Goal: Task Accomplishment & Management: Use online tool/utility

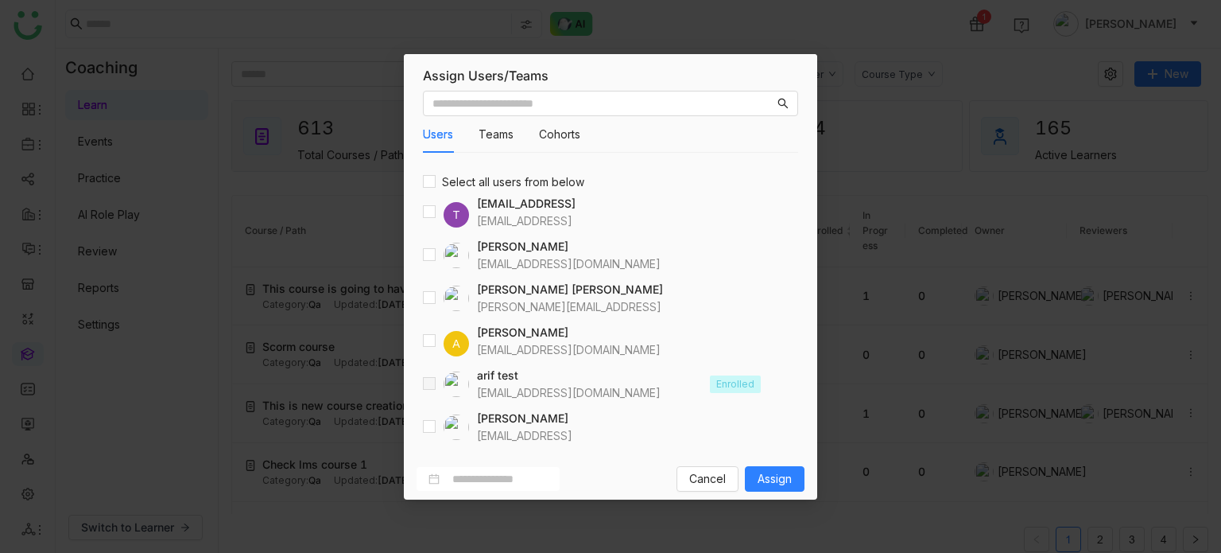
click at [863, 71] on nz-modal-container "Assign Users/Teams Users Teams Cohorts Select all users from below T testvishns…" at bounding box center [610, 276] width 1221 height 553
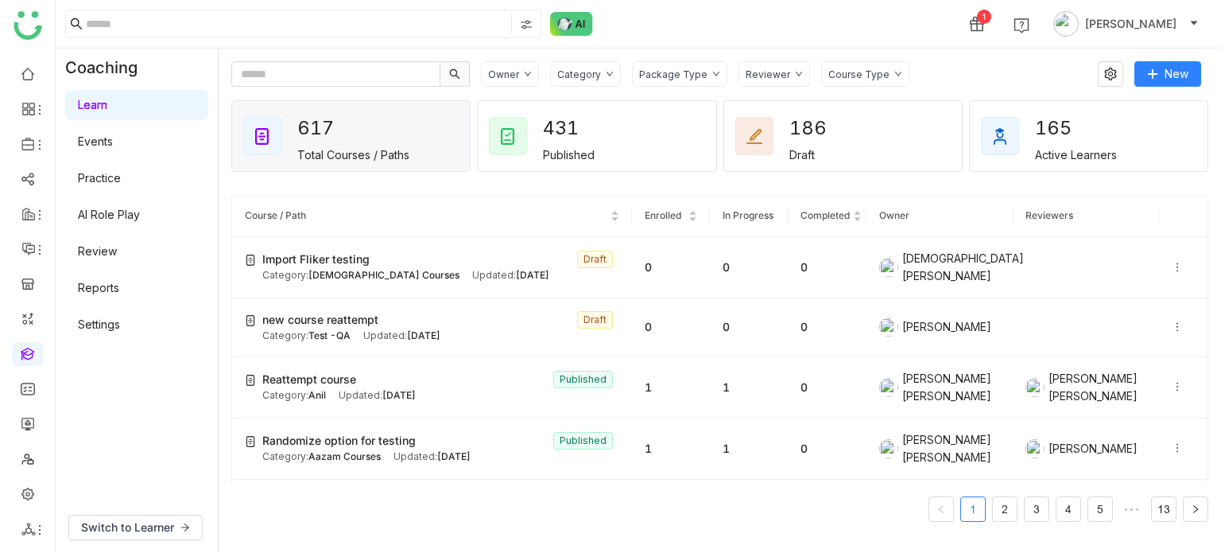
click at [633, 28] on div "1 Arif uddin" at bounding box center [639, 24] width 1166 height 48
click at [33, 74] on link at bounding box center [28, 73] width 14 height 14
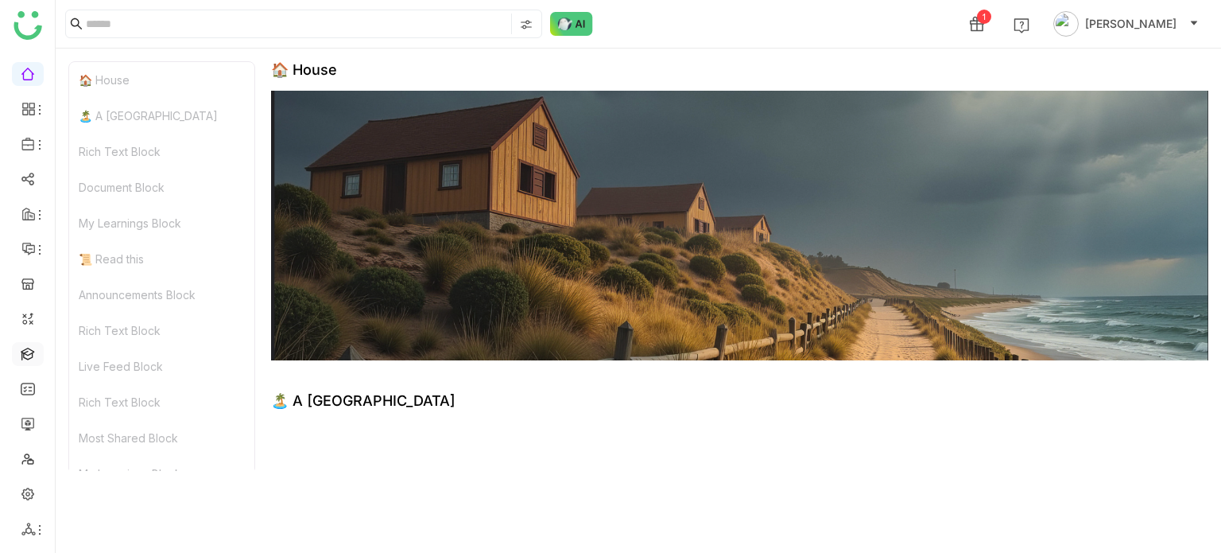
click at [25, 359] on link at bounding box center [28, 353] width 14 height 14
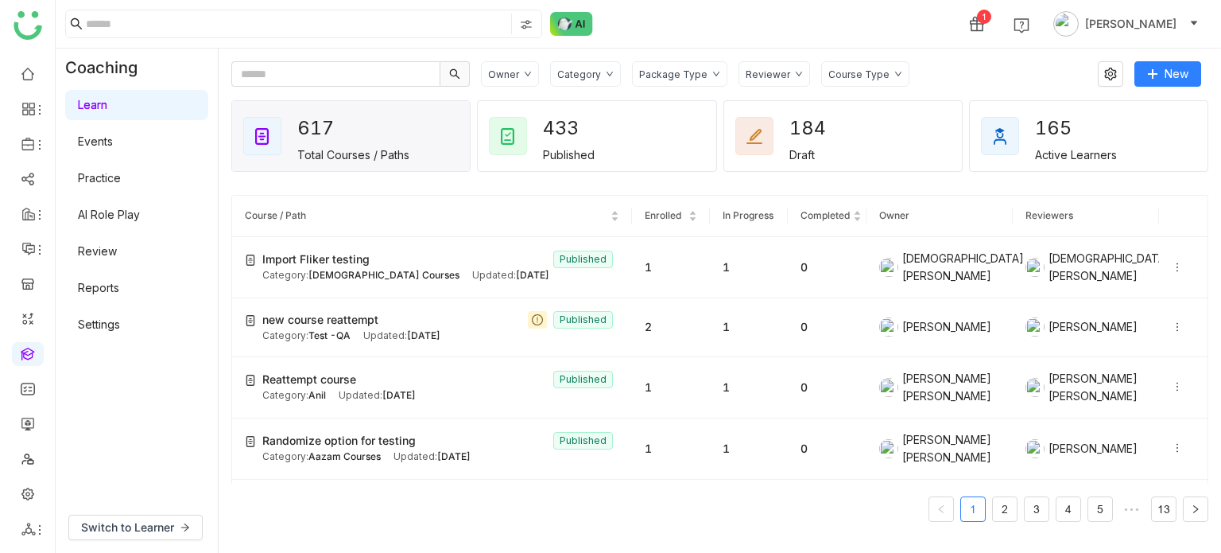
click at [107, 111] on link "Learn" at bounding box center [92, 105] width 29 height 14
click at [786, 33] on div "1 [PERSON_NAME]" at bounding box center [639, 24] width 1166 height 48
click at [889, 32] on div "1 [PERSON_NAME]" at bounding box center [639, 24] width 1166 height 48
click at [107, 109] on link "Learn" at bounding box center [92, 105] width 29 height 14
click at [715, 29] on div "1 Arif uddin" at bounding box center [639, 24] width 1166 height 48
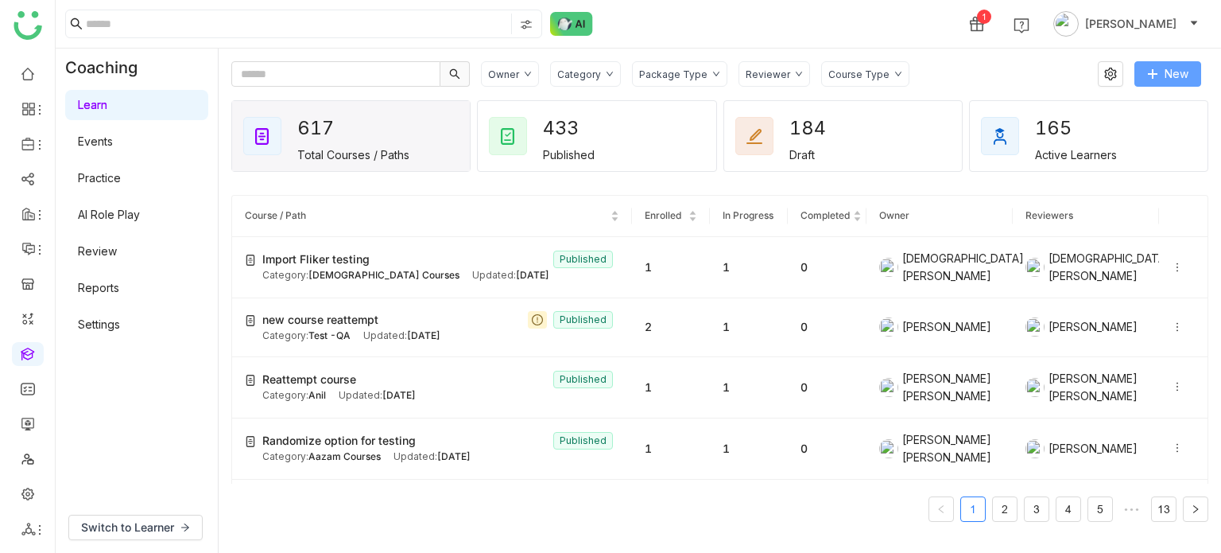
click at [1192, 76] on button "New" at bounding box center [1168, 73] width 67 height 25
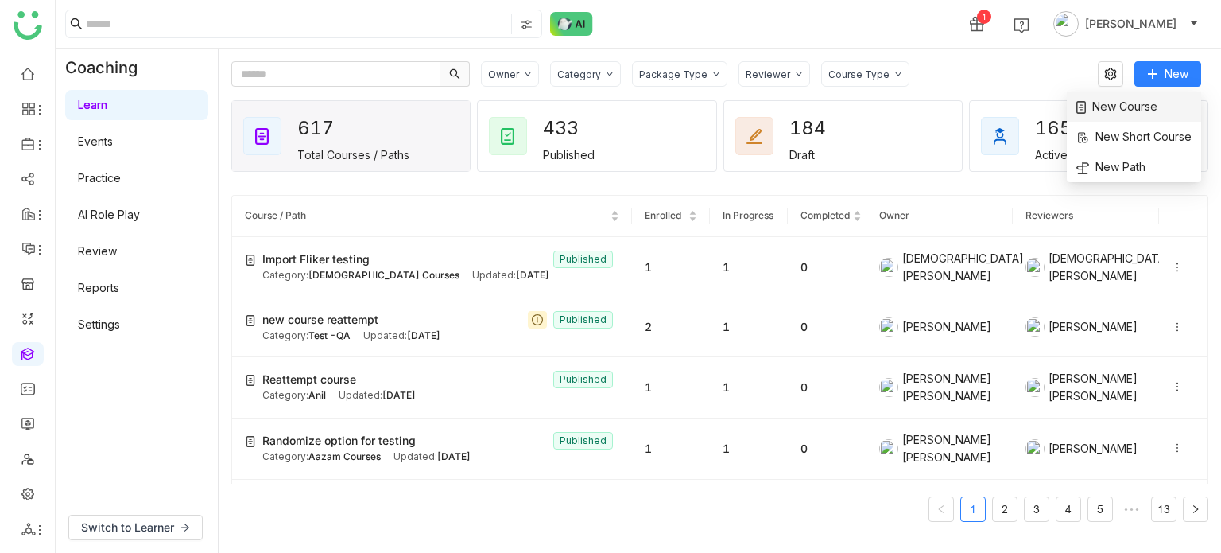
click at [1120, 107] on span "New Course" at bounding box center [1116, 106] width 81 height 17
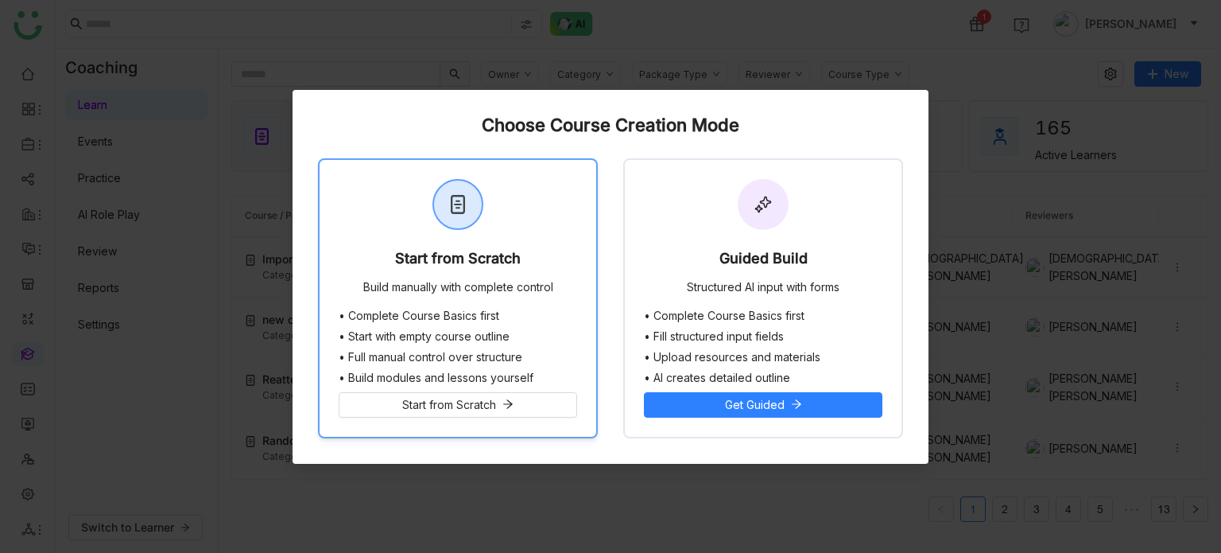
click at [502, 218] on div "Start from Scratch Build manually with complete control" at bounding box center [458, 234] width 277 height 149
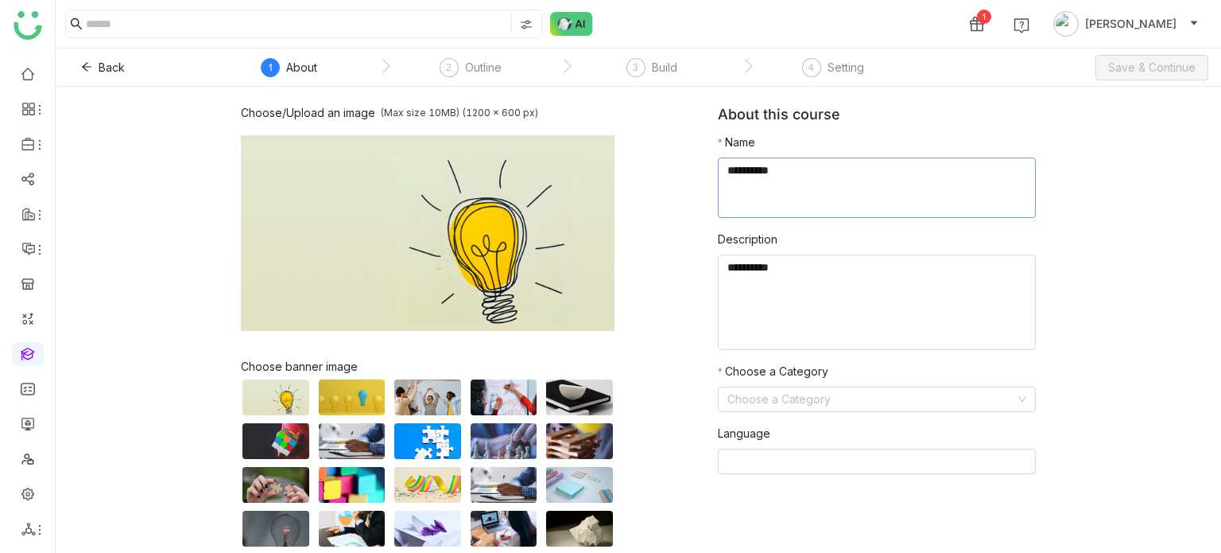
click at [763, 166] on textarea at bounding box center [877, 187] width 318 height 60
click at [91, 72] on icon at bounding box center [86, 66] width 11 height 11
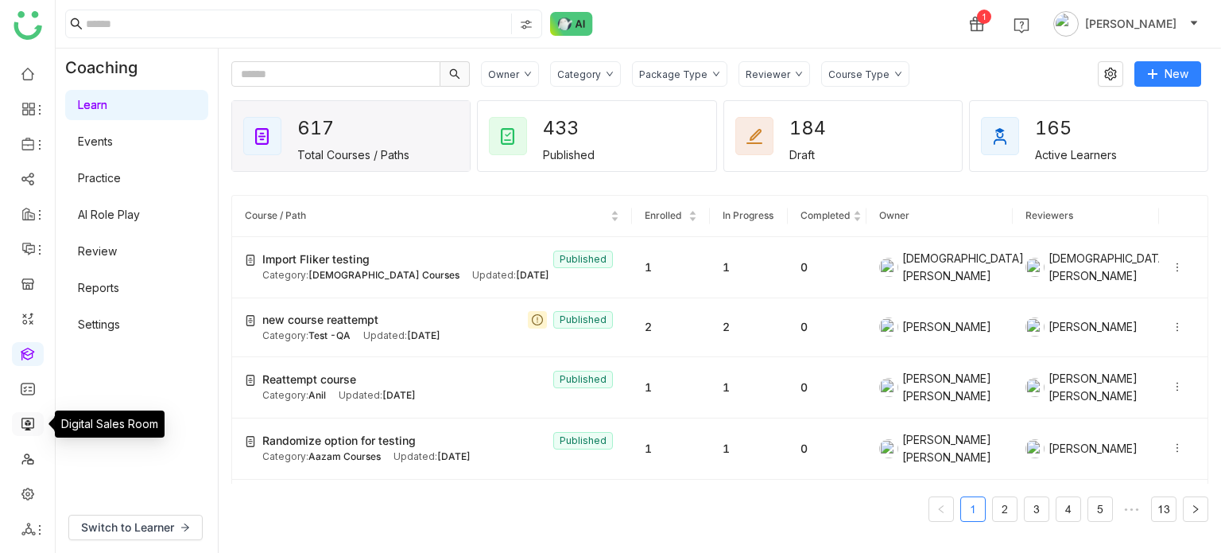
click at [29, 429] on link at bounding box center [28, 423] width 14 height 14
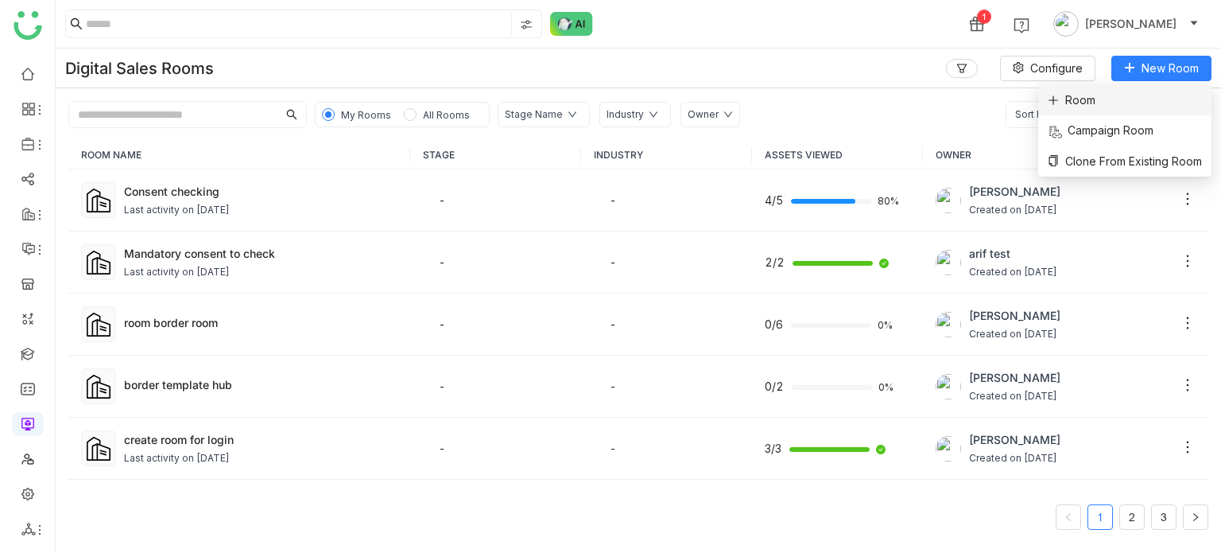
click at [1134, 103] on li "Room" at bounding box center [1124, 100] width 173 height 30
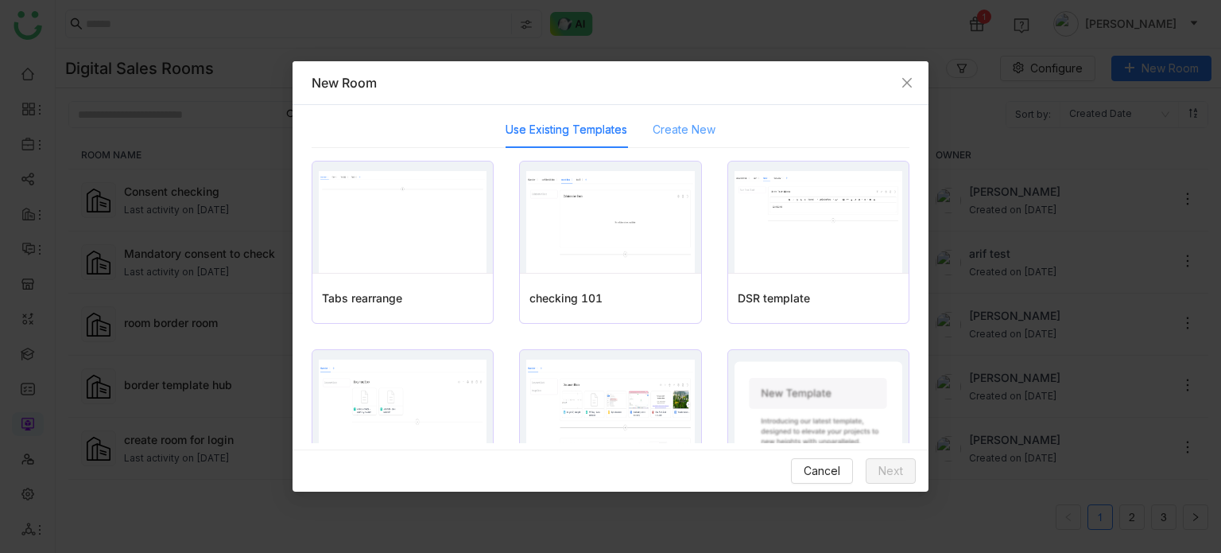
click at [684, 145] on div "Create New" at bounding box center [684, 129] width 63 height 37
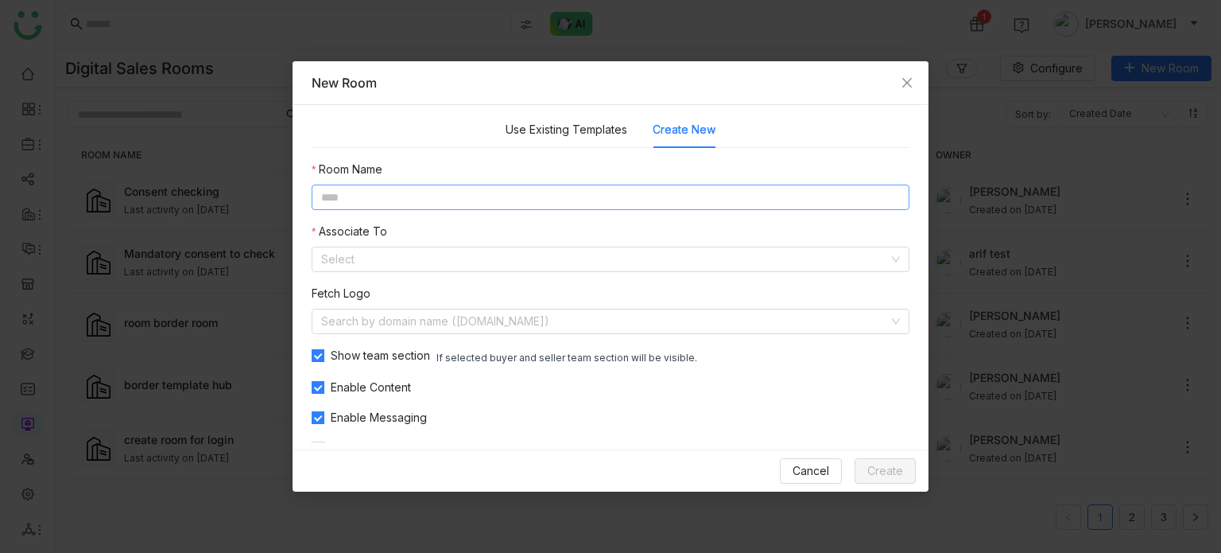
click at [465, 205] on input at bounding box center [611, 196] width 598 height 25
type input "**********"
click at [461, 256] on input at bounding box center [605, 259] width 568 height 24
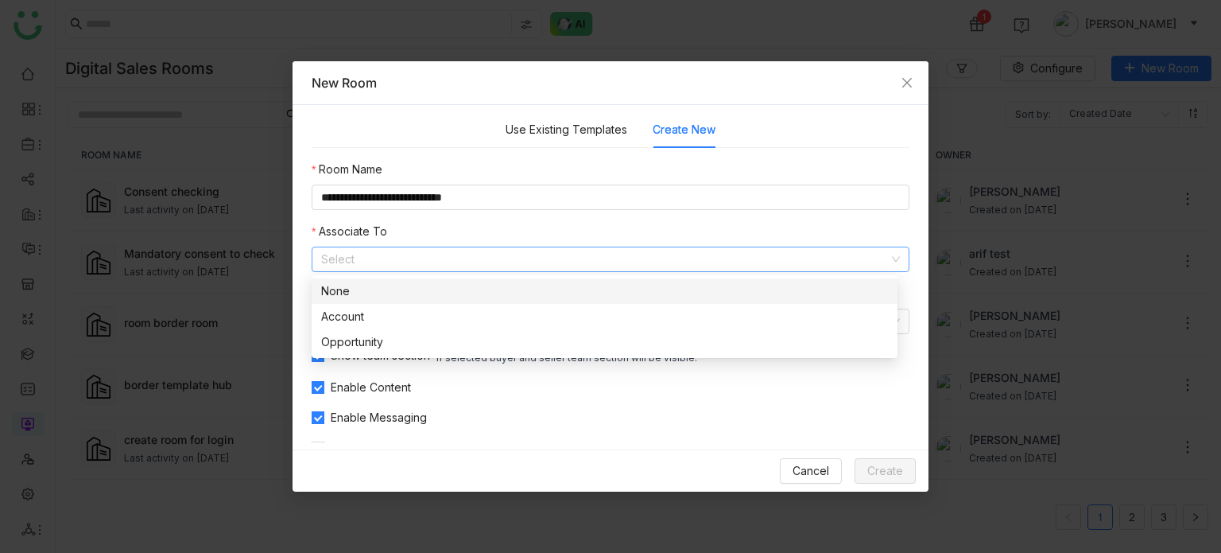
click at [439, 297] on div "None" at bounding box center [604, 290] width 567 height 17
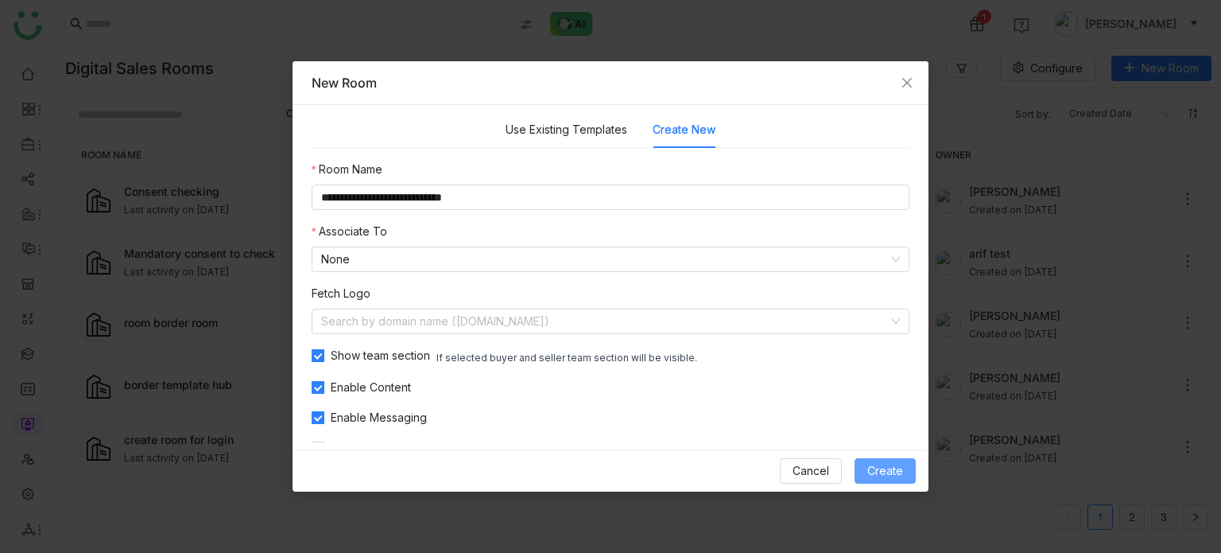
click at [900, 464] on span "Create" at bounding box center [885, 470] width 36 height 17
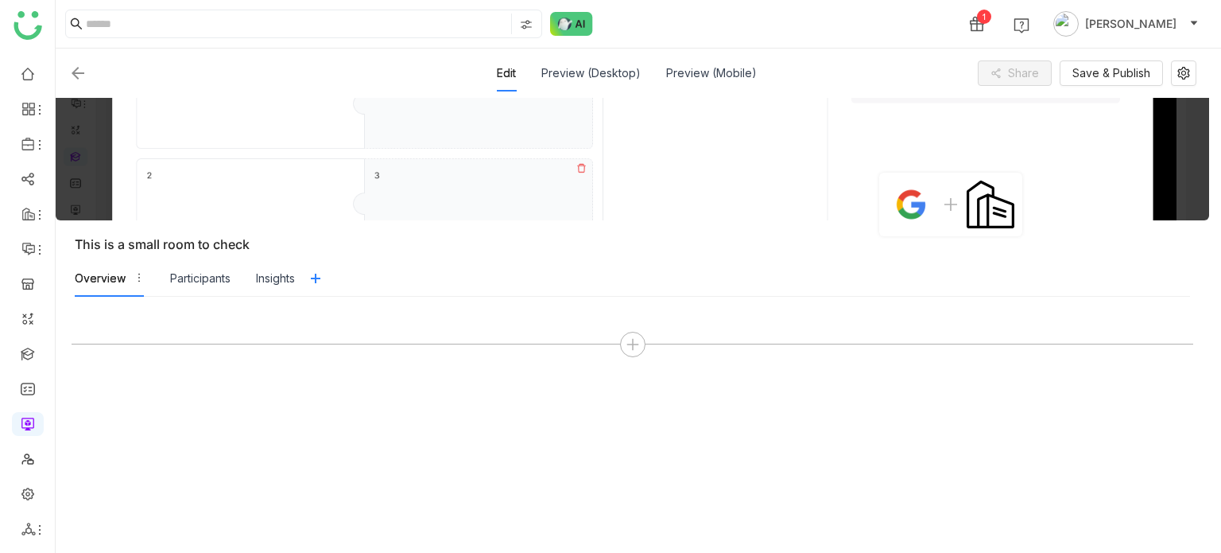
click at [1100, 109] on img at bounding box center [633, 159] width 1154 height 122
click at [308, 254] on div "Overview Participants Insights" at bounding box center [632, 274] width 1115 height 45
click at [1183, 64] on button at bounding box center [1183, 72] width 25 height 25
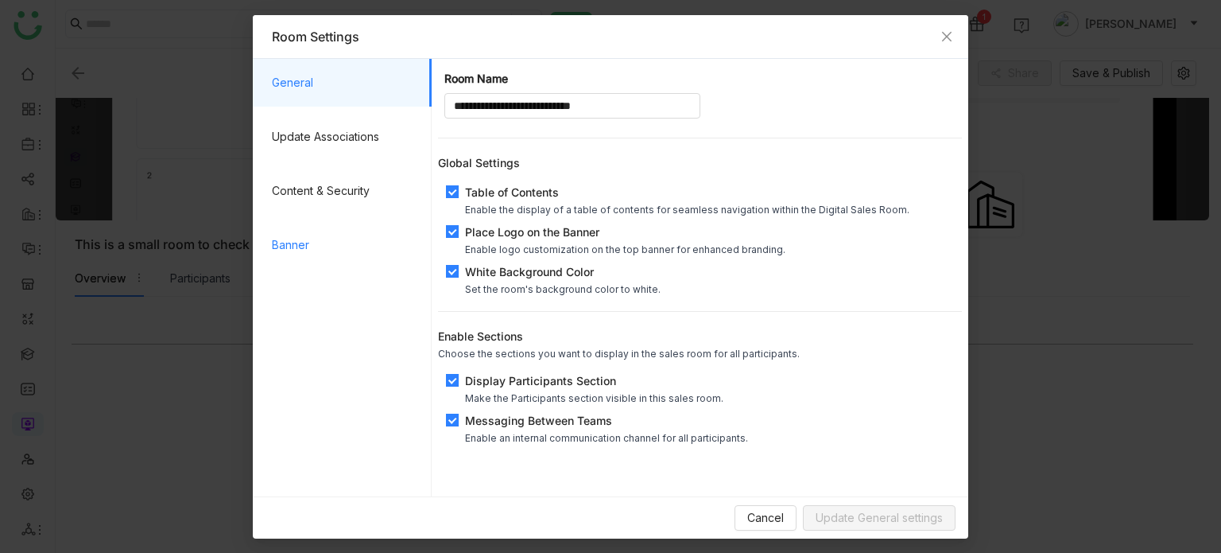
click at [328, 242] on span "Banner" at bounding box center [345, 245] width 147 height 48
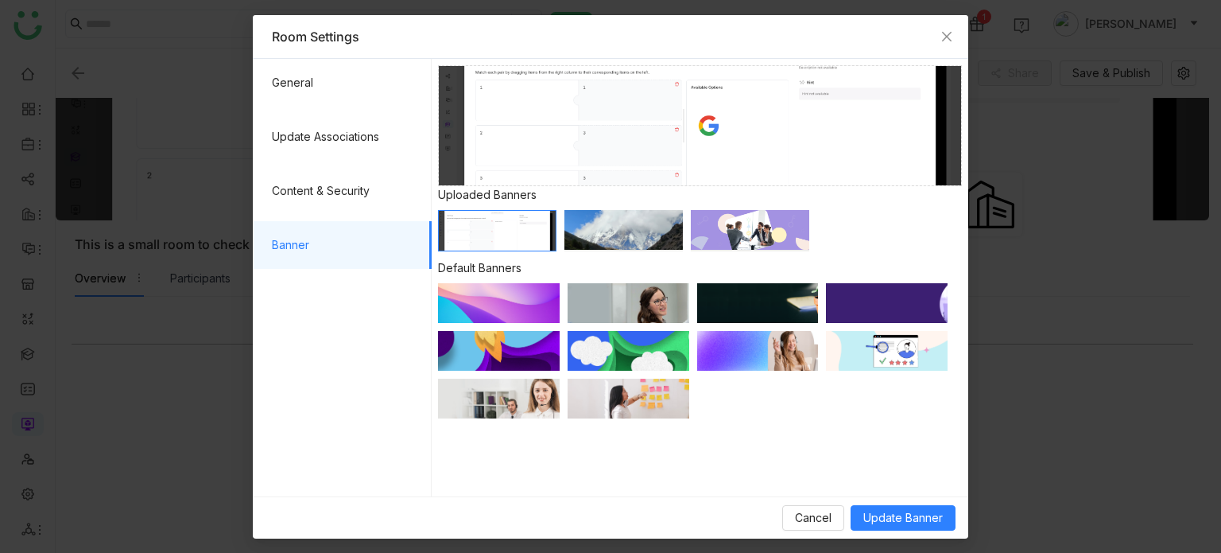
click at [639, 361] on img at bounding box center [629, 351] width 122 height 40
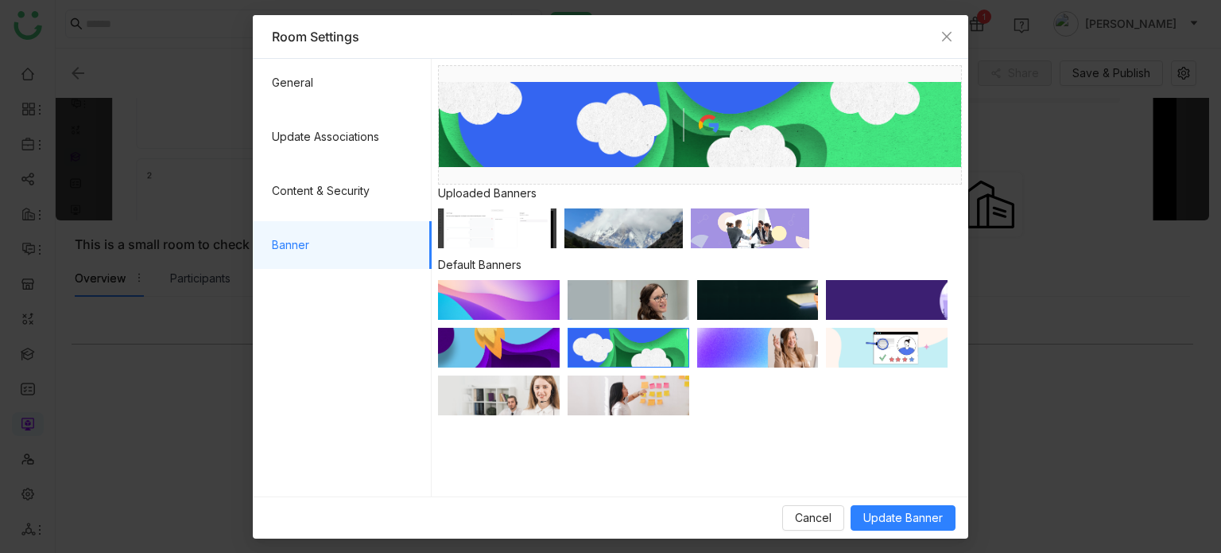
click at [765, 348] on img at bounding box center [758, 348] width 122 height 40
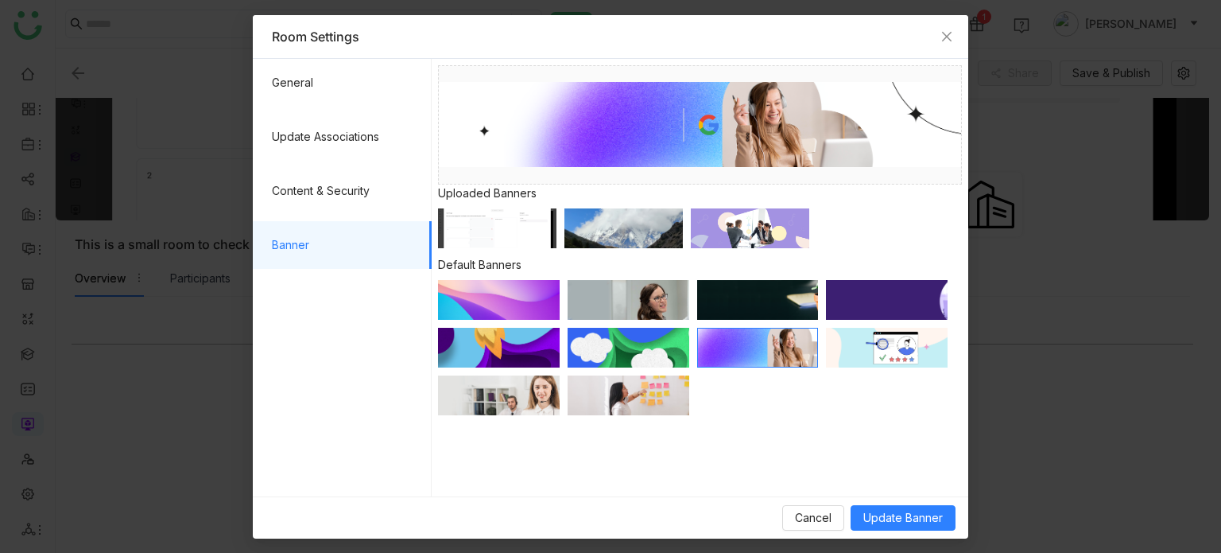
click at [798, 320] on div at bounding box center [758, 304] width 122 height 48
click at [792, 297] on img at bounding box center [758, 300] width 122 height 40
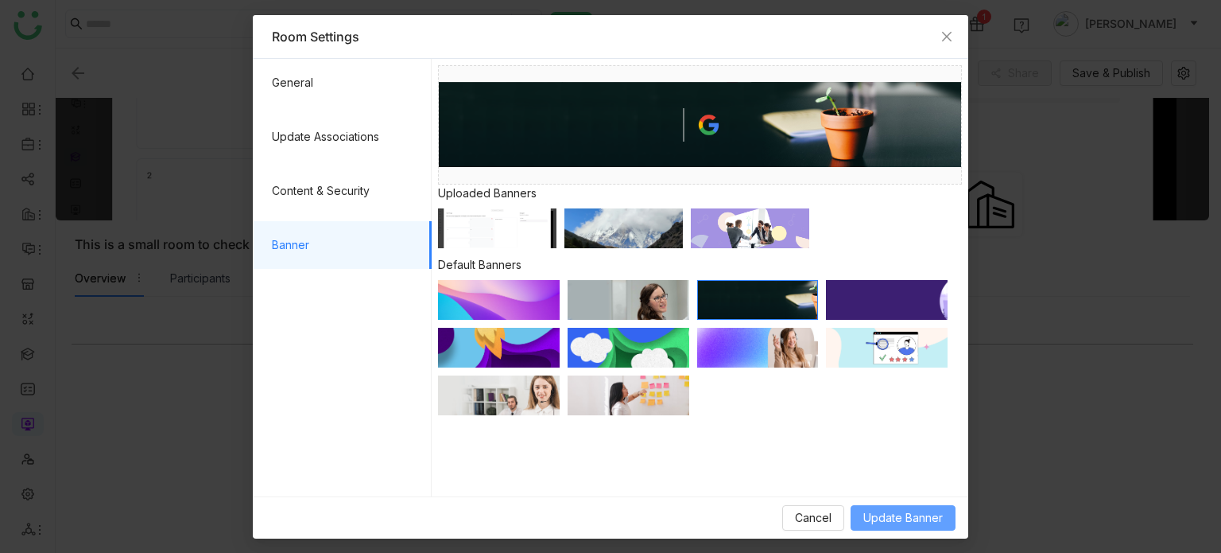
click at [906, 507] on button "Update Banner" at bounding box center [903, 517] width 105 height 25
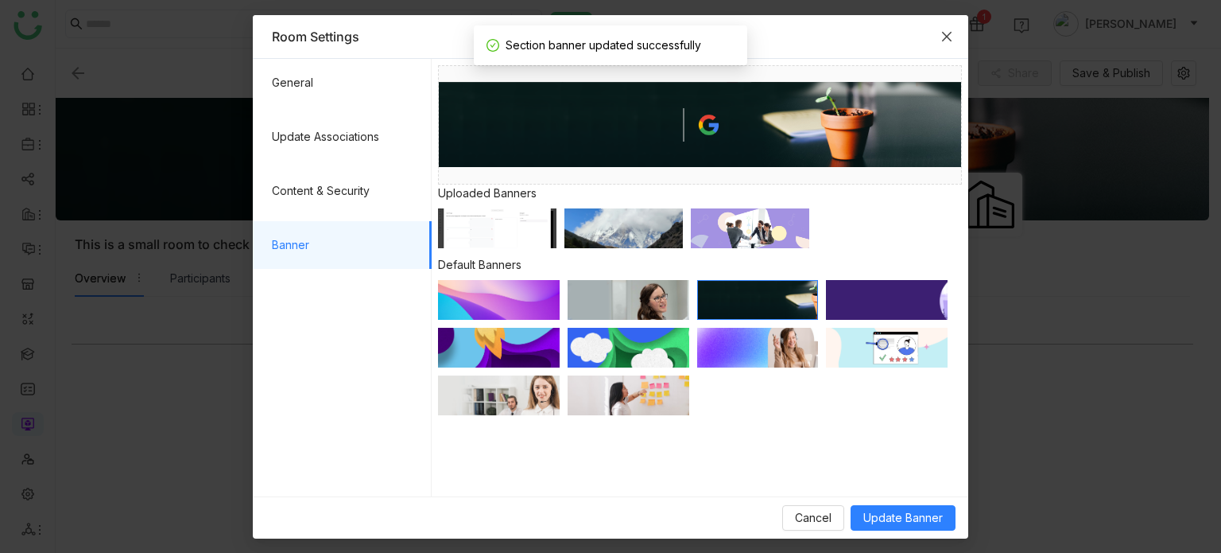
click at [938, 29] on span "Close" at bounding box center [946, 36] width 43 height 43
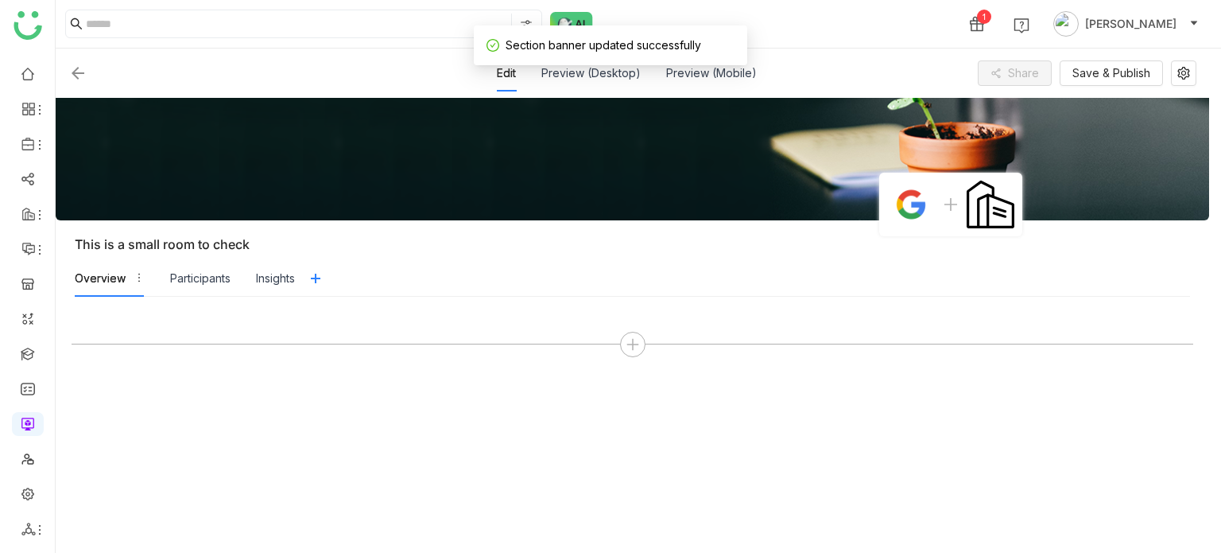
click at [741, 300] on div at bounding box center [633, 425] width 1154 height 256
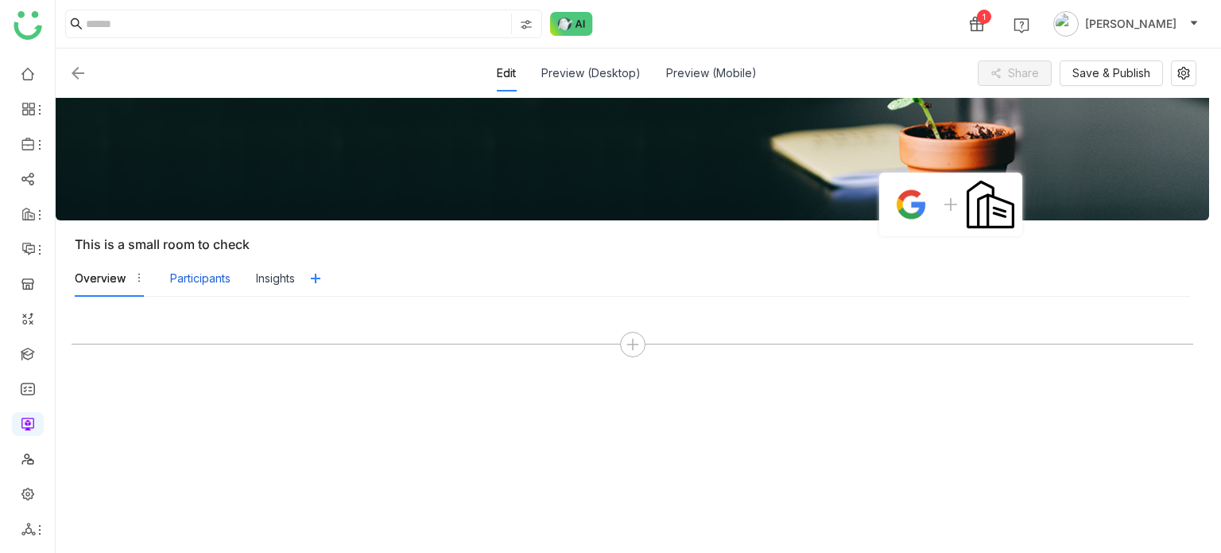
click at [211, 286] on div "Participants" at bounding box center [200, 278] width 60 height 37
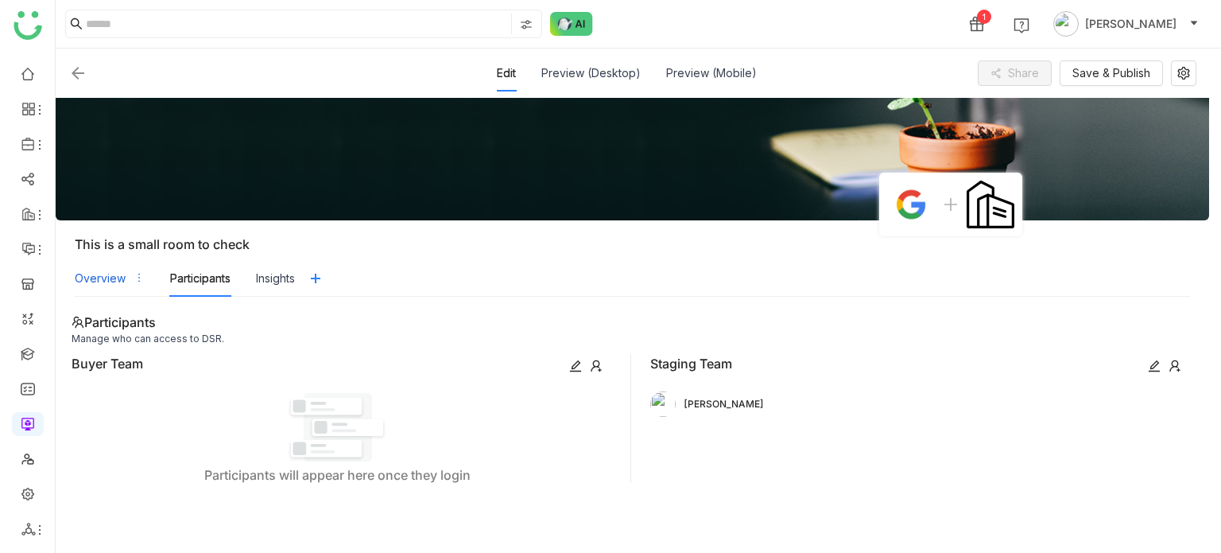
click at [128, 289] on div "Overview" at bounding box center [110, 278] width 70 height 37
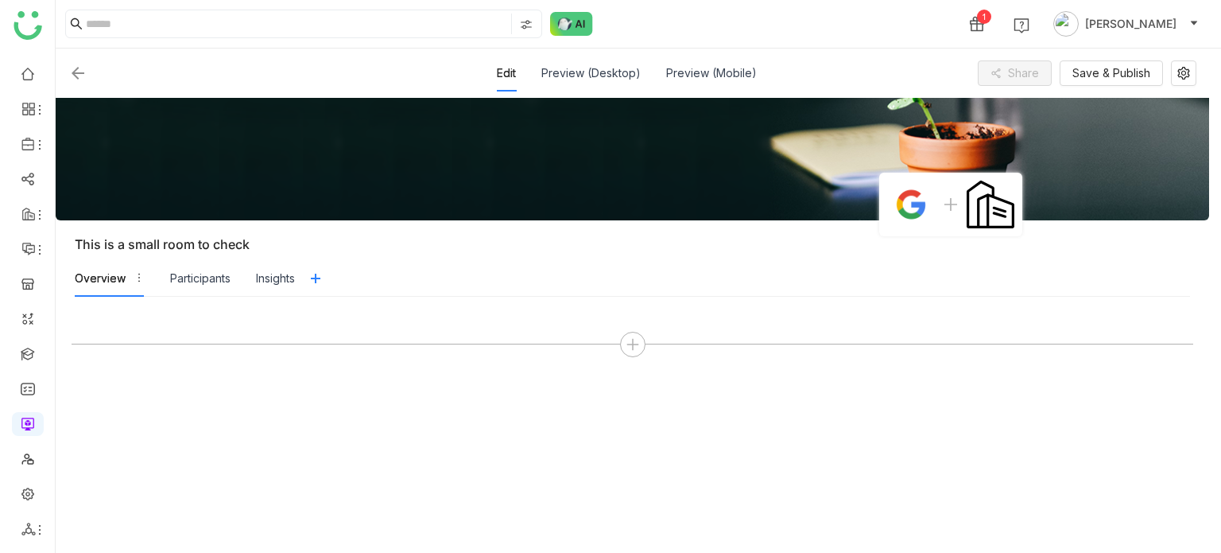
click at [135, 275] on icon "button" at bounding box center [139, 277] width 11 height 11
click at [420, 286] on nz-tabs-nav "Overview Participants Insights" at bounding box center [632, 278] width 1115 height 37
click at [640, 339] on div at bounding box center [632, 344] width 25 height 25
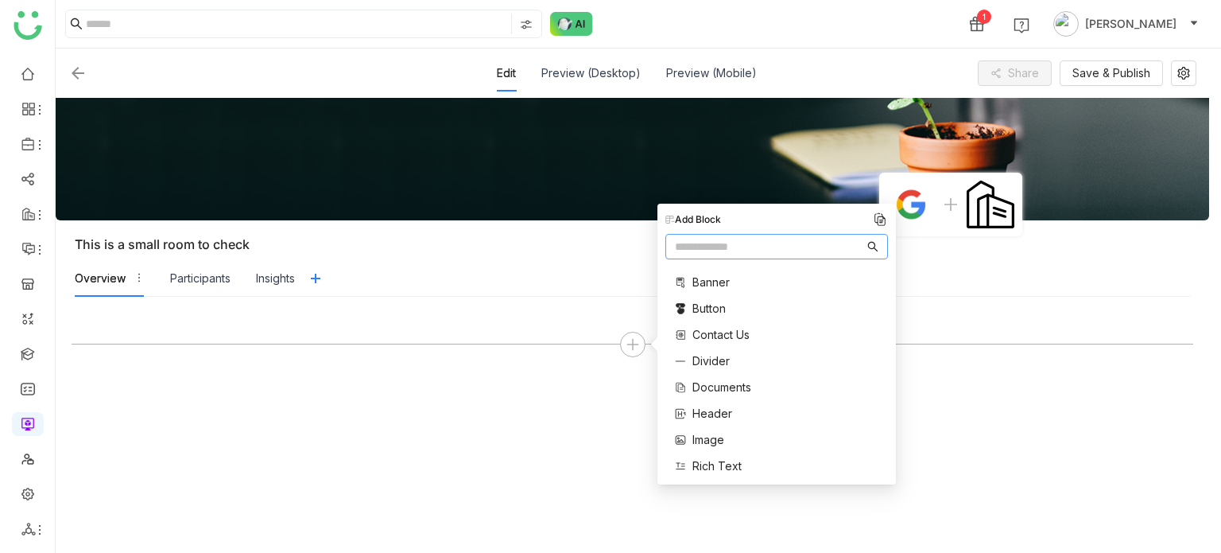
click at [716, 354] on span "Divider" at bounding box center [710, 360] width 37 height 17
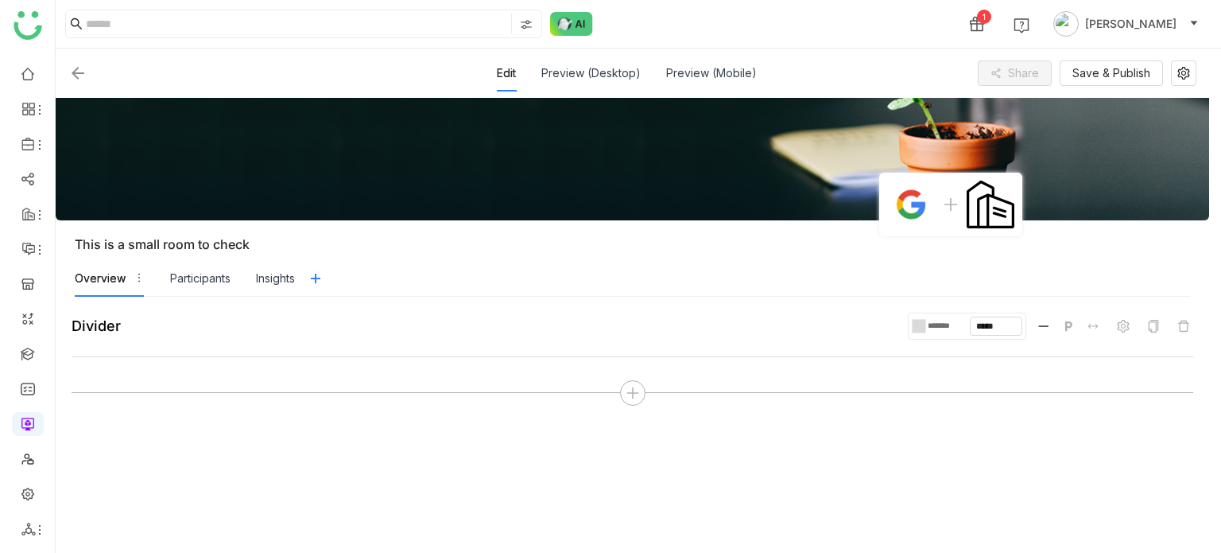
click at [411, 355] on gtmb-native-divider-block at bounding box center [633, 356] width 1122 height 9
click at [636, 386] on icon at bounding box center [633, 393] width 14 height 14
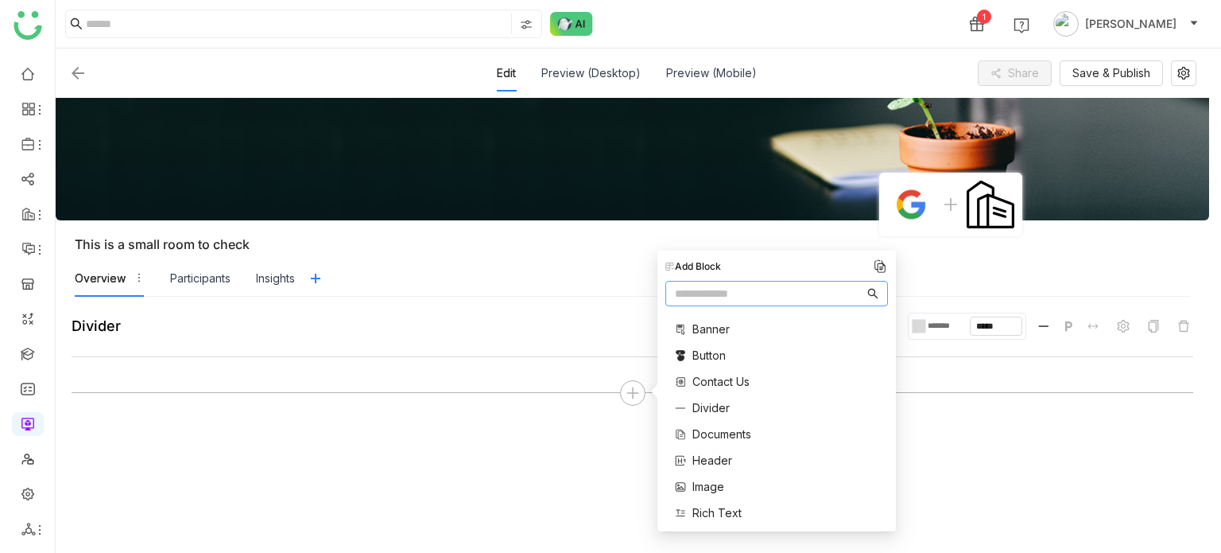
scroll to position [80, 0]
click at [718, 416] on div "Banner Button Contact Us Divider Documents Header Image Rich Text Single Docume…" at bounding box center [723, 355] width 116 height 244
click at [714, 405] on span "Image" at bounding box center [708, 406] width 32 height 17
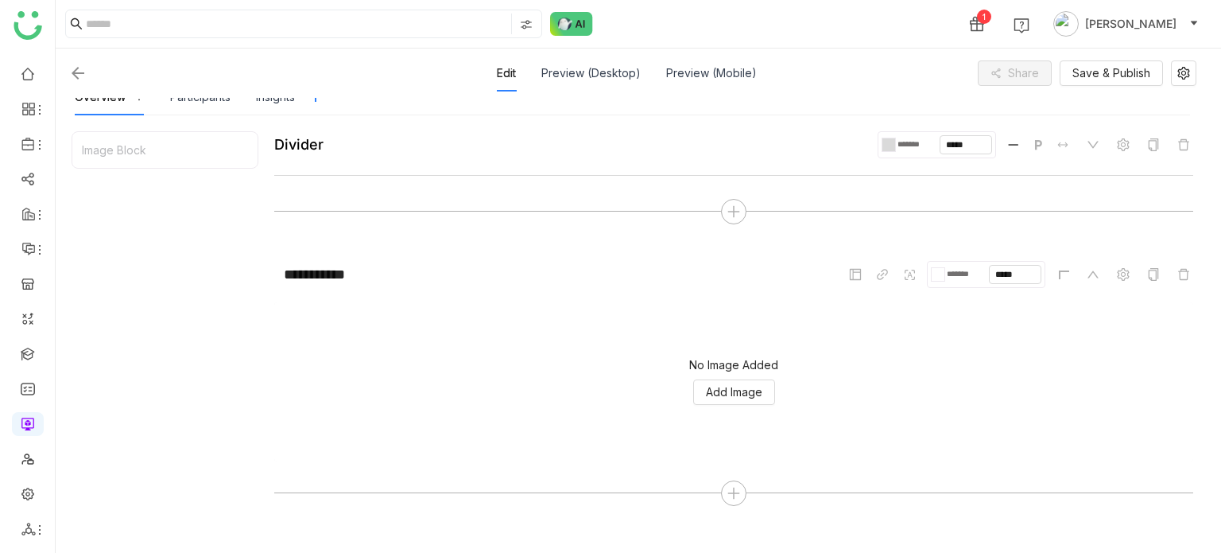
scroll to position [200, 0]
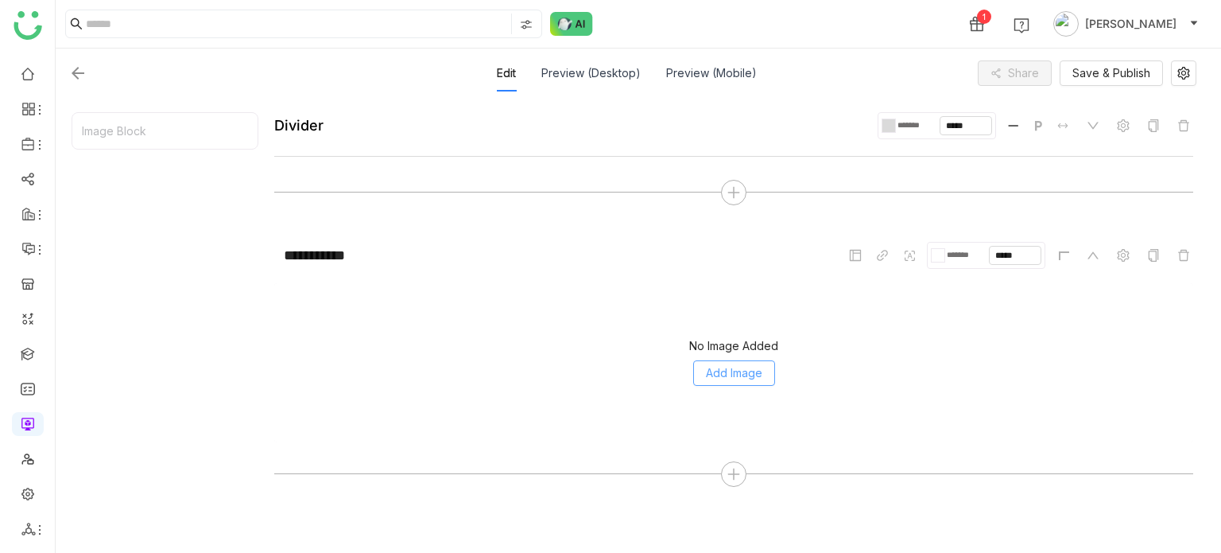
click at [758, 371] on span "Add Image" at bounding box center [734, 372] width 56 height 17
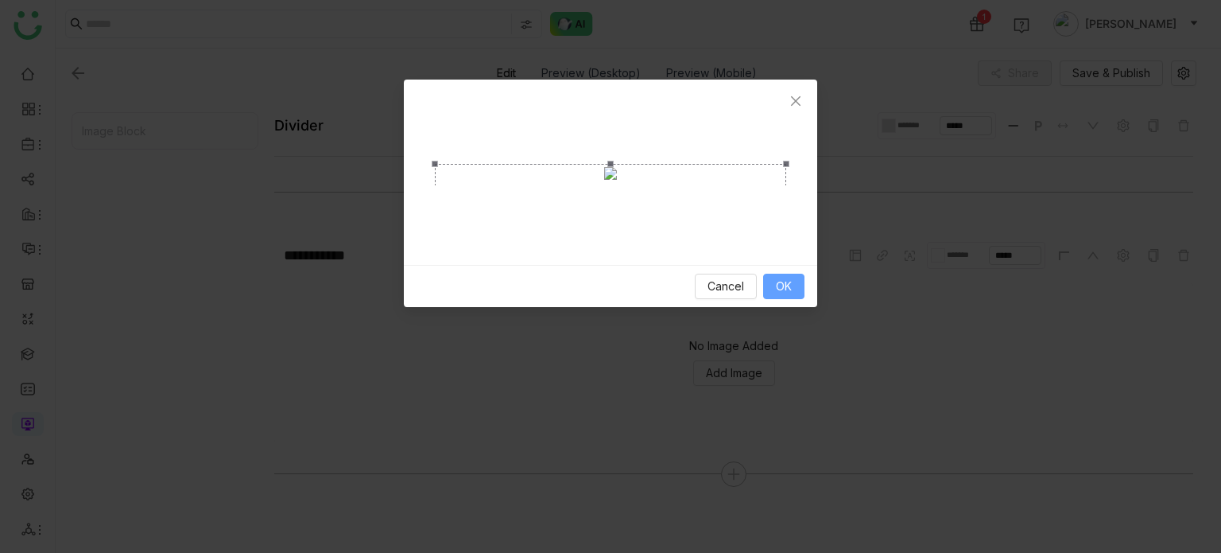
click at [779, 295] on span "OK" at bounding box center [784, 285] width 16 height 17
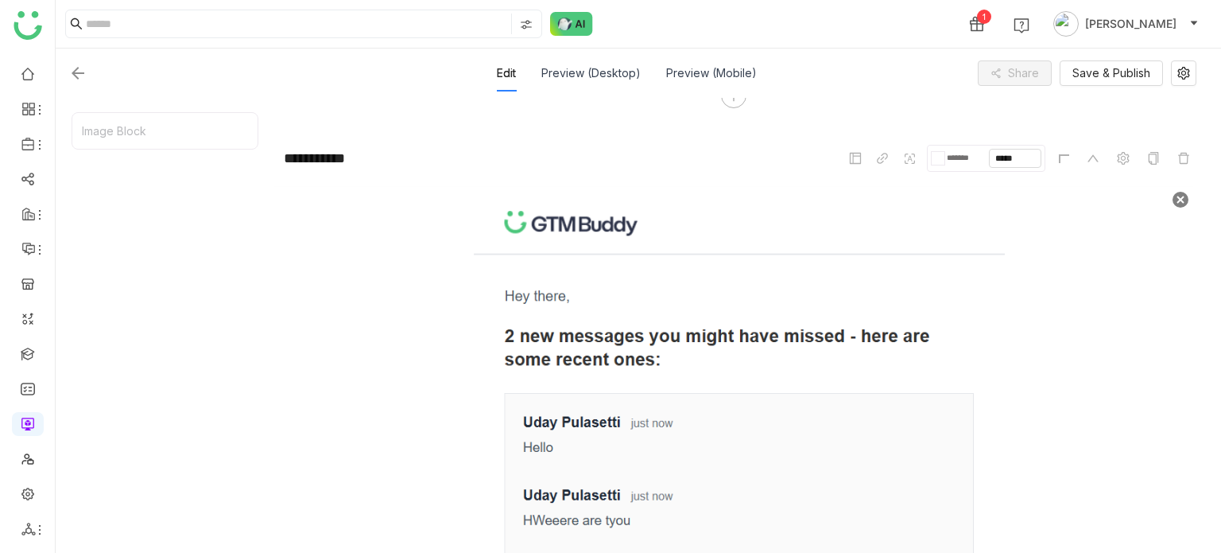
scroll to position [52, 0]
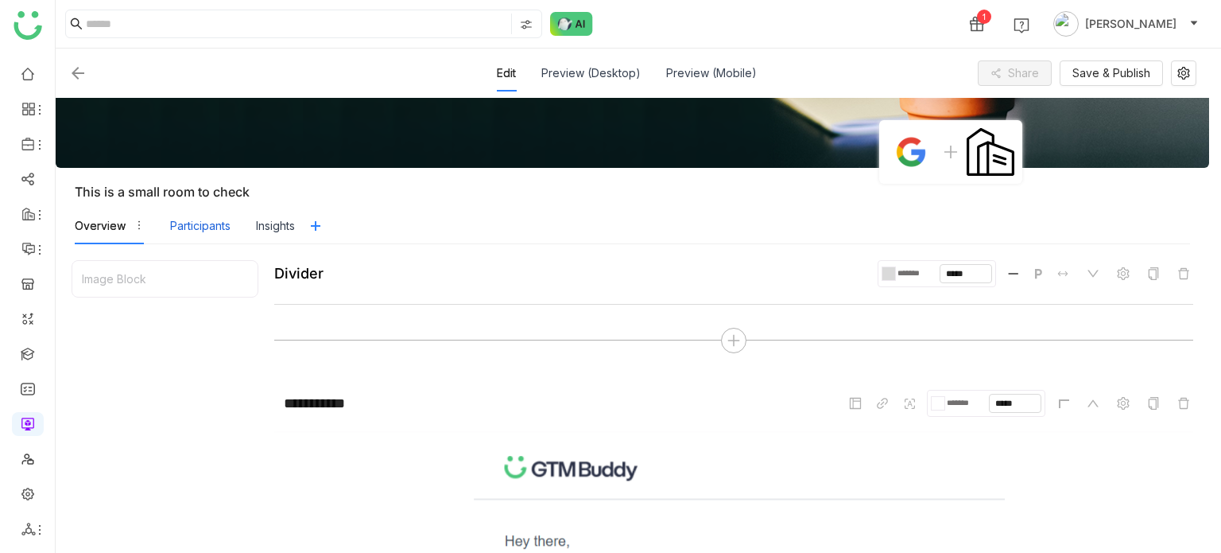
click at [212, 225] on div "Participants" at bounding box center [200, 225] width 60 height 17
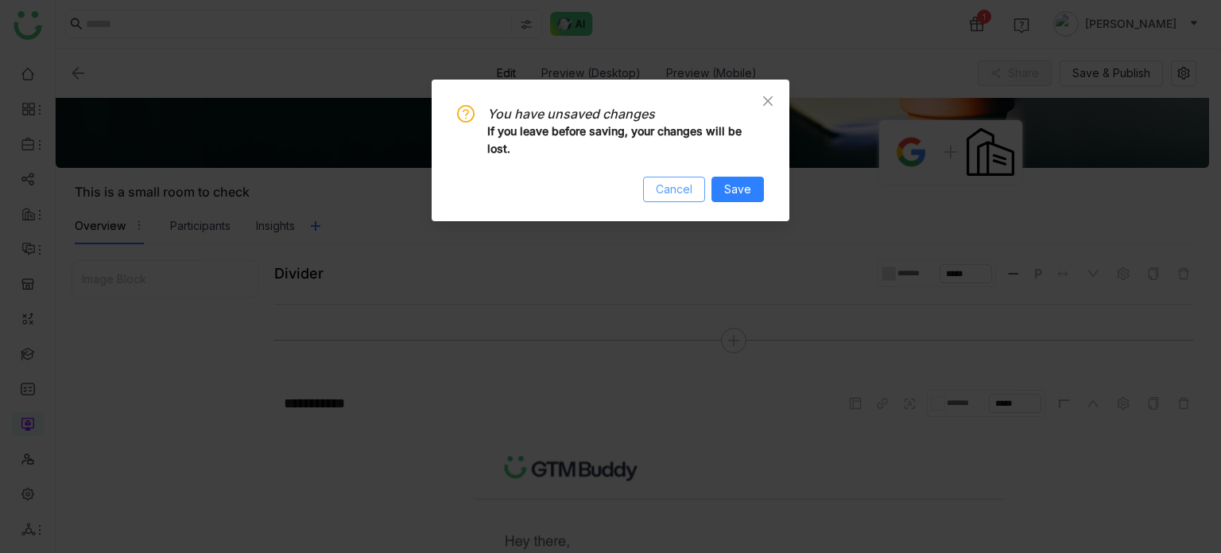
click at [665, 188] on span "Cancel" at bounding box center [674, 188] width 37 height 17
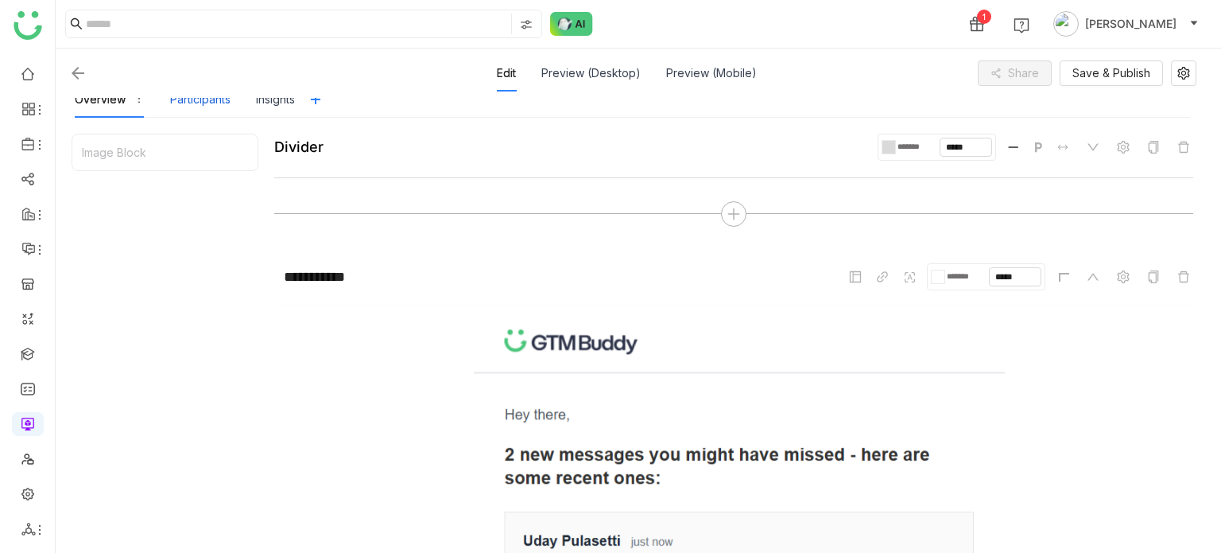
scroll to position [132, 0]
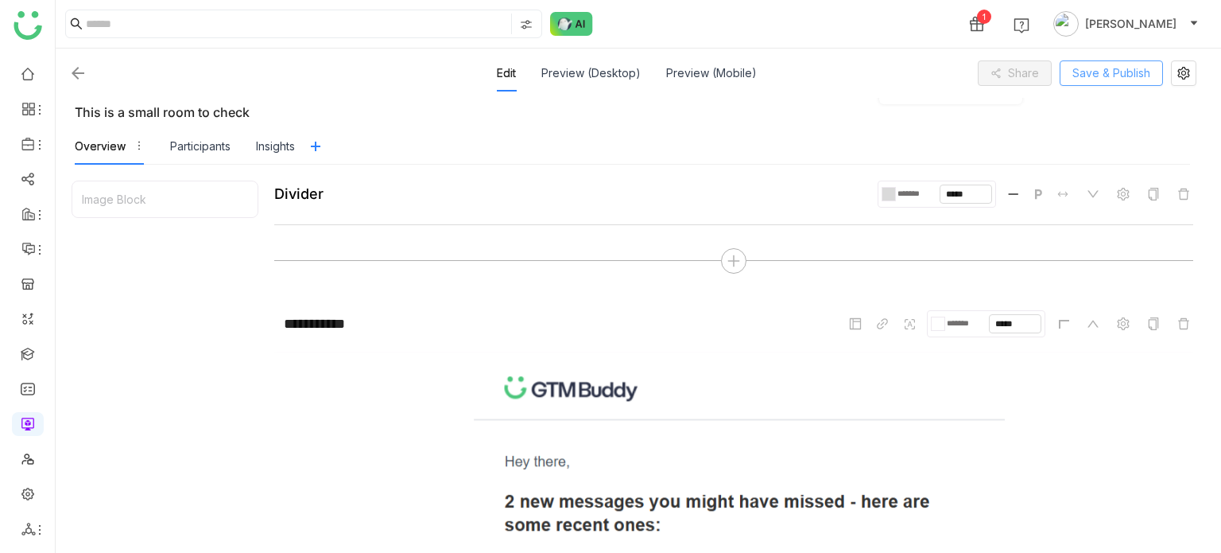
click at [1119, 77] on span "Save & Publish" at bounding box center [1112, 72] width 78 height 17
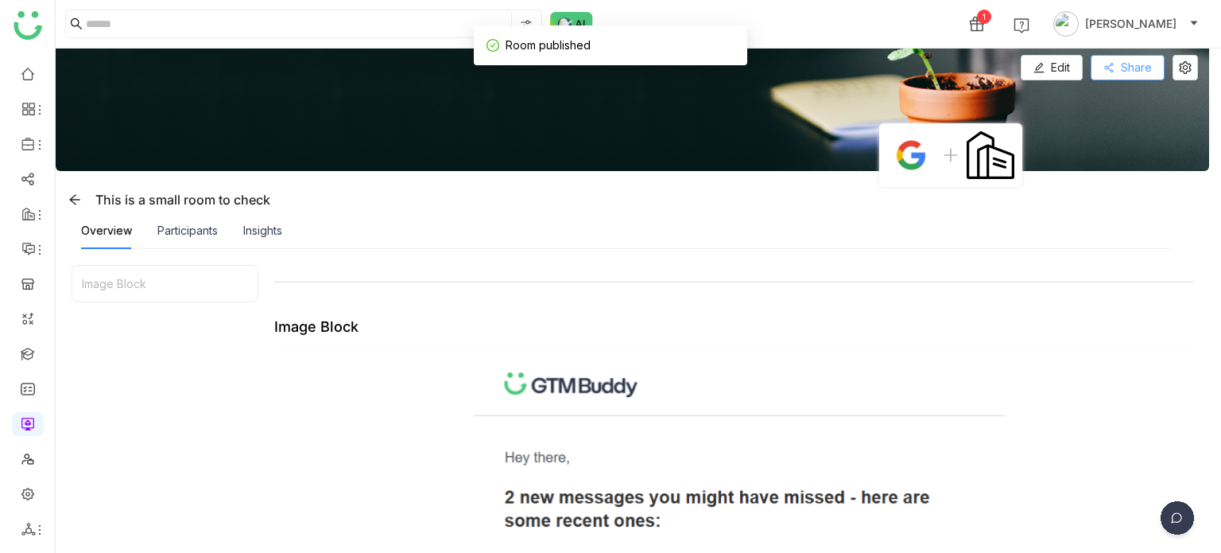
click at [1123, 65] on span "Share" at bounding box center [1136, 67] width 31 height 17
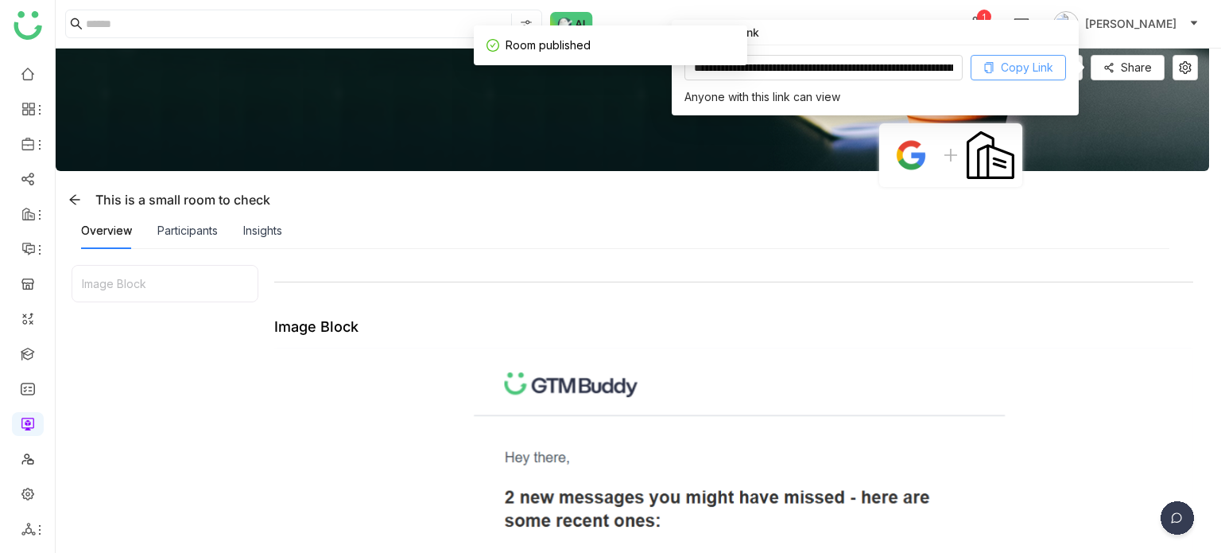
click at [1011, 66] on span "Copy Link" at bounding box center [1027, 67] width 52 height 17
click at [1024, 69] on span "Copy Link" at bounding box center [1027, 67] width 52 height 17
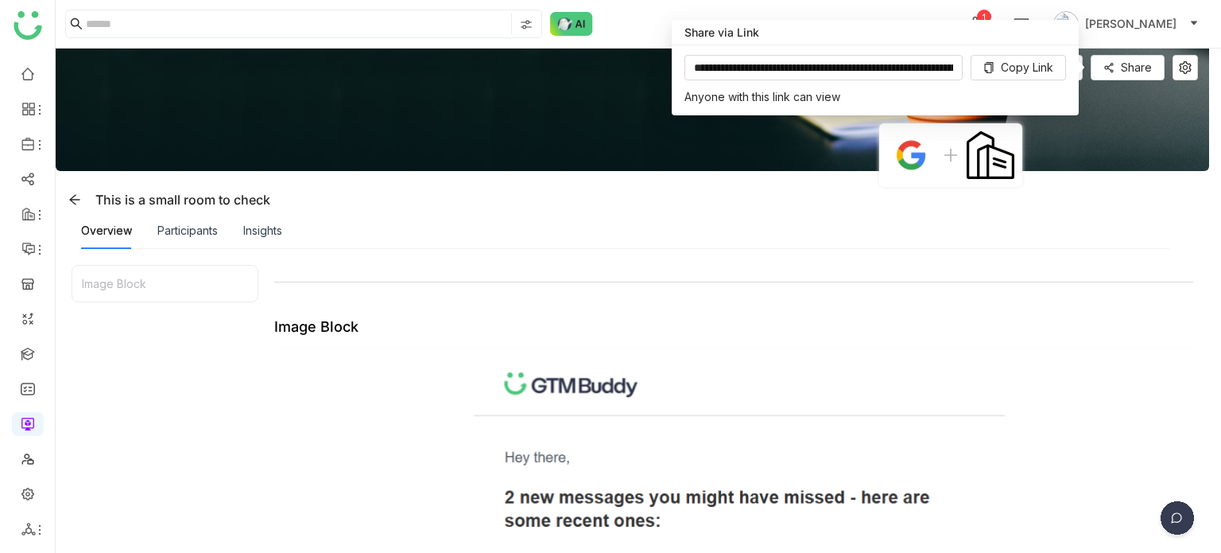
click at [1149, 135] on img at bounding box center [633, 109] width 1154 height 122
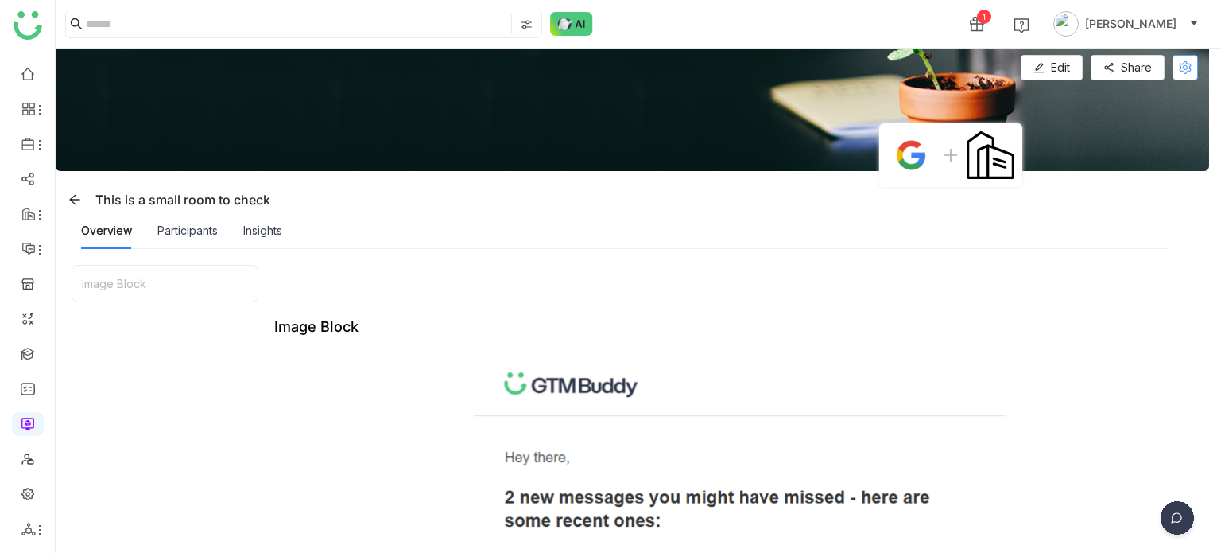
click at [1189, 66] on icon at bounding box center [1185, 67] width 12 height 13
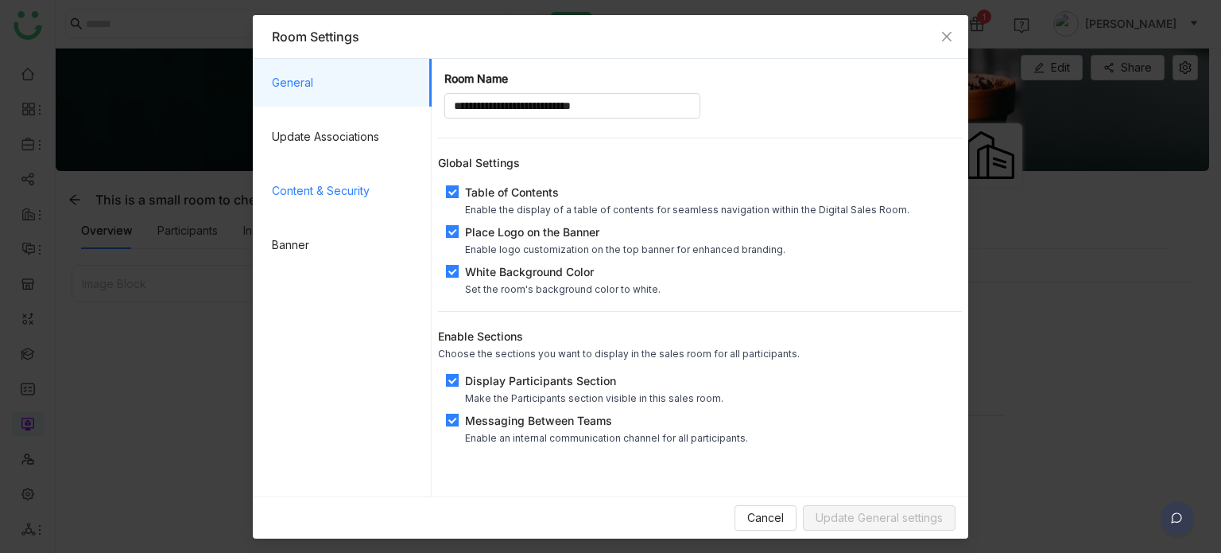
click at [363, 186] on span "Content & Security" at bounding box center [345, 191] width 147 height 48
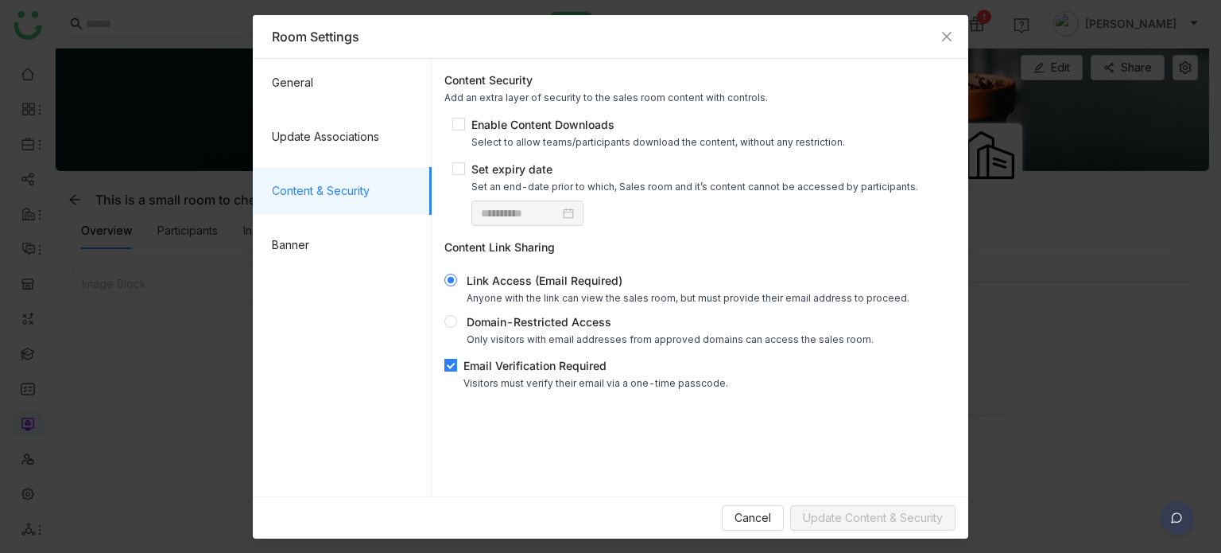
click at [505, 368] on div "Email Verification Required" at bounding box center [596, 365] width 265 height 17
click at [839, 509] on span "Update Content & Security" at bounding box center [873, 517] width 140 height 17
click at [954, 38] on span "Close" at bounding box center [946, 36] width 43 height 43
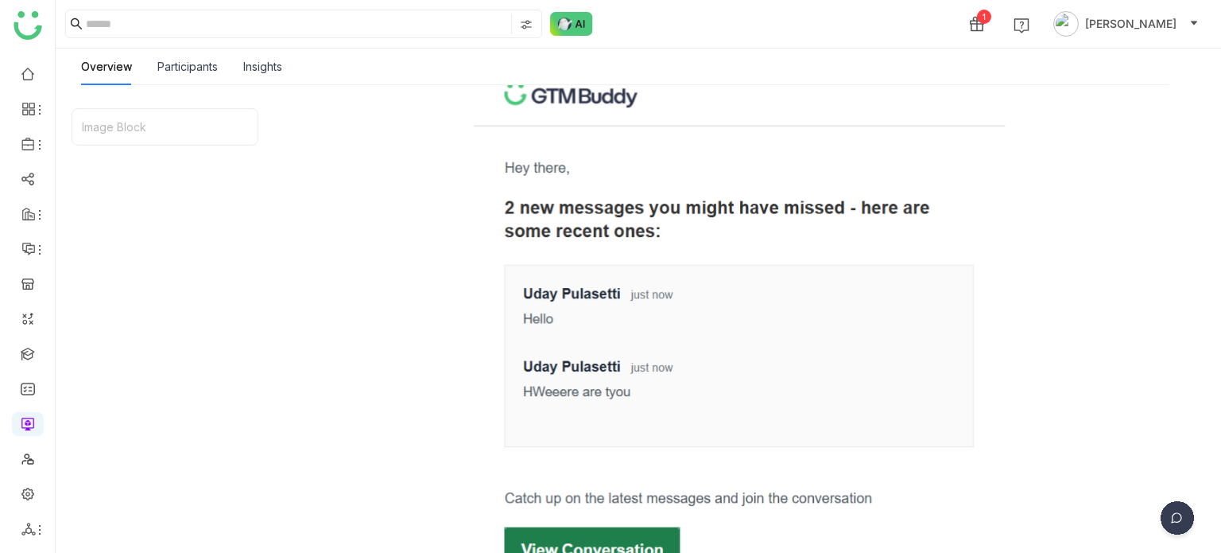
scroll to position [347, 0]
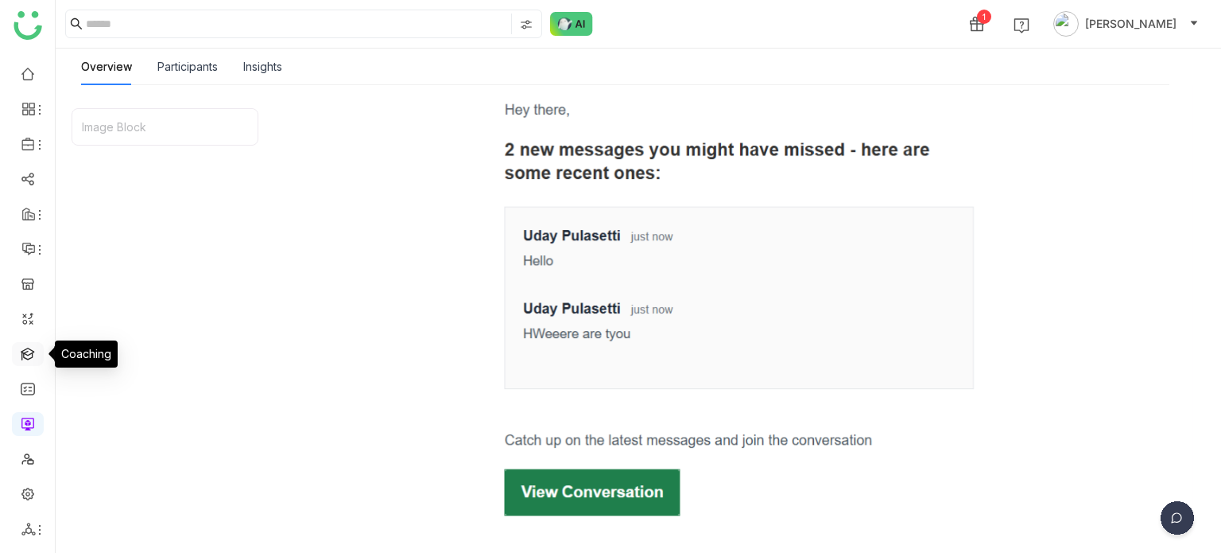
click at [35, 356] on link at bounding box center [28, 353] width 14 height 14
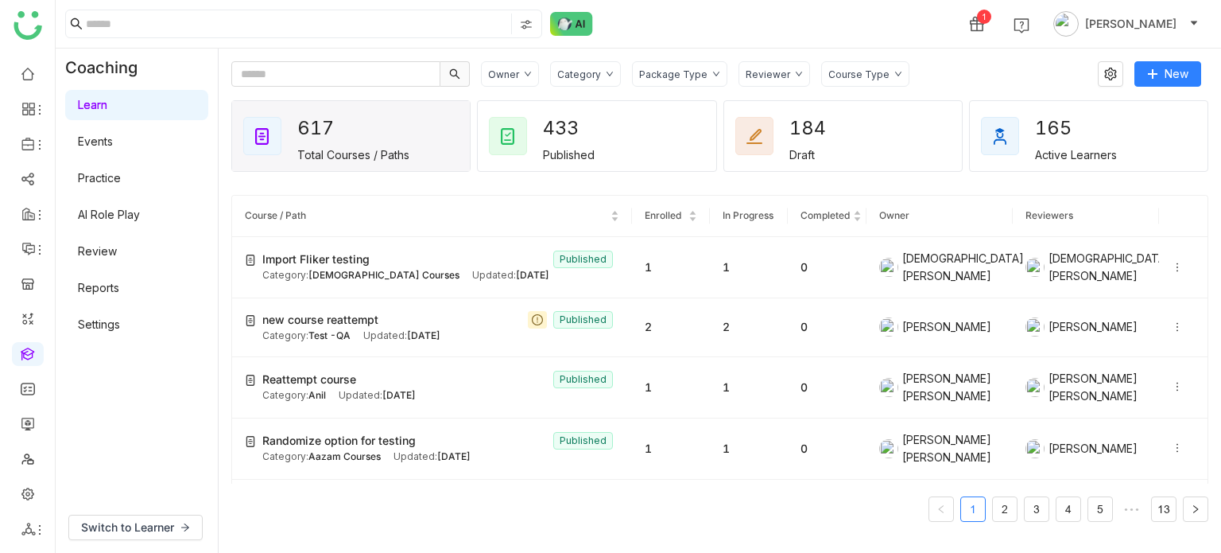
click at [596, 75] on div "Category" at bounding box center [579, 74] width 44 height 12
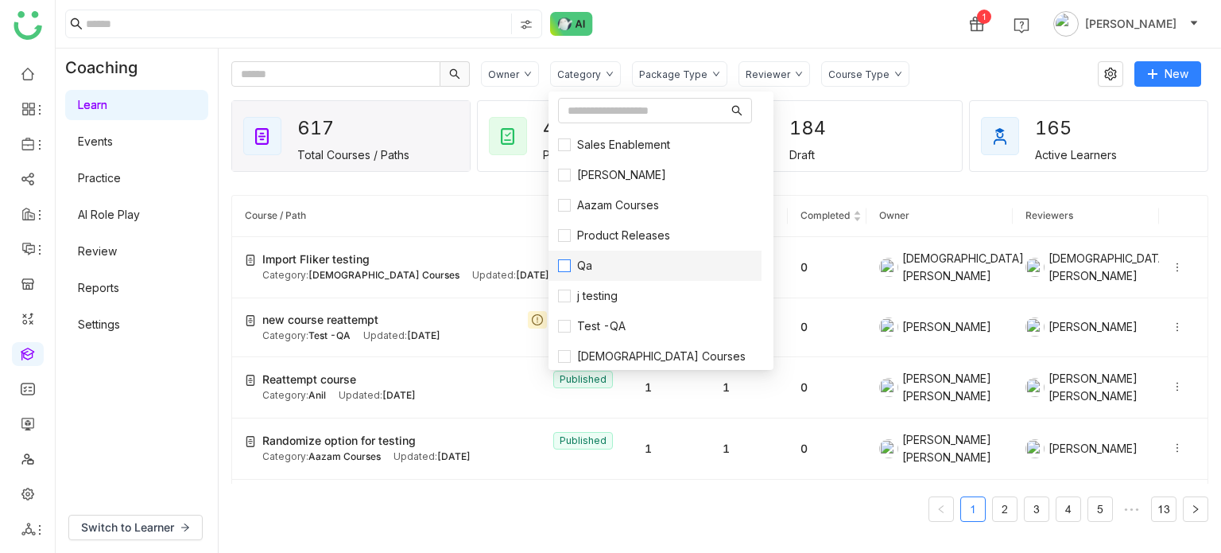
click at [604, 257] on label "Qa" at bounding box center [655, 265] width 194 height 17
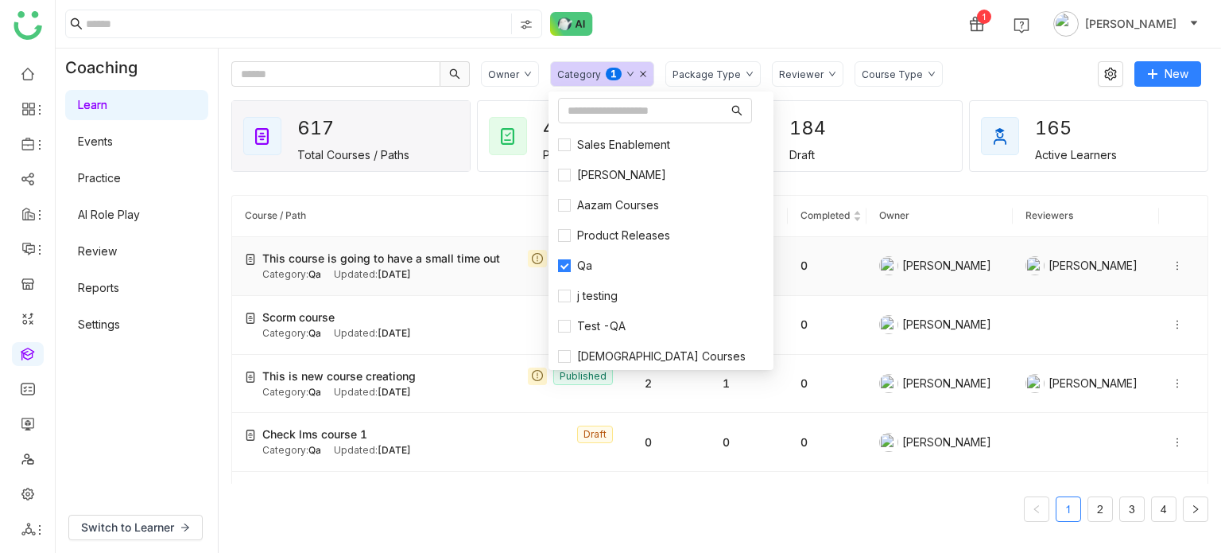
click at [324, 267] on div "Category: Qa Updated: Aug 18, 2025" at bounding box center [440, 274] width 357 height 15
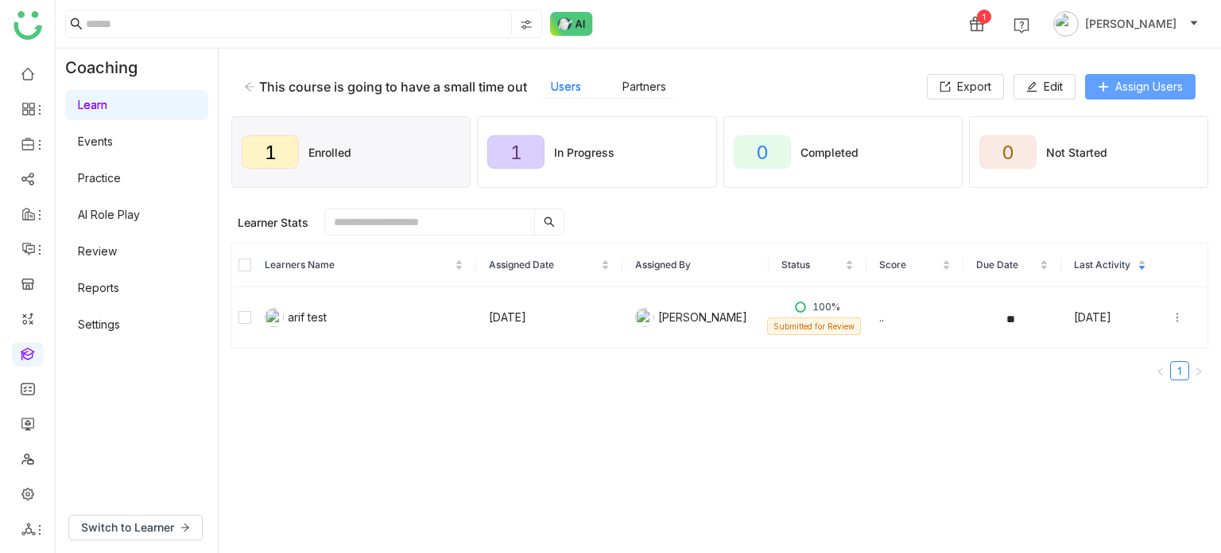
click at [1085, 92] on button "Assign Users" at bounding box center [1140, 86] width 111 height 25
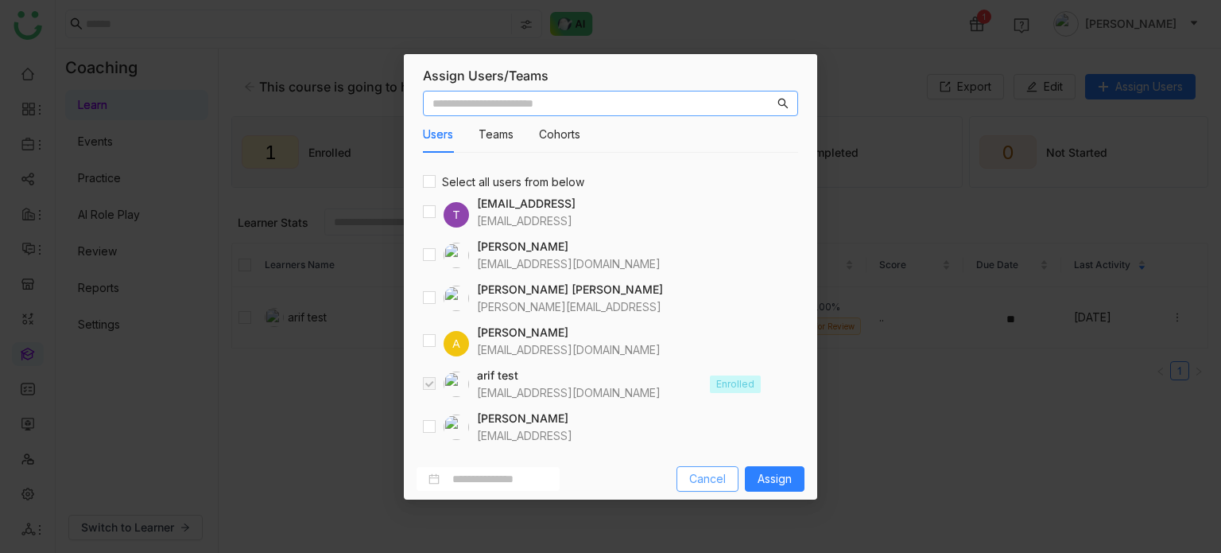
click at [703, 476] on span "Cancel" at bounding box center [707, 478] width 37 height 17
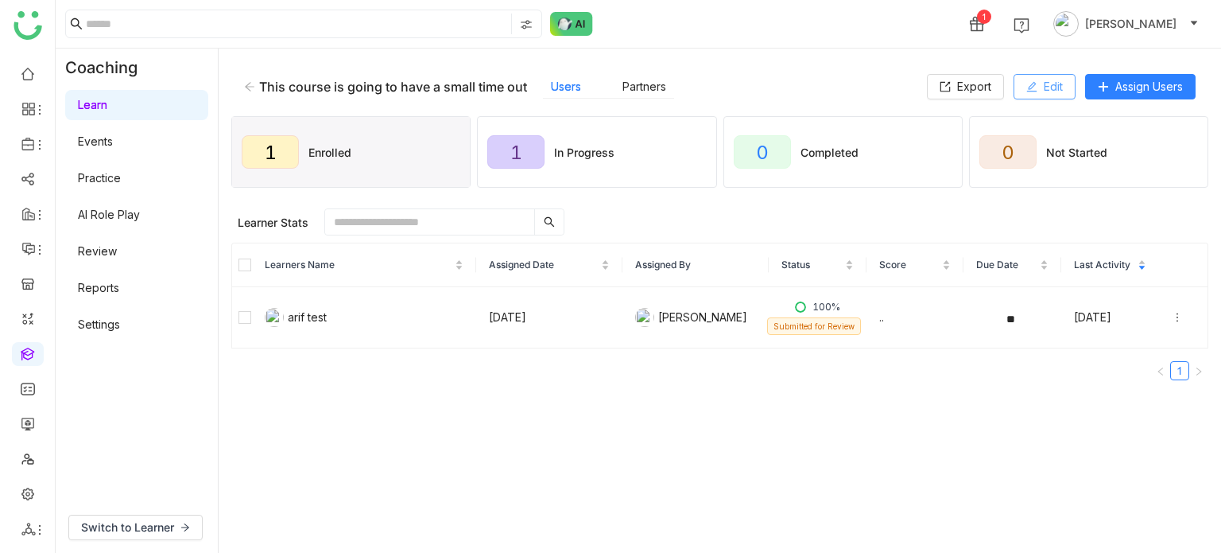
click at [1034, 83] on icon at bounding box center [1031, 86] width 11 height 11
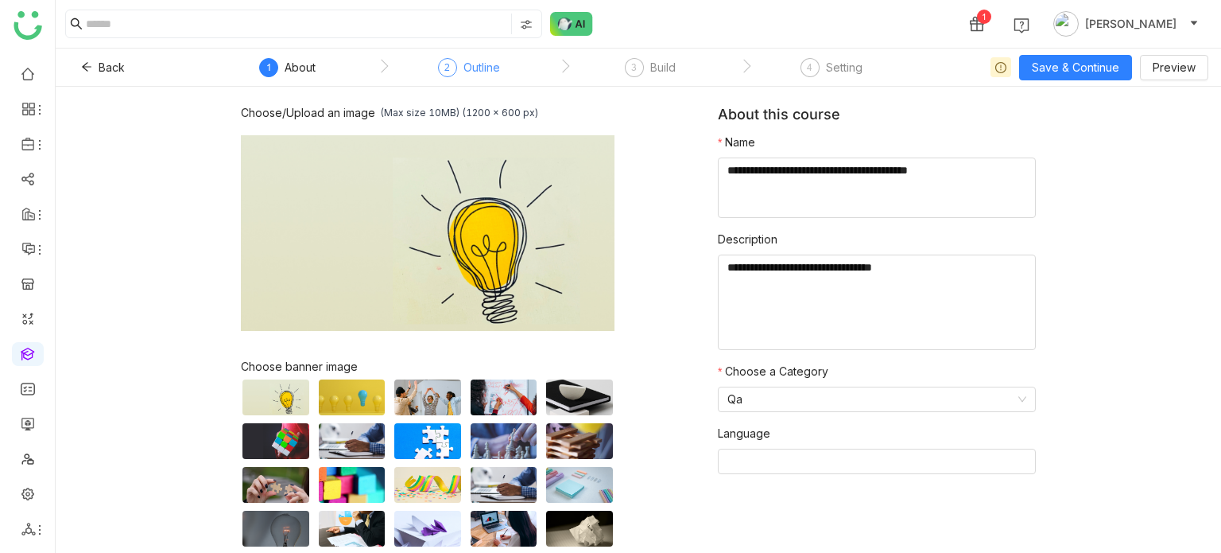
click at [456, 69] on div "2" at bounding box center [447, 67] width 19 height 19
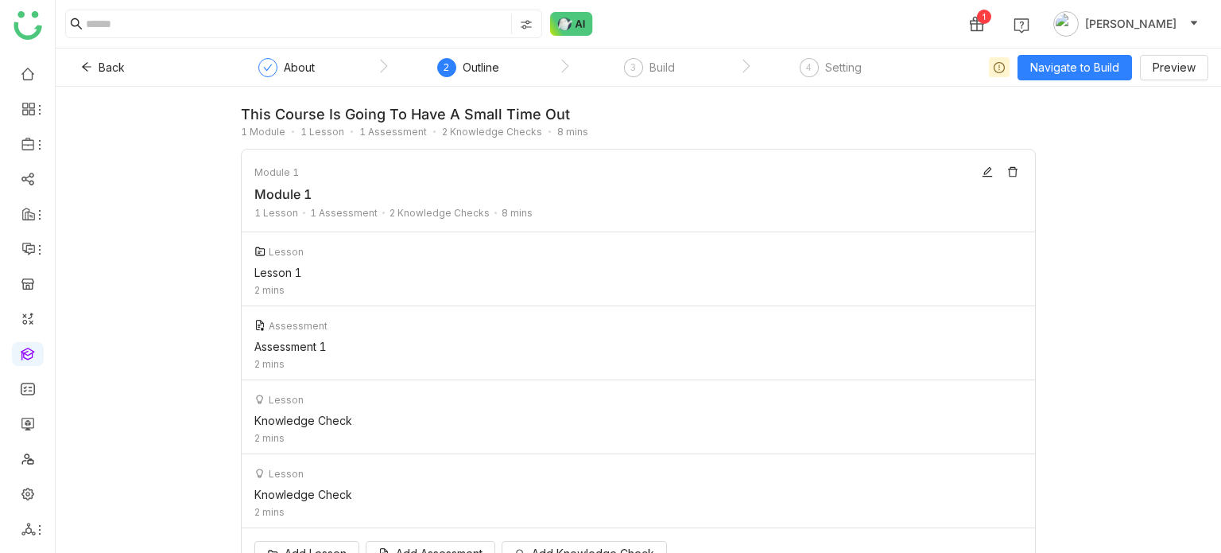
click at [619, 65] on nz-step "3 Build" at bounding box center [649, 72] width 181 height 29
click at [642, 60] on div "3 Build" at bounding box center [649, 72] width 51 height 29
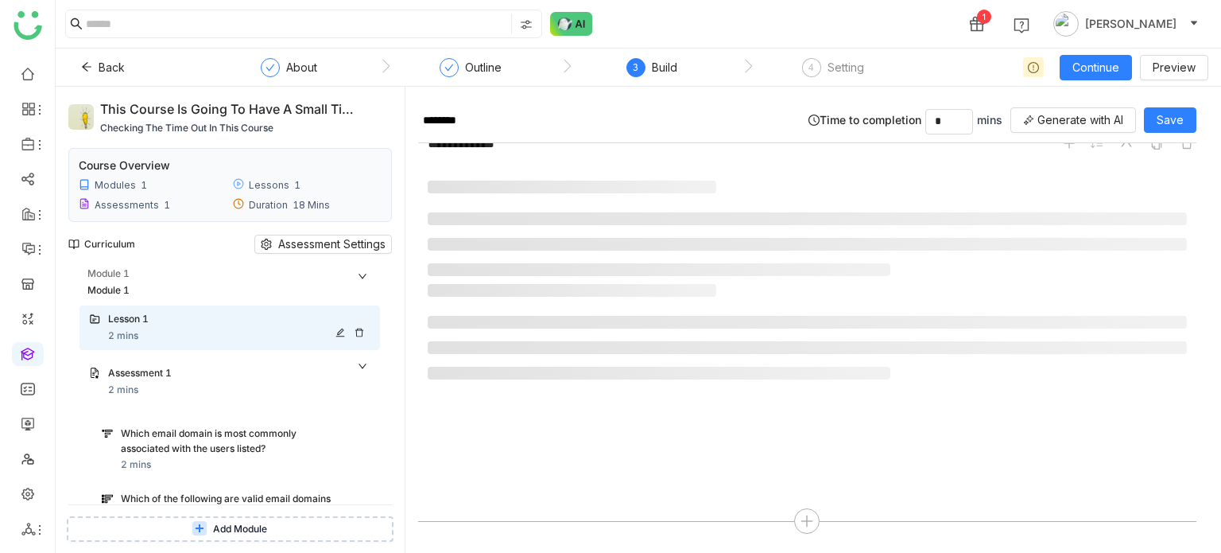
scroll to position [502, 0]
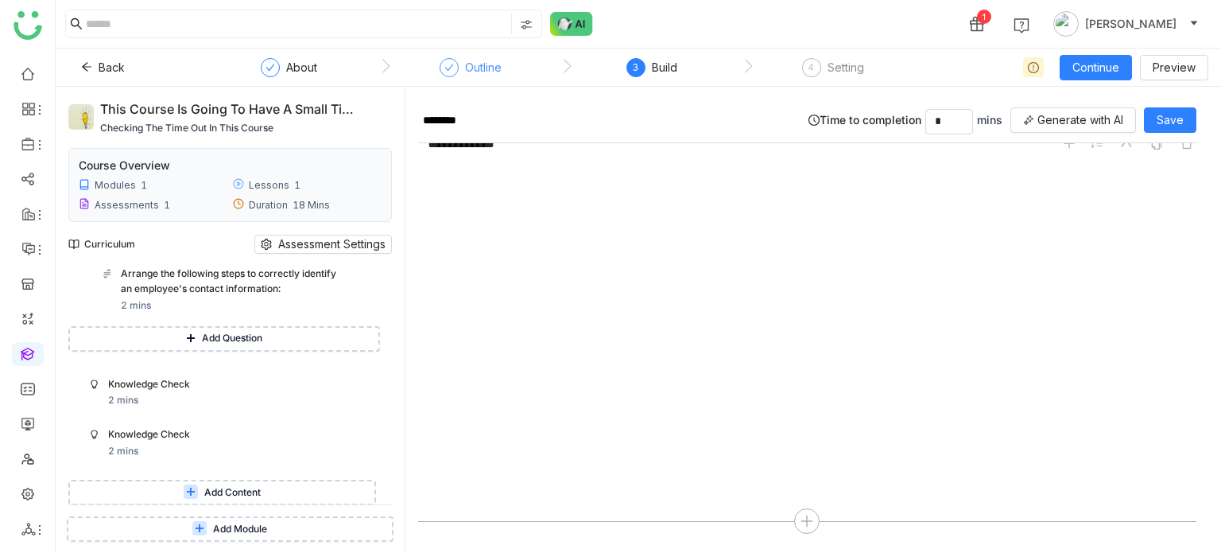
click at [499, 65] on div "Outline" at bounding box center [483, 67] width 37 height 19
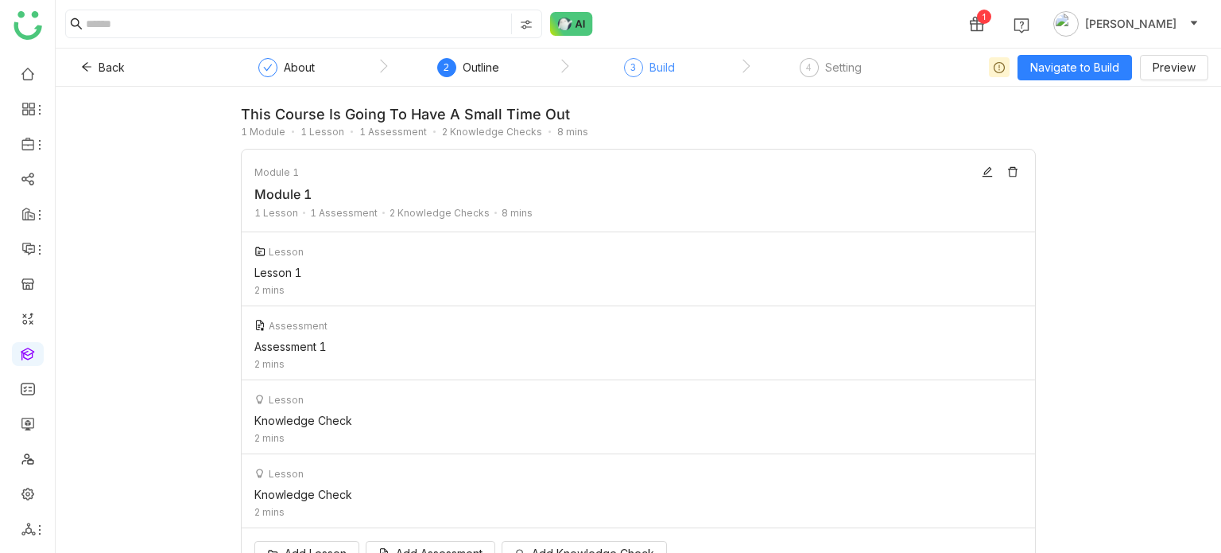
click at [638, 66] on div "3" at bounding box center [633, 67] width 19 height 19
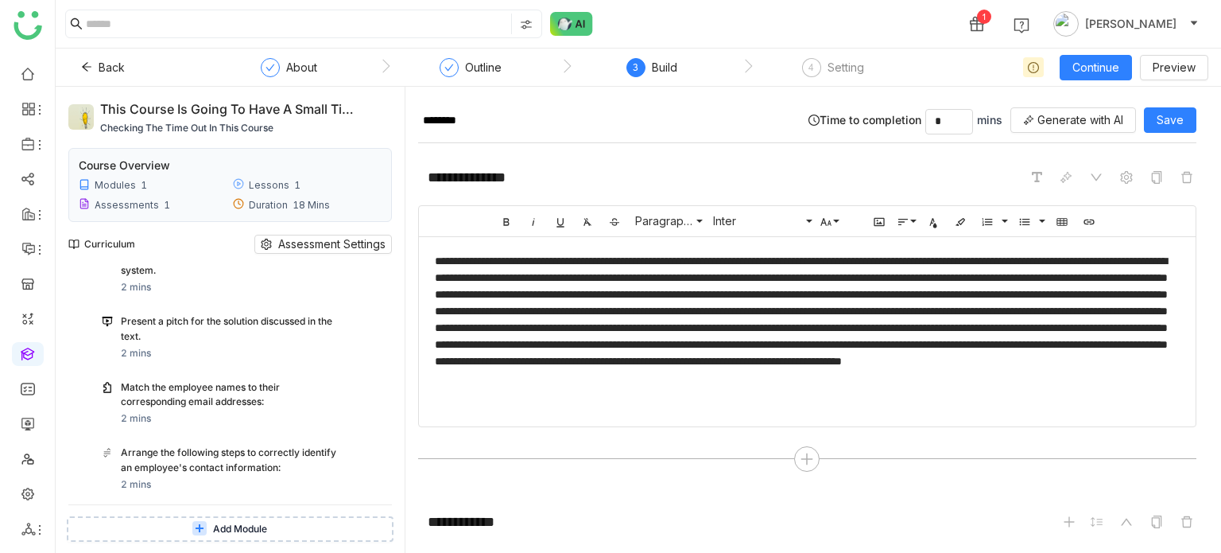
scroll to position [477, 0]
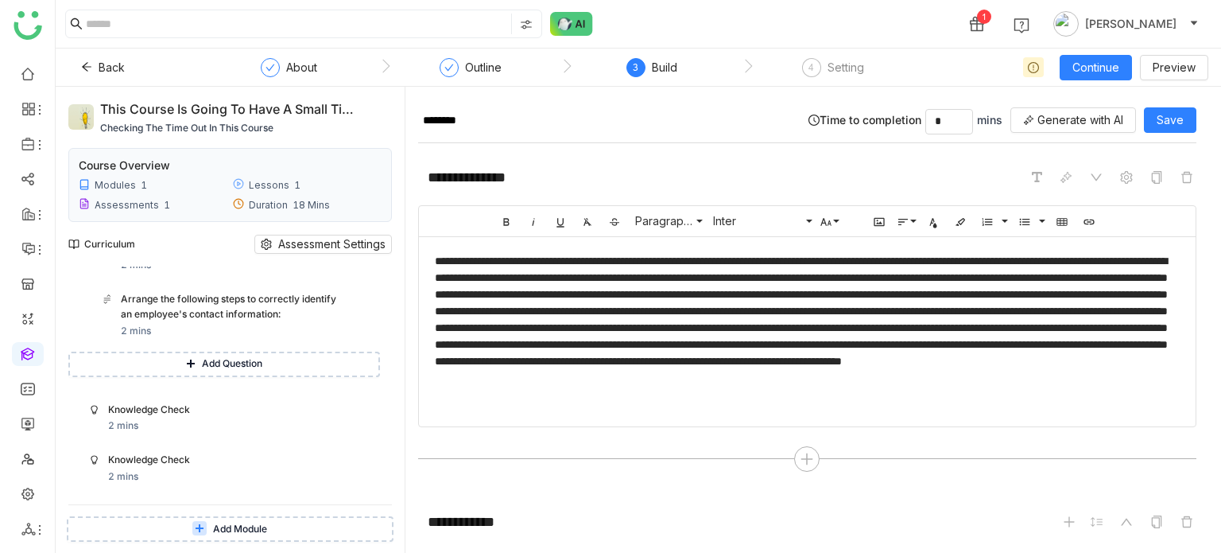
click at [250, 365] on span "Add Question" at bounding box center [232, 363] width 60 height 15
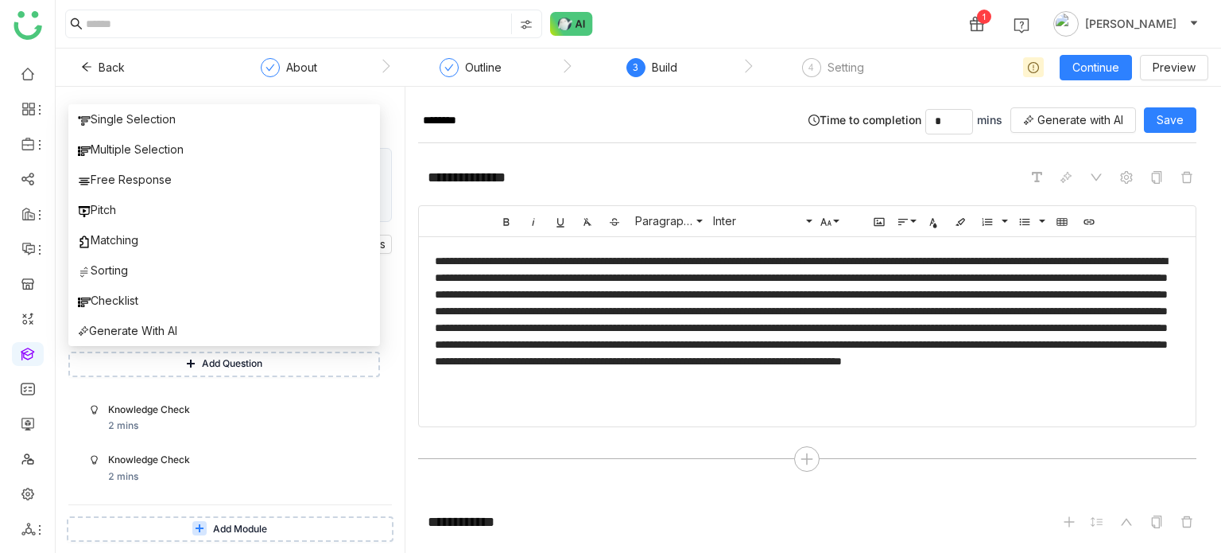
click at [57, 376] on div "This course is going to have a small time out checking the time out in this cou…" at bounding box center [230, 320] width 349 height 466
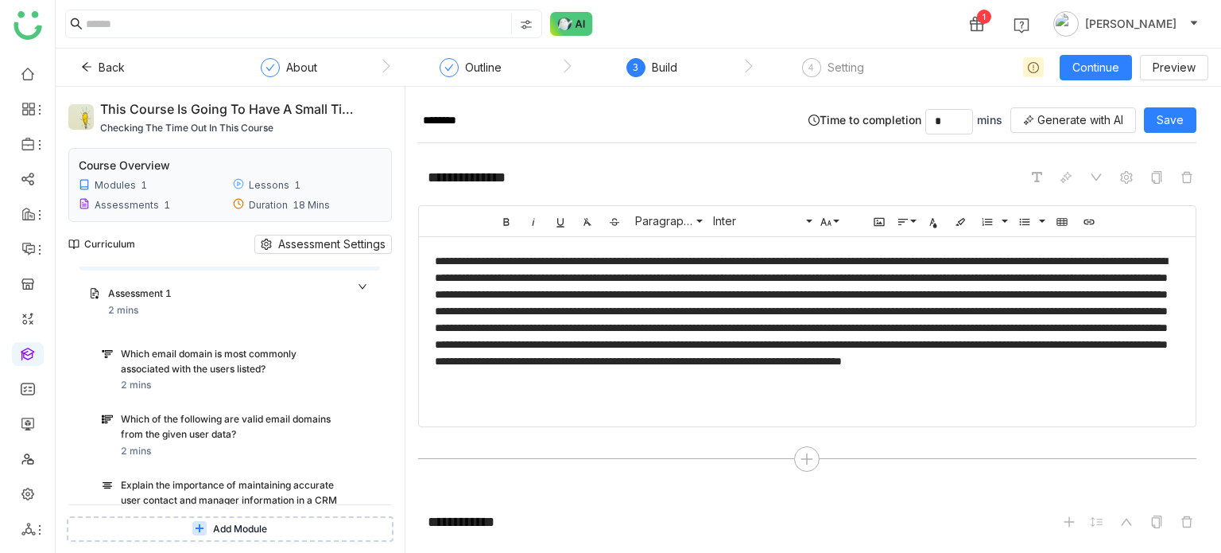
scroll to position [0, 0]
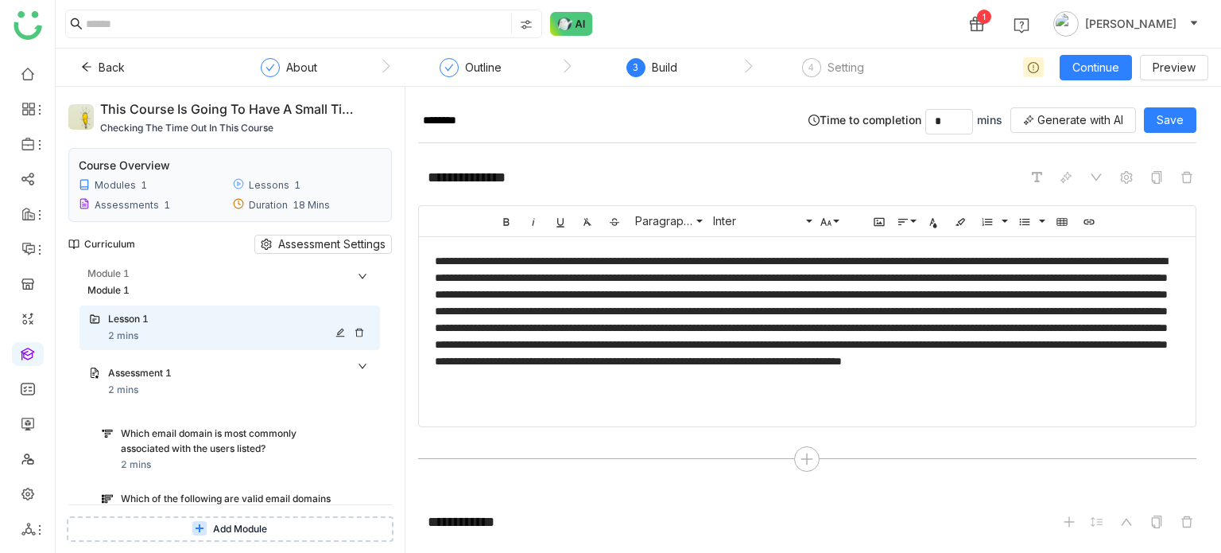
click at [262, 319] on div "Lesson 1" at bounding box center [223, 319] width 231 height 15
click at [266, 273] on div "Module 1" at bounding box center [233, 273] width 293 height 15
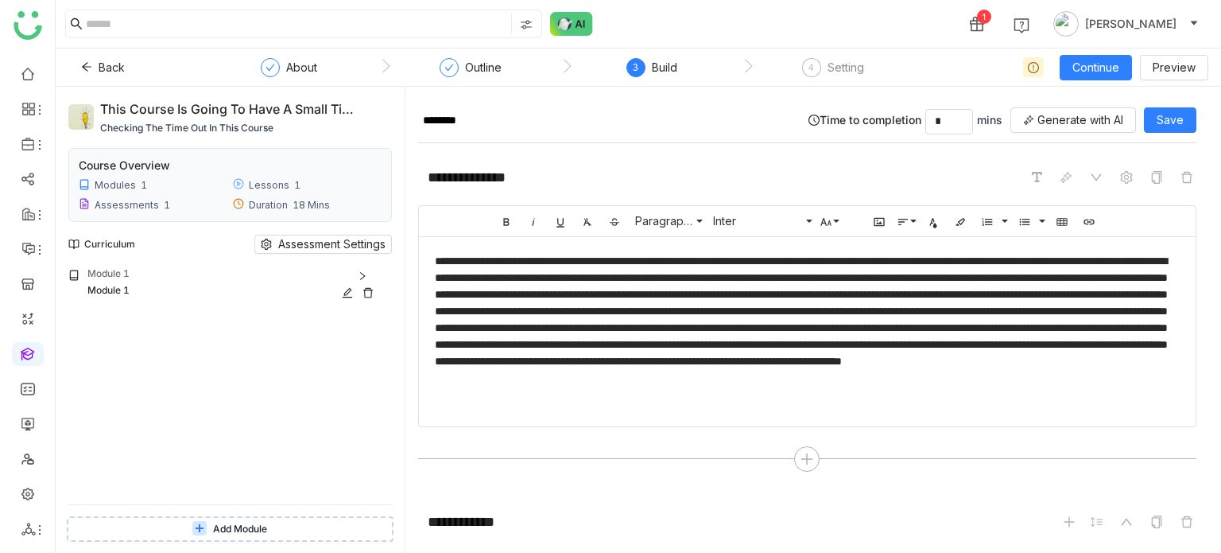
click at [266, 273] on div "Module 1" at bounding box center [233, 273] width 293 height 15
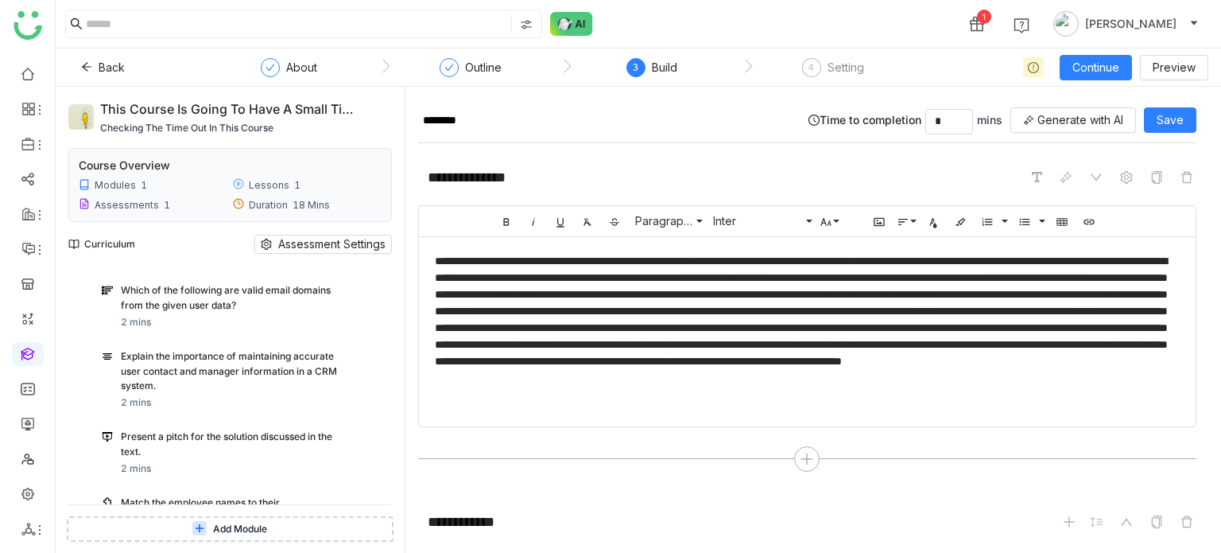
scroll to position [398, 0]
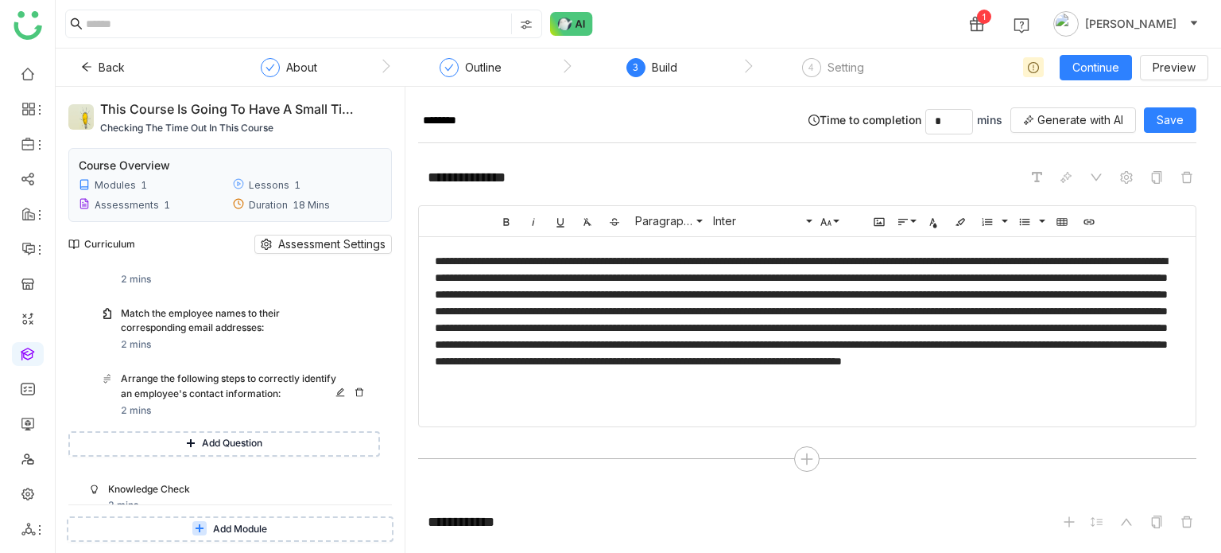
click at [261, 388] on div "Arrange the following steps to correctly identify an employee's contact informa…" at bounding box center [230, 386] width 219 height 30
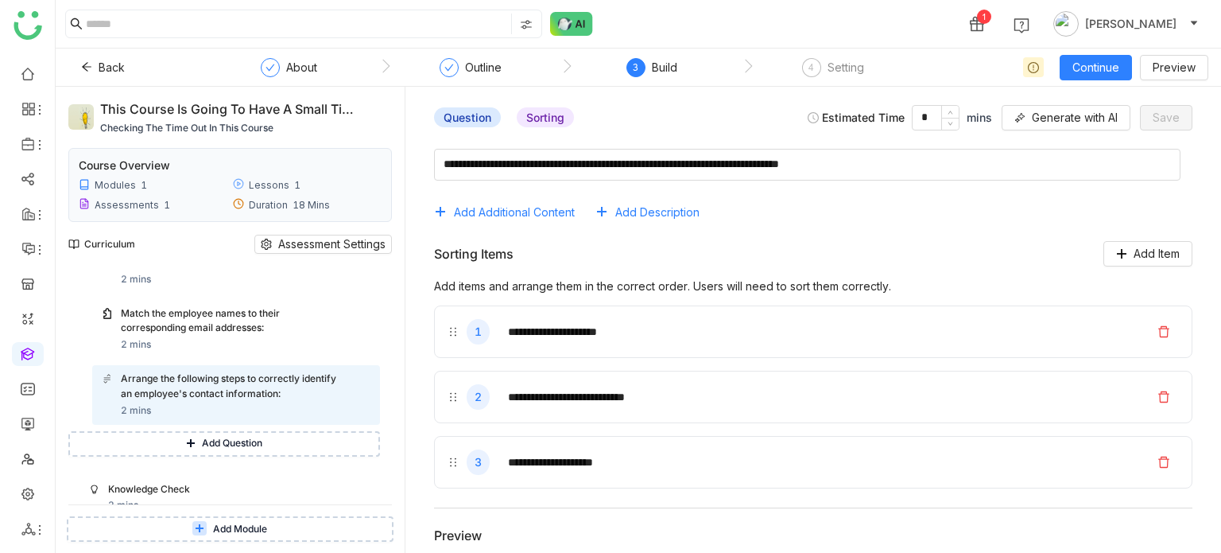
click at [268, 444] on button "Add Question" at bounding box center [224, 443] width 312 height 25
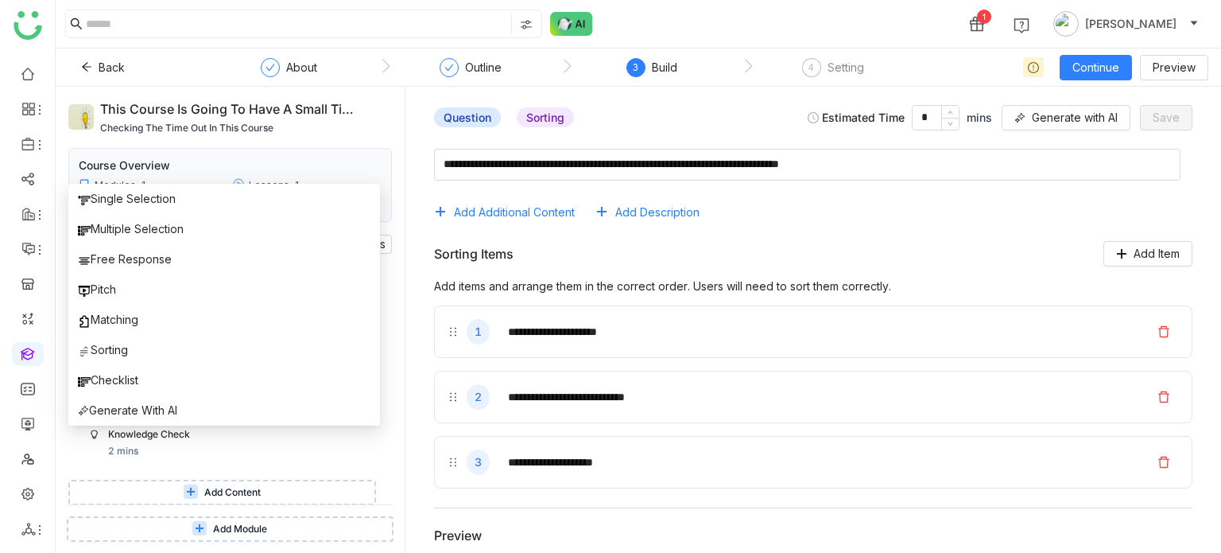
scroll to position [502, 0]
click at [62, 438] on div "This course is going to have a small time out checking the time out in this cou…" at bounding box center [230, 320] width 349 height 466
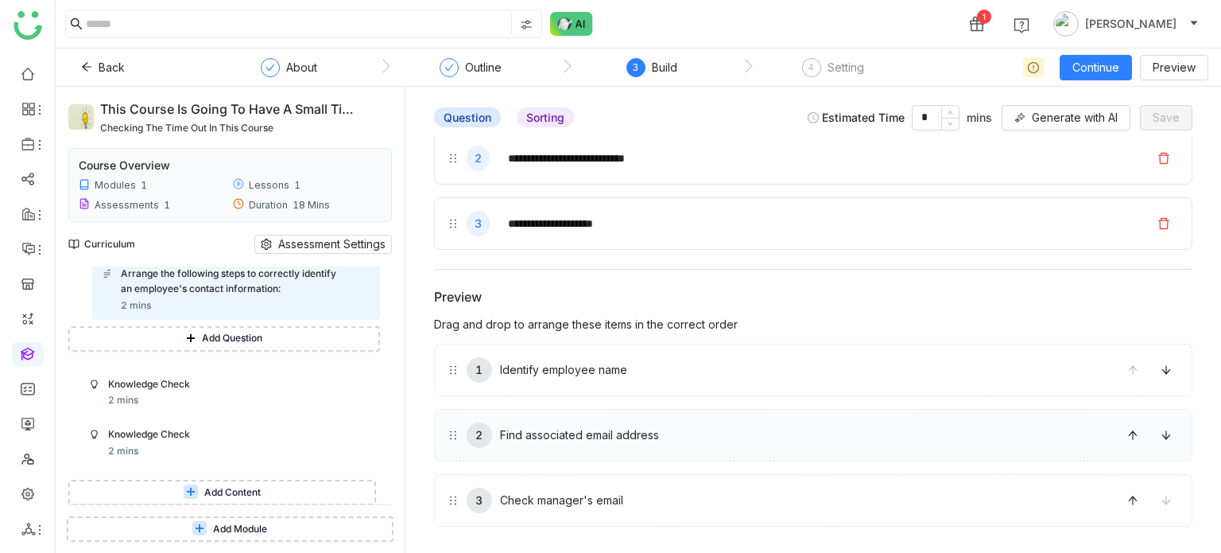
scroll to position [0, 0]
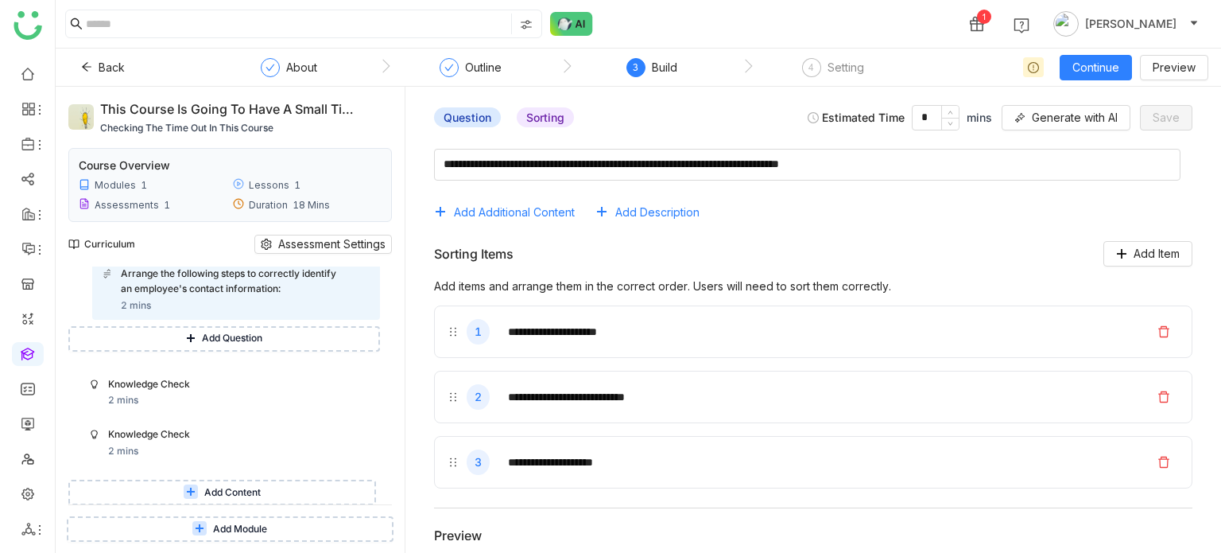
click at [785, 235] on div "**********" at bounding box center [813, 458] width 790 height 645
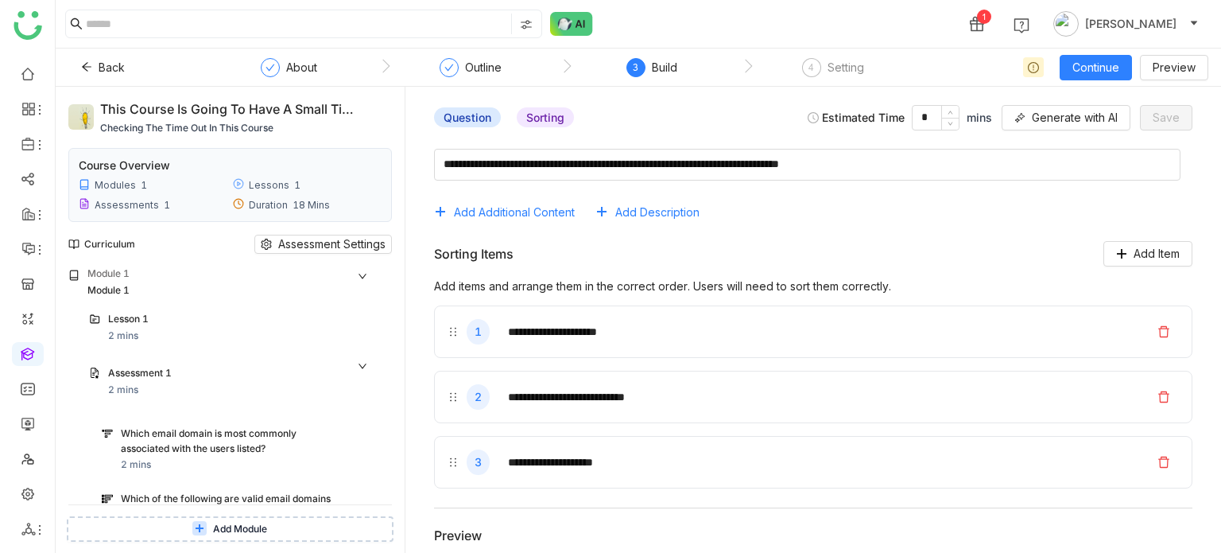
click at [574, 261] on div "Sorting Items Add Item" at bounding box center [813, 253] width 758 height 25
click at [572, 223] on button "Add Additional Content" at bounding box center [510, 212] width 153 height 25
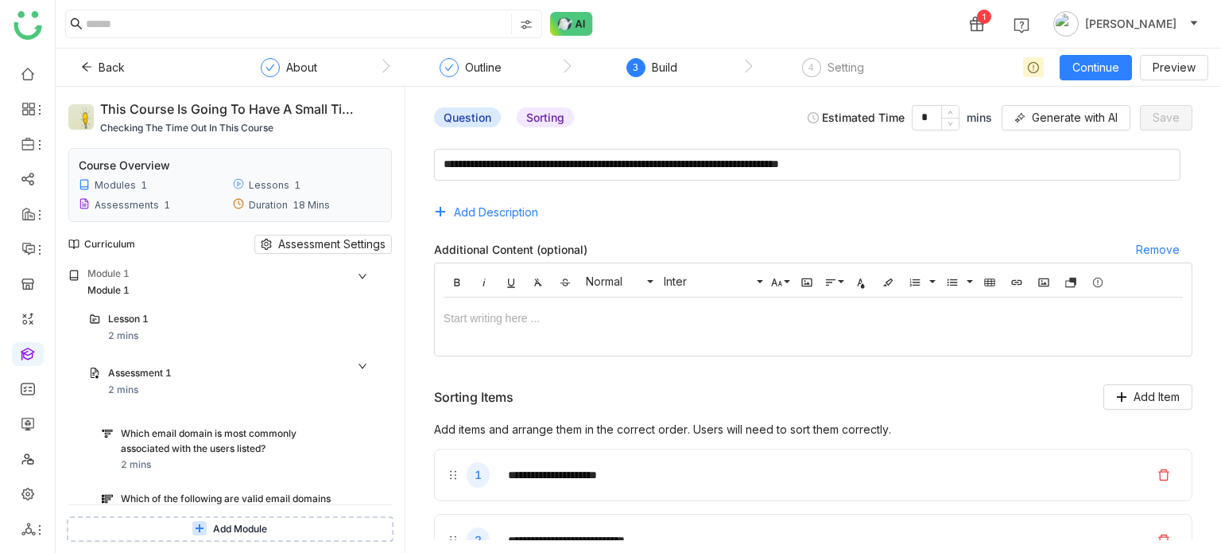
click at [649, 108] on div "Question Sorting Estimated Time * mins Generate with AI Save" at bounding box center [813, 117] width 790 height 37
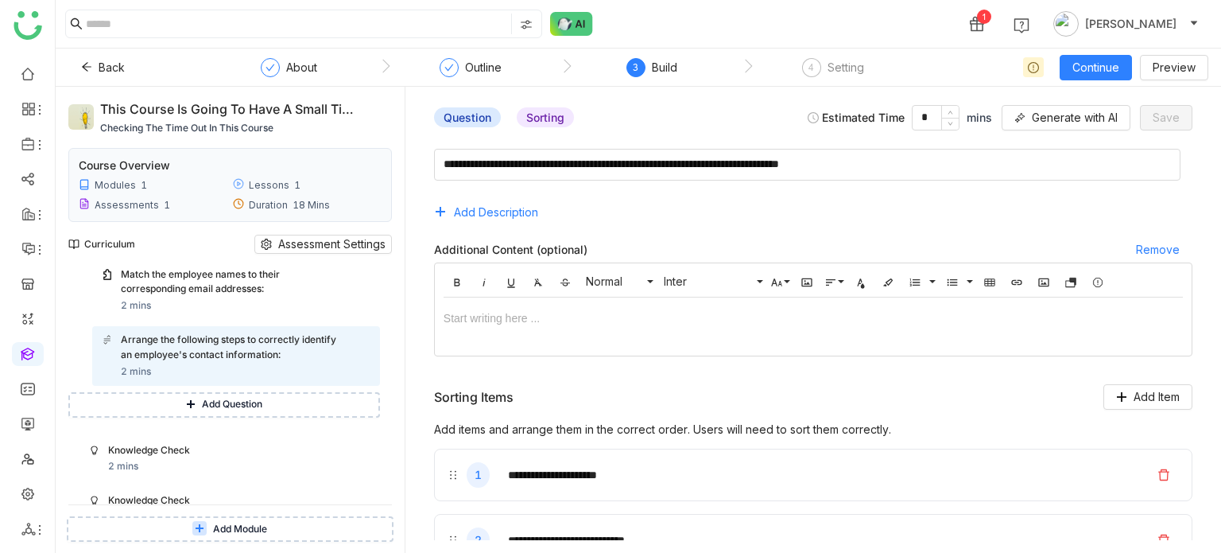
scroll to position [502, 0]
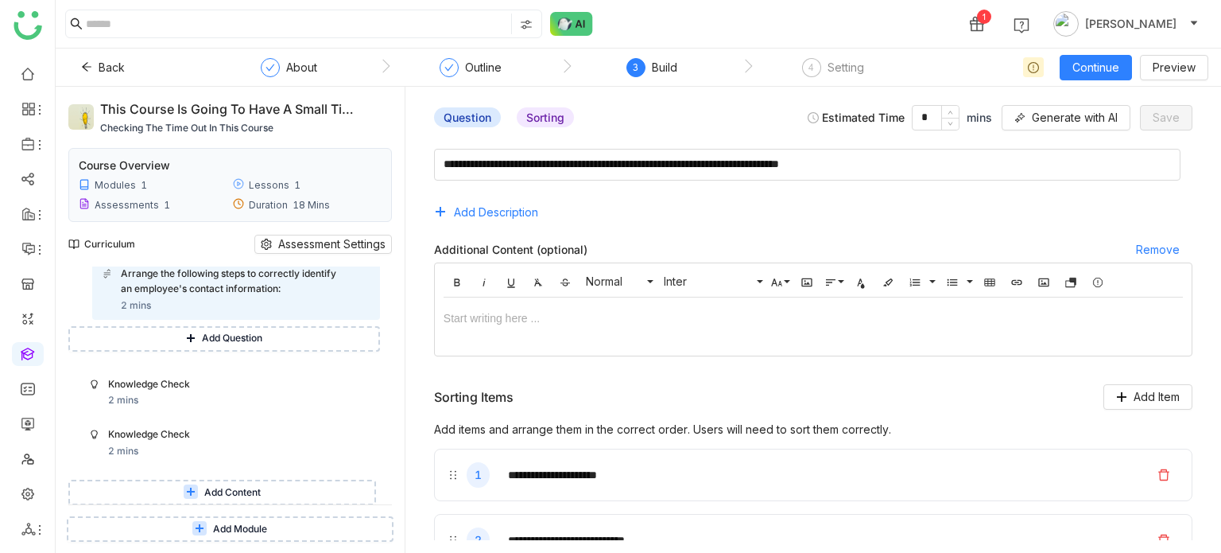
click at [237, 495] on span "Add Content" at bounding box center [232, 492] width 56 height 15
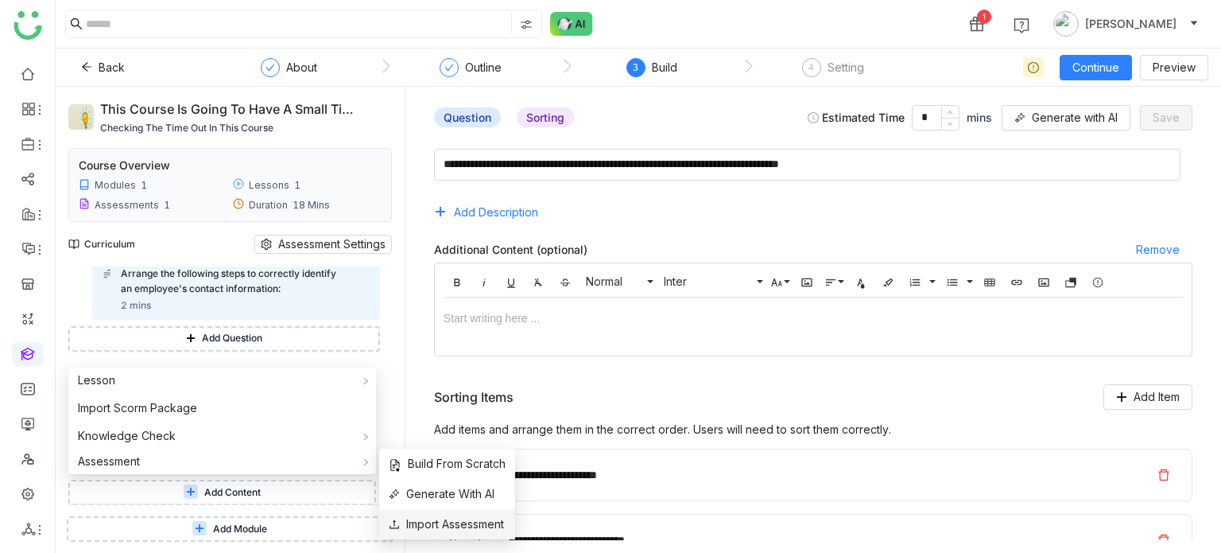
click at [463, 533] on li "Import Assessment" at bounding box center [447, 524] width 136 height 30
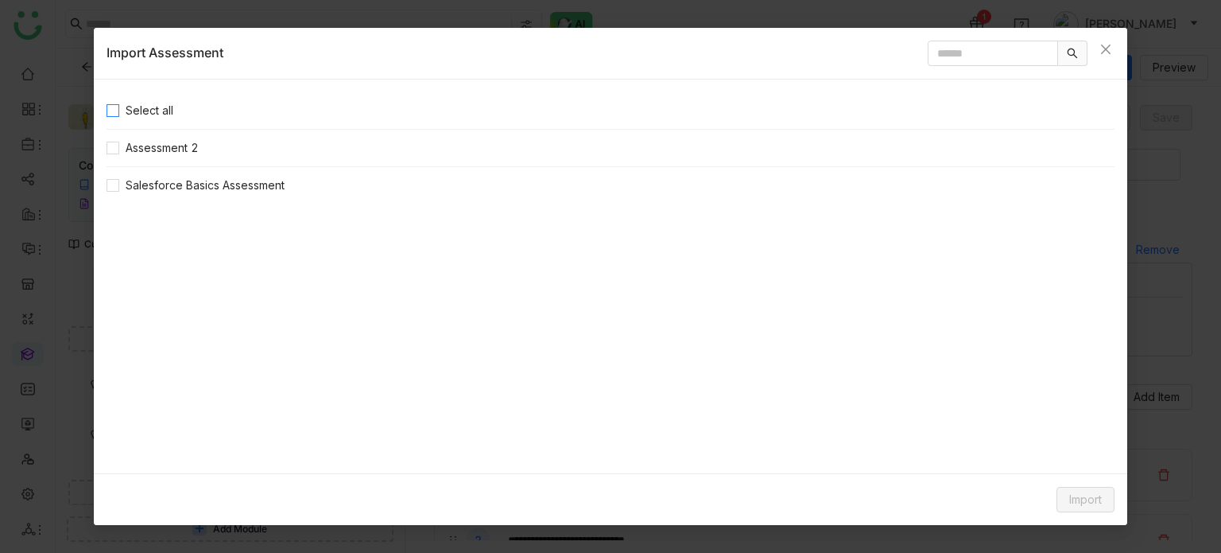
click at [151, 111] on span "Select all" at bounding box center [149, 110] width 60 height 17
click at [151, 155] on span "Assessment 2" at bounding box center [162, 147] width 86 height 17
click at [262, 167] on nz-list-item "Salesforce Basics Assessment" at bounding box center [611, 185] width 1008 height 37
click at [232, 150] on nz-list-item "Assessment 2" at bounding box center [611, 148] width 1008 height 37
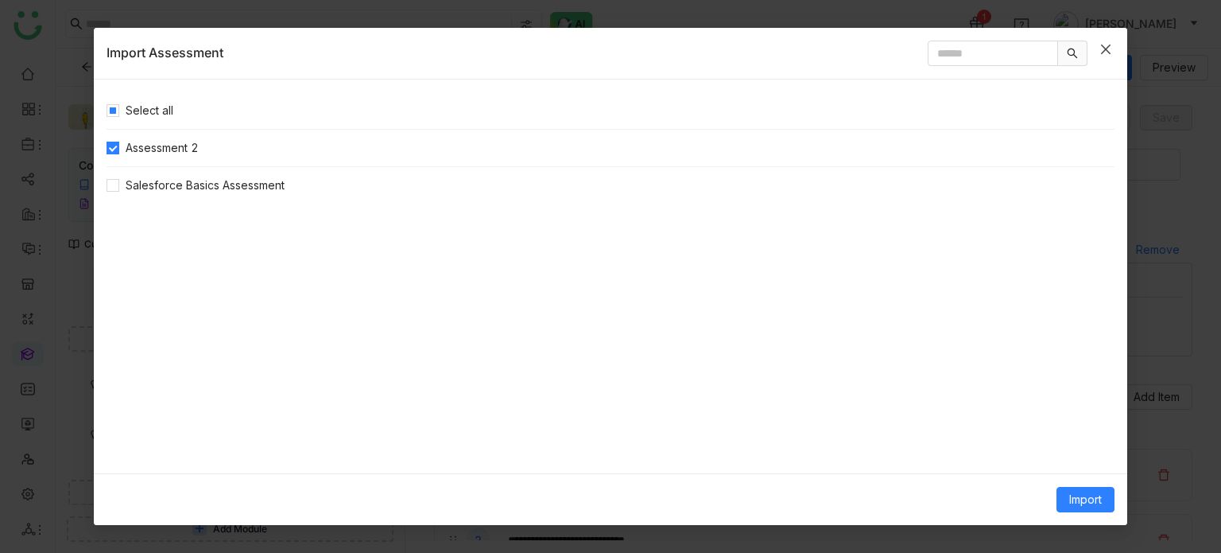
click at [1104, 47] on icon "Close" at bounding box center [1106, 50] width 10 height 10
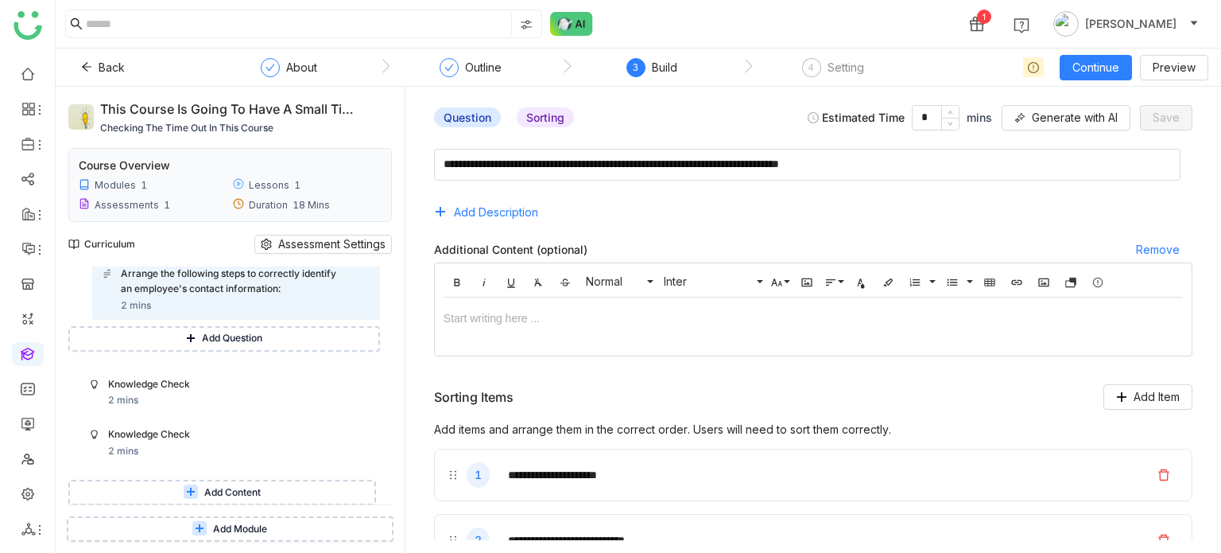
click at [288, 535] on button "Add Module" at bounding box center [230, 528] width 327 height 25
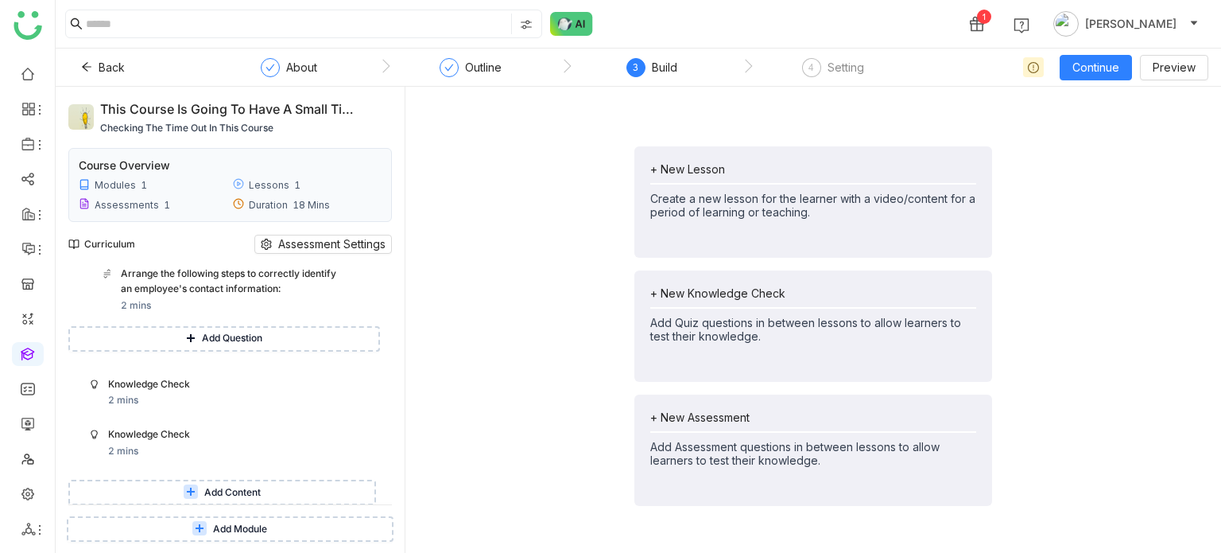
scroll to position [584, 0]
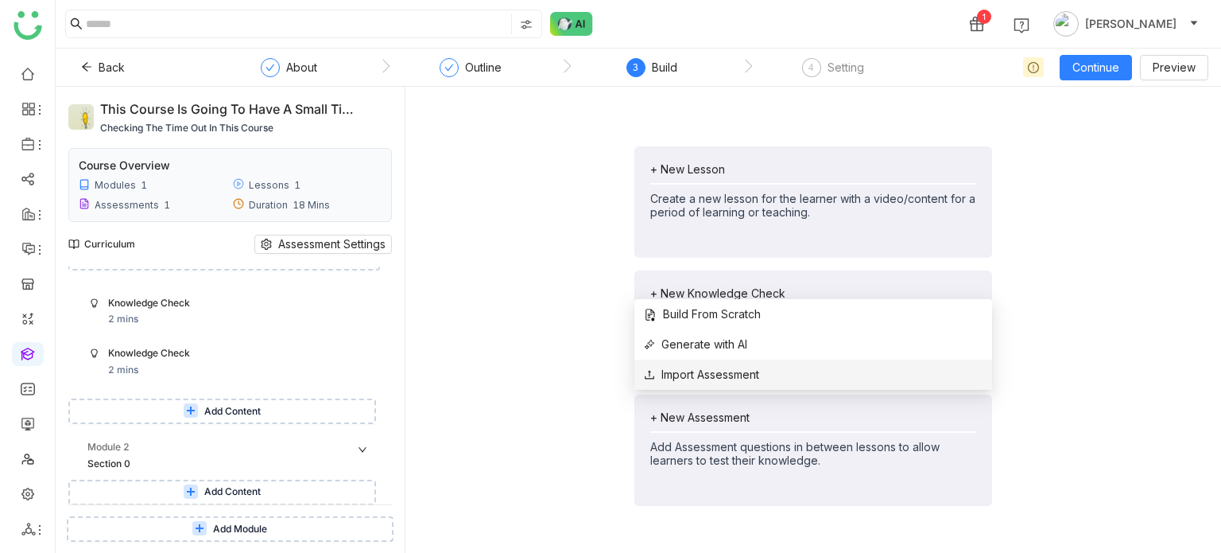
click at [751, 378] on span "Import Assessment" at bounding box center [701, 374] width 115 height 17
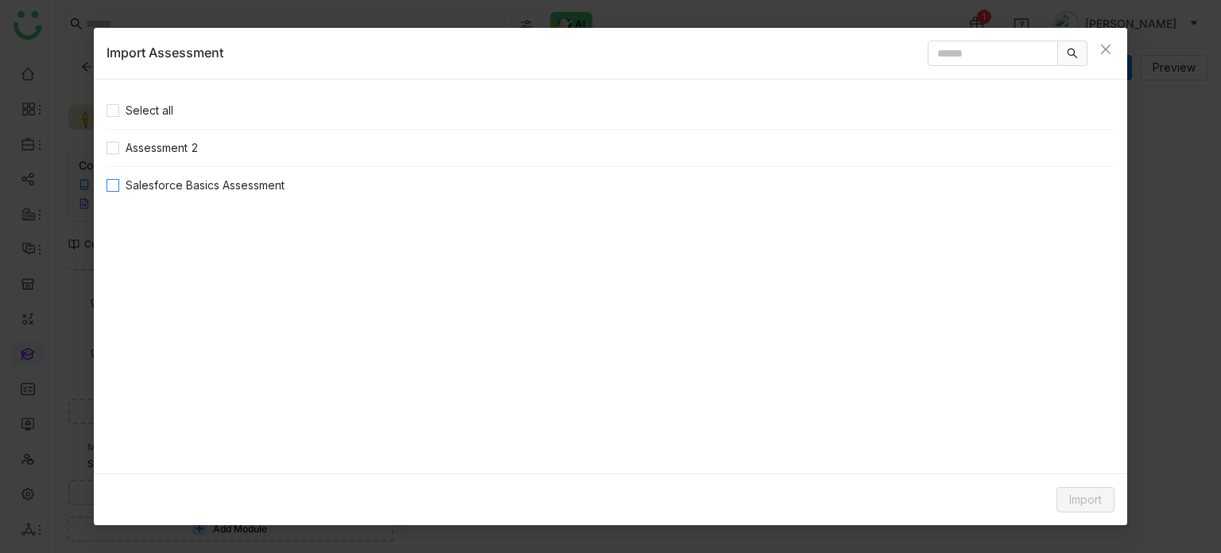
click at [219, 187] on span "Salesforce Basics Assessment" at bounding box center [205, 184] width 172 height 17
click at [1103, 492] on button "Import" at bounding box center [1086, 499] width 58 height 25
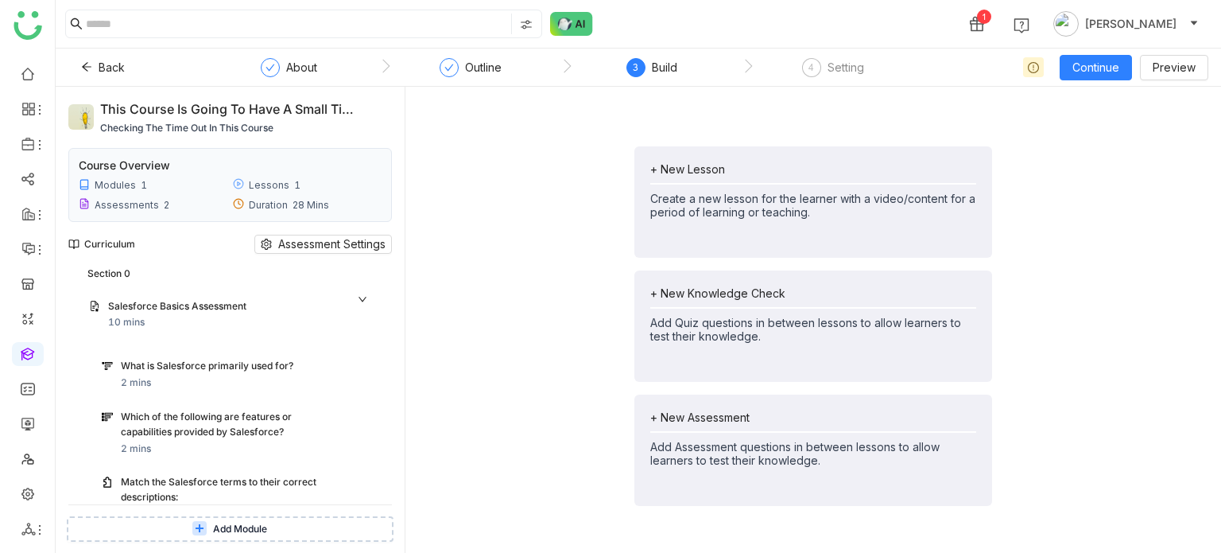
scroll to position [615, 0]
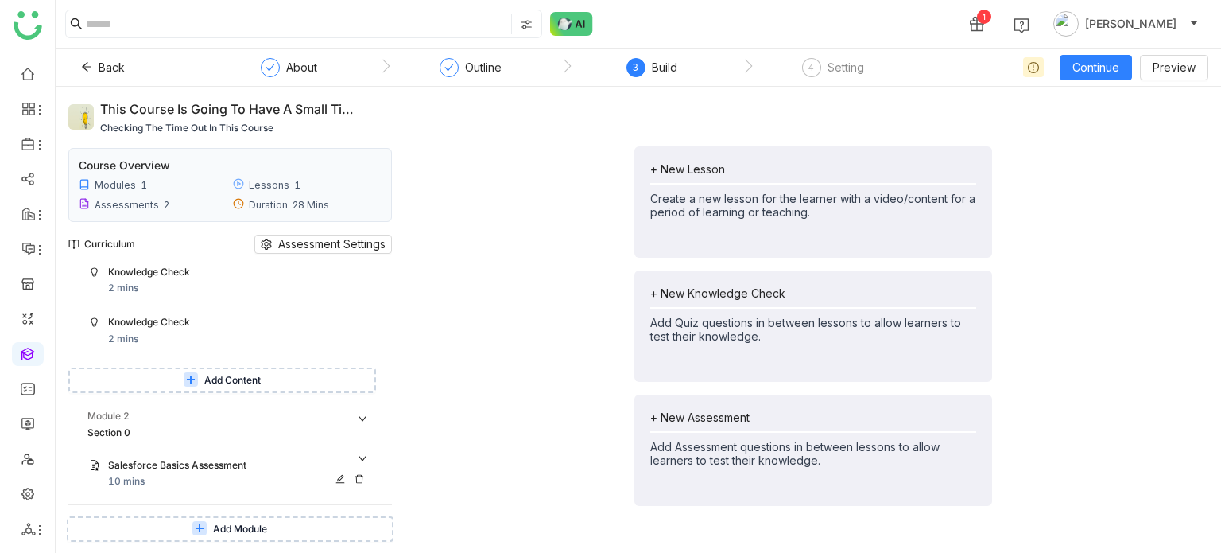
click at [244, 465] on div "Salesforce Basics Assessment" at bounding box center [223, 465] width 231 height 15
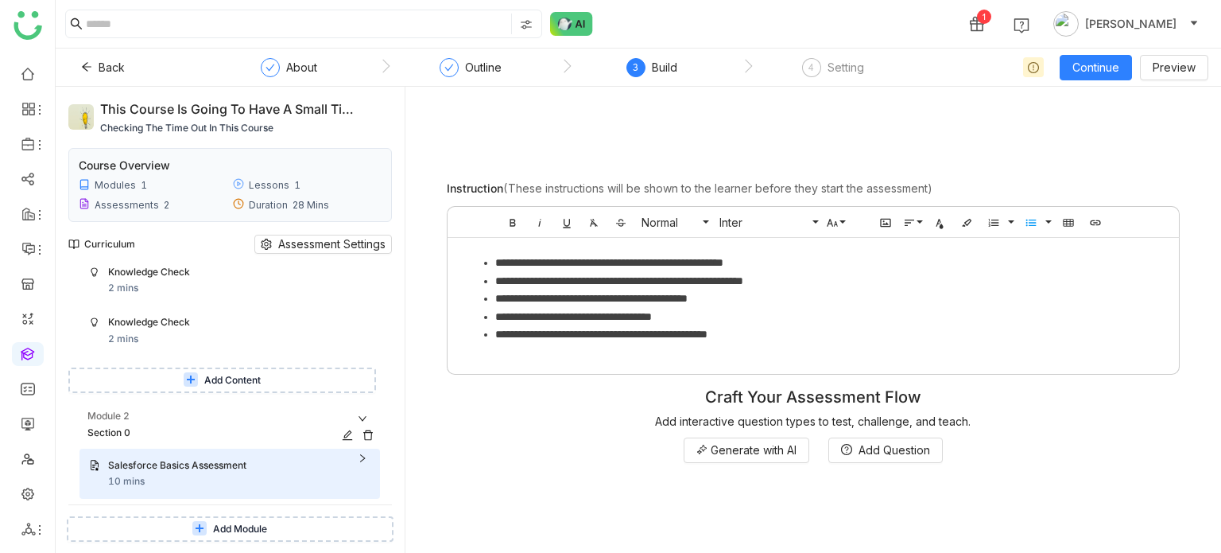
click at [237, 429] on div "Section 0" at bounding box center [216, 432] width 258 height 15
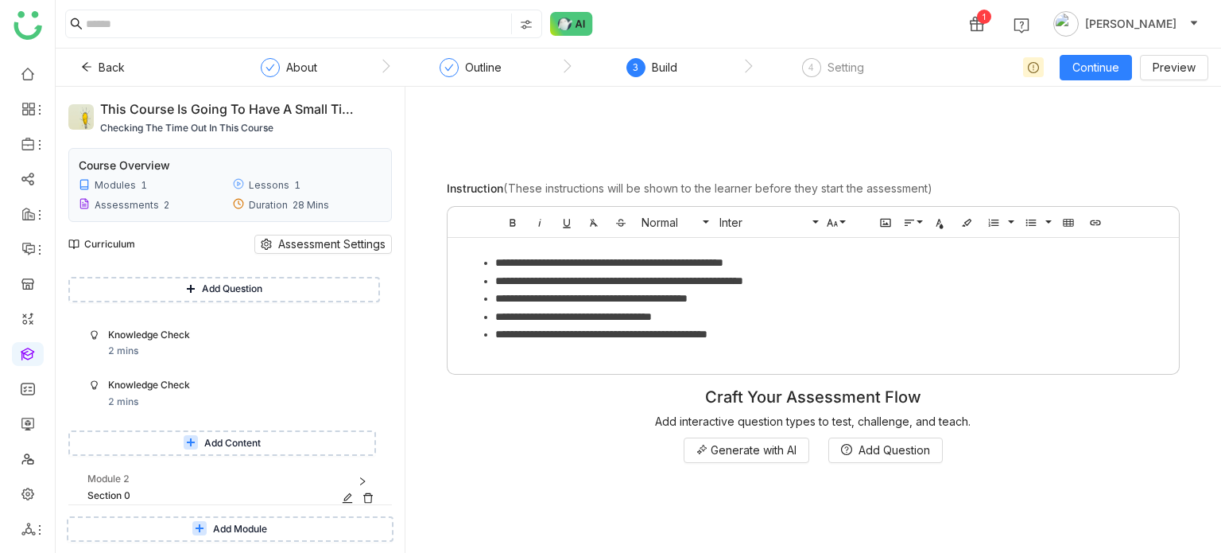
click at [232, 479] on div "Module 2" at bounding box center [233, 478] width 293 height 15
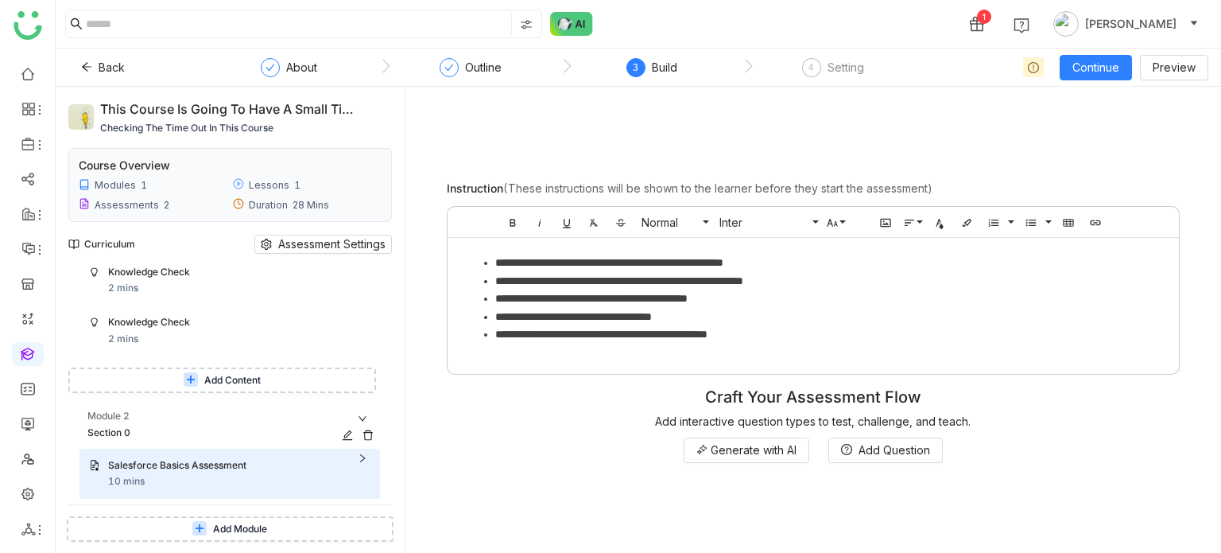
scroll to position [649, 0]
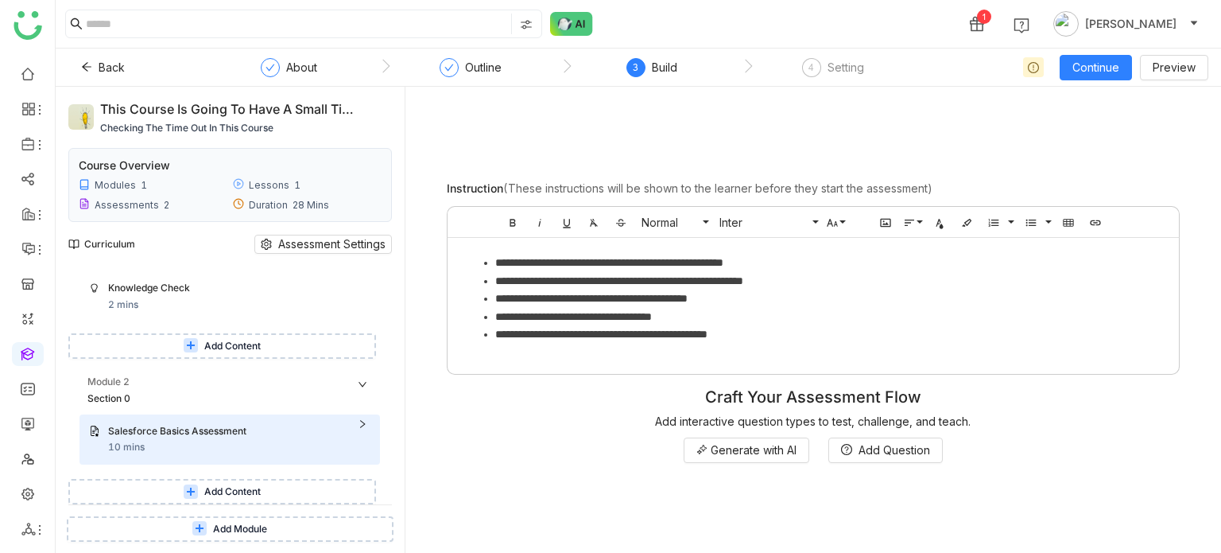
click at [364, 385] on icon at bounding box center [363, 384] width 10 height 10
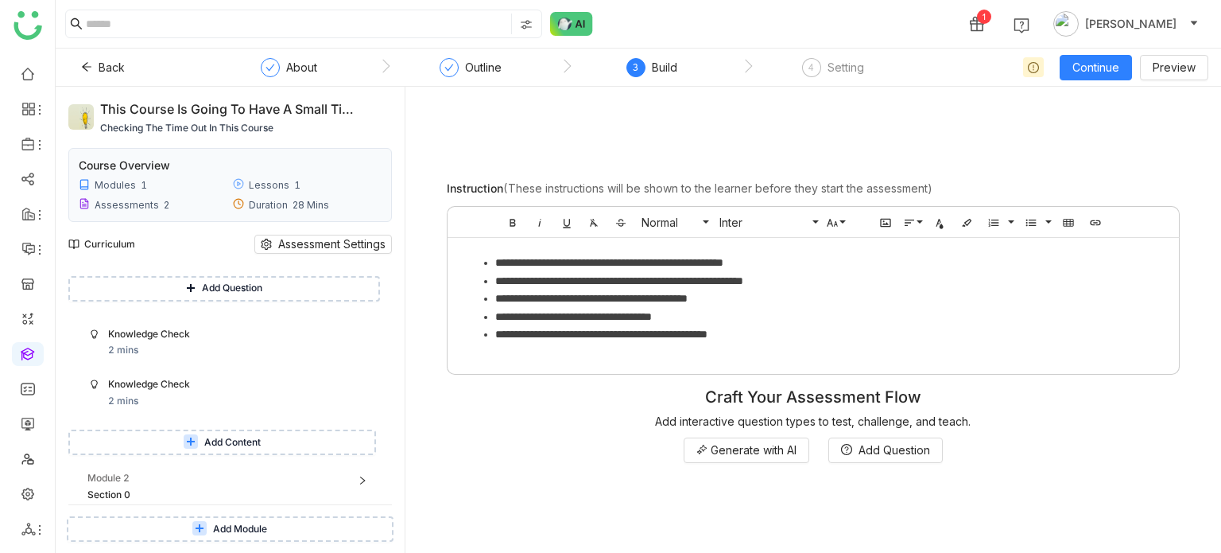
scroll to position [552, 0]
click at [267, 522] on span "Add Module" at bounding box center [240, 529] width 54 height 15
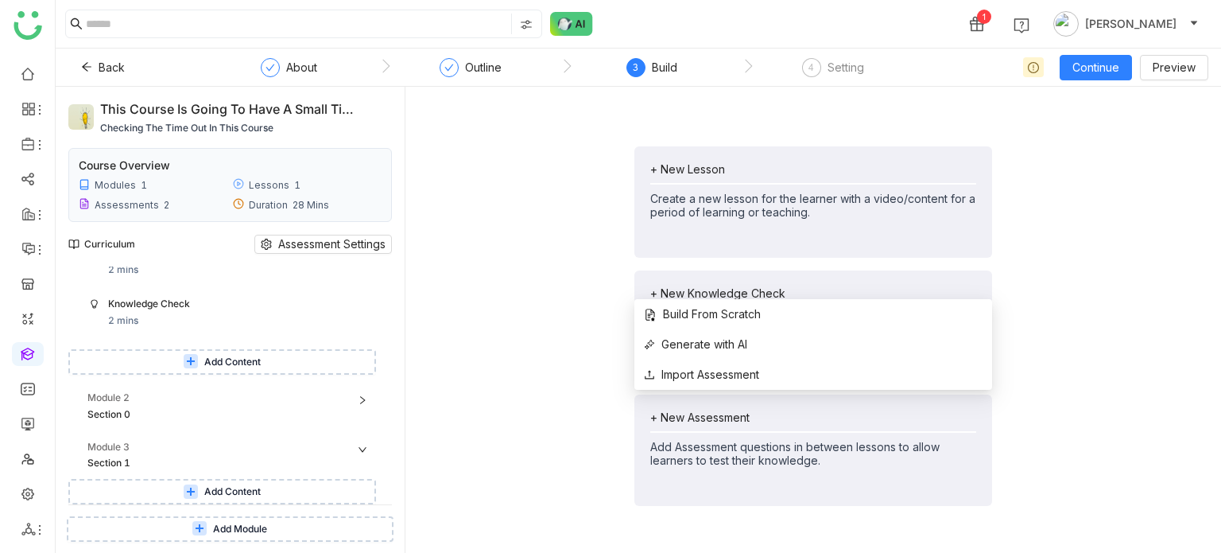
click at [753, 409] on div "+ New Assessment Add Assessment questions in between lessons to allow learners …" at bounding box center [813, 449] width 358 height 111
click at [743, 380] on span "Import Assessment" at bounding box center [701, 374] width 115 height 17
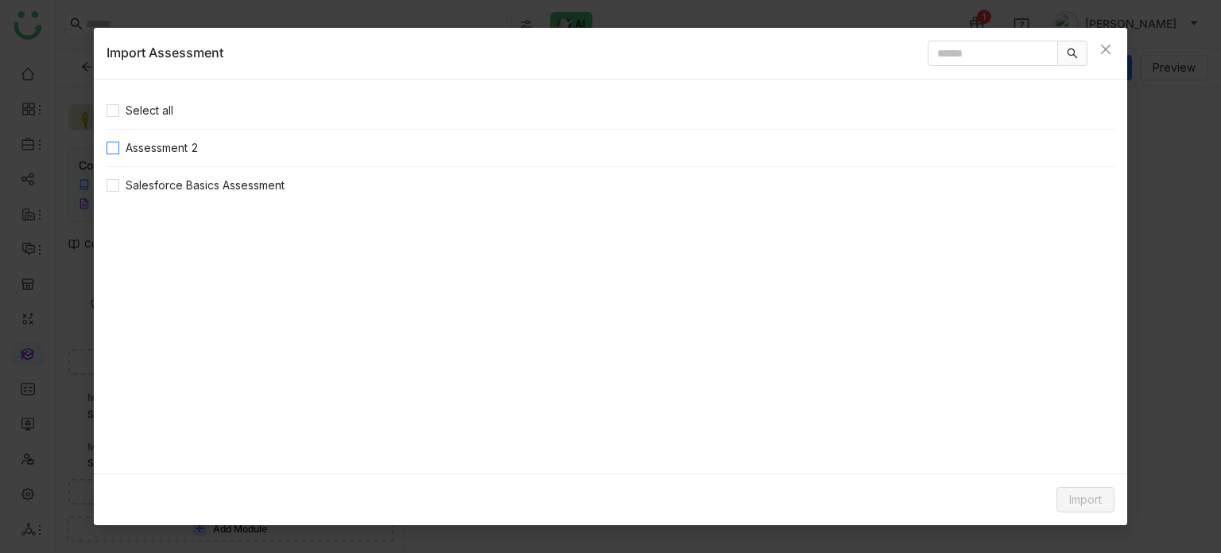
click at [162, 149] on span "Assessment 2" at bounding box center [162, 147] width 86 height 17
click at [1098, 492] on span "Import" at bounding box center [1085, 499] width 33 height 17
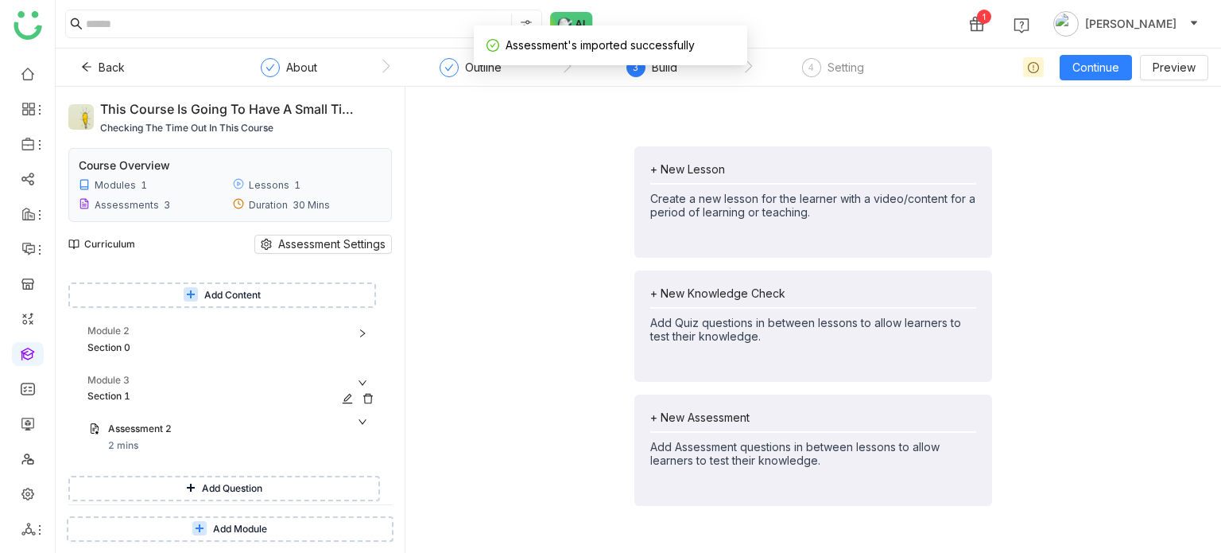
scroll to position [748, 0]
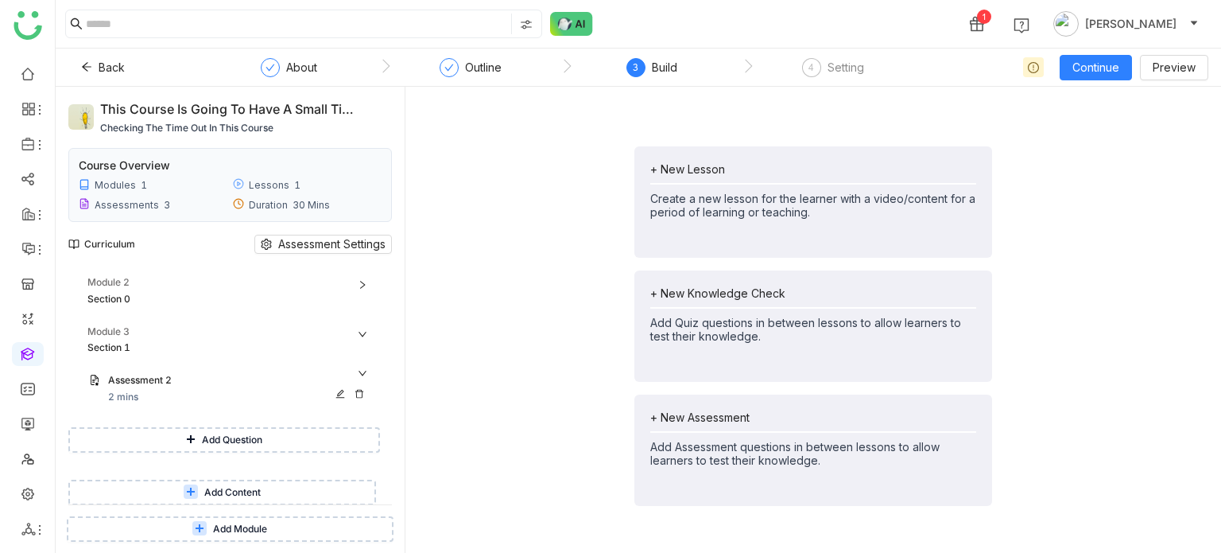
click at [256, 398] on div "Assessment 2 2 mins" at bounding box center [239, 389] width 262 height 32
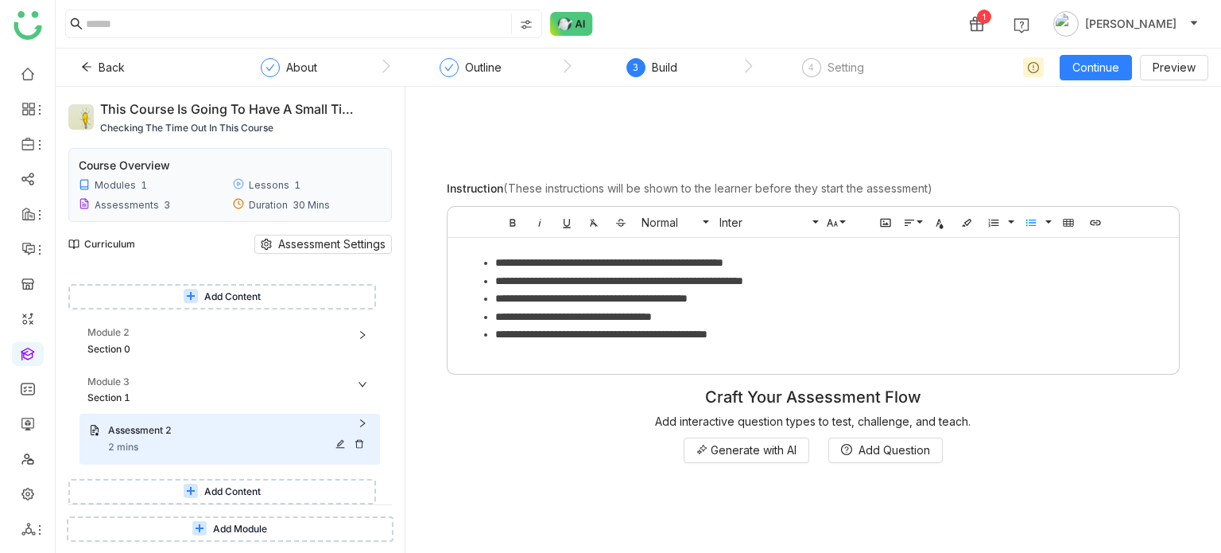
scroll to position [697, 0]
click at [370, 401] on icon at bounding box center [368, 400] width 11 height 11
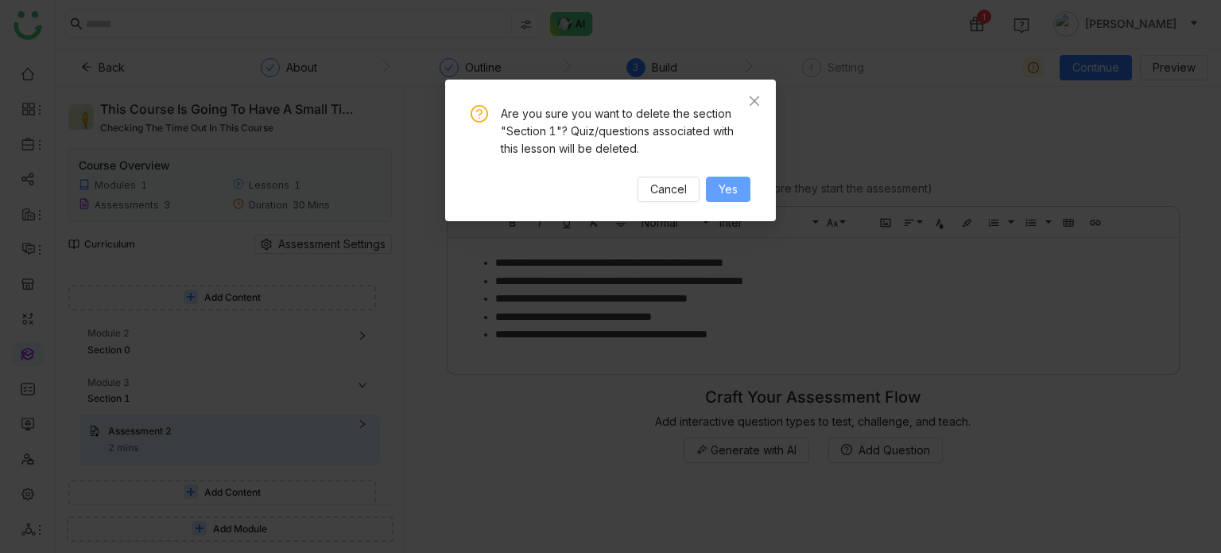
click at [738, 191] on button "Yes" at bounding box center [728, 188] width 45 height 25
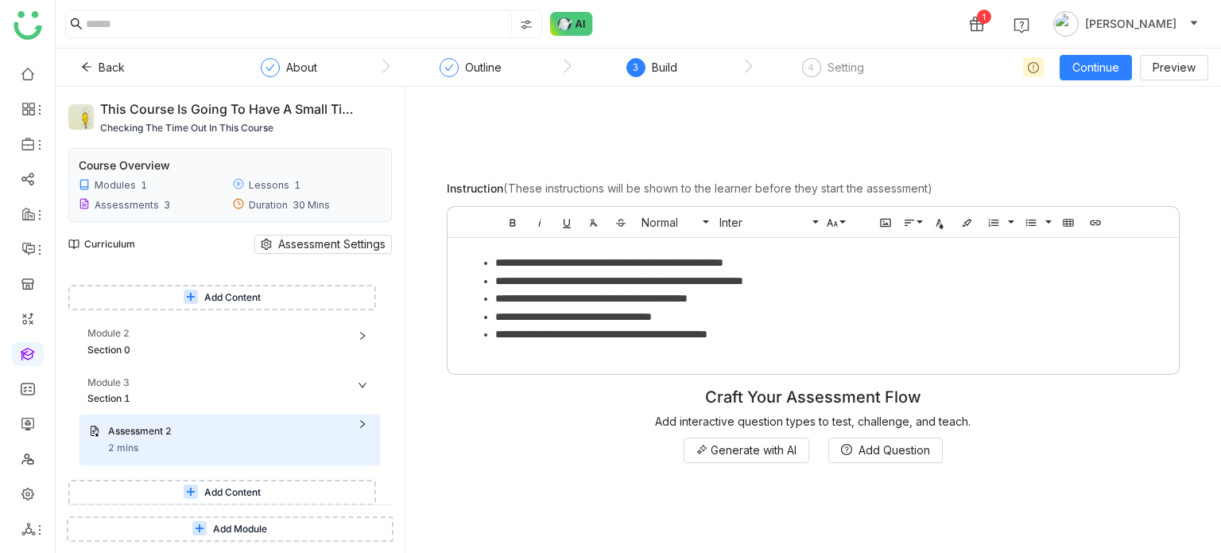
scroll to position [552, 0]
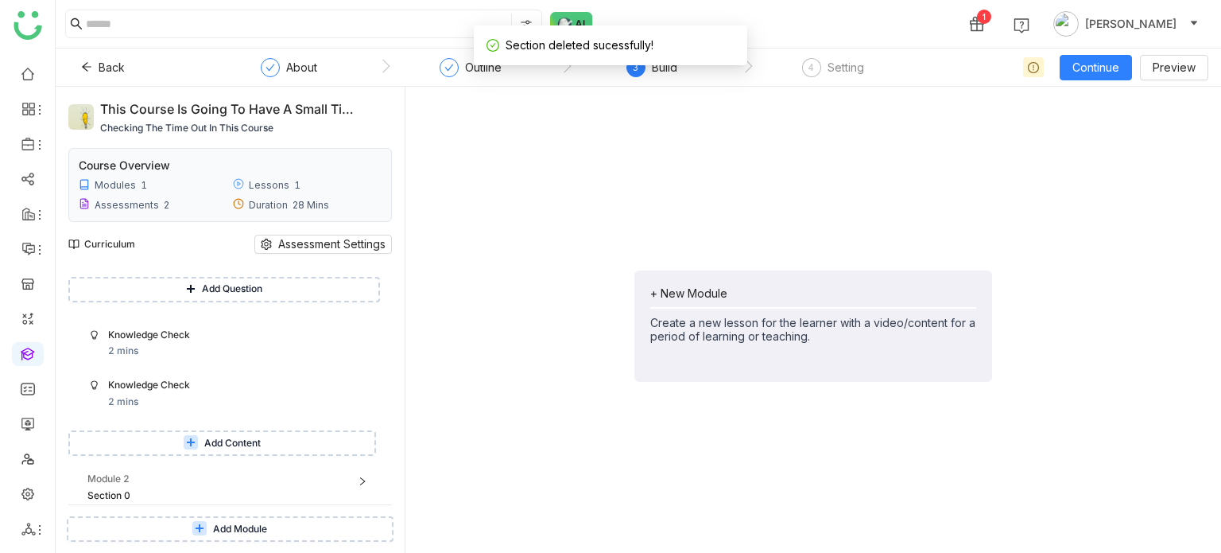
click at [243, 534] on span "Add Module" at bounding box center [240, 529] width 54 height 15
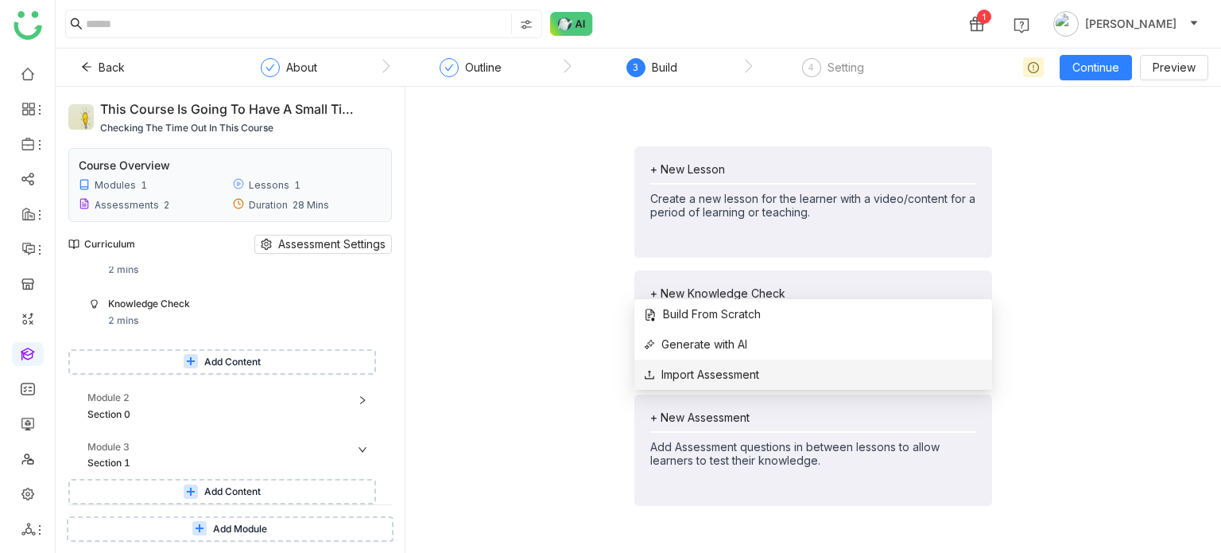
click at [696, 378] on span "Import Assessment" at bounding box center [701, 374] width 115 height 17
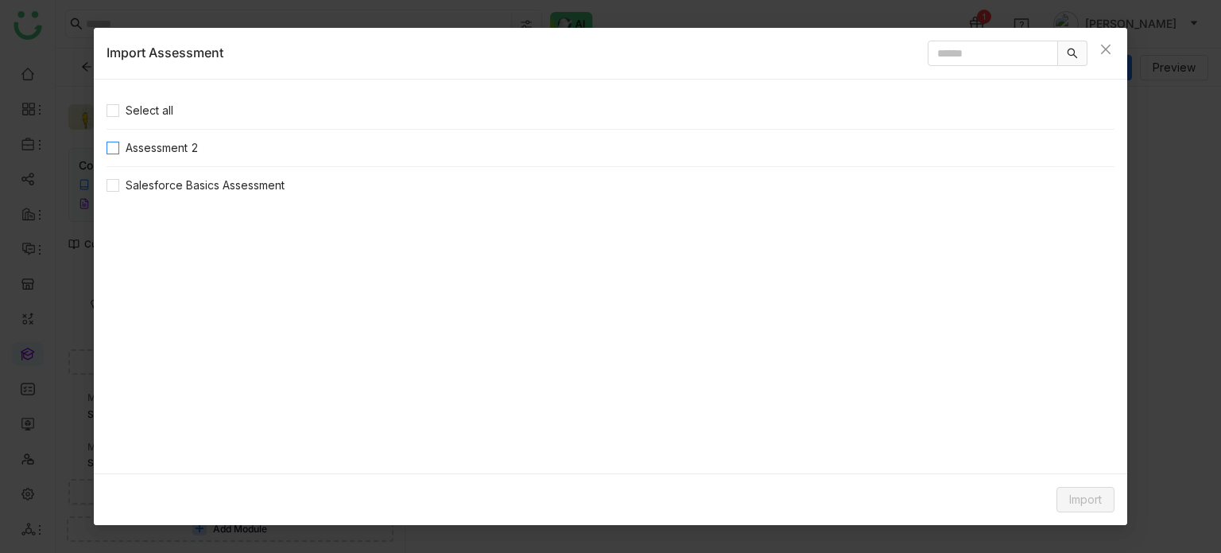
click at [130, 142] on span "Assessment 2" at bounding box center [162, 147] width 86 height 17
click at [1110, 50] on icon "Close" at bounding box center [1106, 49] width 13 height 13
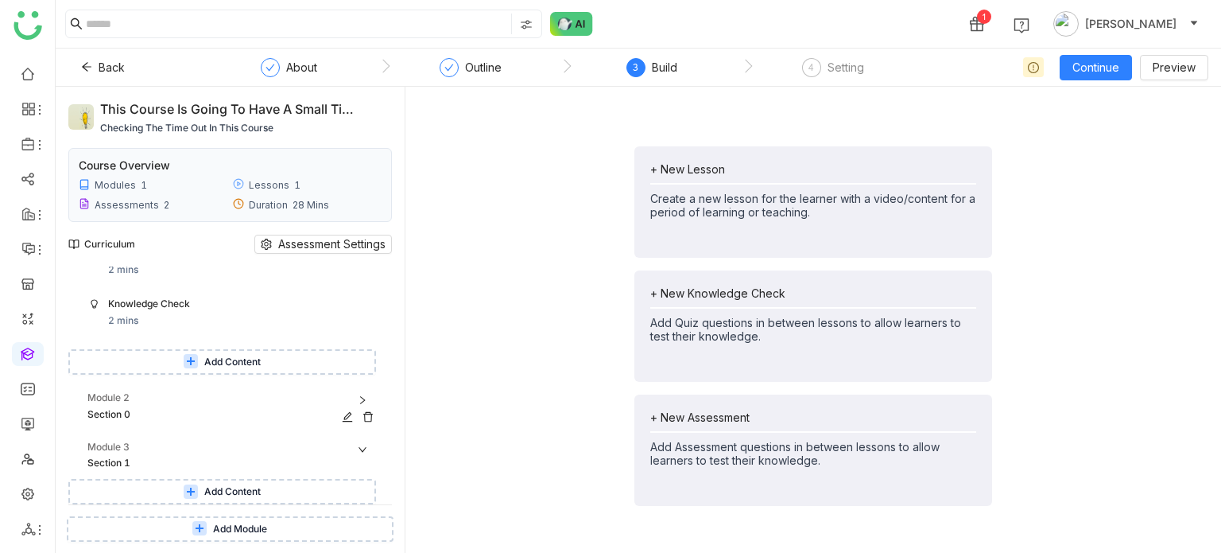
click at [366, 413] on icon at bounding box center [368, 417] width 10 height 10
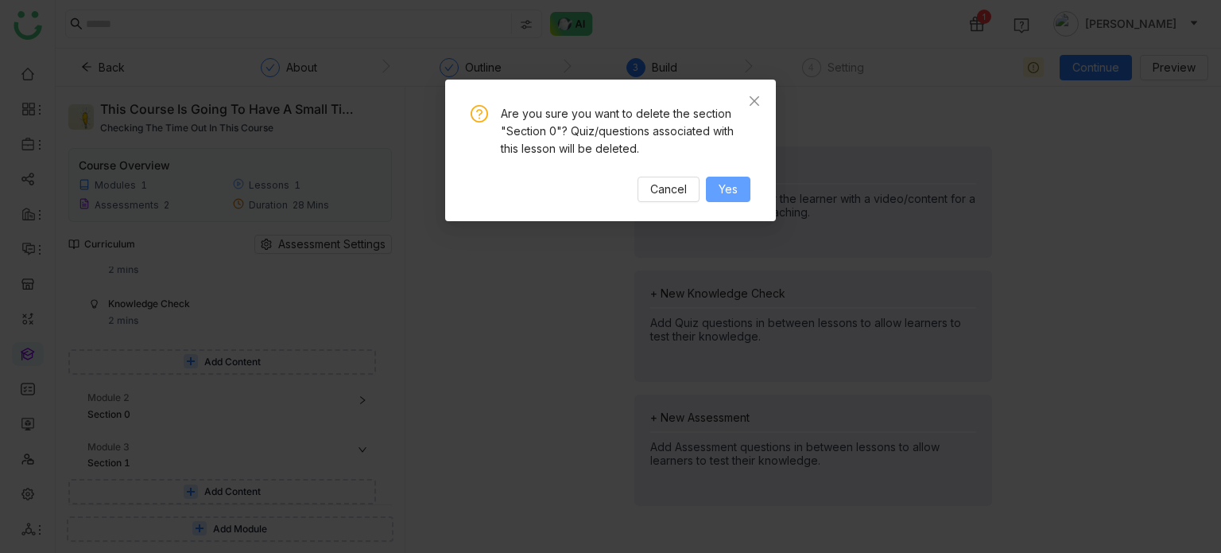
click at [731, 177] on button "Yes" at bounding box center [728, 188] width 45 height 25
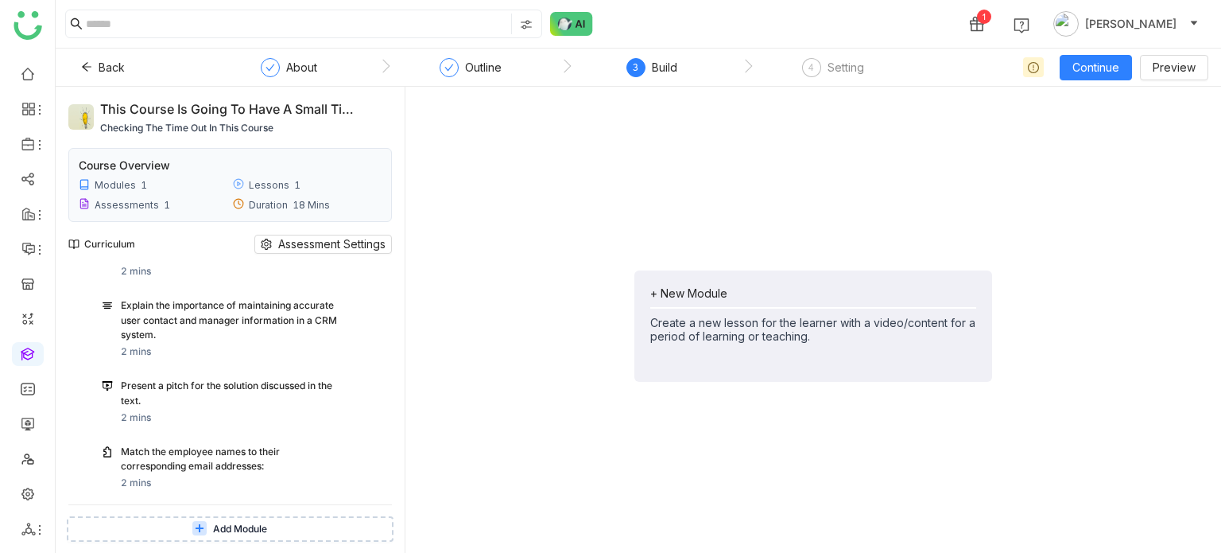
scroll to position [477, 0]
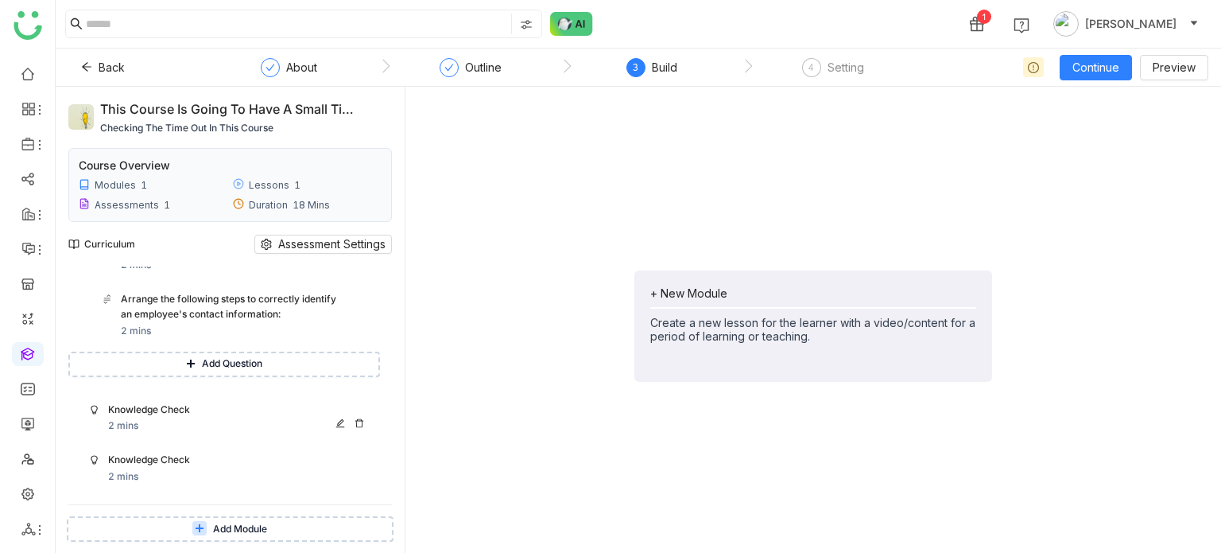
click at [363, 419] on icon at bounding box center [360, 423] width 10 height 10
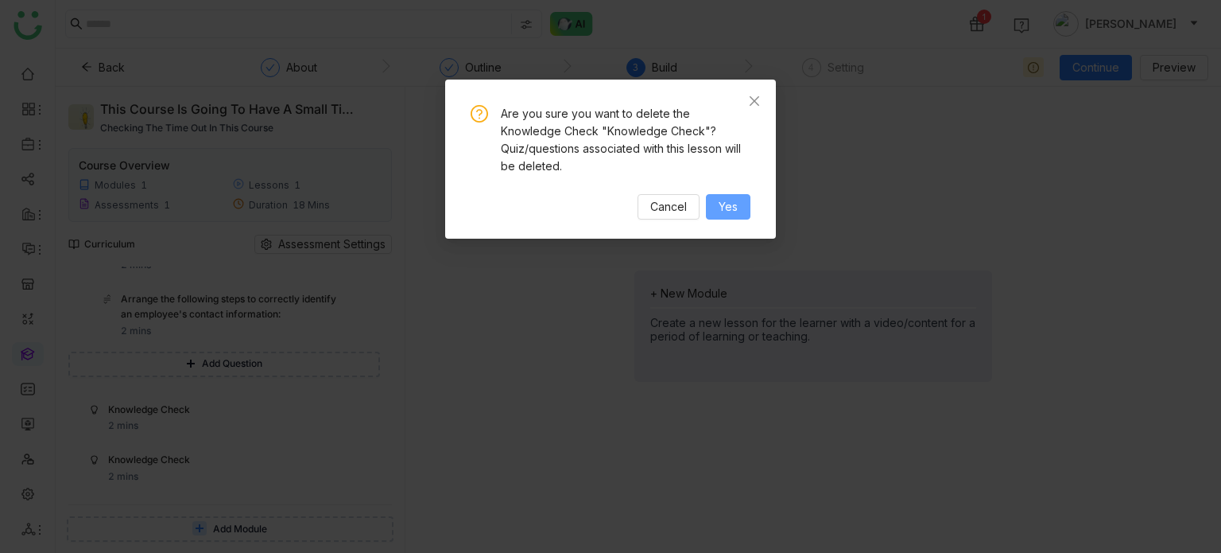
click at [724, 198] on span "Yes" at bounding box center [728, 206] width 19 height 17
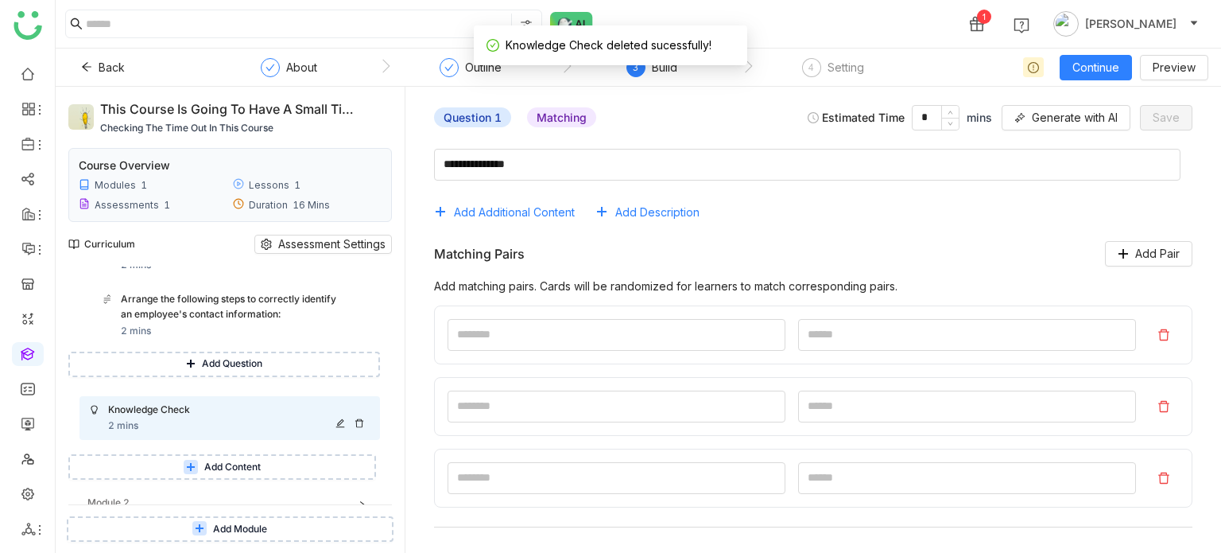
click at [360, 422] on icon at bounding box center [360, 423] width 10 height 10
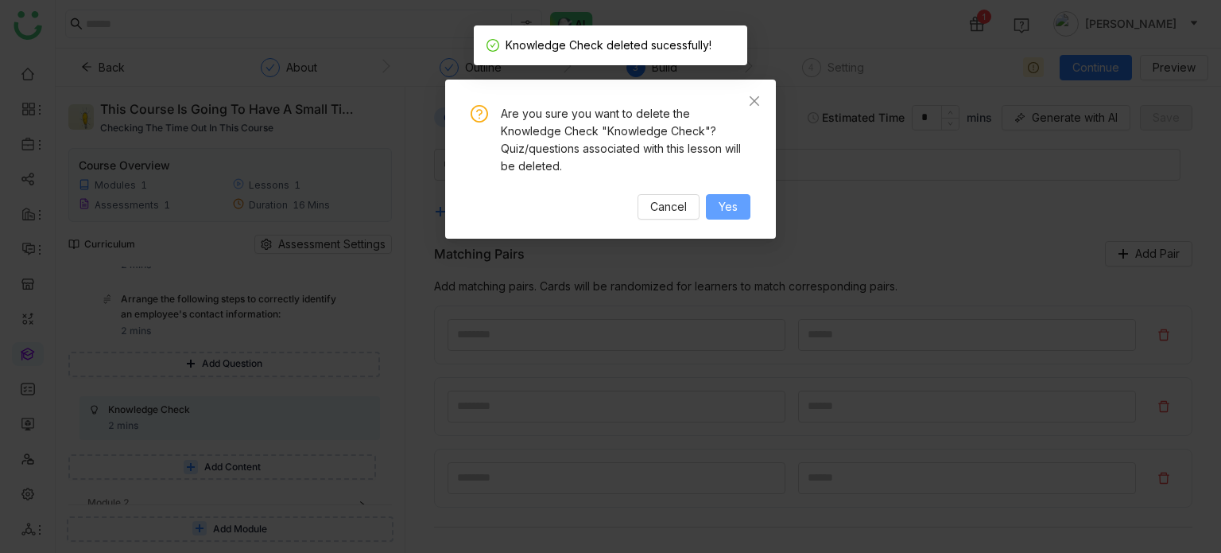
click at [720, 198] on span "Yes" at bounding box center [728, 206] width 19 height 17
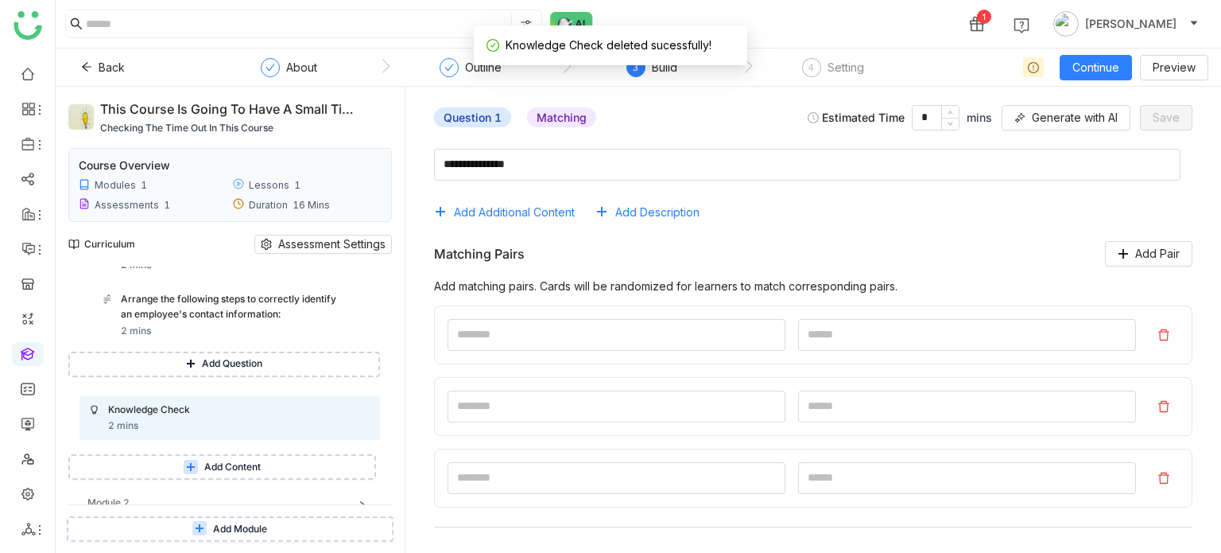
scroll to position [450, 0]
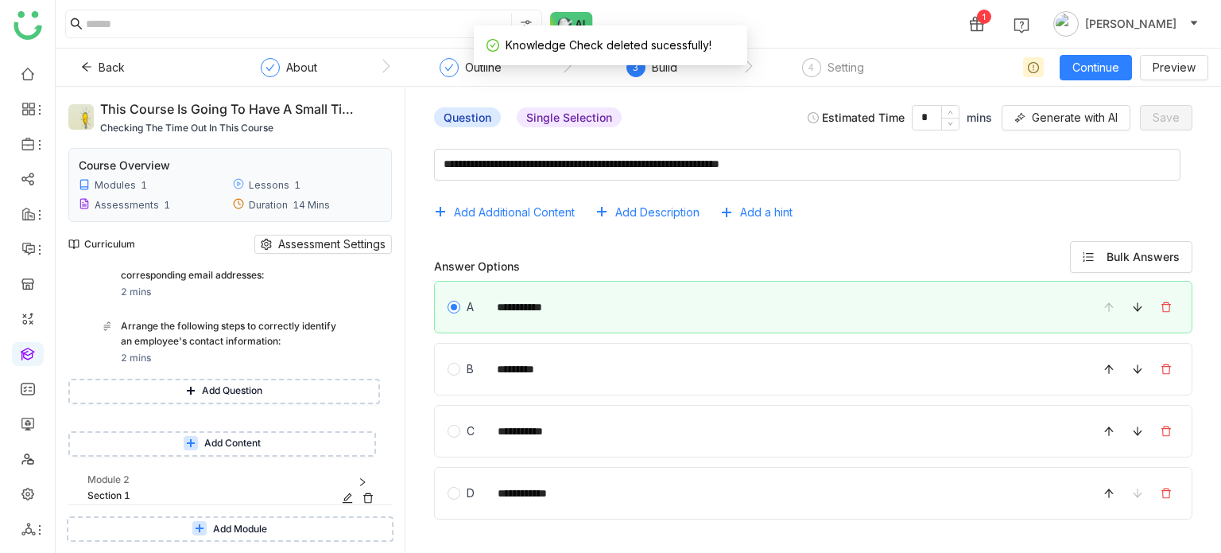
click at [363, 495] on icon at bounding box center [368, 497] width 11 height 11
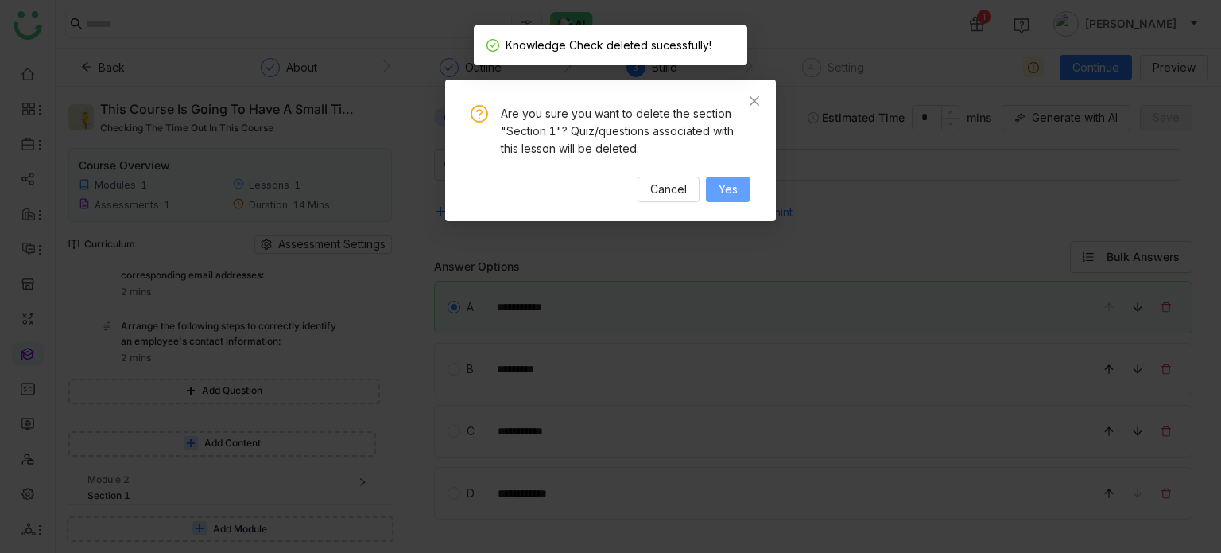
click at [720, 187] on span "Yes" at bounding box center [728, 188] width 19 height 17
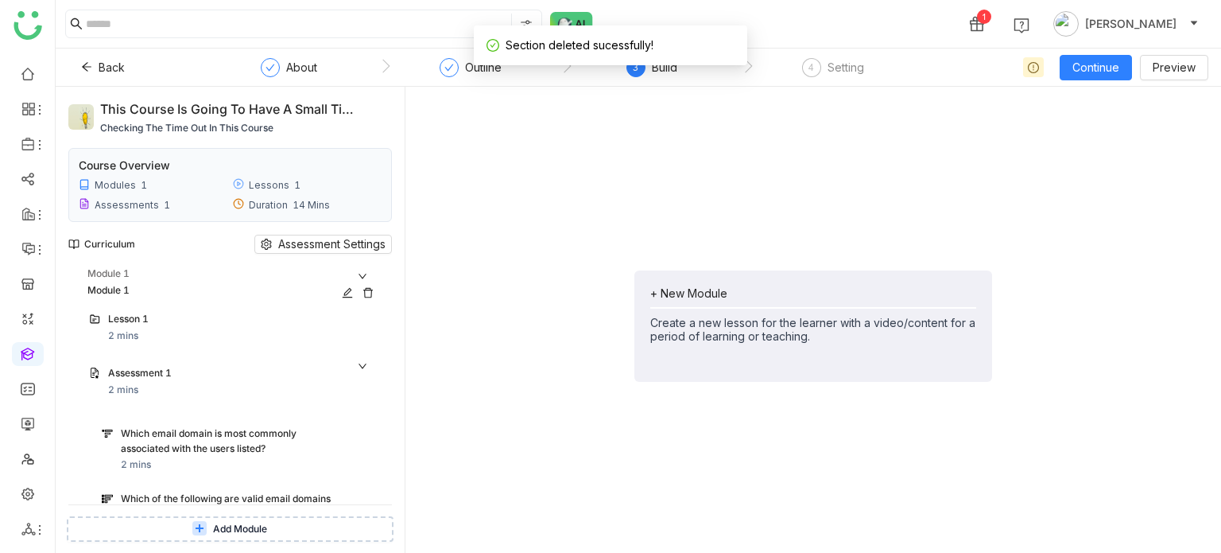
click at [241, 271] on div "Module 1" at bounding box center [233, 273] width 293 height 15
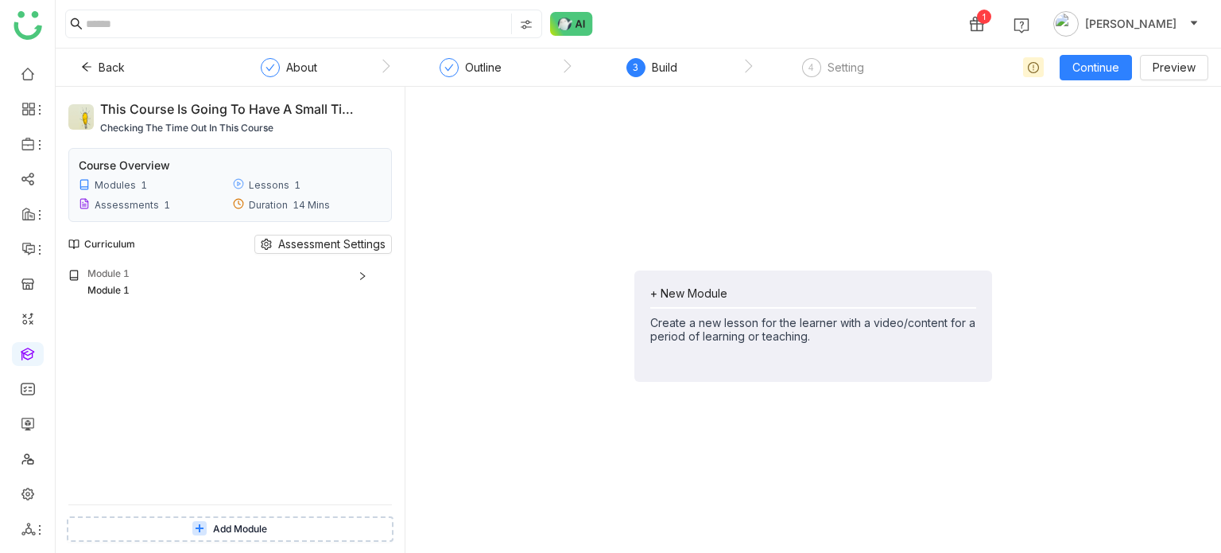
click at [244, 530] on span "Add Module" at bounding box center [240, 529] width 54 height 15
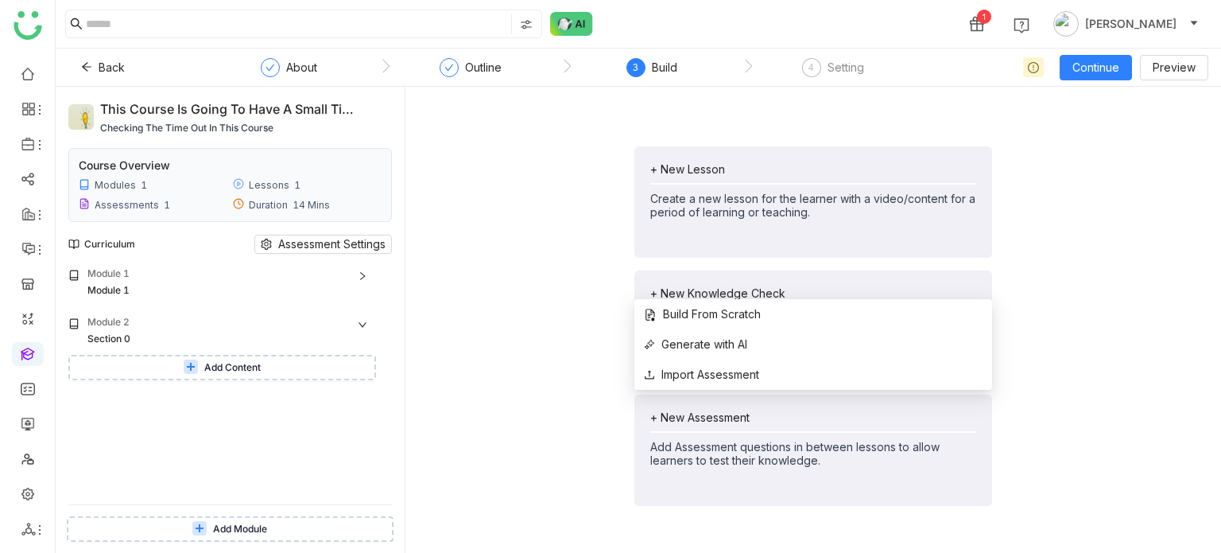
click at [667, 407] on div "+ New Assessment Add Assessment questions in between lessons to allow learners …" at bounding box center [813, 449] width 358 height 111
click at [685, 359] on li "Import Assessment" at bounding box center [813, 374] width 358 height 30
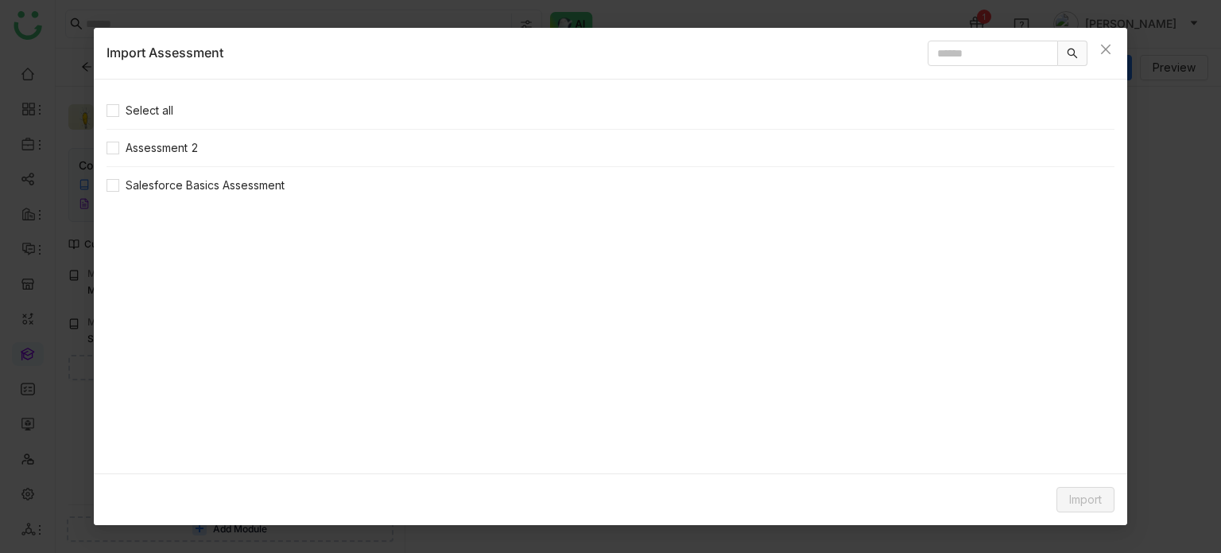
click at [114, 159] on nz-list-item "Assessment 2" at bounding box center [611, 148] width 1008 height 37
click at [951, 51] on input "text" at bounding box center [993, 53] width 130 height 25
type input "*"
click at [1103, 55] on span "Close" at bounding box center [1105, 49] width 43 height 43
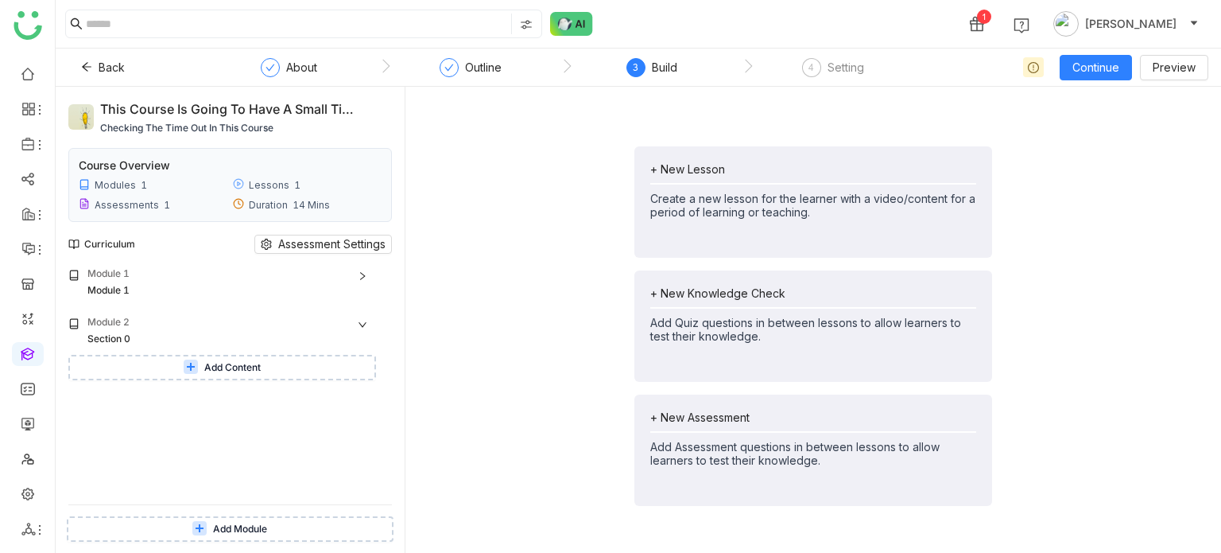
click at [714, 404] on div "+ New Assessment Add Assessment questions in between lessons to allow learners …" at bounding box center [813, 449] width 358 height 111
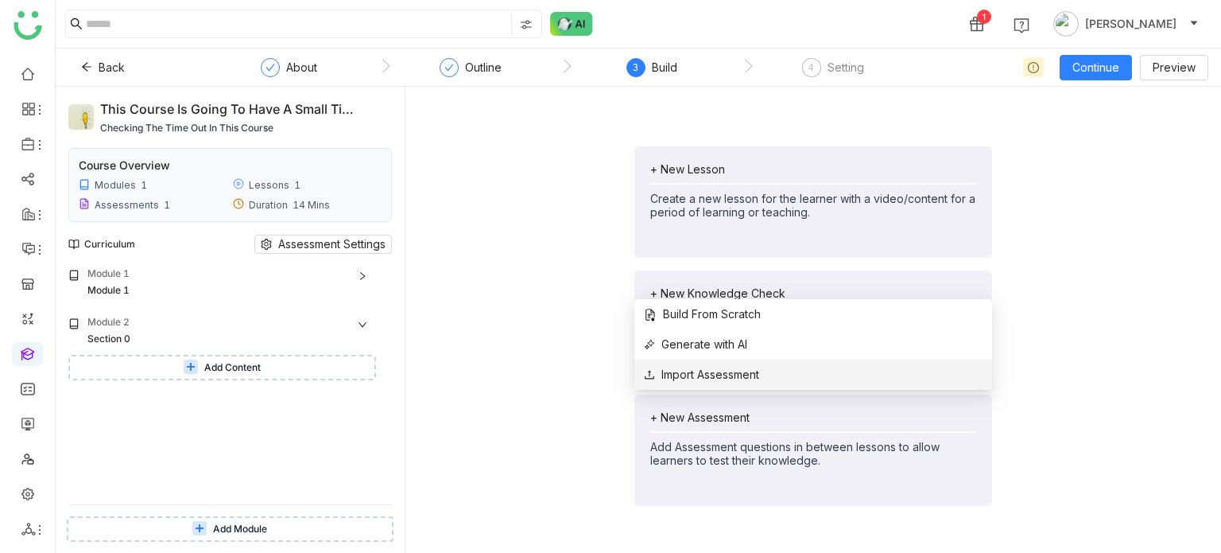
click at [719, 377] on span "Import Assessment" at bounding box center [701, 374] width 115 height 17
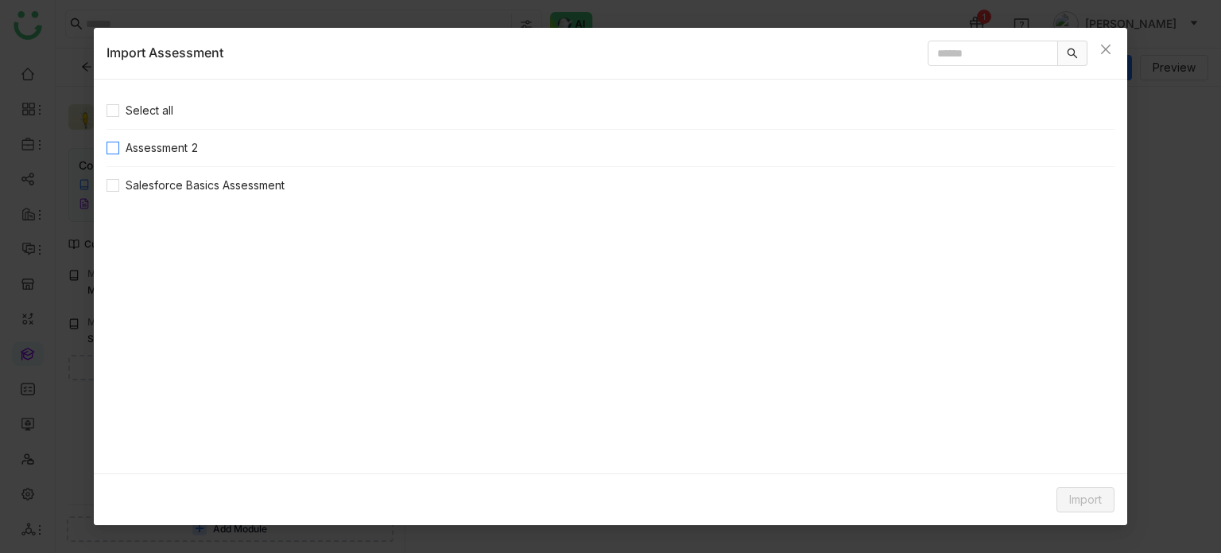
click at [186, 155] on span "Assessment 2" at bounding box center [162, 147] width 86 height 17
click at [1097, 498] on span "Import" at bounding box center [1085, 499] width 33 height 17
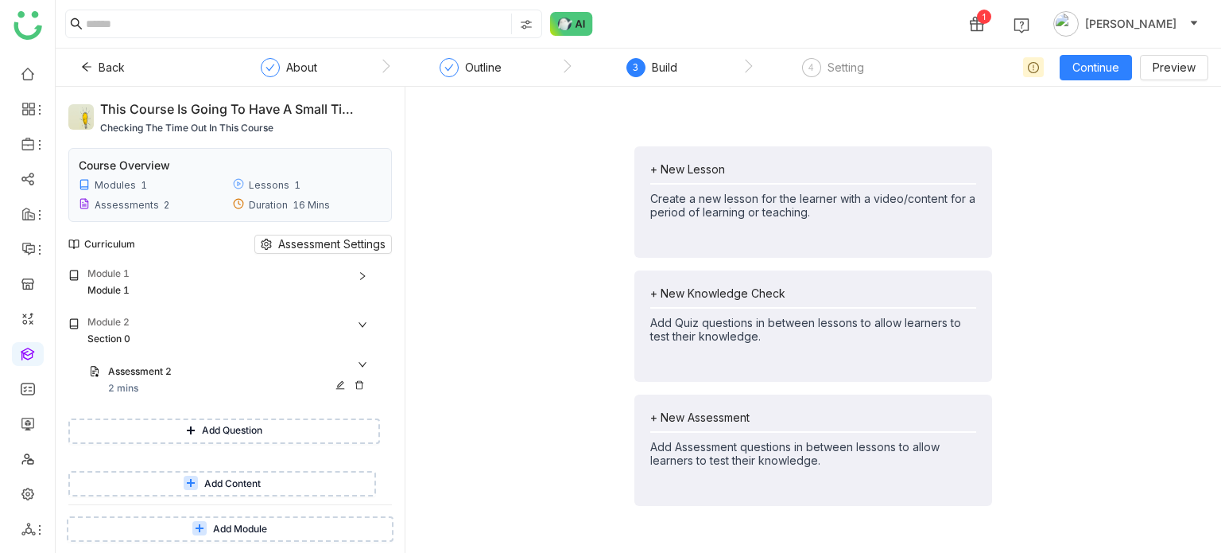
click at [361, 387] on icon at bounding box center [360, 385] width 10 height 10
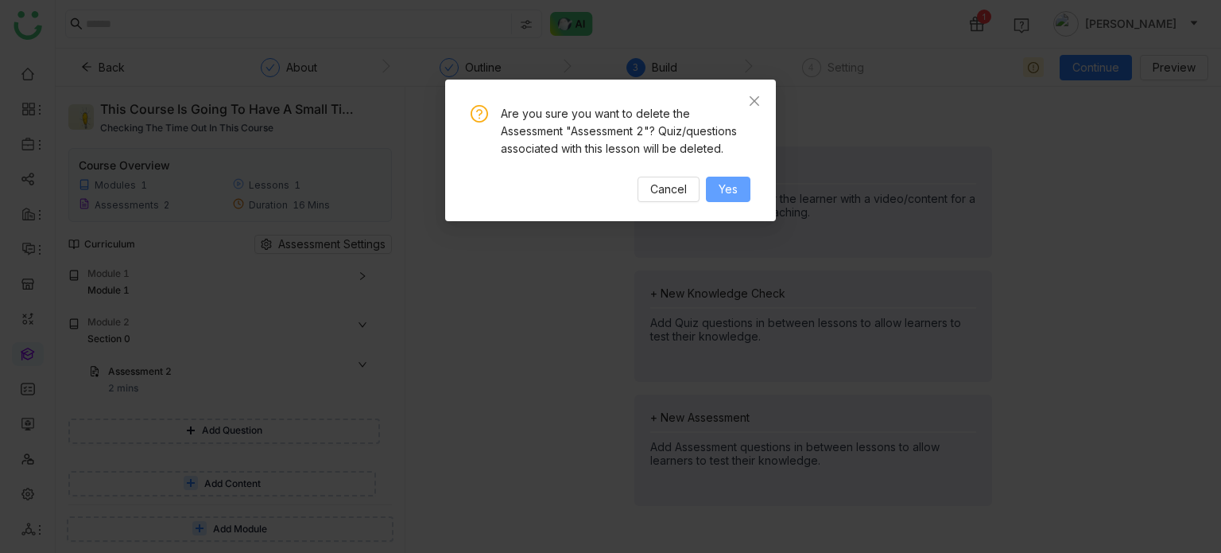
click at [737, 182] on span "Yes" at bounding box center [728, 188] width 19 height 17
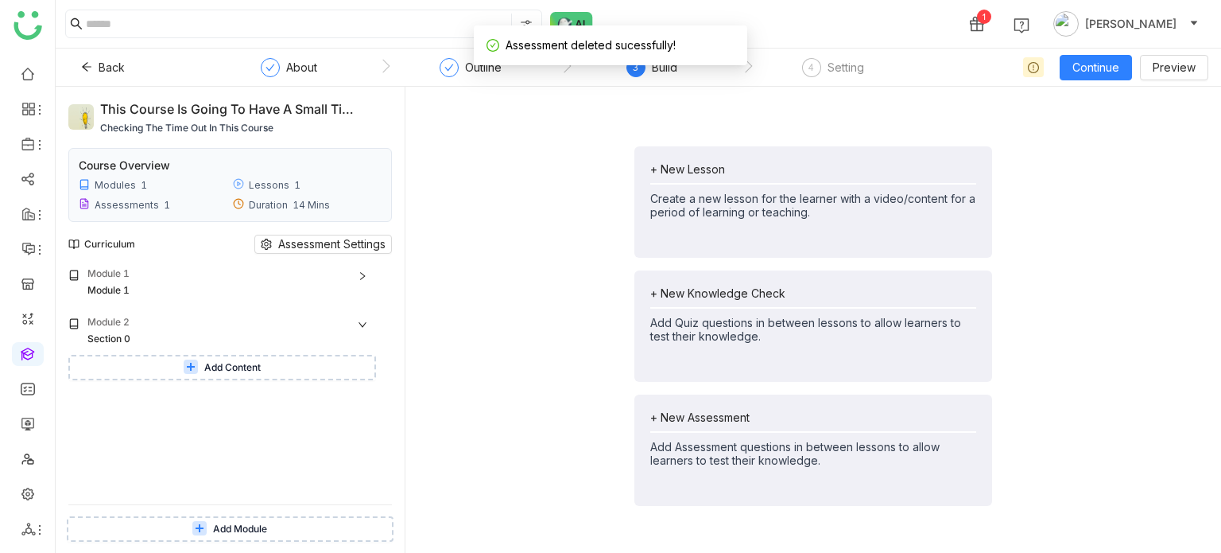
click at [258, 370] on span "Add Content" at bounding box center [232, 367] width 56 height 15
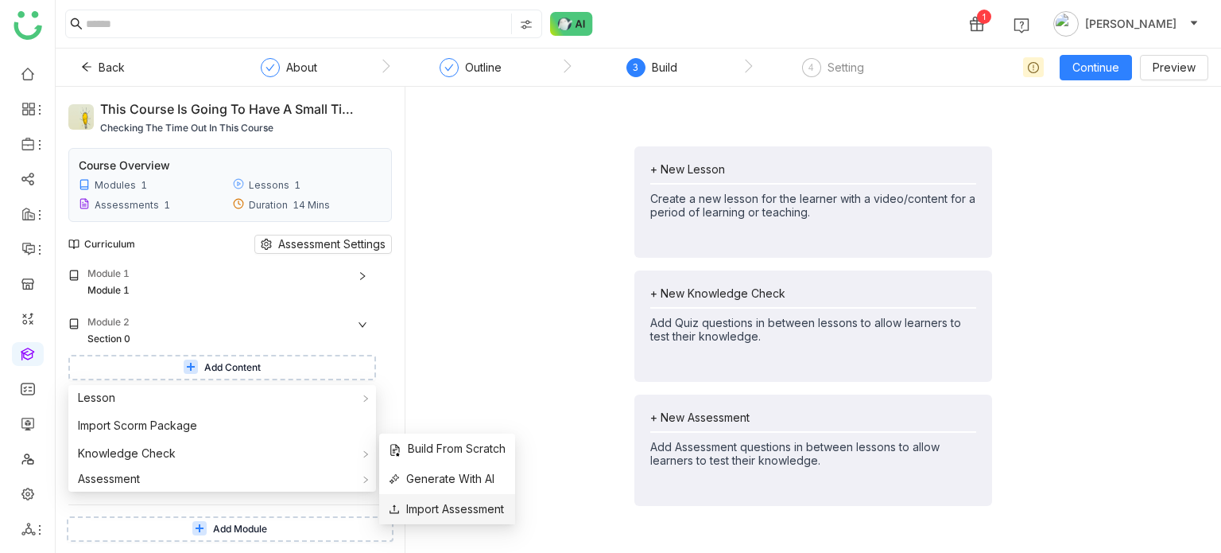
click at [475, 515] on span "Import Assessment" at bounding box center [446, 508] width 115 height 17
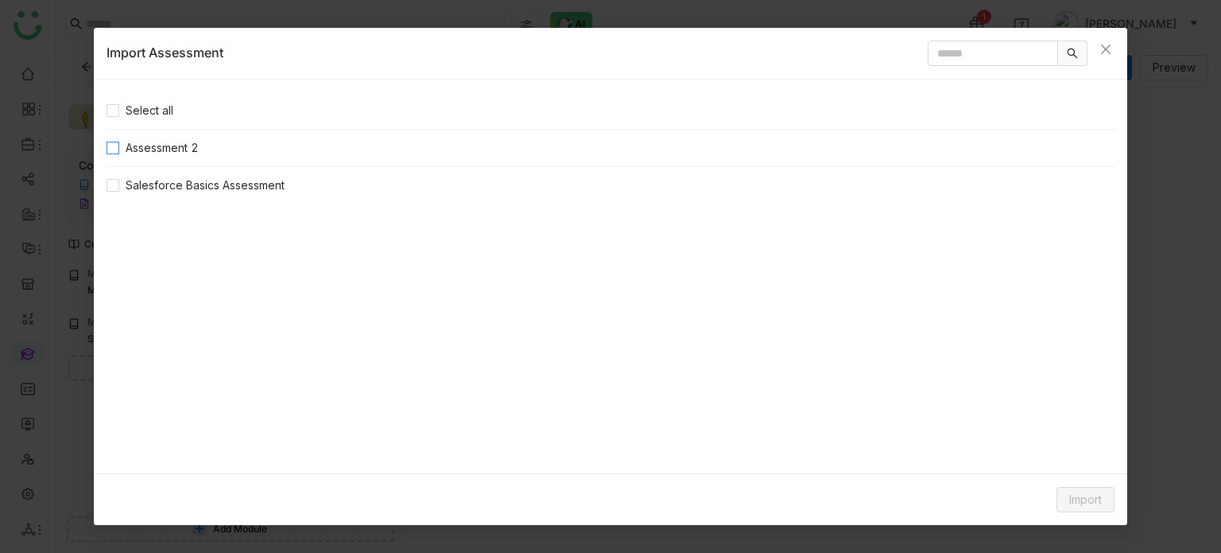
click at [143, 153] on span "Assessment 2" at bounding box center [162, 147] width 86 height 17
click at [1094, 495] on span "Import" at bounding box center [1085, 499] width 33 height 17
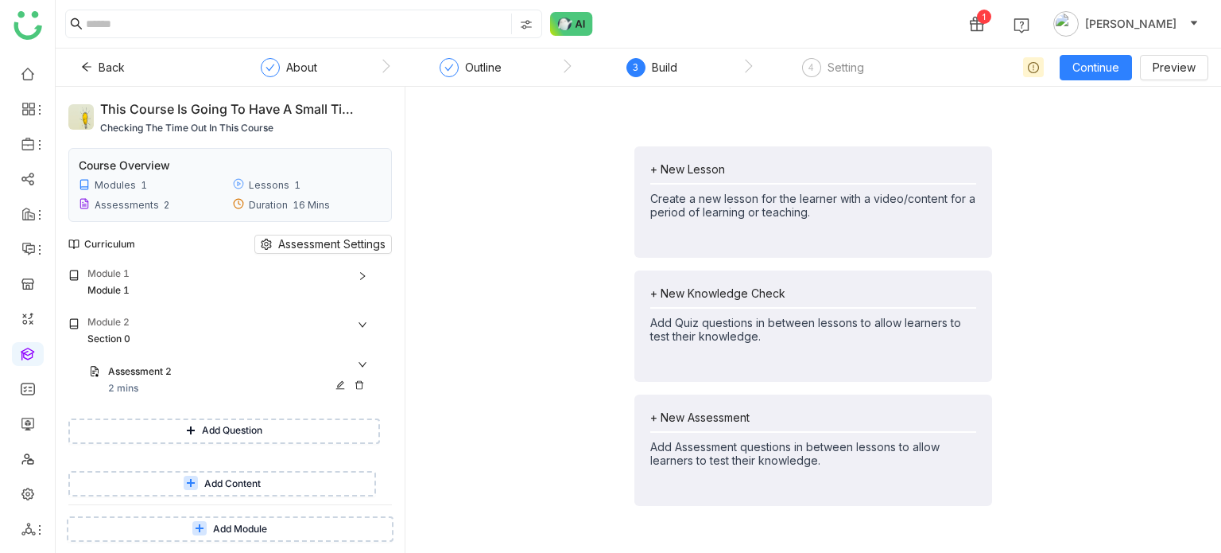
click at [359, 384] on icon at bounding box center [360, 385] width 10 height 10
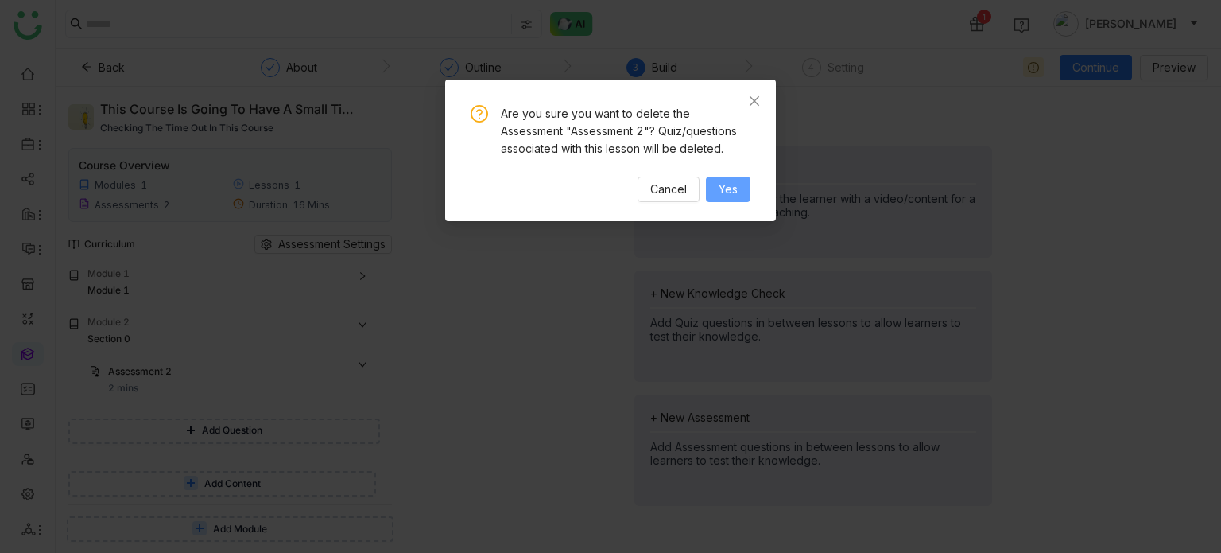
click at [731, 184] on span "Yes" at bounding box center [728, 188] width 19 height 17
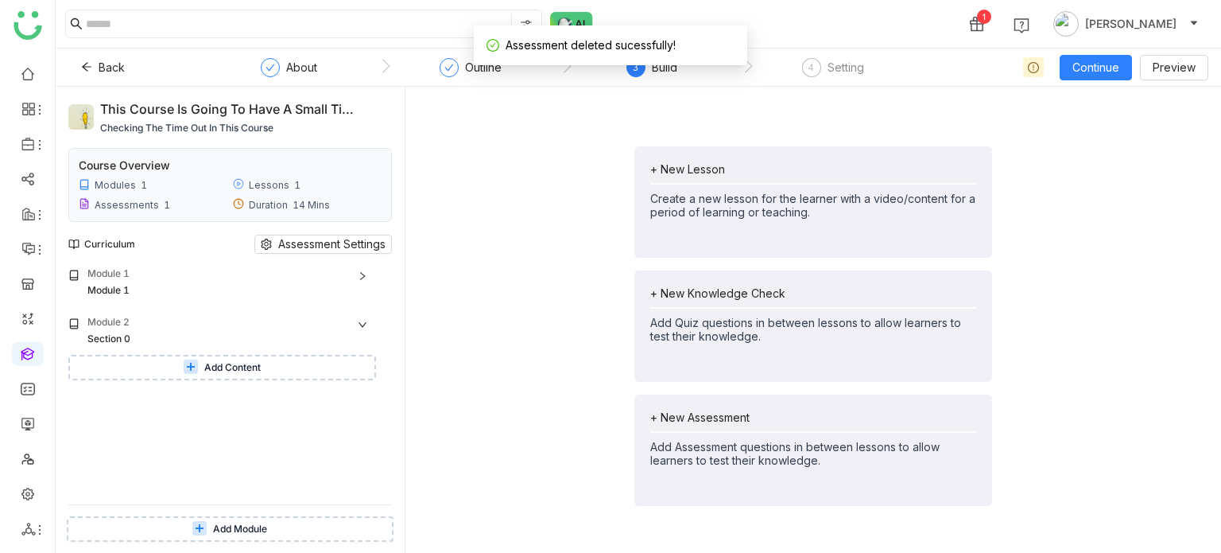
click at [270, 374] on button "Add Content" at bounding box center [222, 367] width 308 height 25
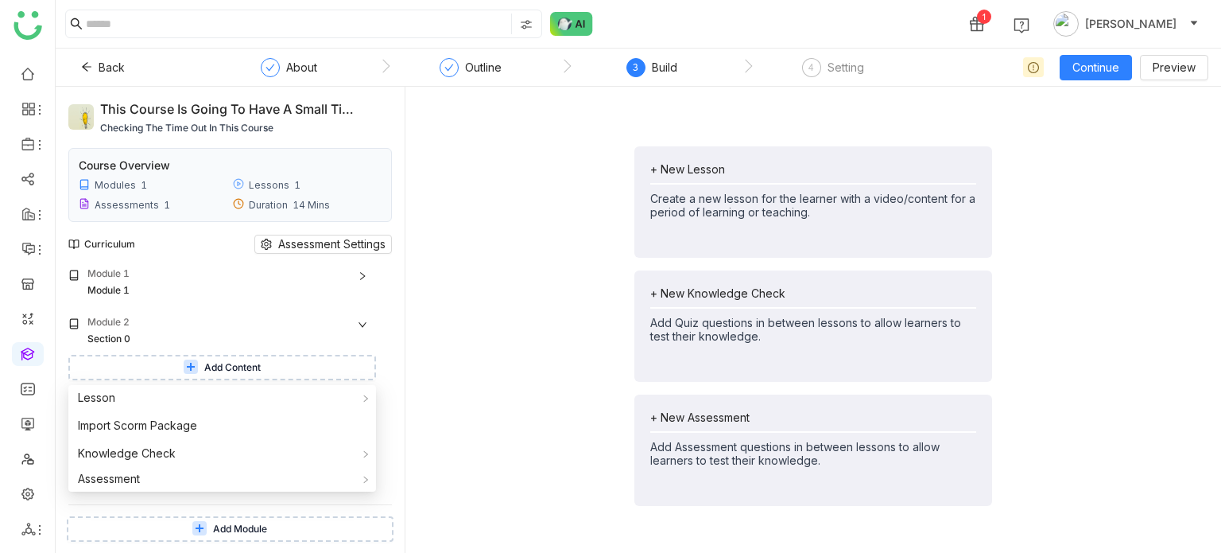
click at [552, 314] on div "+ New Lesson Create a new lesson for the learner with a video/content for a per…" at bounding box center [813, 325] width 790 height 453
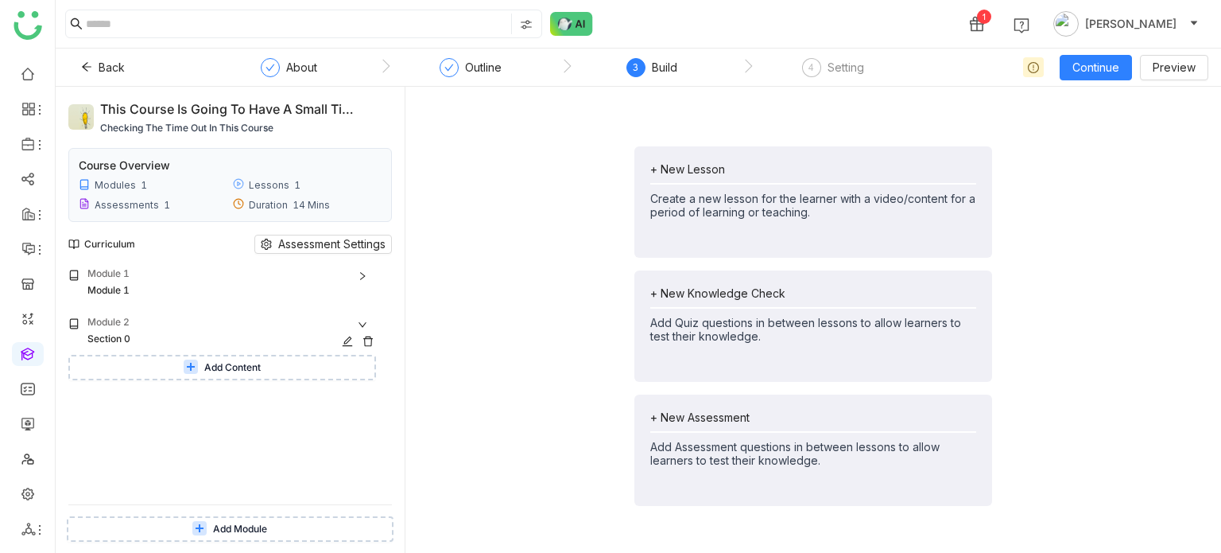
click at [370, 344] on icon at bounding box center [368, 341] width 11 height 11
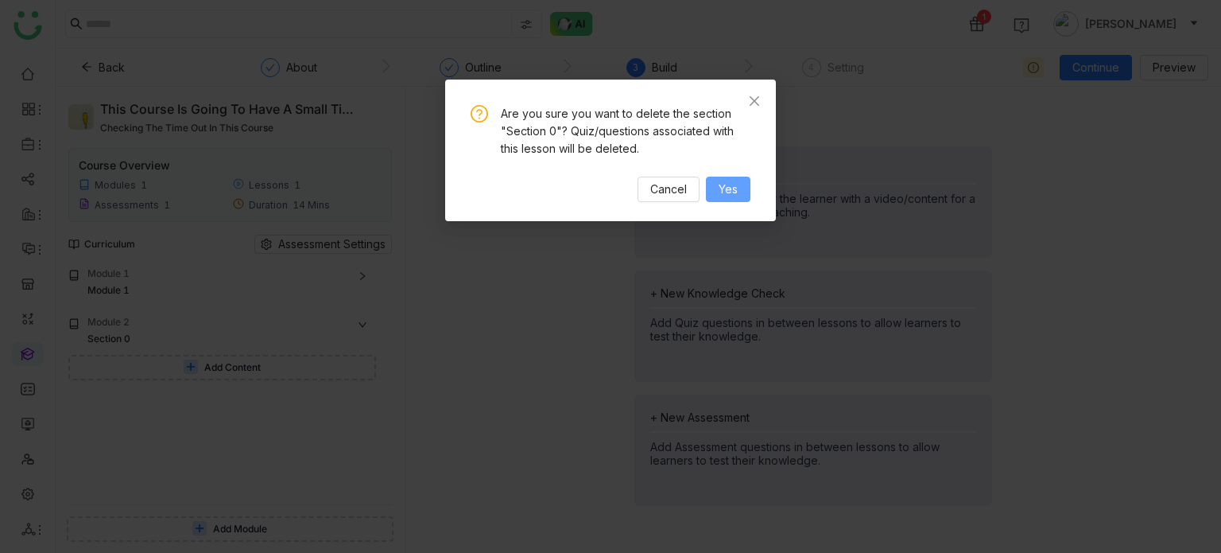
click at [729, 190] on span "Yes" at bounding box center [728, 188] width 19 height 17
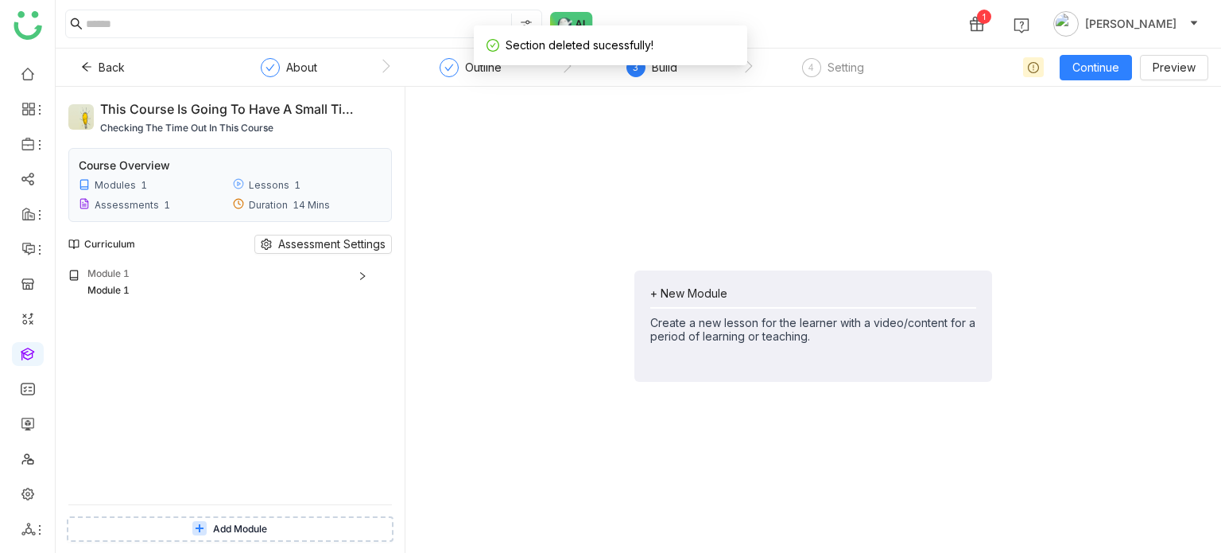
click at [241, 530] on span "Add Module" at bounding box center [240, 529] width 54 height 15
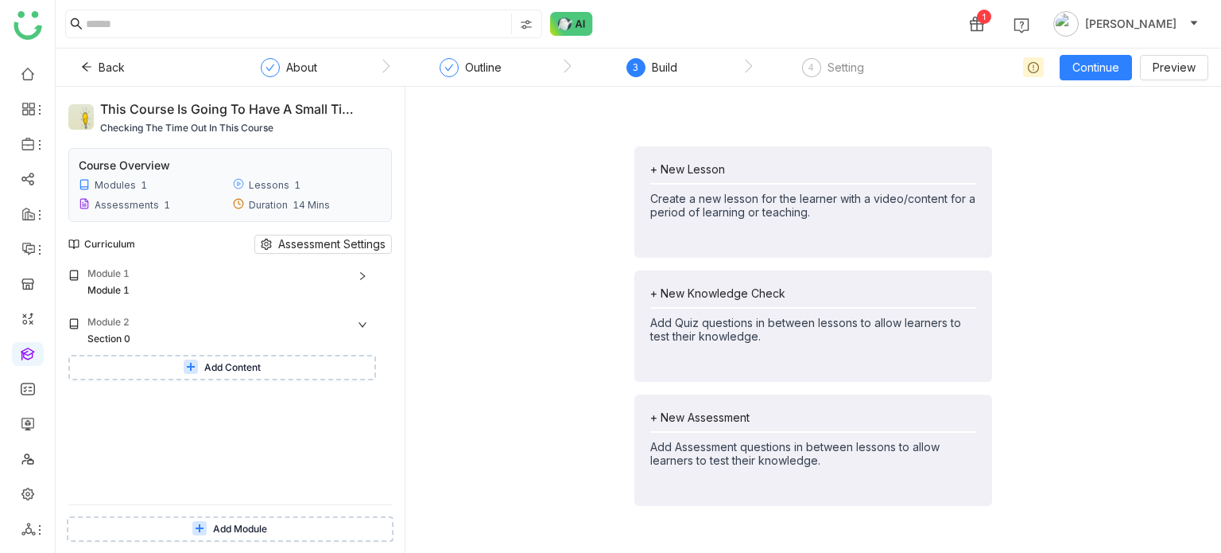
click at [721, 415] on div "+ New Assessment" at bounding box center [813, 417] width 326 height 14
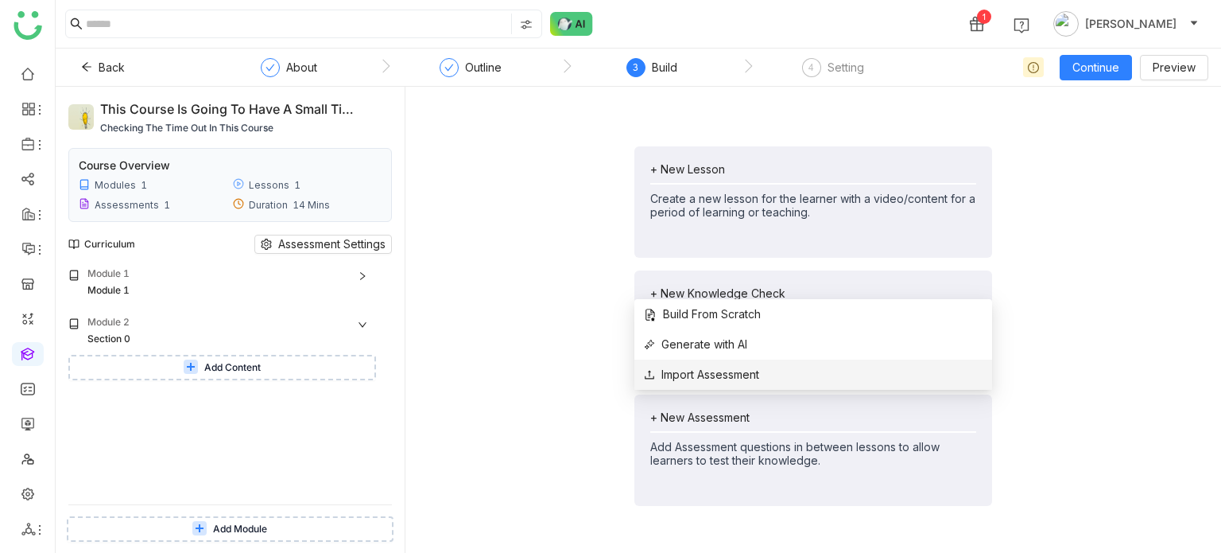
click at [724, 374] on span "Import Assessment" at bounding box center [701, 374] width 115 height 17
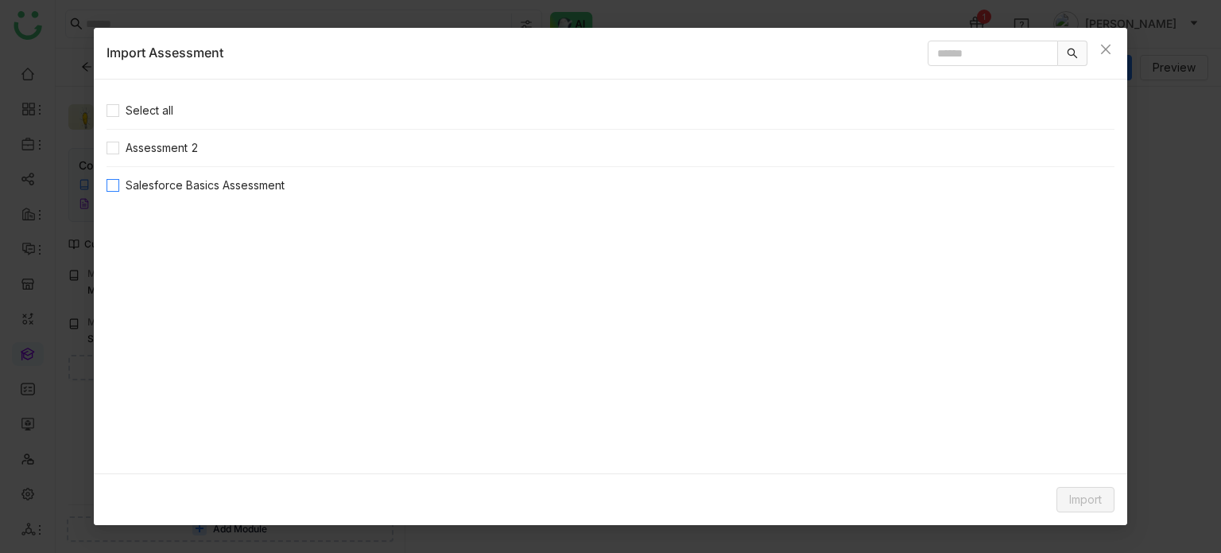
click at [150, 180] on span "Salesforce Basics Assessment" at bounding box center [205, 184] width 172 height 17
click at [1066, 493] on button "Import" at bounding box center [1086, 499] width 58 height 25
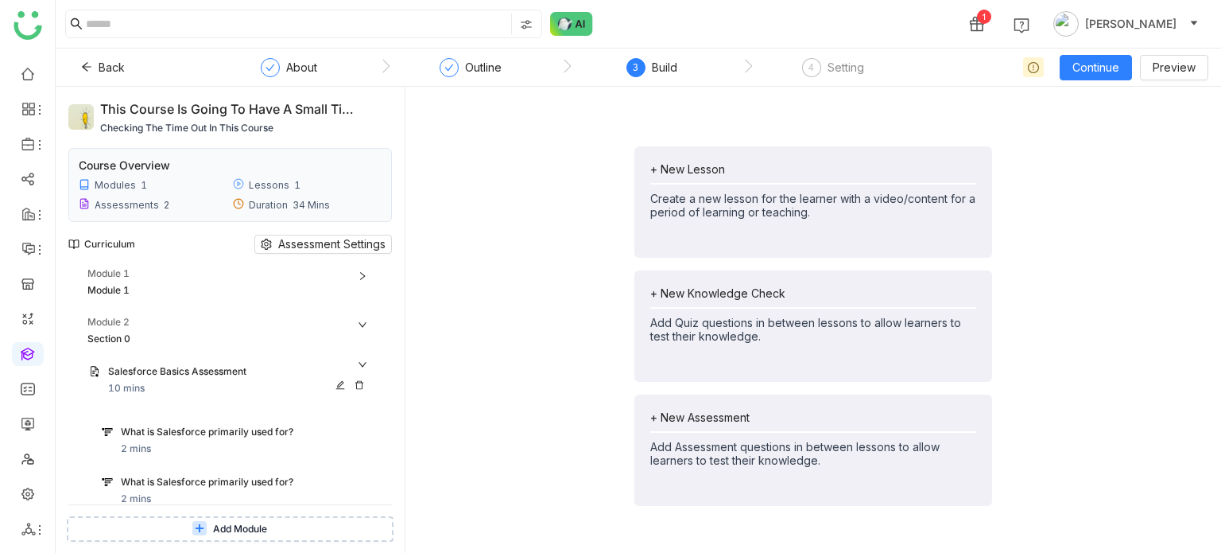
click at [202, 380] on div "Salesforce Basics Assessment" at bounding box center [239, 372] width 262 height 17
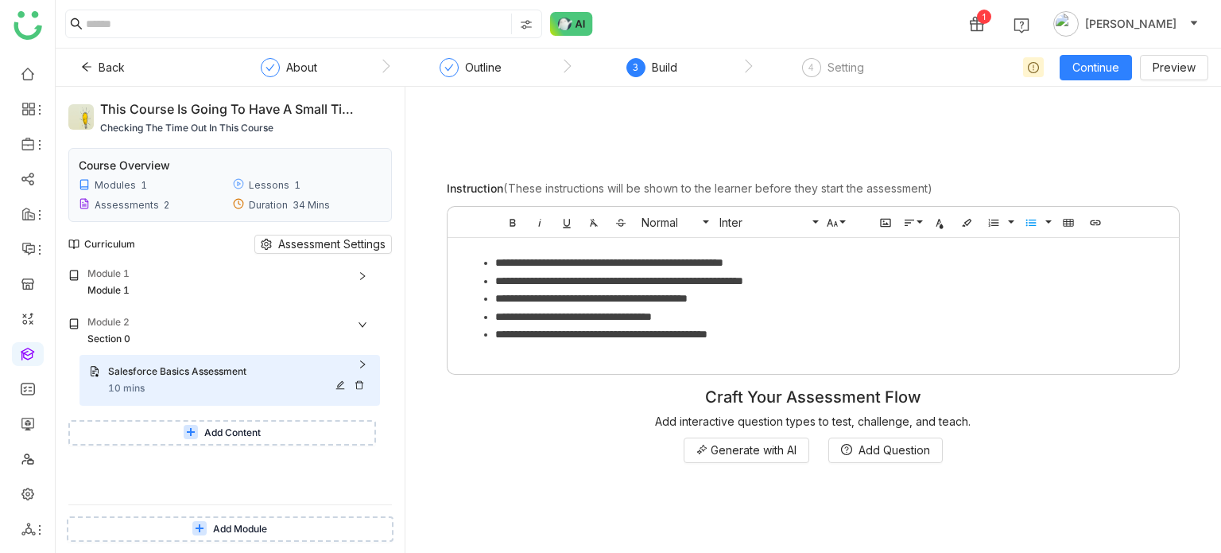
click at [202, 380] on div "Salesforce Basics Assessment" at bounding box center [239, 372] width 262 height 17
click at [207, 434] on div "What is Salesforce primarily used for?" at bounding box center [230, 432] width 219 height 15
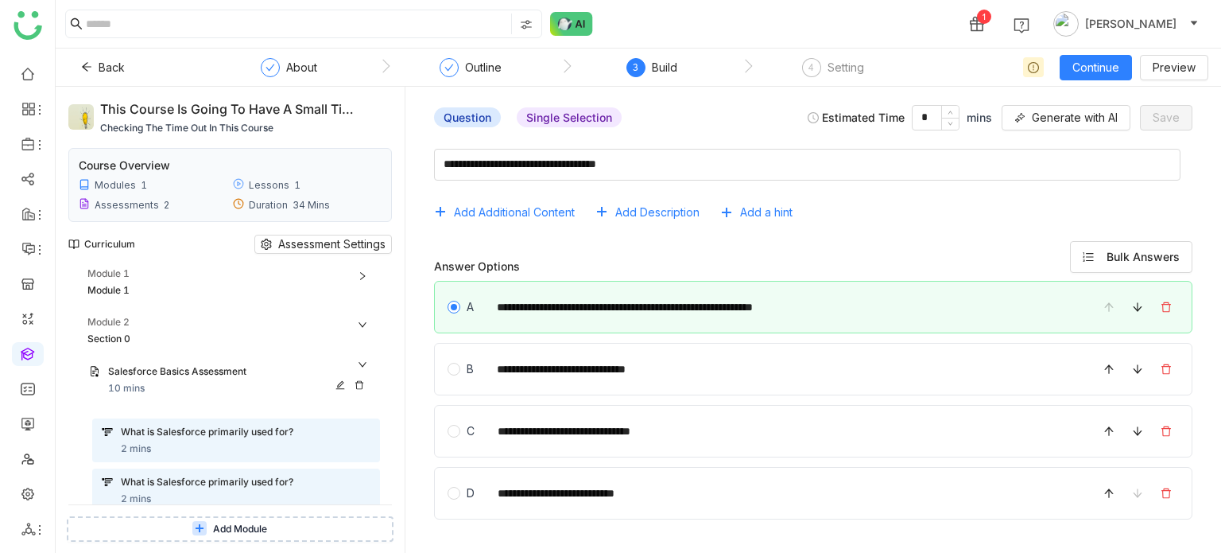
click at [223, 386] on div "Salesforce Basics Assessment 10 mins" at bounding box center [239, 380] width 262 height 32
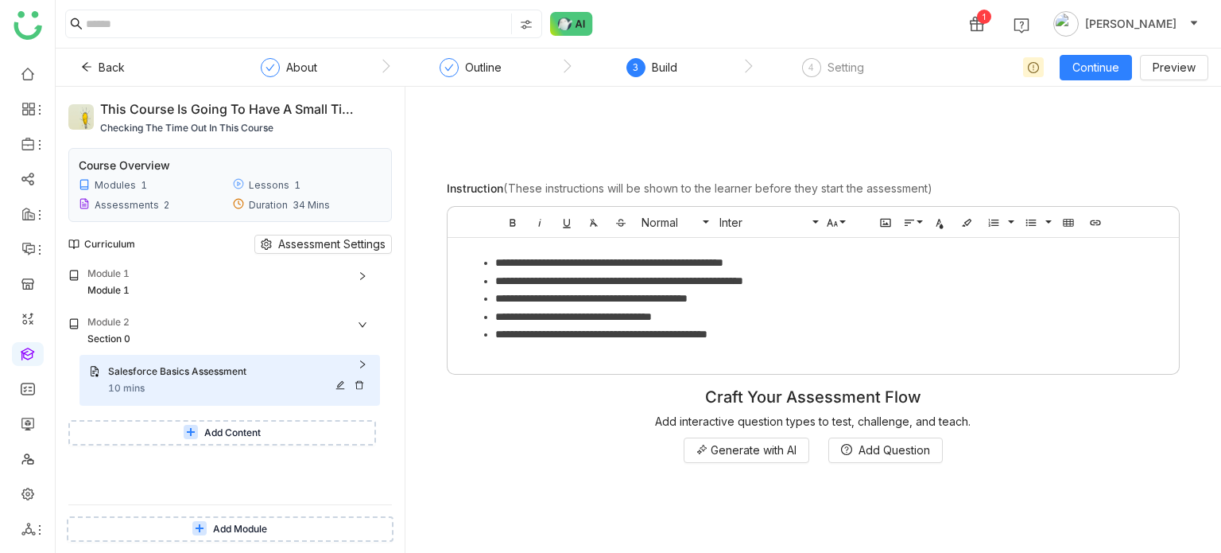
click at [243, 390] on div "Salesforce Basics Assessment 10 mins" at bounding box center [239, 380] width 262 height 32
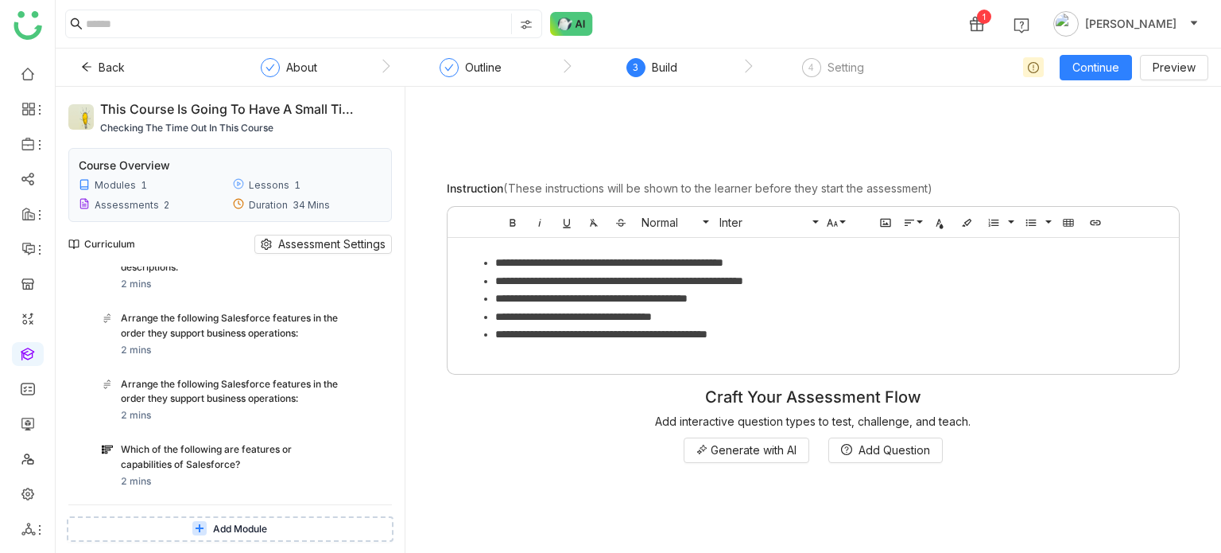
scroll to position [617, 0]
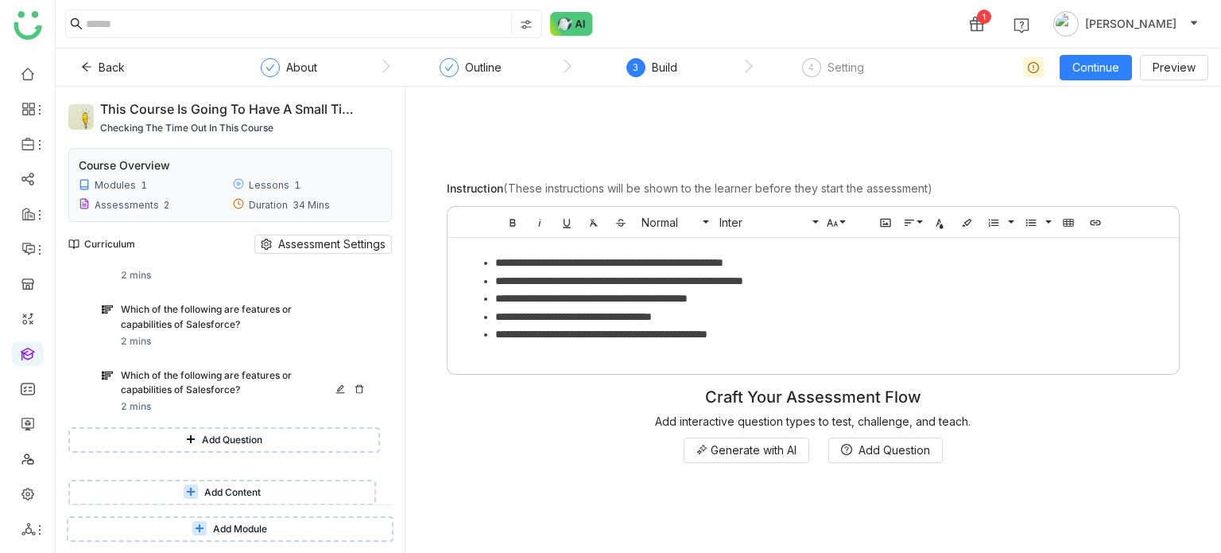
click at [246, 369] on div "Which of the following are features or capabilities of Salesforce?" at bounding box center [230, 383] width 219 height 30
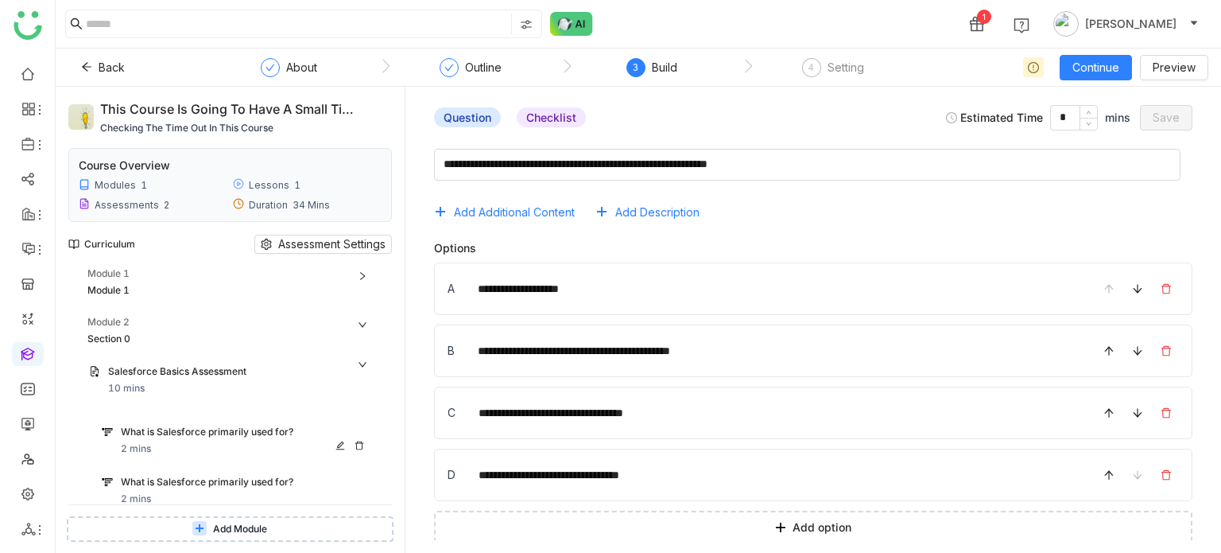
click at [253, 433] on div "What is Salesforce primarily used for?" at bounding box center [230, 432] width 219 height 15
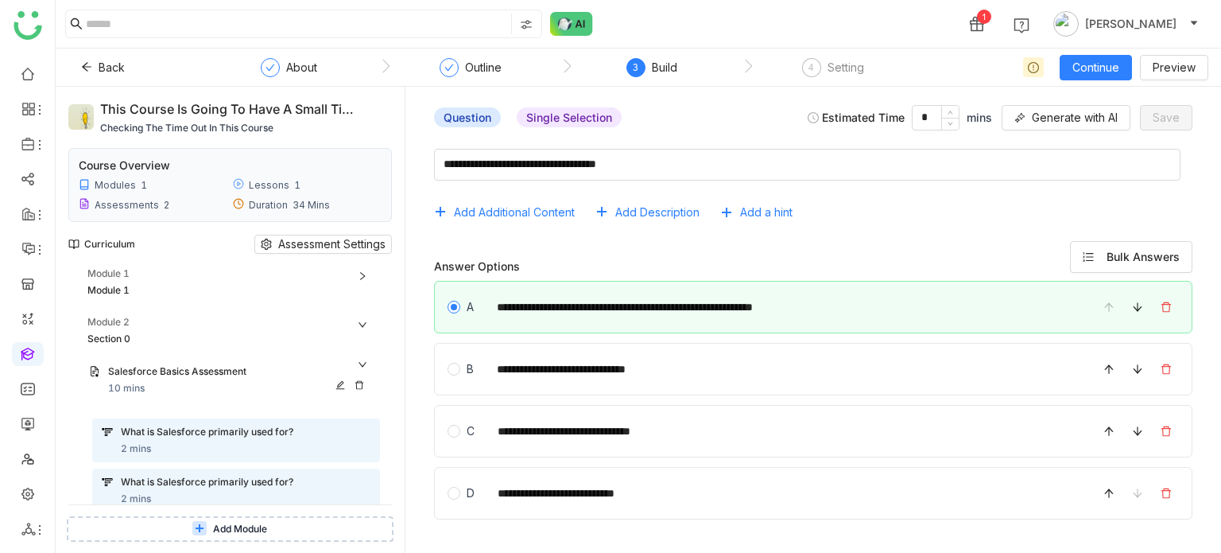
click at [356, 385] on icon at bounding box center [359, 385] width 8 height 9
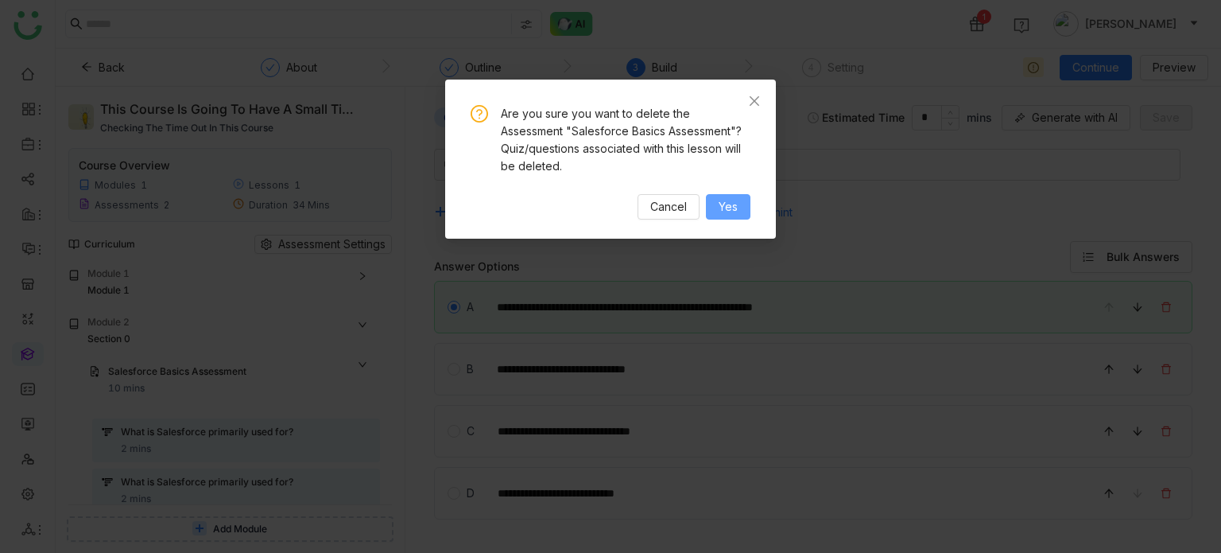
click at [743, 203] on button "Yes" at bounding box center [728, 206] width 45 height 25
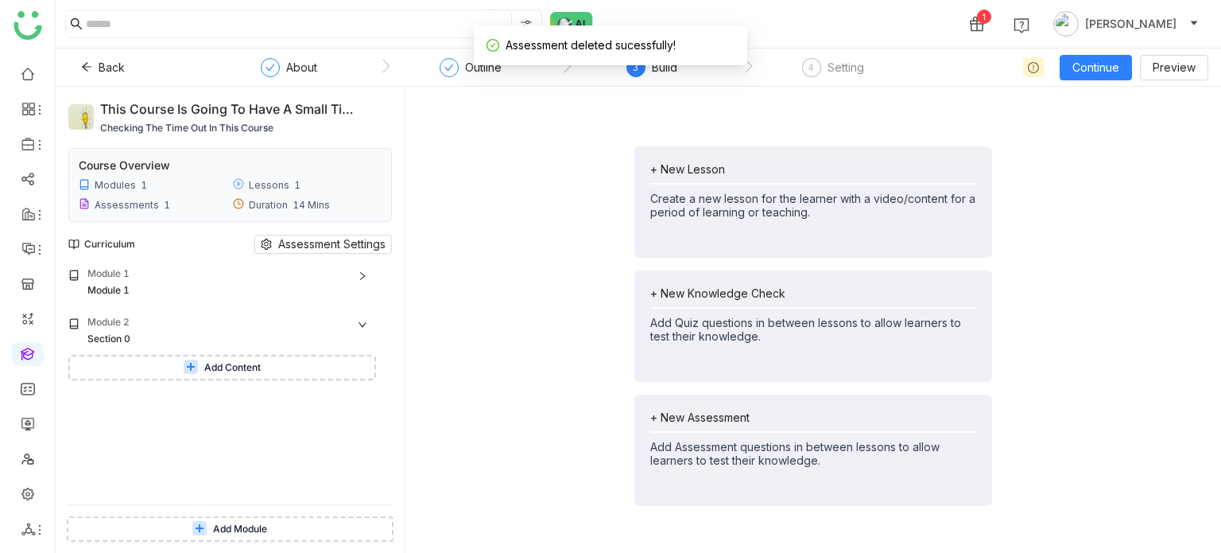
click at [538, 391] on div "+ New Lesson Create a new lesson for the learner with a video/content for a per…" at bounding box center [813, 325] width 790 height 453
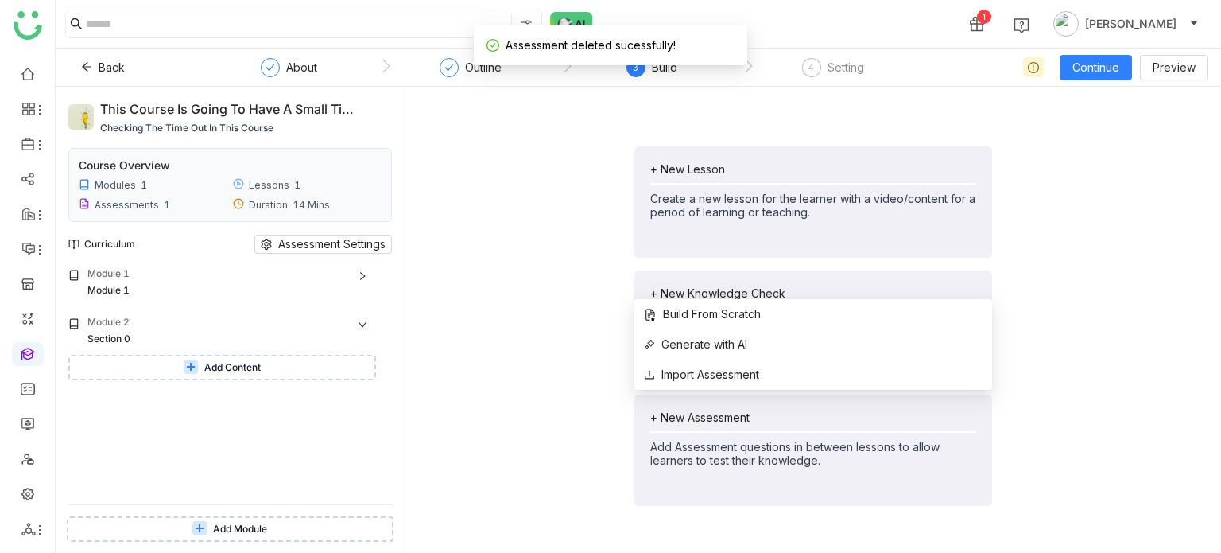
click at [700, 419] on div "+ New Assessment" at bounding box center [813, 417] width 326 height 14
click at [706, 375] on span "Import Assessment" at bounding box center [701, 374] width 115 height 17
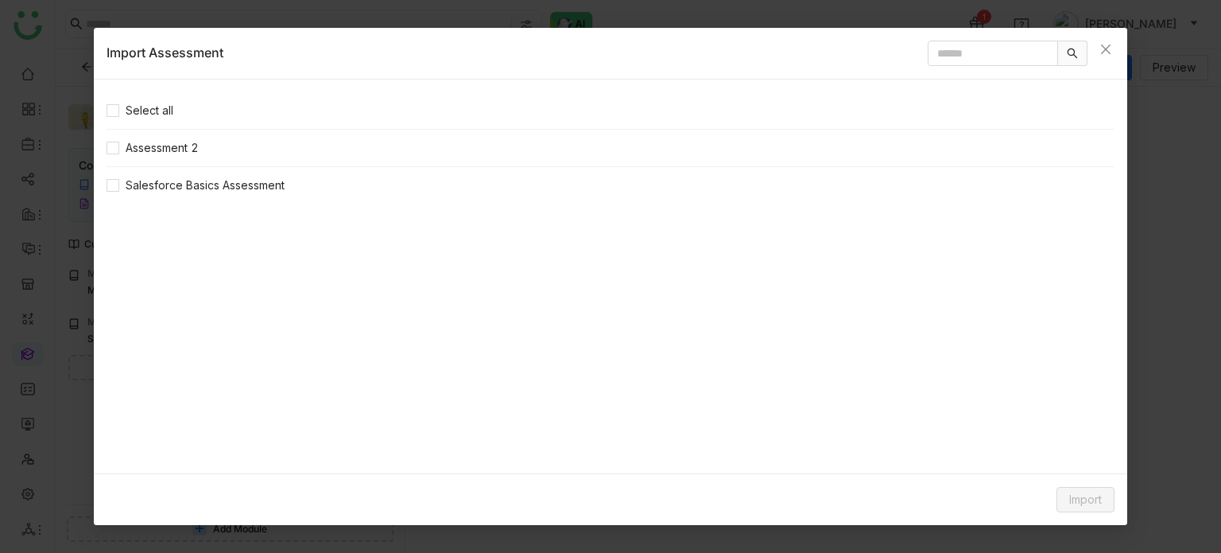
click at [196, 193] on nz-list-item "Salesforce Basics Assessment" at bounding box center [611, 185] width 1008 height 37
click at [259, 185] on span "Salesforce Basics Assessment" at bounding box center [205, 184] width 172 height 17
click at [1088, 503] on span "Import" at bounding box center [1085, 499] width 33 height 17
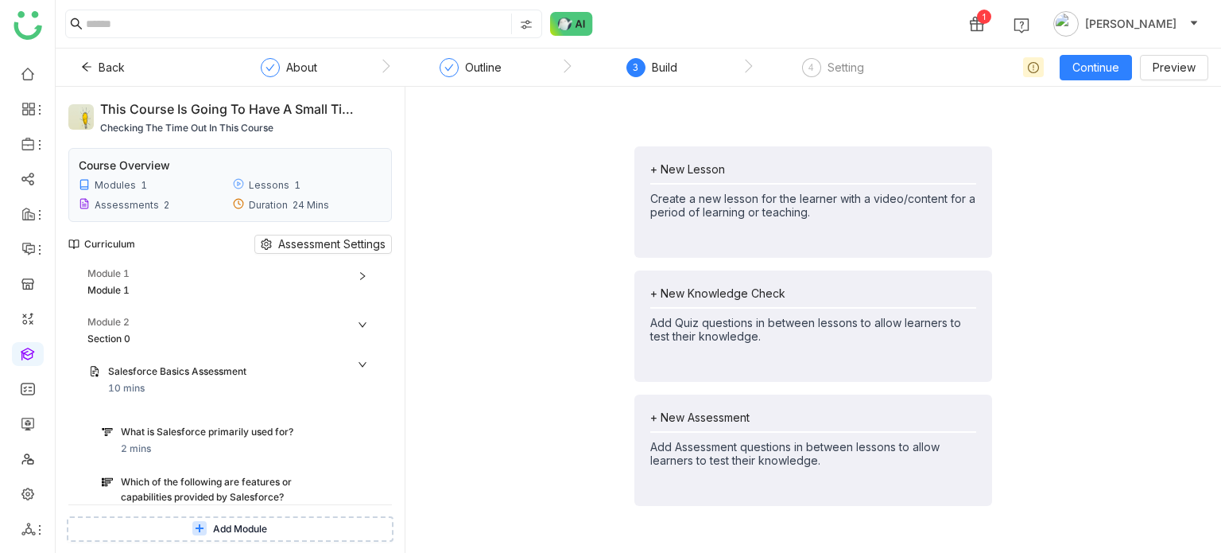
click at [233, 429] on div "What is Salesforce primarily used for?" at bounding box center [230, 432] width 219 height 15
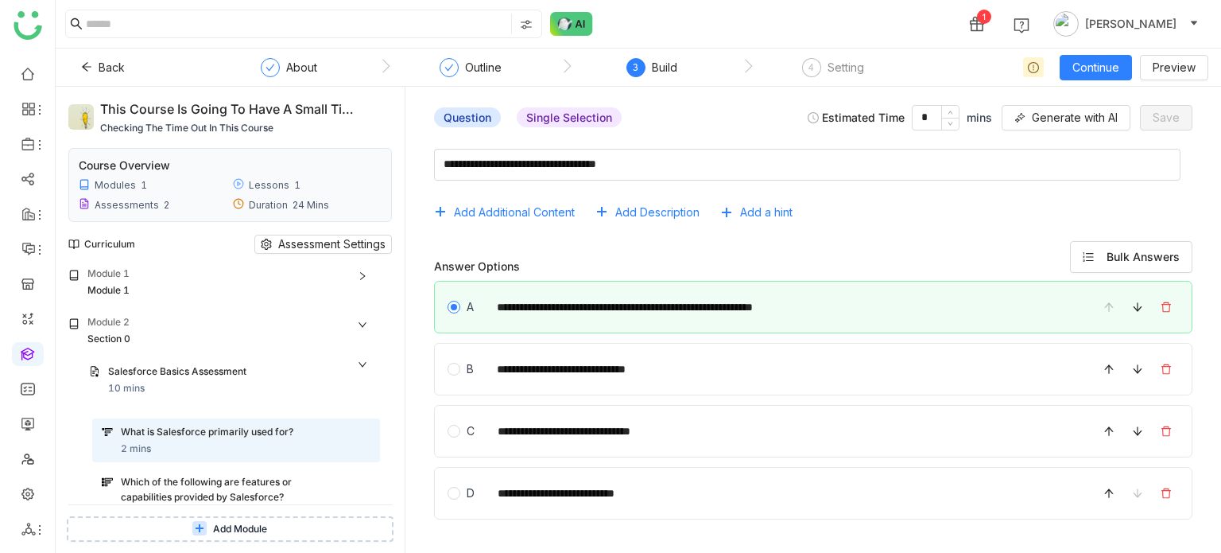
click at [561, 242] on div "Answer Options Bulk Answers" at bounding box center [813, 257] width 758 height 32
click at [358, 386] on icon at bounding box center [360, 385] width 10 height 10
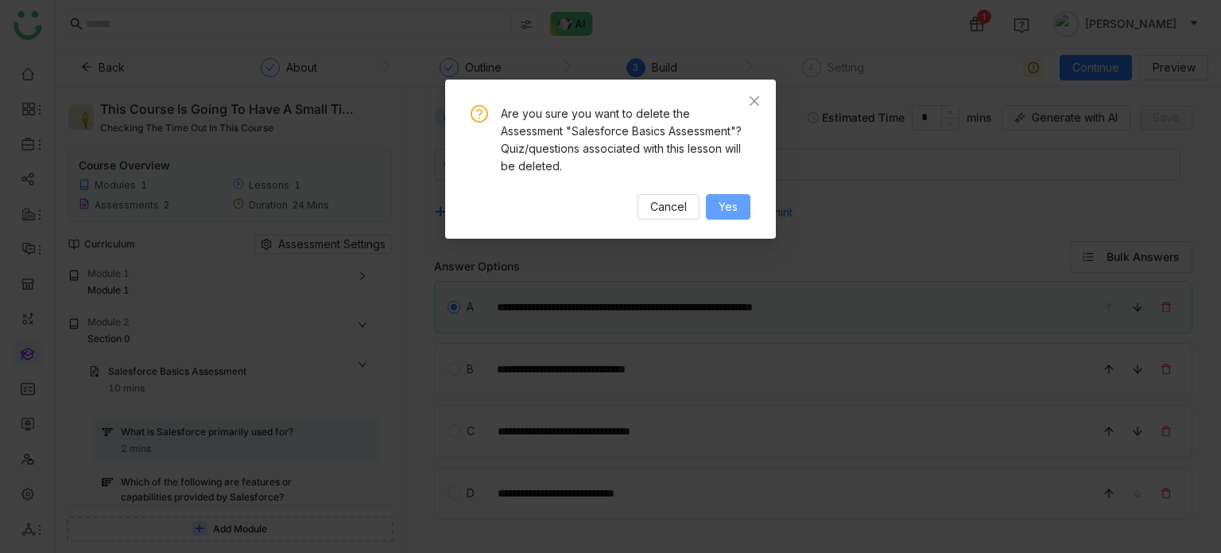
click at [730, 205] on span "Yes" at bounding box center [728, 206] width 19 height 17
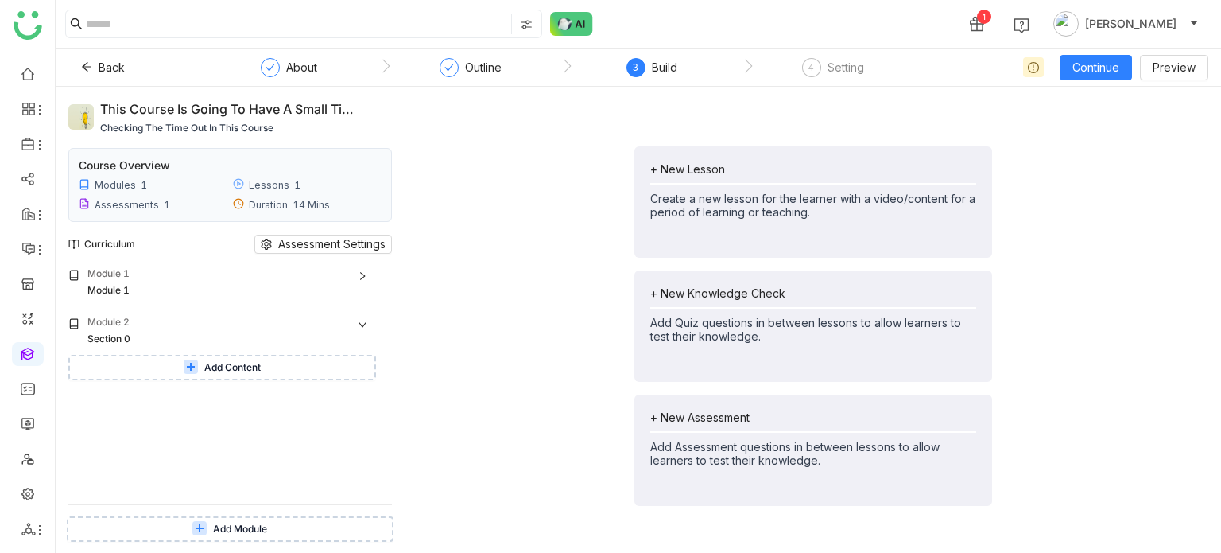
click at [285, 376] on button "Add Content" at bounding box center [222, 367] width 308 height 25
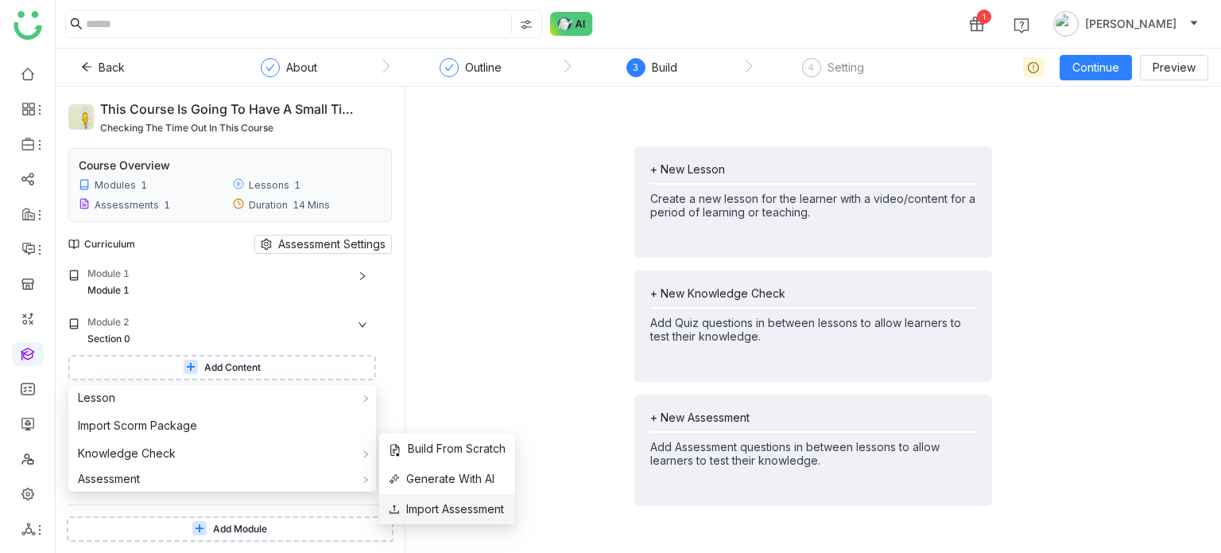
click at [420, 505] on span "Import Assessment" at bounding box center [446, 508] width 115 height 17
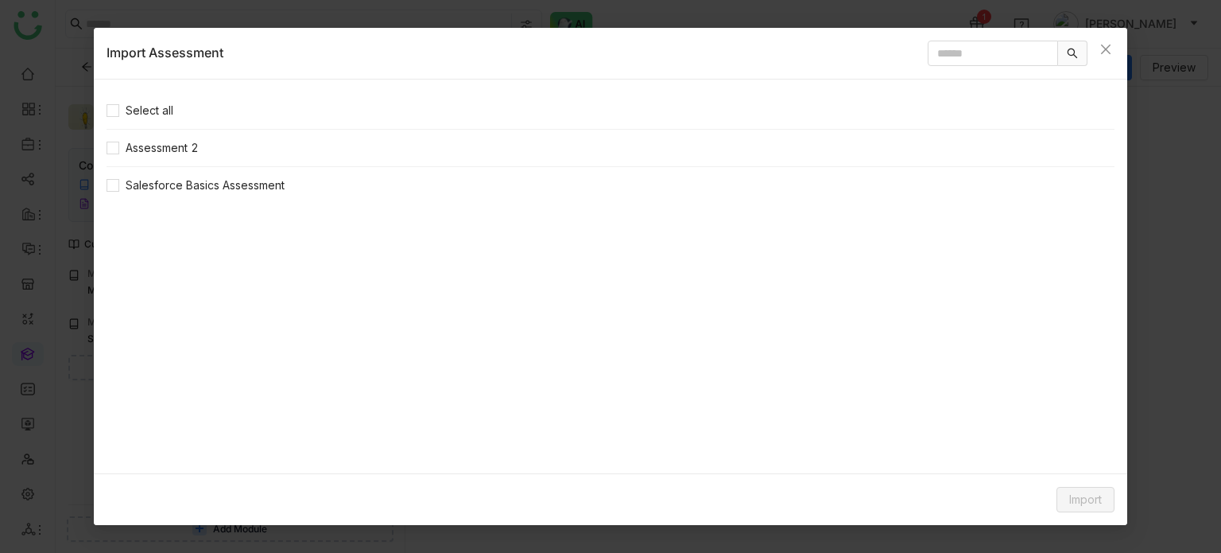
click at [161, 134] on nz-list-item "Assessment 2" at bounding box center [611, 148] width 1008 height 37
click at [162, 144] on span "Assessment 2" at bounding box center [162, 147] width 86 height 17
click at [1102, 499] on button "Import" at bounding box center [1086, 499] width 58 height 25
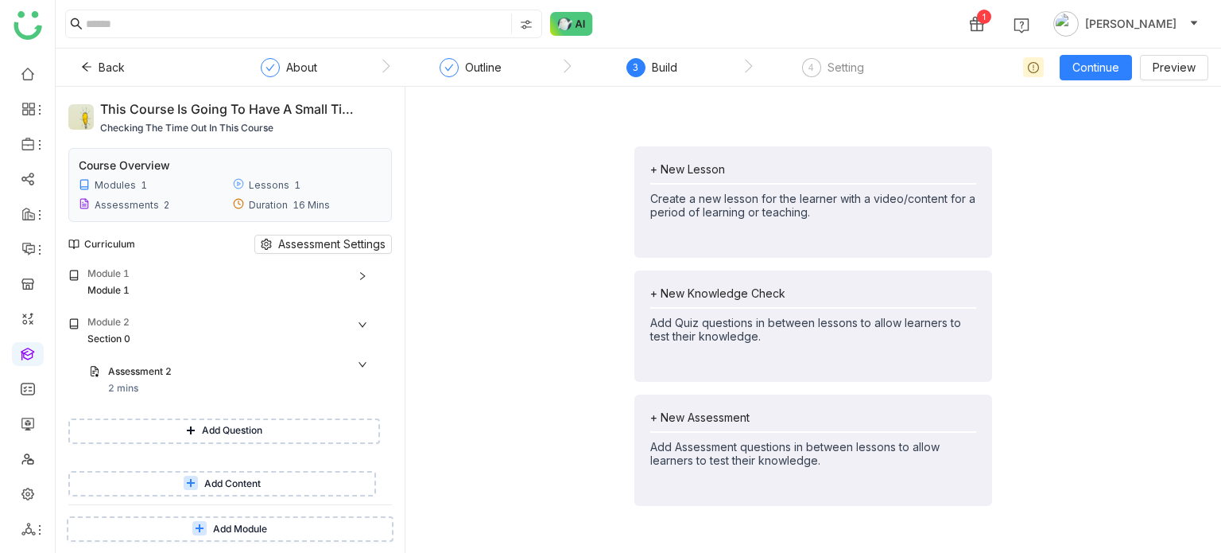
click at [262, 526] on span "Add Module" at bounding box center [240, 529] width 54 height 15
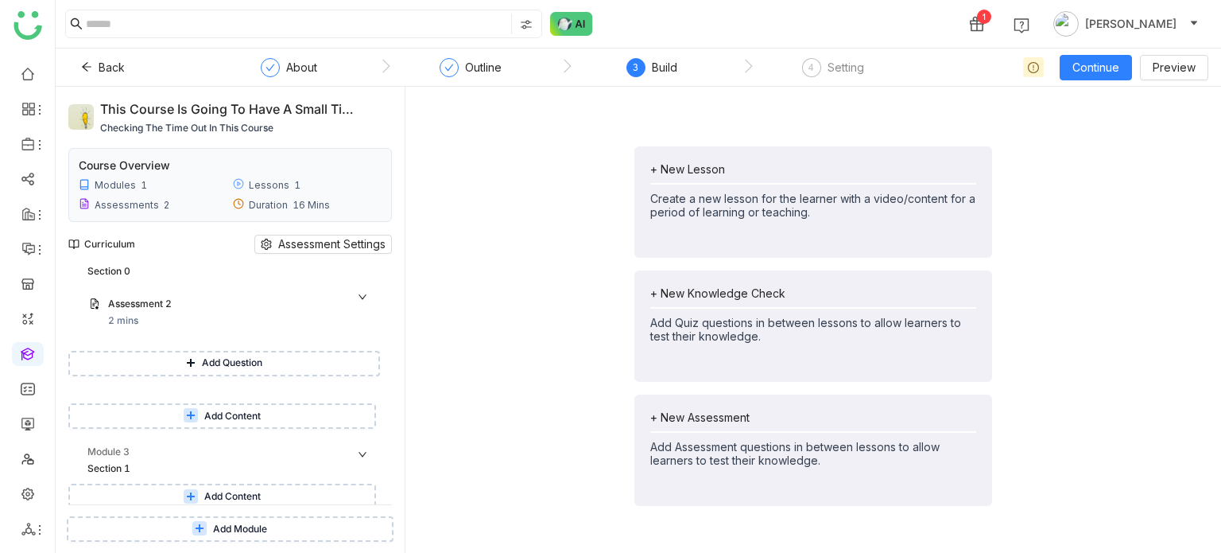
scroll to position [72, 0]
click at [268, 493] on button "Add Content" at bounding box center [222, 491] width 308 height 25
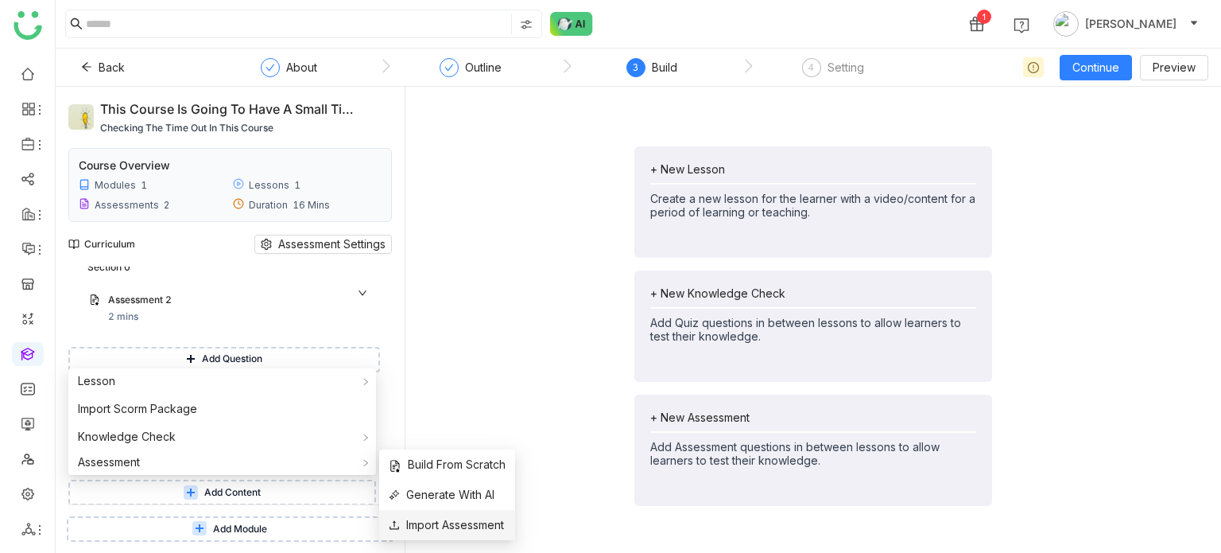
click at [403, 520] on span "Import Assessment" at bounding box center [446, 524] width 115 height 17
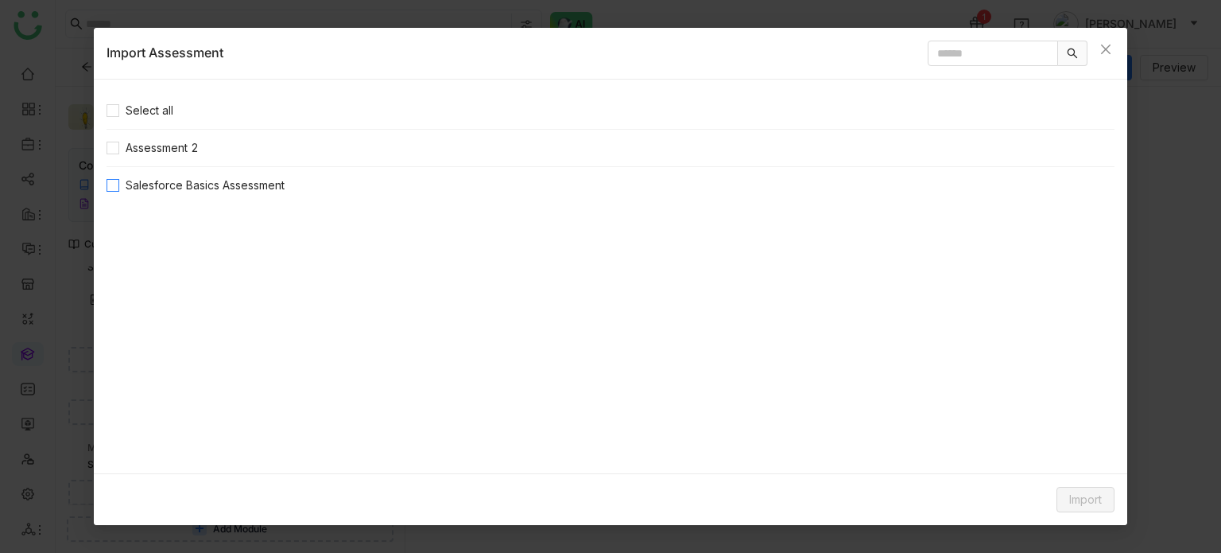
click at [169, 190] on span "Salesforce Basics Assessment" at bounding box center [205, 184] width 172 height 17
click at [1104, 500] on button "Import" at bounding box center [1086, 499] width 58 height 25
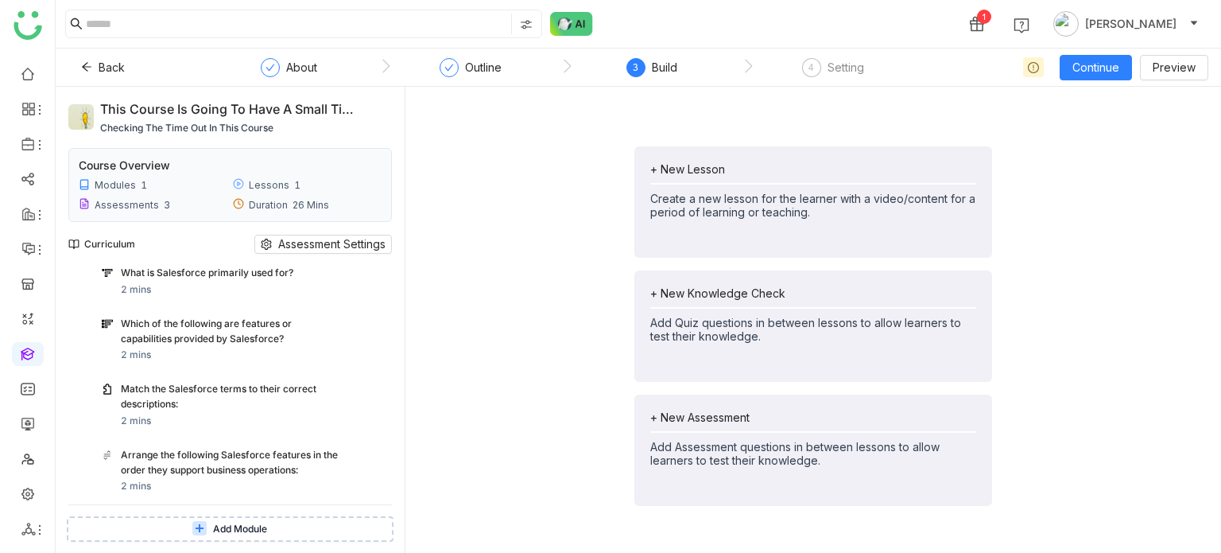
scroll to position [183, 0]
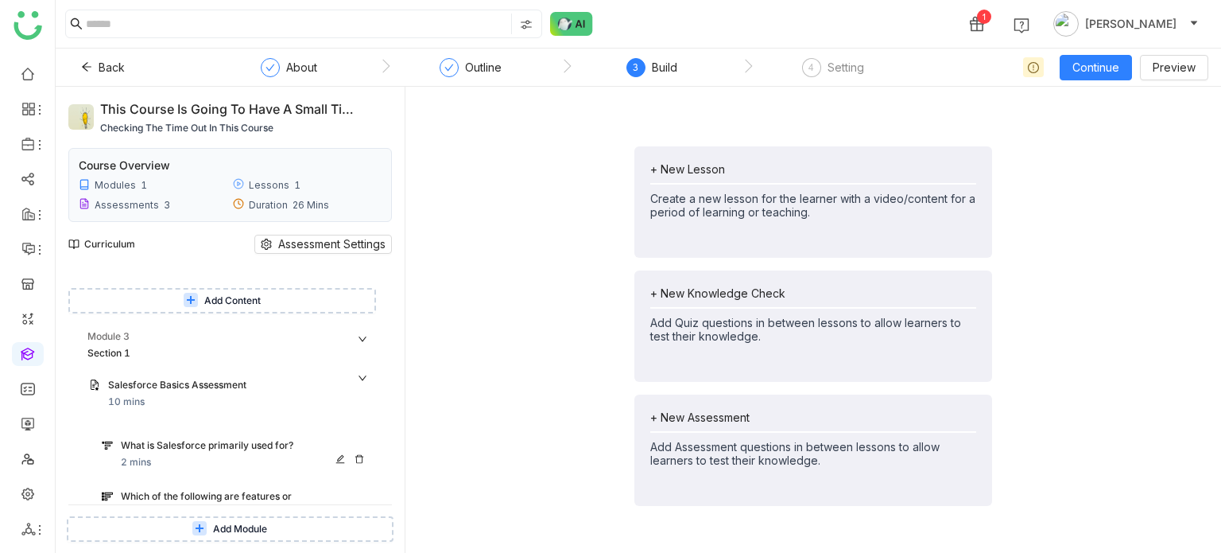
click at [202, 449] on div "What is Salesforce primarily used for?" at bounding box center [230, 445] width 219 height 15
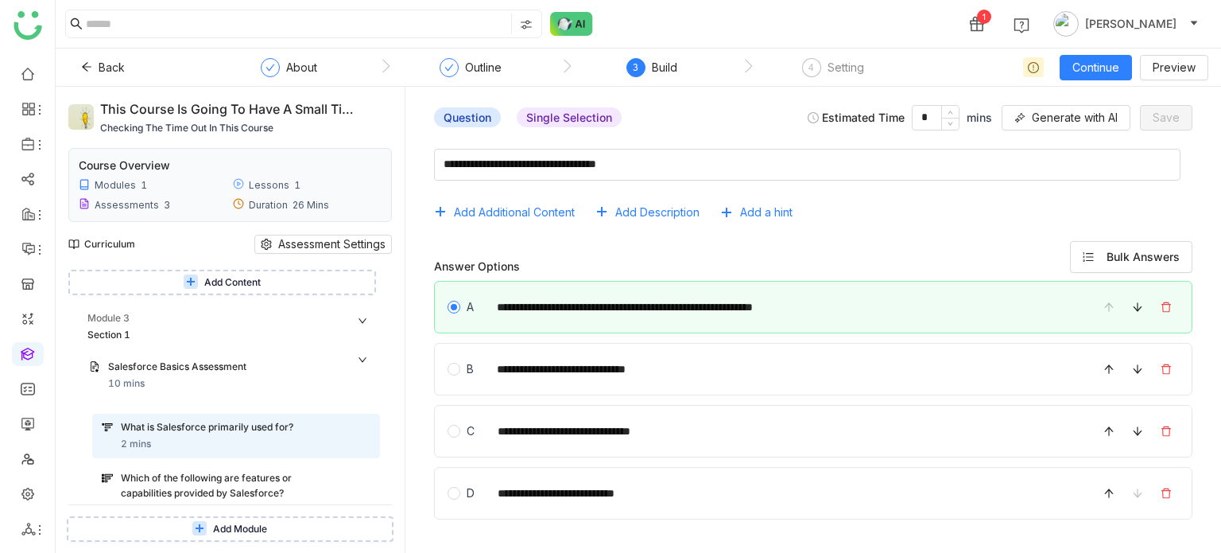
scroll to position [103, 0]
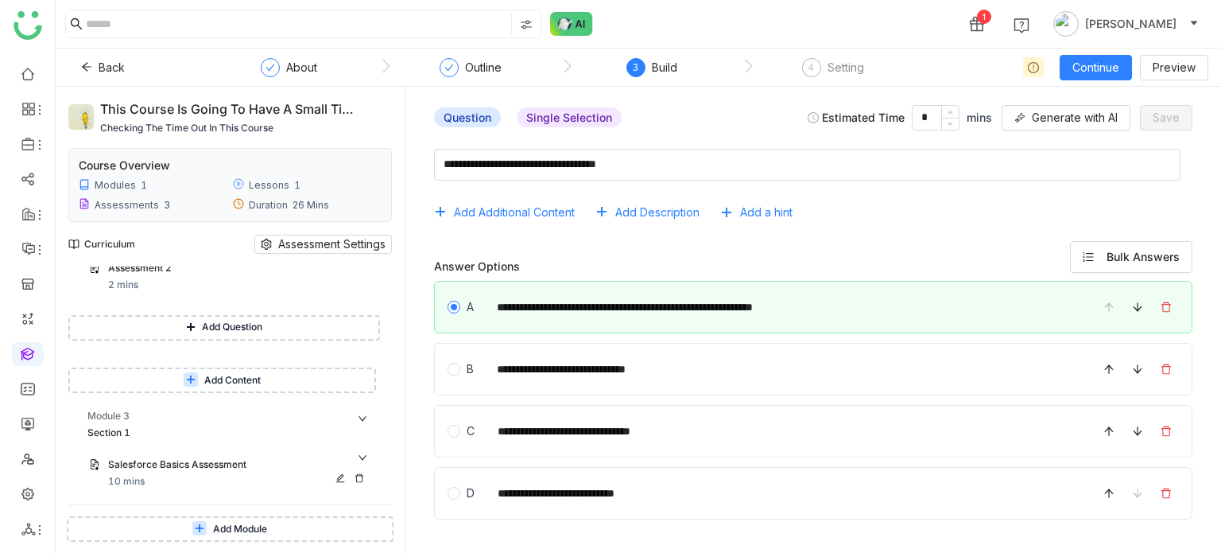
click at [206, 460] on div "Salesforce Basics Assessment" at bounding box center [223, 464] width 231 height 15
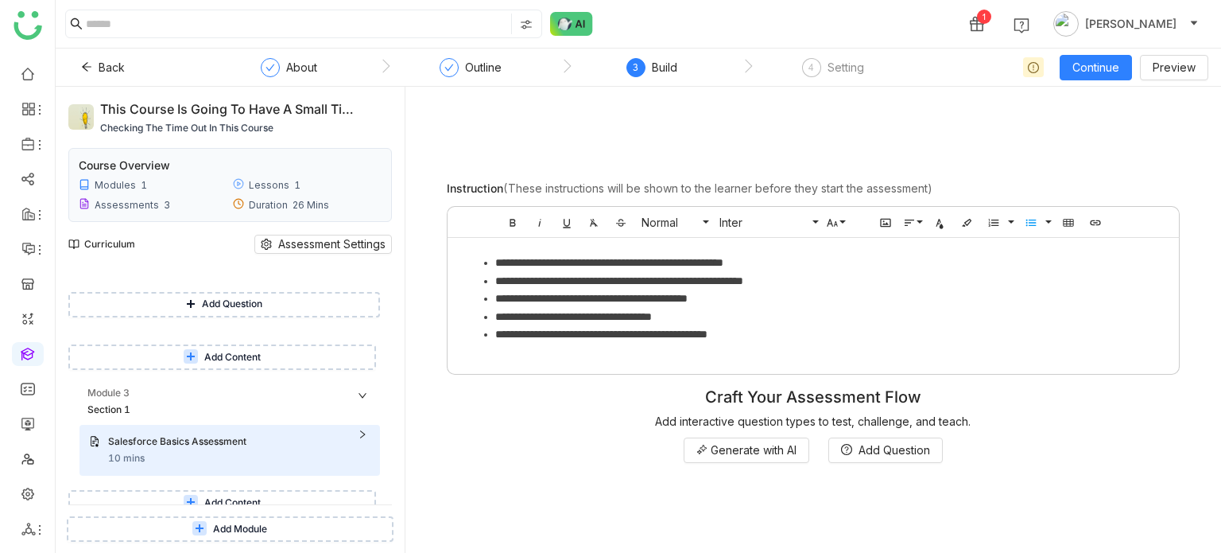
scroll to position [137, 0]
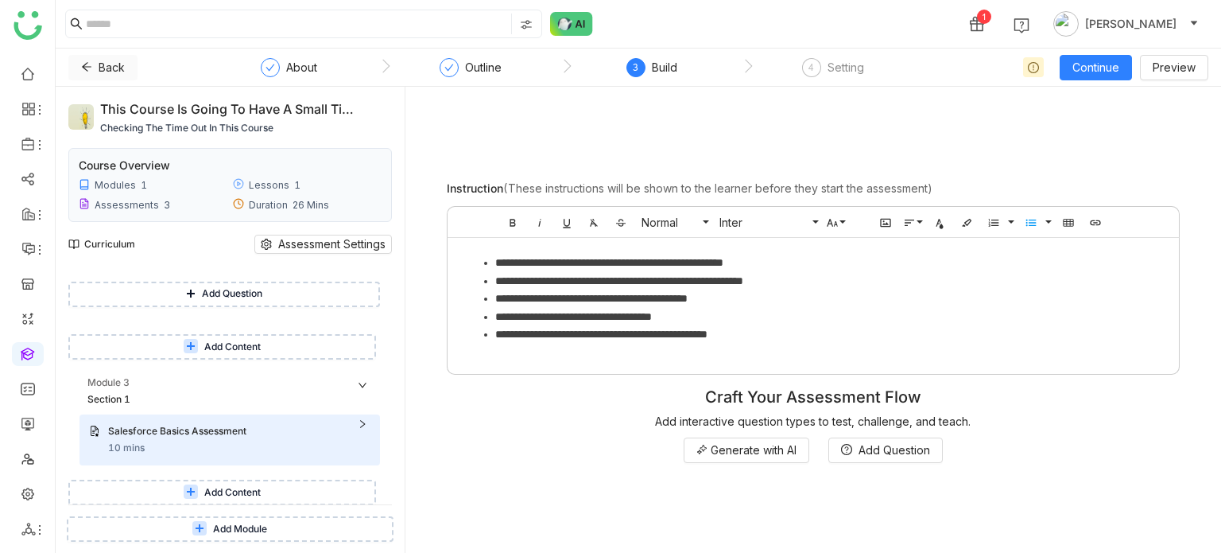
click at [90, 72] on span at bounding box center [86, 67] width 11 height 13
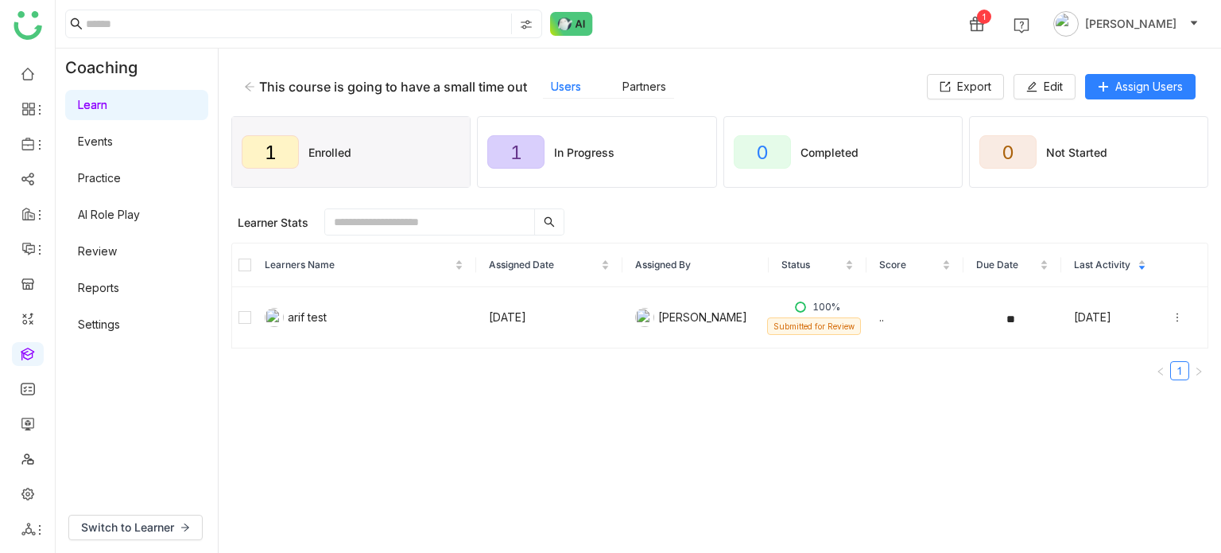
click at [254, 84] on icon at bounding box center [249, 86] width 11 height 11
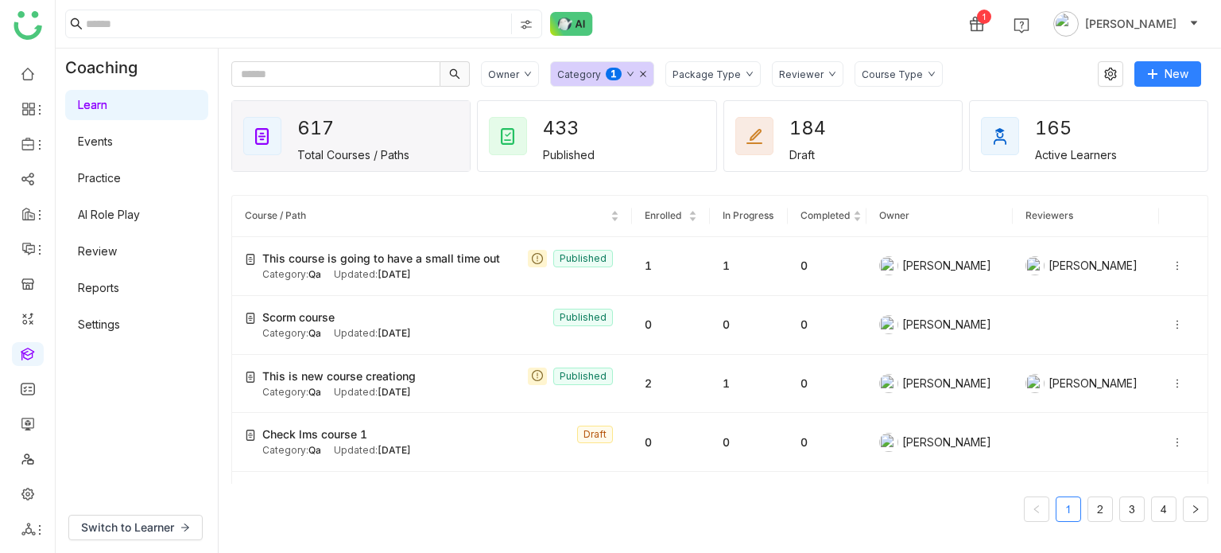
click at [29, 346] on link at bounding box center [28, 353] width 14 height 14
click at [30, 79] on link at bounding box center [28, 73] width 14 height 14
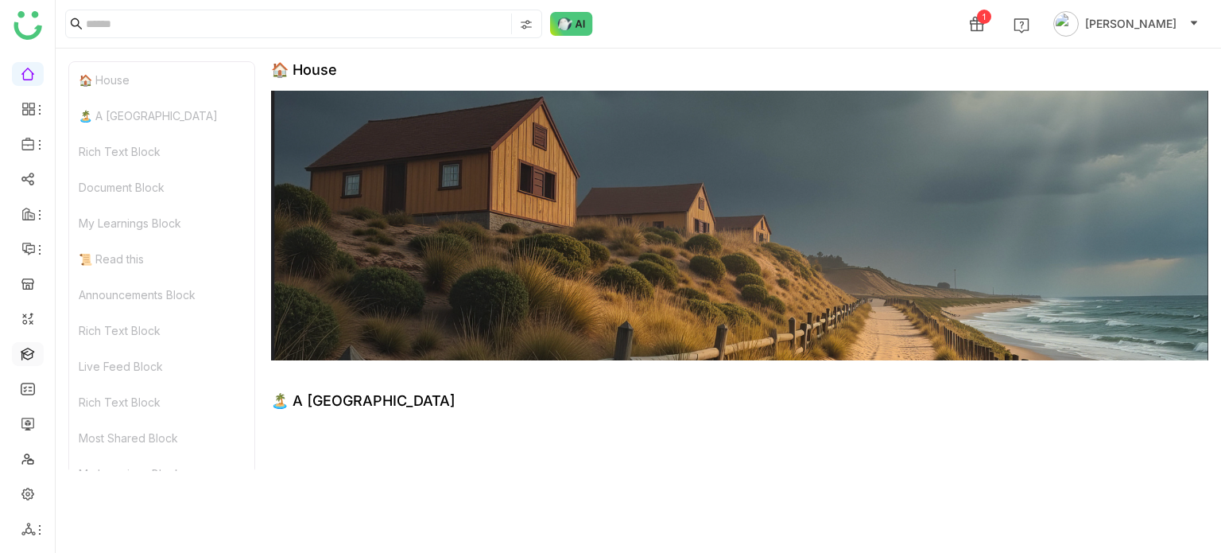
click at [33, 359] on link at bounding box center [28, 353] width 14 height 14
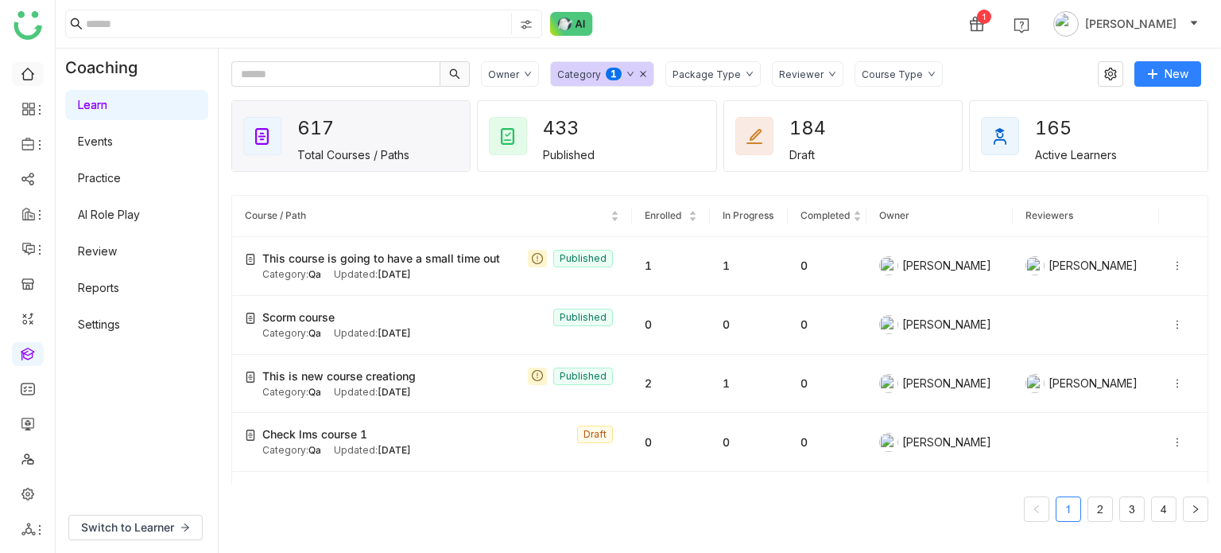
click at [24, 80] on link at bounding box center [28, 73] width 14 height 14
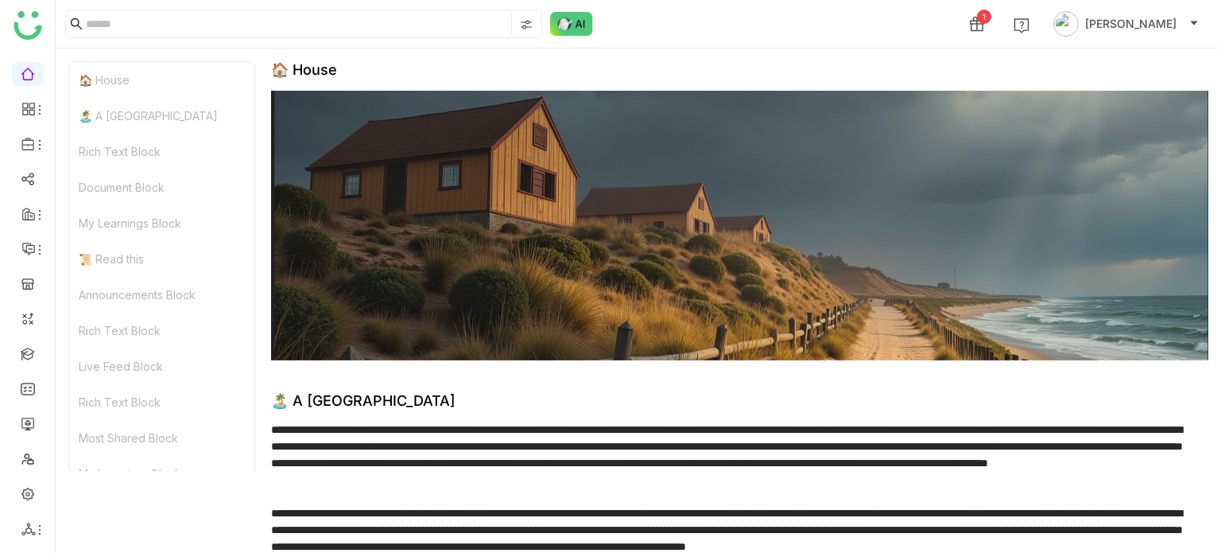
click at [631, 49] on div "**********" at bounding box center [639, 300] width 1166 height 504
click at [29, 76] on link at bounding box center [28, 73] width 14 height 14
click at [35, 72] on link at bounding box center [28, 73] width 14 height 14
click at [35, 351] on link at bounding box center [28, 353] width 14 height 14
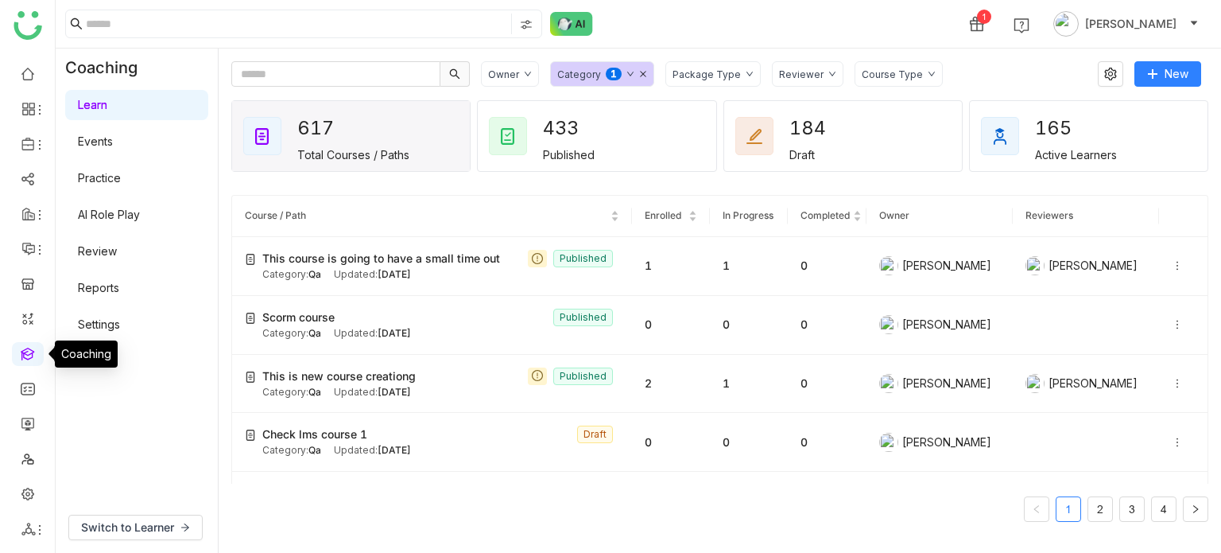
click at [35, 351] on link at bounding box center [28, 353] width 14 height 14
click at [707, 30] on div "1 Arif uddin" at bounding box center [639, 24] width 1166 height 48
click at [608, 177] on gtmb-course-listing "Course / Path Enrolled In Progress Completed Owner Reviewers This course is goi…" at bounding box center [719, 358] width 977 height 364
click at [617, 208] on nz-table-sorters "Course / Path" at bounding box center [432, 215] width 374 height 15
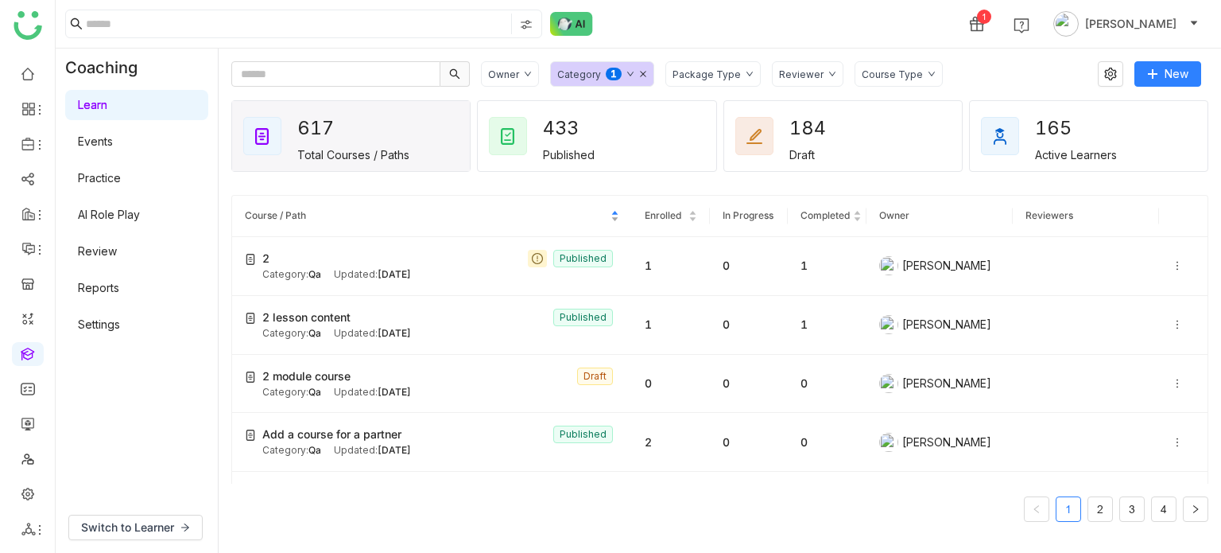
click at [615, 222] on nz-table-sorters "Course / Path" at bounding box center [432, 215] width 374 height 15
click at [643, 182] on gtmb-course-listing "Course / Path Enrolled In Progress Completed Owner Reviewers Youtube videos Pub…" at bounding box center [719, 358] width 977 height 364
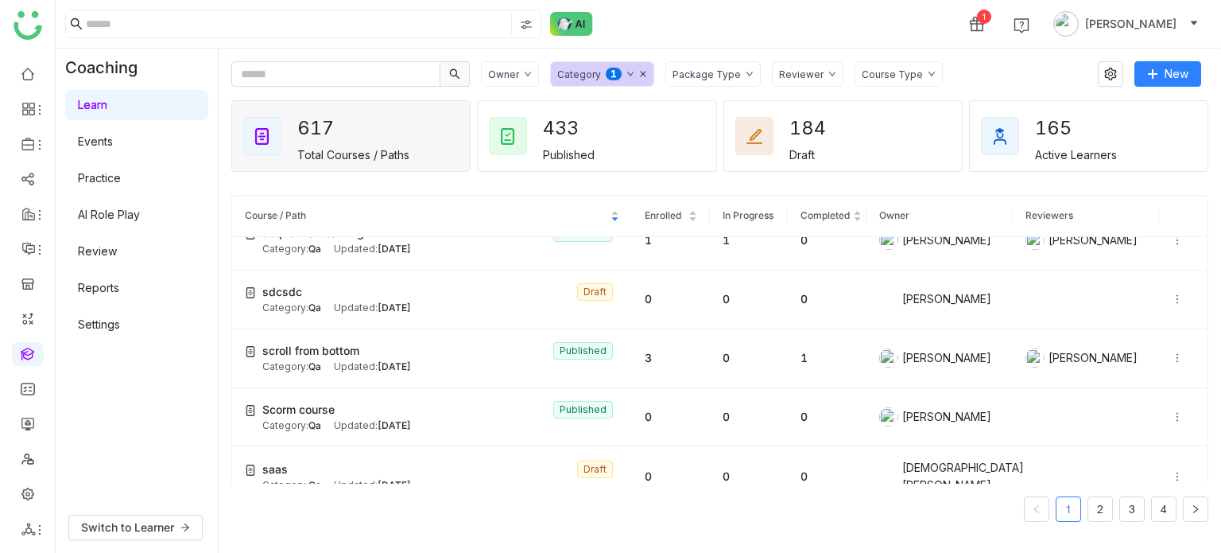
scroll to position [2794, 0]
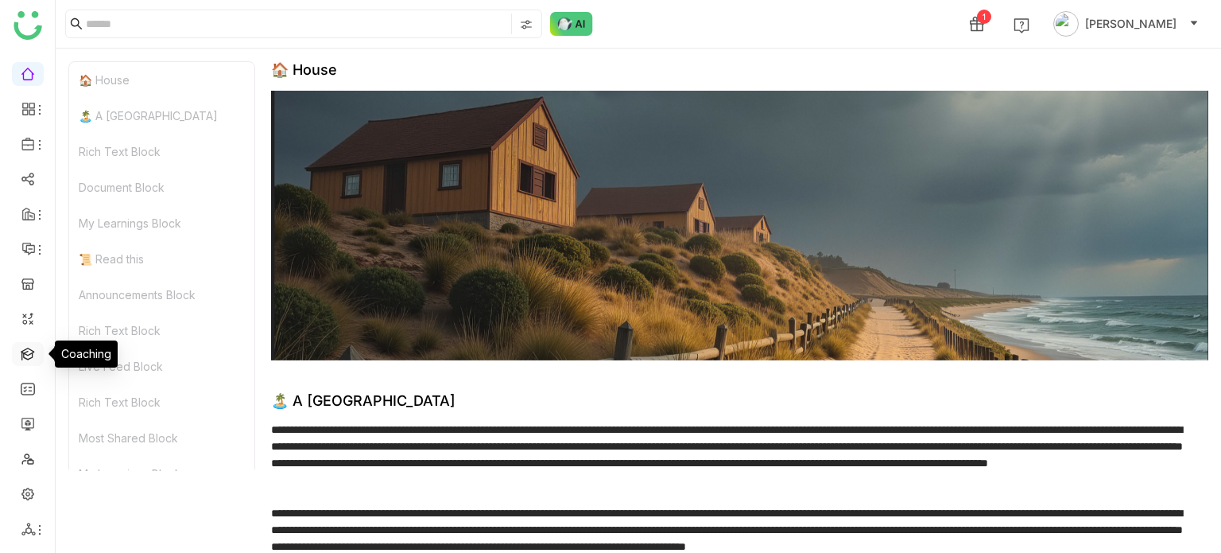
click at [35, 352] on link at bounding box center [28, 353] width 14 height 14
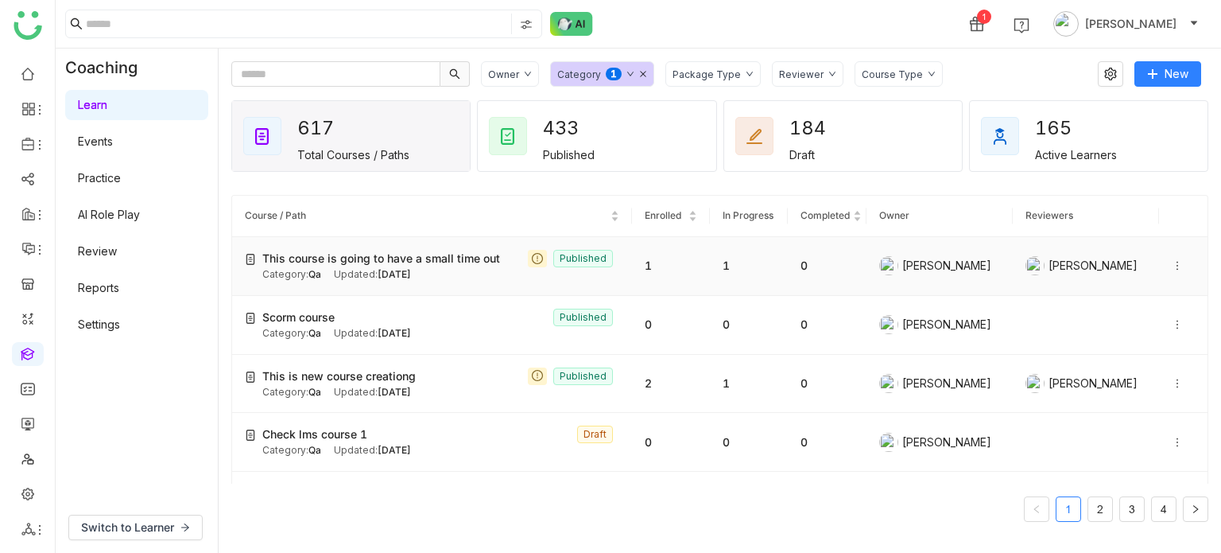
click at [1172, 266] on icon at bounding box center [1177, 265] width 11 height 11
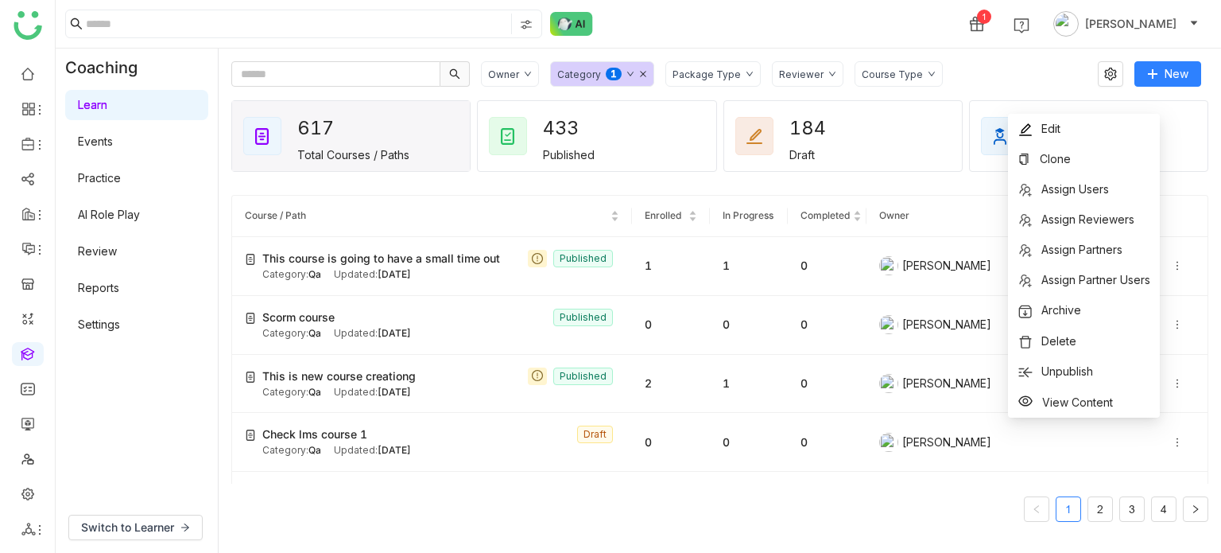
click at [957, 192] on gtmb-course-listing "Course / Path Enrolled In Progress Completed Owner Reviewers This course is goi…" at bounding box center [719, 358] width 977 height 364
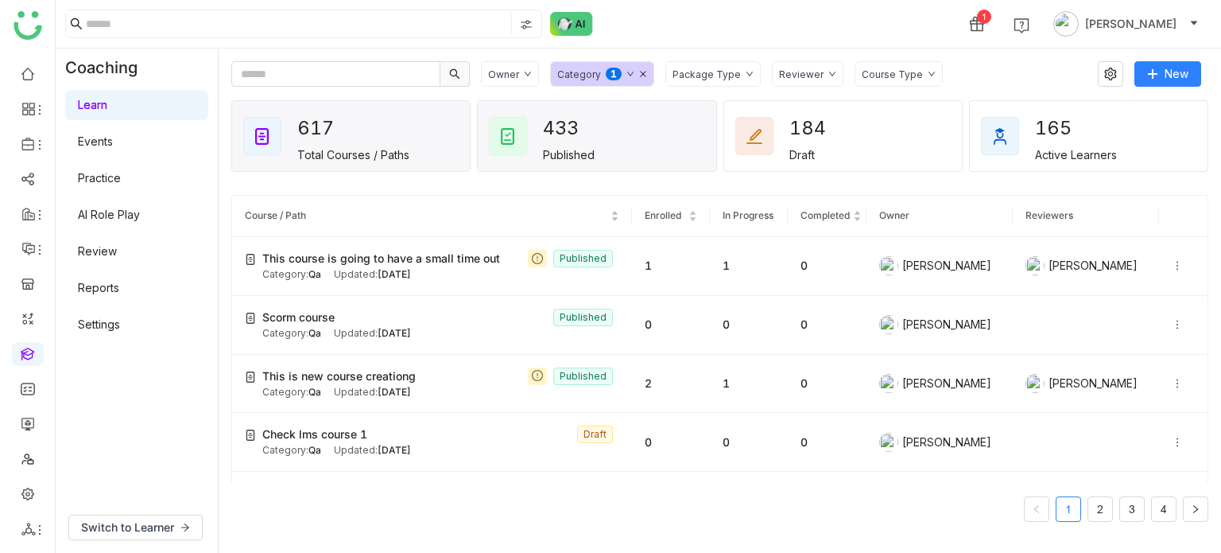
click at [568, 116] on div "433" at bounding box center [571, 127] width 57 height 33
click at [391, 116] on div "617 Total Courses / Paths" at bounding box center [353, 136] width 112 height 50
click at [213, 29] on input at bounding box center [297, 24] width 422 height 21
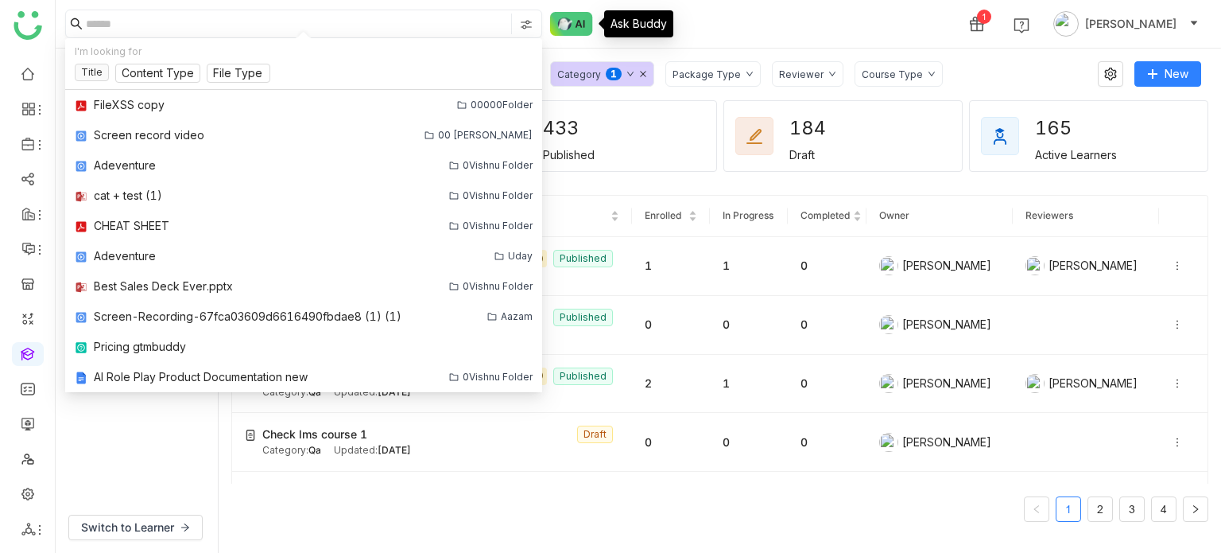
click at [525, 25] on img at bounding box center [526, 24] width 13 height 13
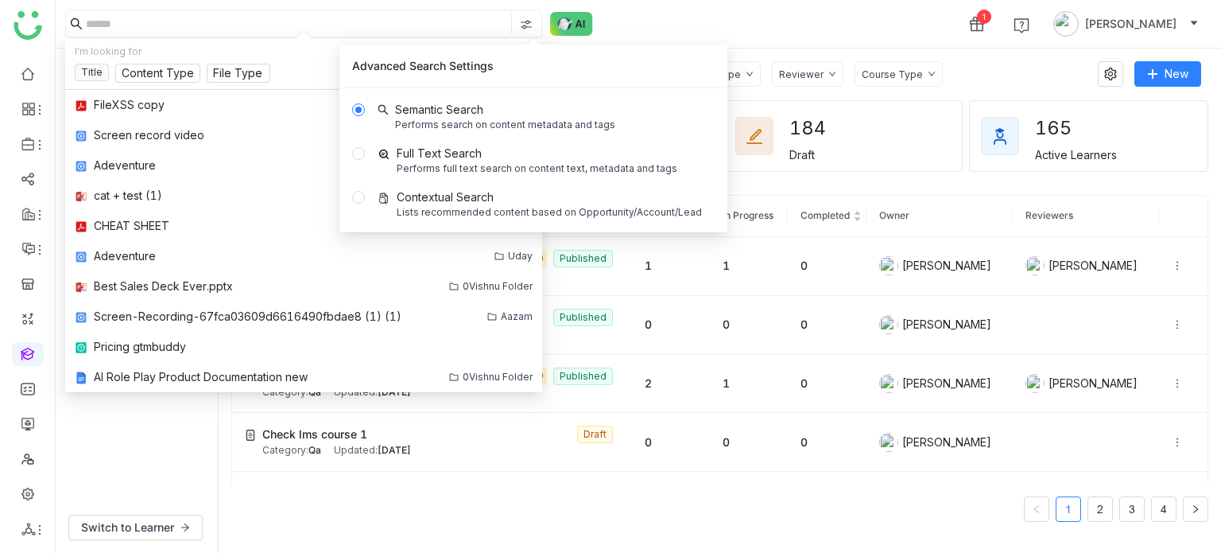
click at [761, 25] on div "1 Arif uddin" at bounding box center [639, 24] width 1166 height 48
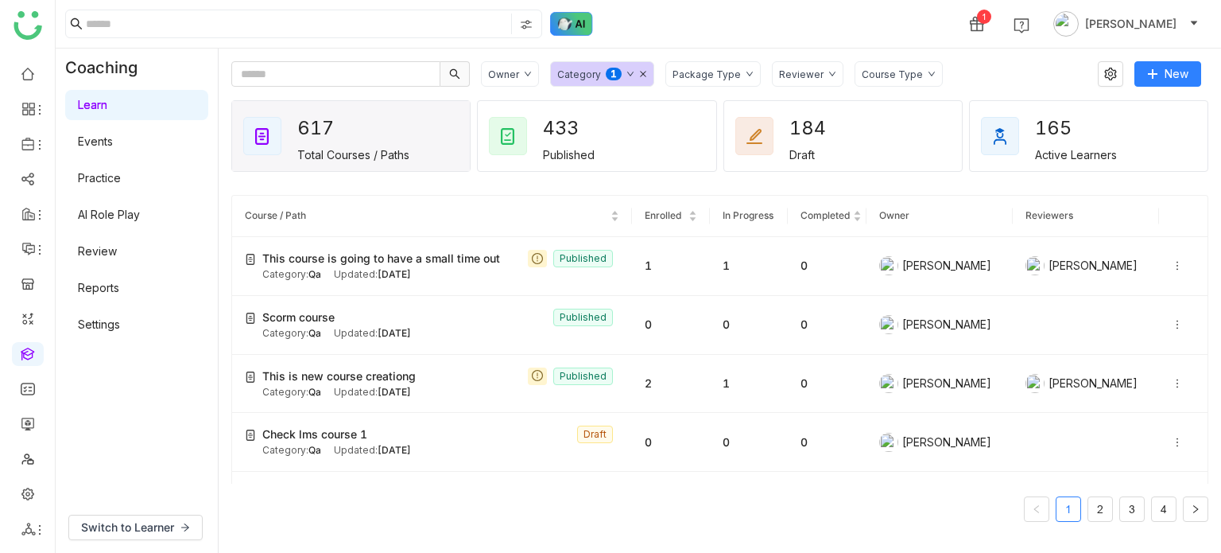
click at [567, 28] on img at bounding box center [571, 24] width 43 height 24
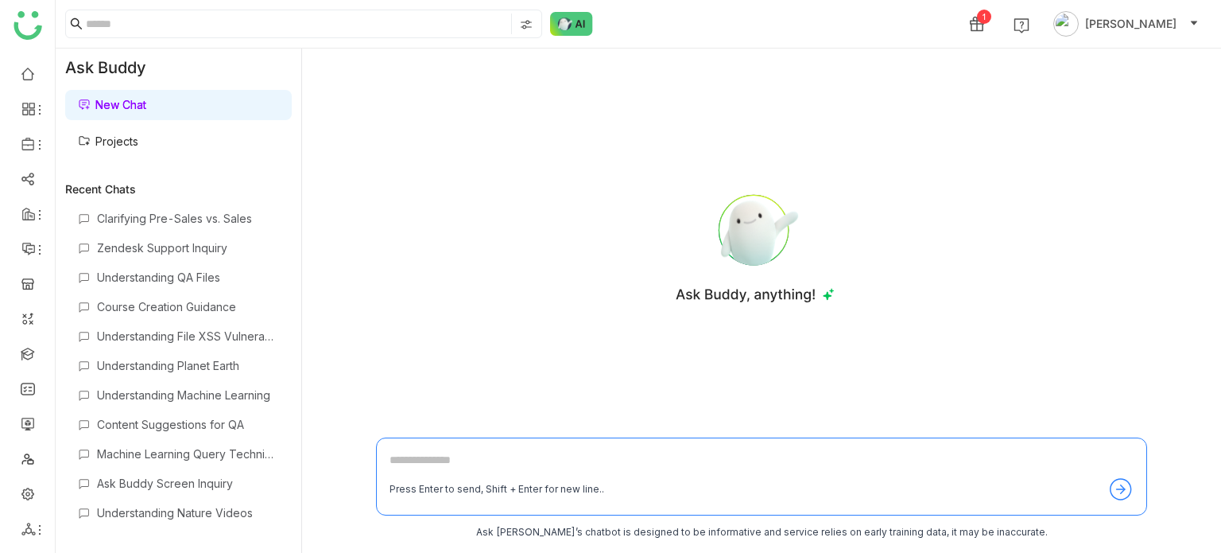
click at [138, 134] on link "Projects" at bounding box center [108, 141] width 60 height 14
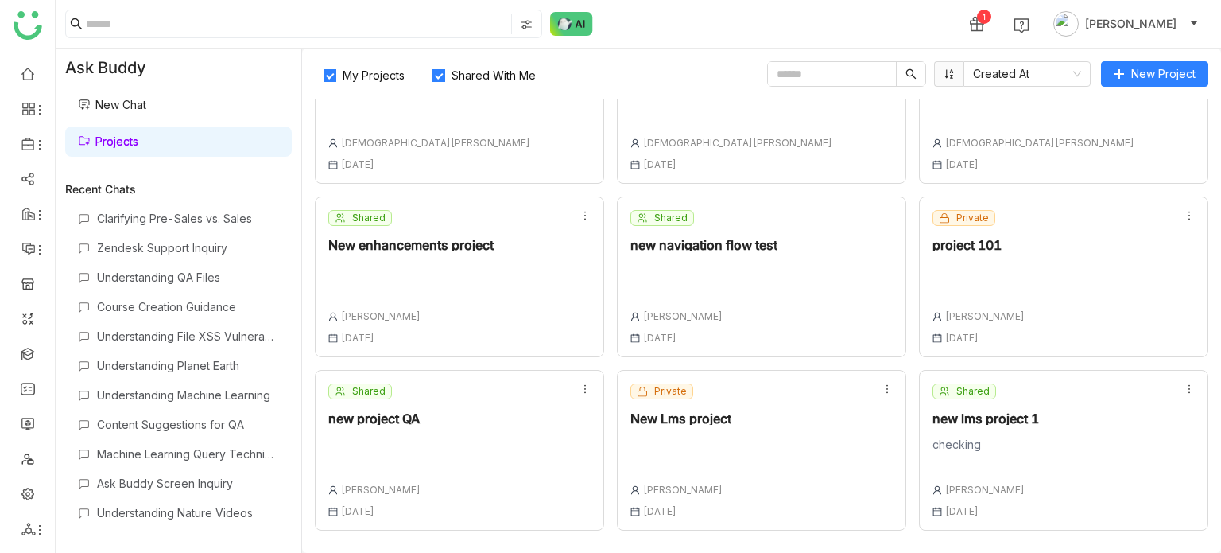
scroll to position [592, 0]
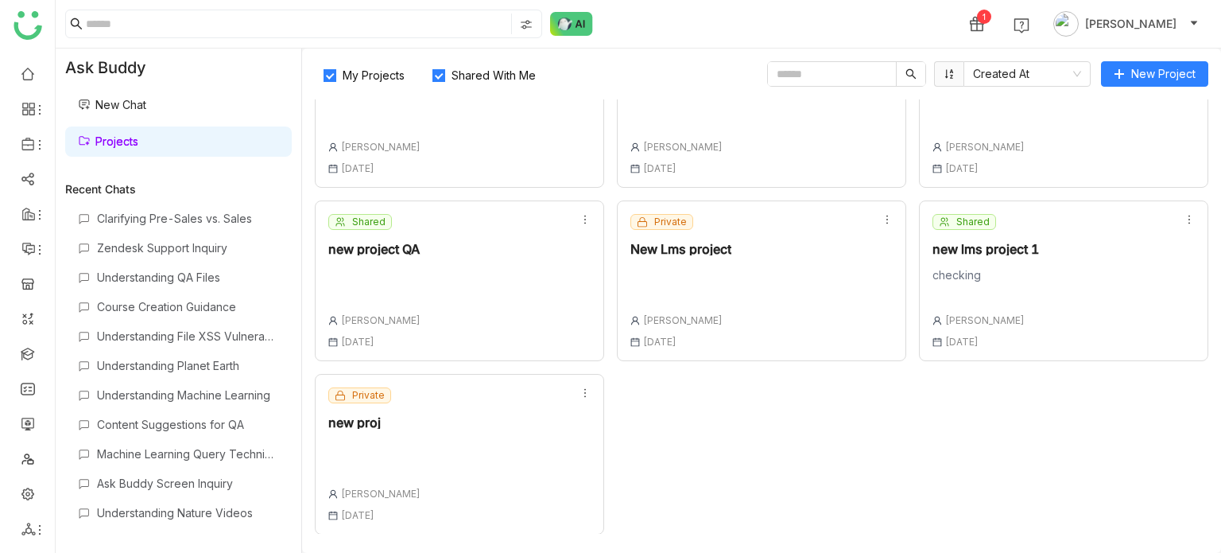
click at [805, 72] on input "text" at bounding box center [832, 74] width 128 height 24
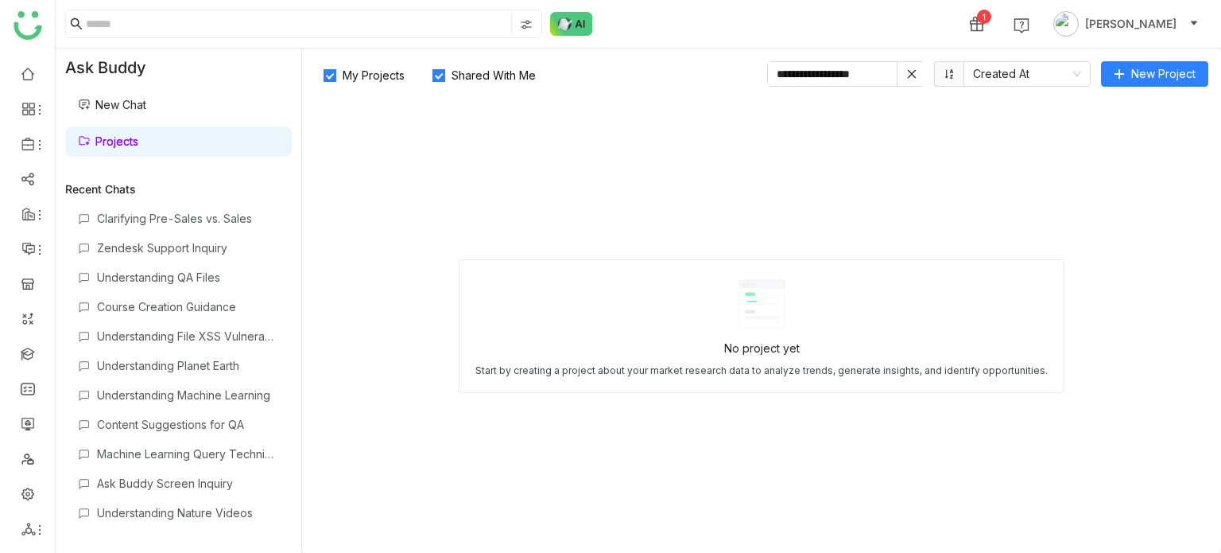
scroll to position [0, 0]
type input "*"
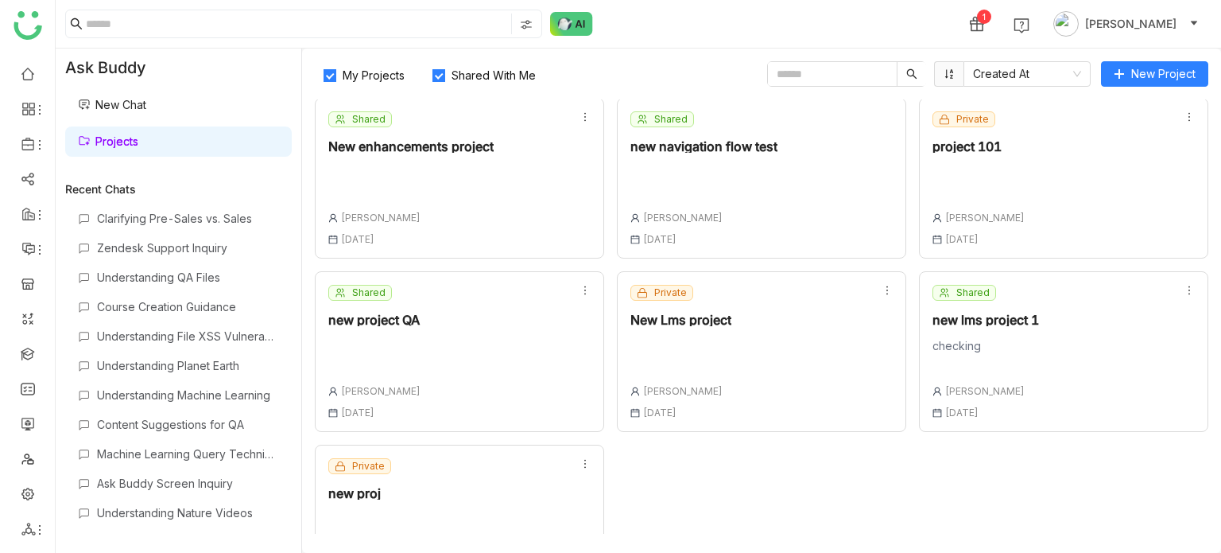
scroll to position [592, 0]
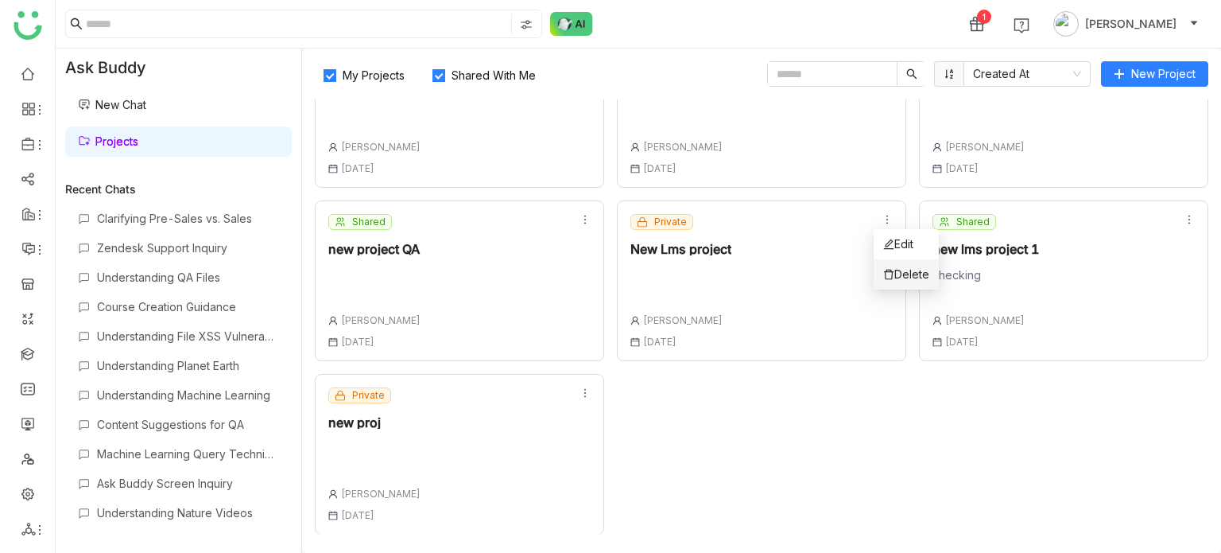
click at [886, 272] on icon at bounding box center [888, 274] width 11 height 11
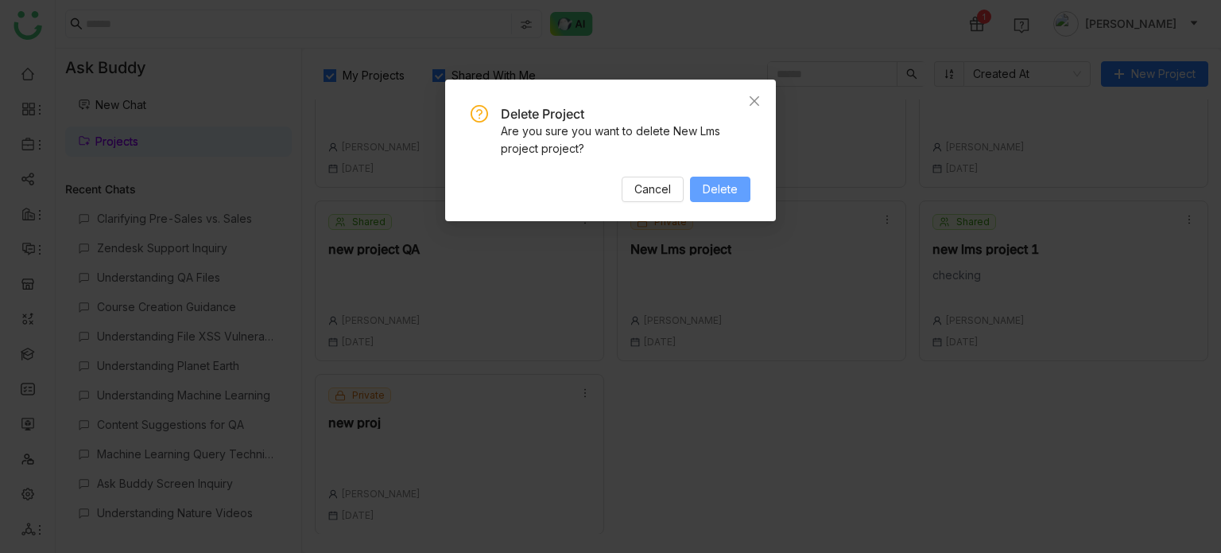
click at [735, 187] on span "Delete" at bounding box center [720, 188] width 35 height 17
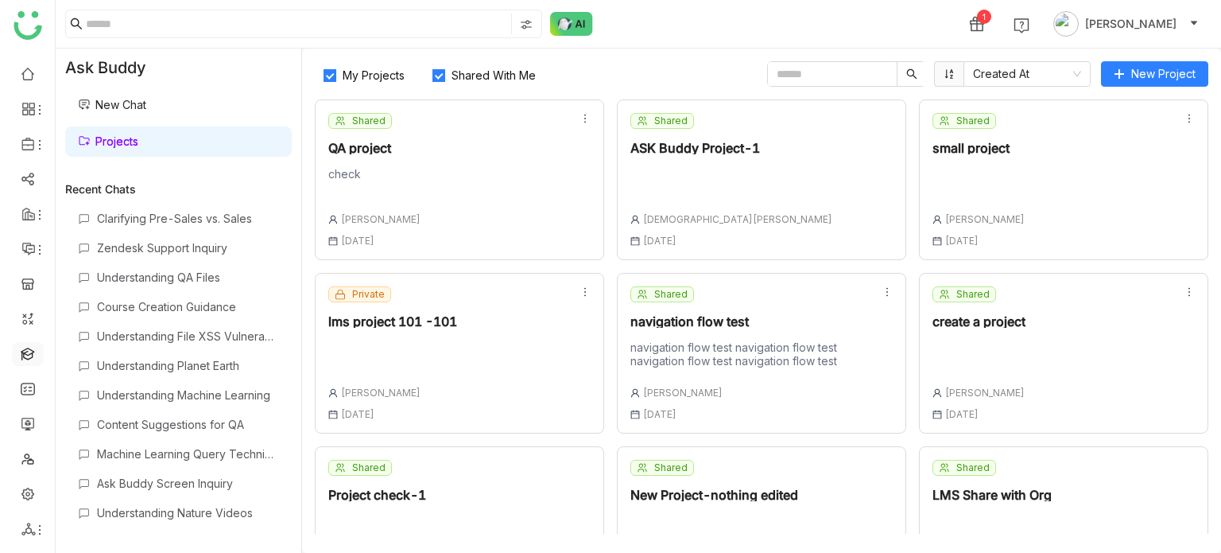
click at [32, 359] on link at bounding box center [28, 353] width 14 height 14
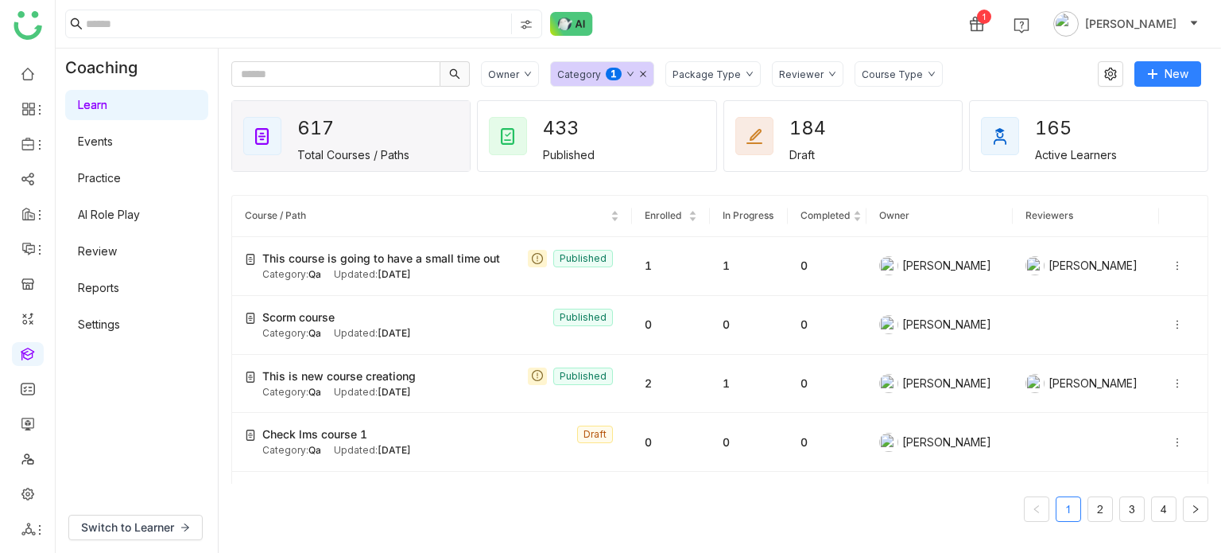
click at [111, 221] on link "AI Role Play" at bounding box center [109, 215] width 62 height 14
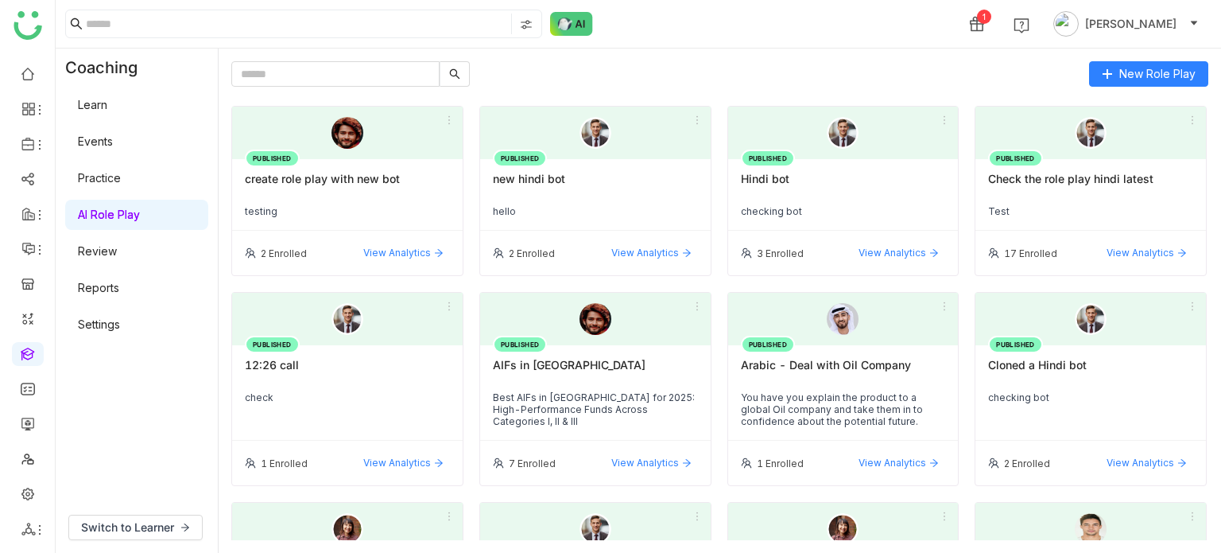
click at [861, 370] on div "Arabic - Deal with Oil Company" at bounding box center [843, 371] width 205 height 27
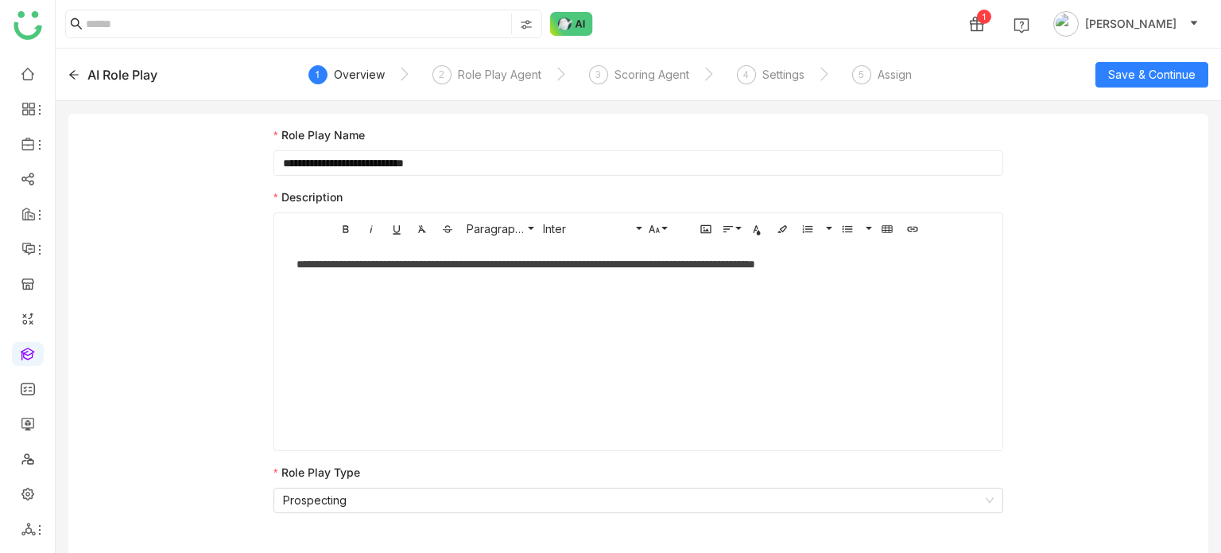
click at [73, 79] on icon at bounding box center [73, 74] width 11 height 11
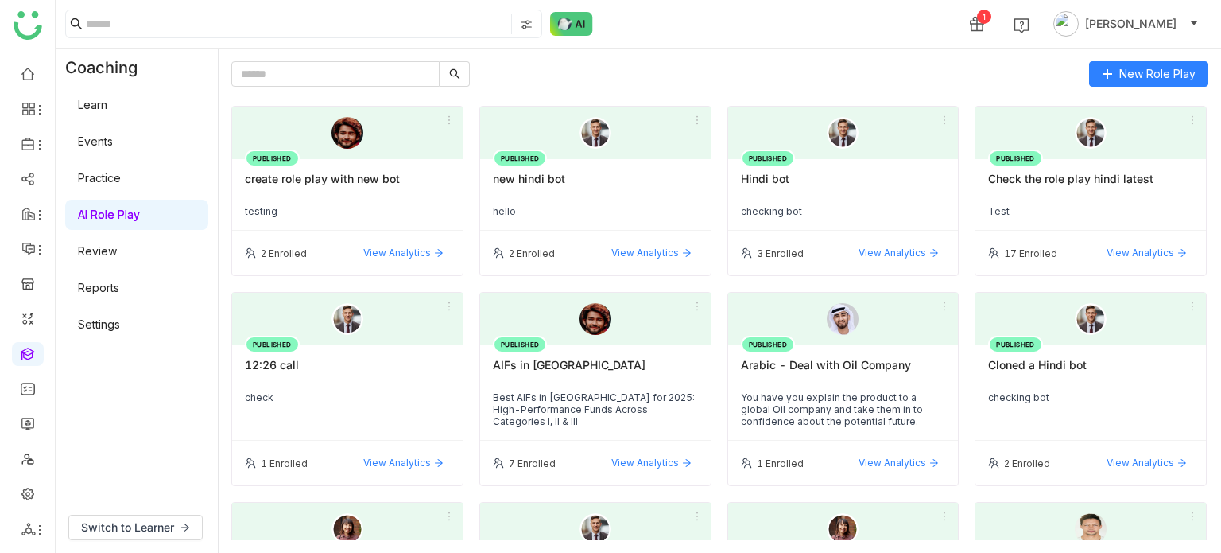
click at [917, 345] on div "PUBLISHED Arabic - Deal with Oil Company You have you explain the product to a …" at bounding box center [843, 392] width 231 height 95
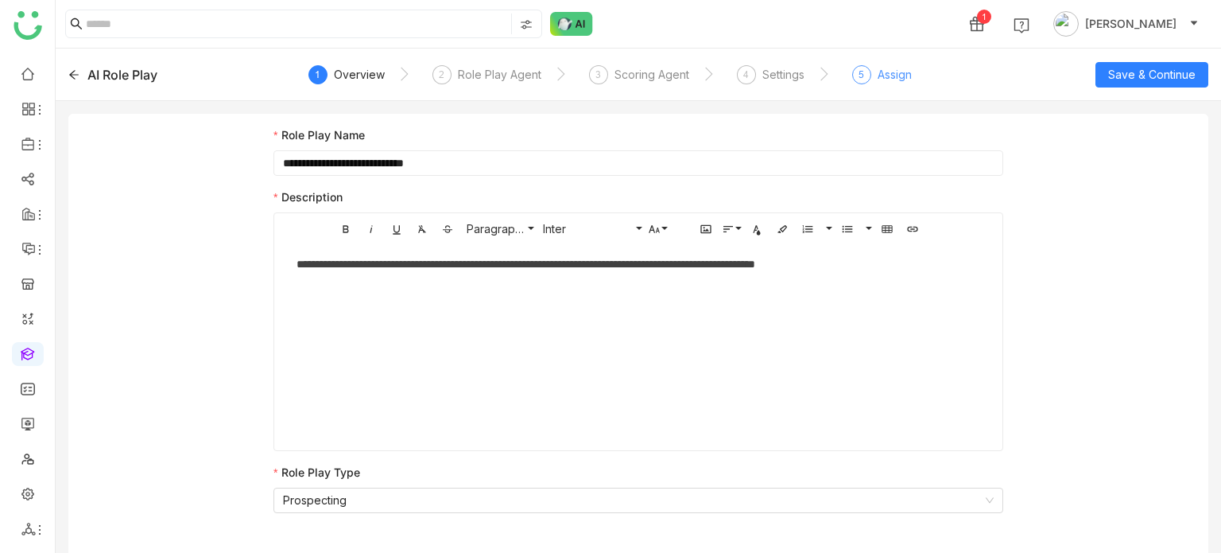
click at [860, 83] on div "5" at bounding box center [861, 74] width 19 height 19
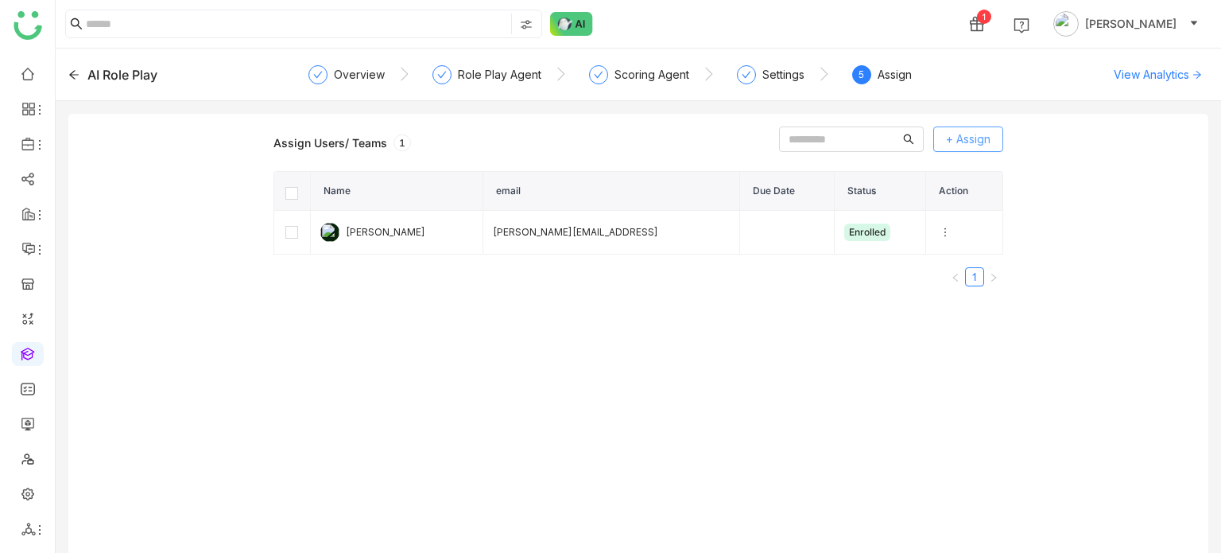
click at [961, 137] on span "+ Assign" at bounding box center [968, 138] width 45 height 17
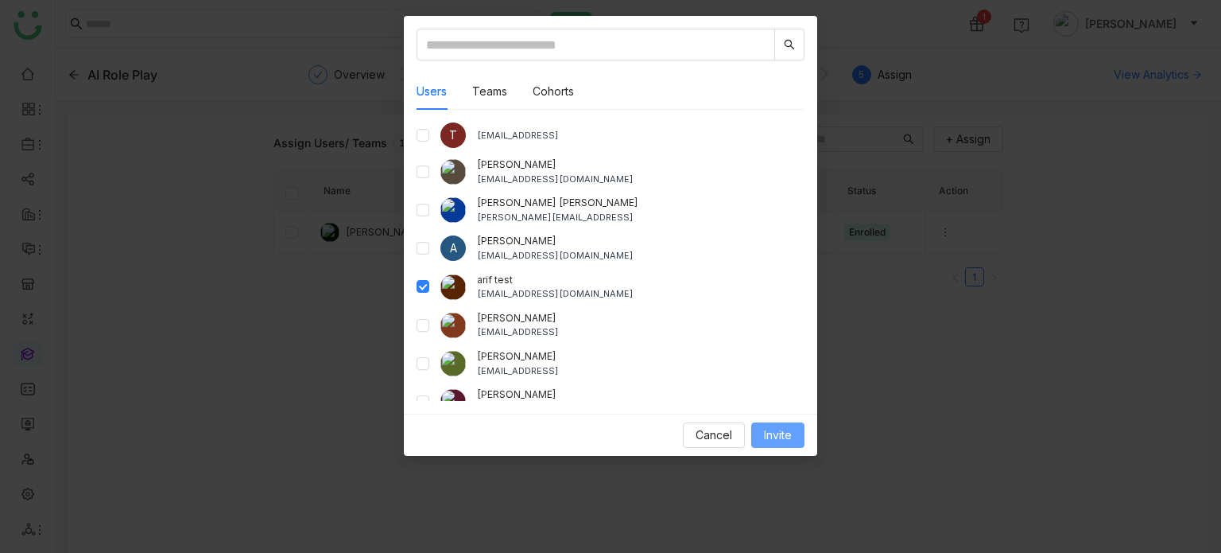
click at [777, 435] on span "Invite" at bounding box center [778, 434] width 28 height 17
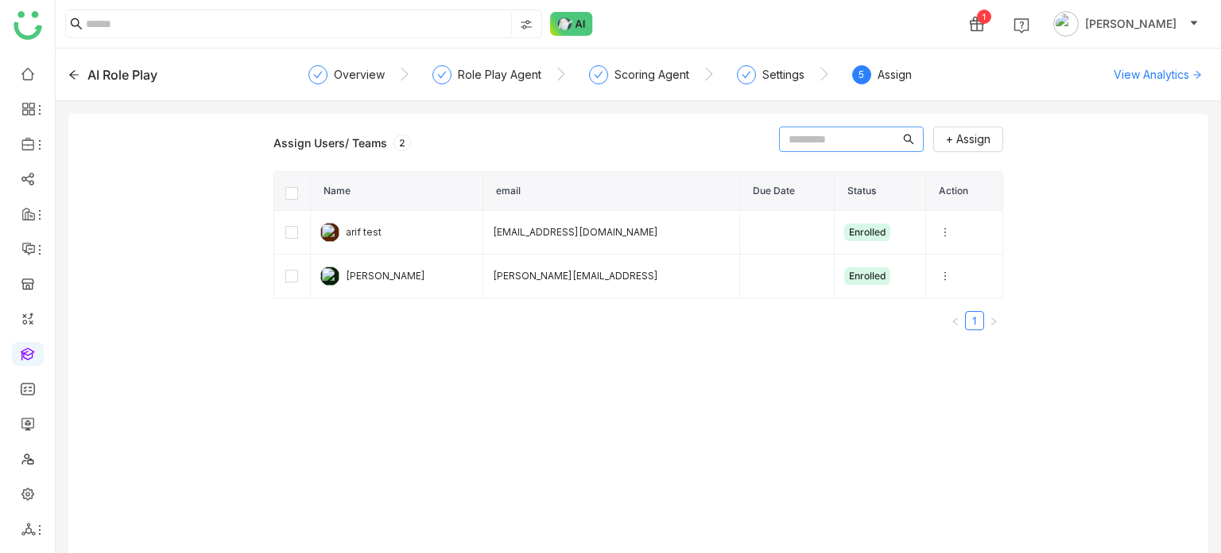
click at [789, 139] on input "text" at bounding box center [844, 138] width 111 height 17
click at [68, 77] on icon at bounding box center [73, 74] width 11 height 11
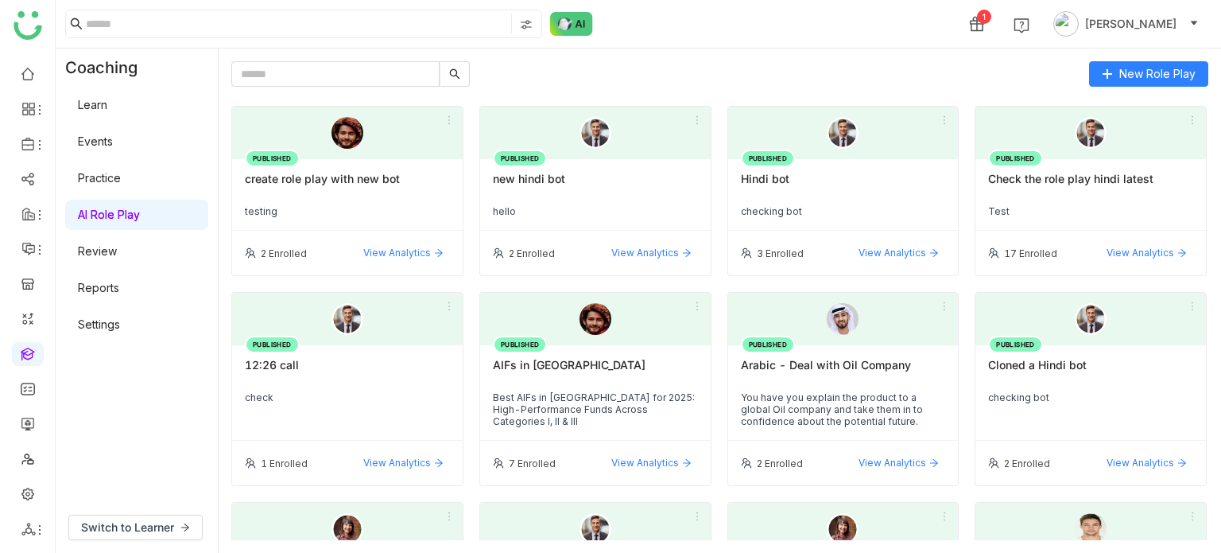
click at [879, 82] on div "New Role Play" at bounding box center [719, 73] width 977 height 25
click at [901, 48] on div "New Role Play PUBLISHED create role play with new bot testing 2 Enrolled View A…" at bounding box center [720, 300] width 1003 height 504
click at [450, 114] on icon at bounding box center [449, 119] width 11 height 11
click at [708, 100] on div "New Role Play PUBLISHED create role play with new bot testing 2 Enrolled View A…" at bounding box center [719, 300] width 977 height 479
click at [752, 65] on div "New Role Play" at bounding box center [719, 73] width 977 height 25
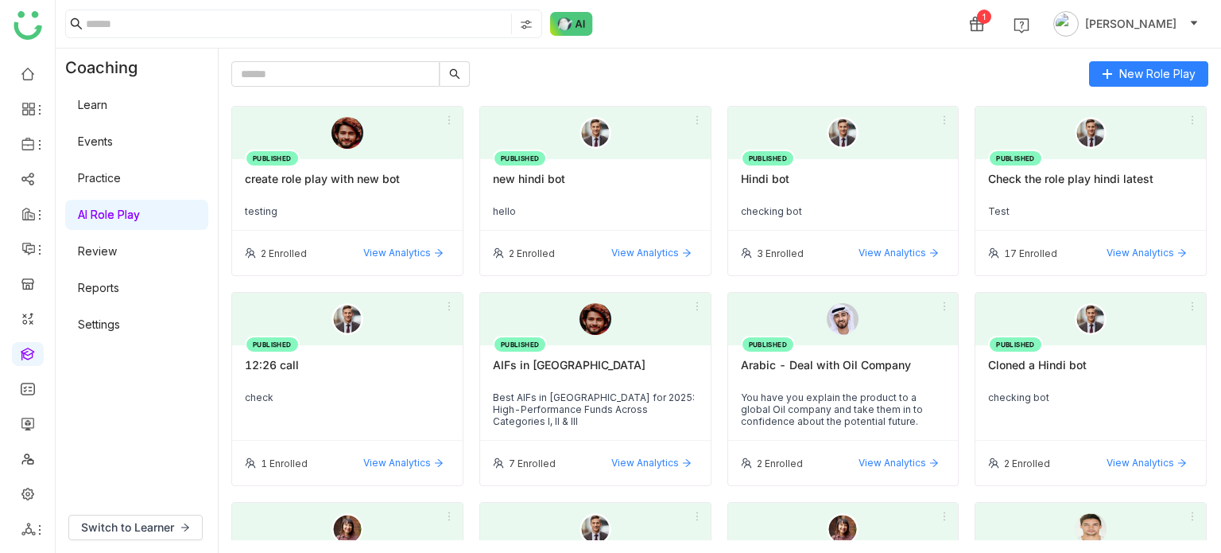
click at [502, 64] on div "New Role Play" at bounding box center [719, 73] width 977 height 25
click at [680, 61] on div "New Role Play" at bounding box center [719, 73] width 977 height 25
click at [1193, 56] on div "New Role Play PUBLISHED create role play with new bot testing 2 Enrolled View A…" at bounding box center [720, 300] width 1003 height 504
click at [1189, 69] on span "New Role Play" at bounding box center [1157, 73] width 76 height 17
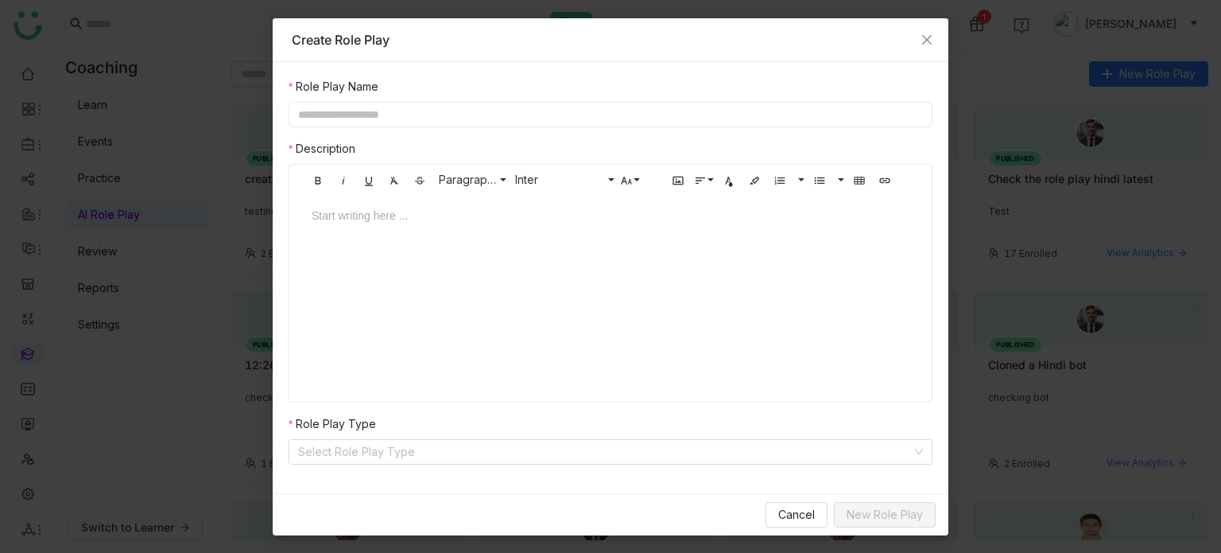
click at [549, 109] on input "text" at bounding box center [611, 114] width 644 height 25
type input "**********"
click at [534, 243] on div at bounding box center [611, 231] width 630 height 48
click at [438, 461] on input at bounding box center [605, 452] width 614 height 24
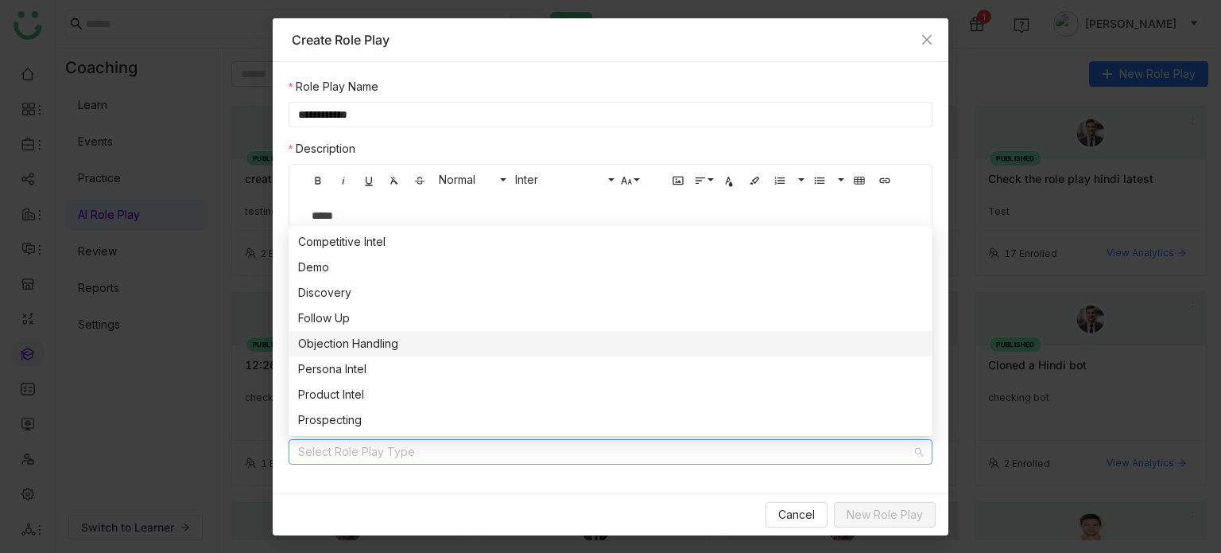
click at [391, 337] on div "Objection Handling" at bounding box center [610, 343] width 625 height 17
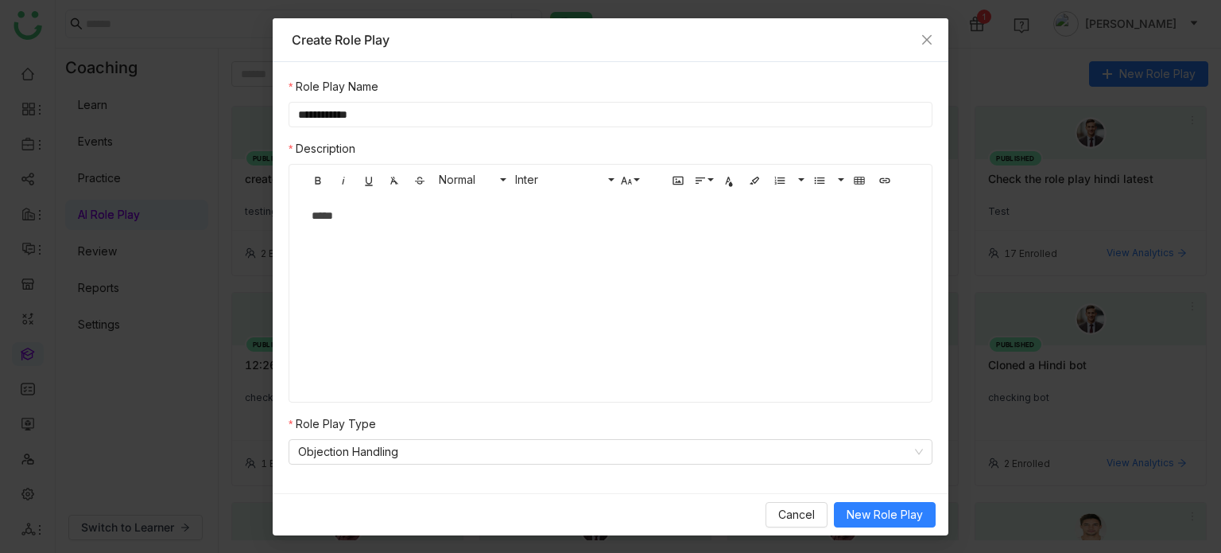
click at [411, 366] on div "Bold Italic Underline Clear Formatting Strikethrough Normal Normal Heading 1 He…" at bounding box center [611, 283] width 644 height 239
click at [905, 520] on span "New Role Play" at bounding box center [885, 514] width 76 height 17
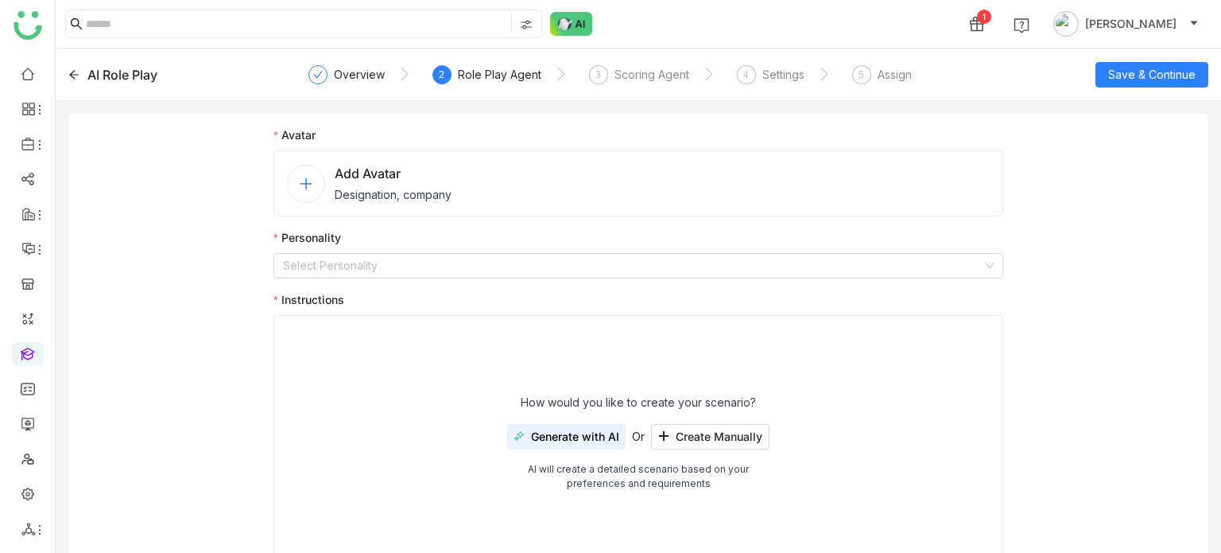
click at [464, 215] on div "Avatar Add Avatar Designation, company Personality Select Personality Instructi…" at bounding box center [638, 354] width 730 height 456
click at [395, 200] on span "Designation, company" at bounding box center [393, 194] width 117 height 17
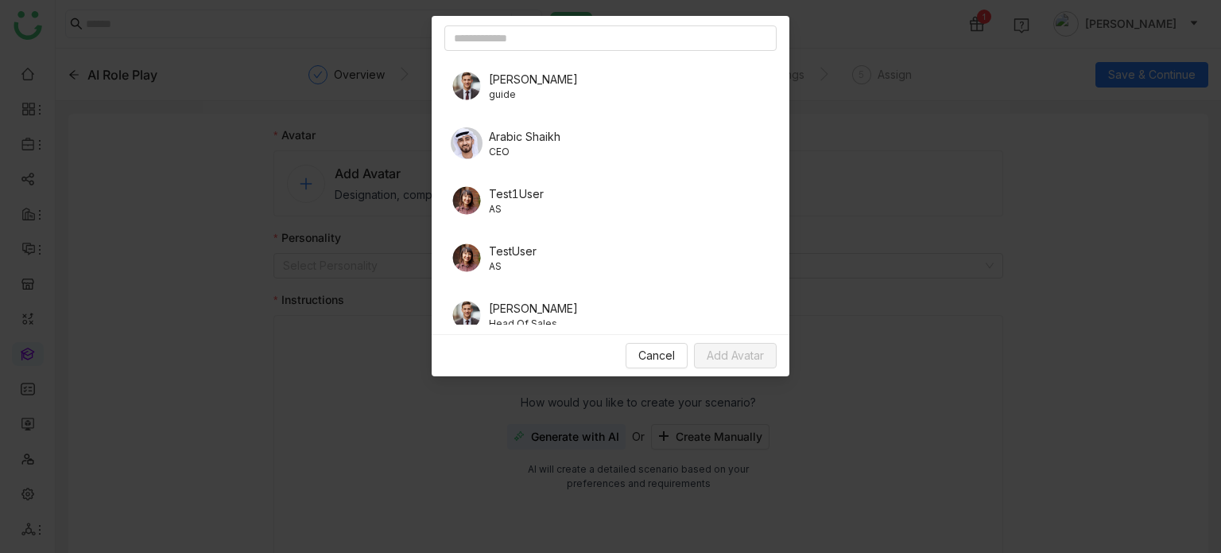
click at [517, 84] on div "Julio guide" at bounding box center [610, 86] width 332 height 45
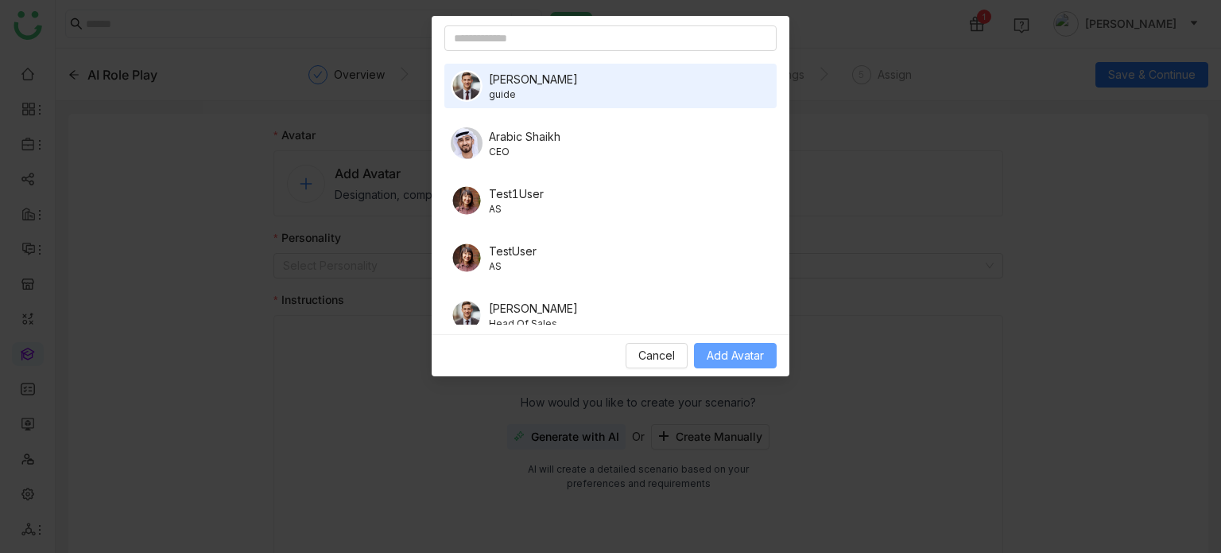
click at [739, 349] on span "Add Avatar" at bounding box center [735, 355] width 57 height 17
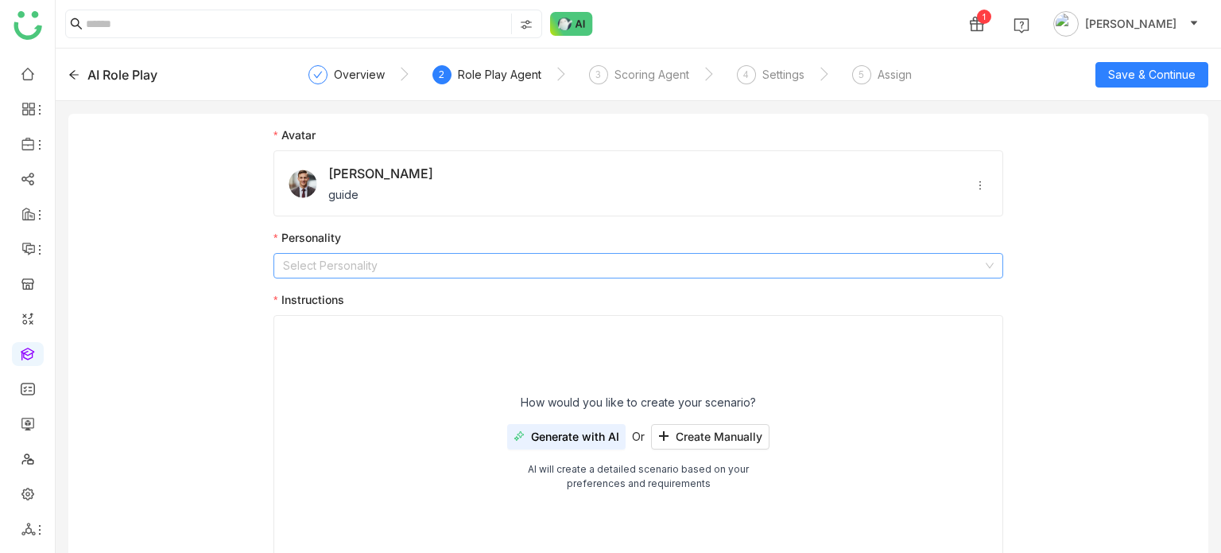
click at [412, 263] on input at bounding box center [633, 266] width 700 height 24
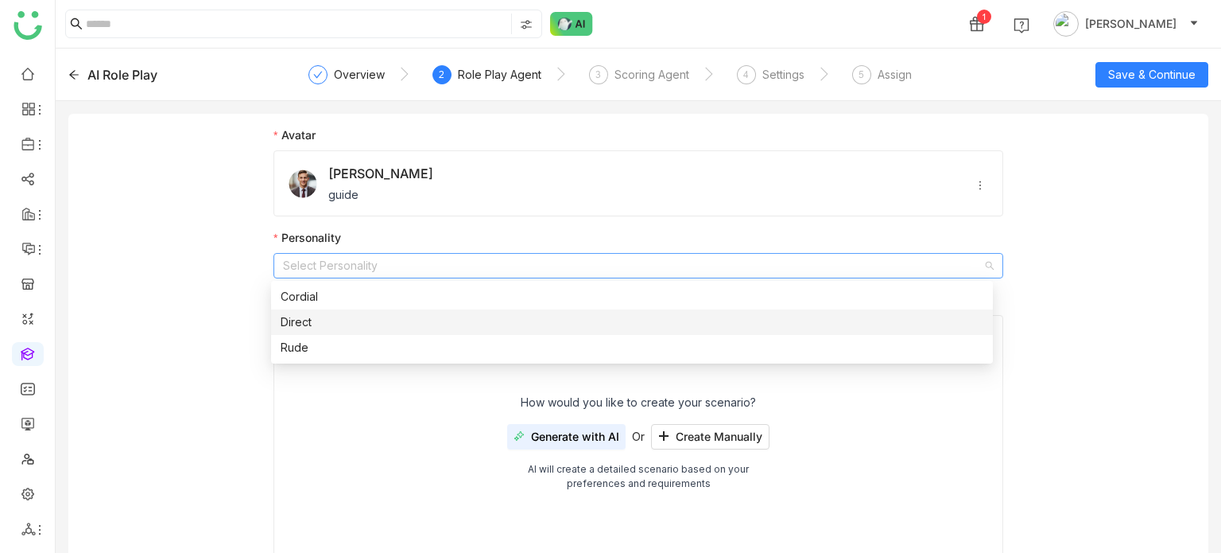
click at [372, 311] on nz-option-item "Direct" at bounding box center [632, 321] width 722 height 25
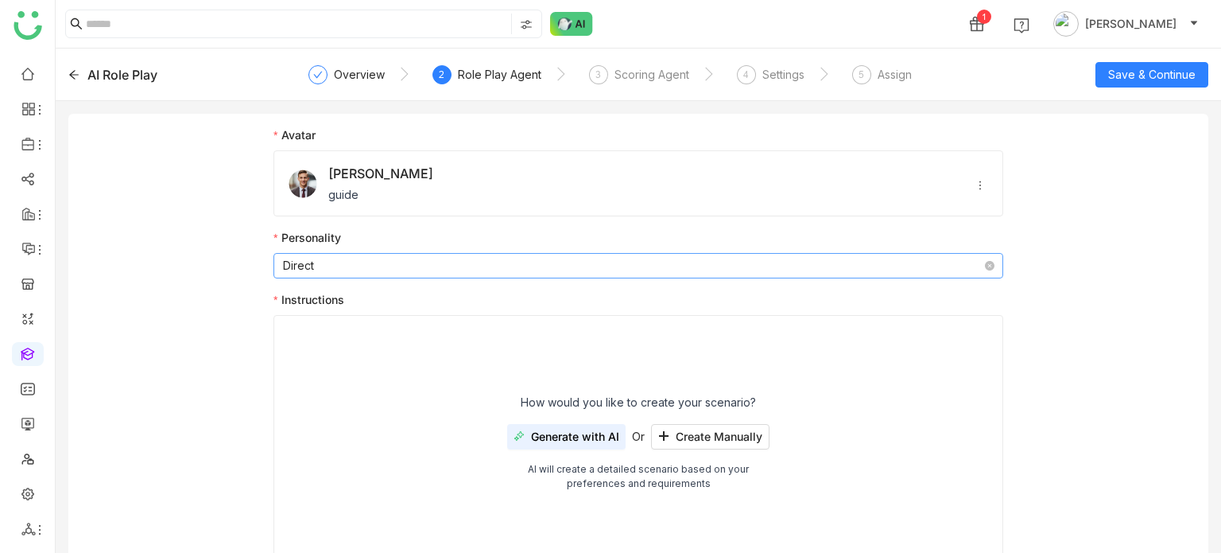
click at [372, 262] on nz-select-item "Direct" at bounding box center [638, 266] width 711 height 24
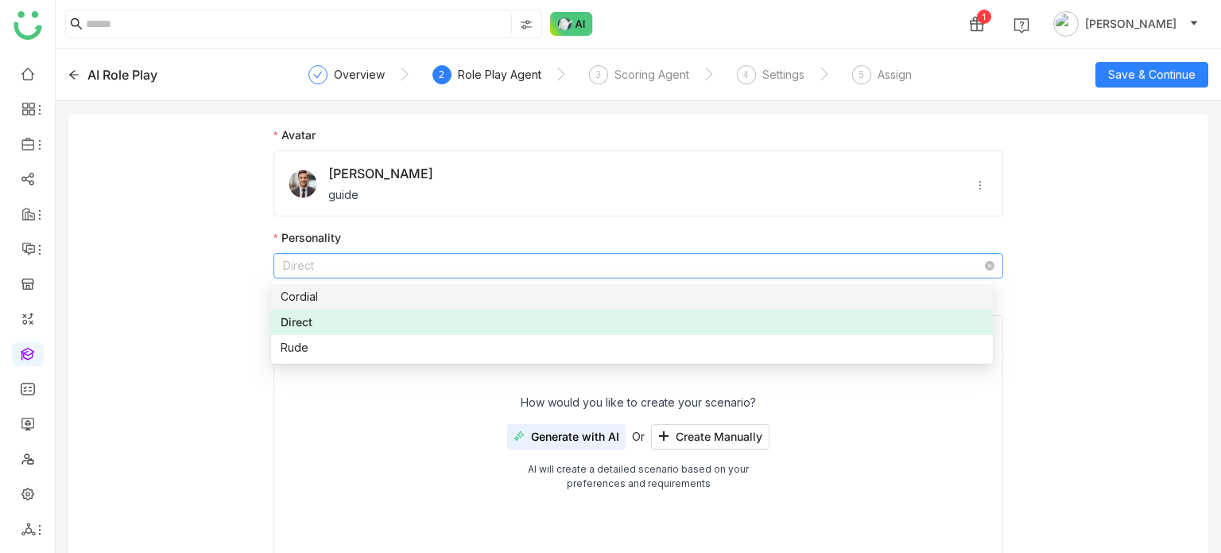
click at [364, 293] on div "Cordial" at bounding box center [632, 296] width 703 height 17
click at [172, 298] on div "Avatar Julio guide Personality Cordial Instructions How would you like to creat…" at bounding box center [638, 354] width 1140 height 481
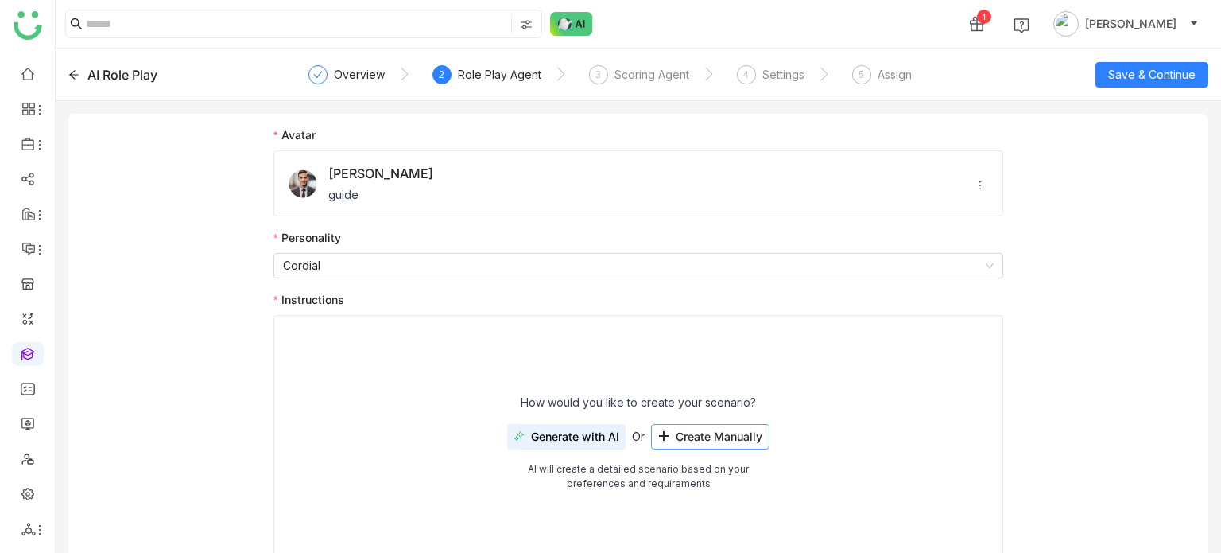
click at [696, 432] on span "Create Manually" at bounding box center [719, 436] width 87 height 13
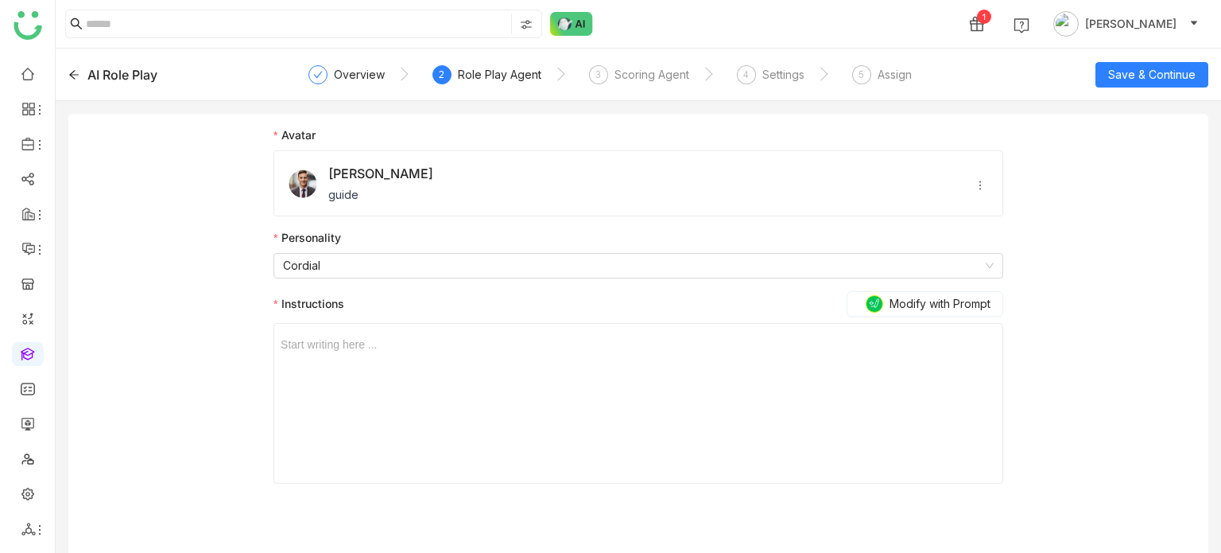
click at [585, 357] on div "Start writing here ..." at bounding box center [639, 403] width 716 height 159
click at [582, 343] on div at bounding box center [639, 344] width 716 height 17
click at [1117, 86] on button "Save & Continue" at bounding box center [1152, 74] width 113 height 25
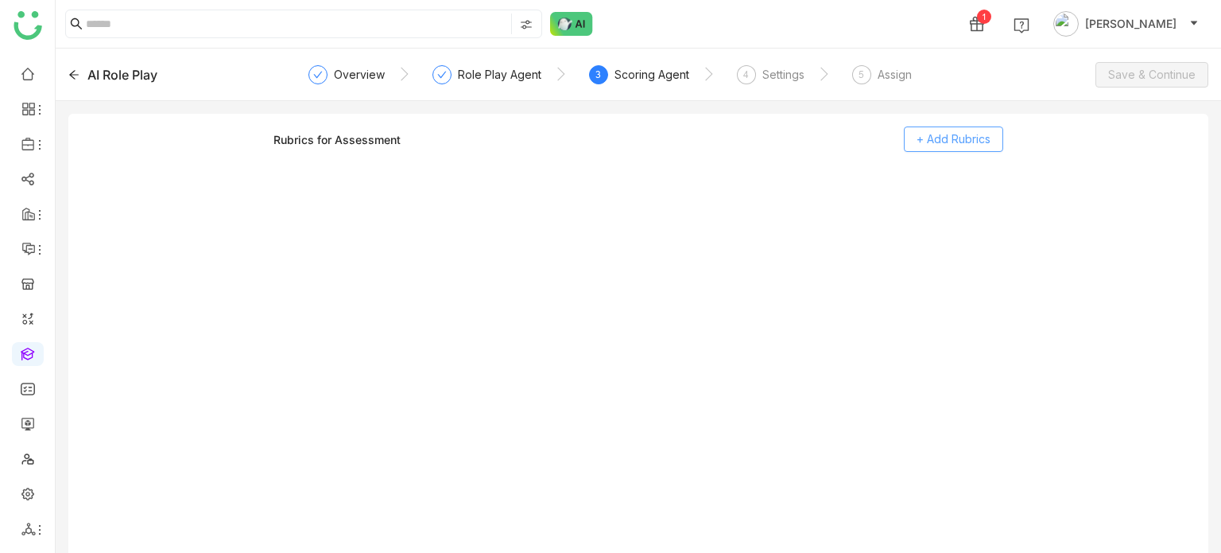
click at [979, 134] on span "+ Add Rubrics" at bounding box center [954, 138] width 74 height 17
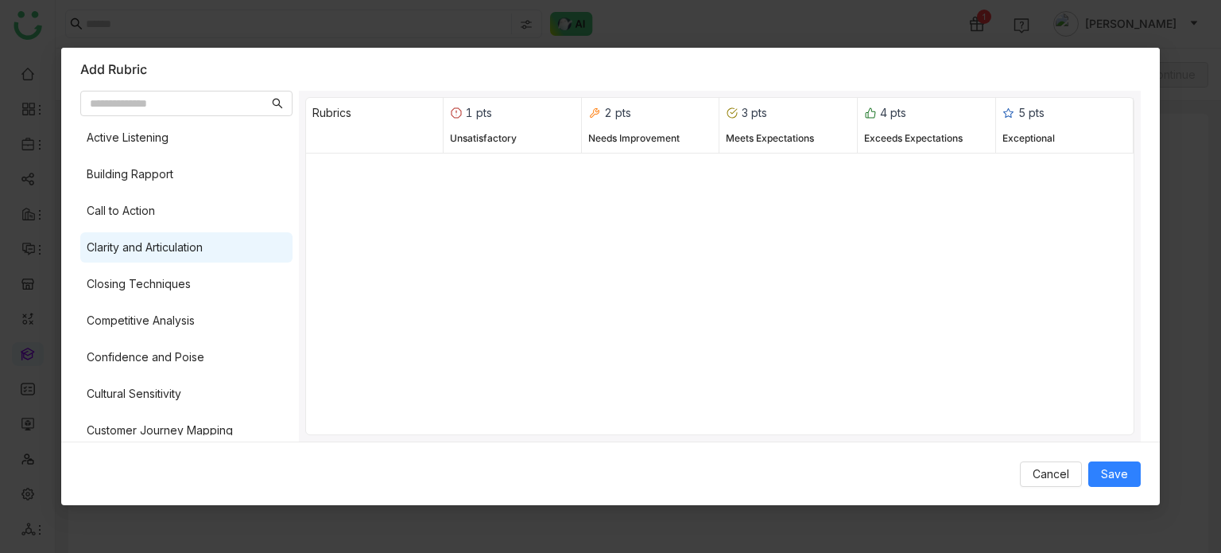
drag, startPoint x: 180, startPoint y: 224, endPoint x: 179, endPoint y: 256, distance: 31.8
click at [179, 224] on div "Call to Action" at bounding box center [186, 211] width 212 height 30
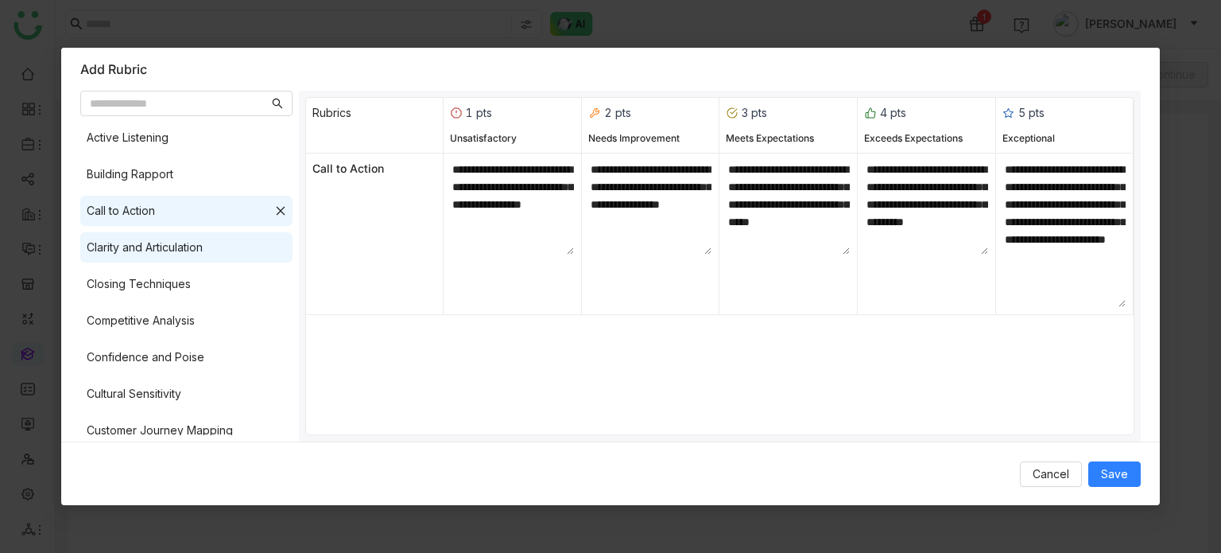
click at [179, 257] on div "Clarity and Articulation" at bounding box center [186, 247] width 212 height 30
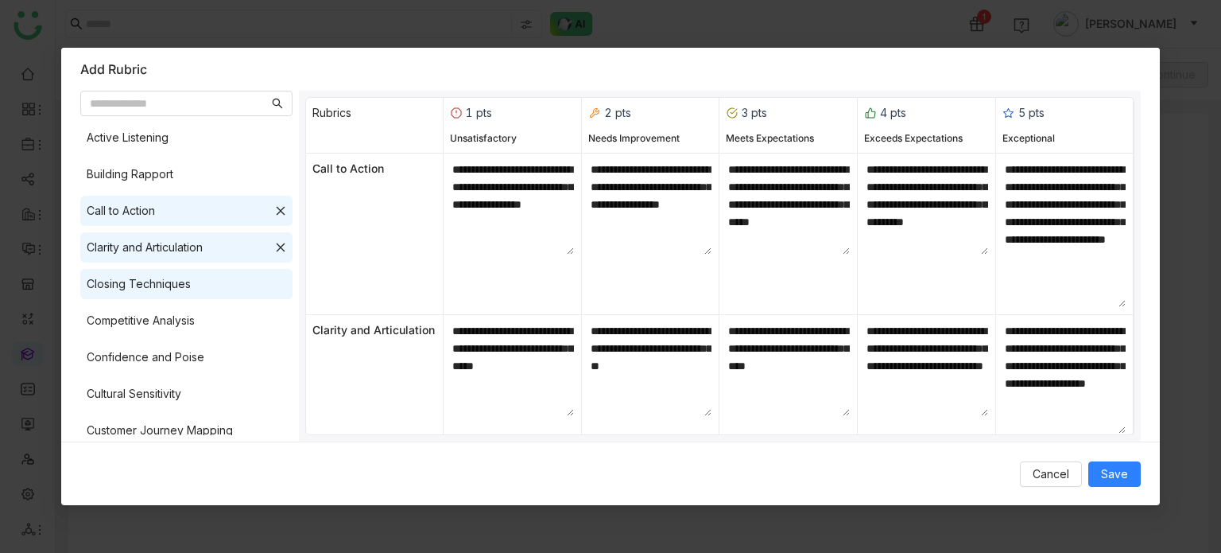
click at [179, 281] on div "Closing Techniques" at bounding box center [139, 283] width 104 height 17
click at [1094, 461] on button "Save" at bounding box center [1114, 473] width 52 height 25
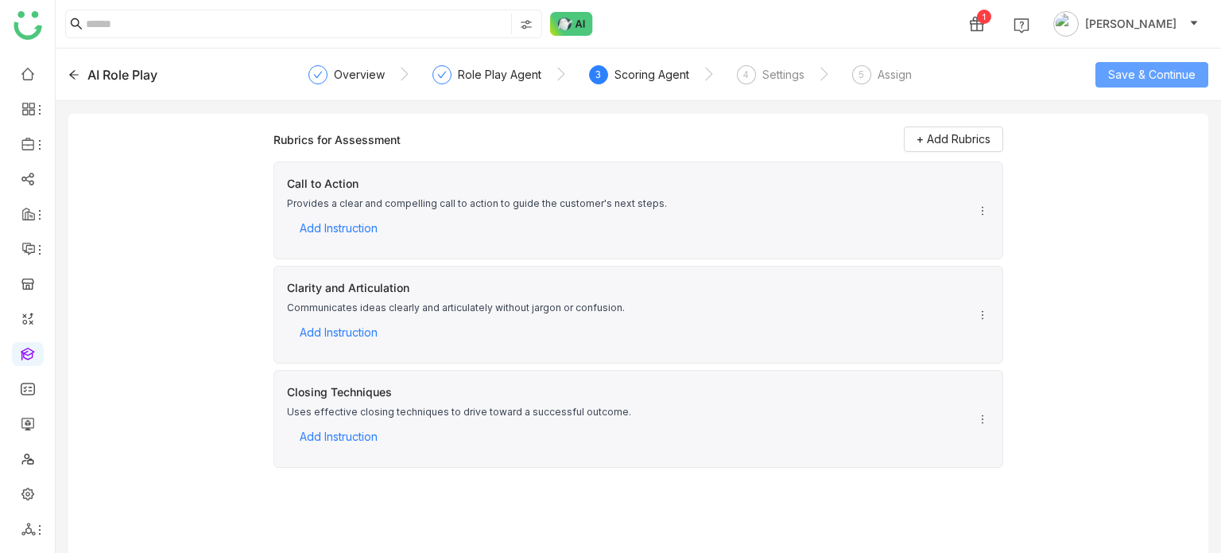
click at [1182, 79] on span "Save & Continue" at bounding box center [1151, 74] width 87 height 17
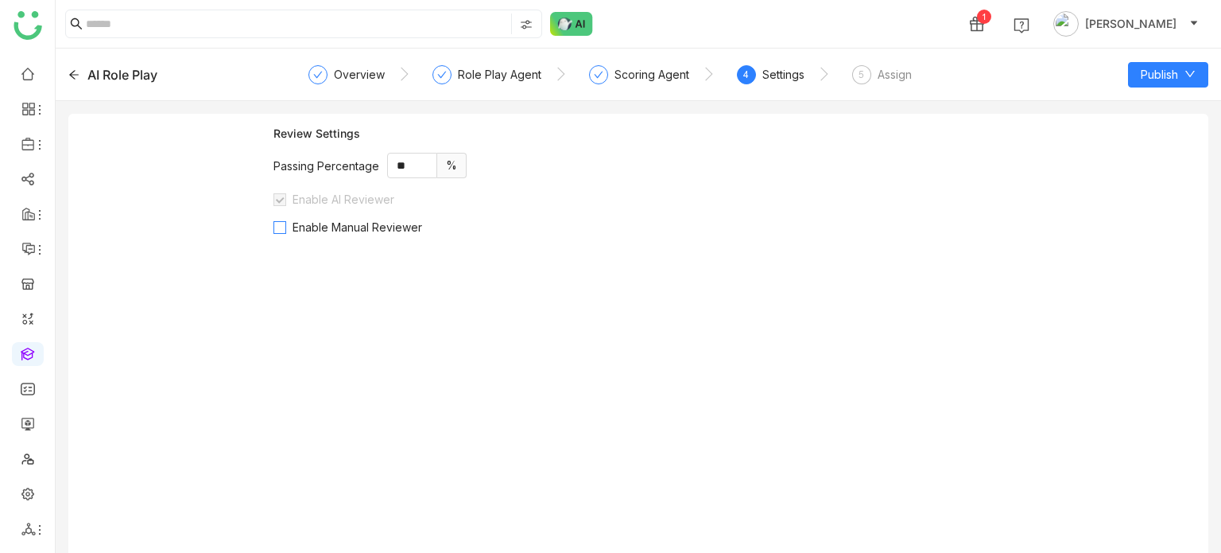
click at [346, 231] on span "Enable Manual Reviewer" at bounding box center [357, 227] width 142 height 14
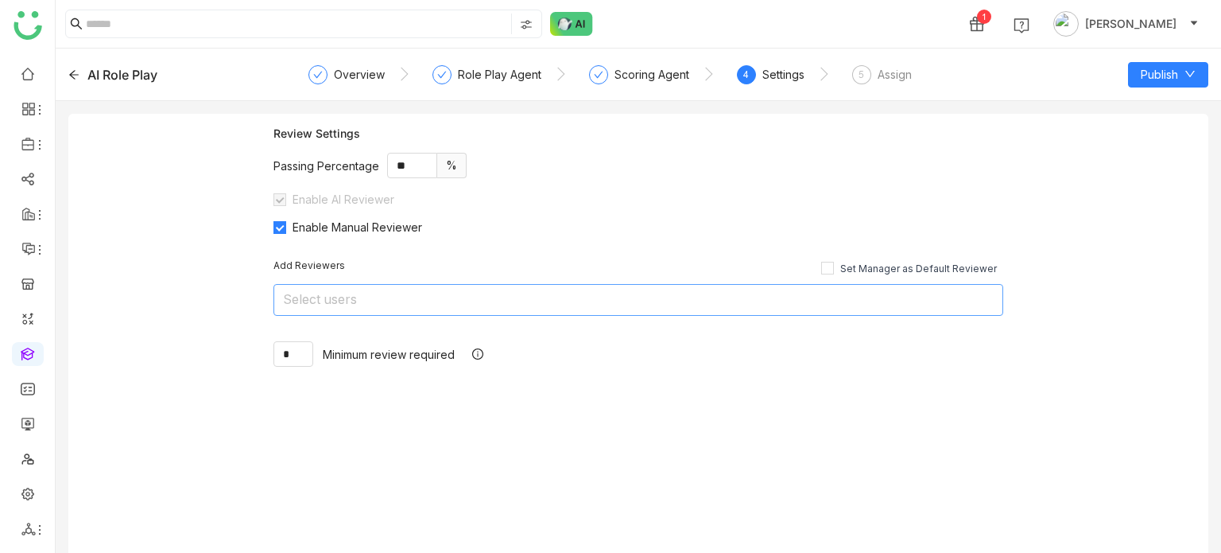
click at [356, 308] on nz-select-top-control "Select users" at bounding box center [638, 300] width 730 height 32
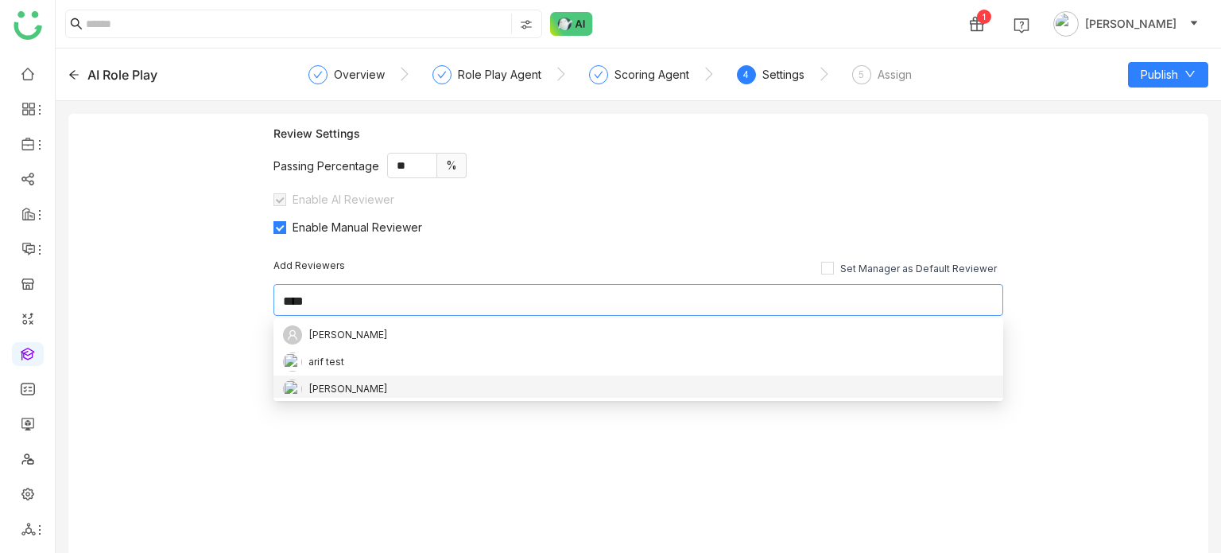
type input "****"
click at [334, 388] on div "Arif uddin" at bounding box center [348, 388] width 80 height 17
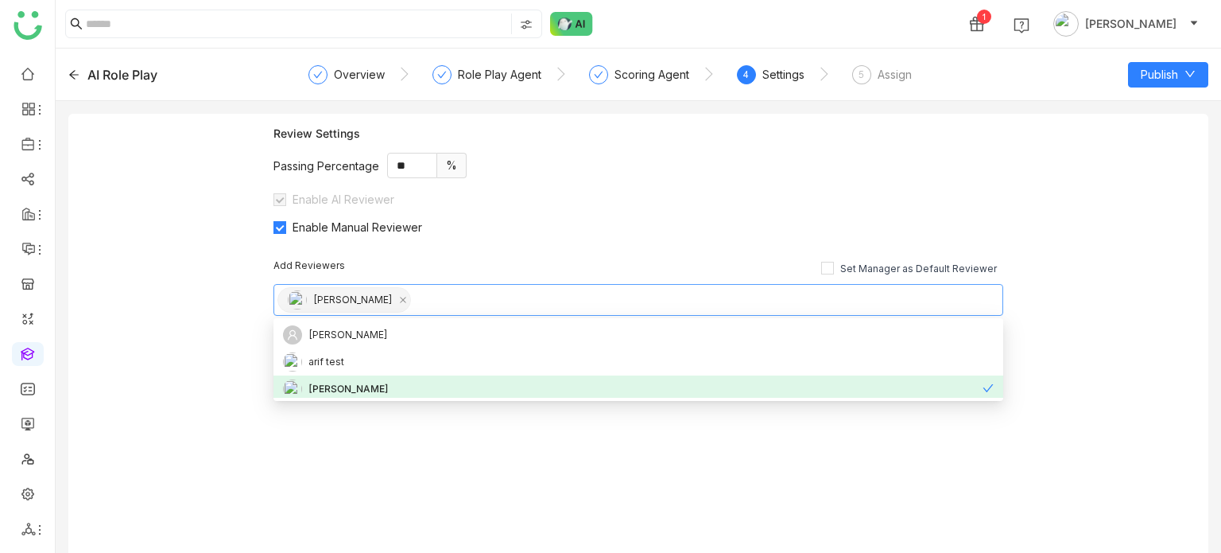
click at [157, 313] on div "Review Settings Passing Percentage ** % Enable AI Reviewer Enable Manual Review…" at bounding box center [638, 340] width 1140 height 452
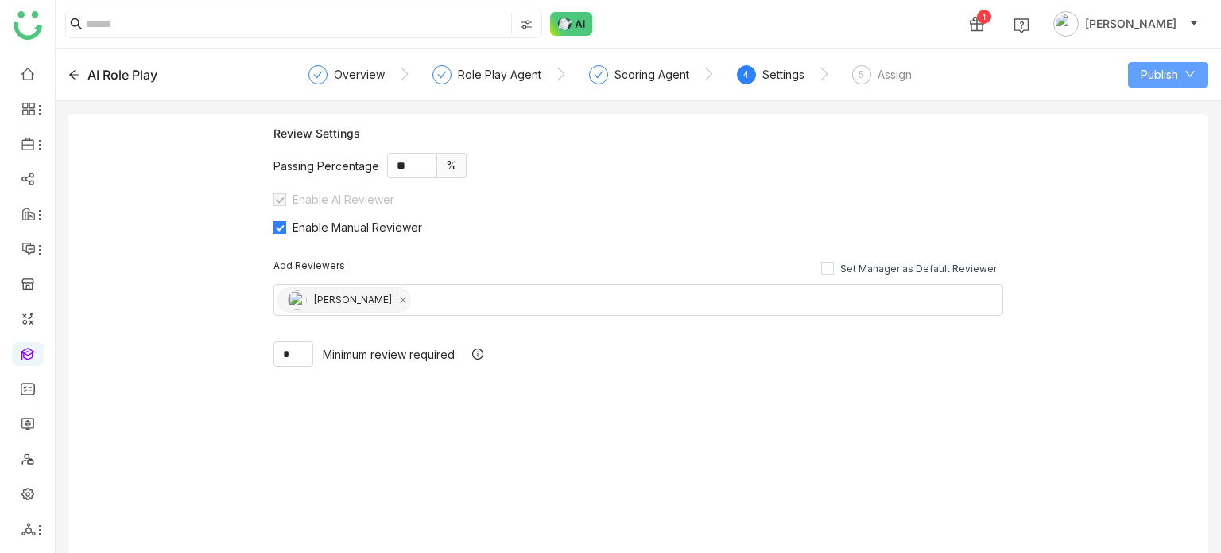
click at [1145, 76] on span "Publish" at bounding box center [1159, 74] width 37 height 17
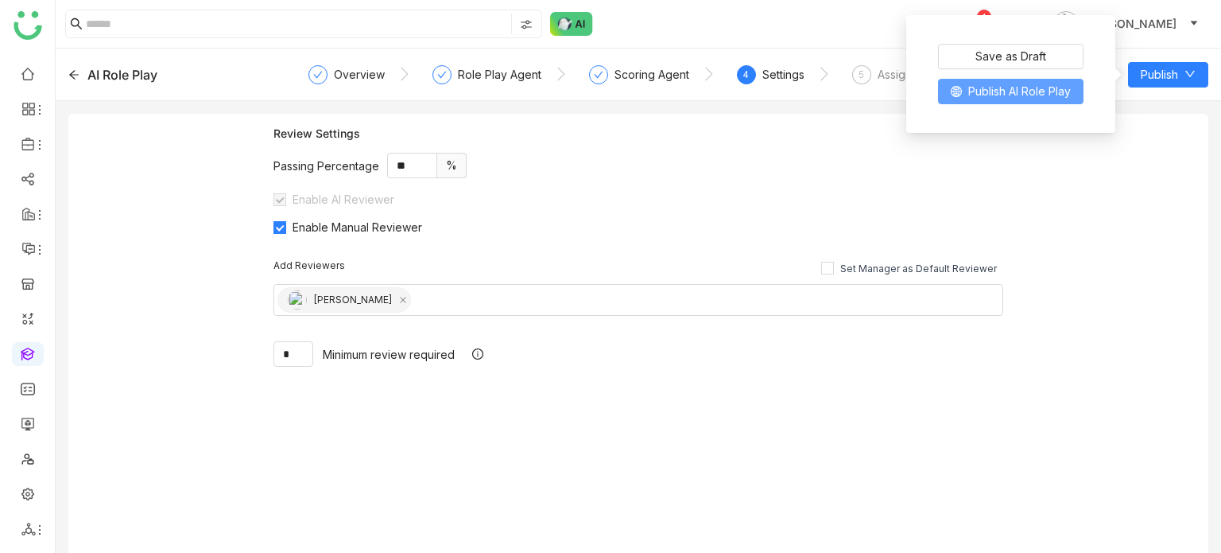
click at [1049, 91] on span "Publish AI Role Play" at bounding box center [1019, 91] width 103 height 17
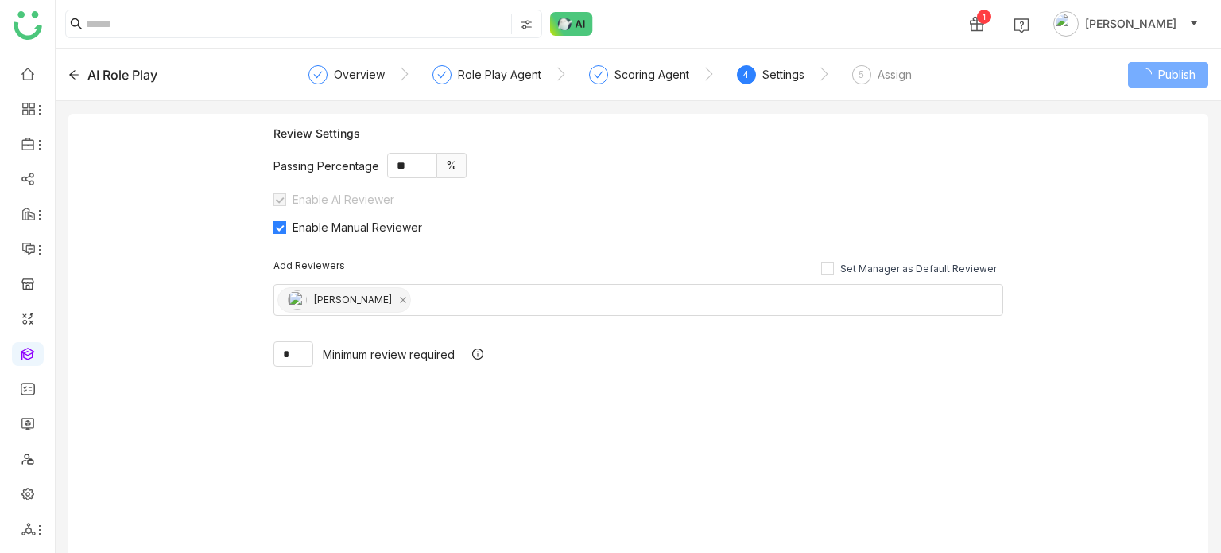
click at [859, 72] on span "5" at bounding box center [862, 74] width 6 height 12
click at [879, 78] on div "Assign" at bounding box center [895, 74] width 34 height 19
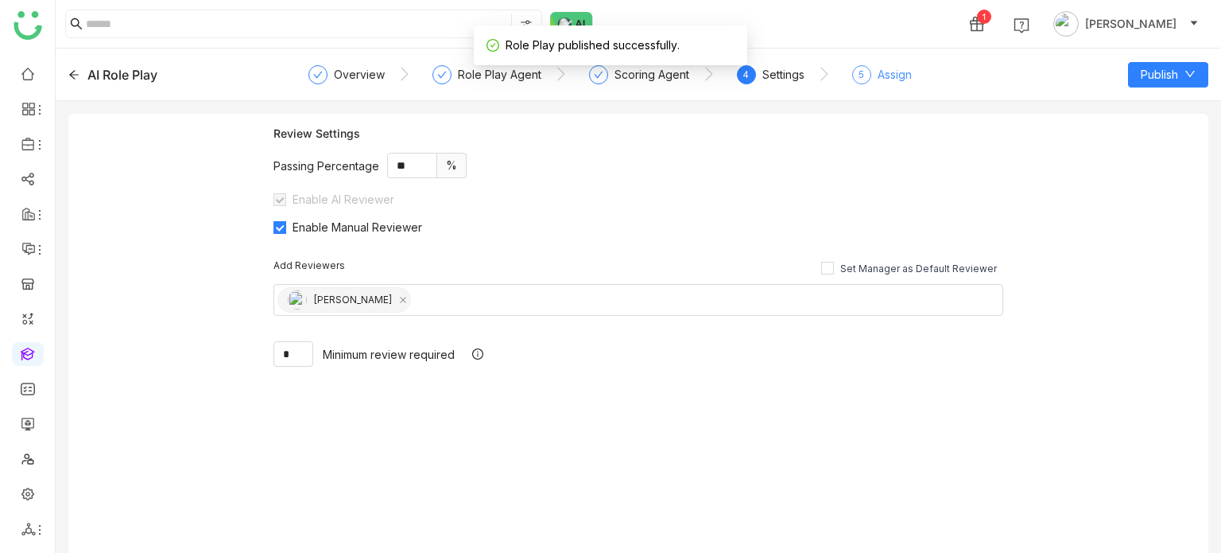
click at [879, 78] on div "Assign" at bounding box center [895, 74] width 34 height 19
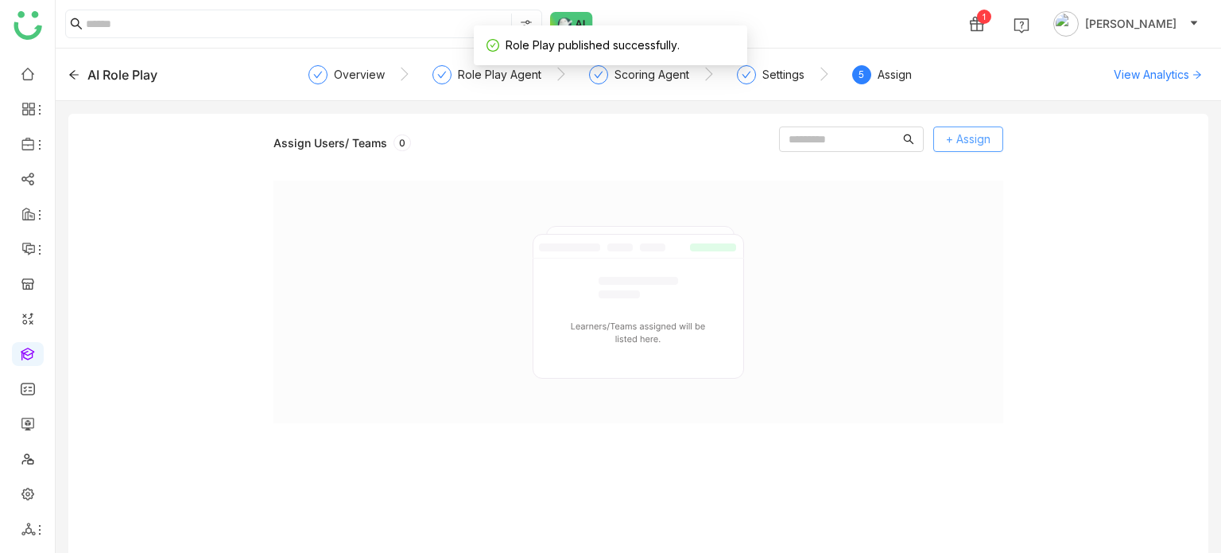
click at [989, 138] on span "+ Assign" at bounding box center [968, 138] width 45 height 17
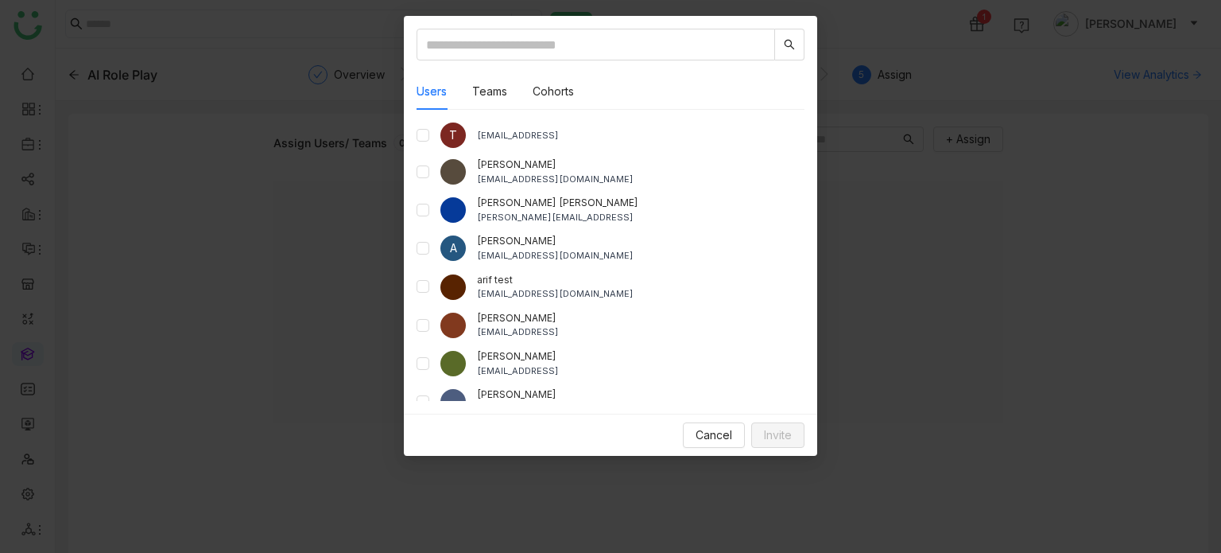
click at [420, 297] on div "arif test bugtest1mail@gmail.com" at bounding box center [611, 287] width 388 height 29
click at [782, 436] on span "Invite" at bounding box center [778, 434] width 28 height 17
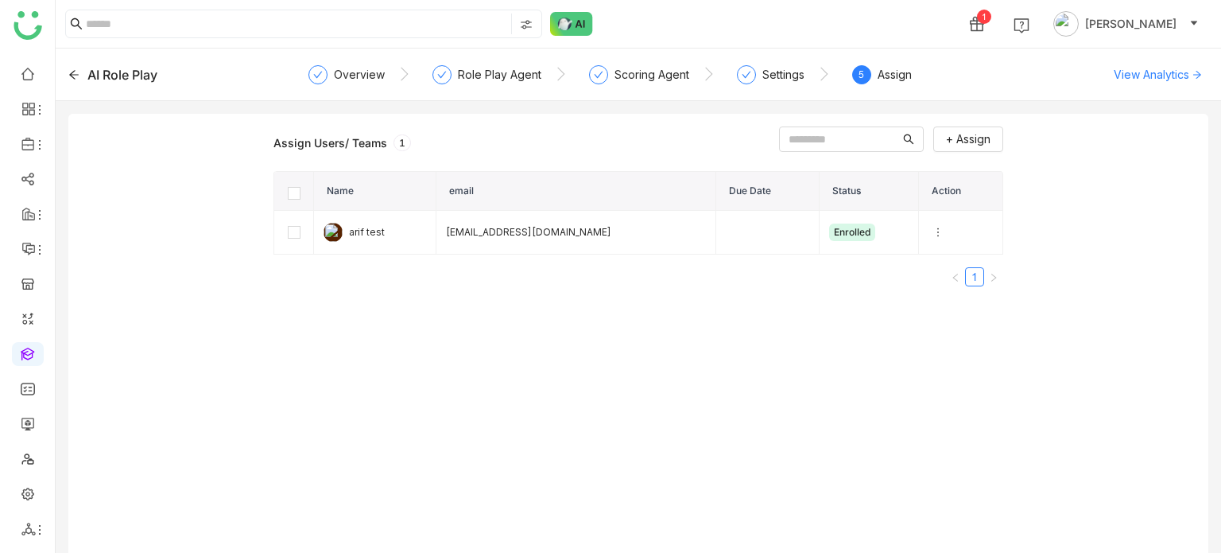
click at [78, 75] on icon at bounding box center [73, 74] width 11 height 11
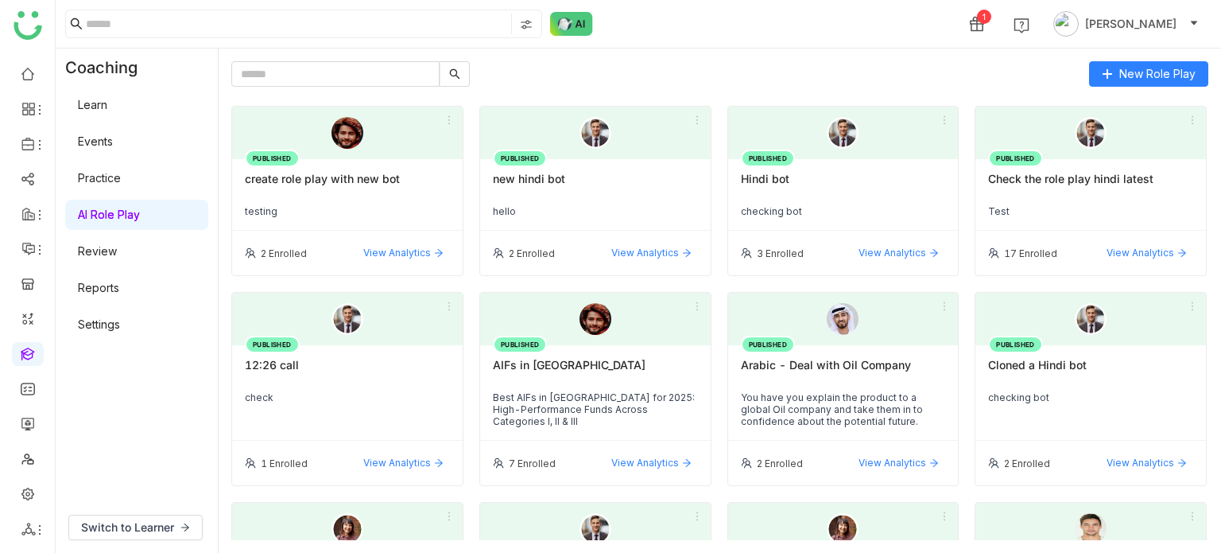
click at [0, 346] on ul at bounding box center [27, 301] width 55 height 501
click at [33, 359] on link at bounding box center [28, 353] width 14 height 14
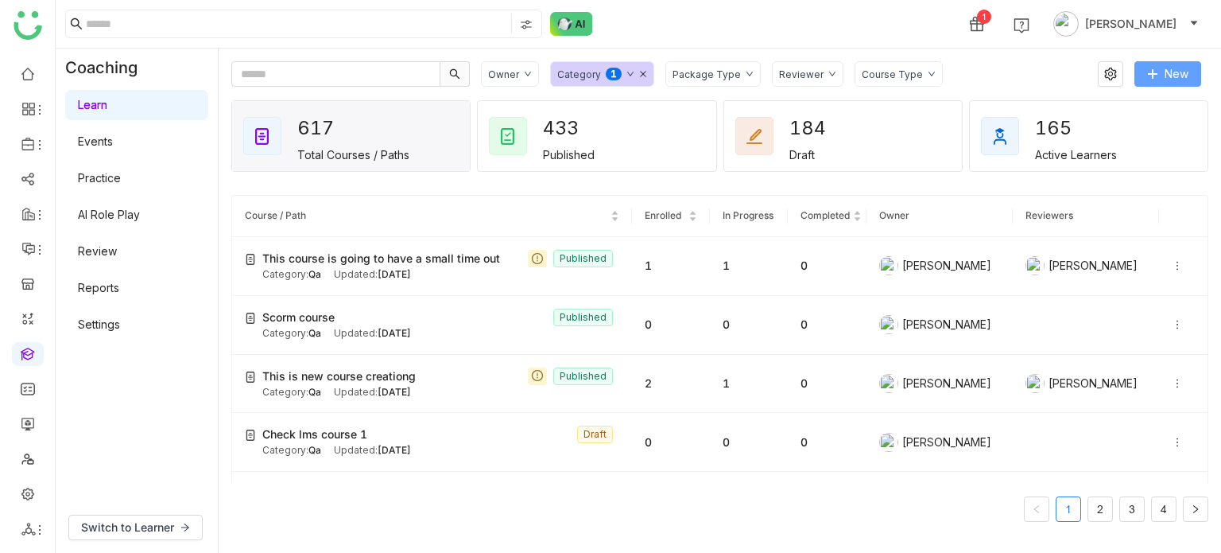
click at [1197, 76] on button "New" at bounding box center [1168, 73] width 67 height 25
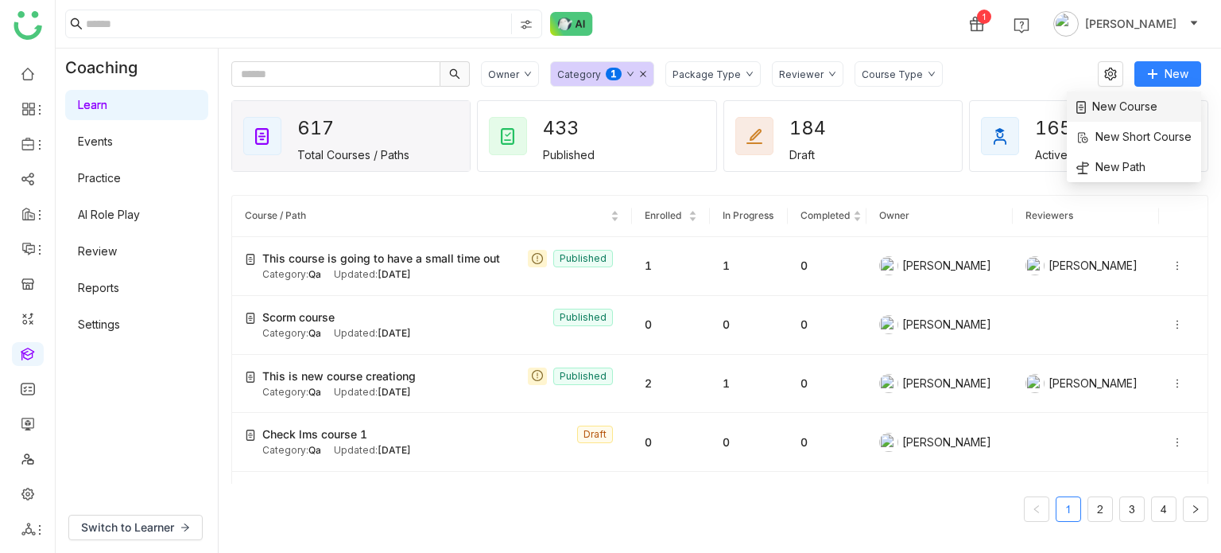
click at [1138, 103] on span "New Course" at bounding box center [1116, 106] width 81 height 17
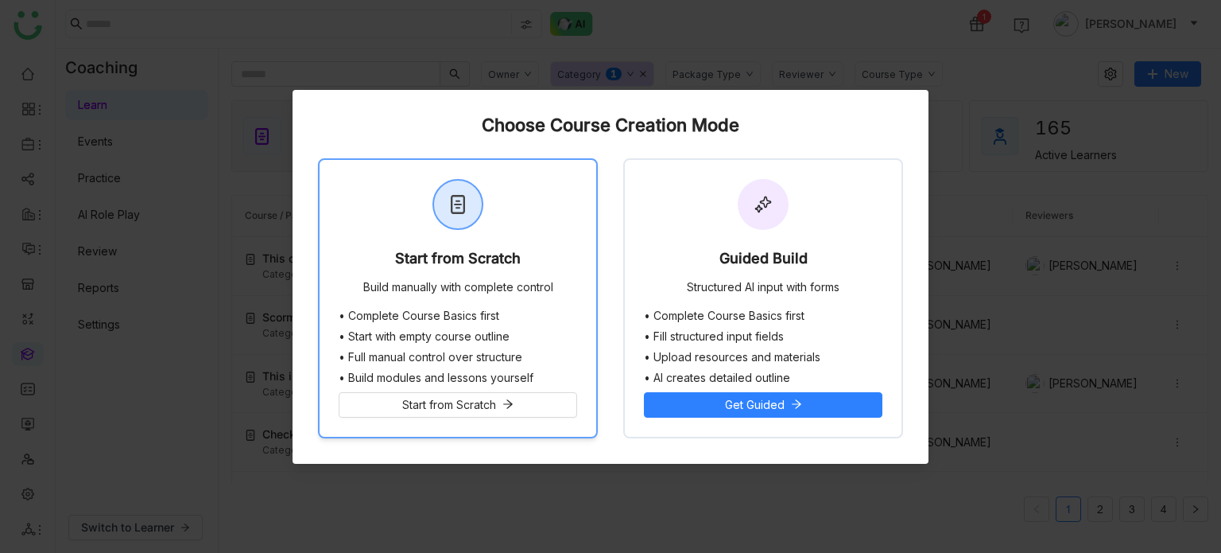
click at [509, 208] on div "Start from Scratch Build manually with complete control" at bounding box center [458, 234] width 277 height 149
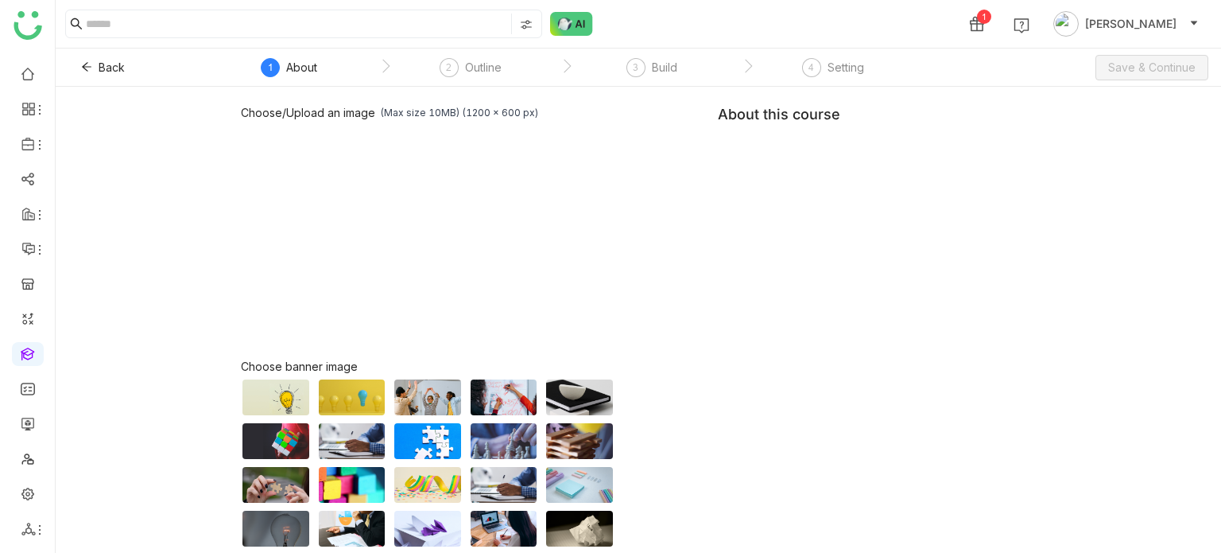
click at [912, 160] on div "Choose/Upload an image (Max size 10MB) (1200 x 600 px) Browse Image Choose bann…" at bounding box center [638, 362] width 795 height 512
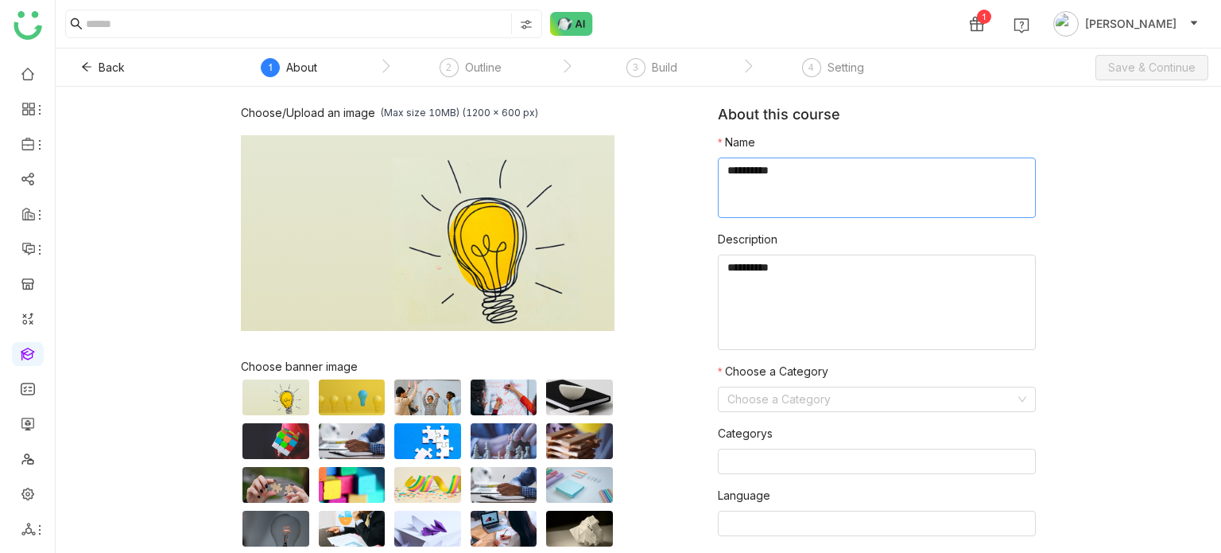
click at [910, 174] on textarea at bounding box center [877, 187] width 318 height 60
type textarea "**********"
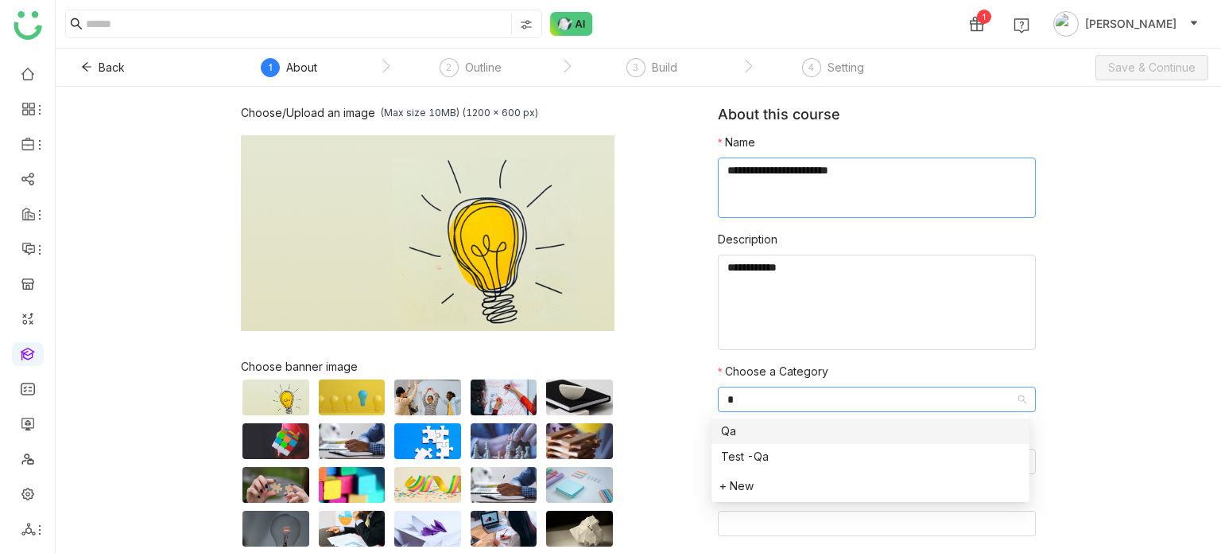
type input "**"
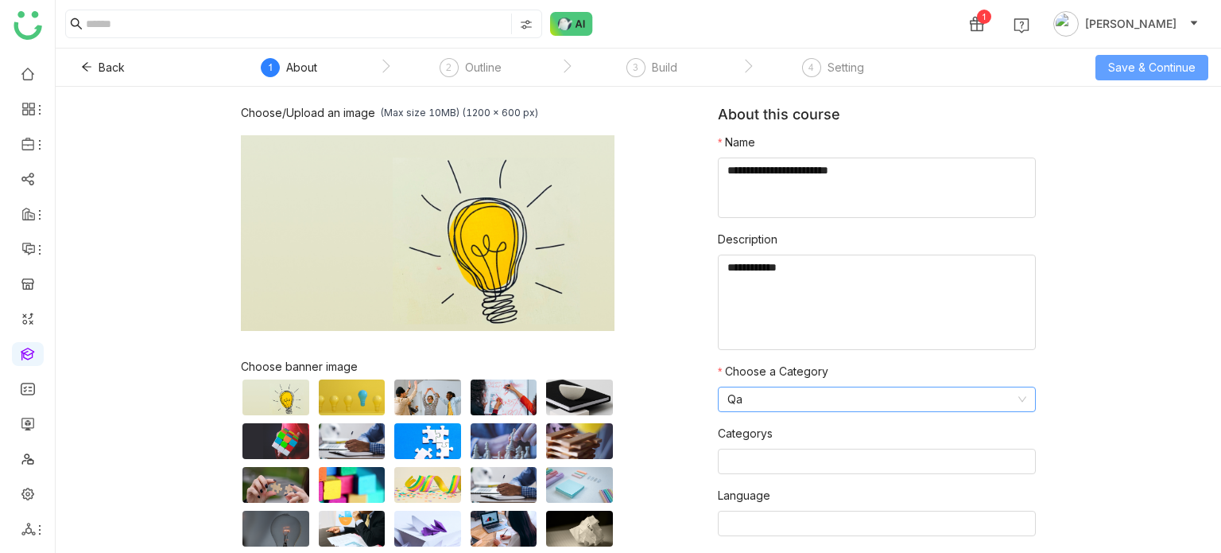
click at [1115, 56] on button "Save & Continue" at bounding box center [1152, 67] width 113 height 25
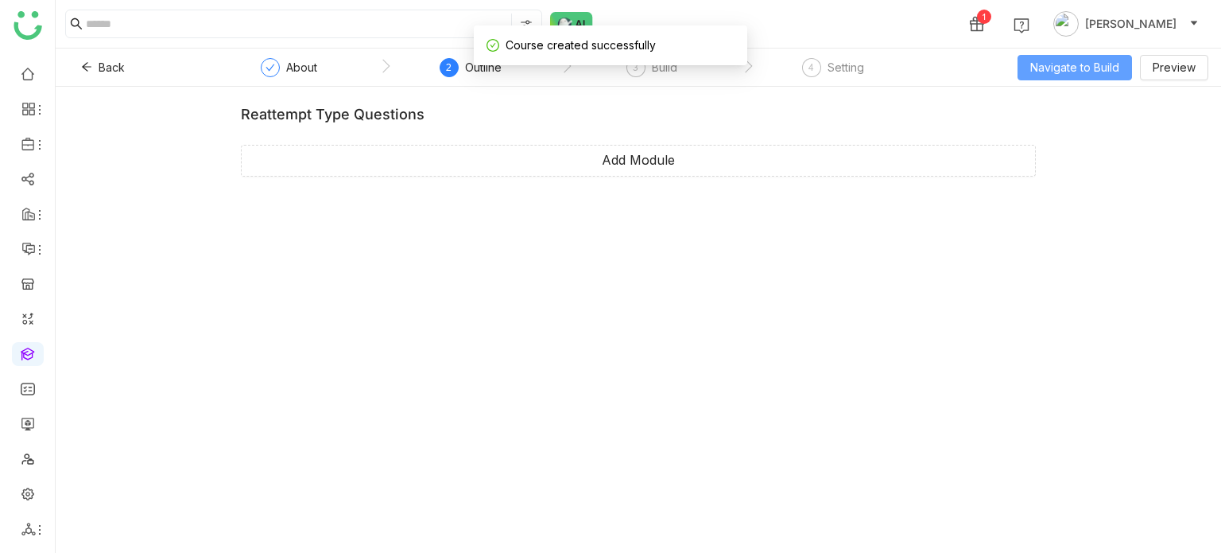
click at [1068, 68] on span "Navigate to Build" at bounding box center [1074, 67] width 89 height 17
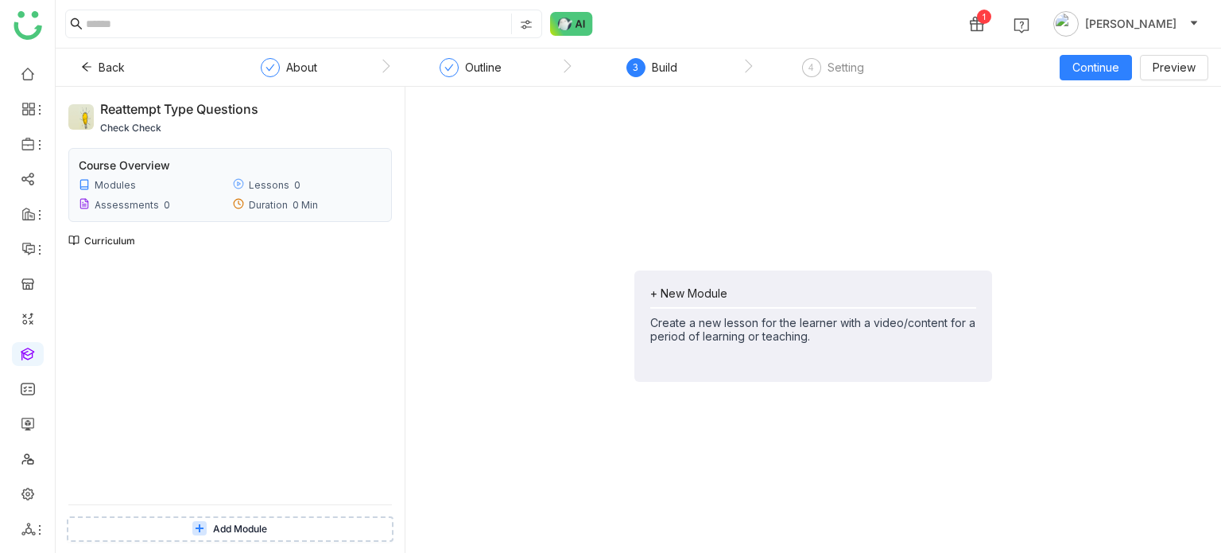
click at [735, 283] on div "+ New Module Create a new lesson for the learner with a video/content for a per…" at bounding box center [813, 325] width 358 height 111
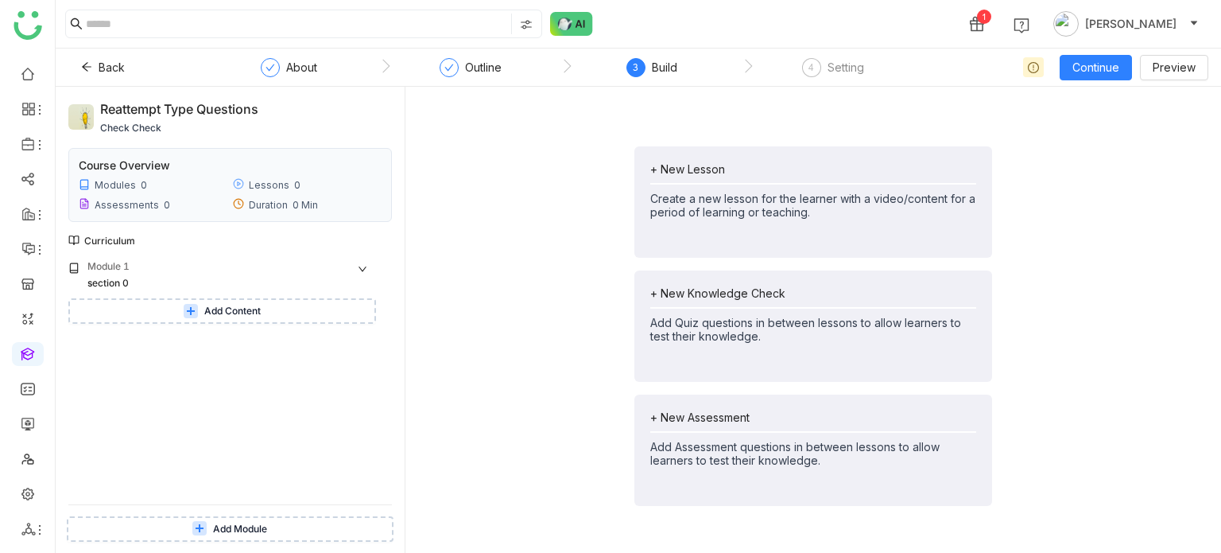
click at [270, 317] on button "Add Content" at bounding box center [222, 310] width 308 height 25
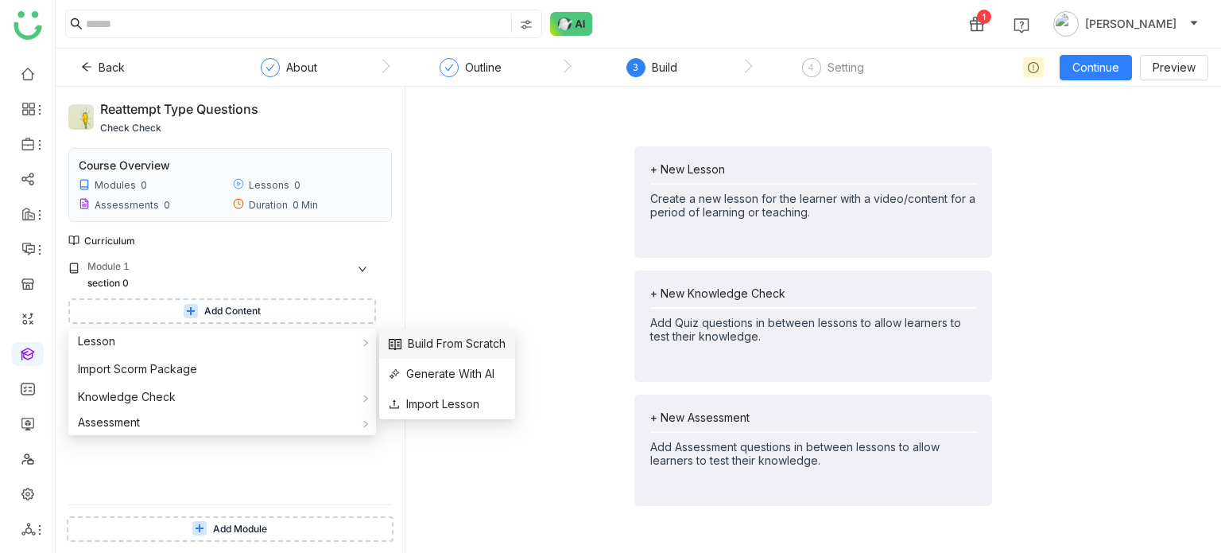
click at [494, 339] on span "Build From Scratch" at bounding box center [447, 343] width 117 height 17
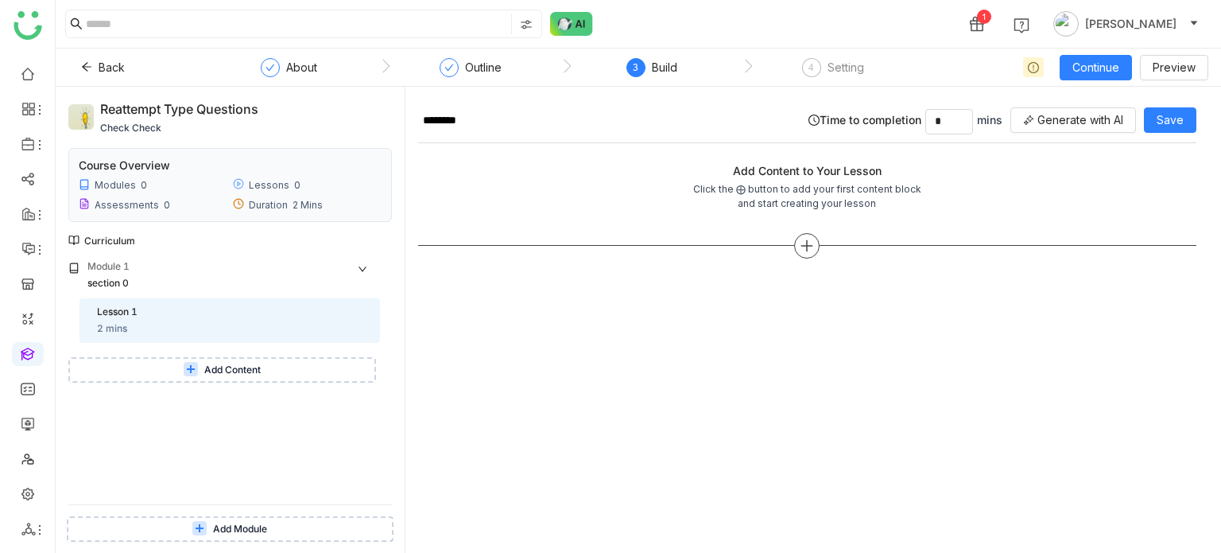
click at [811, 245] on icon at bounding box center [807, 246] width 14 height 14
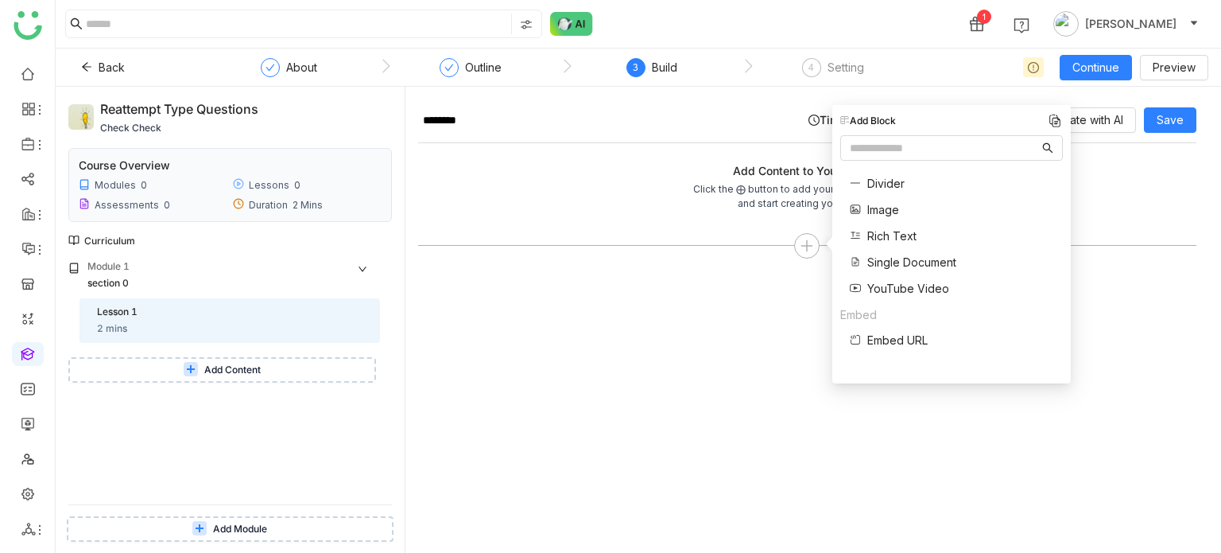
click at [939, 263] on span "Single Document" at bounding box center [911, 262] width 89 height 17
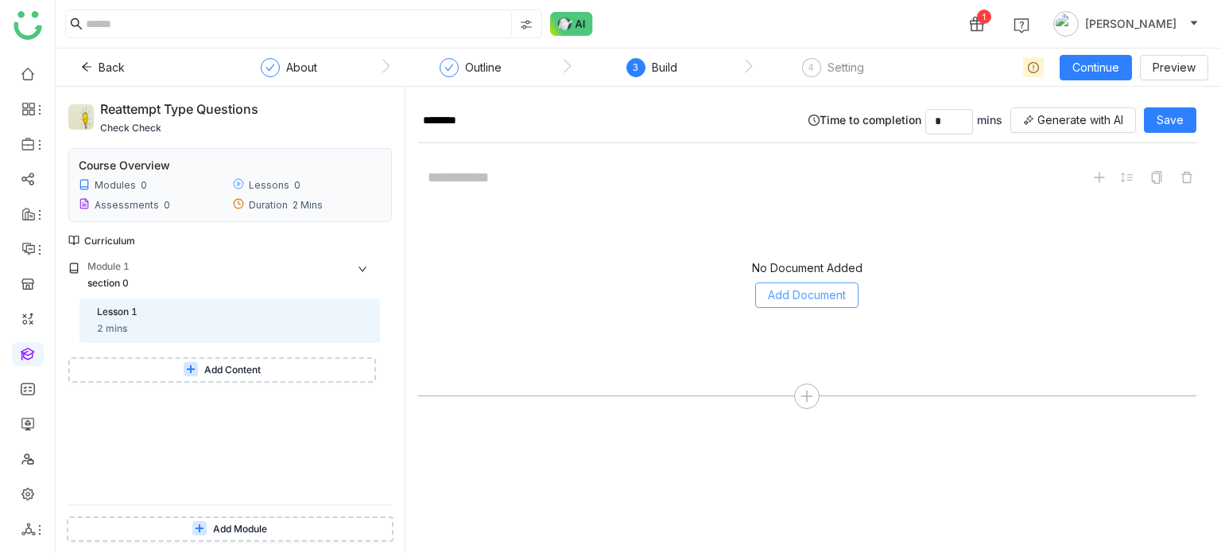
click at [831, 297] on span "Add Document" at bounding box center [807, 294] width 78 height 17
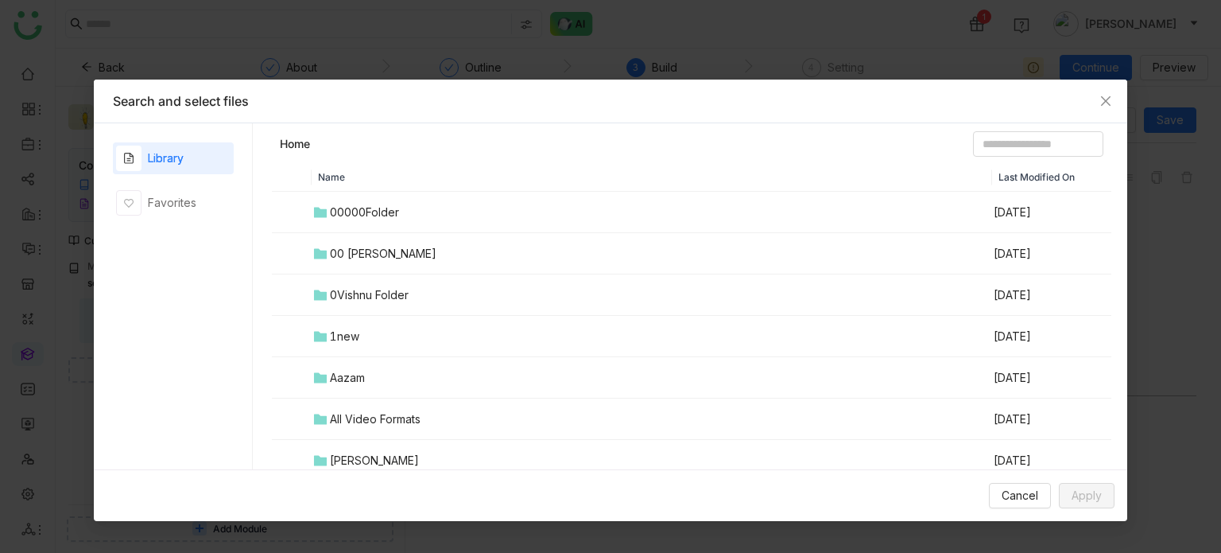
click at [340, 263] on td "00 Arif Folder" at bounding box center [652, 253] width 681 height 41
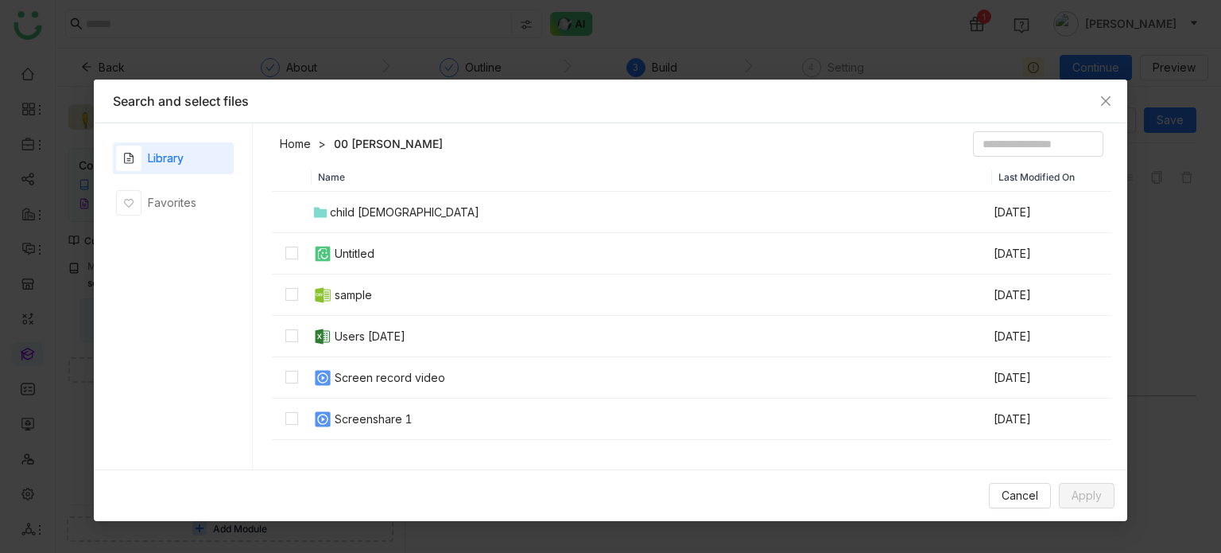
click at [361, 299] on div "sample" at bounding box center [353, 294] width 37 height 17
click at [385, 301] on td "sample" at bounding box center [652, 294] width 681 height 41
click at [213, 149] on div "Library" at bounding box center [173, 158] width 121 height 32
click at [250, 138] on nz-tabs-nav "Library Favorites" at bounding box center [173, 296] width 159 height 346
click at [288, 138] on link "Home" at bounding box center [295, 144] width 31 height 16
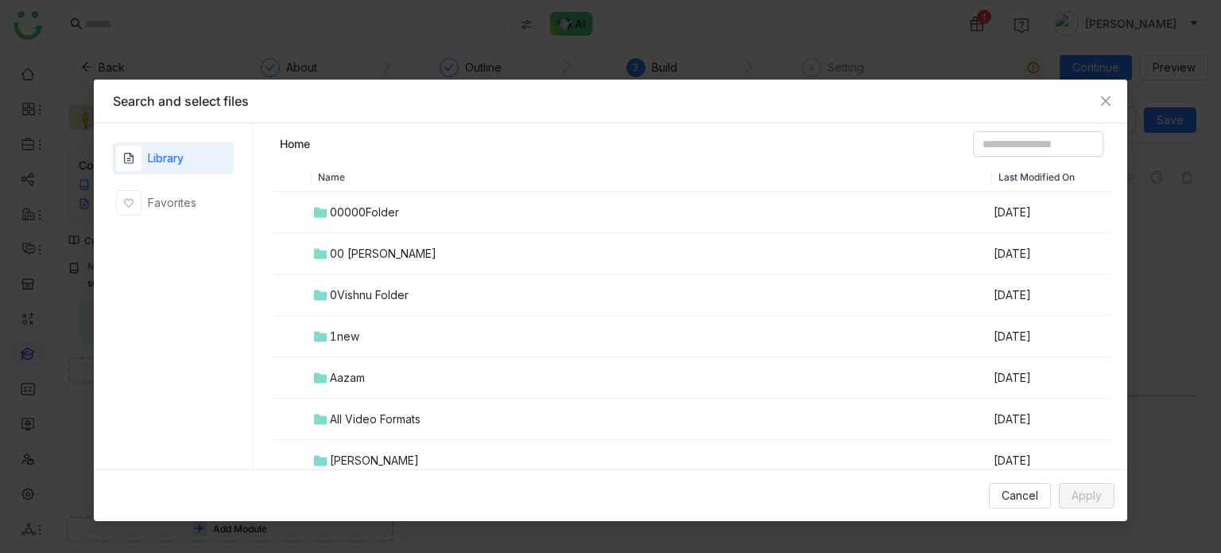
click at [396, 258] on div "00 Arif Folder" at bounding box center [383, 253] width 107 height 17
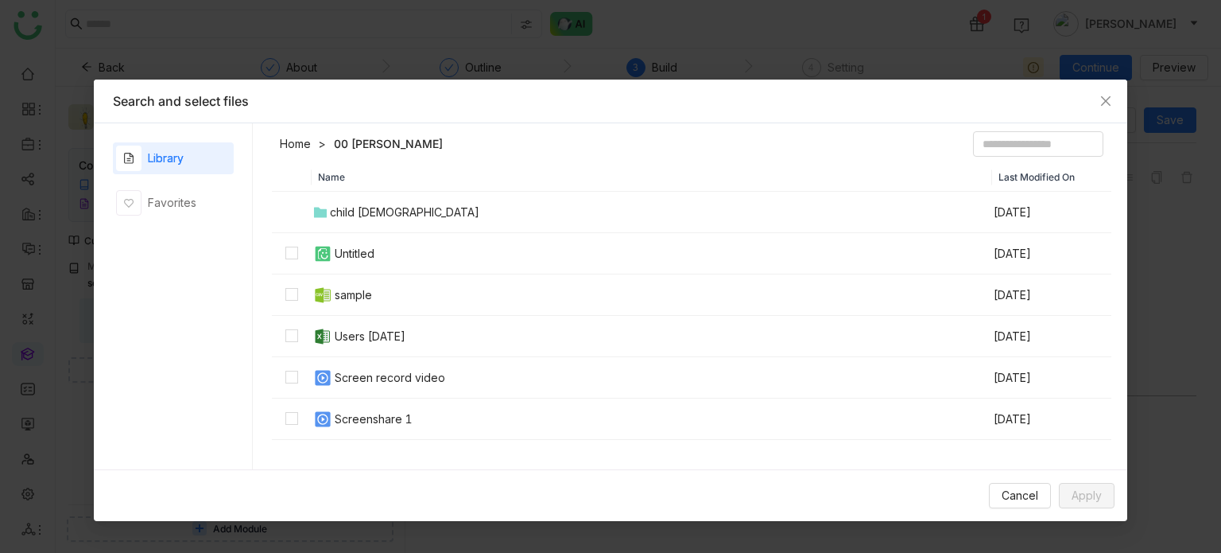
click at [297, 142] on link "Home" at bounding box center [295, 144] width 31 height 16
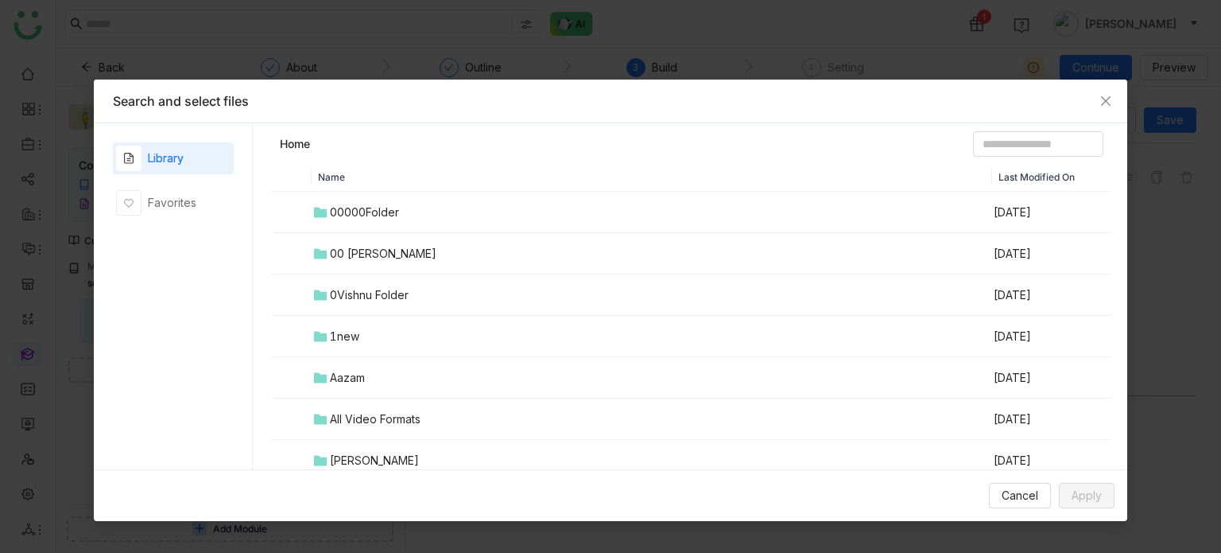
click at [387, 262] on td "00 Arif Folder" at bounding box center [652, 253] width 681 height 41
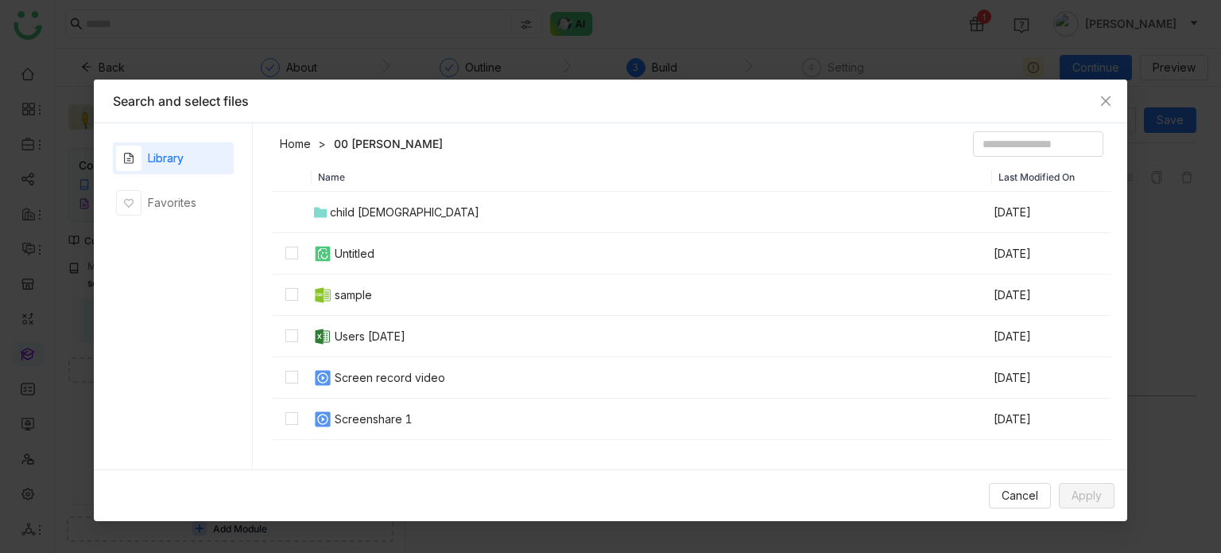
click at [284, 134] on header "Home 00 Arif Folder" at bounding box center [692, 147] width 840 height 32
click at [286, 137] on link "Home" at bounding box center [295, 144] width 31 height 16
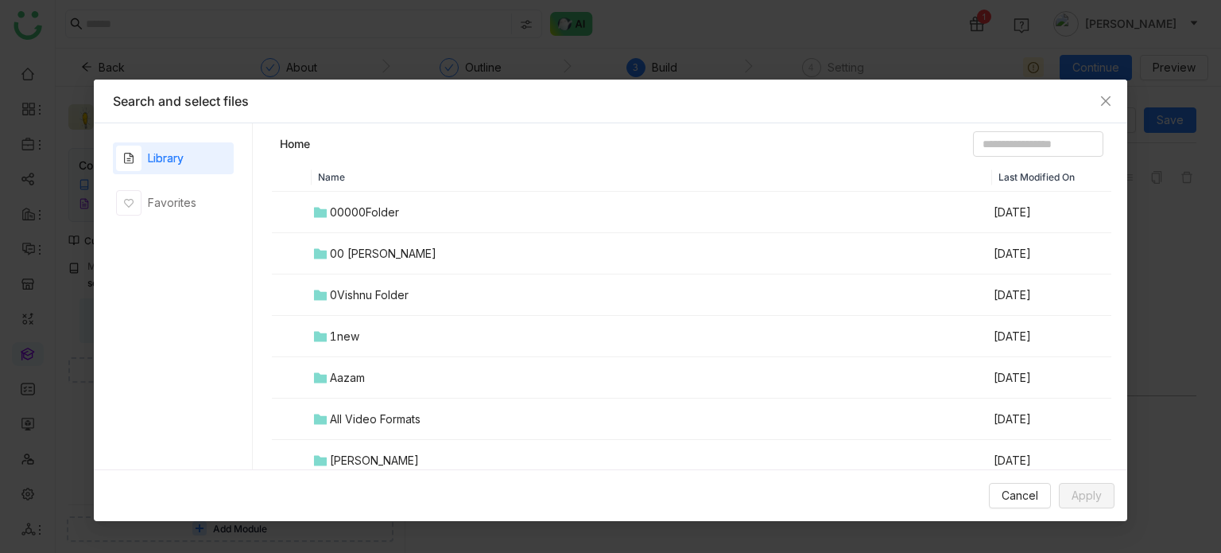
click at [367, 289] on div "0Vishnu Folder" at bounding box center [369, 294] width 79 height 17
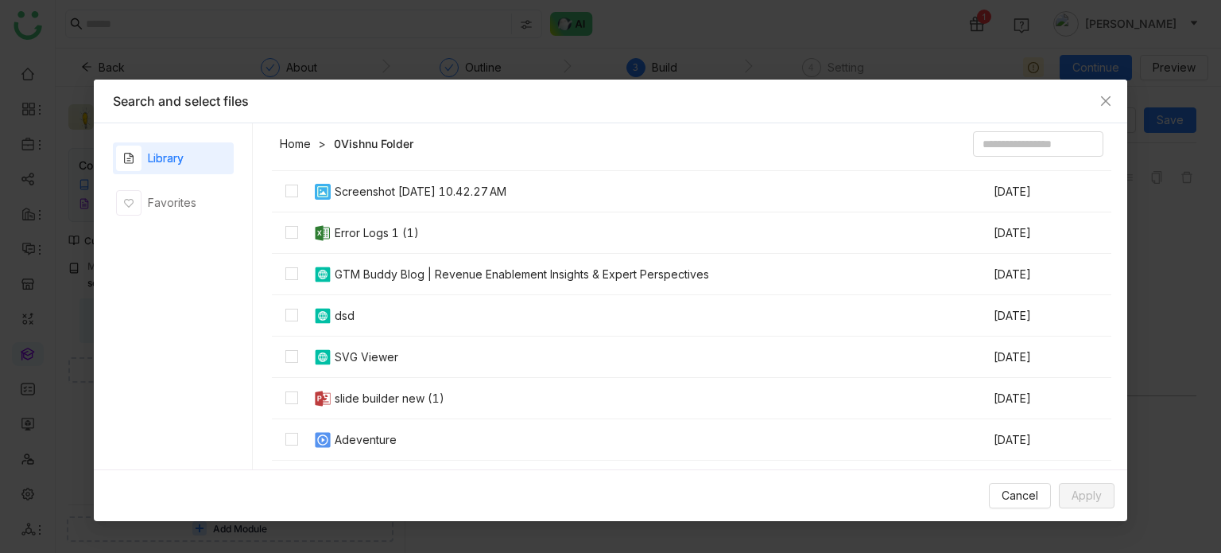
scroll to position [159, 0]
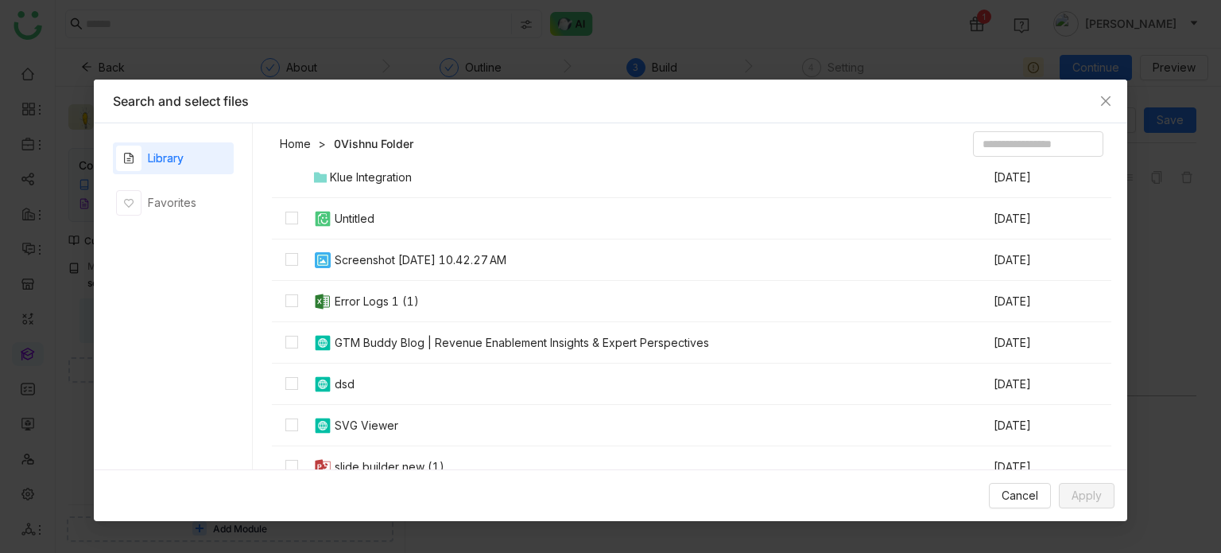
click at [423, 260] on div "Screenshot 2025-06-15 at 10.42.27 AM" at bounding box center [421, 259] width 172 height 17
click at [1099, 491] on span "Apply" at bounding box center [1087, 495] width 30 height 17
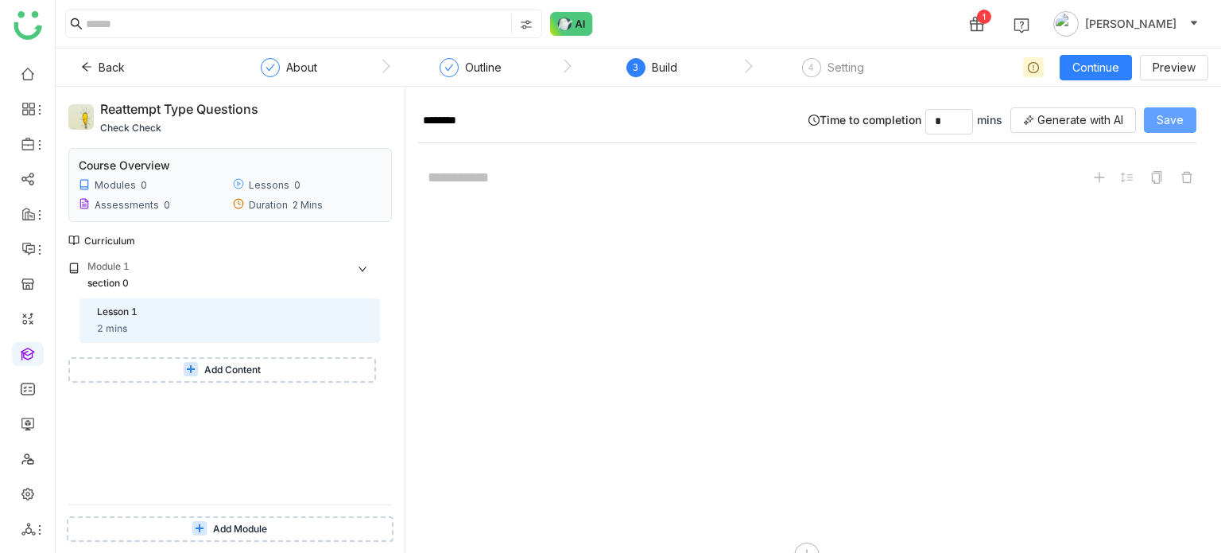
click at [1156, 122] on button "Save" at bounding box center [1170, 119] width 52 height 25
click at [186, 365] on icon at bounding box center [191, 369] width 10 height 10
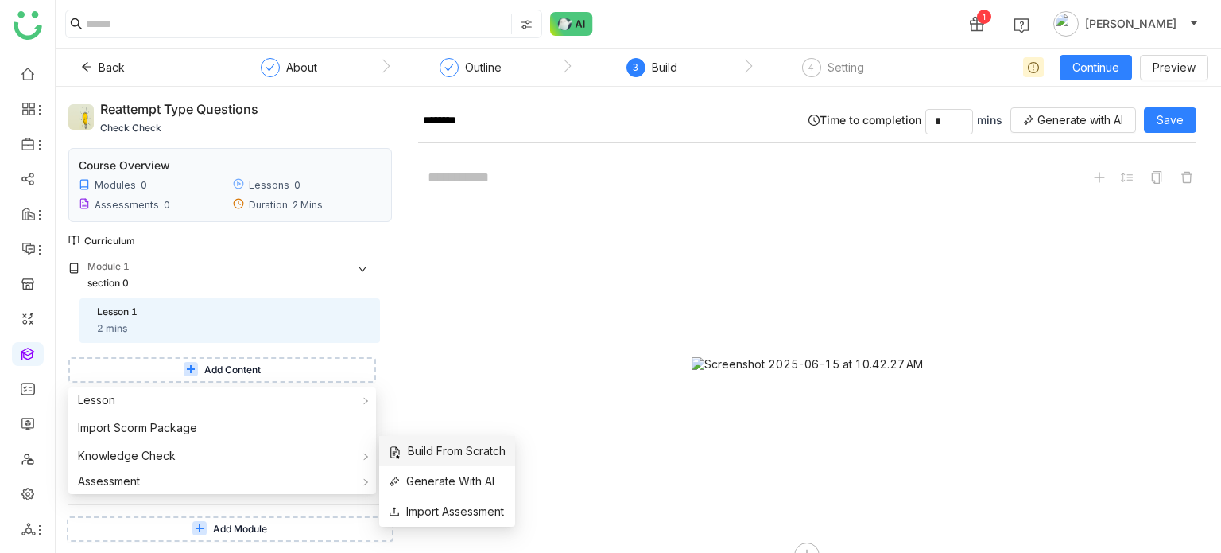
click at [461, 455] on span "Build From Scratch" at bounding box center [447, 450] width 117 height 17
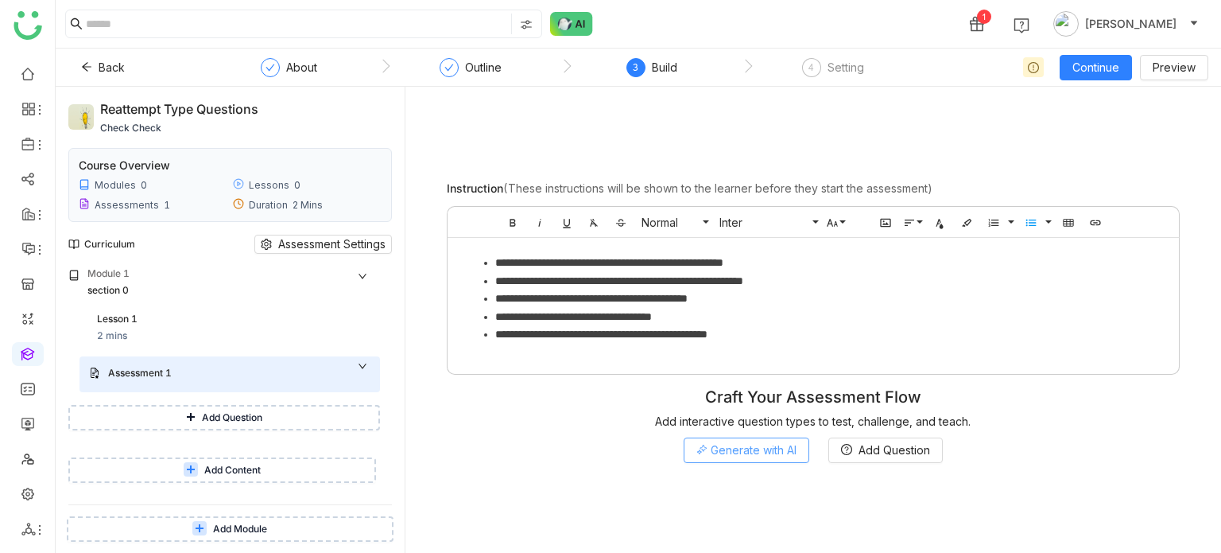
click at [731, 452] on span "Generate with AI" at bounding box center [754, 449] width 86 height 17
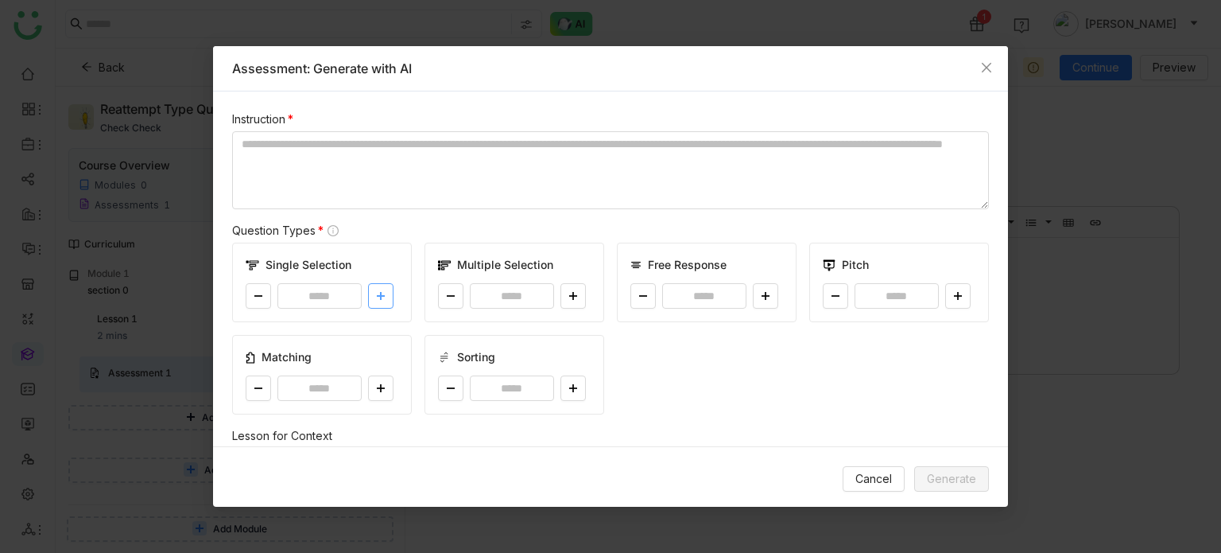
click at [381, 289] on button at bounding box center [380, 295] width 25 height 25
type input "*"
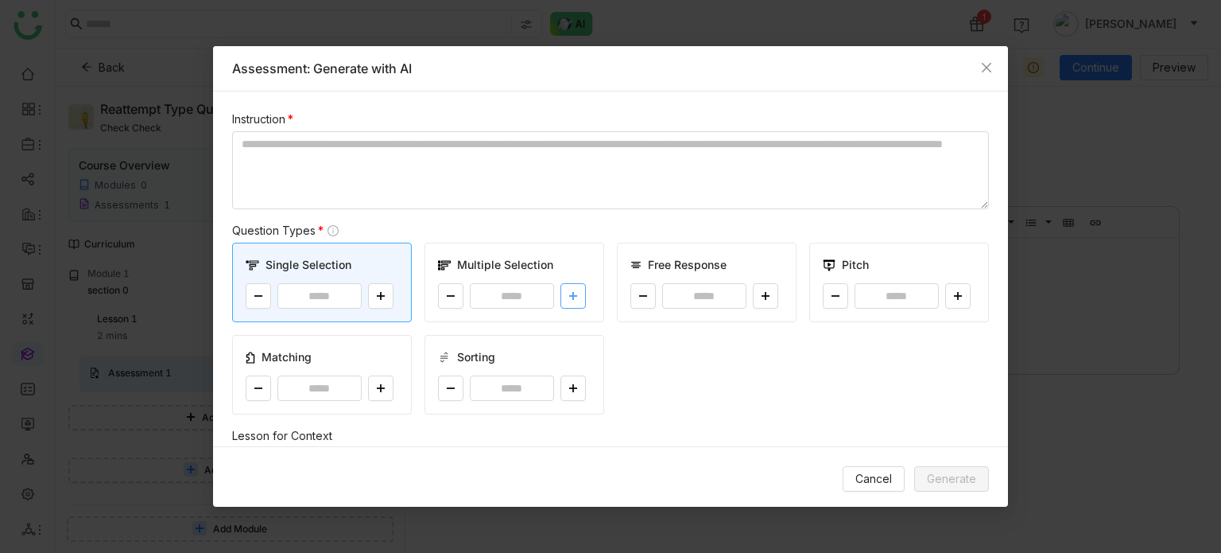
click at [561, 300] on button at bounding box center [573, 295] width 25 height 25
type input "*"
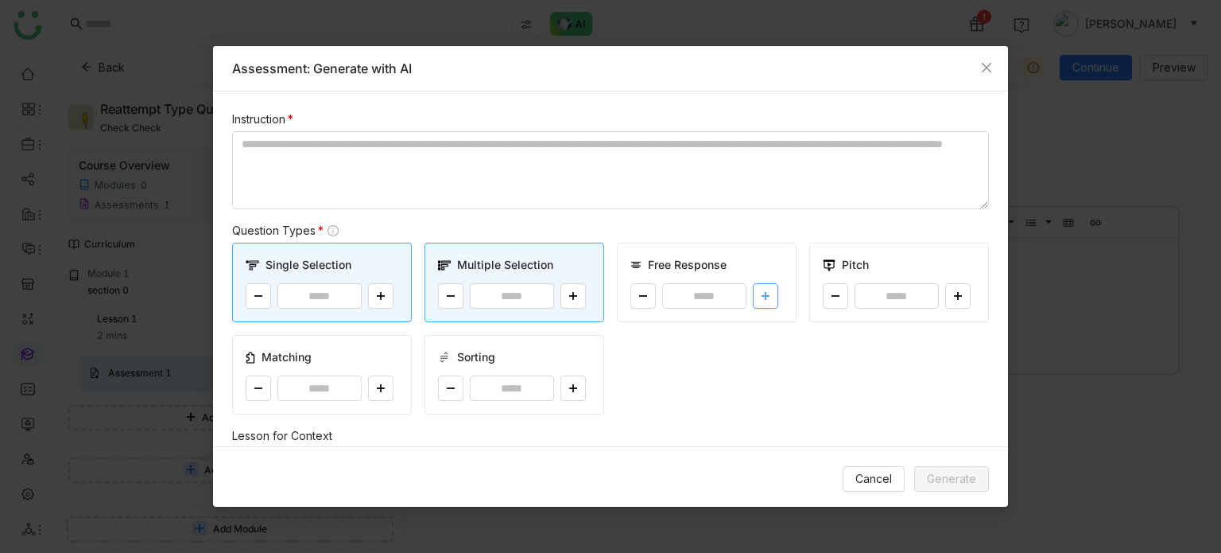
click at [761, 296] on icon at bounding box center [766, 296] width 10 height 10
type input "*"
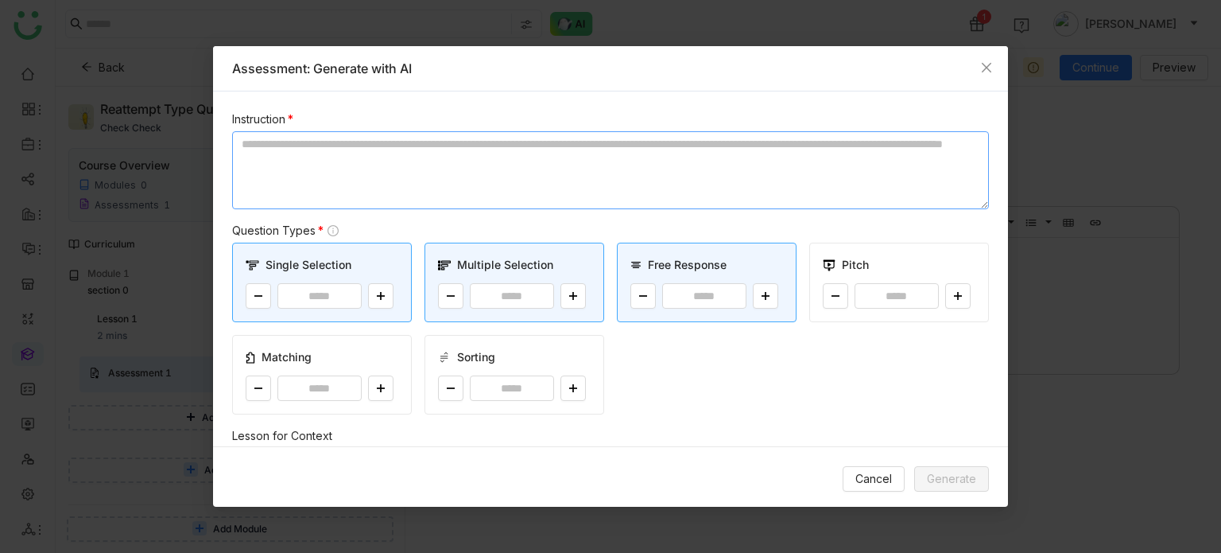
click at [588, 158] on textarea at bounding box center [610, 170] width 757 height 78
type textarea "*"
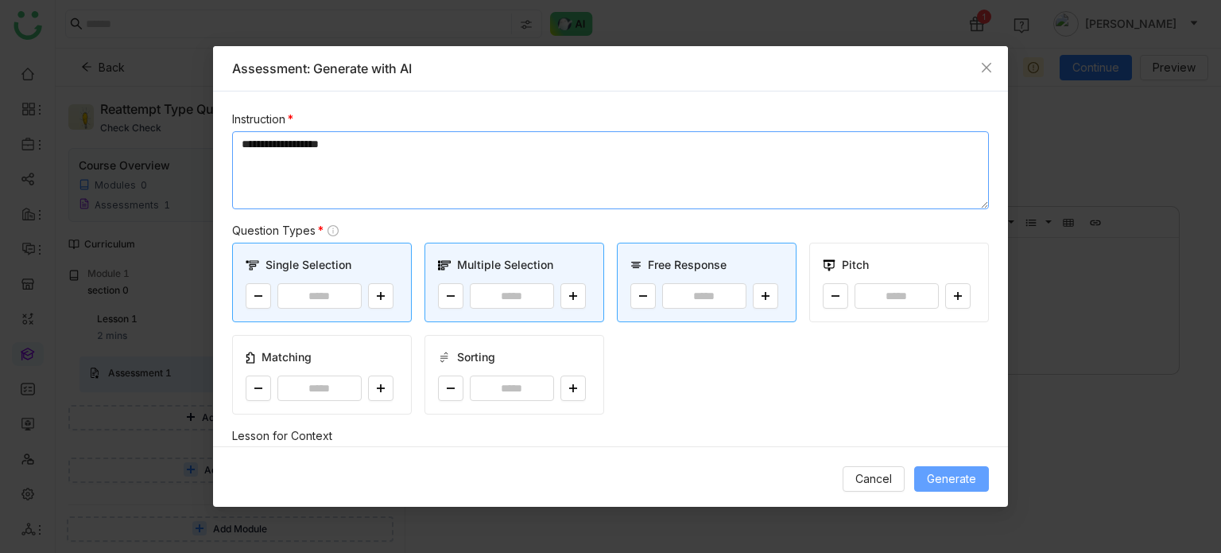
type textarea "**********"
click at [929, 467] on button "Generate" at bounding box center [951, 478] width 75 height 25
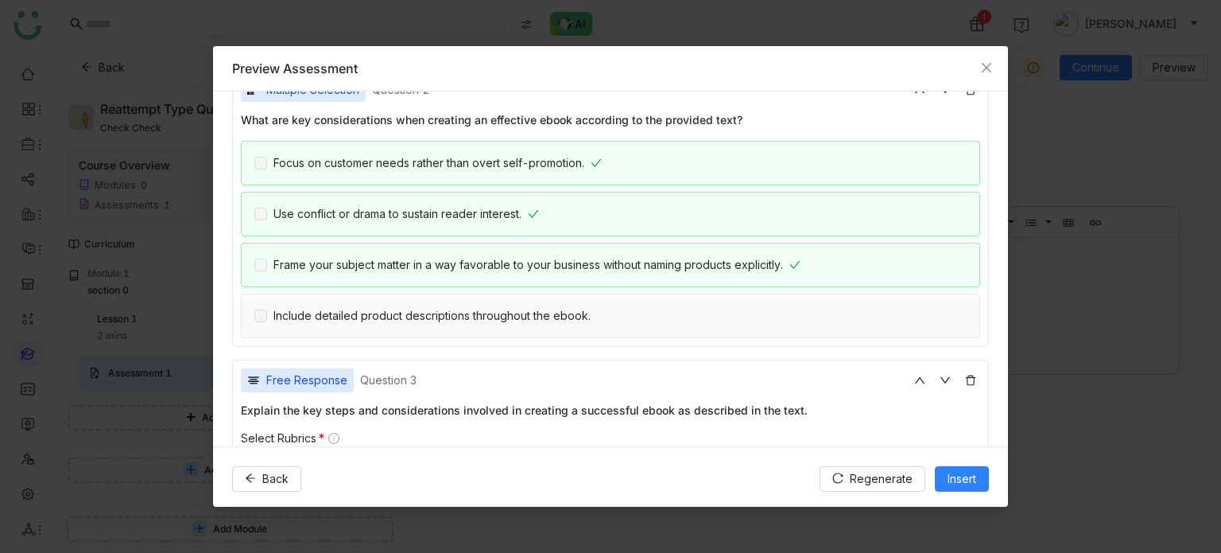
scroll to position [487, 0]
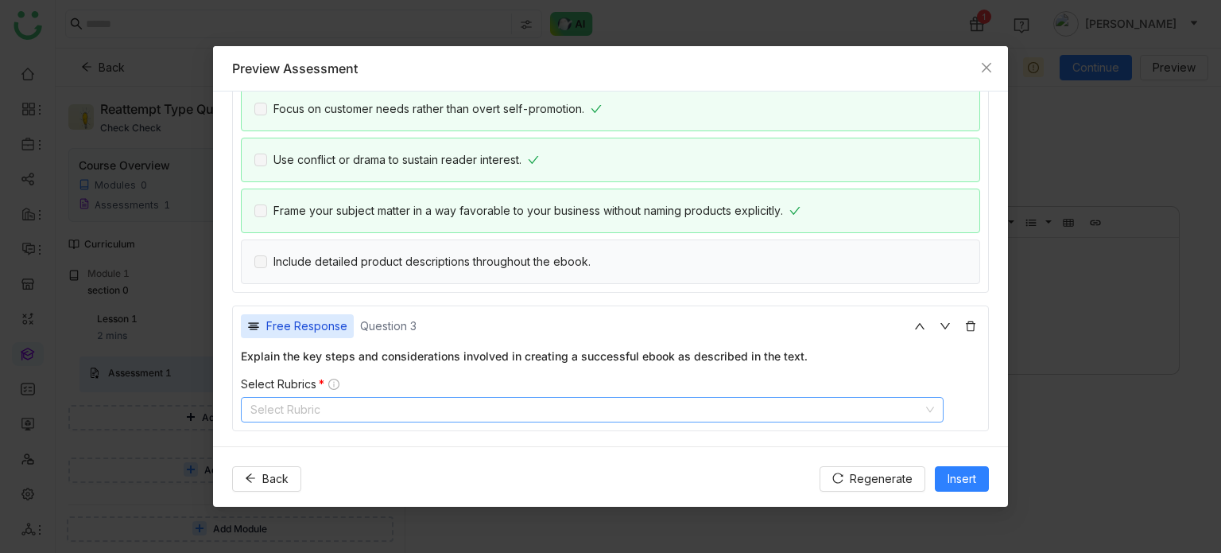
click at [415, 402] on nz-select-top-control "Select Rubric" at bounding box center [592, 409] width 703 height 25
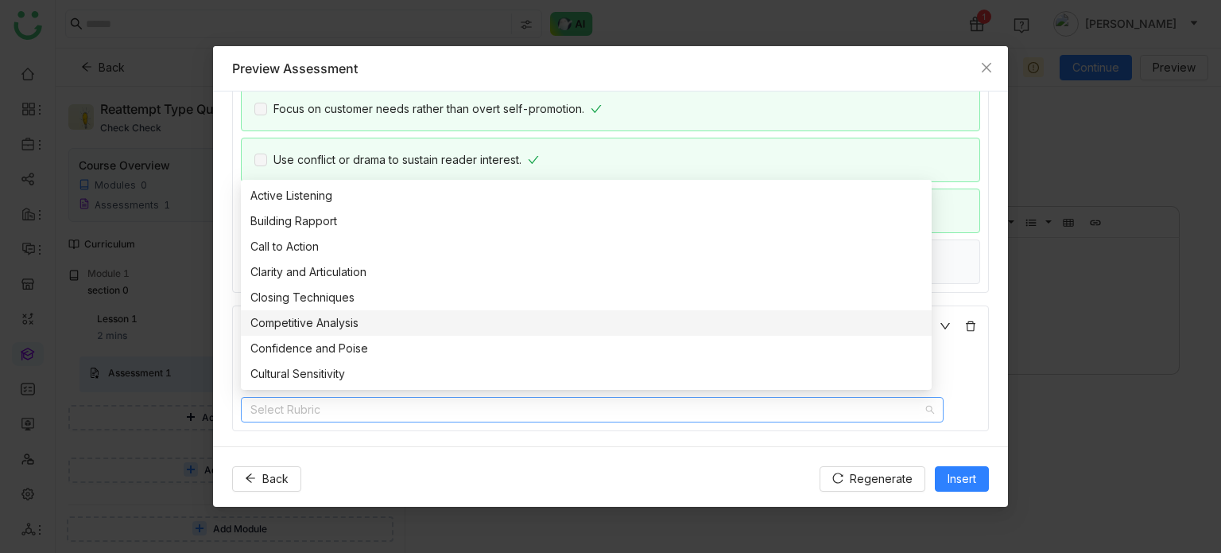
click at [338, 307] on nz-option-item "Closing Techniques" at bounding box center [586, 297] width 691 height 25
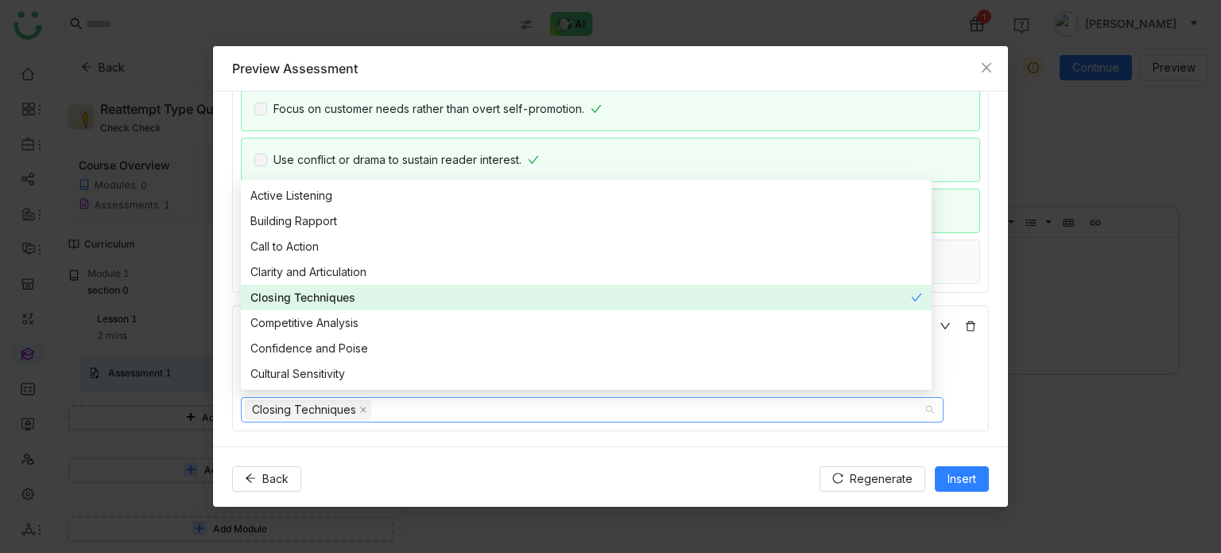
click at [343, 290] on div "Closing Techniques" at bounding box center [580, 297] width 661 height 17
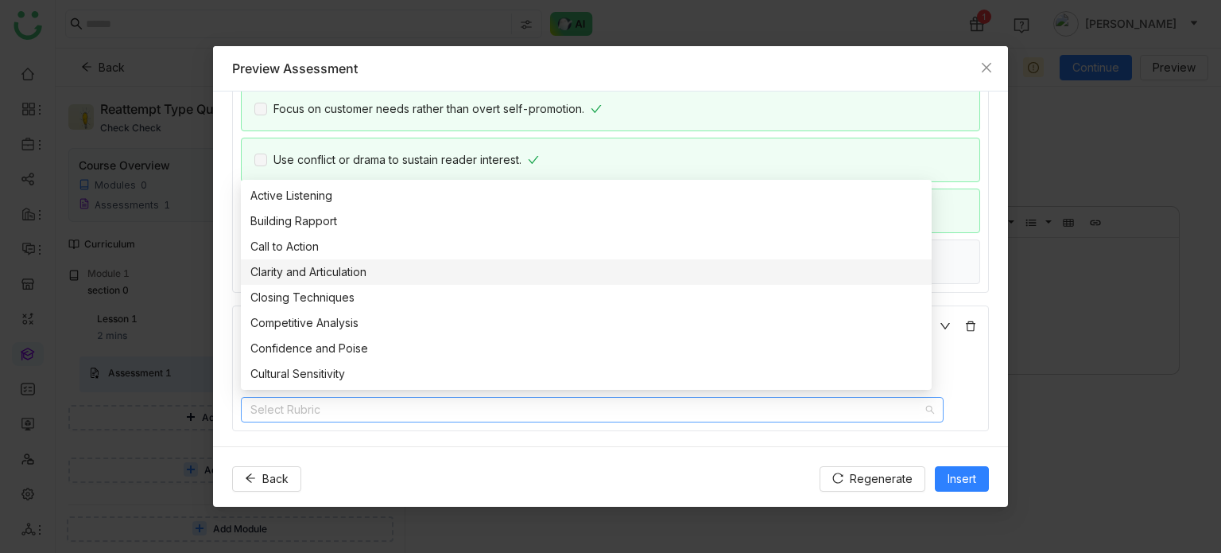
click at [348, 273] on div "Clarity and Articulation" at bounding box center [586, 271] width 672 height 17
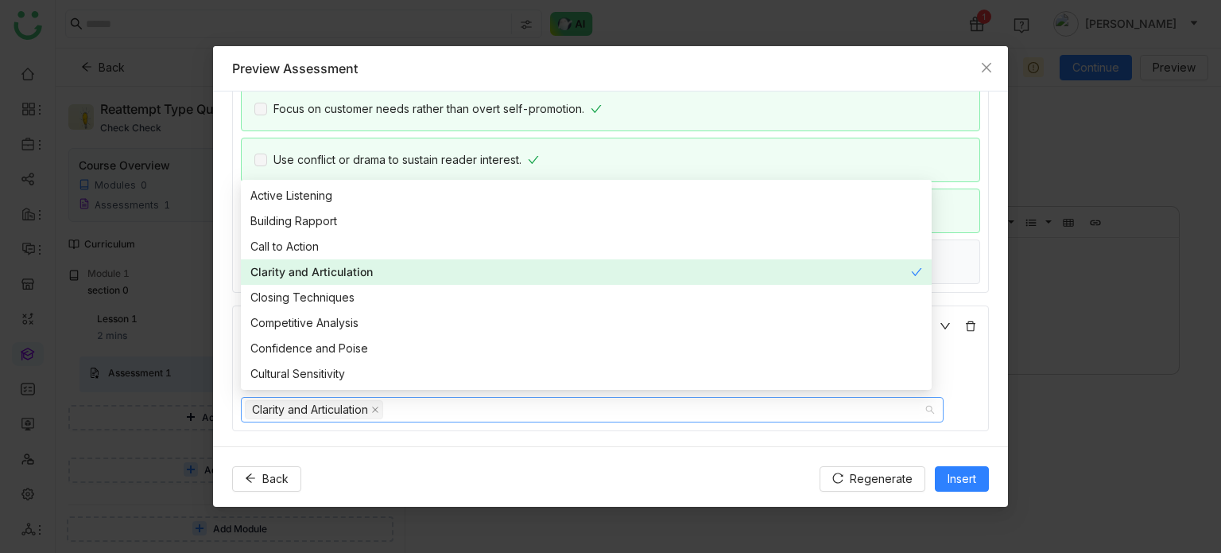
click at [342, 289] on div "Closing Techniques" at bounding box center [586, 297] width 672 height 17
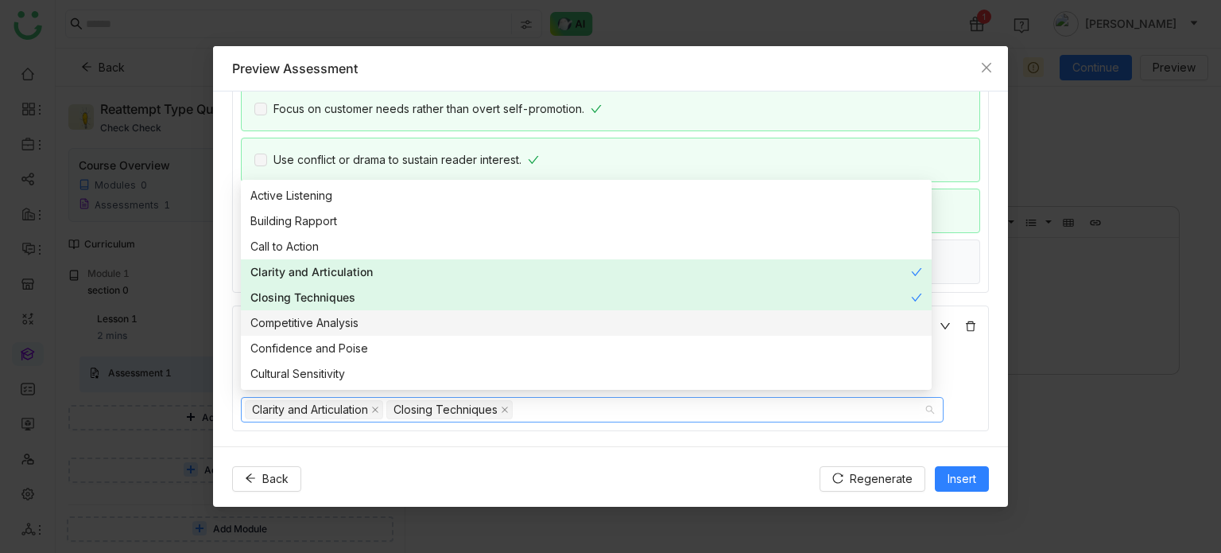
click at [342, 313] on nz-option-item "Competitive Analysis" at bounding box center [586, 322] width 691 height 25
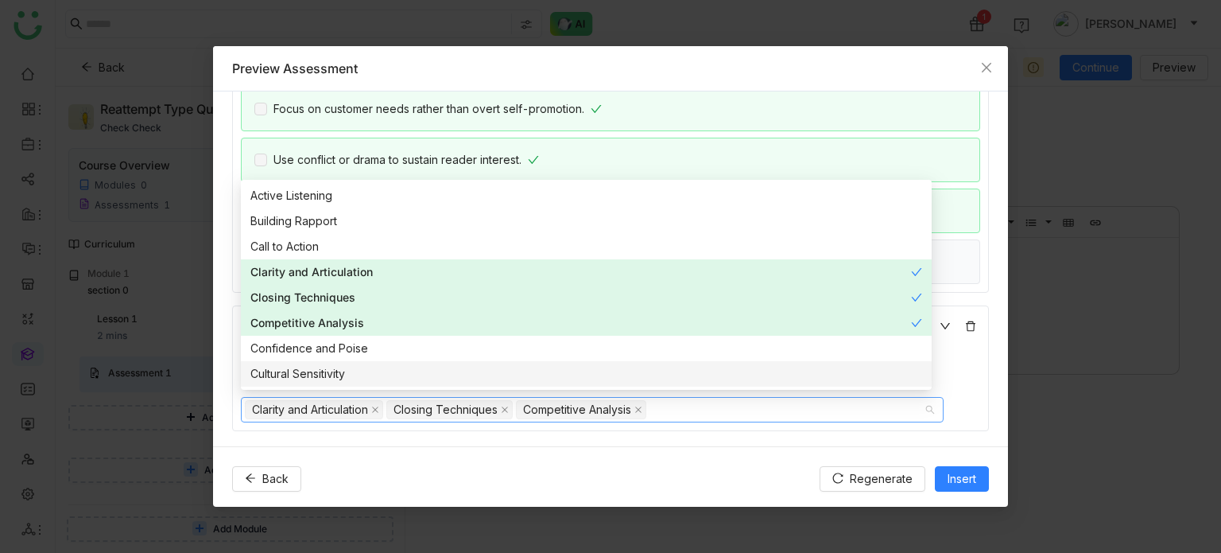
click at [683, 435] on div "**********" at bounding box center [610, 268] width 795 height 354
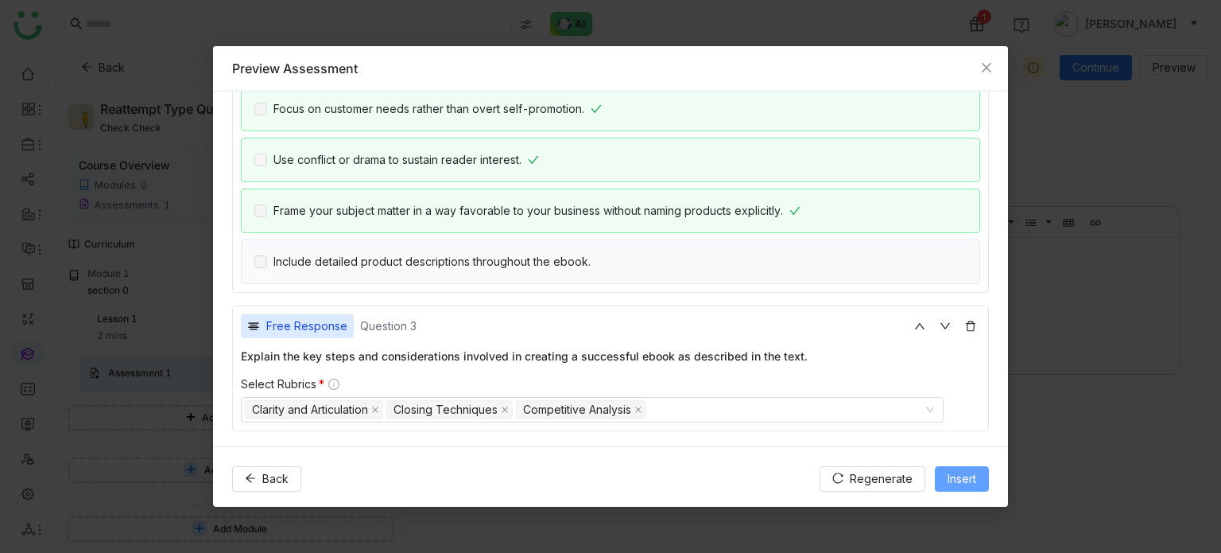
click at [983, 489] on button "Insert" at bounding box center [962, 478] width 54 height 25
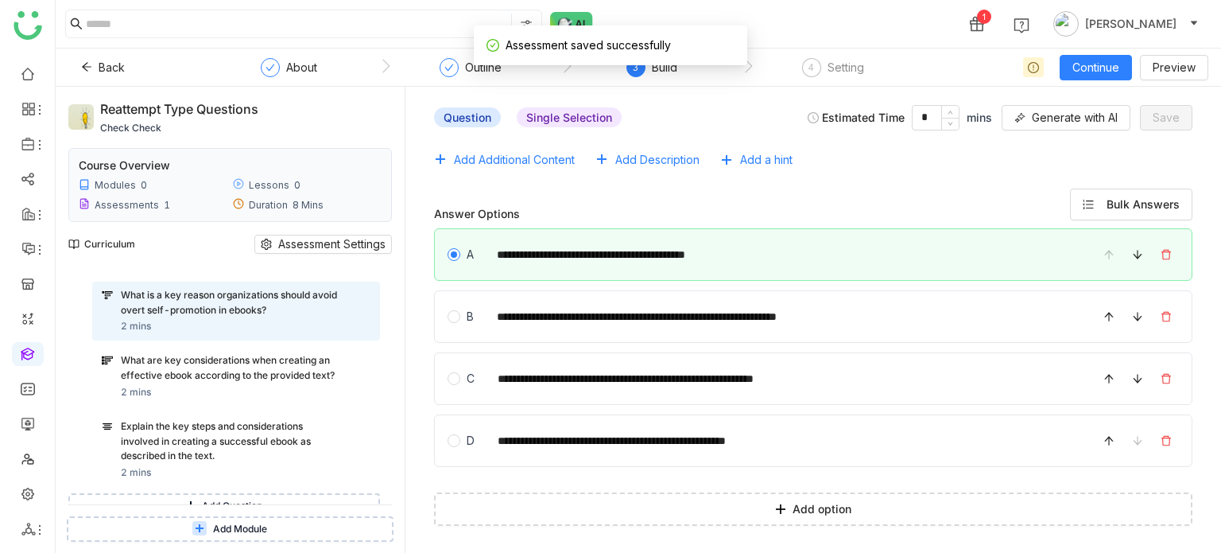
scroll to position [204, 0]
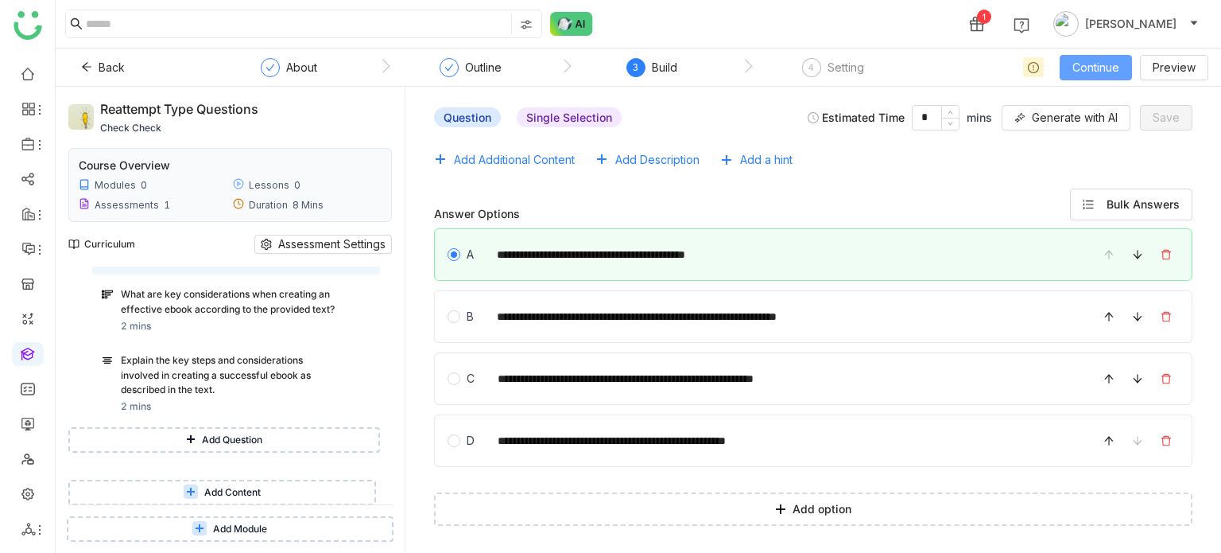
click at [1088, 59] on span "Continue" at bounding box center [1096, 67] width 47 height 17
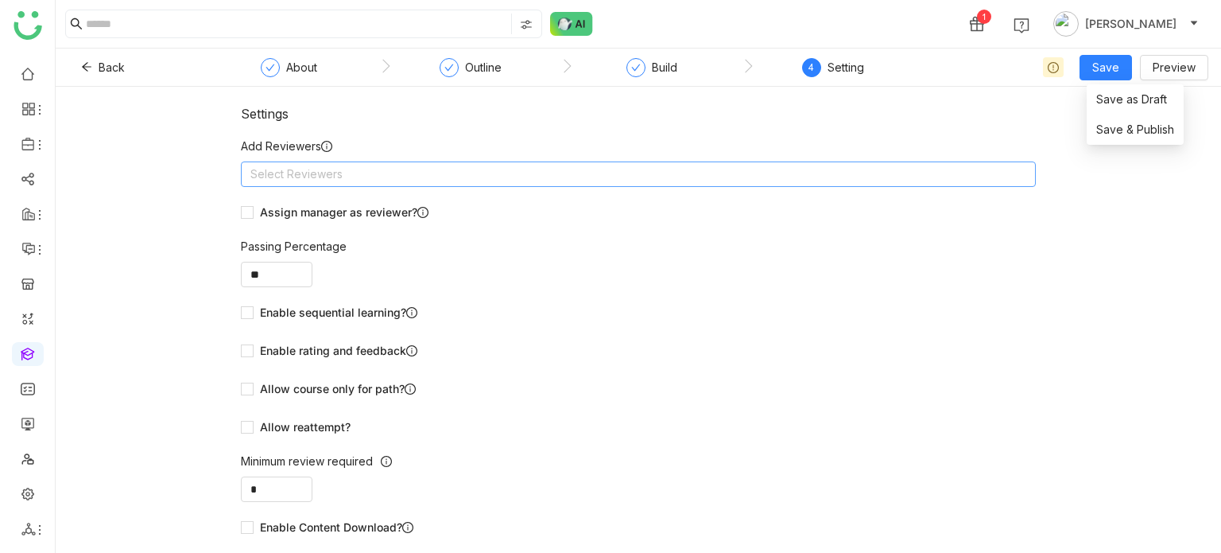
click at [773, 169] on nz-select-top-control "Select Reviewers" at bounding box center [638, 173] width 795 height 25
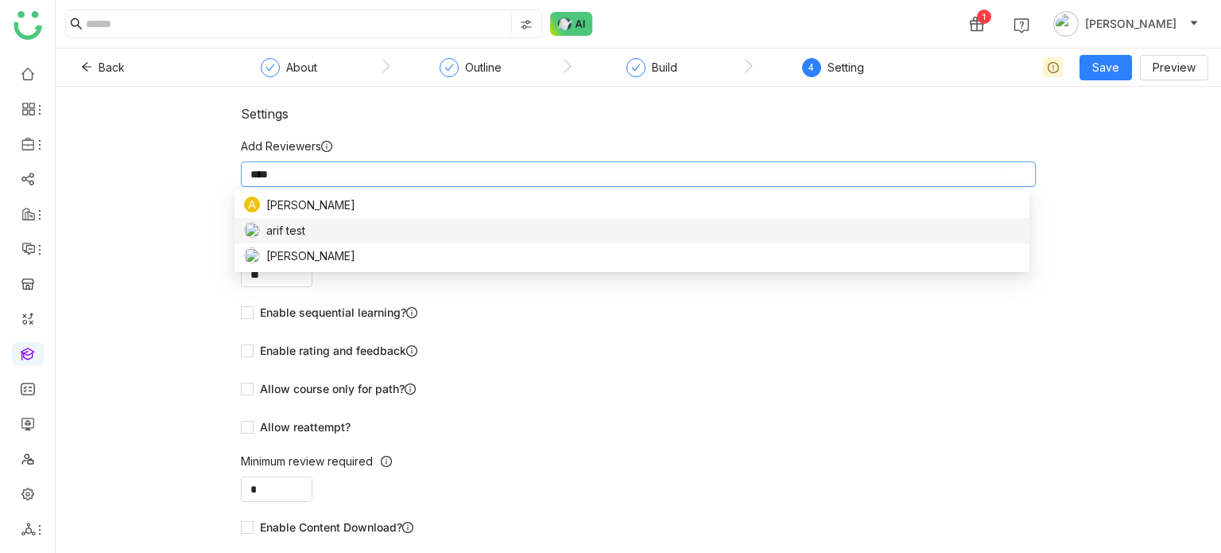
type input "****"
click at [624, 250] on div "Arif uddin" at bounding box center [632, 255] width 776 height 17
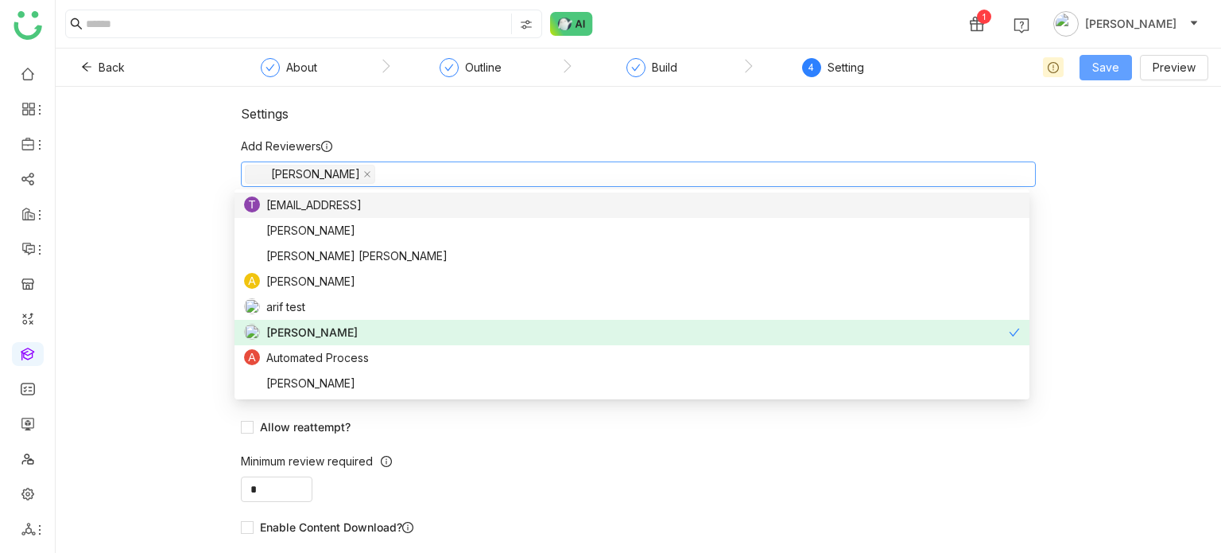
drag, startPoint x: 1061, startPoint y: 126, endPoint x: 1115, endPoint y: 72, distance: 76.5
click at [1062, 125] on div "Settings Add Reviewers Arif uddin Assign manager as reviewer? Passing Percentag…" at bounding box center [639, 320] width 1166 height 466
click at [1119, 66] on span "Save" at bounding box center [1105, 67] width 27 height 17
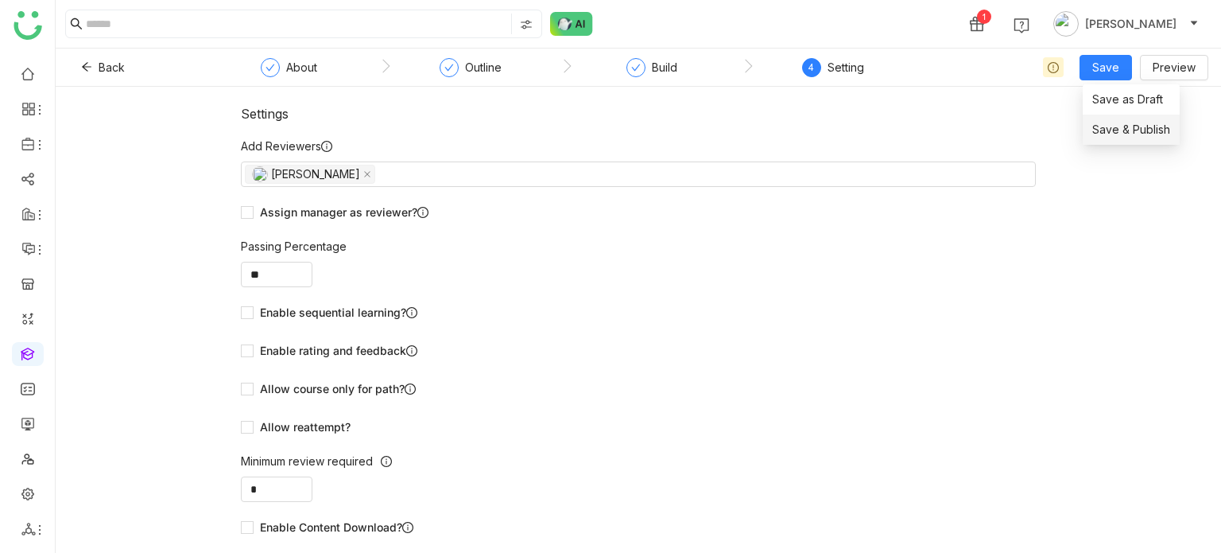
click at [1119, 138] on span "Save & Publish" at bounding box center [1131, 129] width 78 height 17
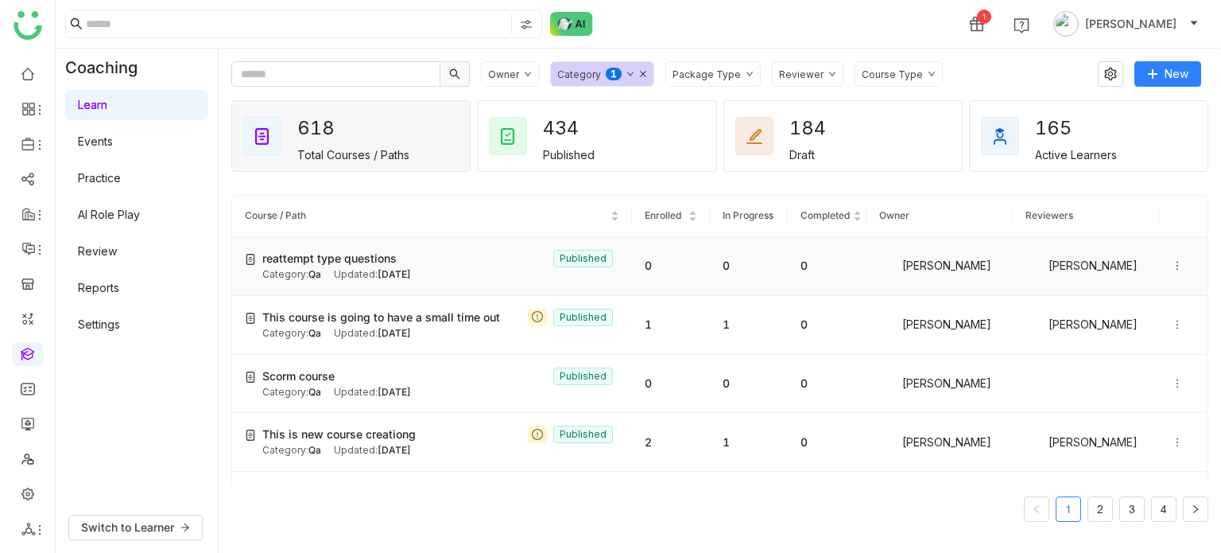
click at [1177, 266] on icon at bounding box center [1178, 266] width 2 height 9
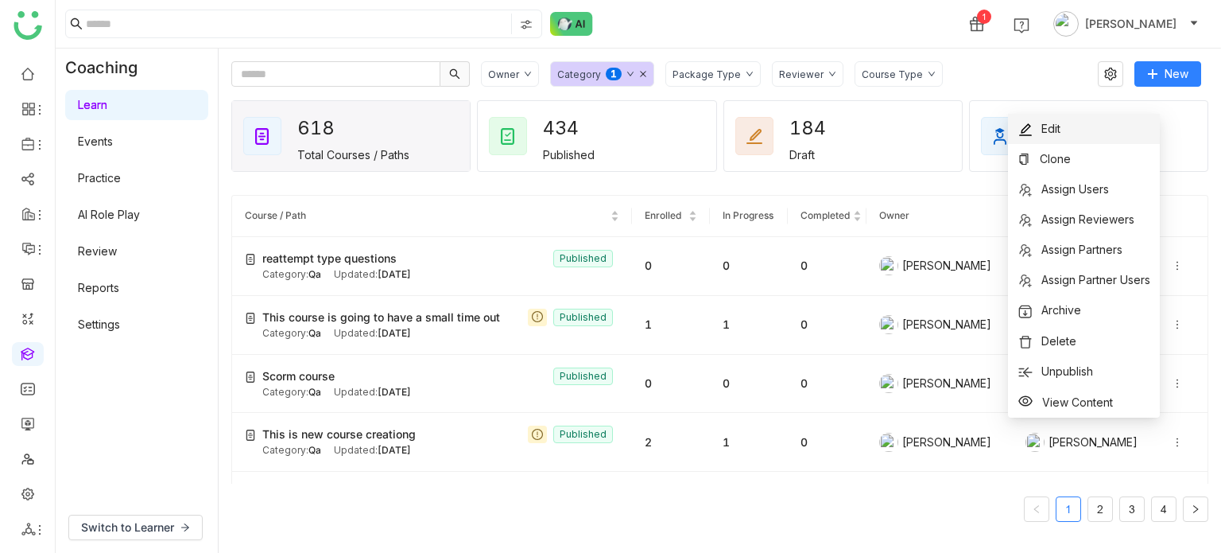
click at [1071, 129] on li "Edit" at bounding box center [1084, 129] width 152 height 30
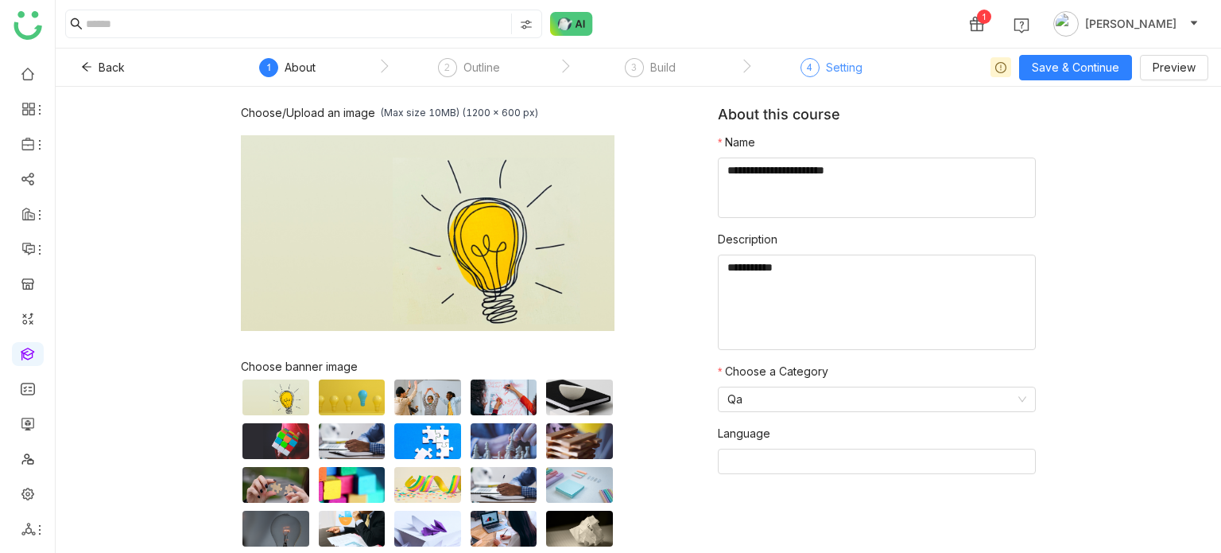
click at [817, 64] on div "4" at bounding box center [810, 67] width 19 height 19
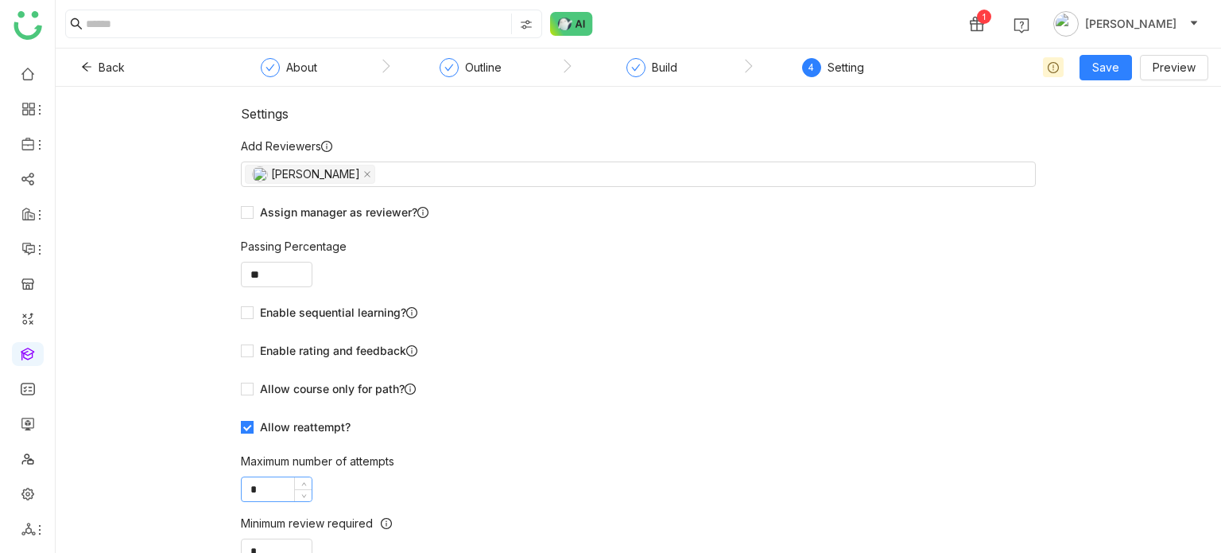
click at [285, 483] on input "*" at bounding box center [277, 489] width 70 height 24
type input "*"
click at [1088, 60] on button "Save" at bounding box center [1106, 67] width 52 height 25
click at [1126, 139] on div "Settings Add Reviewers Arif uddin Assign manager as reviewer? Passing Percentag…" at bounding box center [639, 320] width 1166 height 466
click at [1114, 63] on span "Save" at bounding box center [1105, 67] width 27 height 17
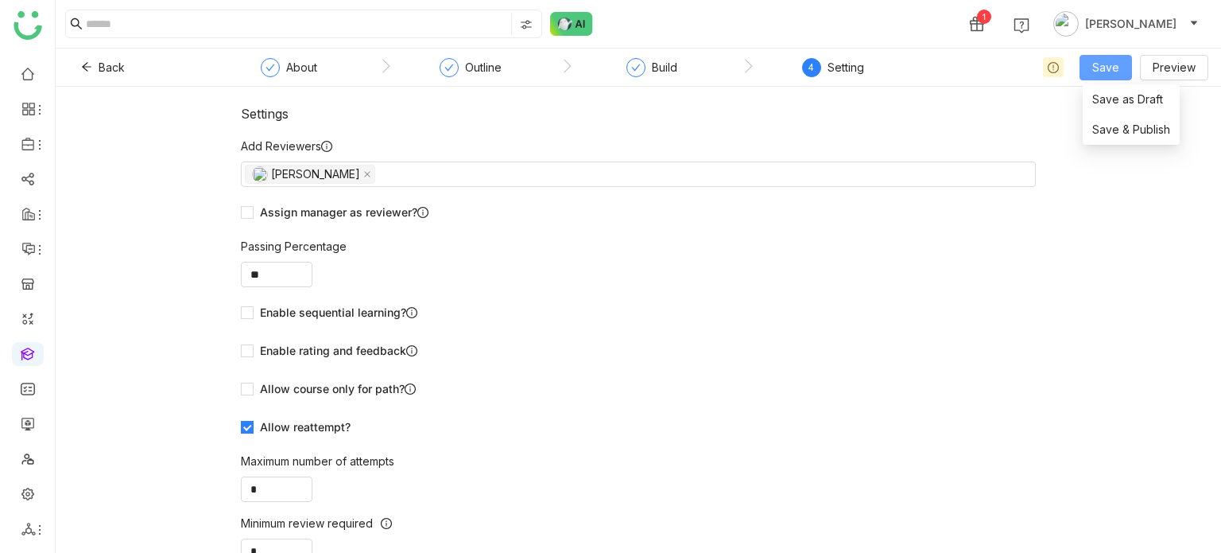
click at [1115, 113] on li "Save as Draft" at bounding box center [1131, 99] width 97 height 30
click at [1115, 76] on button "Save" at bounding box center [1106, 67] width 52 height 25
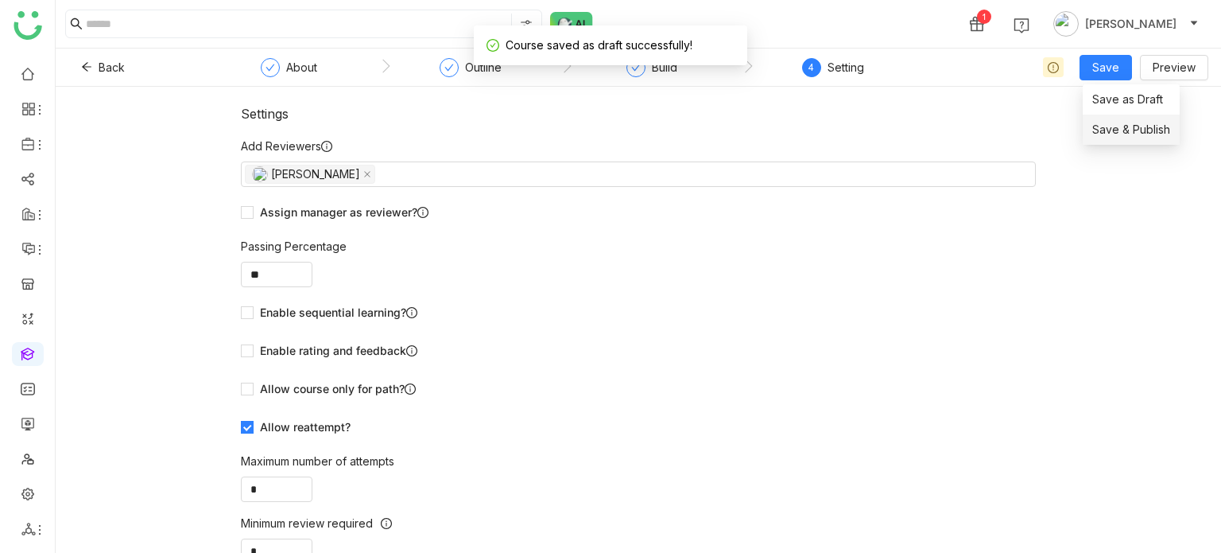
click at [1119, 117] on li "Save & Publish" at bounding box center [1131, 129] width 97 height 30
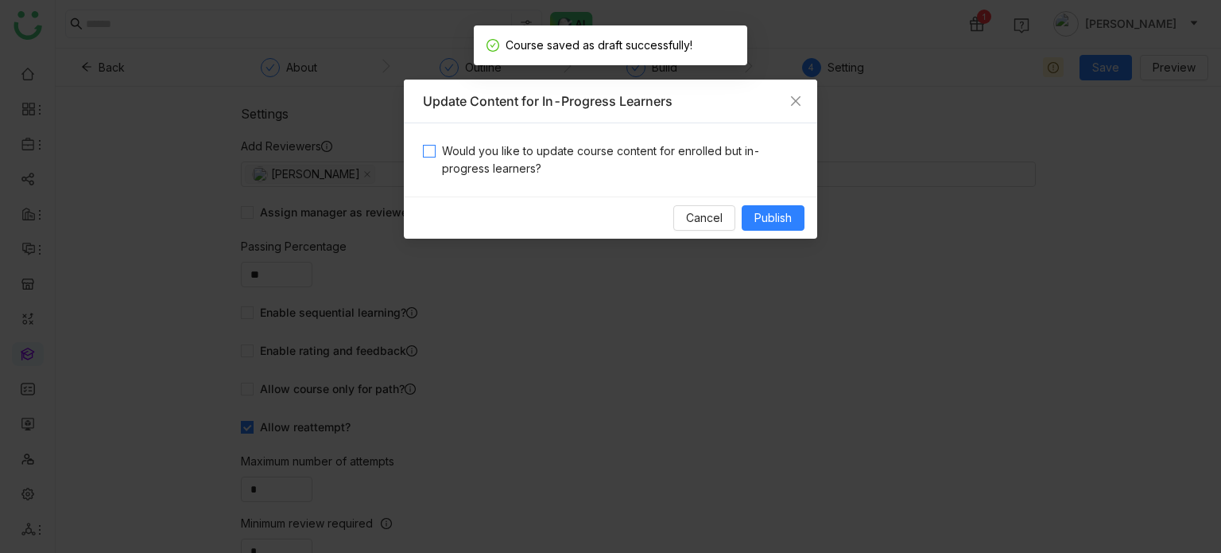
click at [689, 163] on span "Would you like to update course content for enrolled but in-progress learners?" at bounding box center [617, 159] width 363 height 35
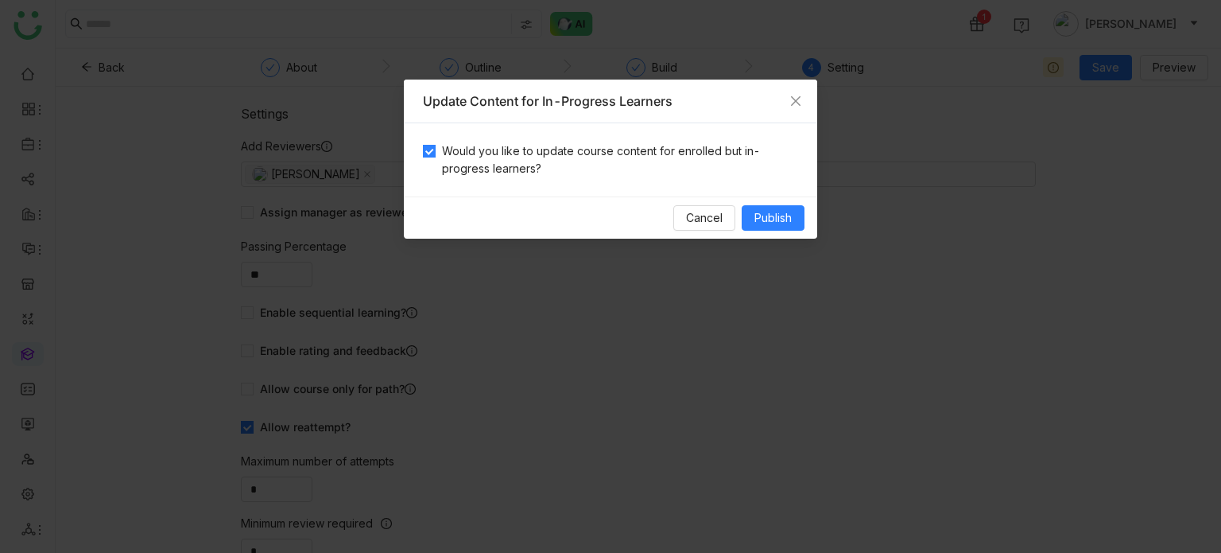
click at [805, 223] on div "Cancel Publish" at bounding box center [610, 217] width 413 height 42
click at [779, 217] on span "Publish" at bounding box center [772, 217] width 37 height 17
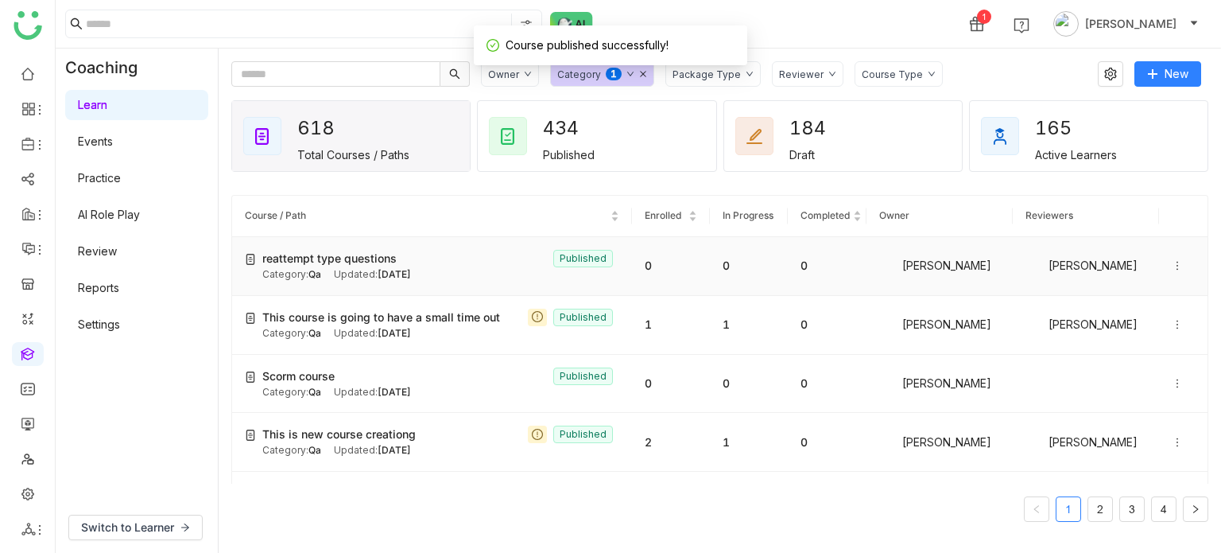
click at [1172, 266] on icon at bounding box center [1177, 265] width 11 height 11
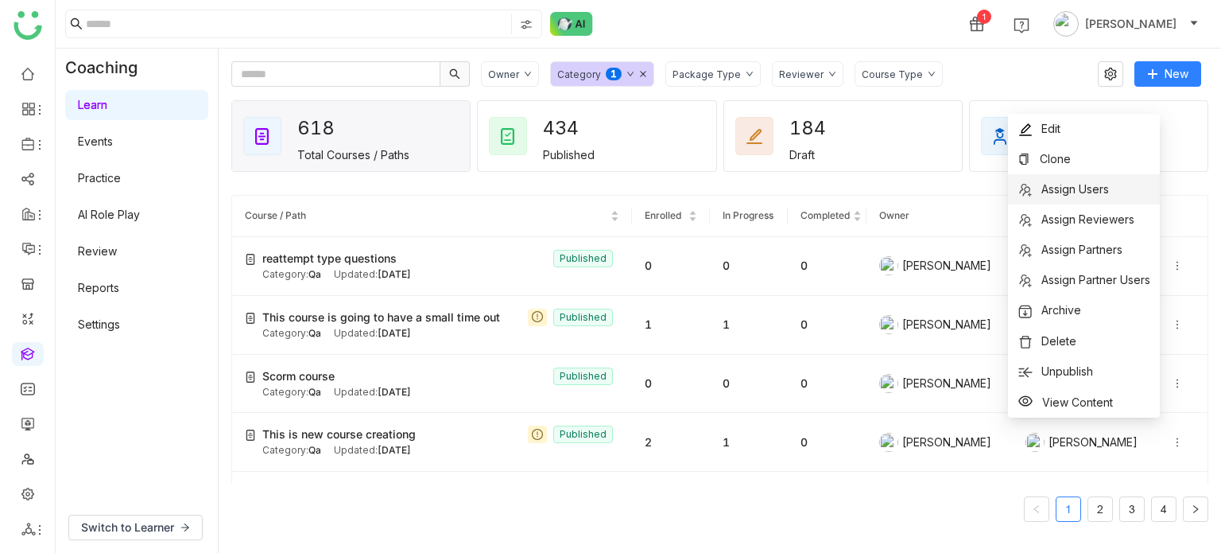
click at [1065, 192] on span "Assign Users" at bounding box center [1076, 189] width 68 height 14
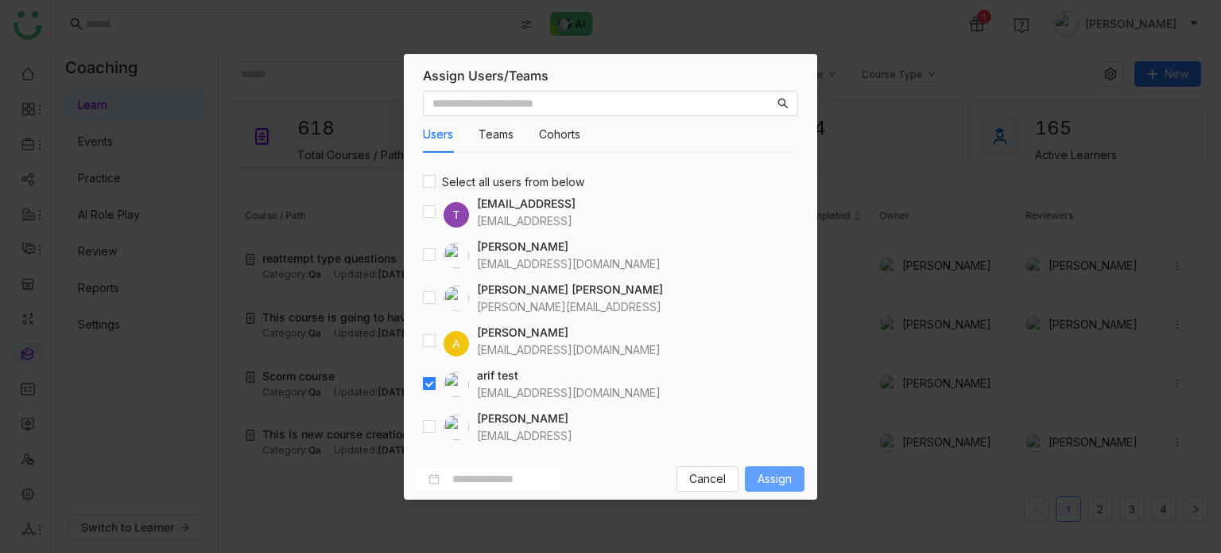
click at [797, 477] on button "Assign" at bounding box center [775, 478] width 60 height 25
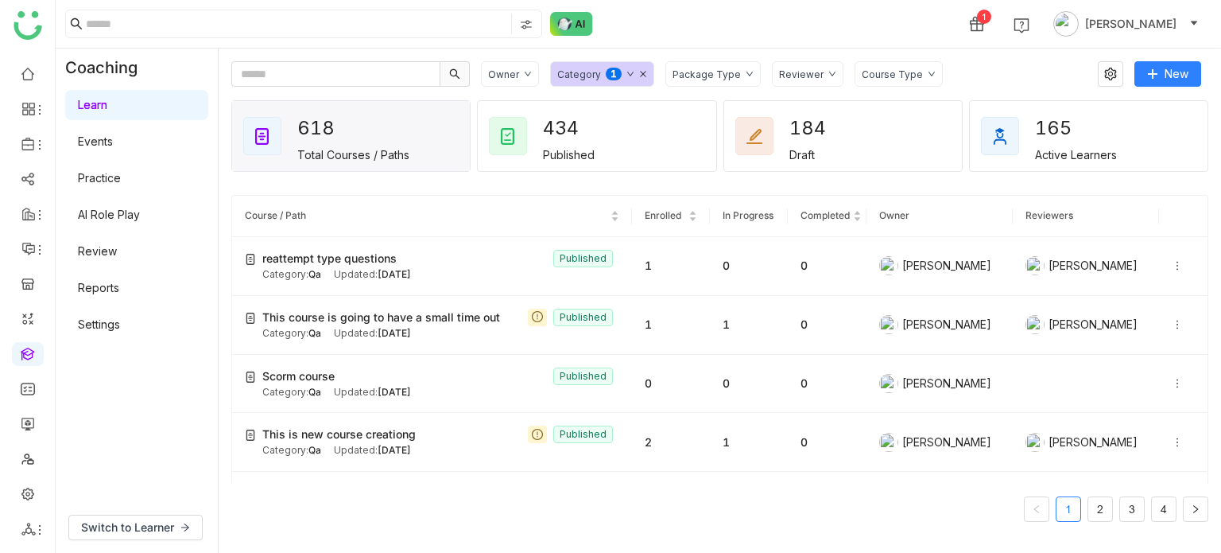
click at [102, 247] on link "Review" at bounding box center [97, 251] width 39 height 14
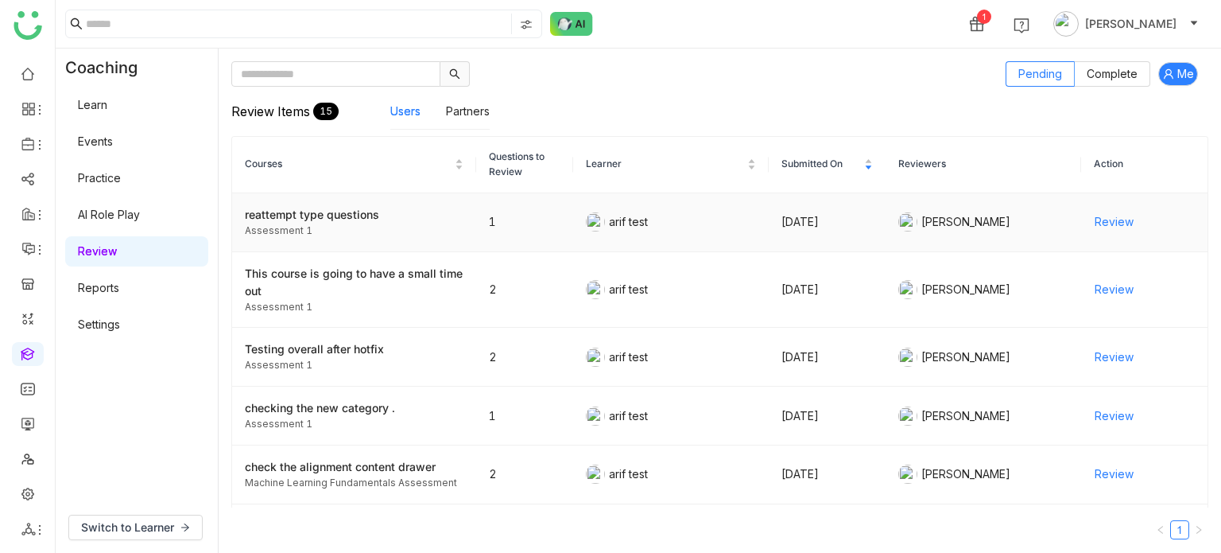
click at [355, 216] on div "reattempt type questions" at bounding box center [354, 214] width 219 height 17
click at [339, 217] on div "reattempt type questions" at bounding box center [354, 214] width 219 height 17
drag, startPoint x: 111, startPoint y: 103, endPoint x: 130, endPoint y: 117, distance: 24.5
click at [107, 103] on link "Learn" at bounding box center [92, 105] width 29 height 14
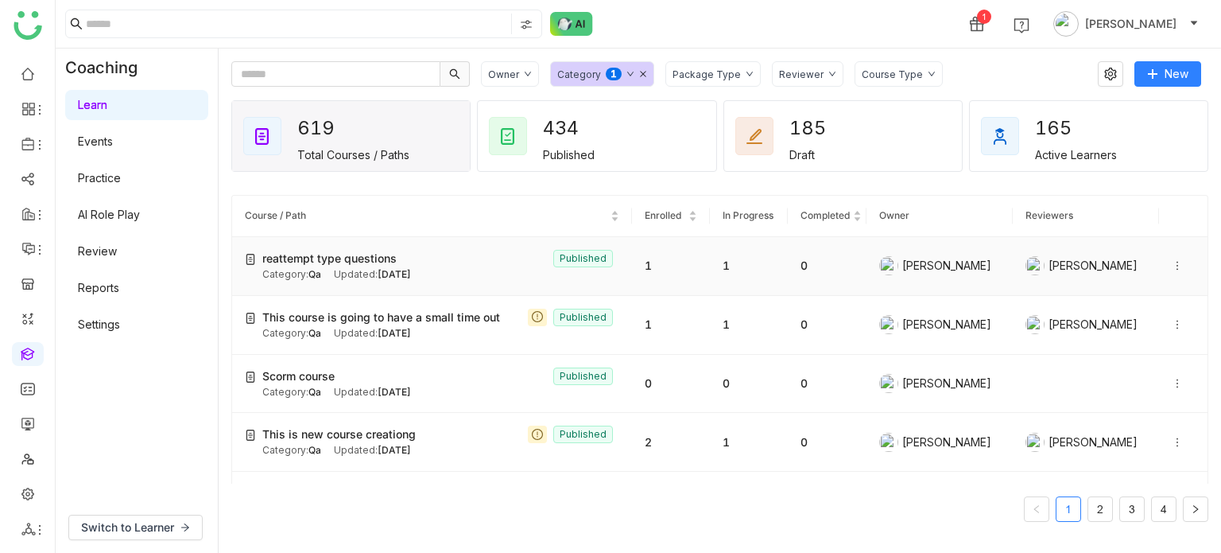
click at [359, 282] on td "reattempt type questions Published Category: Qa Updated: Aug 19, 2025" at bounding box center [432, 266] width 400 height 59
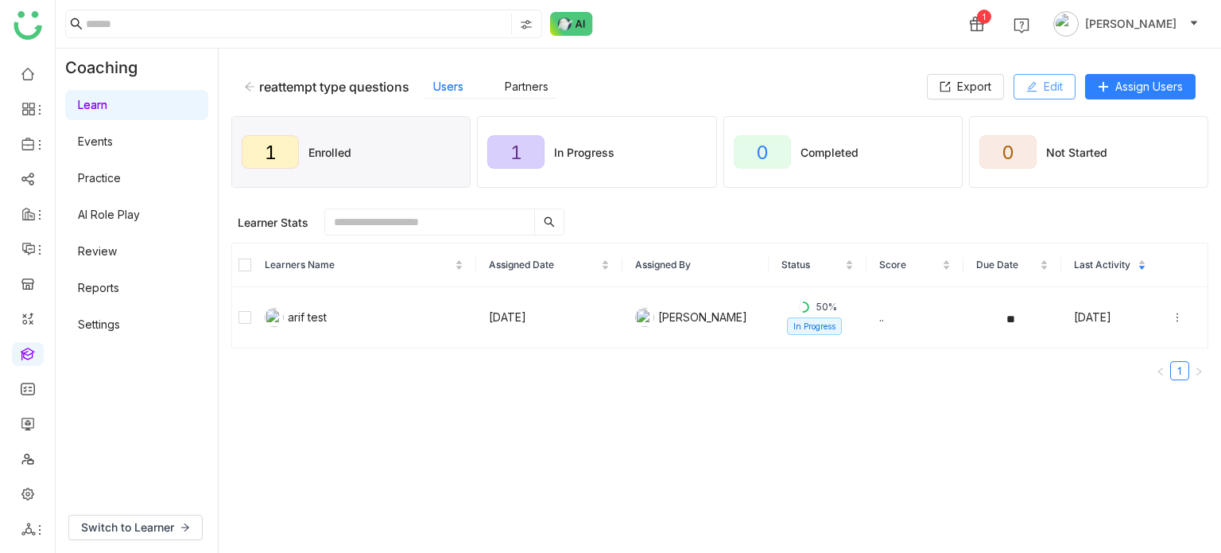
click at [1044, 78] on span "Edit" at bounding box center [1053, 86] width 19 height 17
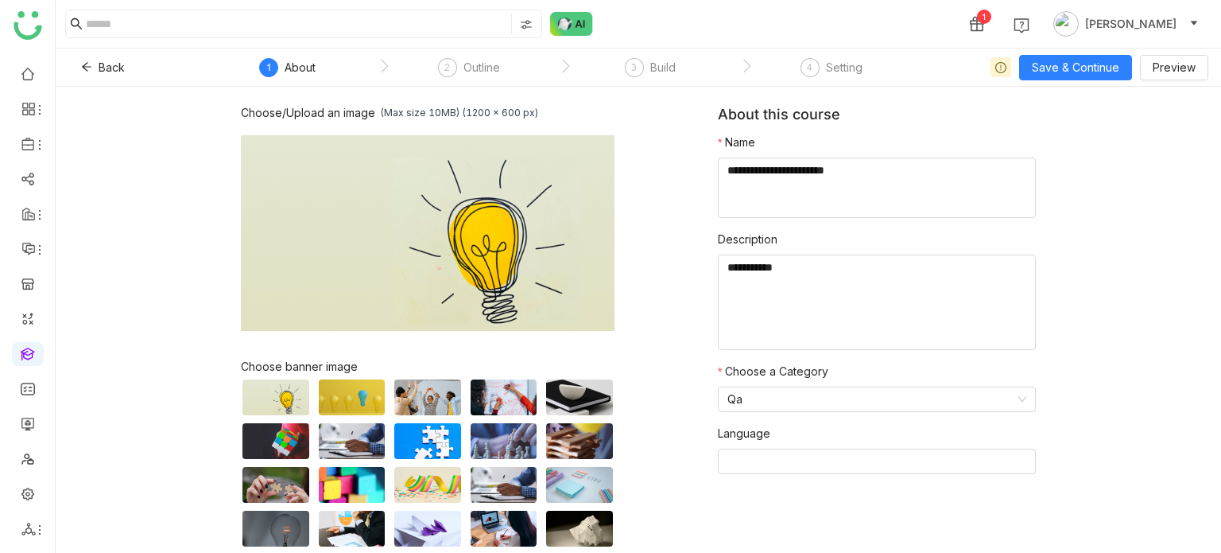
click at [680, 80] on nz-step "3 Build" at bounding box center [650, 72] width 181 height 29
click at [673, 75] on div "Build" at bounding box center [662, 67] width 25 height 19
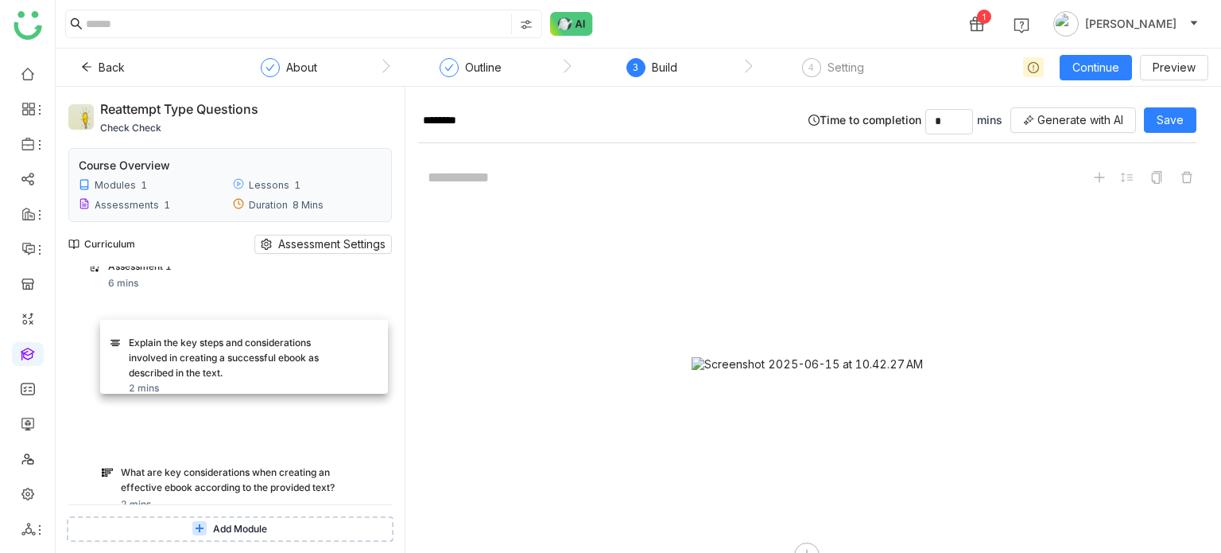
scroll to position [80, 0]
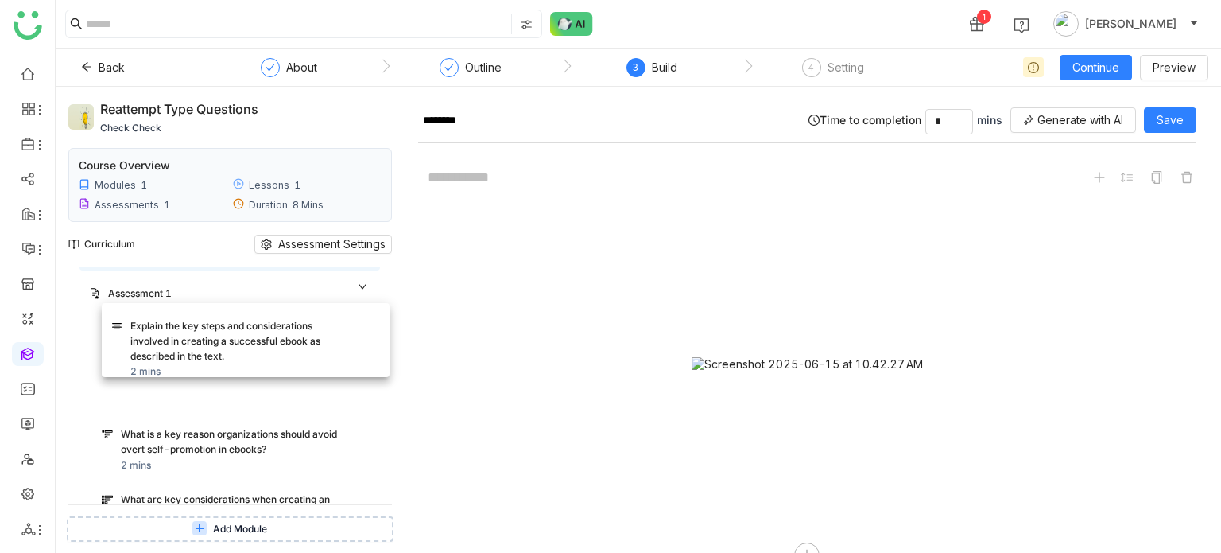
drag, startPoint x: 200, startPoint y: 417, endPoint x: 208, endPoint y: 331, distance: 86.2
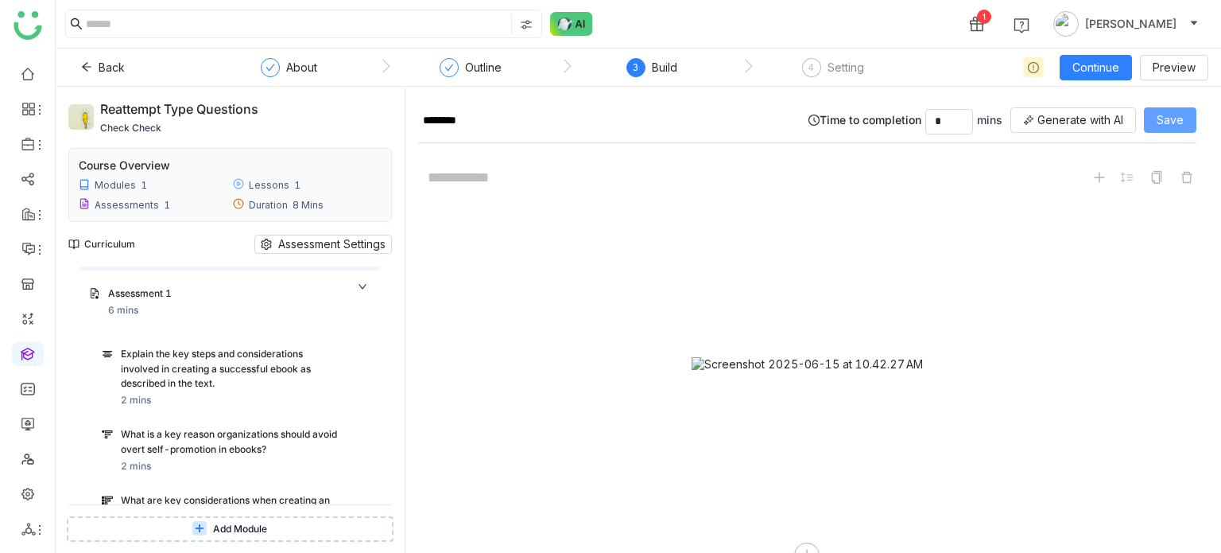
click at [1180, 122] on span "Save" at bounding box center [1170, 119] width 27 height 17
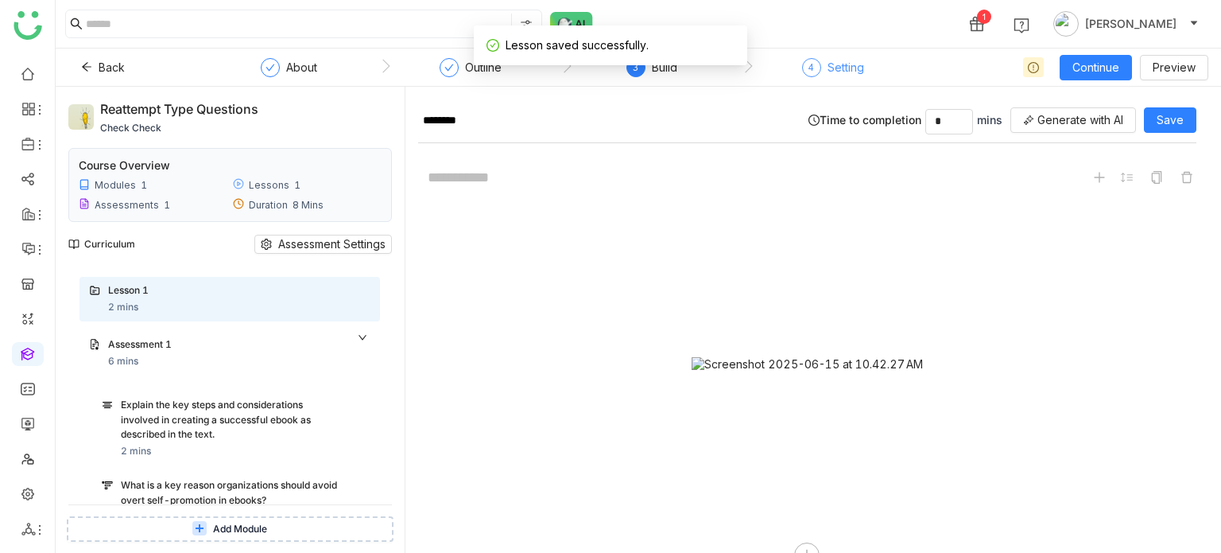
click at [849, 66] on div "Setting" at bounding box center [846, 67] width 37 height 19
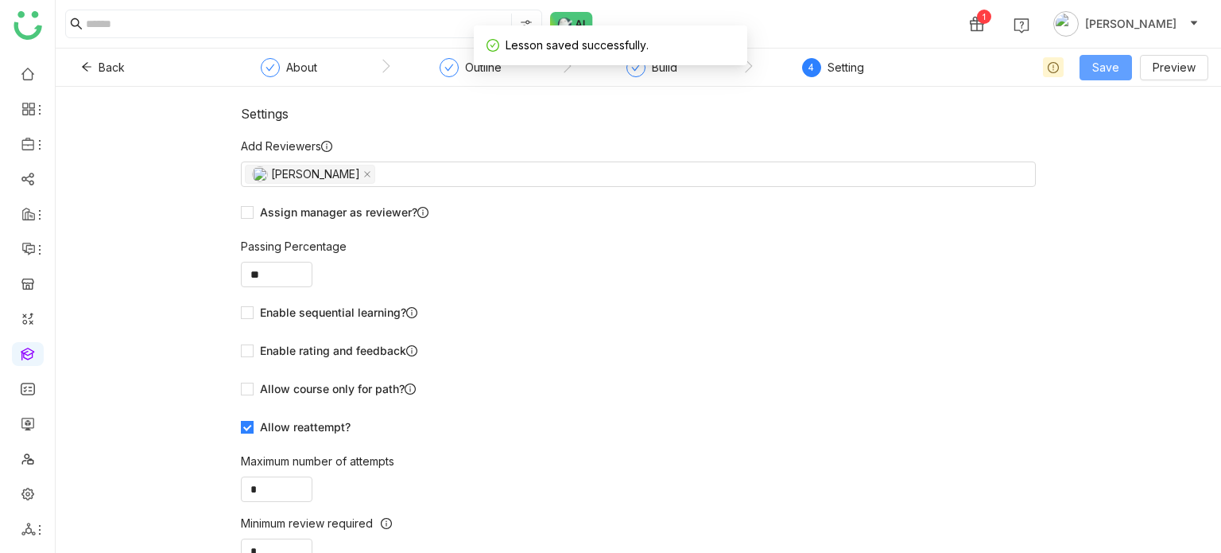
click at [1114, 61] on span "Save" at bounding box center [1105, 67] width 27 height 17
click at [1113, 132] on span "Save & Publish" at bounding box center [1131, 129] width 78 height 17
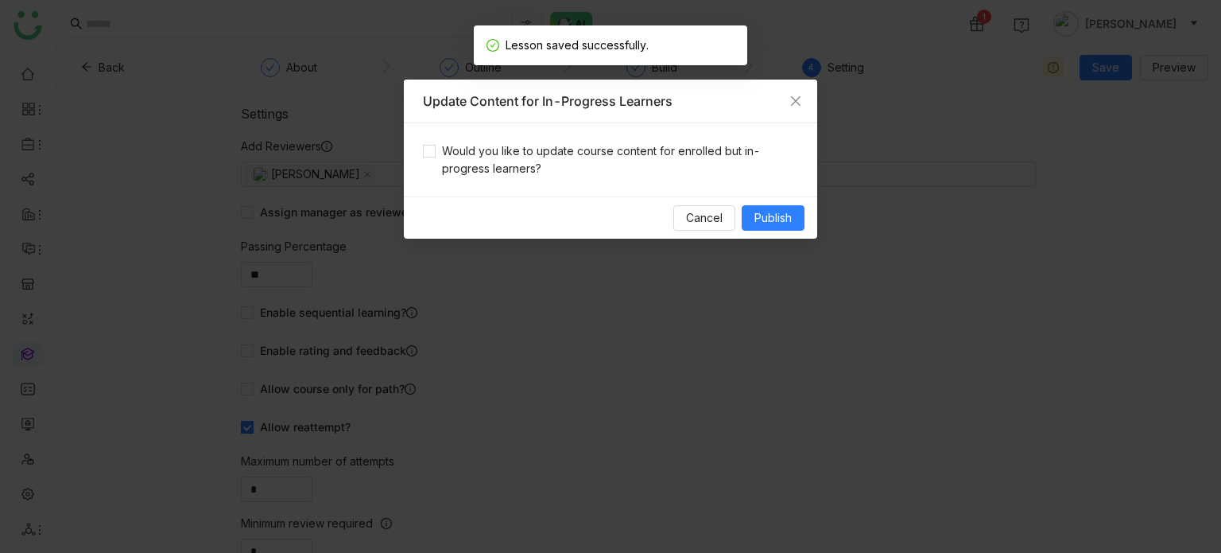
click at [534, 139] on div "Would you like to update course content for enrolled but in-progress learners?" at bounding box center [610, 159] width 413 height 73
click at [536, 161] on span "Would you like to update course content for enrolled but in-progress learners?" at bounding box center [617, 159] width 363 height 35
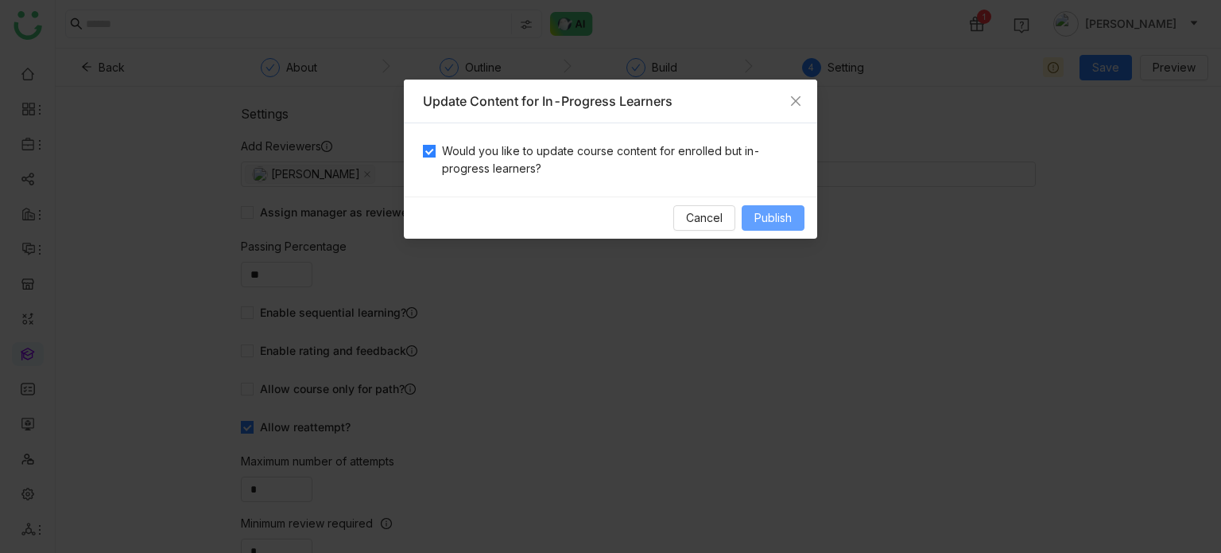
click at [795, 222] on button "Publish" at bounding box center [773, 217] width 63 height 25
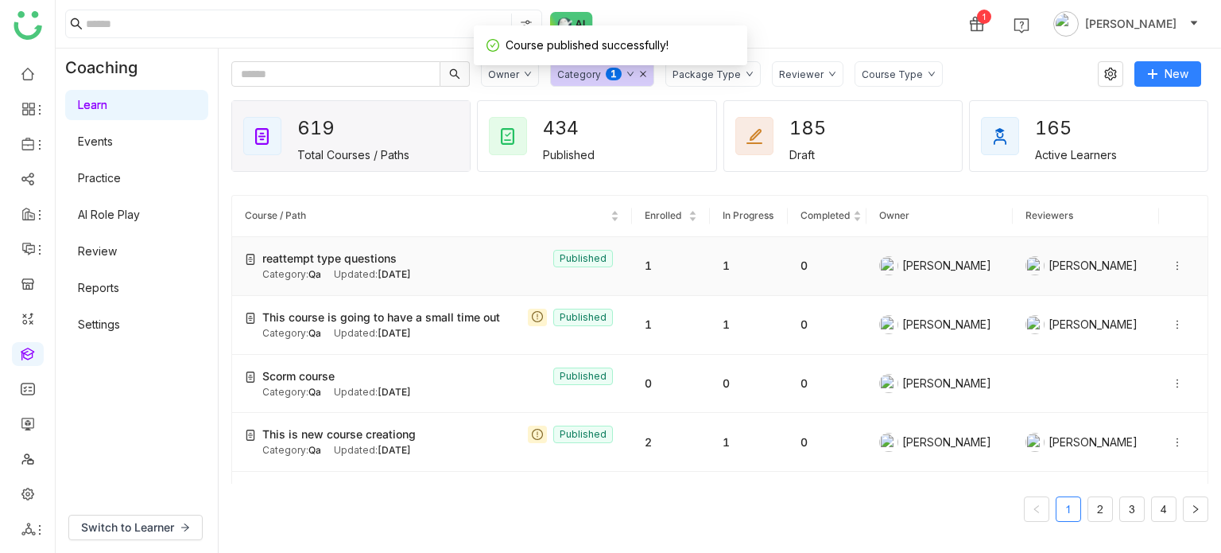
click at [819, 260] on td "0" at bounding box center [827, 266] width 78 height 59
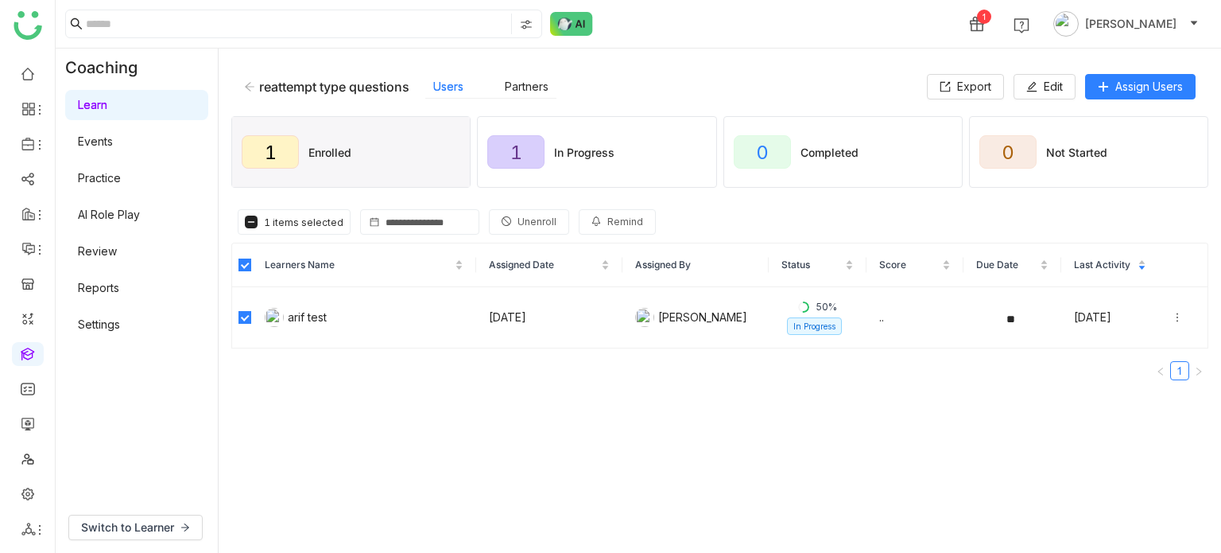
click at [525, 225] on span "Unenroll" at bounding box center [537, 222] width 39 height 15
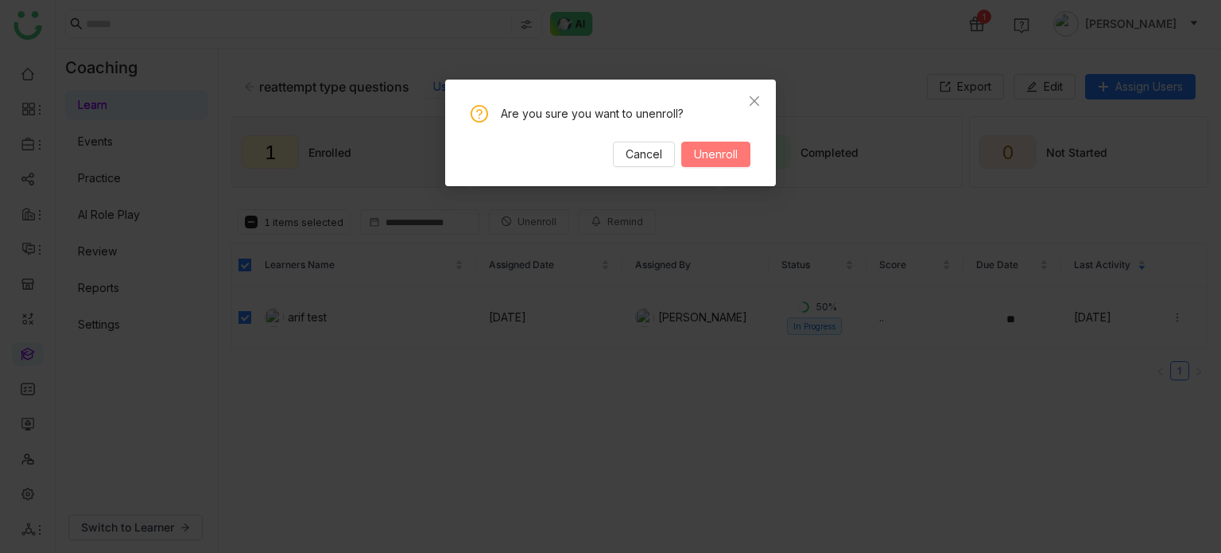
click at [722, 152] on span "Unenroll" at bounding box center [716, 153] width 44 height 17
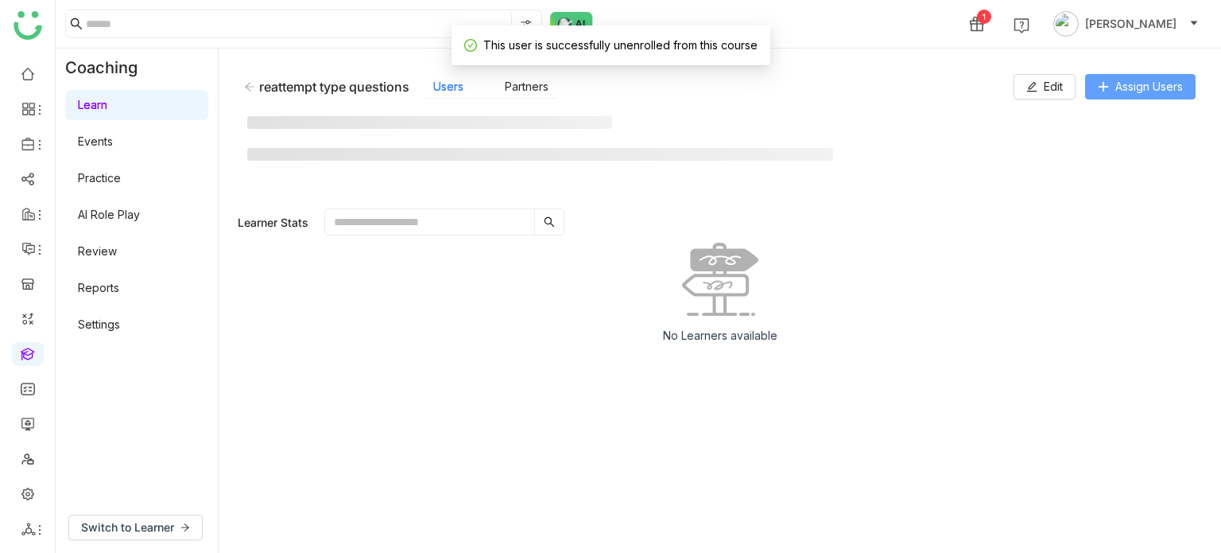
click at [1142, 86] on span "Assign Users" at bounding box center [1149, 86] width 68 height 17
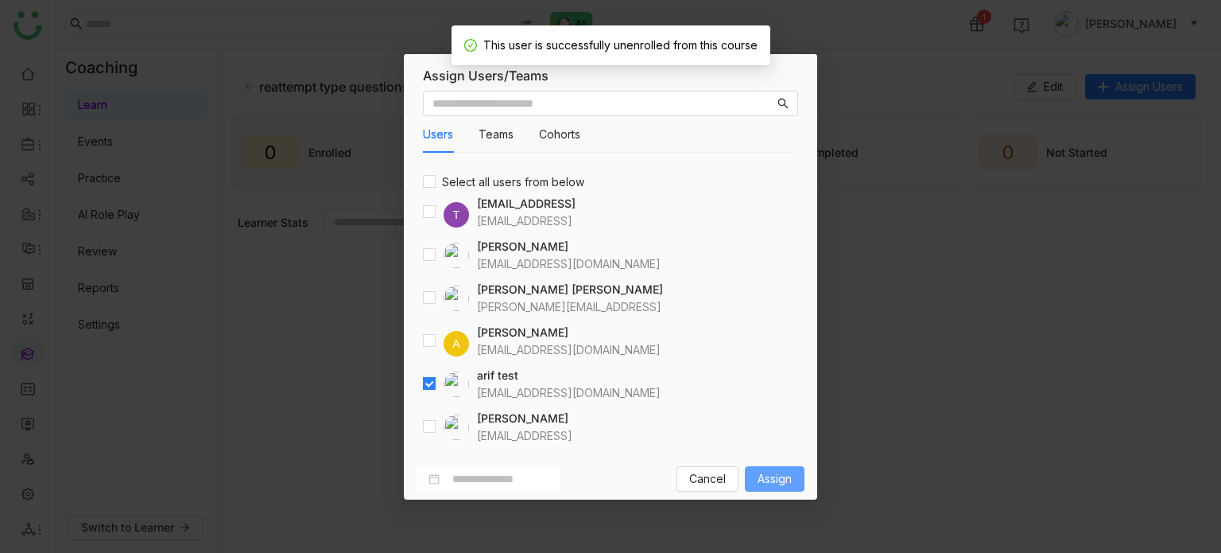
click at [762, 467] on button "Assign" at bounding box center [775, 478] width 60 height 25
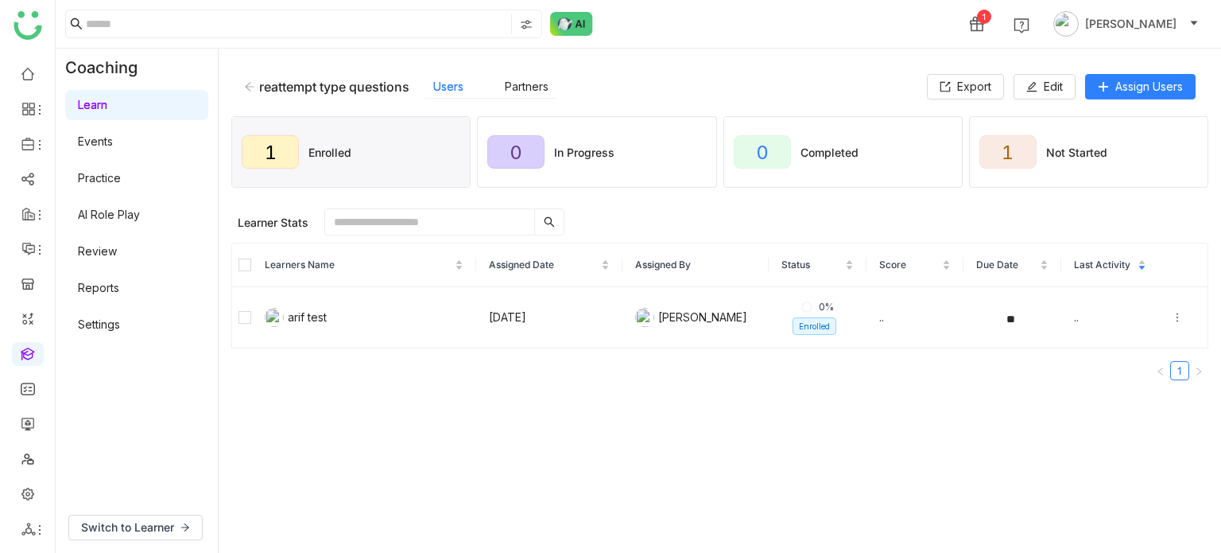
click at [801, 40] on div "1 Arif uddin" at bounding box center [639, 24] width 1166 height 48
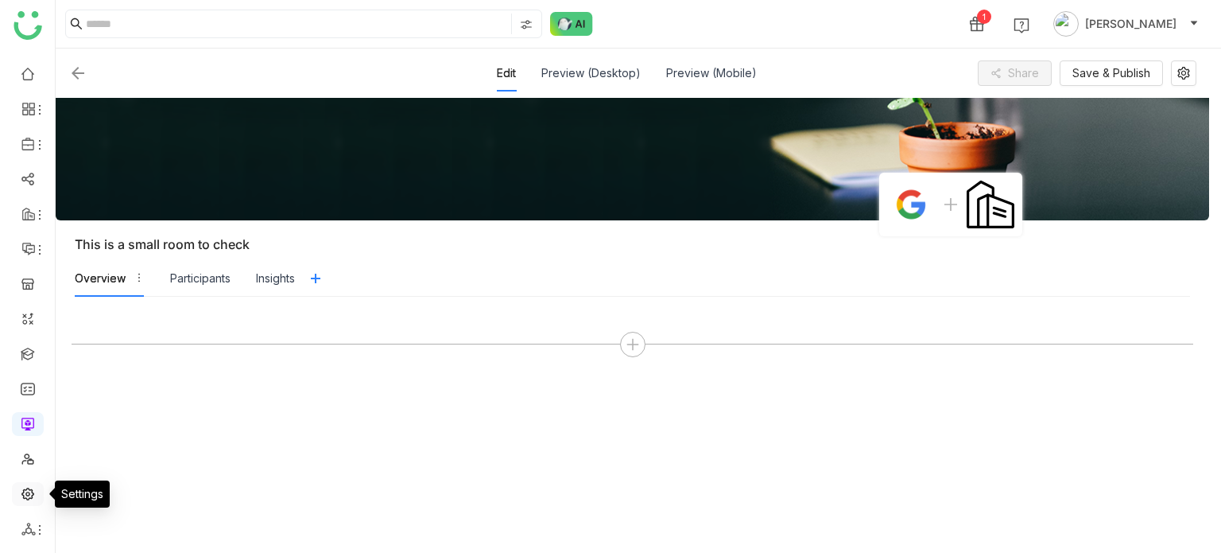
click at [25, 499] on link at bounding box center [28, 493] width 14 height 14
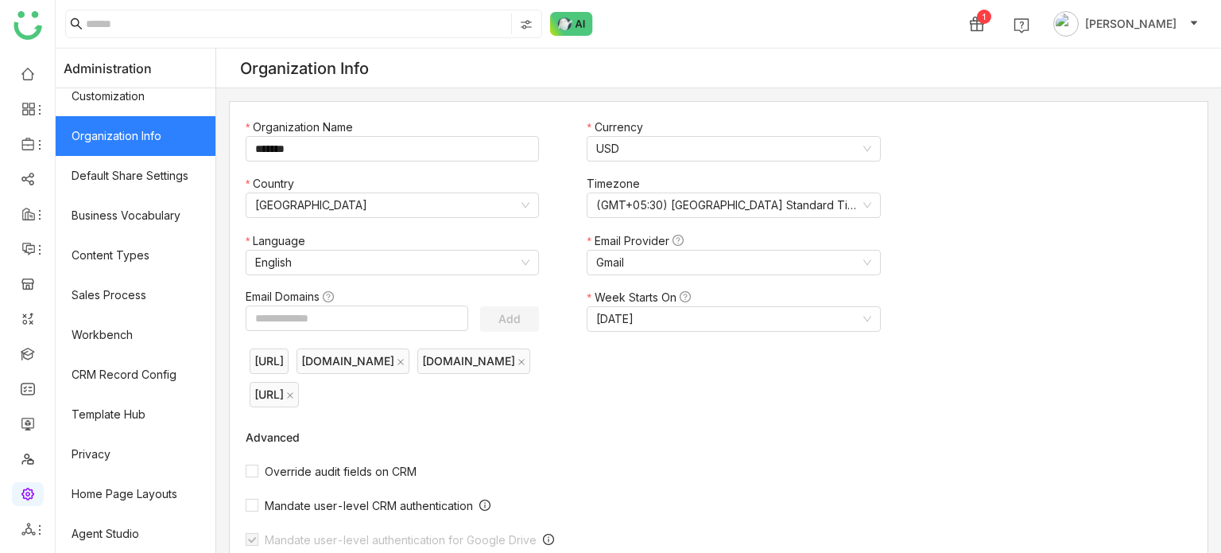
scroll to position [477, 0]
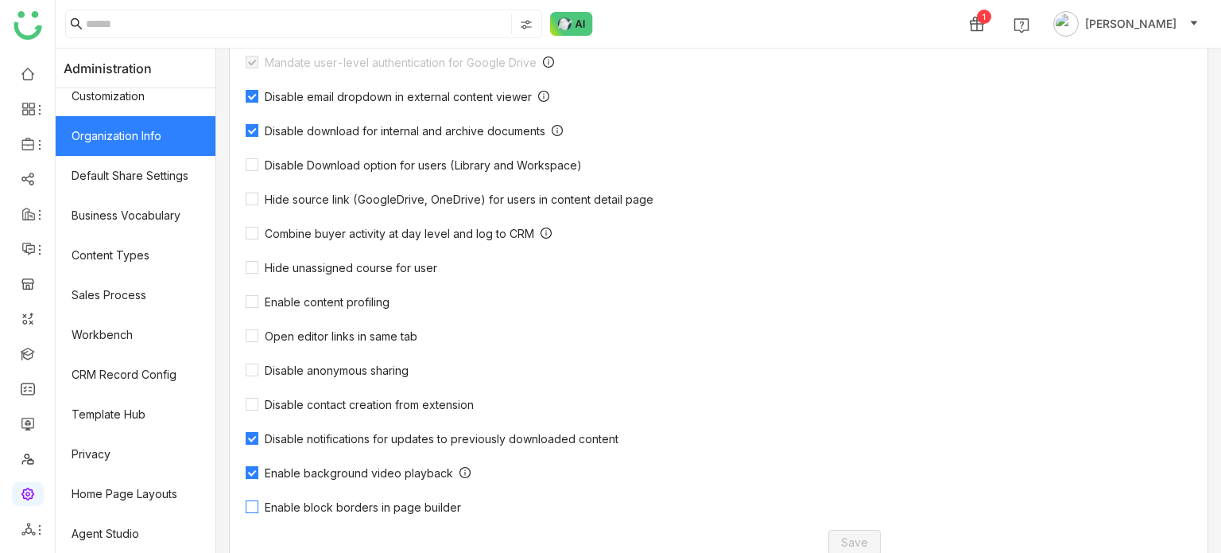
click at [402, 510] on span "Enable block borders in page builder" at bounding box center [362, 507] width 209 height 14
click at [863, 540] on span "Save" at bounding box center [854, 541] width 27 height 17
click at [29, 528] on icon at bounding box center [28, 528] width 14 height 13
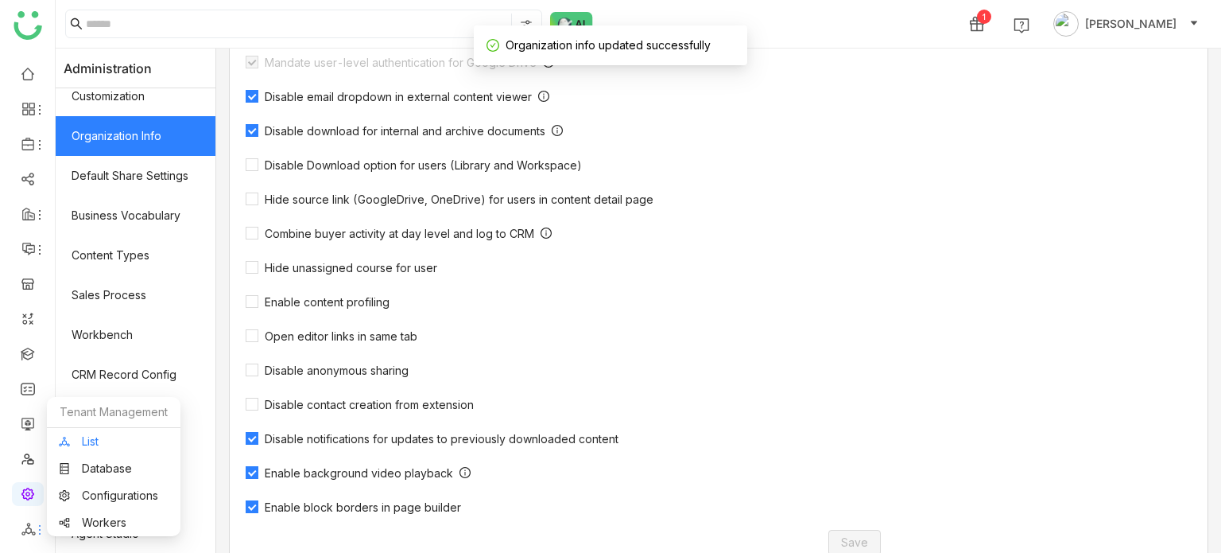
click at [108, 441] on link "List" at bounding box center [114, 441] width 110 height 11
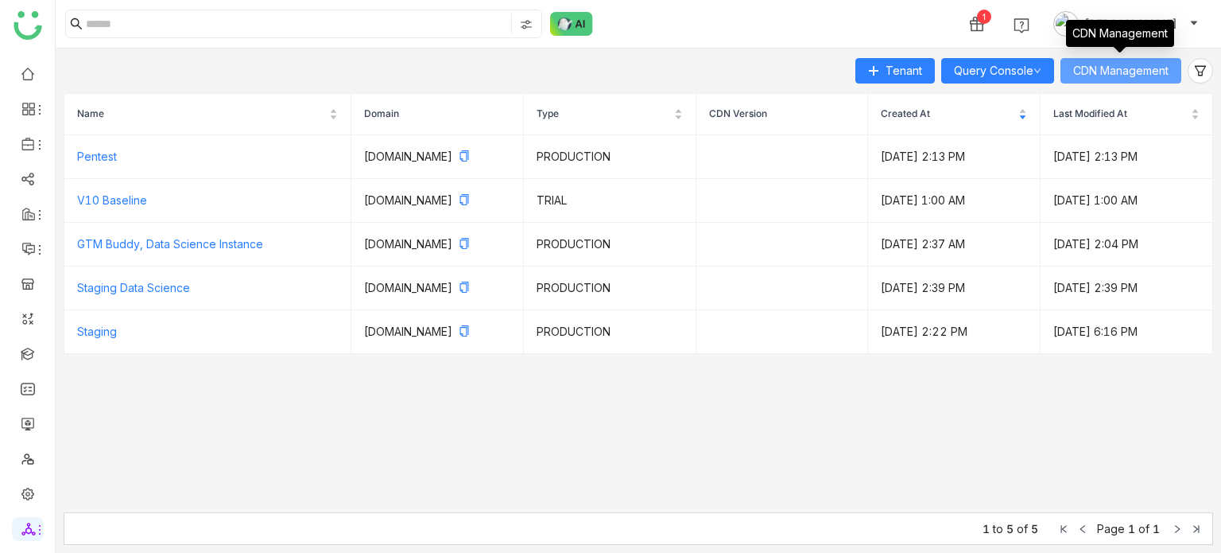
click at [1127, 71] on span "CDN Management" at bounding box center [1120, 70] width 95 height 17
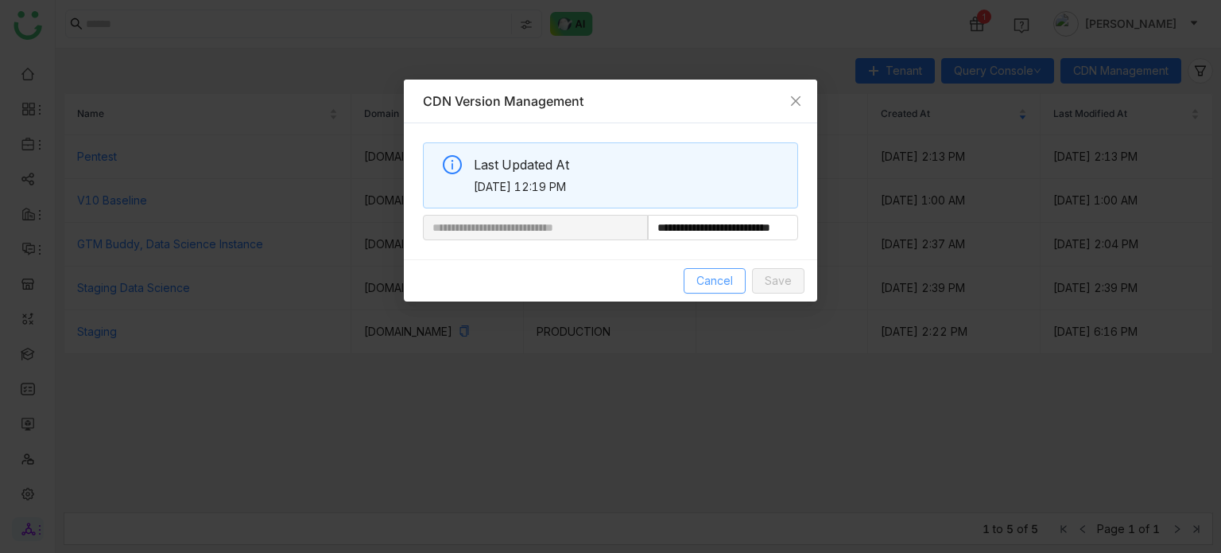
click at [735, 273] on button "Cancel" at bounding box center [715, 280] width 62 height 25
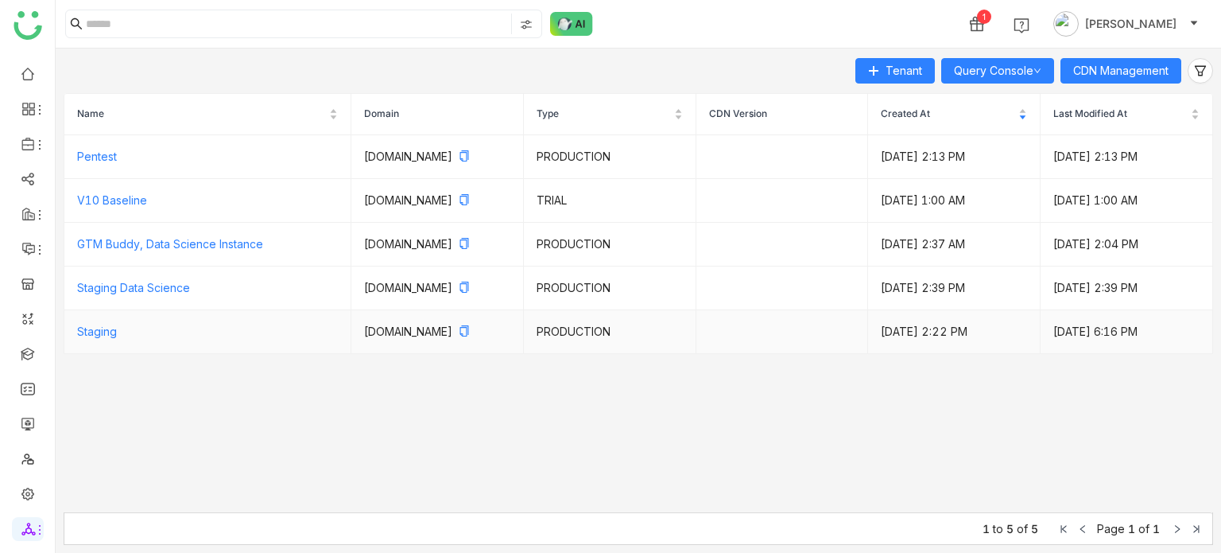
click at [193, 353] on td "Staging" at bounding box center [207, 332] width 287 height 44
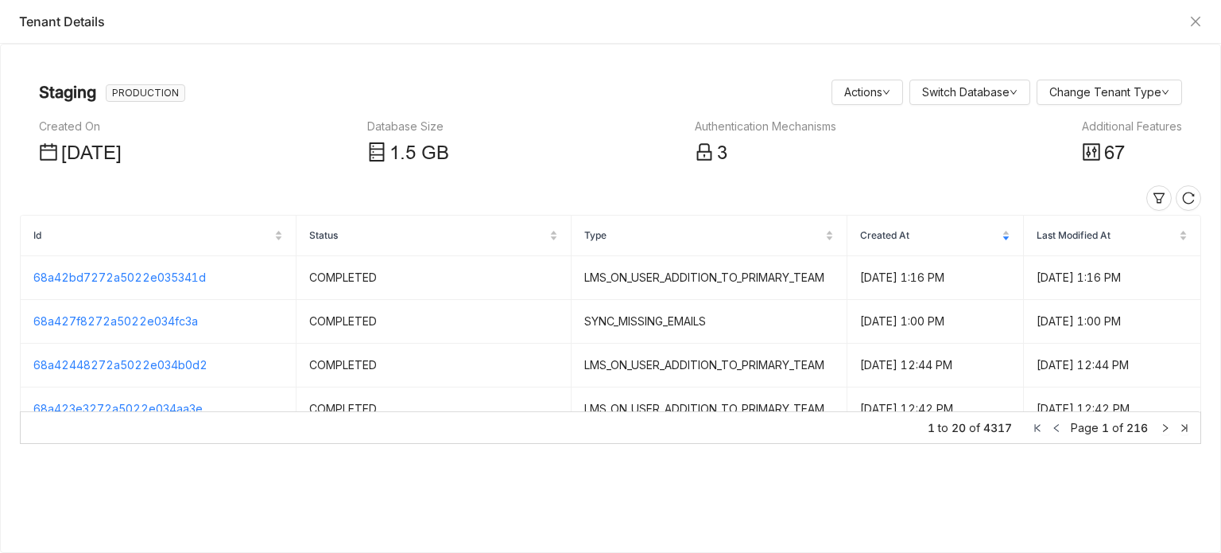
click at [1094, 145] on icon at bounding box center [1091, 151] width 17 height 17
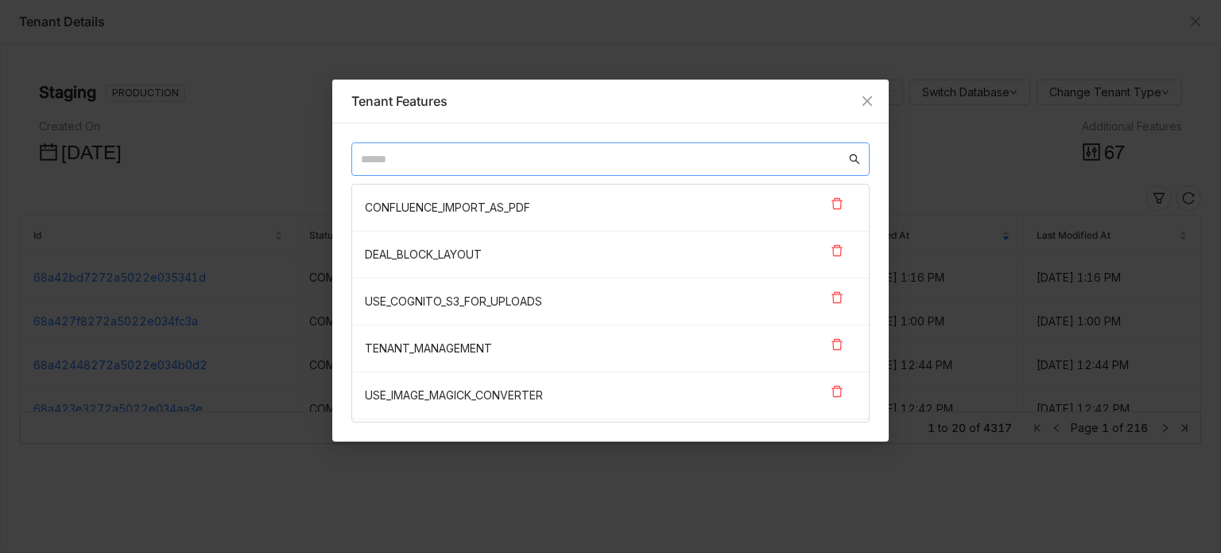
click at [680, 159] on input "text" at bounding box center [603, 158] width 485 height 17
paste input "**********"
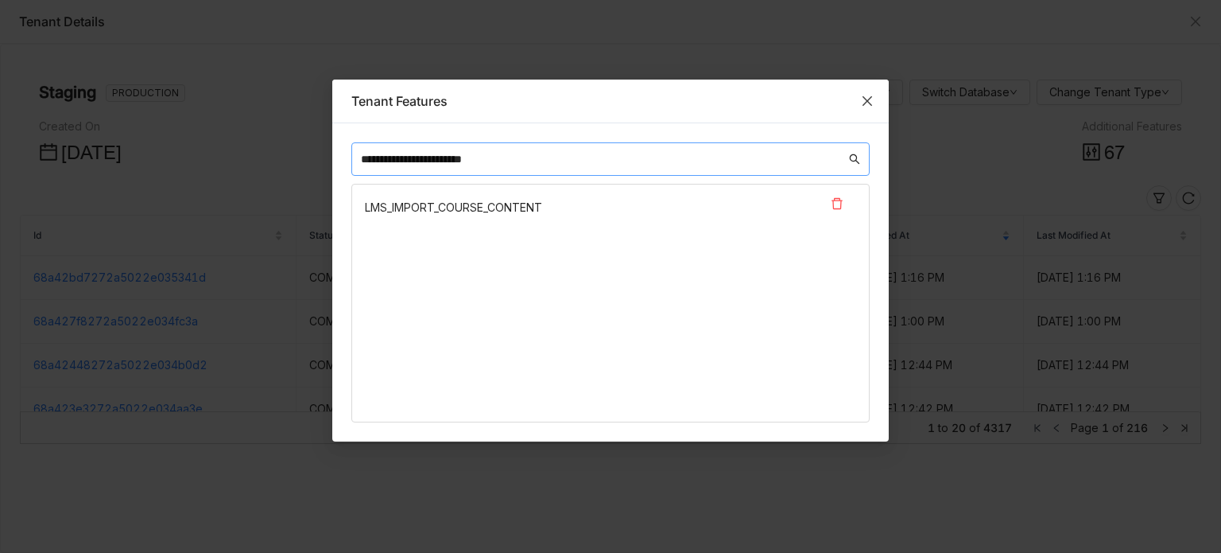
type input "**********"
click at [875, 99] on span "Close" at bounding box center [867, 101] width 43 height 43
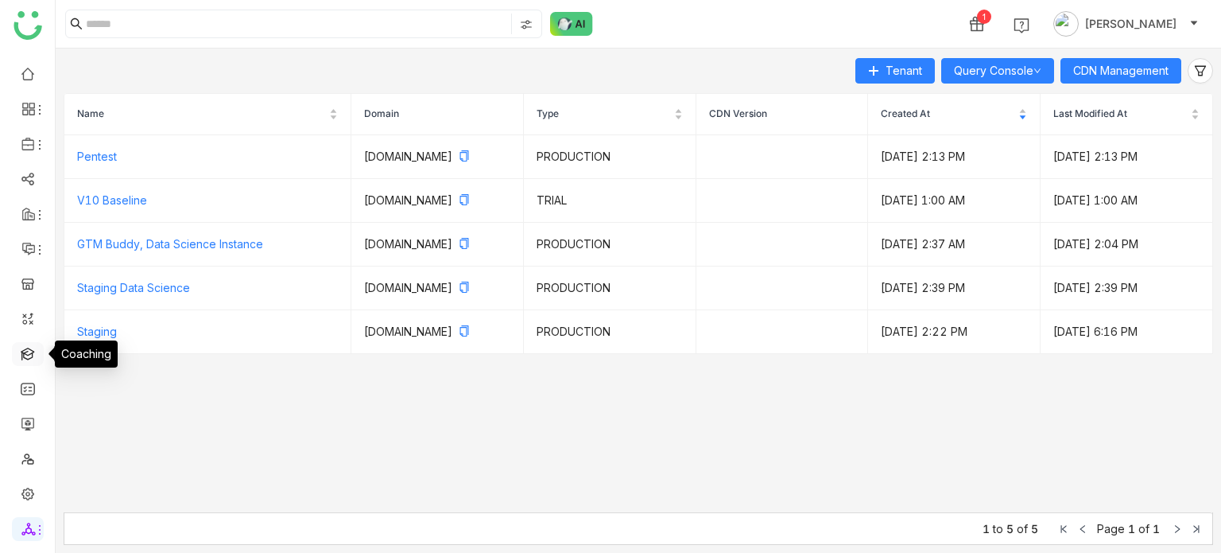
click at [35, 357] on link at bounding box center [28, 353] width 14 height 14
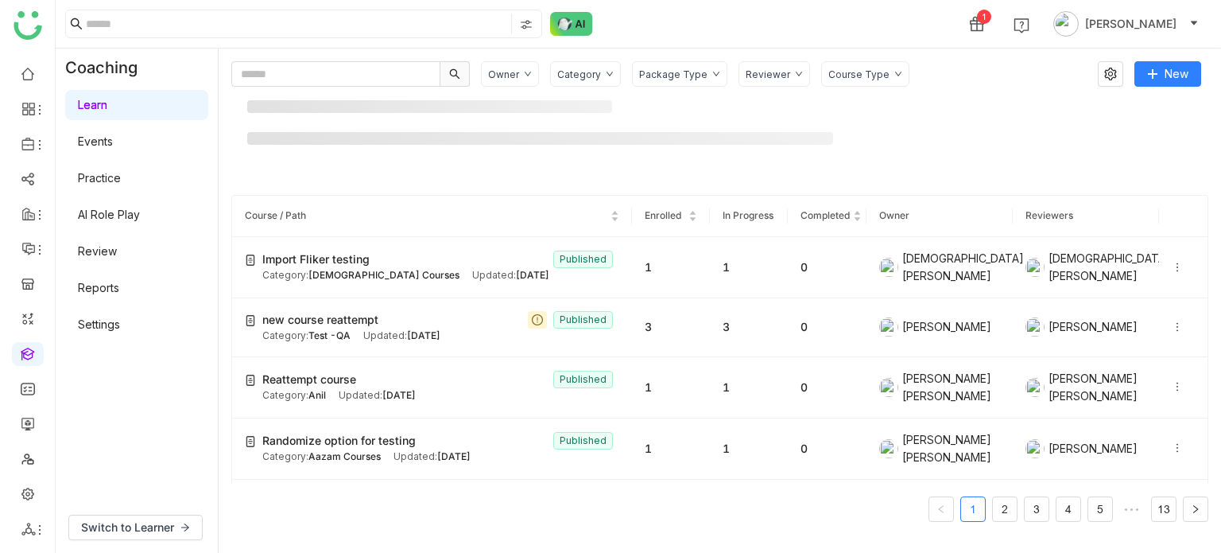
click at [120, 317] on link "Settings" at bounding box center [99, 324] width 42 height 14
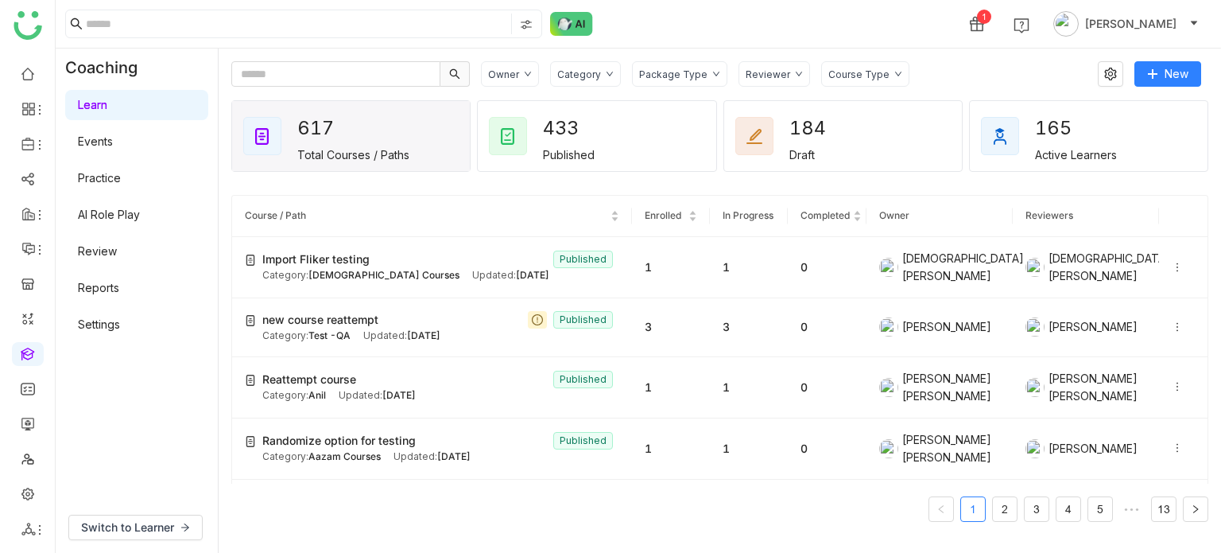
click at [120, 327] on link "Settings" at bounding box center [99, 324] width 42 height 14
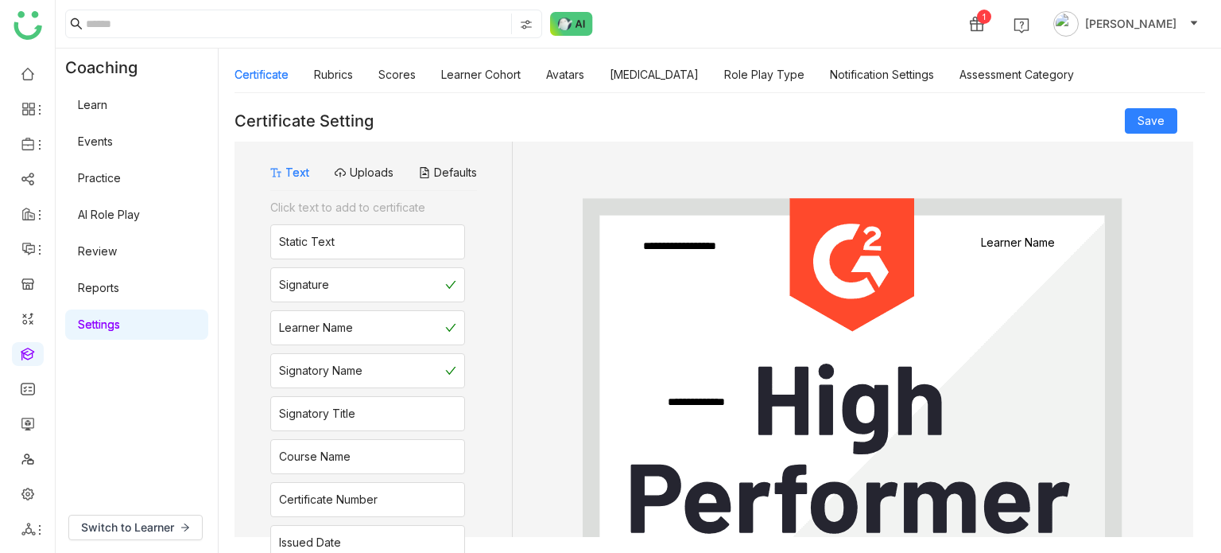
click at [588, 79] on div "Certificate Rubrics Scores Learner Cohort Avatars Personality Type Role Play Ty…" at bounding box center [655, 74] width 840 height 37
click at [570, 81] on link "Avatars" at bounding box center [565, 75] width 38 height 14
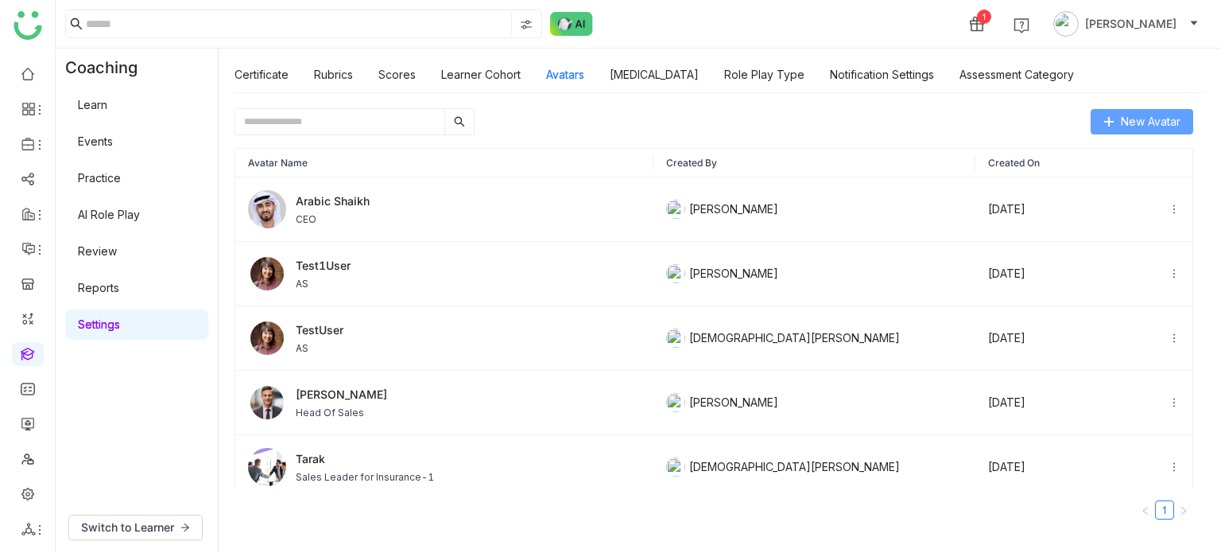
click at [1141, 125] on span "New Avatar" at bounding box center [1151, 121] width 60 height 17
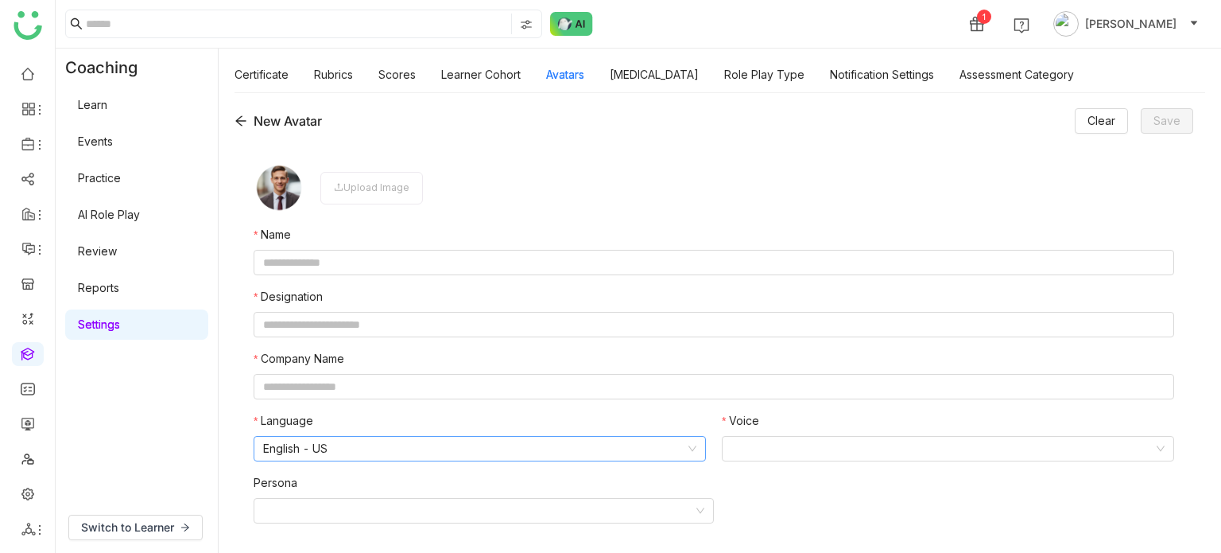
click at [369, 453] on nz-select-item "English - US" at bounding box center [479, 448] width 433 height 24
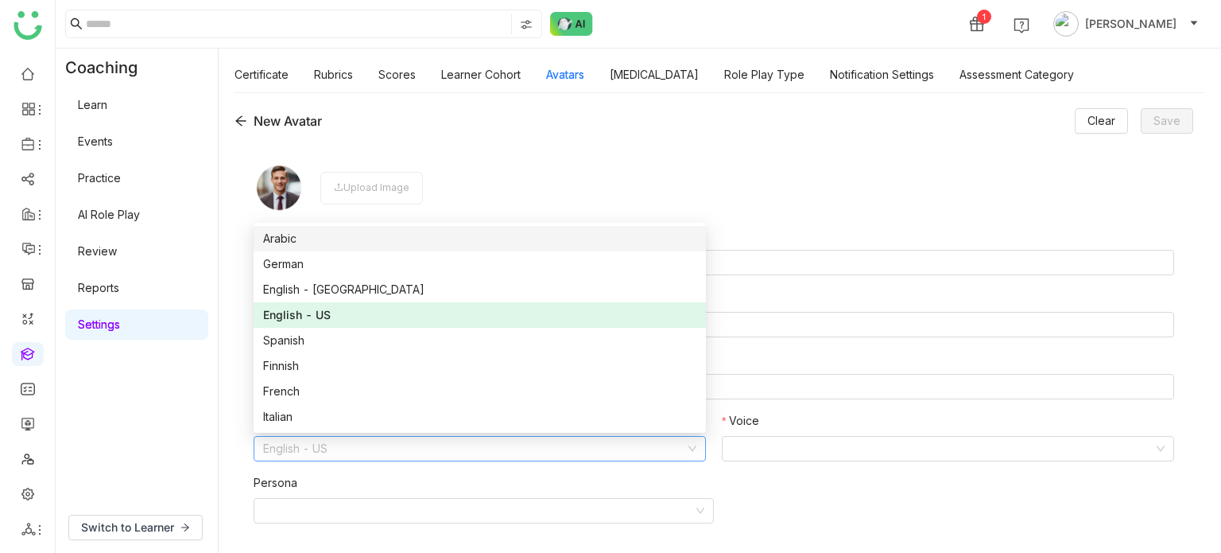
click at [612, 126] on div "New Avatar Clear Save" at bounding box center [714, 120] width 959 height 25
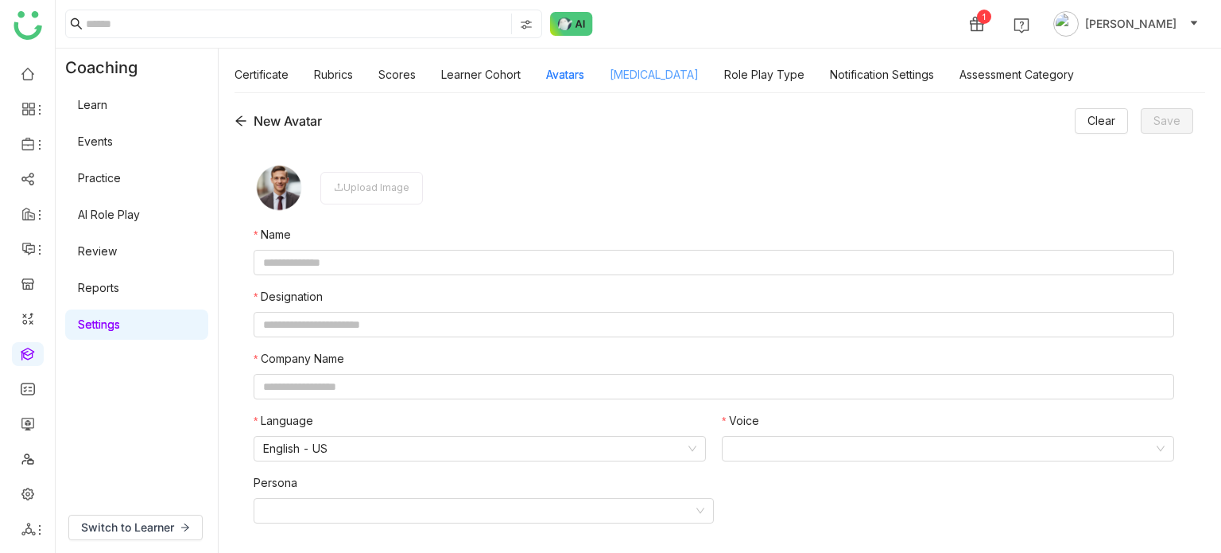
click at [641, 72] on link "Personality Type" at bounding box center [654, 75] width 89 height 14
click at [561, 81] on link "Avatars" at bounding box center [565, 75] width 38 height 14
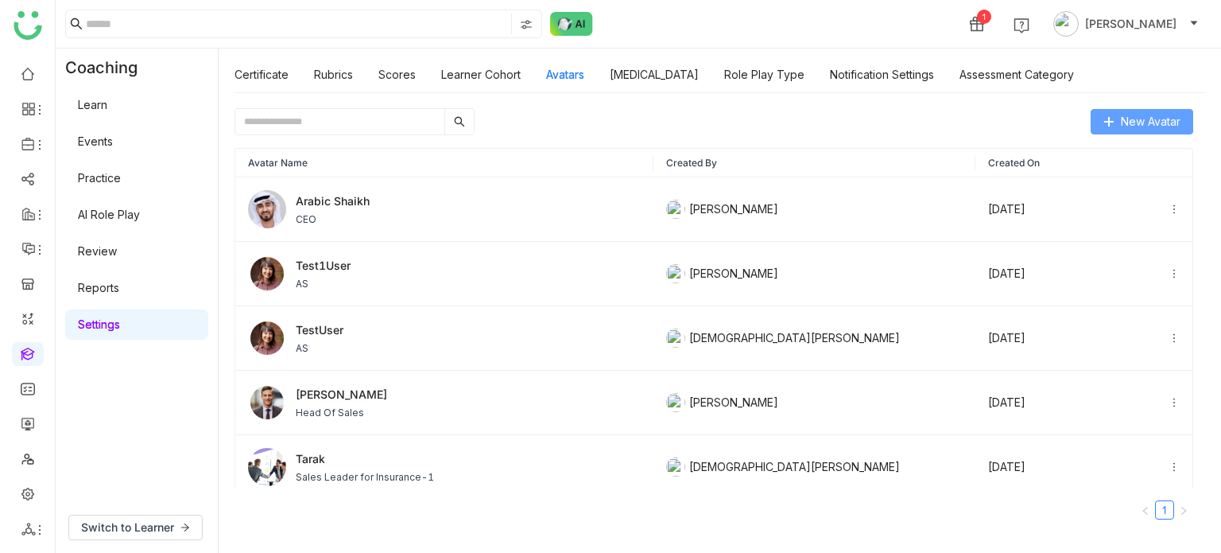
click at [1121, 126] on span "New Avatar" at bounding box center [1151, 121] width 60 height 17
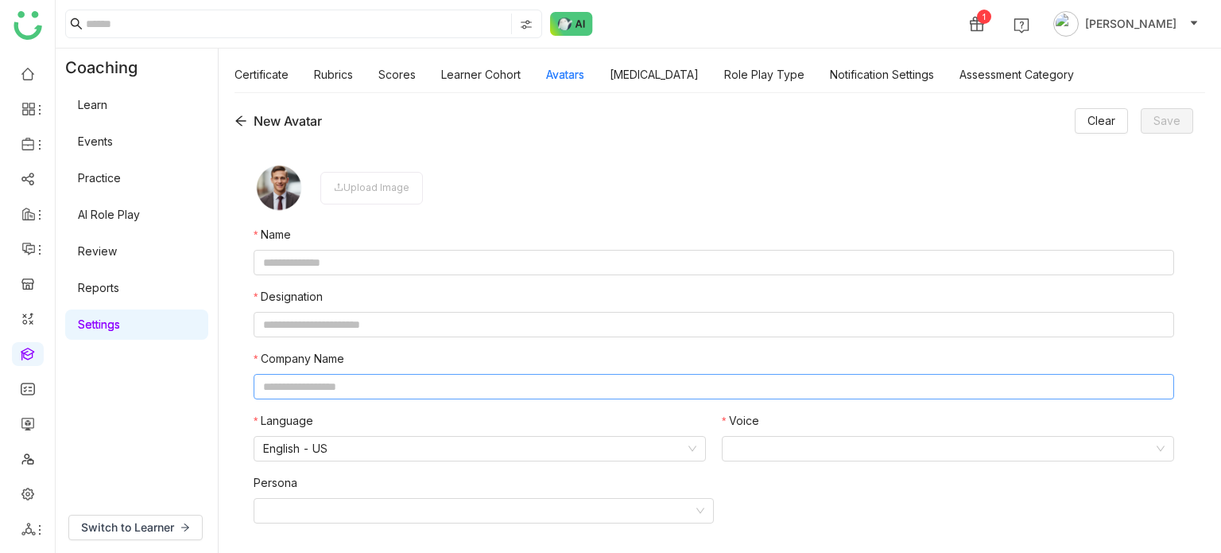
click at [392, 387] on input "text" at bounding box center [714, 386] width 921 height 25
click at [426, 327] on input "text" at bounding box center [714, 324] width 921 height 25
click at [418, 392] on input "text" at bounding box center [714, 386] width 921 height 25
click at [411, 448] on nz-select-item "English - US" at bounding box center [479, 448] width 433 height 24
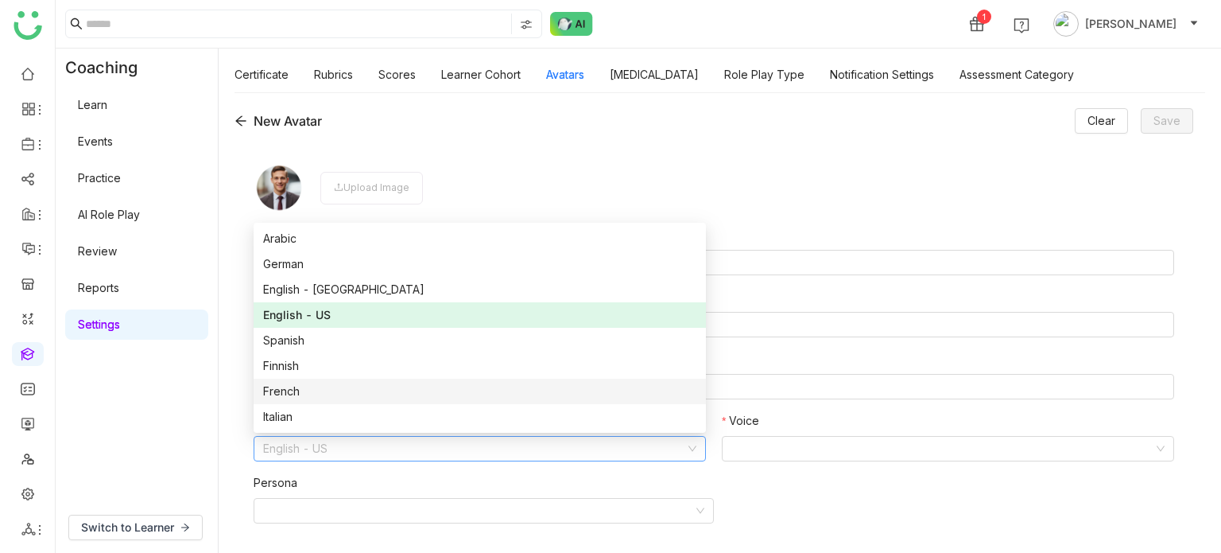
scroll to position [127, 0]
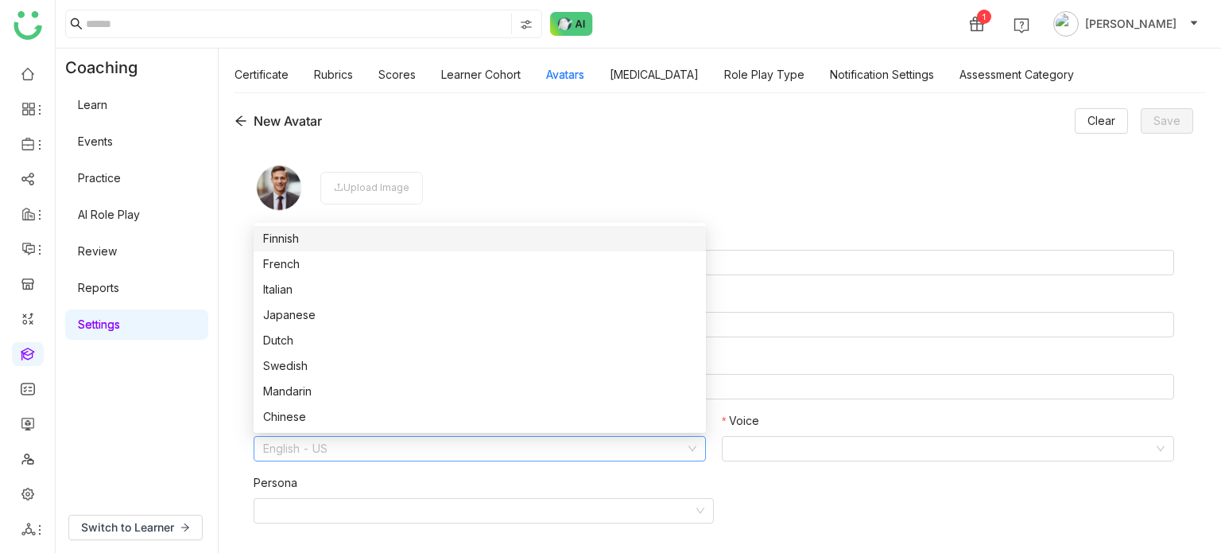
click at [486, 117] on div "New Avatar Clear Save" at bounding box center [714, 120] width 959 height 25
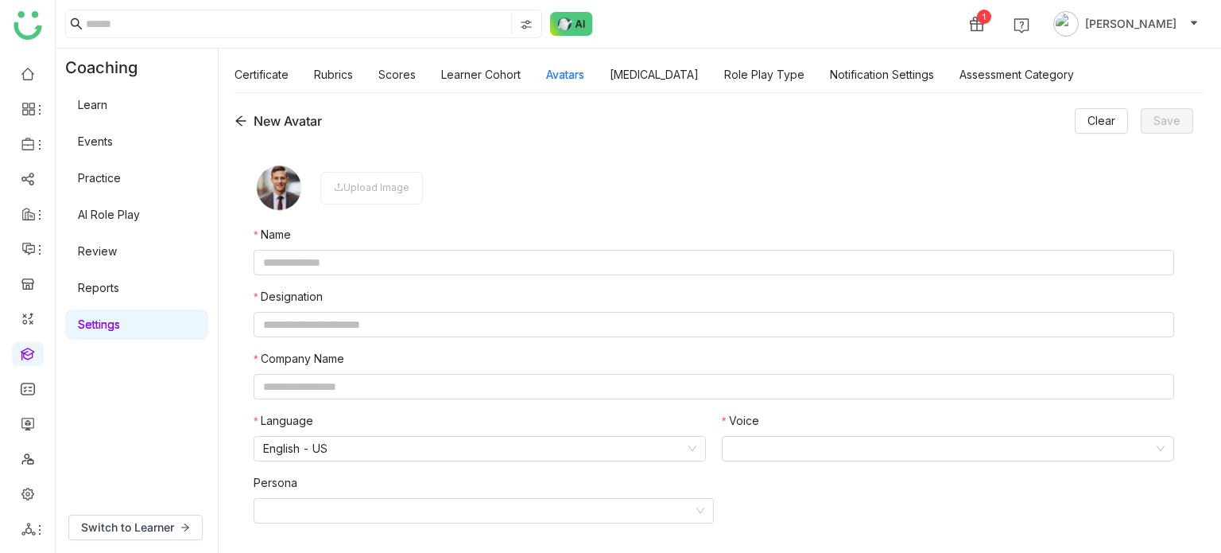
click at [242, 122] on icon at bounding box center [241, 120] width 13 height 13
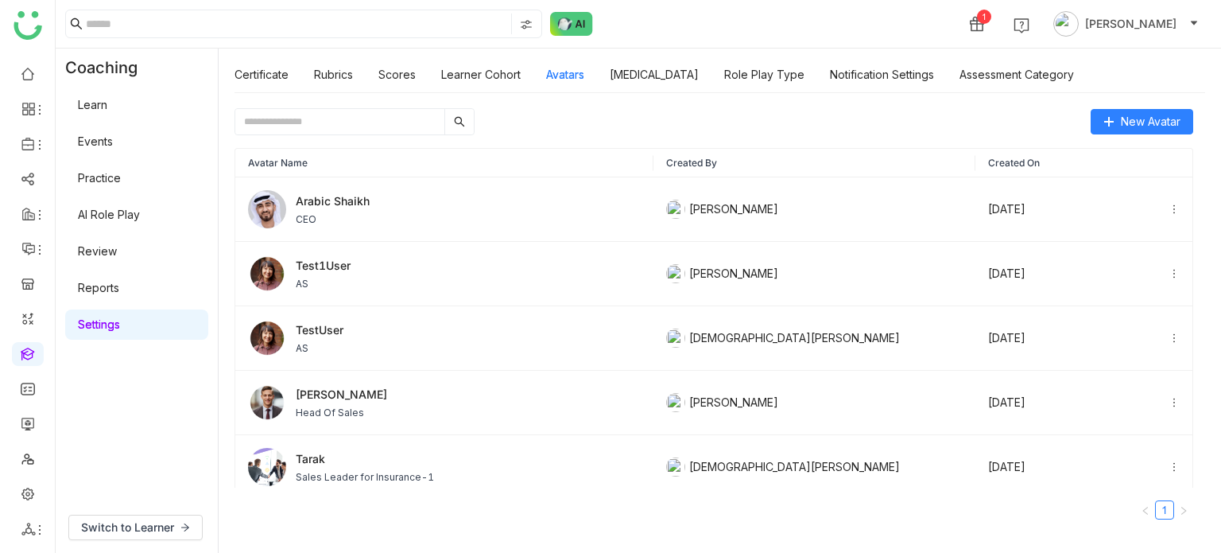
click at [548, 108] on div "New Avatar" at bounding box center [714, 121] width 959 height 27
click at [343, 123] on input "text" at bounding box center [339, 121] width 209 height 25
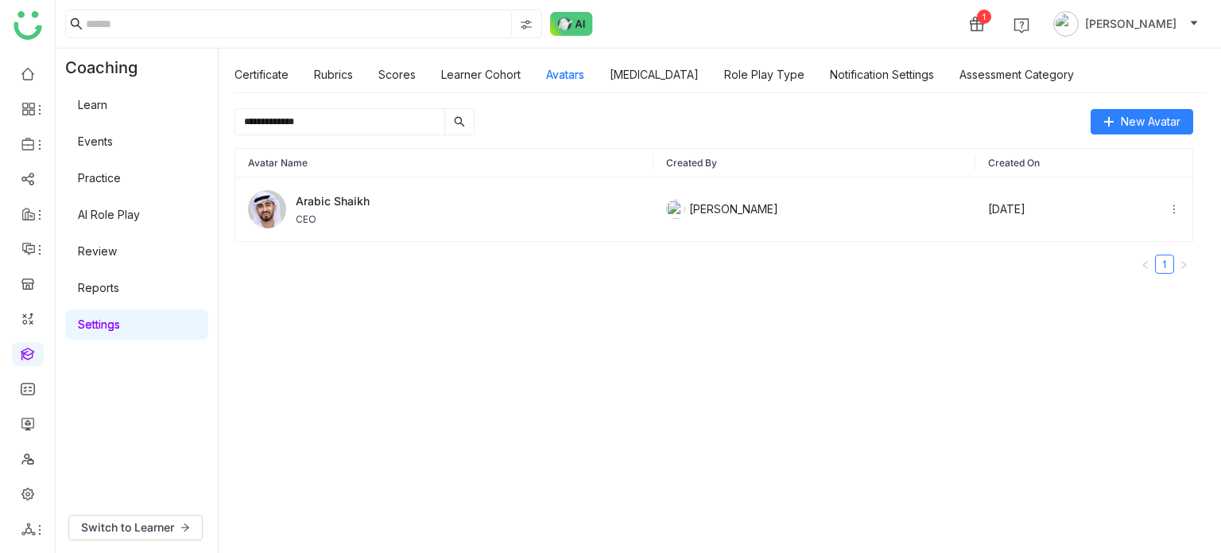
type input "**********"
click at [1169, 204] on icon at bounding box center [1174, 209] width 11 height 11
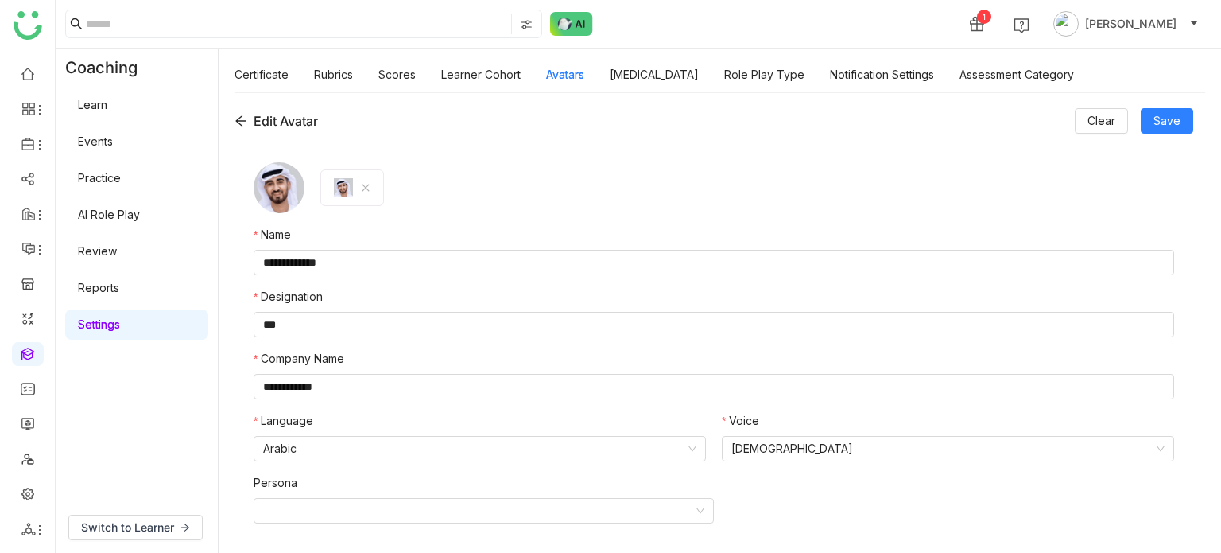
click at [364, 189] on icon at bounding box center [366, 188] width 10 height 10
click at [238, 120] on icon at bounding box center [240, 121] width 10 height 10
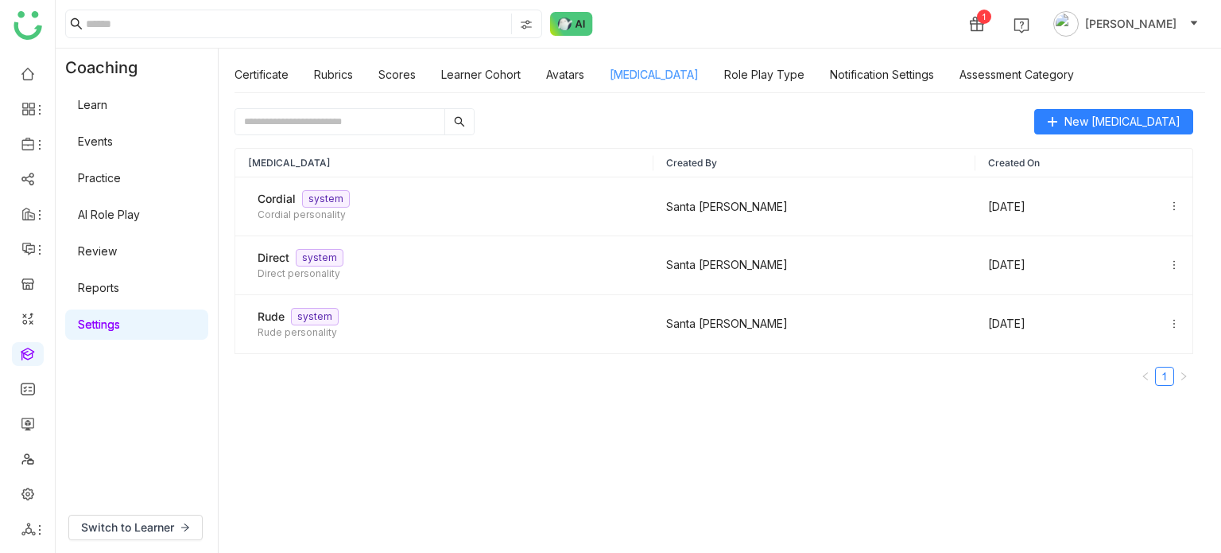
click at [655, 81] on link "Personality Type" at bounding box center [654, 75] width 89 height 14
click at [572, 70] on link "Avatars" at bounding box center [565, 75] width 38 height 14
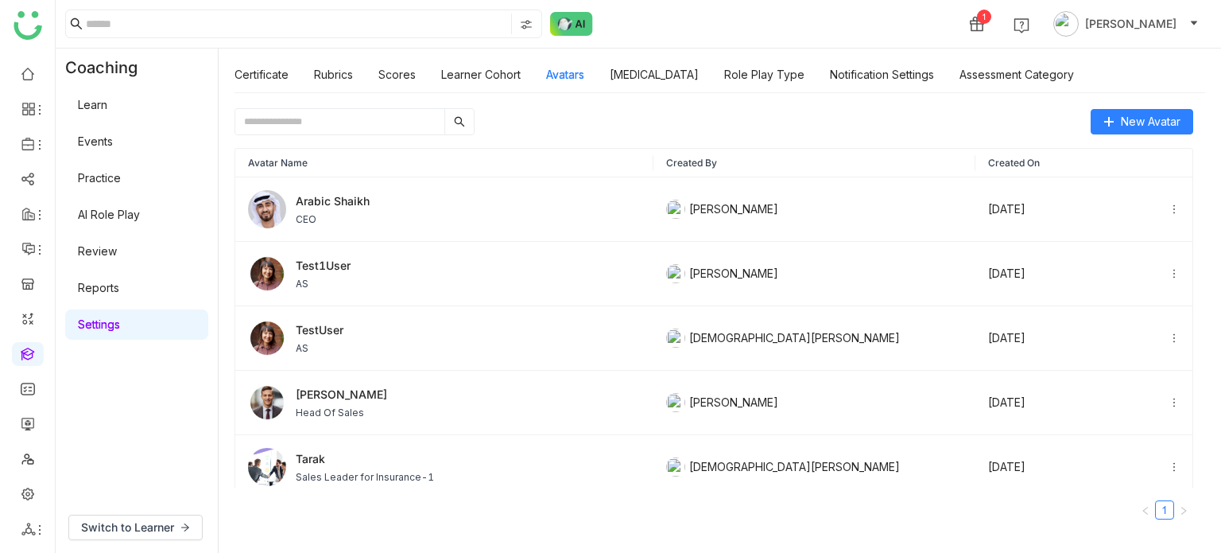
click at [685, 126] on div "New Avatar" at bounding box center [714, 121] width 959 height 27
click at [878, 110] on div "New Avatar" at bounding box center [714, 121] width 959 height 27
click at [696, 124] on div "New Avatar" at bounding box center [714, 121] width 959 height 27
click at [728, 37] on div "1 Arif uddin" at bounding box center [639, 24] width 1166 height 48
click at [565, 76] on link "Avatars" at bounding box center [565, 75] width 38 height 14
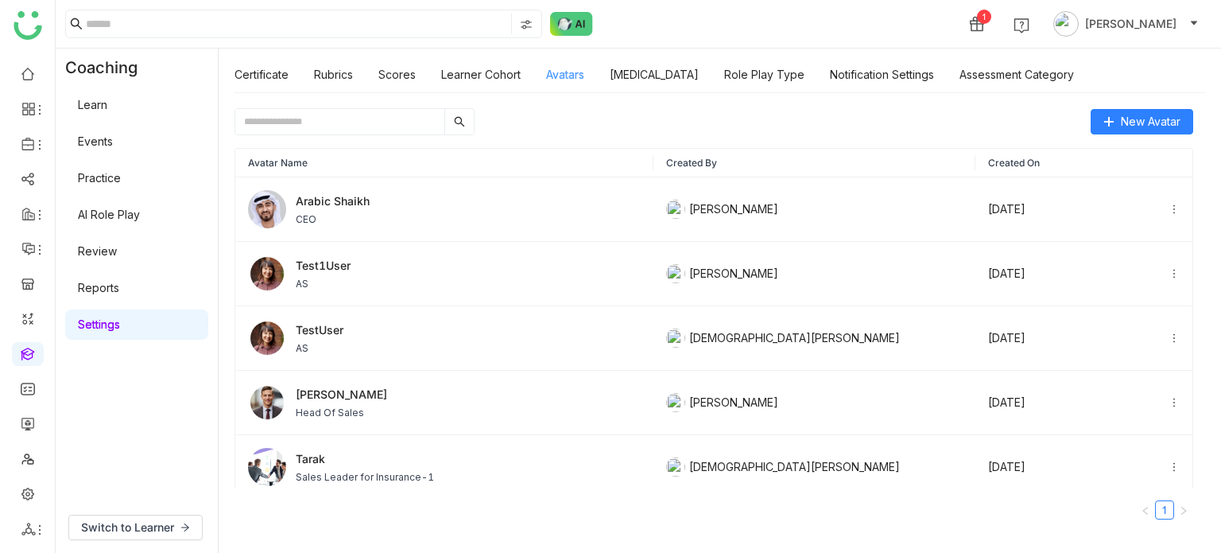
click at [567, 76] on link "Avatars" at bounding box center [565, 75] width 38 height 14
click at [812, 130] on div "New Avatar" at bounding box center [714, 121] width 959 height 27
click at [569, 120] on div "New Avatar" at bounding box center [714, 121] width 959 height 27
click at [1173, 208] on icon at bounding box center [1174, 209] width 2 height 9
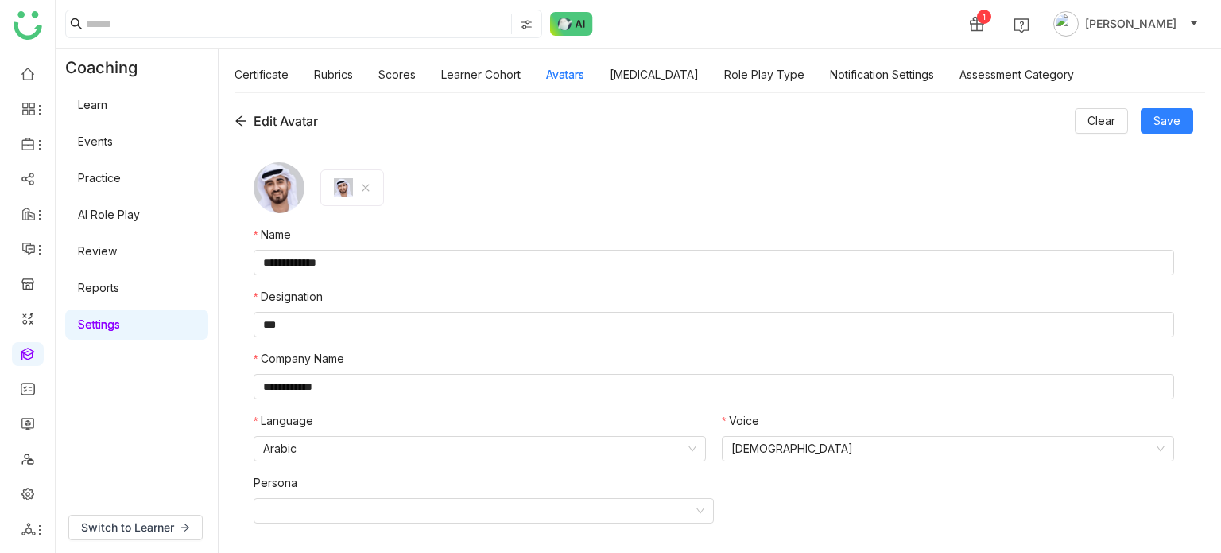
click at [246, 120] on icon at bounding box center [241, 120] width 13 height 13
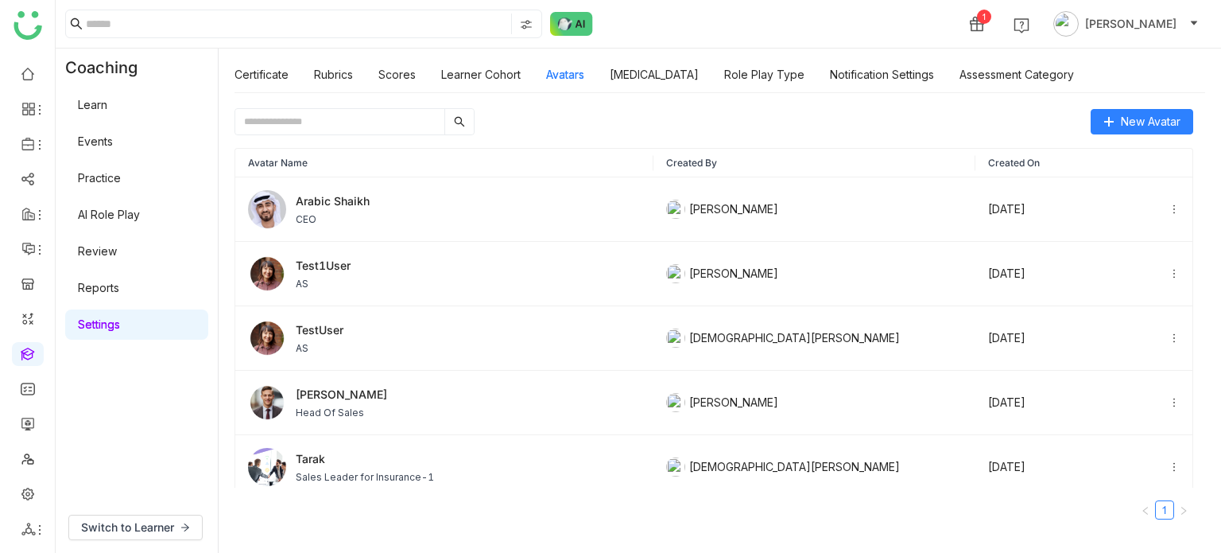
click at [532, 75] on div "Certificate Rubrics Scores Learner Cohort Avatars Personality Type Role Play Ty…" at bounding box center [655, 74] width 840 height 37
click at [547, 73] on link "Avatars" at bounding box center [565, 75] width 38 height 14
click at [21, 417] on link at bounding box center [28, 423] width 14 height 14
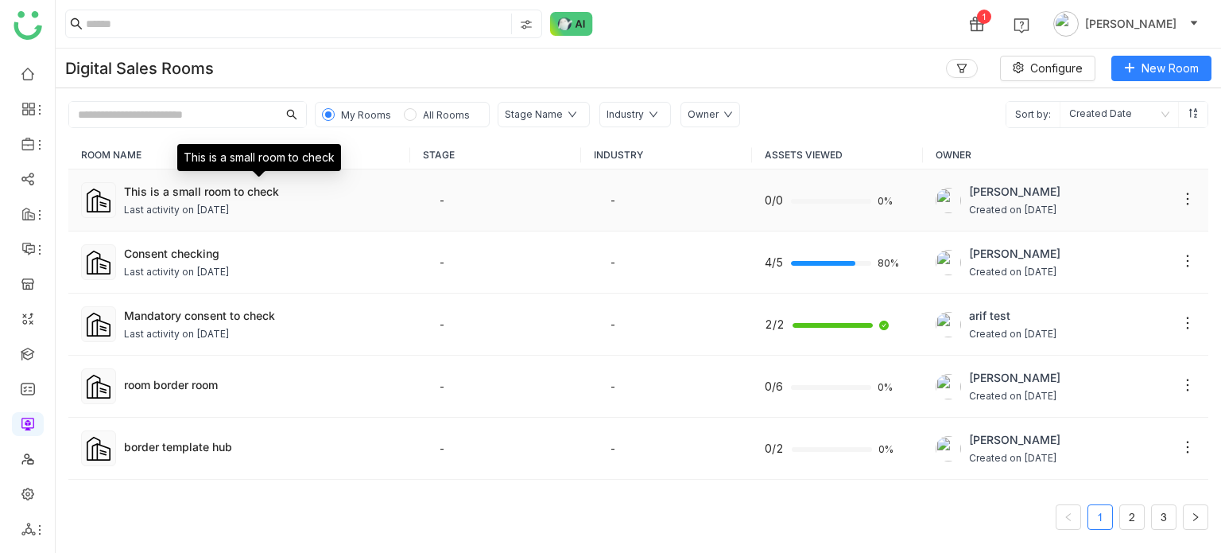
click at [281, 185] on div "This is a small room to check" at bounding box center [260, 191] width 273 height 17
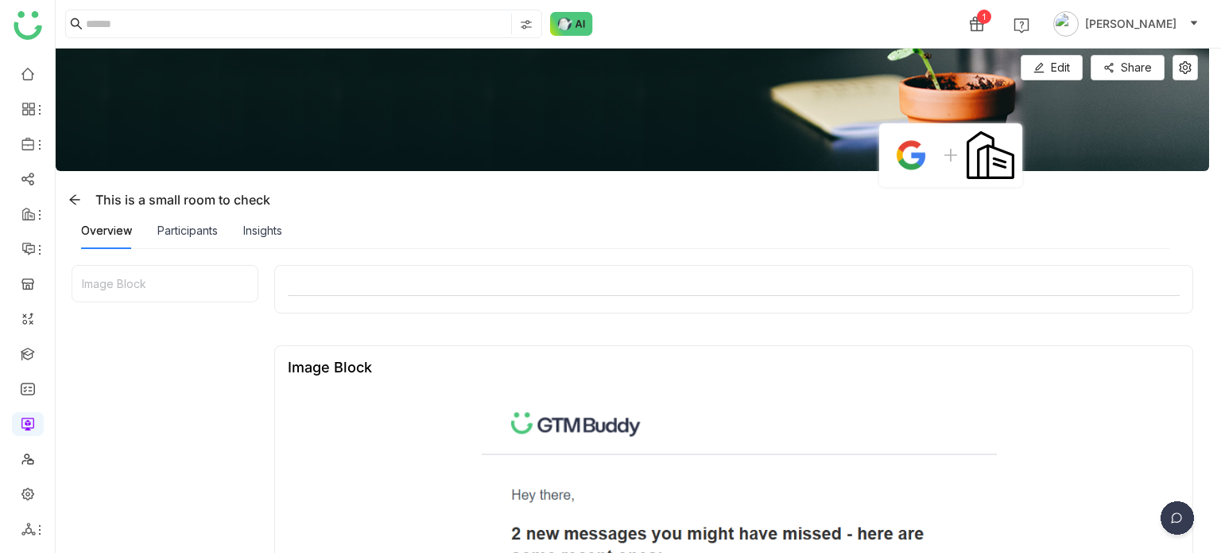
click at [163, 239] on div "Participants" at bounding box center [187, 230] width 60 height 37
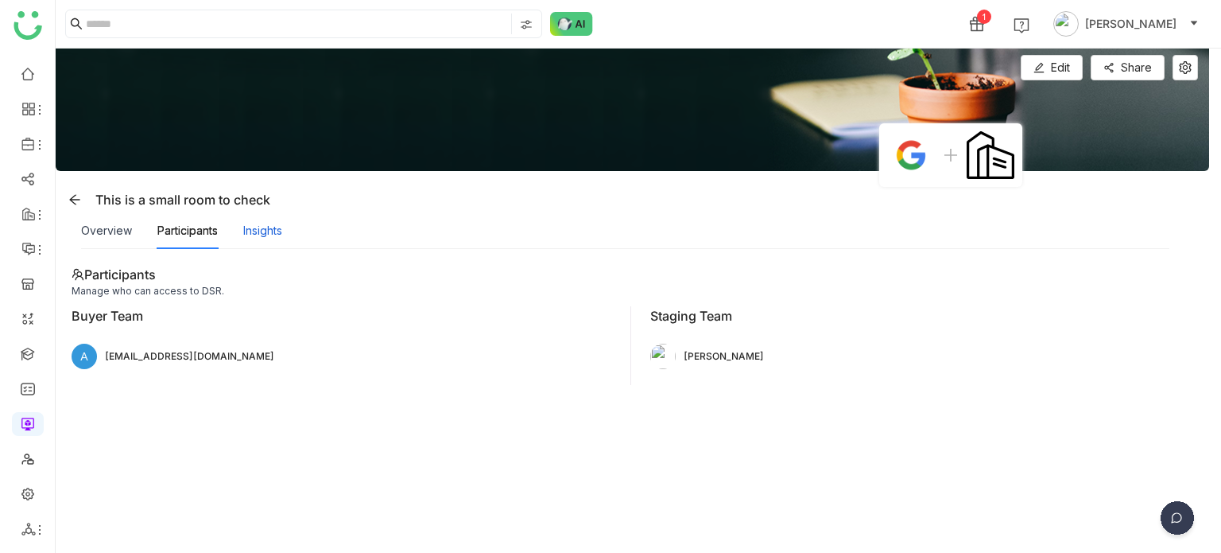
click at [262, 235] on div "Insights" at bounding box center [262, 230] width 39 height 17
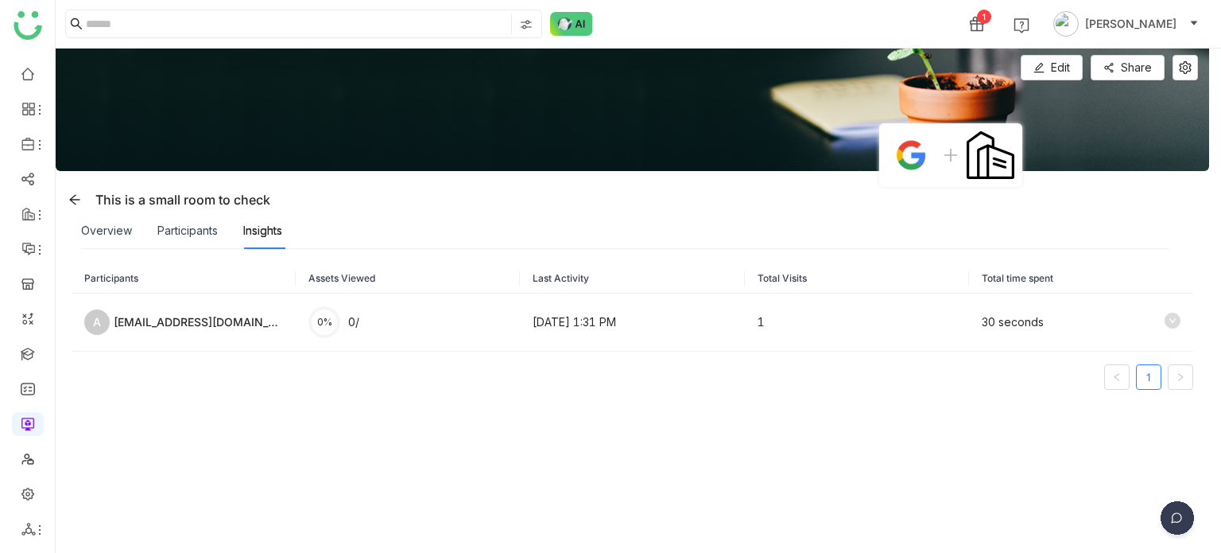
click at [131, 229] on div "Overview Participants Insights" at bounding box center [181, 230] width 201 height 37
click at [126, 228] on div "Overview" at bounding box center [106, 230] width 51 height 17
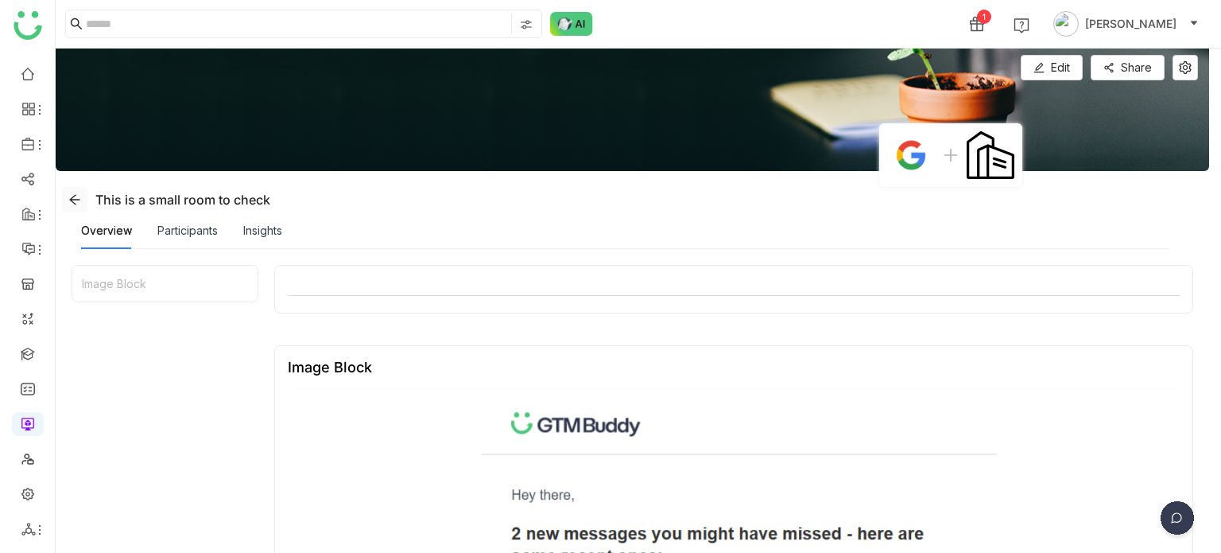
click at [77, 193] on icon at bounding box center [74, 199] width 13 height 13
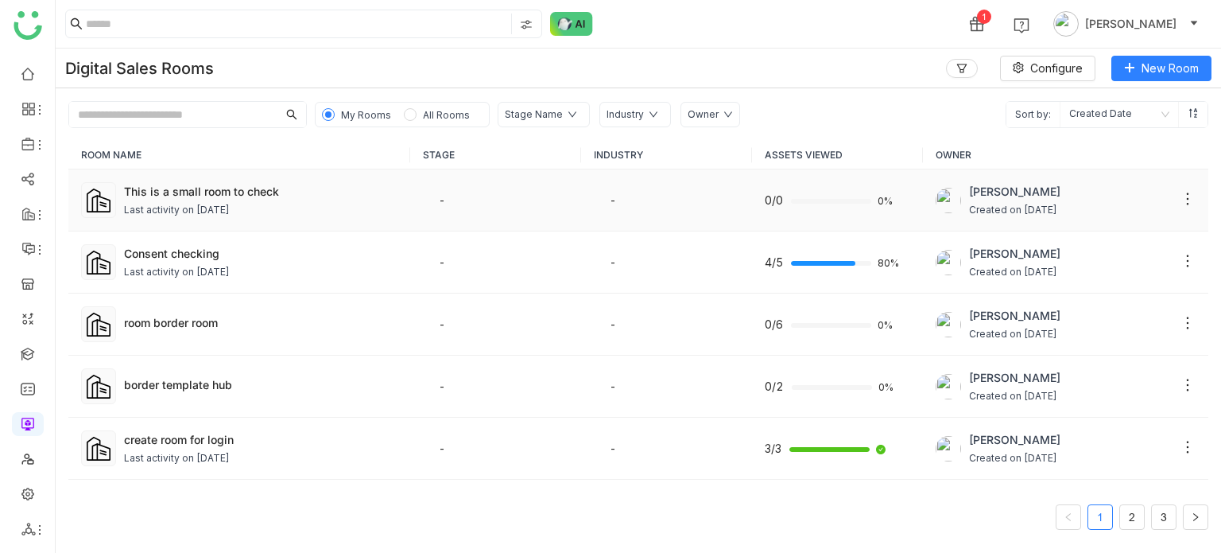
click at [115, 193] on div at bounding box center [98, 200] width 35 height 36
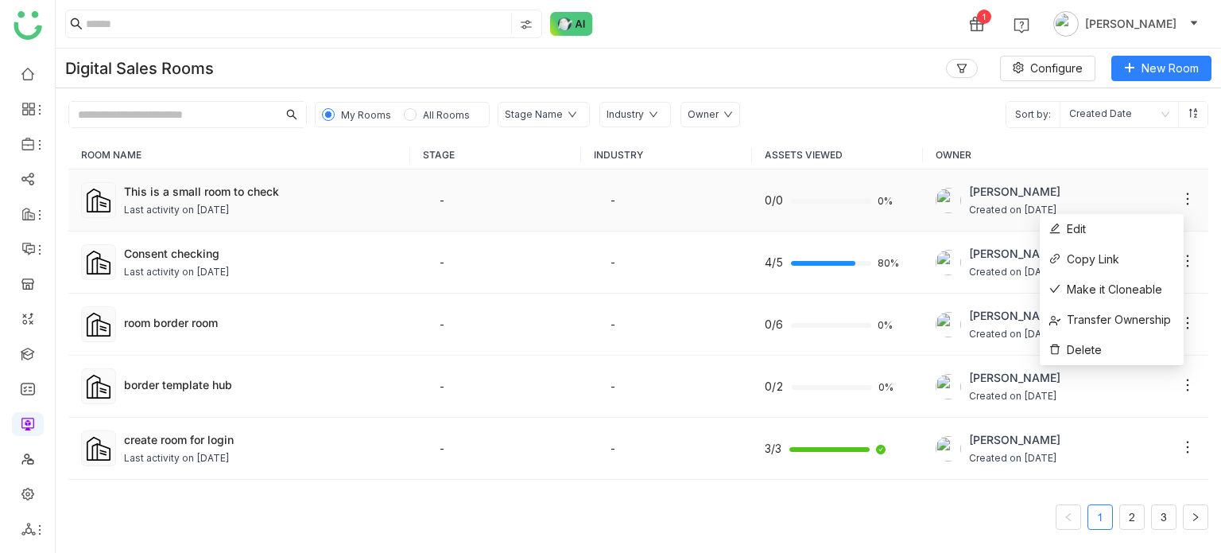
click at [1187, 198] on icon at bounding box center [1188, 198] width 2 height 12
click at [816, 111] on div "My Rooms All Rooms Stage Name Industry Owner Sort by: Created Date" at bounding box center [639, 108] width 1166 height 40
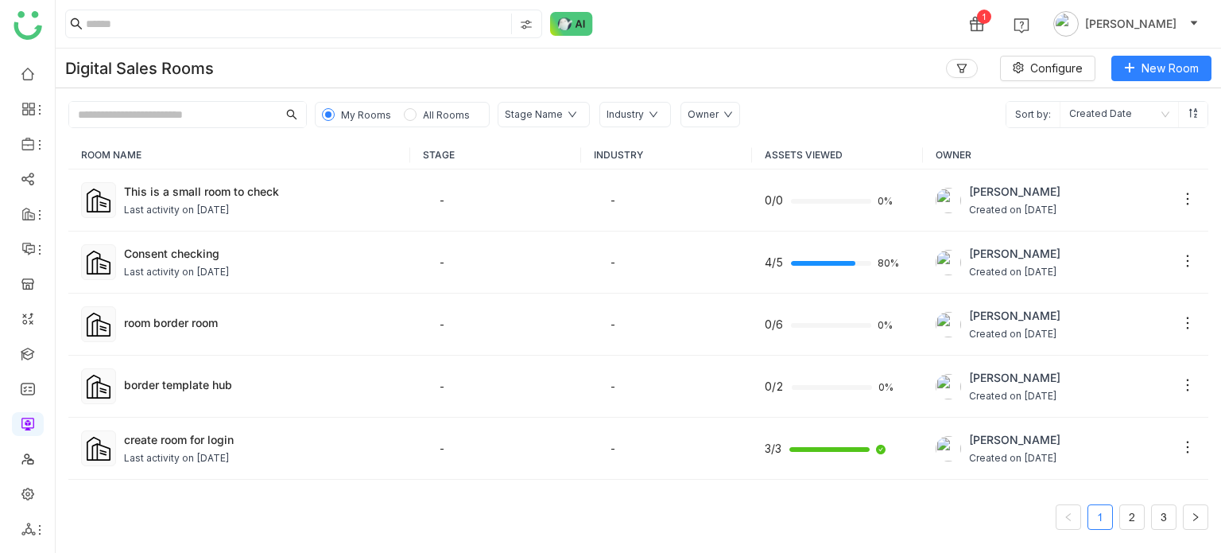
click at [816, 111] on div "My Rooms All Rooms Stage Name Industry Owner Sort by: Created Date" at bounding box center [639, 108] width 1166 height 40
click at [230, 208] on div "Last activity on Aug 19, 2025" at bounding box center [177, 210] width 106 height 15
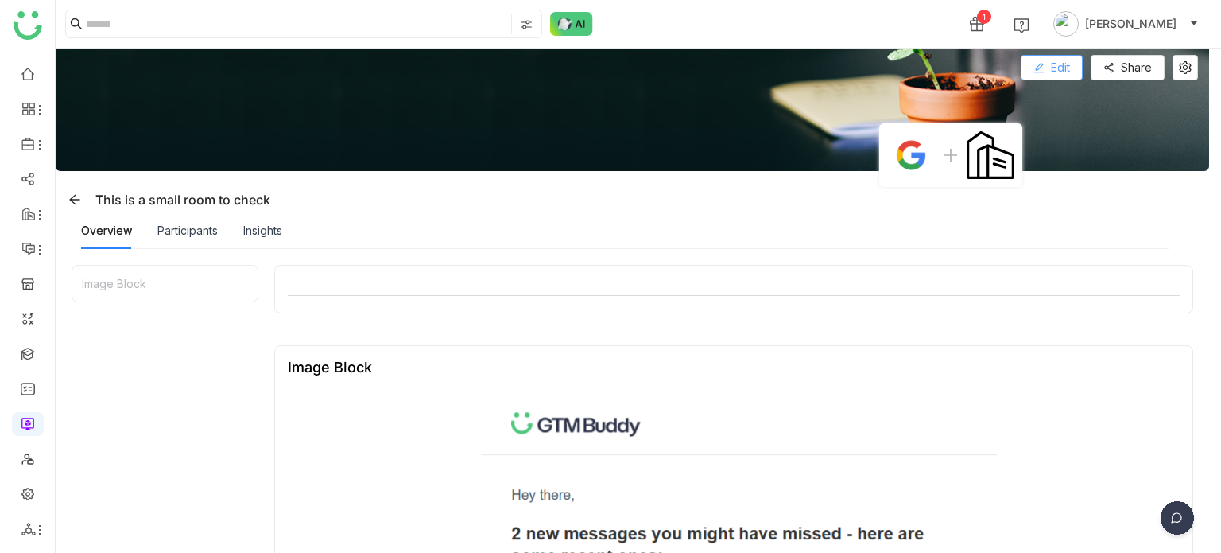
click at [1051, 70] on span "Edit" at bounding box center [1060, 67] width 19 height 17
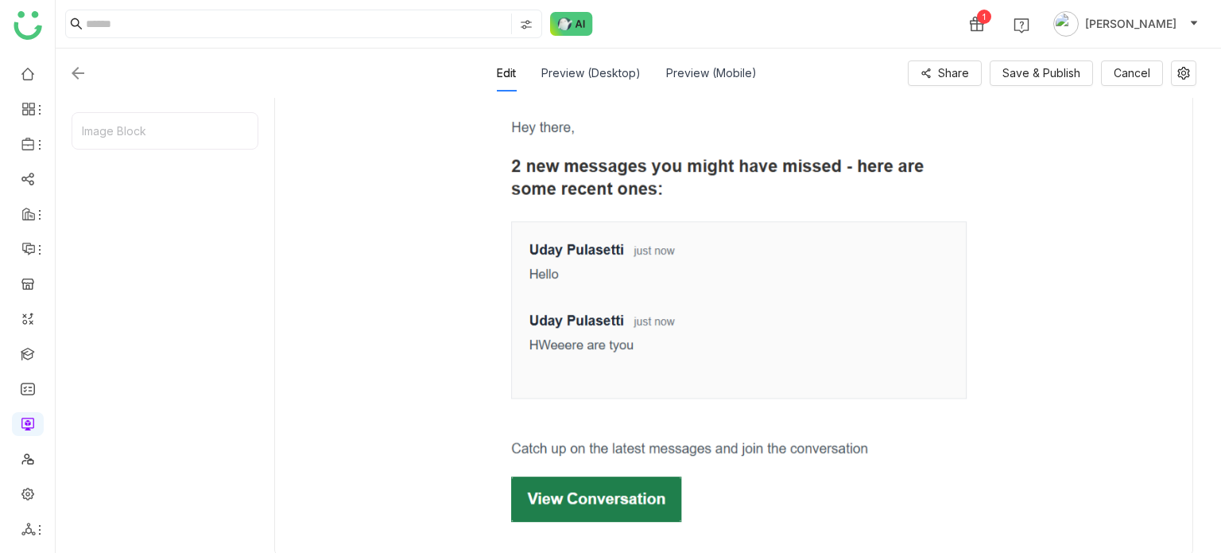
scroll to position [559, 0]
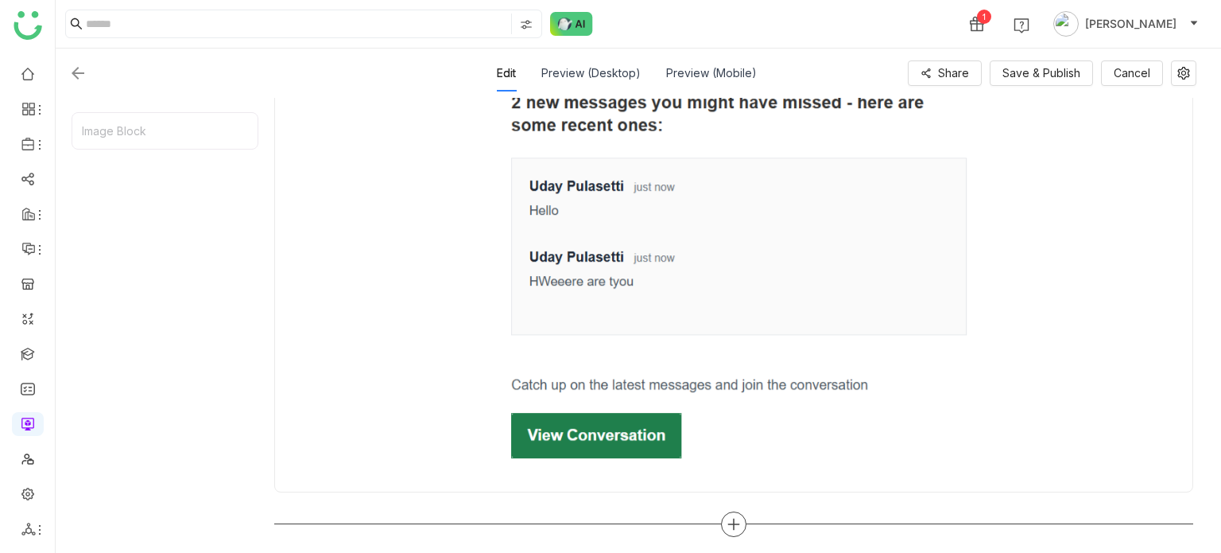
click at [732, 523] on icon at bounding box center [734, 524] width 14 height 14
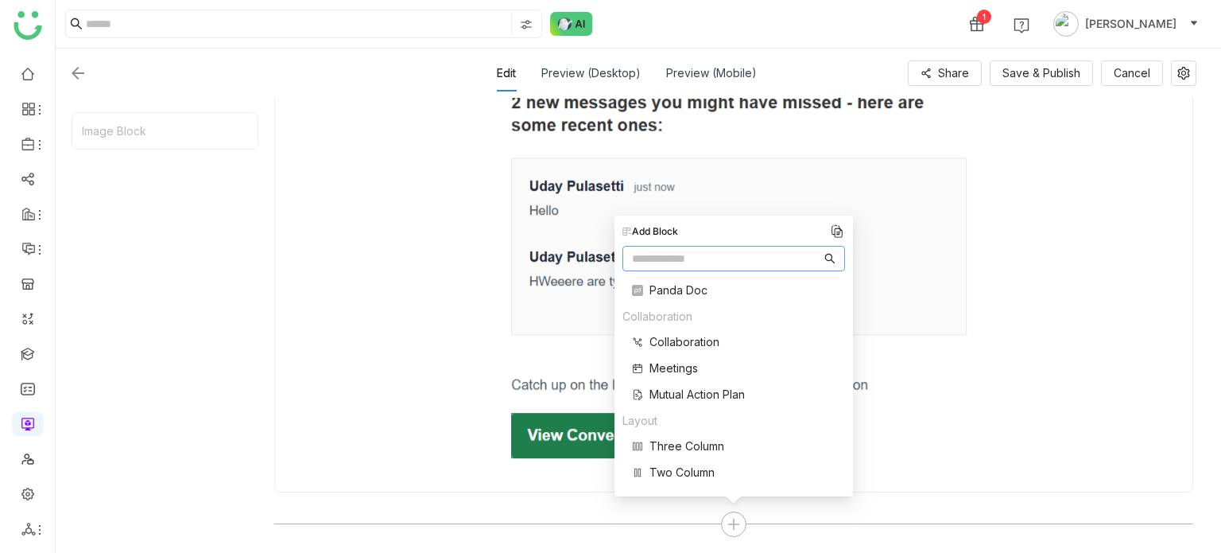
scroll to position [159, 0]
click at [693, 339] on span "Single Document" at bounding box center [694, 344] width 89 height 17
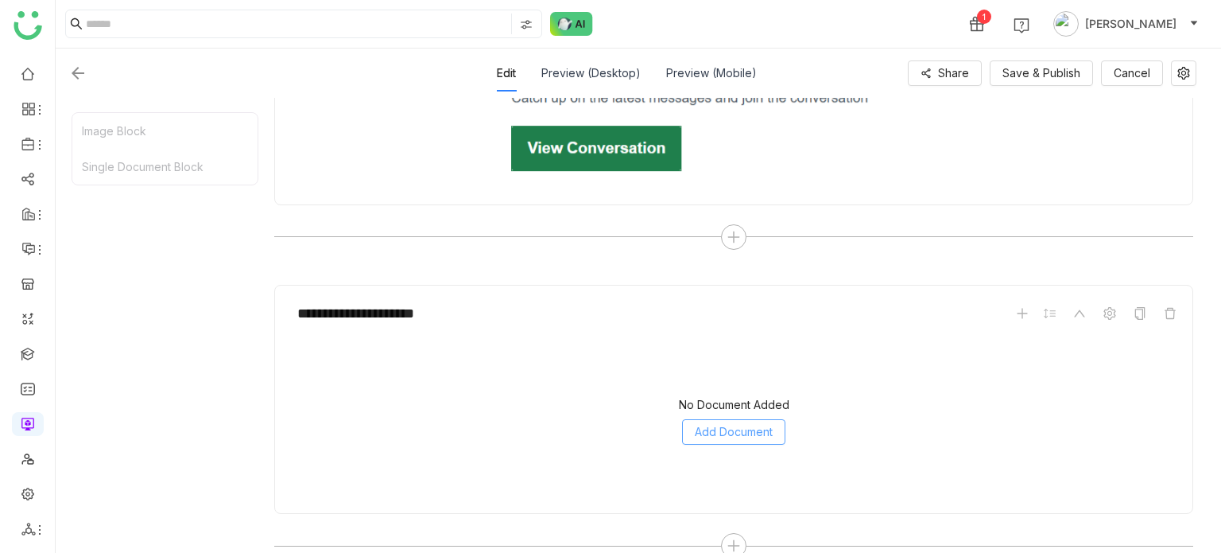
scroll to position [867, 0]
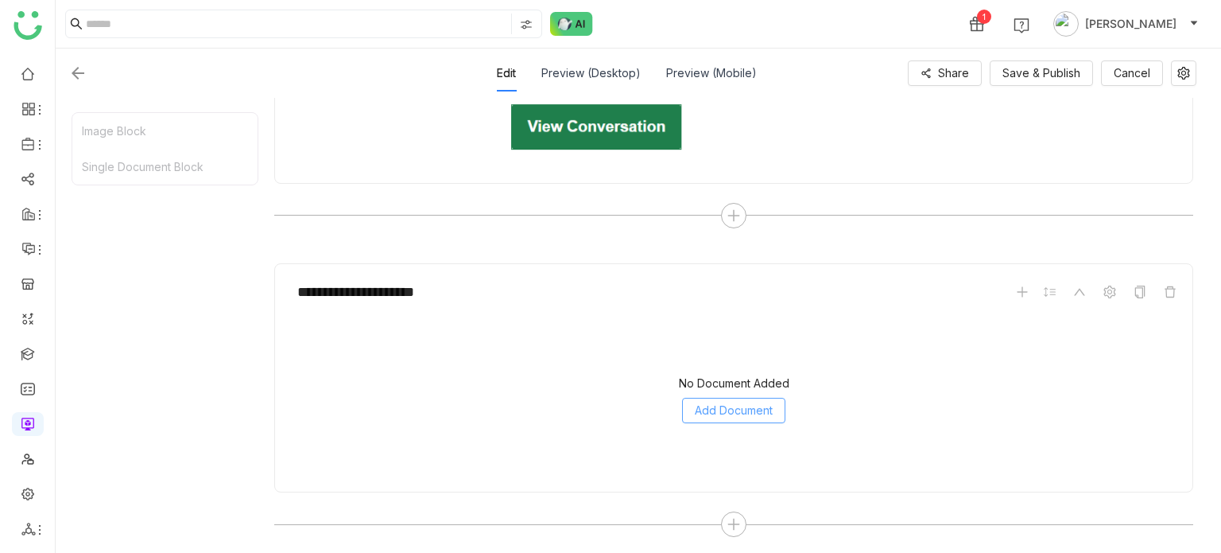
click at [757, 419] on button "Add Document" at bounding box center [733, 410] width 103 height 25
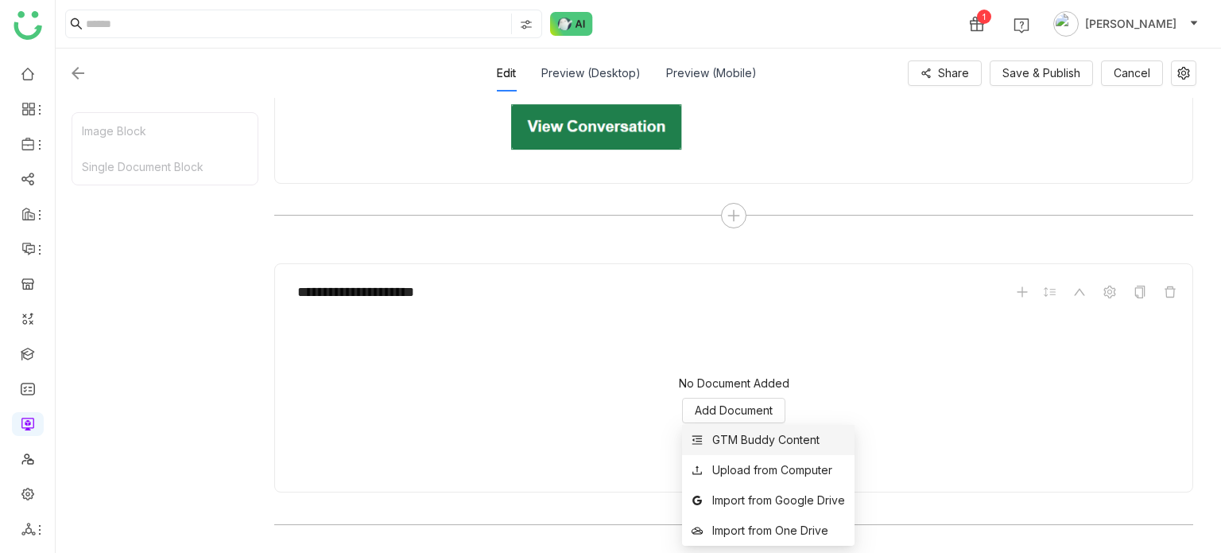
click at [758, 431] on div "GTM Buddy Content" at bounding box center [765, 439] width 107 height 17
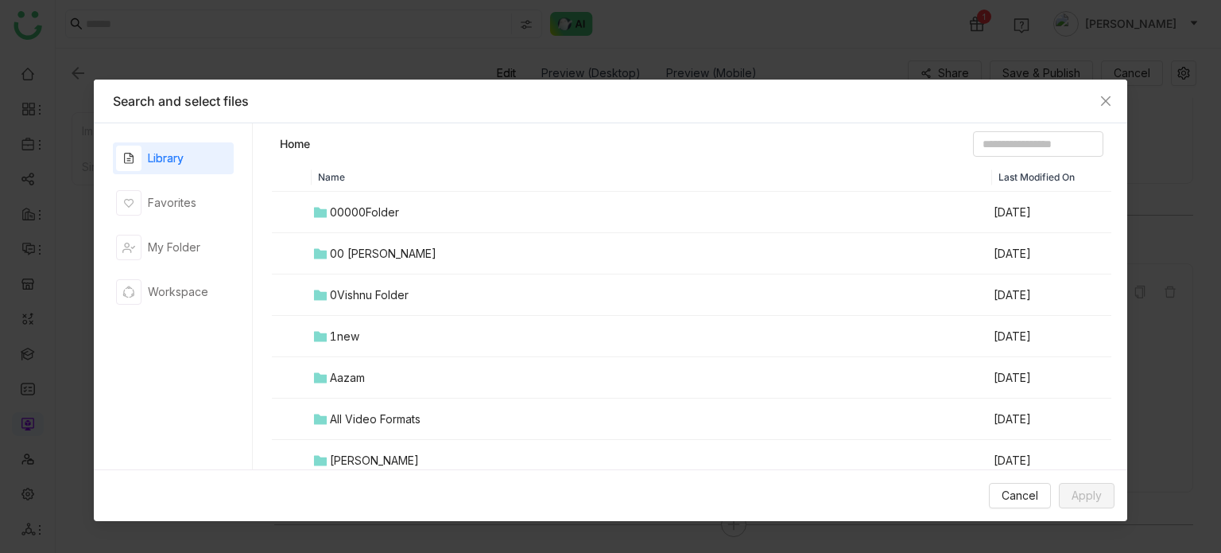
click at [389, 243] on td "00 Arif Folder" at bounding box center [652, 253] width 681 height 41
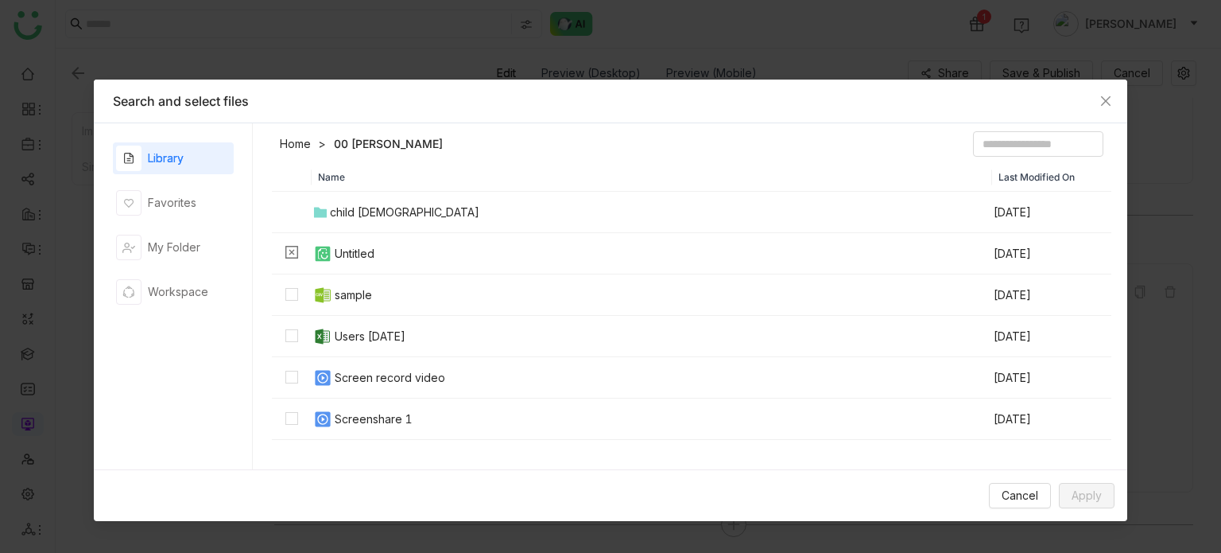
click at [409, 387] on td "Screen record video" at bounding box center [652, 377] width 681 height 41
click at [411, 381] on div "Screen record video" at bounding box center [390, 377] width 111 height 17
click at [401, 412] on div "Screenshare 1" at bounding box center [374, 418] width 78 height 17
click at [1078, 487] on span "Apply" at bounding box center [1087, 495] width 30 height 17
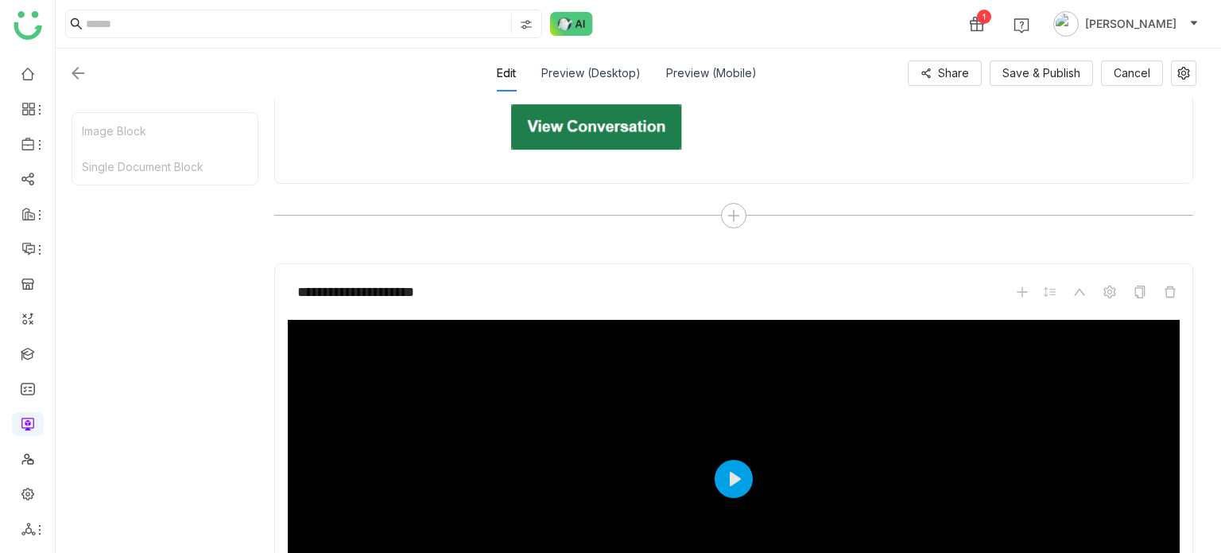
scroll to position [1026, 0]
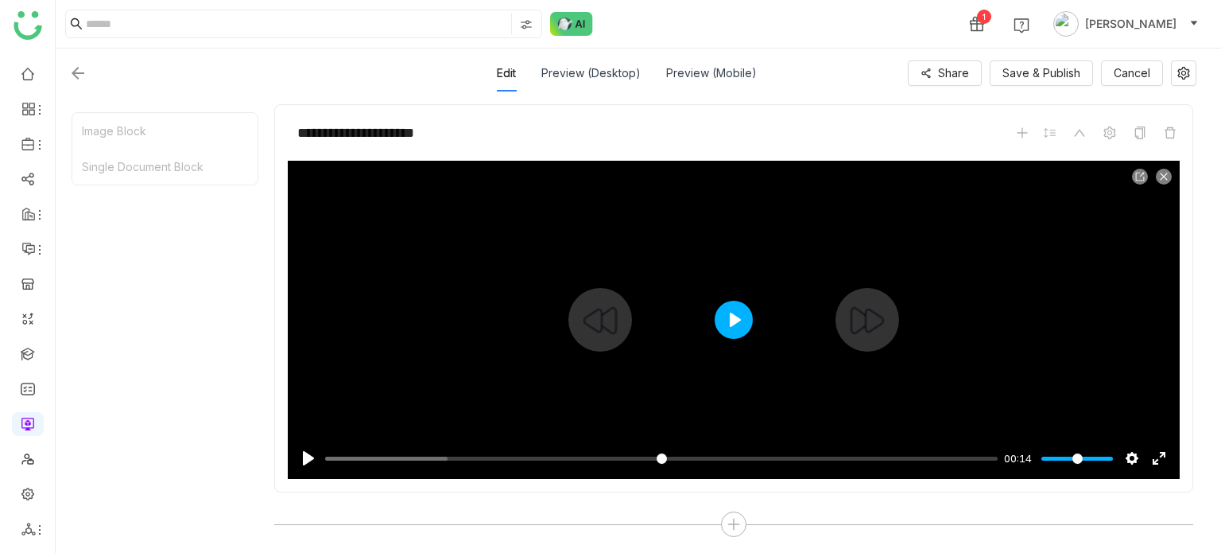
click at [751, 314] on button "Play" at bounding box center [734, 320] width 38 height 38
click at [669, 308] on div at bounding box center [734, 320] width 892 height 318
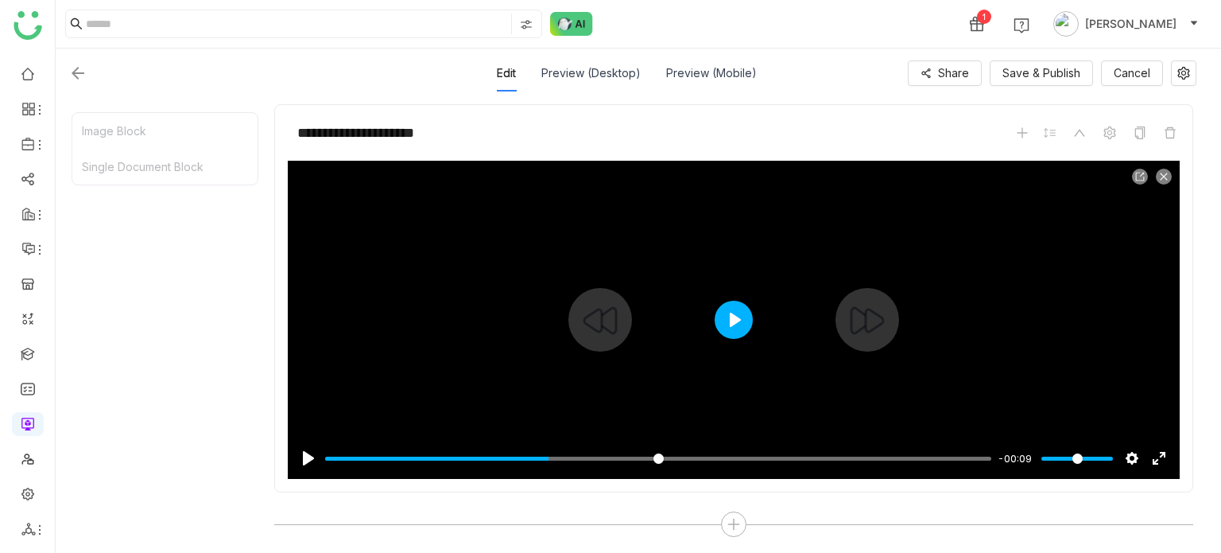
click at [731, 316] on button "Play" at bounding box center [734, 320] width 38 height 38
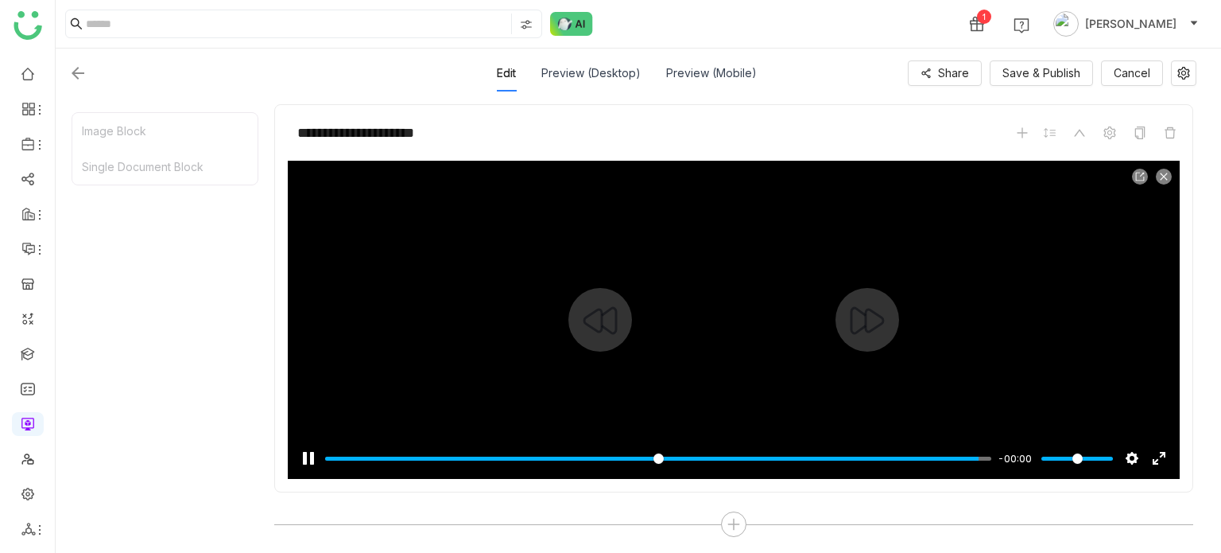
type input "***"
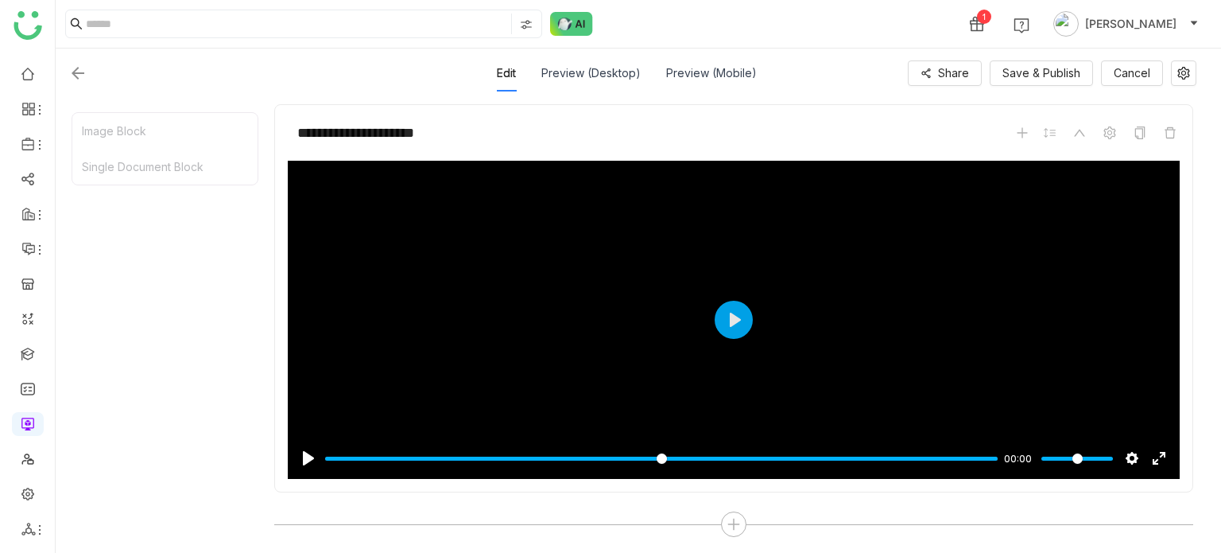
click at [692, 44] on div "1 Arif uddin" at bounding box center [639, 24] width 1166 height 48
click at [78, 73] on img at bounding box center [77, 73] width 19 height 19
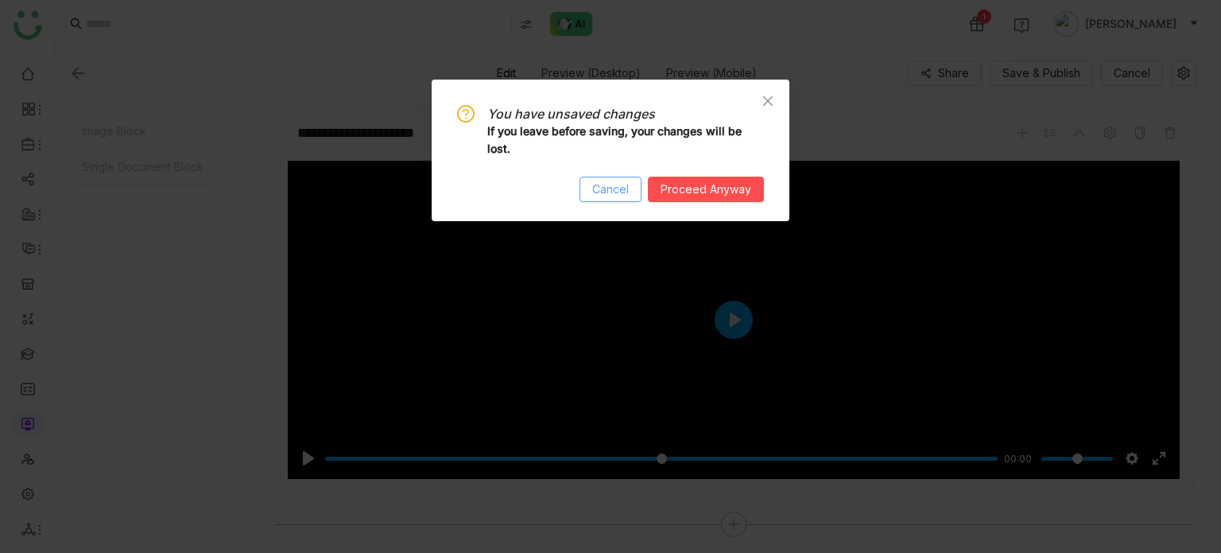
click at [608, 199] on button "Cancel" at bounding box center [611, 188] width 62 height 25
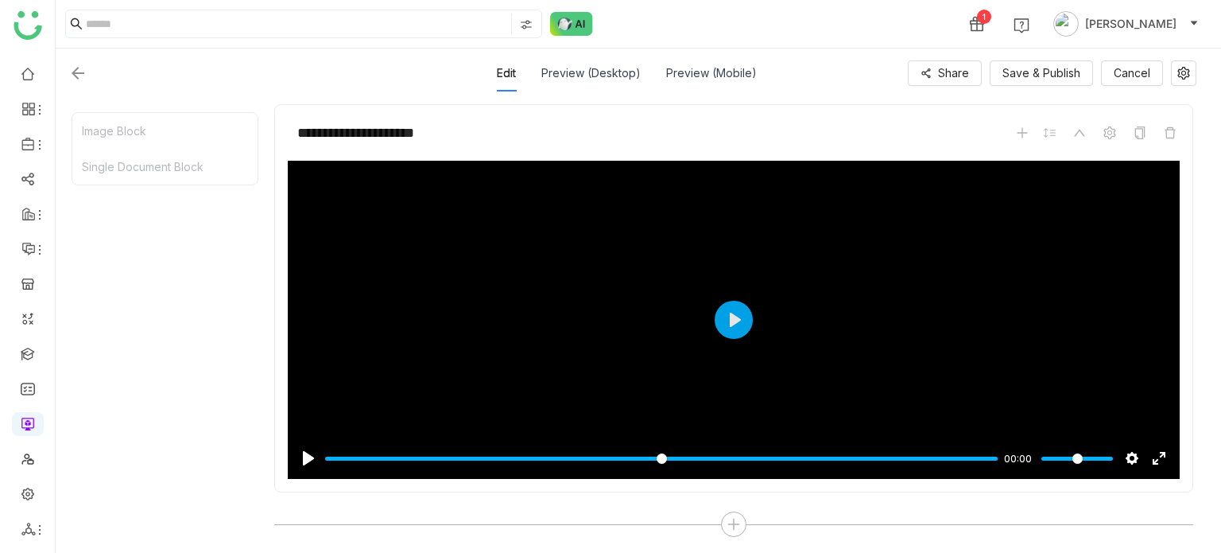
click at [871, 40] on div "1 Arif uddin" at bounding box center [639, 24] width 1166 height 48
click at [84, 64] on img at bounding box center [77, 73] width 19 height 19
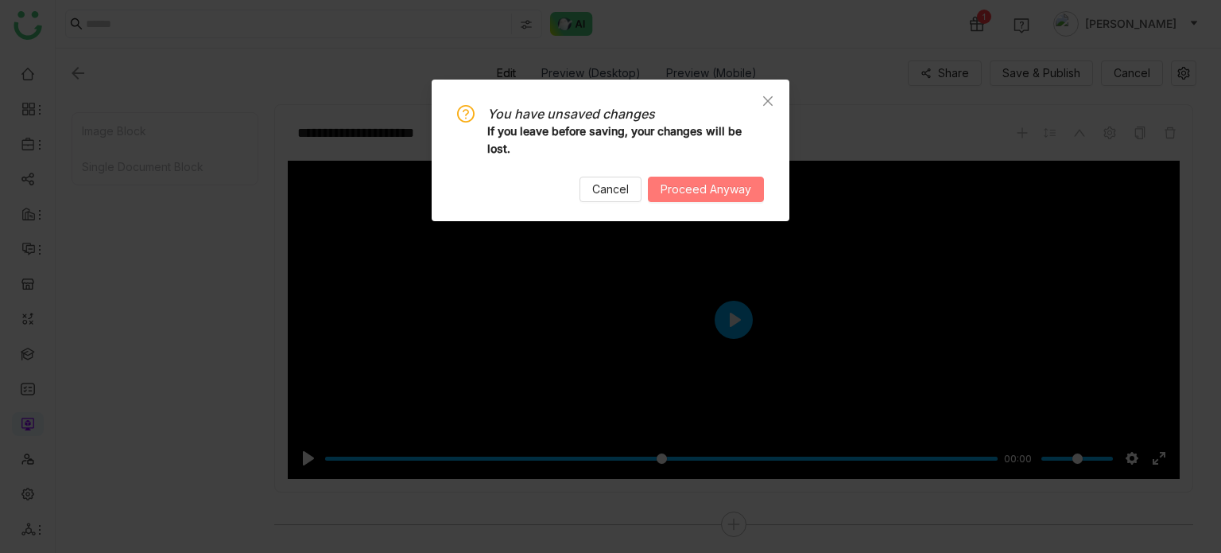
click at [701, 180] on span "Proceed Anyway" at bounding box center [706, 188] width 91 height 17
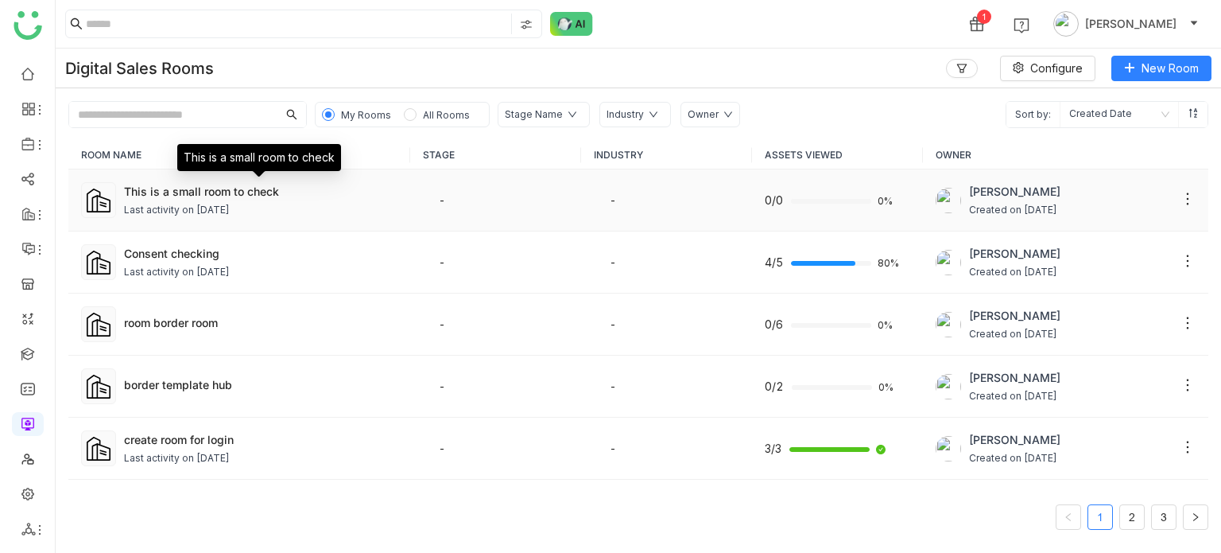
click at [380, 196] on div "This is a small room to check" at bounding box center [260, 191] width 273 height 17
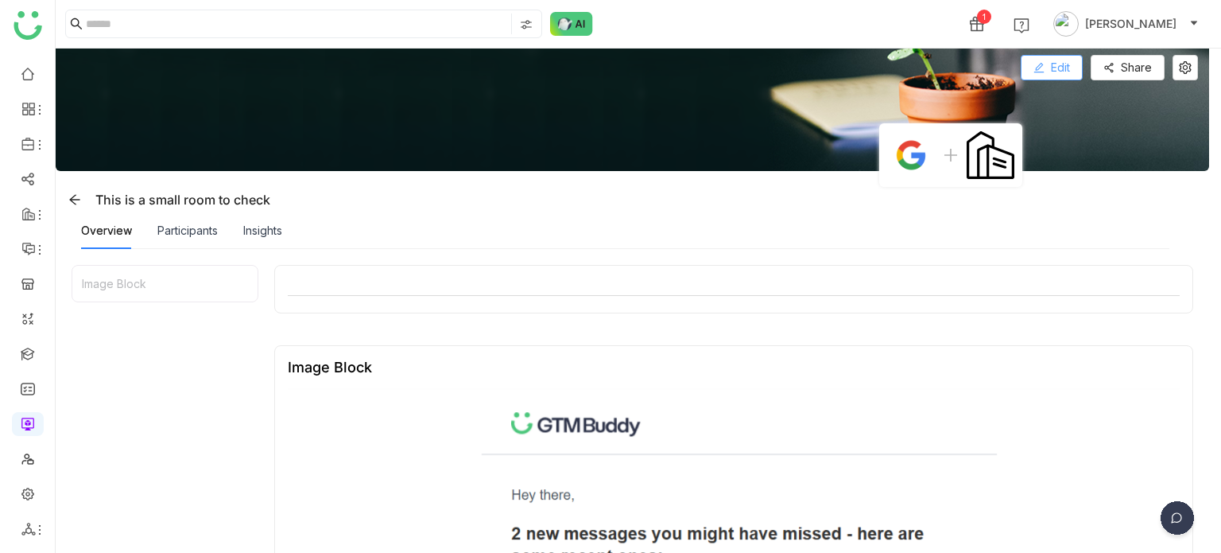
click at [1055, 72] on span "Edit" at bounding box center [1060, 67] width 19 height 17
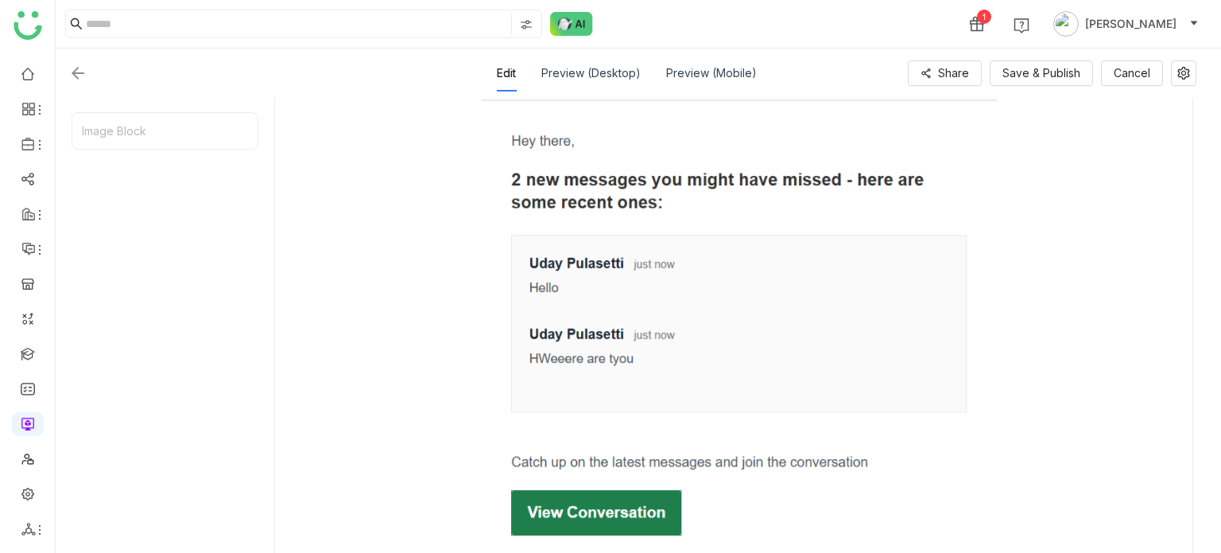
scroll to position [559, 0]
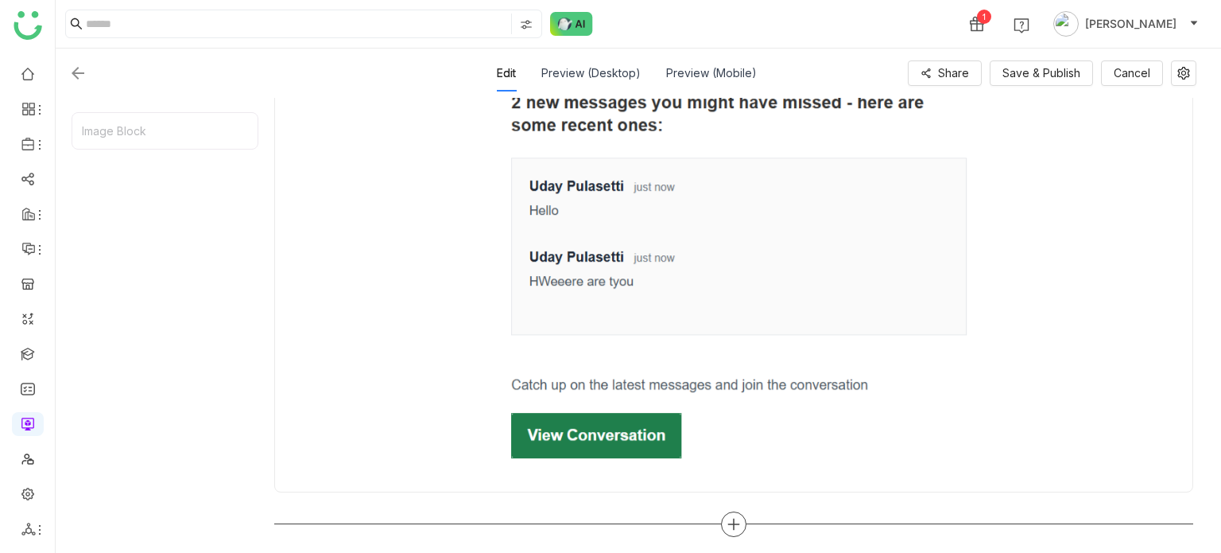
click at [735, 511] on div at bounding box center [733, 523] width 25 height 25
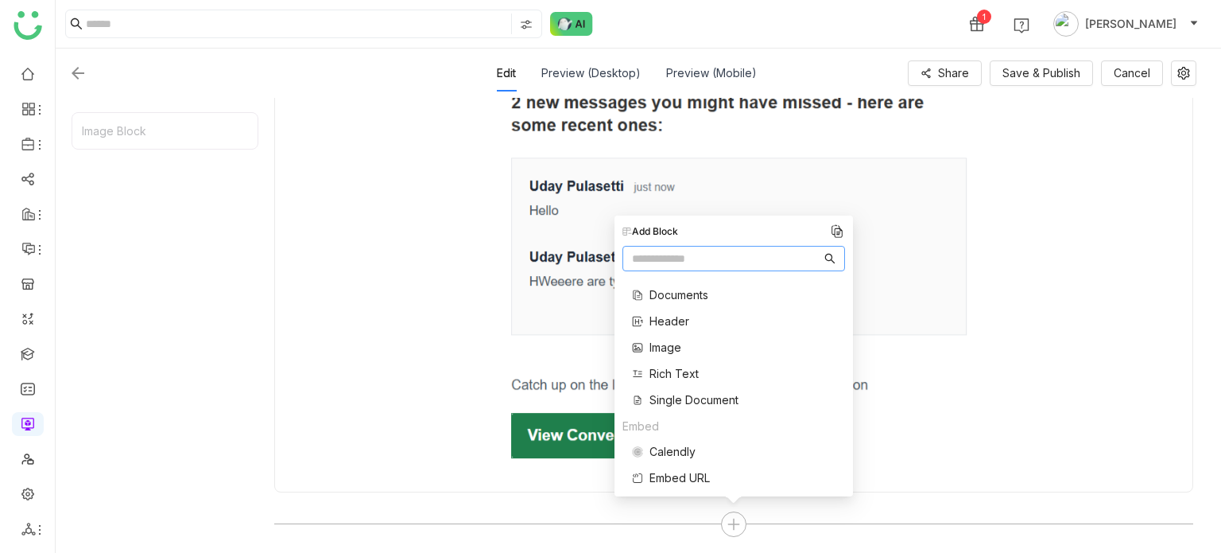
scroll to position [80, 0]
click at [706, 425] on span "Single Document" at bounding box center [694, 424] width 89 height 17
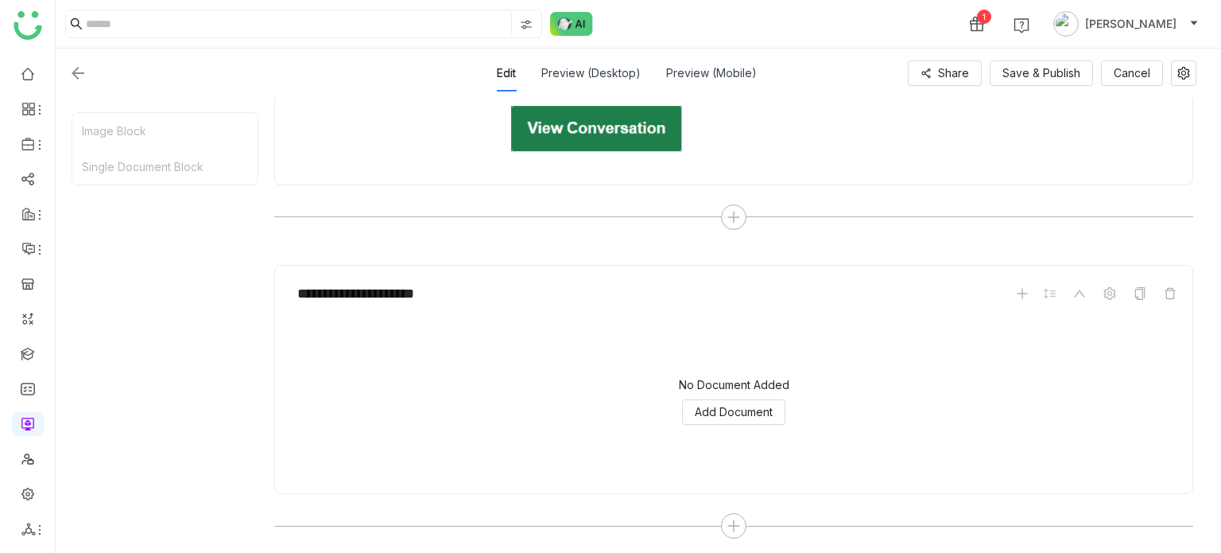
scroll to position [867, 0]
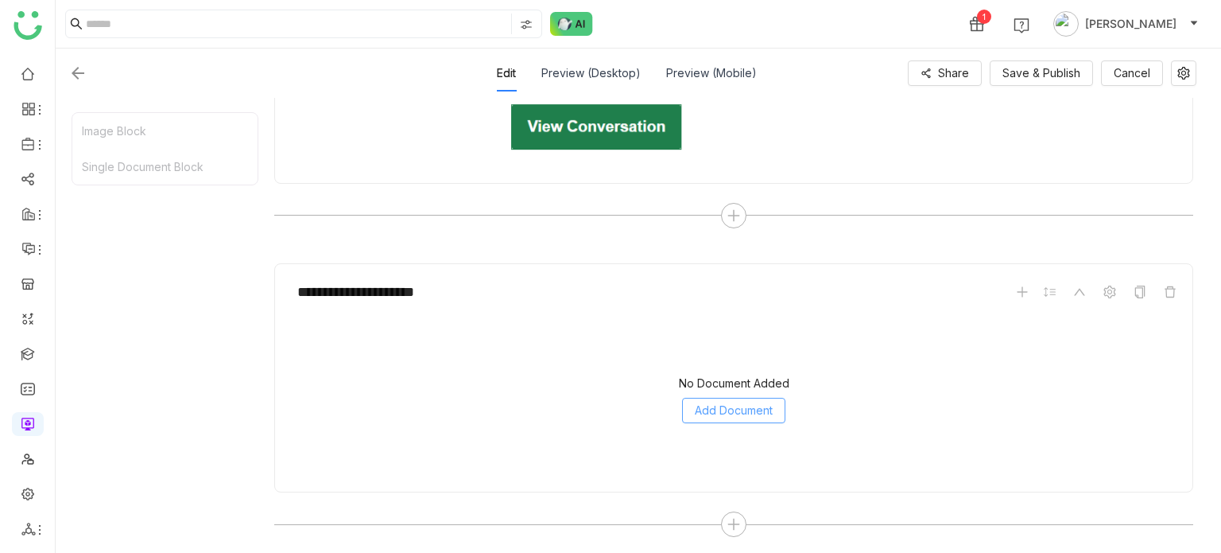
click at [745, 414] on span "Add Document" at bounding box center [734, 409] width 78 height 17
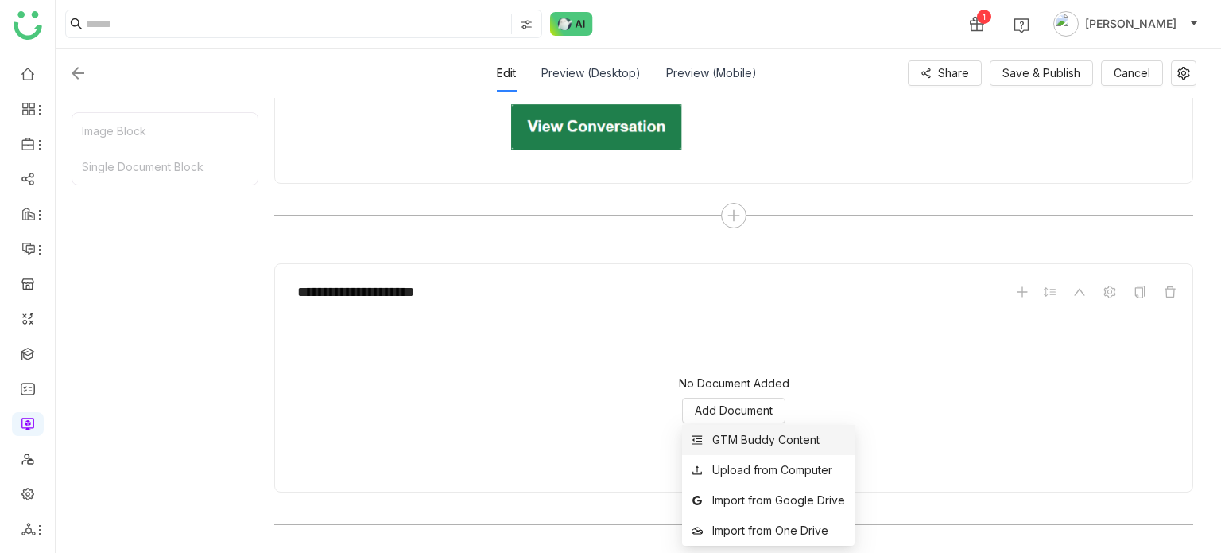
click at [755, 438] on div "GTM Buddy Content" at bounding box center [765, 439] width 107 height 17
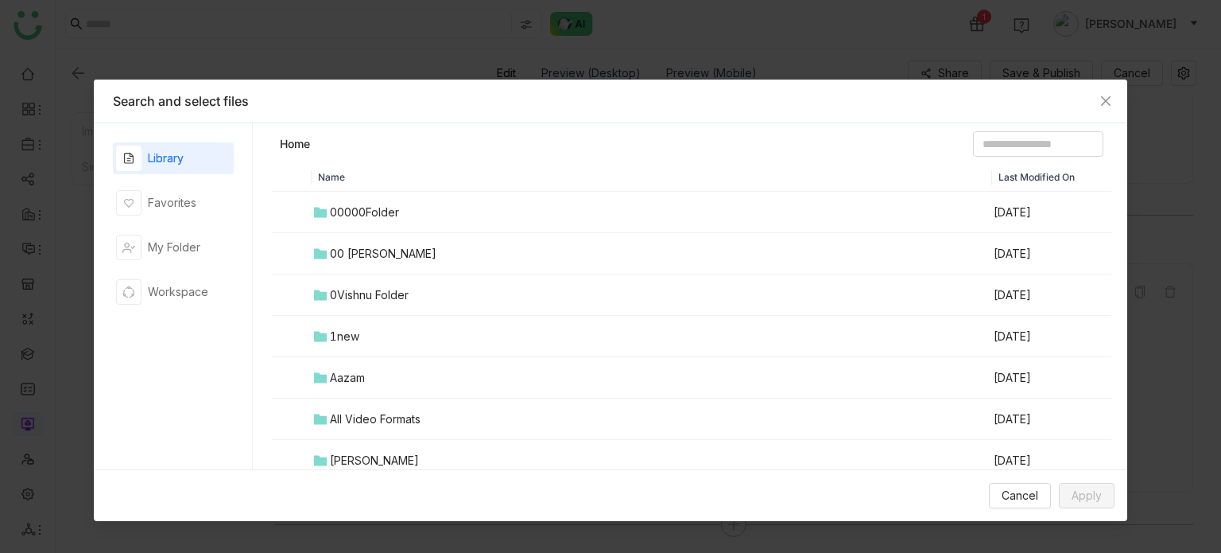
click at [351, 245] on div "00 Arif Folder" at bounding box center [383, 253] width 107 height 17
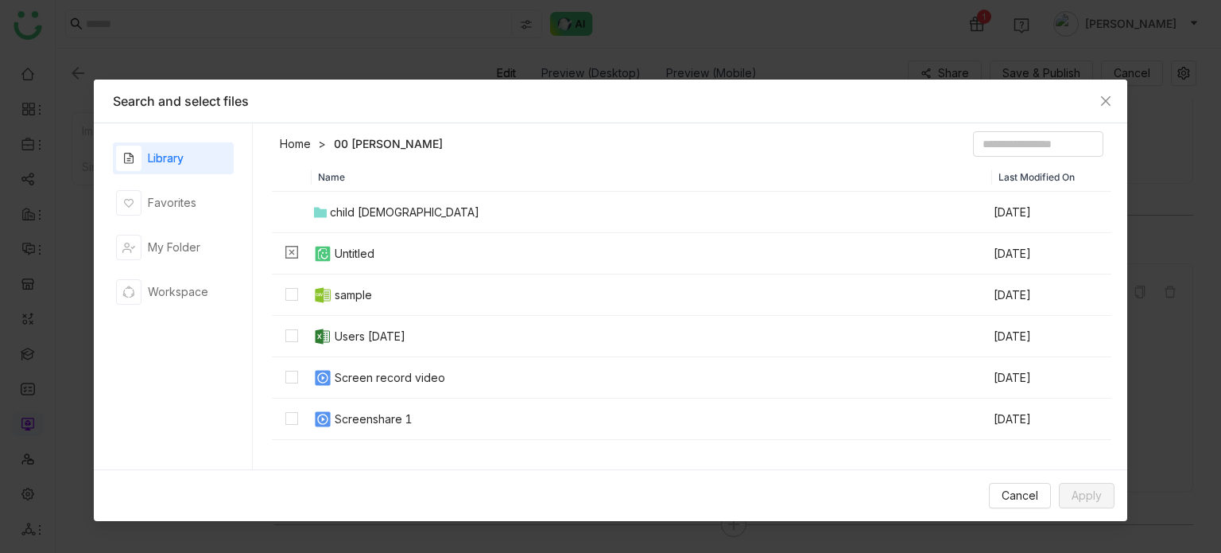
click at [338, 333] on div "Users 07-21-2025" at bounding box center [370, 336] width 71 height 17
click at [1136, 493] on nz-modal-container "Search and select files Library Favorites My Folder Workspace Home 00 Arif Fold…" at bounding box center [610, 276] width 1221 height 553
click at [1088, 491] on span "Apply" at bounding box center [1087, 495] width 30 height 17
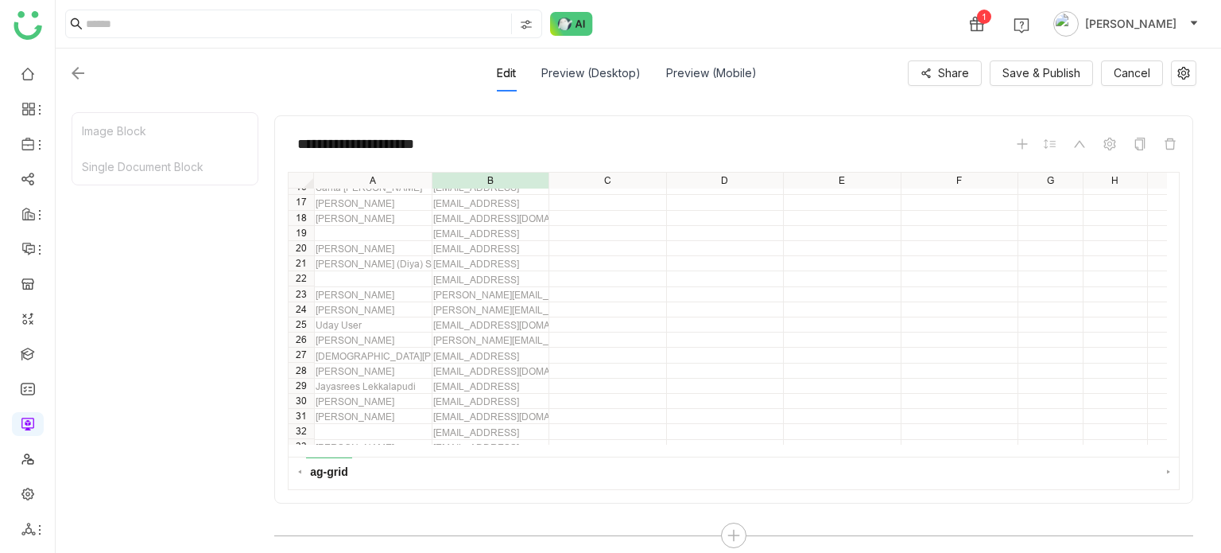
scroll to position [1026, 0]
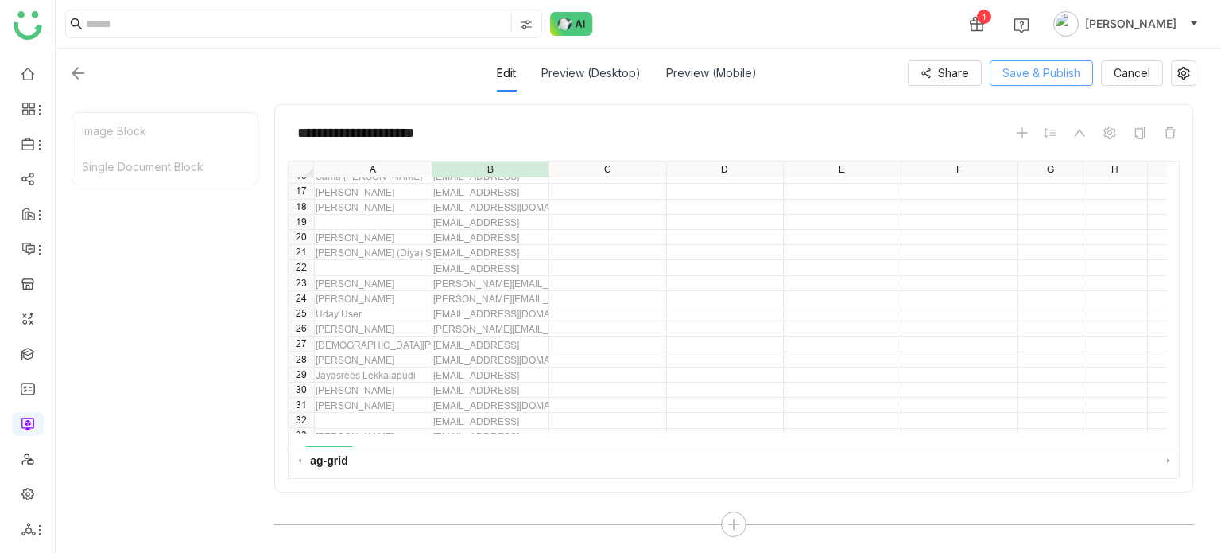
click at [1026, 71] on span "Save & Publish" at bounding box center [1042, 72] width 78 height 17
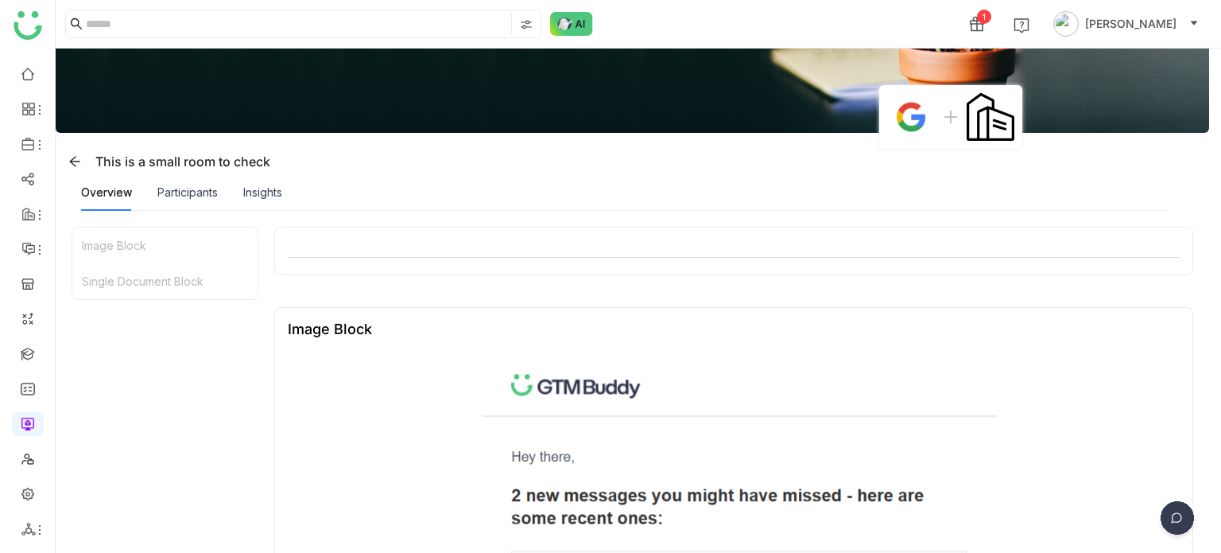
scroll to position [0, 0]
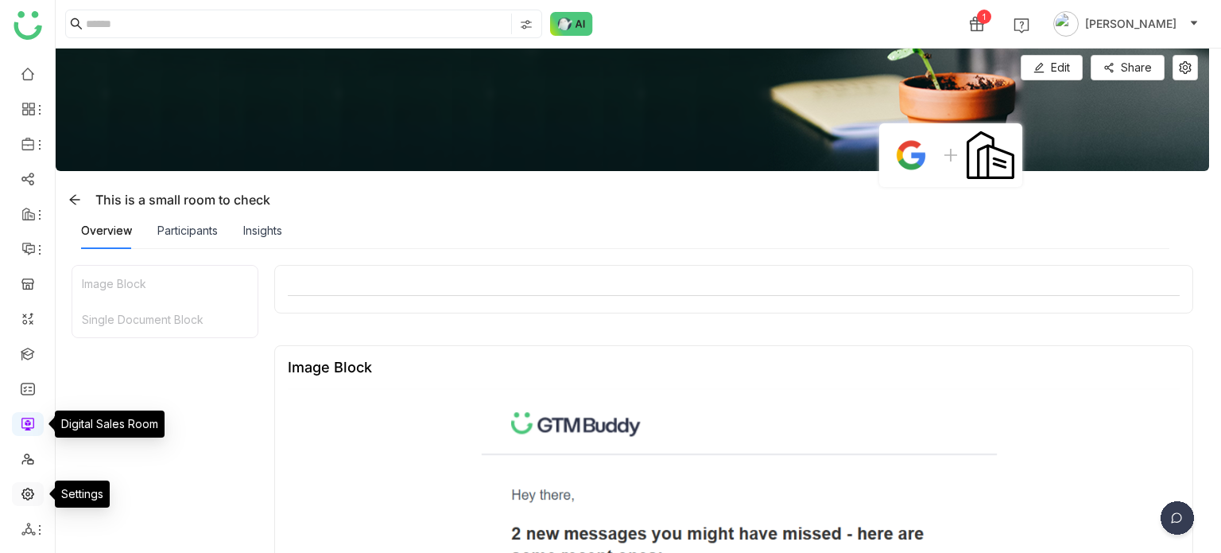
click at [29, 495] on link at bounding box center [28, 493] width 14 height 14
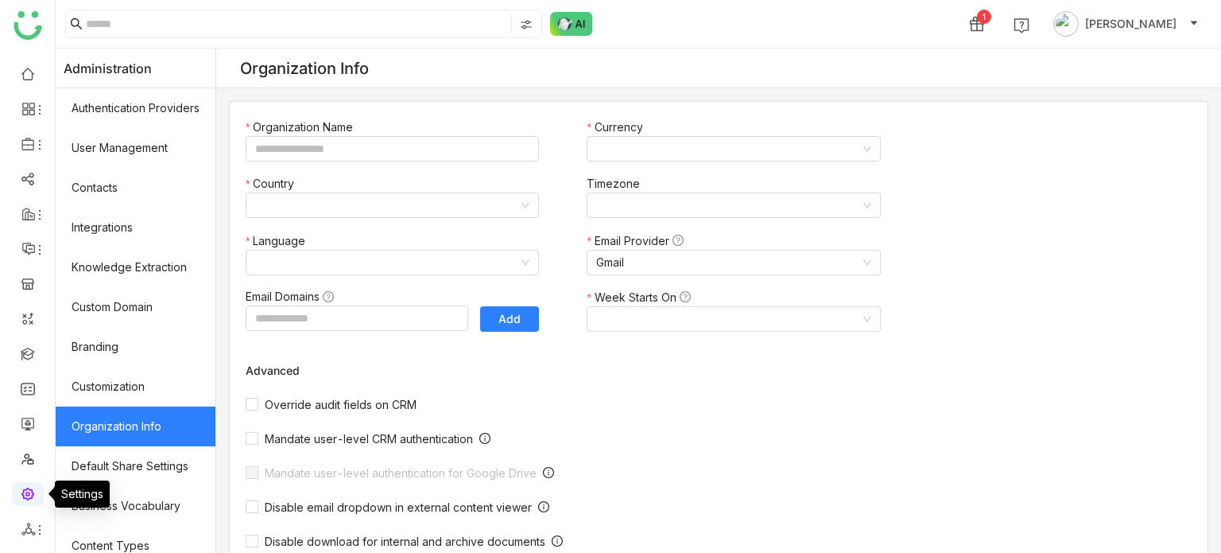
type input "*******"
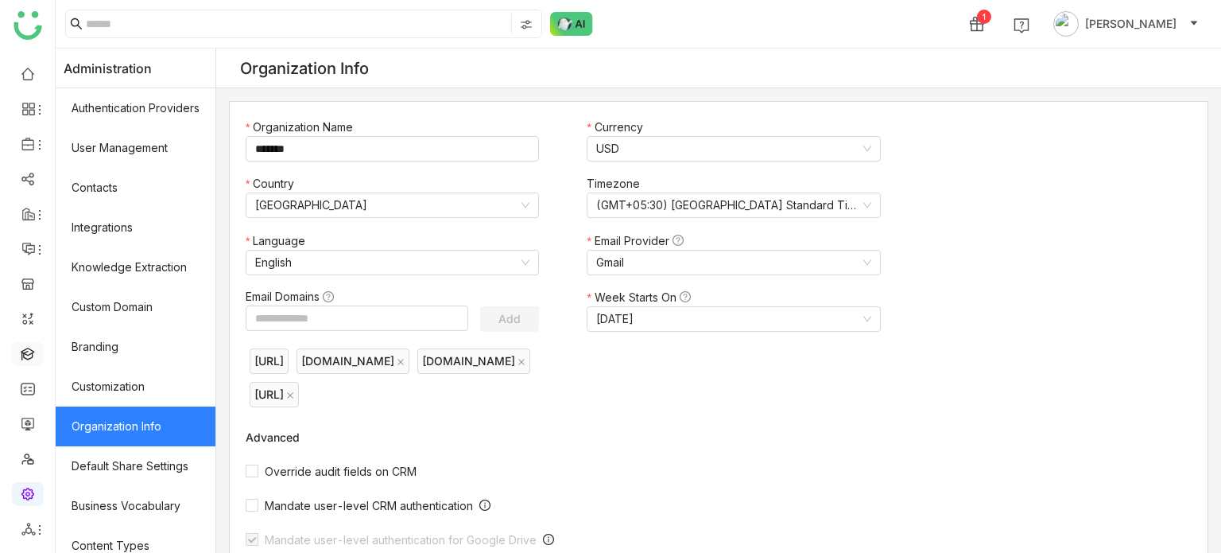
click at [35, 359] on link at bounding box center [28, 353] width 14 height 14
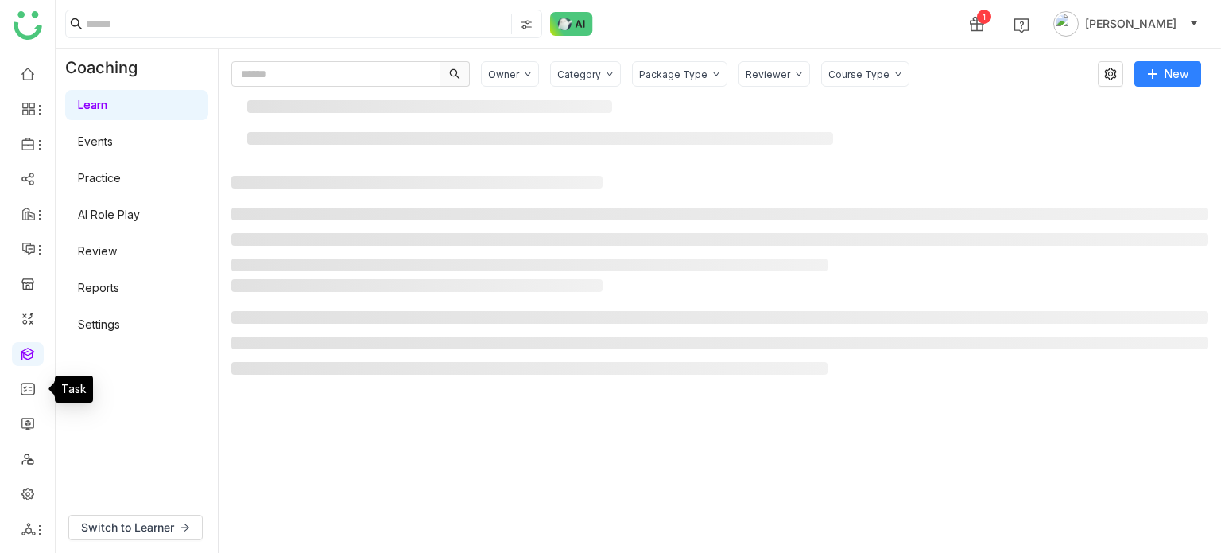
click at [120, 328] on link "Settings" at bounding box center [99, 324] width 42 height 14
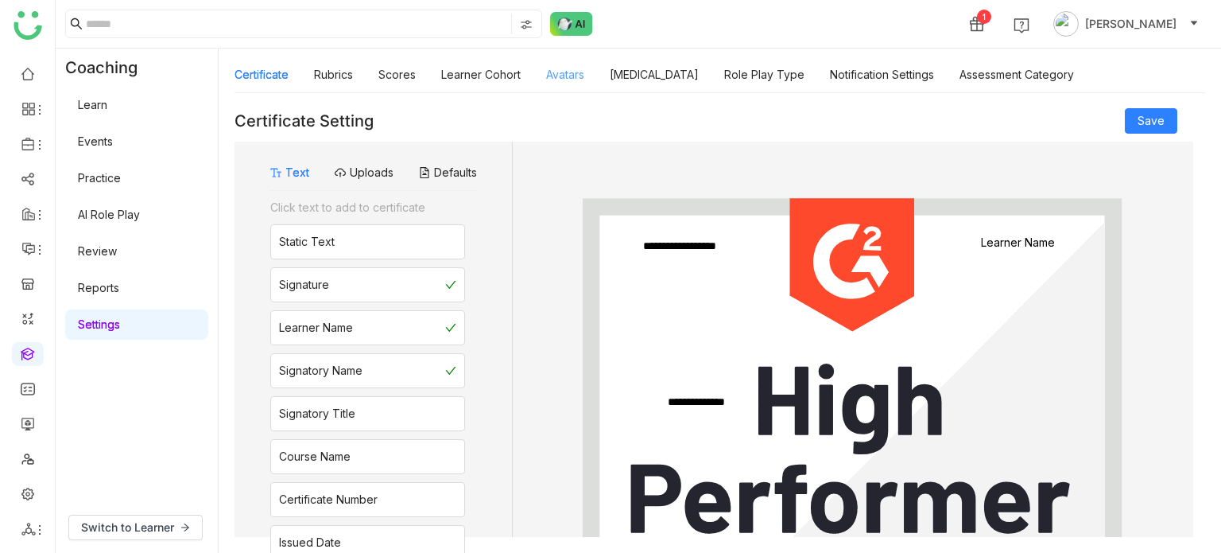
click at [584, 68] on link "Avatars" at bounding box center [565, 75] width 38 height 14
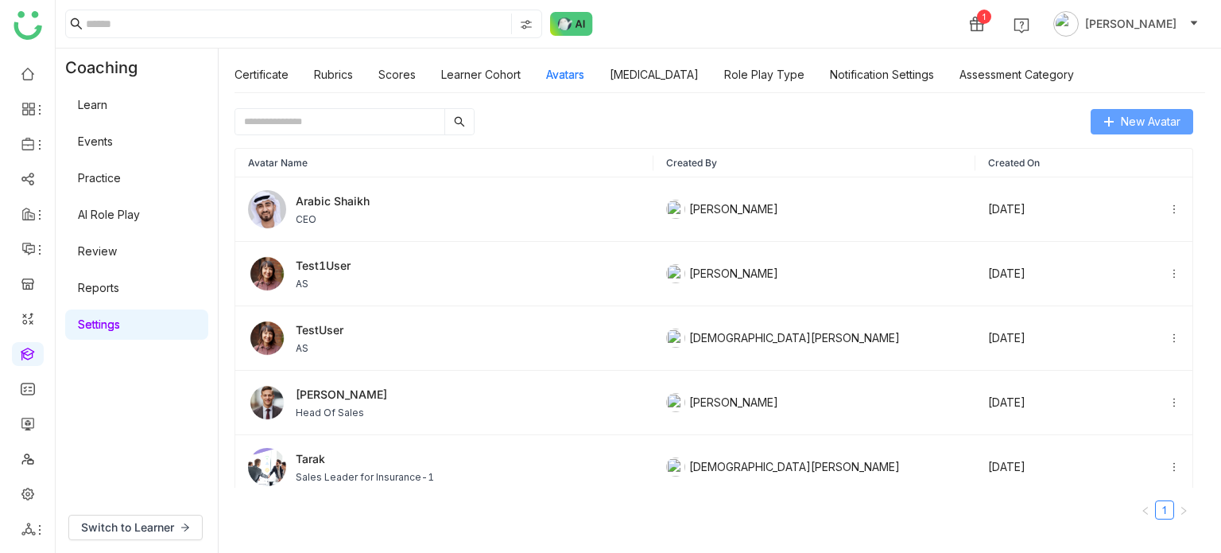
click at [1148, 124] on span "New Avatar" at bounding box center [1151, 121] width 60 height 17
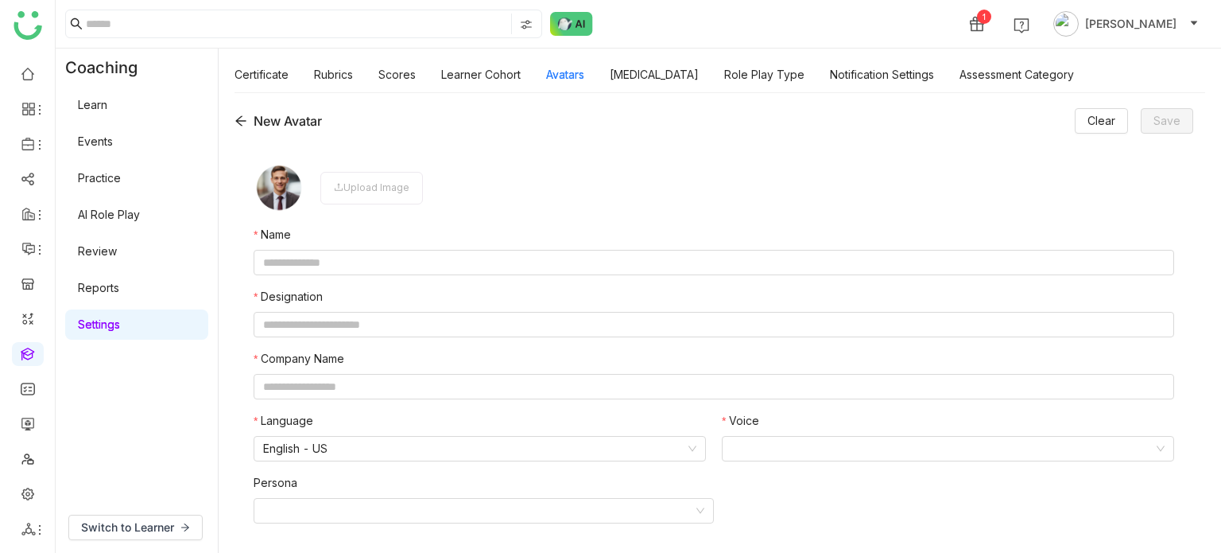
click at [436, 286] on form "Upload Image Name Designation Company Name Language English - US Voice Persona" at bounding box center [714, 349] width 921 height 374
click at [444, 273] on input "text" at bounding box center [714, 262] width 921 height 25
type input "*****"
click at [428, 329] on input "text" at bounding box center [714, 324] width 921 height 25
type input "*****"
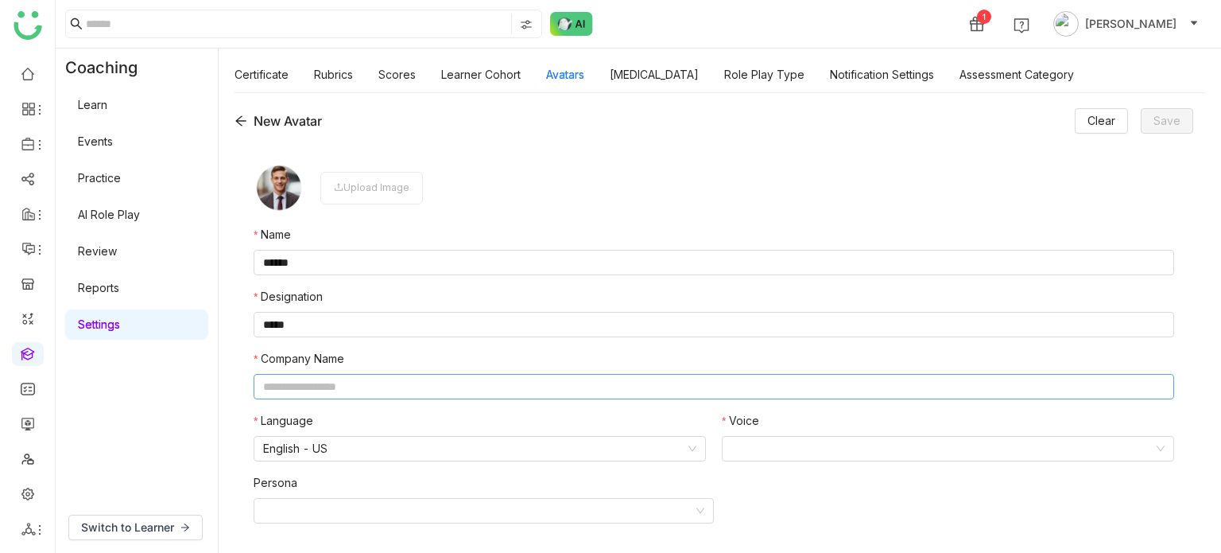
click at [401, 390] on input "text" at bounding box center [714, 386] width 921 height 25
type input "*"
type input "*******"
click at [638, 446] on nz-select-item "English - US" at bounding box center [479, 448] width 433 height 24
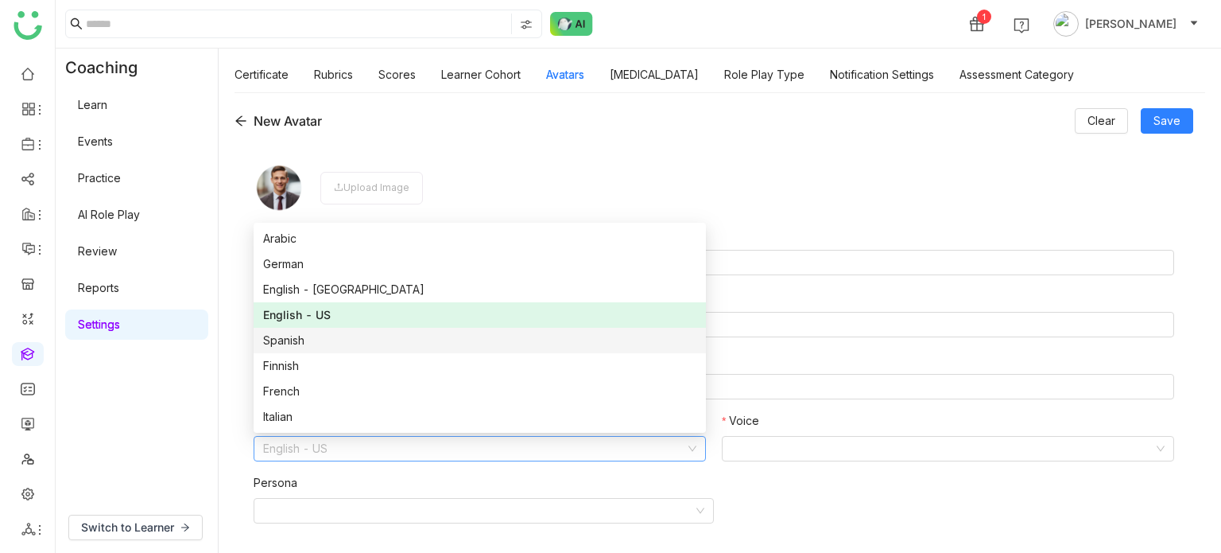
click at [404, 342] on div "Spanish" at bounding box center [479, 340] width 433 height 17
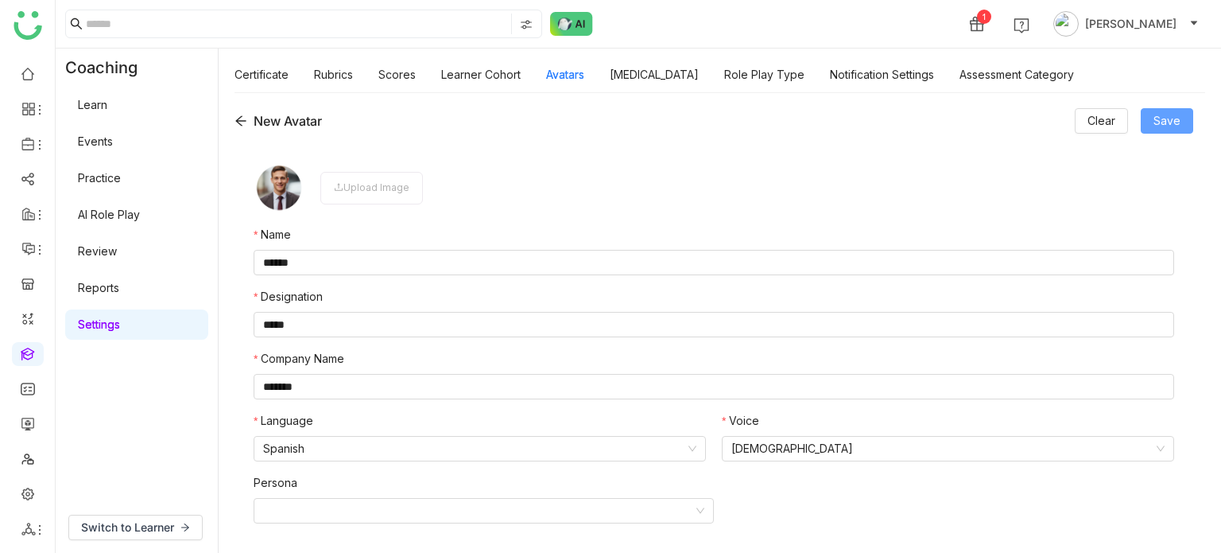
click at [1163, 122] on span "Save" at bounding box center [1167, 120] width 27 height 17
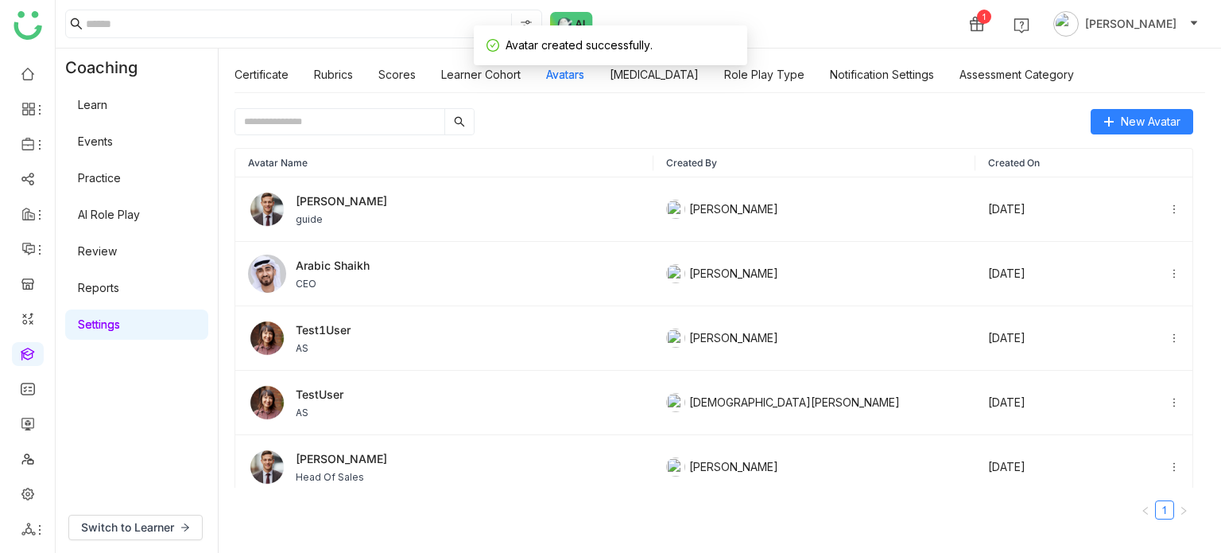
click at [503, 133] on div "New Avatar" at bounding box center [714, 121] width 959 height 27
click at [572, 79] on link "Avatars" at bounding box center [565, 75] width 38 height 14
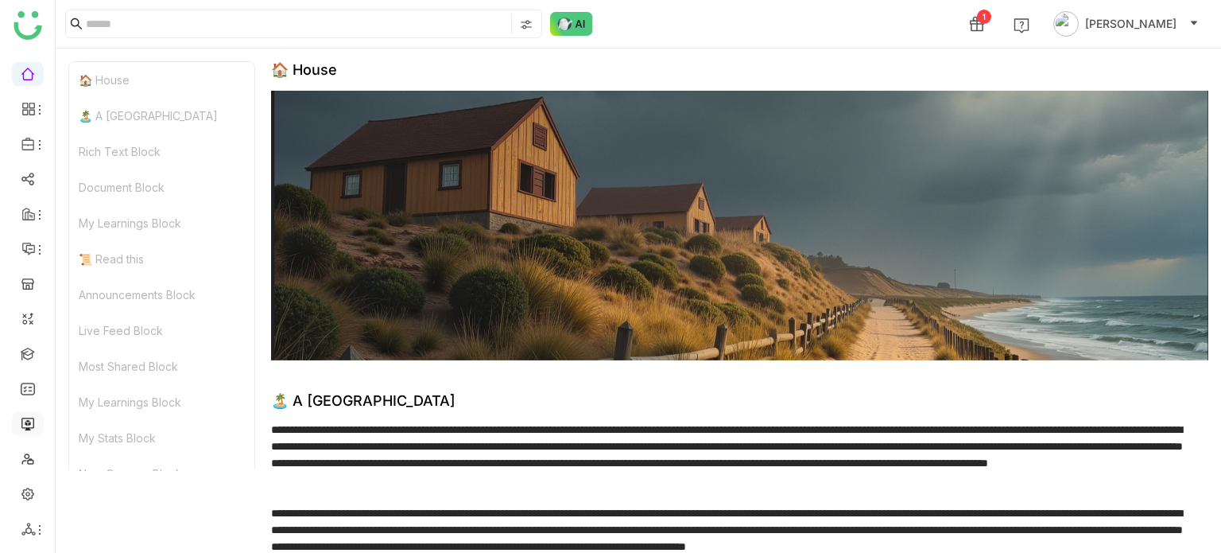
drag, startPoint x: 0, startPoint y: 0, endPoint x: 29, endPoint y: 421, distance: 421.6
click at [29, 421] on link at bounding box center [28, 423] width 14 height 14
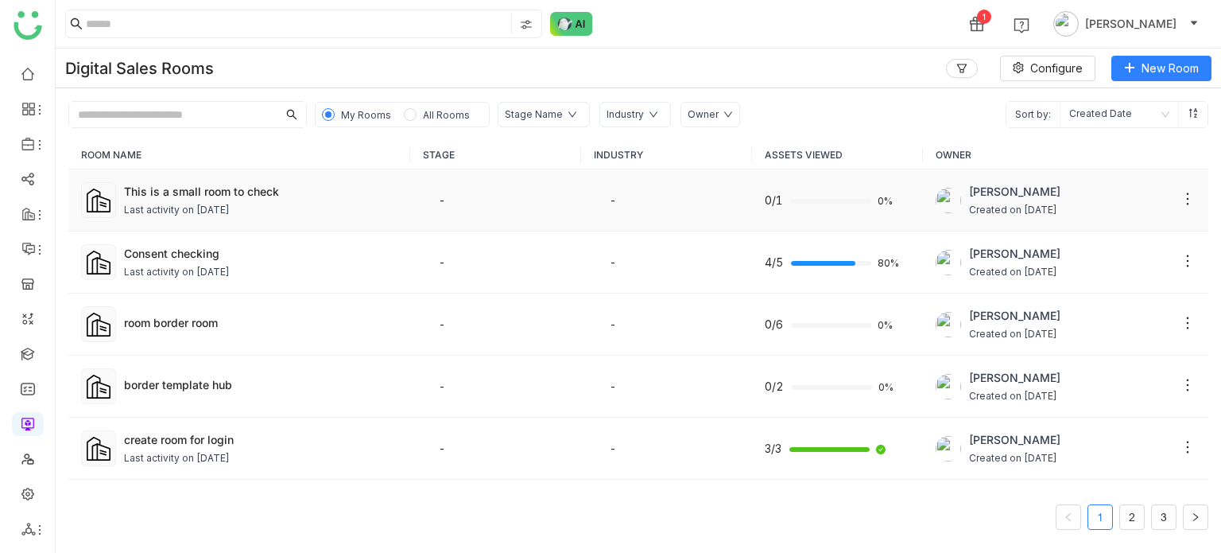
click at [151, 200] on div "This is a small room to check Last activity on Aug 19, 2025" at bounding box center [260, 200] width 273 height 35
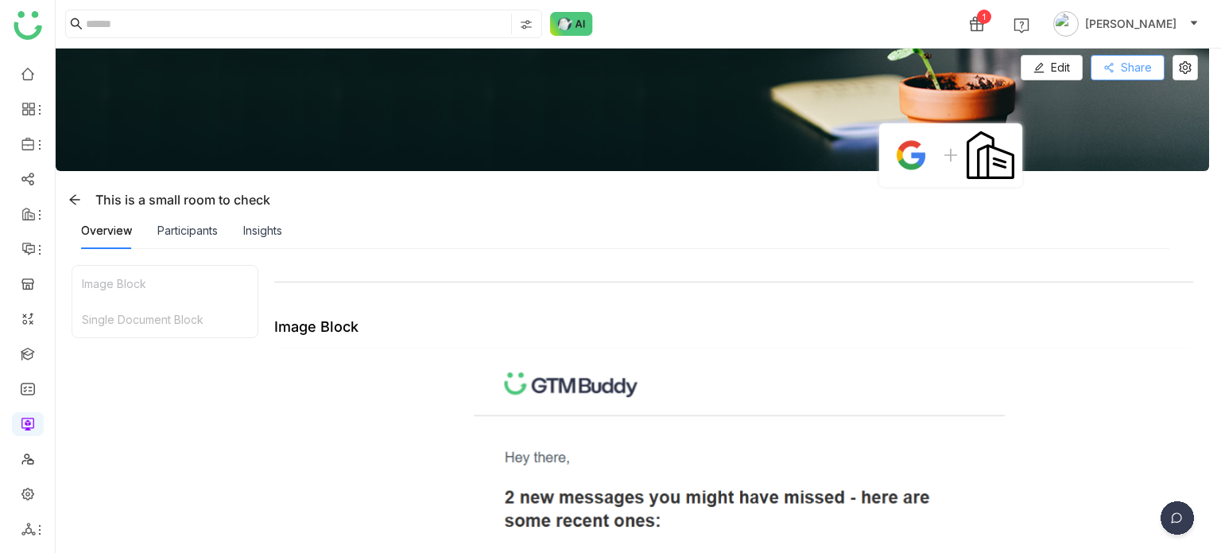
click at [1142, 74] on span "Share" at bounding box center [1136, 67] width 31 height 17
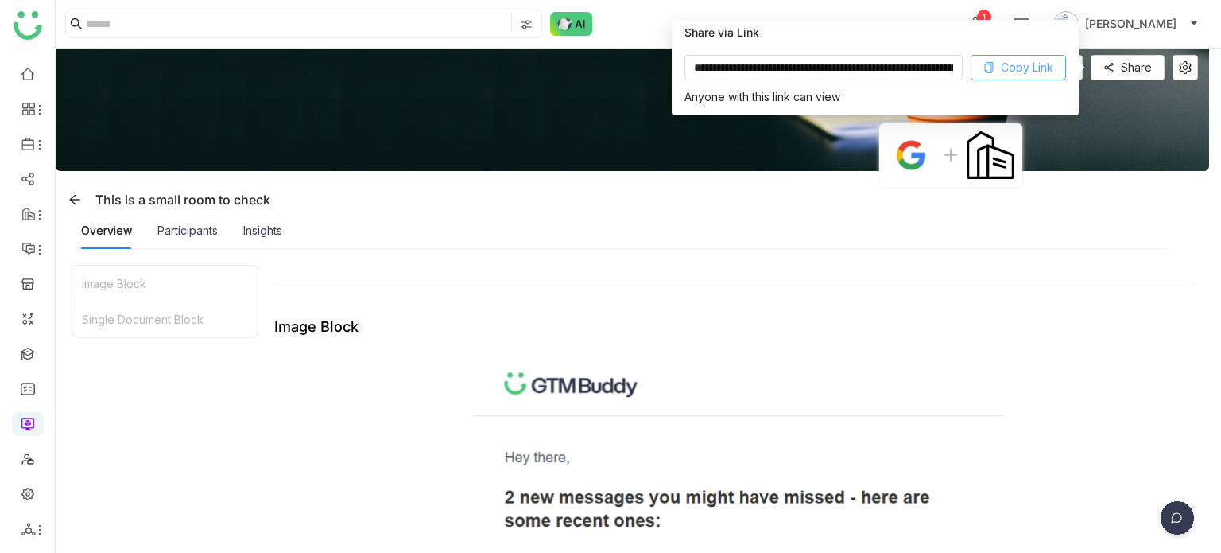
click at [1006, 74] on span "Copy Link" at bounding box center [1027, 67] width 52 height 17
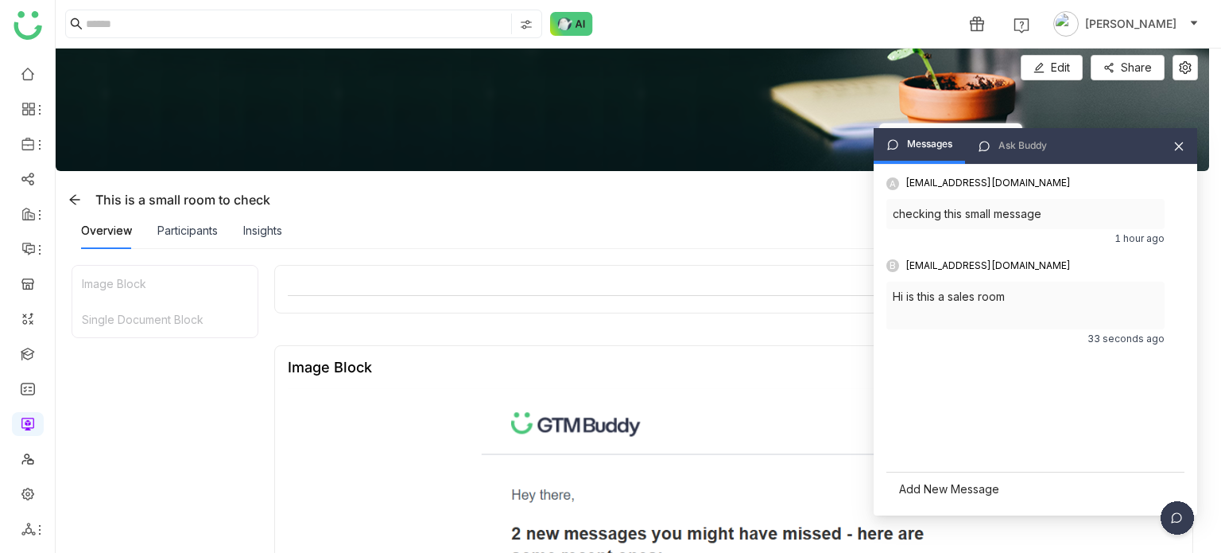
scroll to position [661, 0]
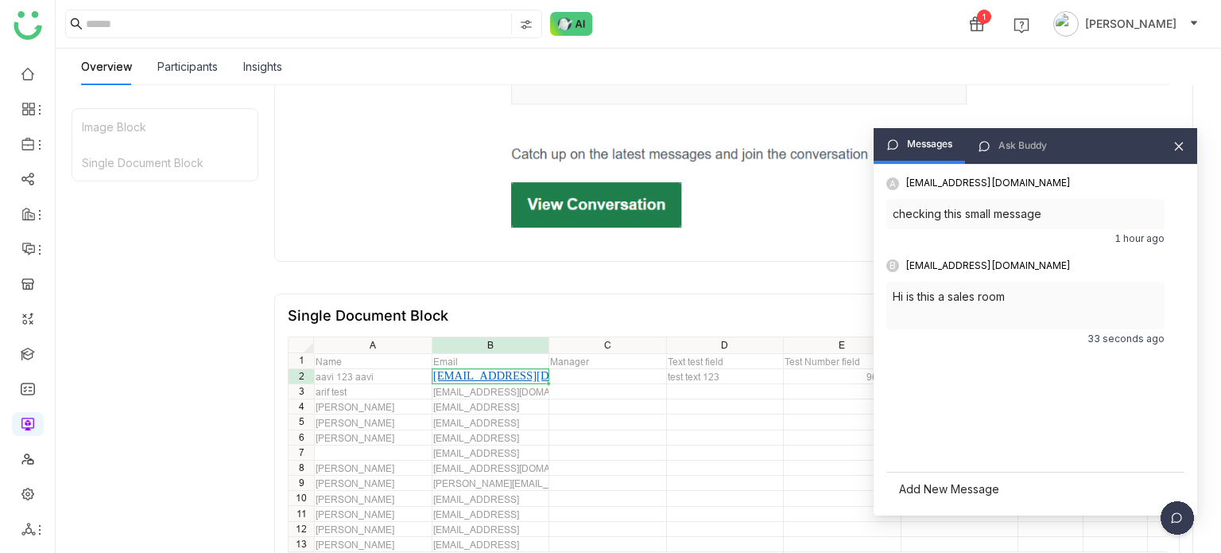
click at [1177, 148] on icon at bounding box center [1178, 146] width 11 height 11
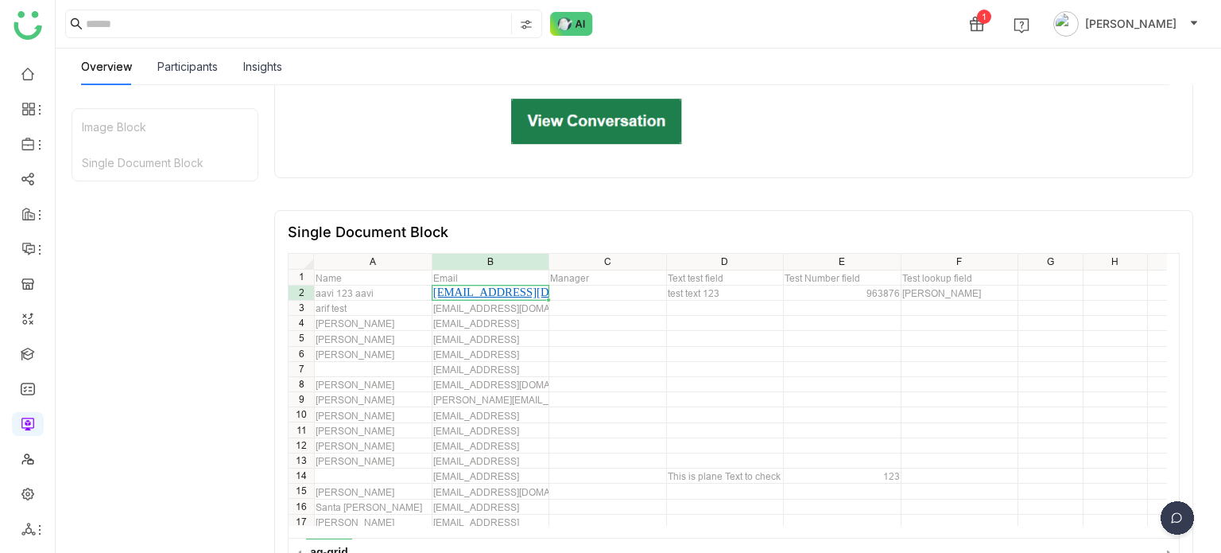
scroll to position [792, 0]
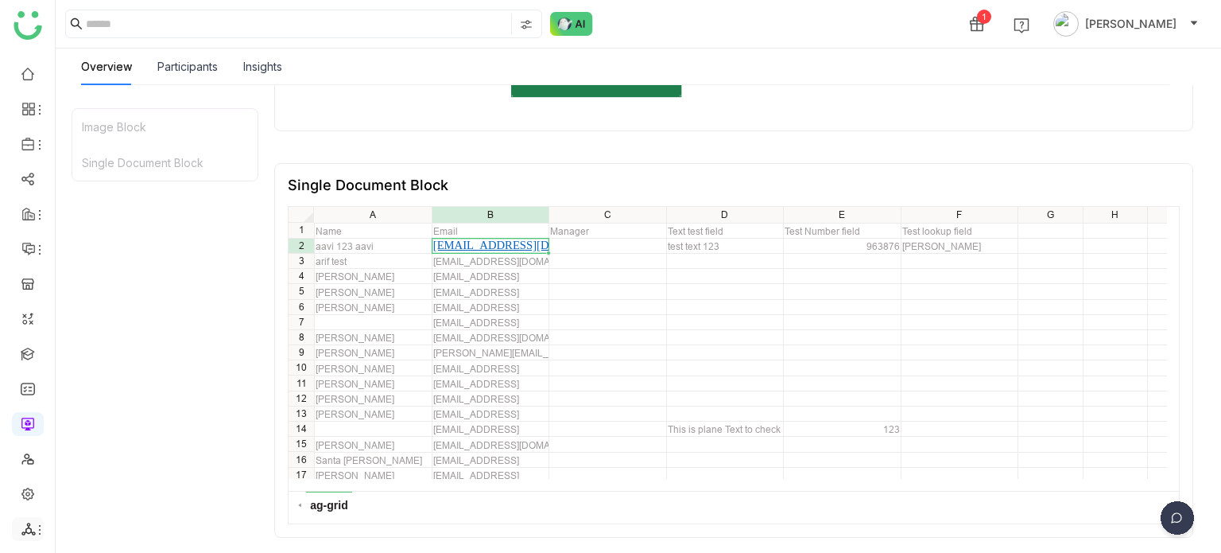
click at [29, 522] on icon at bounding box center [28, 528] width 14 height 13
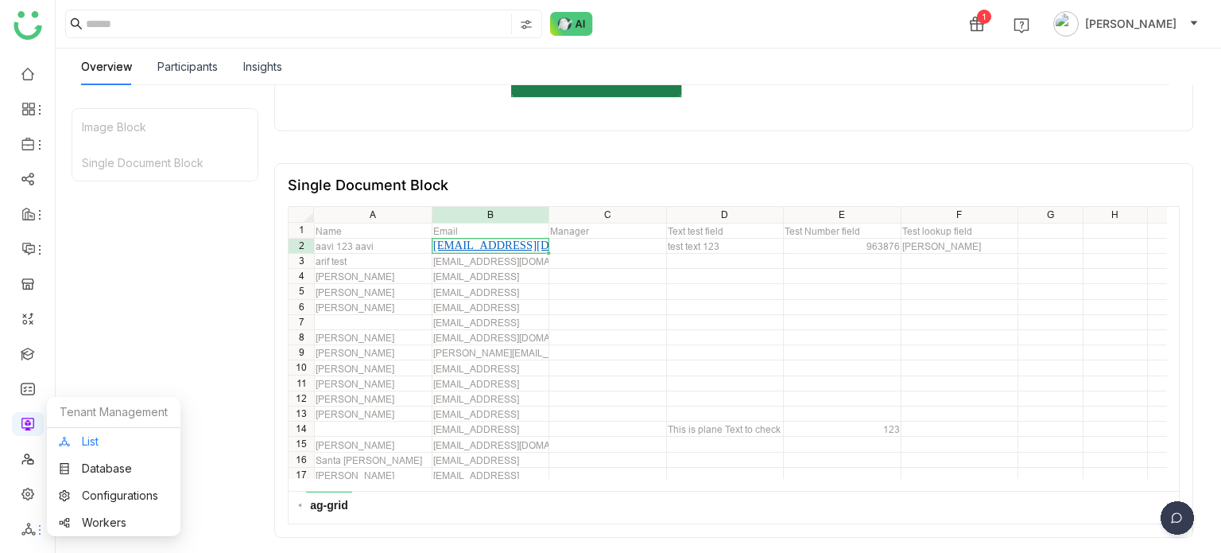
click at [131, 440] on link "List" at bounding box center [114, 441] width 110 height 11
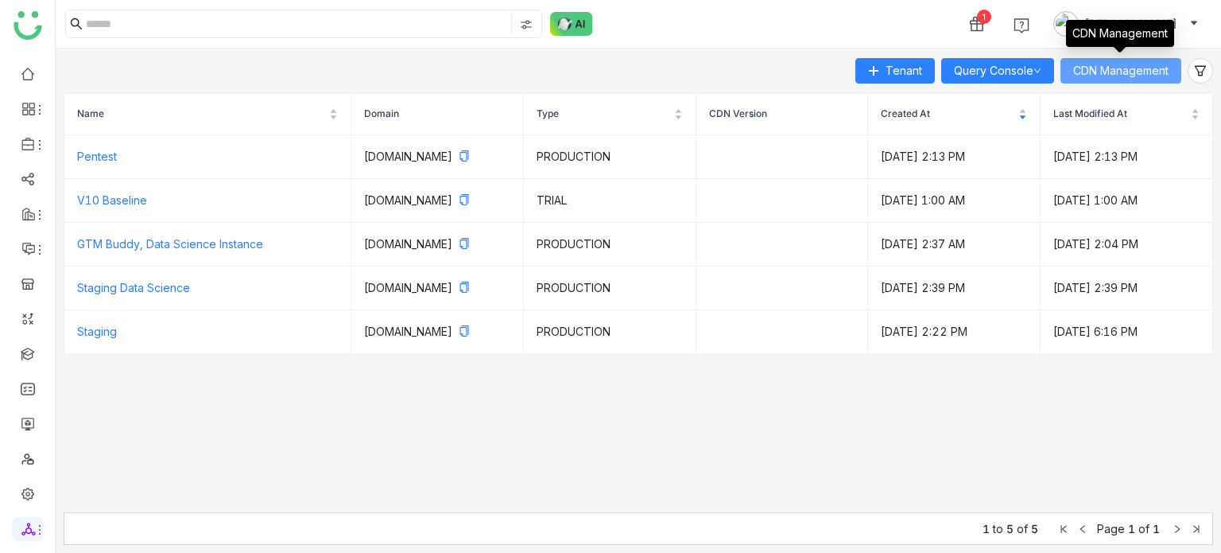
click at [1114, 78] on span "CDN Management" at bounding box center [1120, 70] width 95 height 17
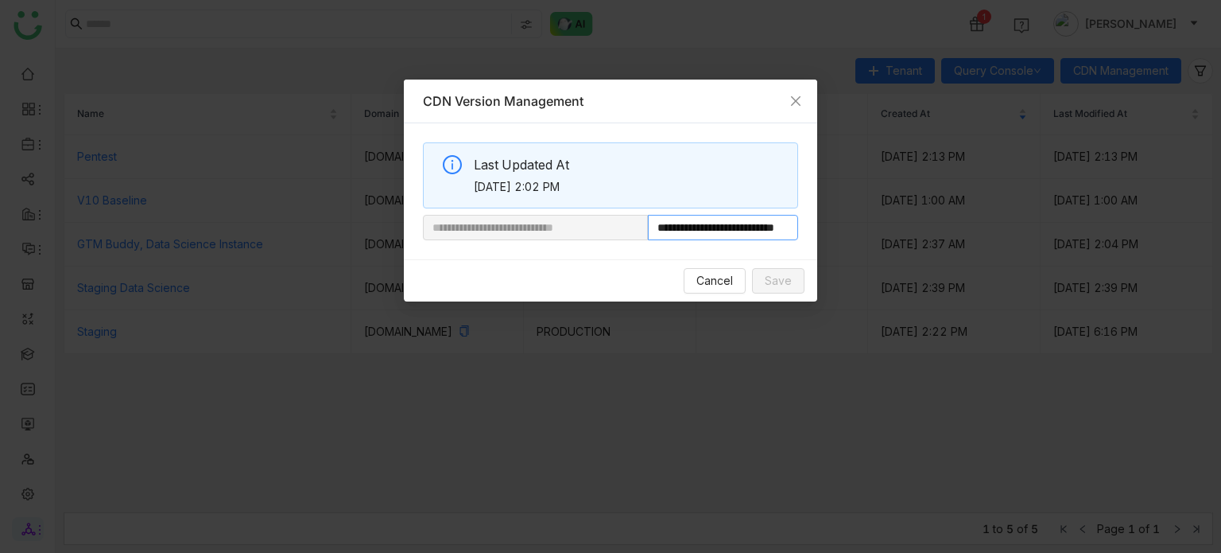
scroll to position [0, 41]
drag, startPoint x: 700, startPoint y: 230, endPoint x: 870, endPoint y: 231, distance: 169.4
click at [868, 233] on nz-modal-container "**********" at bounding box center [610, 276] width 1221 height 553
paste input "**********"
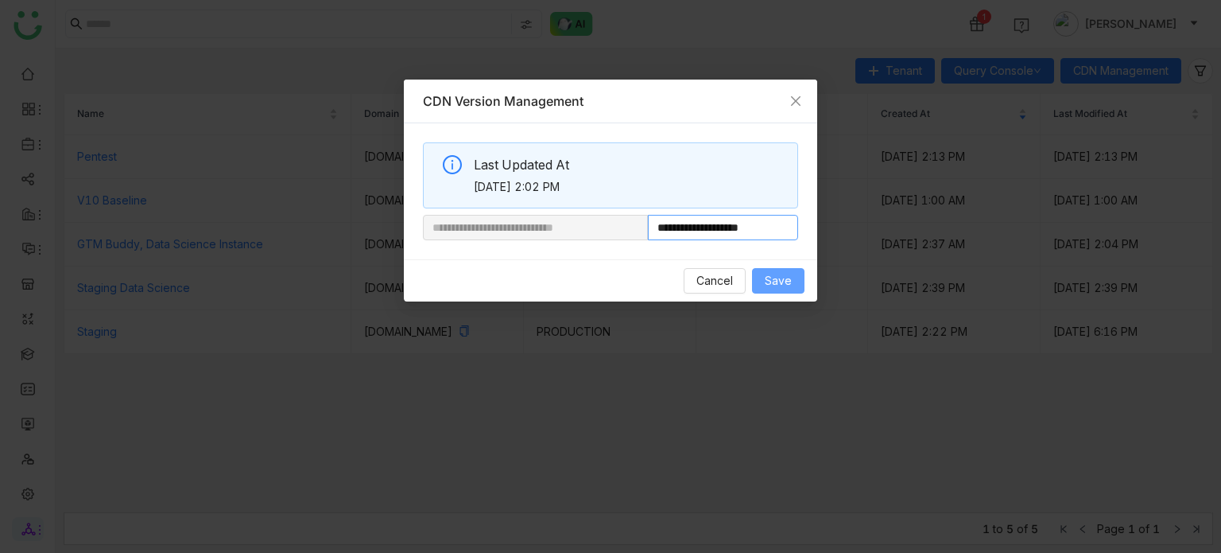
type input "**********"
click at [787, 285] on span "Save" at bounding box center [778, 280] width 27 height 17
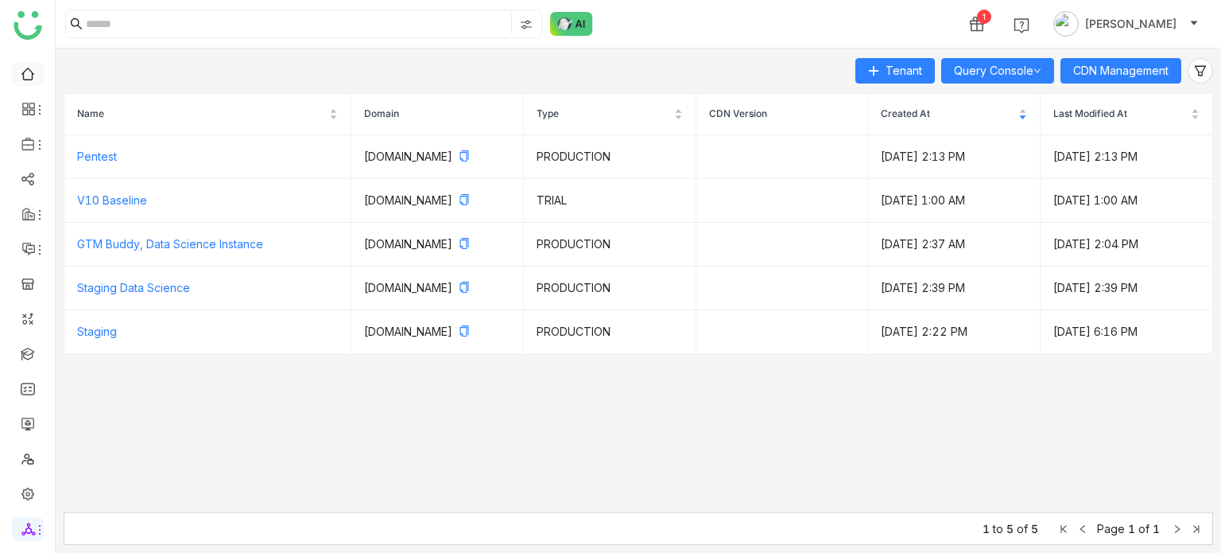
click at [33, 72] on link at bounding box center [28, 73] width 14 height 14
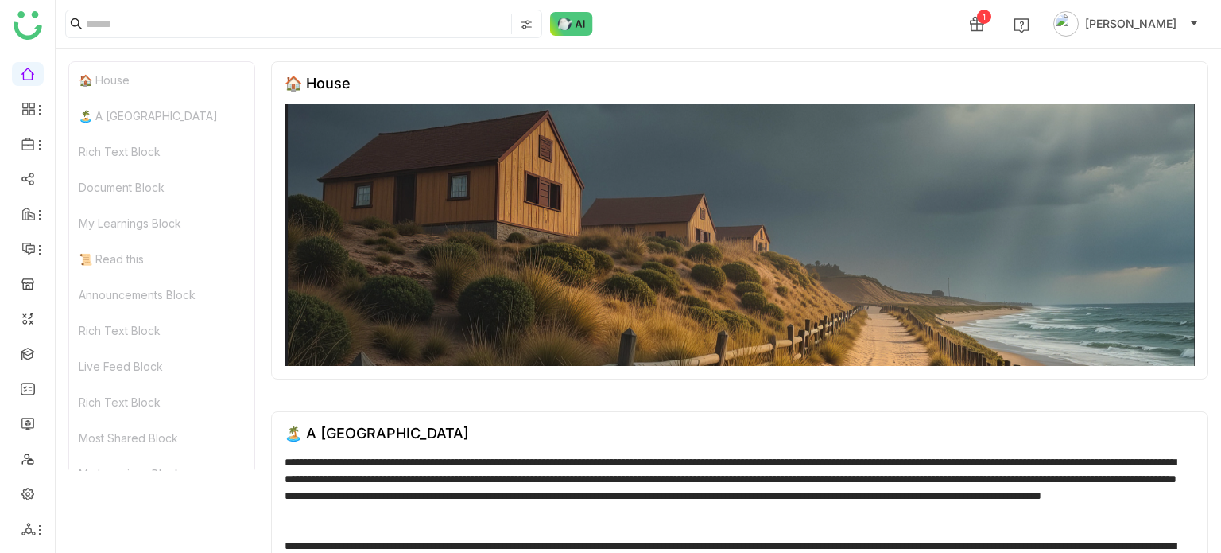
click at [670, 76] on div "🏠 House" at bounding box center [740, 83] width 910 height 17
click at [29, 355] on link at bounding box center [28, 353] width 14 height 14
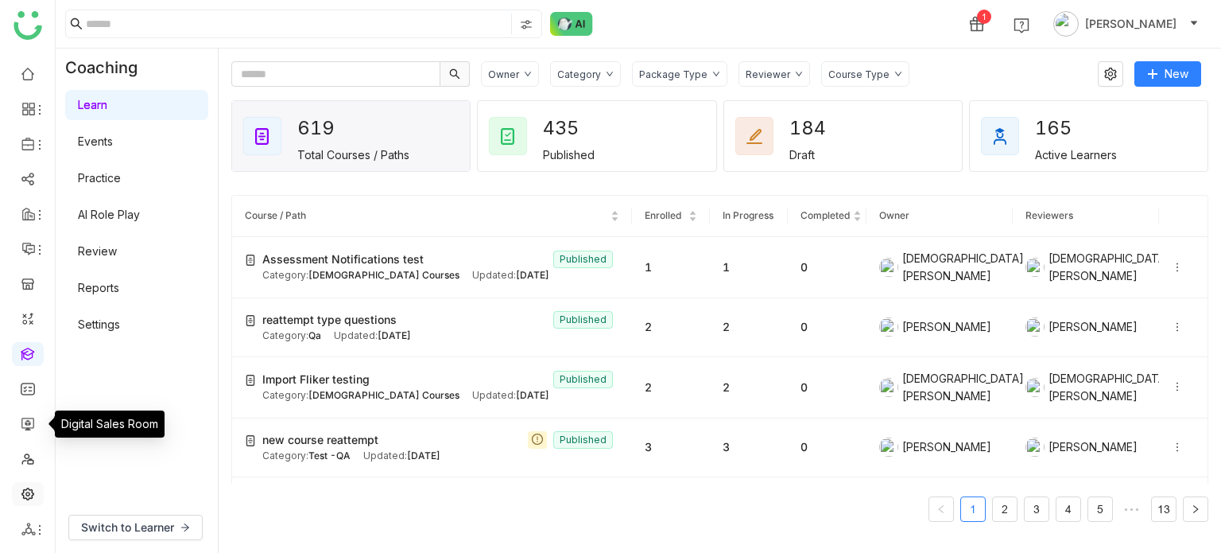
click at [23, 499] on link at bounding box center [28, 493] width 14 height 14
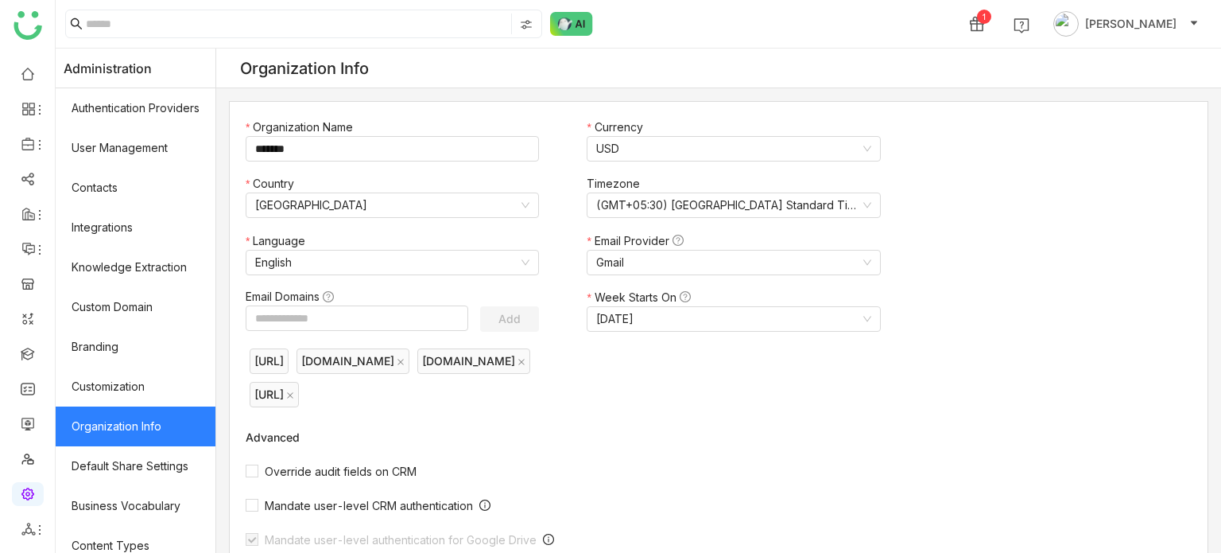
scroll to position [290, 0]
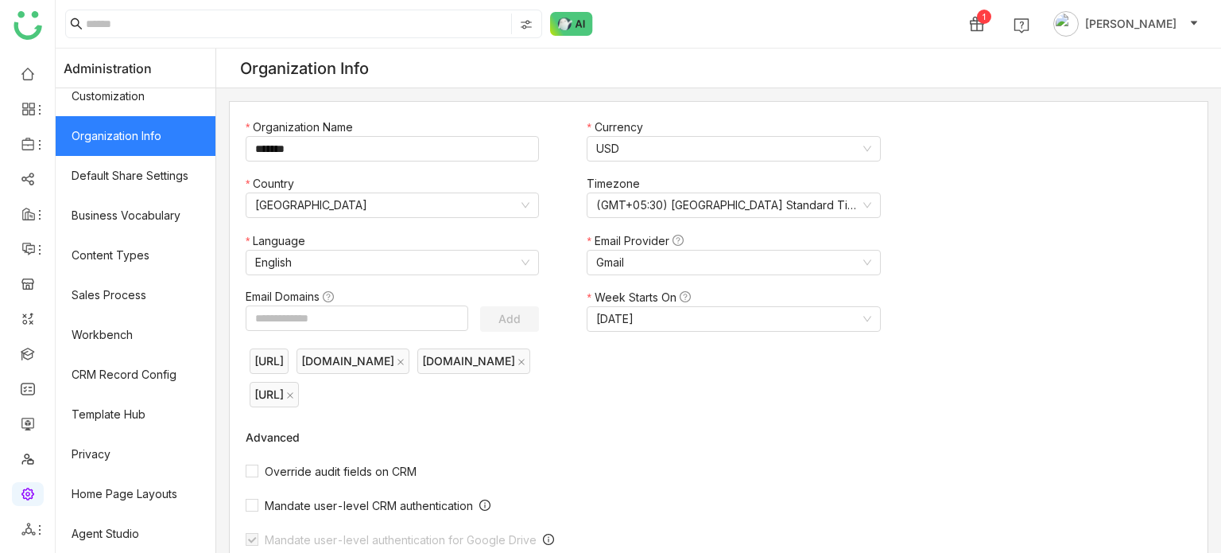
click at [32, 367] on ul at bounding box center [27, 301] width 55 height 501
click at [33, 357] on link at bounding box center [28, 353] width 14 height 14
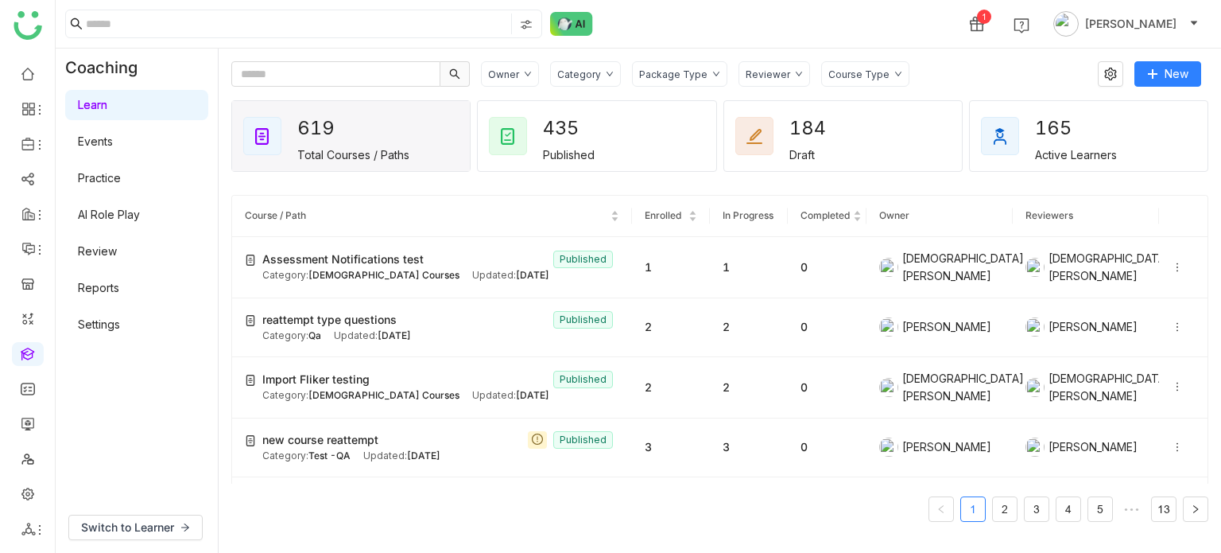
click at [26, 366] on ul at bounding box center [27, 301] width 55 height 501
click at [31, 349] on link at bounding box center [28, 353] width 14 height 14
click at [38, 155] on li at bounding box center [28, 144] width 32 height 24
click at [38, 145] on icon at bounding box center [39, 144] width 13 height 13
click at [80, 241] on link "Library" at bounding box center [110, 235] width 103 height 11
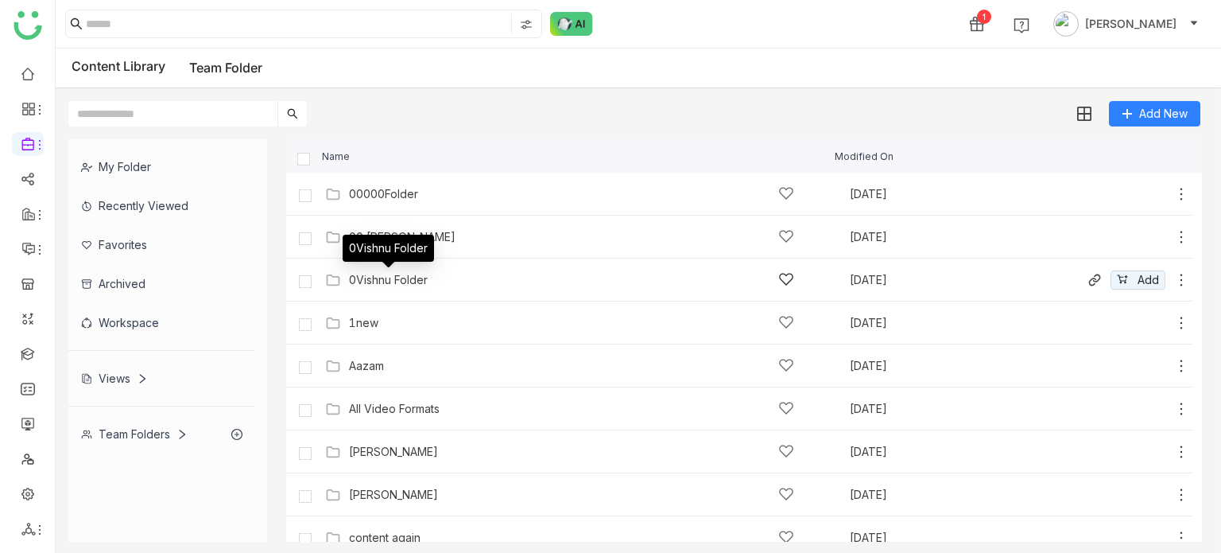
click at [413, 238] on div "0Vishnu Folder" at bounding box center [388, 248] width 91 height 27
click at [377, 222] on div "00 Arif Folder Aug 18, 2025 Add" at bounding box center [739, 236] width 906 height 43
click at [391, 241] on div "00 Arif Folder" at bounding box center [402, 237] width 107 height 13
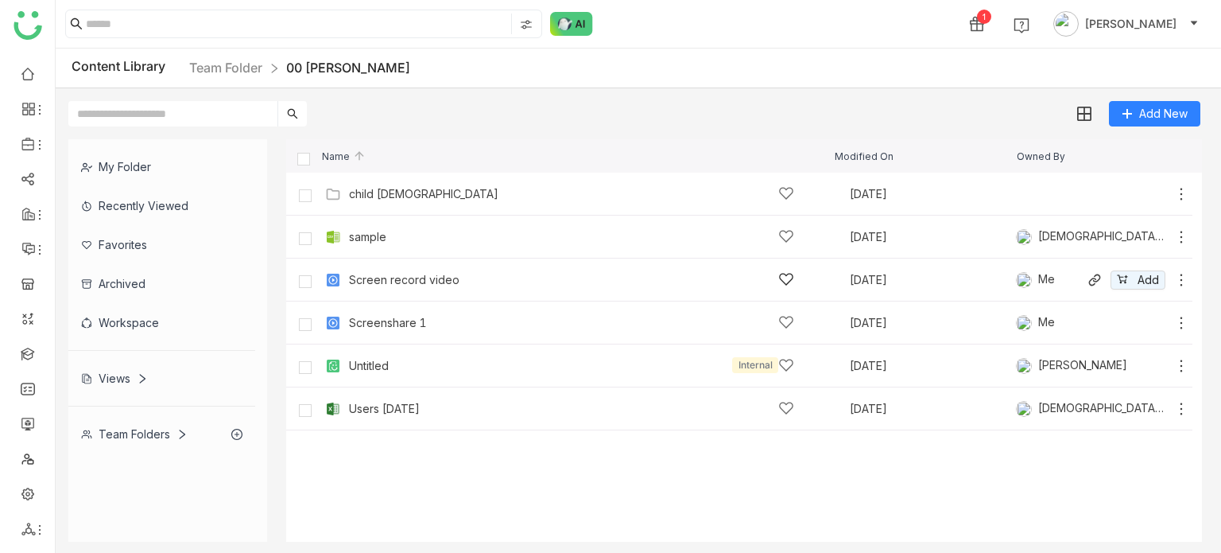
click at [388, 272] on div "Screen record video" at bounding box center [571, 279] width 445 height 17
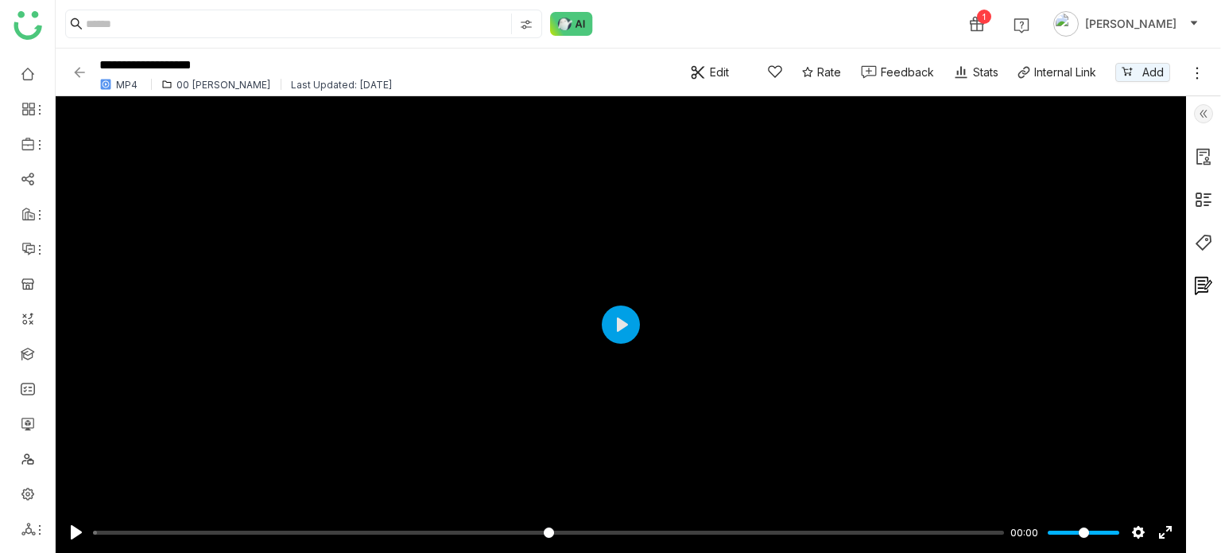
click at [1197, 120] on img at bounding box center [1203, 113] width 19 height 19
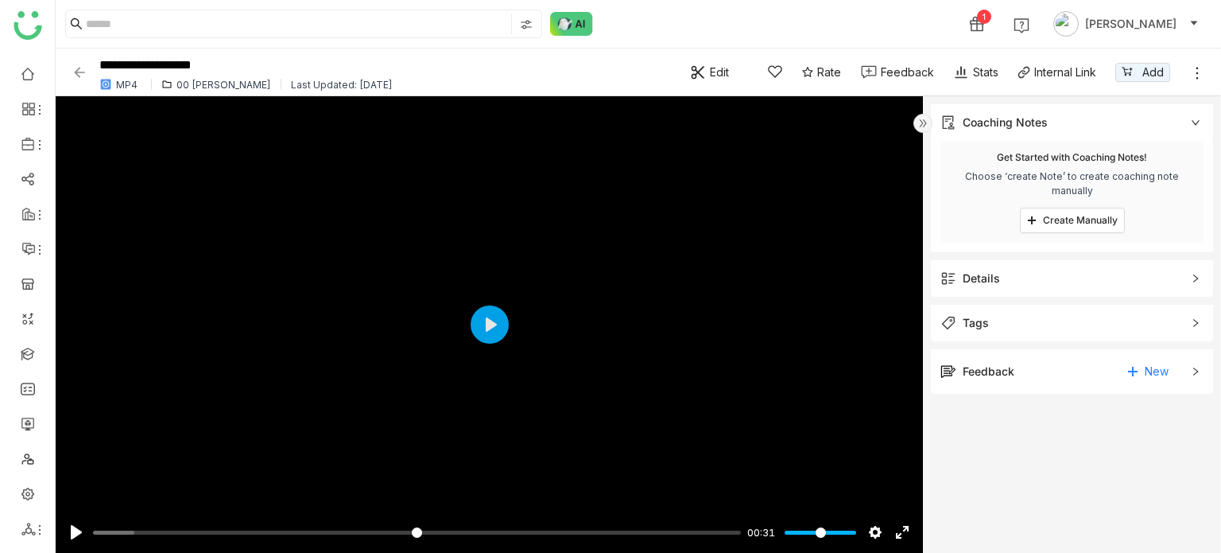
click at [1197, 71] on icon at bounding box center [1197, 73] width 16 height 16
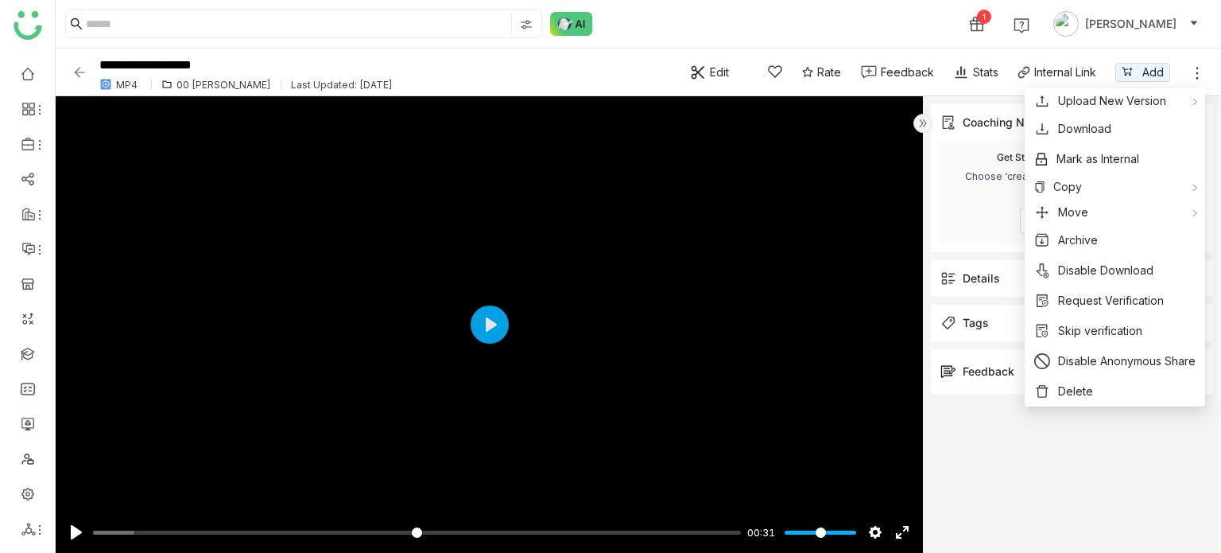
click at [1072, 471] on gtmb-document-details-sidebar "Coaching Notes remove Get Started with Coaching Notes! Choose ‘create Note’ to …" at bounding box center [1072, 324] width 298 height 456
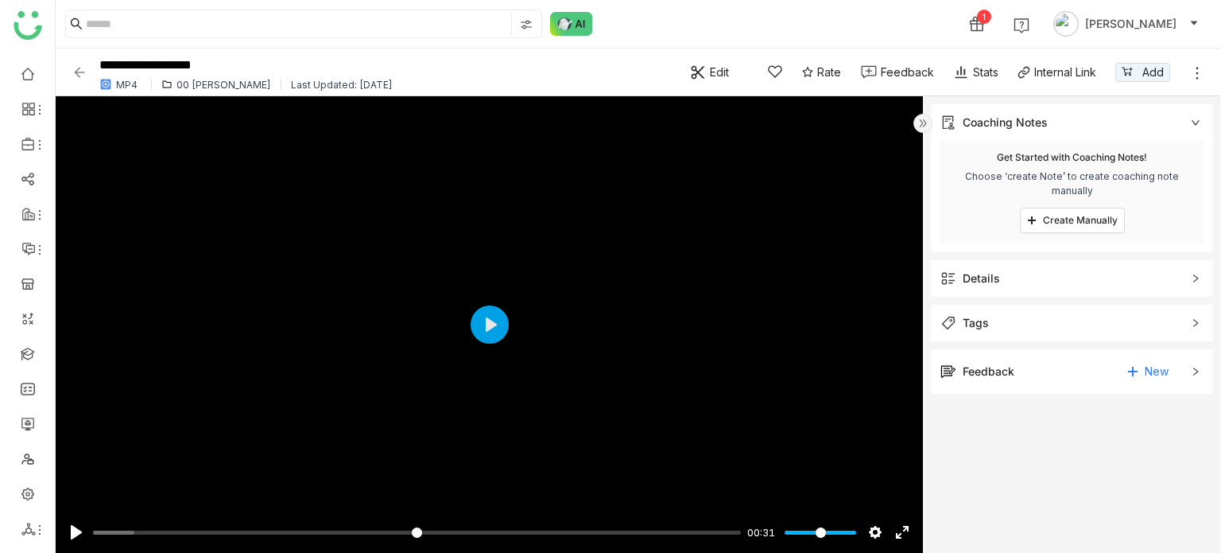
click at [1061, 359] on div "Feedback New" at bounding box center [1061, 371] width 241 height 25
click at [1047, 299] on form "Coaching Notes remove Get Started with Coaching Notes! Choose ‘create Note’ to …" at bounding box center [1072, 252] width 298 height 313
click at [1042, 315] on span "Tags" at bounding box center [1061, 322] width 241 height 17
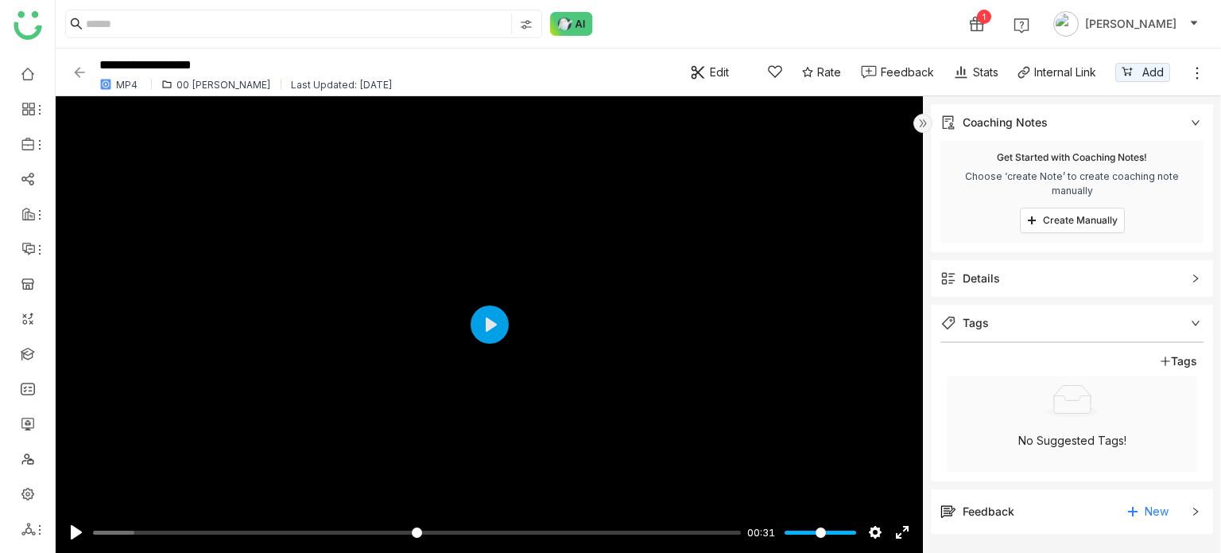
click at [1042, 315] on span "Tags" at bounding box center [1061, 322] width 241 height 17
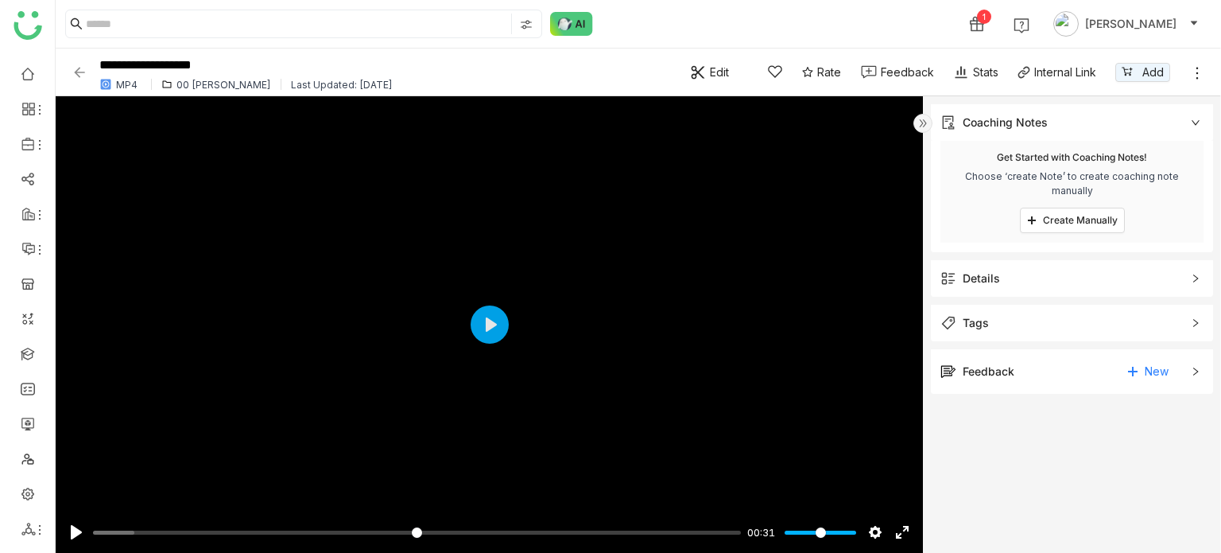
click at [83, 72] on img at bounding box center [80, 72] width 16 height 16
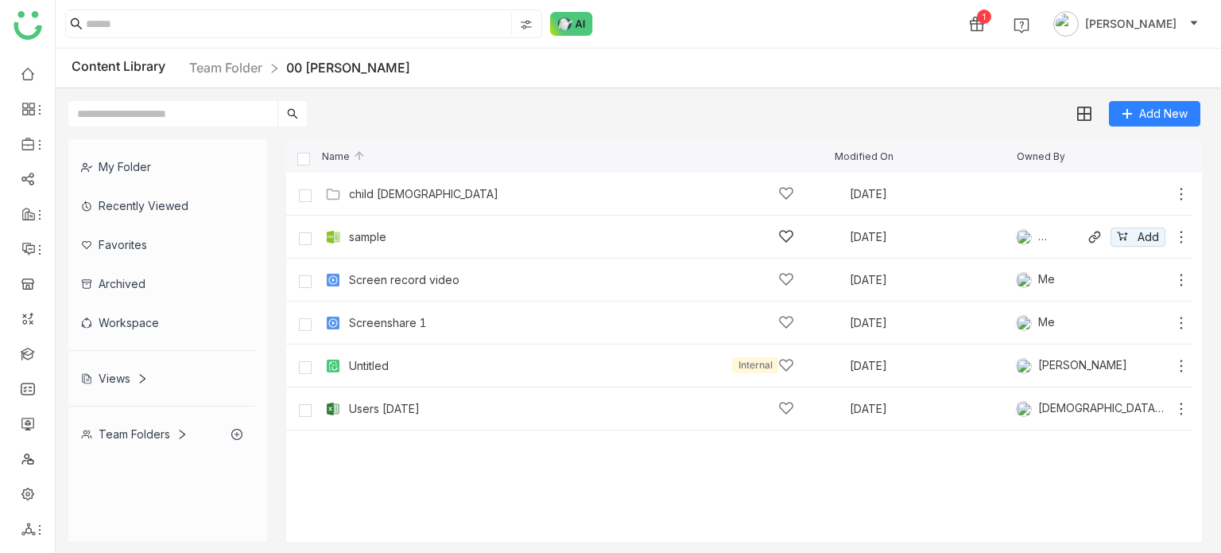
click at [386, 228] on div "sample" at bounding box center [571, 236] width 445 height 17
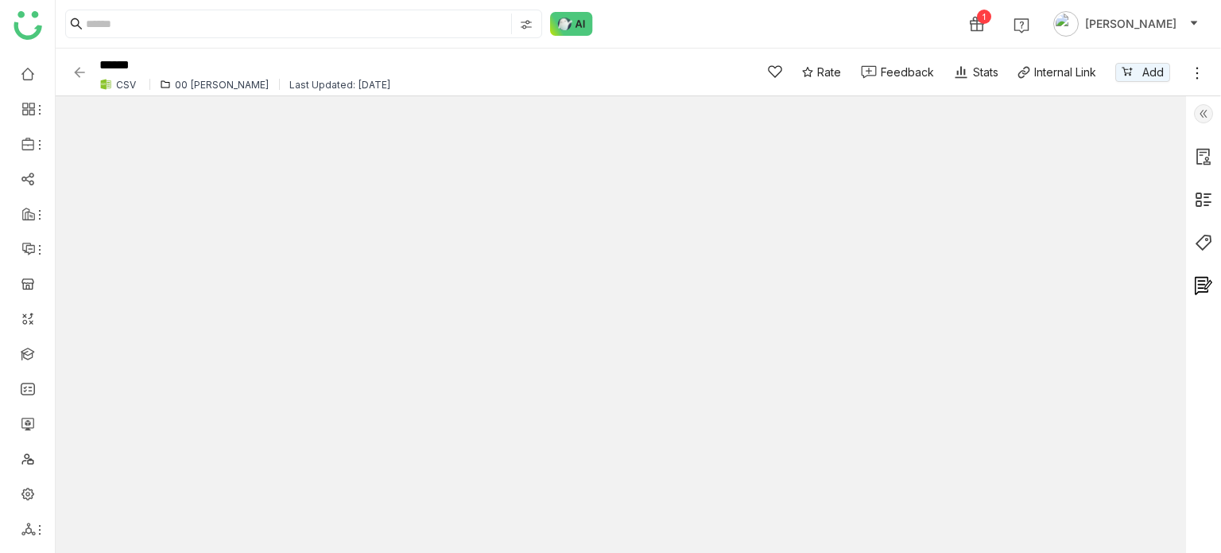
click at [1197, 111] on img at bounding box center [1203, 113] width 19 height 19
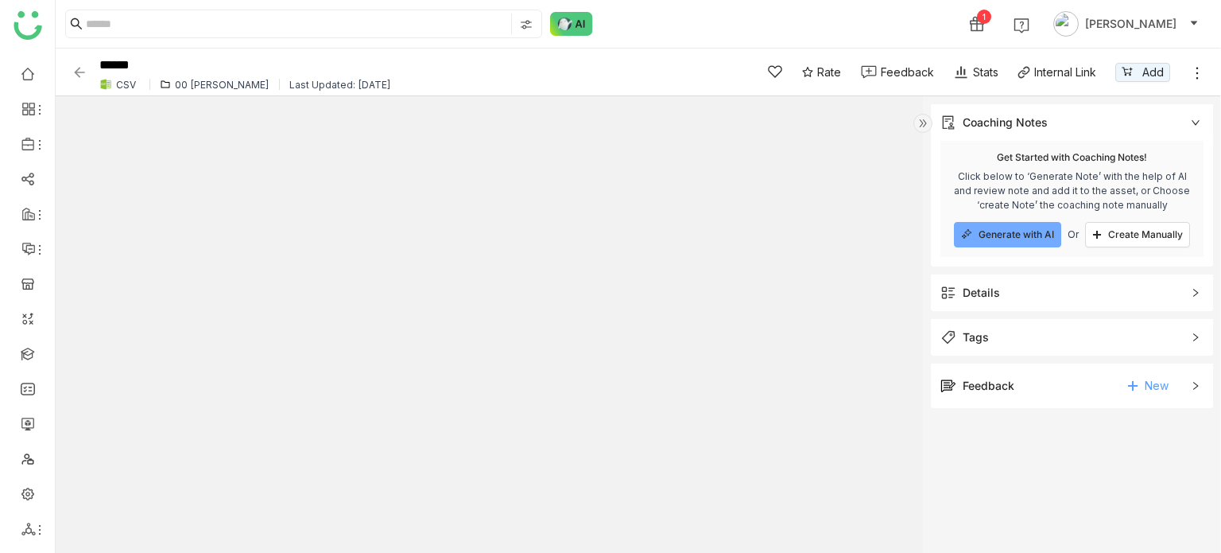
click at [1151, 380] on span "New" at bounding box center [1157, 386] width 24 height 24
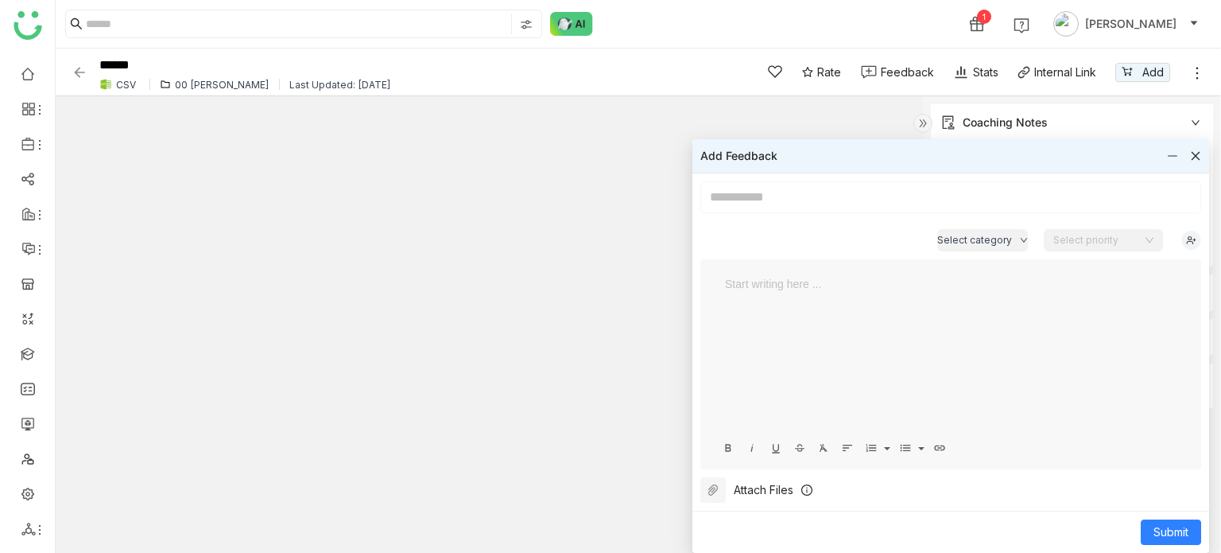
click at [1151, 380] on div at bounding box center [950, 354] width 469 height 159
click at [1200, 156] on icon at bounding box center [1195, 155] width 11 height 11
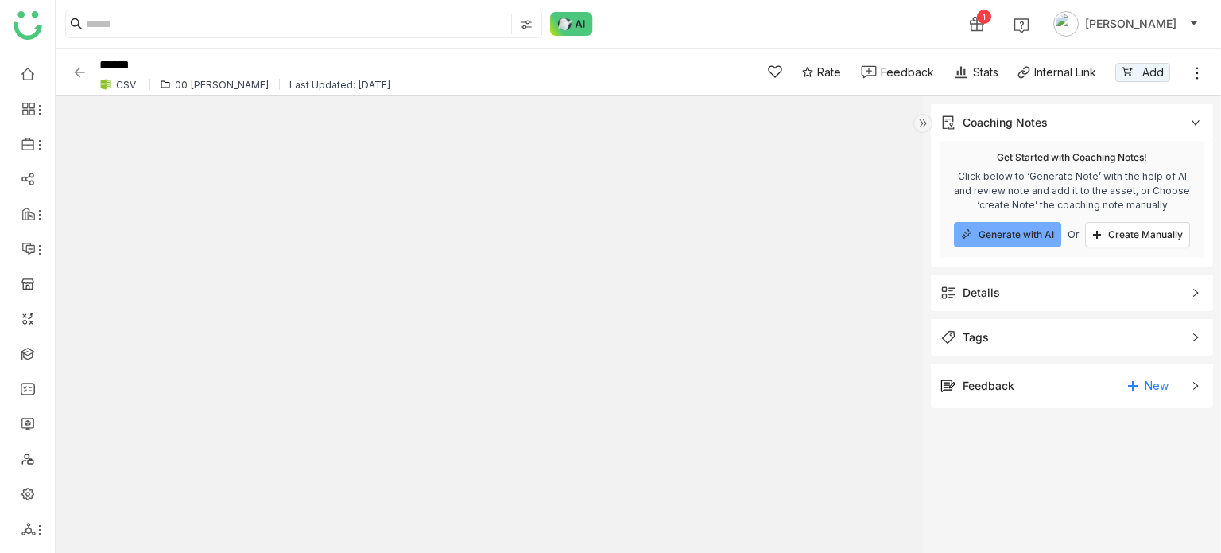
click at [1110, 331] on span "Tags" at bounding box center [1061, 336] width 241 height 17
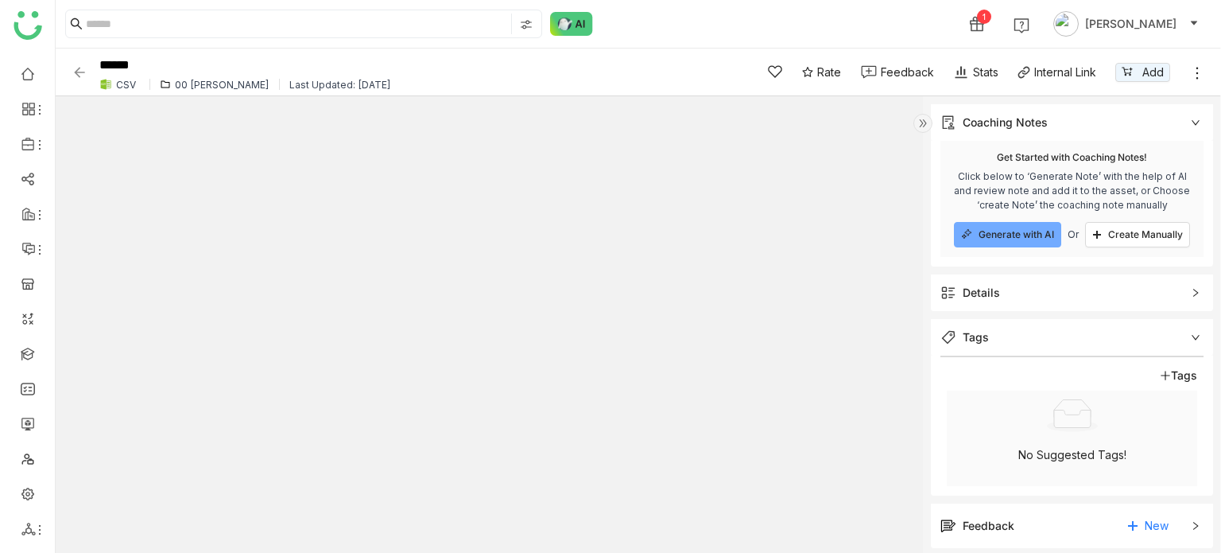
click at [1110, 331] on span "Tags" at bounding box center [1061, 336] width 241 height 17
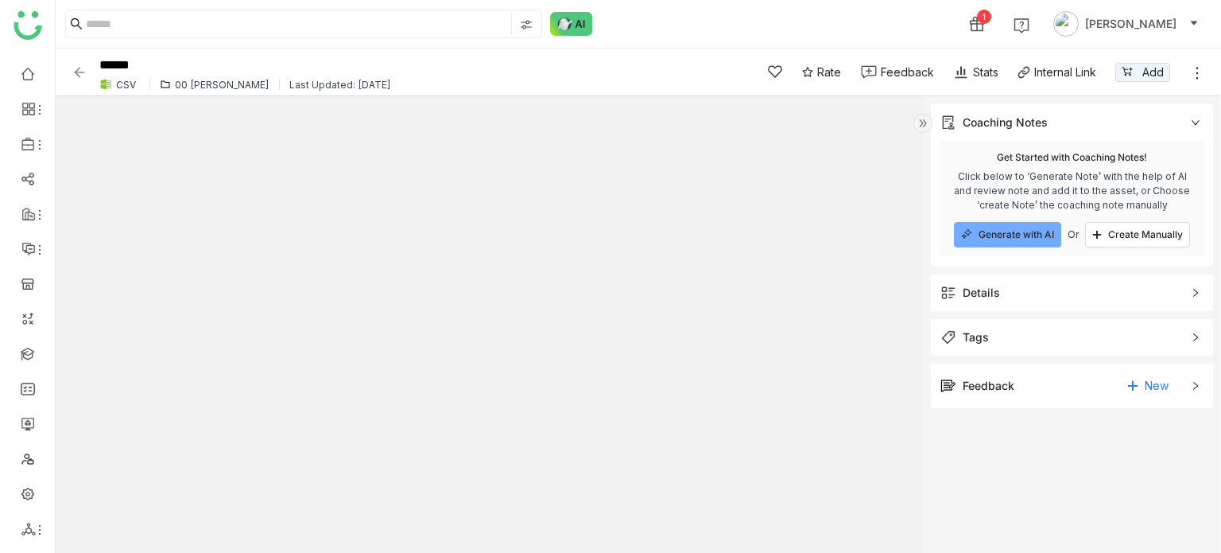
click at [1113, 285] on span "Details" at bounding box center [1061, 292] width 241 height 17
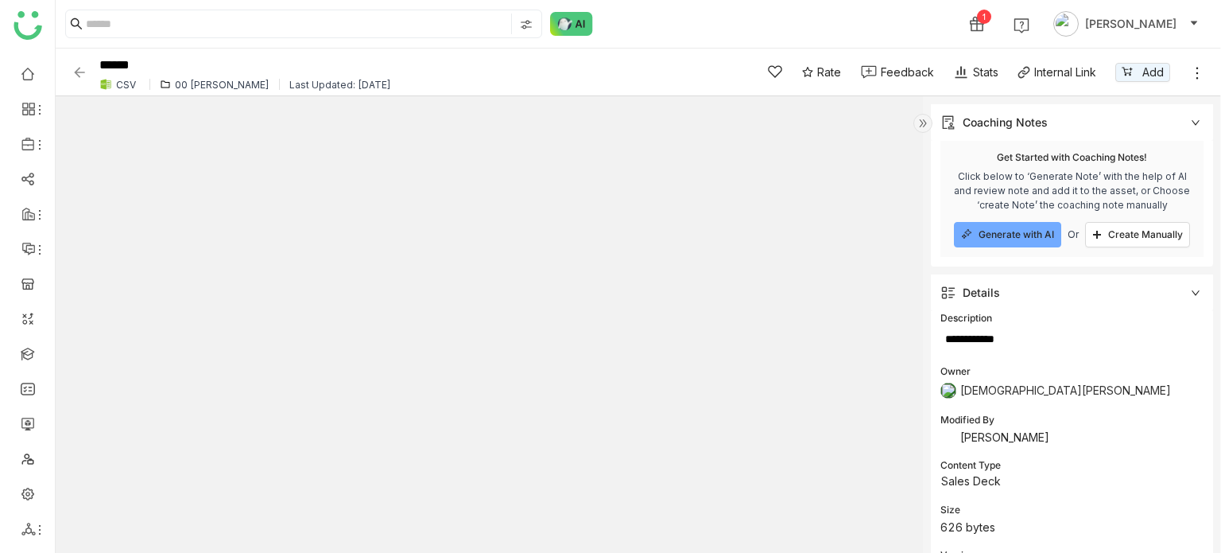
click at [1113, 285] on span "Details" at bounding box center [1061, 292] width 241 height 17
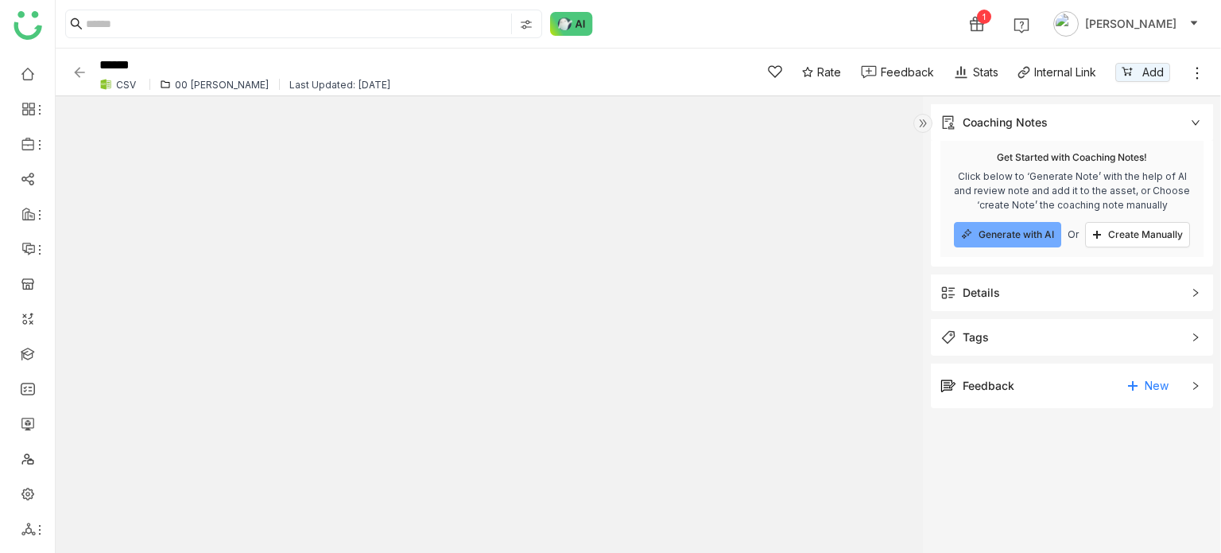
click at [1048, 308] on div "Details" at bounding box center [1072, 292] width 282 height 37
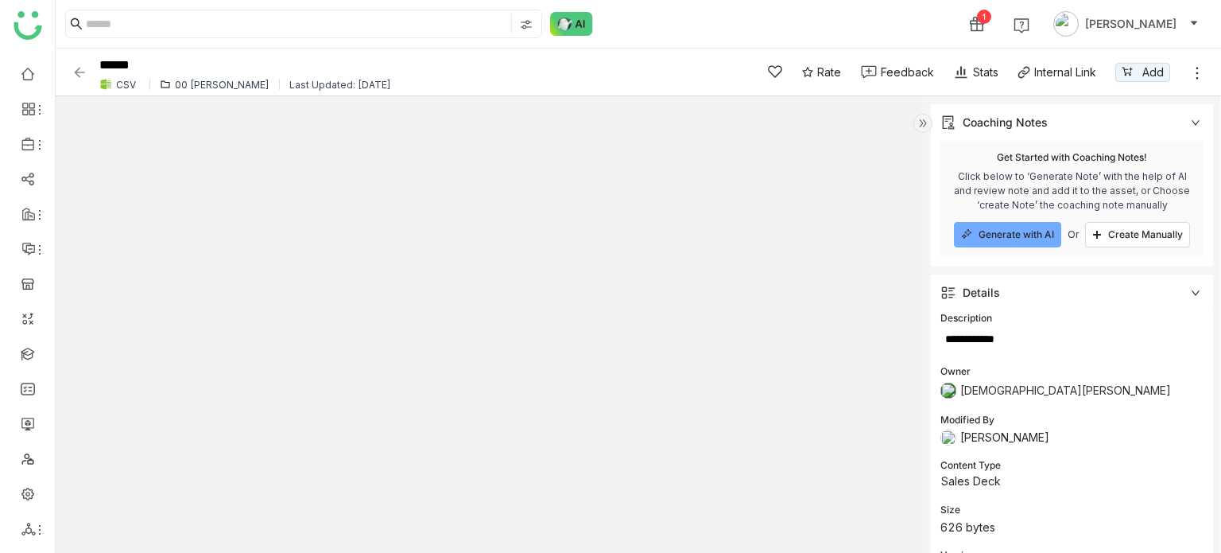
click at [1075, 293] on span "Details" at bounding box center [1061, 292] width 241 height 17
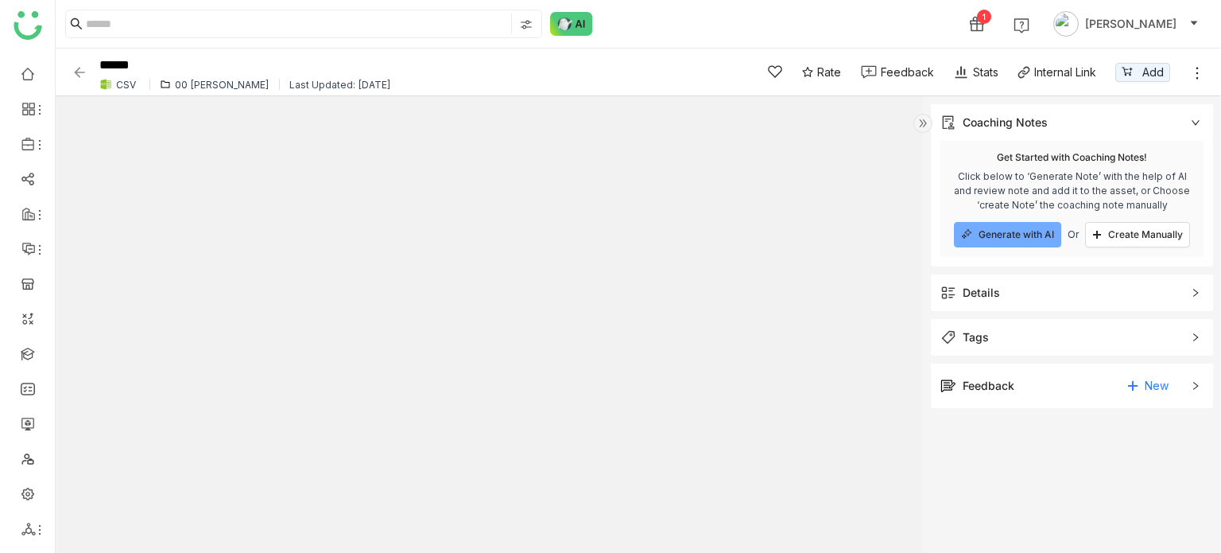
click at [1038, 339] on span "Tags" at bounding box center [1061, 336] width 241 height 17
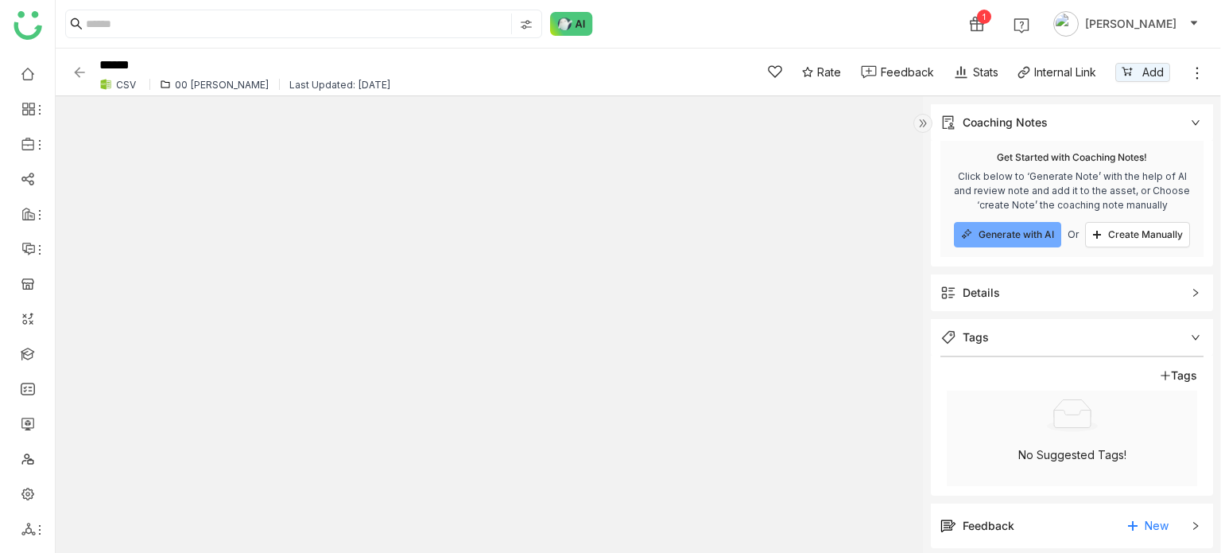
scroll to position [10, 0]
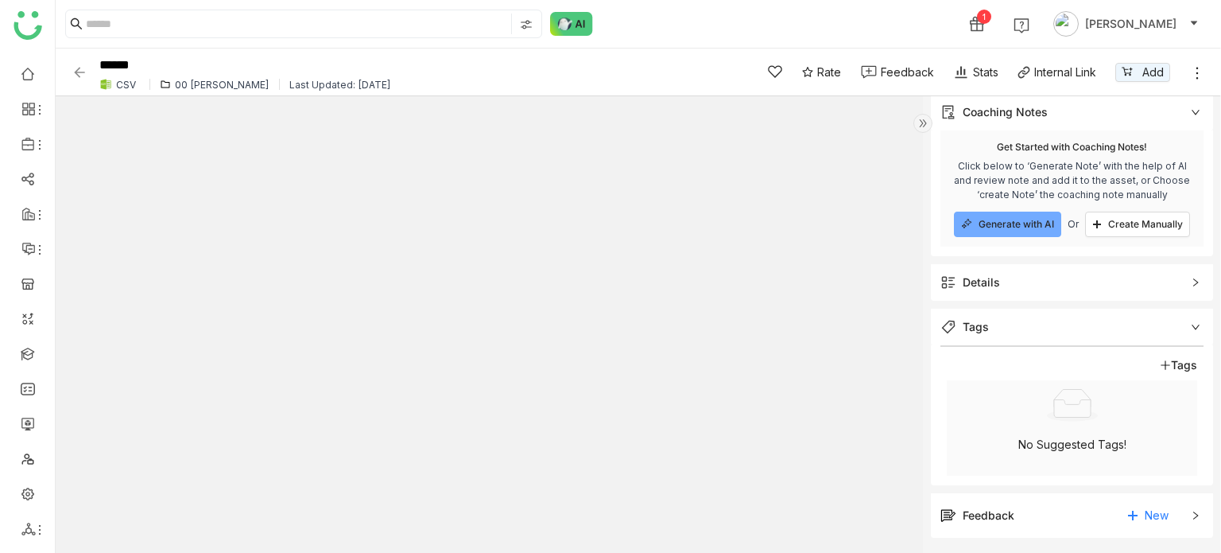
click at [1056, 324] on span "Tags" at bounding box center [1061, 326] width 241 height 17
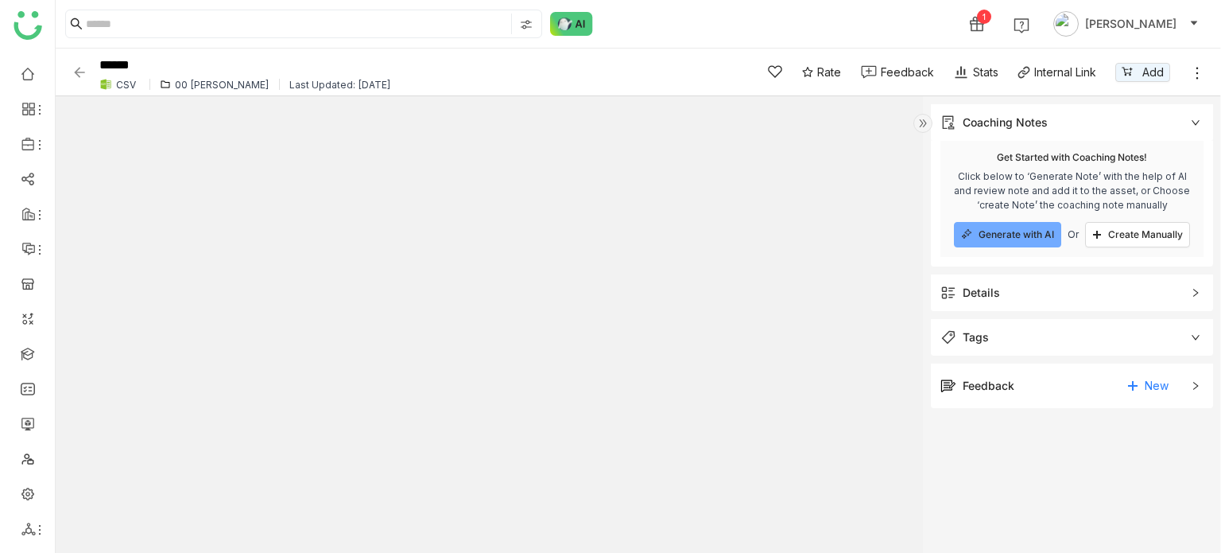
scroll to position [0, 0]
click at [1202, 63] on link at bounding box center [1197, 71] width 16 height 23
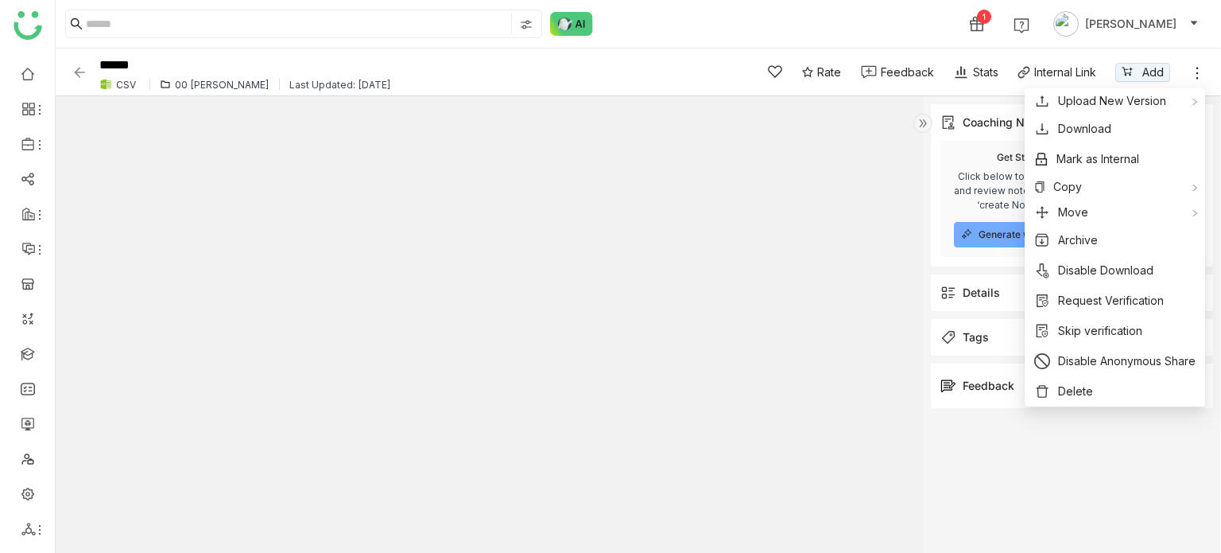
click at [1056, 448] on gtmb-document-details-sidebar "Coaching Notes remove Get Started with Coaching Notes! Click below to ‘Generate…" at bounding box center [1072, 324] width 298 height 456
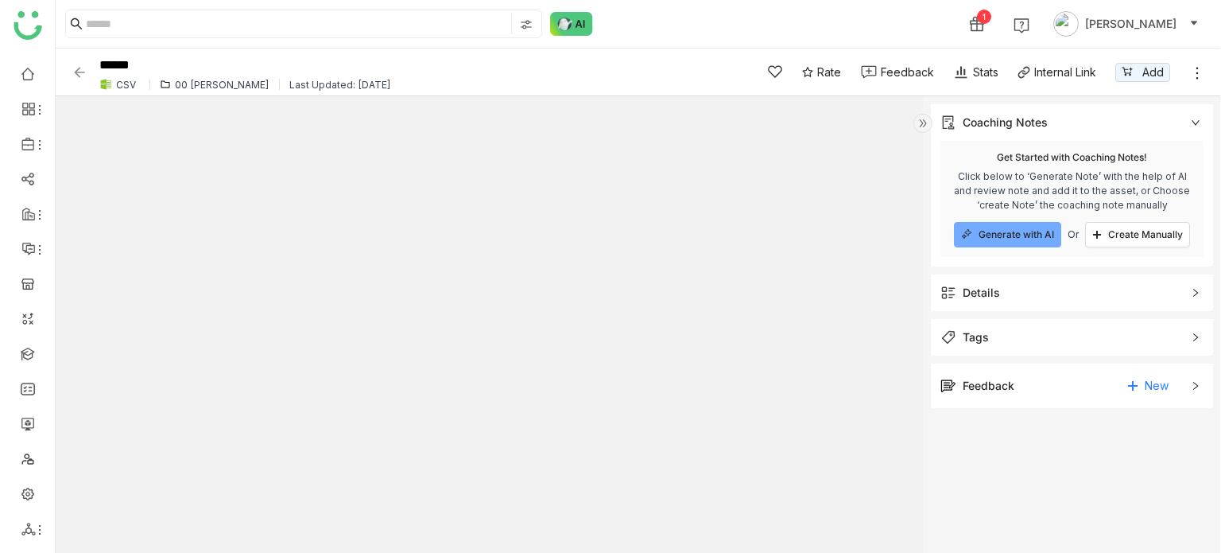
click at [1057, 397] on div "Feedback New" at bounding box center [1061, 385] width 241 height 25
click at [1075, 379] on div "Feedback New" at bounding box center [1061, 385] width 241 height 25
click at [73, 67] on img at bounding box center [80, 72] width 16 height 16
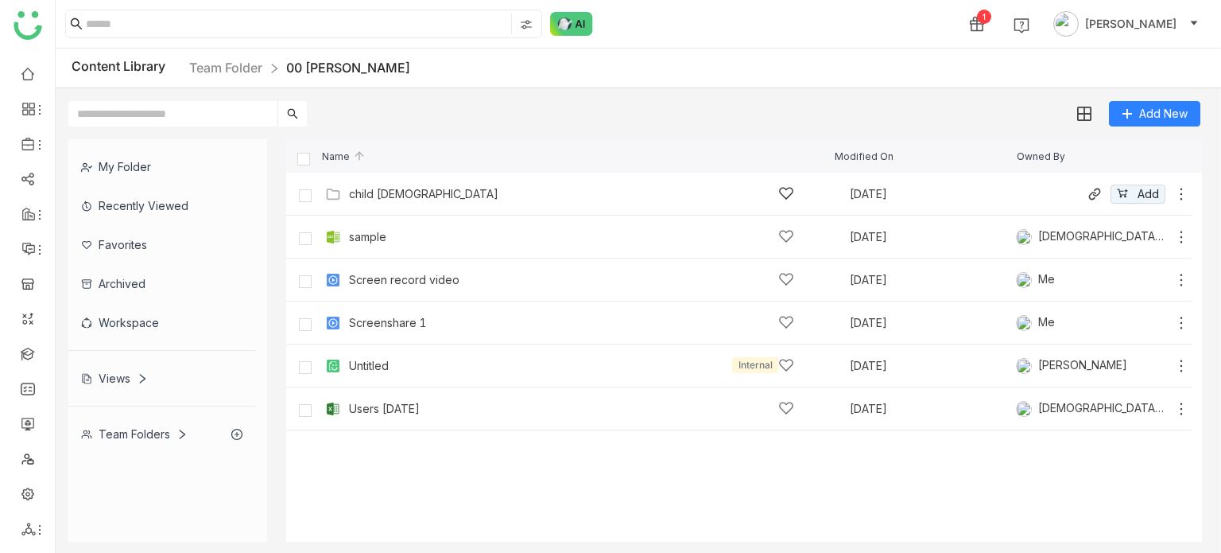
click at [337, 187] on img at bounding box center [333, 194] width 16 height 16
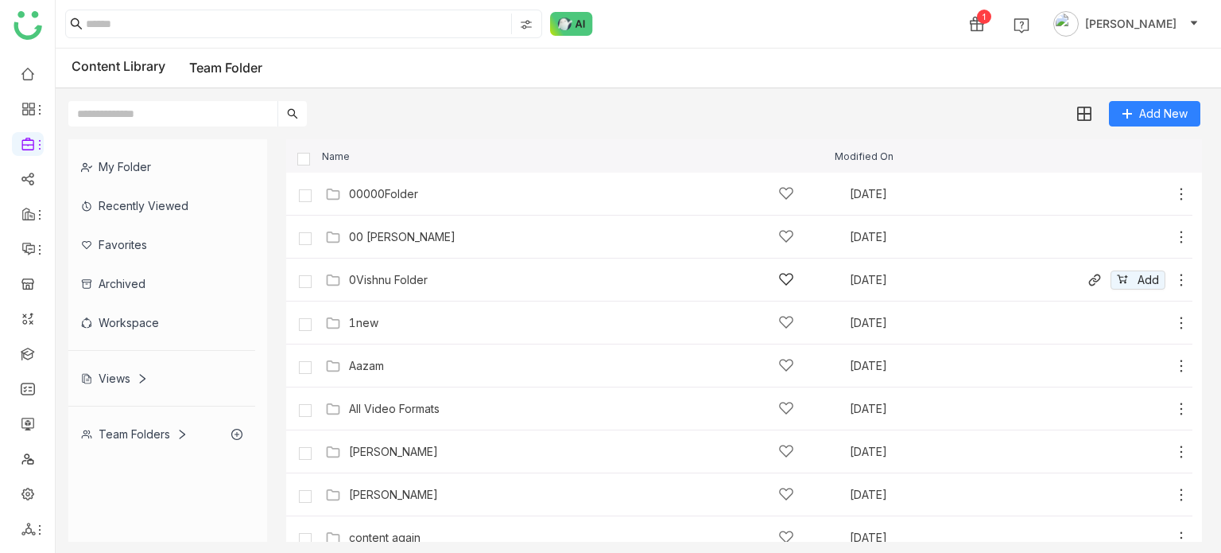
click at [389, 286] on div "0Vishnu Folder" at bounding box center [571, 279] width 445 height 17
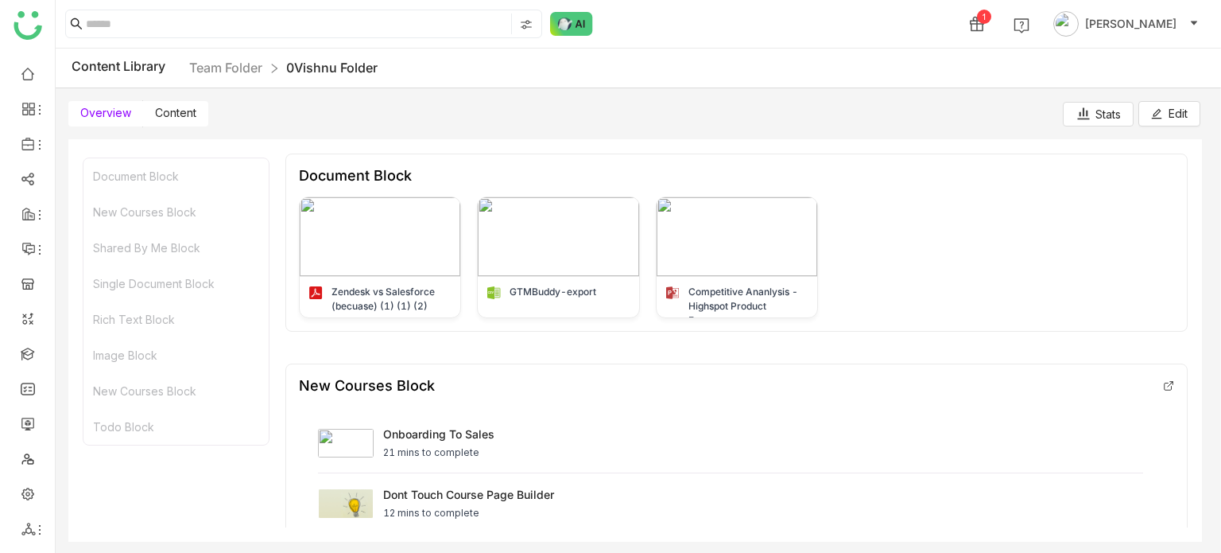
click at [152, 99] on div "Overview Content Stats Edit" at bounding box center [635, 107] width 1158 height 38
click at [174, 120] on label "Content" at bounding box center [175, 113] width 65 height 25
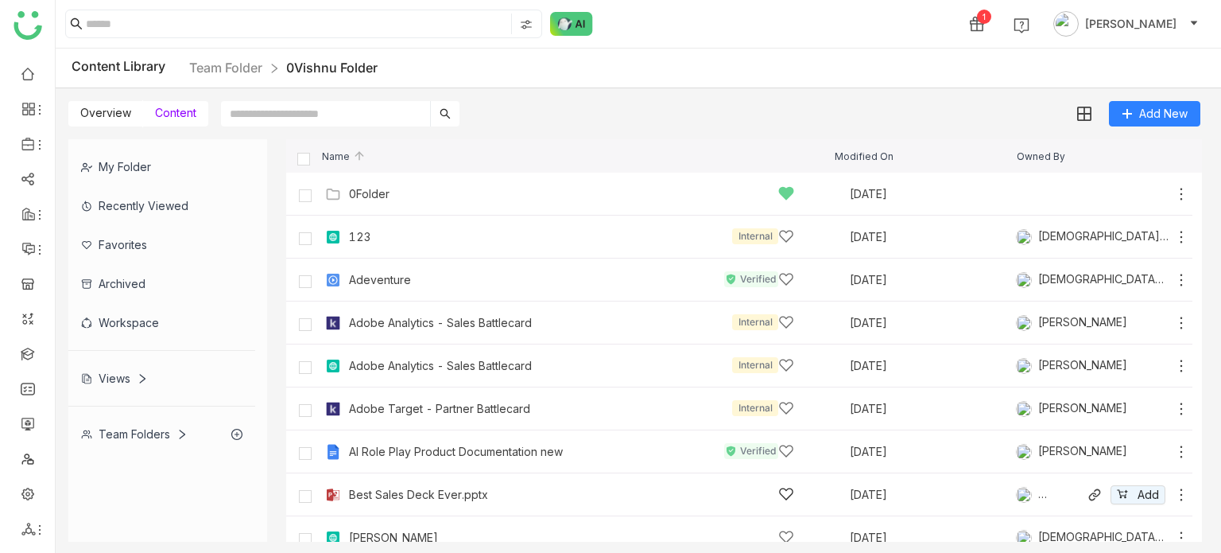
click at [385, 492] on div "Best Sales Deck Ever.pptx" at bounding box center [418, 494] width 139 height 13
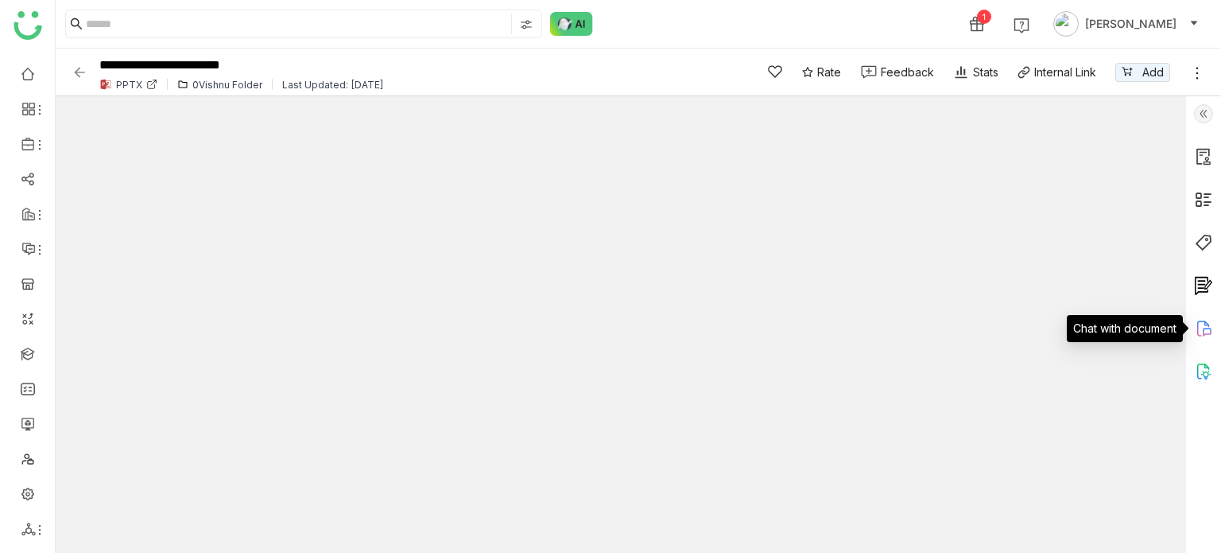
click at [1207, 330] on icon at bounding box center [1203, 328] width 19 height 19
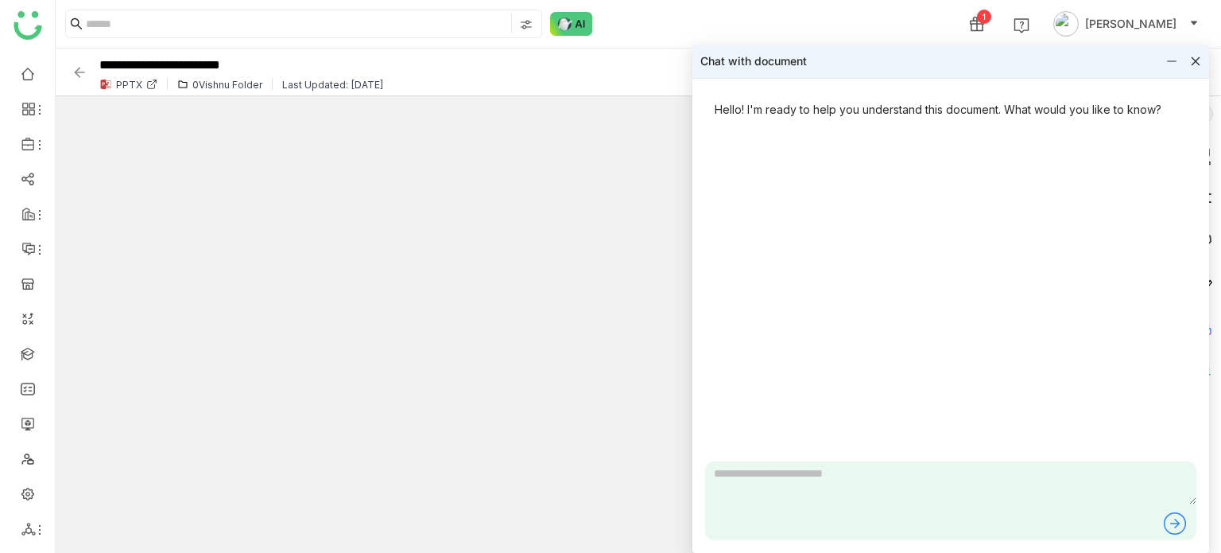
click at [976, 475] on textarea at bounding box center [950, 482] width 491 height 43
type textarea "**********"
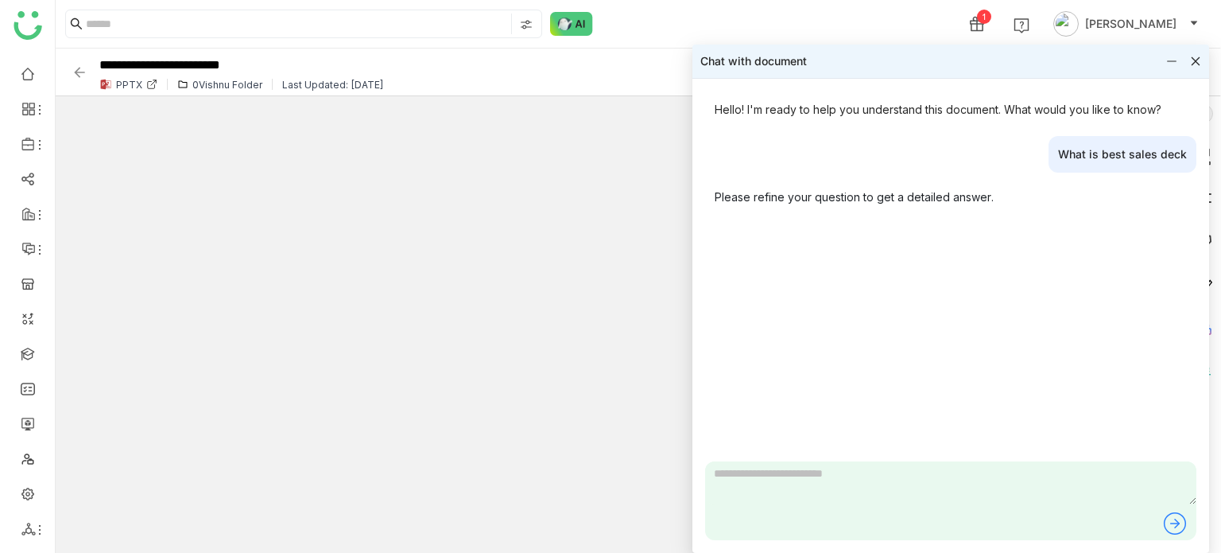
click at [1162, 65] on div "Chat with document" at bounding box center [950, 61] width 517 height 33
click at [1165, 61] on div "Chat with document" at bounding box center [950, 61] width 517 height 33
click at [841, 479] on textarea at bounding box center [950, 482] width 491 height 43
type textarea "**********"
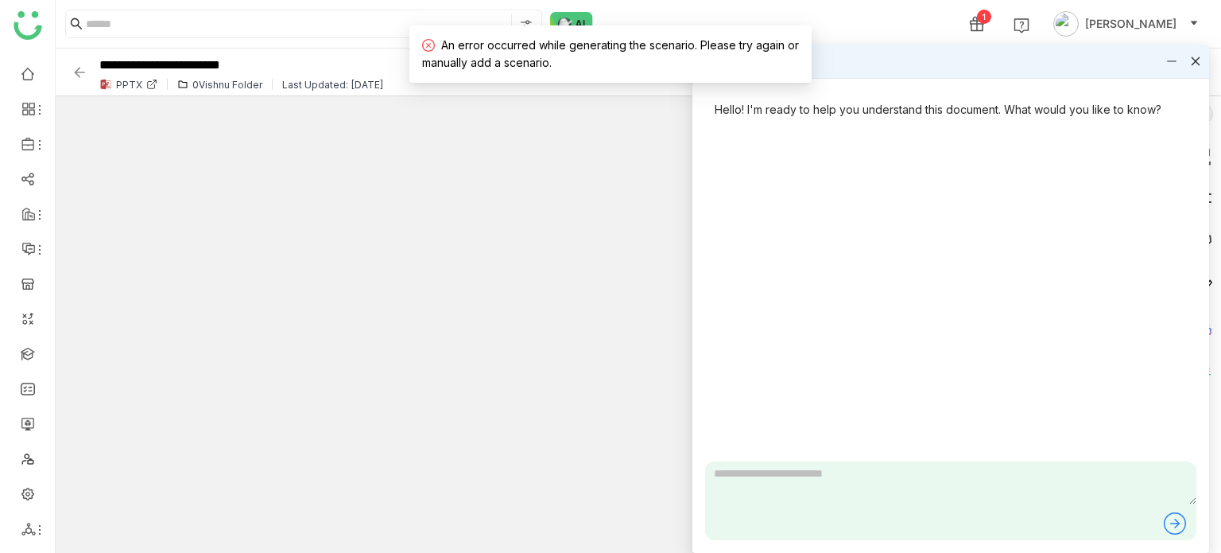
click at [747, 66] on div "An error occurred while generating the scenario. Please try again or manually a…" at bounding box center [611, 54] width 378 height 35
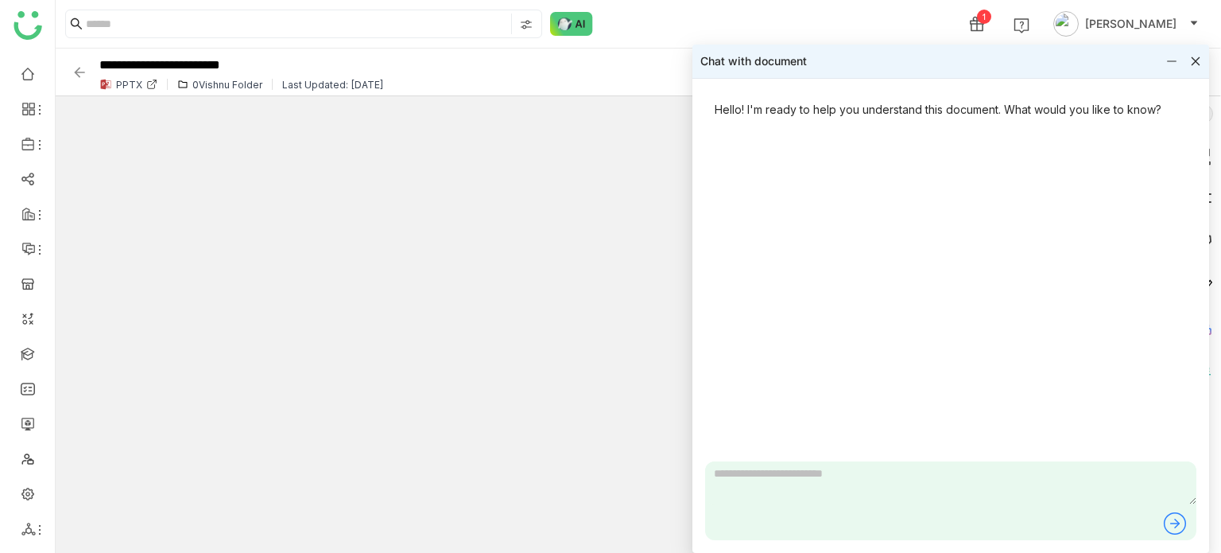
click at [1170, 60] on icon at bounding box center [1171, 61] width 11 height 11
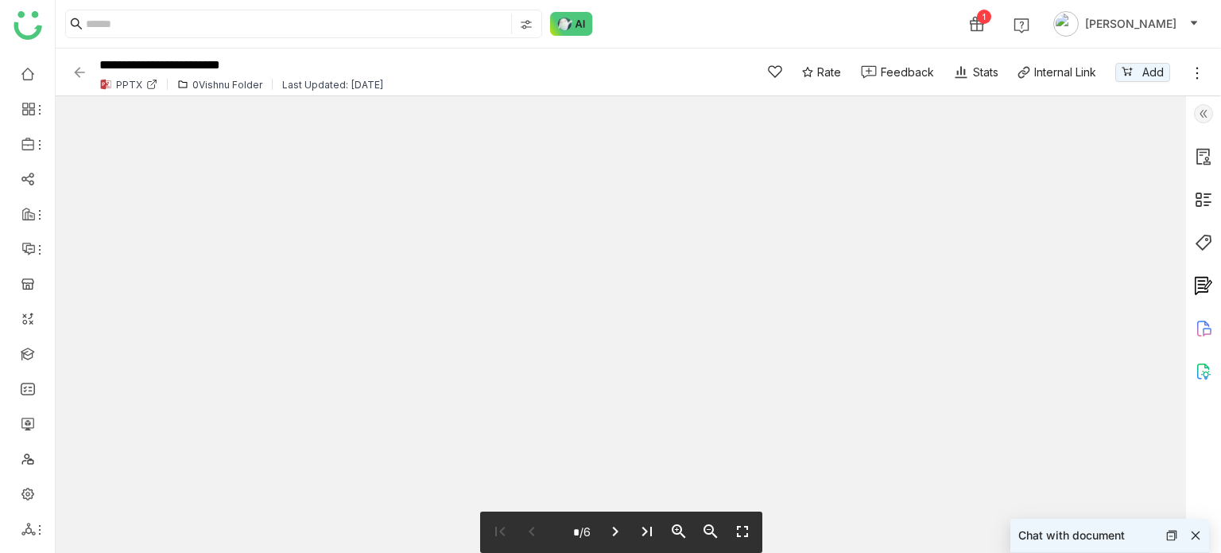
type input "*"
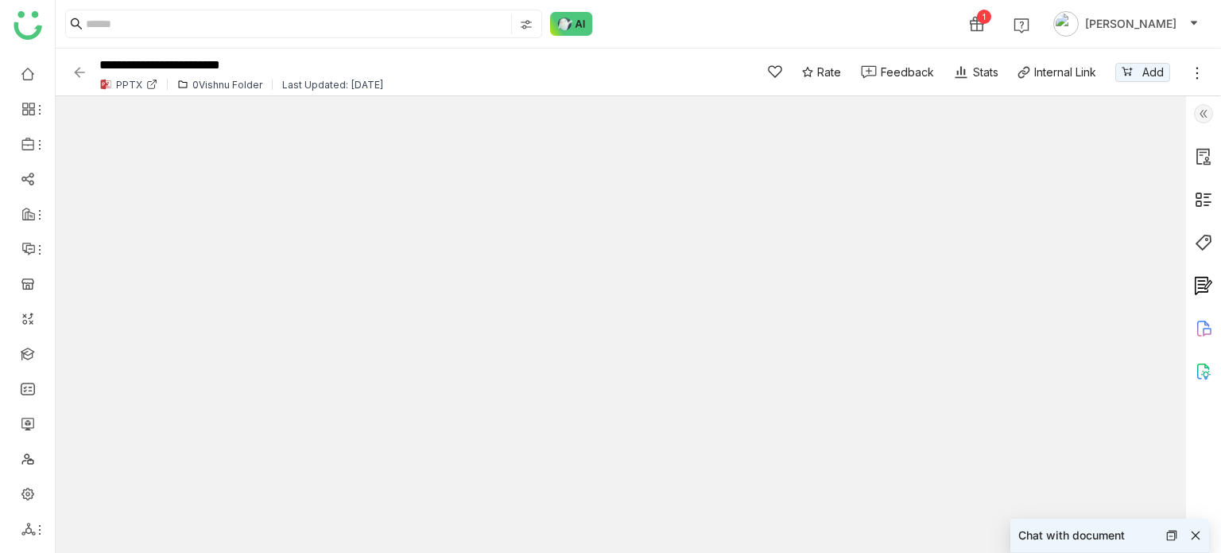
click at [1204, 371] on img at bounding box center [1203, 371] width 19 height 19
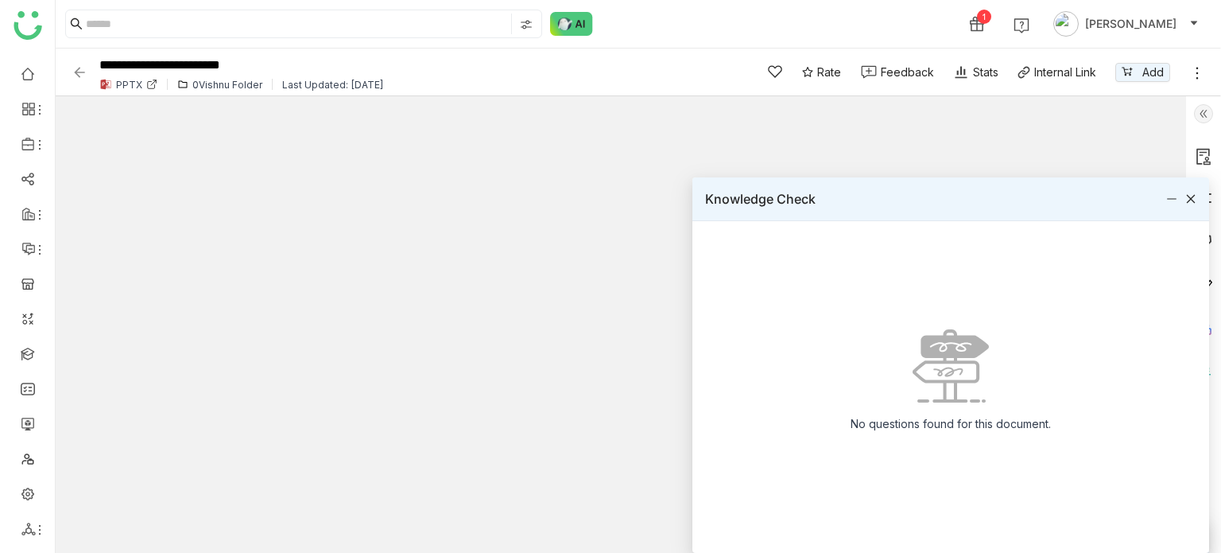
click at [1190, 196] on icon at bounding box center [1190, 198] width 11 height 11
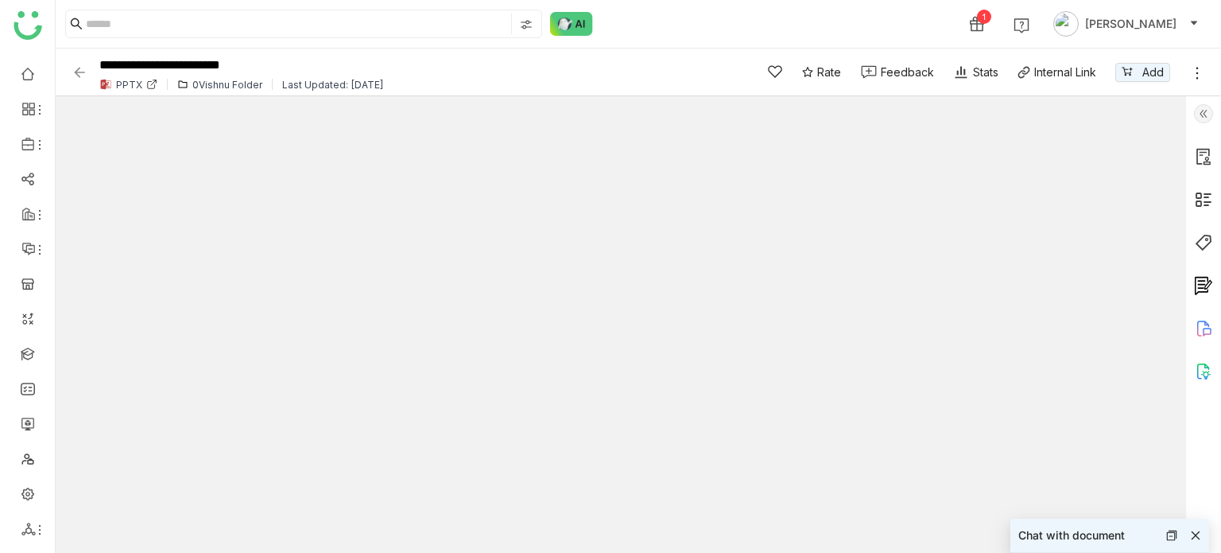
click at [1208, 334] on icon at bounding box center [1203, 328] width 19 height 19
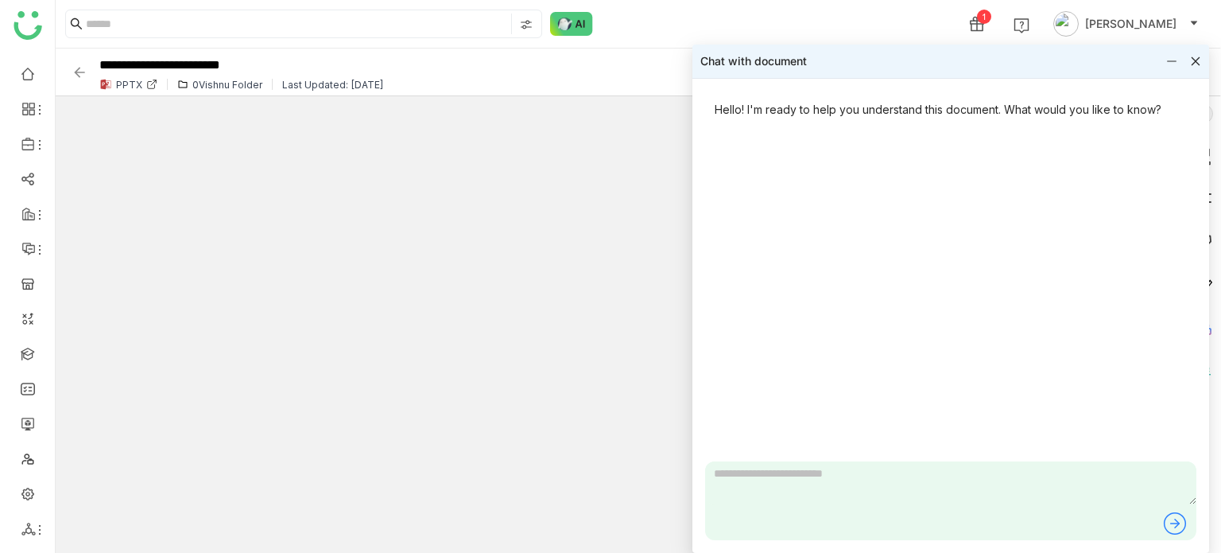
click at [772, 483] on textarea at bounding box center [950, 482] width 491 height 43
paste textarea "**********"
type textarea "**********"
click at [1178, 526] on icon at bounding box center [1174, 522] width 25 height 25
click at [747, 333] on div "Hello! I'm ready to help you understand this document. What would you like to k…" at bounding box center [950, 276] width 491 height 370
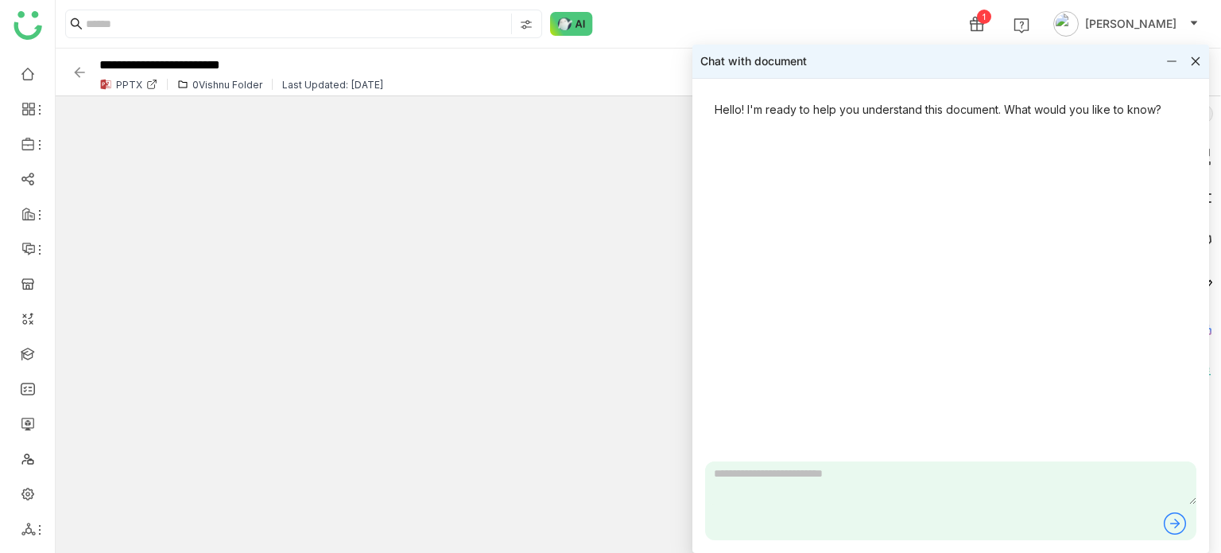
click at [1198, 61] on icon at bounding box center [1195, 61] width 11 height 11
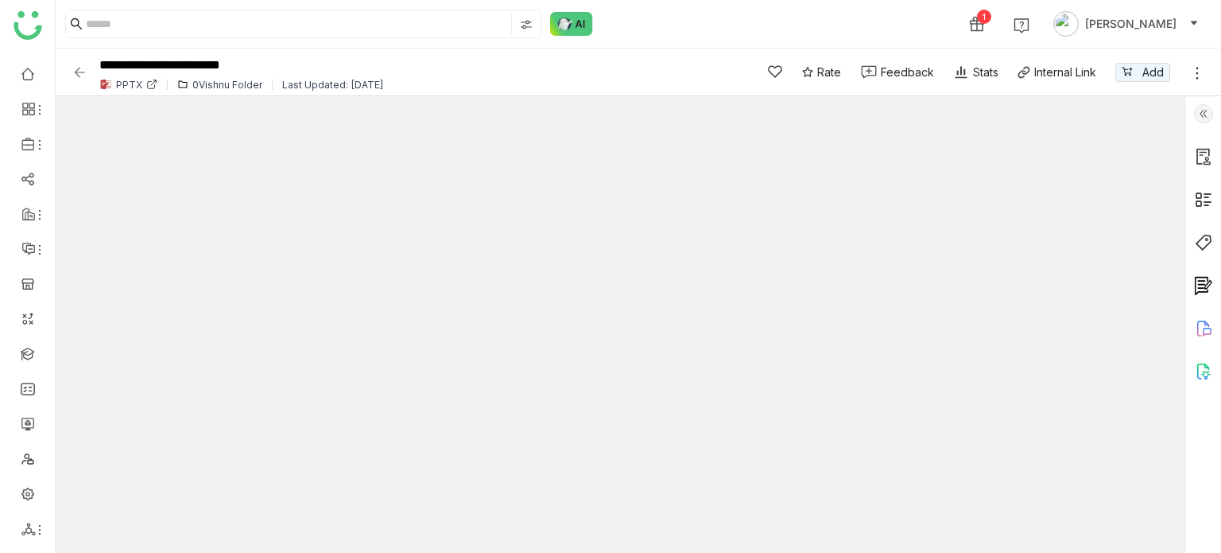
type input "*"
click at [1200, 328] on icon at bounding box center [1203, 328] width 19 height 19
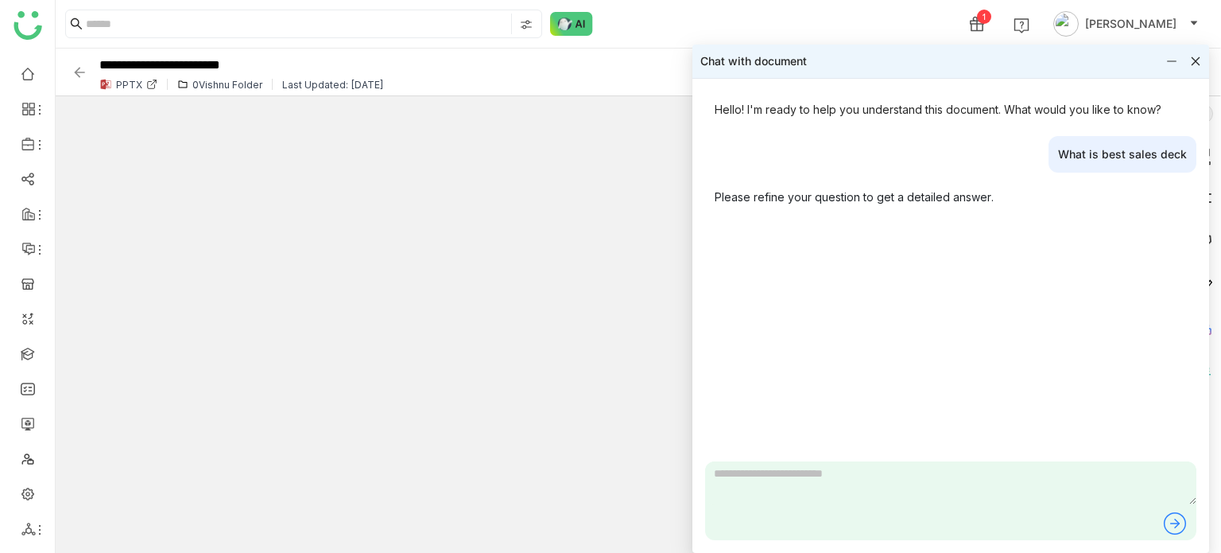
click at [807, 481] on textarea at bounding box center [950, 482] width 491 height 43
paste textarea "**********"
type textarea "**********"
click at [1173, 529] on icon at bounding box center [1174, 522] width 25 height 25
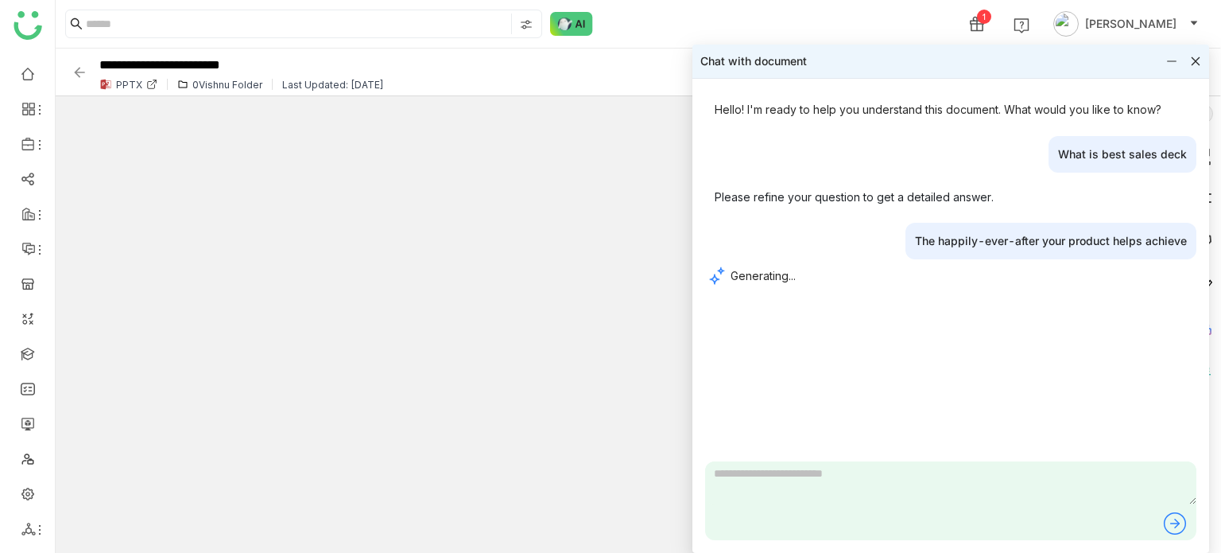
click at [747, 472] on textarea at bounding box center [950, 482] width 491 height 43
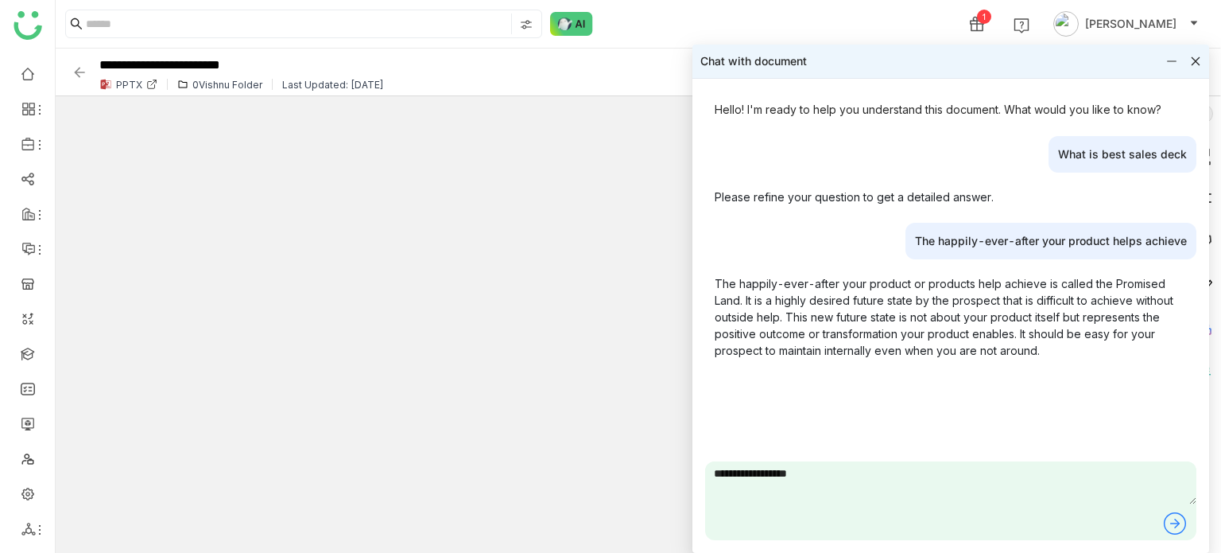
type textarea "**********"
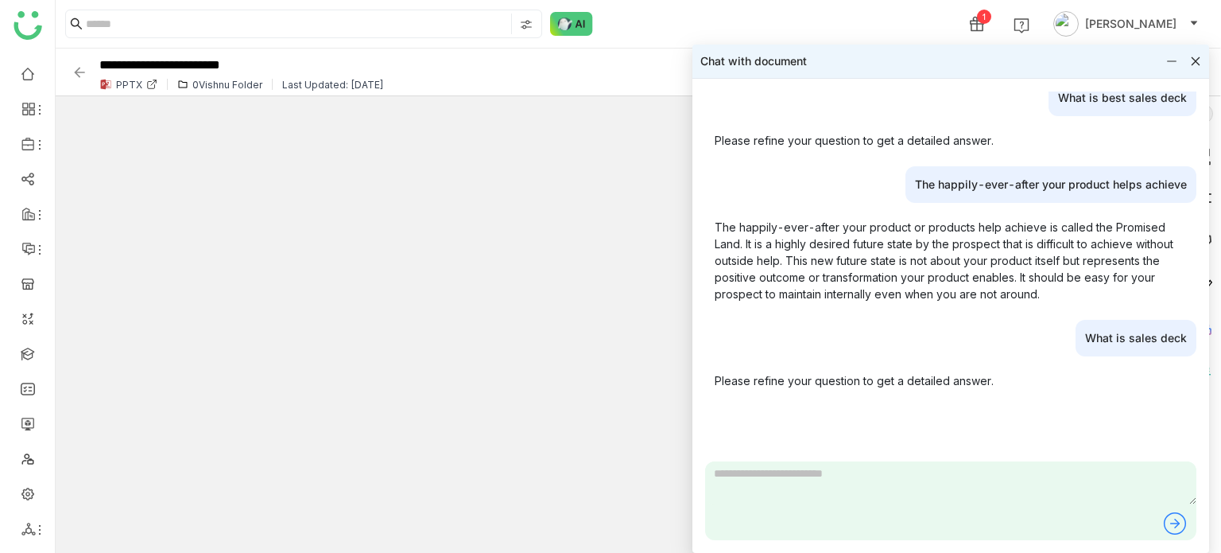
scroll to position [80, 0]
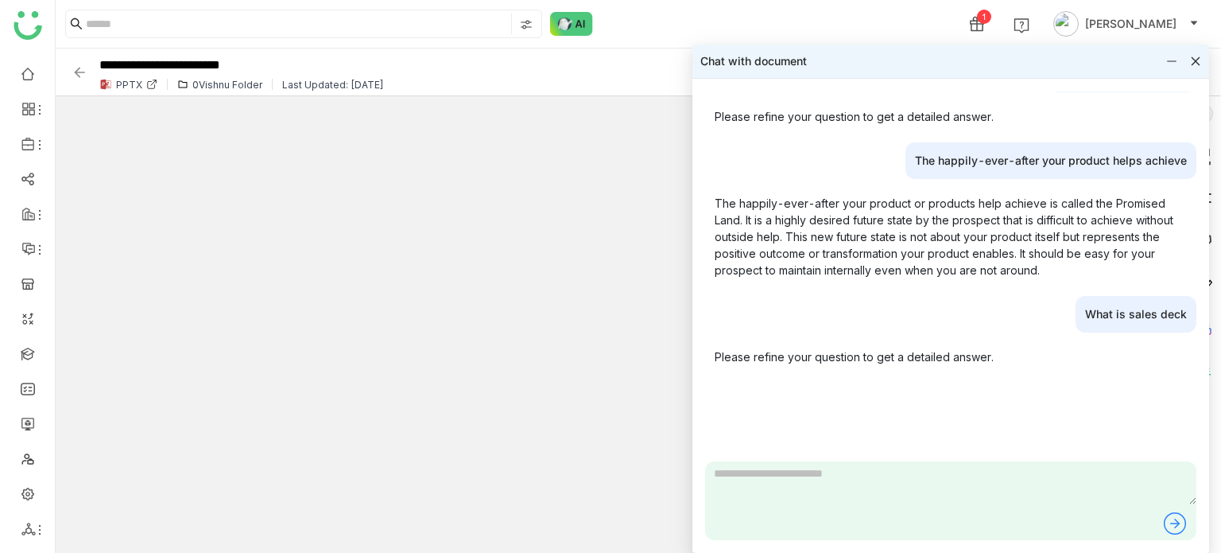
click at [1167, 60] on icon at bounding box center [1171, 61] width 11 height 11
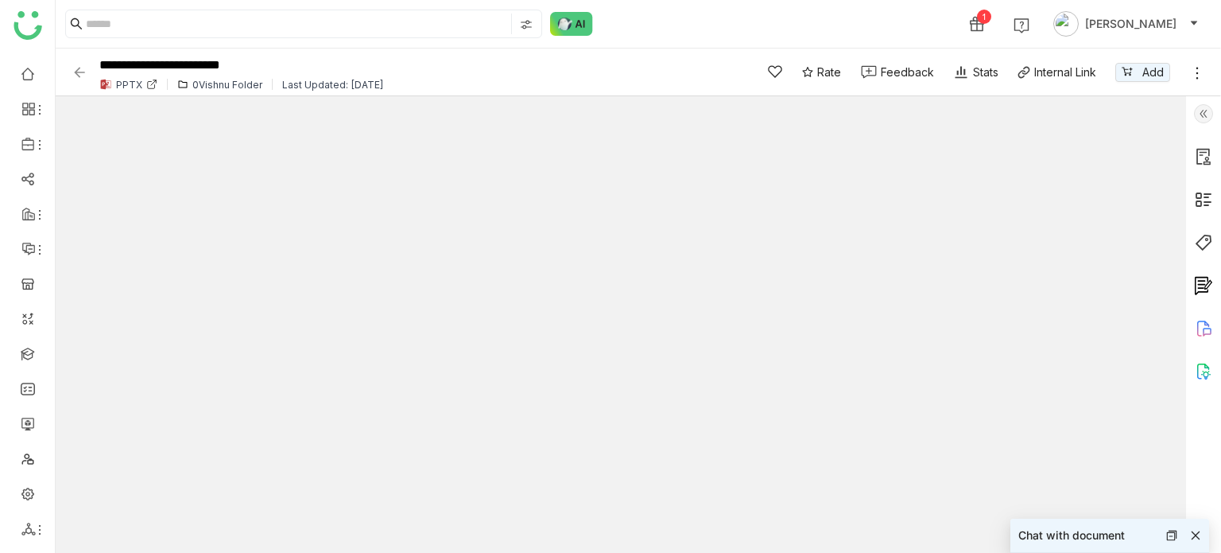
type input "*"
click at [1076, 539] on div "Chat with document" at bounding box center [1071, 534] width 107 height 17
click at [1096, 533] on div "Chat with document" at bounding box center [1071, 534] width 107 height 17
click at [1161, 534] on div "Chat with document" at bounding box center [1110, 534] width 199 height 33
click at [1204, 330] on icon at bounding box center [1207, 332] width 9 height 9
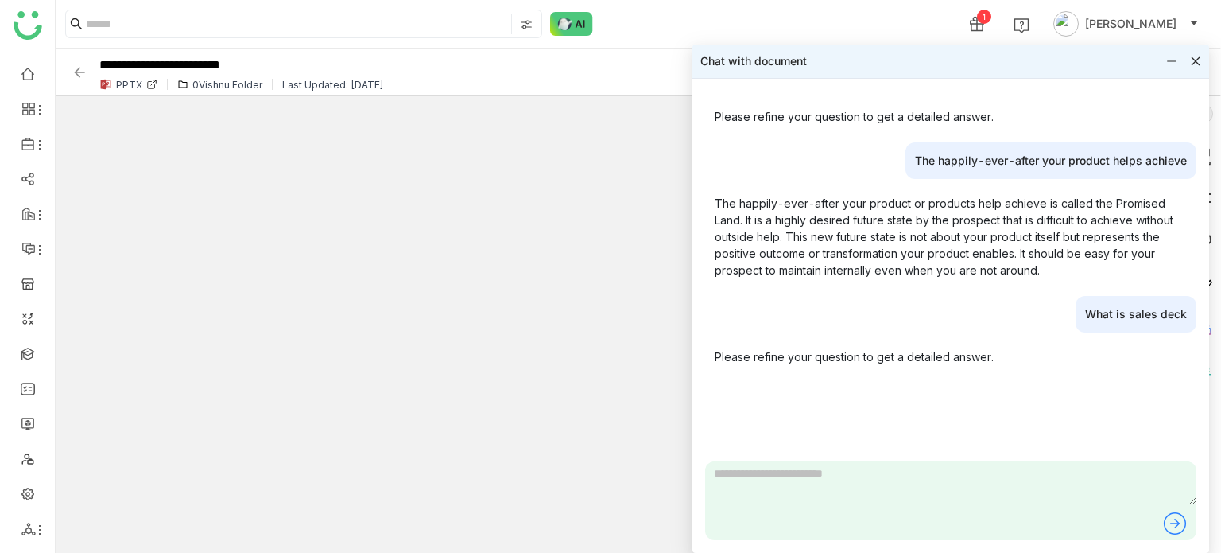
click at [889, 486] on textarea at bounding box center [950, 482] width 491 height 43
paste textarea "**********"
type textarea "**********"
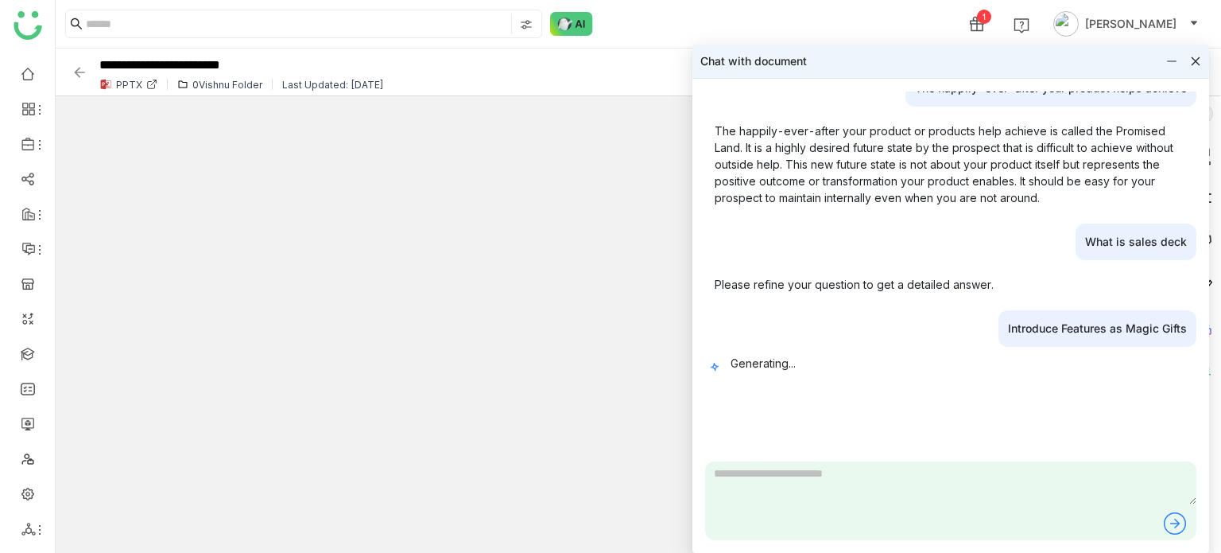
scroll to position [0, 0]
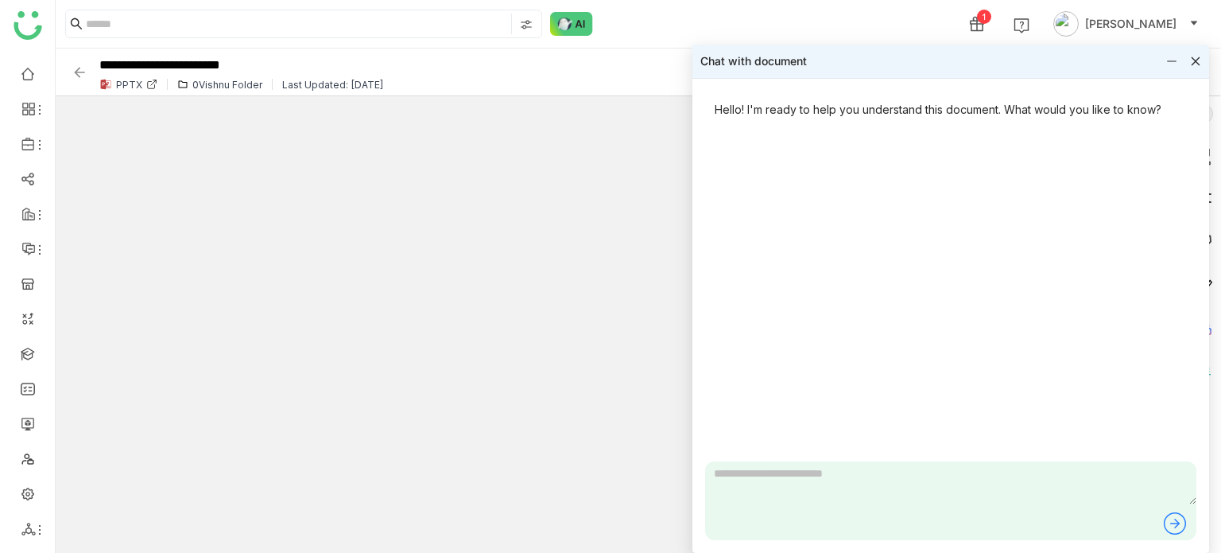
click at [1167, 57] on icon at bounding box center [1171, 61] width 11 height 11
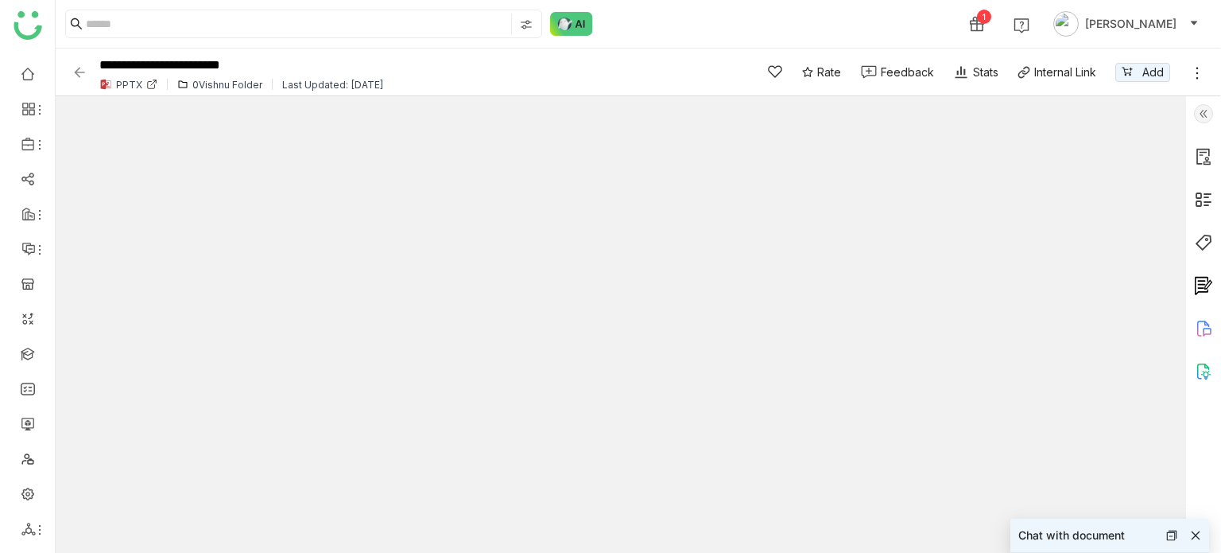
click at [1200, 326] on icon at bounding box center [1203, 328] width 19 height 19
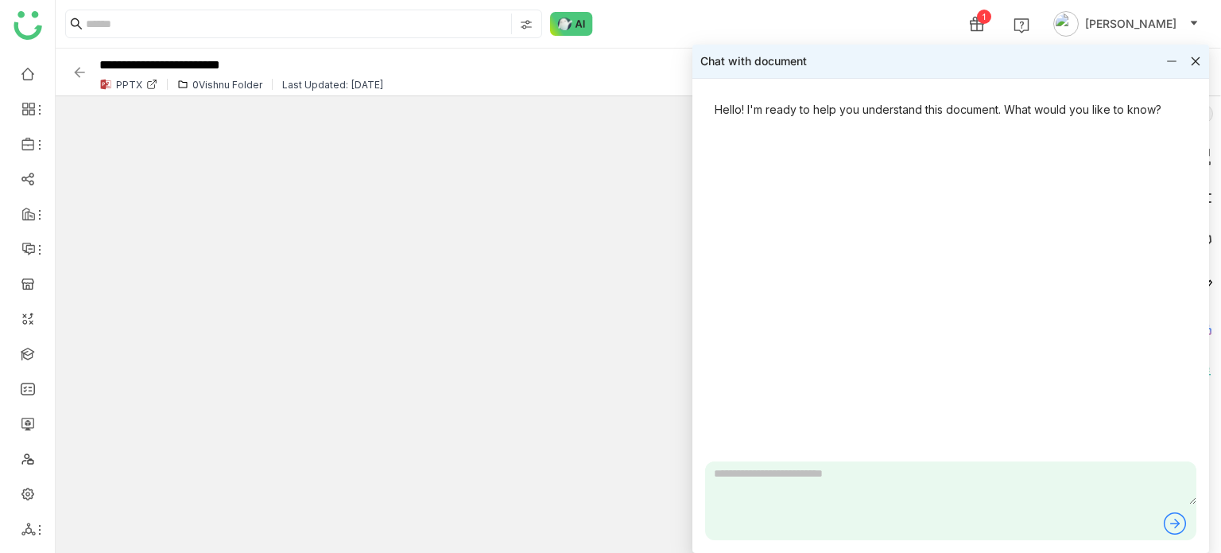
click at [1193, 53] on div "Chat with document" at bounding box center [950, 61] width 517 height 33
click at [1196, 64] on icon at bounding box center [1195, 61] width 11 height 11
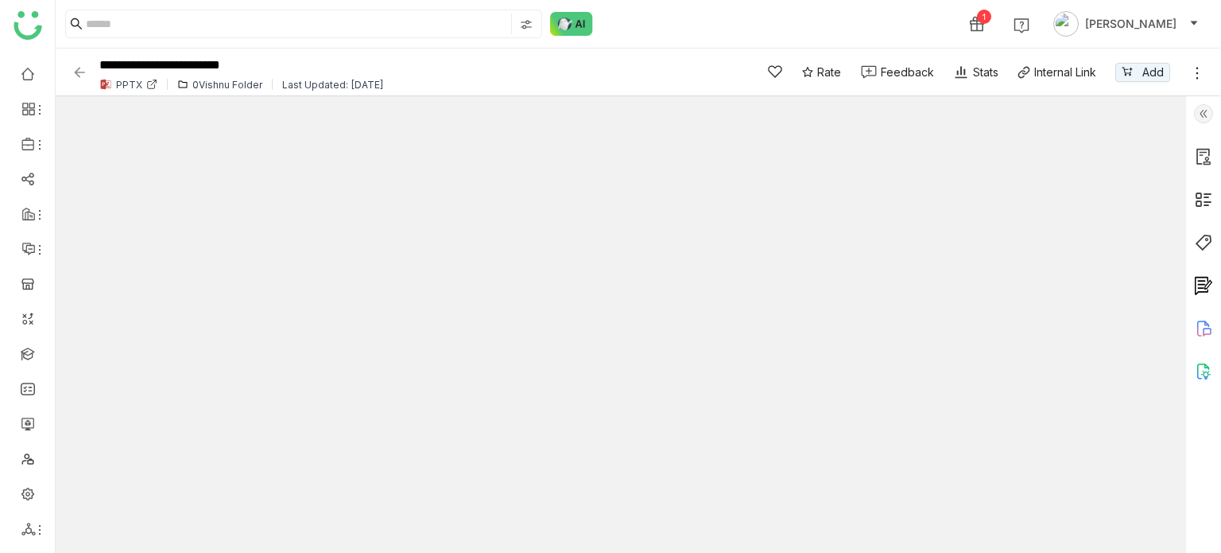
click at [1203, 324] on icon at bounding box center [1203, 328] width 19 height 19
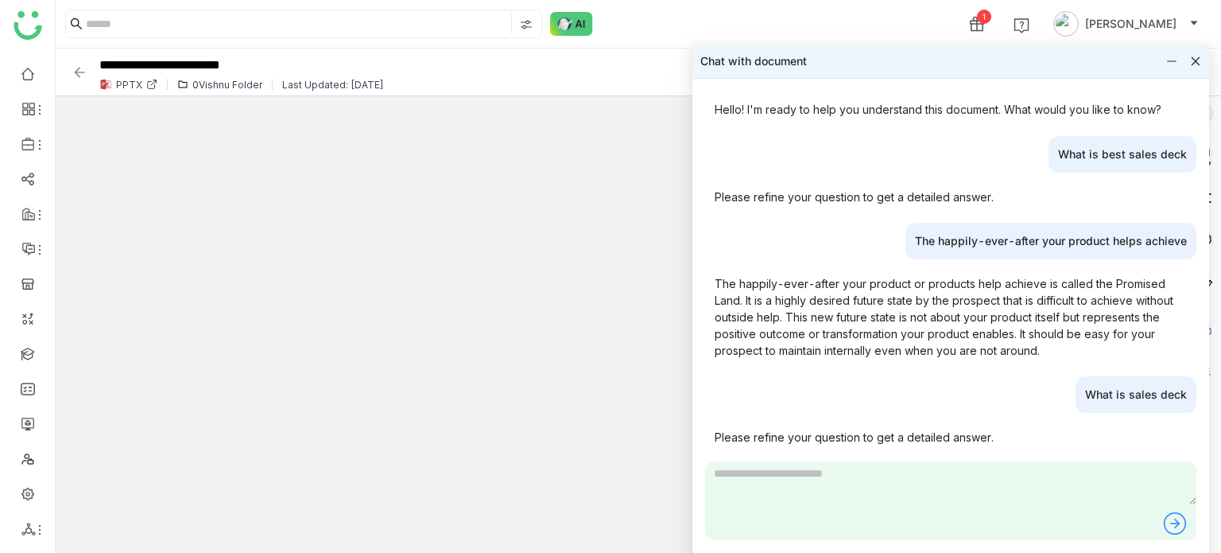
click at [1196, 61] on icon at bounding box center [1196, 61] width 9 height 9
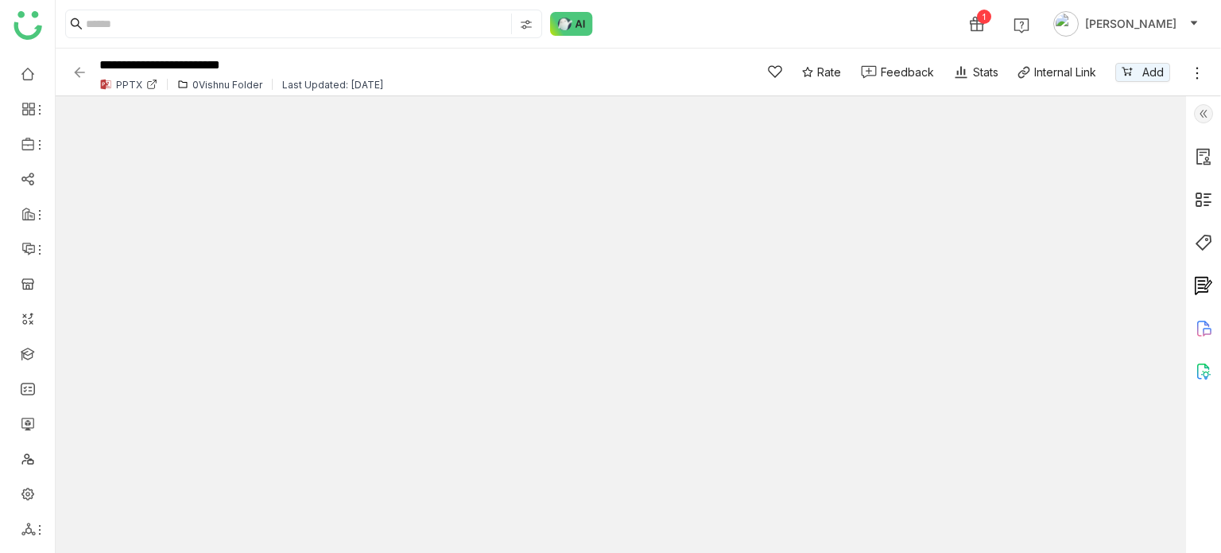
type input "*"
click at [78, 72] on img at bounding box center [80, 72] width 16 height 16
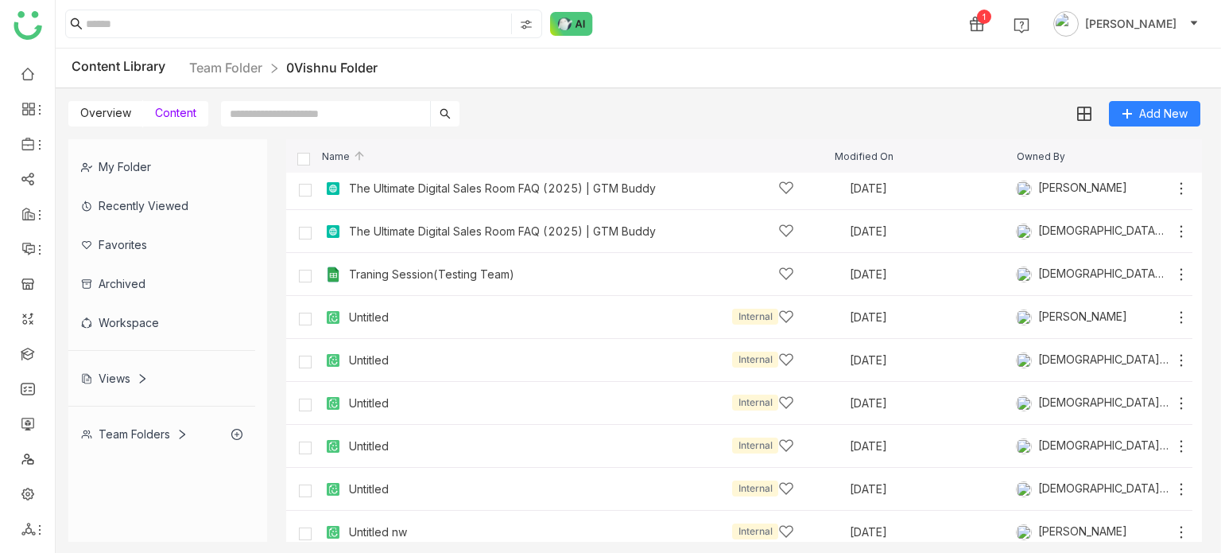
scroll to position [1949, 0]
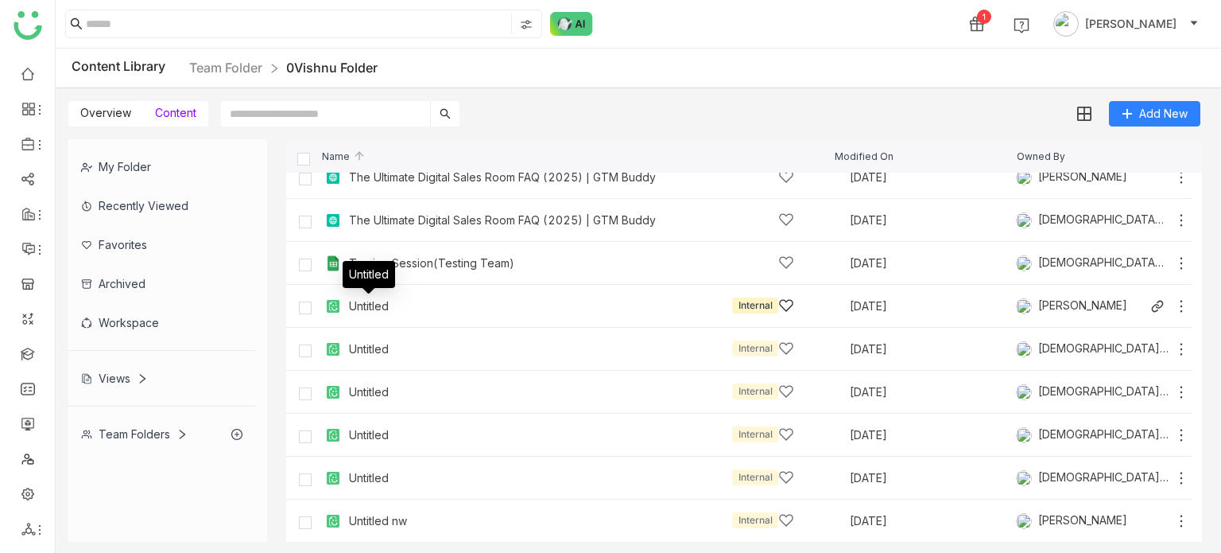
click at [374, 303] on div "Untitled" at bounding box center [369, 306] width 40 height 13
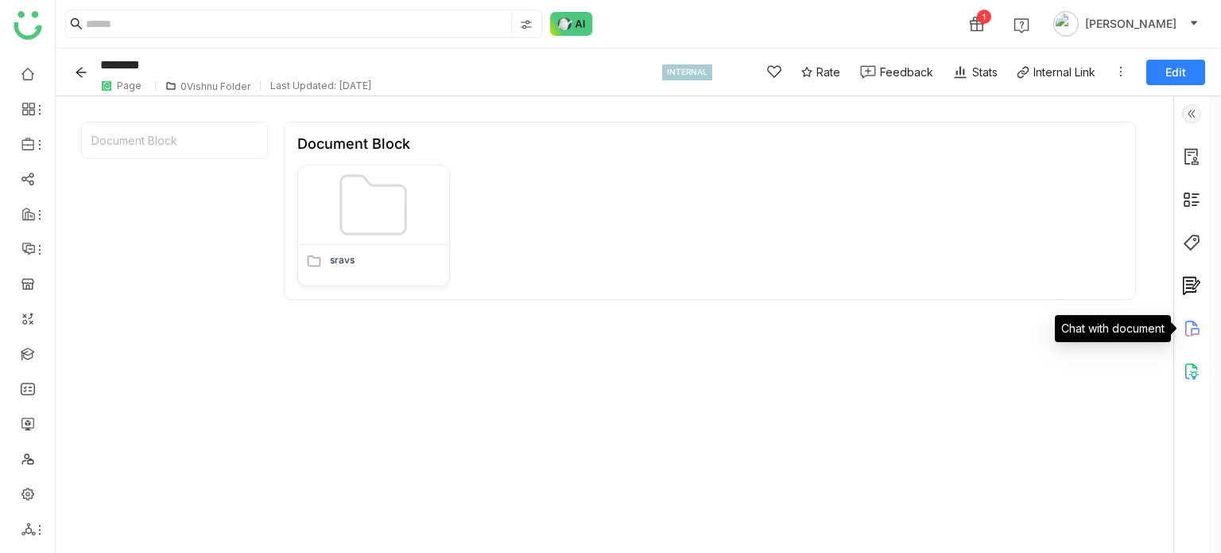
click at [1186, 330] on icon at bounding box center [1191, 328] width 19 height 19
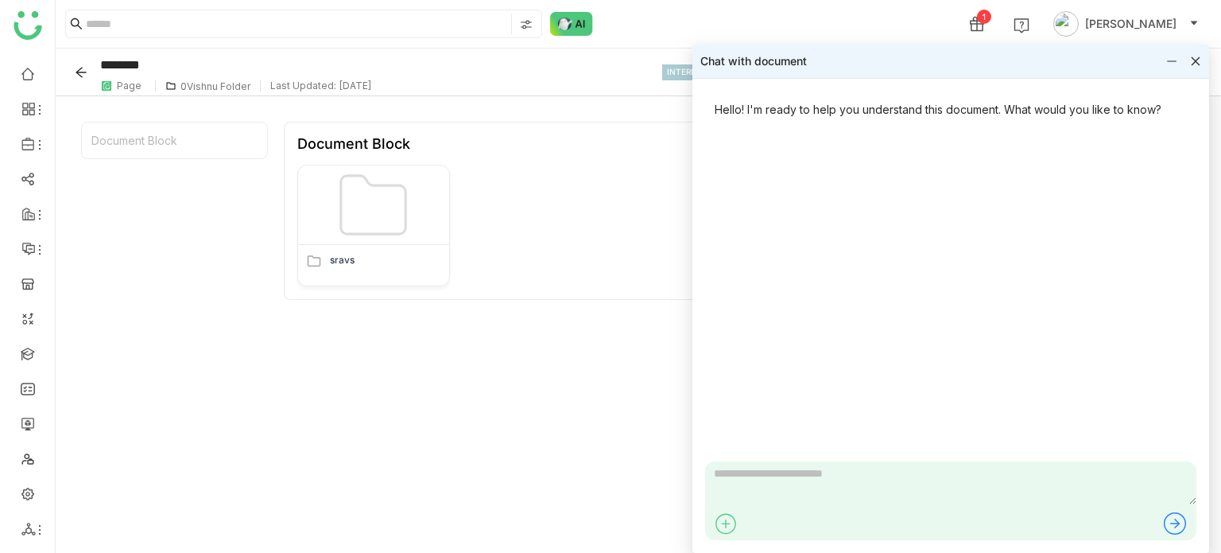
click at [1189, 52] on div "Chat with document" at bounding box center [950, 61] width 517 height 33
click at [1193, 60] on icon at bounding box center [1195, 61] width 11 height 11
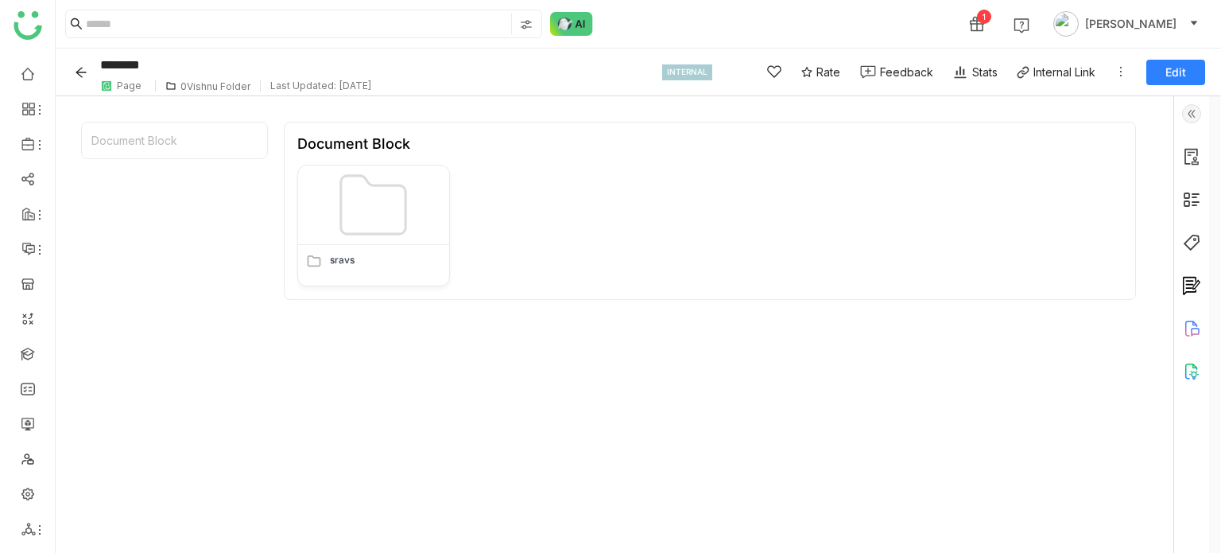
click at [77, 78] on icon "Back" at bounding box center [81, 72] width 13 height 13
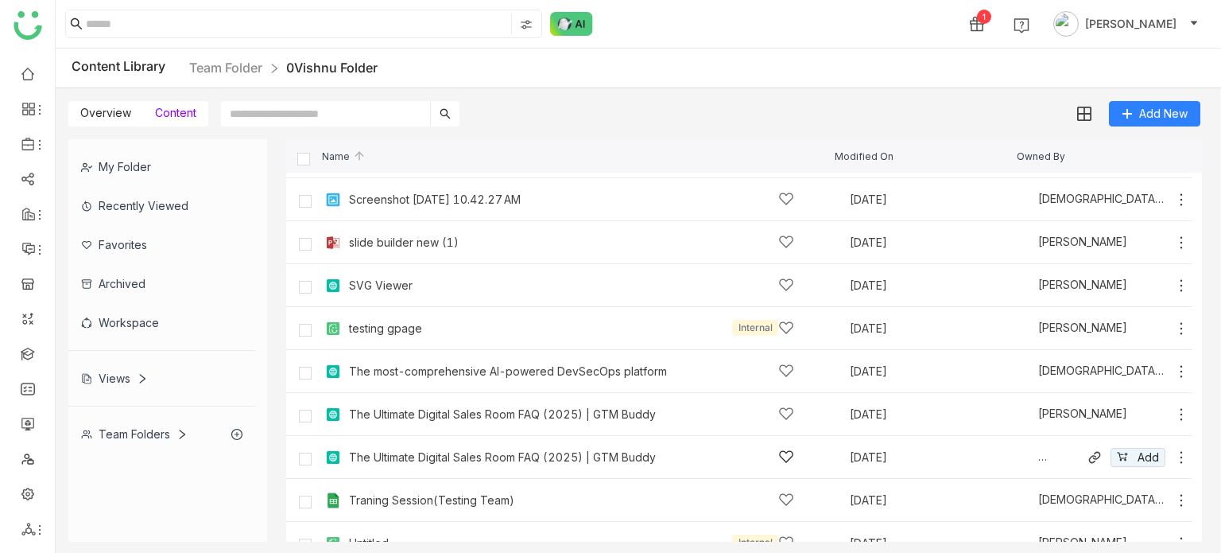
scroll to position [1749, 0]
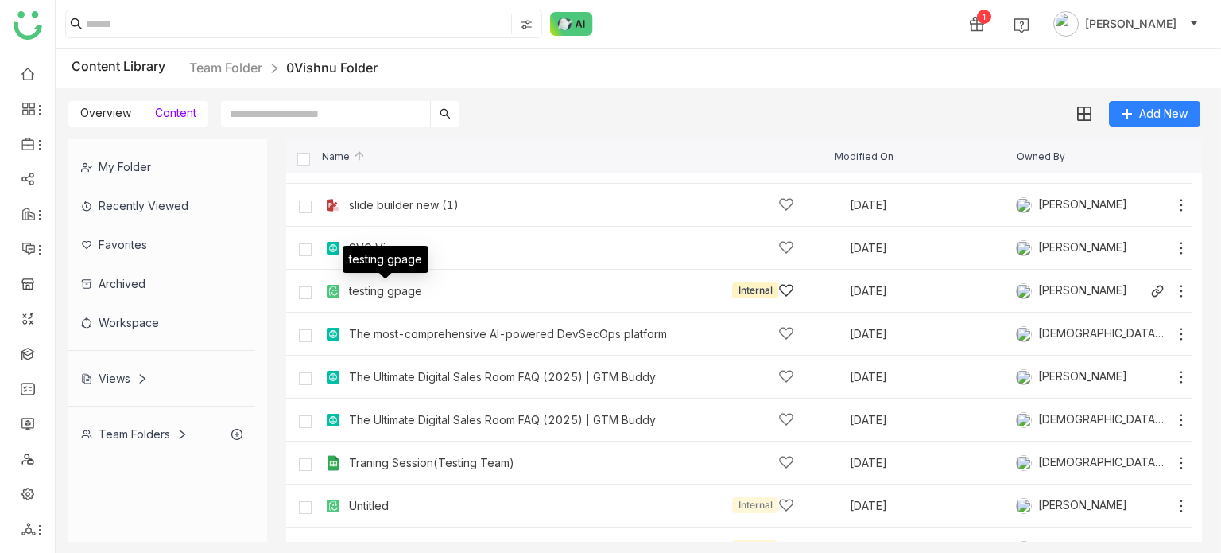
click at [390, 289] on div "testing gpage" at bounding box center [385, 291] width 73 height 13
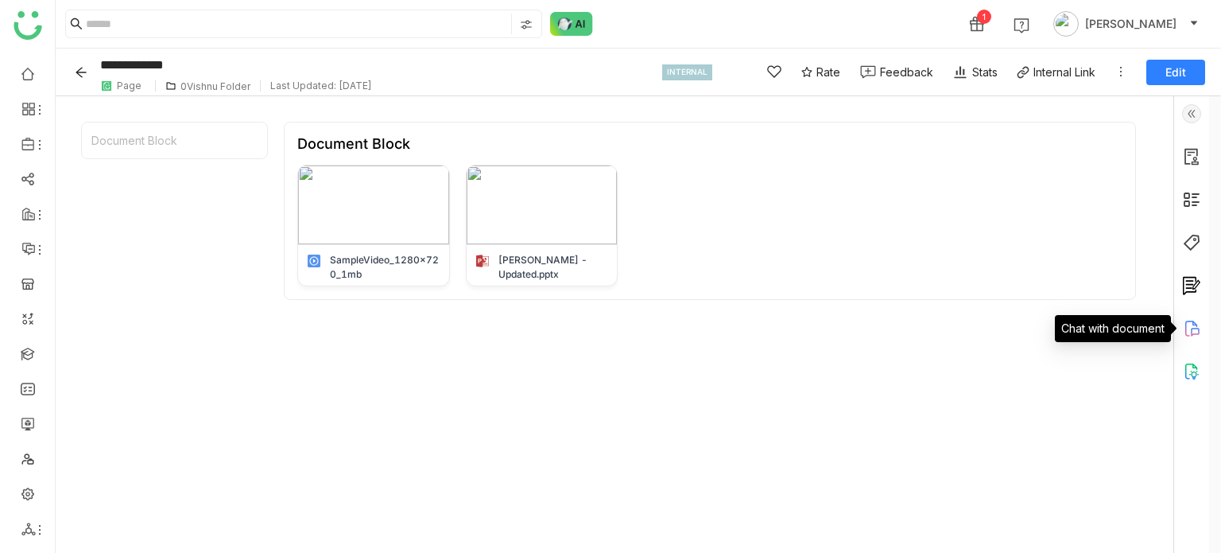
click at [1194, 330] on icon at bounding box center [1191, 328] width 19 height 19
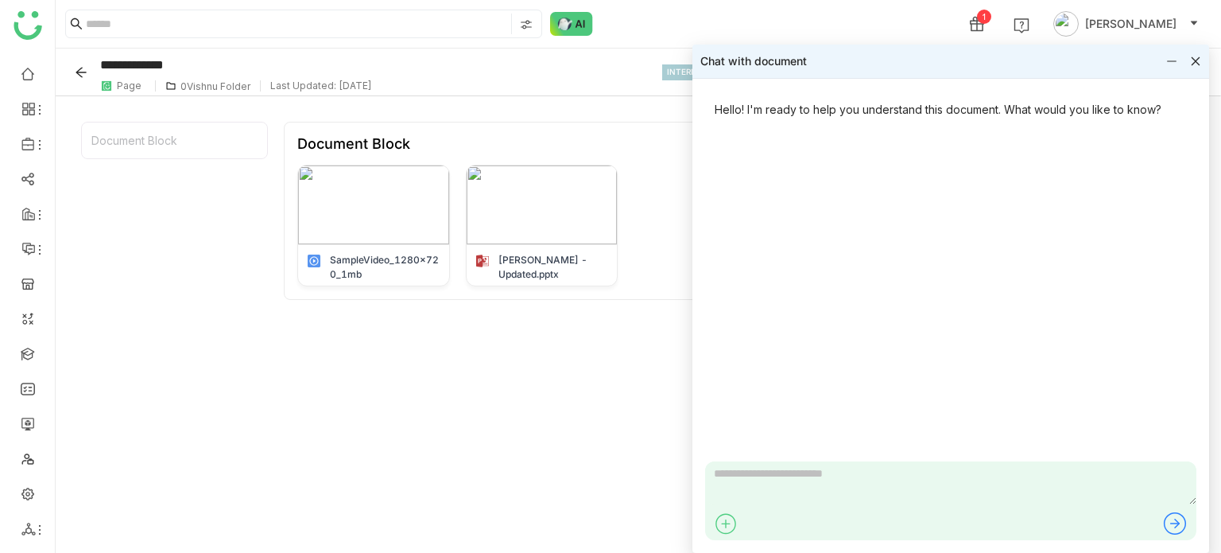
click at [1193, 57] on icon at bounding box center [1195, 61] width 11 height 11
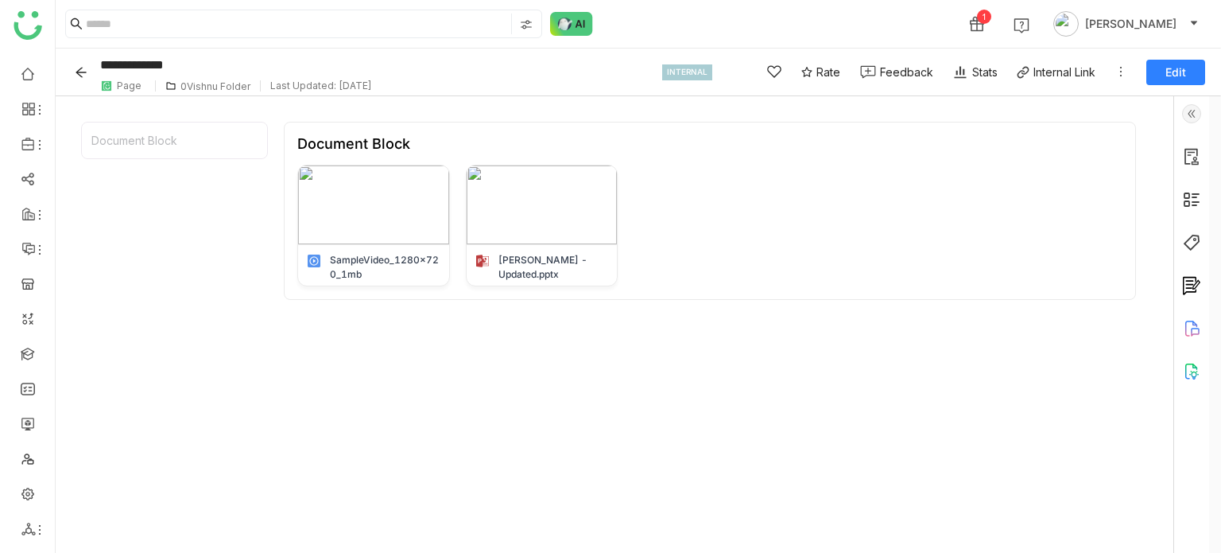
click at [82, 72] on icon "Back" at bounding box center [81, 72] width 13 height 13
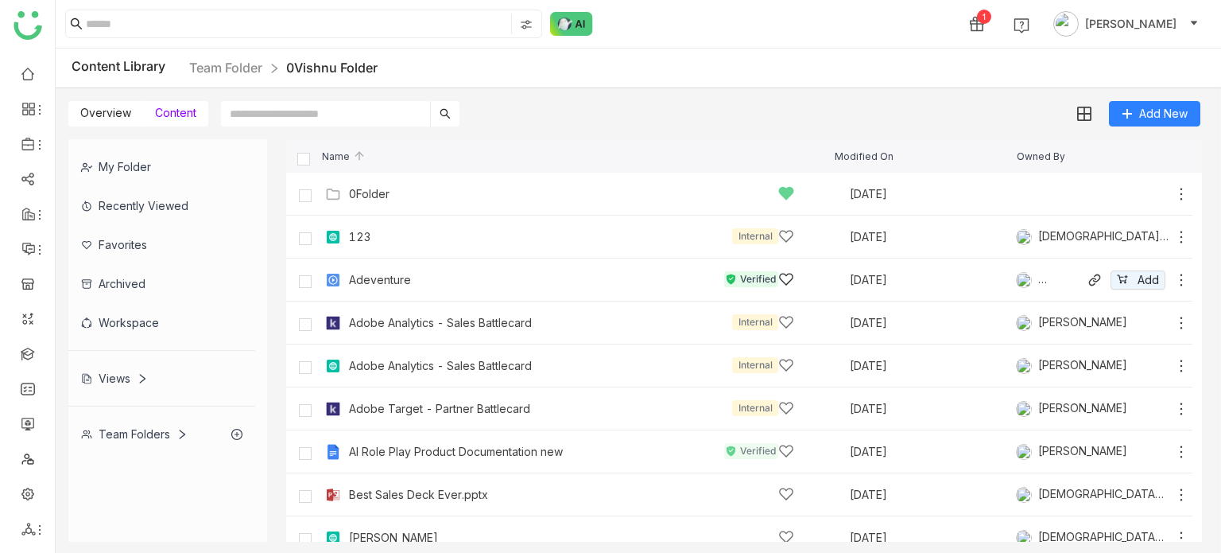
click at [391, 275] on div "Adeventure" at bounding box center [380, 279] width 62 height 13
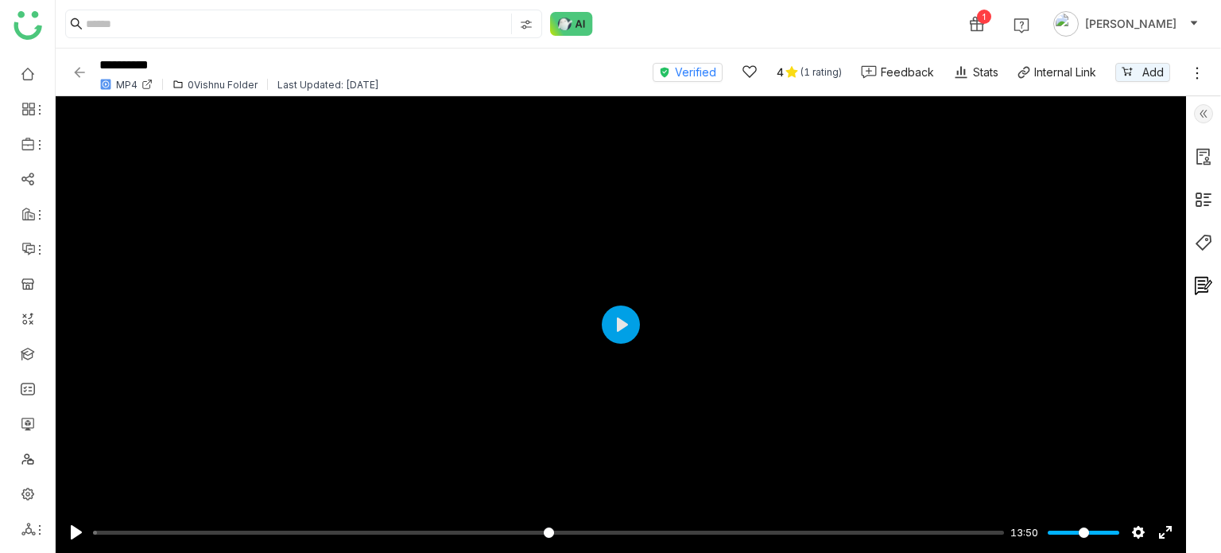
click at [81, 66] on img at bounding box center [80, 72] width 16 height 16
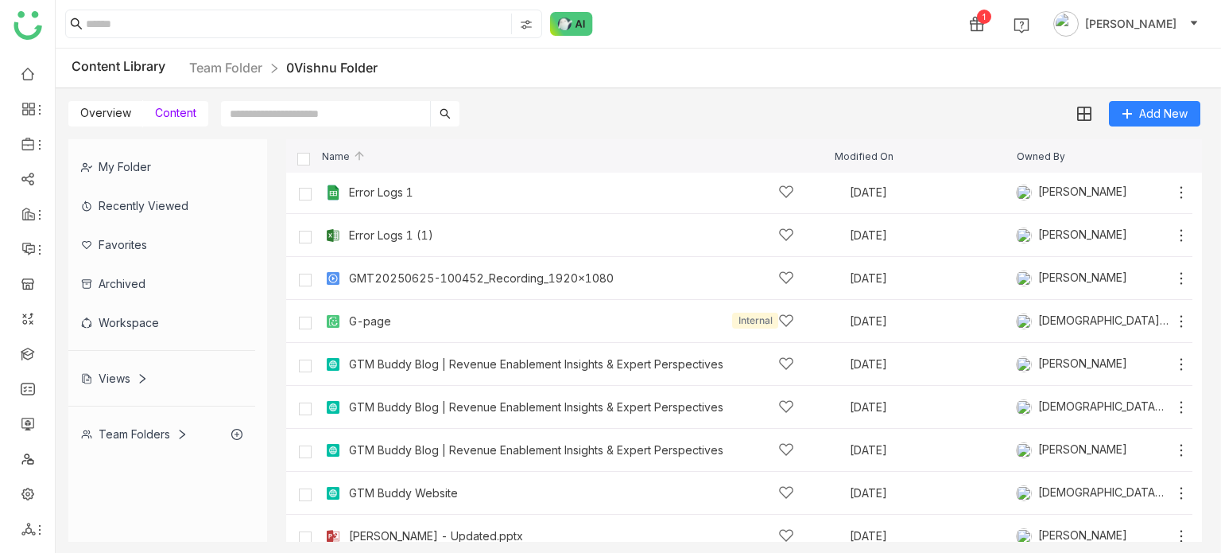
scroll to position [1193, 0]
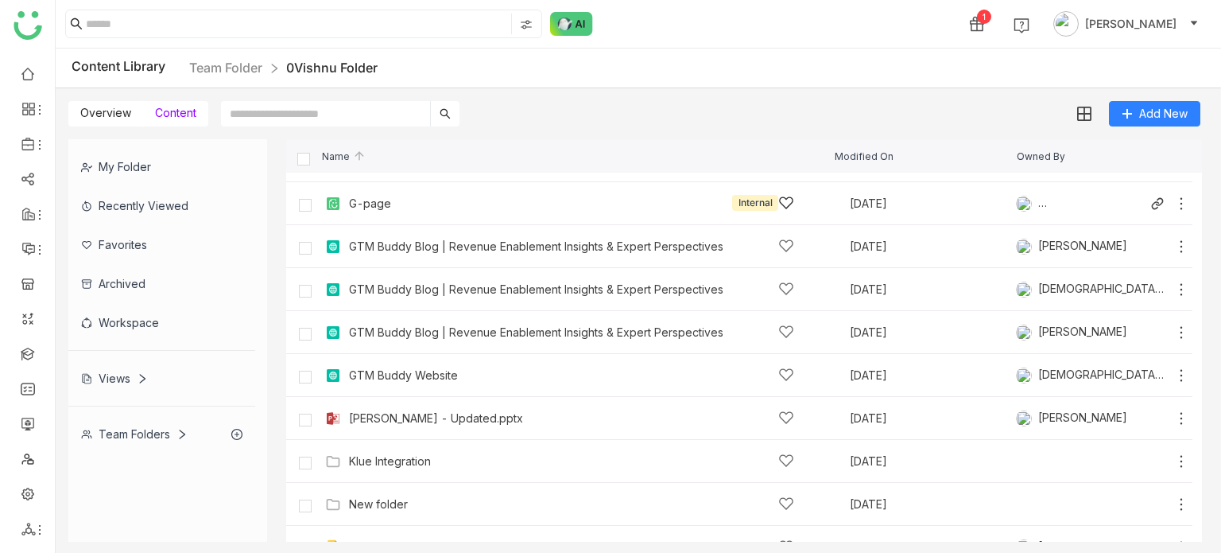
click at [373, 210] on div "G-page Internal" at bounding box center [571, 203] width 445 height 17
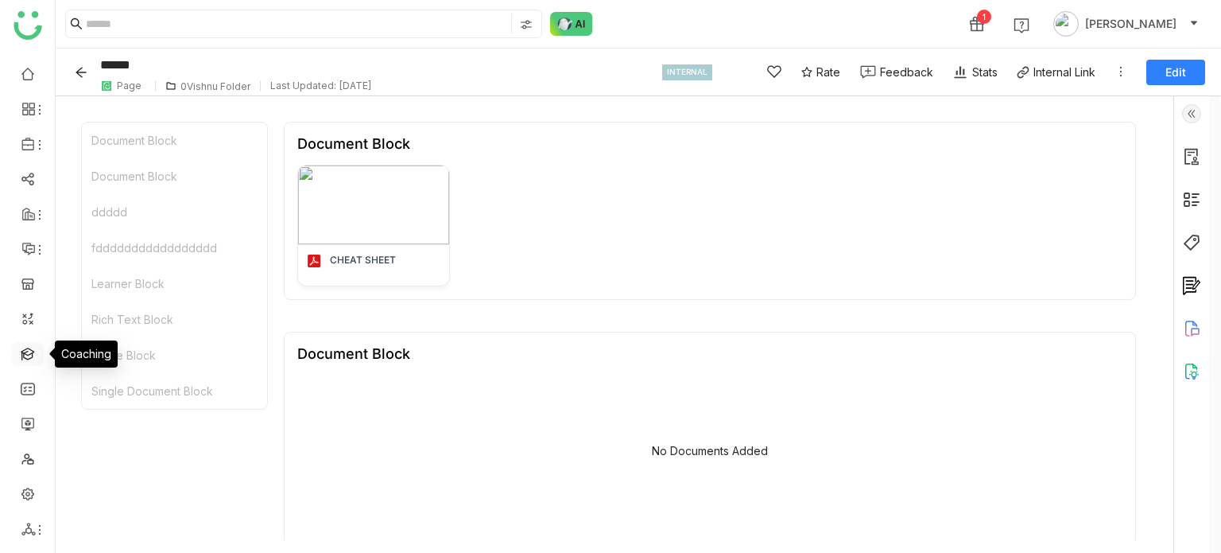
click at [27, 359] on link at bounding box center [28, 353] width 14 height 14
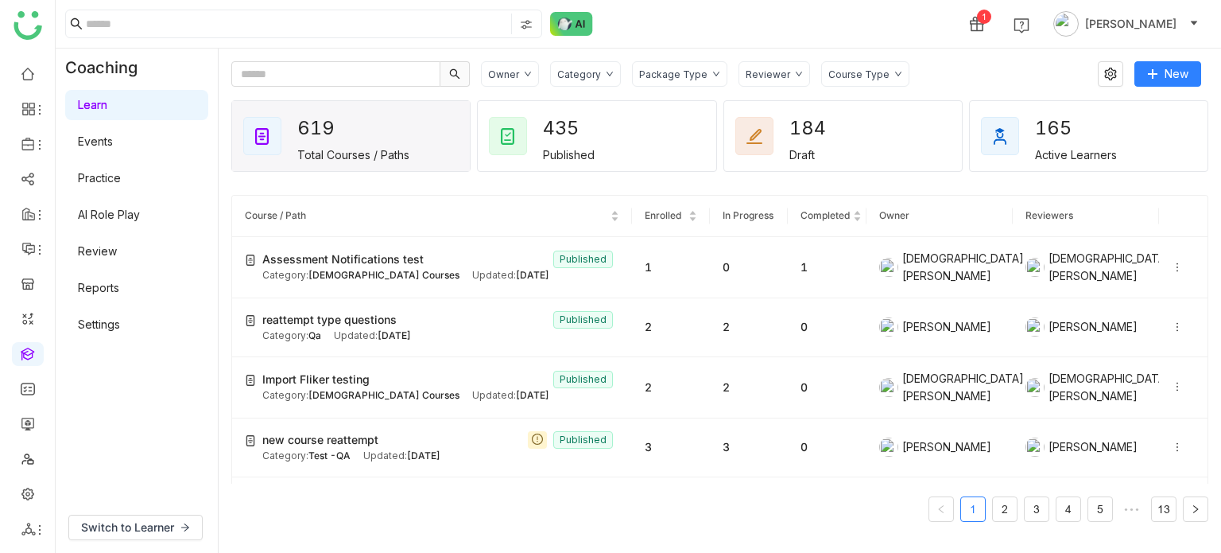
click at [579, 72] on div "Category" at bounding box center [579, 74] width 44 height 12
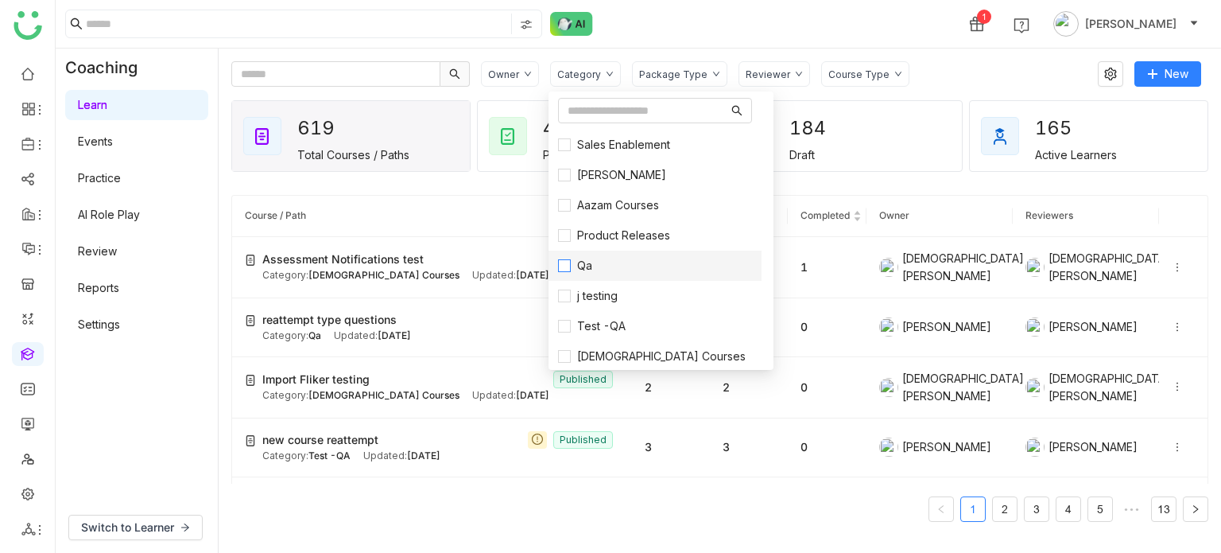
click at [596, 266] on span "Qa" at bounding box center [585, 265] width 28 height 17
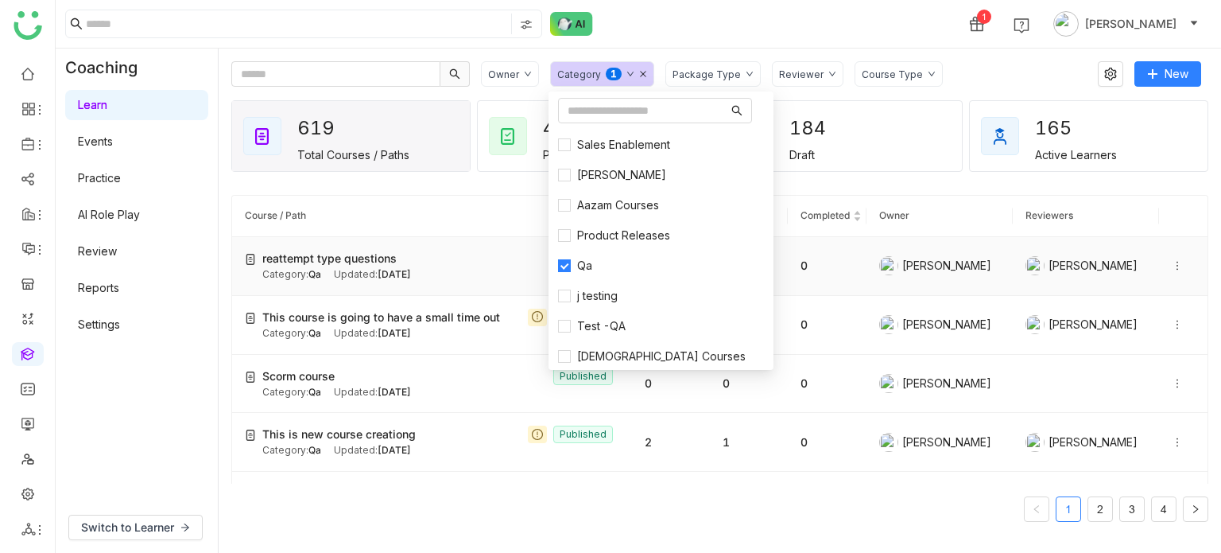
click at [364, 270] on div "Updated: Aug 19, 2025" at bounding box center [372, 274] width 77 height 15
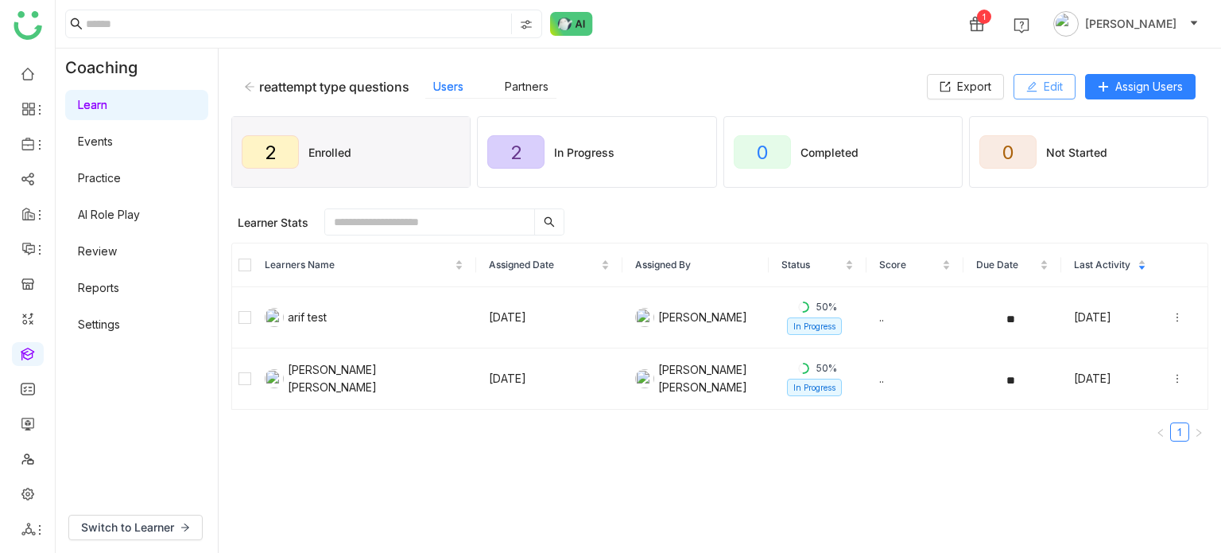
click at [1033, 87] on icon at bounding box center [1031, 86] width 11 height 11
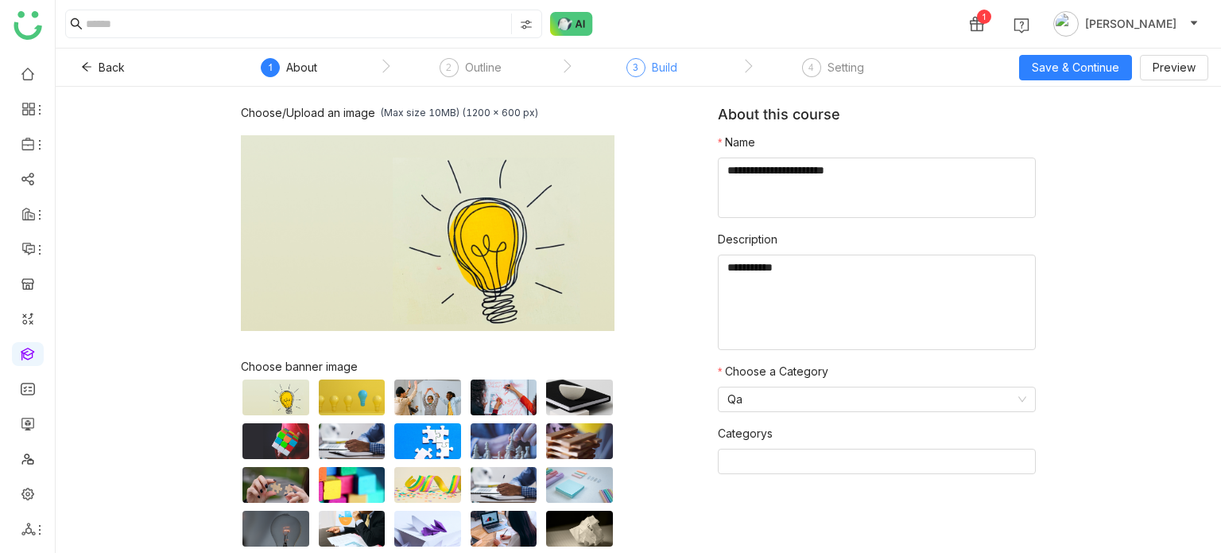
click at [642, 60] on div "3" at bounding box center [635, 67] width 19 height 19
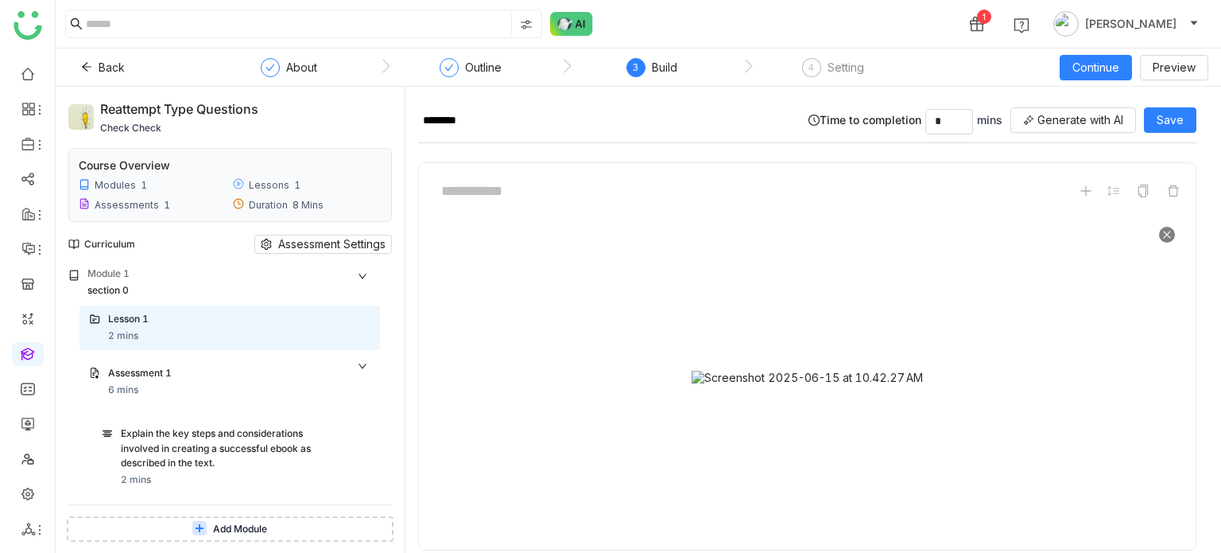
click at [467, 366] on div at bounding box center [807, 378] width 751 height 318
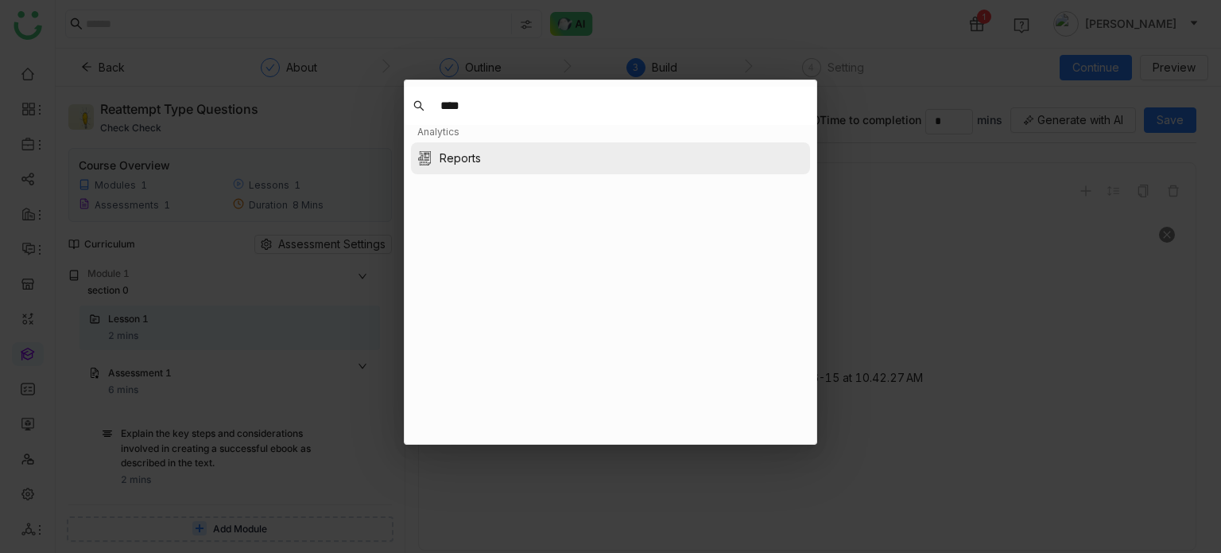
type input "****"
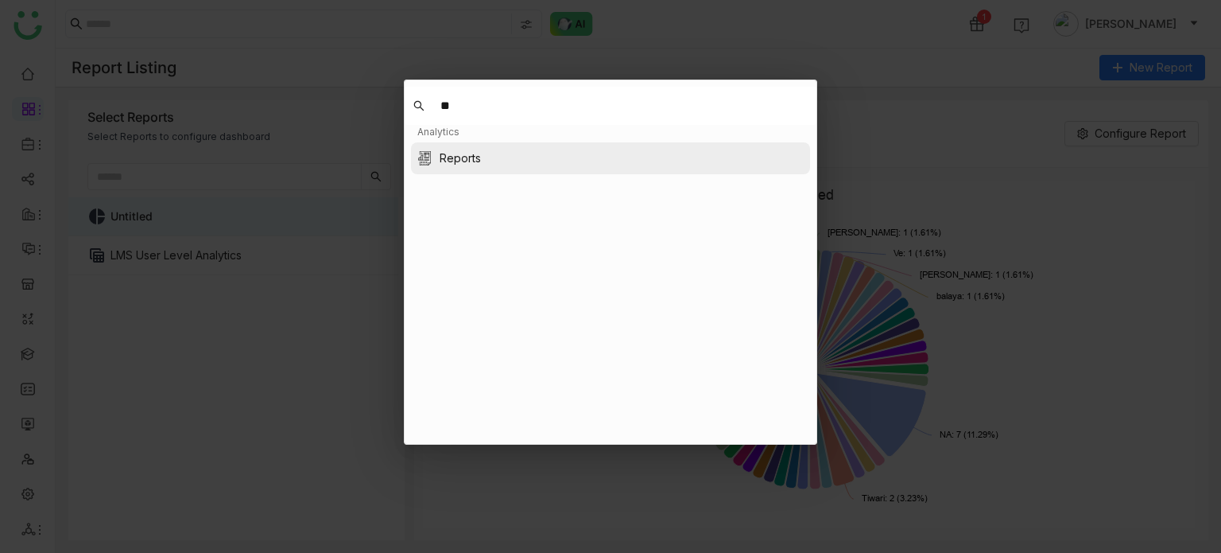
type input "*"
click at [506, 107] on input "*****" at bounding box center [618, 106] width 380 height 32
type input "*******"
click at [877, 86] on nz-modal-container "******* Home Home Analytics Dashboard Reports Content FAQs Template Library Sha…" at bounding box center [610, 276] width 1221 height 553
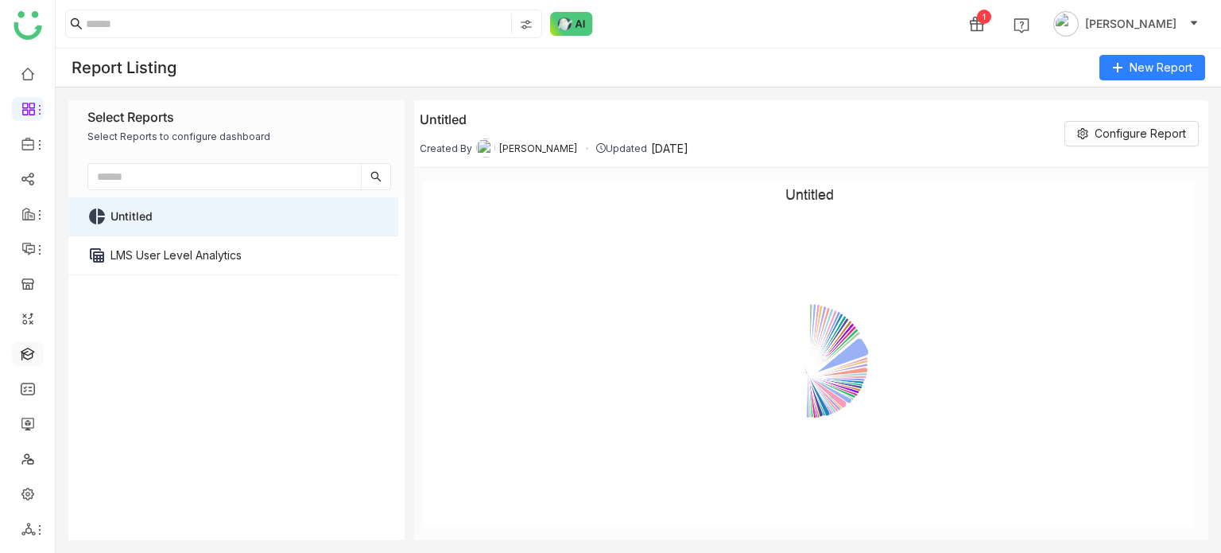
click at [33, 359] on link at bounding box center [28, 353] width 14 height 14
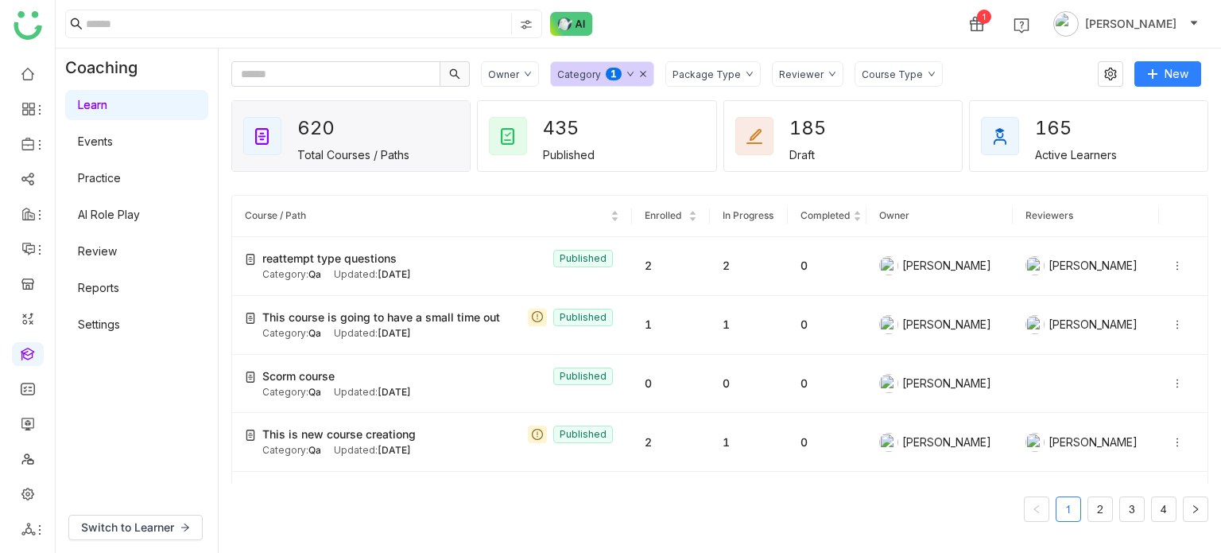
click at [737, 25] on div "1 Arif uddin" at bounding box center [639, 24] width 1166 height 48
click at [1172, 266] on icon at bounding box center [1177, 265] width 11 height 11
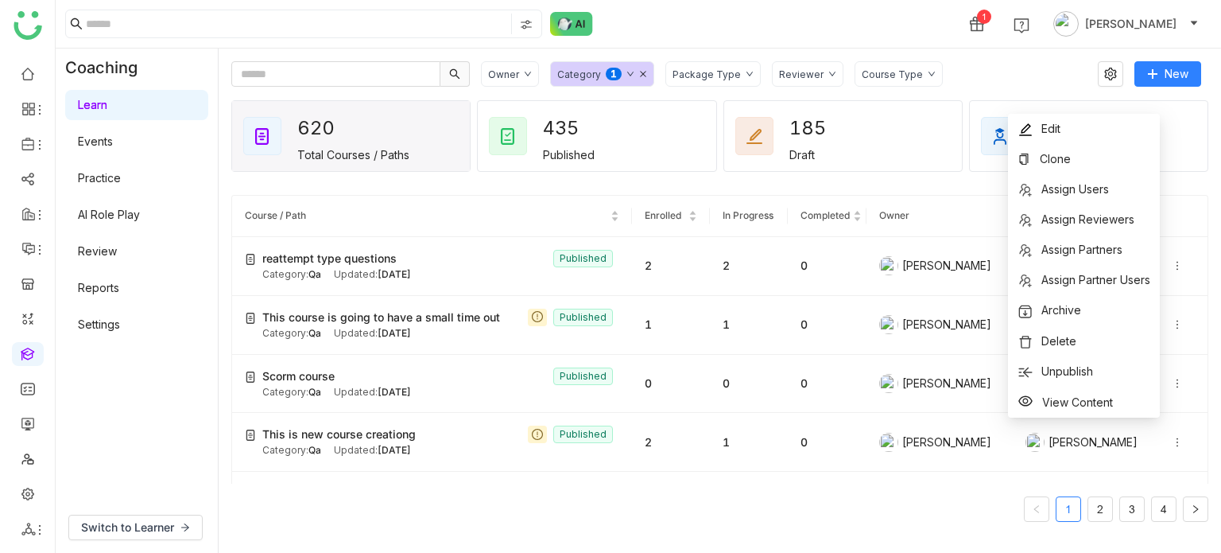
click at [932, 76] on div "Owner Category 0 1 2 3 4 5 6 7 8 9 Package Type Reviewer Course Type" at bounding box center [784, 73] width 606 height 25
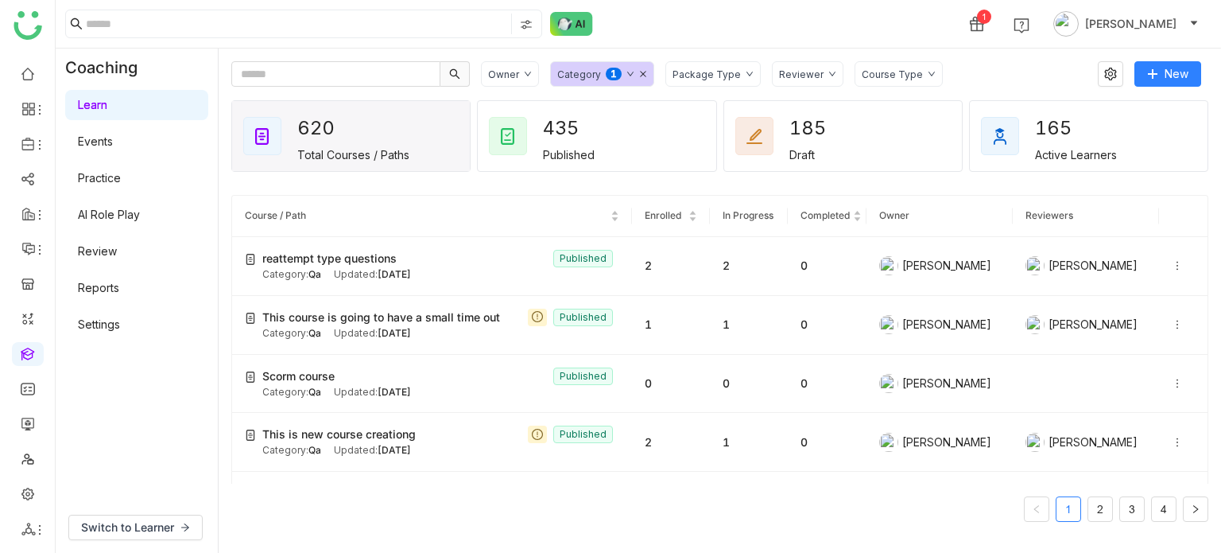
click at [898, 28] on div "1 Arif uddin" at bounding box center [639, 24] width 1166 height 48
click at [26, 80] on link at bounding box center [28, 73] width 14 height 14
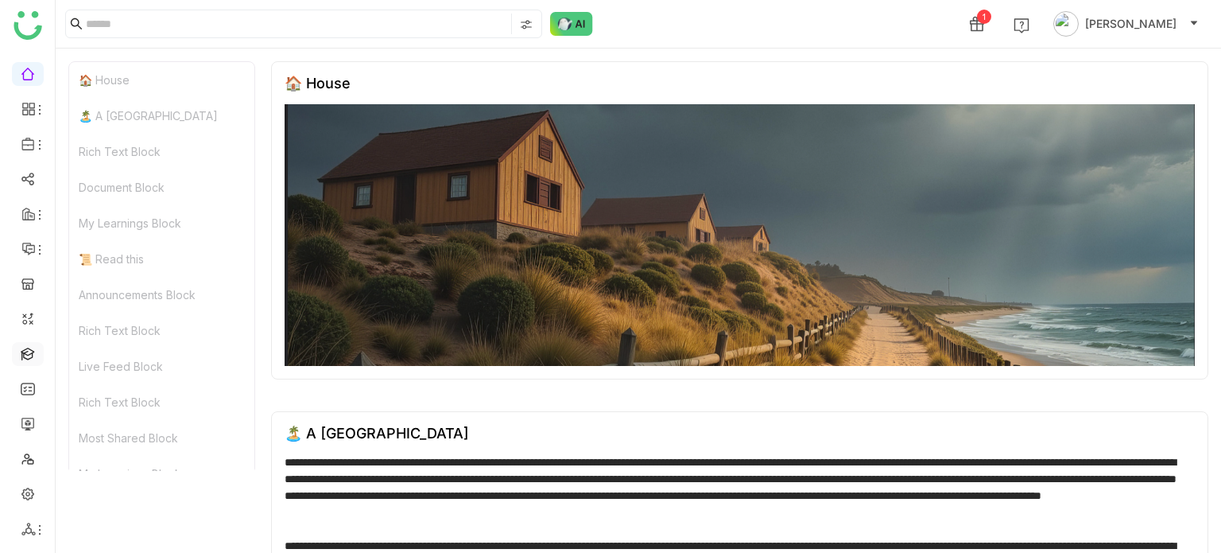
click at [28, 346] on link at bounding box center [28, 353] width 14 height 14
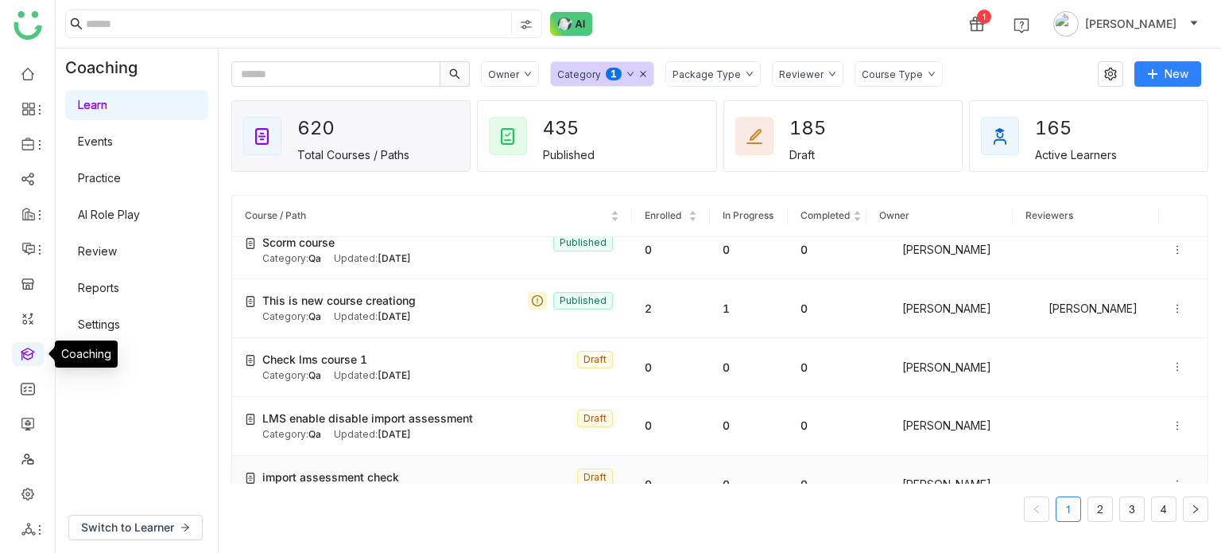
scroll to position [398, 0]
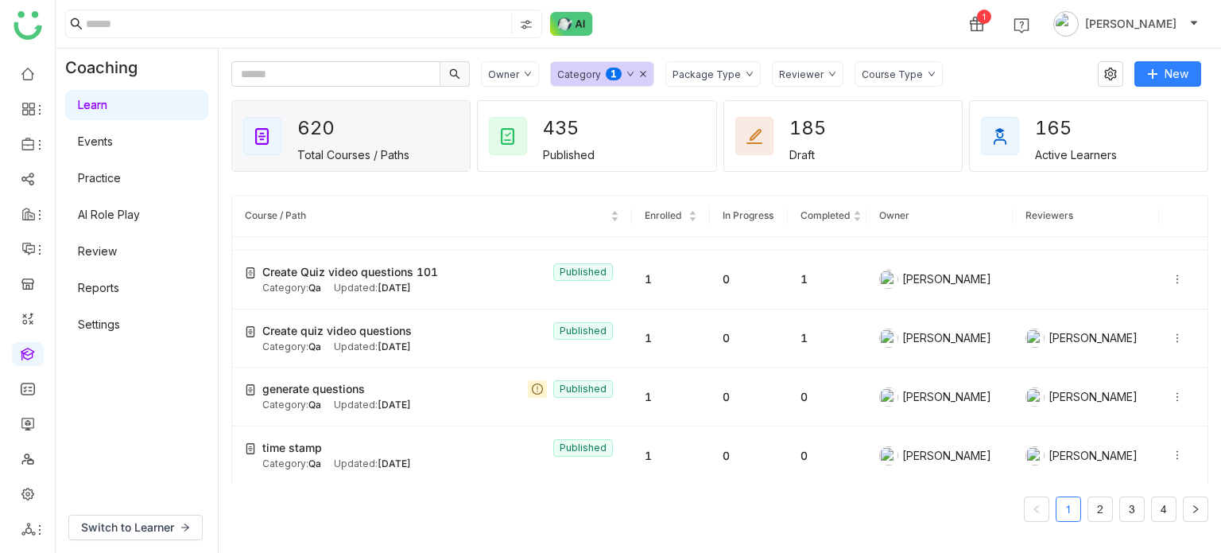
click at [103, 285] on link "Reports" at bounding box center [98, 288] width 41 height 14
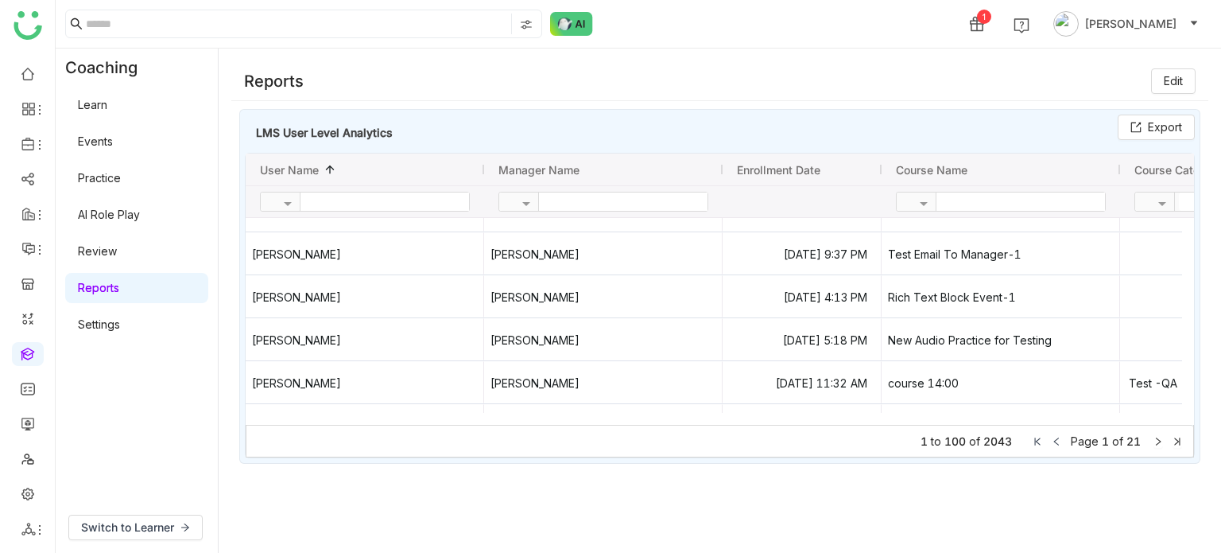
scroll to position [1113, 0]
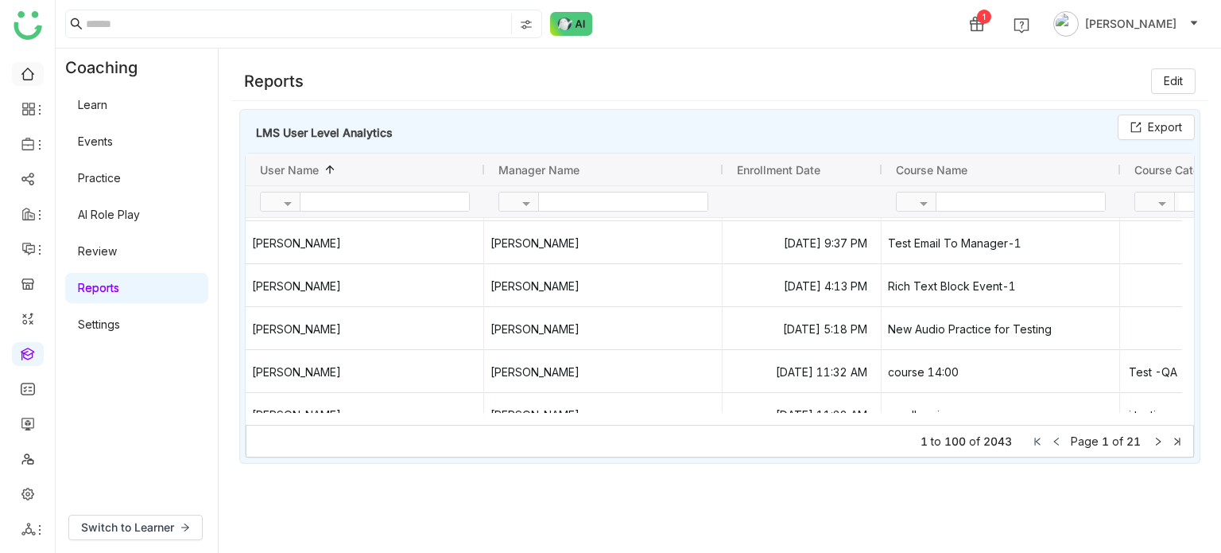
click at [35, 67] on link at bounding box center [28, 73] width 14 height 14
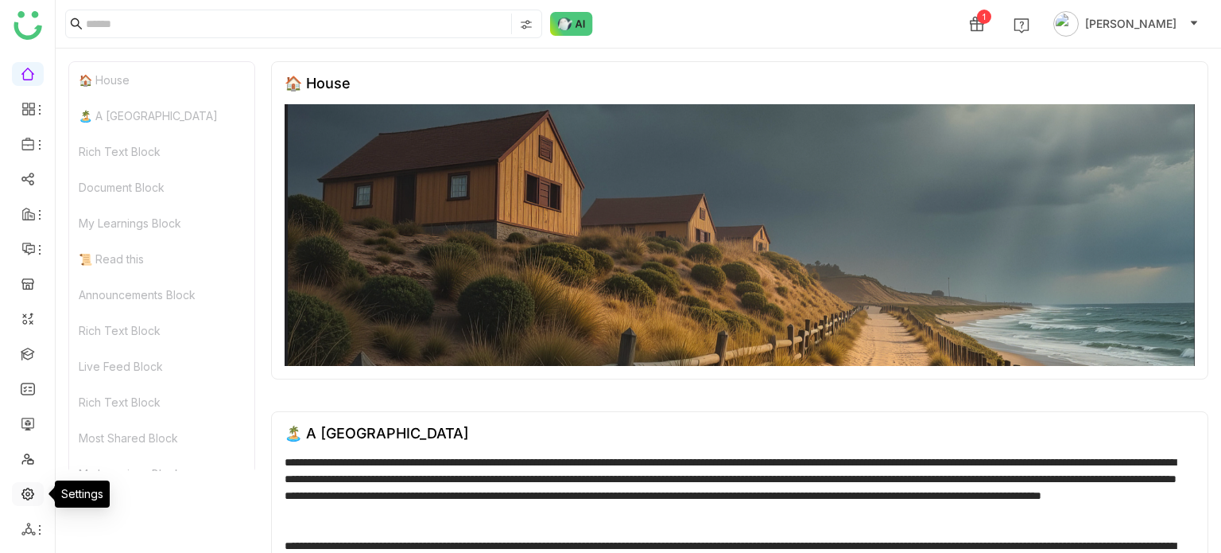
click at [32, 486] on link at bounding box center [28, 493] width 14 height 14
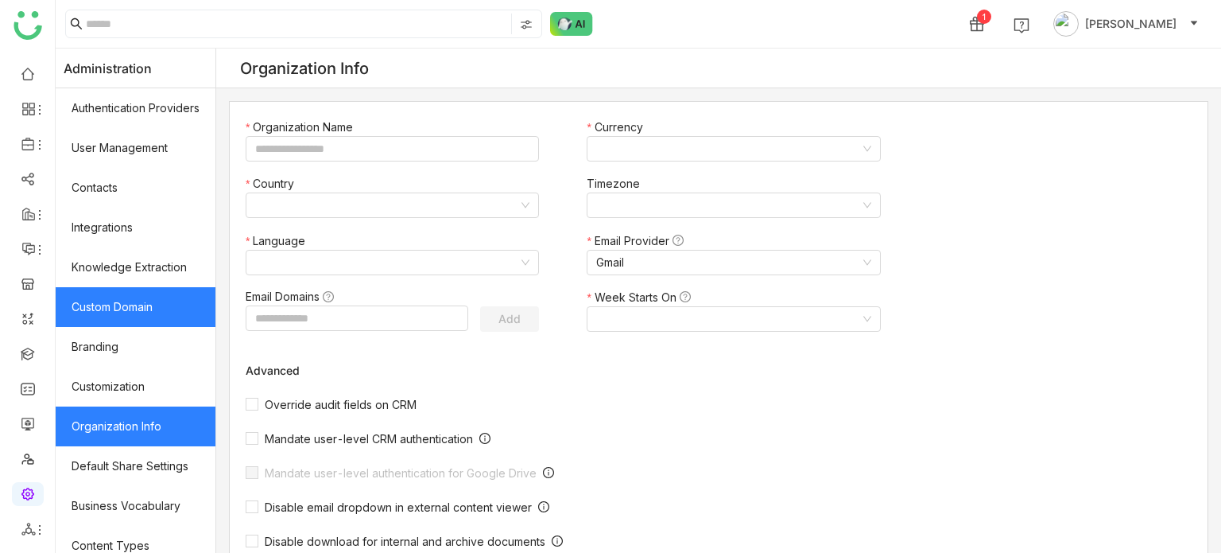
scroll to position [6, 0]
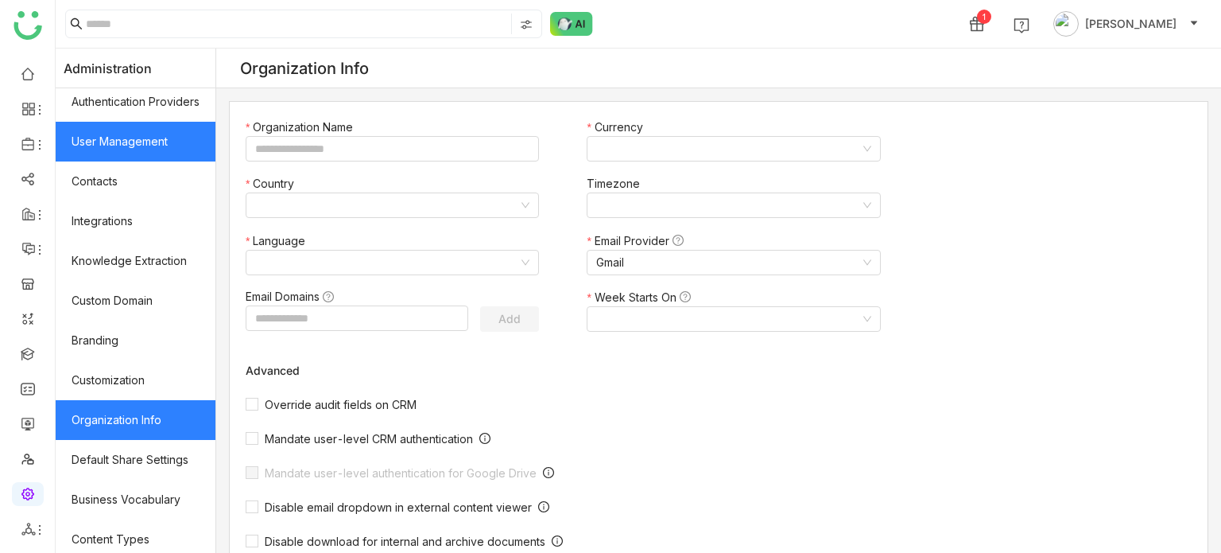
click at [142, 150] on link "User Management" at bounding box center [136, 142] width 160 height 40
type input "*******"
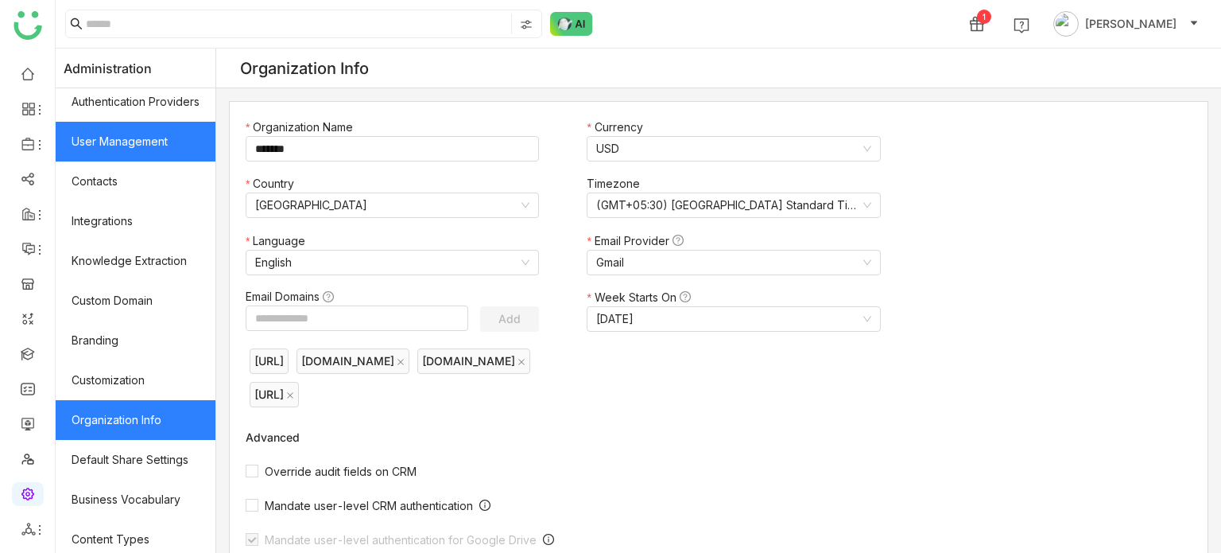
click at [89, 145] on link "User Management" at bounding box center [136, 142] width 160 height 40
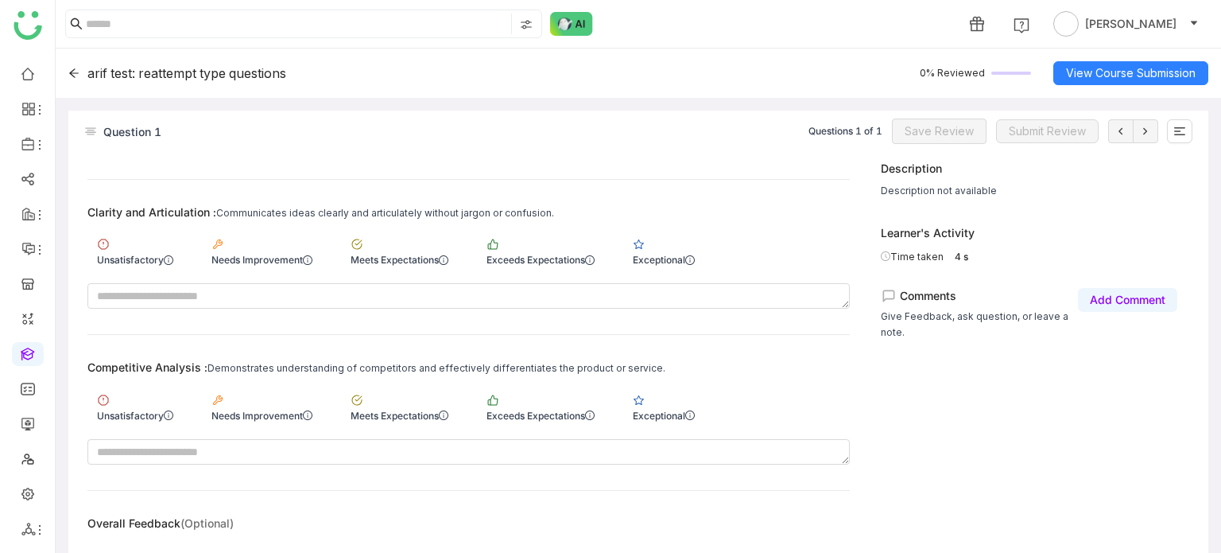
scroll to position [285, 0]
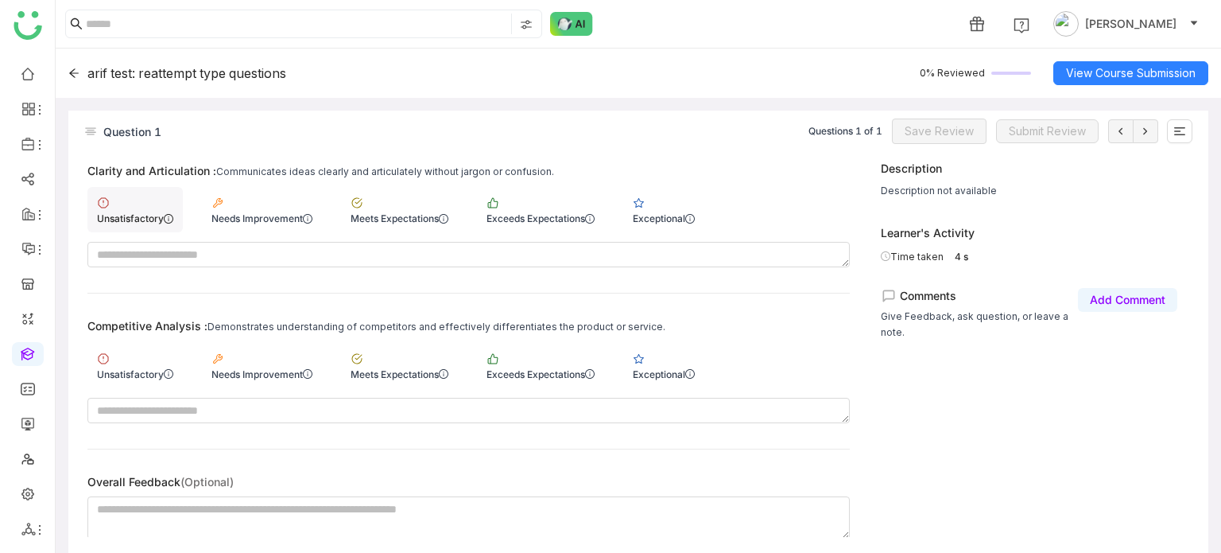
click at [144, 223] on div "Unsatisfactory" at bounding box center [135, 218] width 76 height 12
click at [137, 375] on div "Unsatisfactory" at bounding box center [135, 374] width 76 height 12
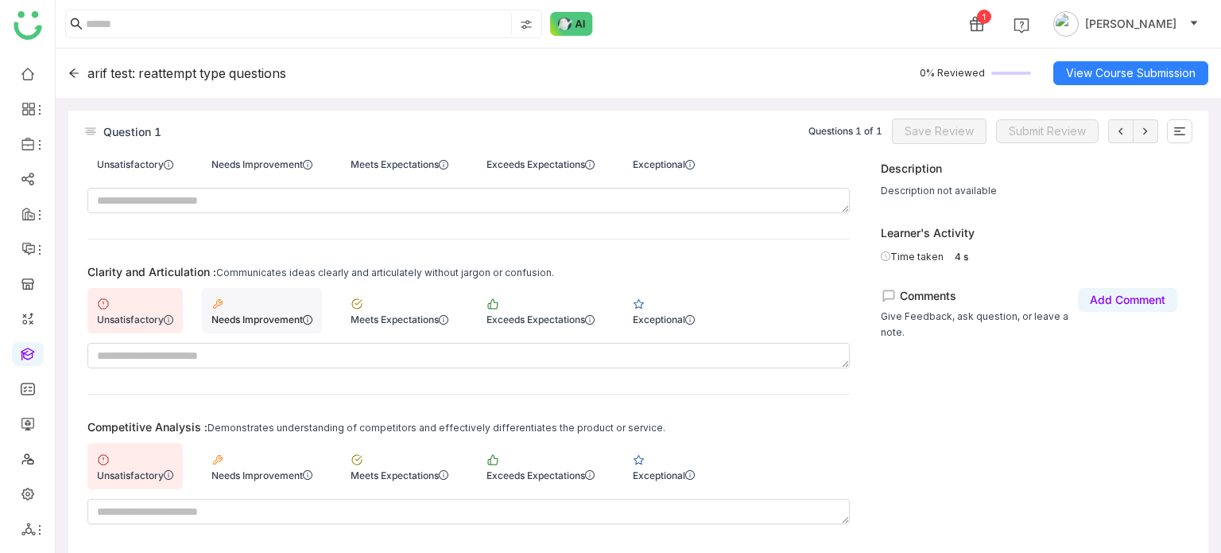
scroll to position [126, 0]
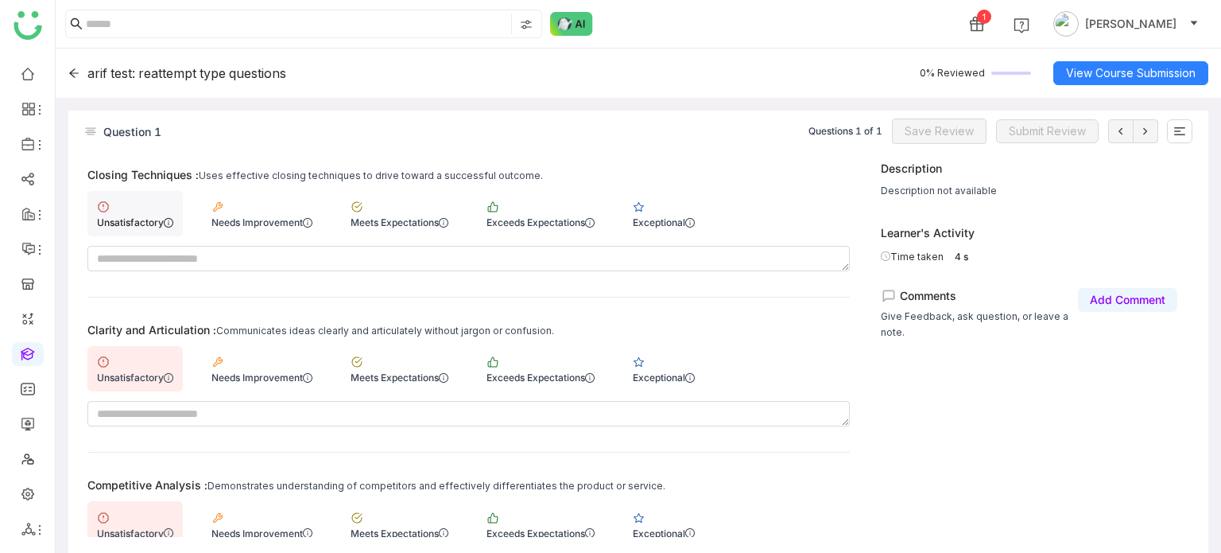
click at [145, 204] on div "Unsatisfactory" at bounding box center [134, 213] width 95 height 45
click at [938, 135] on span "Save Review" at bounding box center [939, 130] width 69 height 17
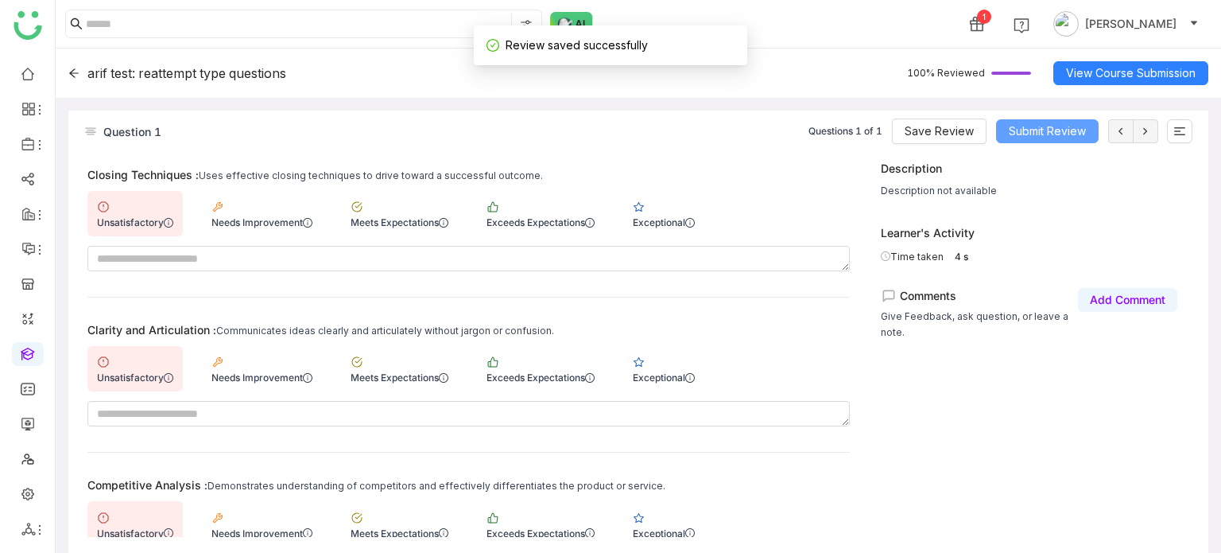
click at [1068, 134] on span "Submit Review" at bounding box center [1047, 130] width 77 height 17
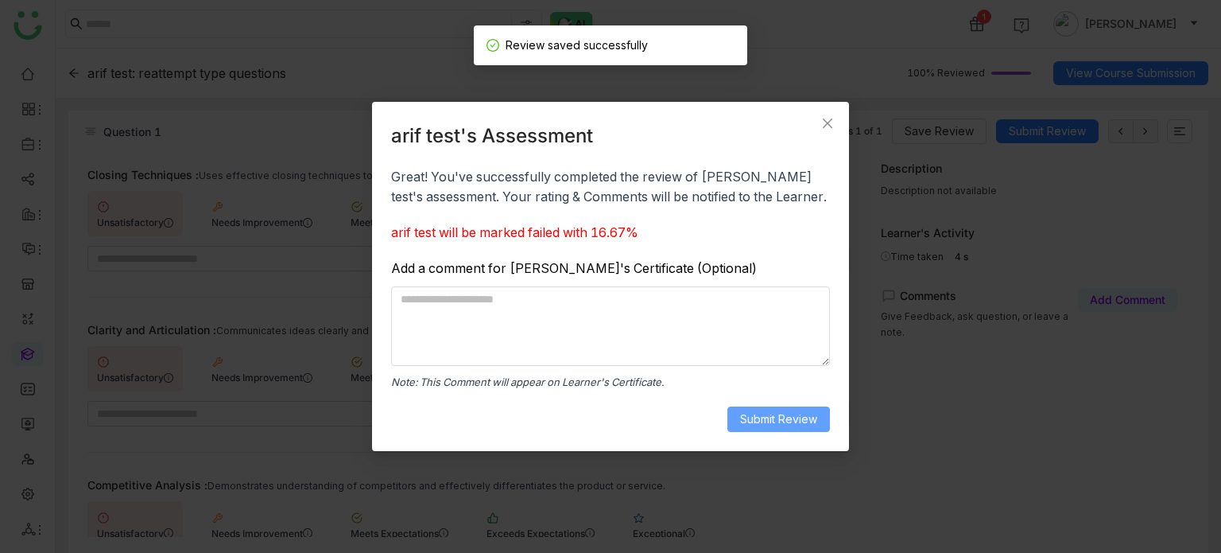
click at [773, 421] on span "Submit Review" at bounding box center [778, 418] width 77 height 17
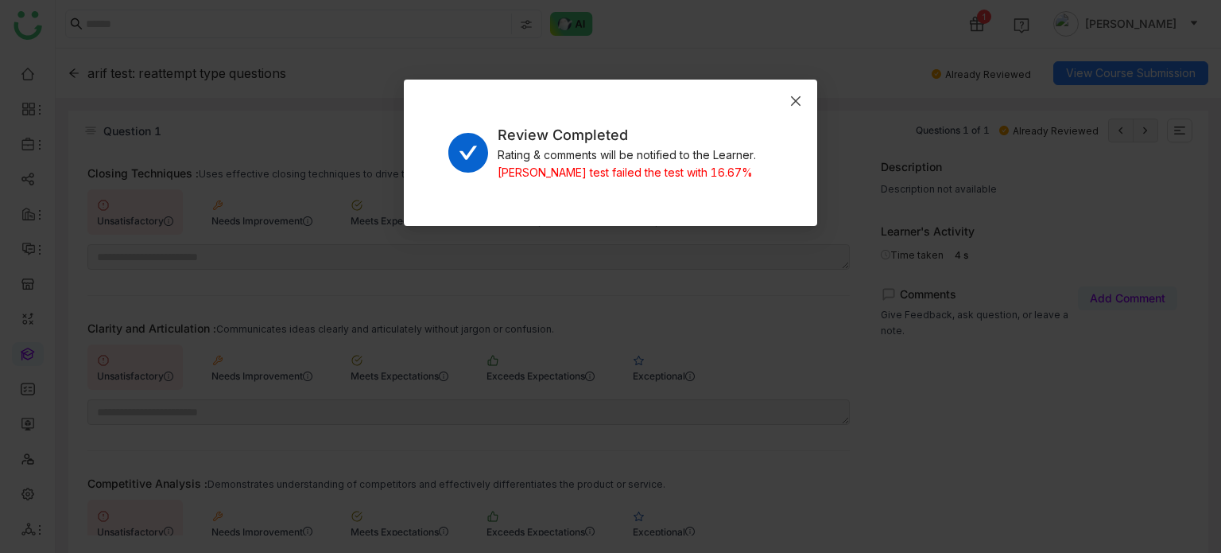
click at [798, 99] on icon "Close" at bounding box center [795, 101] width 13 height 13
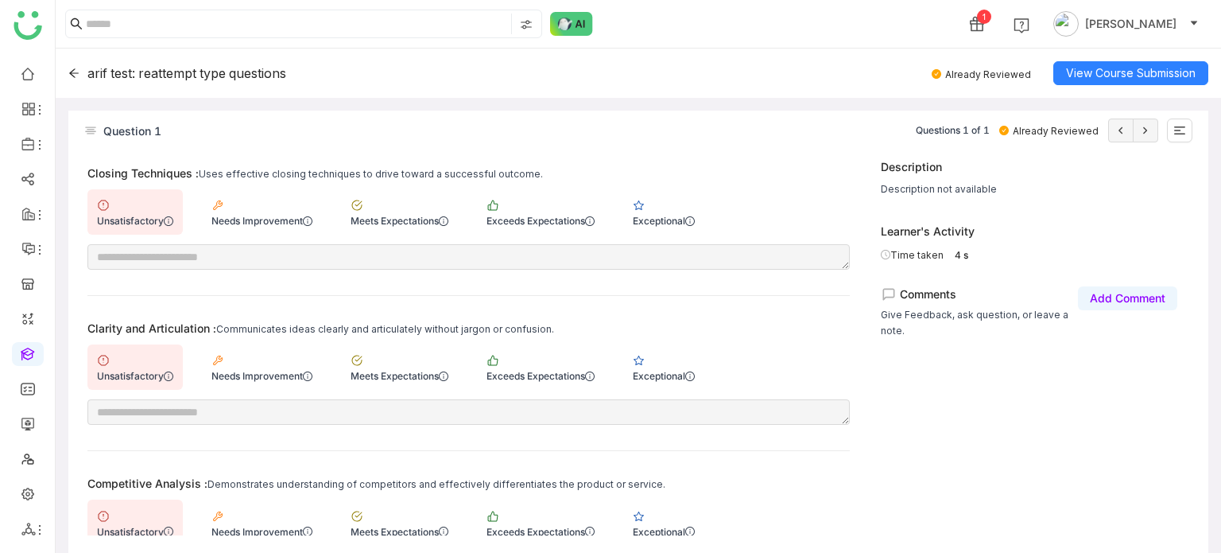
click at [80, 69] on div "arif test: reattempt type questions" at bounding box center [177, 73] width 218 height 16
click at [71, 72] on icon at bounding box center [74, 72] width 10 height 9
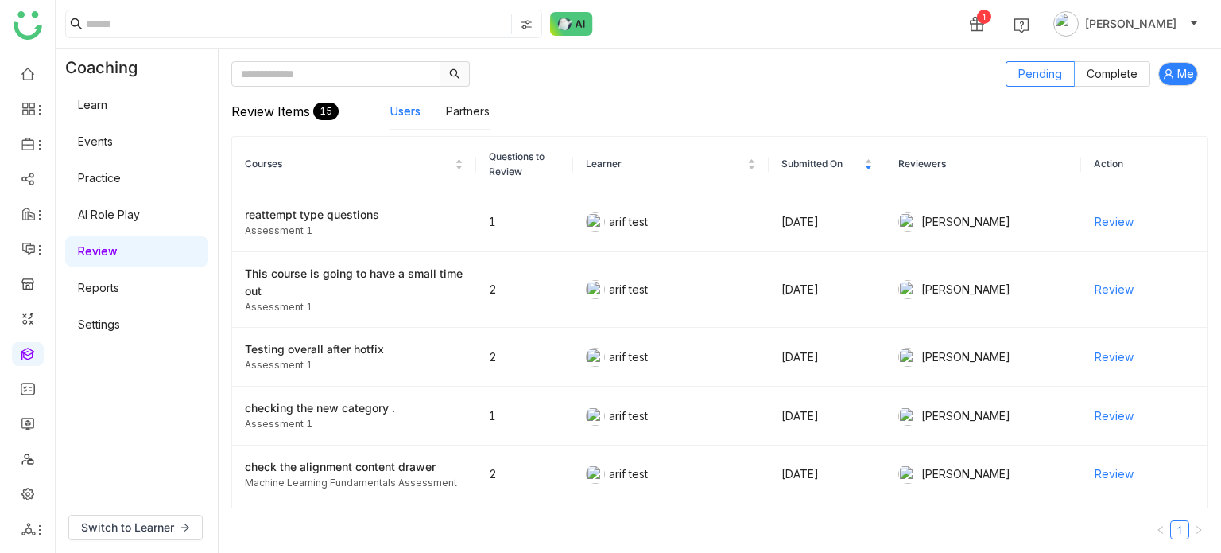
click at [107, 100] on link "Learn" at bounding box center [92, 105] width 29 height 14
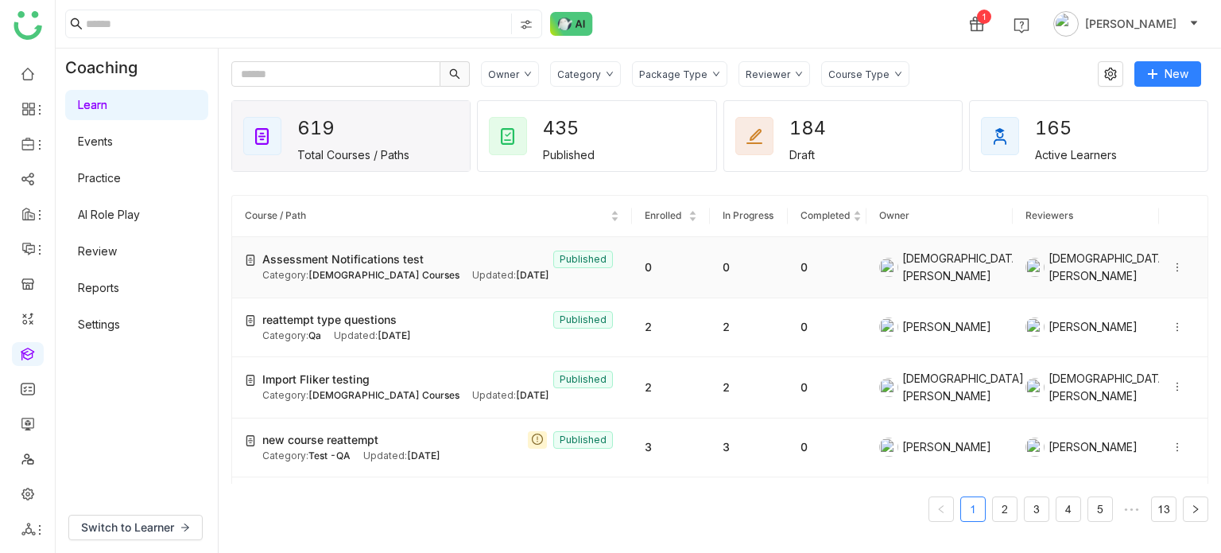
click at [374, 261] on span "Assessment Notifications test" at bounding box center [342, 258] width 161 height 17
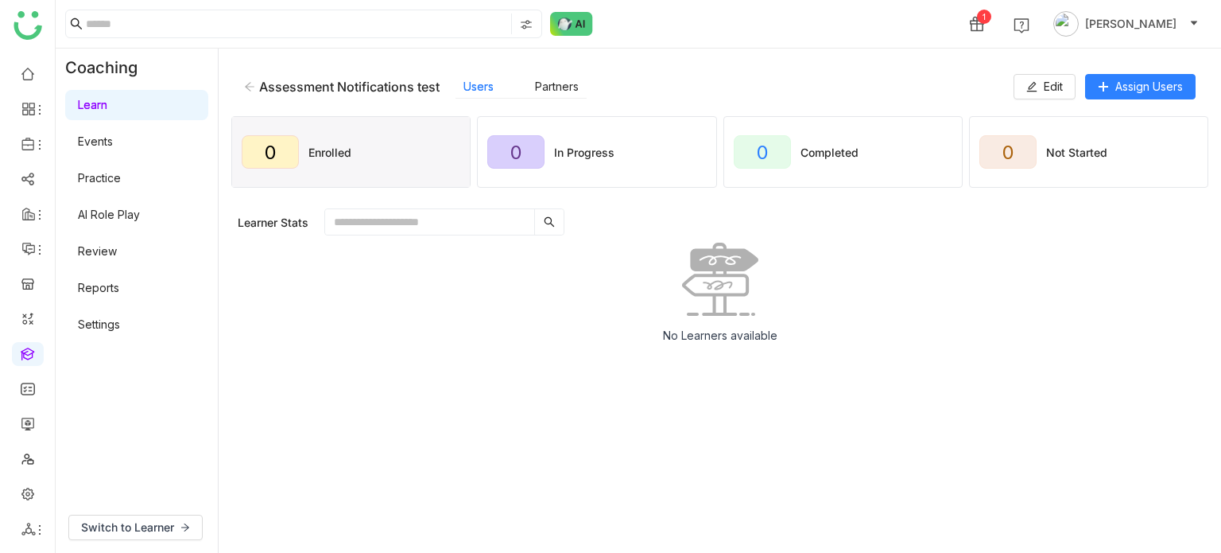
click at [251, 86] on icon at bounding box center [250, 86] width 10 height 9
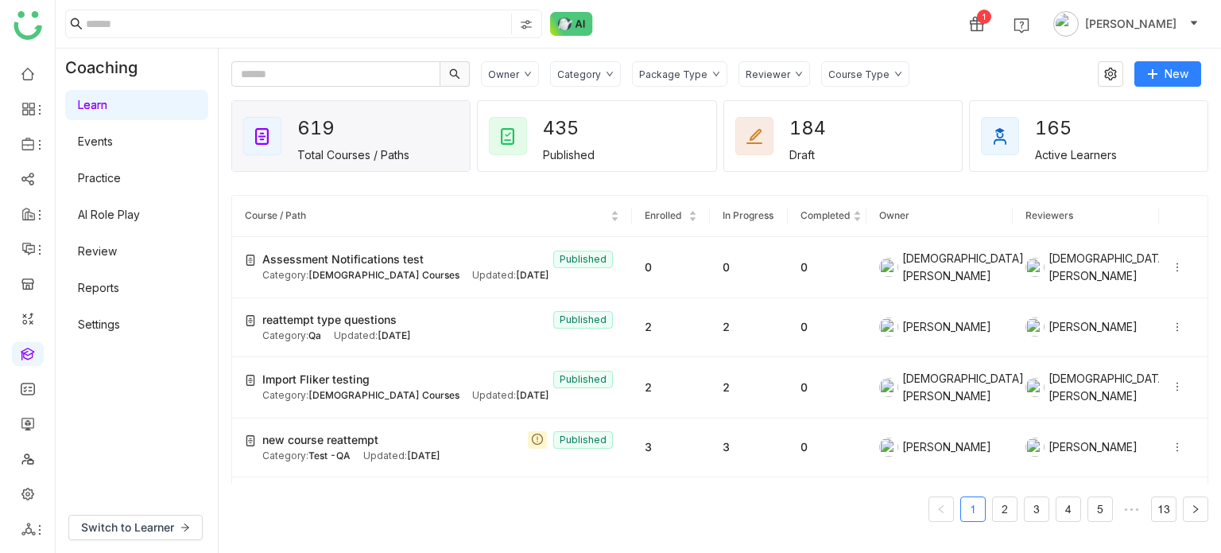
click at [597, 75] on div "Category" at bounding box center [579, 74] width 44 height 12
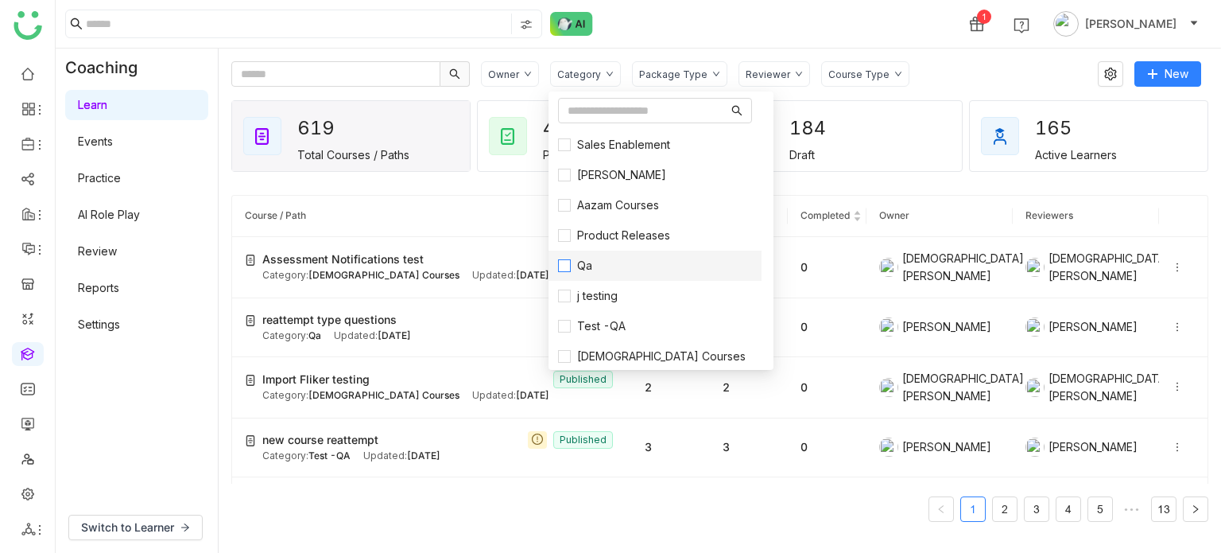
click at [599, 260] on label "Qa" at bounding box center [655, 265] width 194 height 17
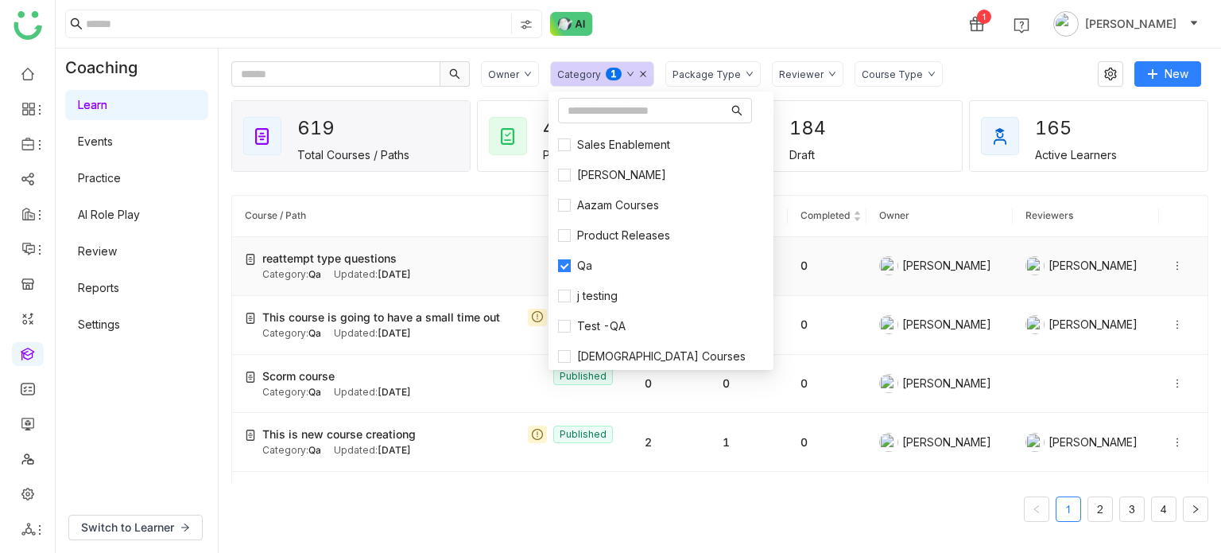
click at [381, 263] on span "reattempt type questions" at bounding box center [329, 258] width 134 height 17
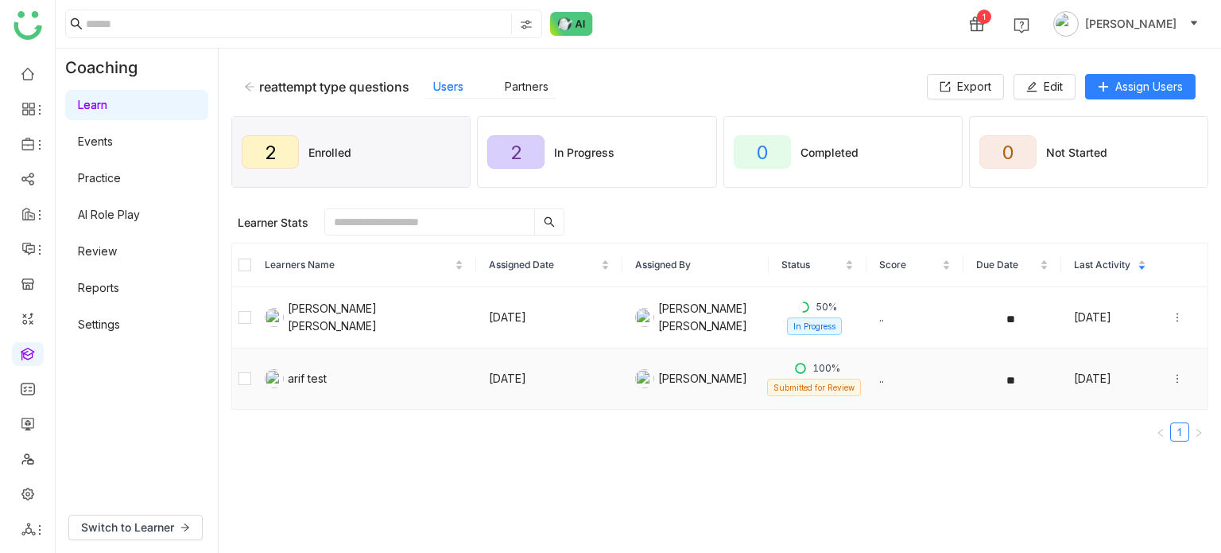
click at [1172, 375] on icon at bounding box center [1177, 378] width 11 height 11
click at [525, 215] on span "Unenroll" at bounding box center [537, 222] width 39 height 15
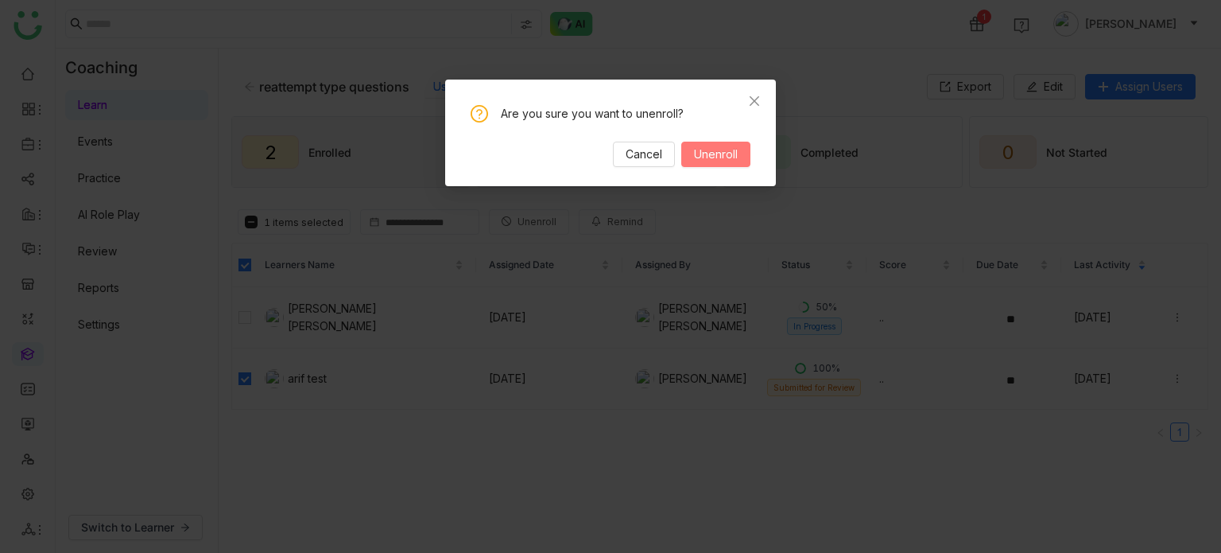
click at [719, 144] on button "Unenroll" at bounding box center [715, 154] width 69 height 25
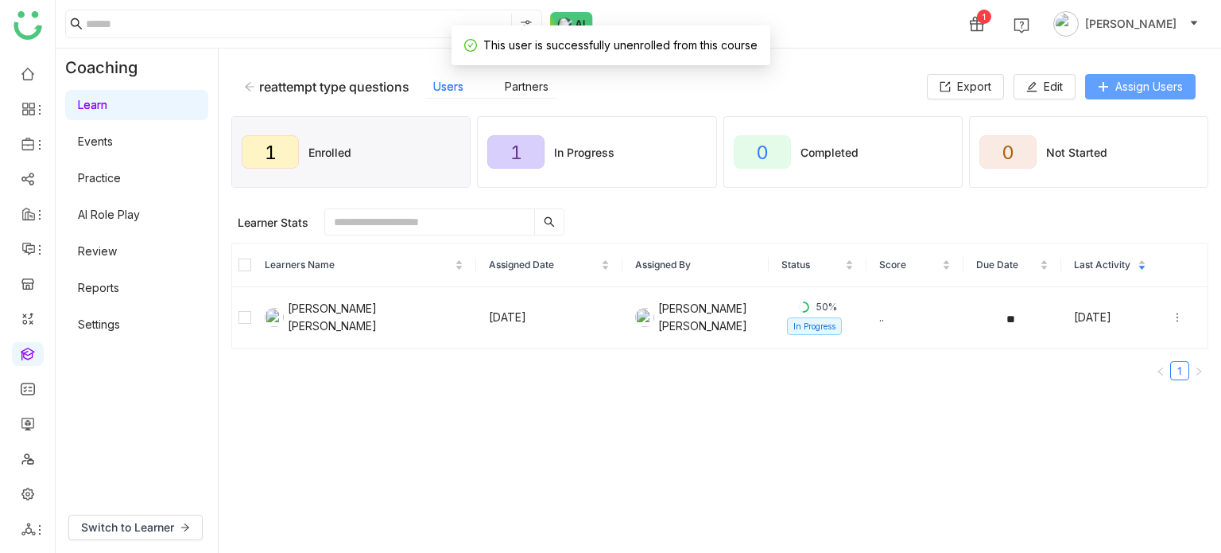
click at [1128, 79] on span "Assign Users" at bounding box center [1149, 86] width 68 height 17
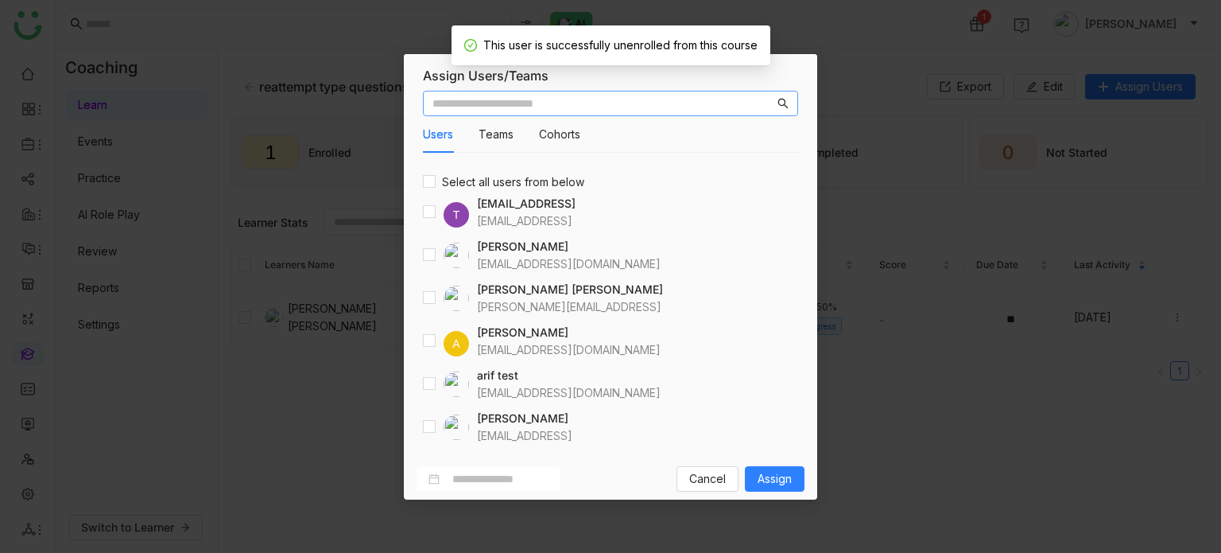
click at [558, 101] on input "text" at bounding box center [604, 103] width 342 height 17
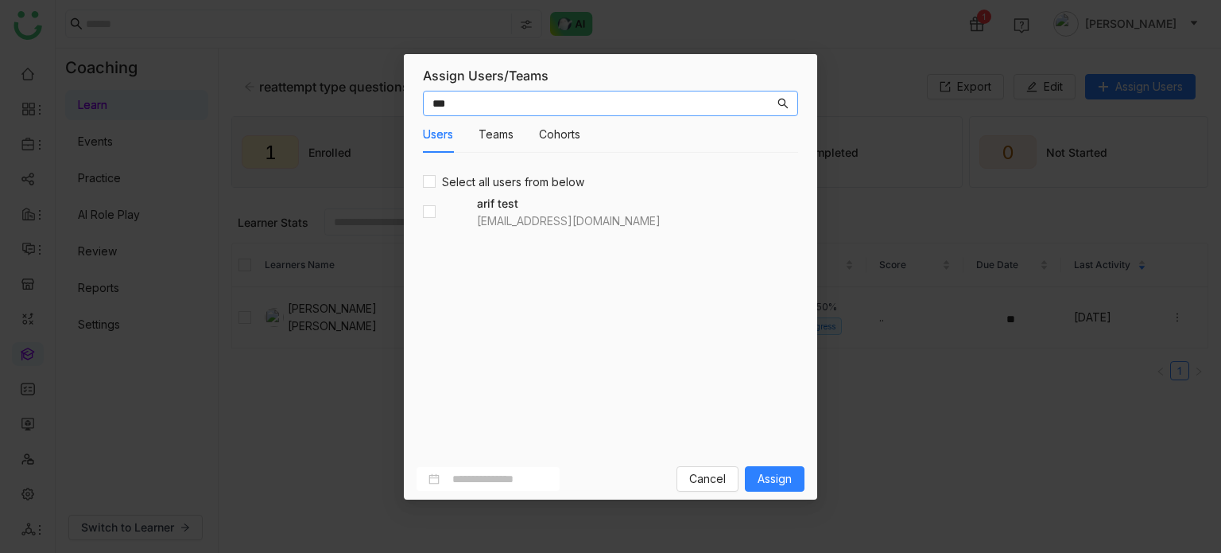
type input "***"
click at [782, 483] on span "Assign" at bounding box center [775, 478] width 34 height 17
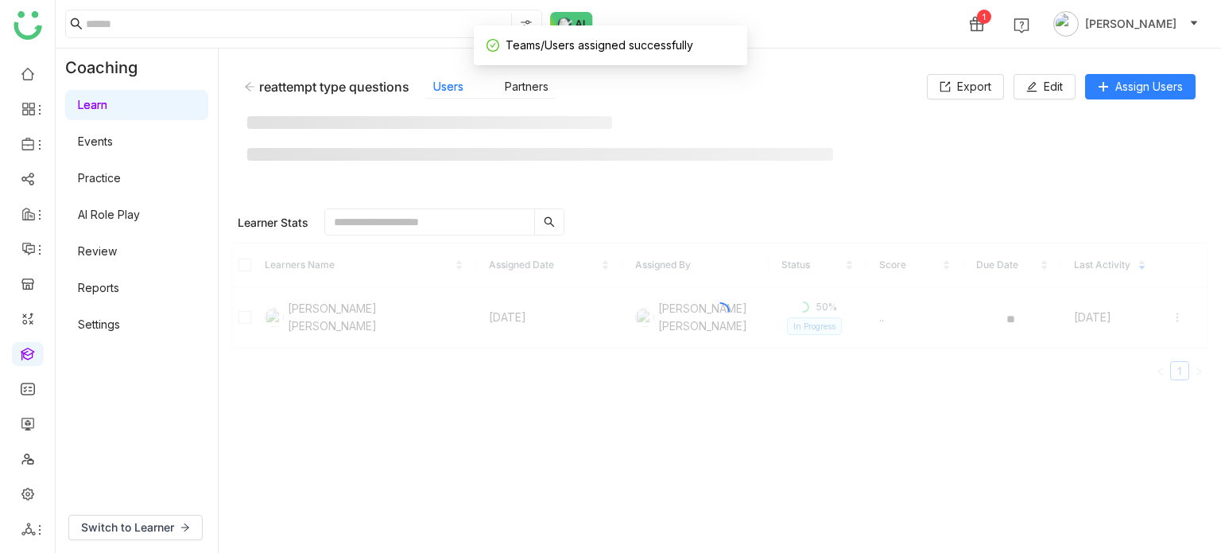
click at [804, 445] on gtmb-manage-detail-wrapper "reattempt type questions Users Partners Export Edit Assign Users Learner Stats …" at bounding box center [719, 300] width 977 height 479
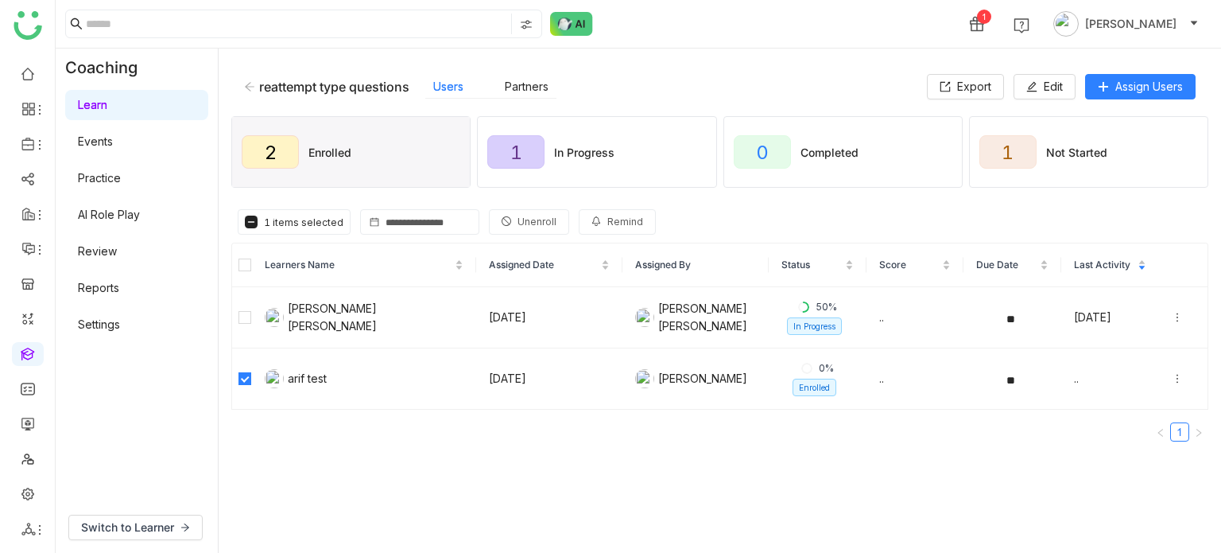
click at [521, 215] on span "Unenroll" at bounding box center [537, 222] width 39 height 15
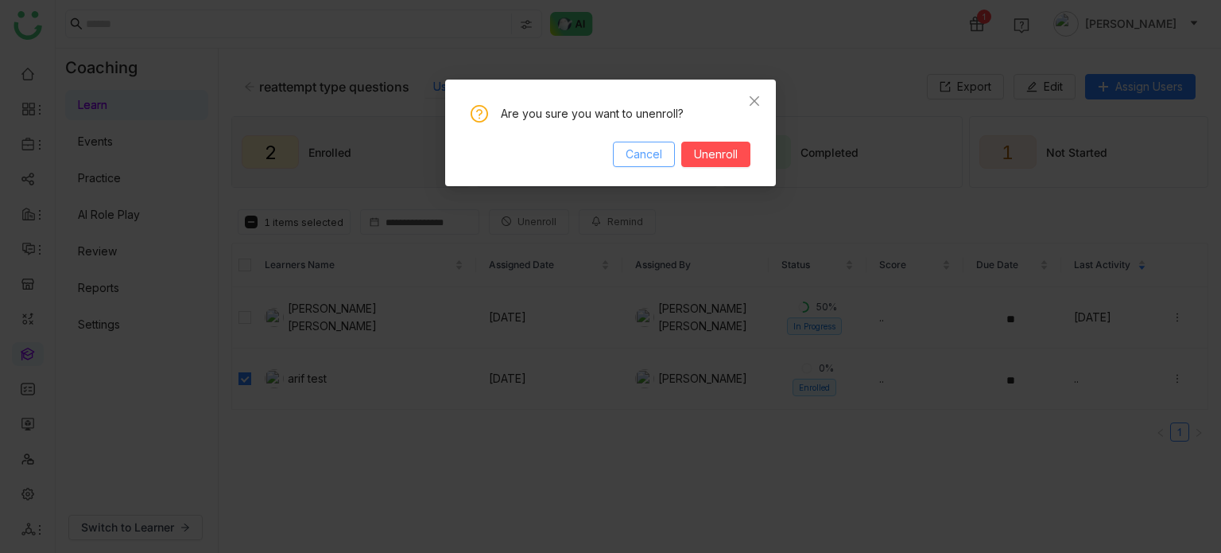
click at [674, 152] on button "Cancel" at bounding box center [644, 154] width 62 height 25
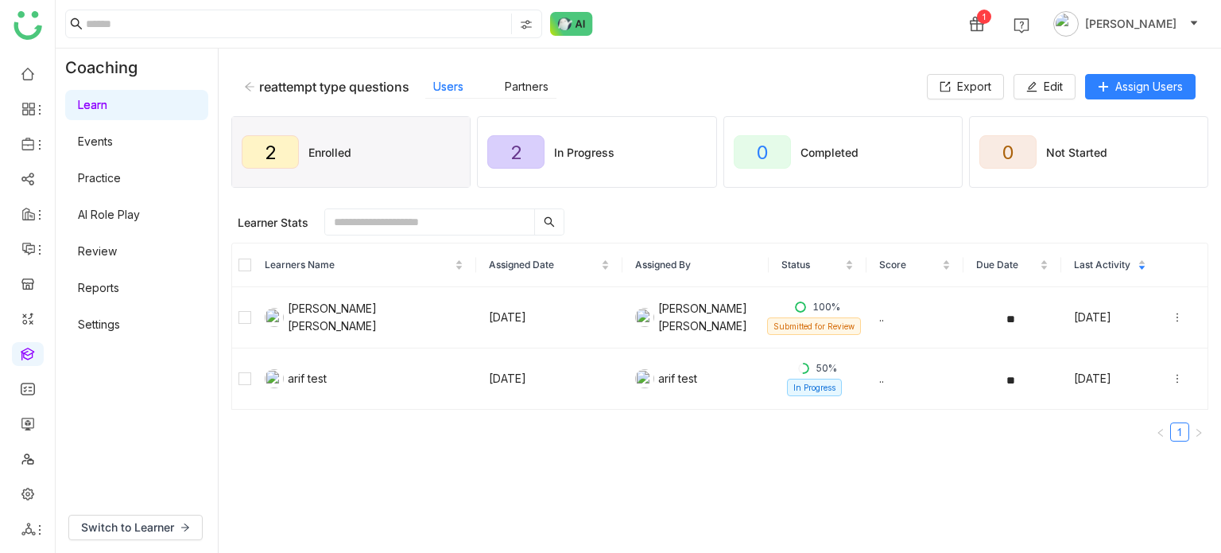
click at [115, 250] on link "Review" at bounding box center [97, 251] width 39 height 14
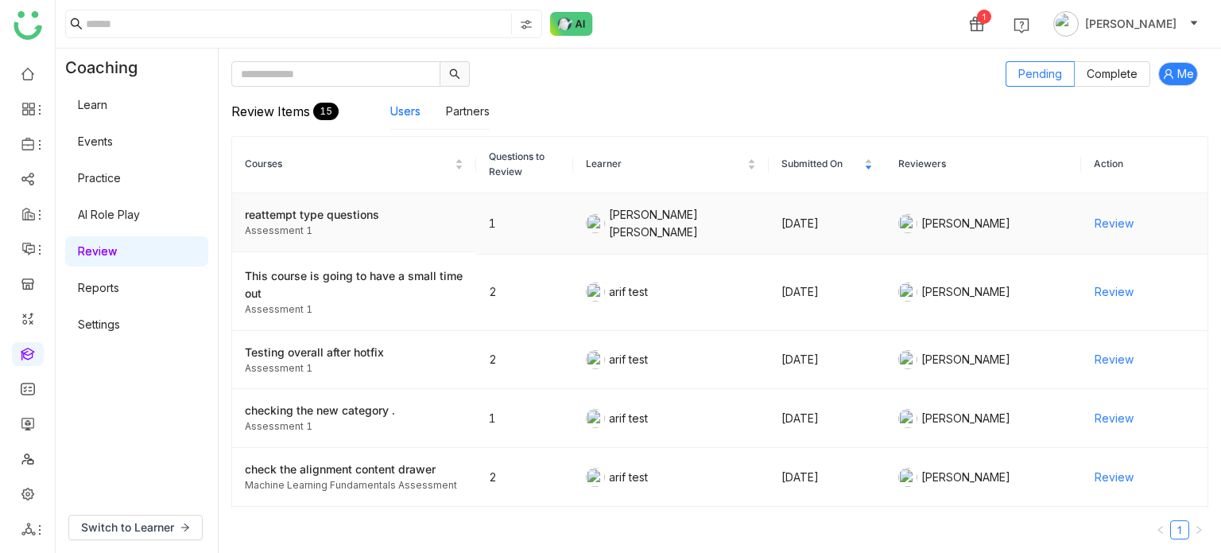
click at [1066, 227] on td "[PERSON_NAME]" at bounding box center [983, 223] width 195 height 61
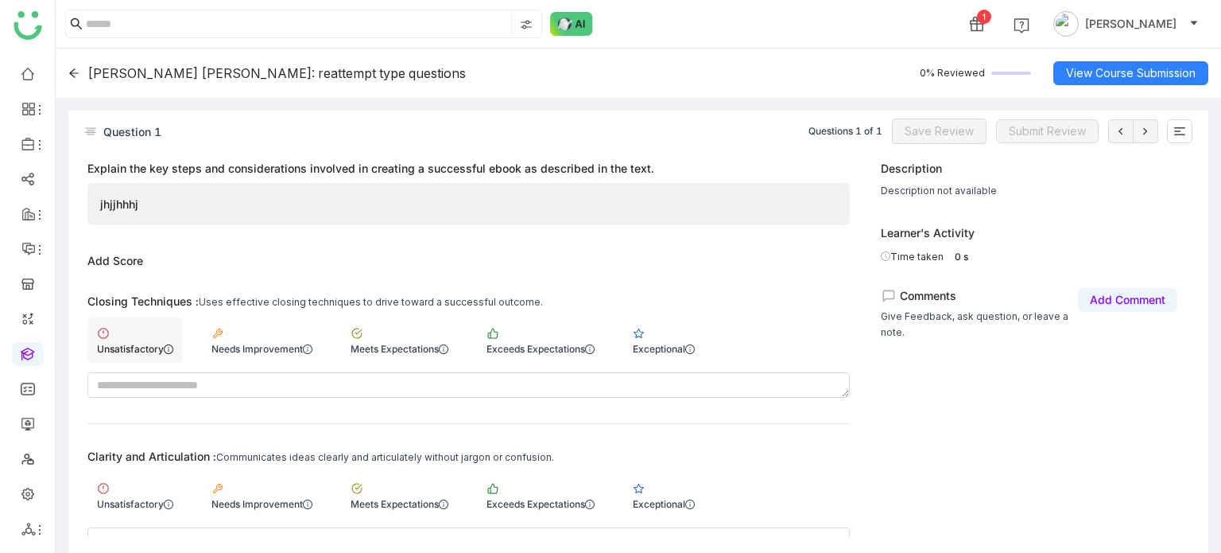
click at [108, 337] on img at bounding box center [103, 333] width 13 height 13
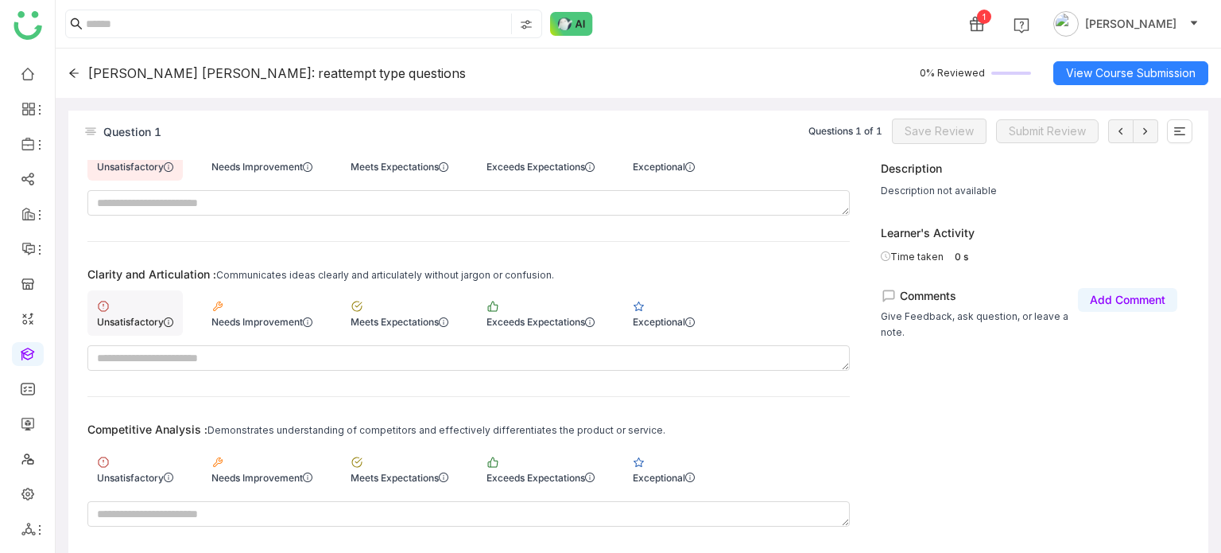
scroll to position [239, 0]
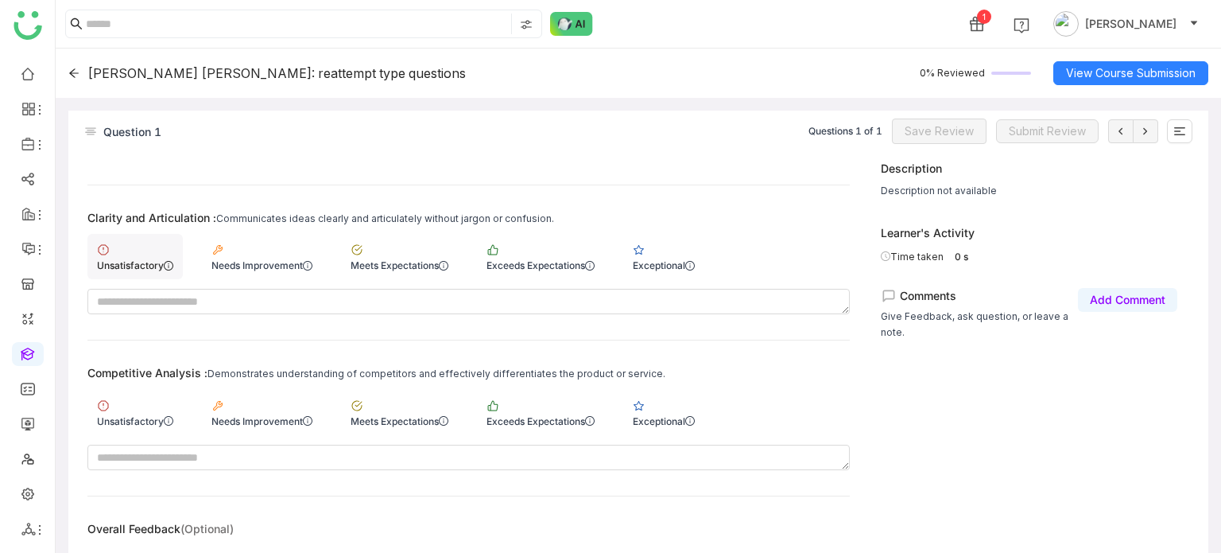
click at [149, 245] on div "Unsatisfactory" at bounding box center [134, 256] width 95 height 45
click at [142, 395] on div "Unsatisfactory" at bounding box center [134, 411] width 95 height 45
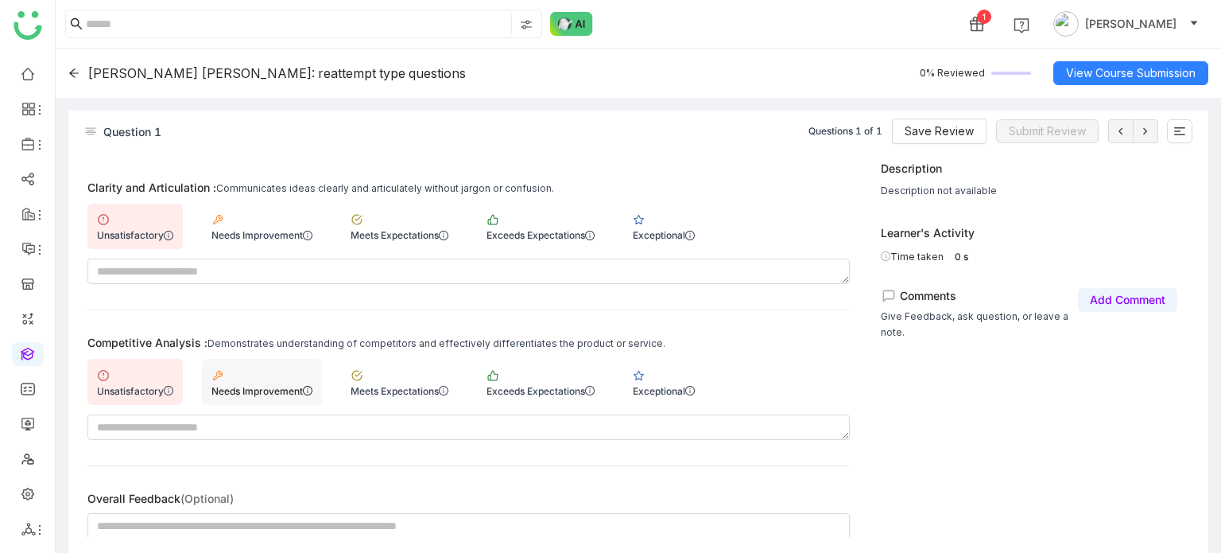
scroll to position [285, 0]
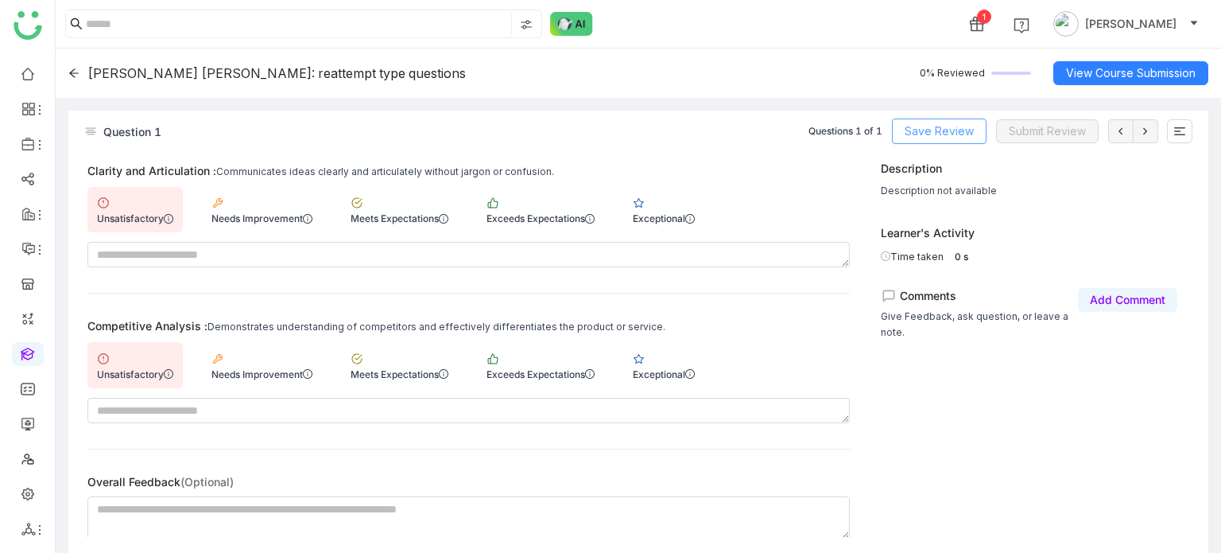
click at [958, 138] on span "Save Review" at bounding box center [939, 130] width 69 height 17
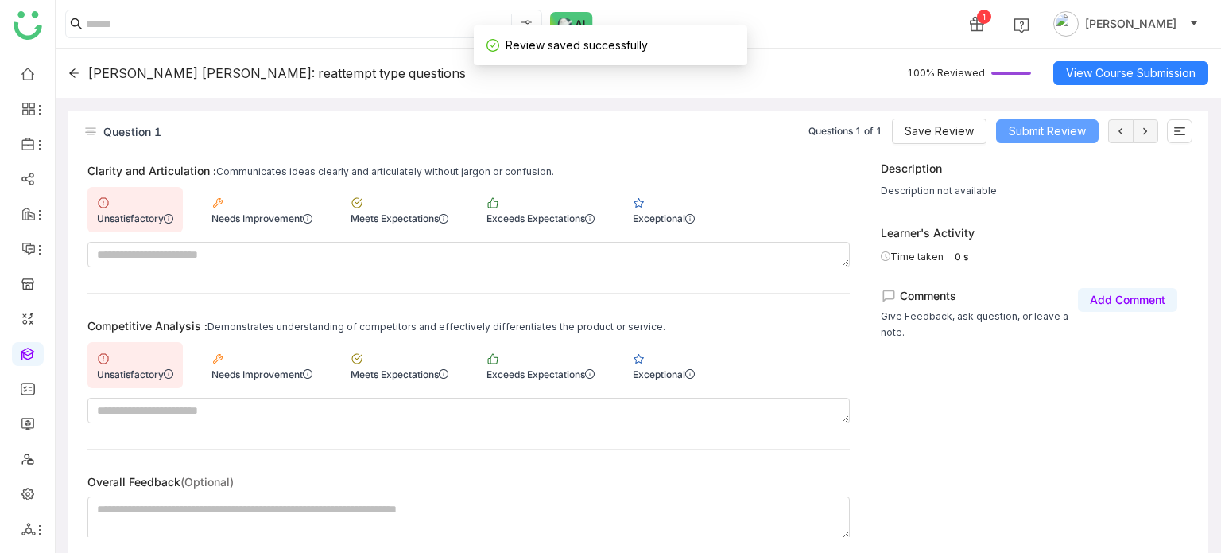
click at [1061, 136] on span "Submit Review" at bounding box center [1047, 130] width 77 height 17
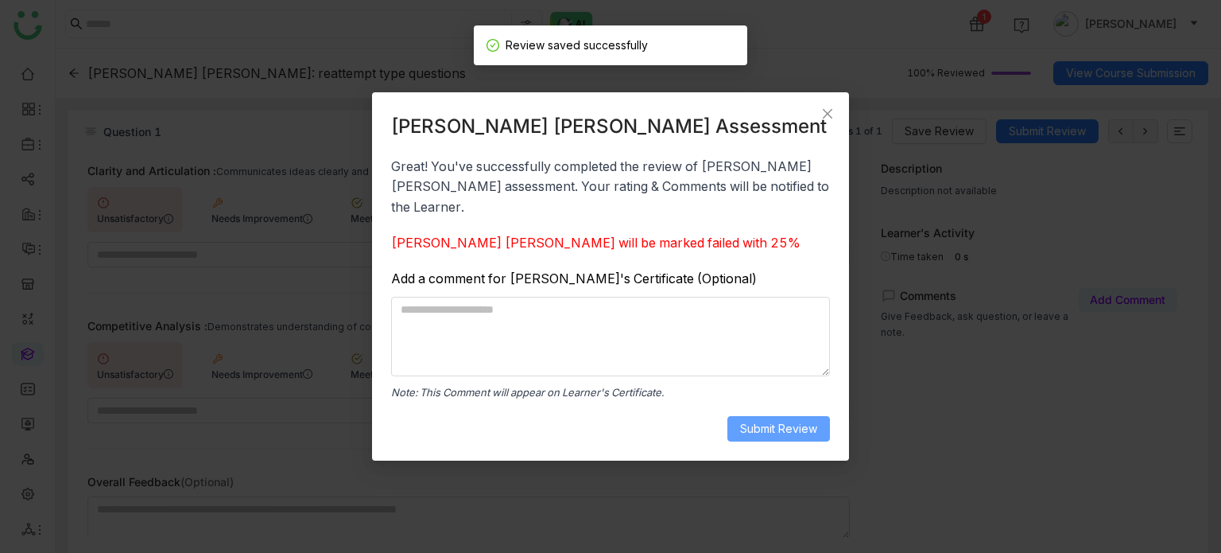
click at [773, 420] on span "Submit Review" at bounding box center [778, 428] width 77 height 17
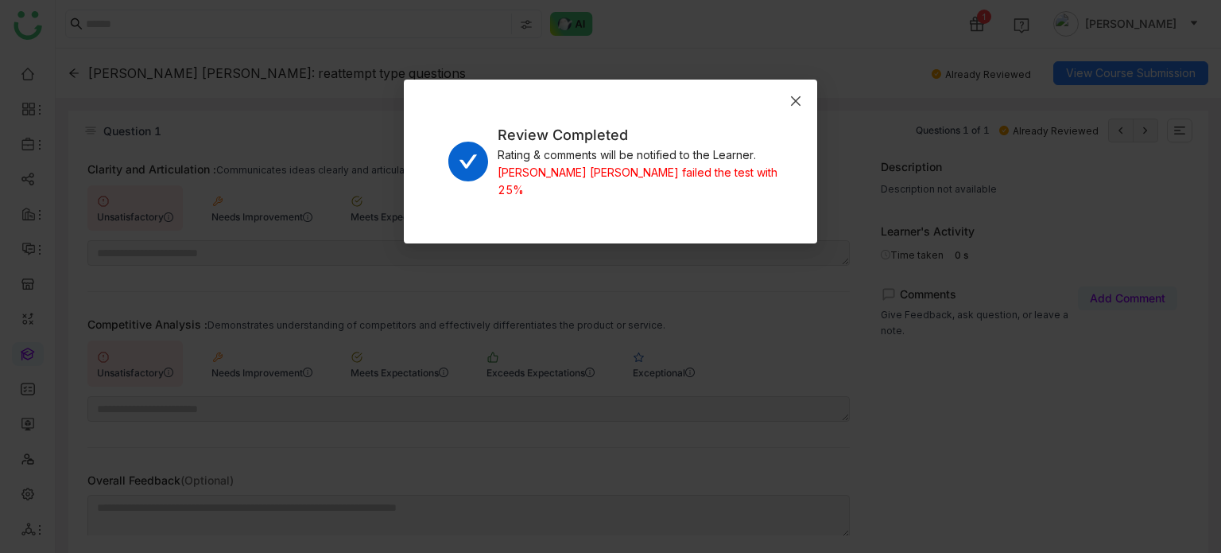
click at [796, 101] on icon "Close" at bounding box center [795, 101] width 13 height 13
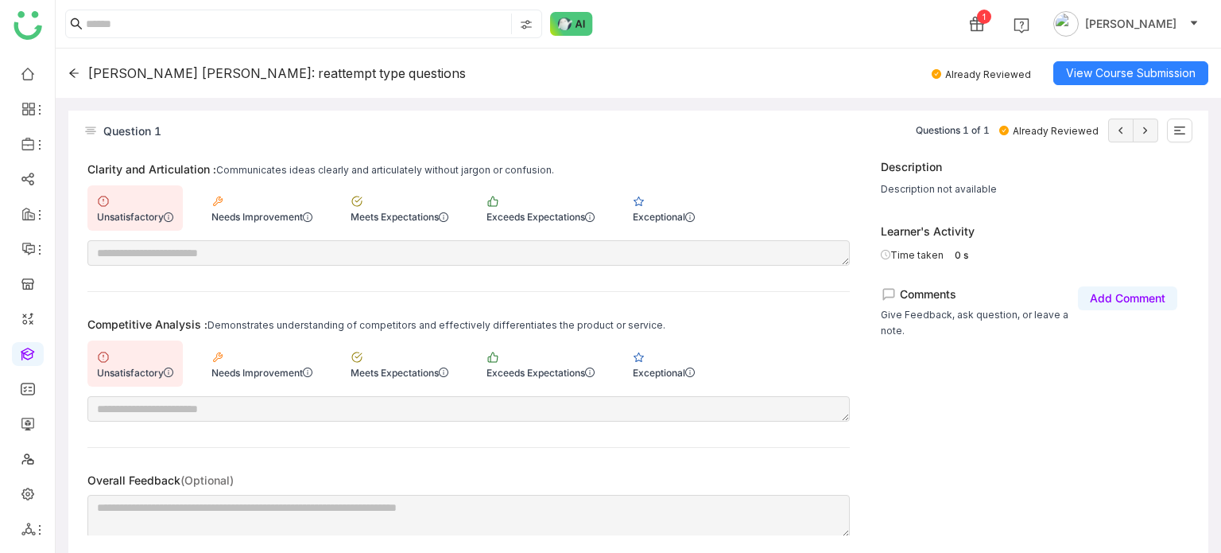
click at [72, 74] on icon at bounding box center [73, 73] width 11 height 11
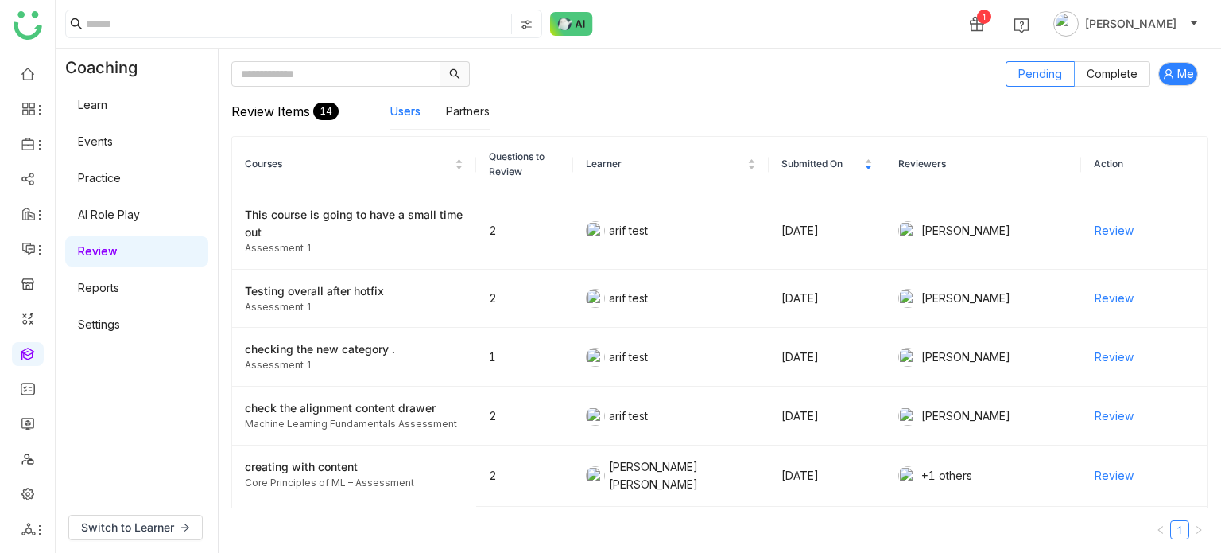
click at [107, 103] on link "Learn" at bounding box center [92, 105] width 29 height 14
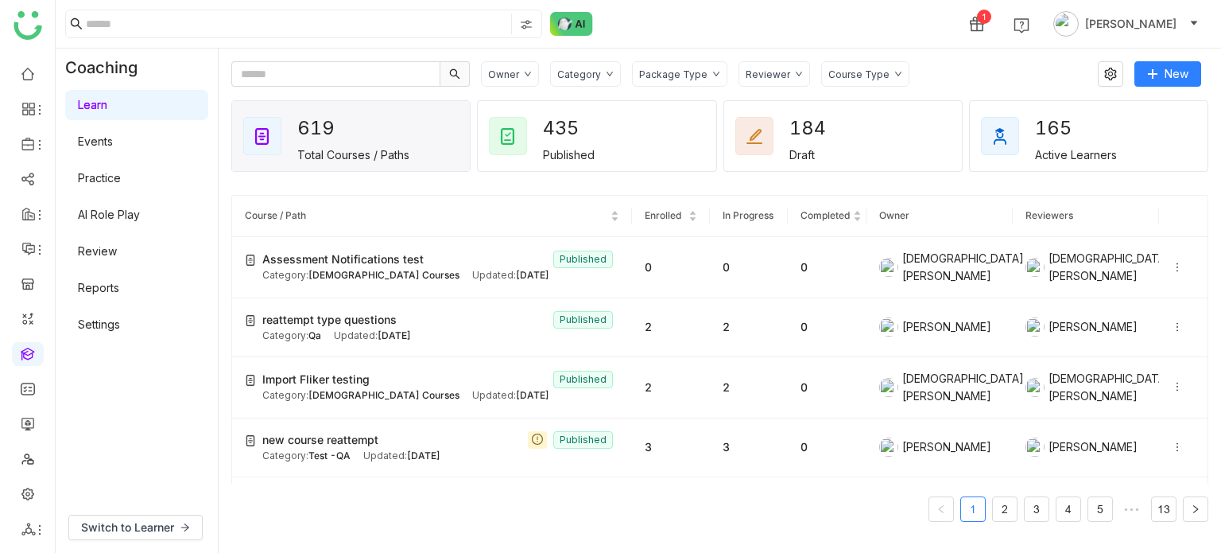
click at [598, 68] on div "Category" at bounding box center [585, 73] width 71 height 25
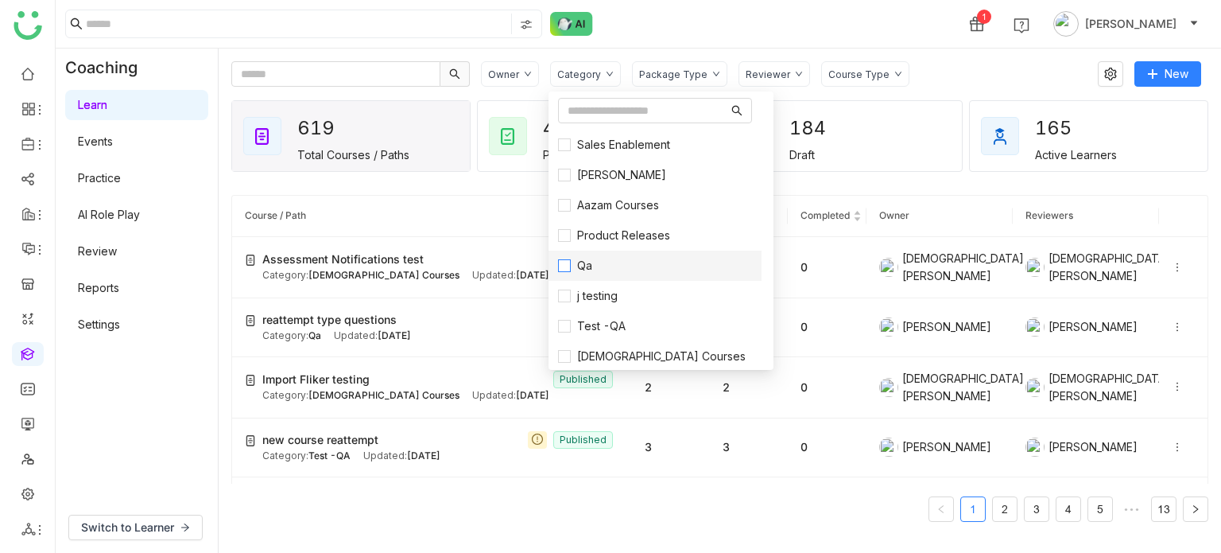
click at [605, 270] on label "Qa" at bounding box center [655, 265] width 194 height 17
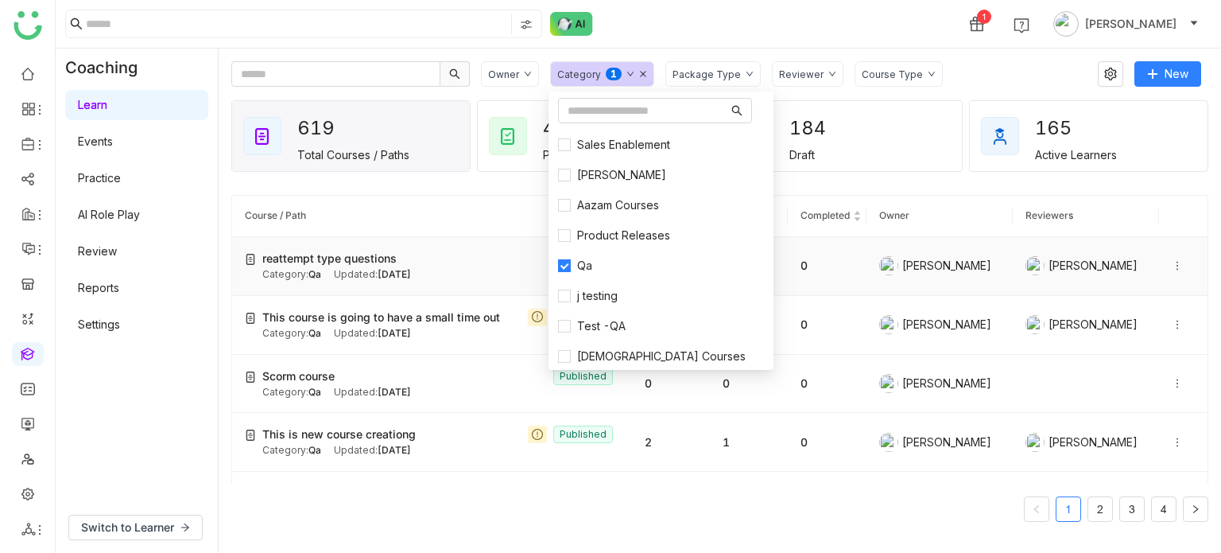
click at [318, 266] on span "reattempt type questions" at bounding box center [329, 258] width 134 height 17
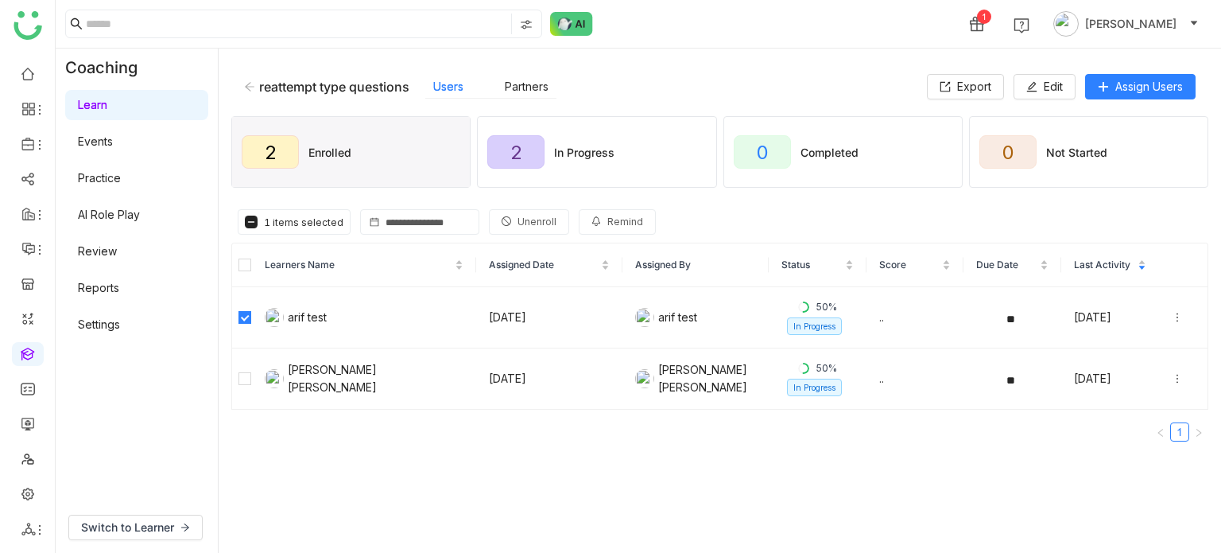
click at [528, 227] on span "Unenroll" at bounding box center [537, 222] width 39 height 15
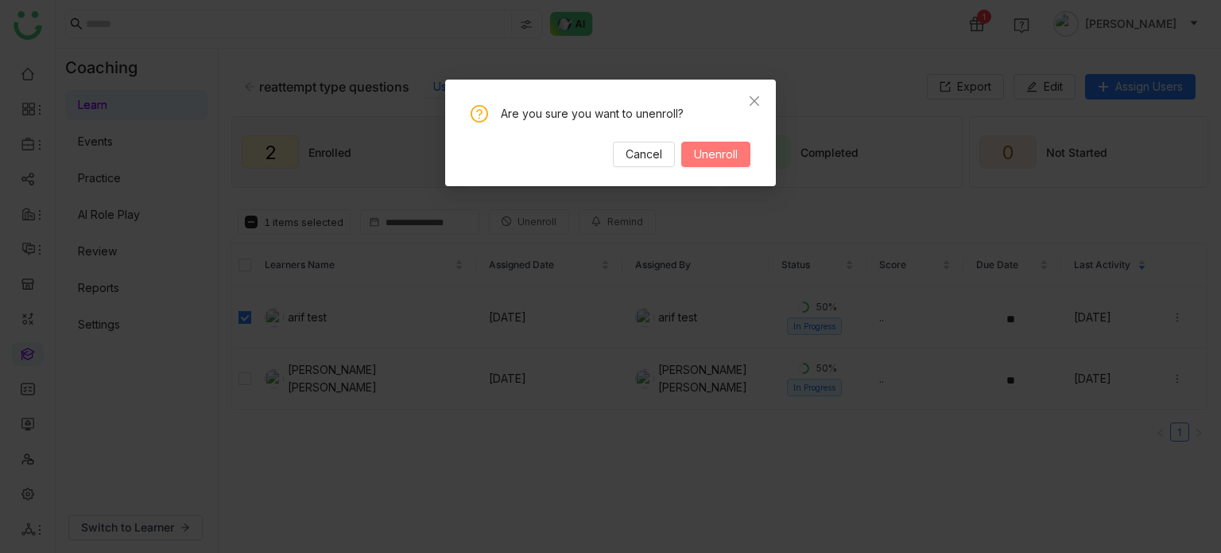
drag, startPoint x: 717, startPoint y: 162, endPoint x: 730, endPoint y: 158, distance: 13.3
click at [718, 162] on span "Unenroll" at bounding box center [716, 153] width 44 height 17
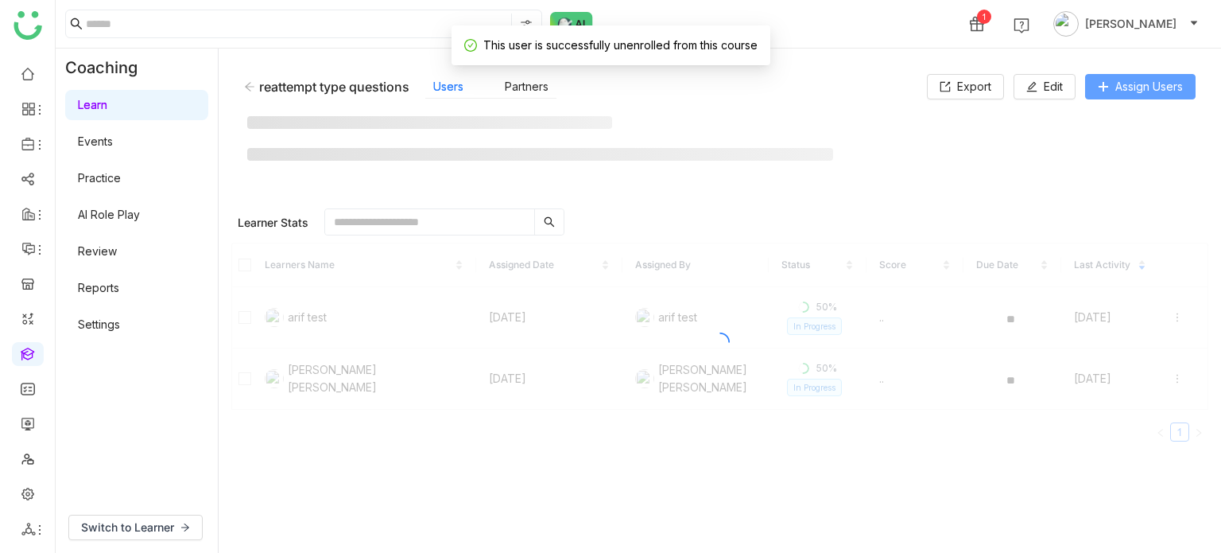
click at [1153, 82] on span "Assign Users" at bounding box center [1149, 86] width 68 height 17
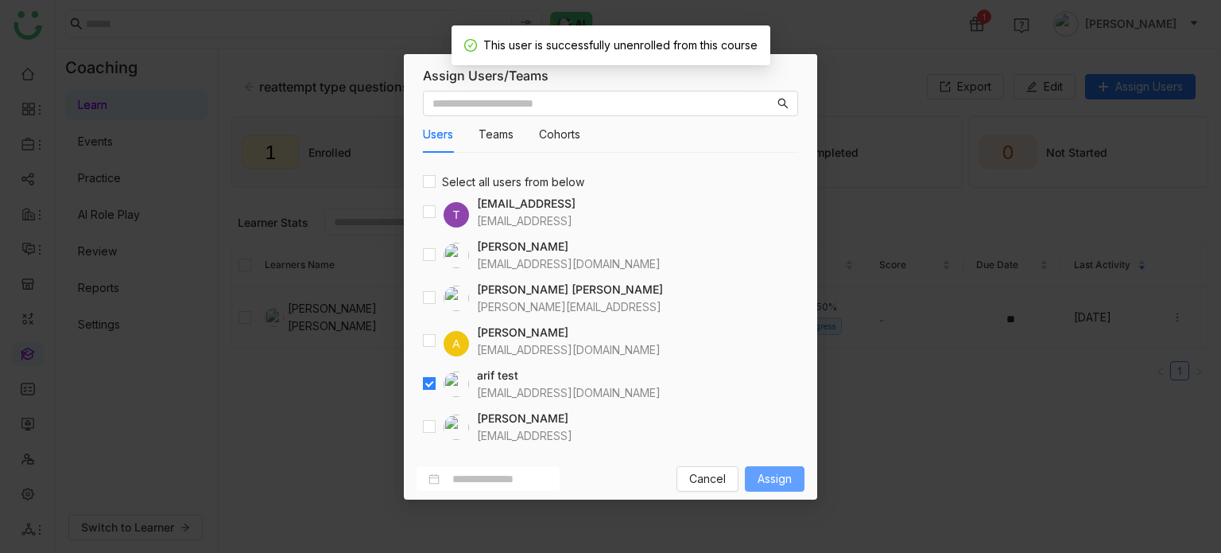
click at [773, 473] on span "Assign" at bounding box center [775, 478] width 34 height 17
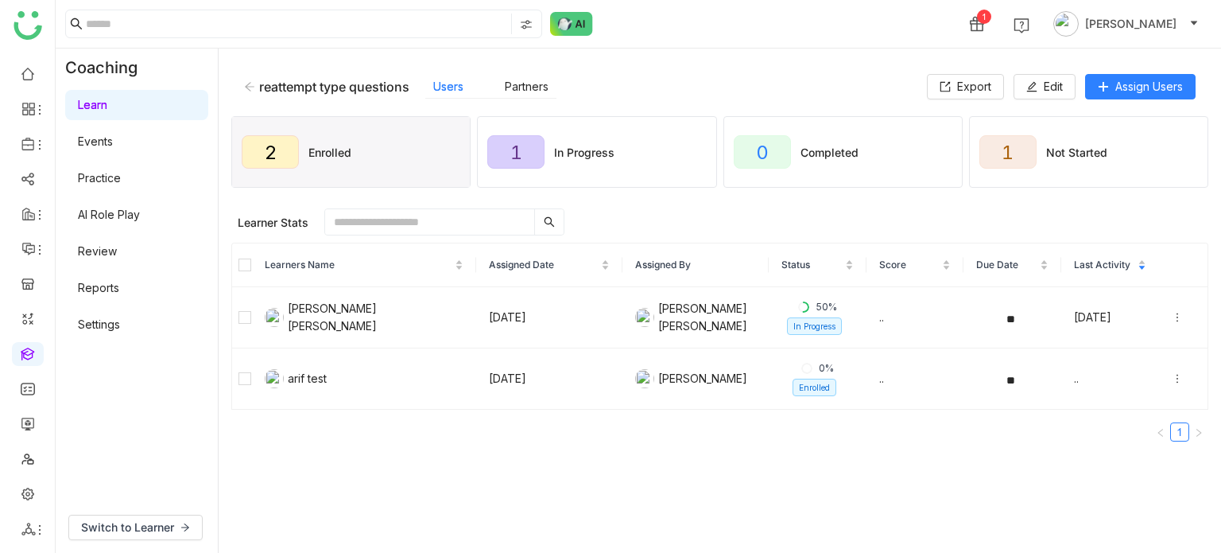
click at [103, 244] on link "Review" at bounding box center [97, 251] width 39 height 14
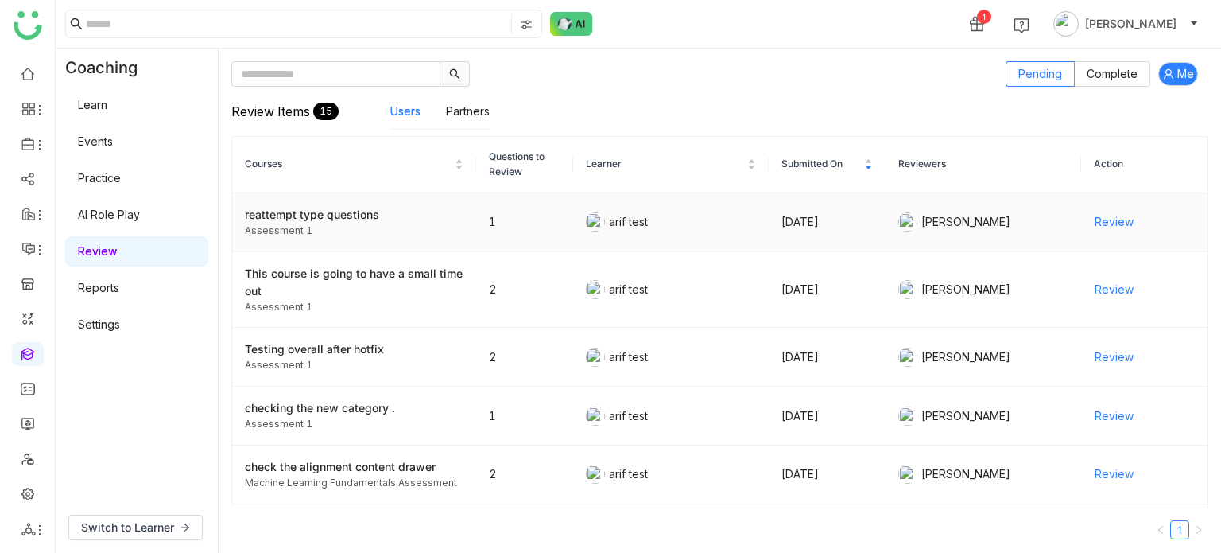
click at [337, 231] on div "Assessment 1" at bounding box center [354, 230] width 219 height 15
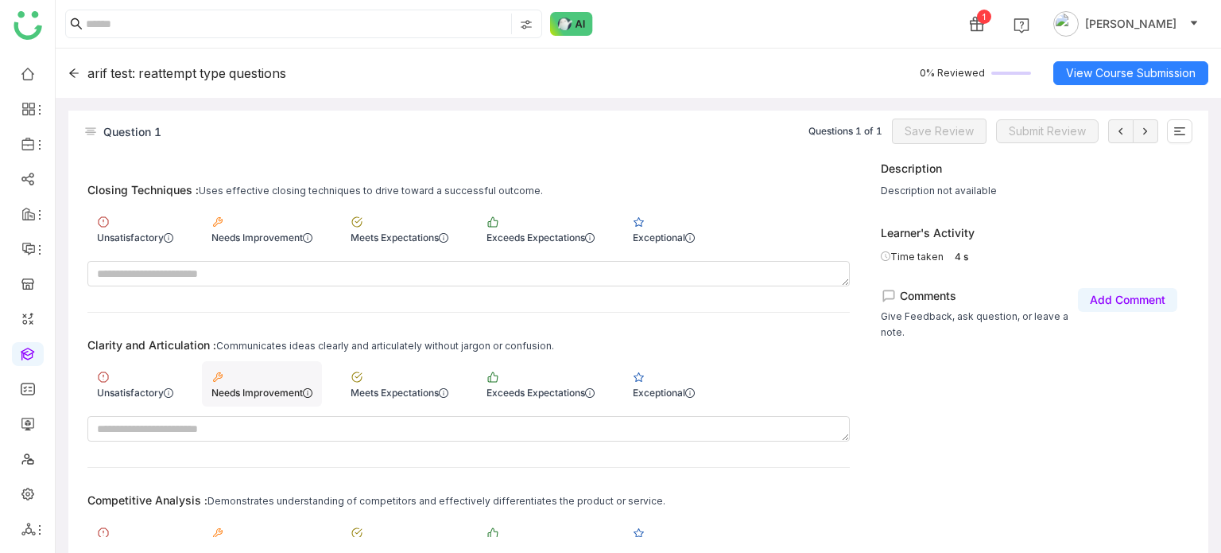
scroll to position [159, 0]
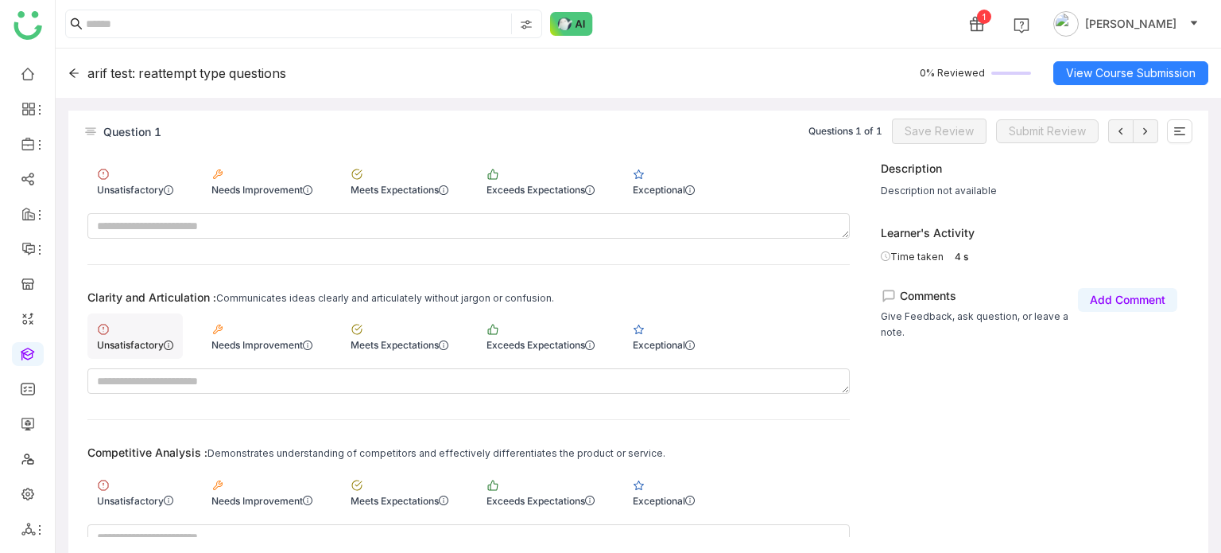
click at [180, 346] on div "Unsatisfactory" at bounding box center [134, 335] width 95 height 45
drag, startPoint x: 118, startPoint y: 456, endPoint x: 138, endPoint y: 406, distance: 53.1
click at [118, 456] on div "Competitive Analysis :" at bounding box center [147, 452] width 120 height 14
click at [132, 470] on div "Competitive Analysis : Demonstrates understanding of competitors and effectivel…" at bounding box center [468, 496] width 762 height 103
click at [135, 170] on div "Unsatisfactory" at bounding box center [134, 180] width 95 height 45
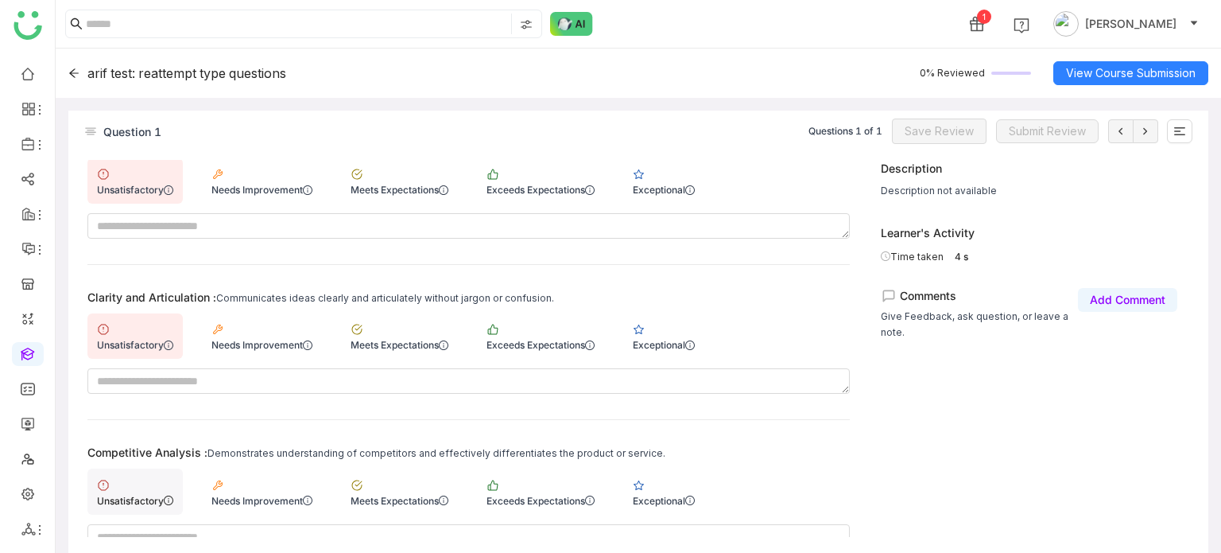
click at [142, 490] on div "Unsatisfactory" at bounding box center [134, 490] width 95 height 45
click at [950, 126] on span "Save Review" at bounding box center [939, 130] width 69 height 17
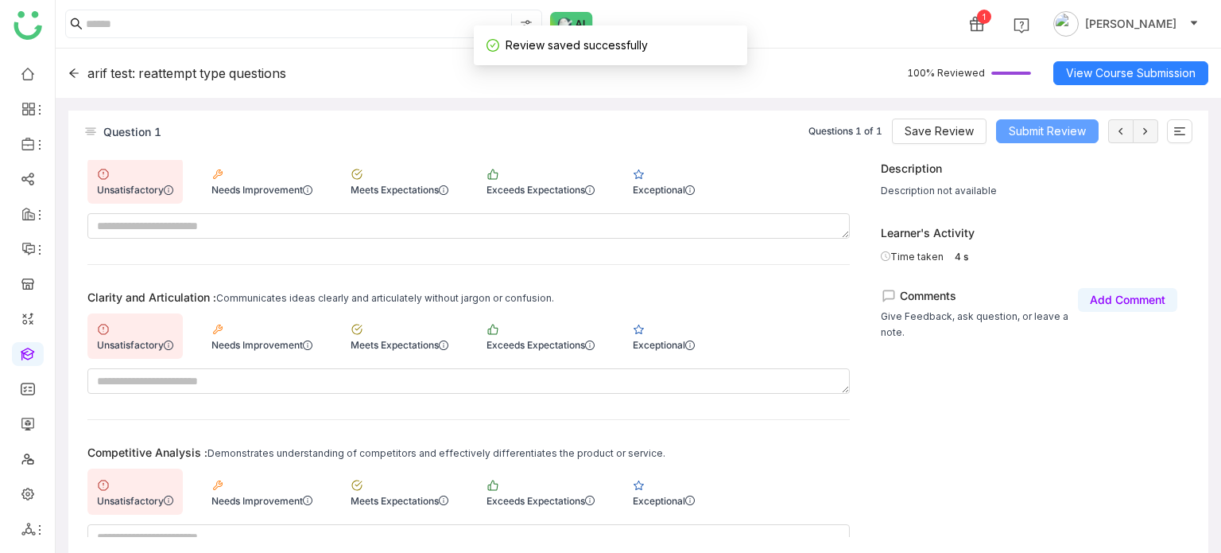
click at [1072, 134] on span "Submit Review" at bounding box center [1047, 130] width 77 height 17
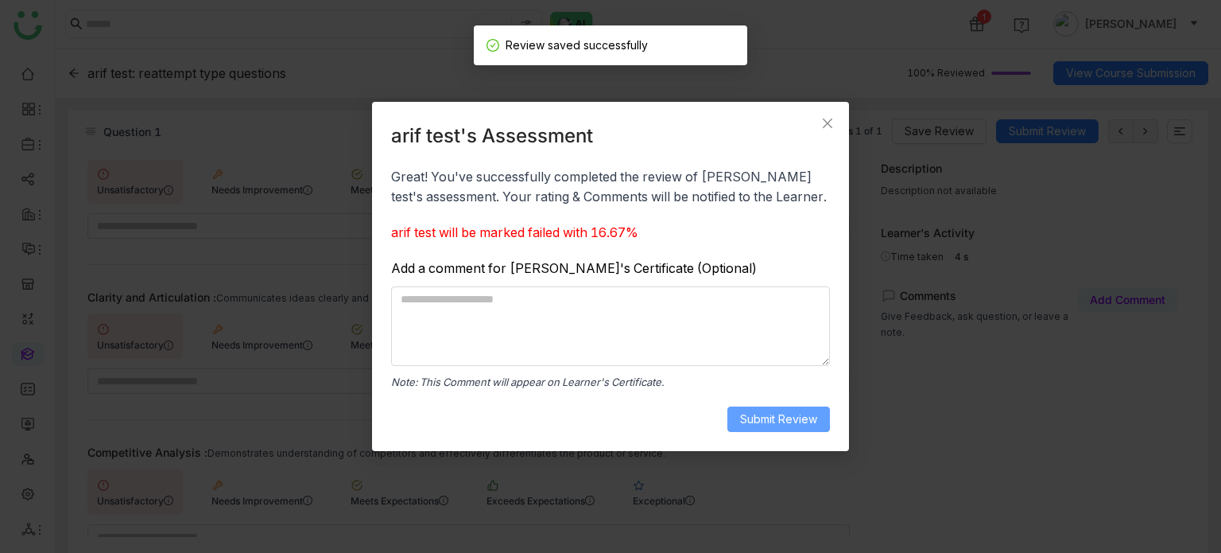
click at [809, 417] on span "Submit Review" at bounding box center [778, 418] width 77 height 17
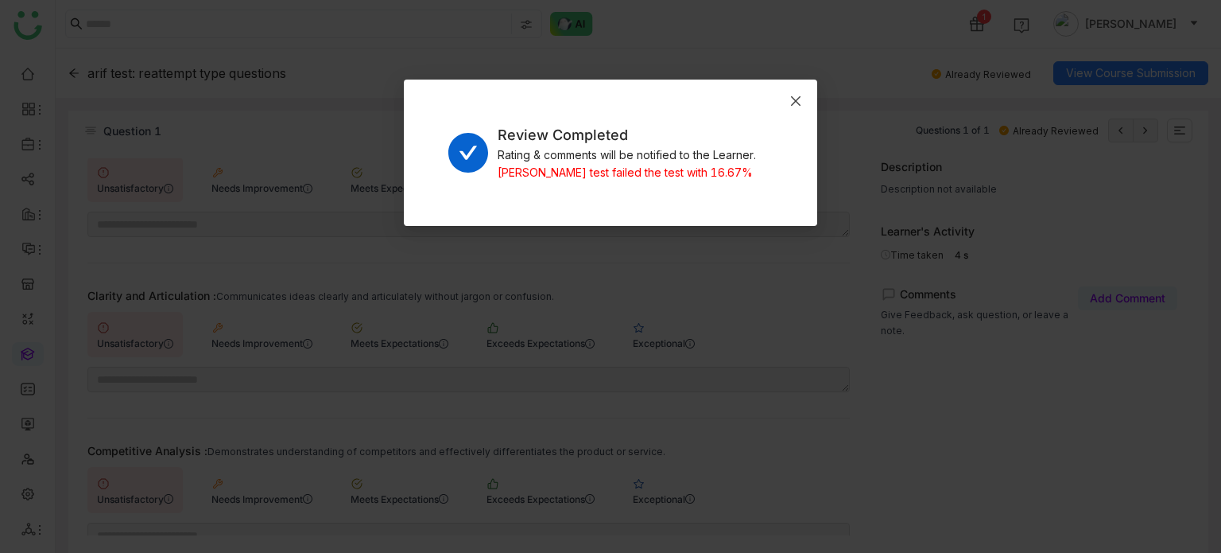
click at [801, 107] on span "Close" at bounding box center [795, 101] width 43 height 43
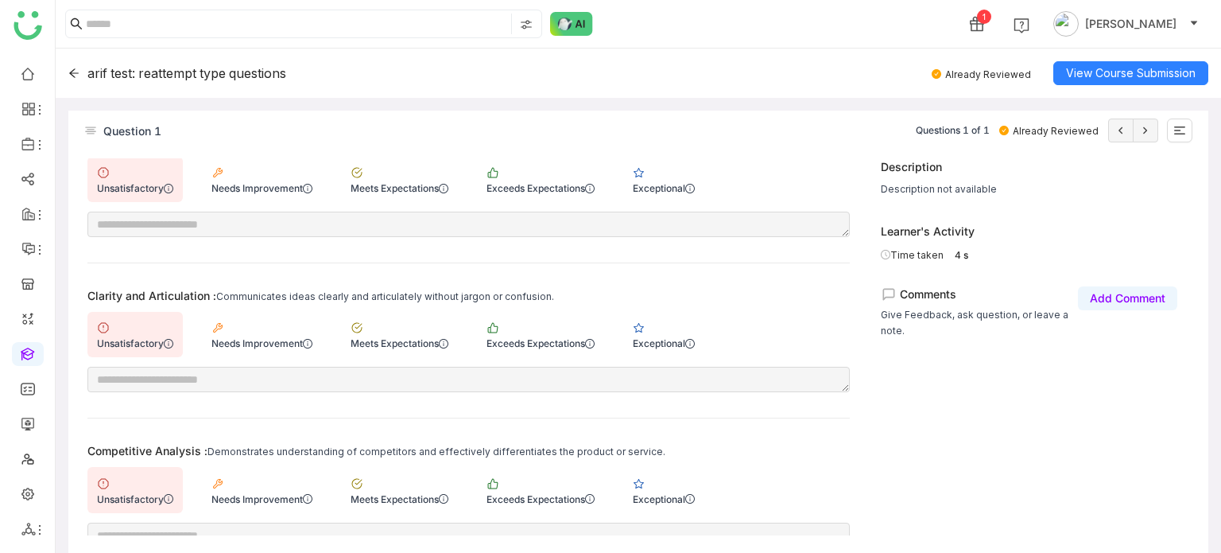
click at [80, 70] on div "arif test: reattempt type questions" at bounding box center [177, 73] width 218 height 16
click at [77, 71] on icon at bounding box center [73, 73] width 11 height 11
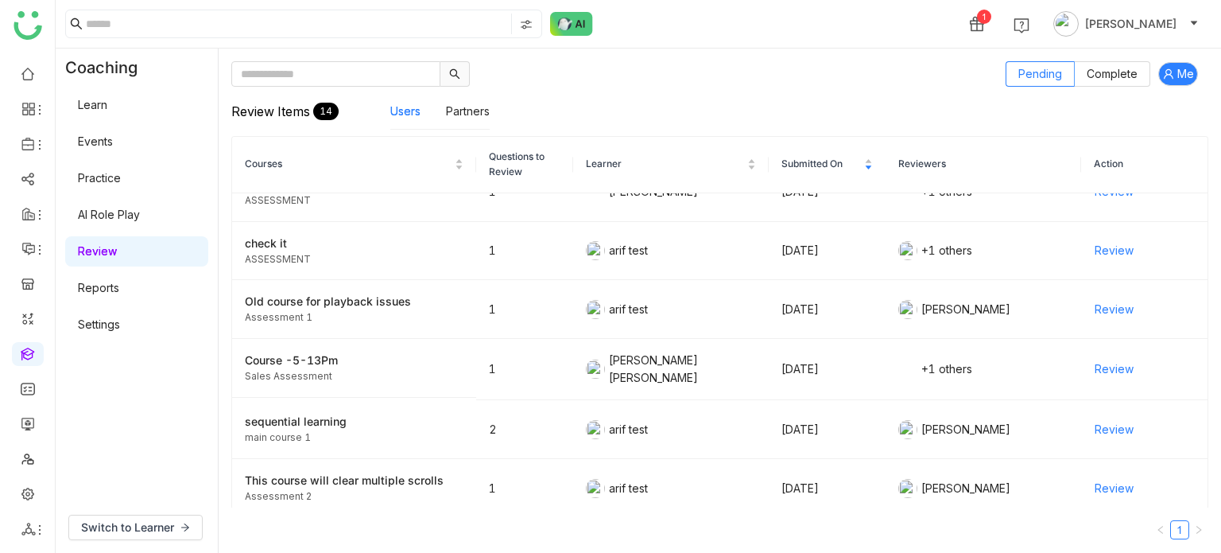
scroll to position [284, 0]
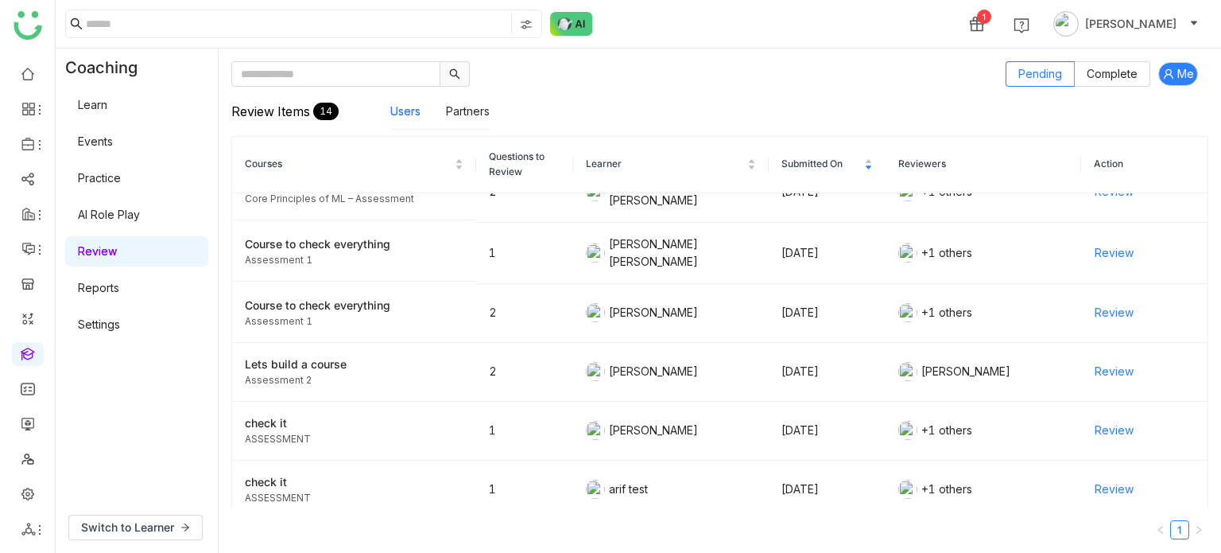
click at [677, 69] on div at bounding box center [612, 73] width 763 height 25
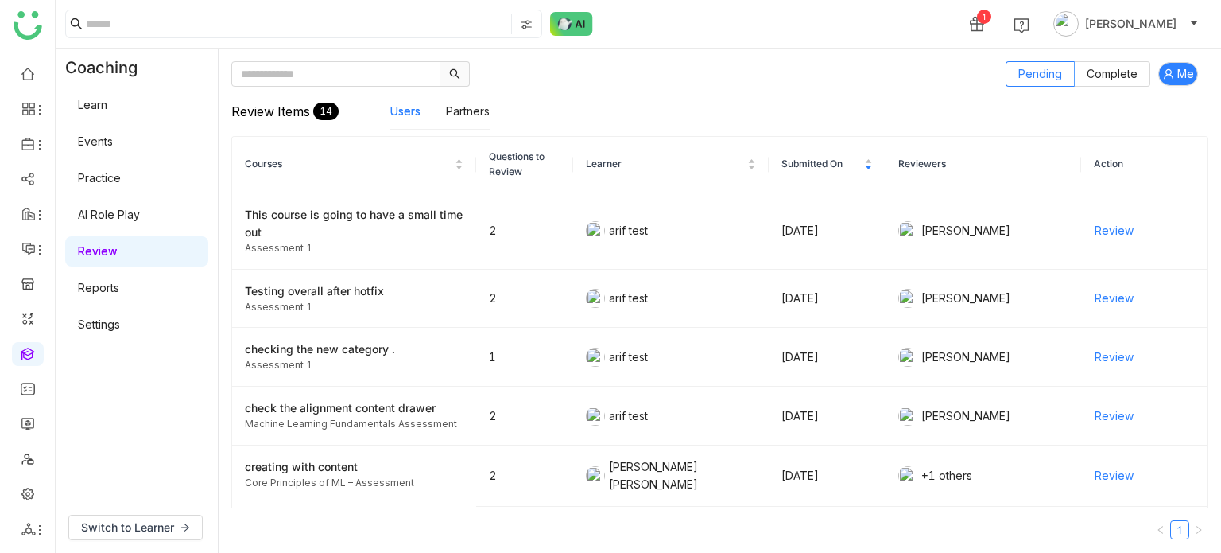
click at [695, 87] on div "Review Items 14 Users Partners" at bounding box center [719, 111] width 977 height 49
click at [35, 78] on link at bounding box center [28, 73] width 14 height 14
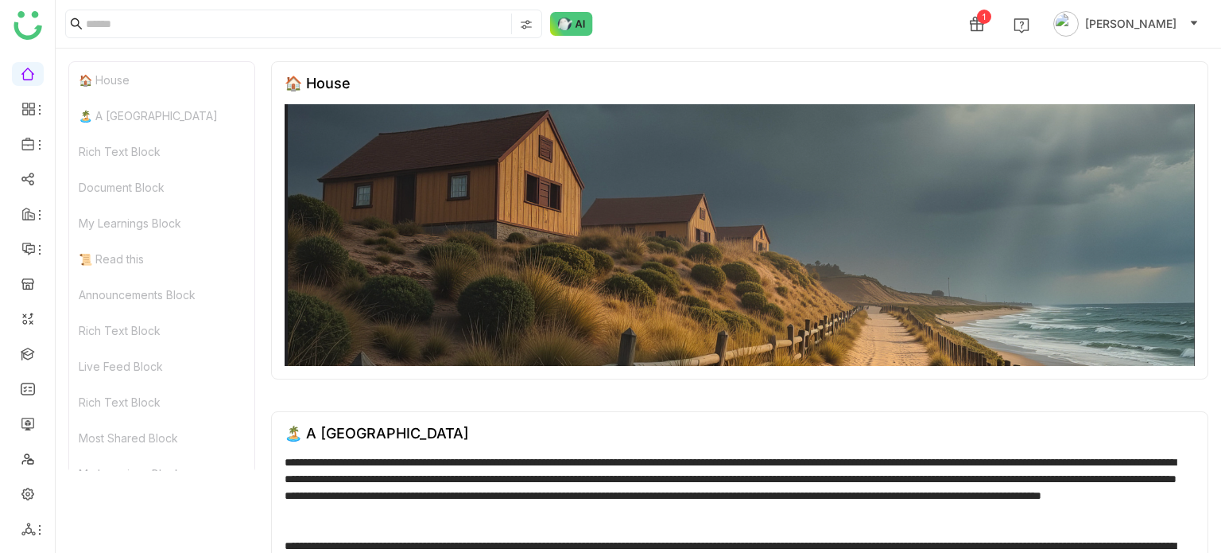
click at [825, 29] on div "1 [PERSON_NAME]" at bounding box center [639, 24] width 1166 height 48
click at [31, 324] on link at bounding box center [28, 318] width 14 height 14
click at [29, 359] on link at bounding box center [28, 353] width 14 height 14
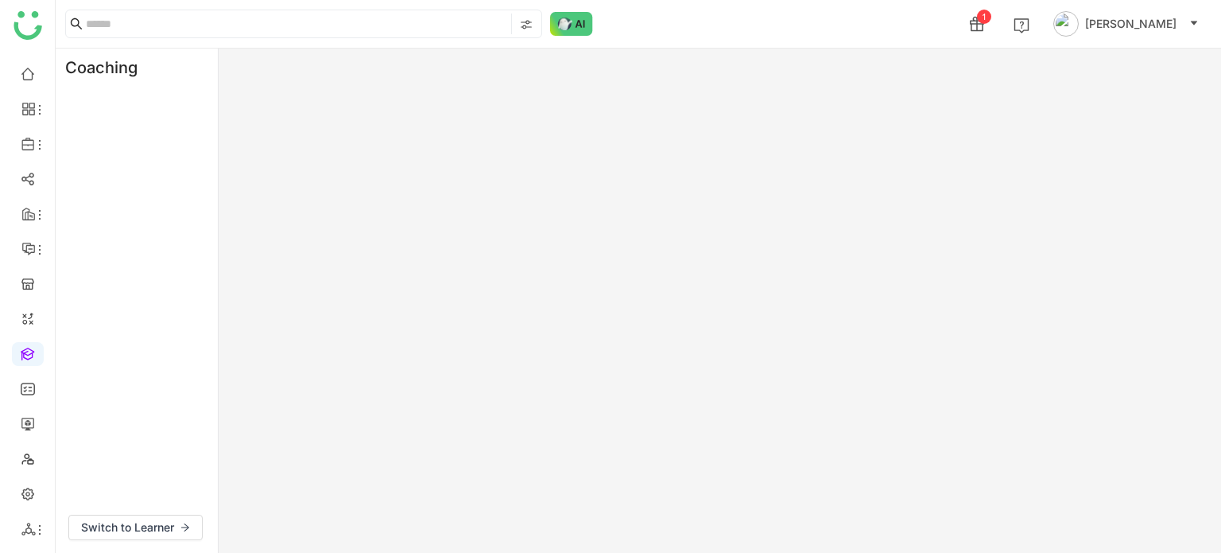
click at [592, 42] on div "1 [PERSON_NAME]" at bounding box center [639, 24] width 1166 height 48
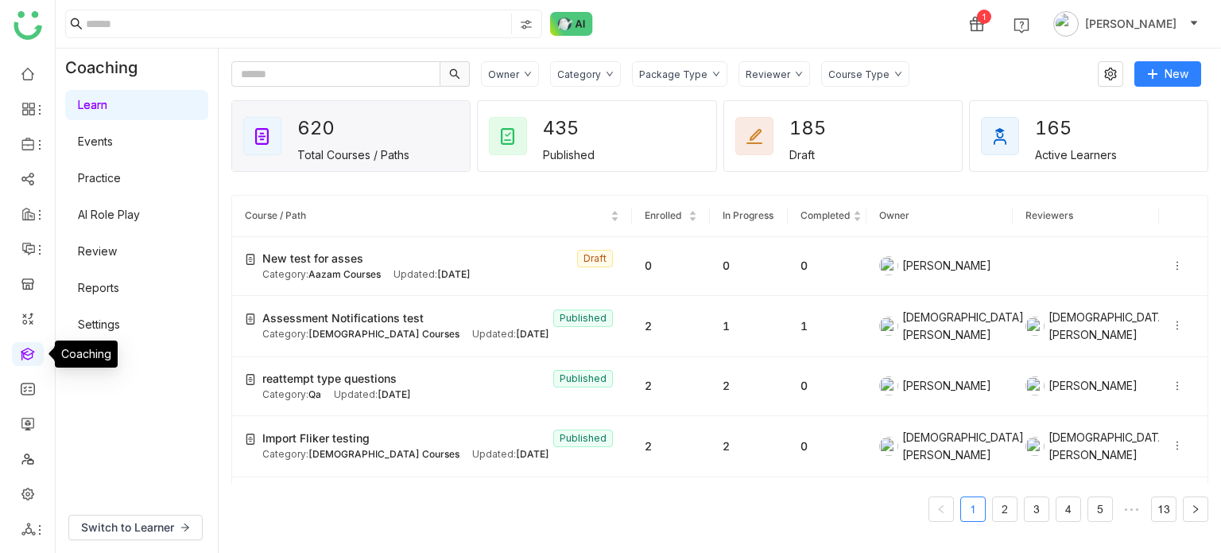
click at [27, 355] on link at bounding box center [28, 353] width 14 height 14
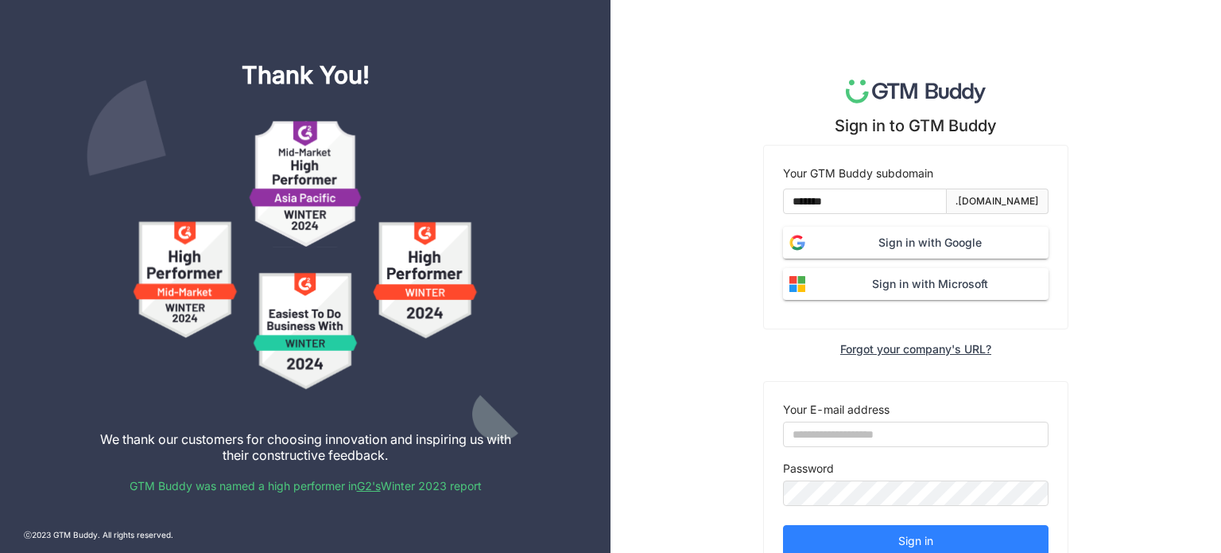
click at [880, 235] on span "Sign in with Google" at bounding box center [930, 242] width 237 height 17
click at [900, 237] on span "Sign in with Google" at bounding box center [930, 242] width 237 height 17
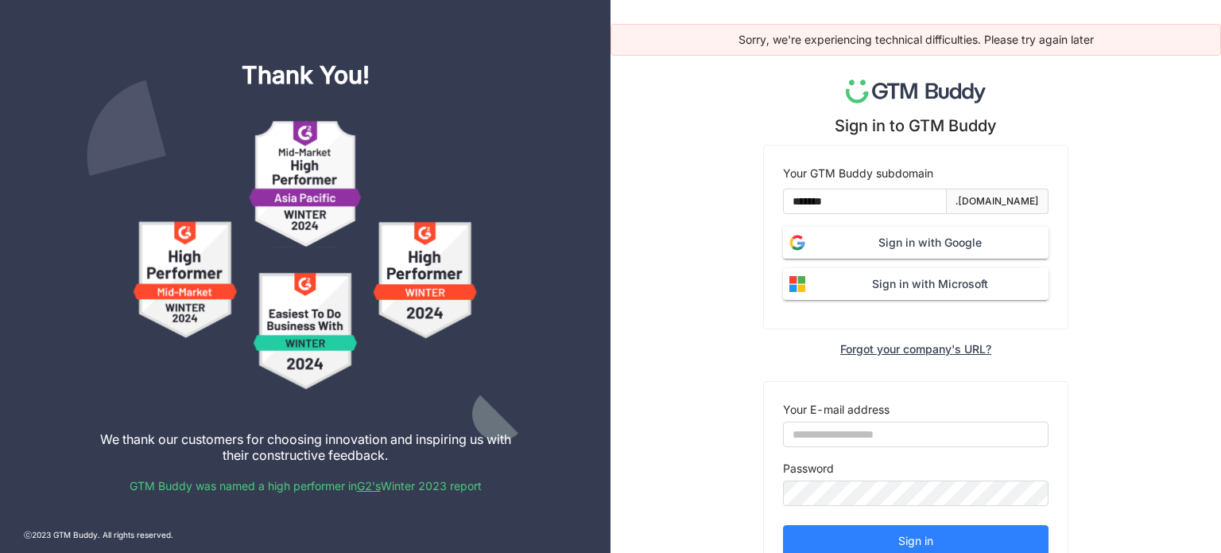
click at [951, 236] on span "Sign in with Google" at bounding box center [930, 242] width 237 height 17
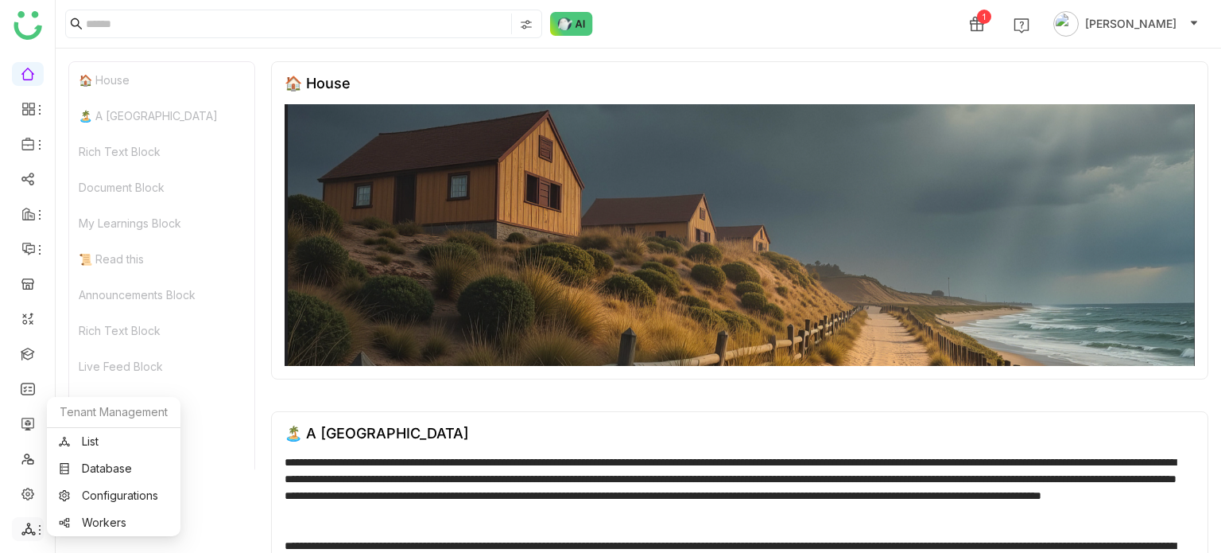
click at [24, 530] on icon at bounding box center [28, 529] width 14 height 14
click at [137, 437] on link "List" at bounding box center [114, 441] width 110 height 11
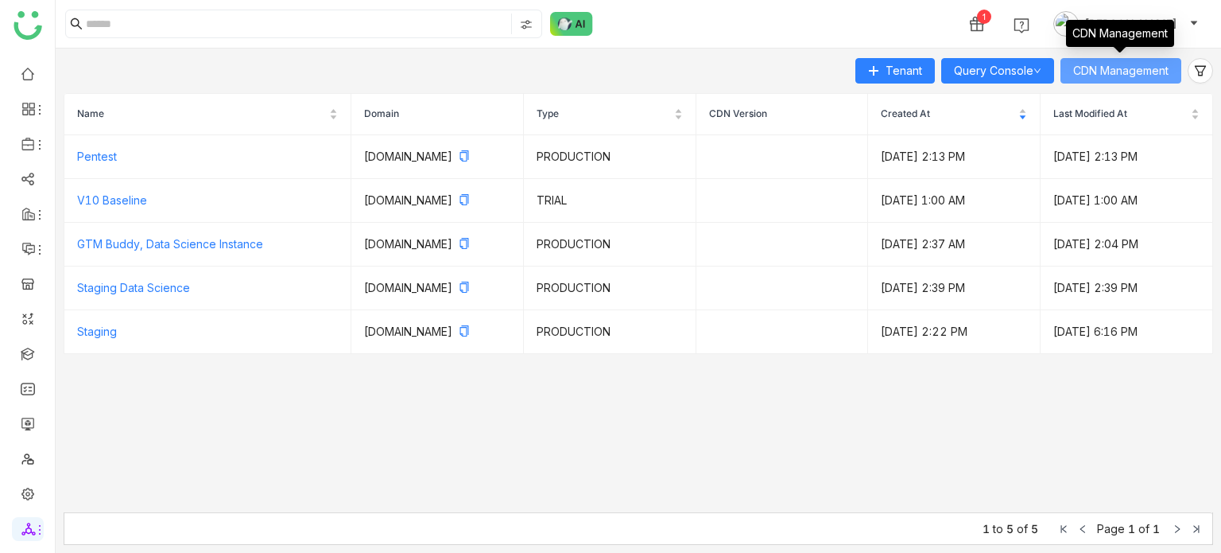
click at [1094, 79] on button "CDN Management" at bounding box center [1121, 70] width 121 height 25
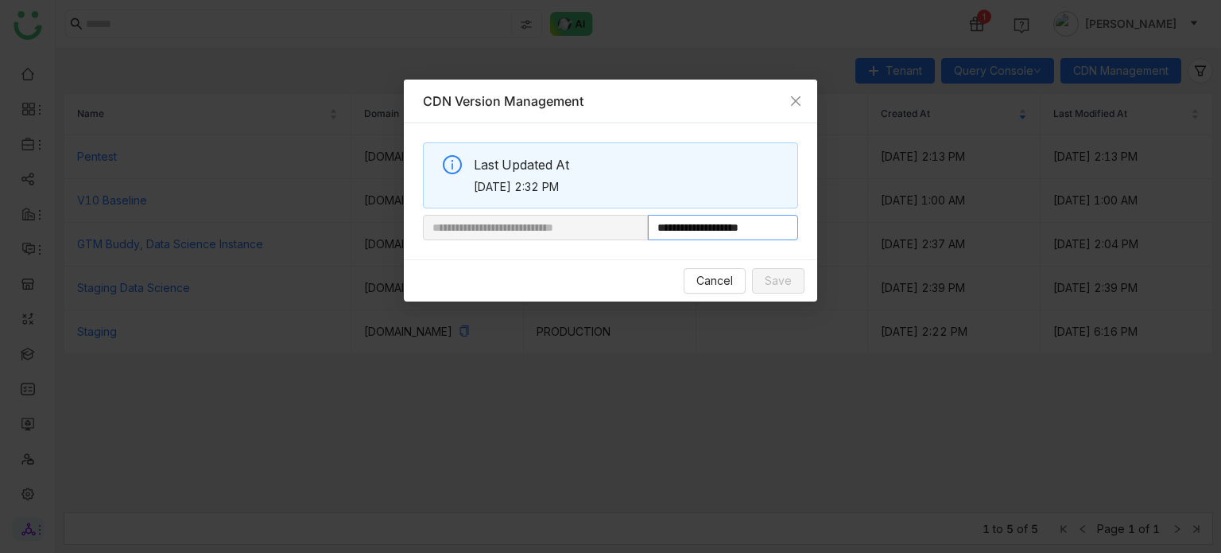
drag, startPoint x: 702, startPoint y: 233, endPoint x: 772, endPoint y: 246, distance: 71.1
click at [772, 246] on div "**********" at bounding box center [610, 191] width 413 height 136
paste input "**********"
type input "**********"
click at [777, 282] on span "Save" at bounding box center [778, 280] width 27 height 17
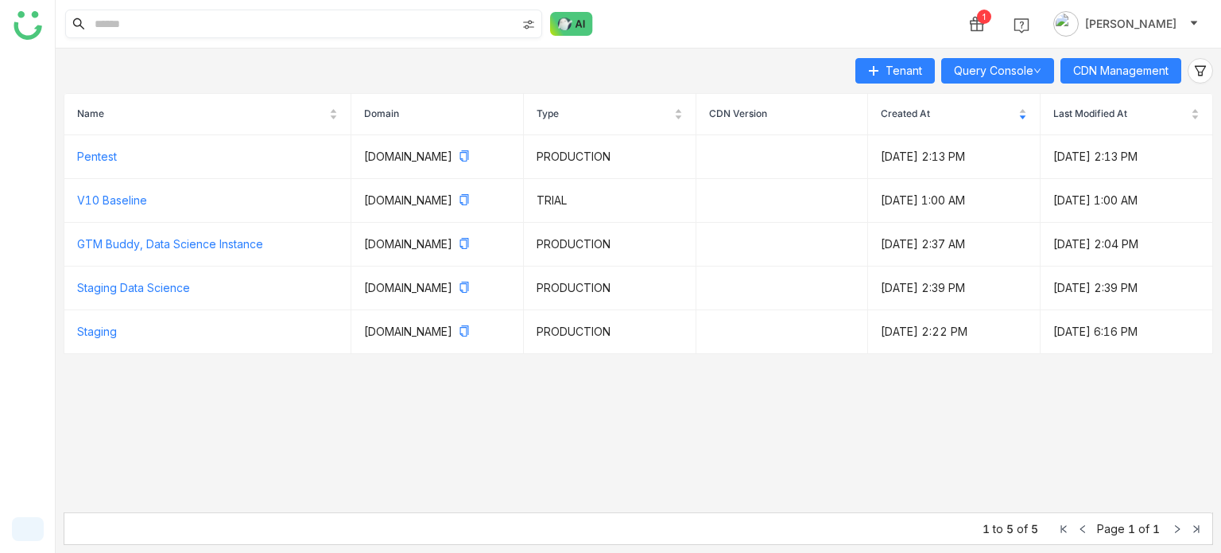
click at [531, 24] on img at bounding box center [528, 24] width 13 height 13
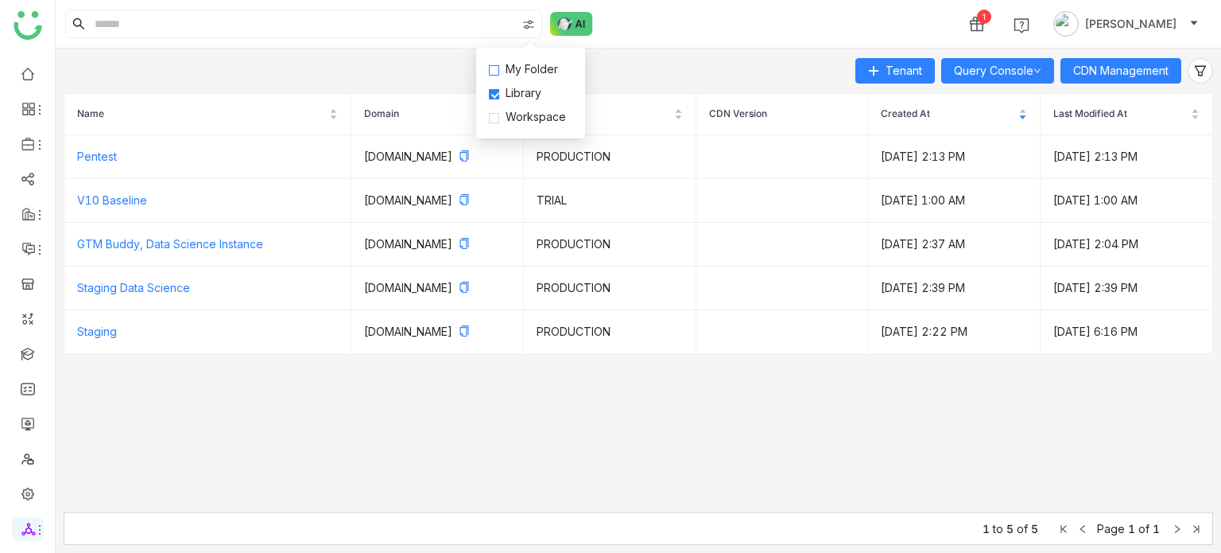
click at [531, 75] on span "My Folder" at bounding box center [531, 68] width 65 height 17
click at [530, 120] on span "Workspace" at bounding box center [535, 116] width 73 height 17
click at [530, 95] on span "Library" at bounding box center [523, 92] width 48 height 17
click at [536, 73] on span "My Folder" at bounding box center [531, 68] width 65 height 17
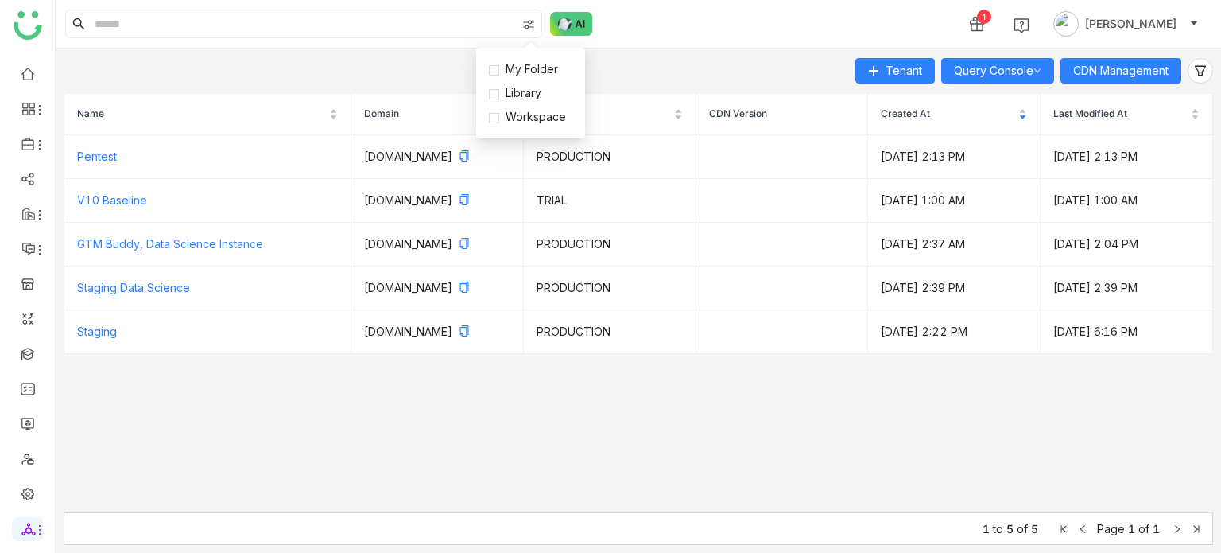
click at [652, 14] on div "1 [PERSON_NAME]" at bounding box center [639, 24] width 1166 height 48
click at [417, 12] on input at bounding box center [303, 23] width 425 height 27
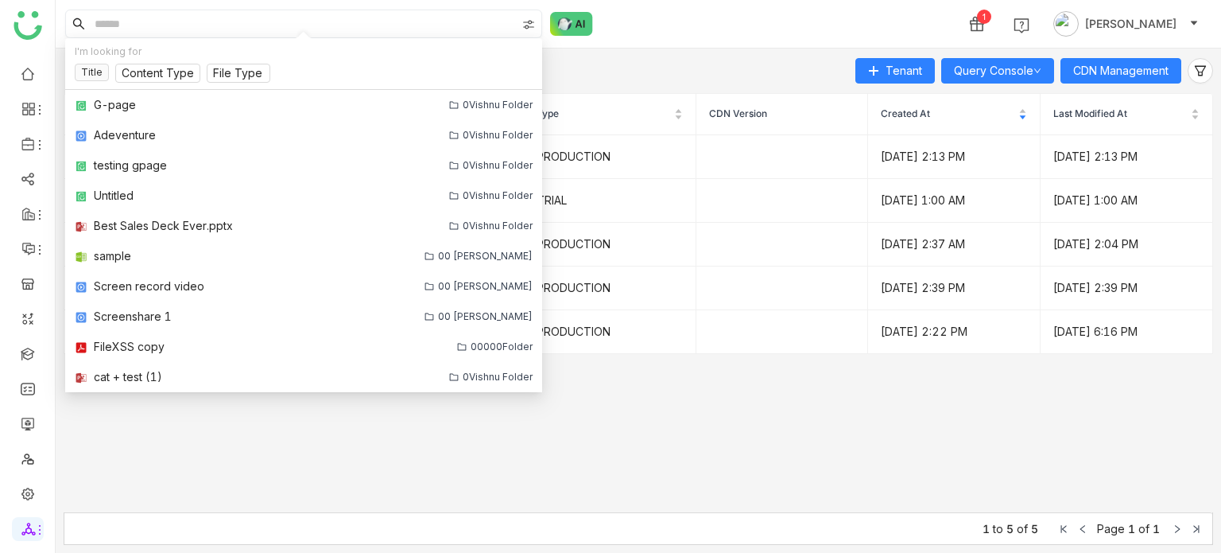
click at [534, 27] on img at bounding box center [528, 24] width 13 height 13
click at [557, 66] on span "My Folder" at bounding box center [531, 68] width 65 height 17
click at [378, 25] on input at bounding box center [303, 23] width 425 height 27
click at [805, 47] on div "1 [PERSON_NAME]" at bounding box center [639, 24] width 1166 height 48
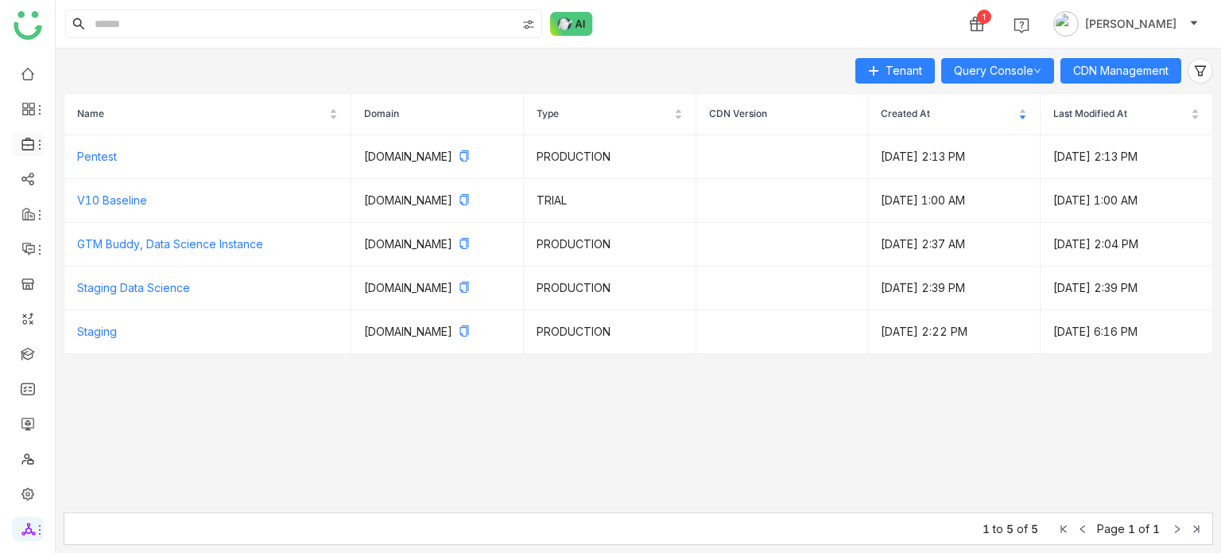
click at [19, 139] on div at bounding box center [28, 144] width 32 height 14
click at [118, 230] on link "Library" at bounding box center [110, 235] width 103 height 11
click at [32, 143] on icon at bounding box center [28, 144] width 14 height 14
click at [97, 236] on link "Library" at bounding box center [110, 235] width 103 height 11
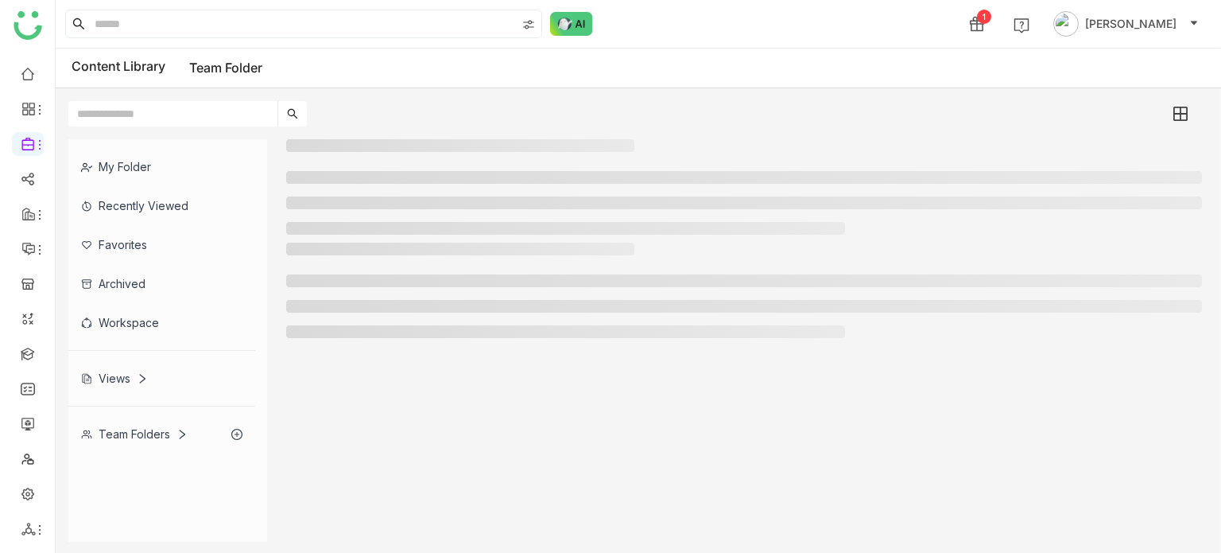
click at [436, 111] on div at bounding box center [635, 107] width 1158 height 38
click at [191, 158] on div "My Folder" at bounding box center [161, 166] width 187 height 39
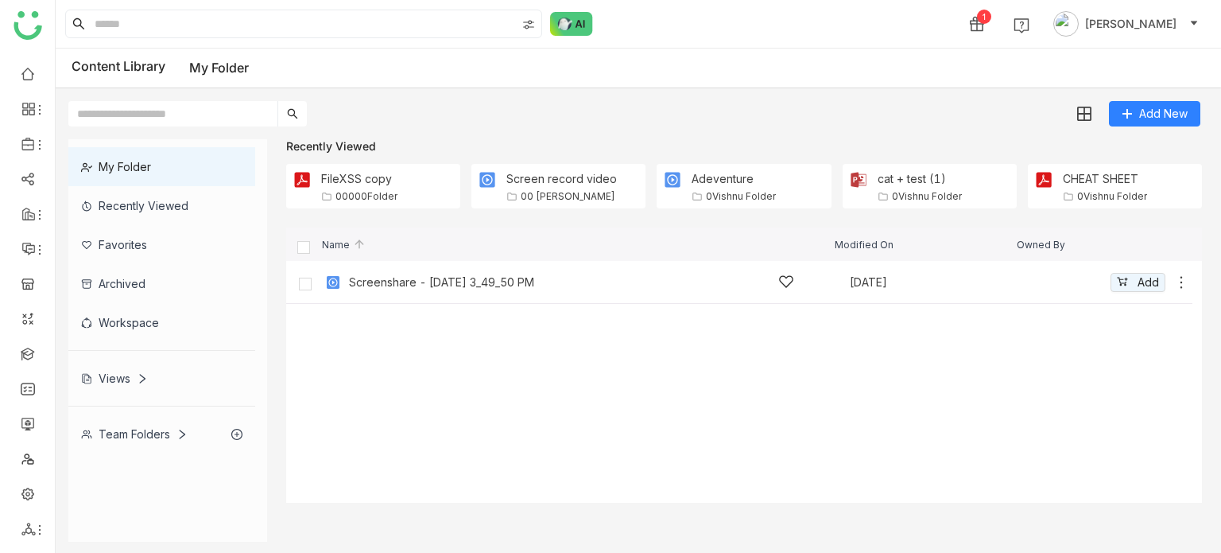
click at [1176, 275] on icon at bounding box center [1181, 282] width 16 height 16
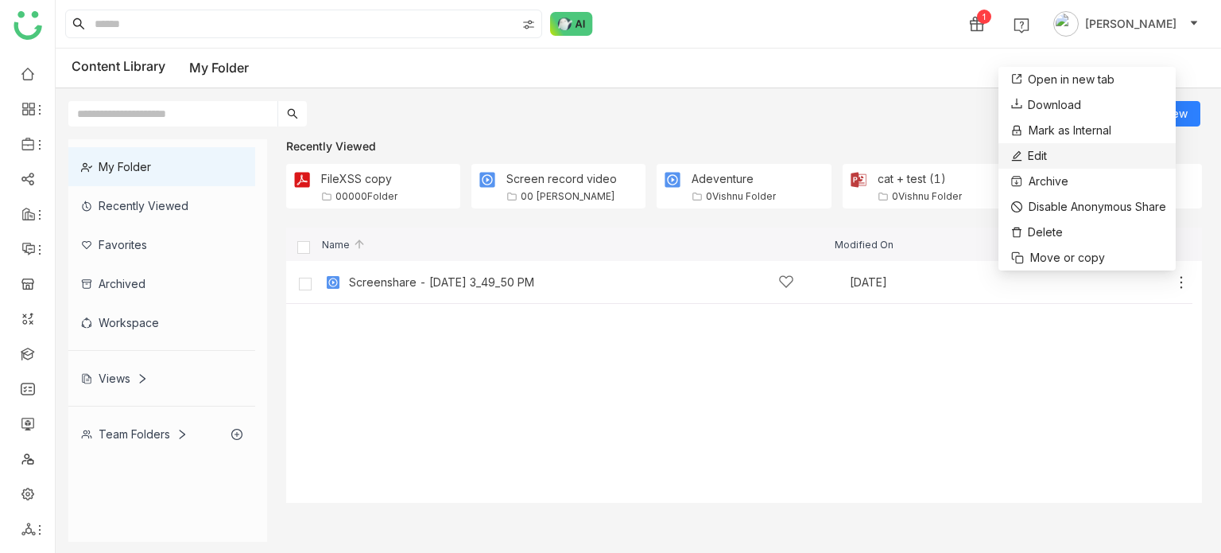
click at [1073, 150] on li "Edit" at bounding box center [1087, 155] width 177 height 25
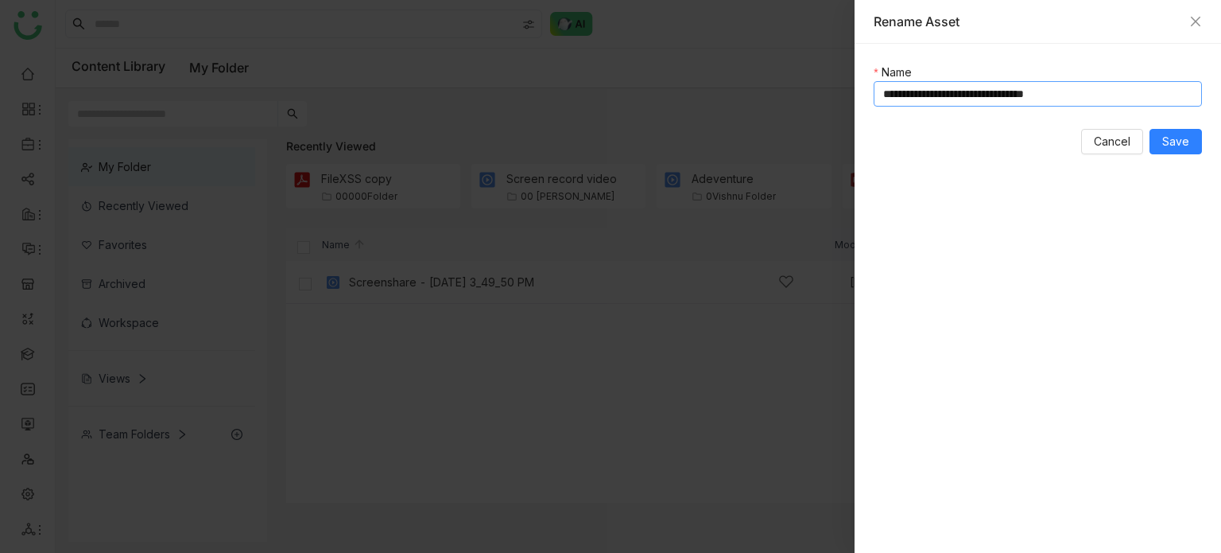
drag, startPoint x: 1129, startPoint y: 95, endPoint x: 749, endPoint y: 76, distance: 380.5
click at [749, 76] on div "**********" at bounding box center [610, 276] width 1221 height 553
type input "*"
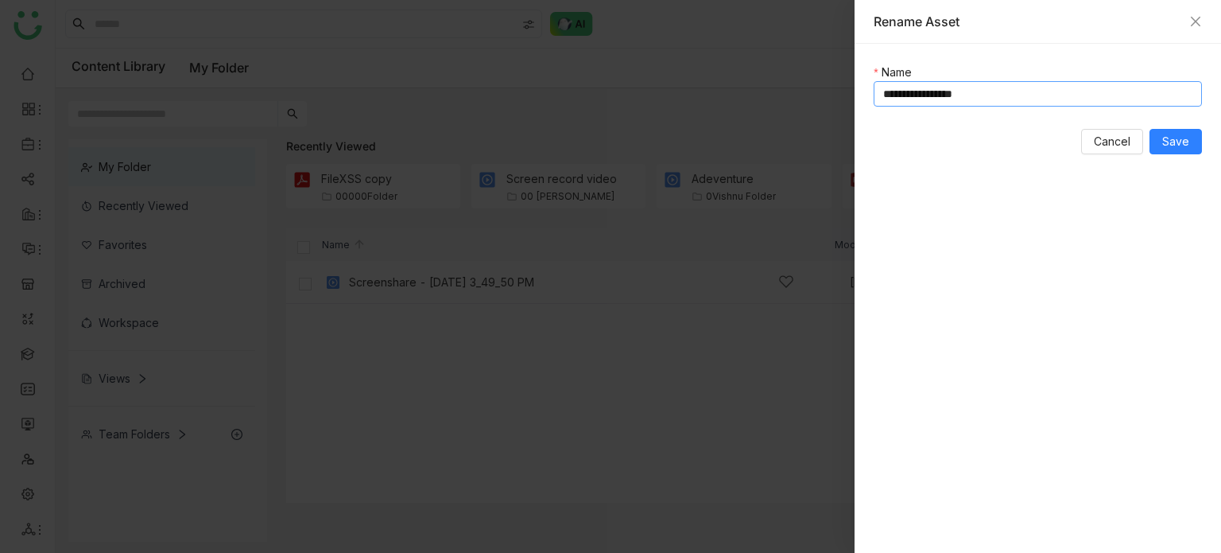
type input "**********"
click at [1171, 133] on span "Save" at bounding box center [1175, 141] width 27 height 17
click at [1192, 145] on button "Save" at bounding box center [1176, 141] width 52 height 25
click at [1197, 23] on icon "Close" at bounding box center [1196, 22] width 10 height 10
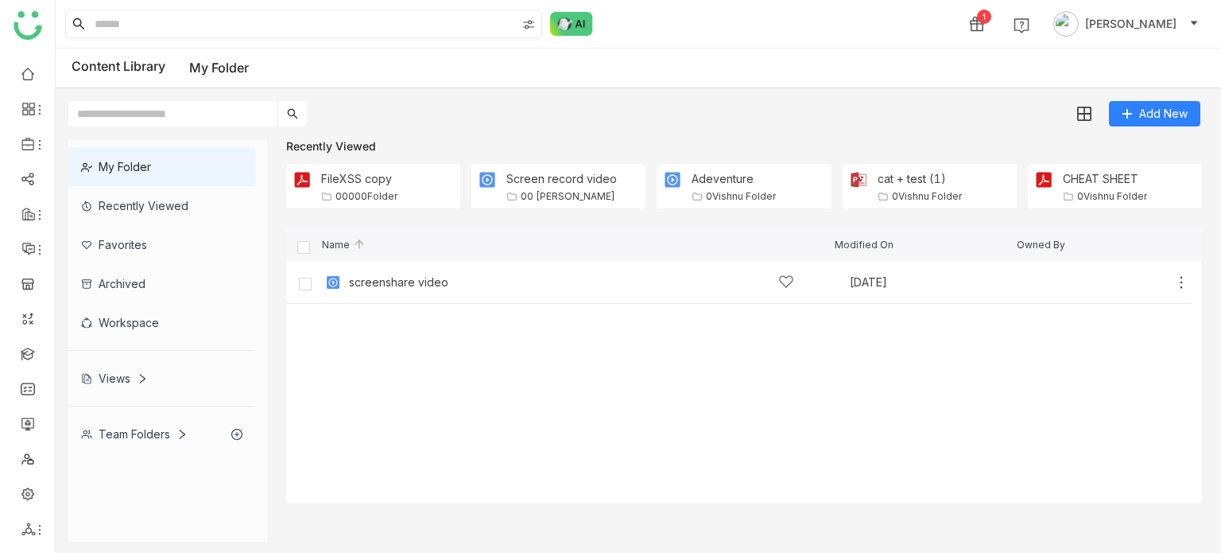
click at [530, 29] on img at bounding box center [528, 24] width 13 height 13
drag, startPoint x: 534, startPoint y: 63, endPoint x: 534, endPoint y: 72, distance: 9.5
click at [534, 65] on span "My Folder" at bounding box center [531, 68] width 65 height 17
click at [531, 106] on nz-checkbox-group "My Folder Library Workspace" at bounding box center [530, 92] width 83 height 65
click at [534, 93] on span "Library" at bounding box center [523, 92] width 48 height 17
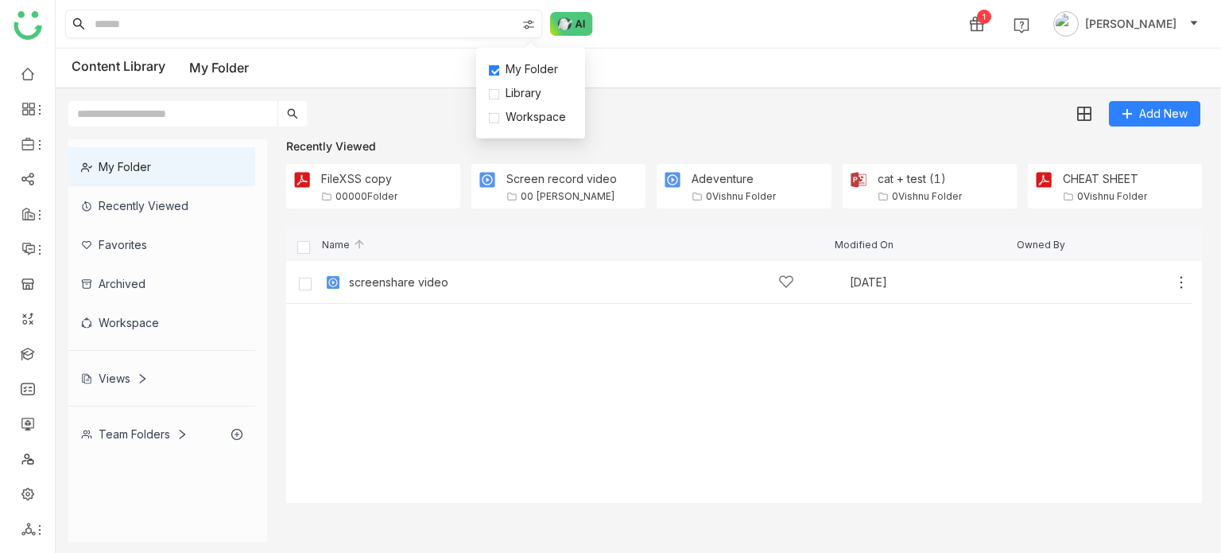
click at [440, 25] on input at bounding box center [303, 23] width 425 height 27
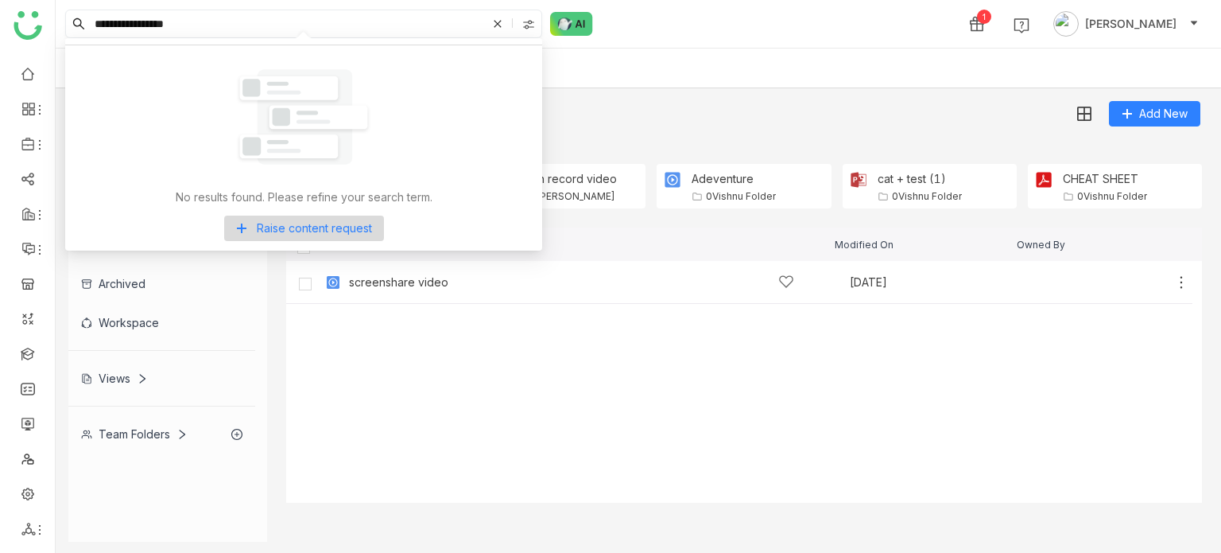
type input "**********"
click at [497, 22] on icon at bounding box center [497, 23] width 7 height 7
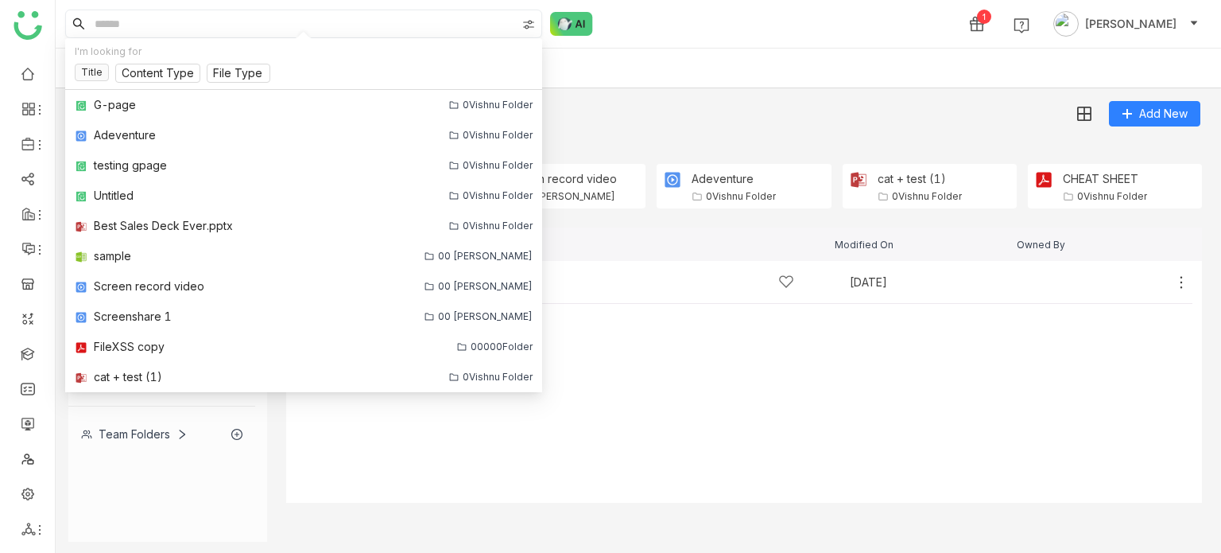
click at [522, 25] on img at bounding box center [528, 24] width 13 height 13
click at [527, 71] on span "My Folder" at bounding box center [531, 68] width 65 height 17
click at [661, 34] on div "1 Arif uddin" at bounding box center [639, 24] width 1166 height 48
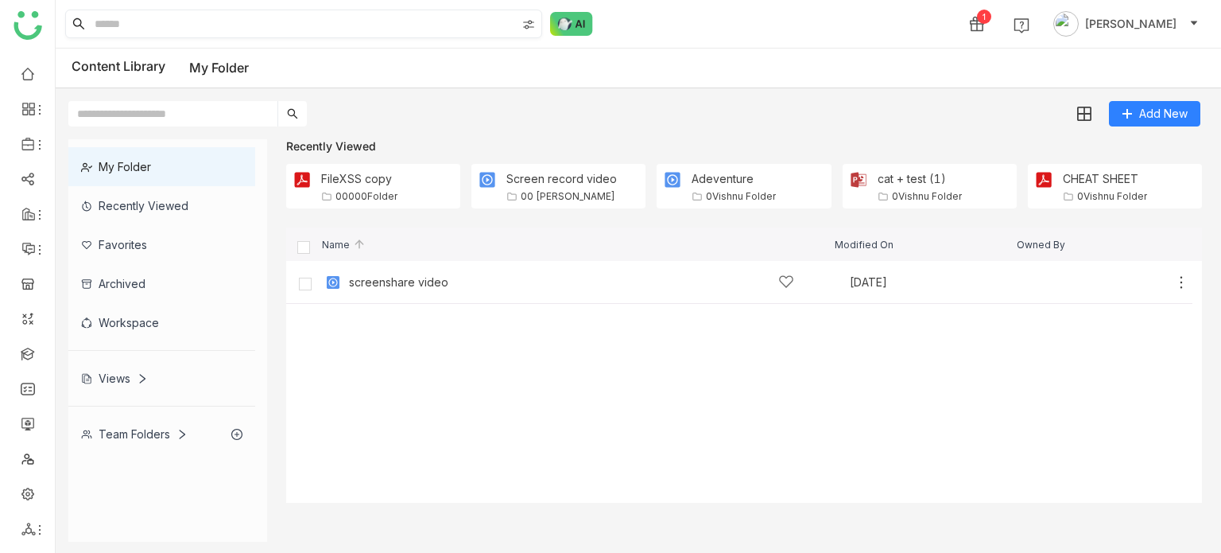
click at [529, 19] on img at bounding box center [528, 24] width 13 height 13
click at [533, 71] on span "My Folder" at bounding box center [531, 68] width 65 height 17
click at [707, 99] on div "Add New" at bounding box center [635, 107] width 1158 height 38
click at [656, 256] on div "Name Modified On Owned By" at bounding box center [744, 243] width 916 height 33
click at [522, 25] on img at bounding box center [528, 24] width 13 height 13
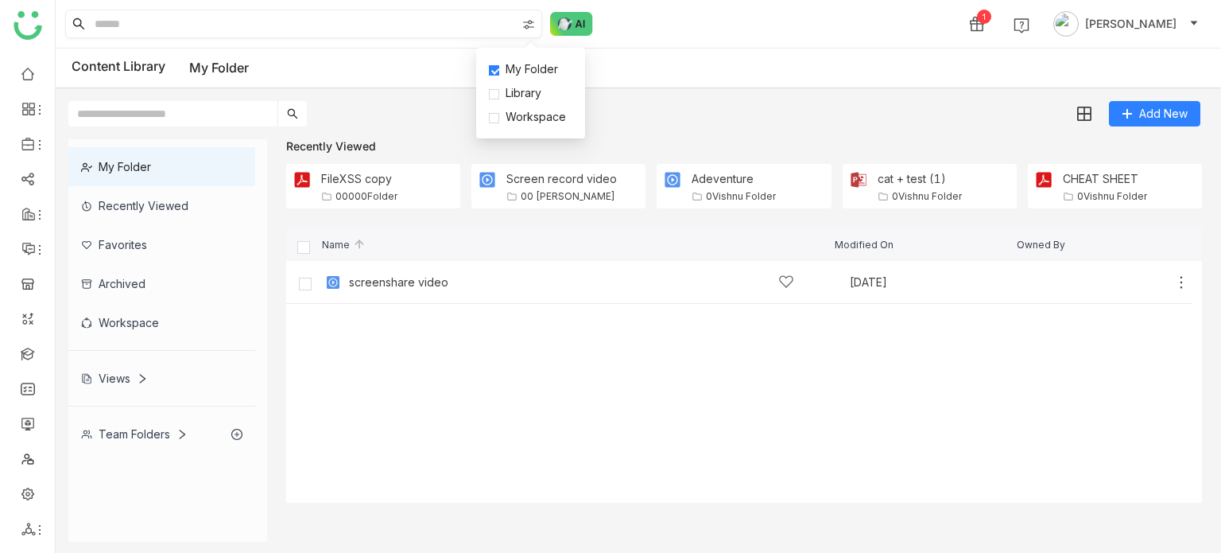
click at [453, 25] on input at bounding box center [303, 23] width 425 height 27
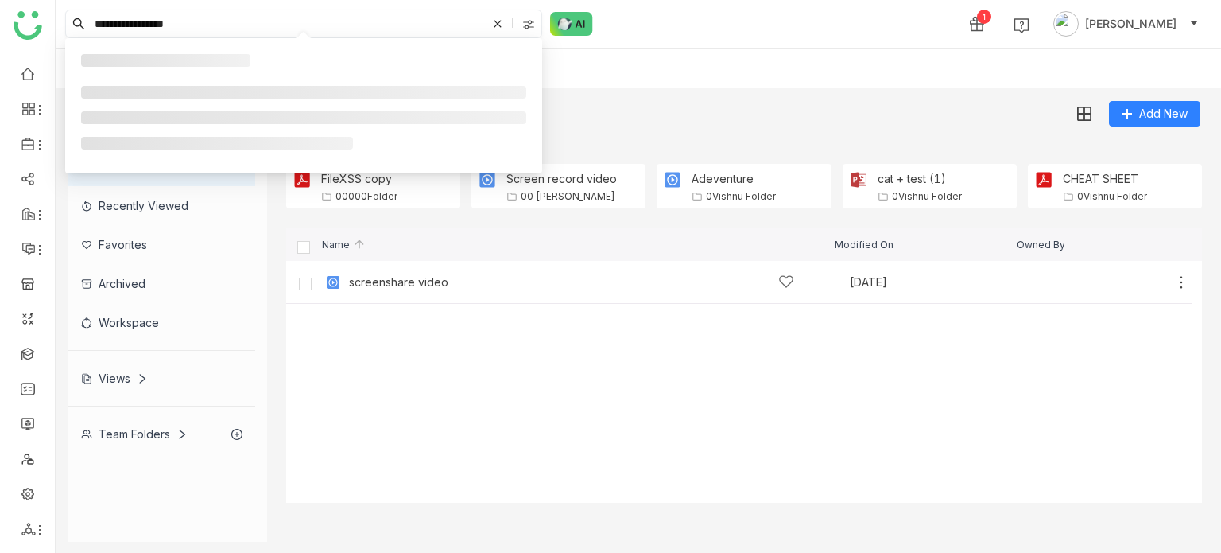
type input "**********"
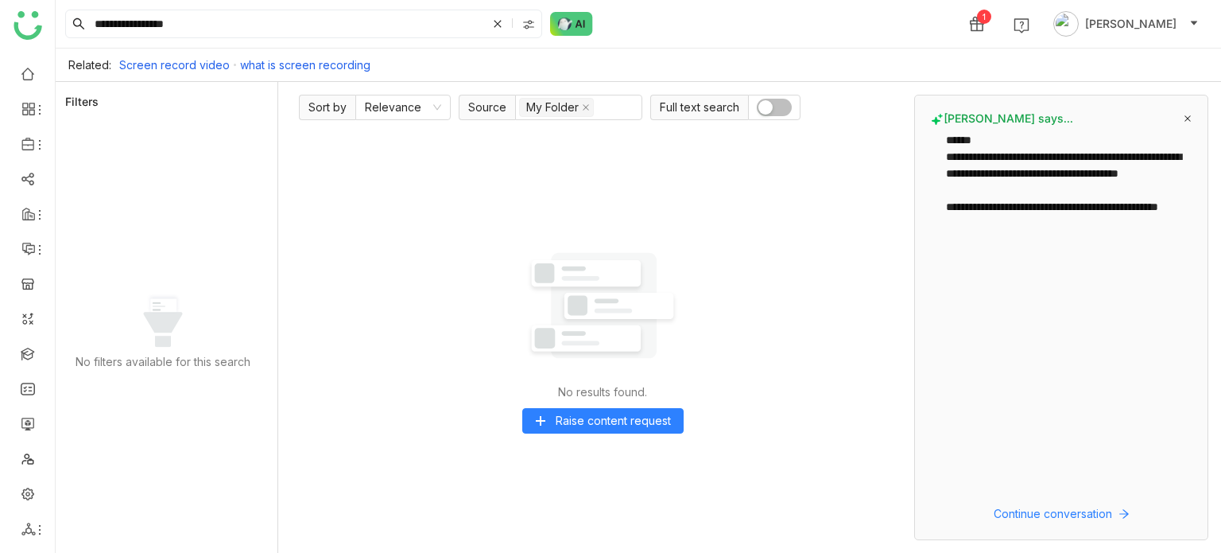
click at [779, 102] on button "button" at bounding box center [774, 107] width 35 height 17
click at [779, 102] on span "button" at bounding box center [783, 107] width 14 height 14
click at [650, 415] on span "Raise content request" at bounding box center [613, 420] width 115 height 17
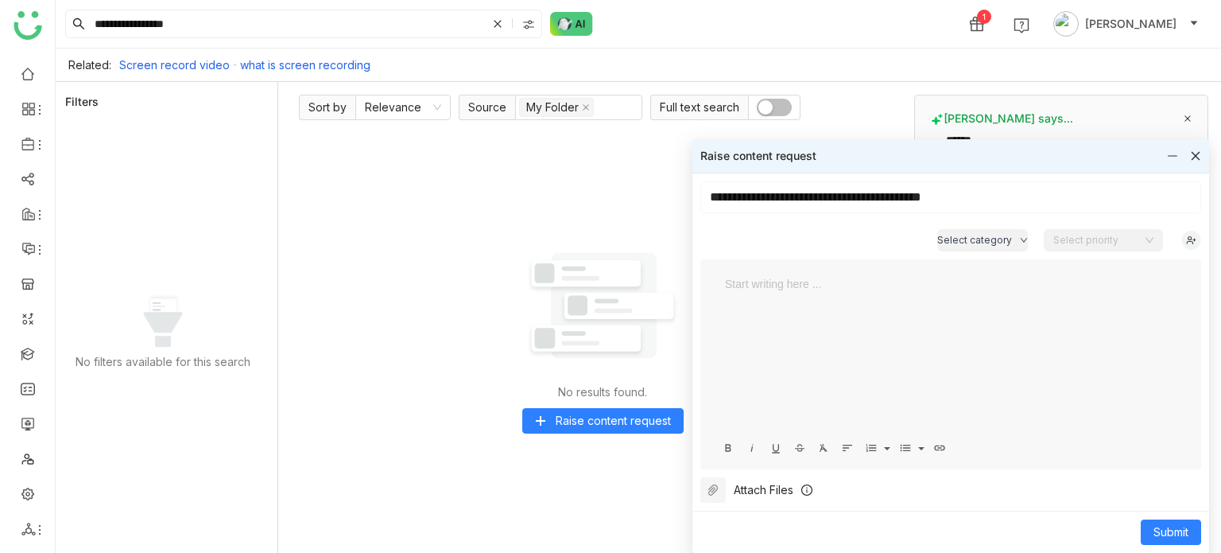
click at [1189, 152] on div at bounding box center [1184, 155] width 34 height 17
click at [1193, 153] on icon at bounding box center [1196, 155] width 9 height 9
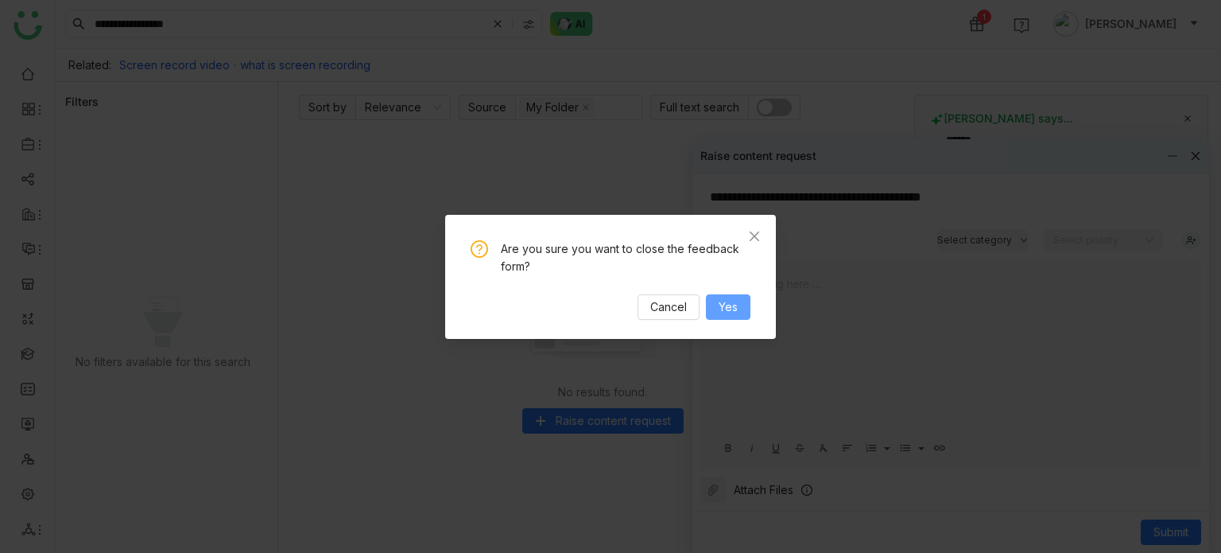
click at [739, 301] on button "Yes" at bounding box center [728, 306] width 45 height 25
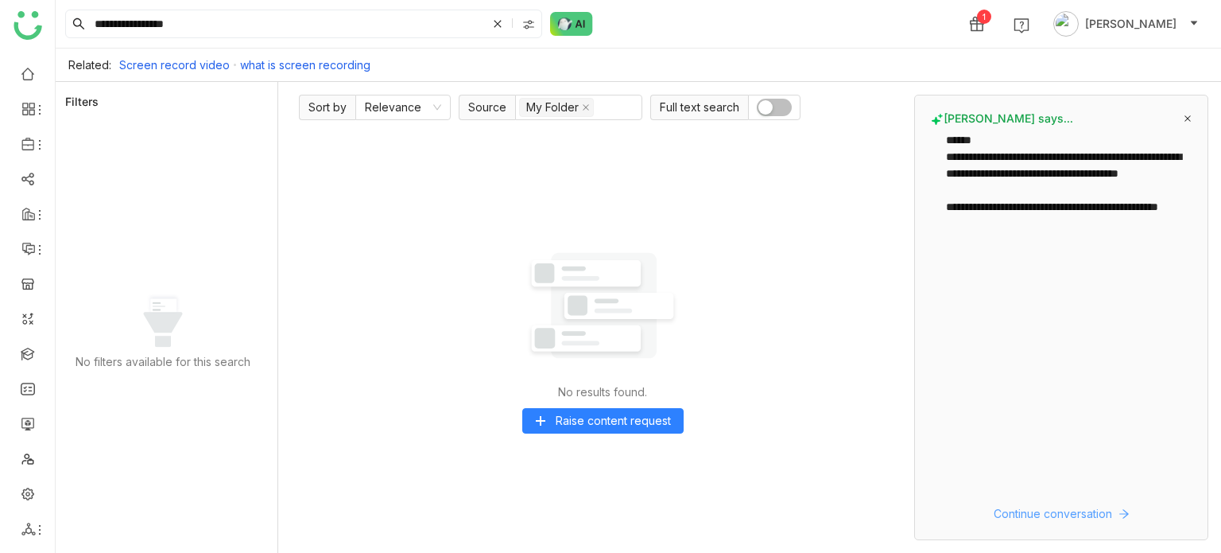
click at [1096, 512] on span "Continue conversation" at bounding box center [1053, 513] width 118 height 17
click at [603, 107] on nz-select-top-control "My Folder" at bounding box center [578, 107] width 127 height 25
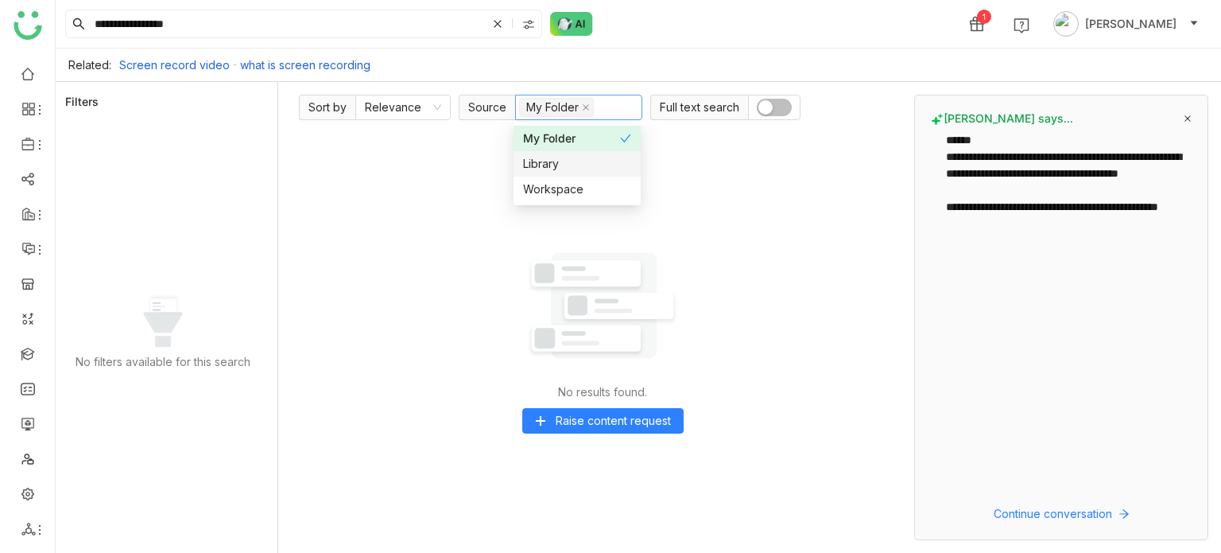
click at [584, 168] on div "Library" at bounding box center [577, 163] width 108 height 17
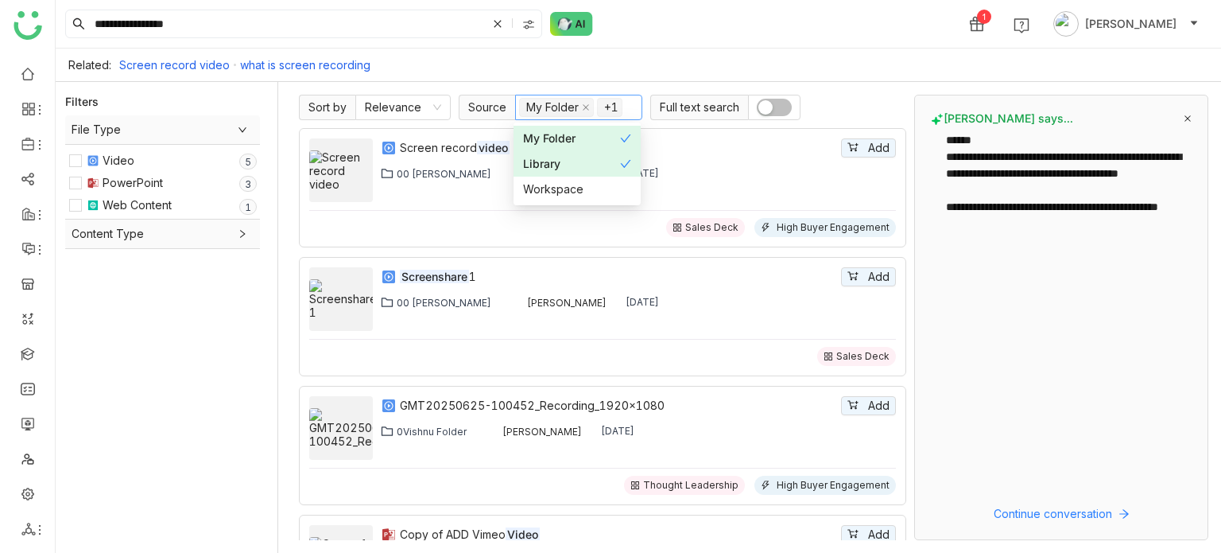
click at [586, 168] on div "Library" at bounding box center [571, 163] width 97 height 17
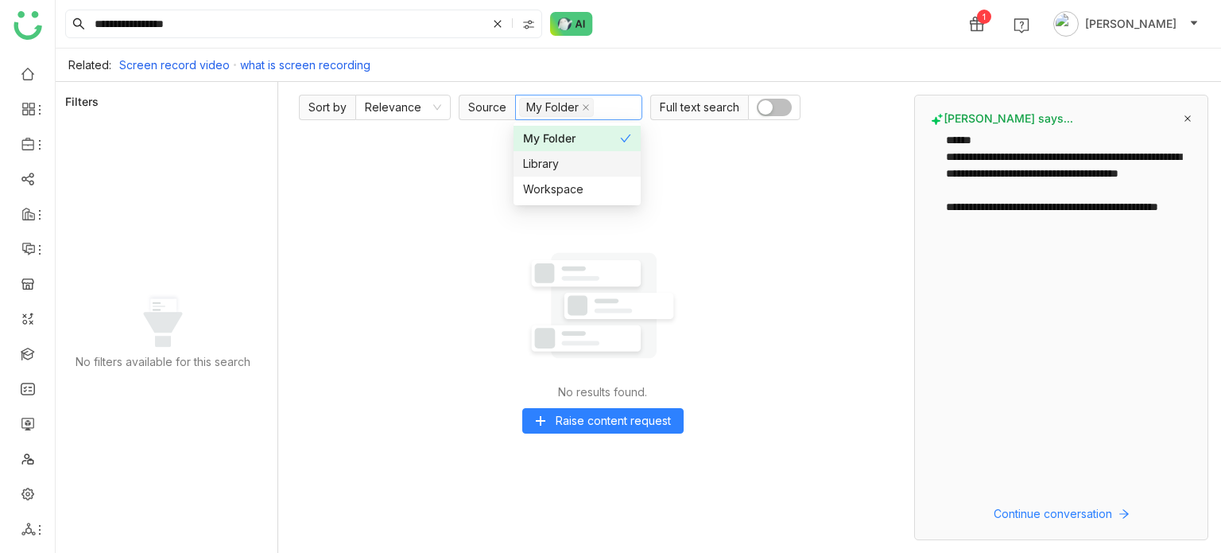
click at [586, 168] on div "Library" at bounding box center [577, 163] width 108 height 17
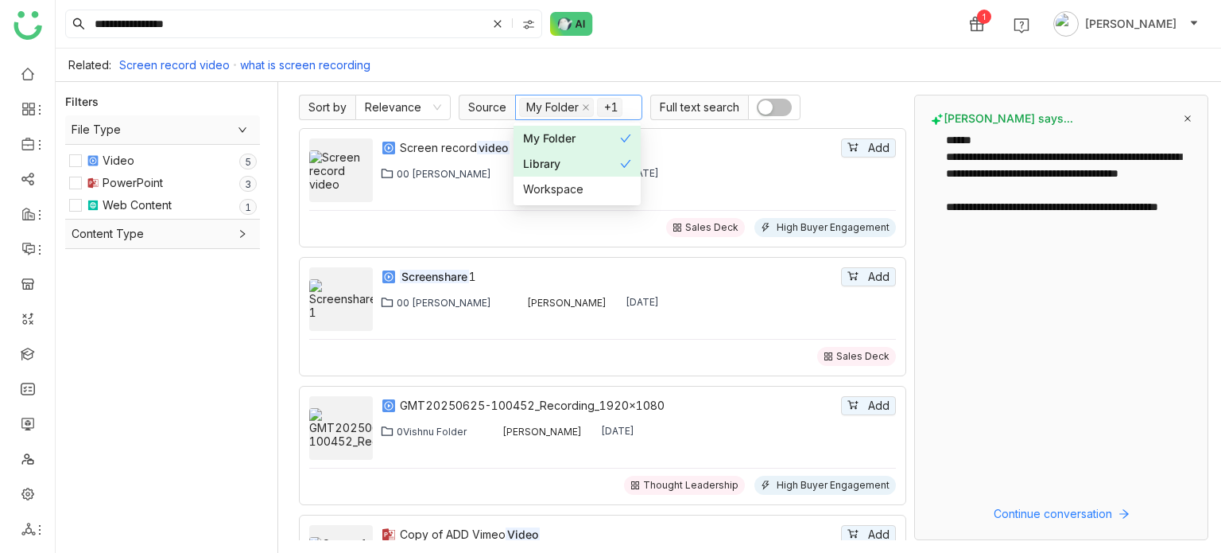
click at [586, 173] on nz-option-item "Library" at bounding box center [577, 163] width 127 height 25
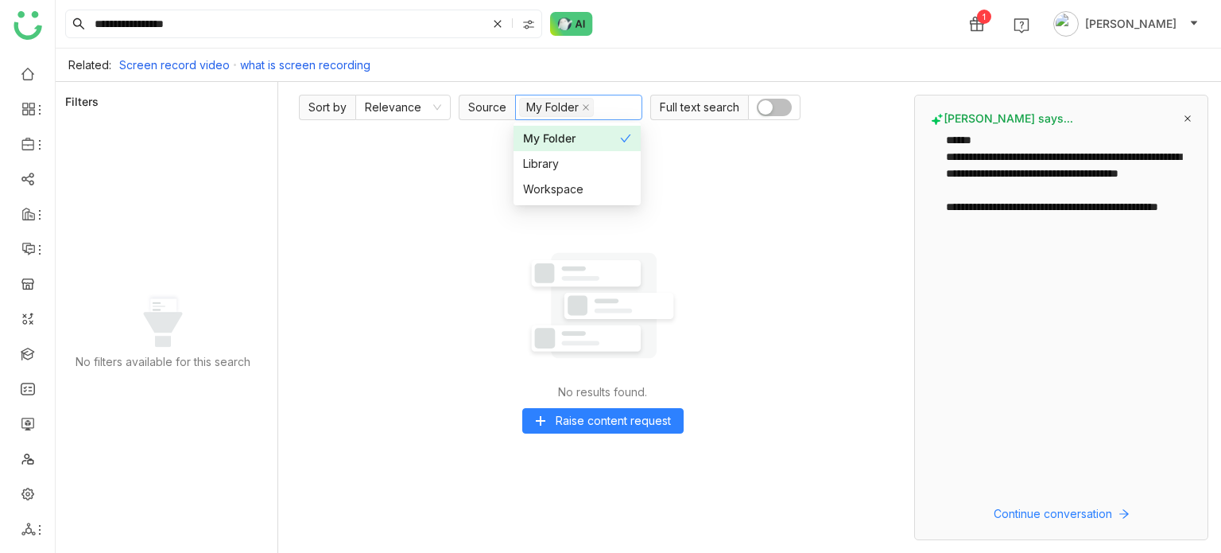
click at [603, 47] on div "**********" at bounding box center [639, 24] width 1166 height 48
click at [1190, 120] on icon at bounding box center [1188, 118] width 6 height 6
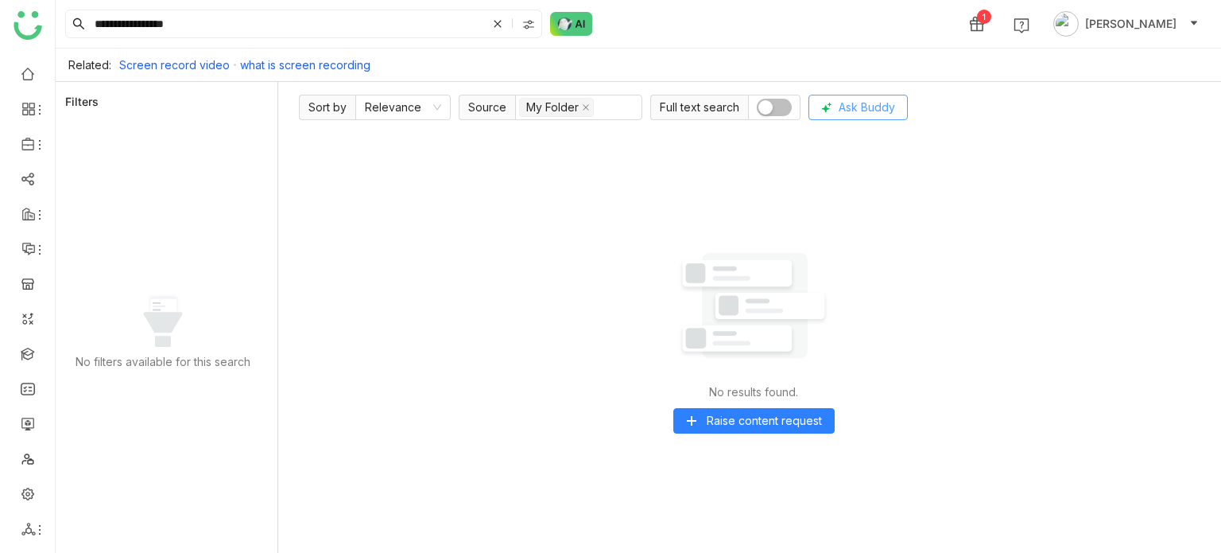
click at [867, 95] on button "Ask Buddy" at bounding box center [858, 107] width 99 height 25
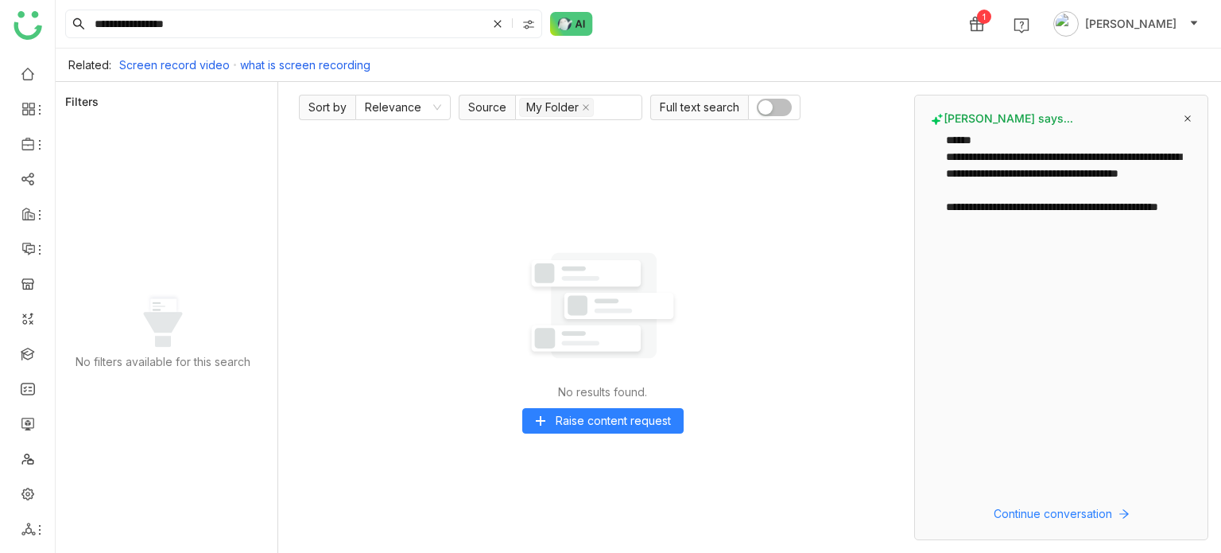
click at [1189, 117] on icon at bounding box center [1188, 118] width 8 height 8
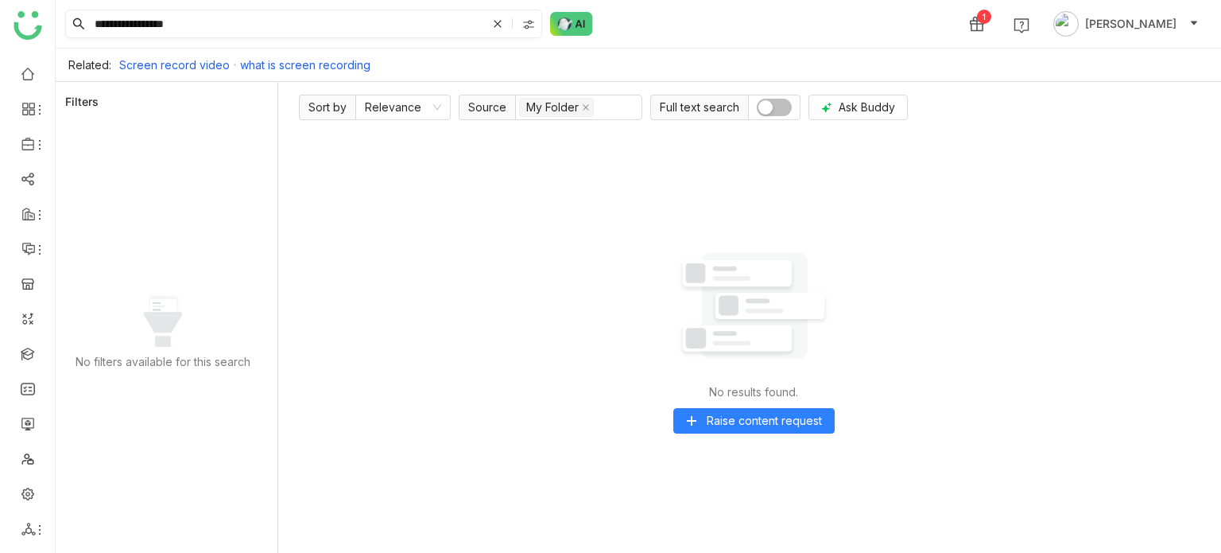
click at [529, 23] on img at bounding box center [528, 24] width 13 height 13
click at [527, 85] on span "Library" at bounding box center [523, 92] width 48 height 17
click at [467, 30] on input "**********" at bounding box center [288, 23] width 395 height 27
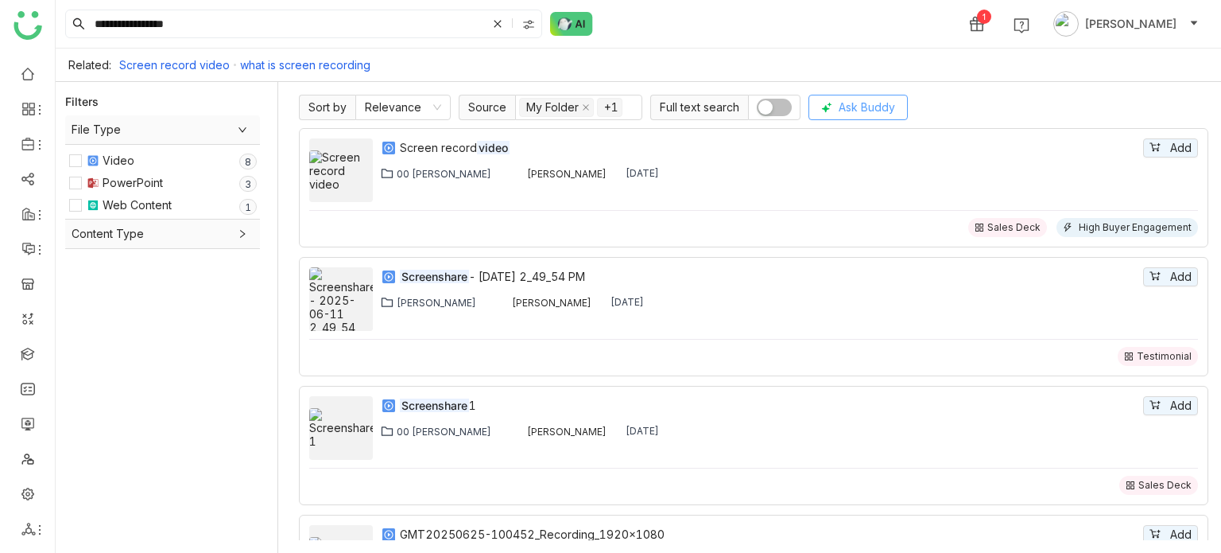
click at [871, 111] on span "Ask Buddy" at bounding box center [867, 107] width 56 height 17
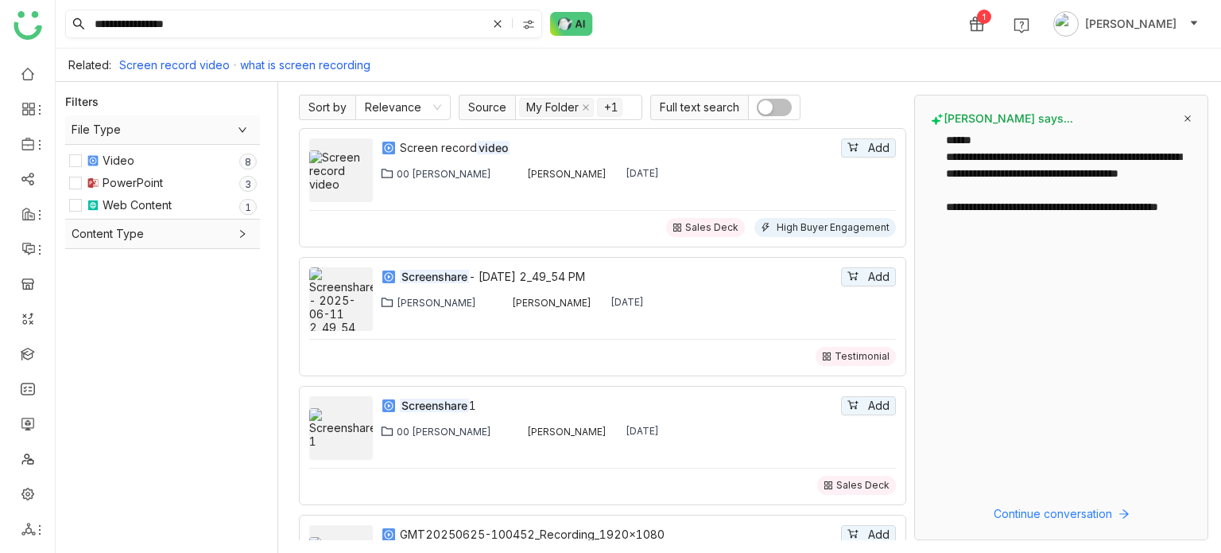
click at [537, 29] on div at bounding box center [530, 24] width 22 height 24
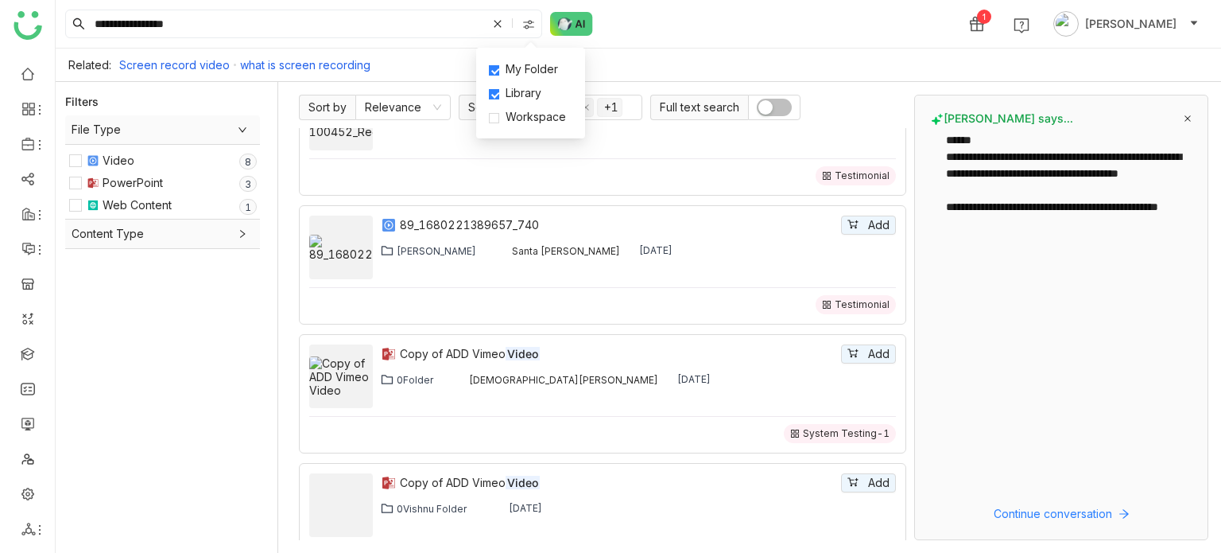
scroll to position [954, 0]
drag, startPoint x: 364, startPoint y: 34, endPoint x: 0, endPoint y: 30, distance: 364.2
click at [0, 30] on nz-layout "**********" at bounding box center [610, 276] width 1221 height 553
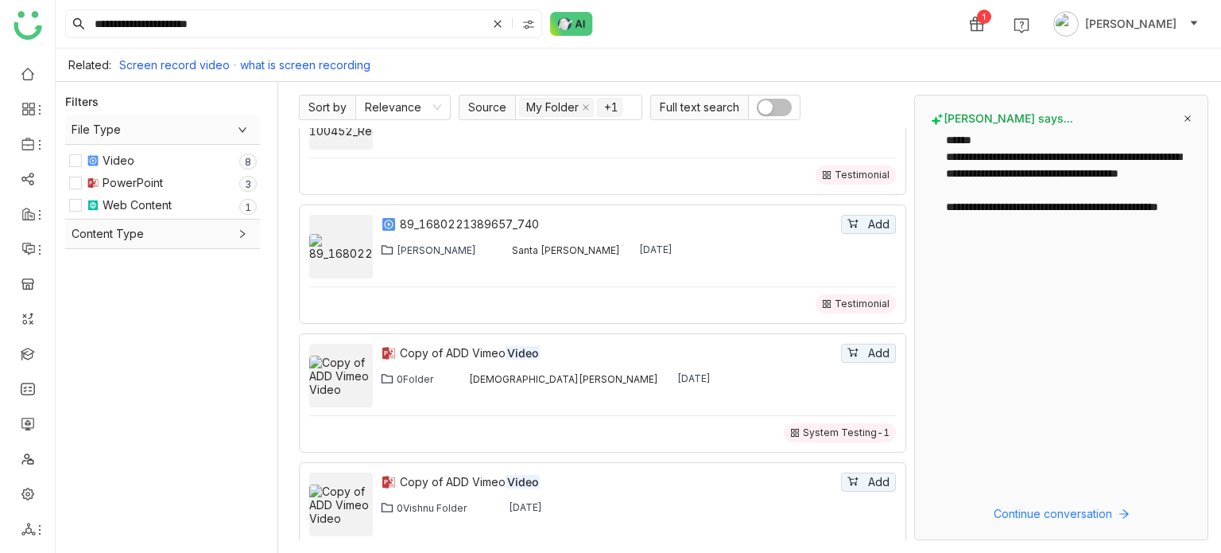
type input "**********"
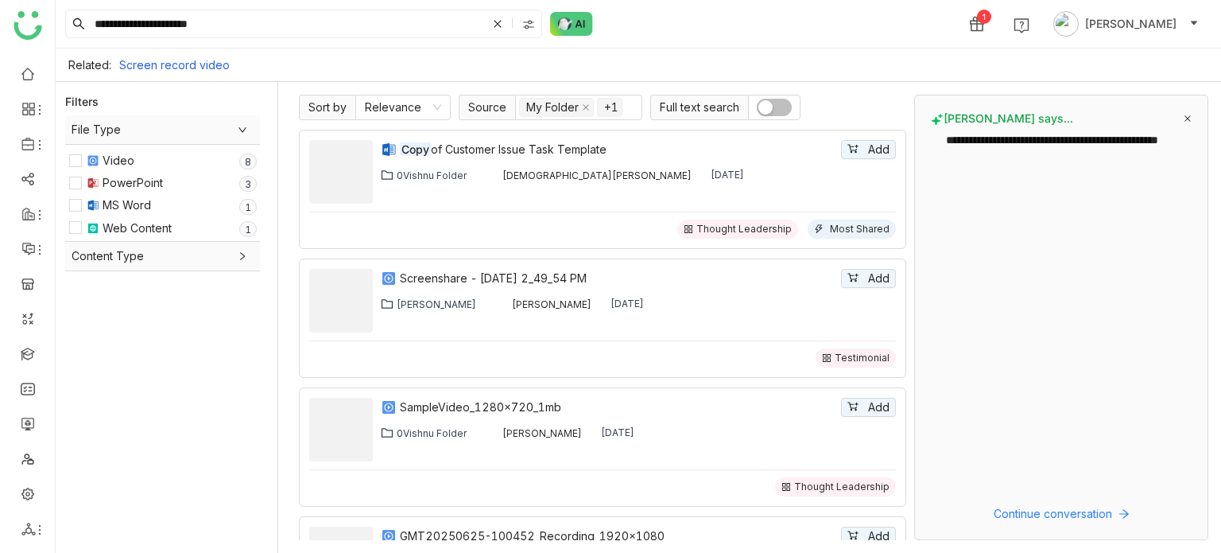
scroll to position [453, 0]
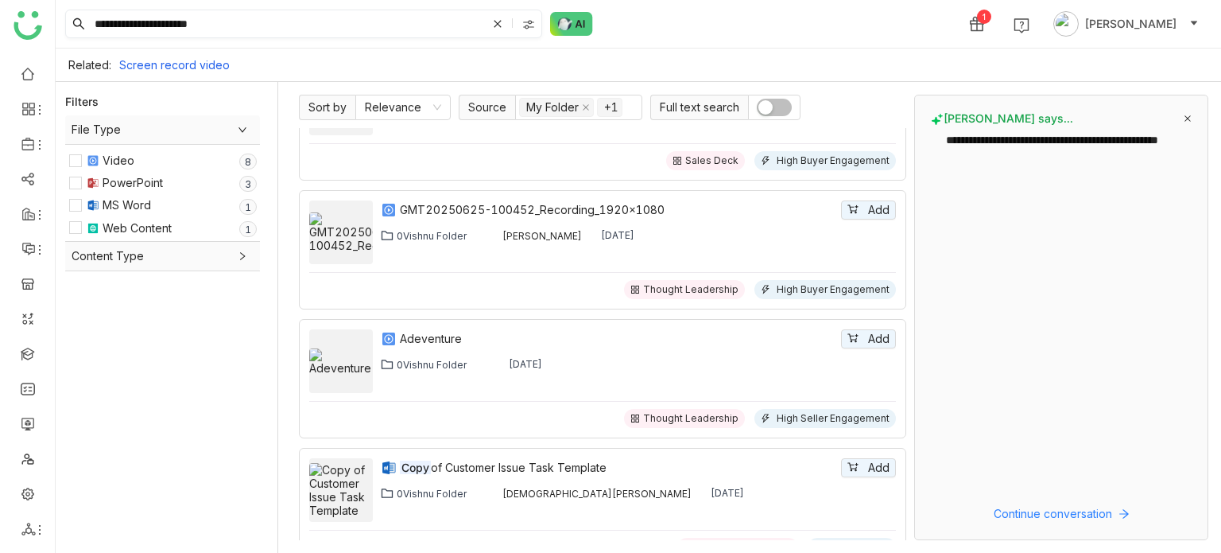
drag, startPoint x: 497, startPoint y: 19, endPoint x: 483, endPoint y: 21, distance: 14.5
click at [497, 19] on icon at bounding box center [498, 24] width 10 height 10
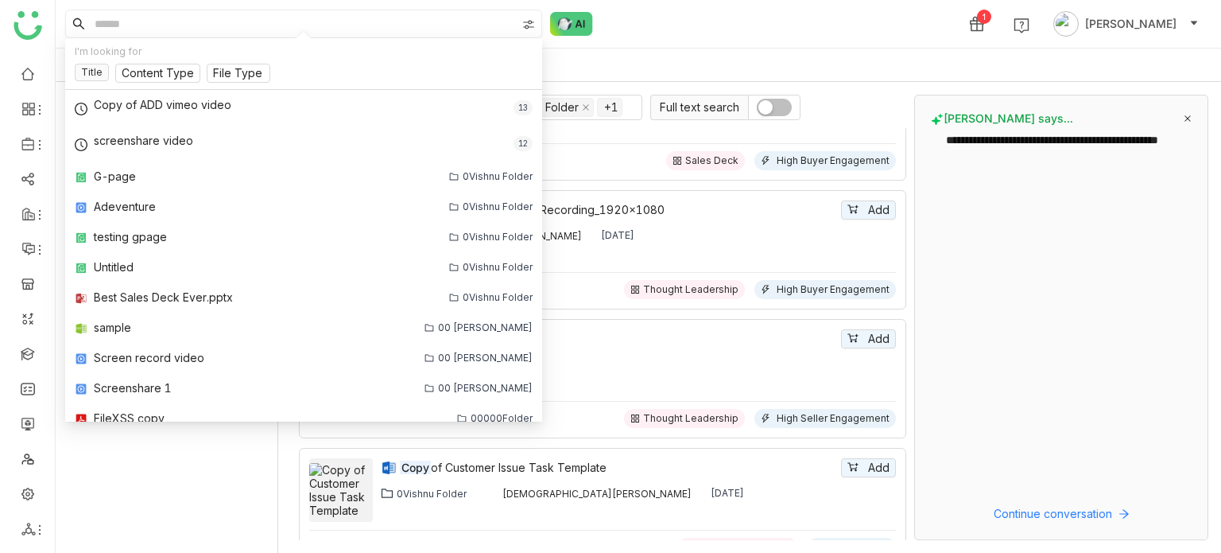
click at [380, 23] on input at bounding box center [303, 23] width 425 height 27
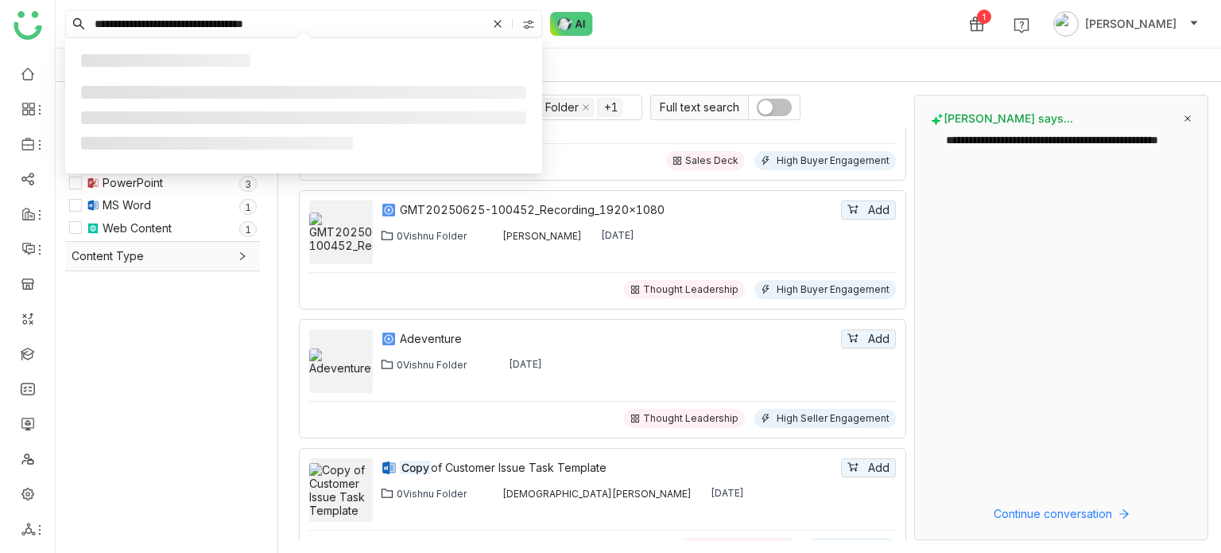
type input "**********"
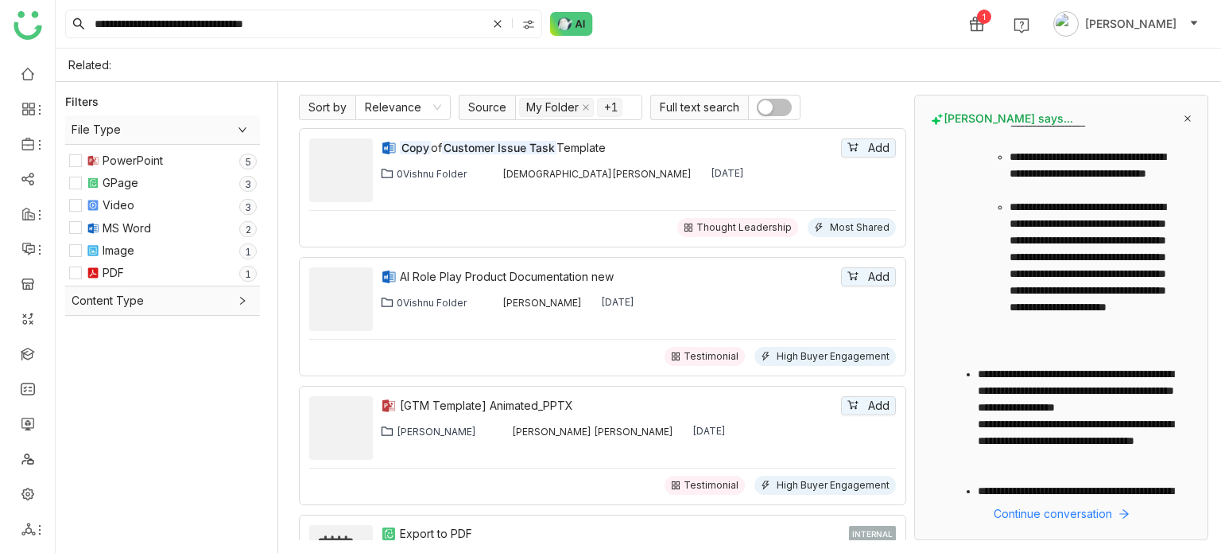
scroll to position [795, 0]
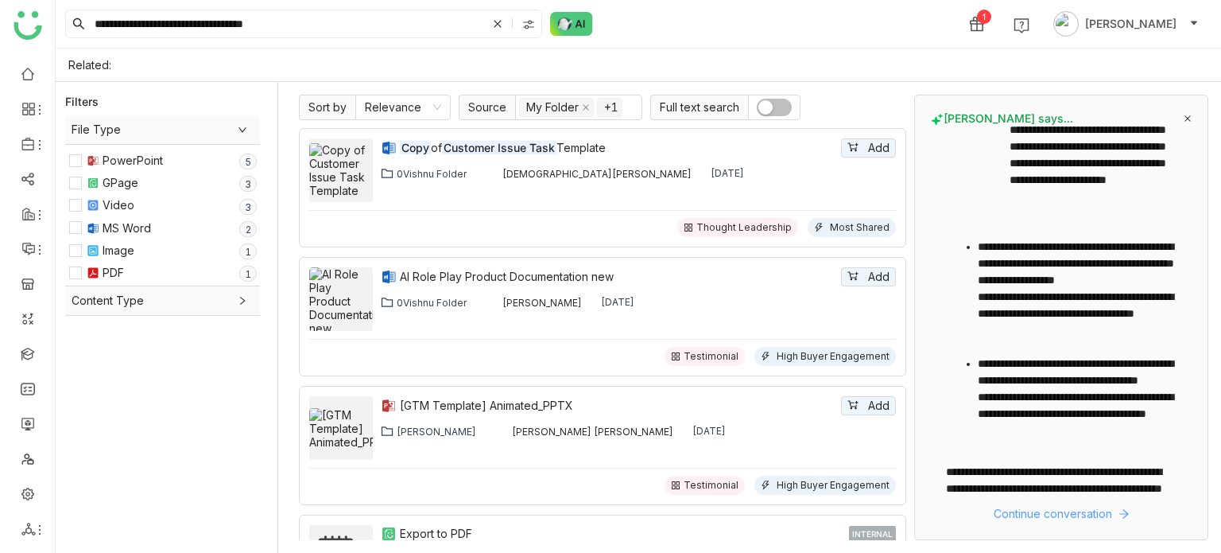
click at [1088, 514] on span "Continue conversation" at bounding box center [1053, 513] width 118 height 17
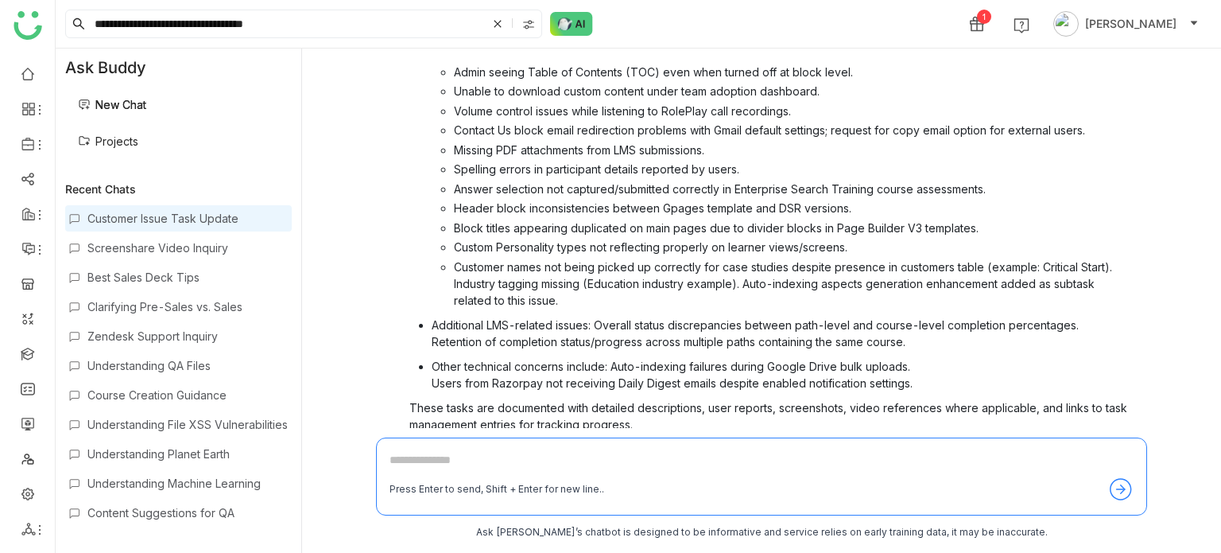
scroll to position [277, 0]
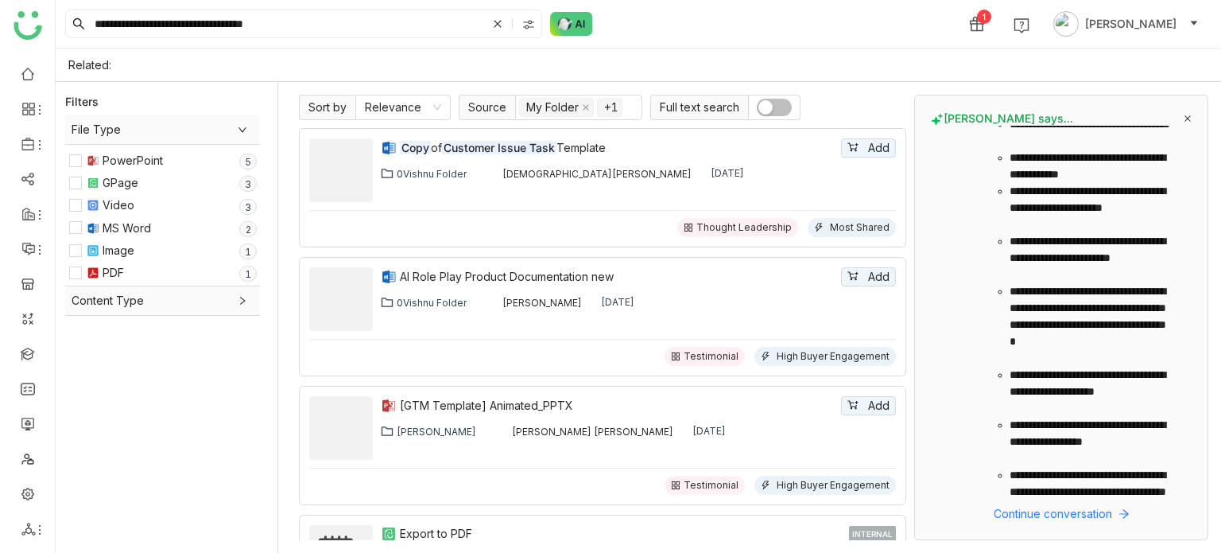
scroll to position [286, 0]
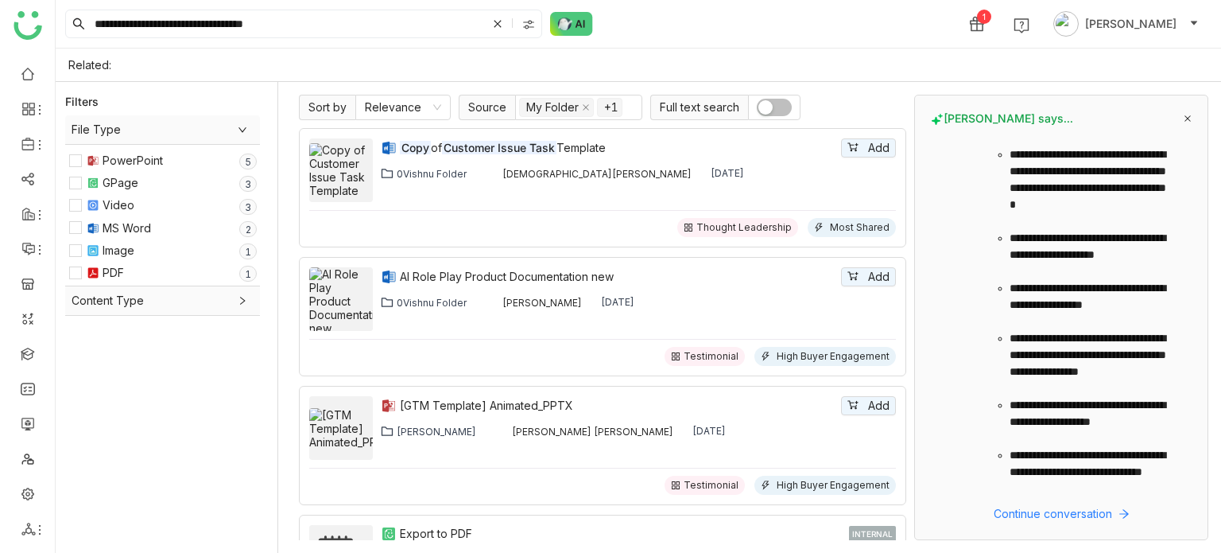
click at [818, 91] on div "Sort by Relevance Source My Folder +1 Full text search Copy of Customer Issue T…" at bounding box center [753, 317] width 935 height 471
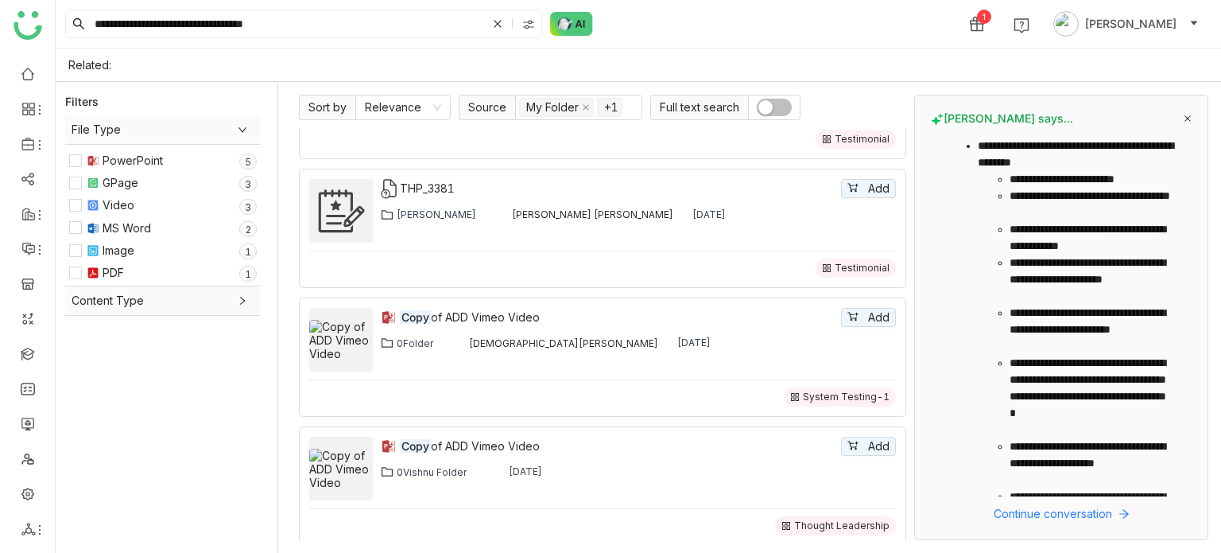
scroll to position [318, 0]
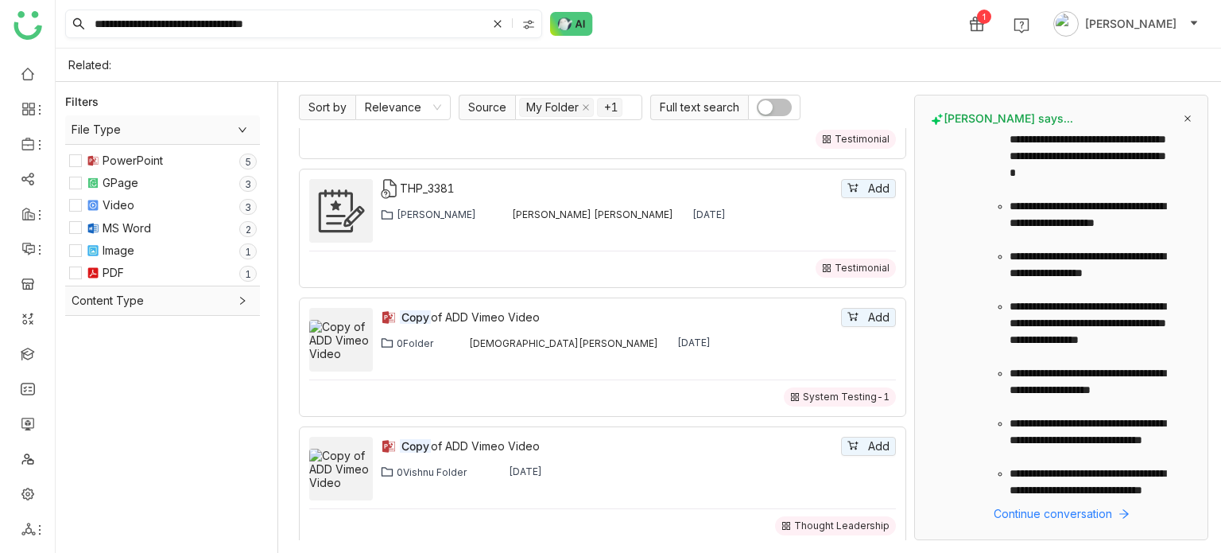
click at [332, 19] on input "**********" at bounding box center [288, 23] width 395 height 27
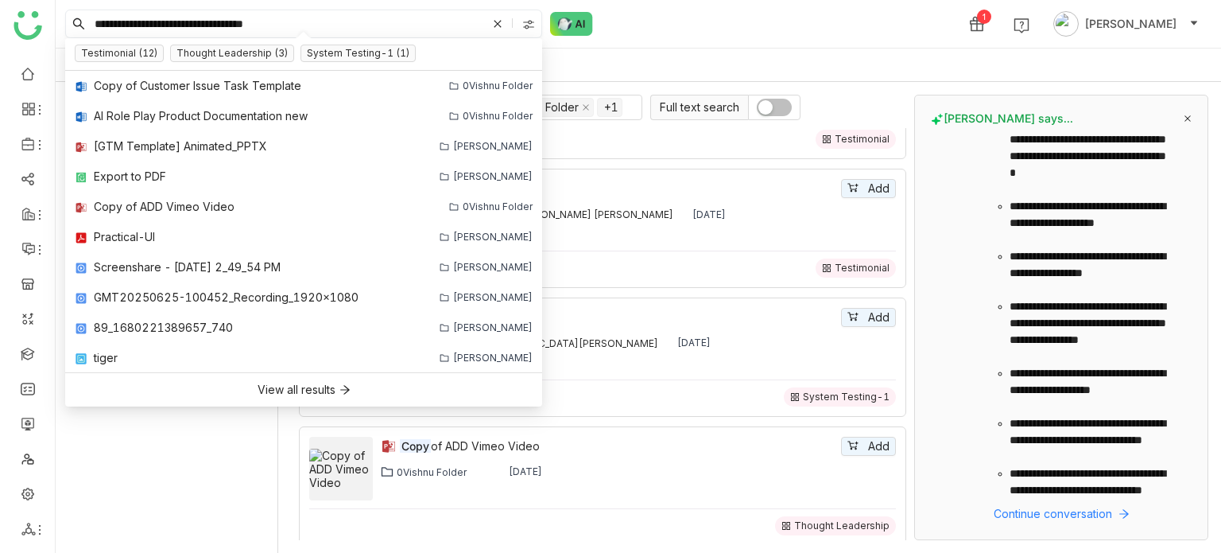
click at [527, 29] on img at bounding box center [528, 24] width 13 height 13
click at [534, 124] on span "Workspace" at bounding box center [535, 116] width 73 height 17
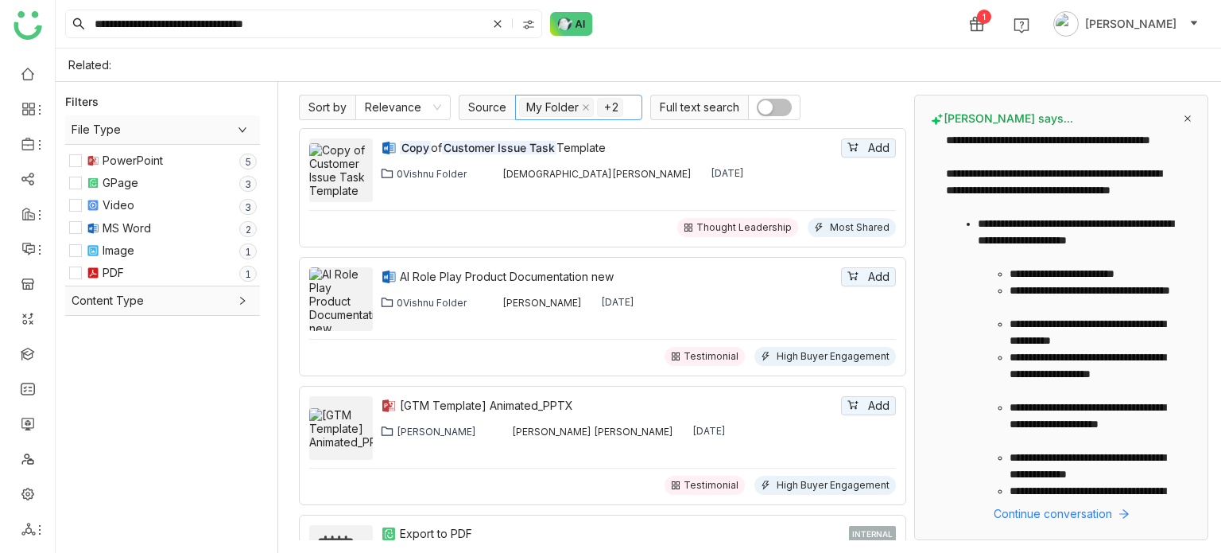
click at [601, 105] on nz-select-item "+2" at bounding box center [610, 107] width 26 height 19
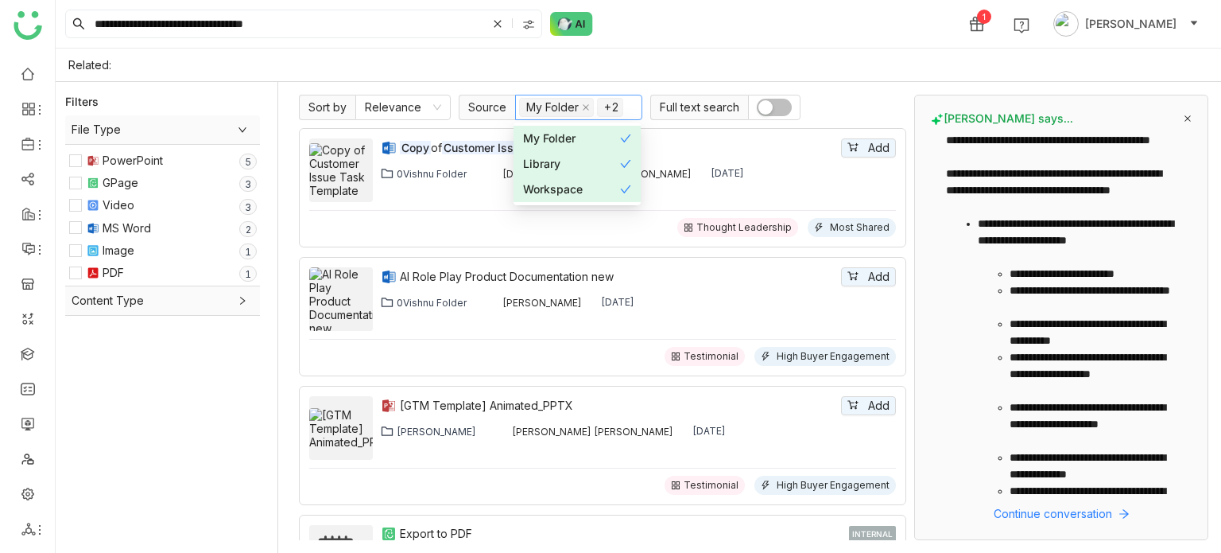
click at [605, 107] on nz-select-item "+2" at bounding box center [610, 107] width 26 height 19
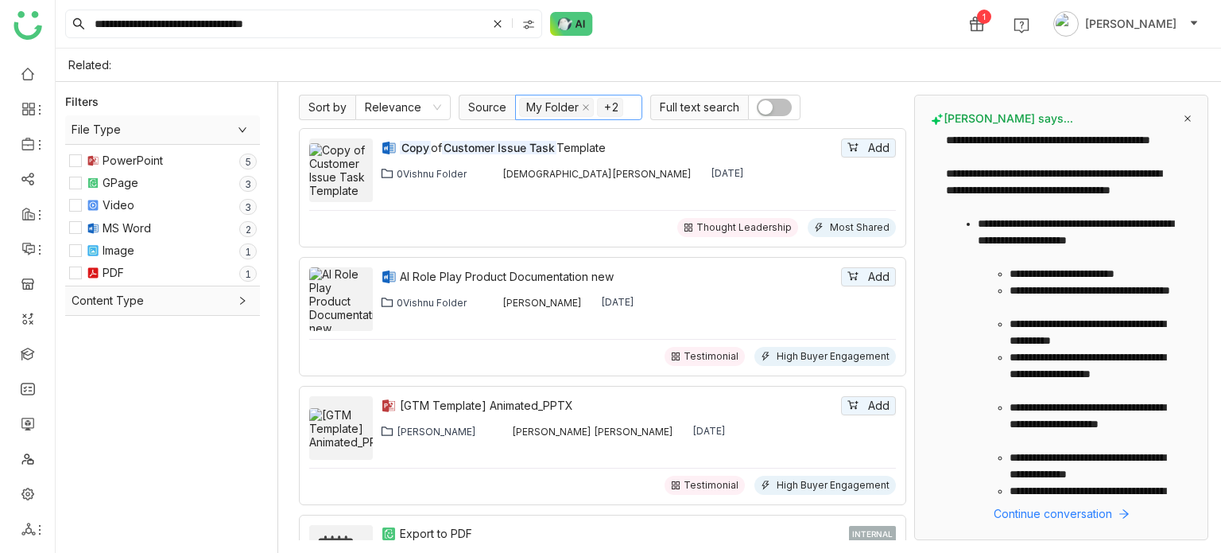
click at [606, 107] on nz-select-item "+2" at bounding box center [610, 107] width 26 height 19
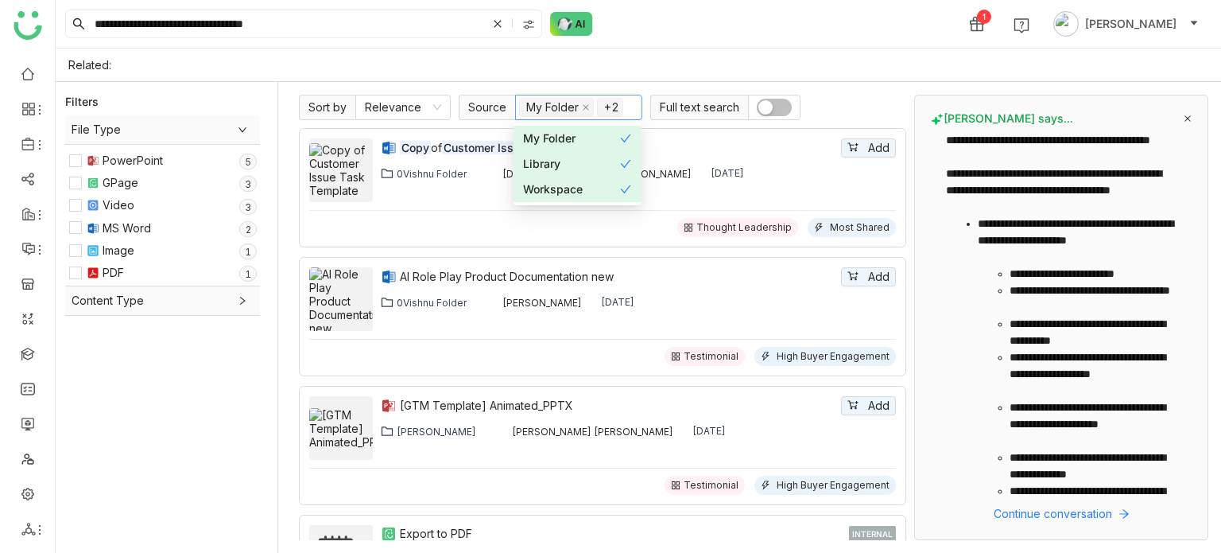
click at [620, 141] on icon at bounding box center [625, 138] width 11 height 11
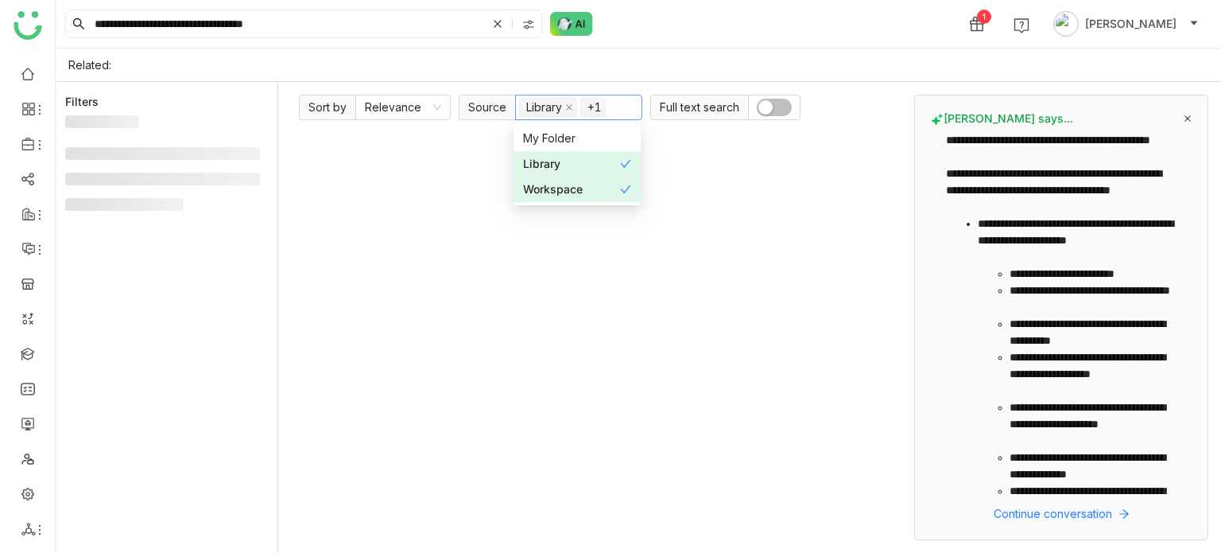
click at [611, 165] on div "Library" at bounding box center [571, 163] width 97 height 17
click at [607, 196] on div "Workspace" at bounding box center [571, 188] width 97 height 17
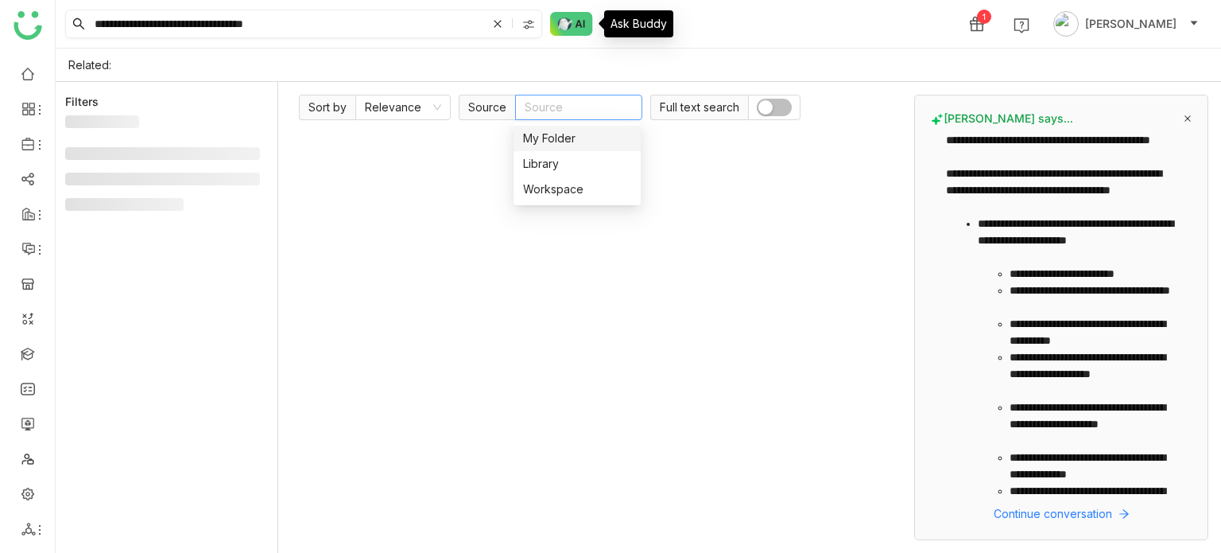
click at [530, 24] on img at bounding box center [528, 24] width 13 height 13
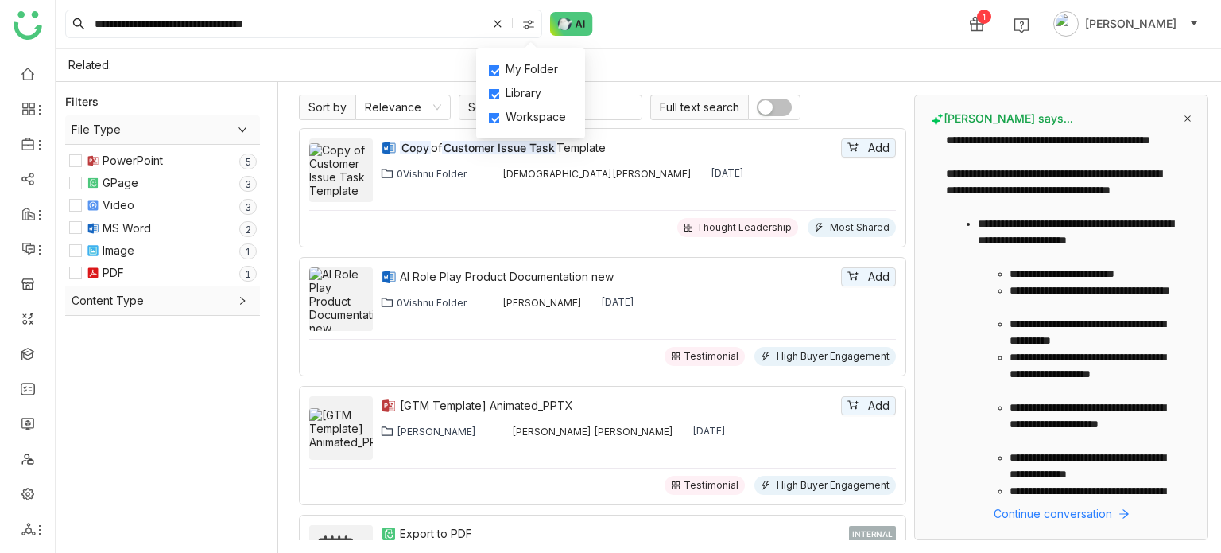
click at [669, 38] on div "**********" at bounding box center [639, 24] width 1166 height 48
click at [605, 109] on nz-select-top-control "Source" at bounding box center [578, 107] width 127 height 25
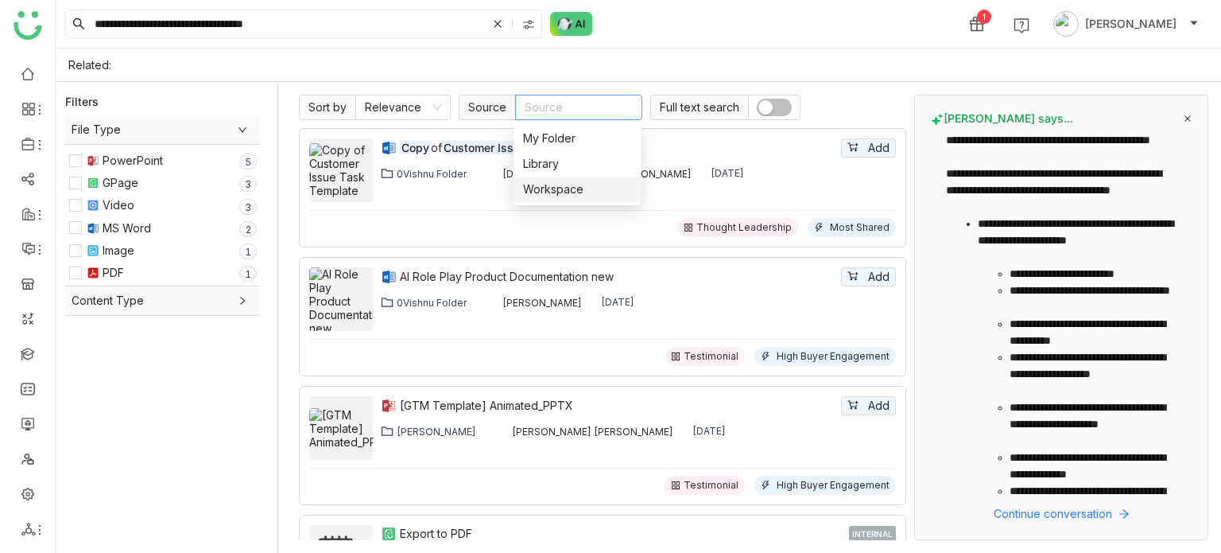
click at [537, 12] on div at bounding box center [530, 24] width 22 height 24
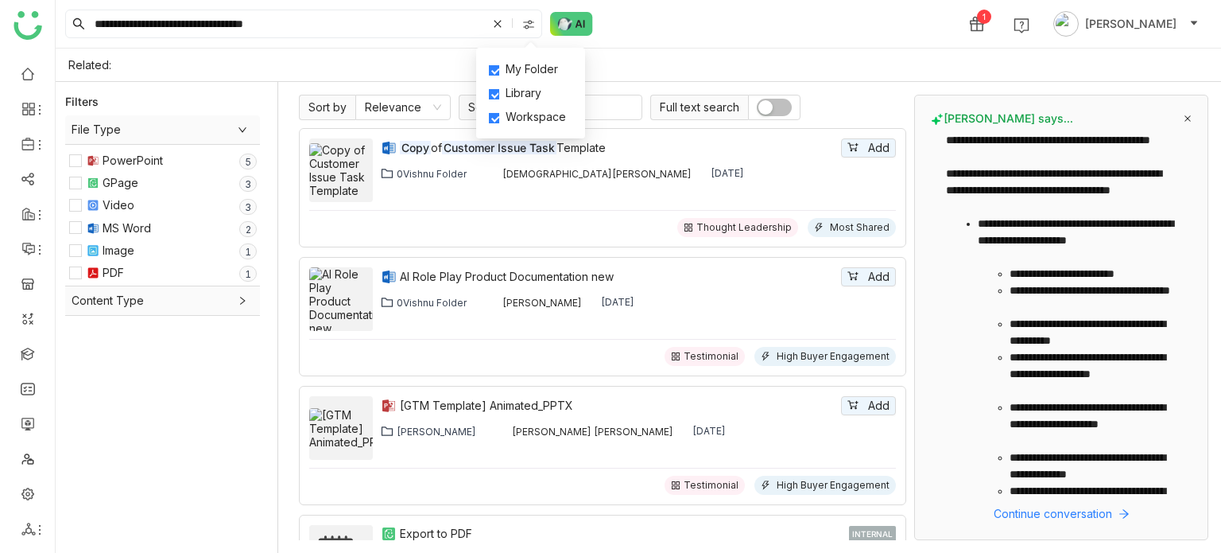
drag, startPoint x: 541, startPoint y: 64, endPoint x: 537, endPoint y: 94, distance: 29.7
click at [541, 67] on span "My Folder" at bounding box center [531, 68] width 65 height 17
drag, startPoint x: 537, startPoint y: 94, endPoint x: 537, endPoint y: 113, distance: 19.1
click at [537, 95] on span "Library" at bounding box center [523, 92] width 48 height 17
click at [537, 116] on span "Workspace" at bounding box center [535, 116] width 73 height 17
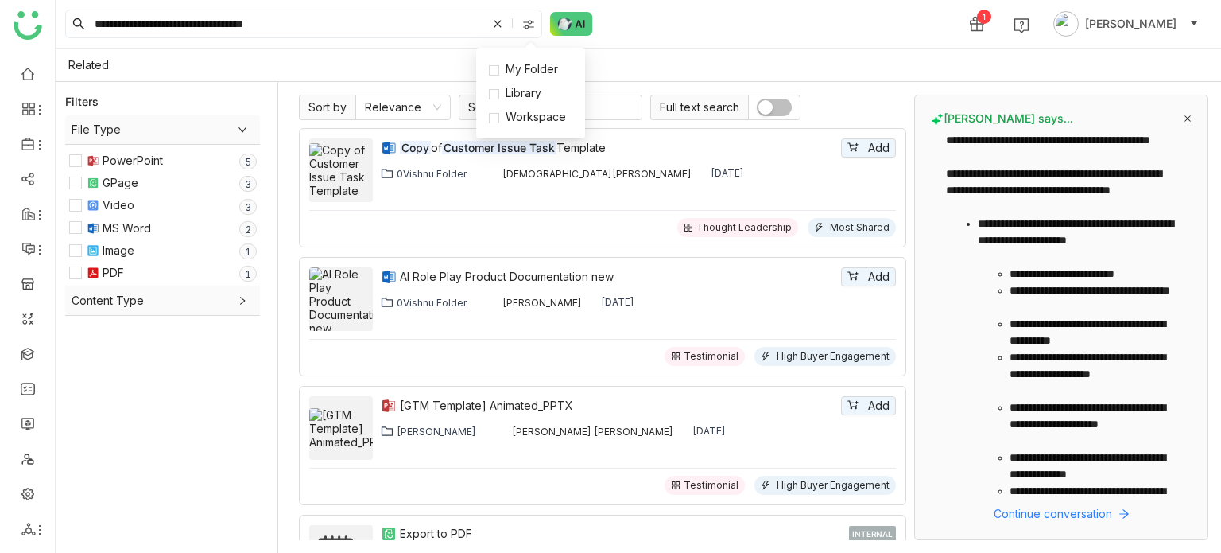
click at [669, 60] on div "Related:" at bounding box center [639, 64] width 1166 height 33
click at [483, 21] on input "**********" at bounding box center [288, 23] width 395 height 27
click at [531, 18] on img at bounding box center [528, 24] width 13 height 13
click at [532, 66] on span "My Folder" at bounding box center [531, 68] width 65 height 17
click at [684, 44] on div "**********" at bounding box center [639, 24] width 1166 height 48
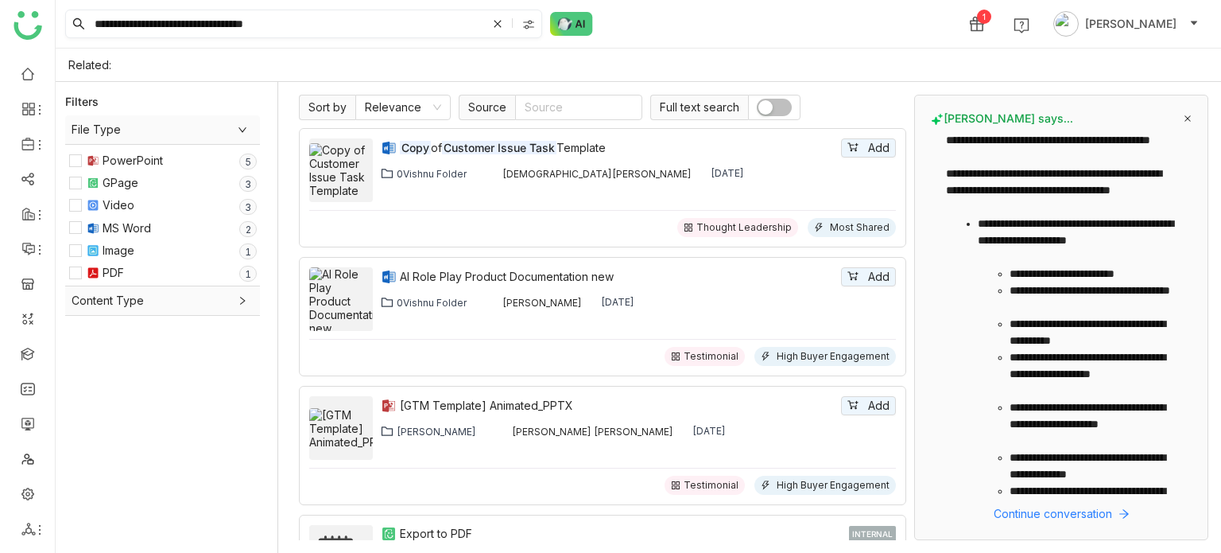
click at [378, 19] on input "**********" at bounding box center [288, 23] width 395 height 27
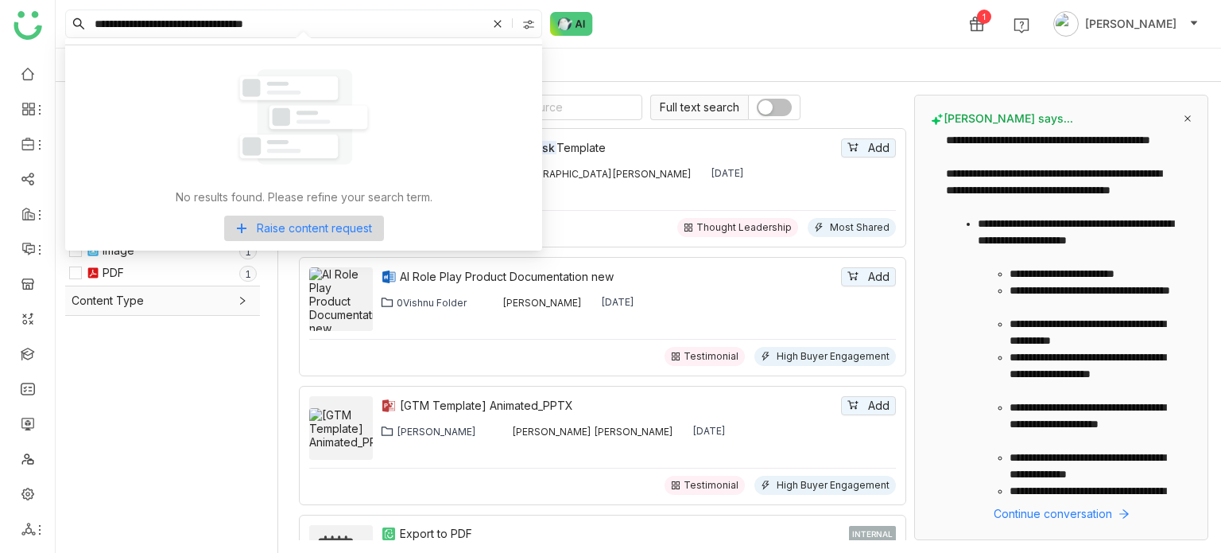
drag, startPoint x: 374, startPoint y: 30, endPoint x: 29, endPoint y: -17, distance: 348.2
click at [29, 0] on html "**********" at bounding box center [610, 276] width 1221 height 553
type input "**********"
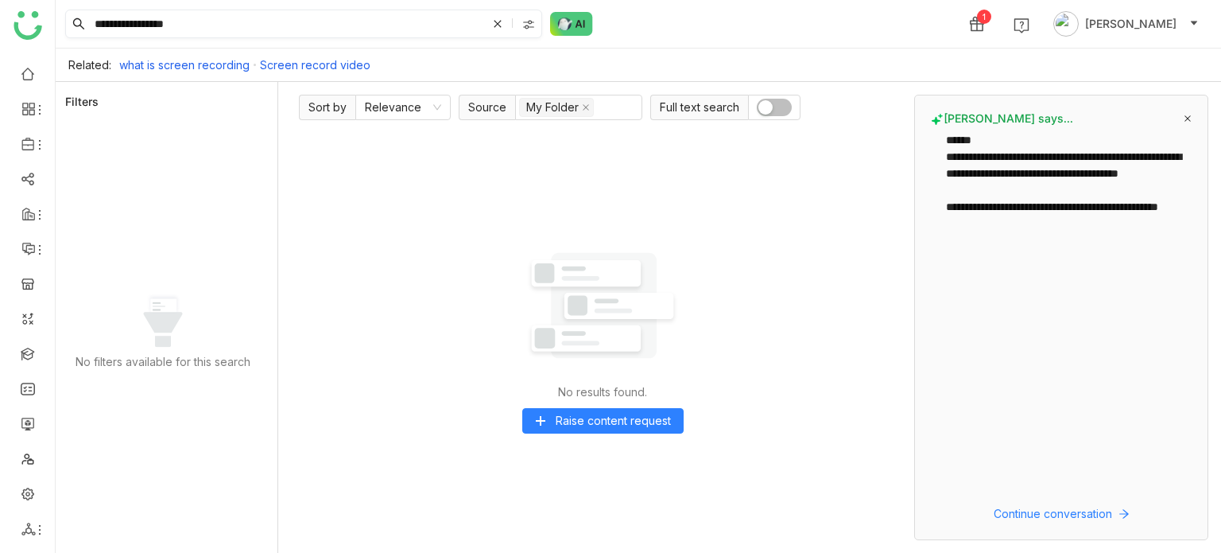
click at [537, 31] on div at bounding box center [530, 24] width 22 height 24
click at [33, 346] on link at bounding box center [28, 353] width 14 height 14
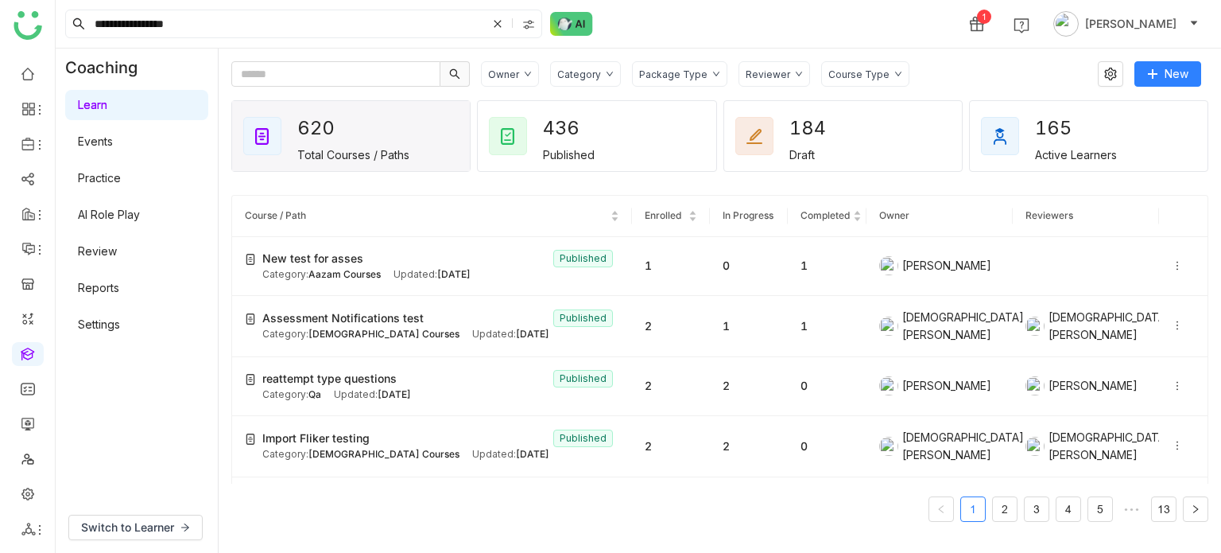
click at [136, 211] on link "AI Role Play" at bounding box center [109, 215] width 62 height 14
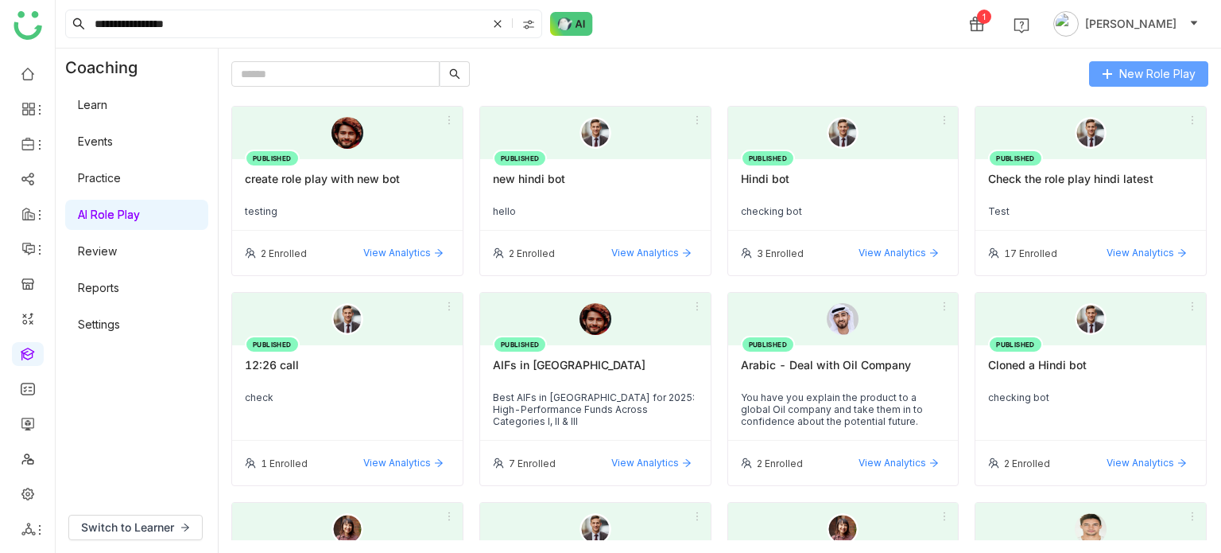
click at [1142, 79] on span "New Role Play" at bounding box center [1157, 73] width 76 height 17
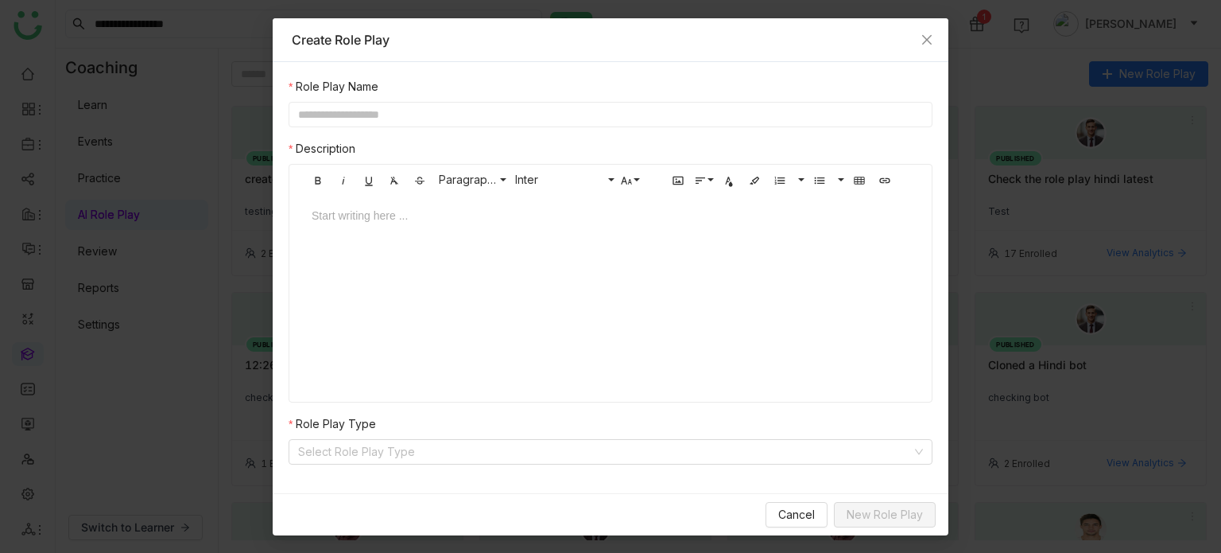
drag, startPoint x: 231, startPoint y: 292, endPoint x: 102, endPoint y: 376, distance: 154.6
click at [230, 293] on nz-modal-container "Create Role Play Role Play Name Description Bold Italic Underline Clear Formatt…" at bounding box center [610, 276] width 1221 height 553
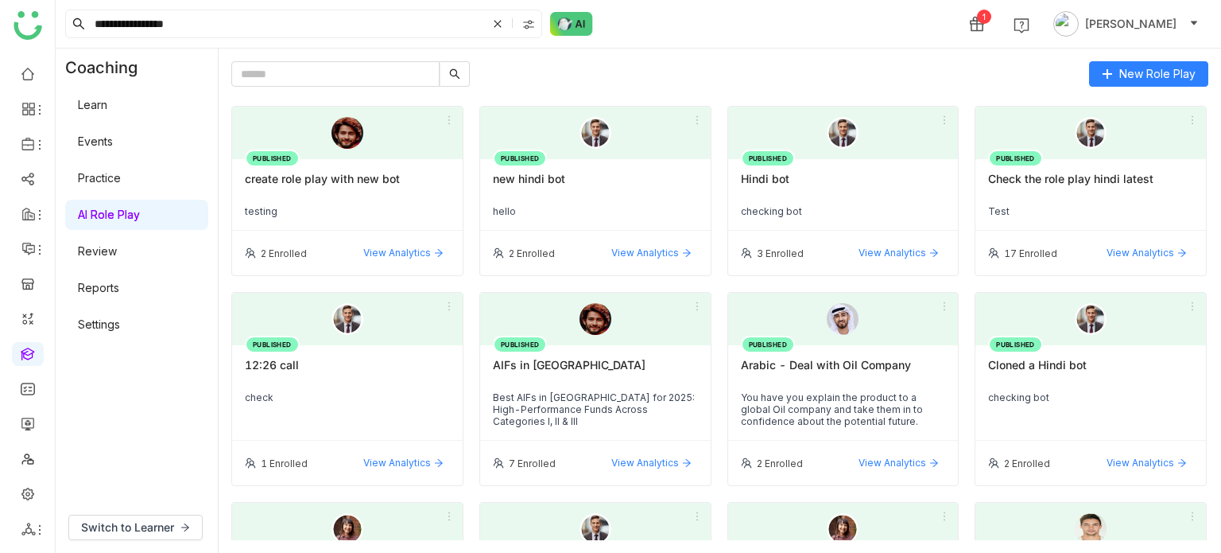
click at [95, 328] on link "Settings" at bounding box center [99, 324] width 42 height 14
click at [98, 320] on link "Settings" at bounding box center [99, 324] width 42 height 14
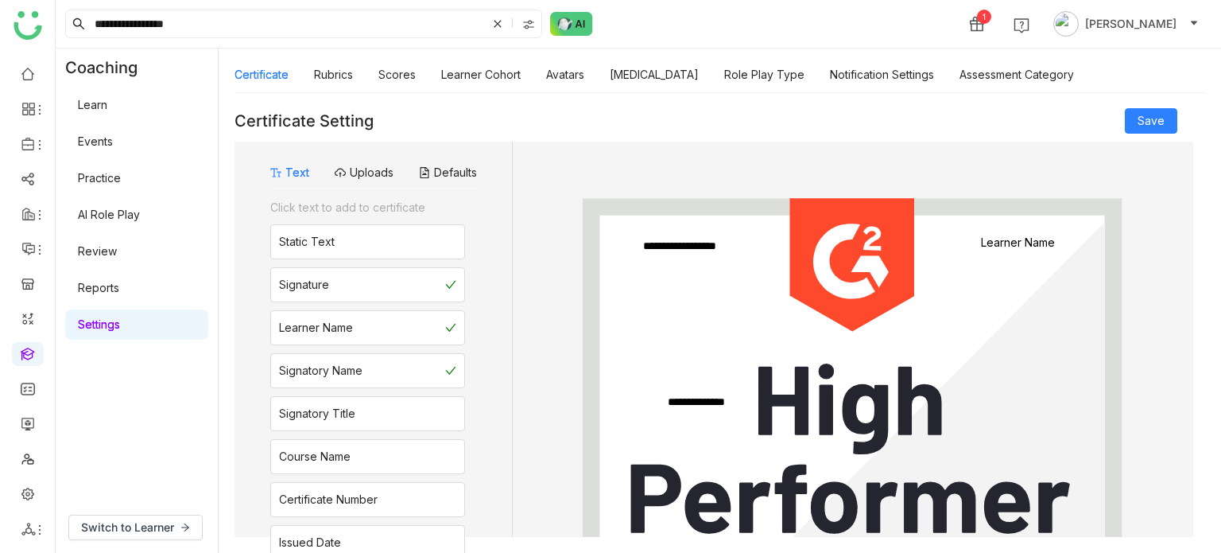
click at [588, 75] on div "Certificate Rubrics Scores Learner Cohort Avatars Personality Type Role Play Ty…" at bounding box center [655, 74] width 840 height 37
click at [575, 75] on link "Avatars" at bounding box center [565, 75] width 38 height 14
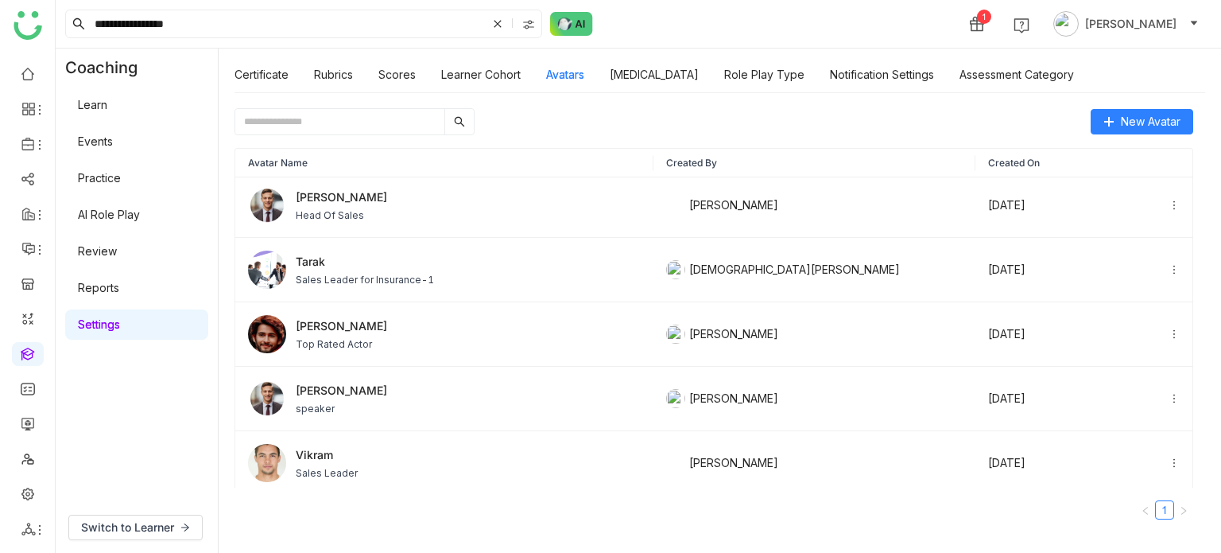
scroll to position [78, 0]
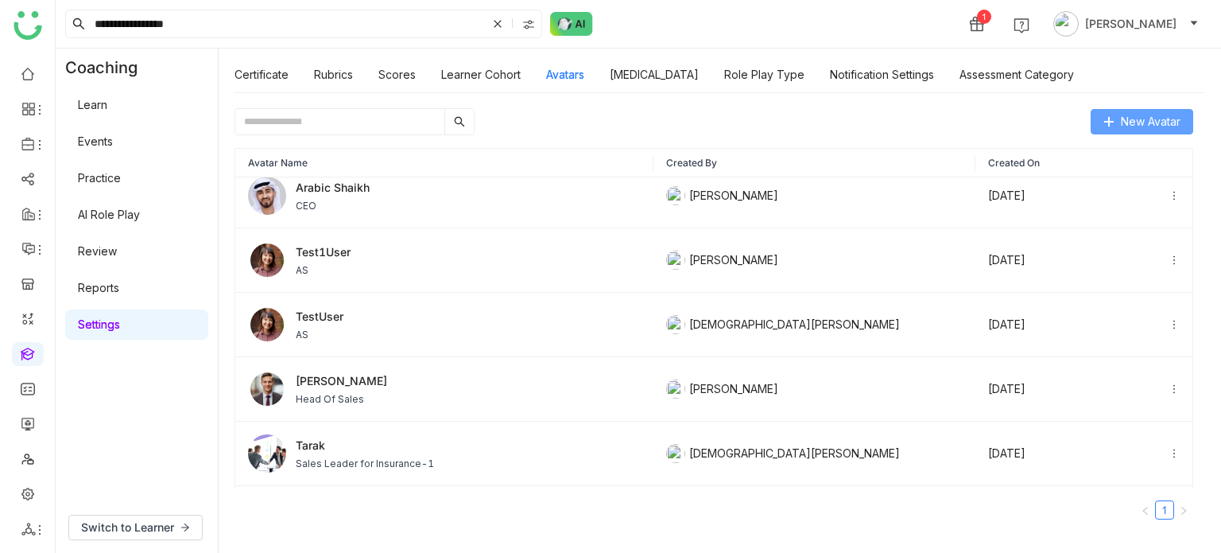
click at [1163, 117] on span "New Avatar" at bounding box center [1151, 121] width 60 height 17
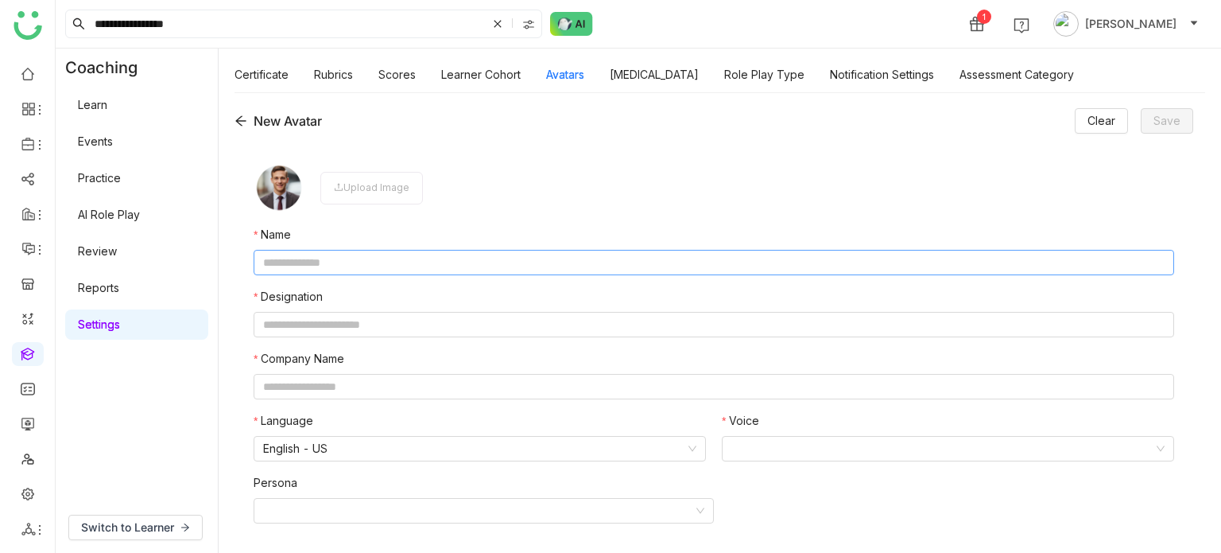
click at [442, 270] on input "text" at bounding box center [714, 262] width 921 height 25
type input "**********"
click at [407, 329] on input "text" at bounding box center [714, 324] width 921 height 25
type input "*********"
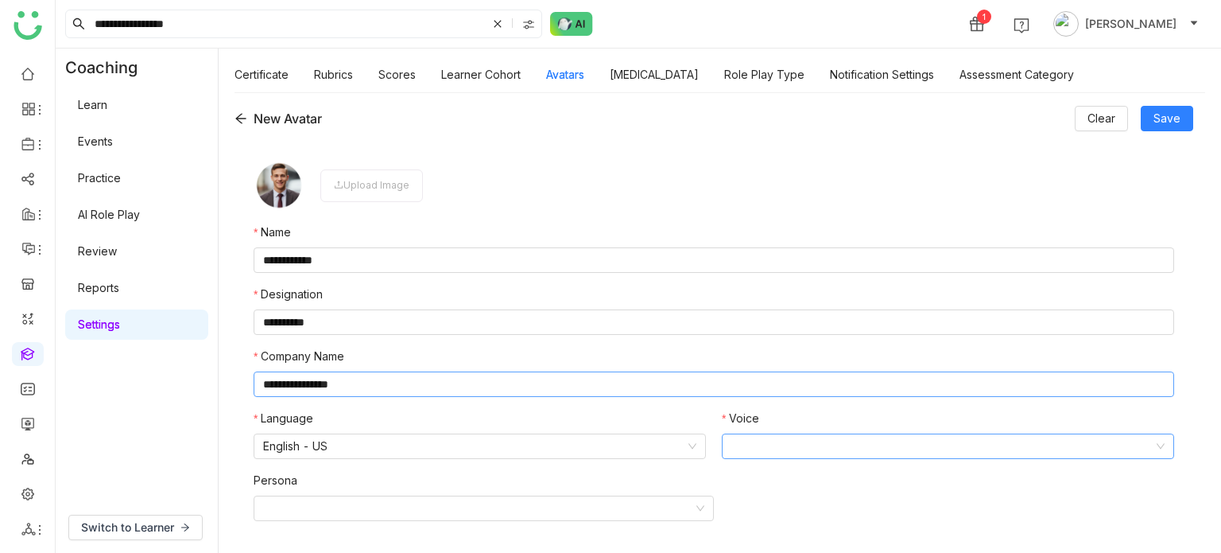
type input "**********"
click at [957, 451] on input at bounding box center [942, 446] width 422 height 24
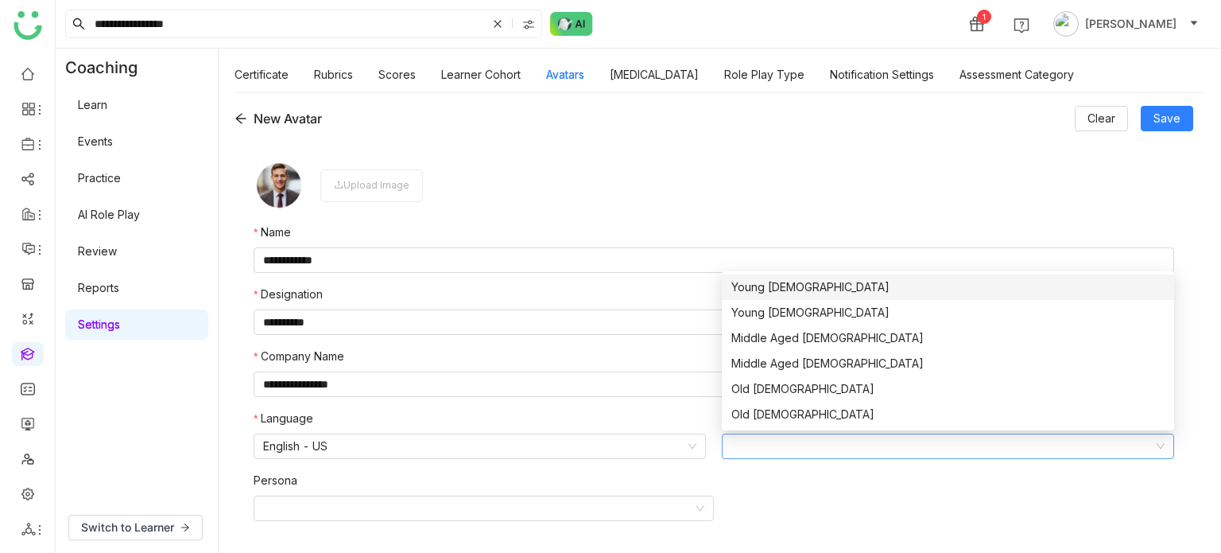
click at [809, 286] on div "Young Male" at bounding box center [947, 286] width 433 height 17
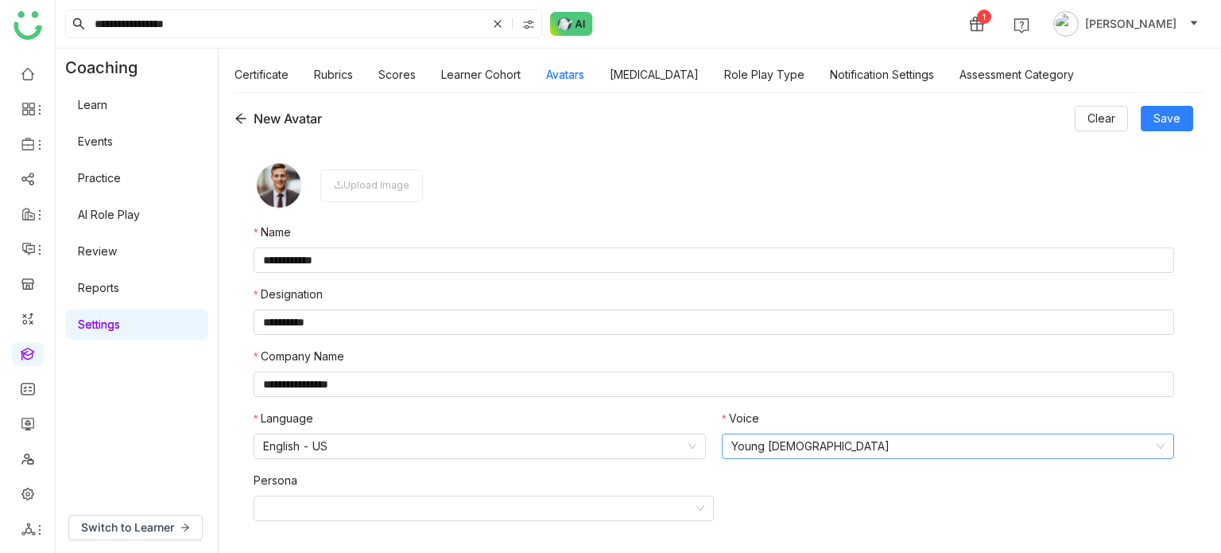
click at [859, 443] on nz-select-item "Young Male" at bounding box center [947, 446] width 433 height 24
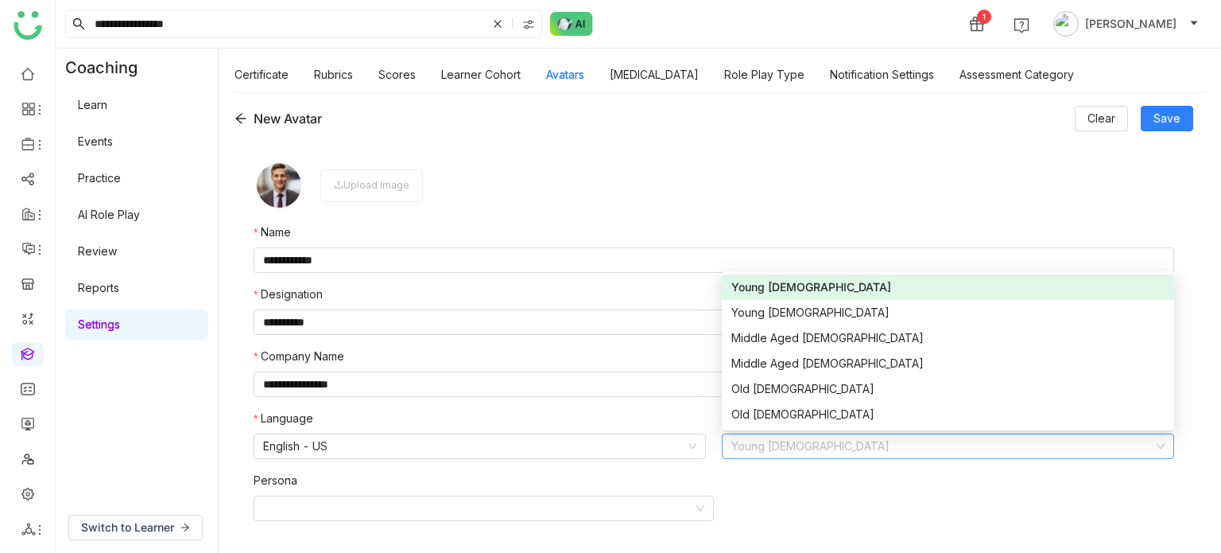
click at [815, 285] on div "Young Male" at bounding box center [947, 286] width 433 height 17
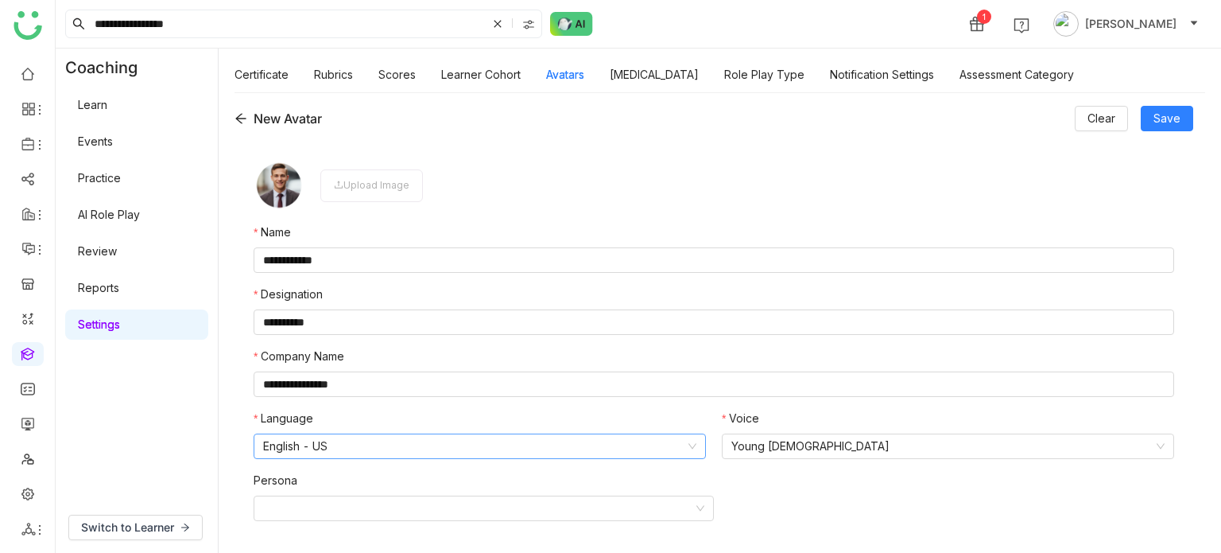
click at [350, 444] on nz-select-item "English - US" at bounding box center [479, 446] width 433 height 24
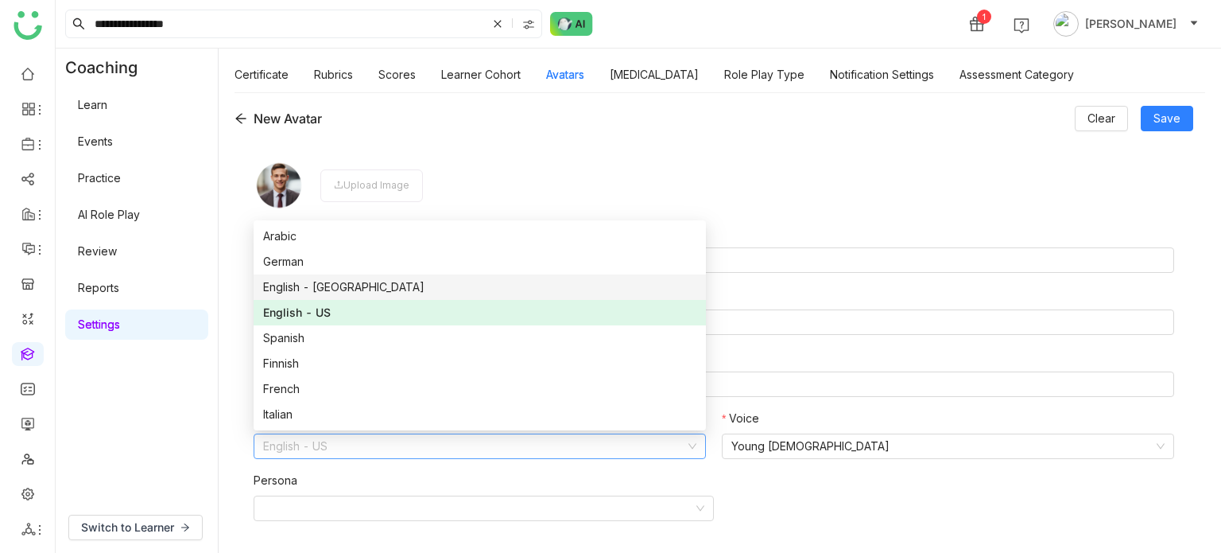
click at [335, 282] on div "English - India" at bounding box center [479, 286] width 433 height 17
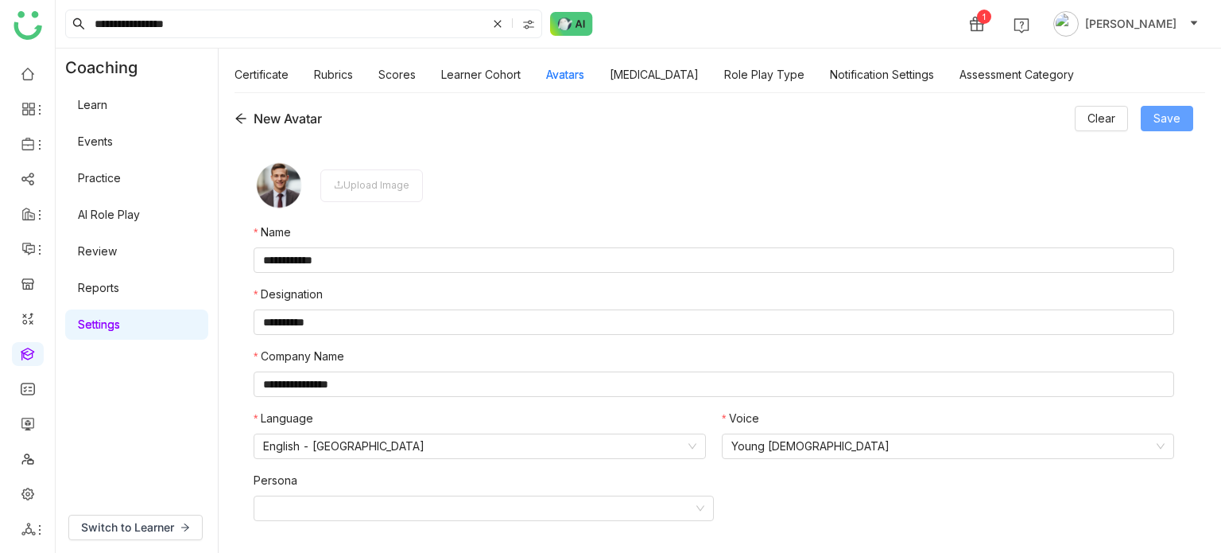
click at [1179, 112] on span "Save" at bounding box center [1167, 118] width 27 height 17
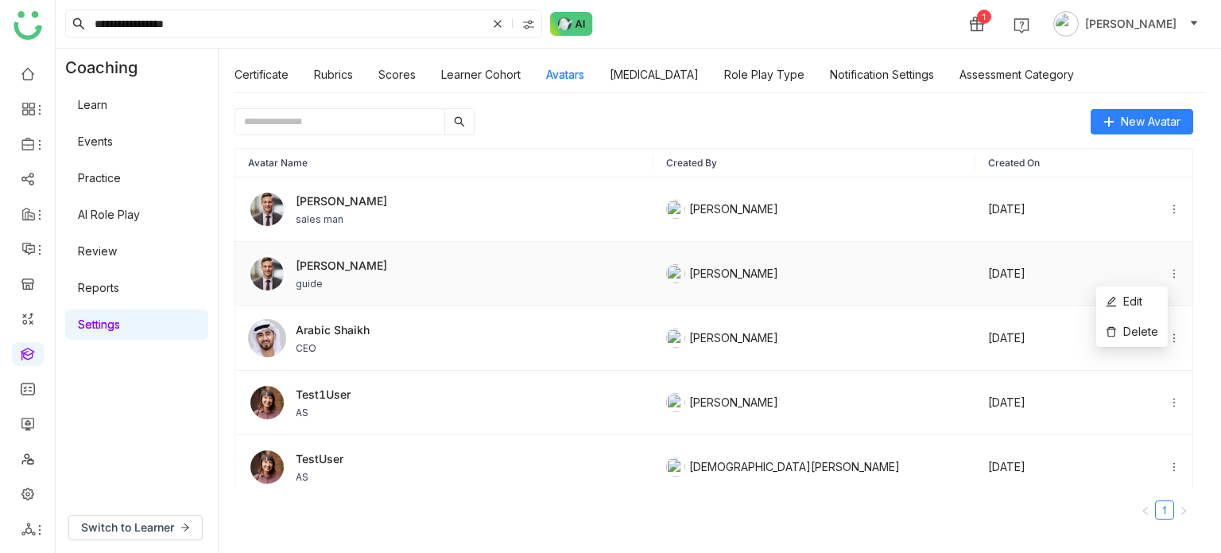
click at [1169, 269] on icon at bounding box center [1174, 273] width 11 height 11
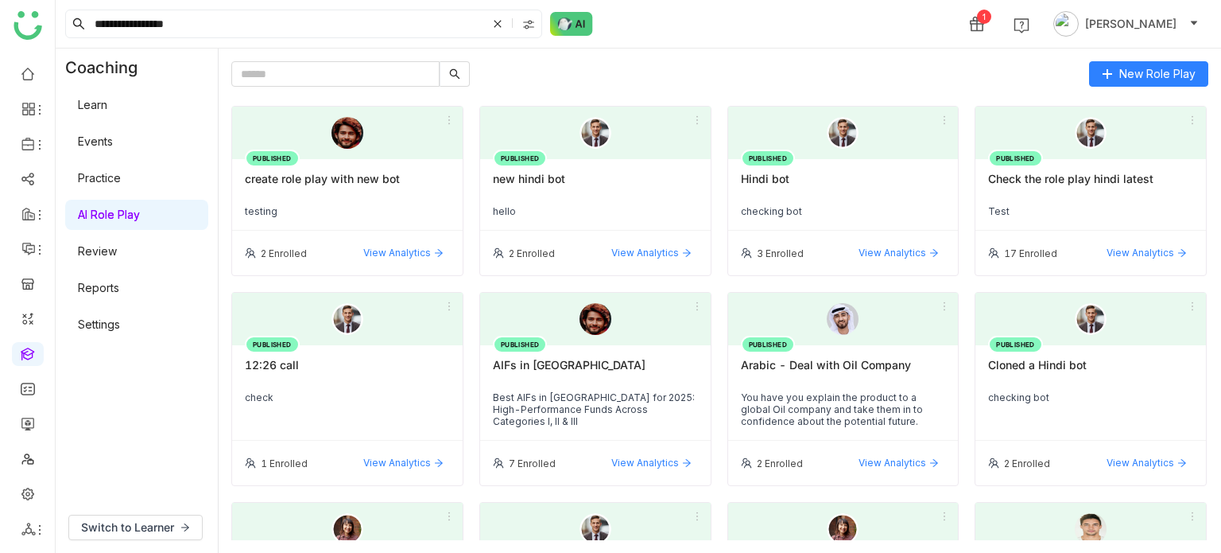
click at [140, 221] on link "AI Role Play" at bounding box center [109, 215] width 62 height 14
drag, startPoint x: 114, startPoint y: 196, endPoint x: 123, endPoint y: 179, distance: 18.8
click at [116, 192] on div "Learn Events Practice AI Role Play Review Reports Settings" at bounding box center [137, 215] width 162 height 256
click at [121, 176] on link "Practice" at bounding box center [99, 178] width 43 height 14
click at [140, 219] on link "AI Role Play" at bounding box center [109, 215] width 62 height 14
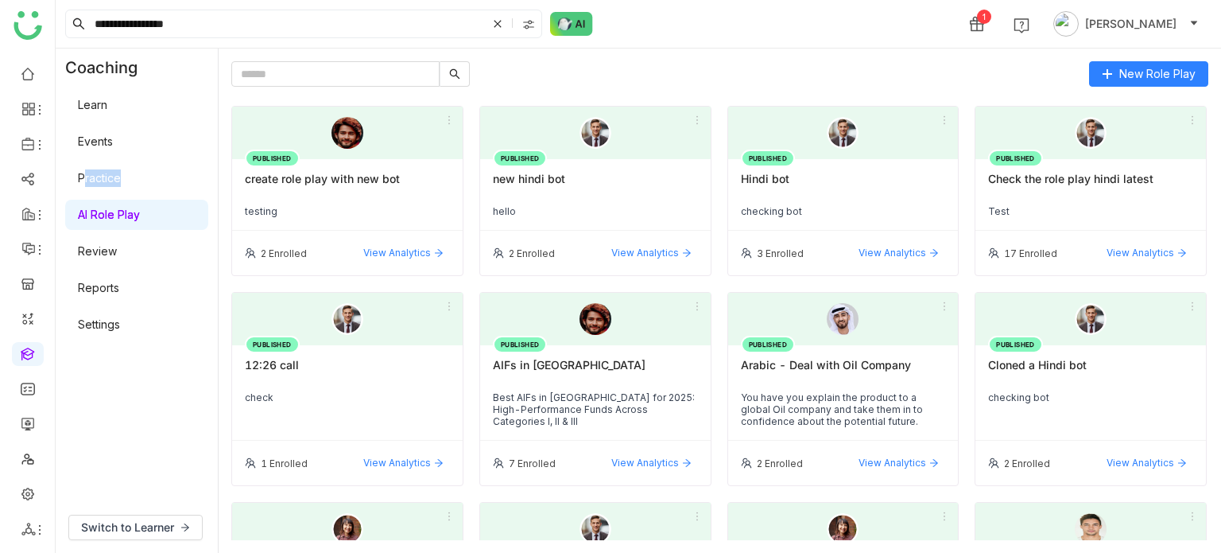
click at [117, 244] on link "Review" at bounding box center [97, 251] width 39 height 14
click at [117, 253] on link "Review" at bounding box center [97, 251] width 39 height 14
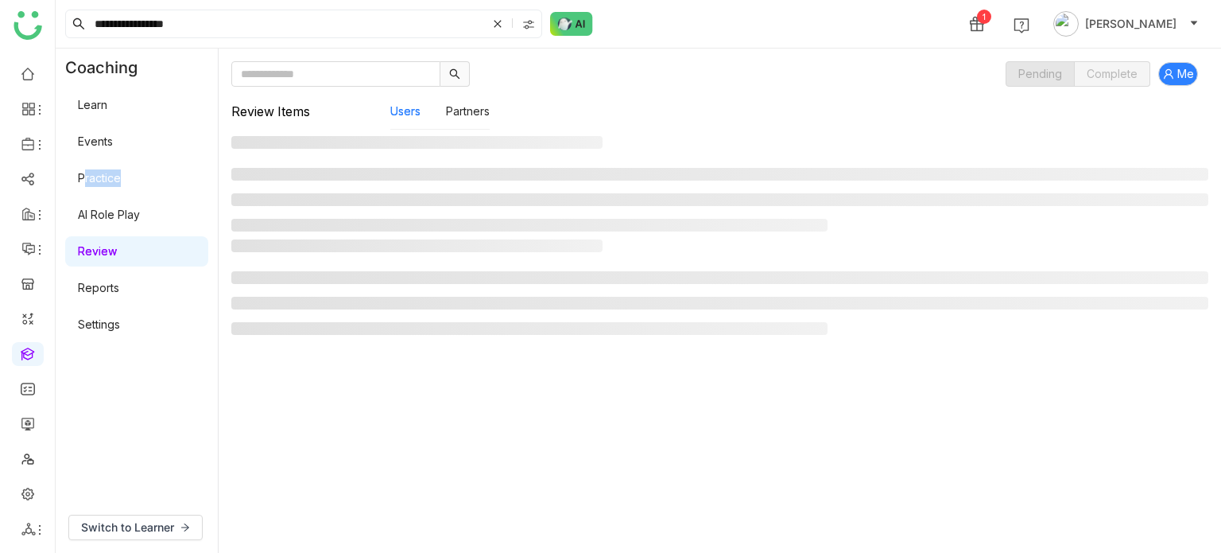
click at [112, 217] on link "AI Role Play" at bounding box center [109, 215] width 62 height 14
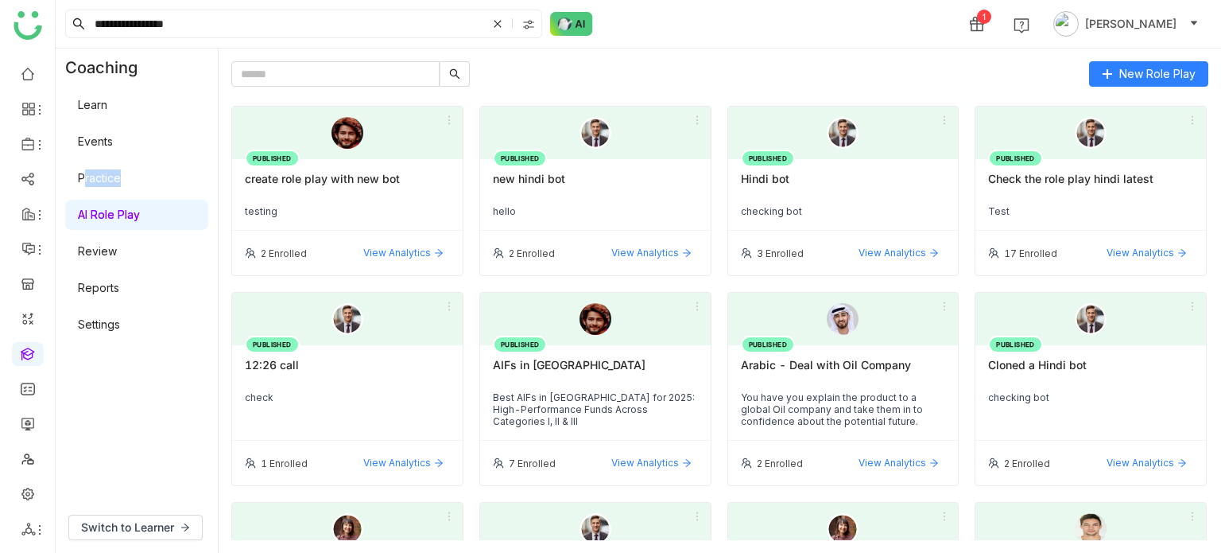
click at [120, 317] on link "Settings" at bounding box center [99, 324] width 42 height 14
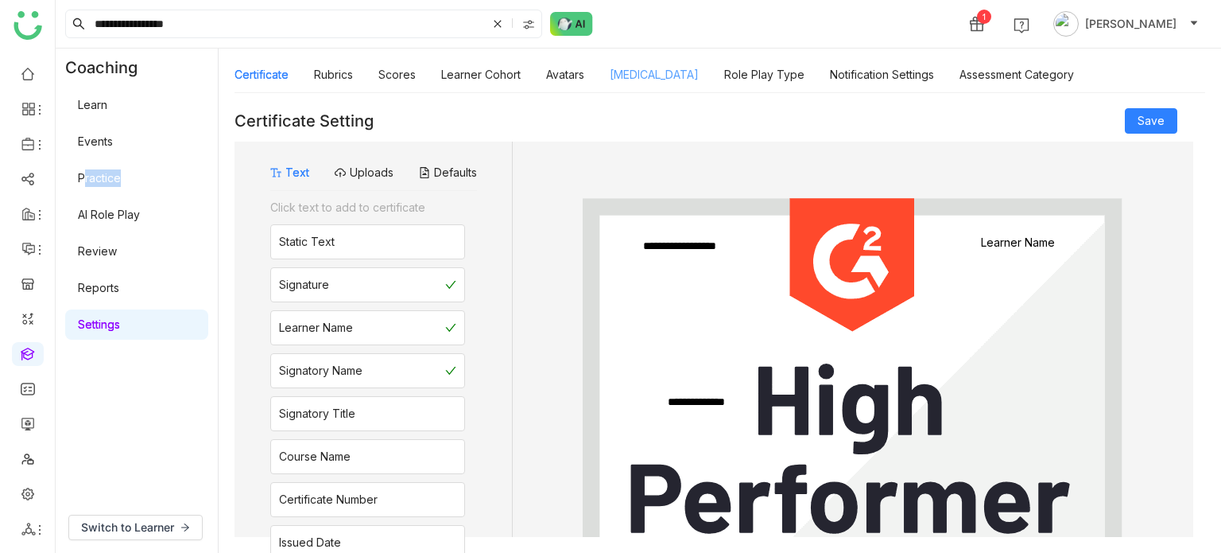
click at [673, 80] on link "Personality Type" at bounding box center [654, 75] width 89 height 14
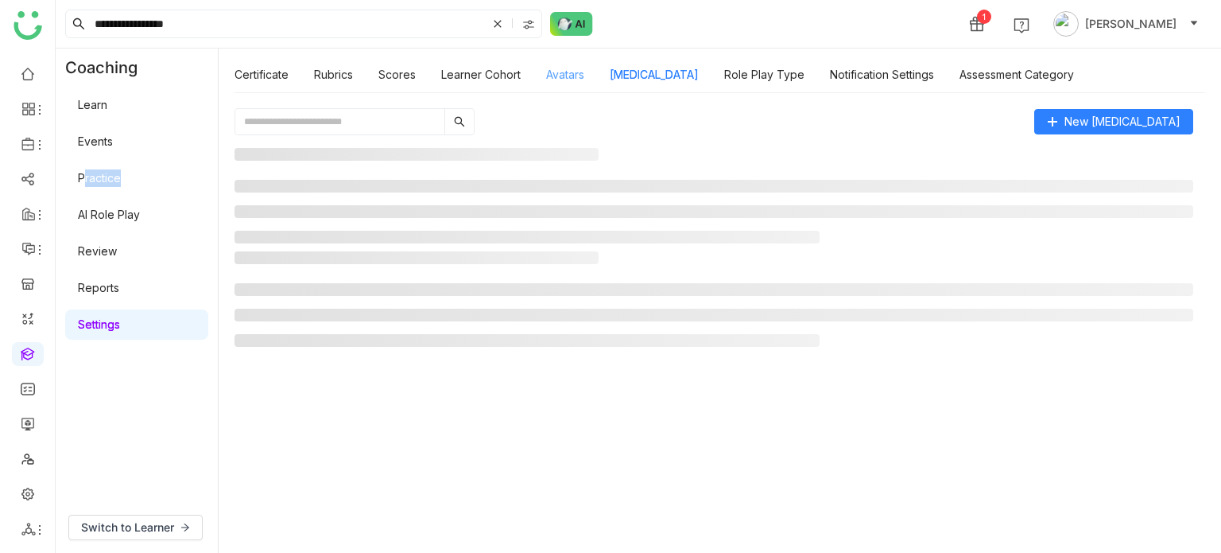
click at [572, 76] on link "Avatars" at bounding box center [565, 75] width 38 height 14
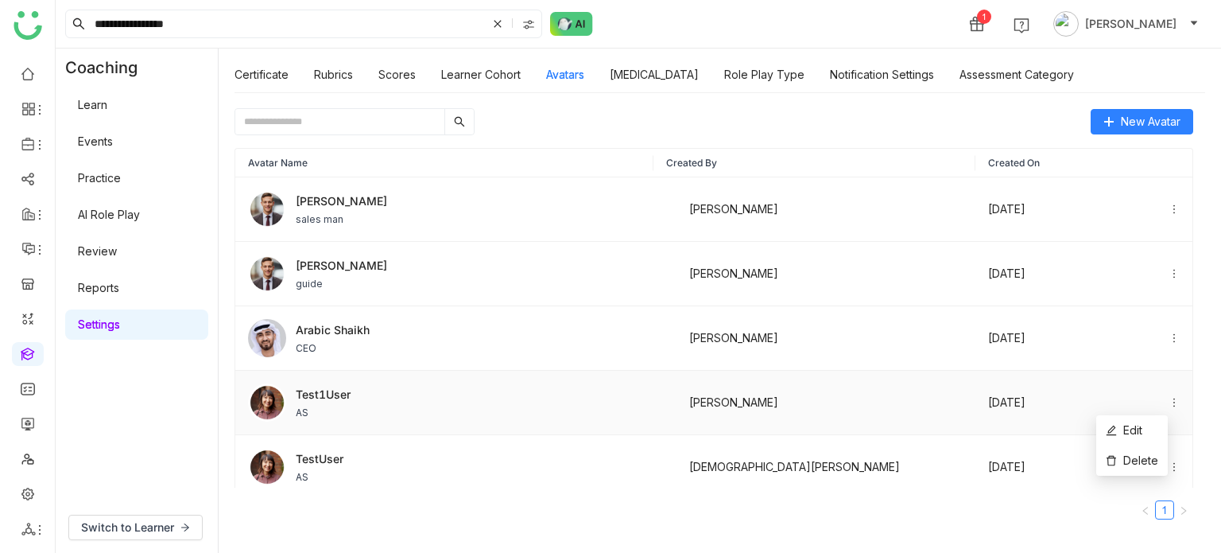
click at [1169, 398] on icon at bounding box center [1174, 402] width 11 height 11
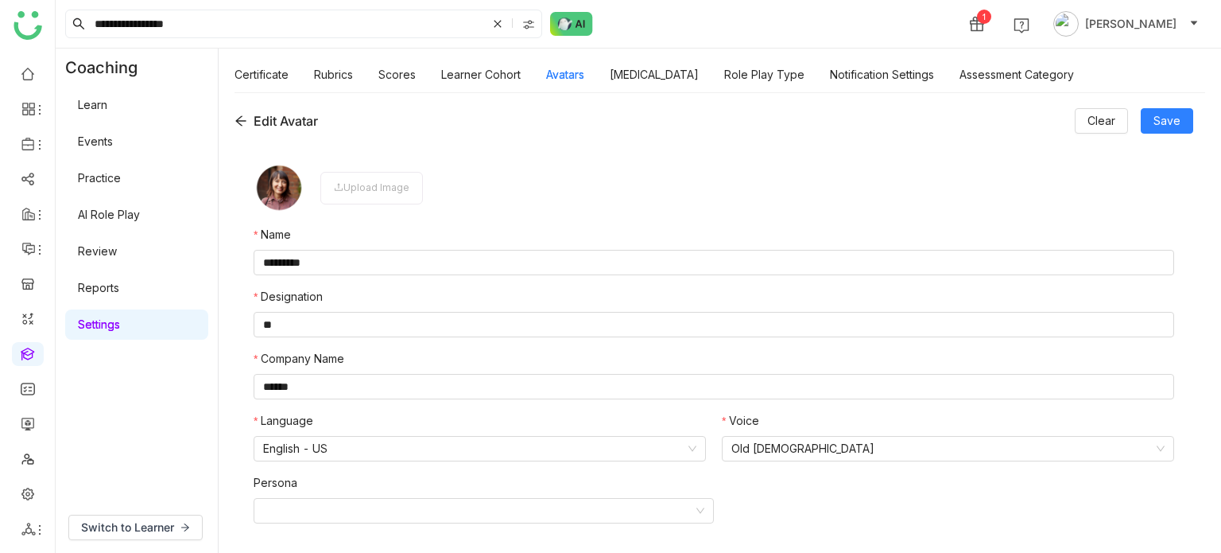
click at [245, 125] on icon at bounding box center [241, 120] width 13 height 13
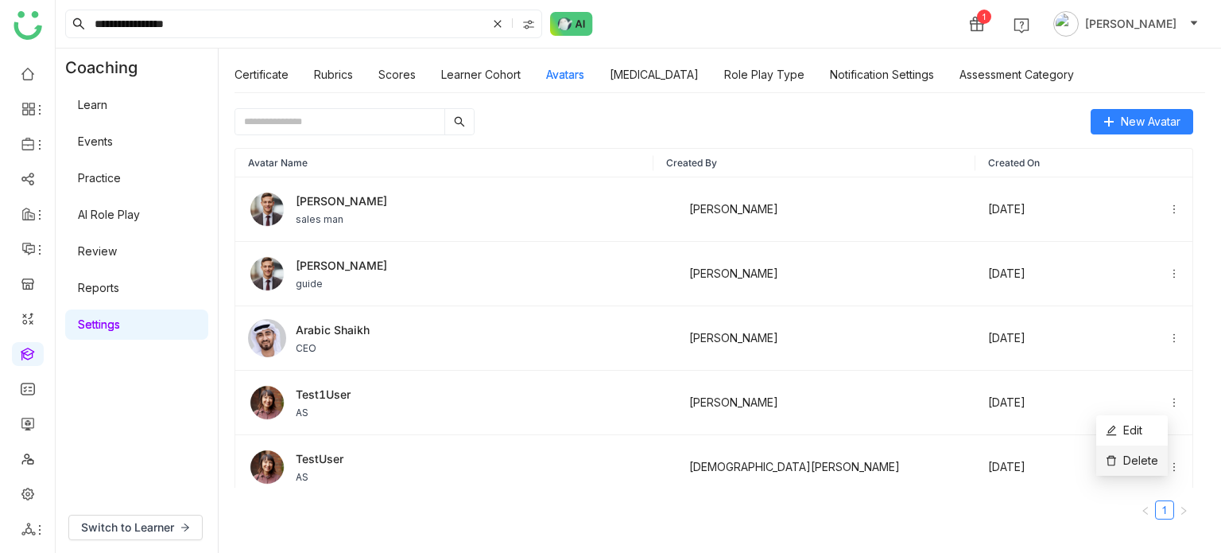
click at [1139, 453] on span "Delete" at bounding box center [1132, 460] width 52 height 17
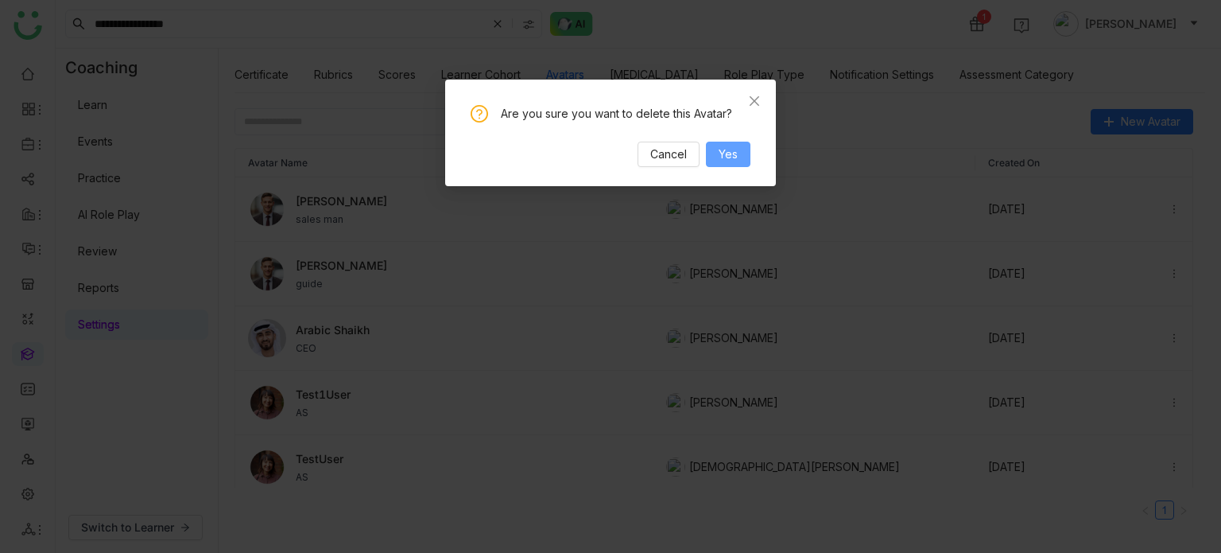
click at [724, 151] on span "Yes" at bounding box center [728, 153] width 19 height 17
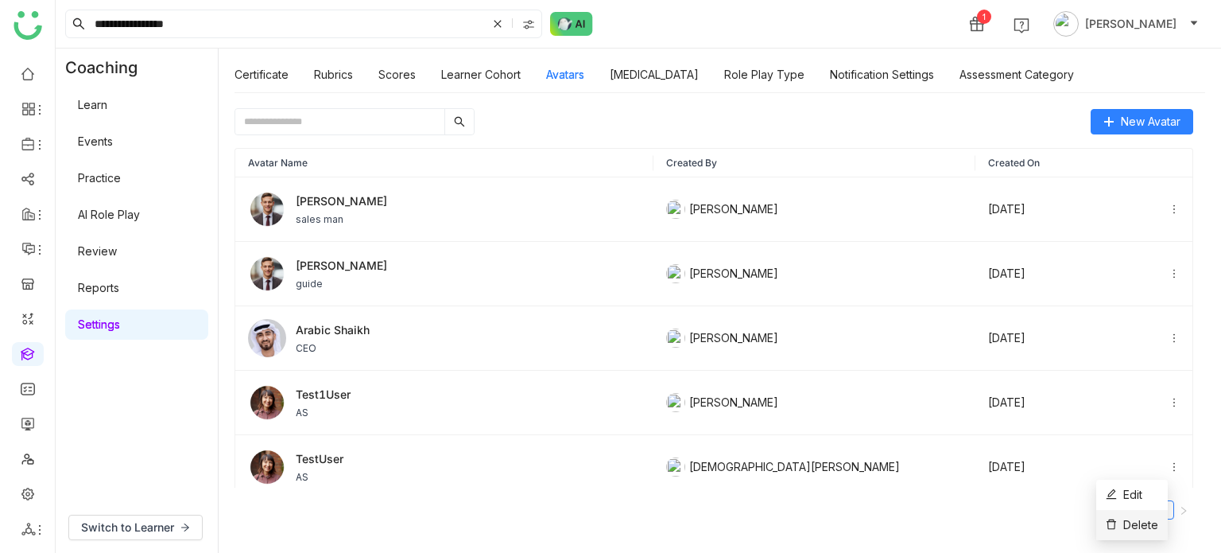
click at [1150, 521] on span "Delete" at bounding box center [1132, 524] width 52 height 17
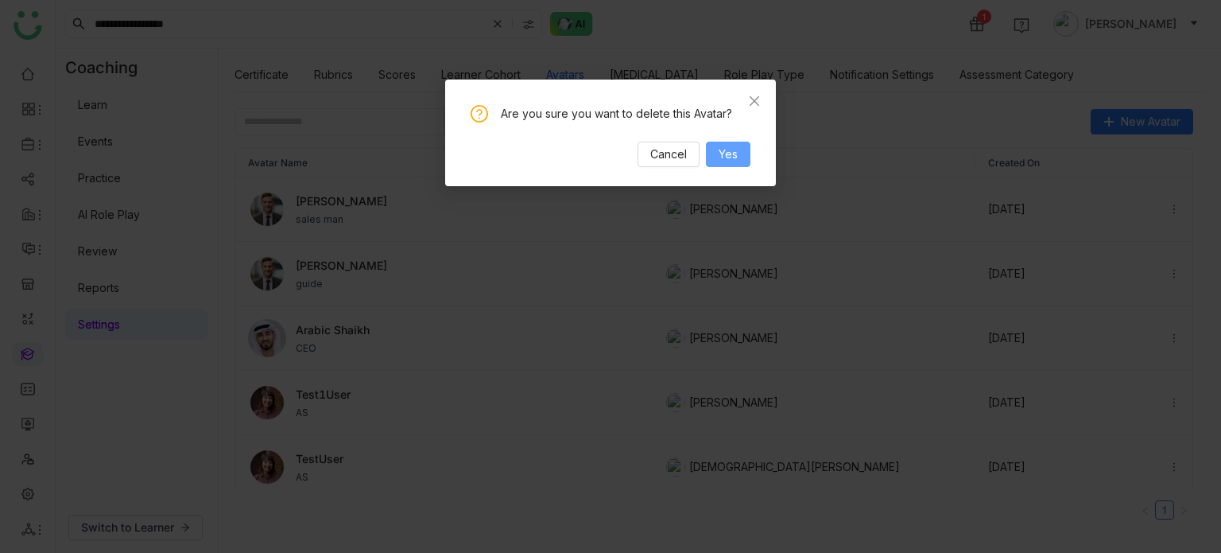
click at [741, 155] on button "Yes" at bounding box center [728, 154] width 45 height 25
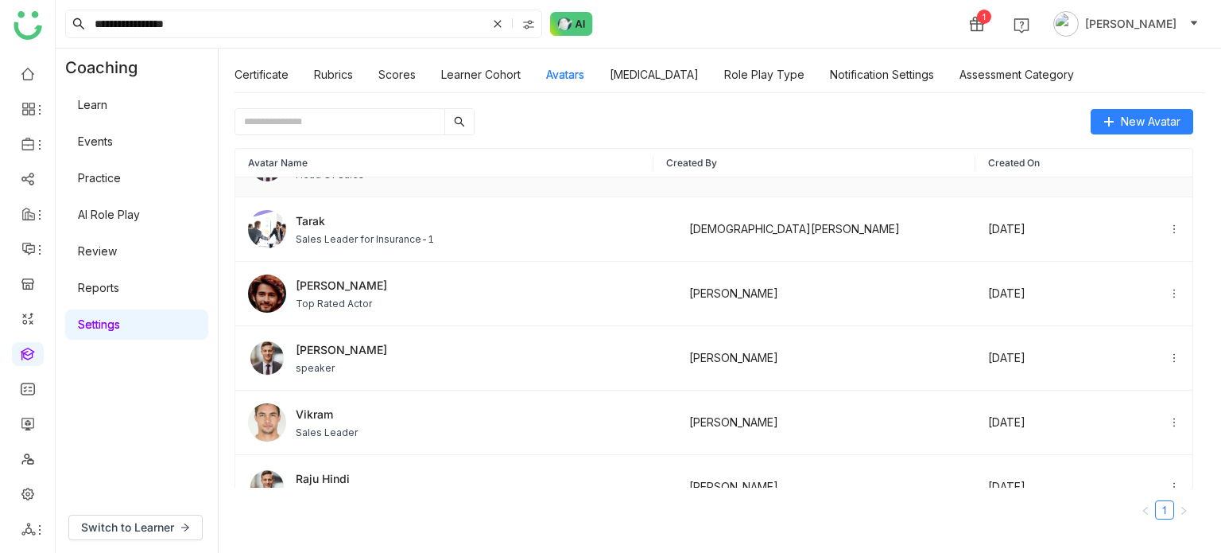
scroll to position [157, 0]
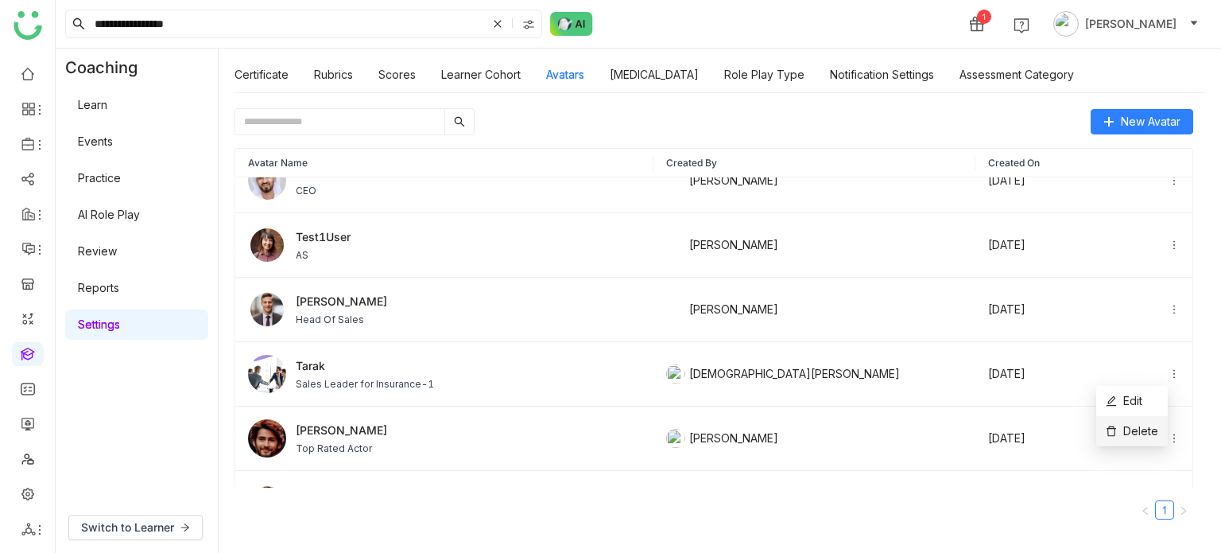
click at [1157, 430] on span "Delete" at bounding box center [1132, 430] width 52 height 17
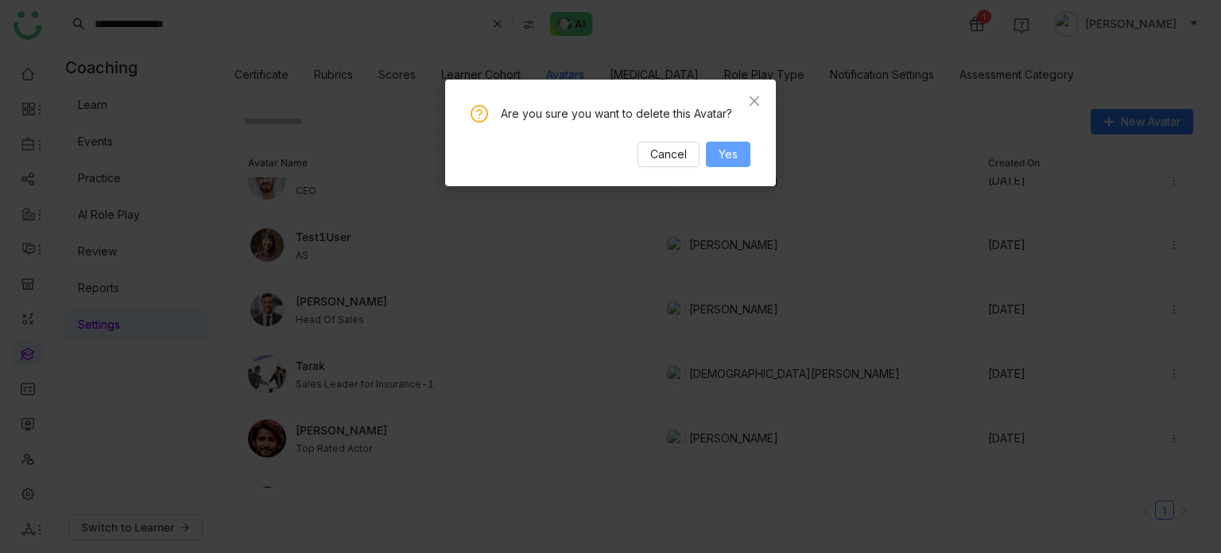
click at [732, 161] on span "Yes" at bounding box center [728, 153] width 19 height 17
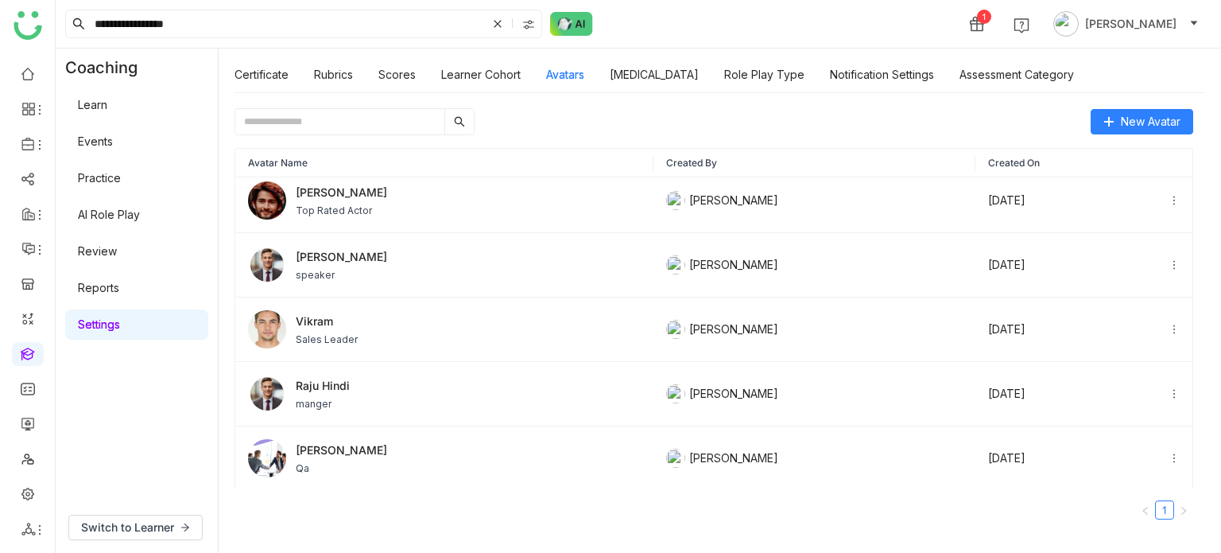
scroll to position [396, 0]
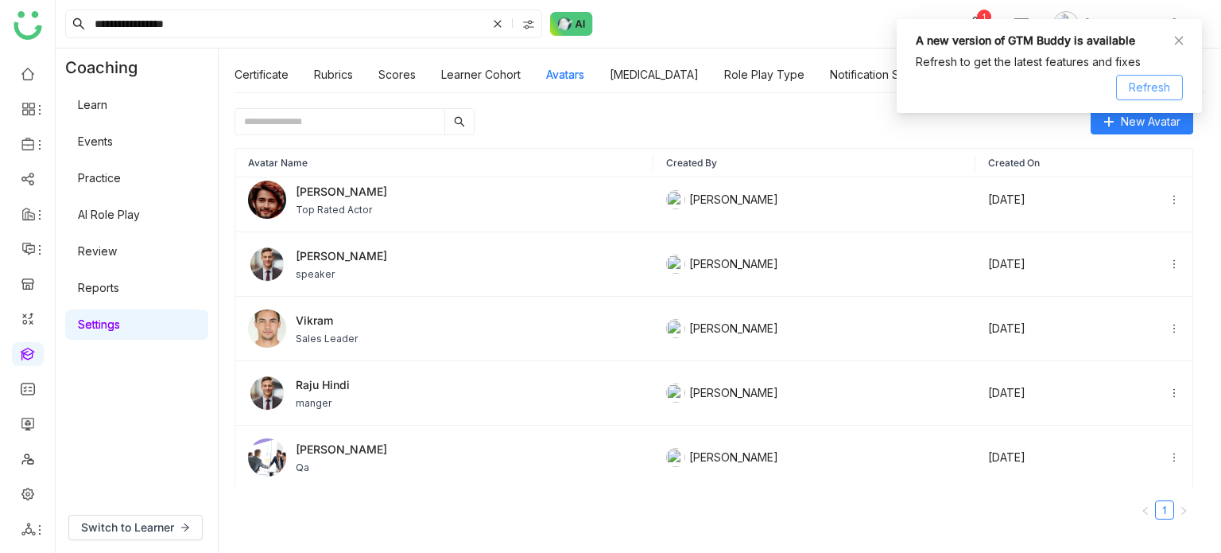
click at [1161, 76] on button "Refresh" at bounding box center [1149, 87] width 67 height 25
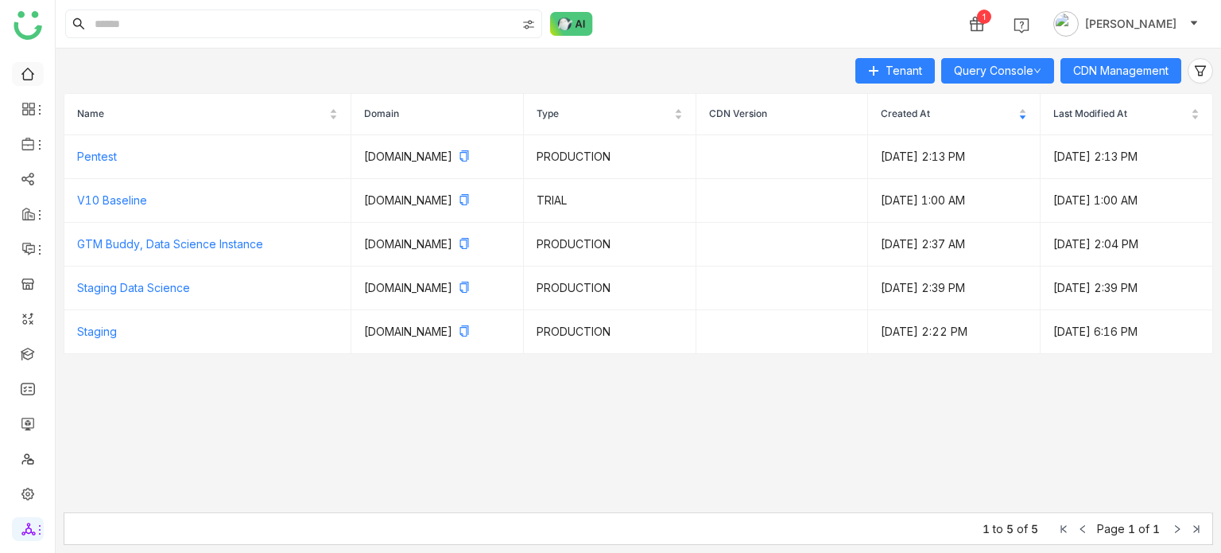
click at [35, 67] on link at bounding box center [28, 73] width 14 height 14
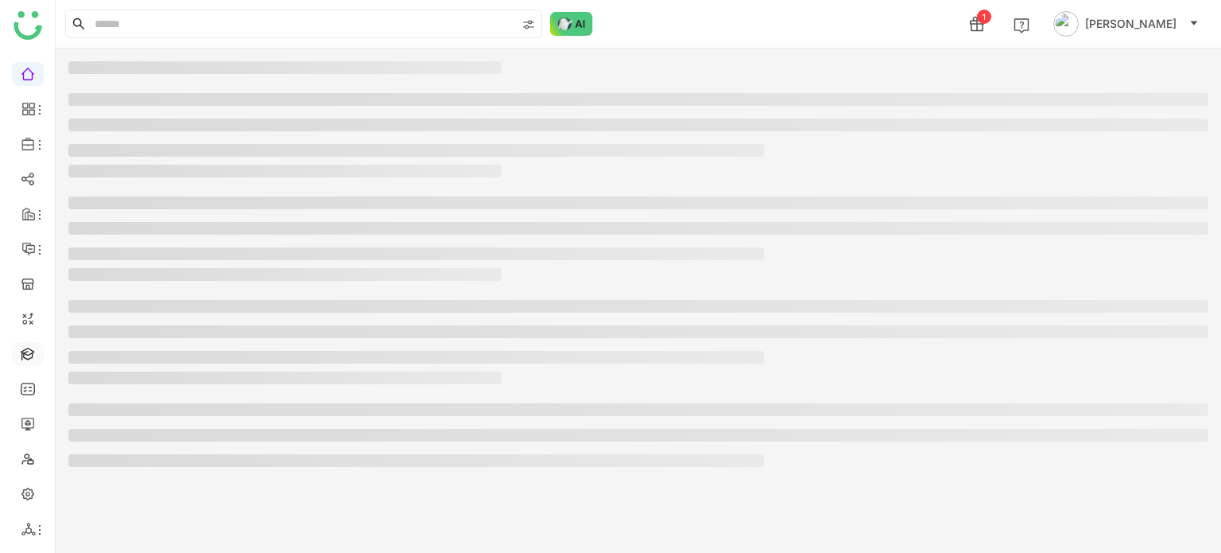
click at [29, 355] on link at bounding box center [28, 353] width 14 height 14
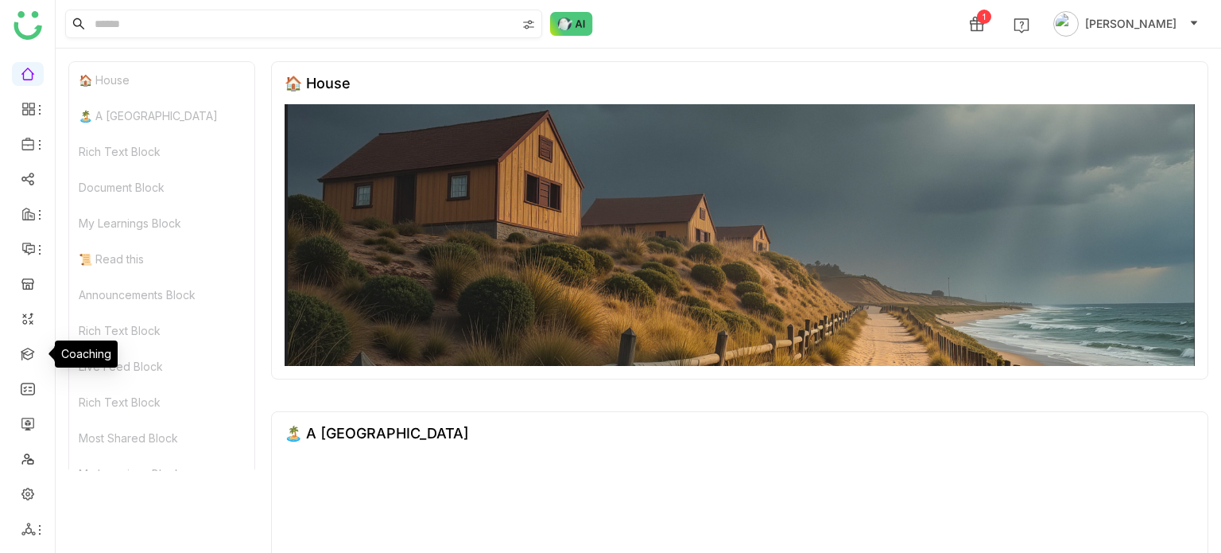
click at [527, 19] on img at bounding box center [528, 24] width 13 height 13
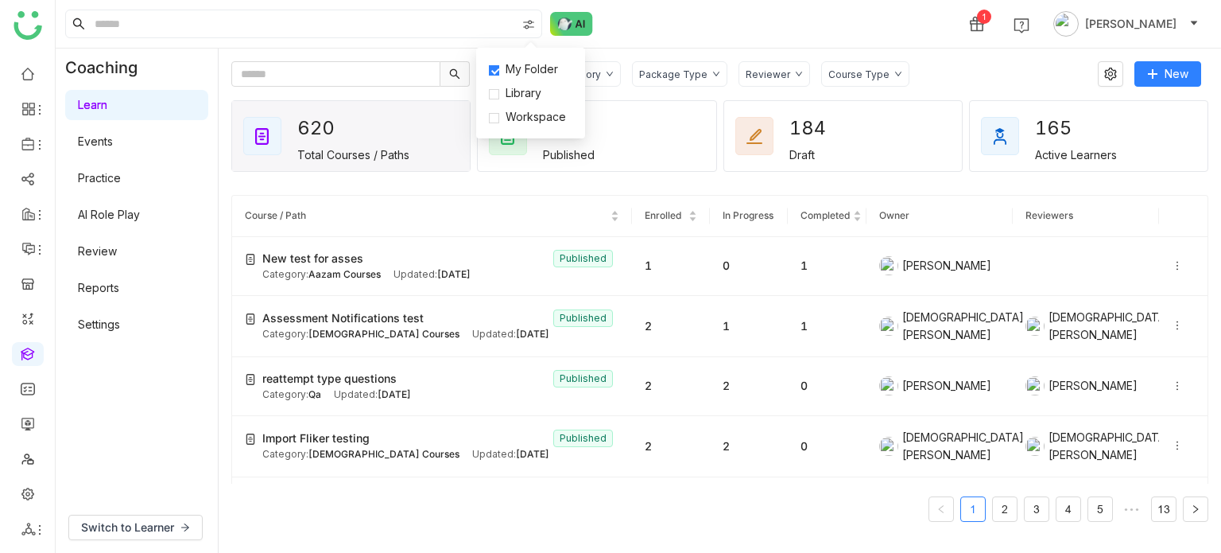
click at [704, 6] on div "1 Arif uddin" at bounding box center [639, 24] width 1166 height 48
click at [528, 29] on img at bounding box center [528, 24] width 13 height 13
click at [522, 98] on span "Library" at bounding box center [523, 92] width 48 height 17
click at [522, 69] on span "My Folder" at bounding box center [531, 68] width 65 height 17
click at [410, 29] on input at bounding box center [303, 23] width 425 height 27
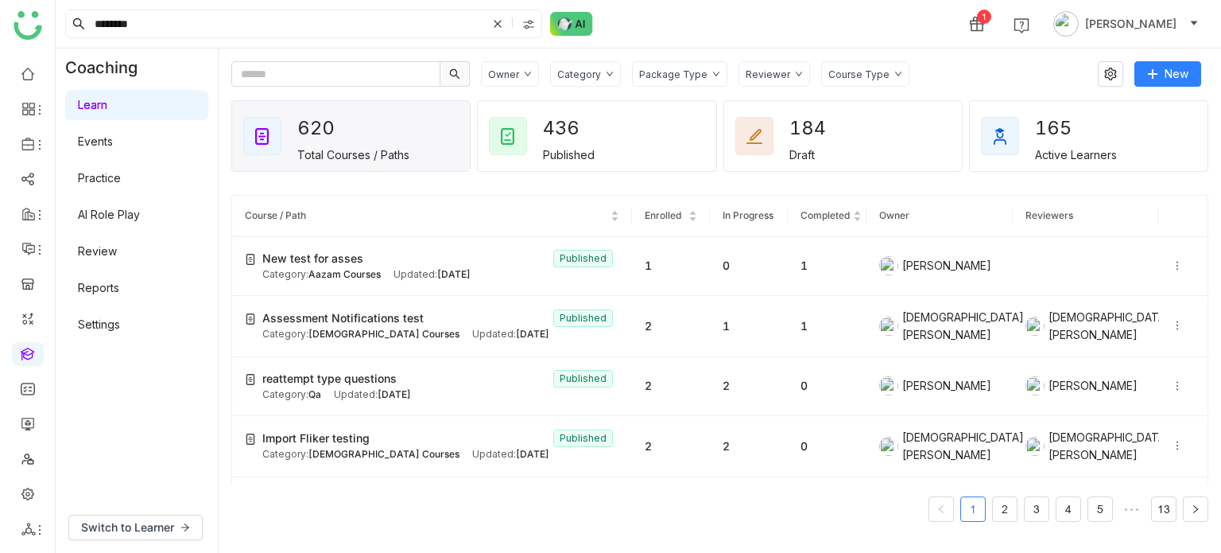
click at [120, 327] on link "Settings" at bounding box center [99, 324] width 42 height 14
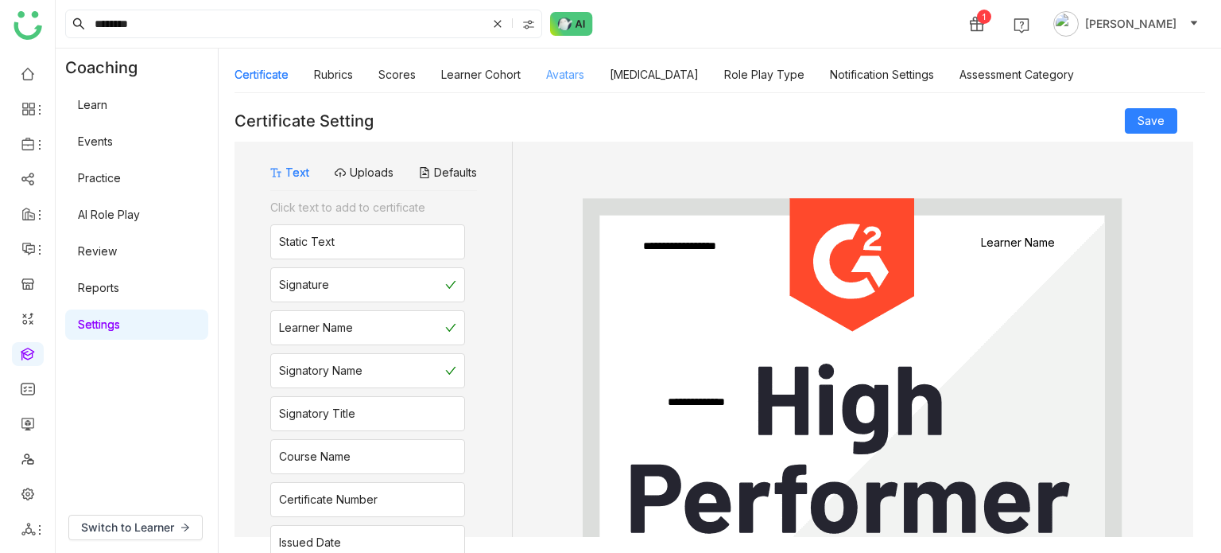
click at [576, 72] on link "Avatars" at bounding box center [565, 75] width 38 height 14
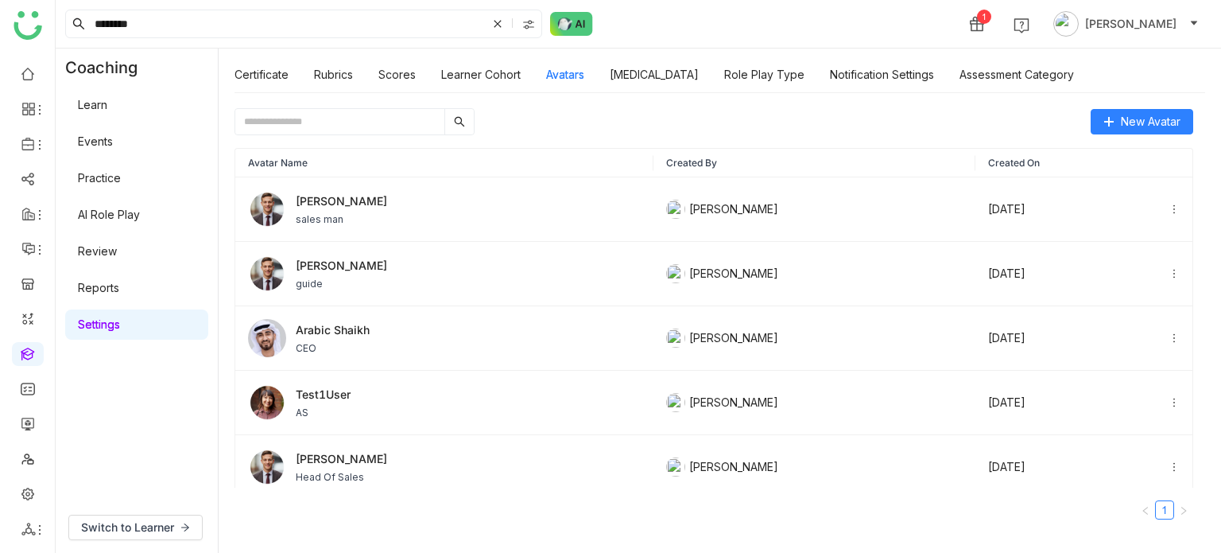
click at [599, 114] on div "New Avatar" at bounding box center [714, 121] width 959 height 27
click at [107, 111] on link "Learn" at bounding box center [92, 105] width 29 height 14
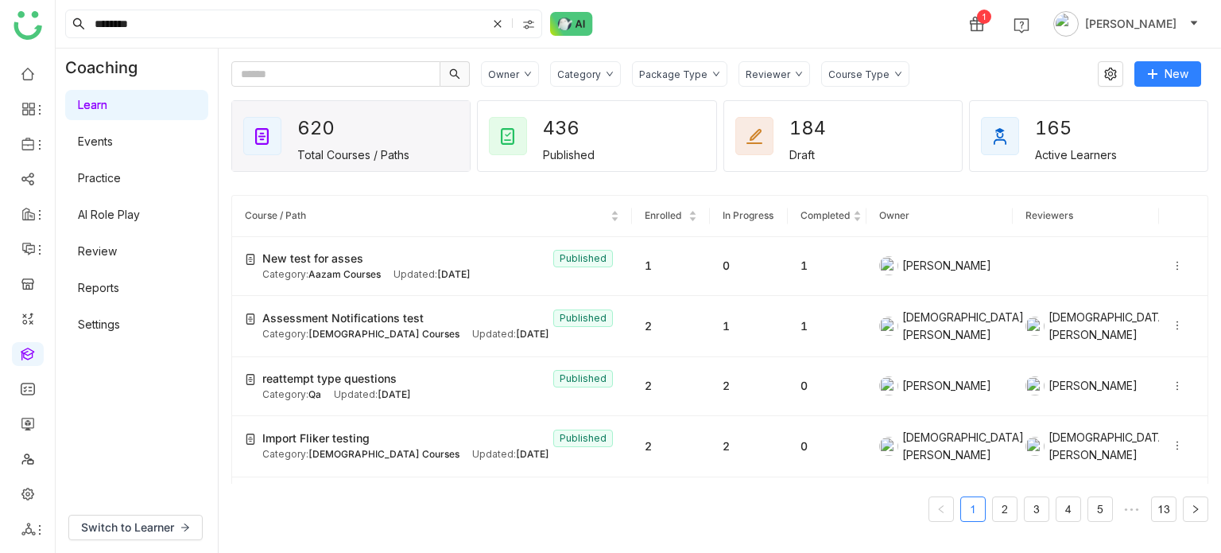
click at [775, 31] on div "******** 1 Arif uddin" at bounding box center [639, 24] width 1166 height 48
click at [700, 31] on div "******** 1 Arif uddin" at bounding box center [639, 24] width 1166 height 48
click at [100, 98] on link "Learn" at bounding box center [92, 105] width 29 height 14
click at [116, 258] on link "Review" at bounding box center [97, 251] width 39 height 14
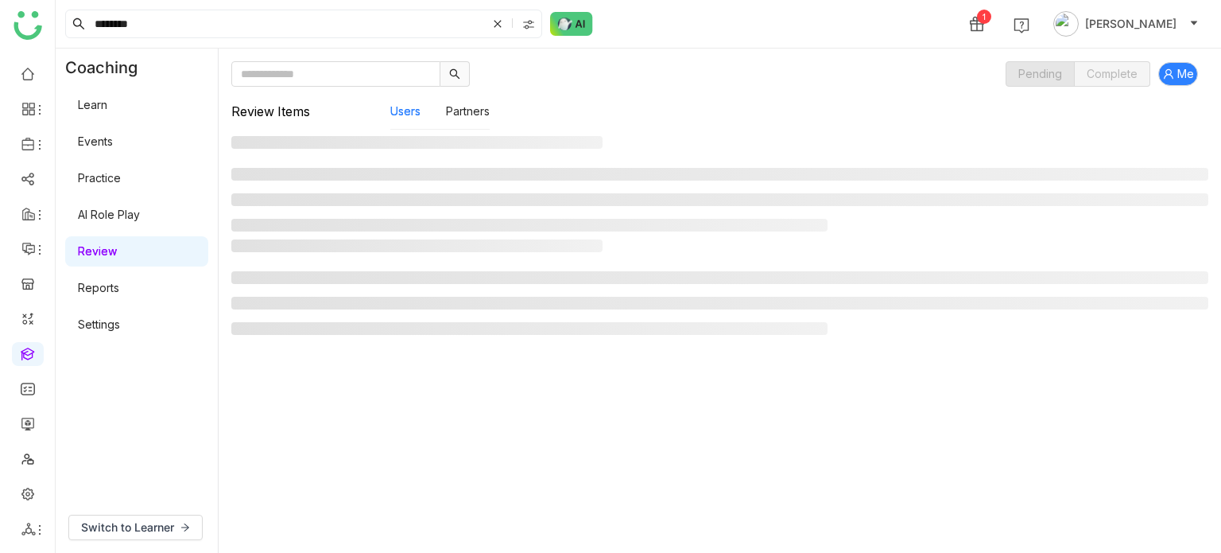
click at [116, 308] on div "Learn Events Practice AI Role Play Review Reports Settings" at bounding box center [137, 215] width 162 height 256
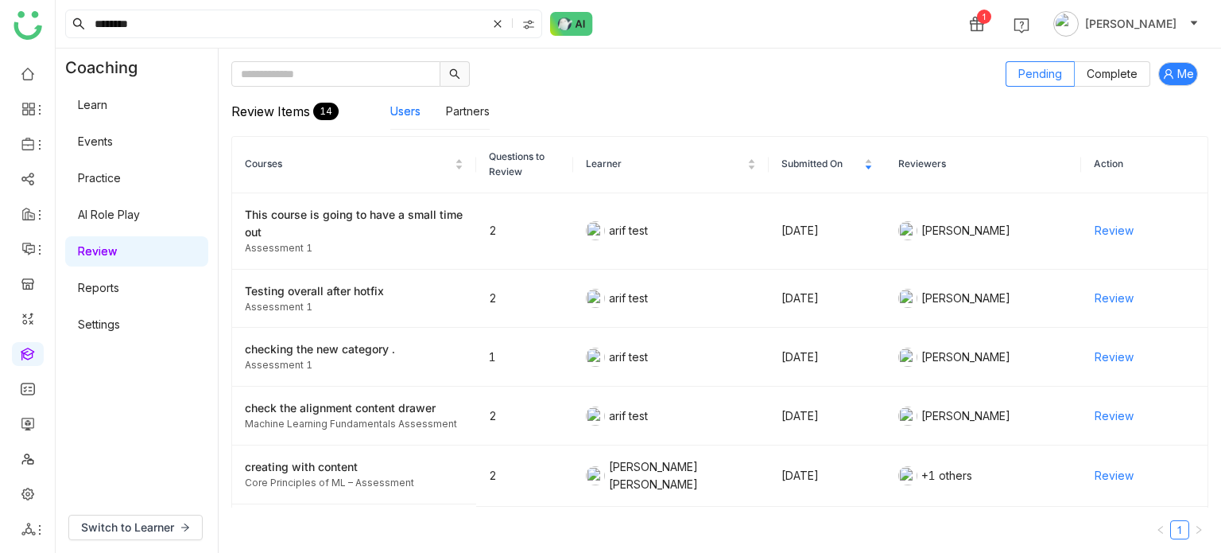
click at [114, 320] on link "Settings" at bounding box center [99, 324] width 42 height 14
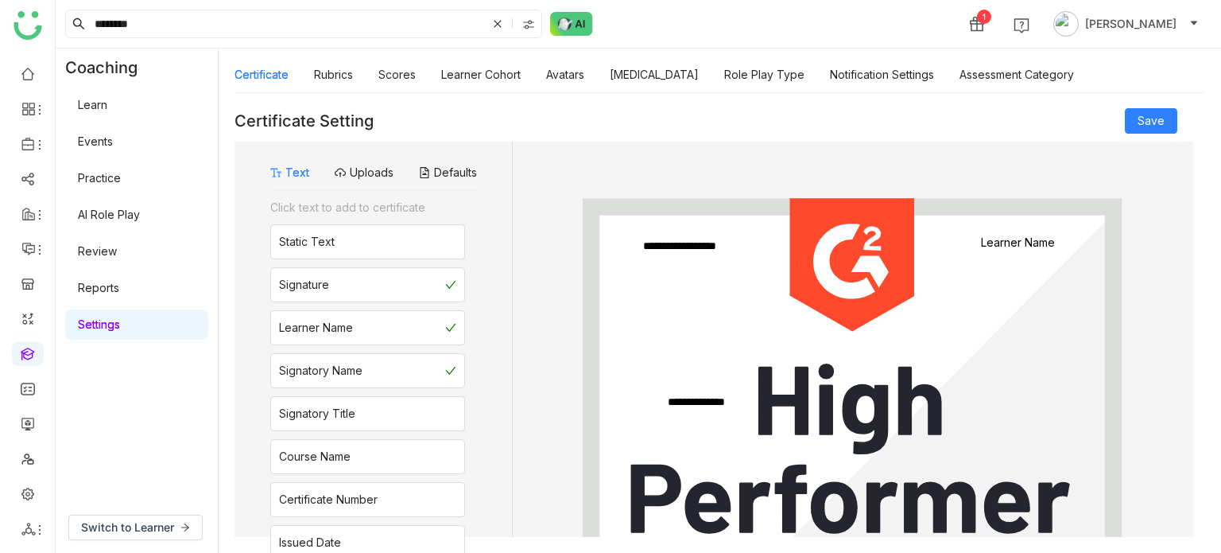
click at [113, 139] on link "Events" at bounding box center [95, 141] width 35 height 14
click at [107, 98] on link "Learn" at bounding box center [92, 105] width 29 height 14
click at [510, 81] on link "Learner Cohort" at bounding box center [481, 75] width 80 height 14
click at [396, 80] on link "Scores" at bounding box center [396, 75] width 37 height 14
click at [332, 80] on link "Rubrics" at bounding box center [333, 75] width 39 height 14
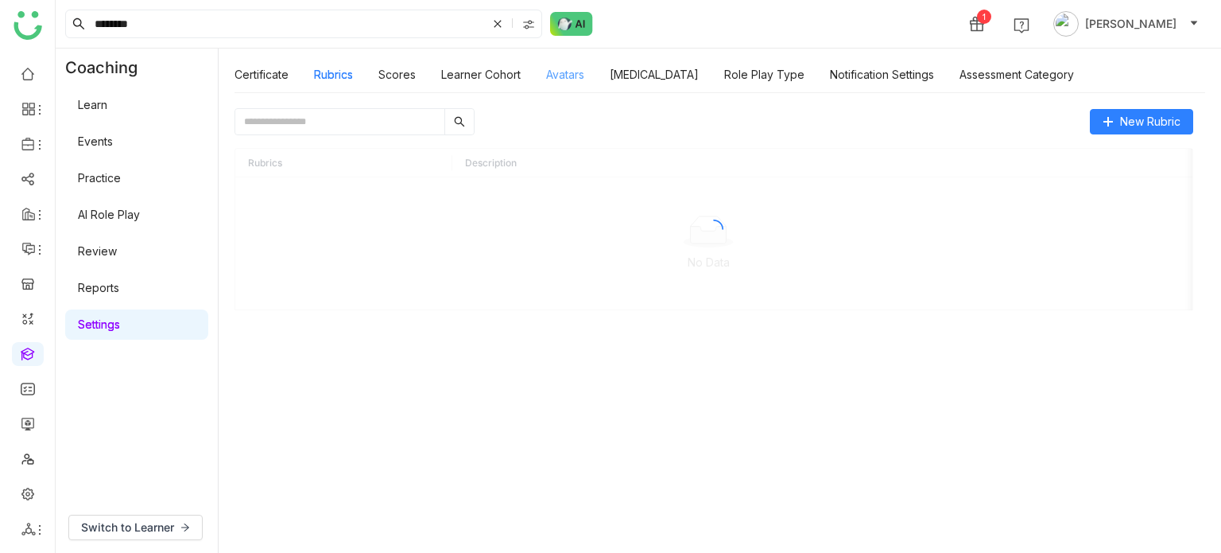
click at [557, 80] on link "Avatars" at bounding box center [565, 75] width 38 height 14
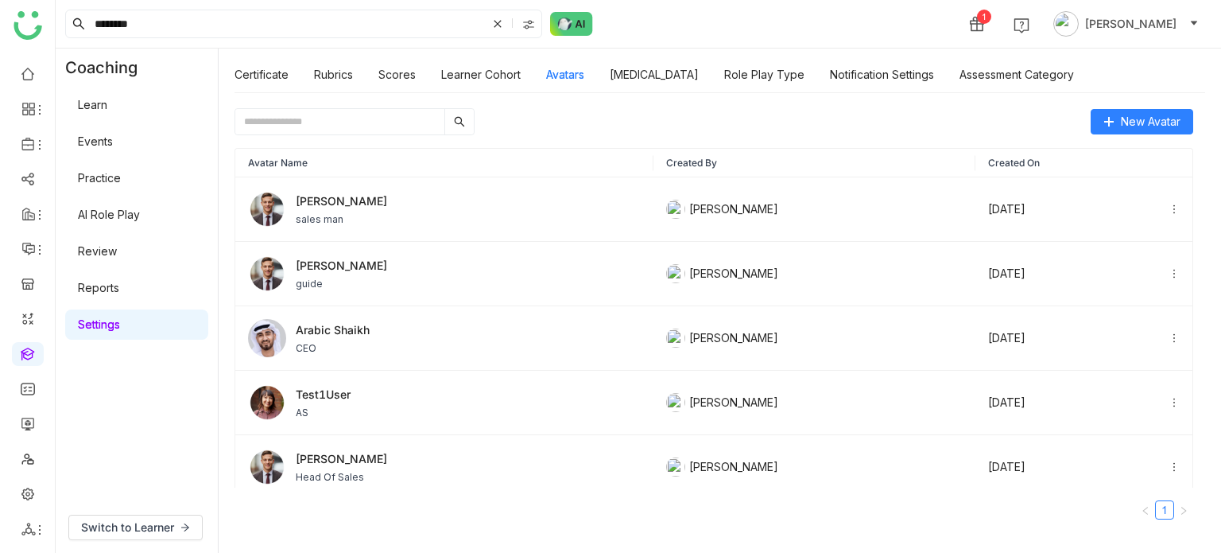
click at [744, 93] on div "New Avatar Avatar Name Created By Created On Vijay sales sales man Arif uddin A…" at bounding box center [720, 322] width 1003 height 460
click at [738, 81] on link "Role Play Type" at bounding box center [764, 75] width 80 height 14
click at [669, 80] on link "Personality Type" at bounding box center [654, 75] width 89 height 14
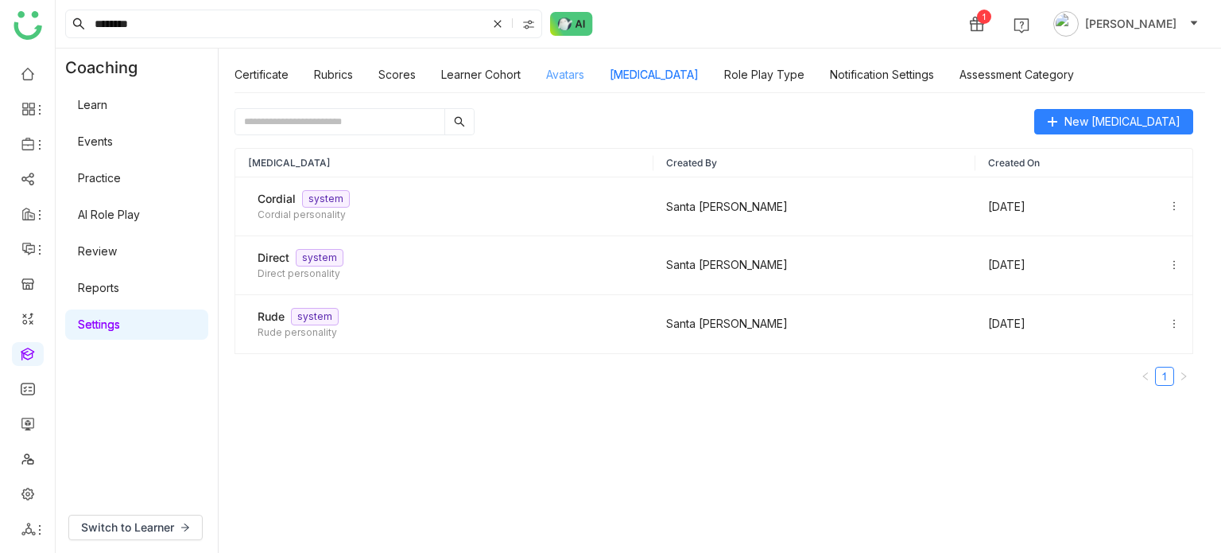
click at [560, 80] on link "Avatars" at bounding box center [565, 75] width 38 height 14
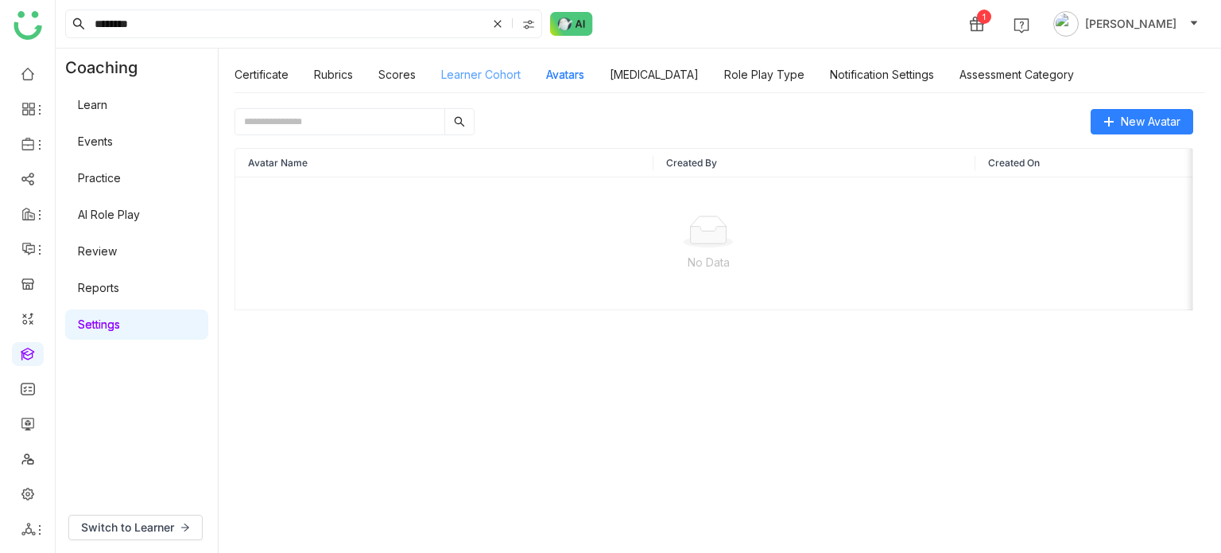
click at [480, 79] on link "Learner Cohort" at bounding box center [481, 75] width 80 height 14
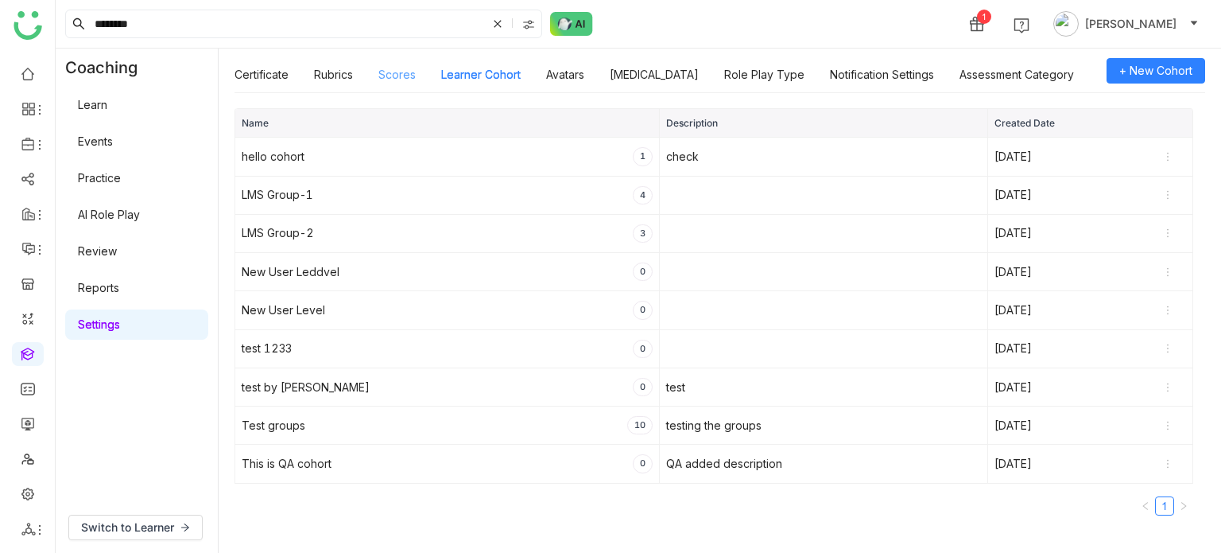
click at [390, 79] on link "Scores" at bounding box center [396, 75] width 37 height 14
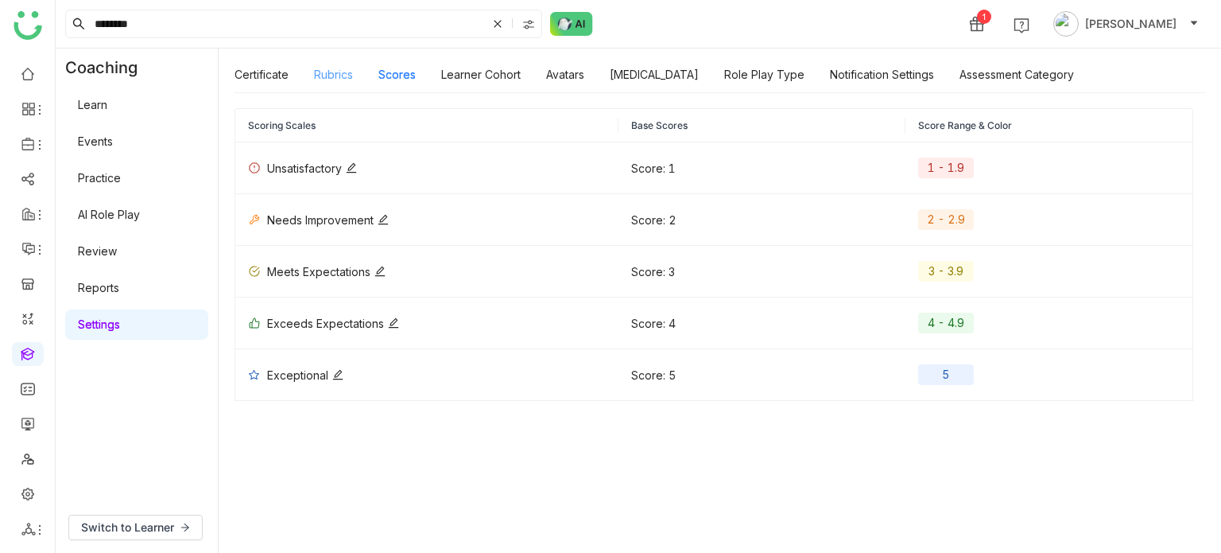
click at [329, 77] on link "Rubrics" at bounding box center [333, 75] width 39 height 14
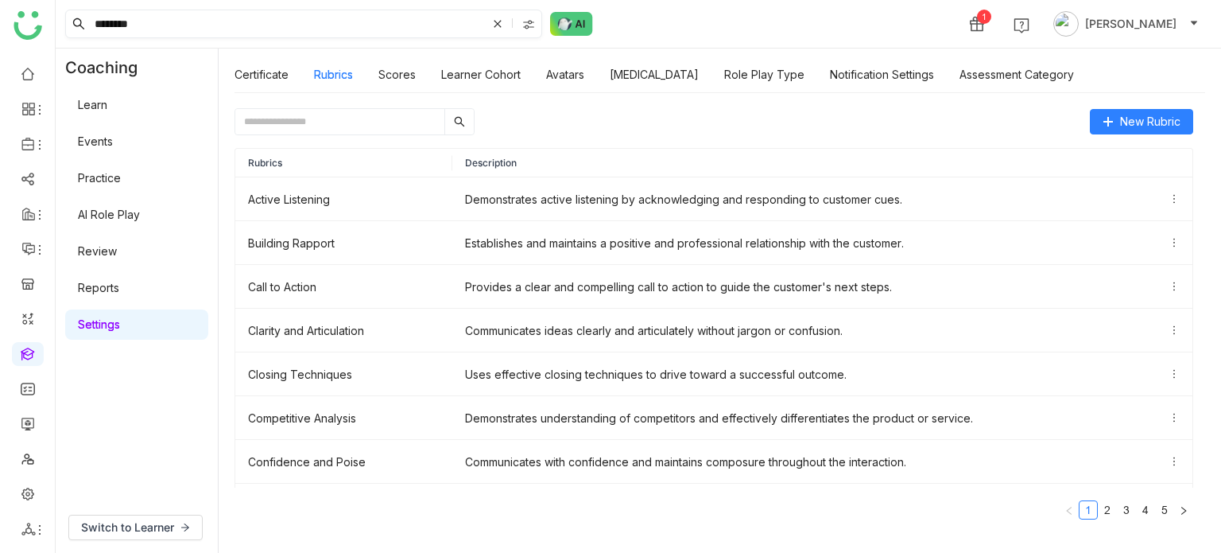
click at [518, 26] on span at bounding box center [516, 23] width 52 height 27
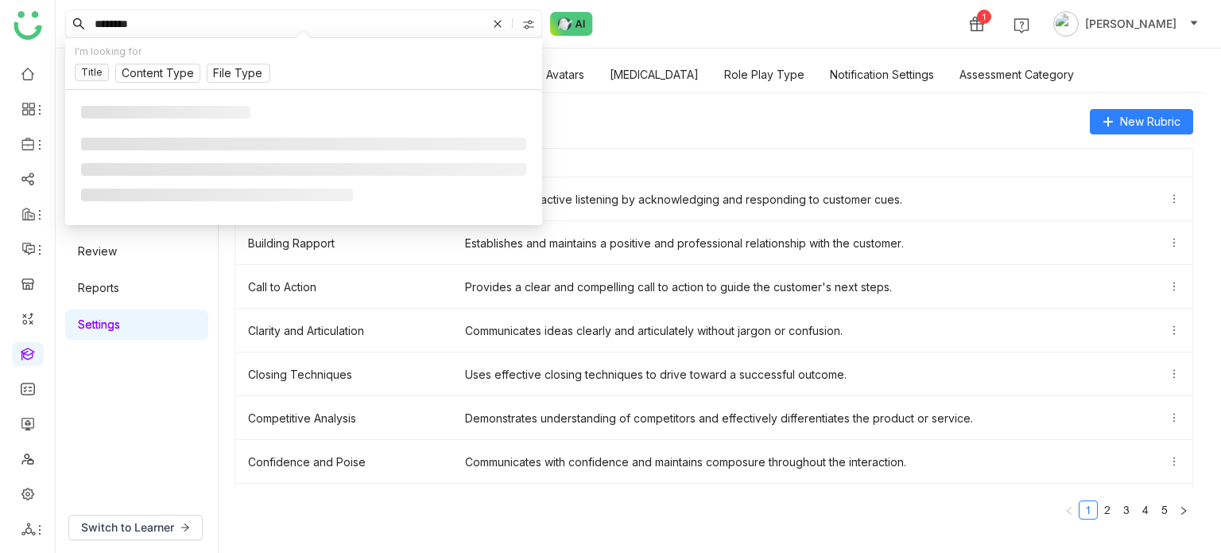
click at [522, 28] on img at bounding box center [528, 24] width 13 height 13
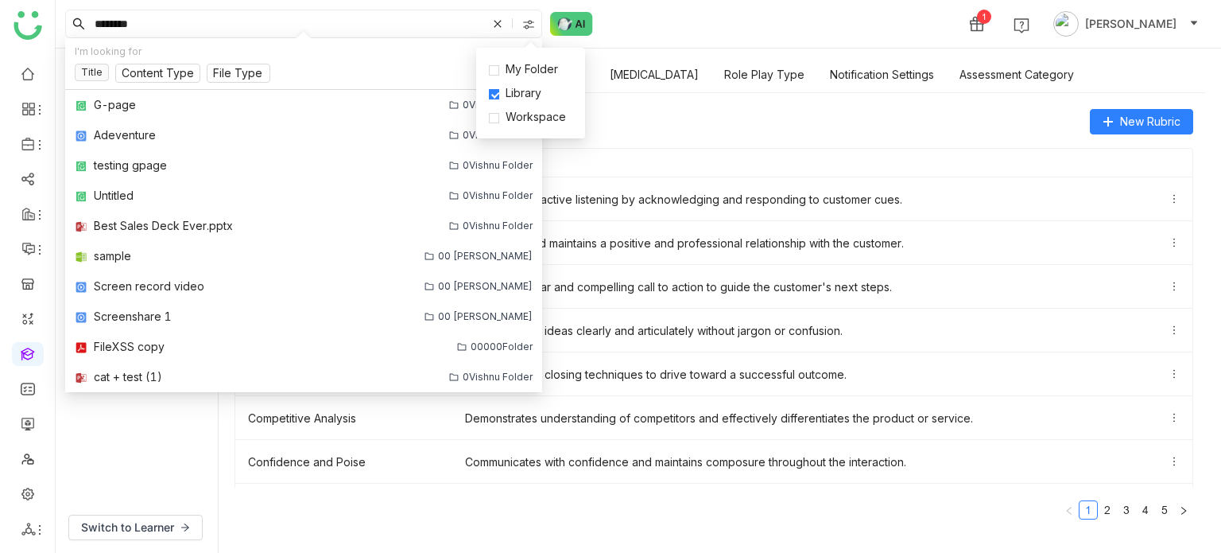
click at [671, 25] on div "******** 1 Arif uddin" at bounding box center [639, 24] width 1166 height 48
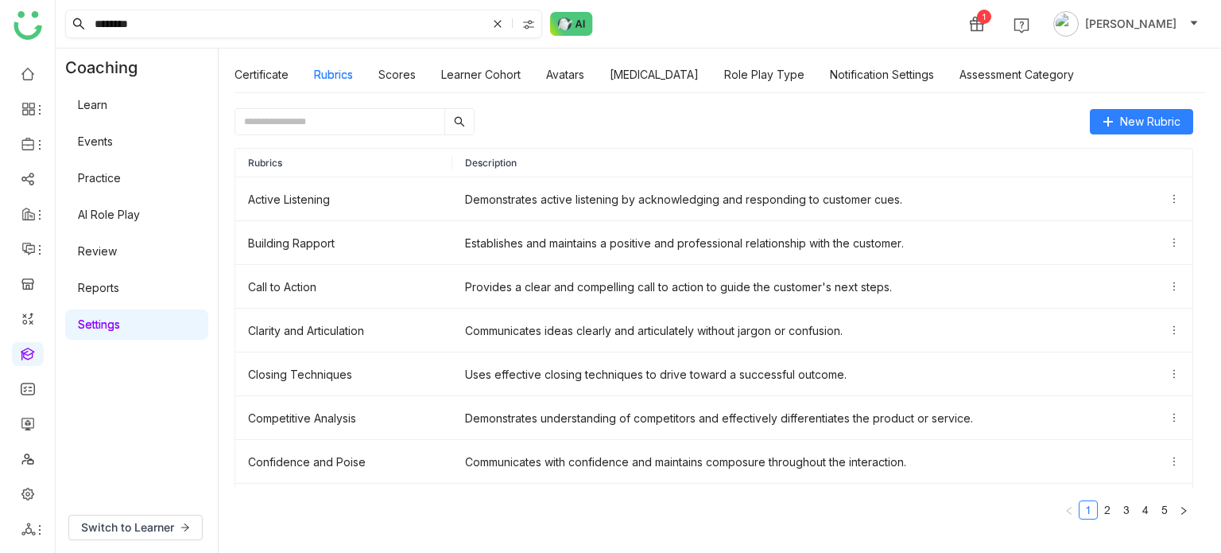
click at [540, 21] on div at bounding box center [530, 24] width 22 height 24
click at [389, 15] on input "********" at bounding box center [288, 23] width 395 height 27
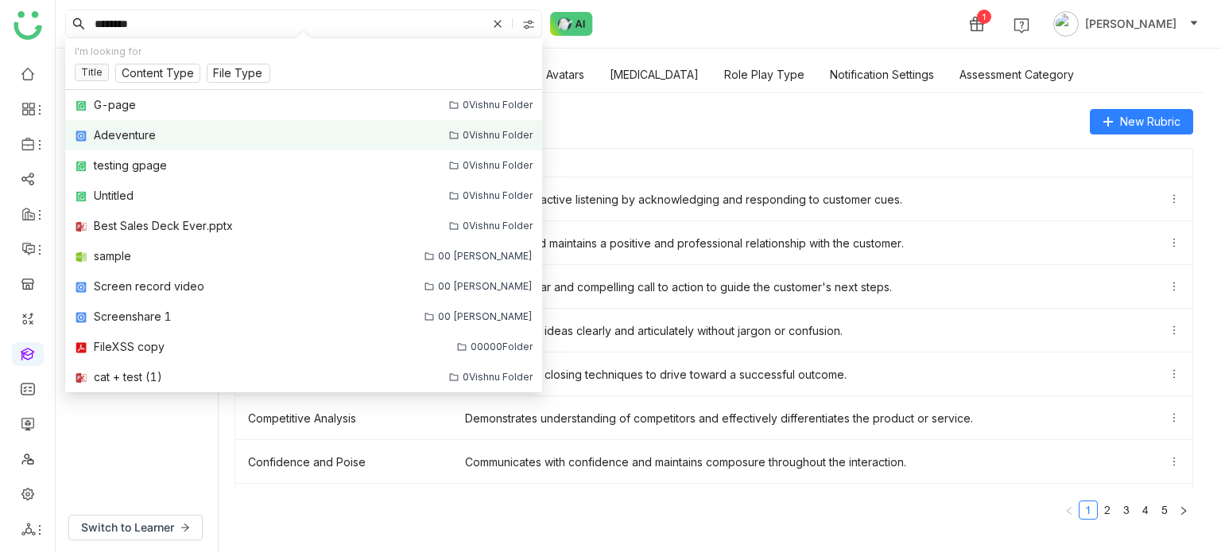
click at [178, 138] on div "Adeventure" at bounding box center [254, 134] width 359 height 17
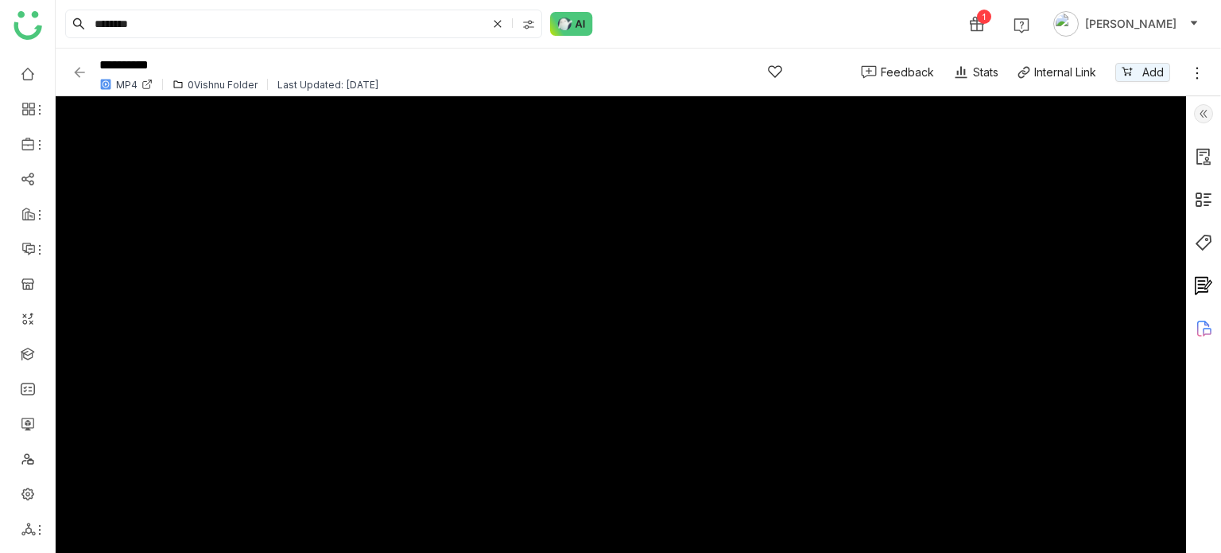
click at [752, 29] on div "******** 1 Arif uddin" at bounding box center [639, 24] width 1166 height 48
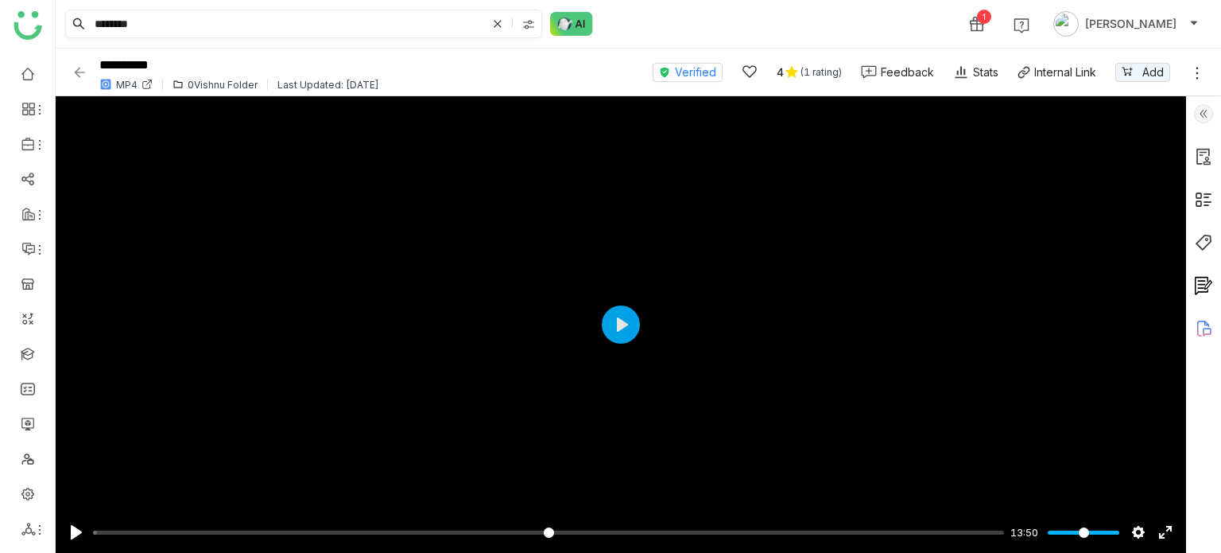
click at [527, 24] on img at bounding box center [528, 24] width 13 height 13
click at [517, 95] on span "Library" at bounding box center [523, 92] width 48 height 17
click at [722, 35] on div "******** 1 Arif uddin" at bounding box center [639, 24] width 1166 height 48
click at [378, 28] on input "********" at bounding box center [288, 23] width 395 height 27
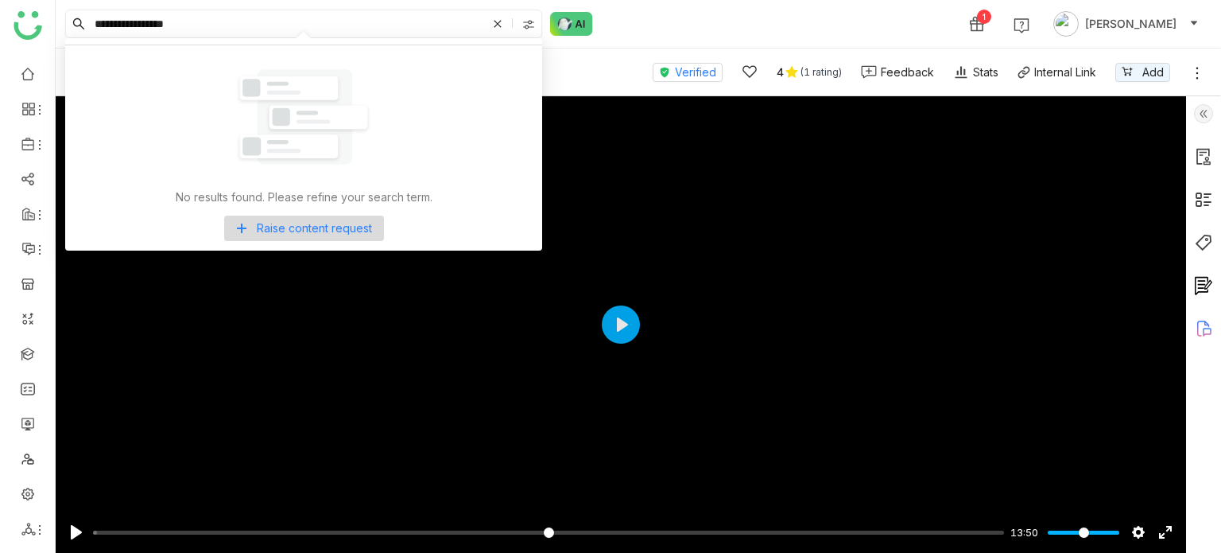
type input "**********"
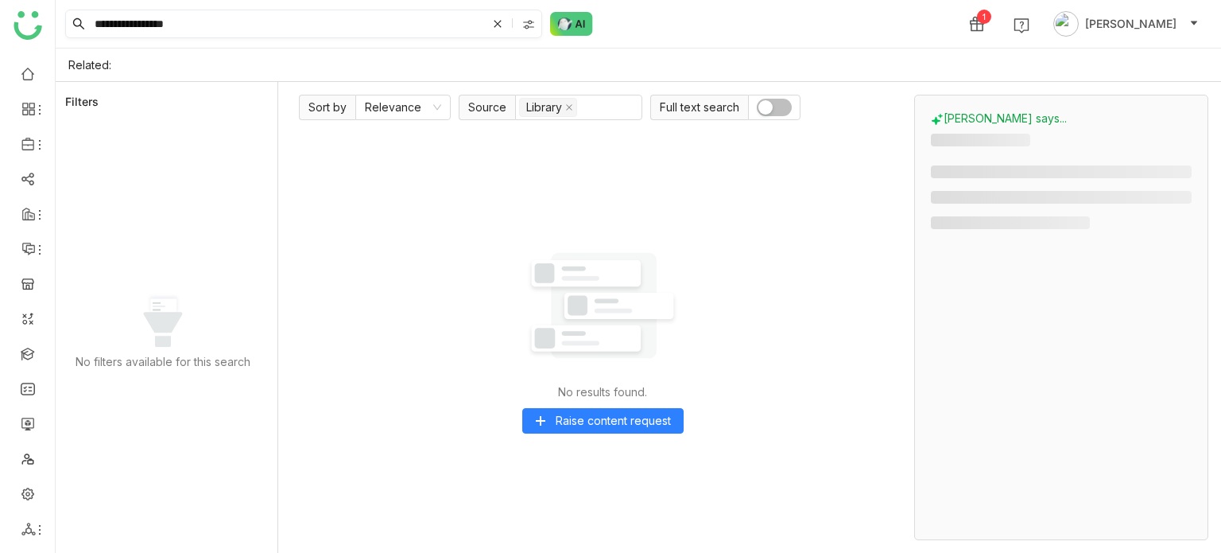
click at [493, 23] on icon at bounding box center [498, 24] width 10 height 10
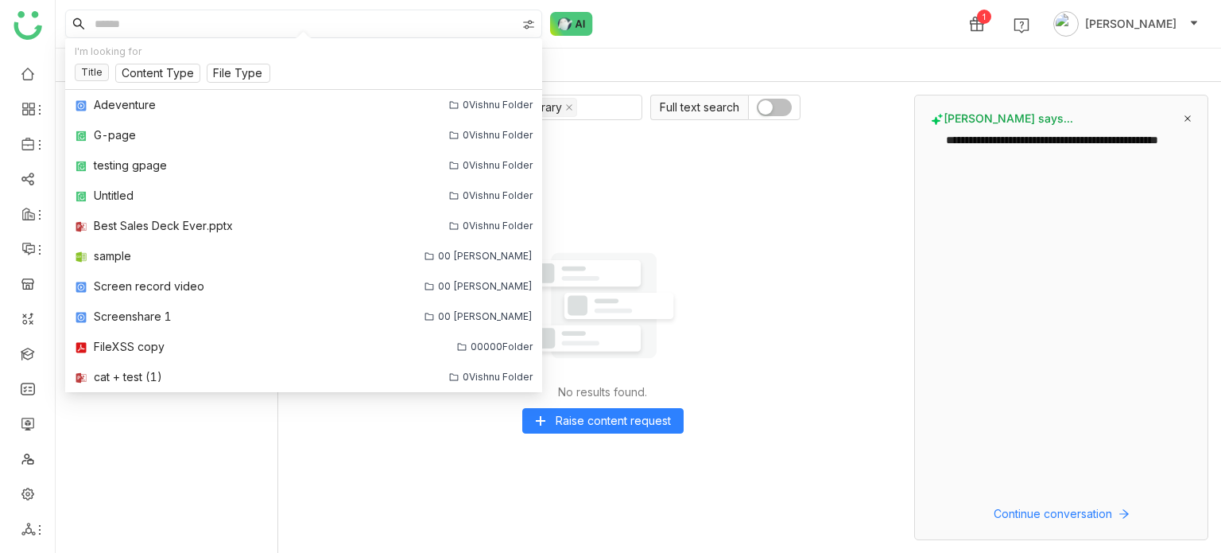
click at [317, 31] on input at bounding box center [303, 23] width 425 height 27
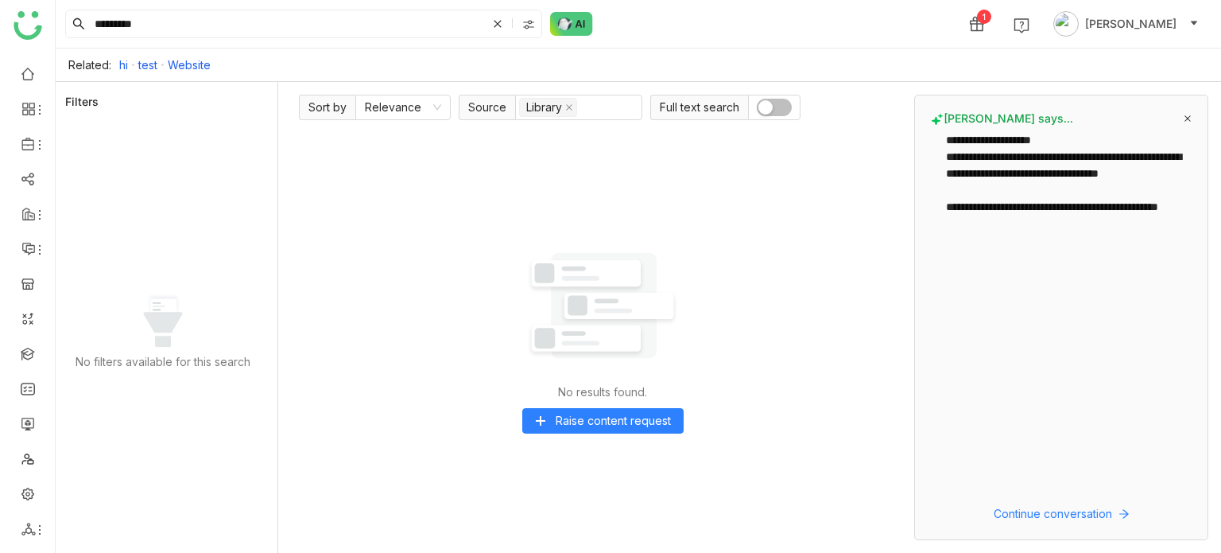
click at [540, 26] on div at bounding box center [530, 24] width 22 height 24
click at [179, 66] on link "Website" at bounding box center [189, 65] width 43 height 14
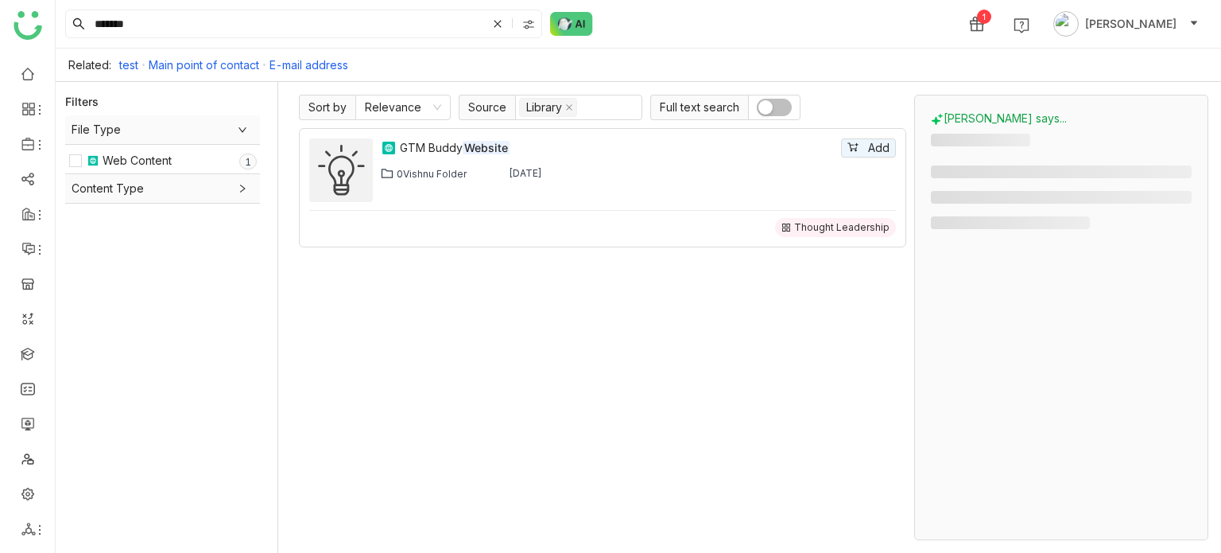
click at [307, 64] on link "E-mail address" at bounding box center [309, 65] width 79 height 14
type input "**********"
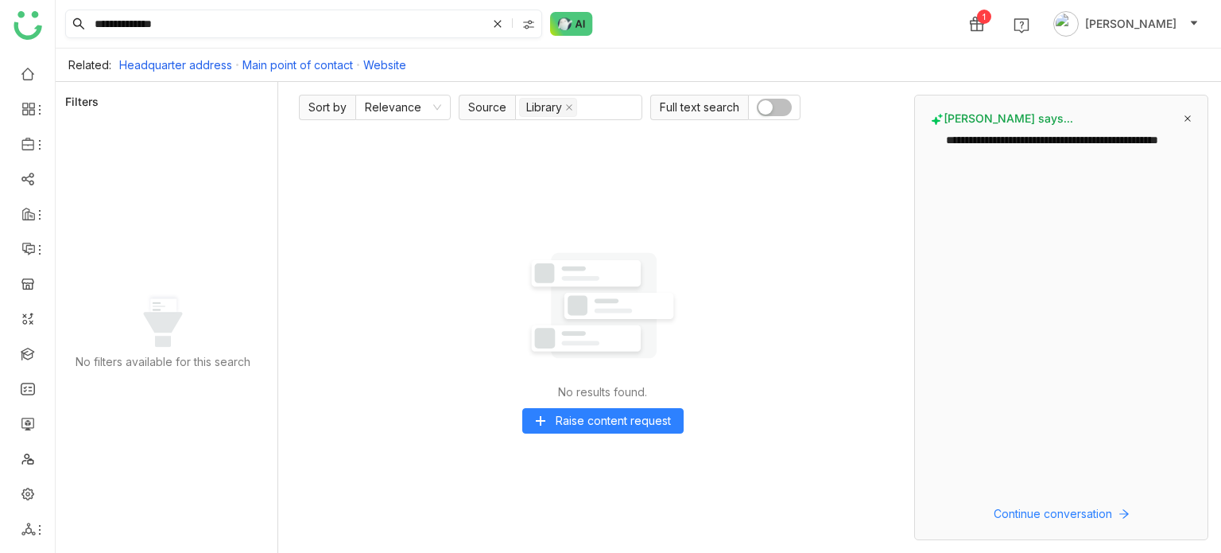
click at [289, 17] on input "**********" at bounding box center [288, 23] width 395 height 27
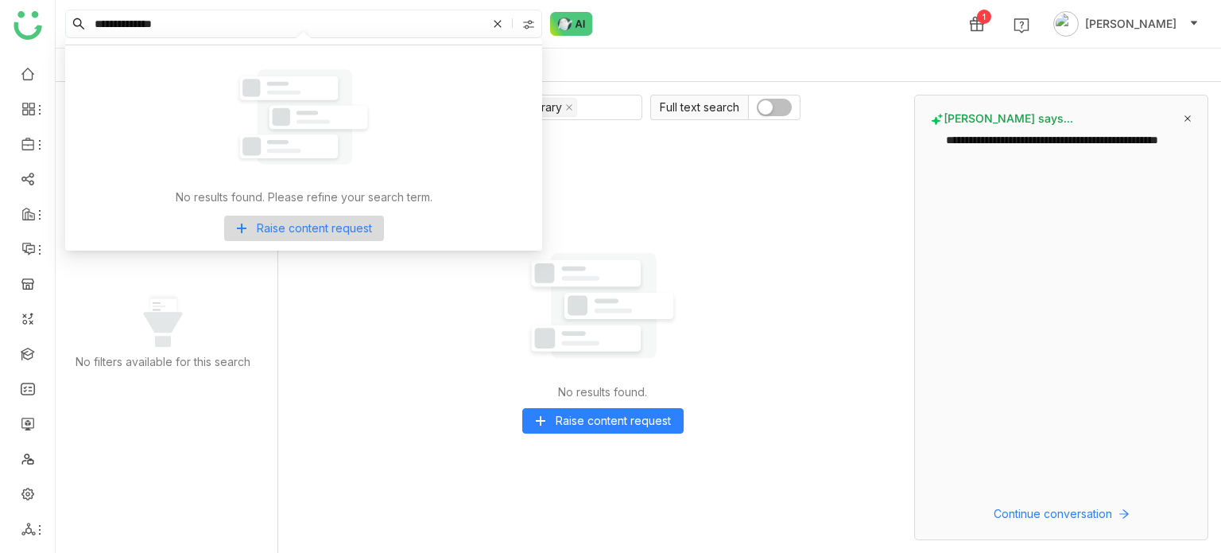
click at [717, 24] on div "**********" at bounding box center [639, 24] width 1166 height 48
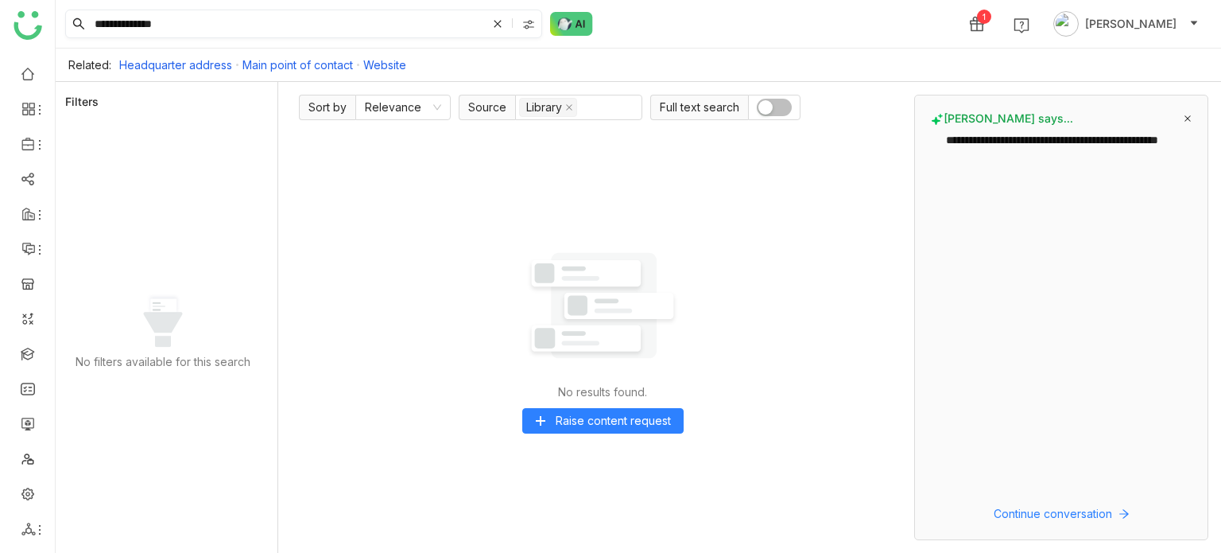
click at [500, 25] on icon at bounding box center [497, 23] width 7 height 7
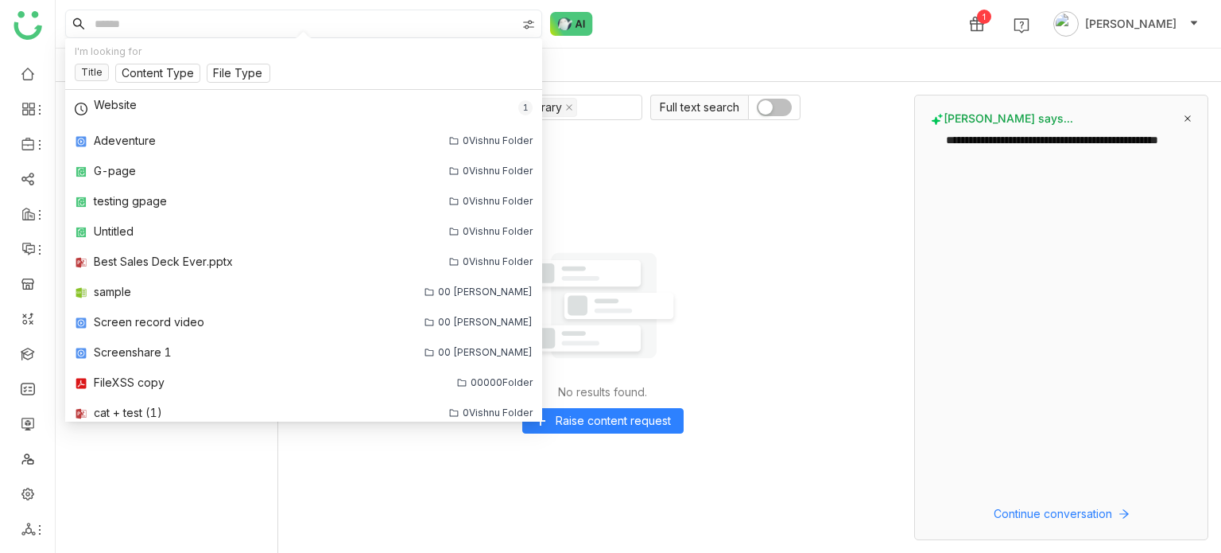
click at [270, 26] on input at bounding box center [303, 23] width 425 height 27
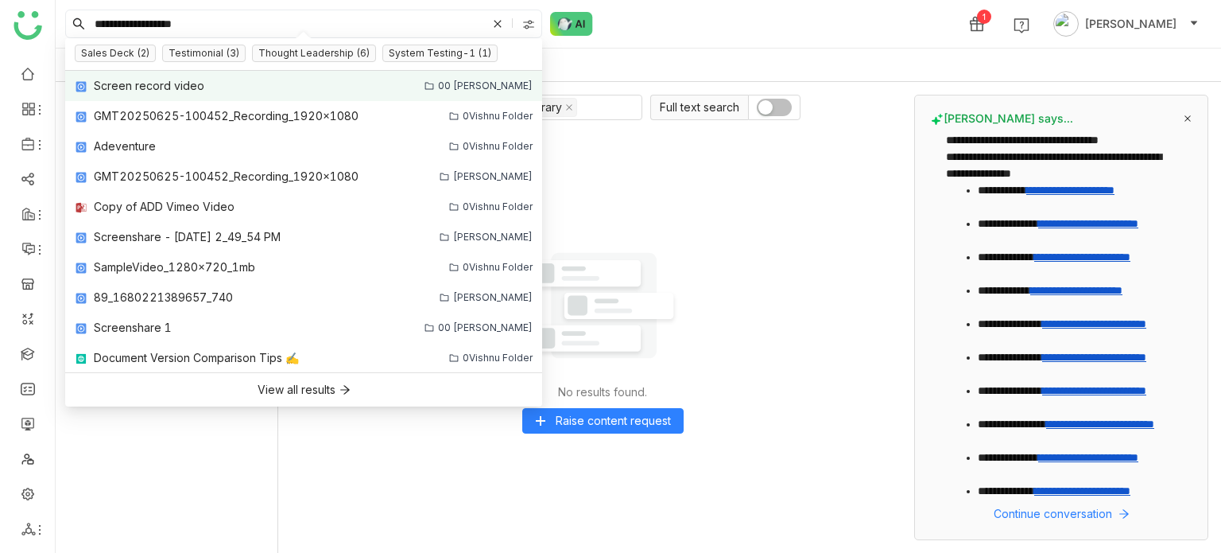
click at [143, 91] on div "Screen record video" at bounding box center [149, 85] width 111 height 17
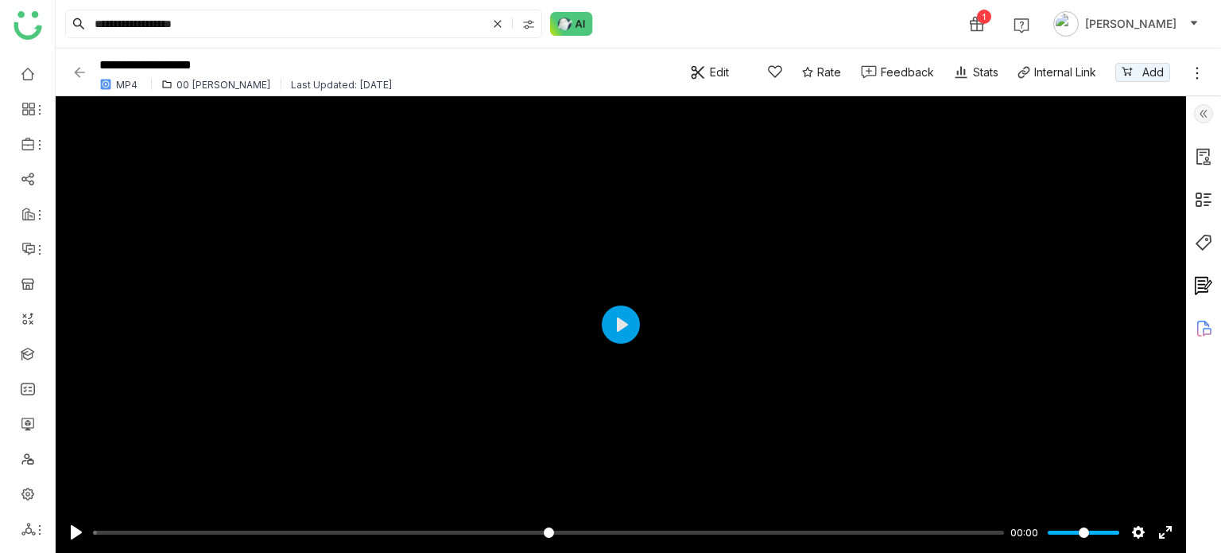
click at [75, 68] on img at bounding box center [80, 72] width 16 height 16
type input "**********"
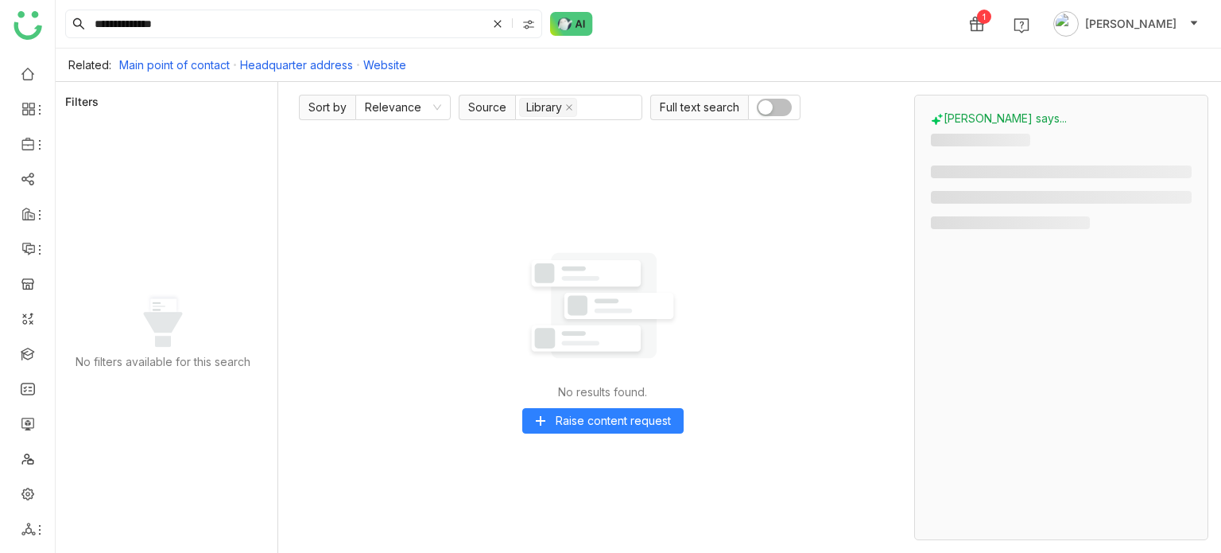
click at [496, 22] on icon at bounding box center [498, 24] width 10 height 10
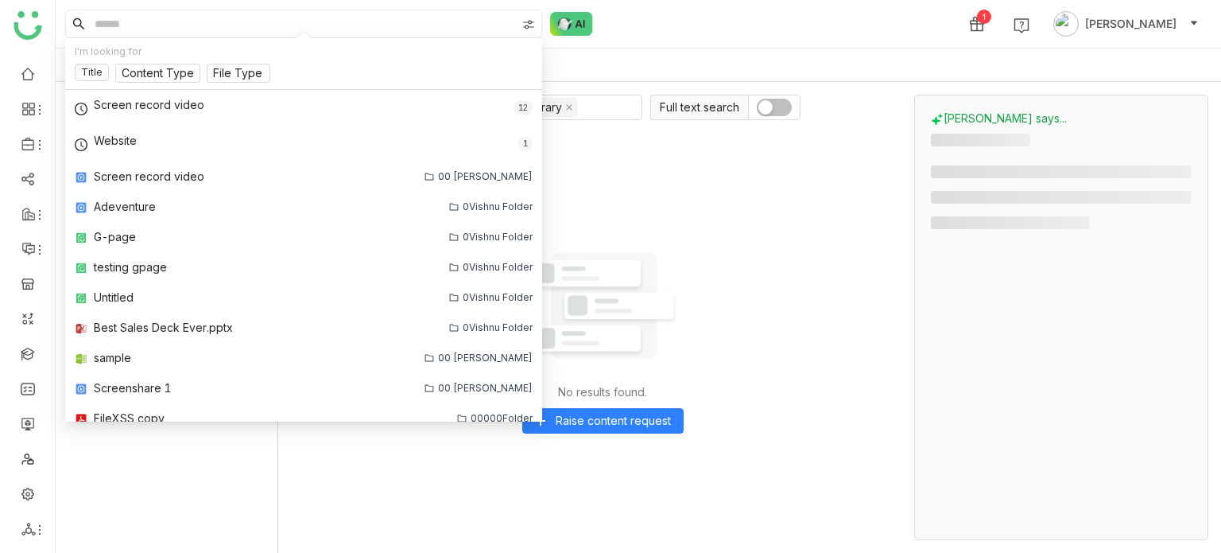
click at [322, 25] on input at bounding box center [303, 23] width 425 height 27
click at [563, 27] on img at bounding box center [571, 24] width 43 height 24
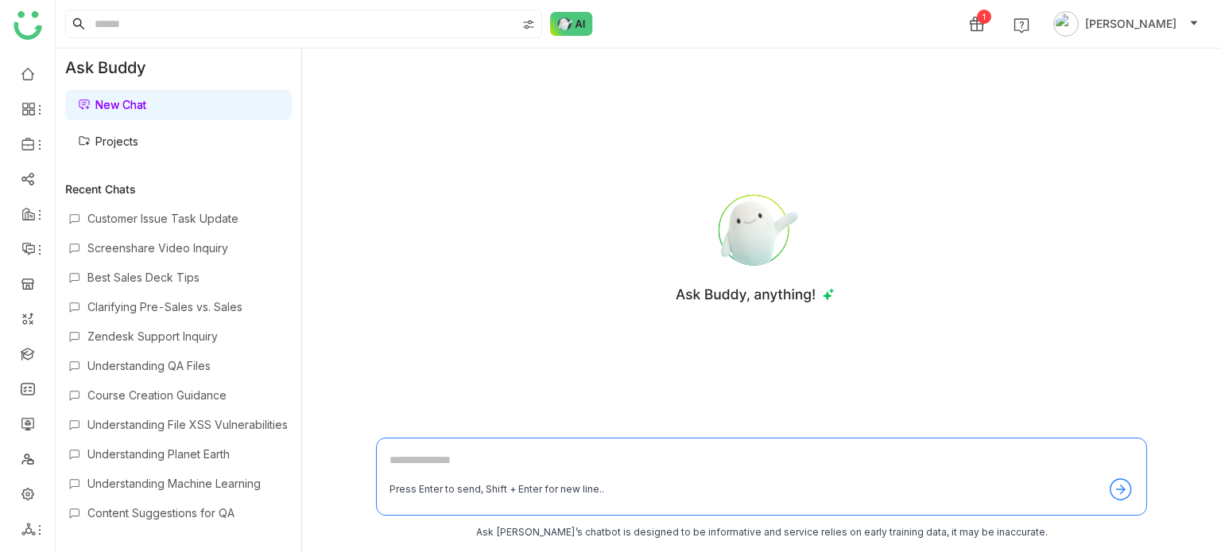
type input "**********"
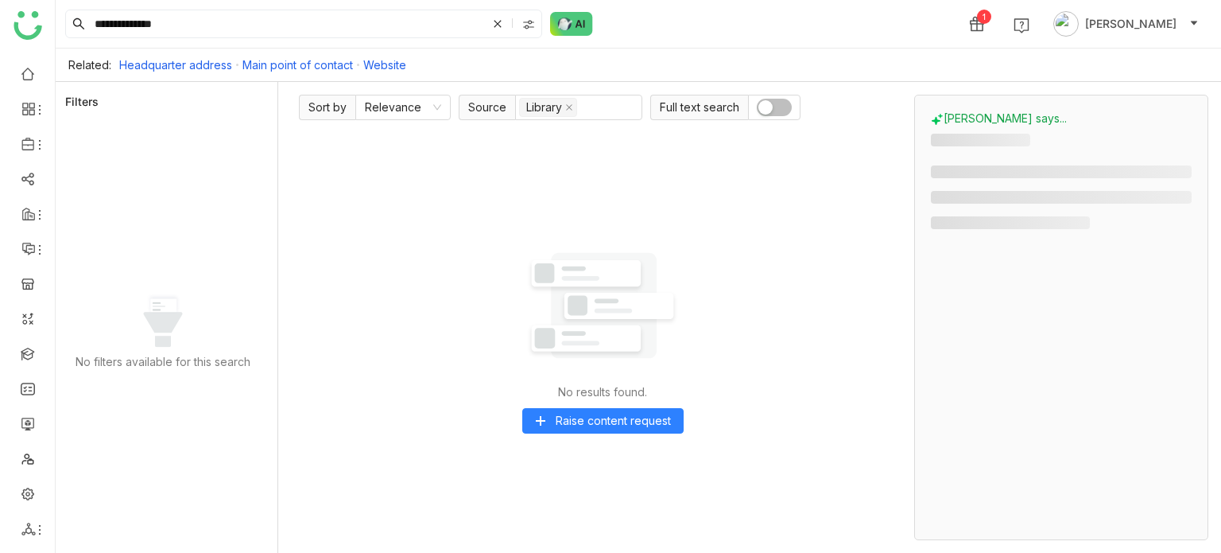
drag, startPoint x: 251, startPoint y: 33, endPoint x: 0, endPoint y: 32, distance: 251.2
click at [0, 32] on nz-layout "**********" at bounding box center [610, 276] width 1221 height 553
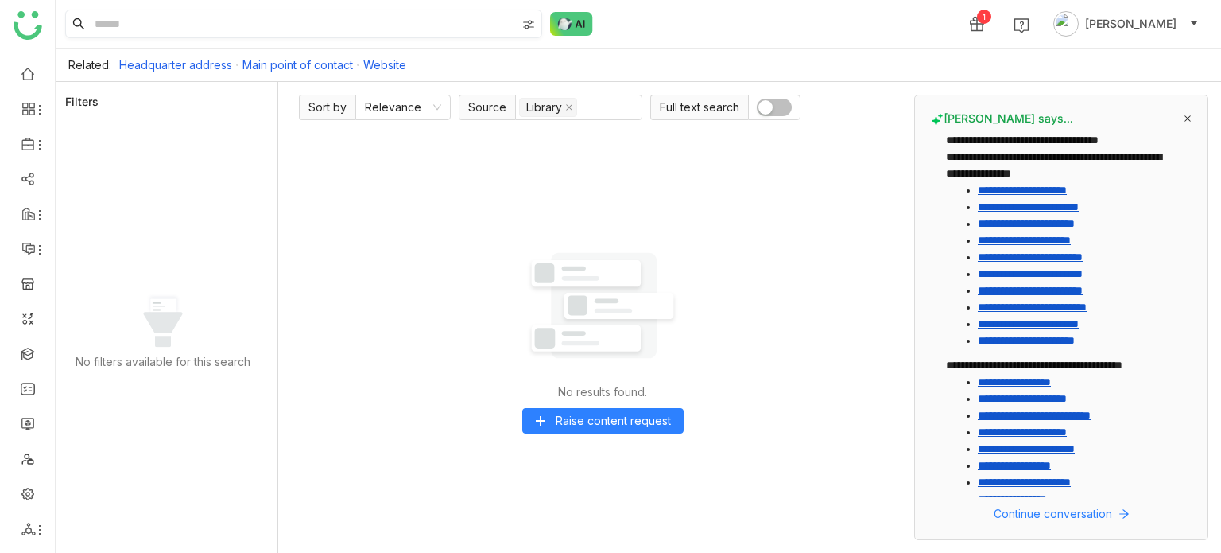
click at [124, 21] on input at bounding box center [303, 23] width 425 height 27
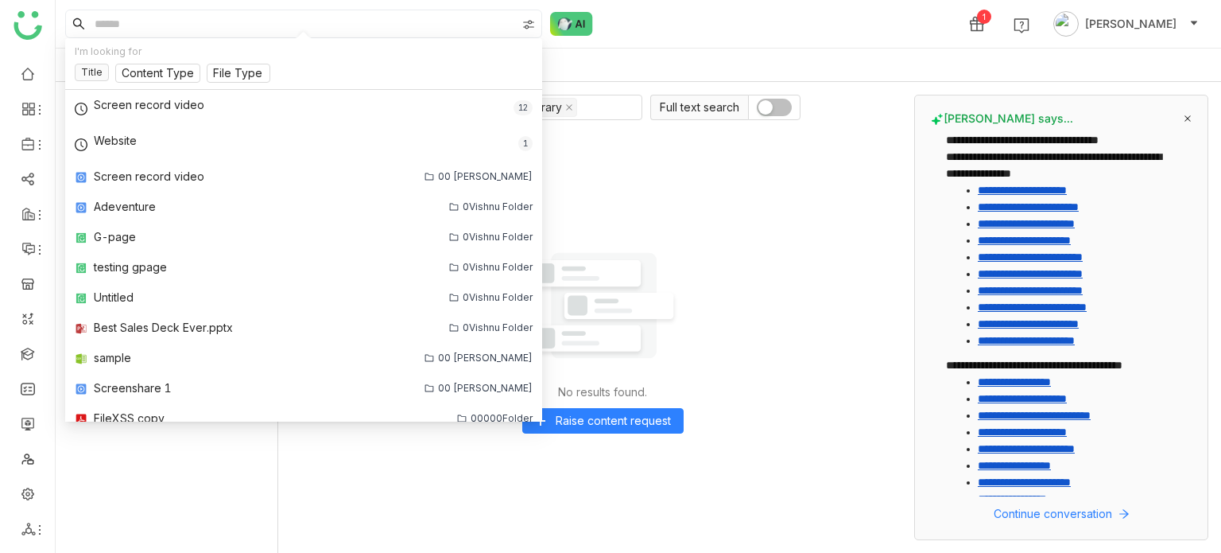
click at [528, 21] on img at bounding box center [528, 24] width 13 height 13
click at [351, 30] on input at bounding box center [303, 23] width 425 height 27
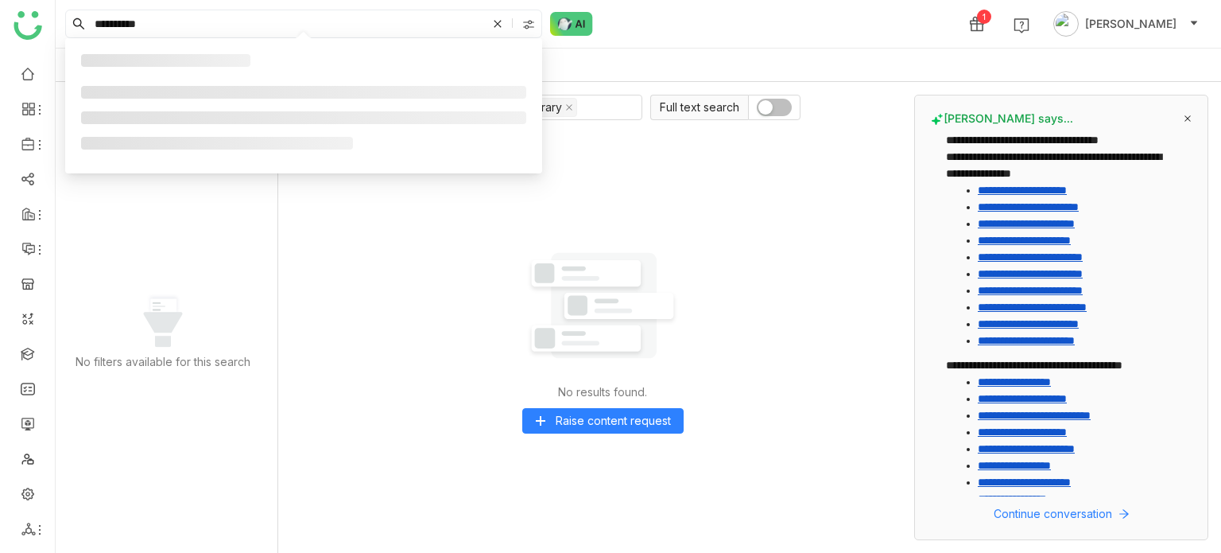
type input "**********"
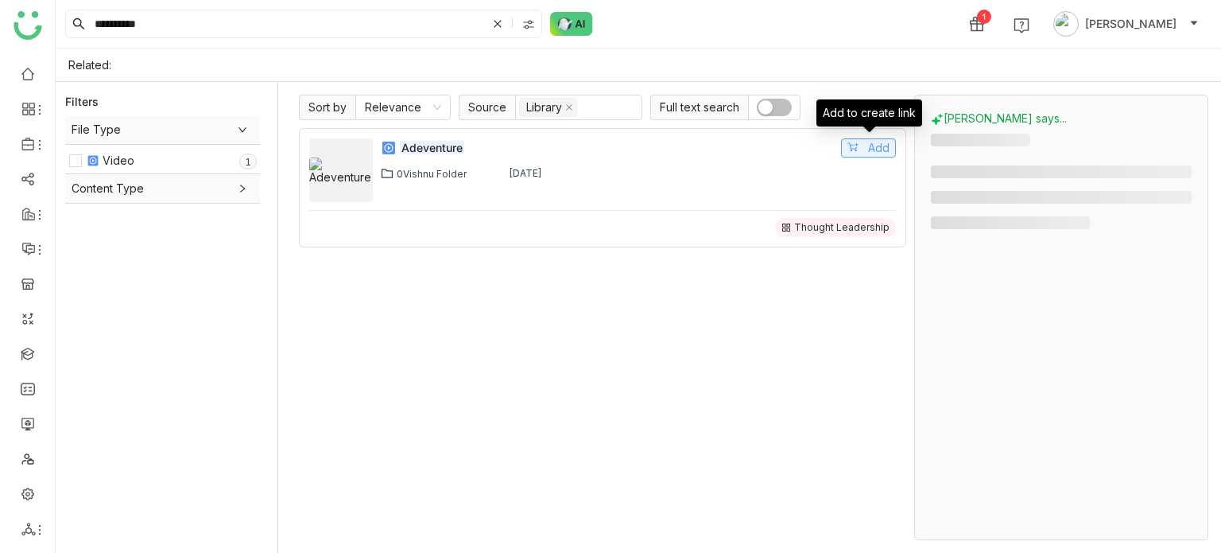
click at [884, 152] on span "Add" at bounding box center [878, 147] width 21 height 17
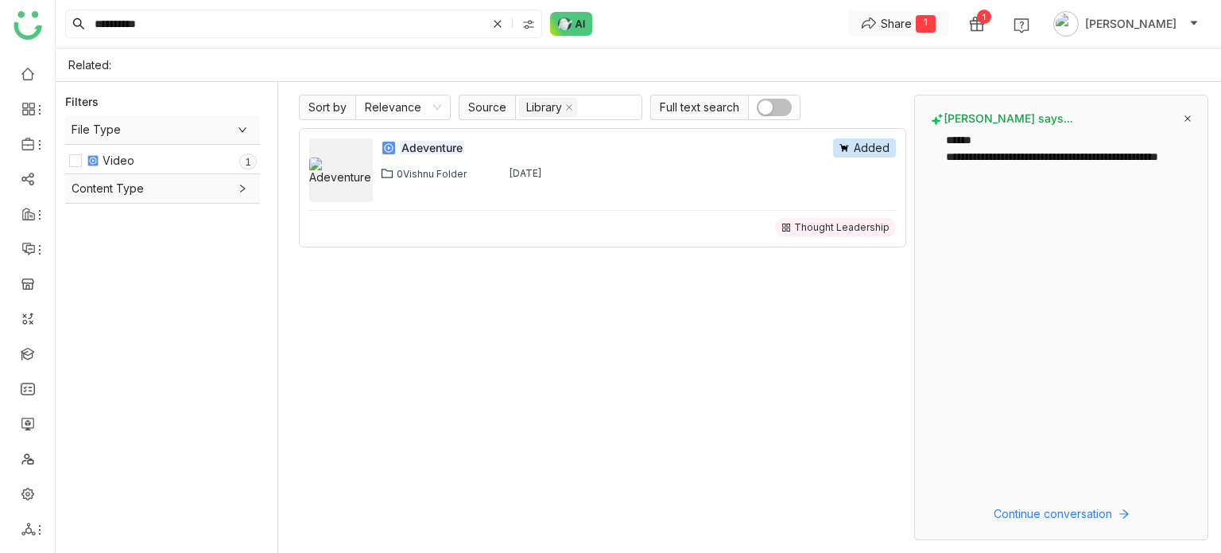
click at [912, 28] on div "Share" at bounding box center [896, 23] width 31 height 17
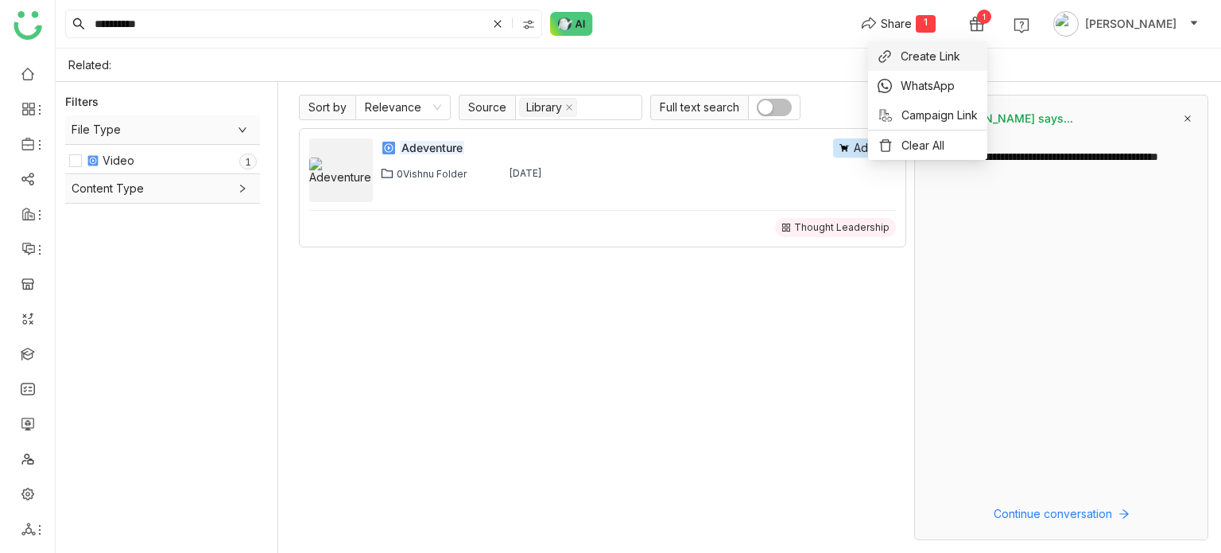
click at [941, 54] on span "Create Link" at bounding box center [931, 56] width 60 height 17
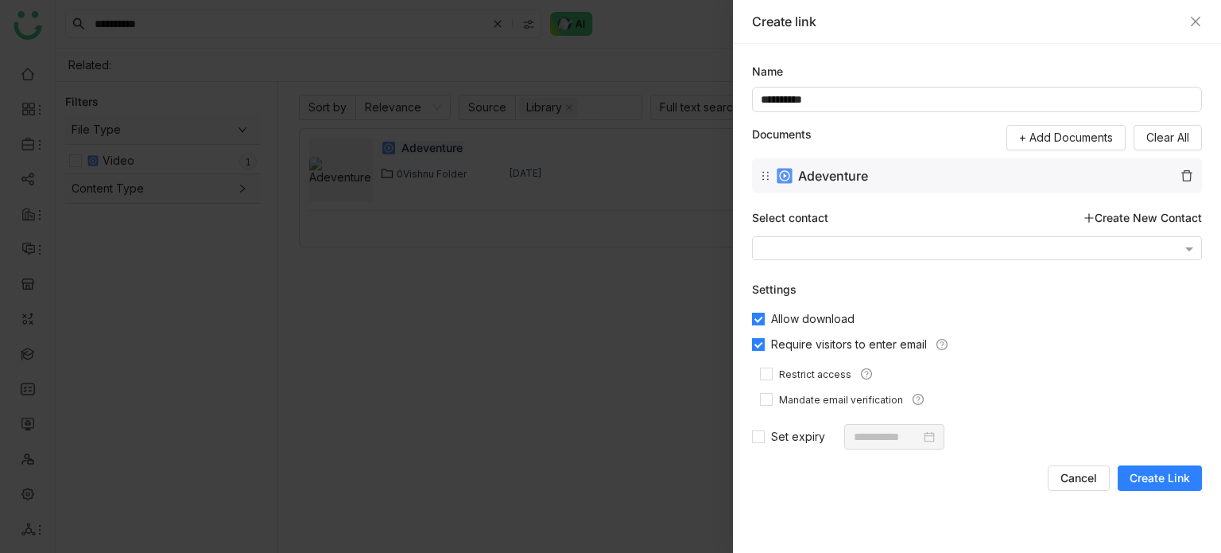
click at [1161, 473] on span "Create Link" at bounding box center [1160, 478] width 60 height 16
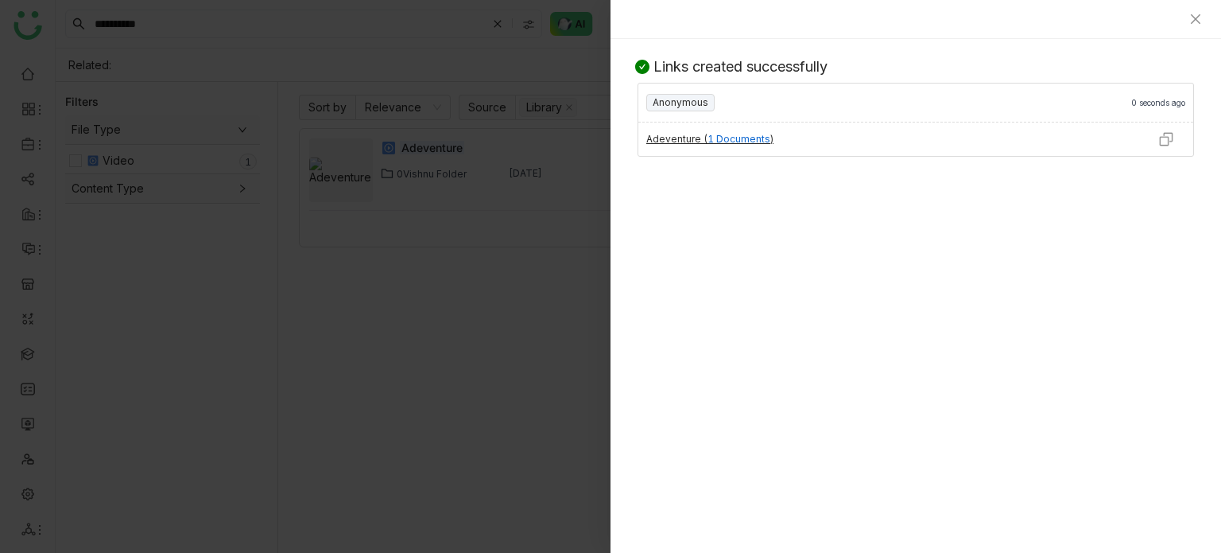
click at [1161, 137] on img at bounding box center [1166, 139] width 16 height 16
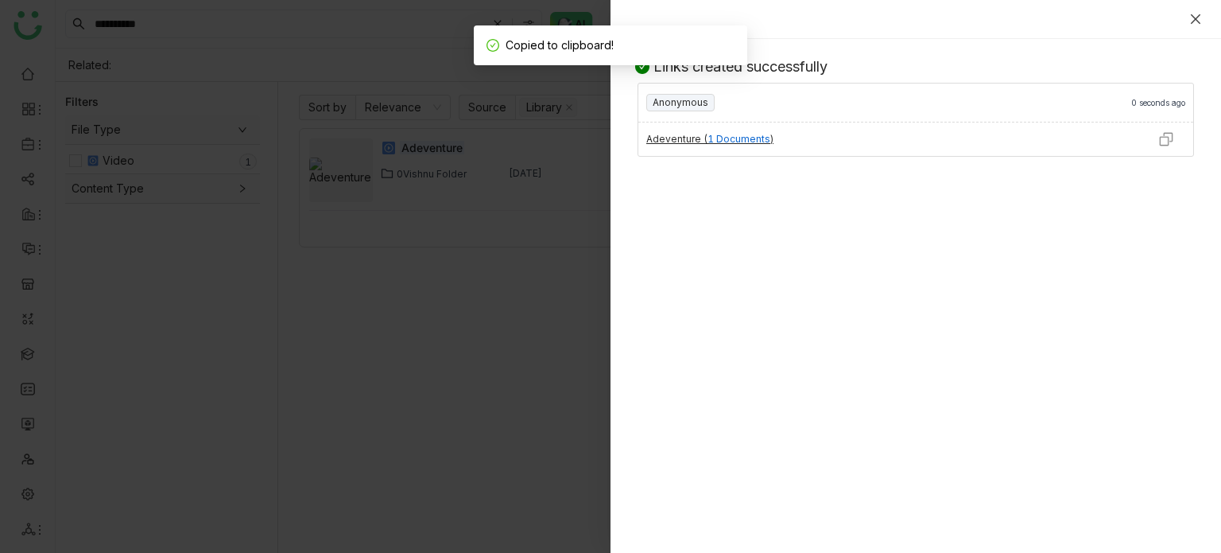
click at [1201, 17] on icon "Close" at bounding box center [1195, 19] width 13 height 13
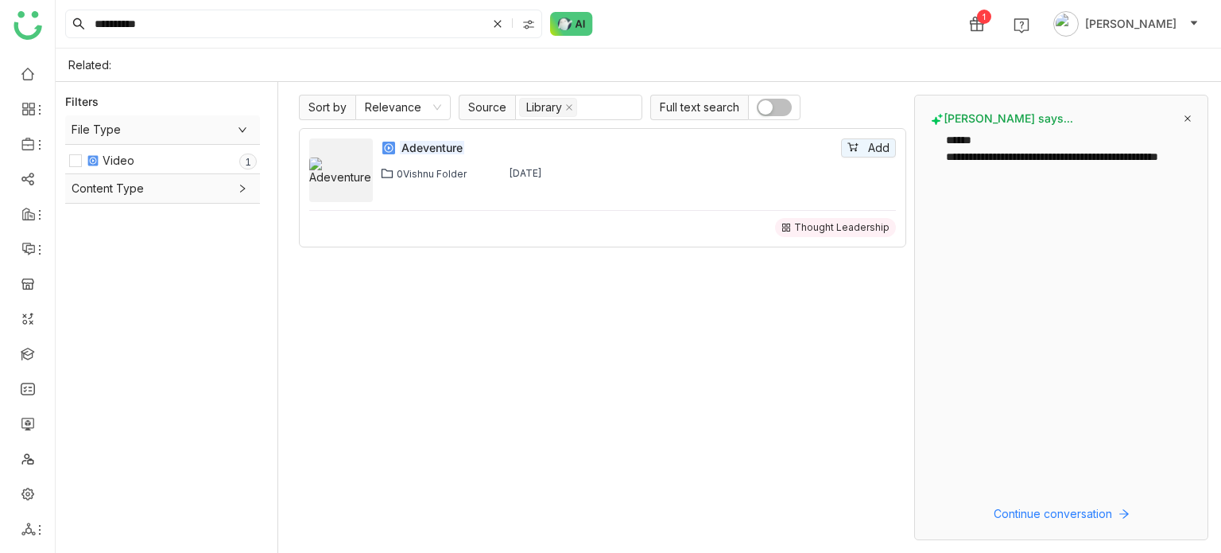
drag, startPoint x: 1086, startPoint y: 513, endPoint x: 722, endPoint y: 464, distance: 367.5
click at [677, 464] on div "Adeventure Add 0Vishnu Folder Aug 11, 2025 Thought Leadership" at bounding box center [602, 334] width 607 height 412
click at [1091, 518] on span "Continue conversation" at bounding box center [1053, 513] width 118 height 17
click at [427, 149] on em "Adeventure" at bounding box center [432, 148] width 64 height 14
click at [779, 111] on button "button" at bounding box center [774, 107] width 35 height 17
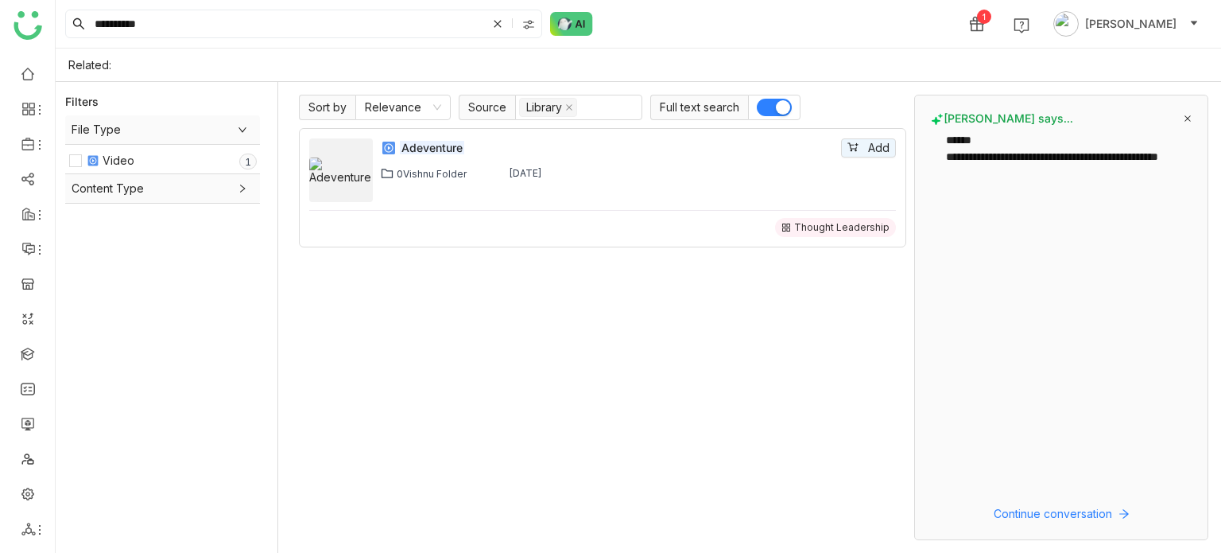
click at [779, 111] on span "button" at bounding box center [783, 107] width 14 height 14
click at [239, 98] on div "CLEAR ALL" at bounding box center [247, 101] width 52 height 12
click at [405, 109] on nz-select-item "Relevance" at bounding box center [403, 107] width 76 height 24
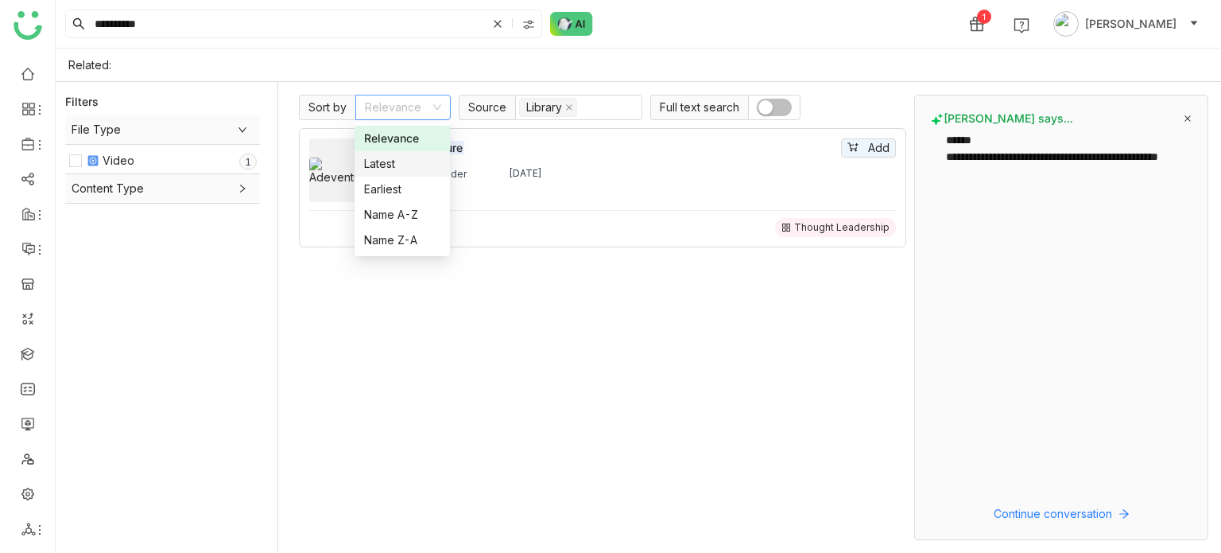
click at [401, 163] on div "Latest" at bounding box center [402, 163] width 76 height 17
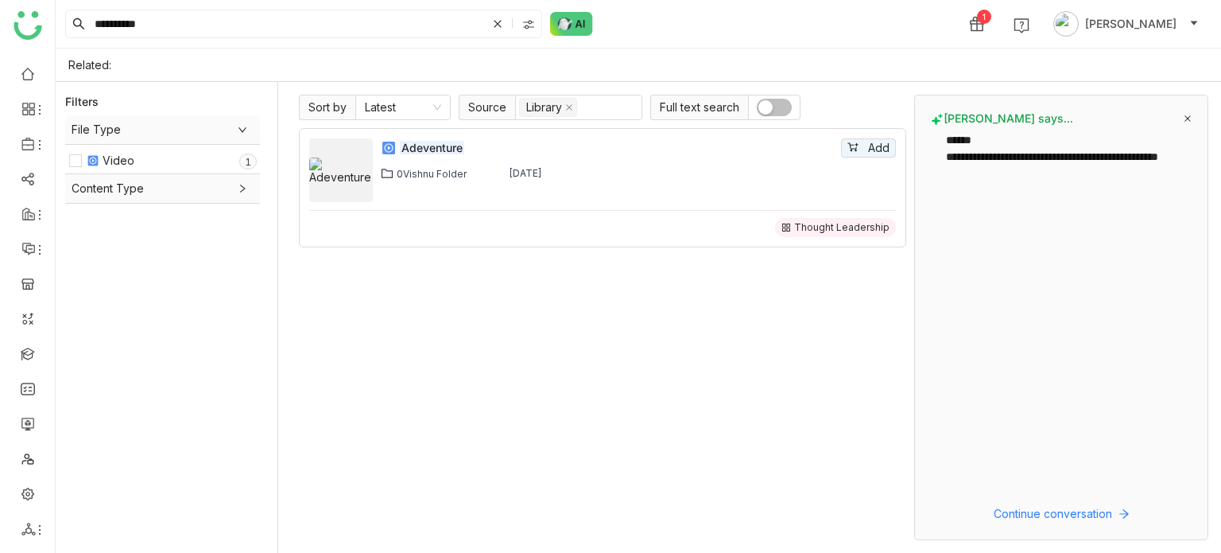
click at [410, 122] on div "Sort by Latest Source Library Full text search Adeventure Add 0Vishnu Folder Au…" at bounding box center [602, 317] width 607 height 445
click at [412, 111] on nz-select-item "Latest" at bounding box center [403, 107] width 76 height 24
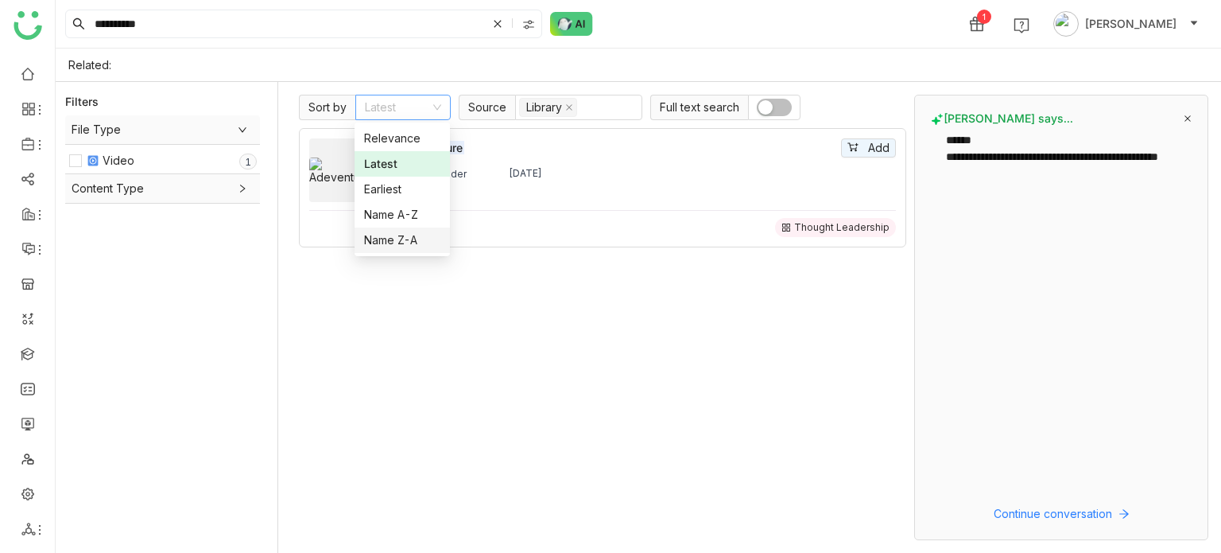
click at [410, 237] on div "Name Z-A" at bounding box center [402, 239] width 76 height 17
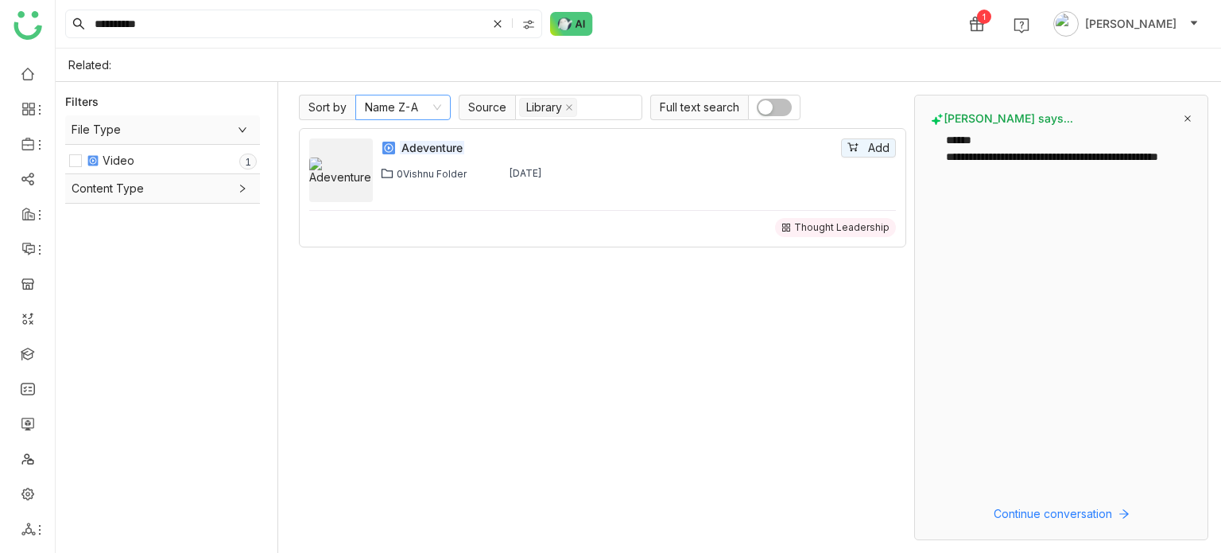
click at [417, 111] on nz-select-item "Name Z-A" at bounding box center [403, 107] width 76 height 24
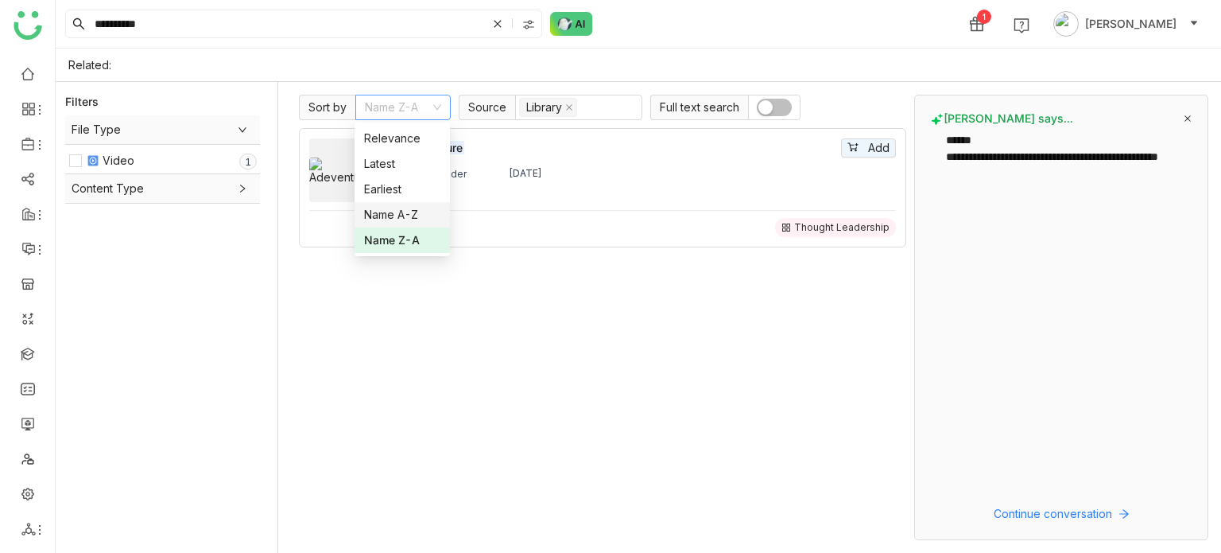
click at [405, 218] on div "Name A-Z" at bounding box center [402, 214] width 76 height 17
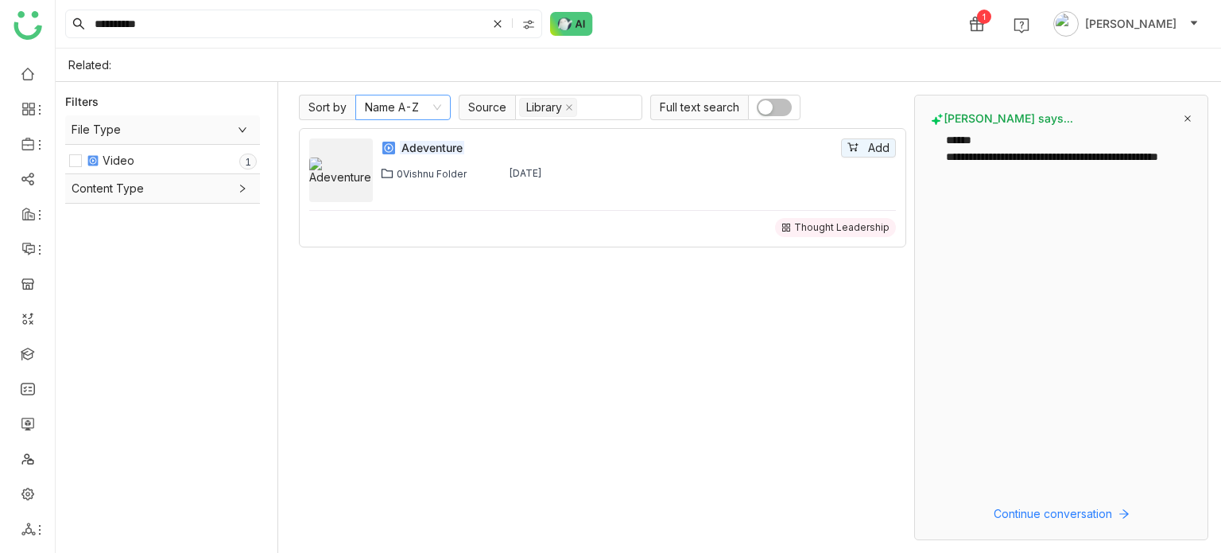
click at [443, 95] on nz-select-top-control "Name A-Z" at bounding box center [402, 107] width 95 height 25
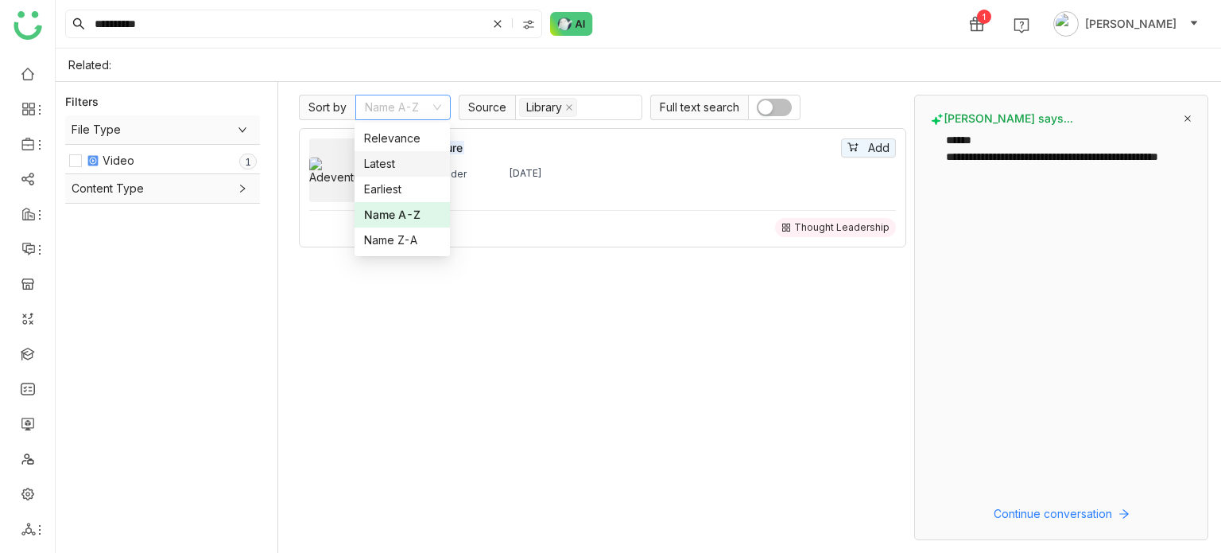
click at [429, 168] on div "Latest" at bounding box center [402, 163] width 76 height 17
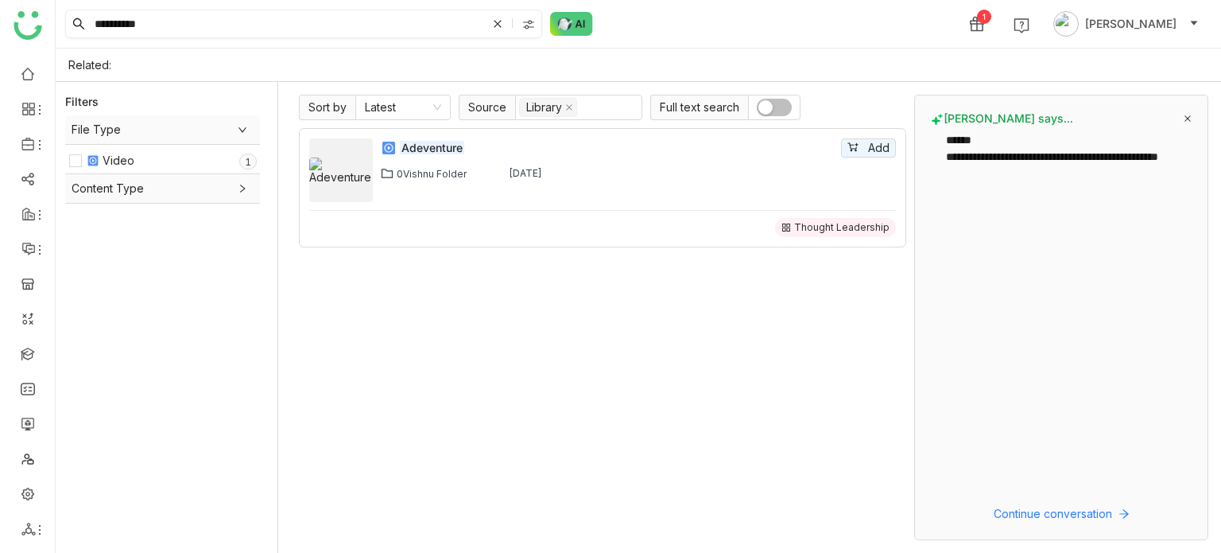
click at [496, 25] on icon at bounding box center [497, 23] width 7 height 7
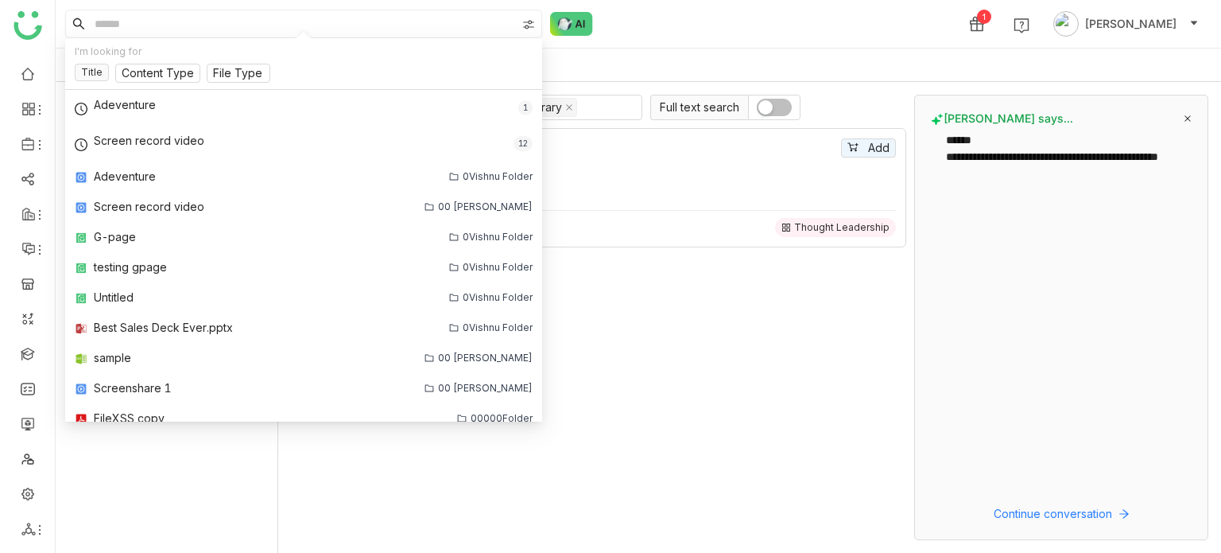
click at [312, 18] on input at bounding box center [303, 23] width 425 height 27
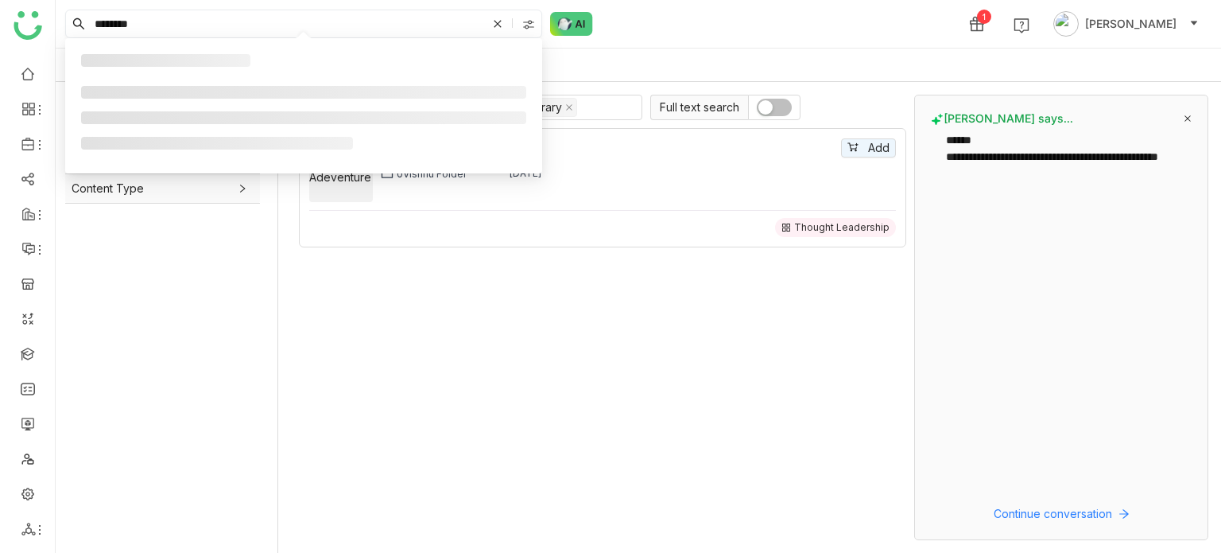
type input "*******"
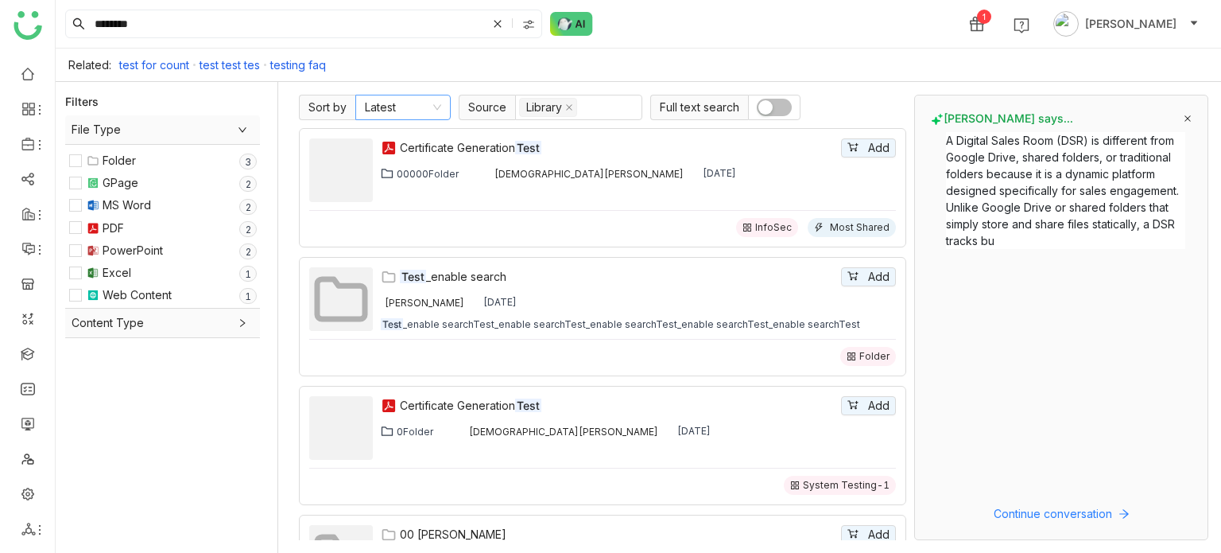
click at [414, 111] on nz-select-item "Latest" at bounding box center [403, 107] width 76 height 24
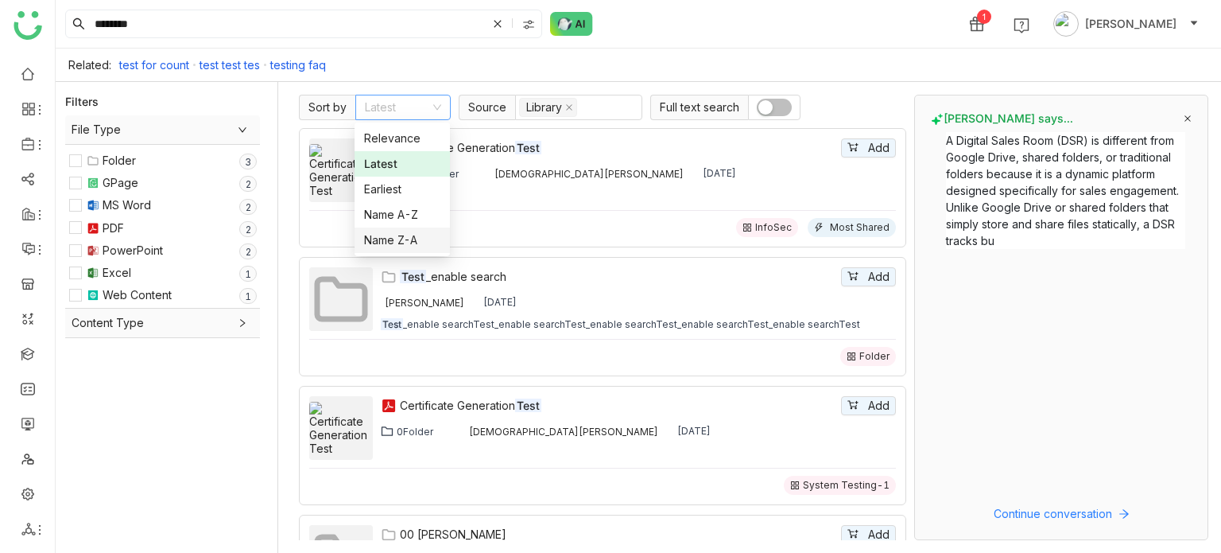
click at [399, 241] on div "Name Z-A" at bounding box center [402, 239] width 76 height 17
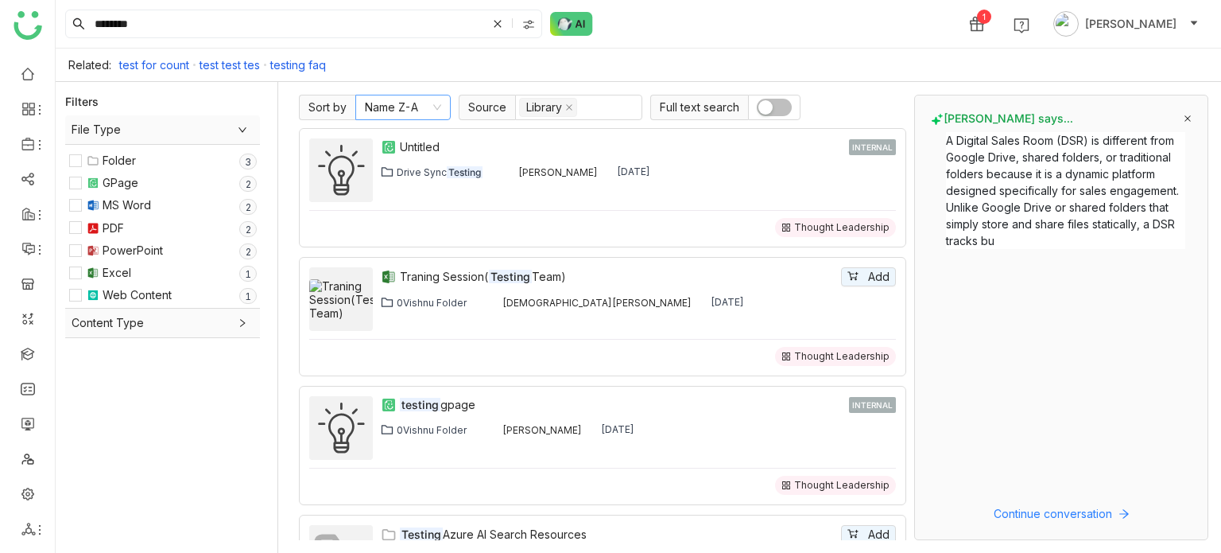
click at [410, 111] on nz-select-item "Name Z-A" at bounding box center [403, 107] width 76 height 24
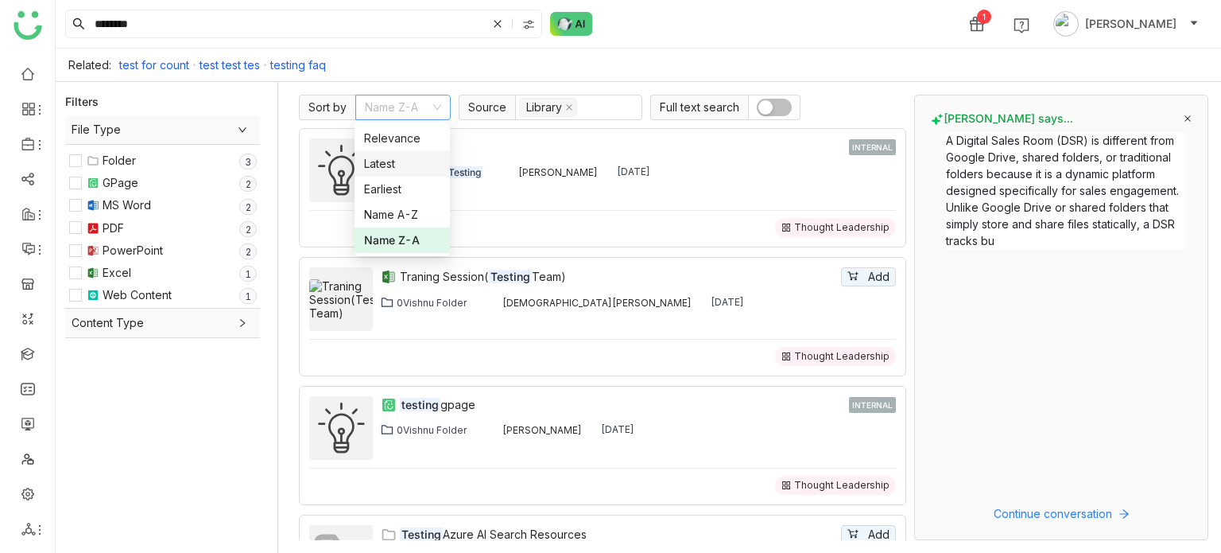
click at [409, 157] on div "Latest" at bounding box center [402, 163] width 76 height 17
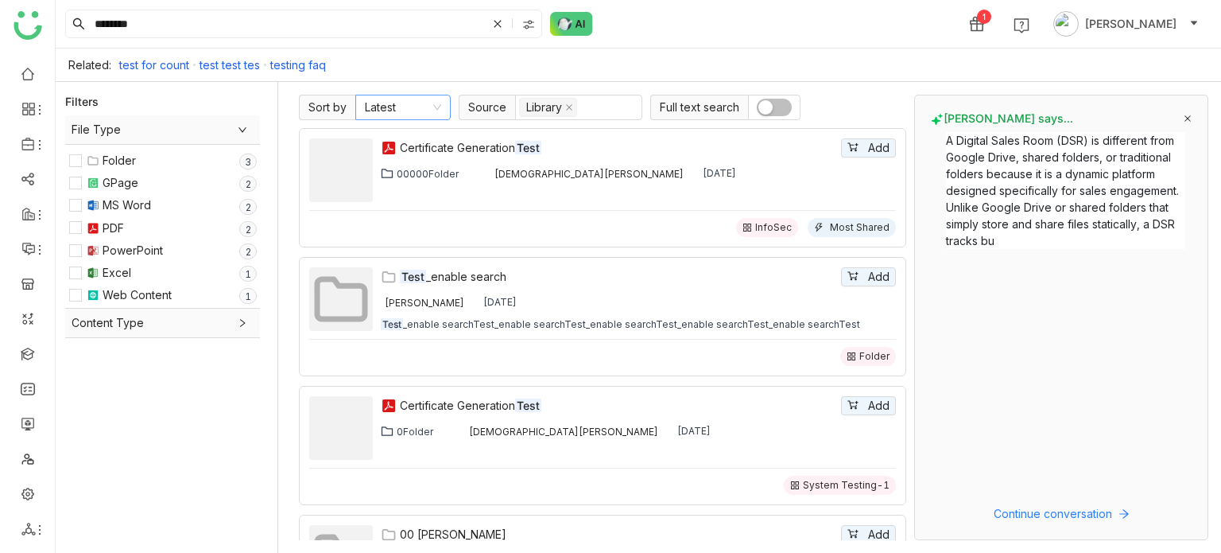
click at [425, 103] on nz-select-item "Latest" at bounding box center [403, 107] width 76 height 24
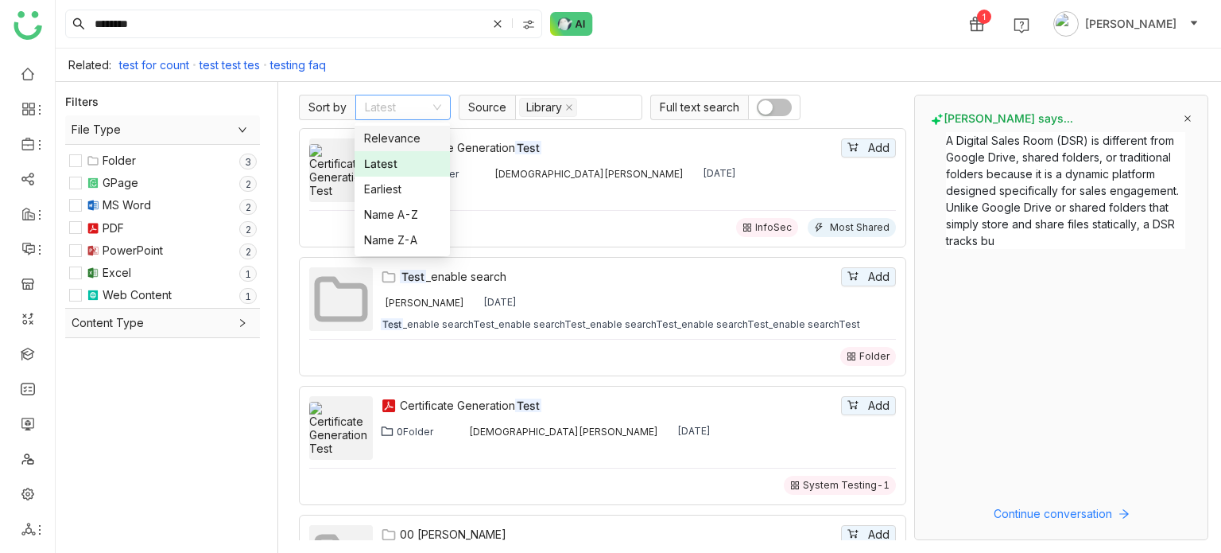
click at [417, 140] on div "Relevance" at bounding box center [402, 138] width 76 height 17
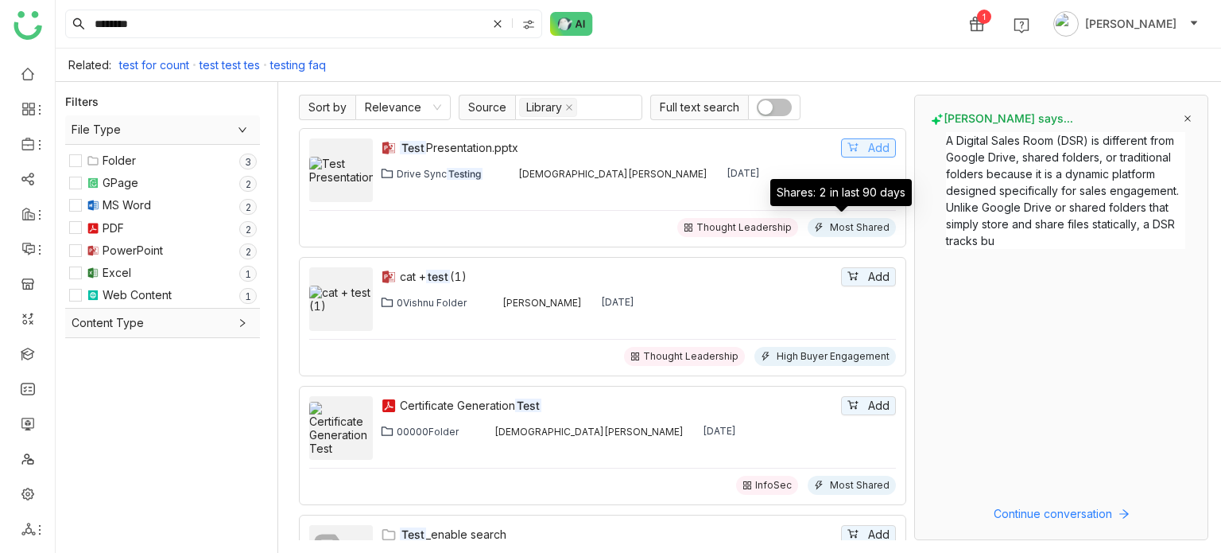
click at [871, 149] on span "Add" at bounding box center [878, 147] width 21 height 17
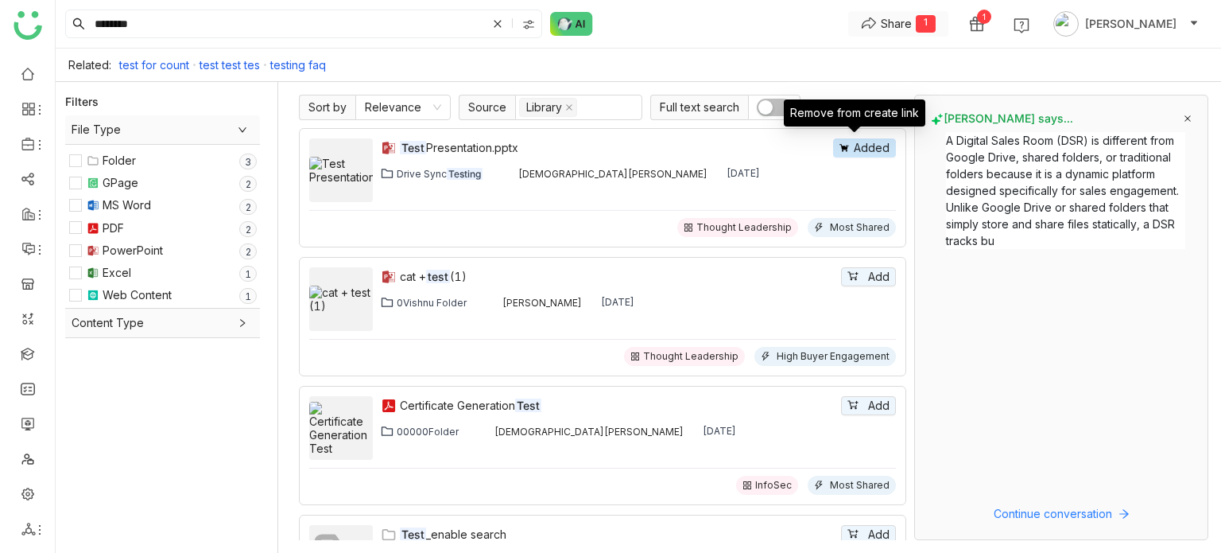
click at [948, 12] on button "Share 1" at bounding box center [898, 23] width 100 height 25
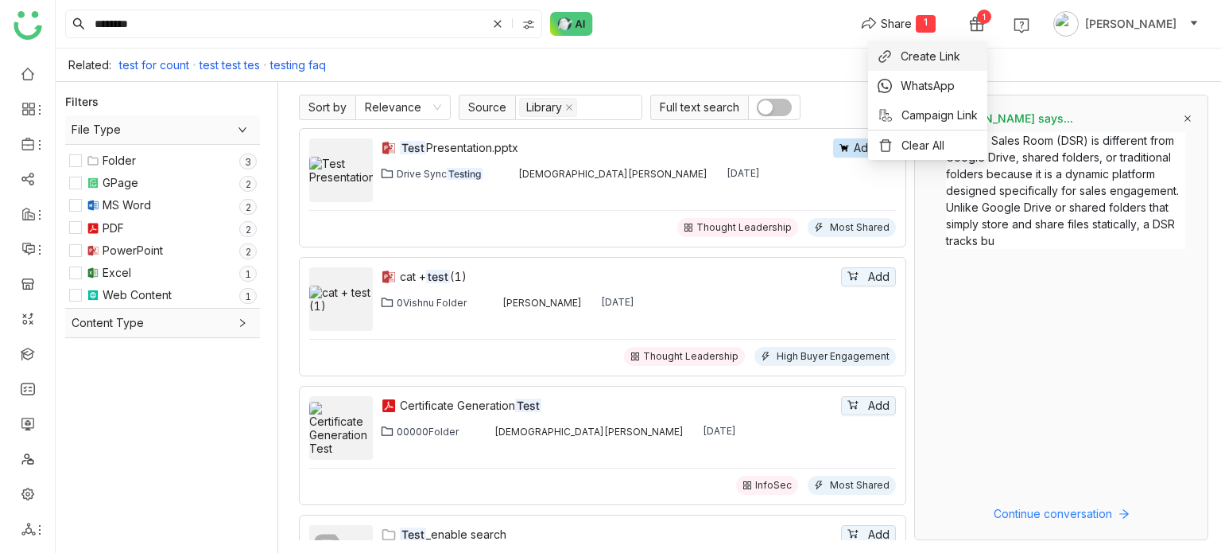
click at [964, 54] on li "Create Link" at bounding box center [927, 55] width 119 height 29
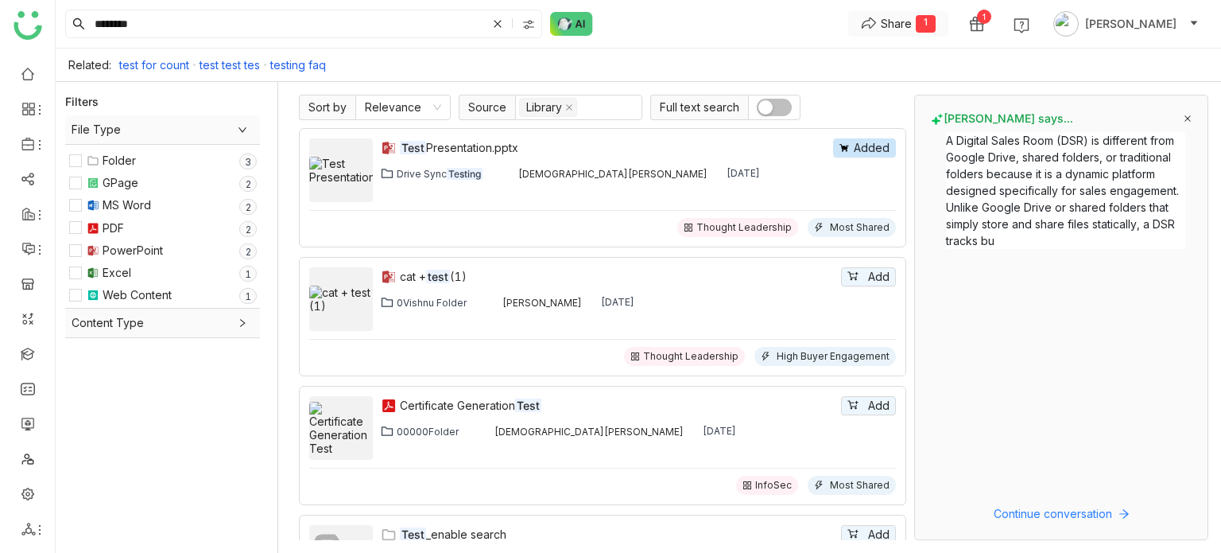
click at [948, 25] on button "Share 1" at bounding box center [898, 23] width 100 height 25
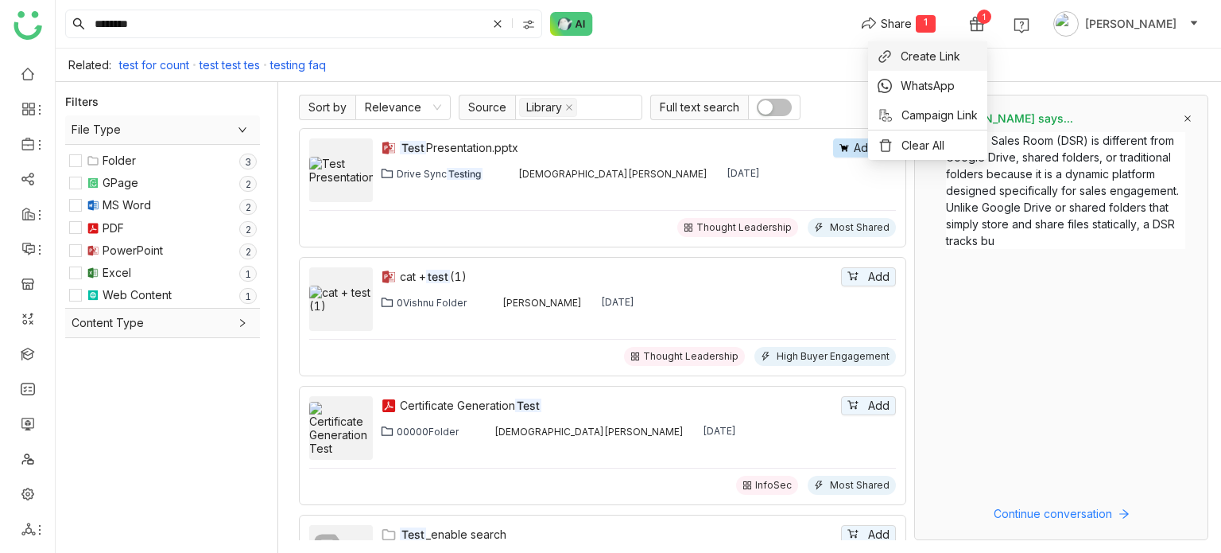
click at [935, 56] on span "Create Link" at bounding box center [931, 56] width 60 height 17
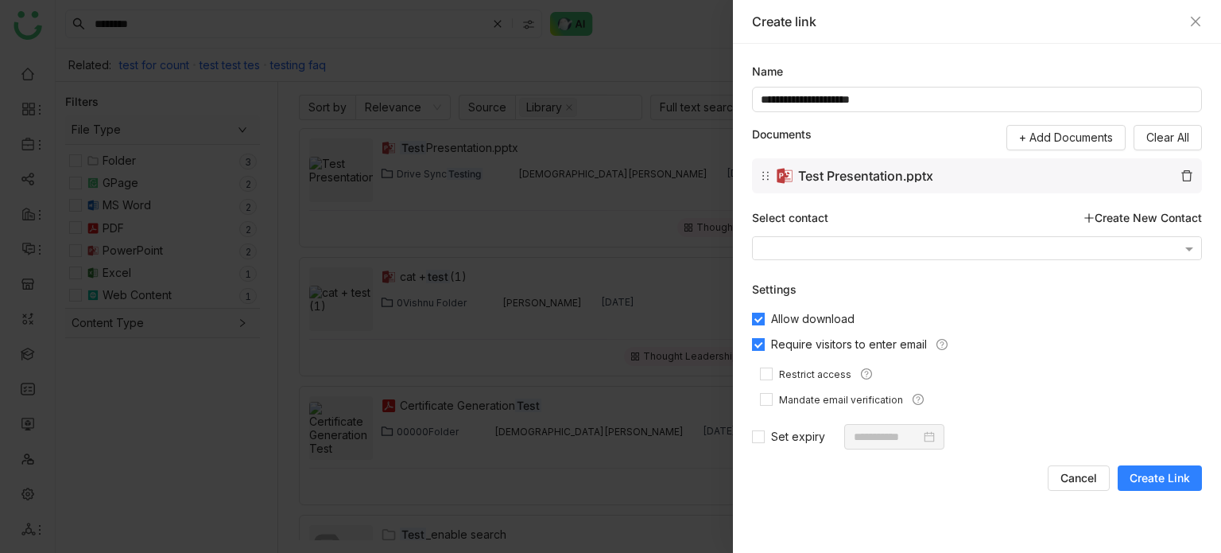
click at [1149, 473] on span "Create Link" at bounding box center [1160, 478] width 60 height 16
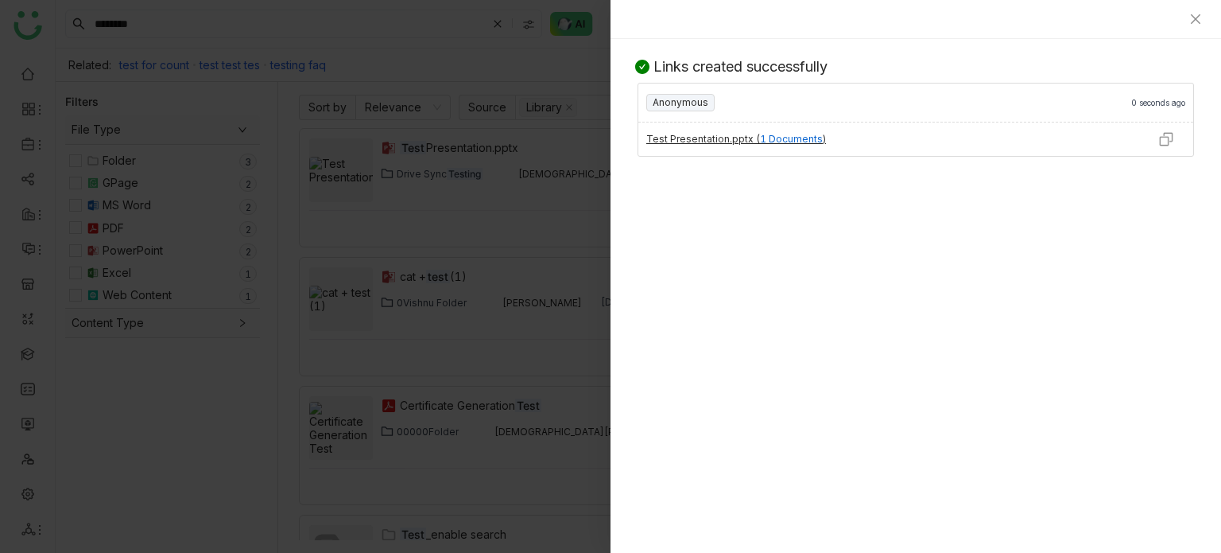
click at [1173, 140] on div at bounding box center [1166, 138] width 55 height 33
click at [1167, 139] on img at bounding box center [1166, 139] width 16 height 16
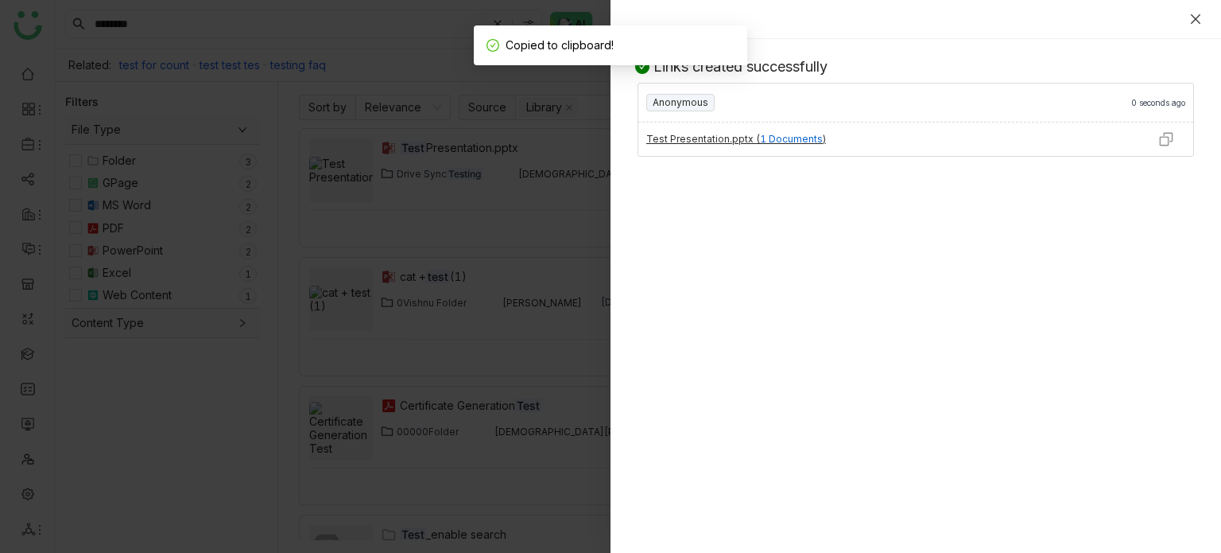
click at [1199, 19] on icon "Close" at bounding box center [1195, 19] width 13 height 13
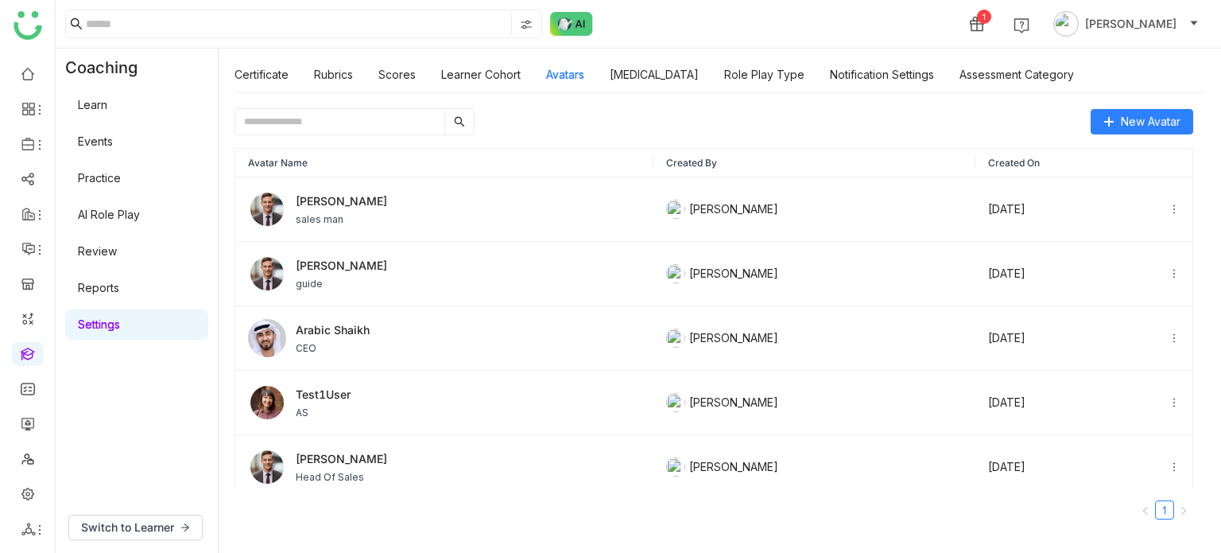
click at [769, 108] on div "New Avatar" at bounding box center [714, 121] width 959 height 27
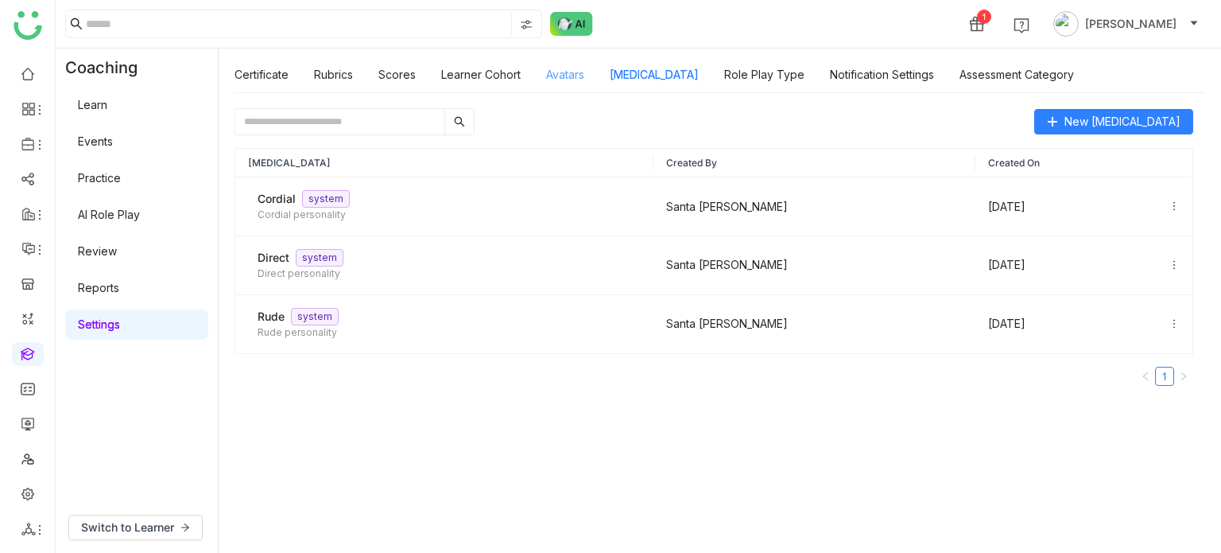
click at [568, 79] on link "Avatars" at bounding box center [565, 75] width 38 height 14
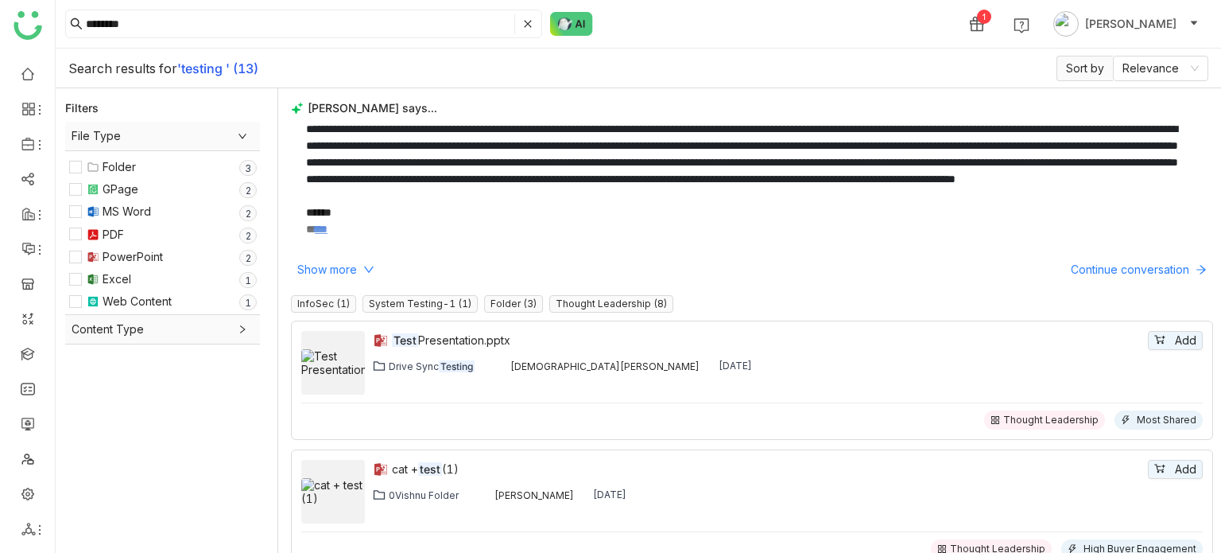
scroll to position [155, 0]
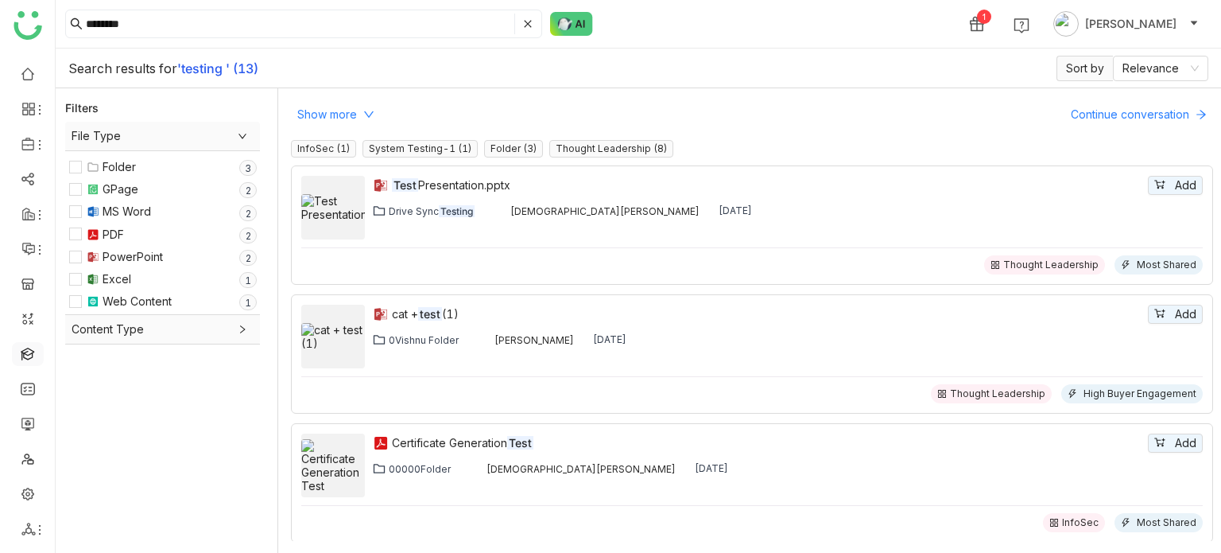
click at [33, 352] on link at bounding box center [28, 353] width 14 height 14
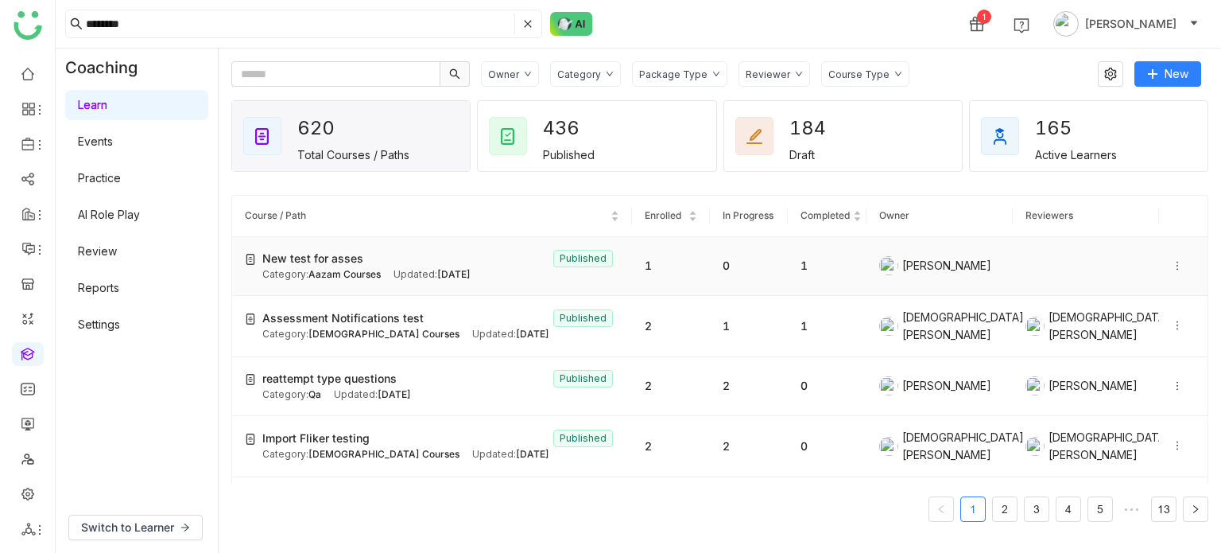
click at [1172, 260] on icon at bounding box center [1177, 265] width 11 height 11
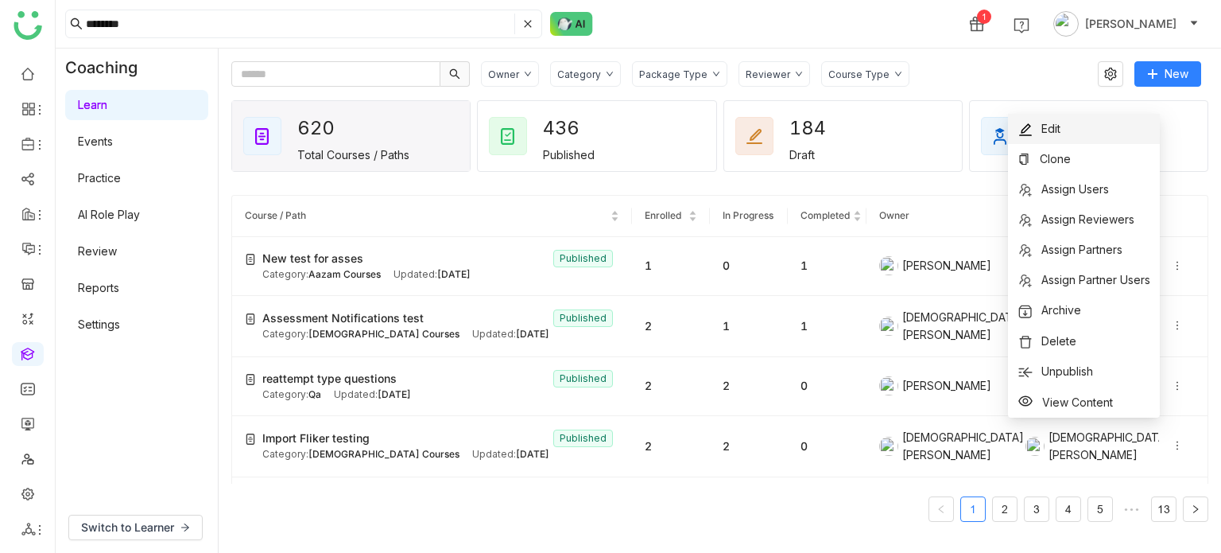
click at [1092, 118] on li "Edit" at bounding box center [1084, 129] width 152 height 30
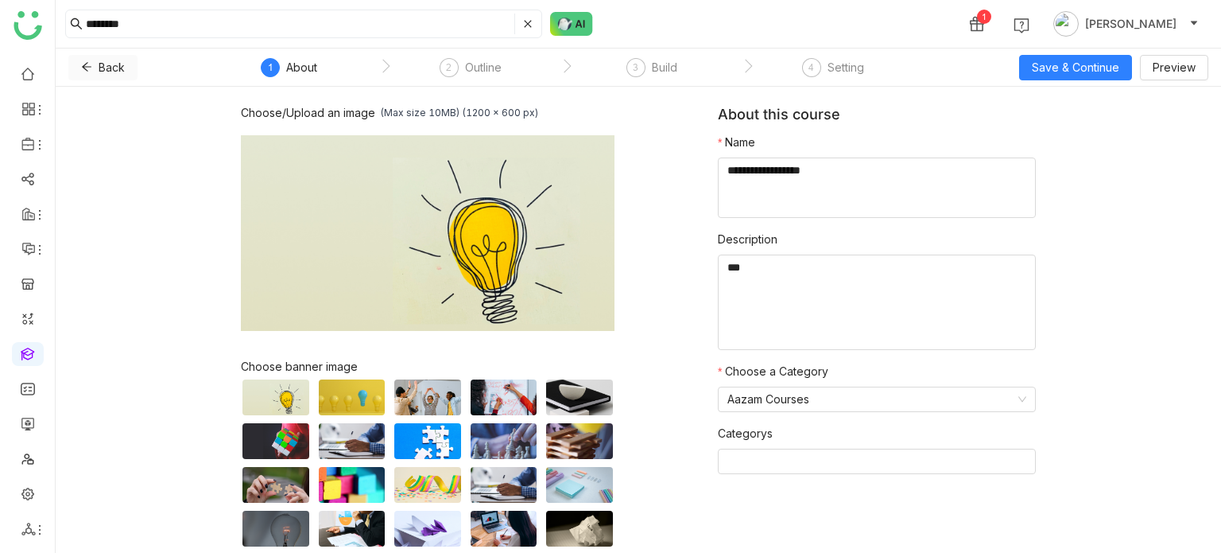
click at [82, 71] on icon at bounding box center [86, 66] width 11 height 11
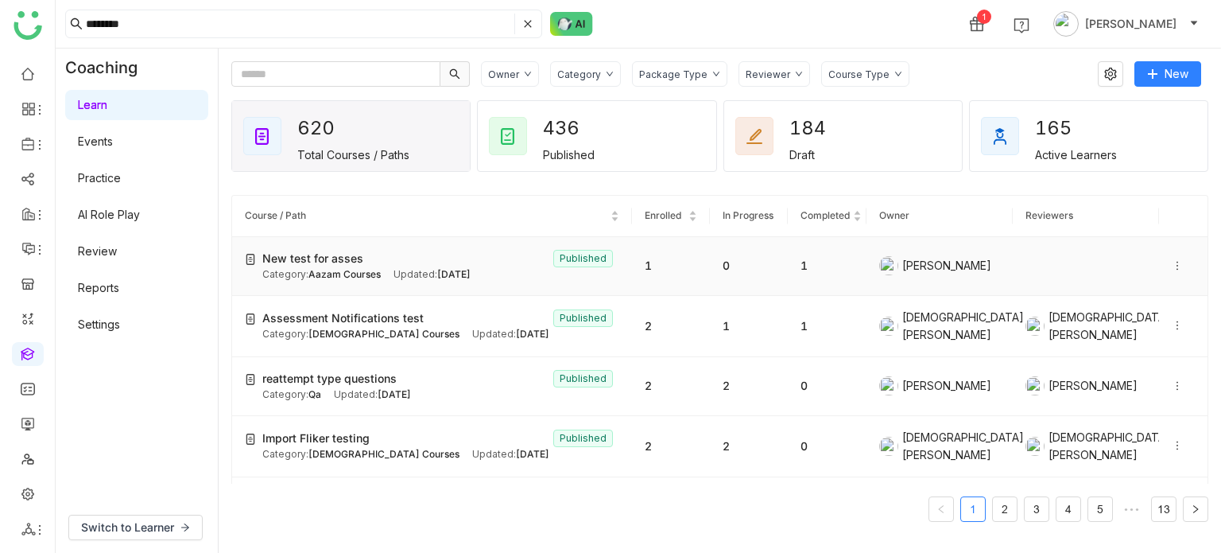
click at [1172, 263] on icon at bounding box center [1177, 265] width 11 height 11
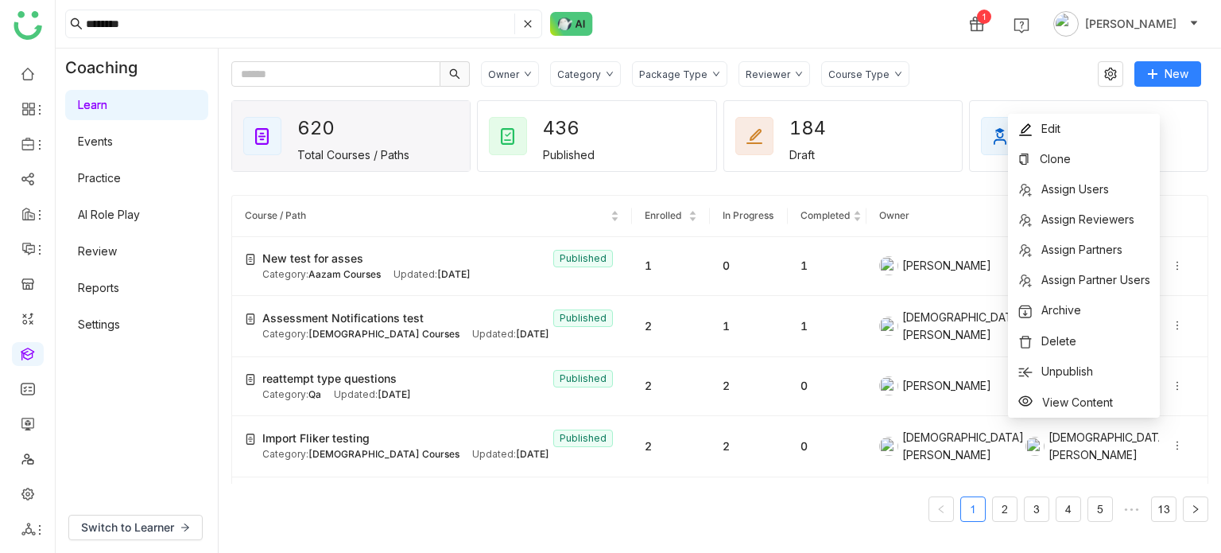
click at [918, 58] on div "Owner Category Package Type Reviewer Course Type New 620 Total Courses / Paths …" at bounding box center [720, 300] width 1003 height 504
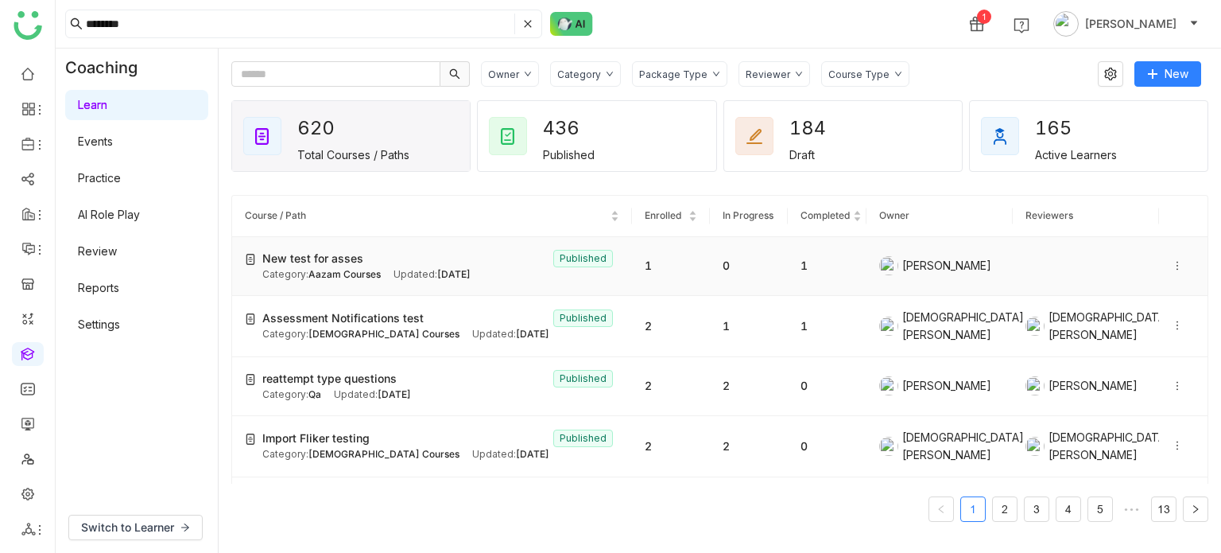
click at [1172, 266] on icon at bounding box center [1177, 265] width 11 height 11
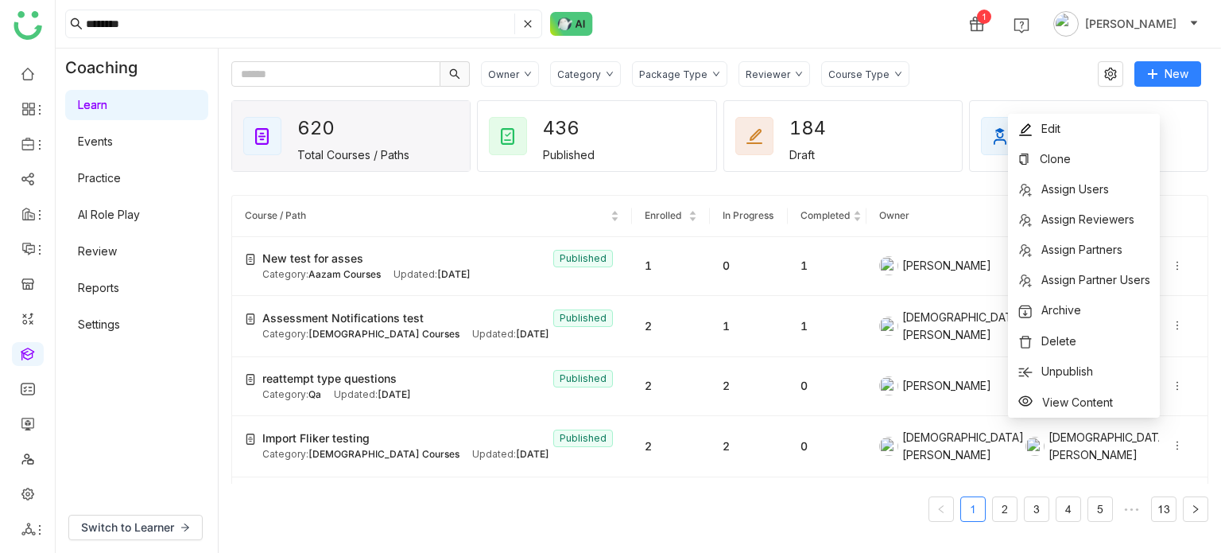
click at [951, 36] on div "******* 1 [PERSON_NAME]" at bounding box center [639, 24] width 1166 height 48
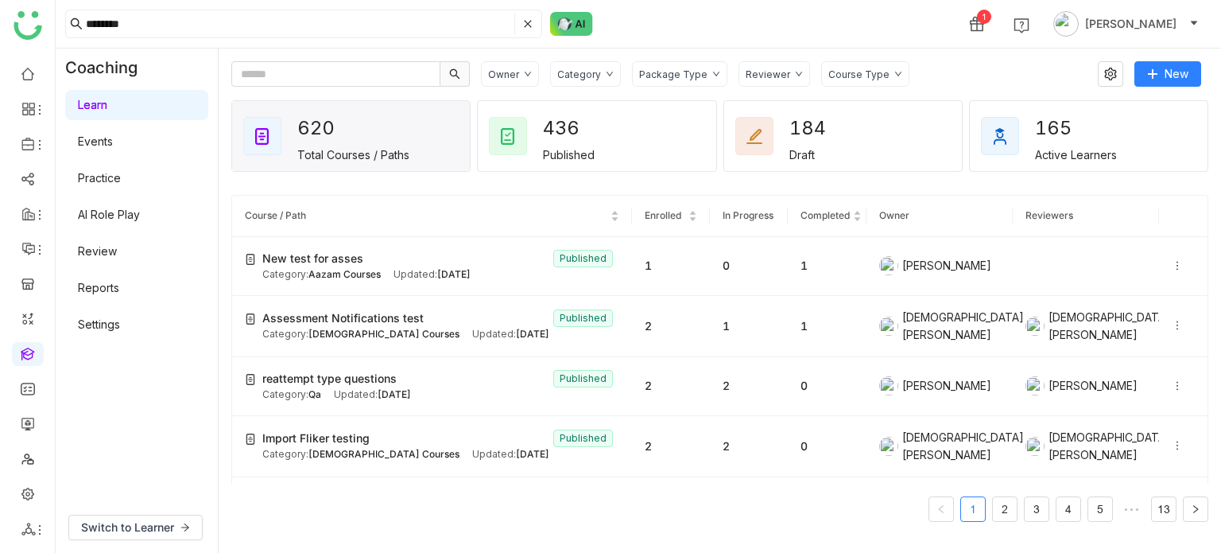
click at [614, 69] on div "Category" at bounding box center [585, 73] width 71 height 25
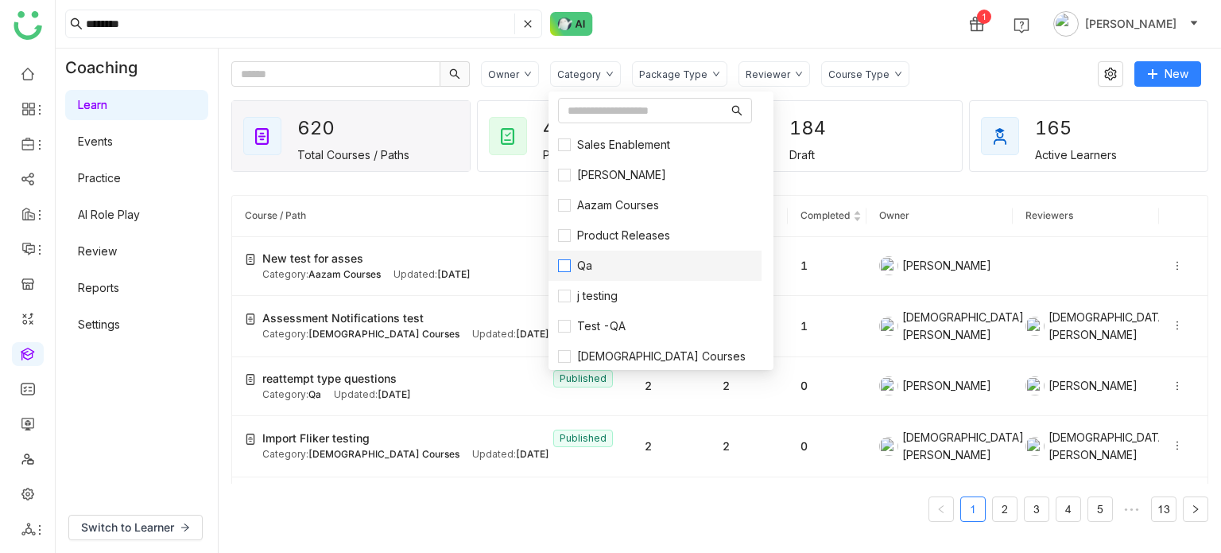
click at [577, 260] on span "Qa" at bounding box center [585, 265] width 28 height 17
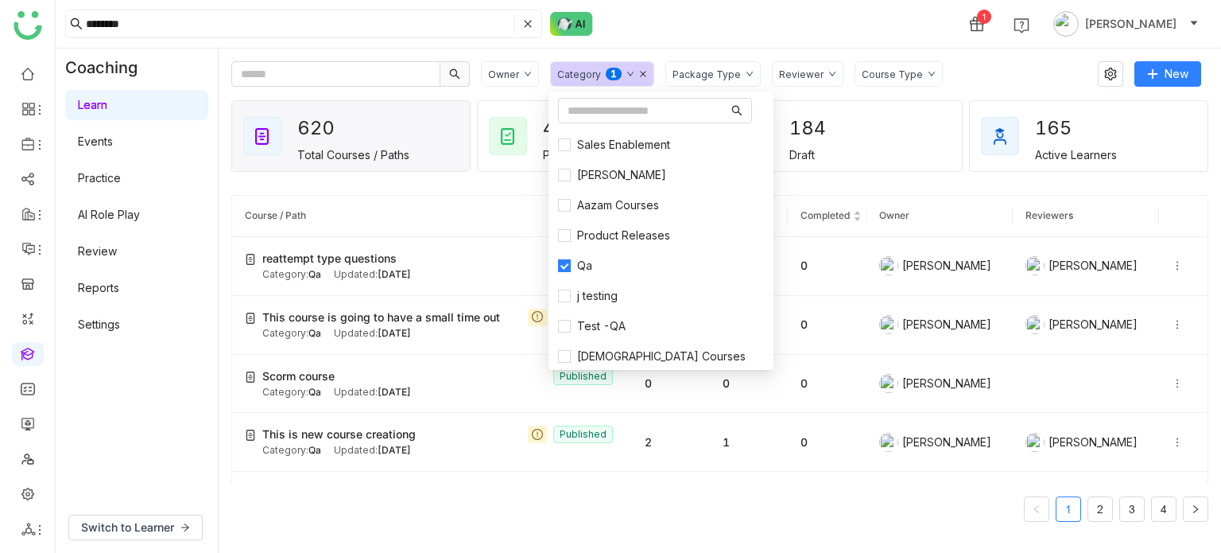
click at [700, 29] on div "******* 1 [PERSON_NAME]" at bounding box center [639, 24] width 1166 height 48
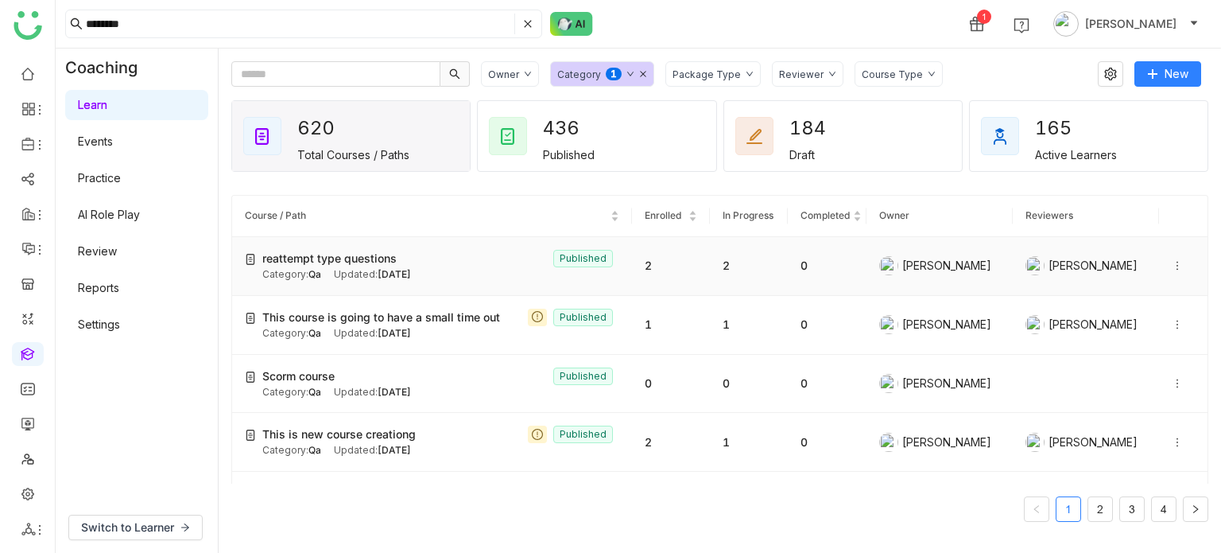
click at [1172, 261] on icon at bounding box center [1177, 265] width 11 height 11
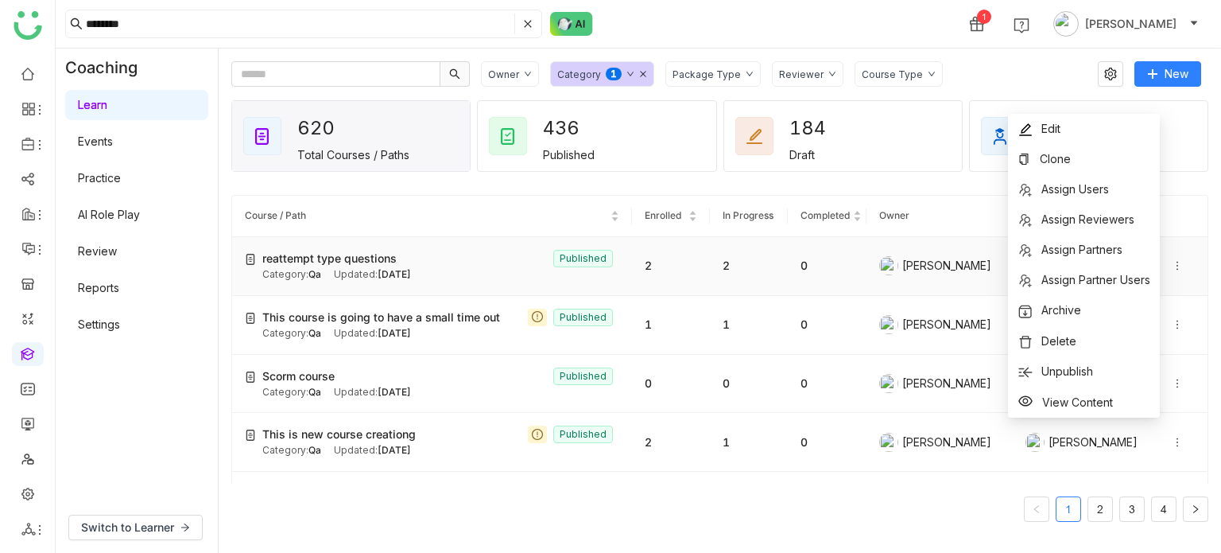
click at [674, 260] on td "2" at bounding box center [671, 266] width 78 height 59
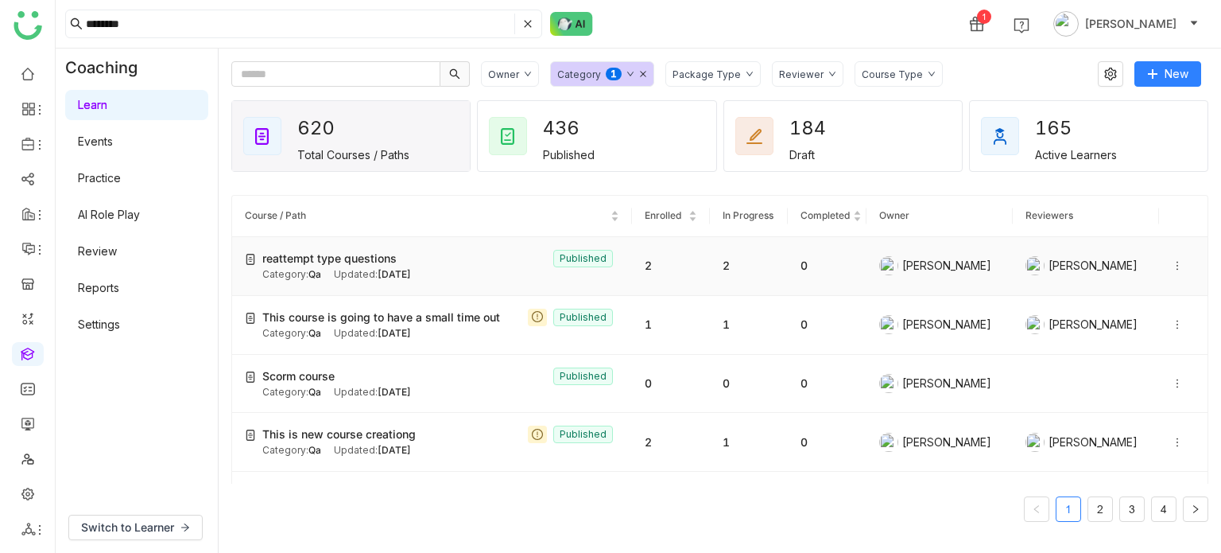
click at [674, 260] on td "2" at bounding box center [671, 266] width 78 height 59
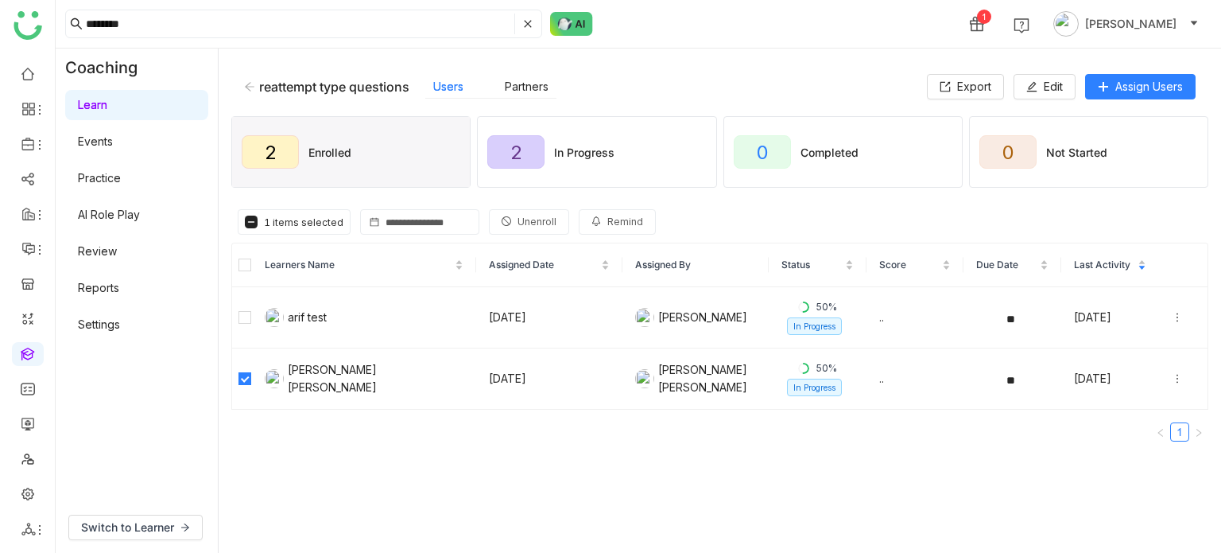
click at [536, 215] on span "Unenroll" at bounding box center [537, 222] width 39 height 15
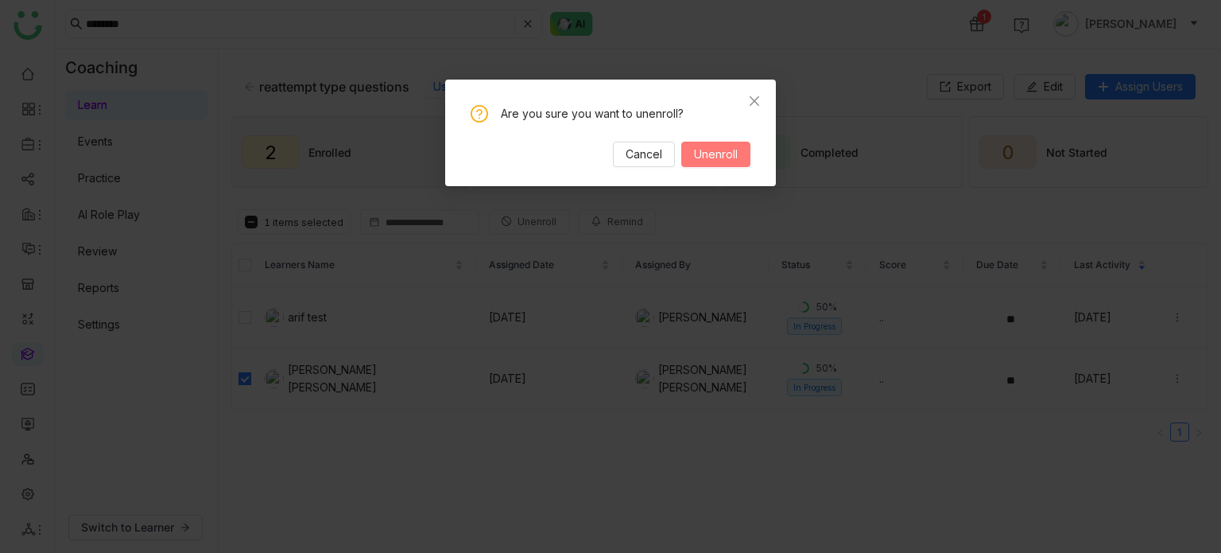
click at [747, 145] on button "Unenroll" at bounding box center [715, 154] width 69 height 25
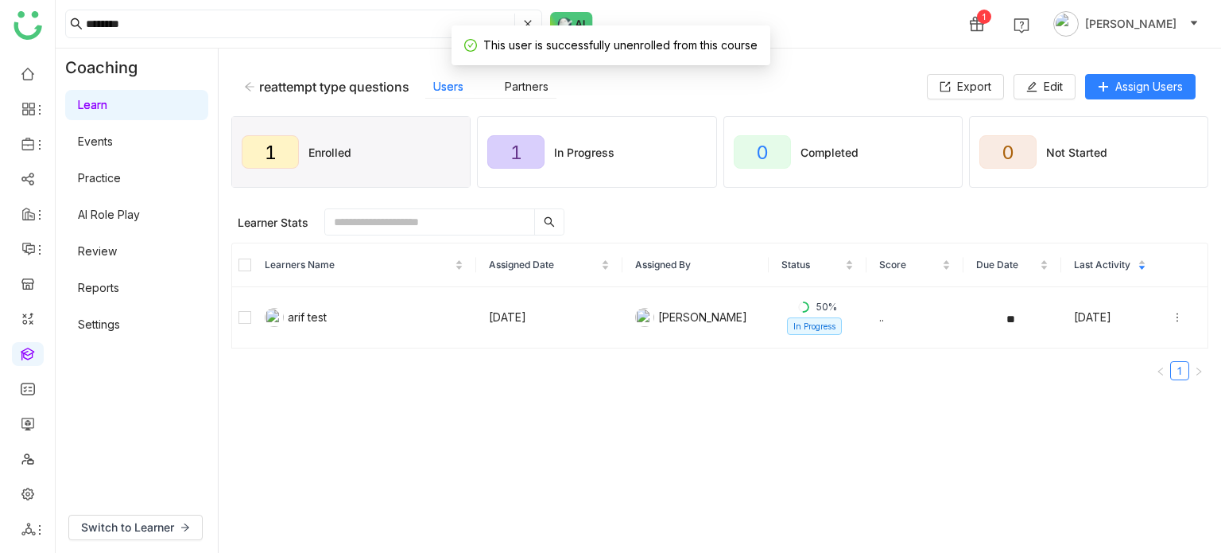
click at [396, 230] on input "text" at bounding box center [429, 221] width 209 height 25
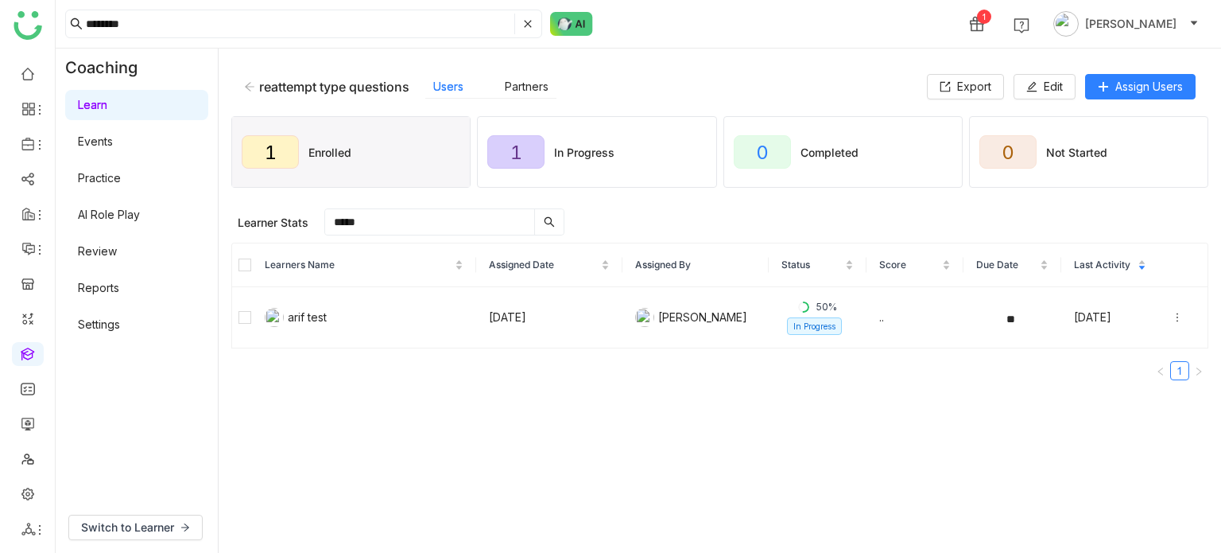
type input "****"
click at [252, 88] on icon at bounding box center [249, 86] width 11 height 11
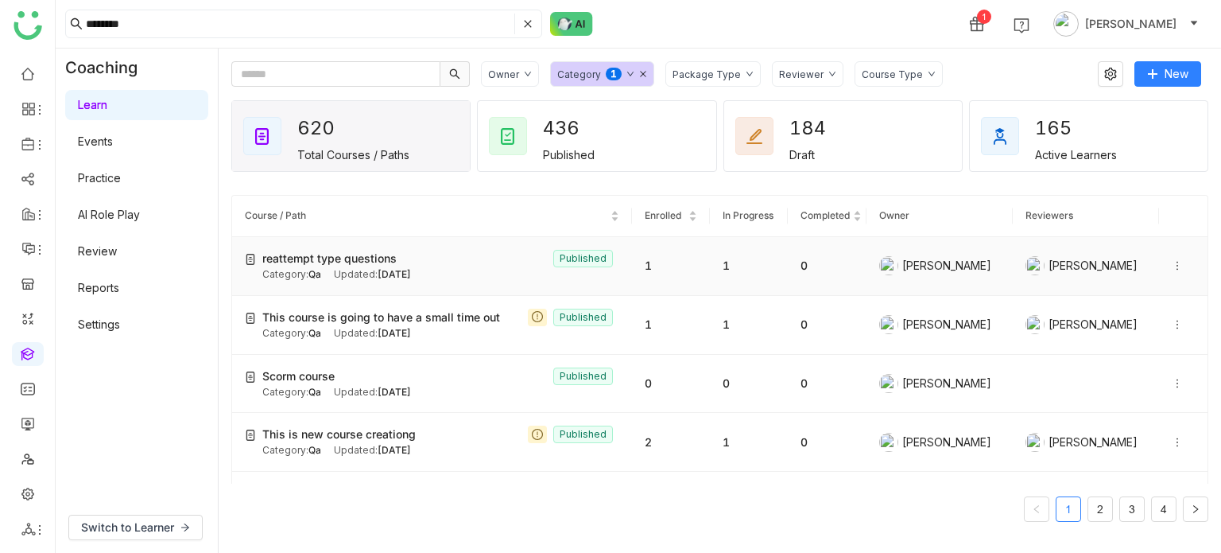
click at [1172, 263] on icon at bounding box center [1177, 265] width 11 height 11
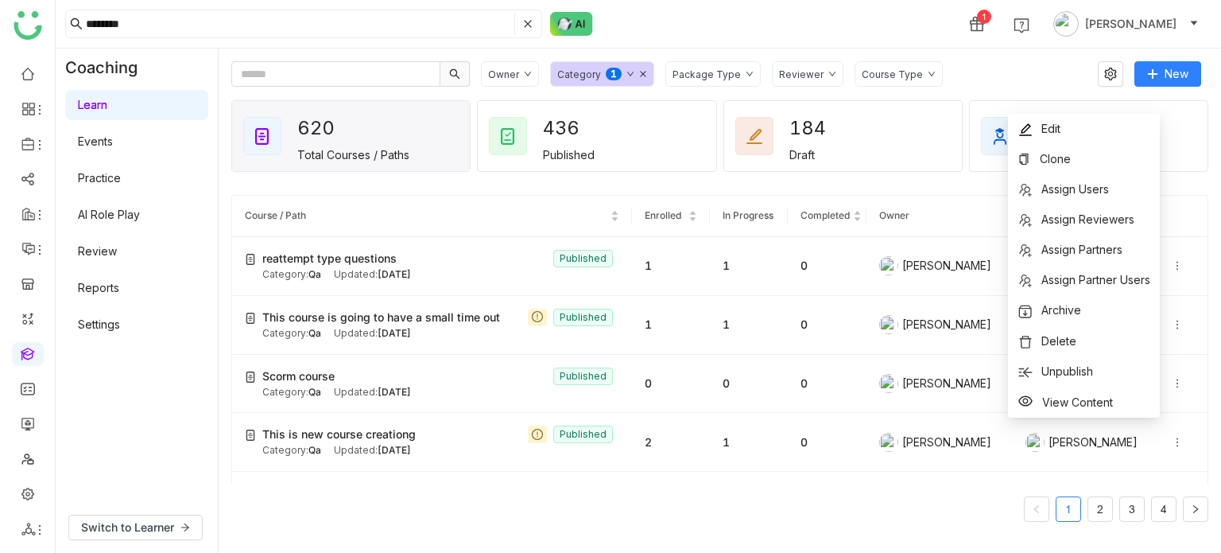
click at [815, 177] on gtmb-course-listing "Course / Path Enrolled In Progress Completed Owner Reviewers reattempt type que…" at bounding box center [719, 358] width 977 height 364
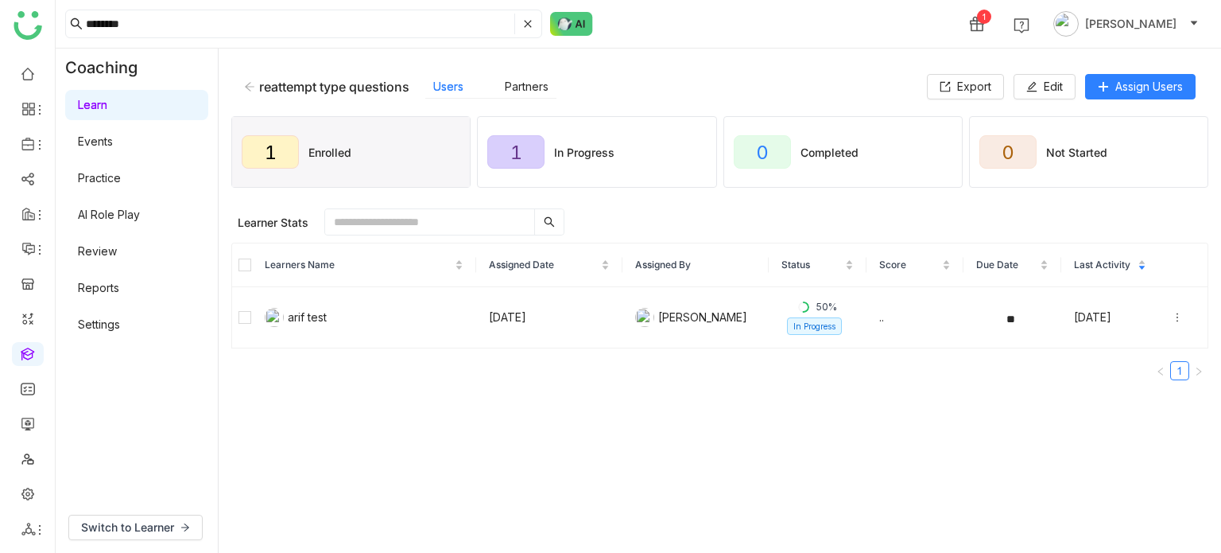
click at [246, 81] on icon at bounding box center [249, 86] width 11 height 11
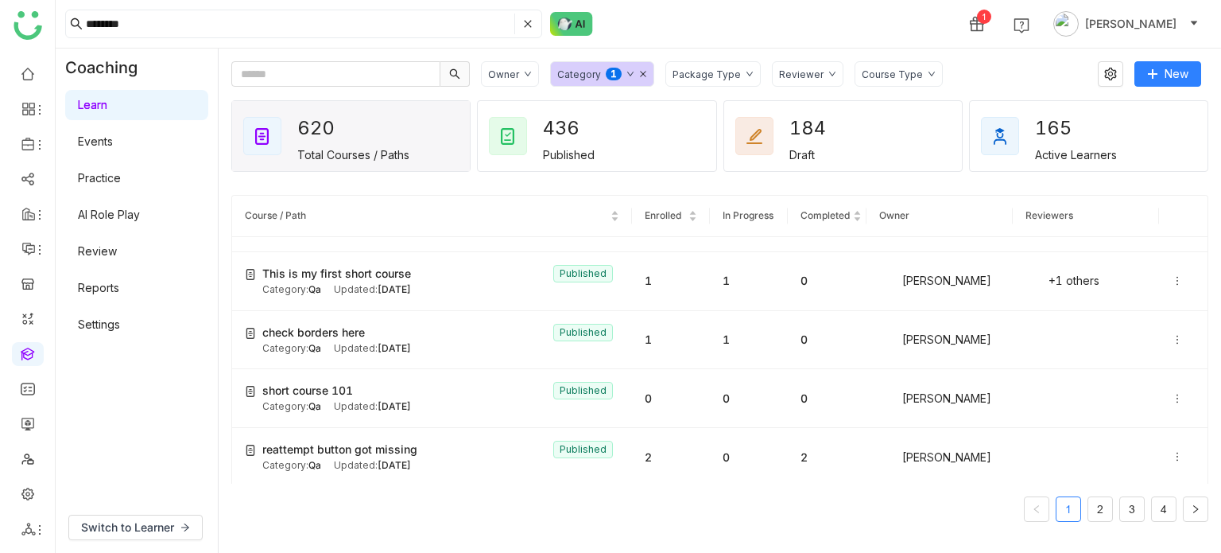
scroll to position [808, 0]
click at [41, 351] on ul at bounding box center [27, 301] width 55 height 501
click at [33, 429] on link at bounding box center [28, 423] width 14 height 14
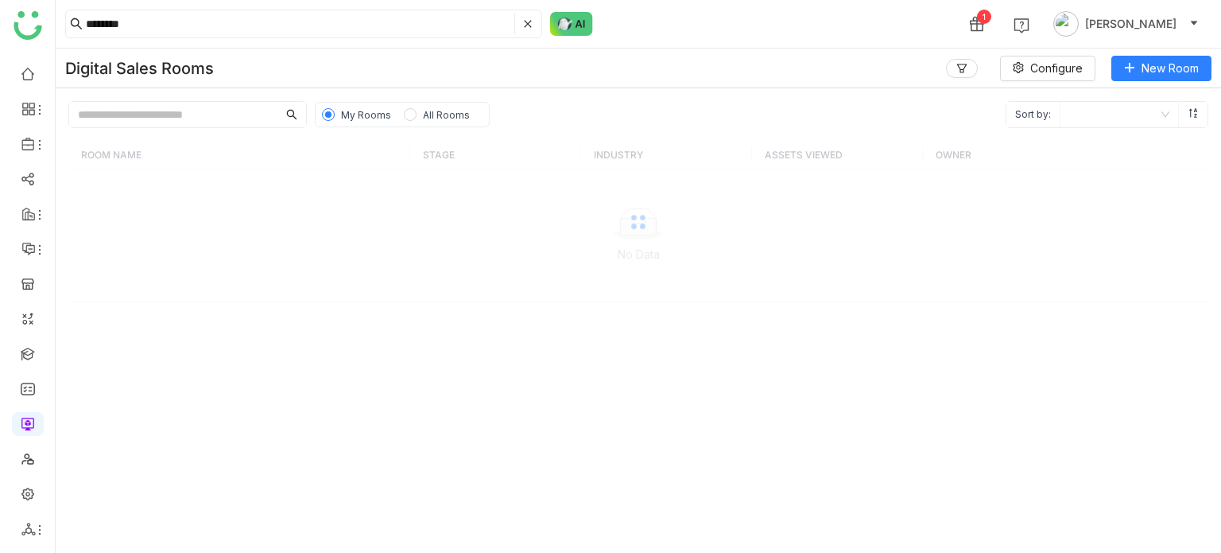
click at [35, 429] on link at bounding box center [28, 423] width 14 height 14
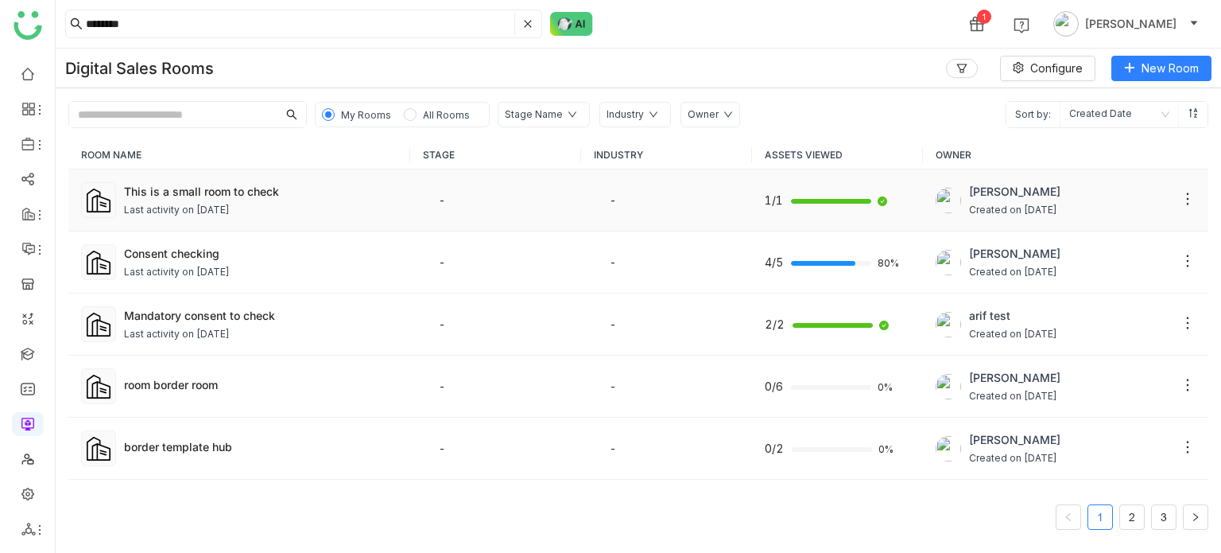
click at [230, 204] on div "Last activity on [DATE]" at bounding box center [177, 210] width 106 height 15
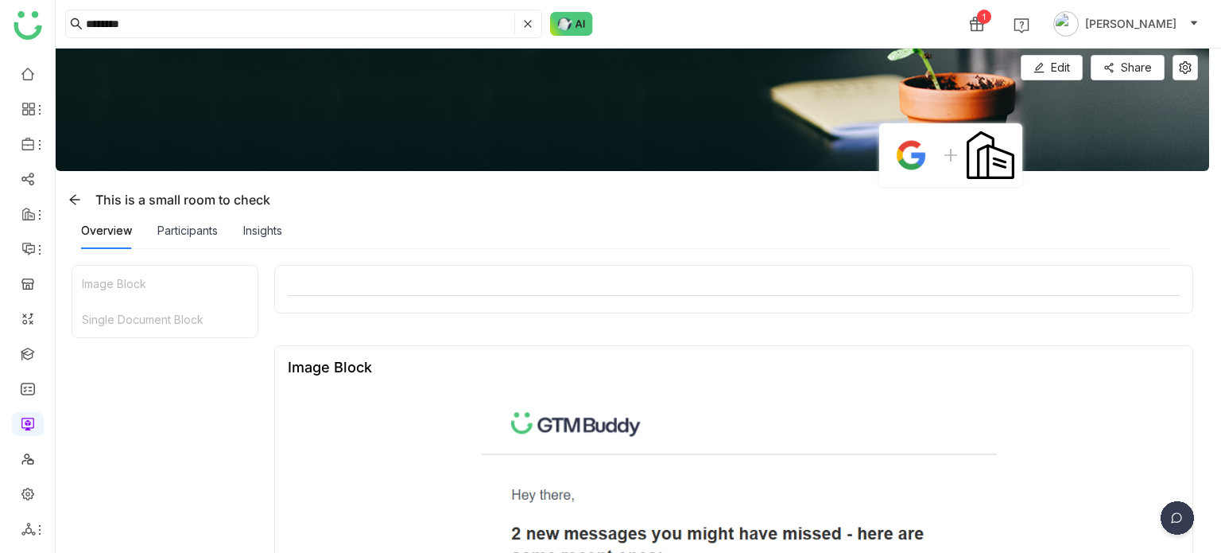
scroll to position [661, 0]
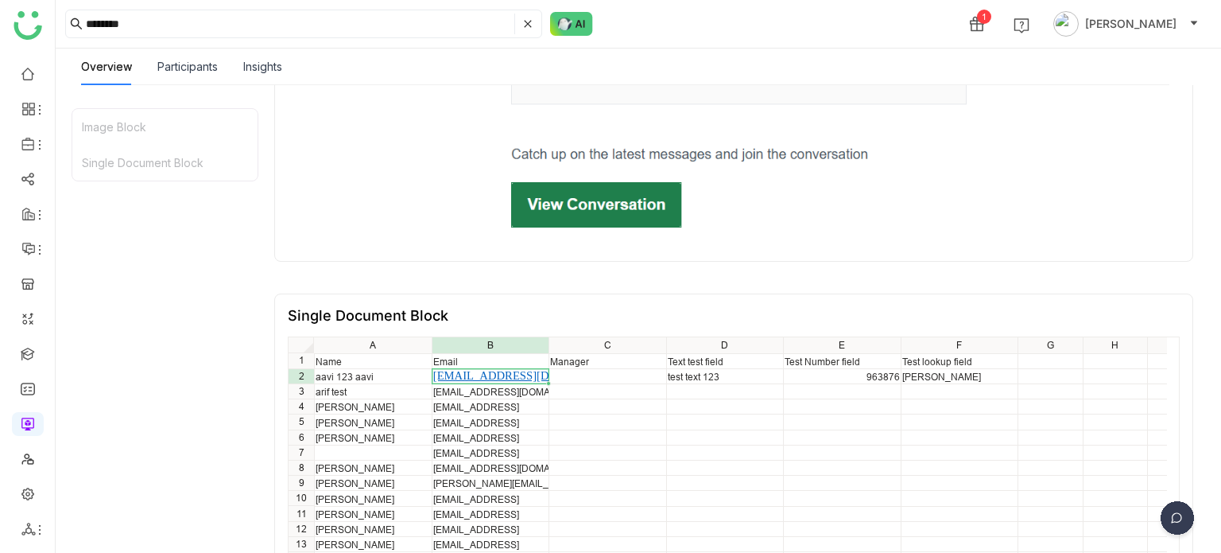
click at [1073, 60] on div "Overview Participants Insights" at bounding box center [625, 66] width 1088 height 37
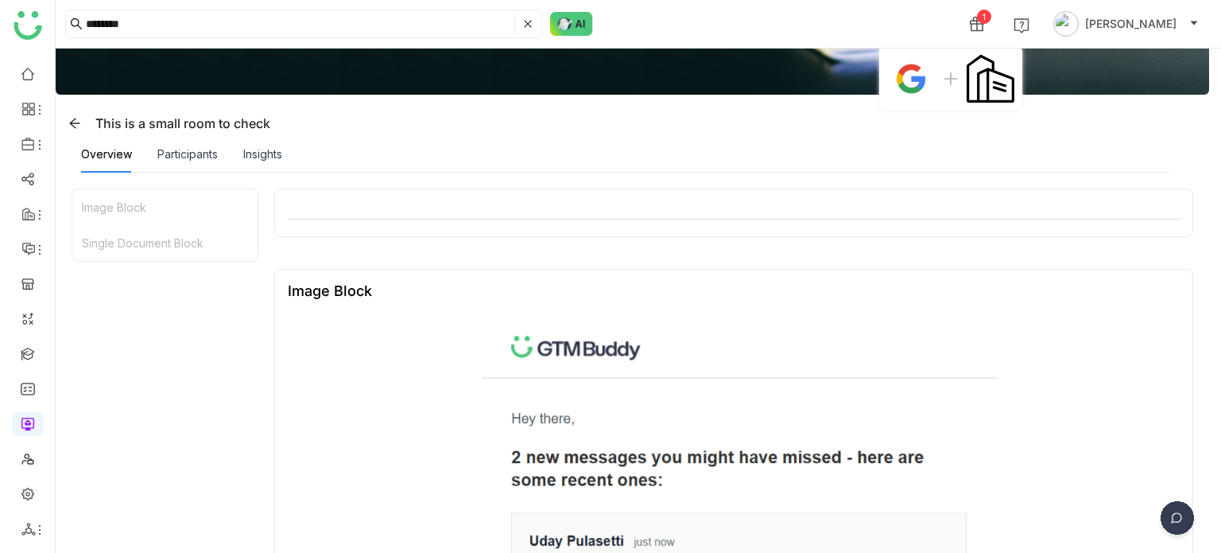
scroll to position [0, 0]
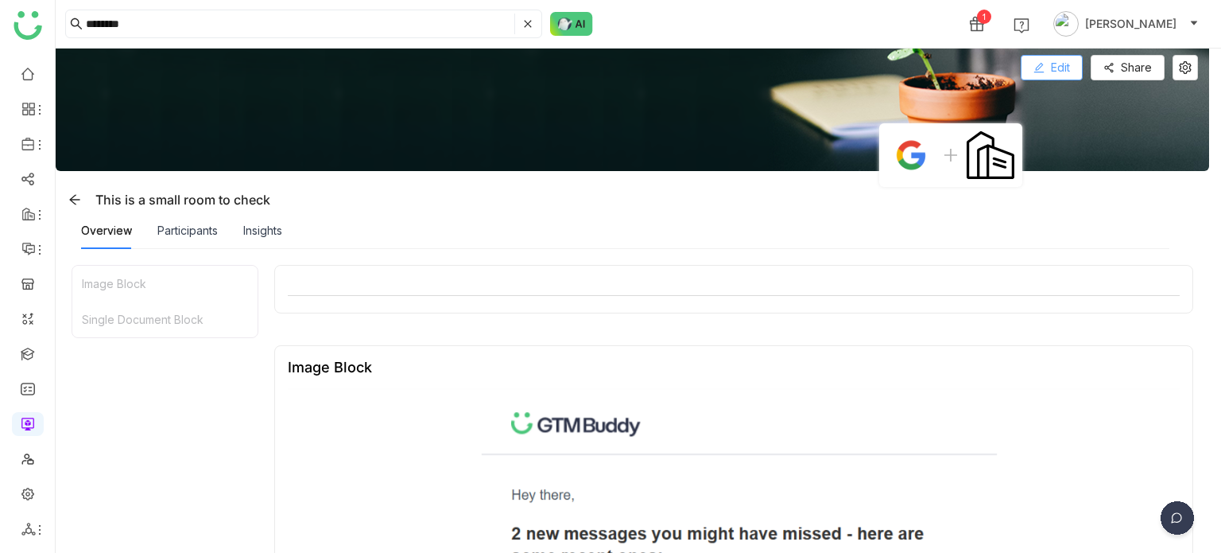
click at [1078, 76] on button "Edit" at bounding box center [1052, 67] width 62 height 25
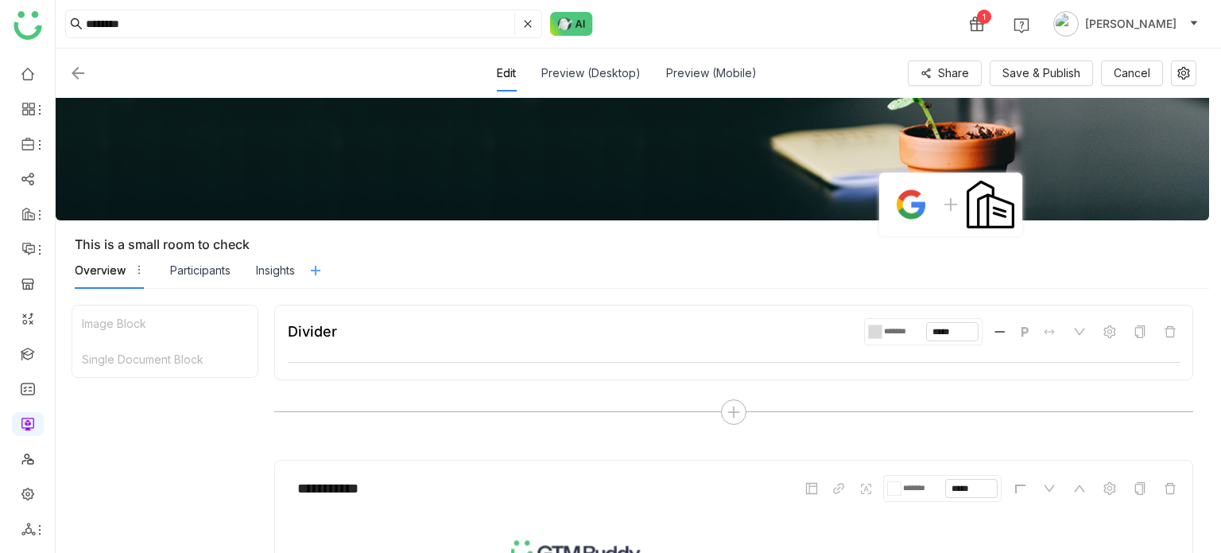
click at [328, 266] on icon at bounding box center [316, 270] width 24 height 13
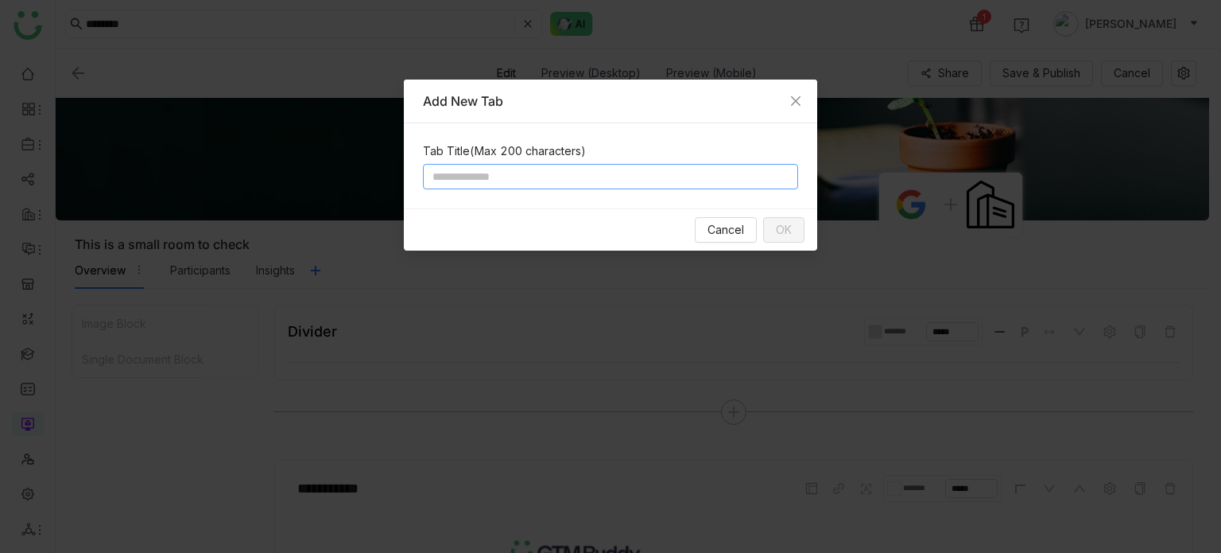
click at [471, 172] on input at bounding box center [610, 176] width 375 height 25
type input "*****"
click at [789, 231] on span "OK" at bounding box center [784, 229] width 16 height 17
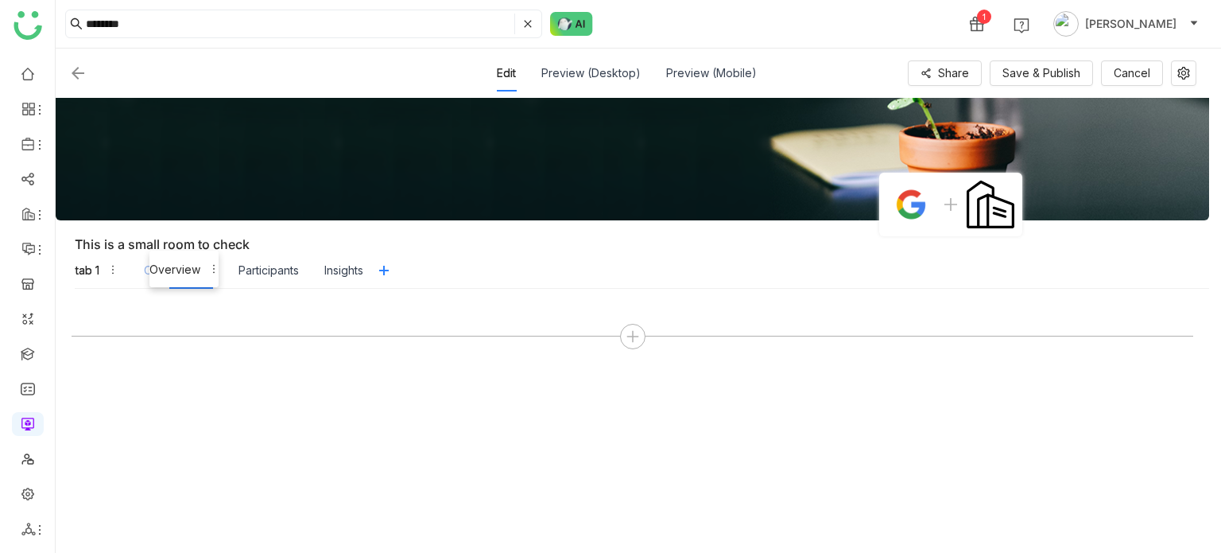
drag, startPoint x: 99, startPoint y: 273, endPoint x: 173, endPoint y: 273, distance: 74.7
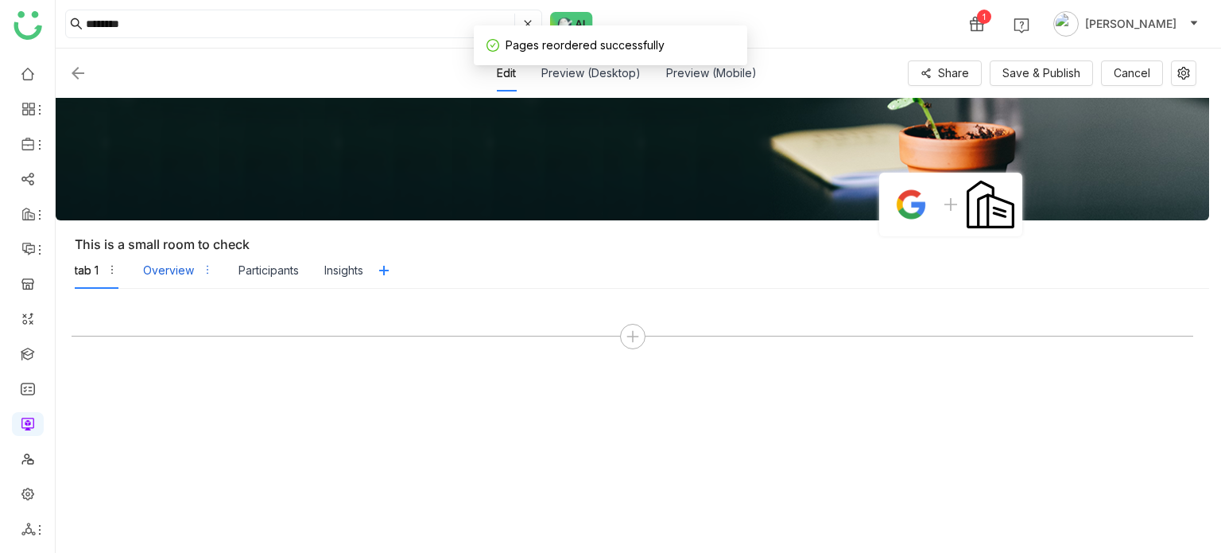
click at [173, 273] on div "Overview" at bounding box center [168, 270] width 51 height 17
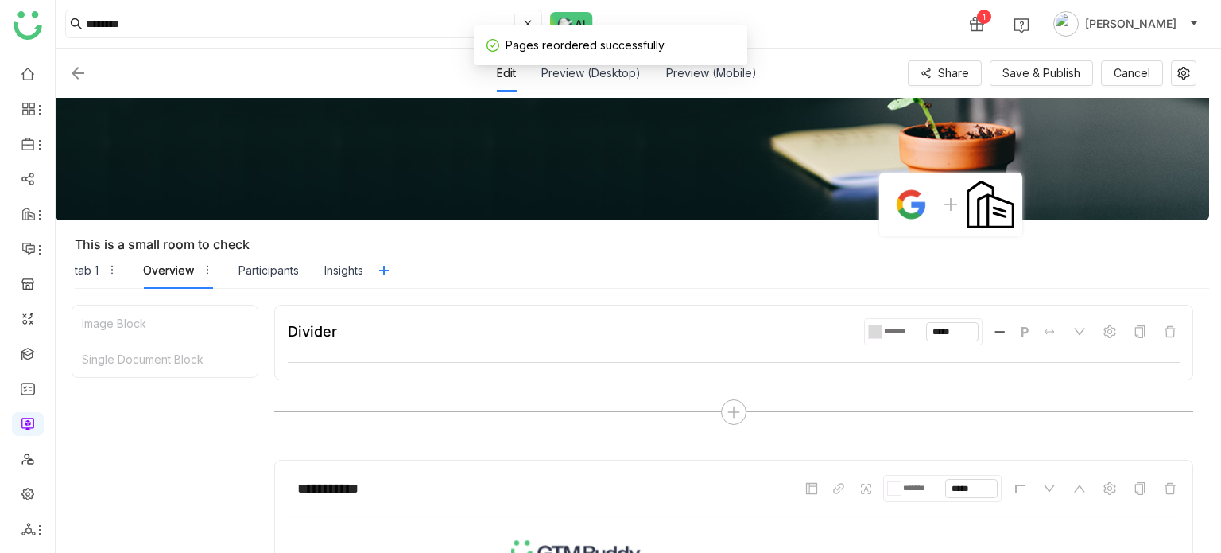
scroll to position [849, 0]
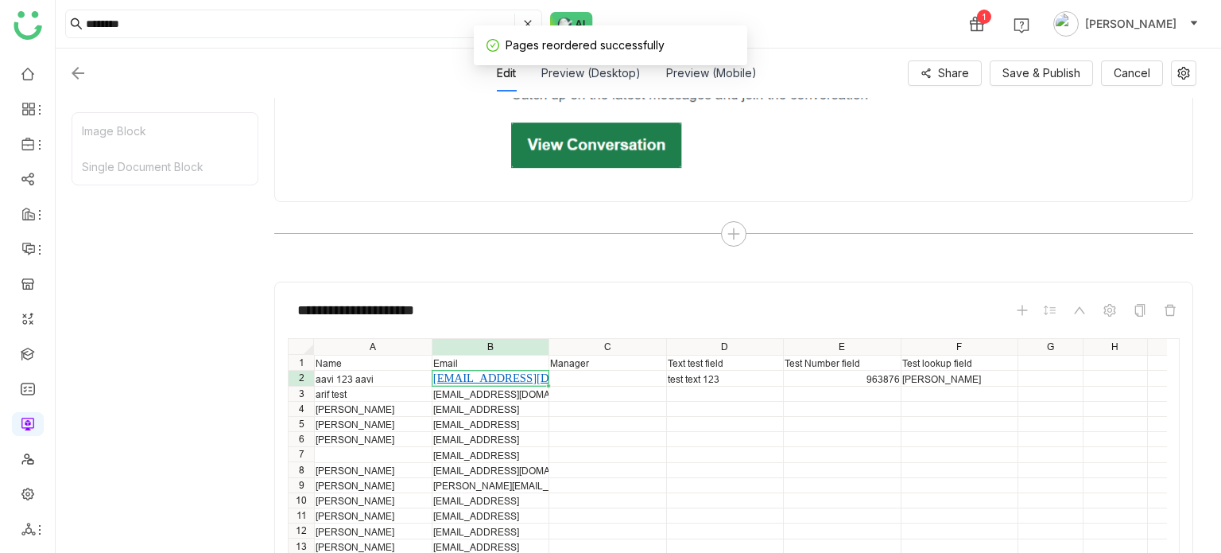
drag, startPoint x: 173, startPoint y: 273, endPoint x: 103, endPoint y: 263, distance: 71.4
click at [103, 263] on div "Image Block Single Document Block" at bounding box center [165, 324] width 187 height 425
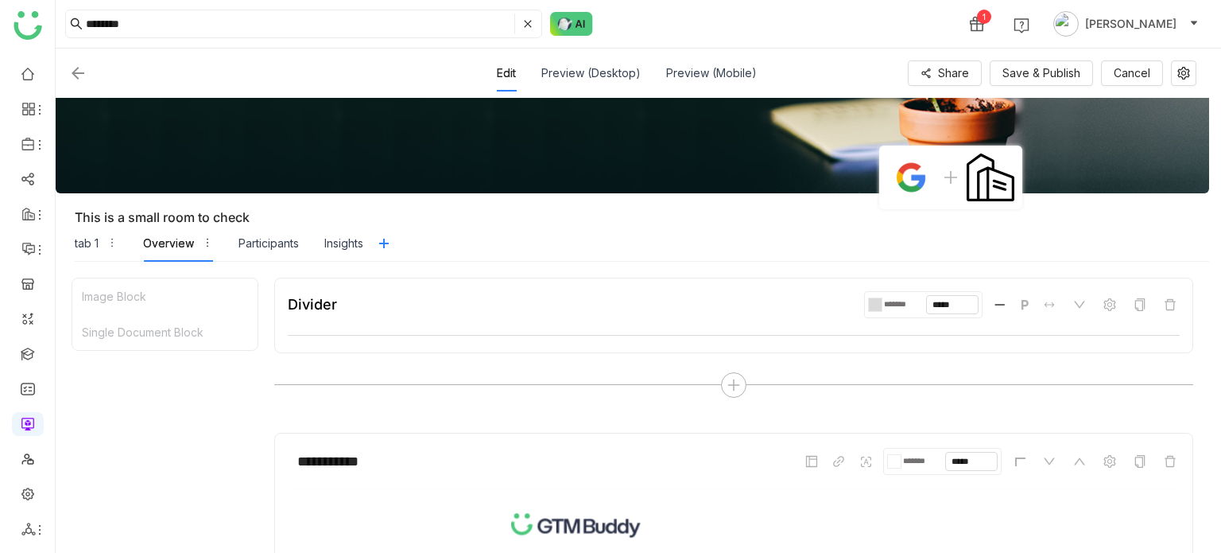
scroll to position [0, 0]
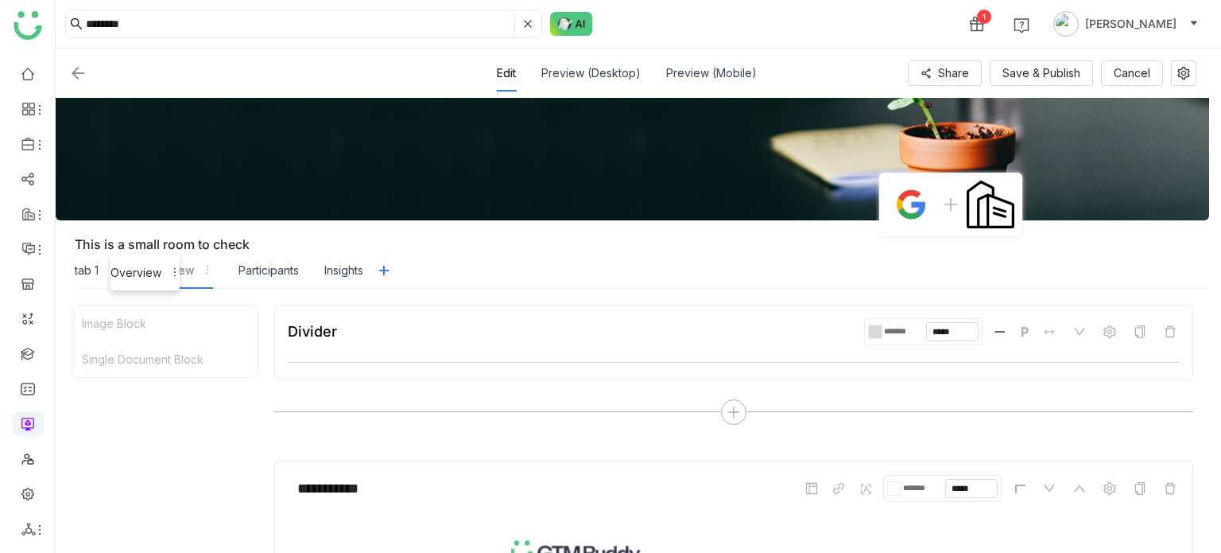
drag, startPoint x: 177, startPoint y: 266, endPoint x: 56, endPoint y: 262, distance: 120.9
click at [177, 273] on div "tab 1" at bounding box center [182, 270] width 24 height 17
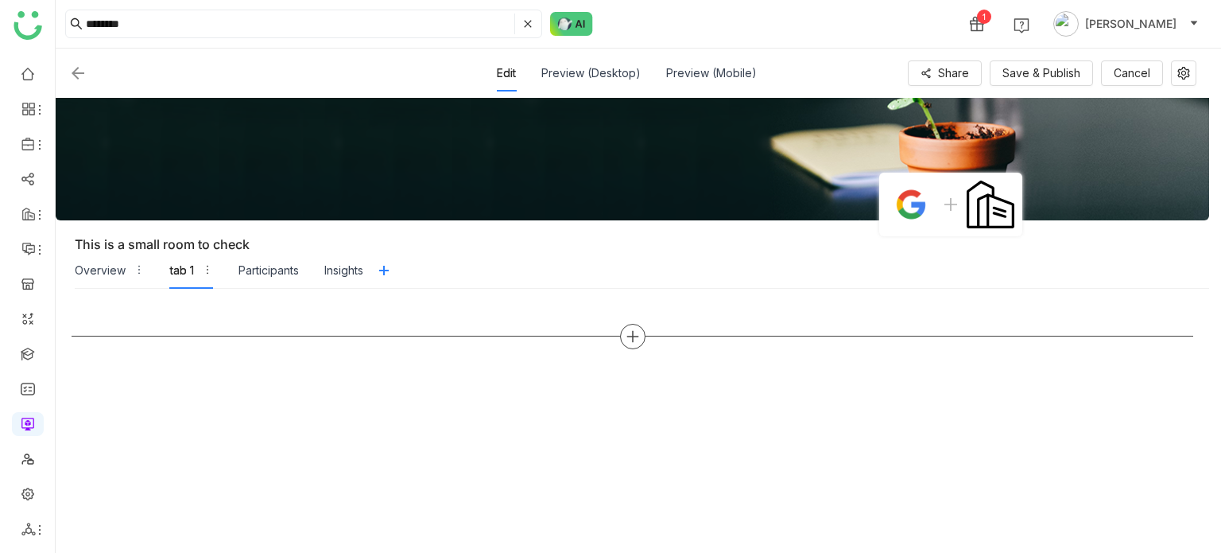
click at [641, 335] on div at bounding box center [632, 336] width 25 height 25
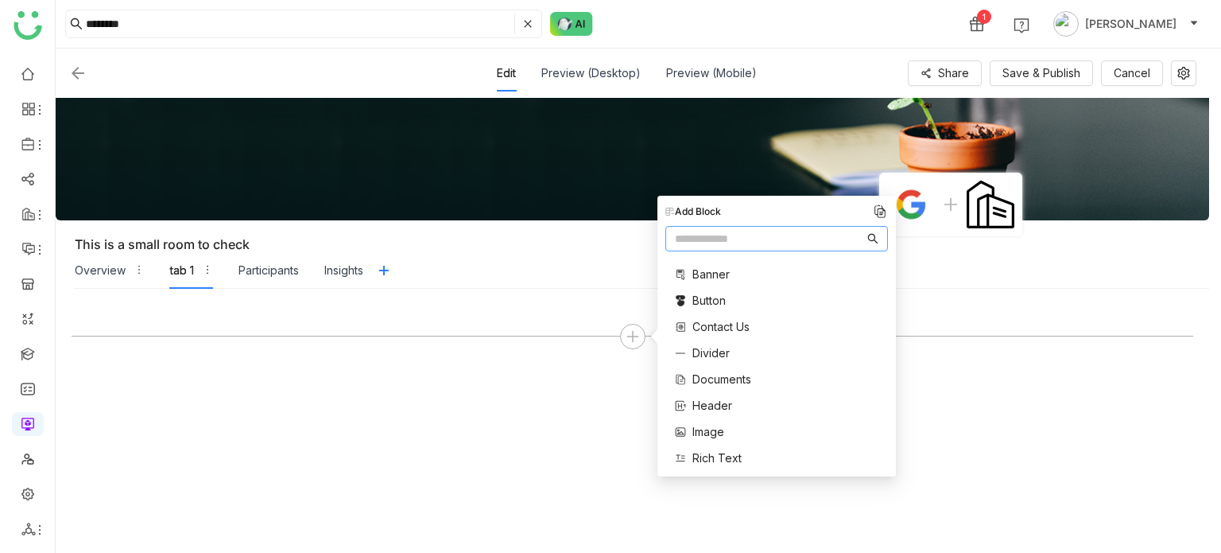
click at [725, 374] on span "Documents" at bounding box center [721, 378] width 59 height 17
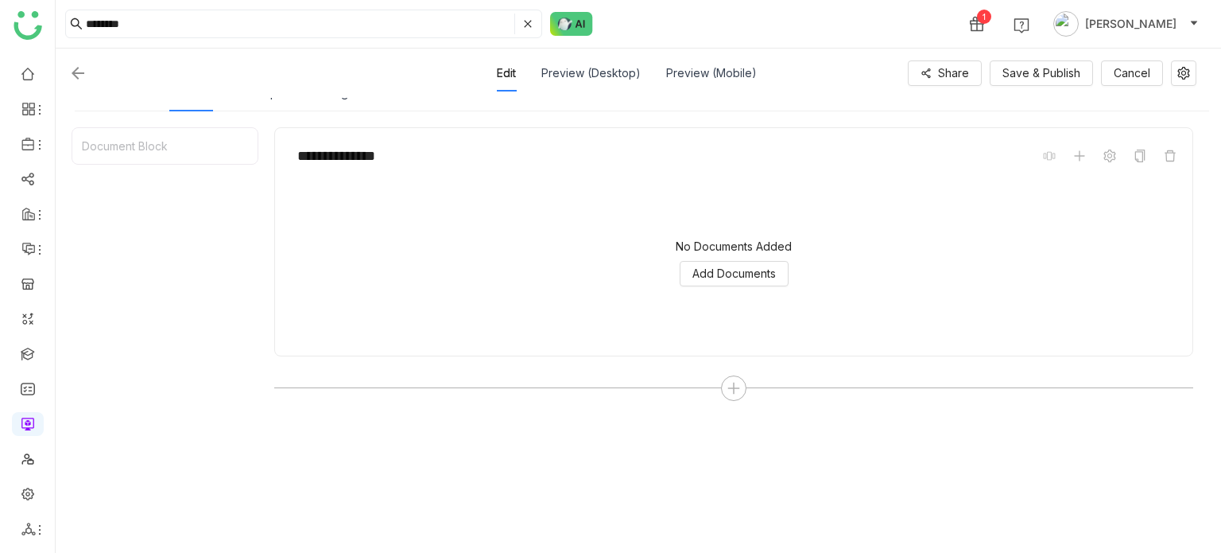
scroll to position [192, 0]
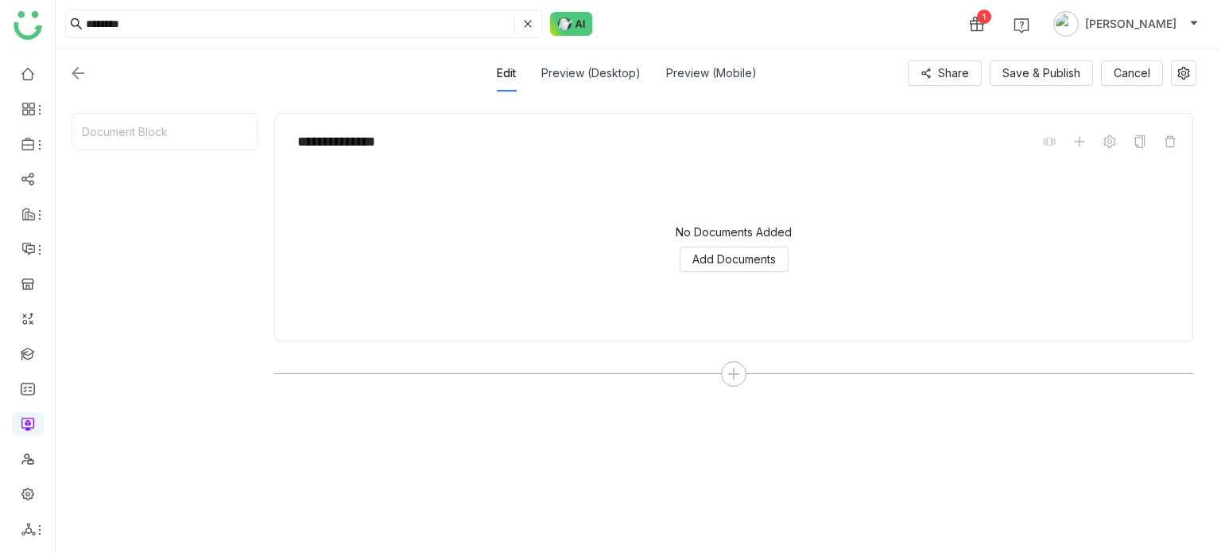
click at [726, 273] on div "No Documents Added Add Documents" at bounding box center [734, 248] width 892 height 159
click at [728, 269] on button "Add Documents" at bounding box center [734, 258] width 109 height 25
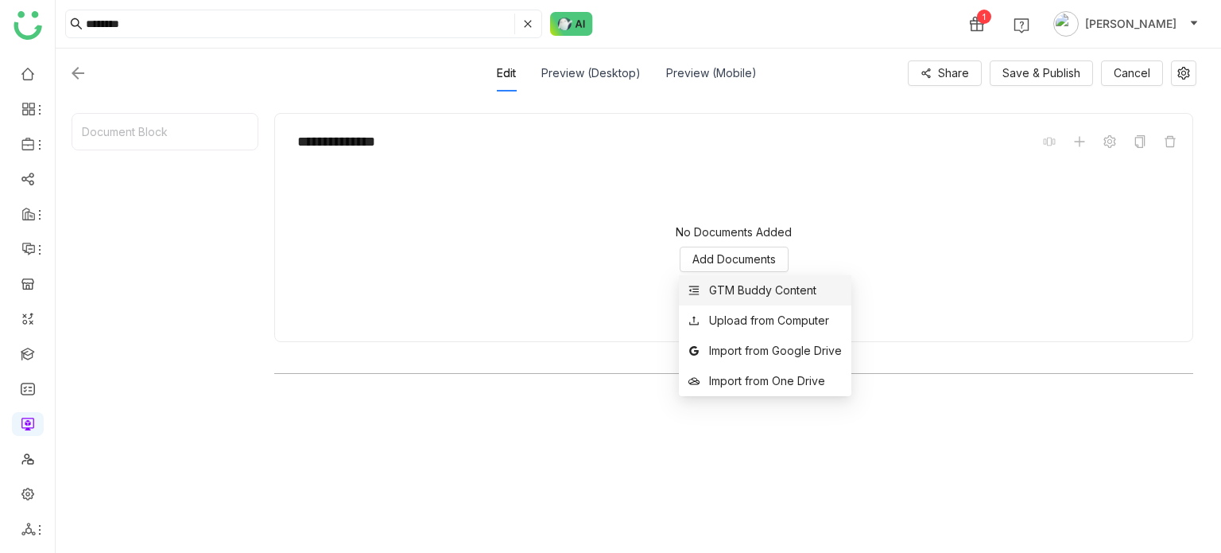
click at [749, 300] on li "GTM Buddy Content" at bounding box center [765, 290] width 173 height 30
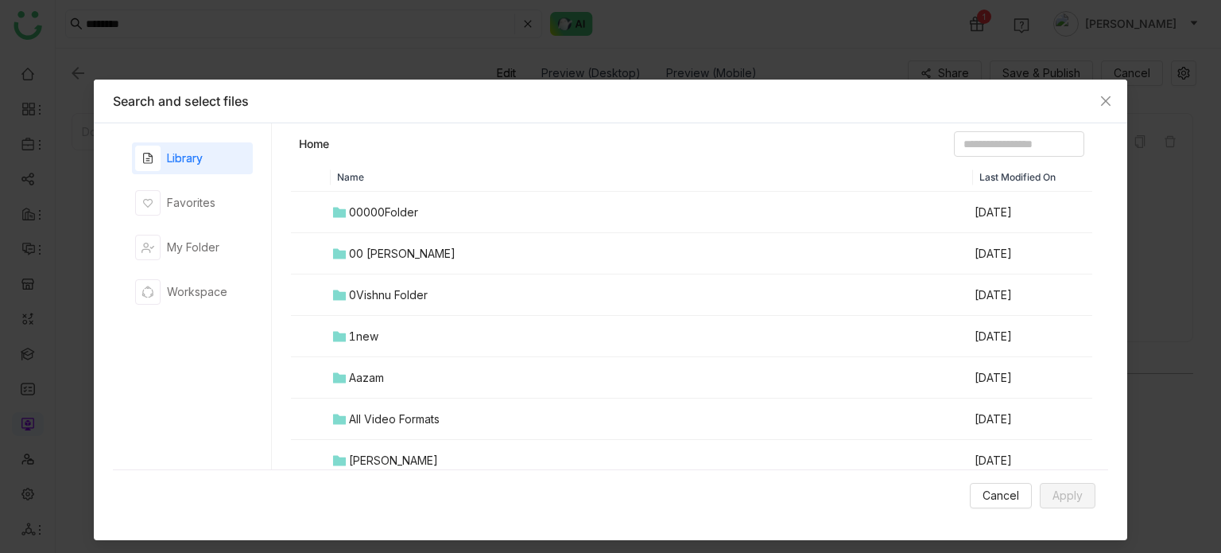
click at [391, 298] on div "0Vishnu Folder" at bounding box center [388, 294] width 79 height 17
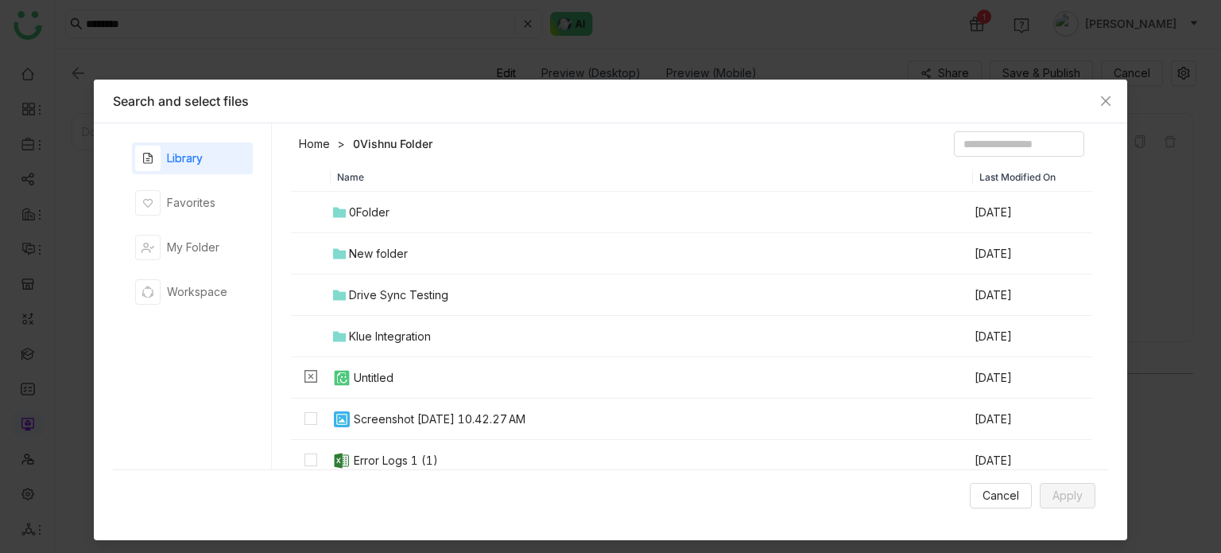
click at [394, 419] on div "Screenshot [DATE] 10.42.27 AM" at bounding box center [440, 418] width 172 height 17
click at [1081, 498] on button "Apply" at bounding box center [1068, 495] width 56 height 25
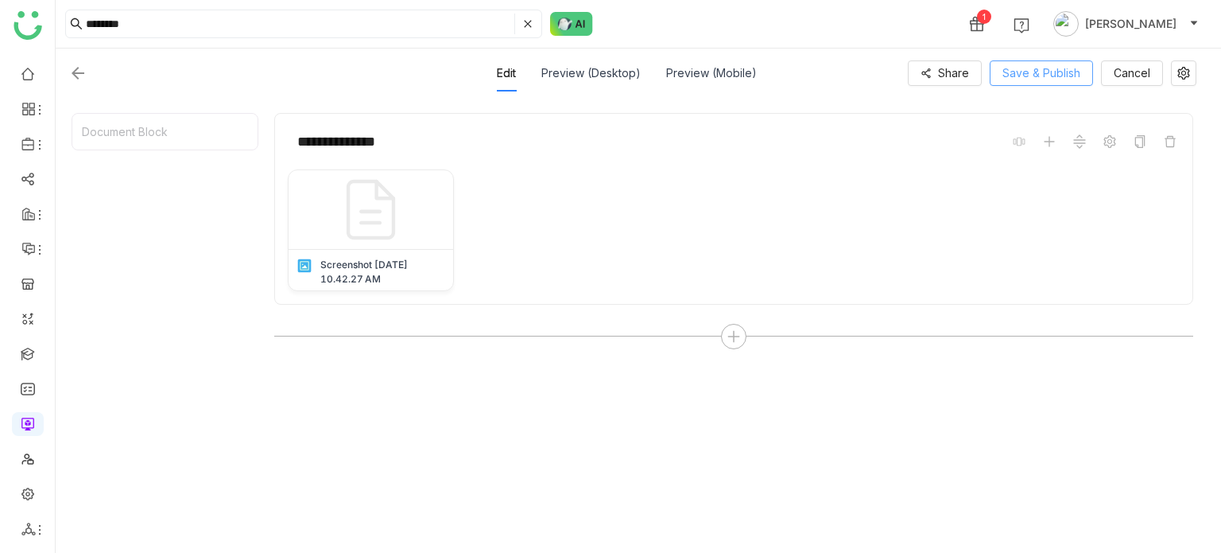
click at [1059, 72] on span "Save & Publish" at bounding box center [1042, 72] width 78 height 17
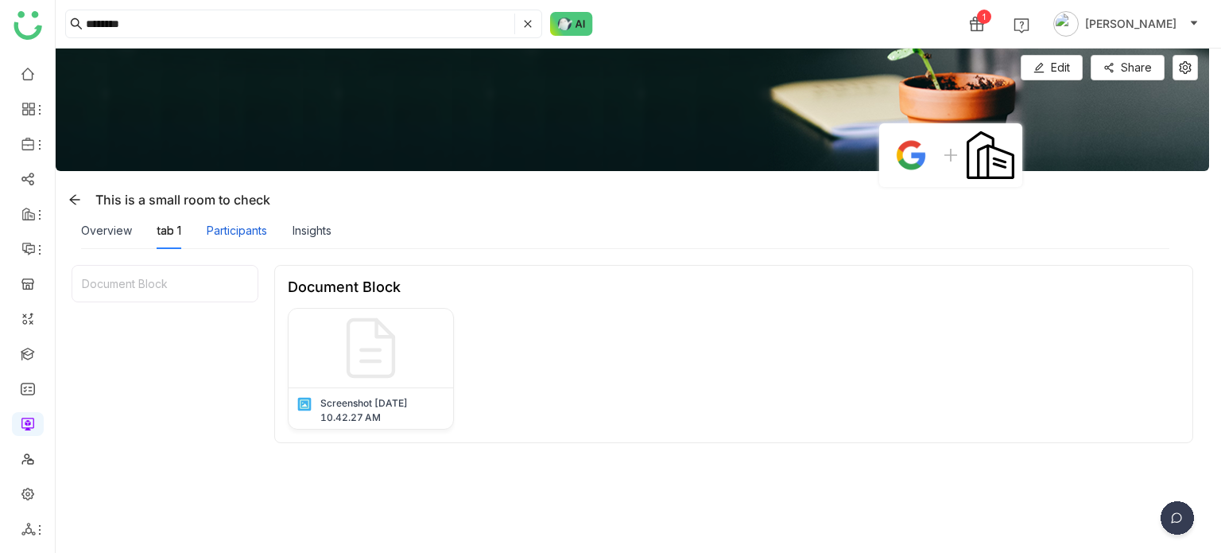
click at [258, 230] on div "Participants" at bounding box center [237, 230] width 60 height 17
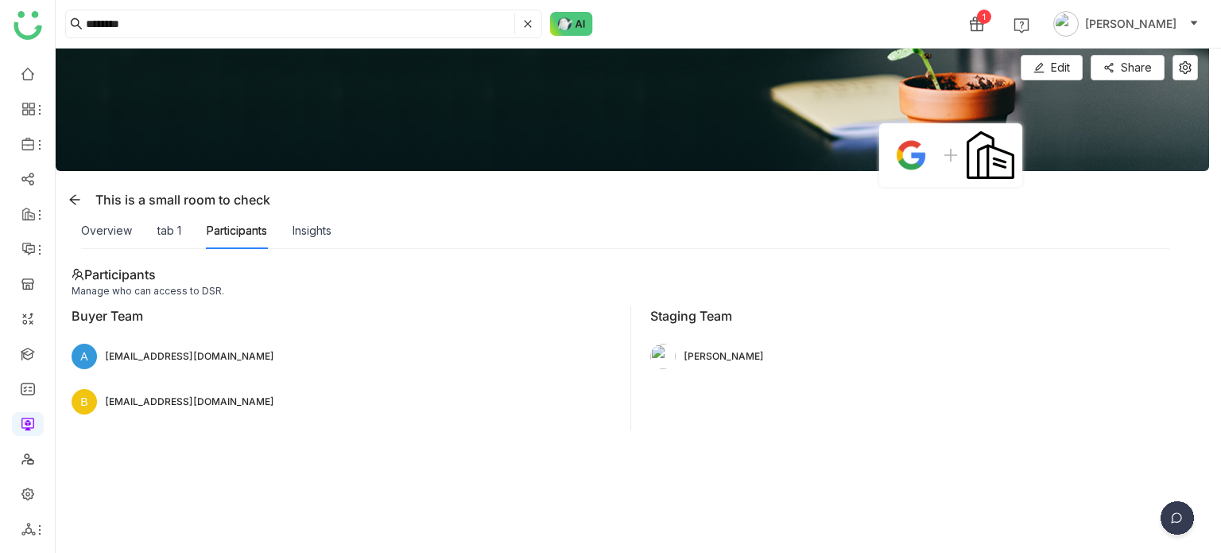
click at [329, 239] on div "Insights" at bounding box center [312, 230] width 39 height 37
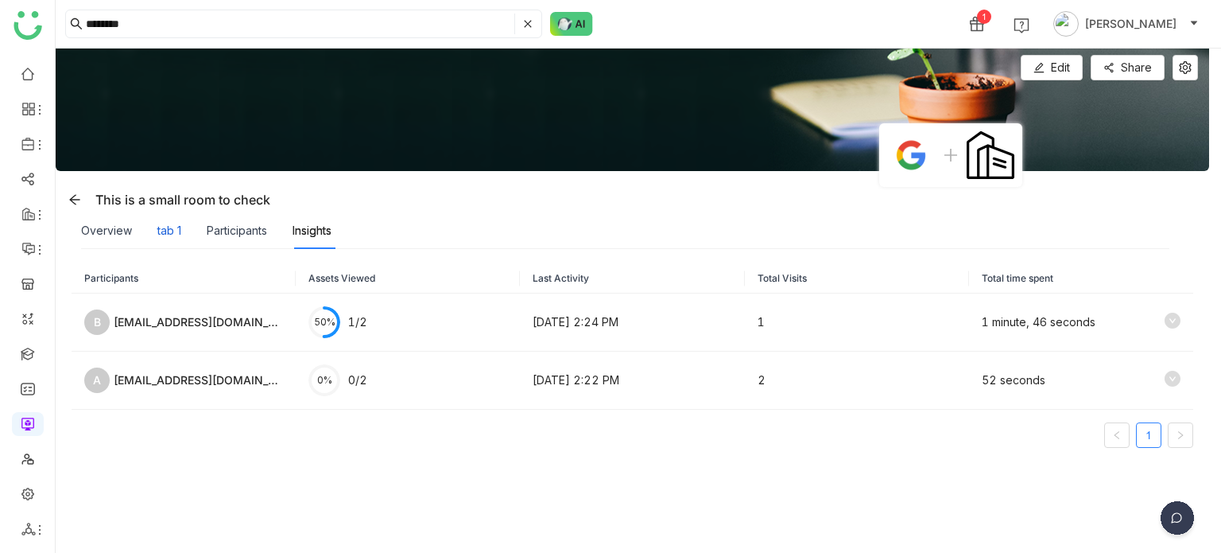
click at [180, 228] on div "tab 1" at bounding box center [169, 230] width 24 height 17
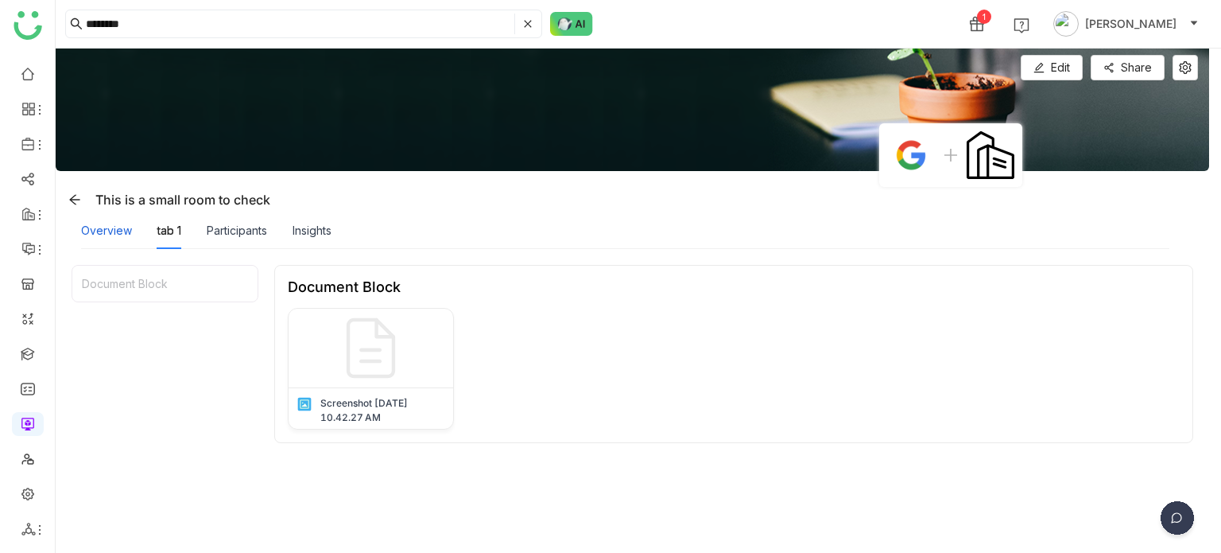
click at [99, 231] on div "Overview" at bounding box center [106, 230] width 51 height 17
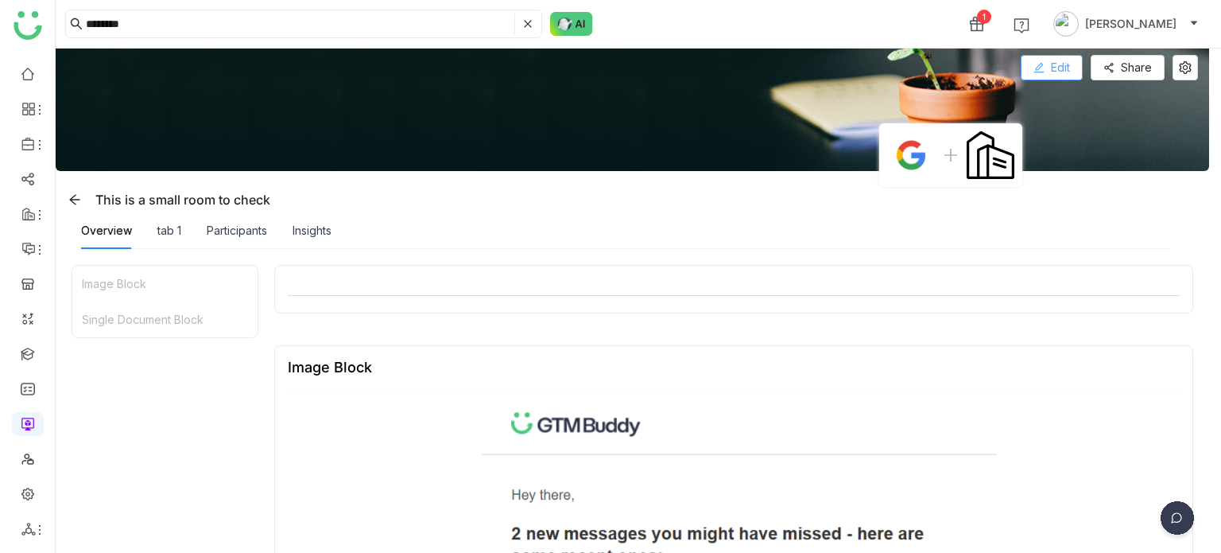
click at [1061, 76] on button "Edit" at bounding box center [1052, 67] width 62 height 25
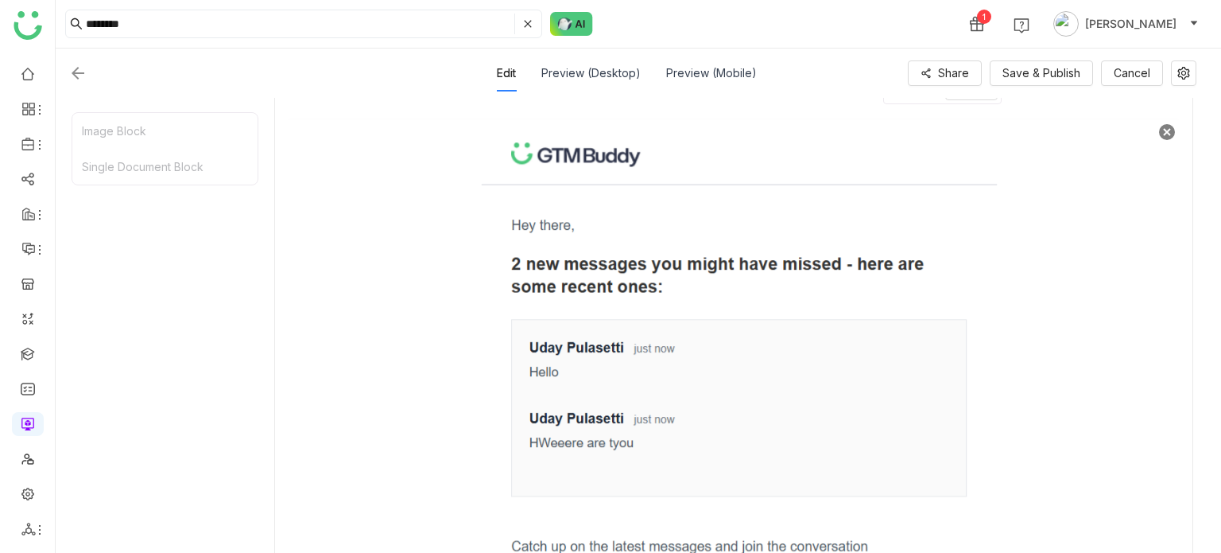
scroll to position [1026, 0]
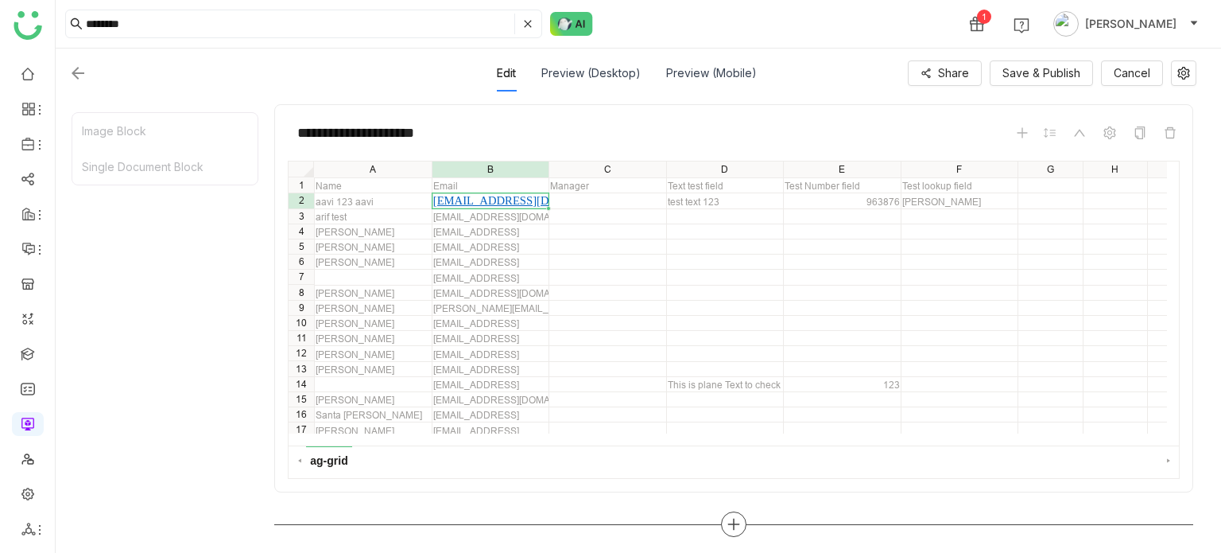
click at [739, 520] on icon at bounding box center [734, 524] width 14 height 14
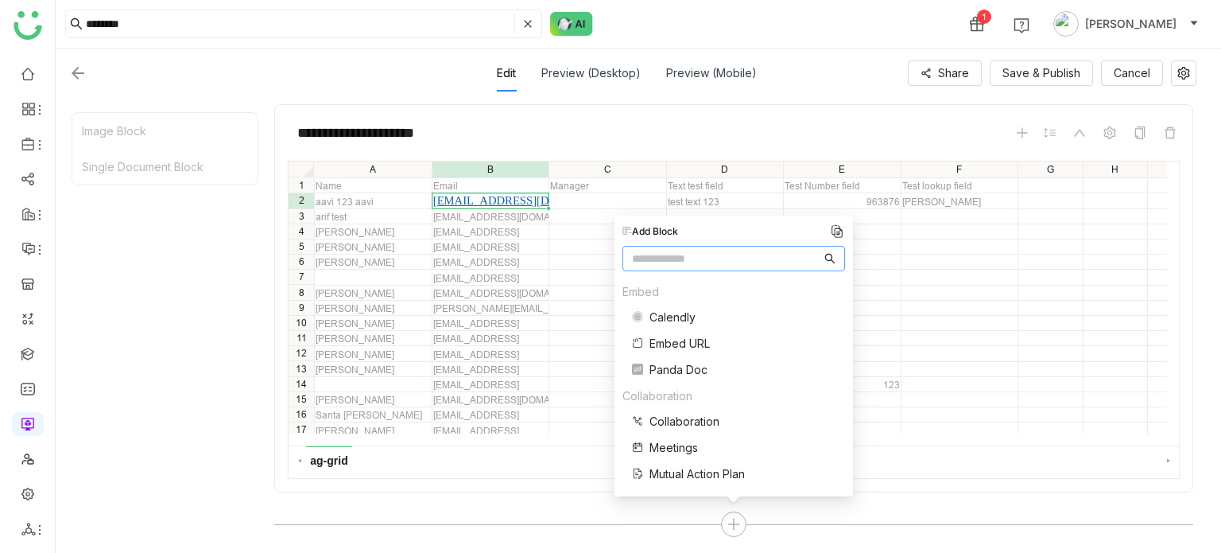
scroll to position [159, 0]
click at [684, 312] on span "Rich Text" at bounding box center [674, 318] width 49 height 17
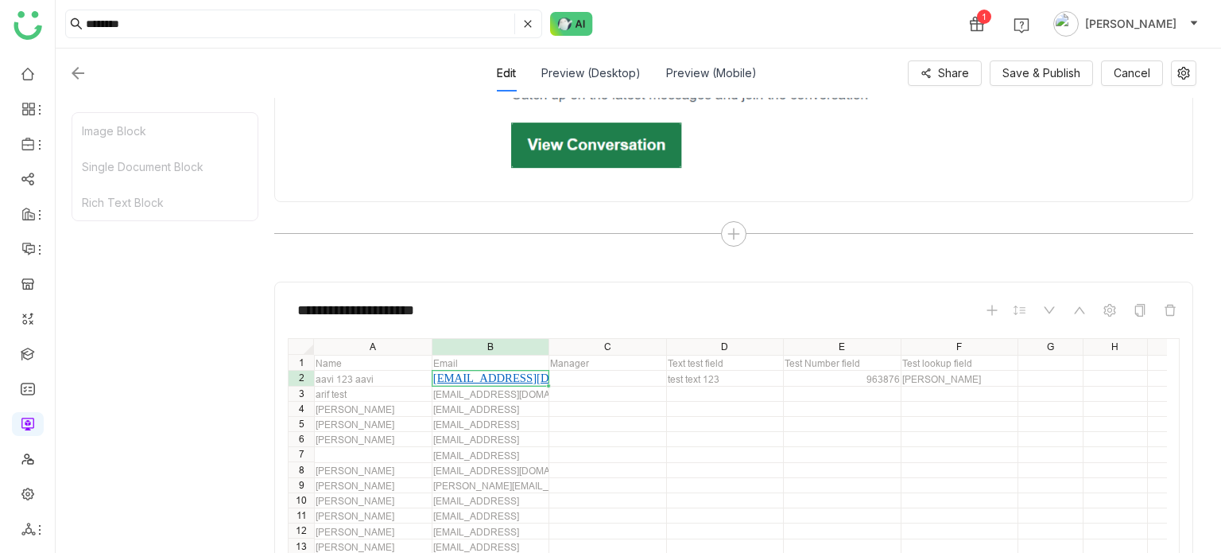
scroll to position [1263, 0]
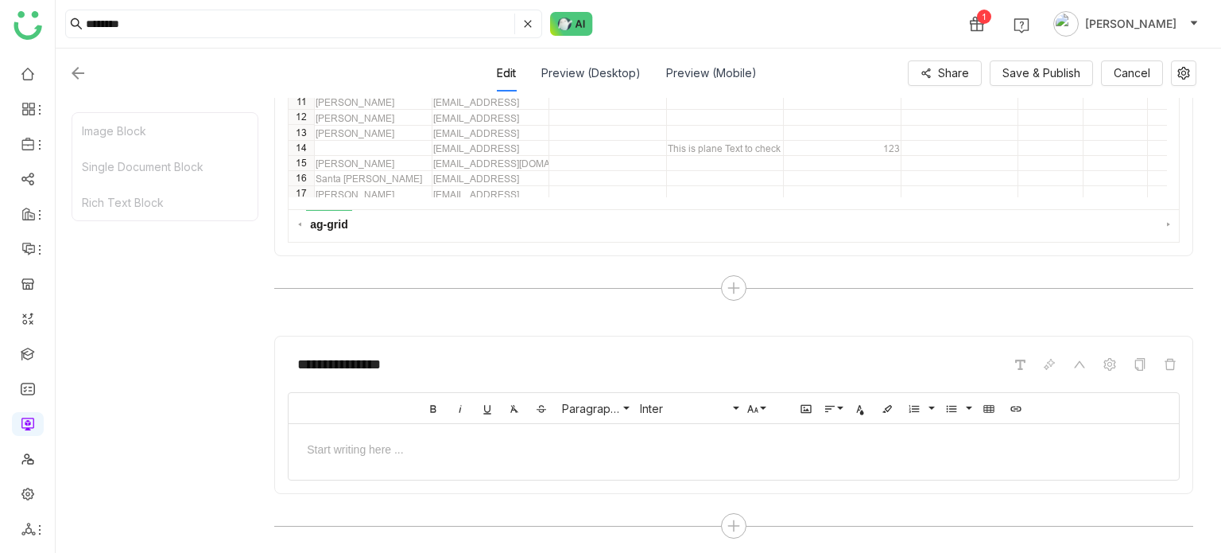
click at [728, 448] on div at bounding box center [734, 448] width 859 height 17
click at [1041, 74] on span "Save & Publish" at bounding box center [1042, 72] width 78 height 17
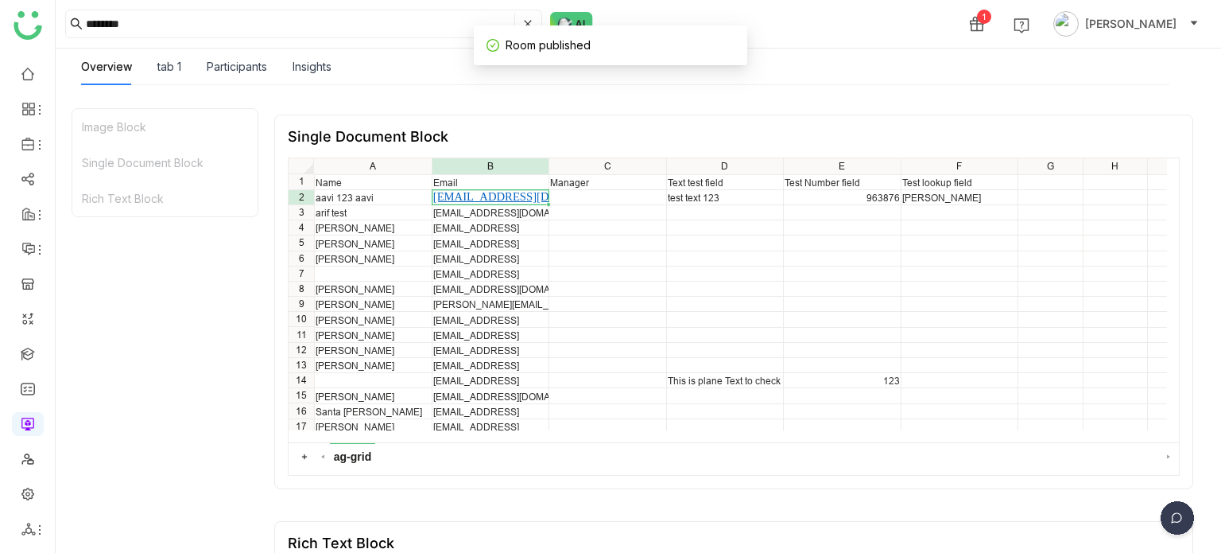
scroll to position [897, 0]
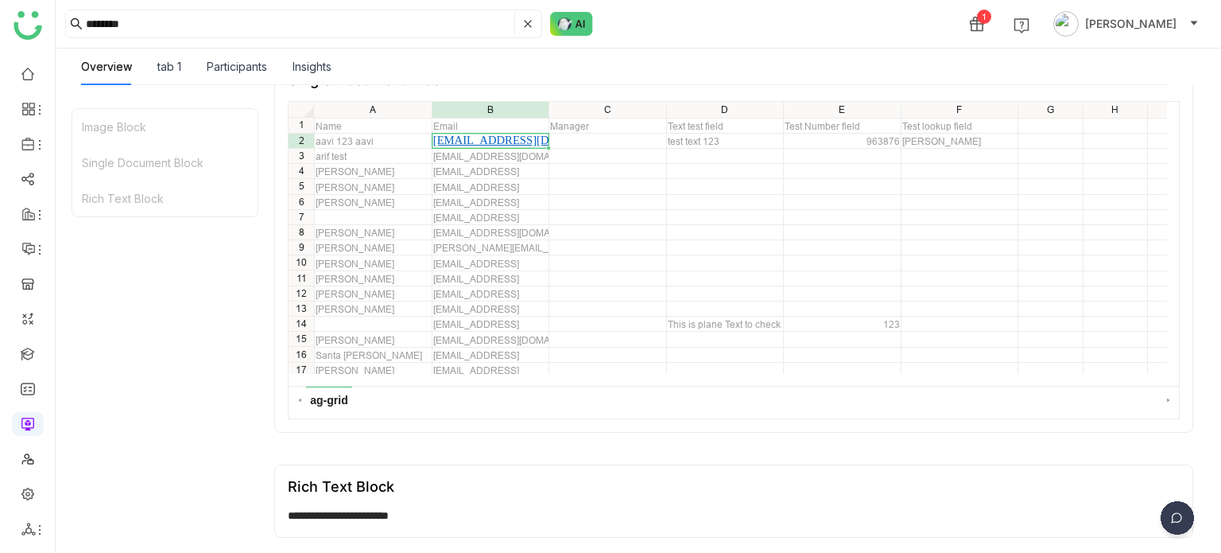
click at [577, 492] on div "Rich Text Block" at bounding box center [734, 486] width 892 height 17
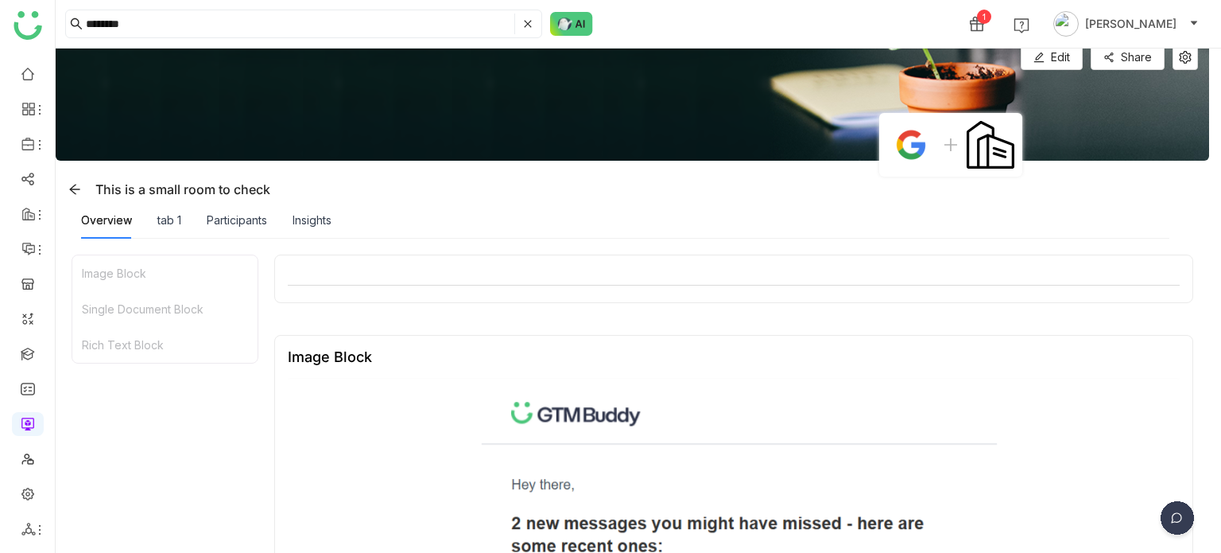
scroll to position [0, 0]
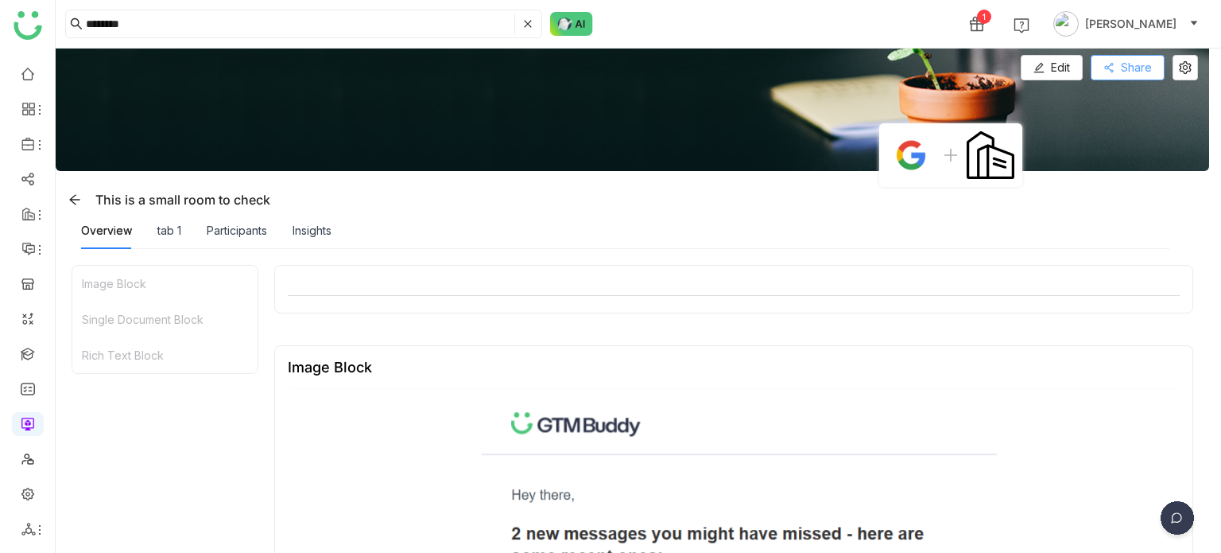
click at [1117, 68] on button "Share" at bounding box center [1128, 67] width 74 height 25
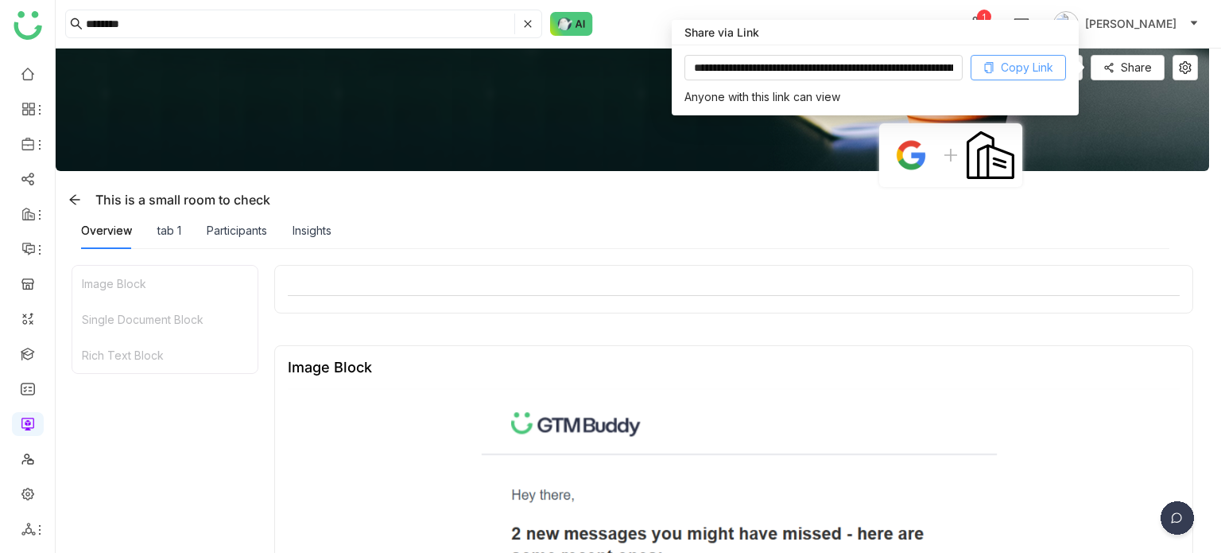
click at [1024, 72] on span "Copy Link" at bounding box center [1027, 67] width 52 height 17
click at [27, 68] on link at bounding box center [28, 73] width 14 height 14
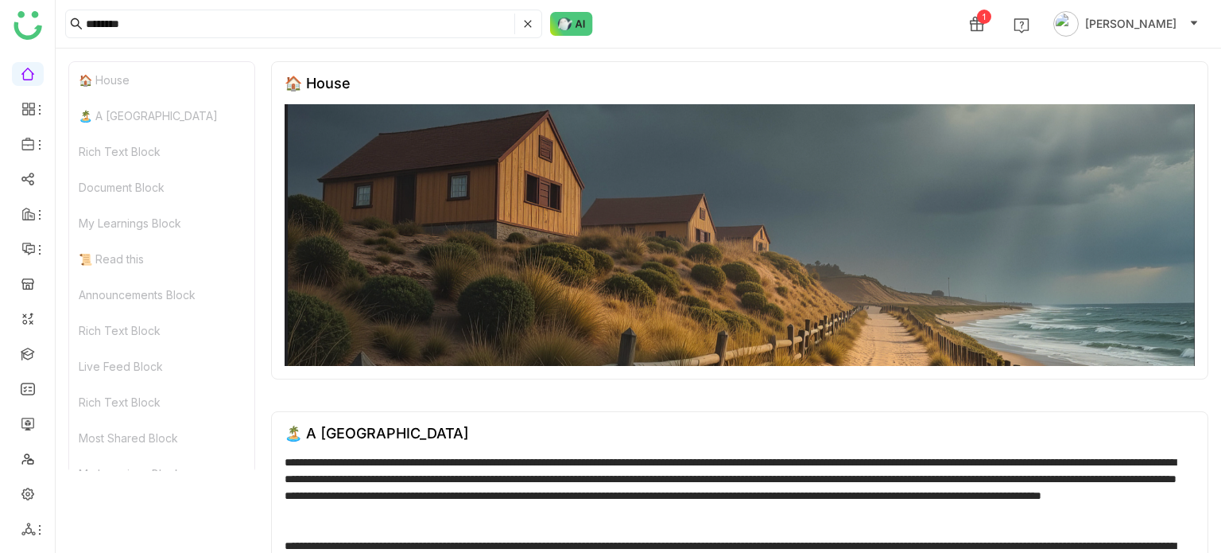
click at [636, 89] on div "🏠 House" at bounding box center [740, 83] width 910 height 17
click at [29, 359] on link at bounding box center [28, 353] width 14 height 14
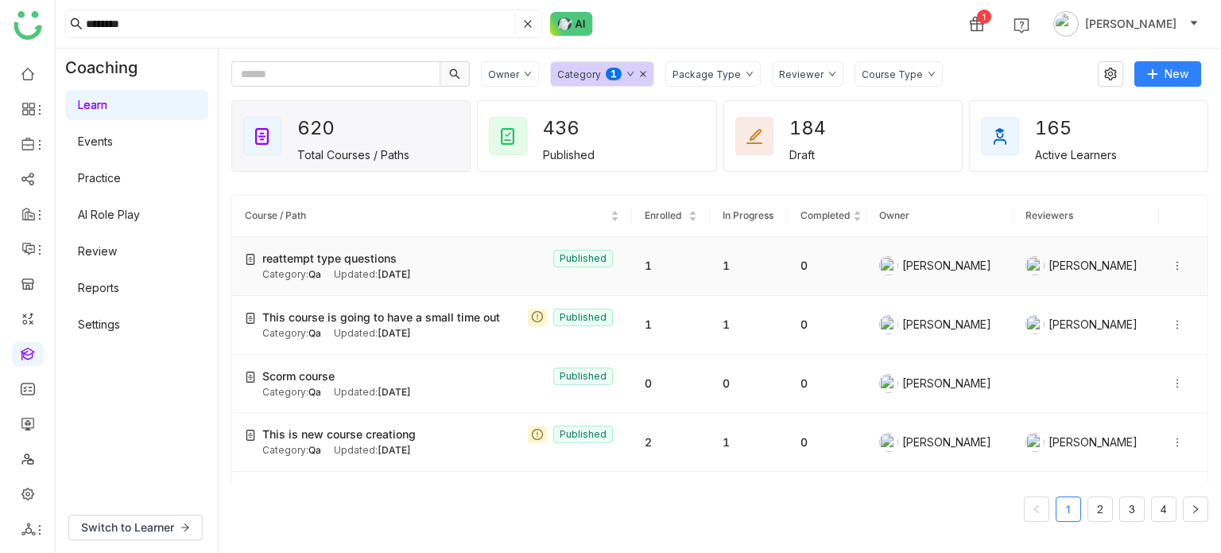
click at [1172, 267] on icon at bounding box center [1177, 265] width 11 height 11
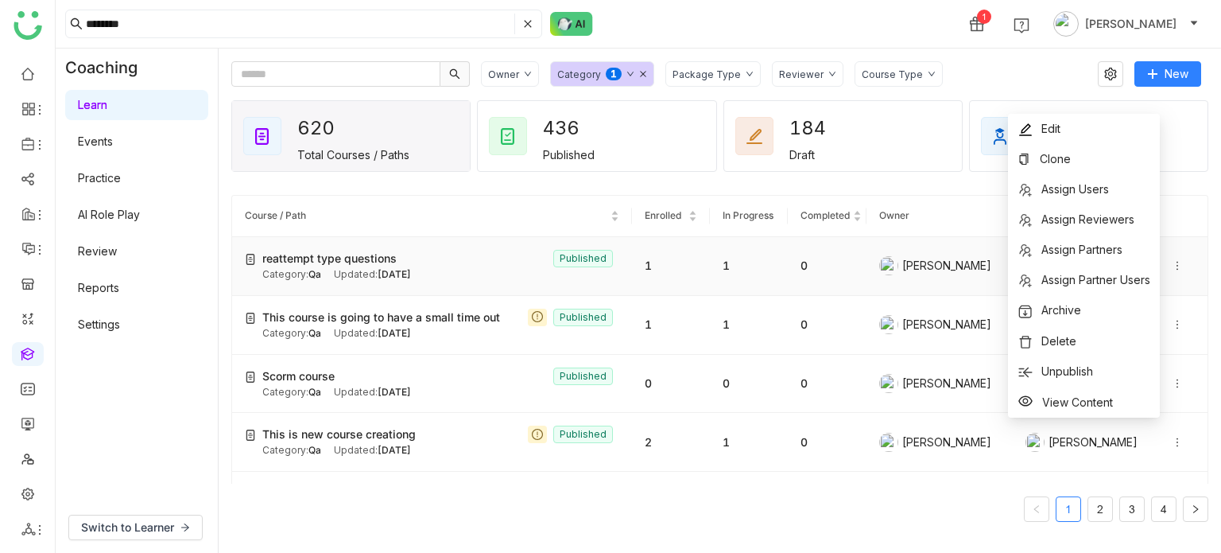
click at [457, 276] on div "Category: Qa Updated: Aug 19, 2025" at bounding box center [440, 274] width 357 height 15
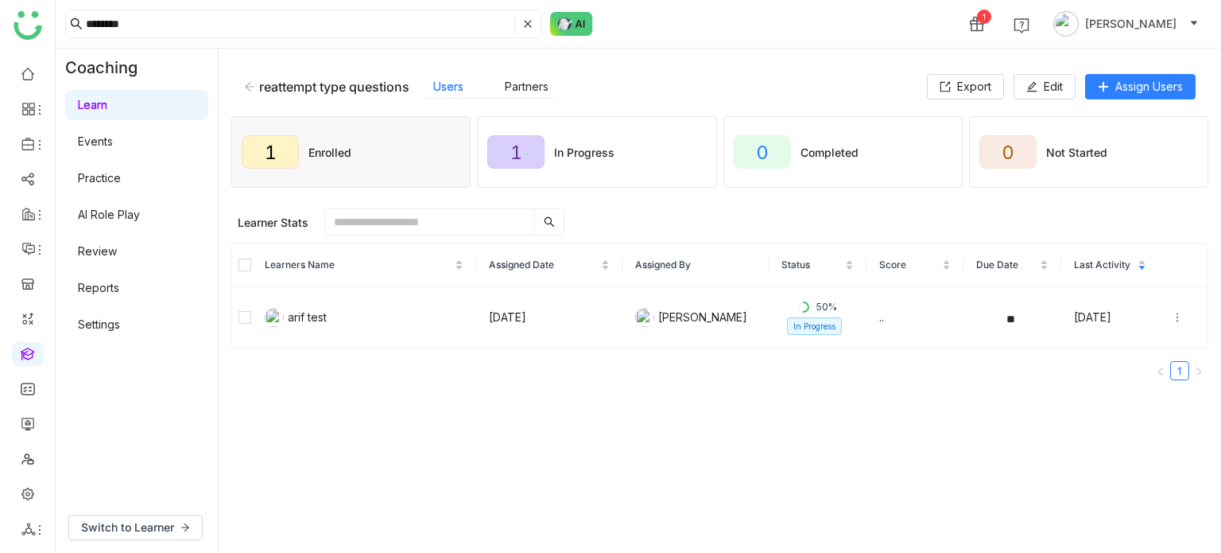
click at [766, 194] on gtmb-manage-detail "1 Enrolled 1 In Progress 0 Completed 0 Not Started Learner Stats 0 items select…" at bounding box center [719, 252] width 977 height 281
click at [244, 78] on div "reattempt type questions Users Partners" at bounding box center [585, 87] width 683 height 24
click at [250, 87] on icon at bounding box center [249, 86] width 11 height 11
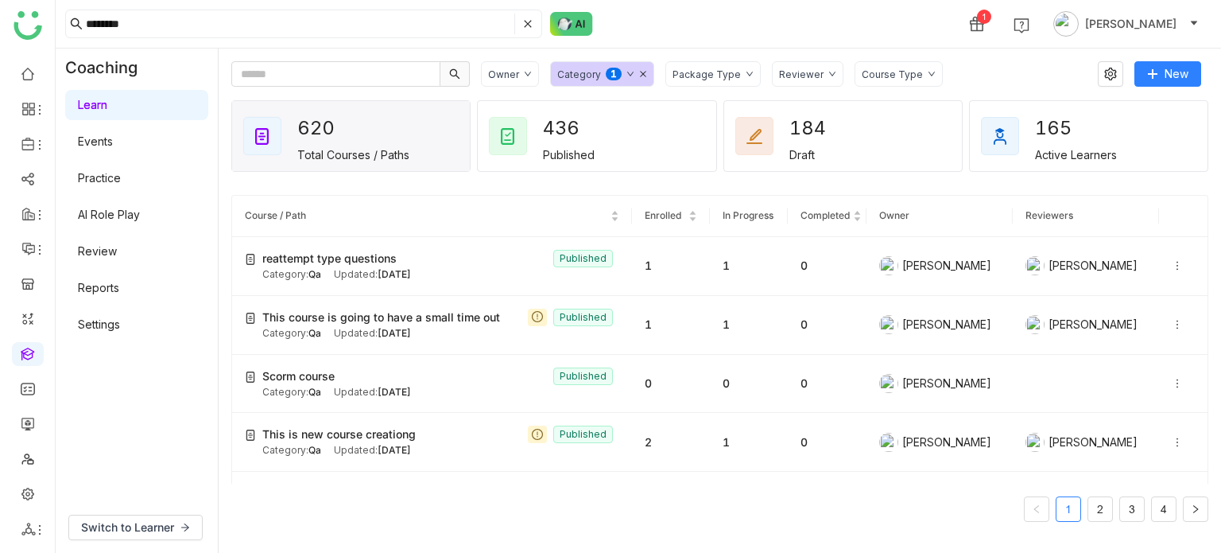
click at [681, 184] on gtmb-course-listing "Course / Path Enrolled In Progress Completed Owner Reviewers reattempt type que…" at bounding box center [719, 358] width 977 height 364
click at [471, 267] on div "Category: Qa Updated: Aug 19, 2025" at bounding box center [440, 274] width 357 height 15
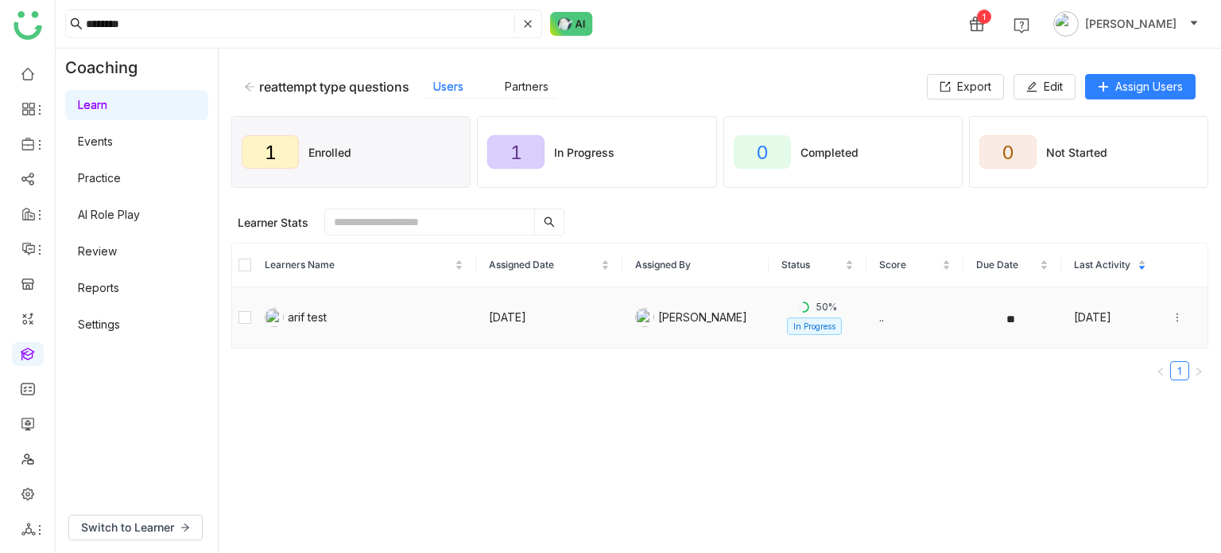
click at [1172, 317] on icon at bounding box center [1177, 317] width 11 height 11
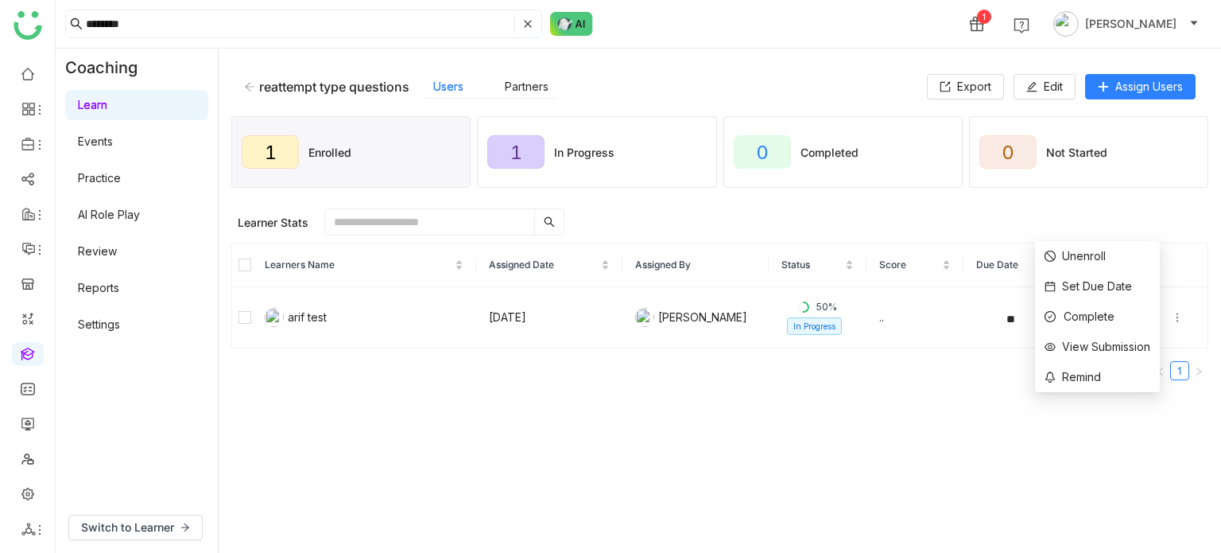
click at [479, 443] on gtmb-manage-detail-wrapper "reattempt type questions Users Partners Export Edit Assign Users 1 Enrolled 1 I…" at bounding box center [719, 300] width 977 height 479
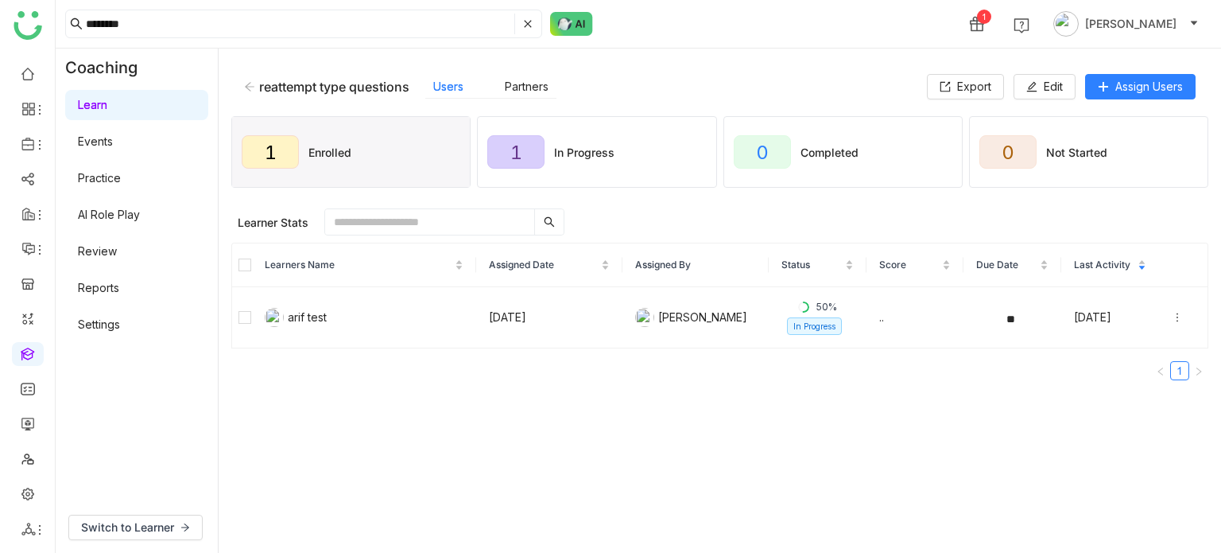
click at [259, 80] on div "reattempt type questions" at bounding box center [334, 87] width 150 height 16
click at [248, 84] on icon at bounding box center [250, 86] width 10 height 9
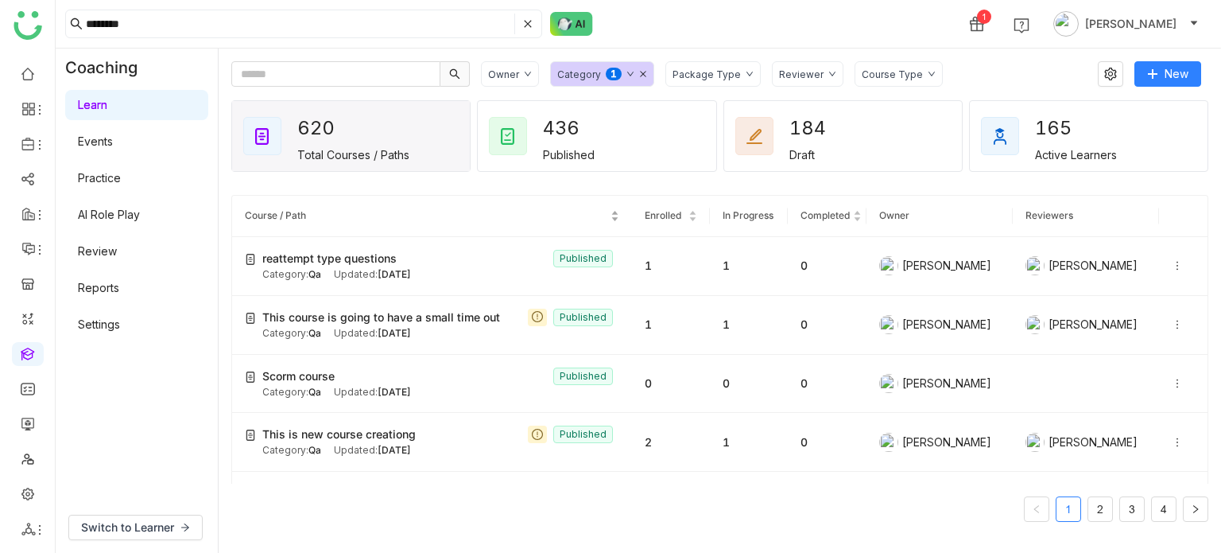
click at [467, 211] on span "Course / Path" at bounding box center [426, 215] width 363 height 15
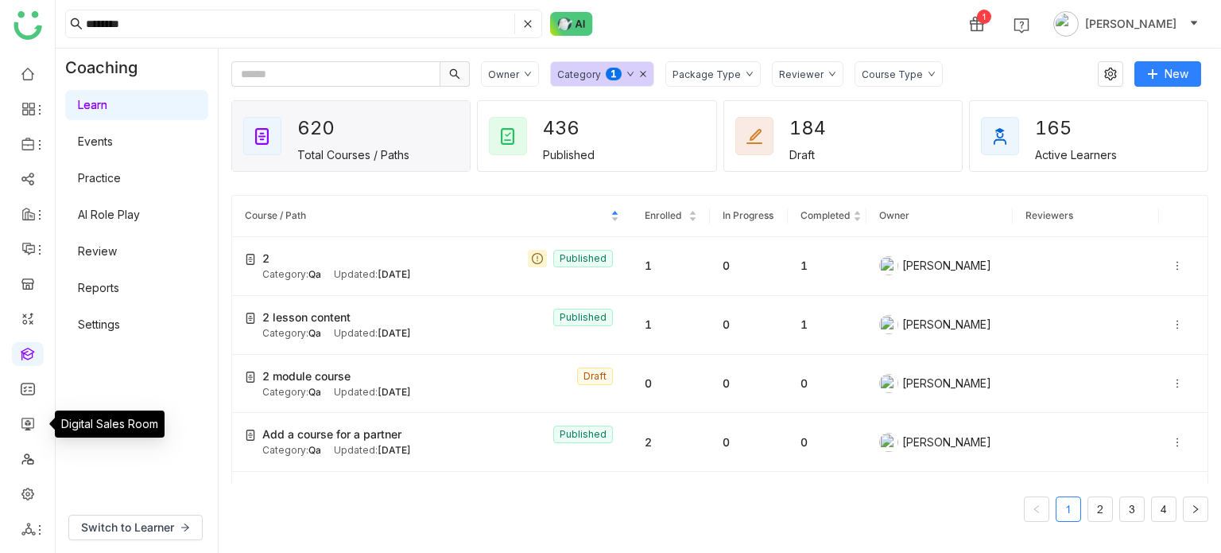
drag, startPoint x: 29, startPoint y: 427, endPoint x: 76, endPoint y: 412, distance: 50.0
click at [29, 427] on link at bounding box center [28, 423] width 14 height 14
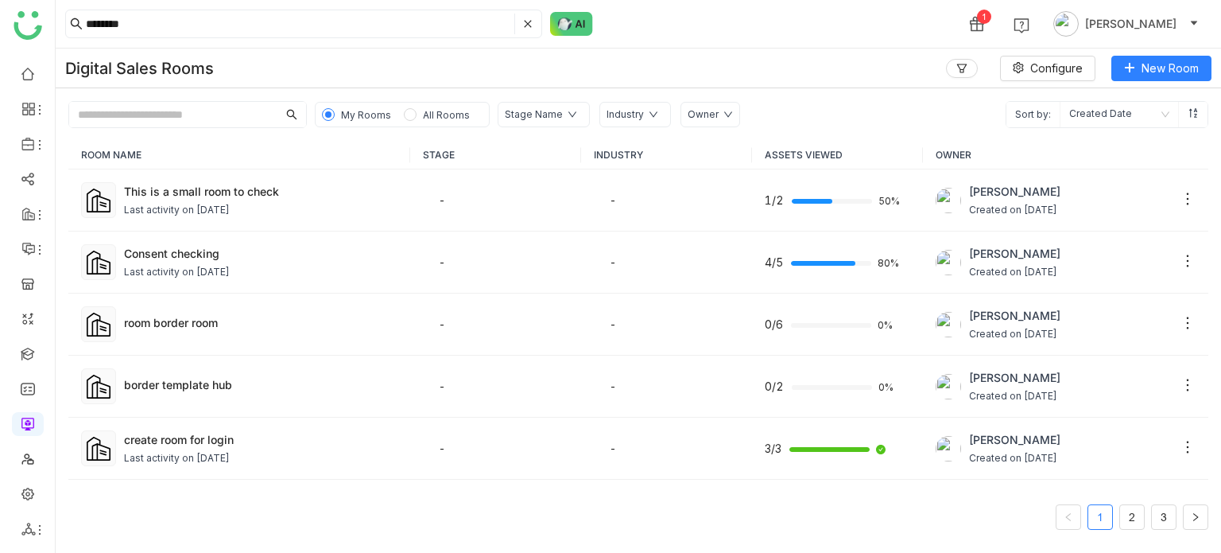
click at [217, 120] on input "text" at bounding box center [173, 114] width 208 height 25
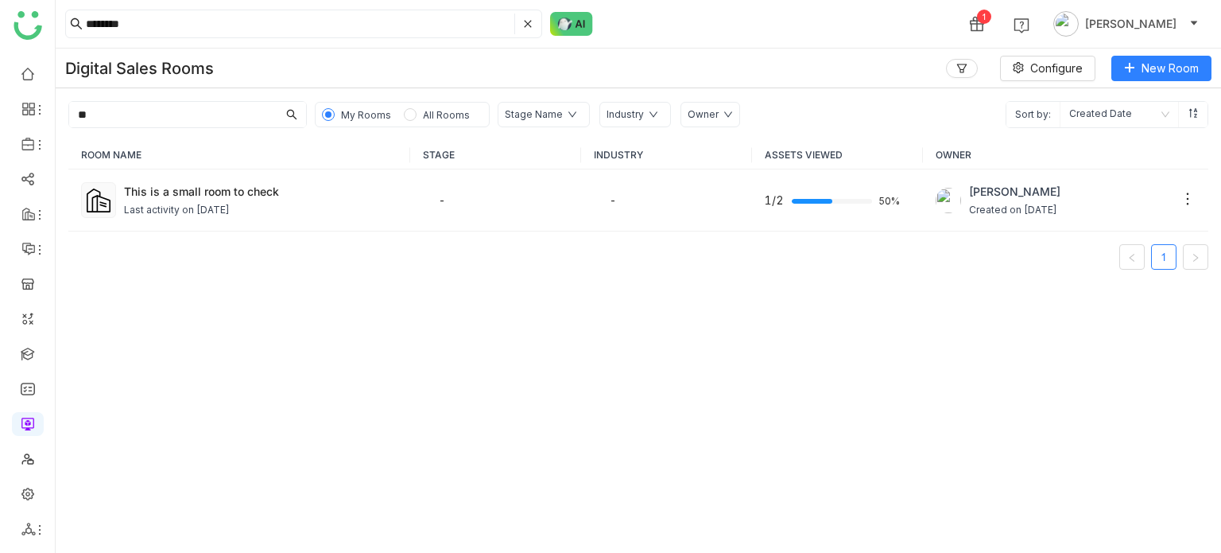
type input "*"
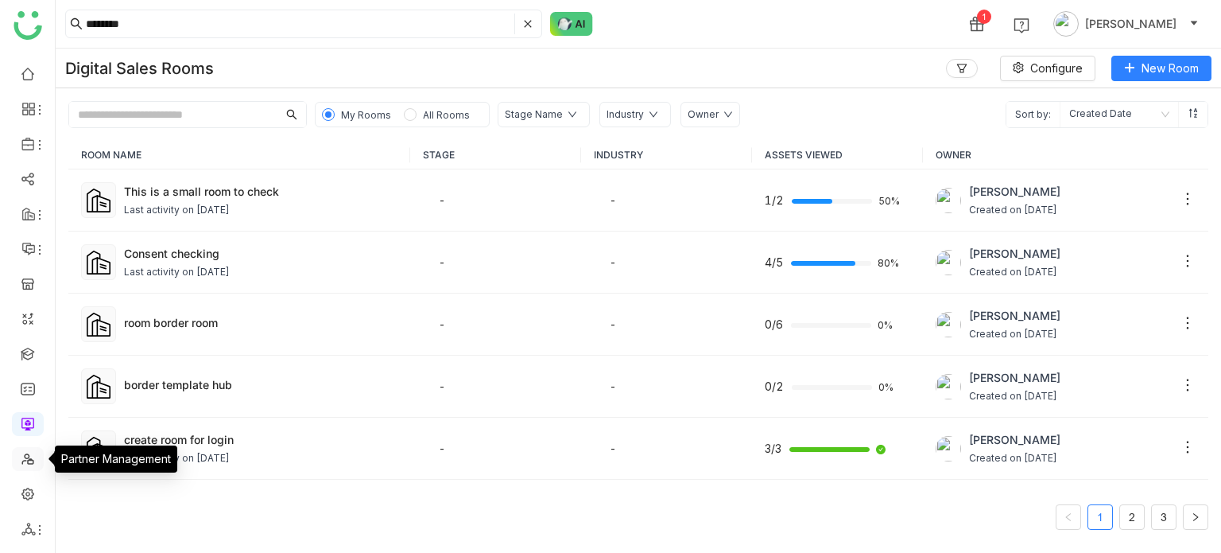
click at [35, 460] on link at bounding box center [28, 458] width 14 height 14
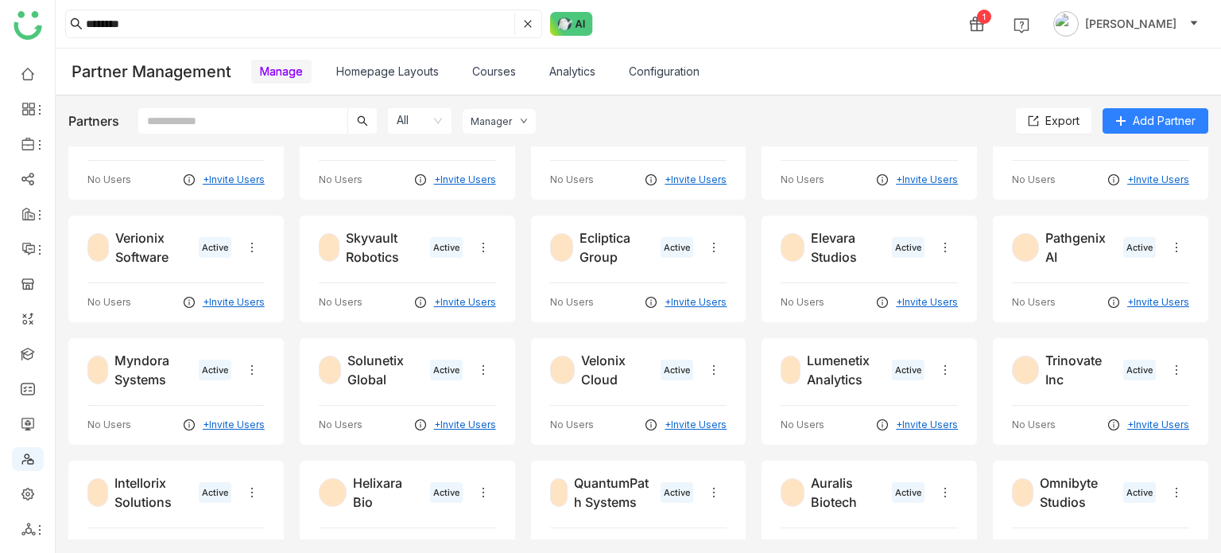
scroll to position [700, 0]
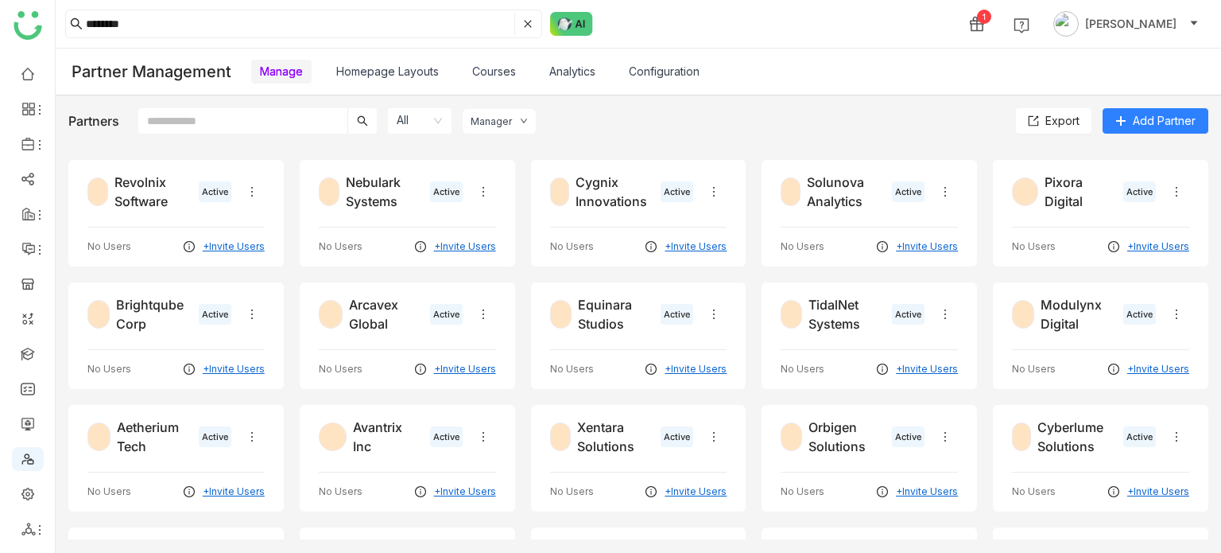
click at [417, 74] on link "Homepage Layouts" at bounding box center [387, 71] width 103 height 14
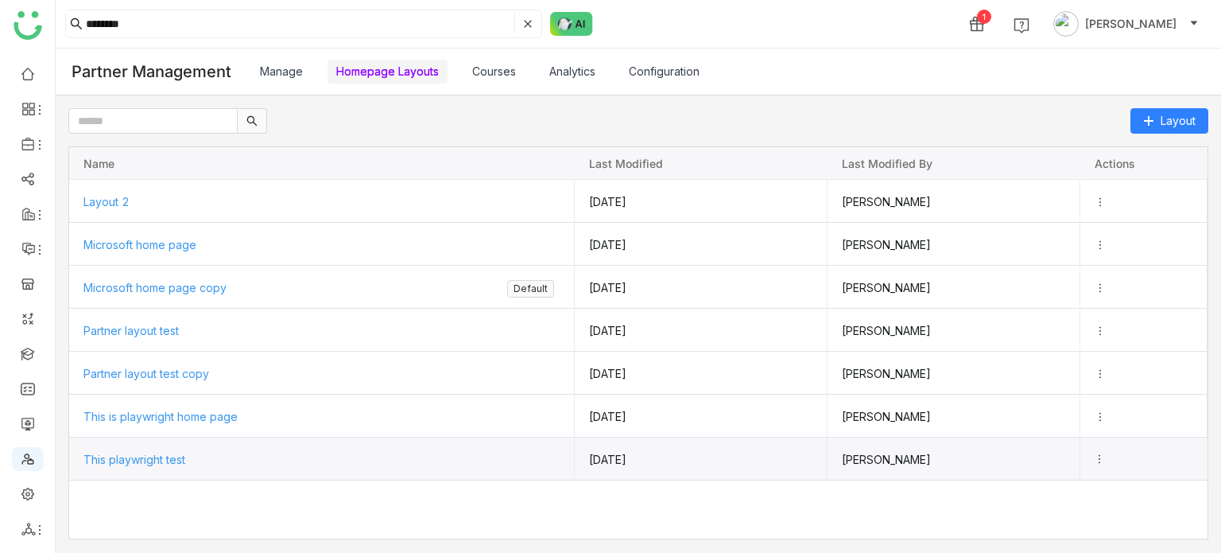
click at [1099, 457] on icon "Press SPACE to select this row." at bounding box center [1099, 458] width 11 height 11
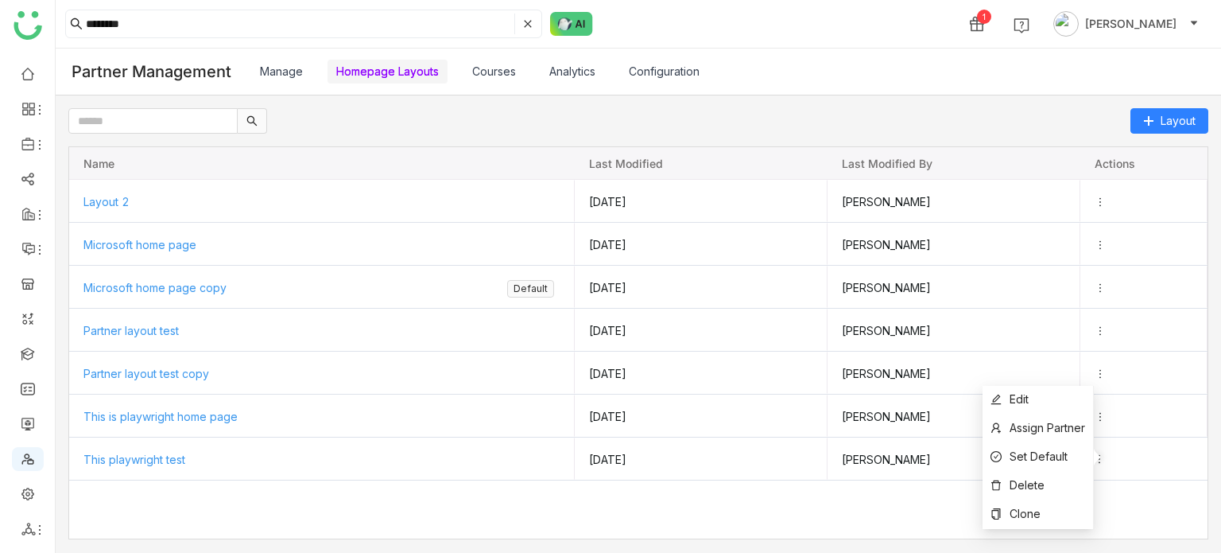
click at [836, 514] on div "Layout 2 Aug 7, 2025 Uday Bhanu Microsoft home page Aug 7, 2025 Uday Bhanu Micr…" at bounding box center [638, 359] width 1139 height 359
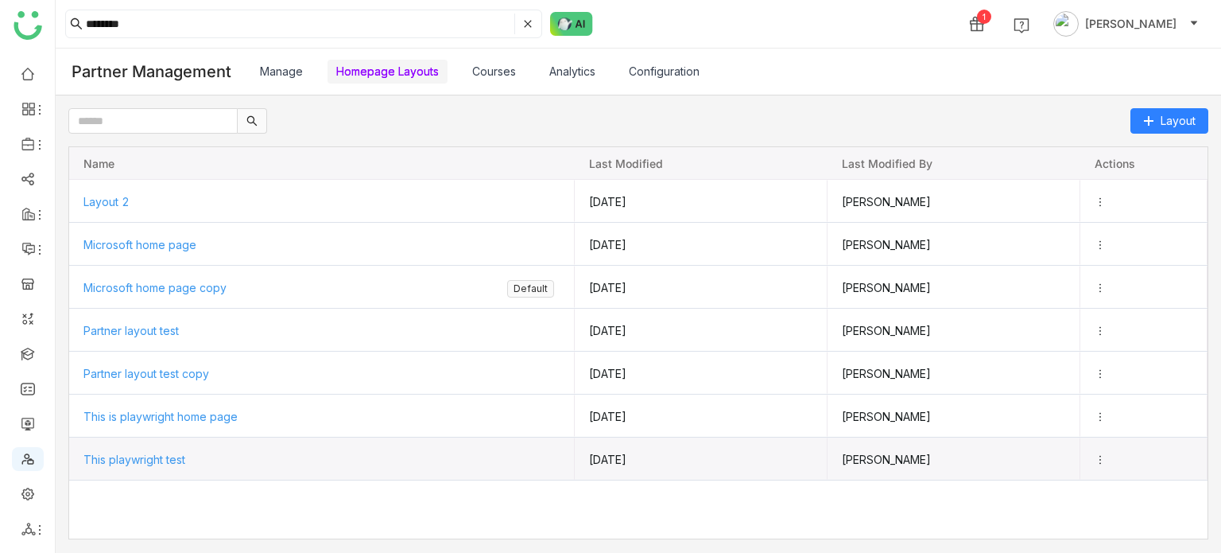
click at [130, 456] on span "This playwright test" at bounding box center [134, 459] width 102 height 14
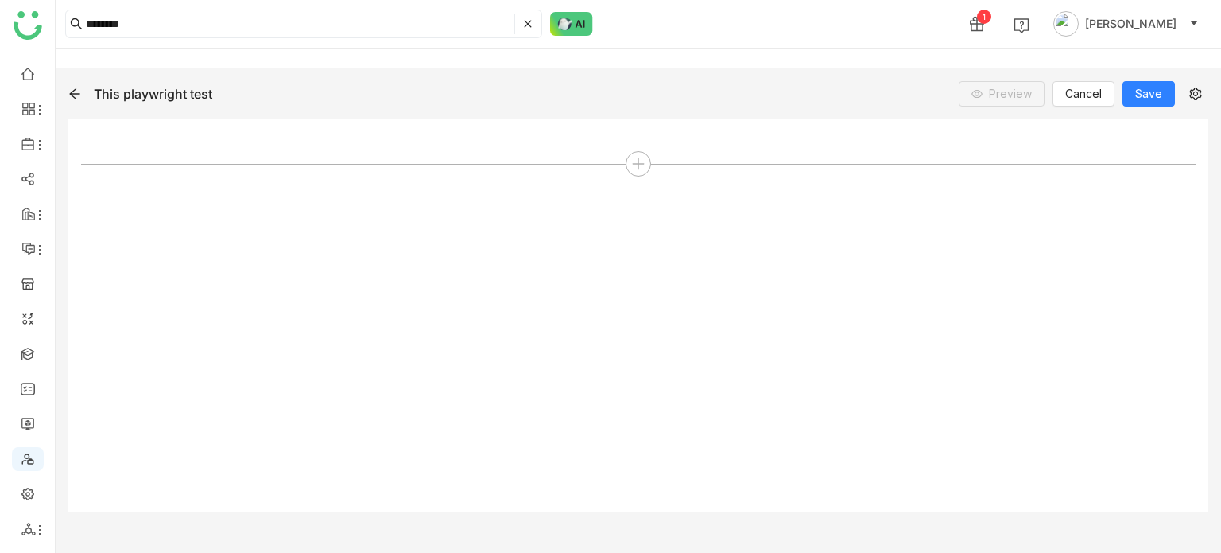
click at [72, 96] on icon at bounding box center [74, 93] width 13 height 13
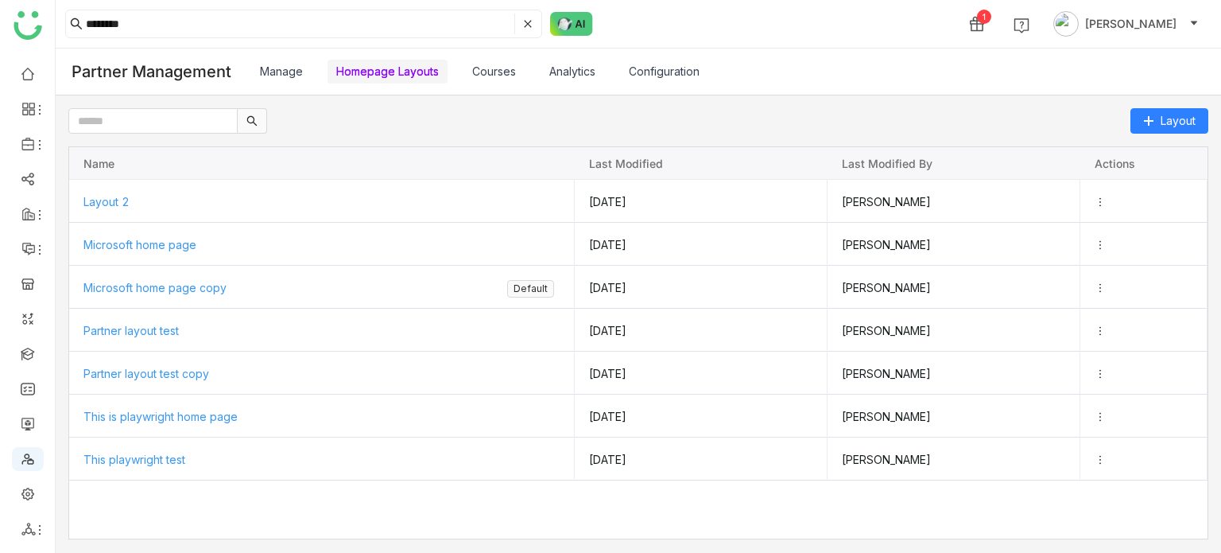
click at [493, 78] on link "Courses" at bounding box center [494, 71] width 44 height 14
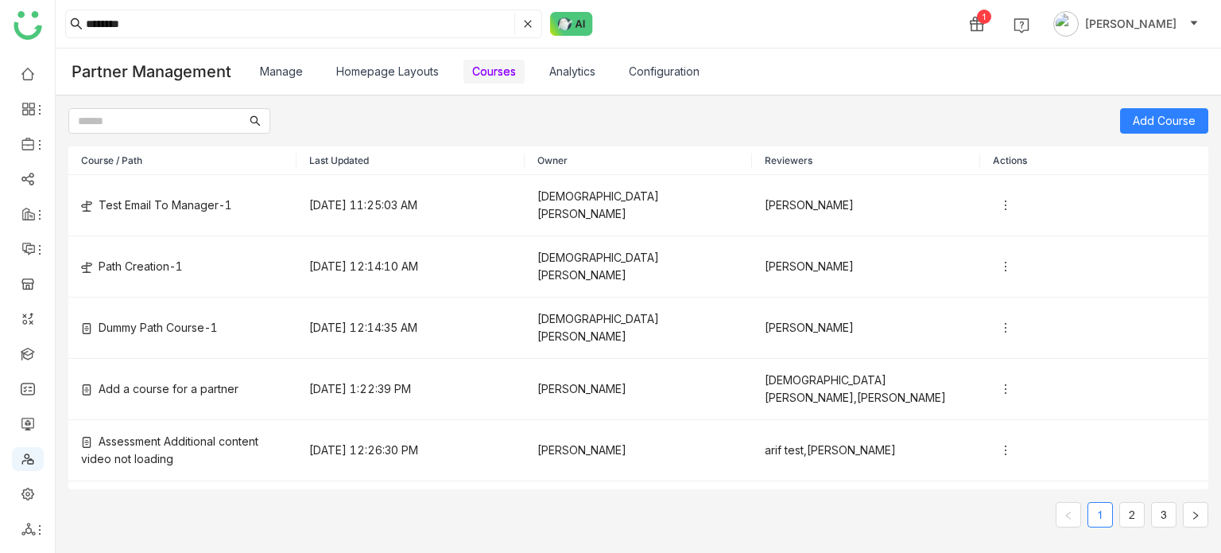
click at [394, 70] on link "Homepage Layouts" at bounding box center [387, 71] width 103 height 14
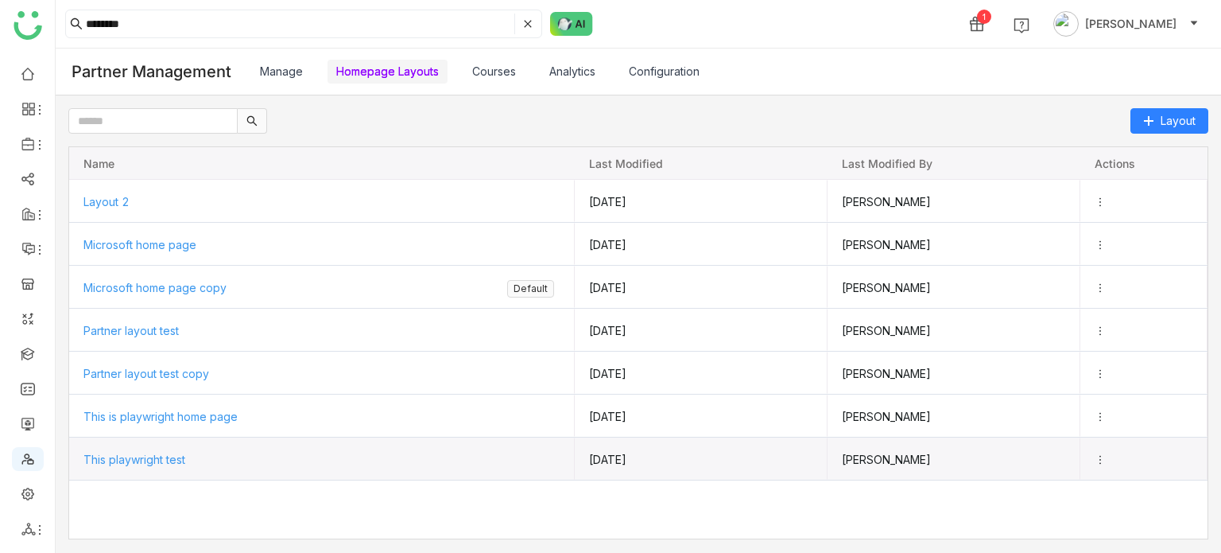
click at [170, 466] on div "This playwright test" at bounding box center [321, 459] width 477 height 42
click at [173, 452] on span "This playwright test" at bounding box center [134, 459] width 102 height 14
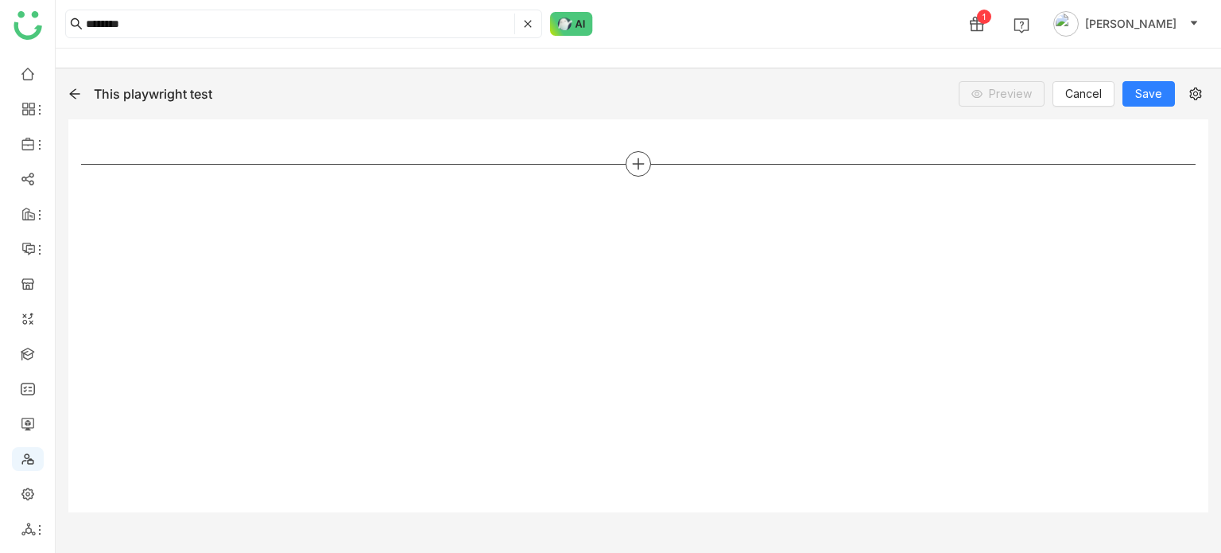
click at [639, 173] on div at bounding box center [638, 163] width 25 height 25
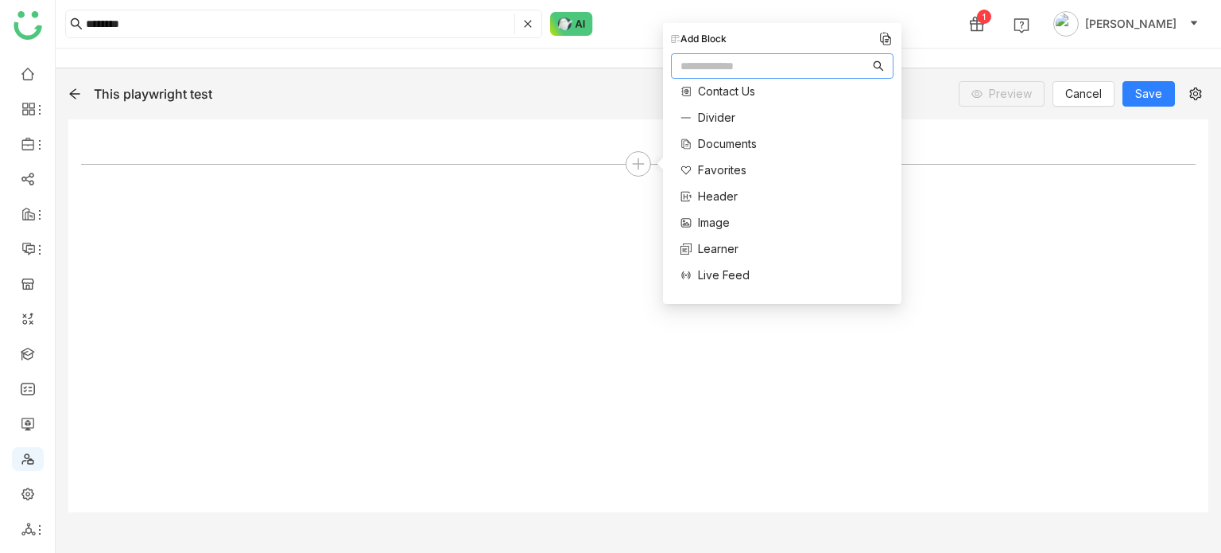
scroll to position [79, 0]
click at [716, 229] on span "Image" at bounding box center [714, 232] width 32 height 17
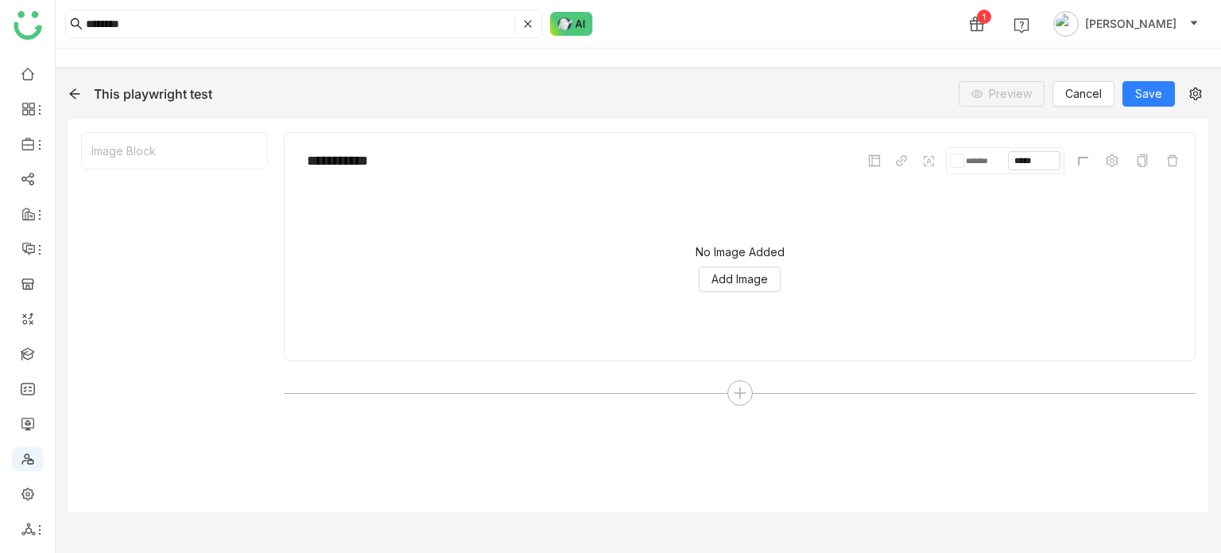
scroll to position [15, 0]
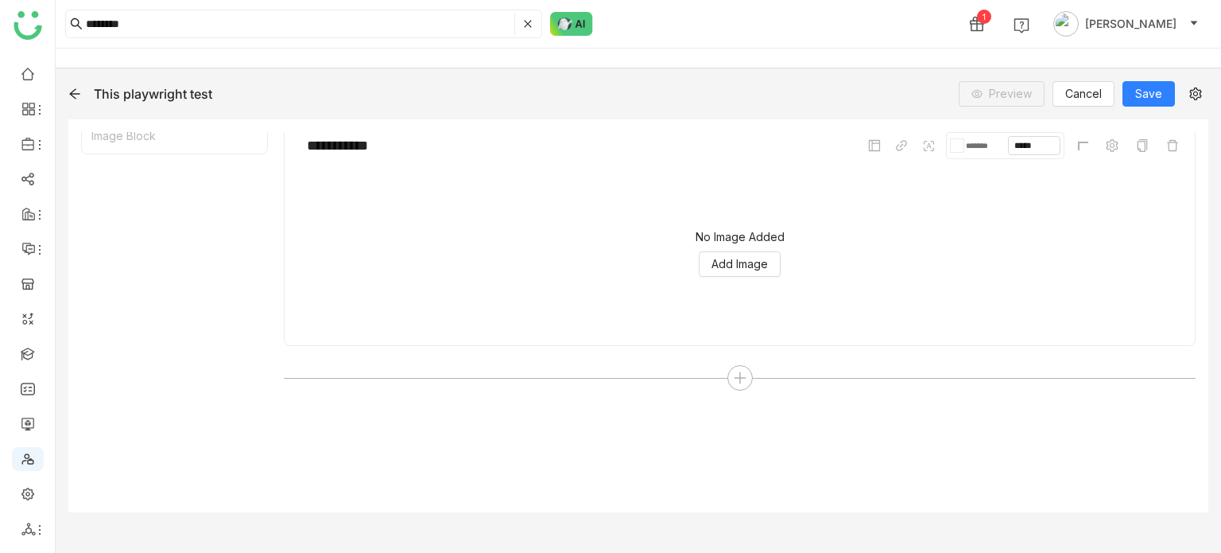
click at [731, 247] on div "No Image Added Add Image" at bounding box center [739, 252] width 885 height 159
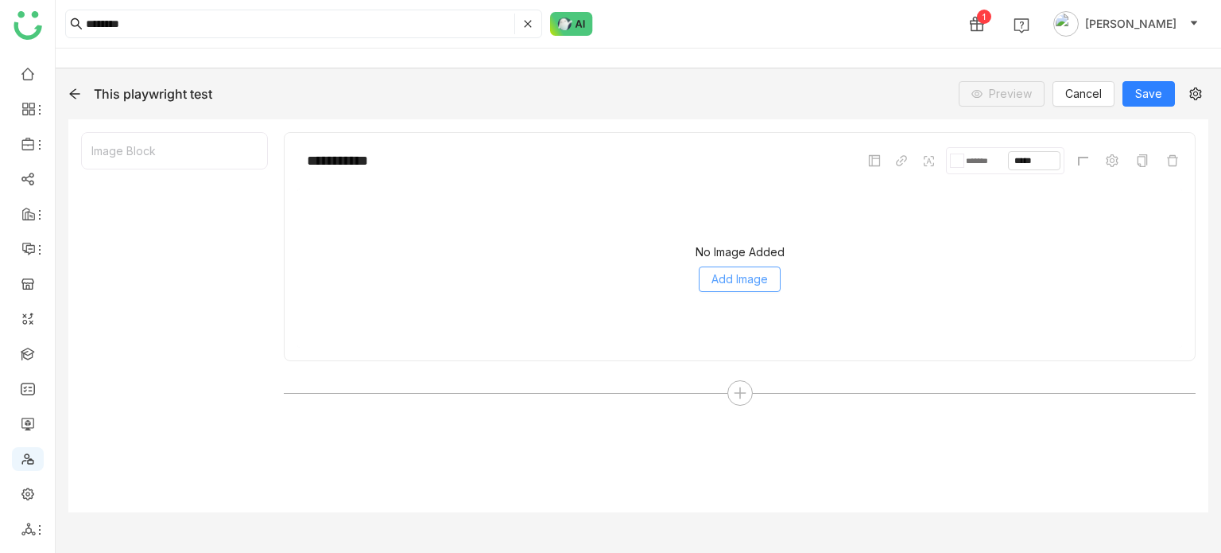
click at [741, 285] on span "Add Image" at bounding box center [740, 278] width 56 height 17
click at [1166, 161] on icon at bounding box center [1172, 160] width 13 height 13
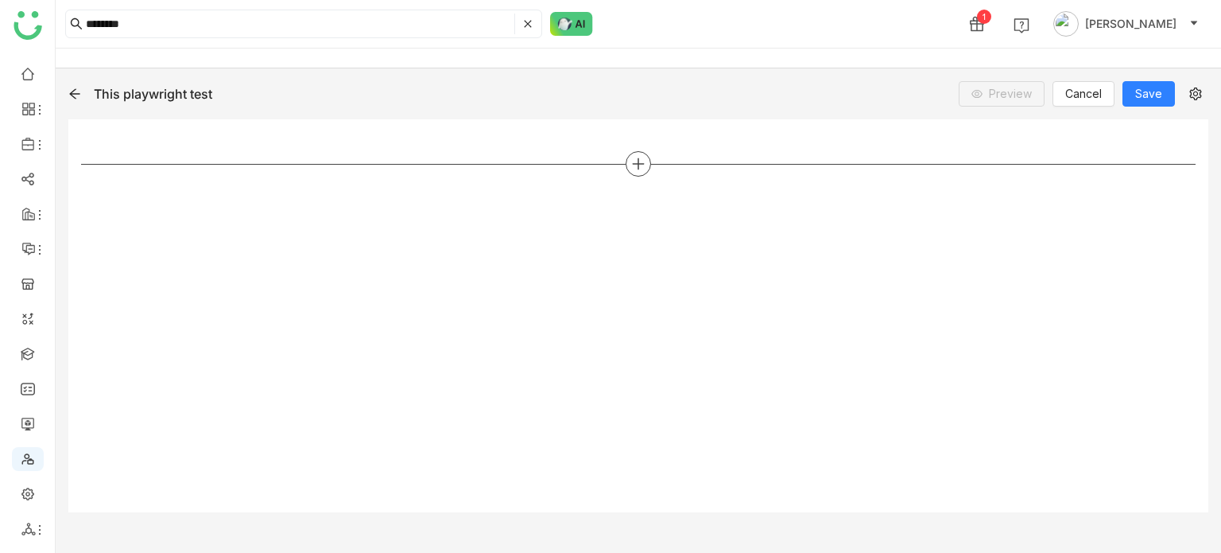
click at [635, 166] on icon at bounding box center [638, 164] width 14 height 14
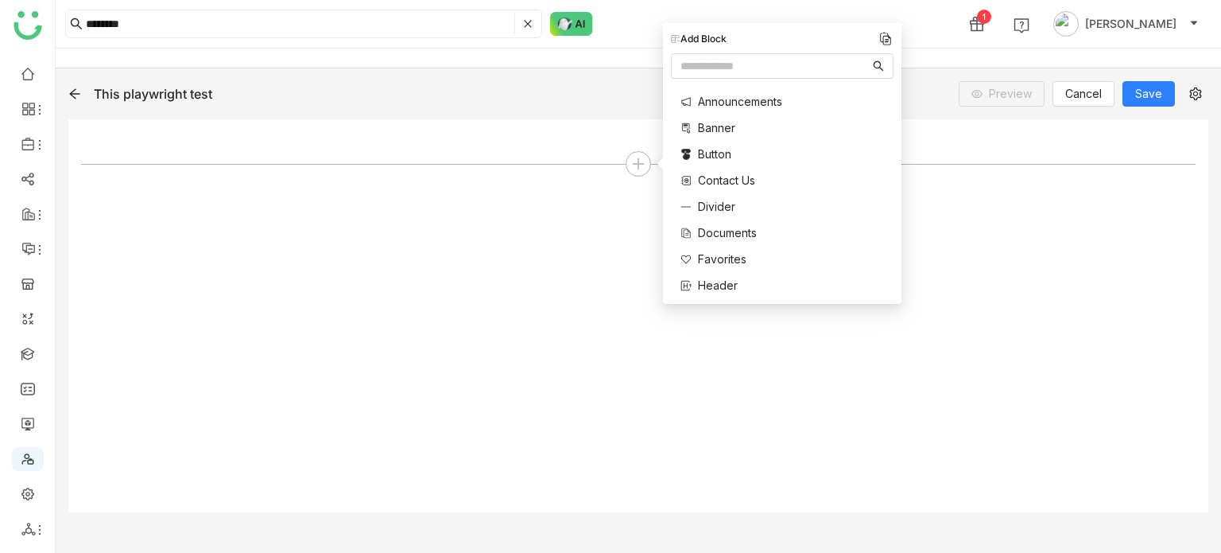
click at [743, 233] on span "Documents" at bounding box center [727, 232] width 59 height 17
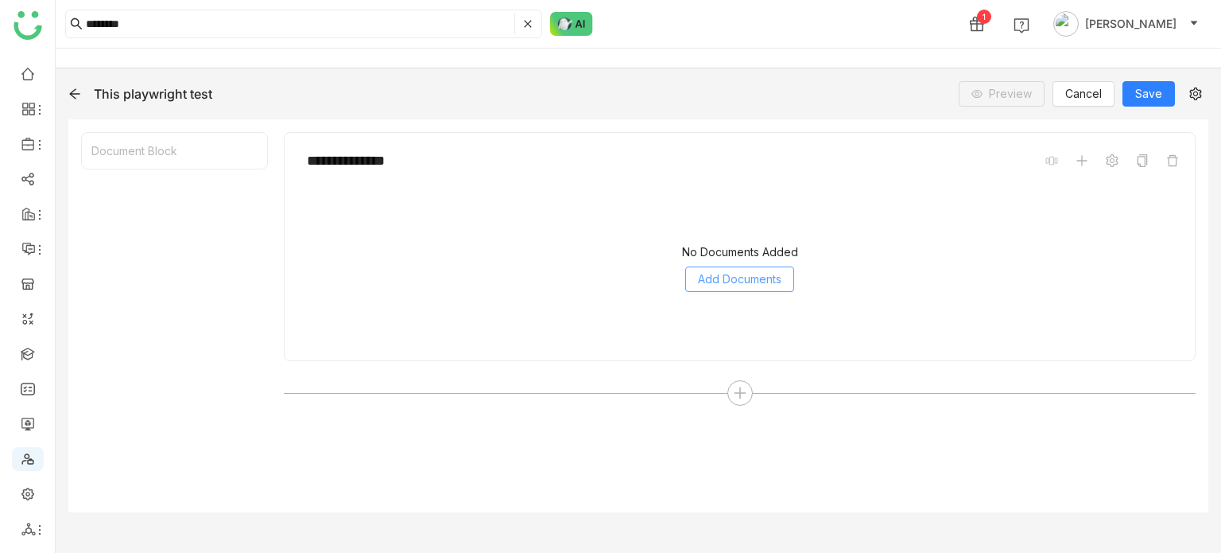
click at [759, 270] on span "Add Documents" at bounding box center [739, 278] width 83 height 17
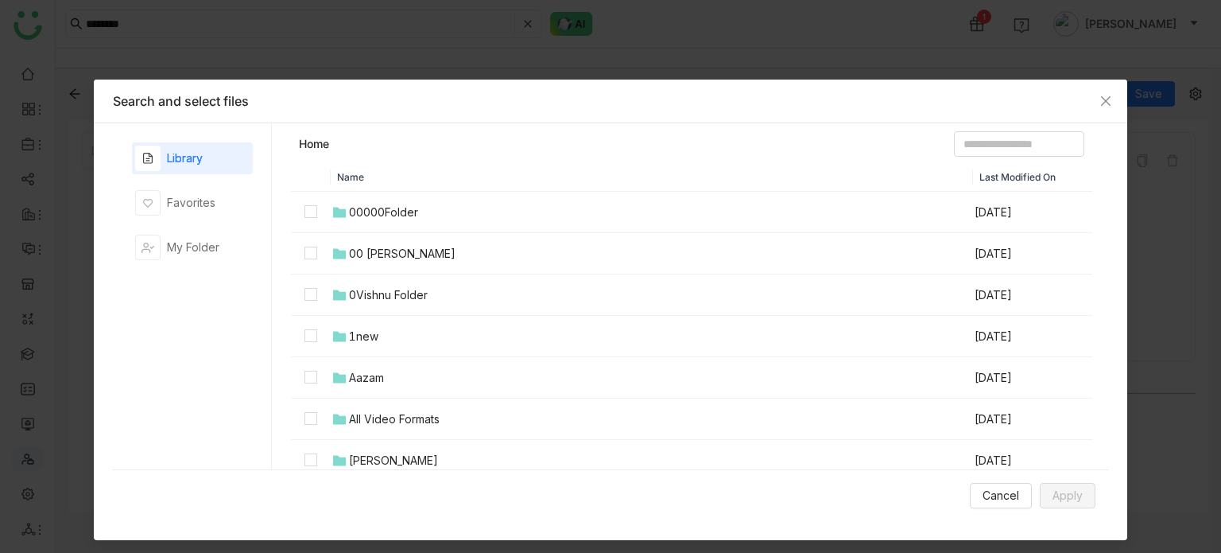
click at [388, 254] on div "00 Arif Folder" at bounding box center [402, 253] width 107 height 17
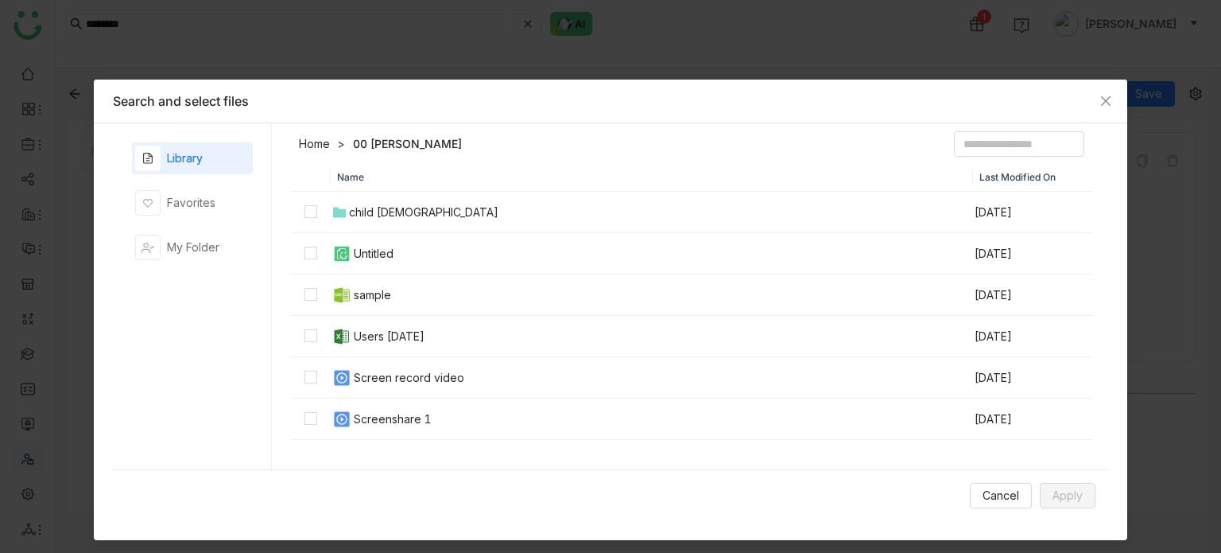
click at [413, 382] on div "Screen record video" at bounding box center [409, 377] width 111 height 17
click at [1080, 499] on button "Apply" at bounding box center [1068, 495] width 56 height 25
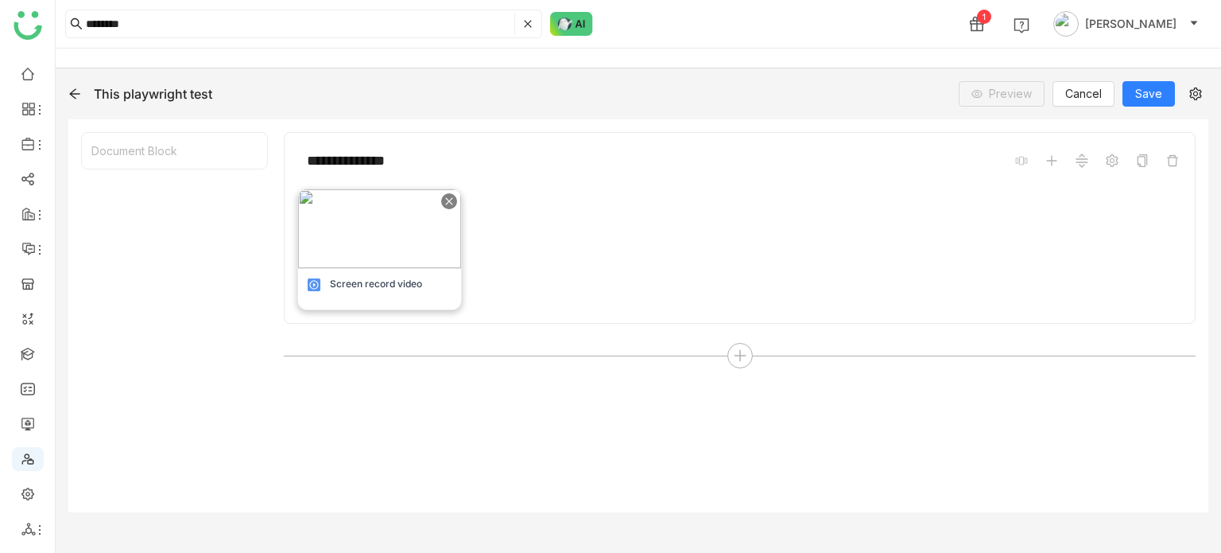
click at [413, 222] on img at bounding box center [379, 228] width 163 height 79
click at [733, 360] on icon at bounding box center [740, 355] width 14 height 14
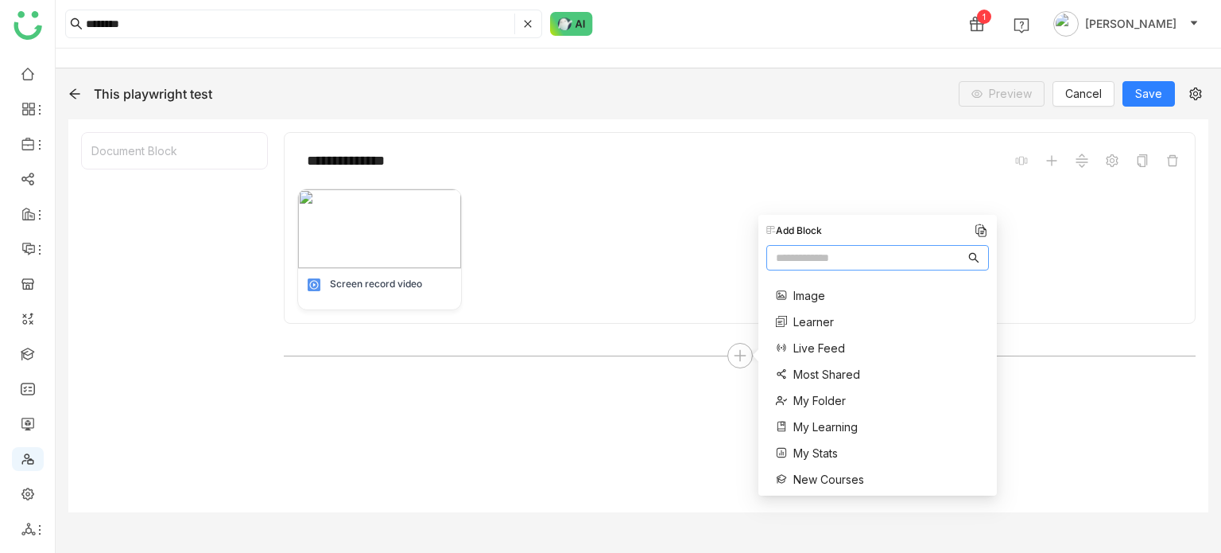
scroll to position [239, 0]
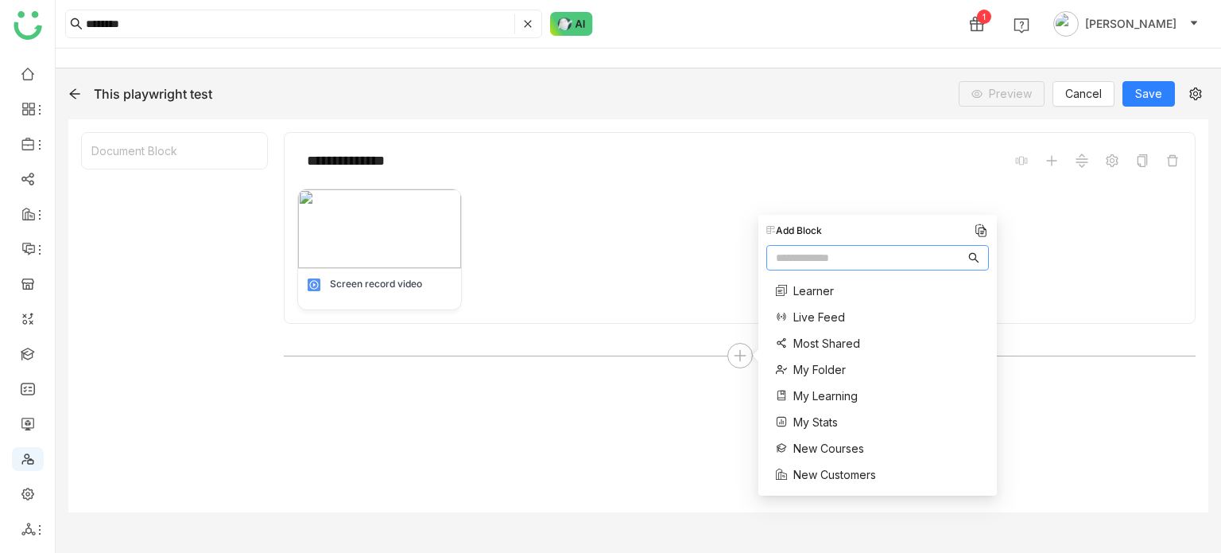
click at [830, 392] on span "My Learning" at bounding box center [825, 395] width 64 height 17
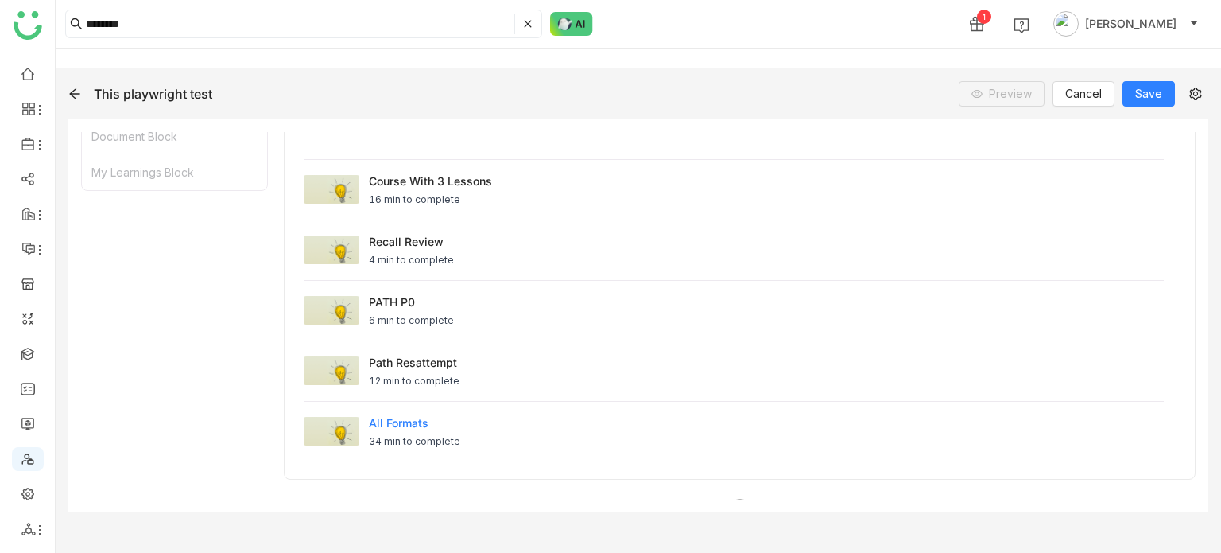
scroll to position [338, 0]
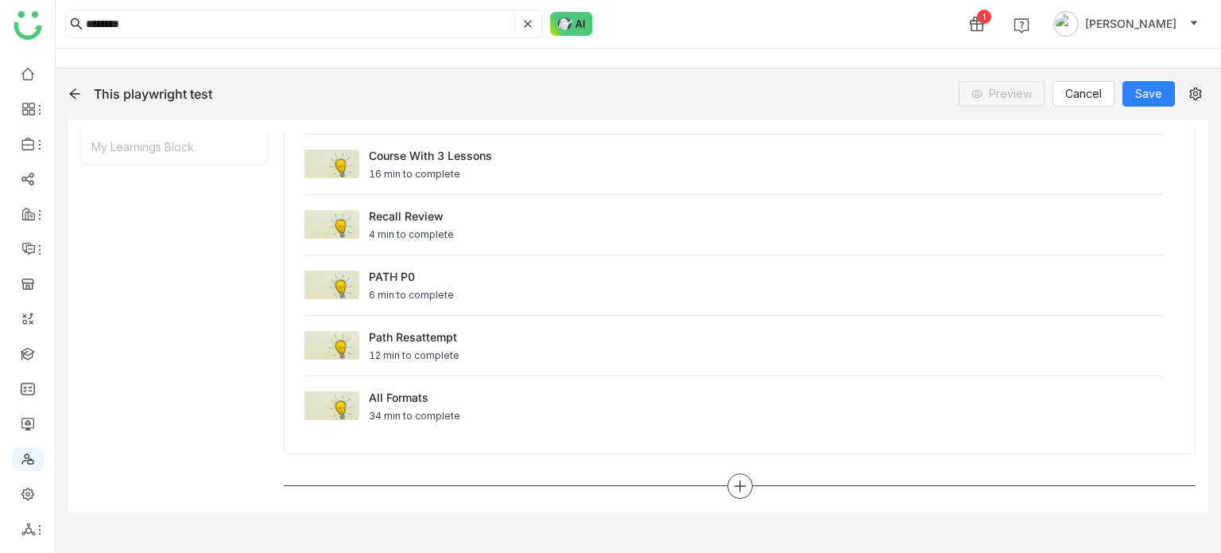
click at [739, 486] on icon at bounding box center [740, 484] width 2 height 11
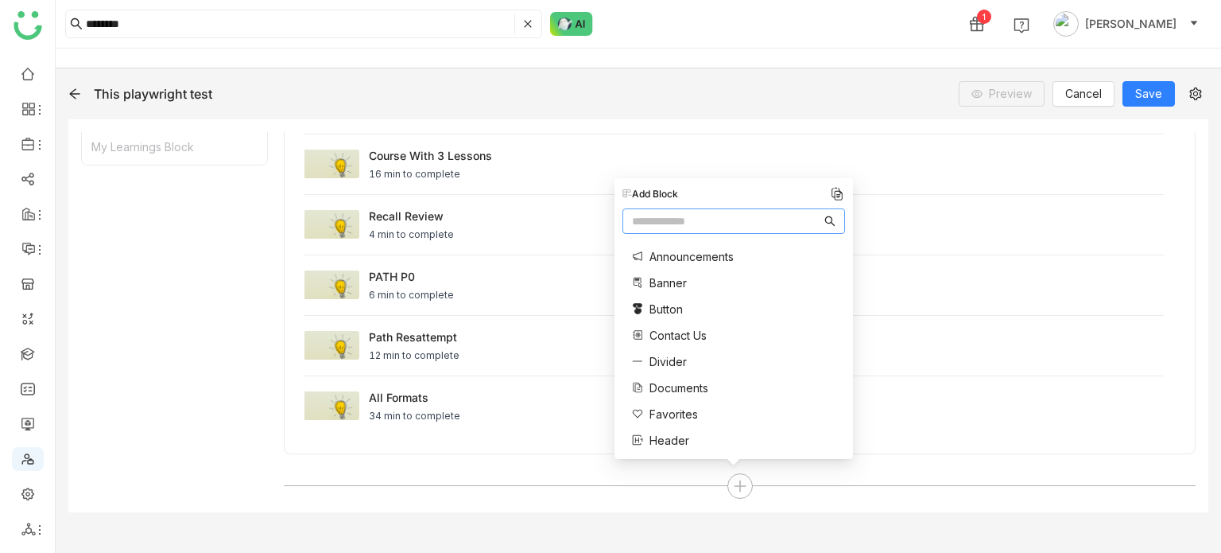
click at [674, 413] on span "Favorites" at bounding box center [674, 413] width 48 height 17
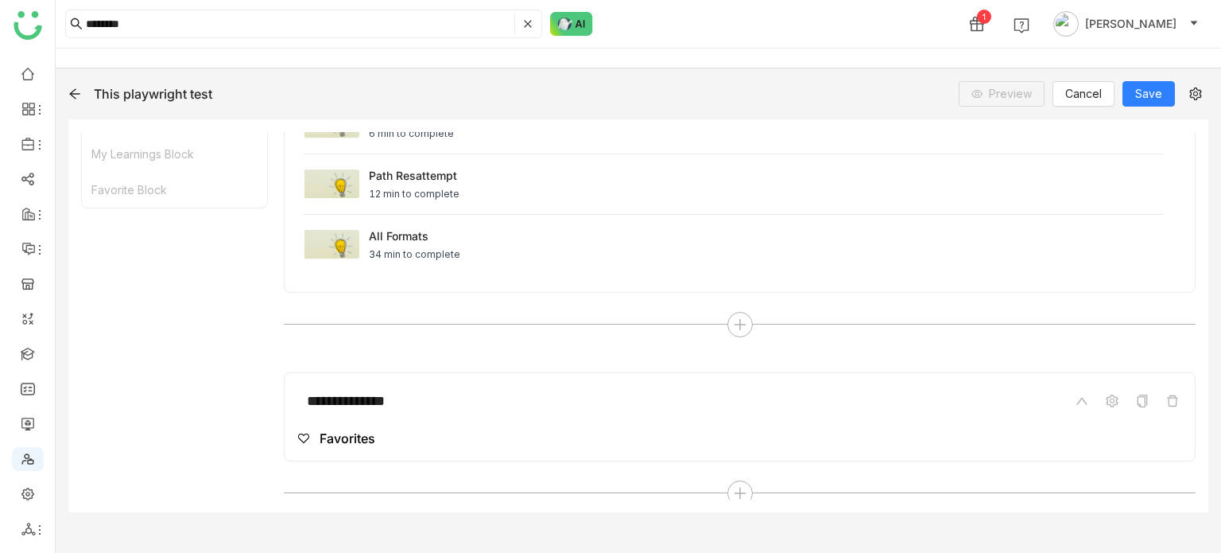
scroll to position [506, 0]
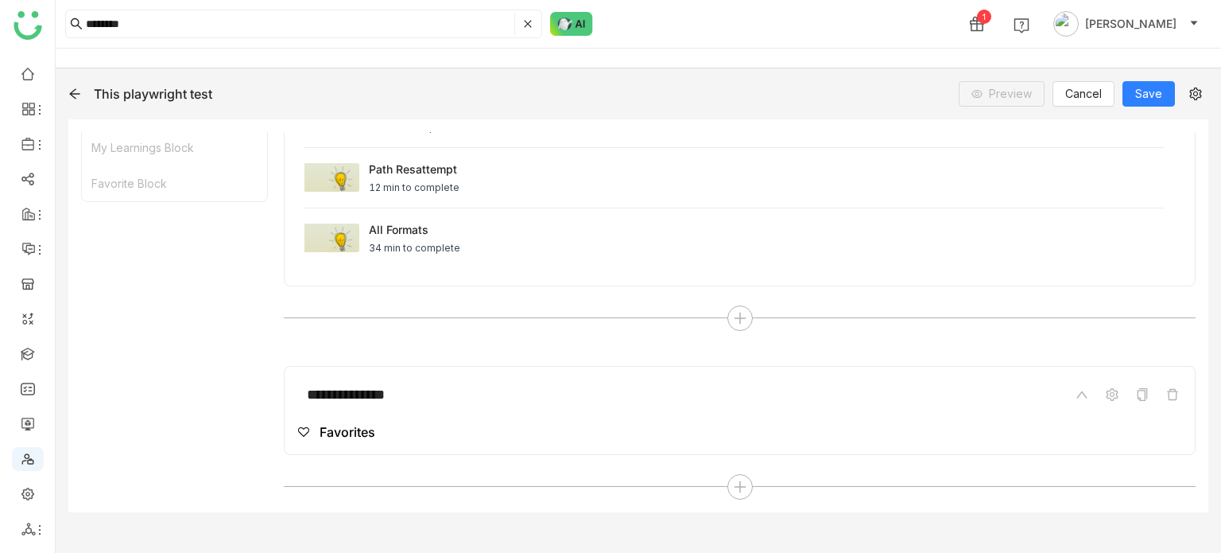
click at [480, 422] on div "Favorites" at bounding box center [739, 431] width 885 height 19
click at [1166, 392] on icon at bounding box center [1172, 394] width 13 height 13
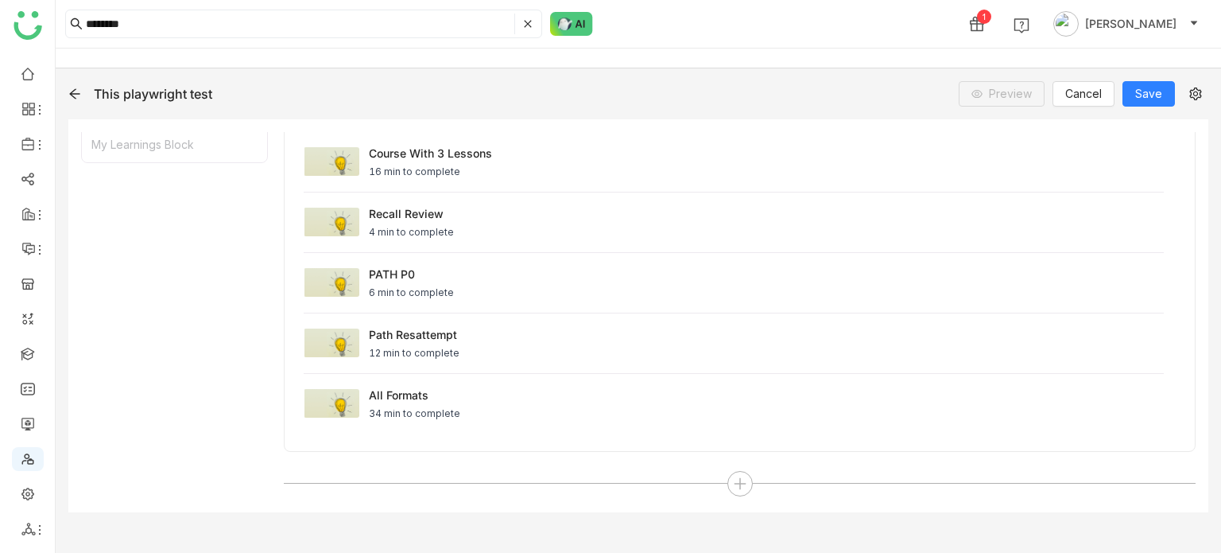
scroll to position [338, 0]
click at [1144, 91] on span "Save" at bounding box center [1148, 93] width 27 height 17
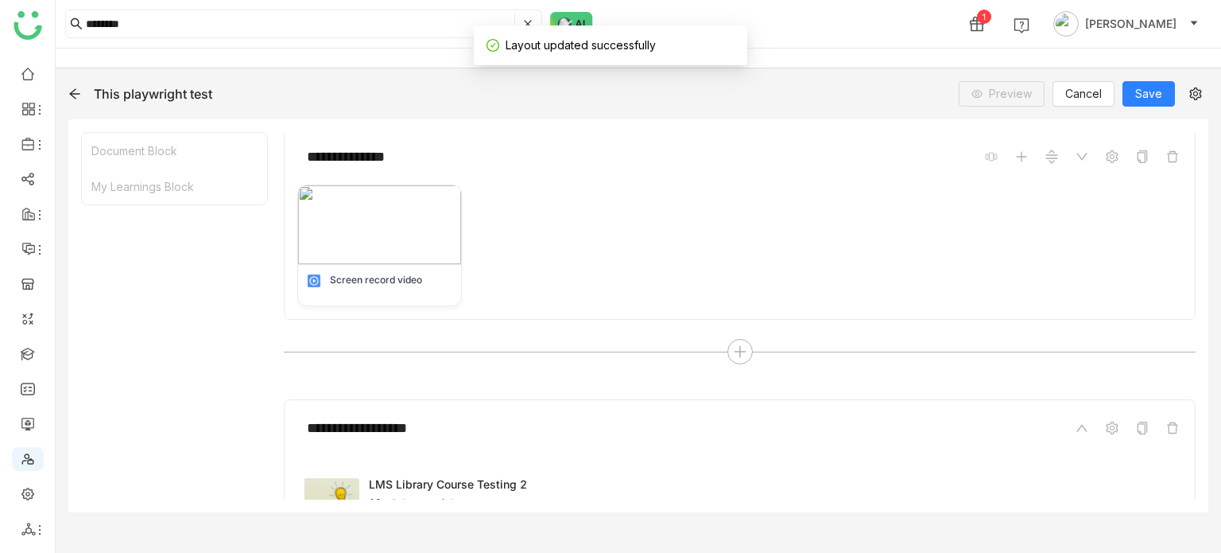
scroll to position [0, 0]
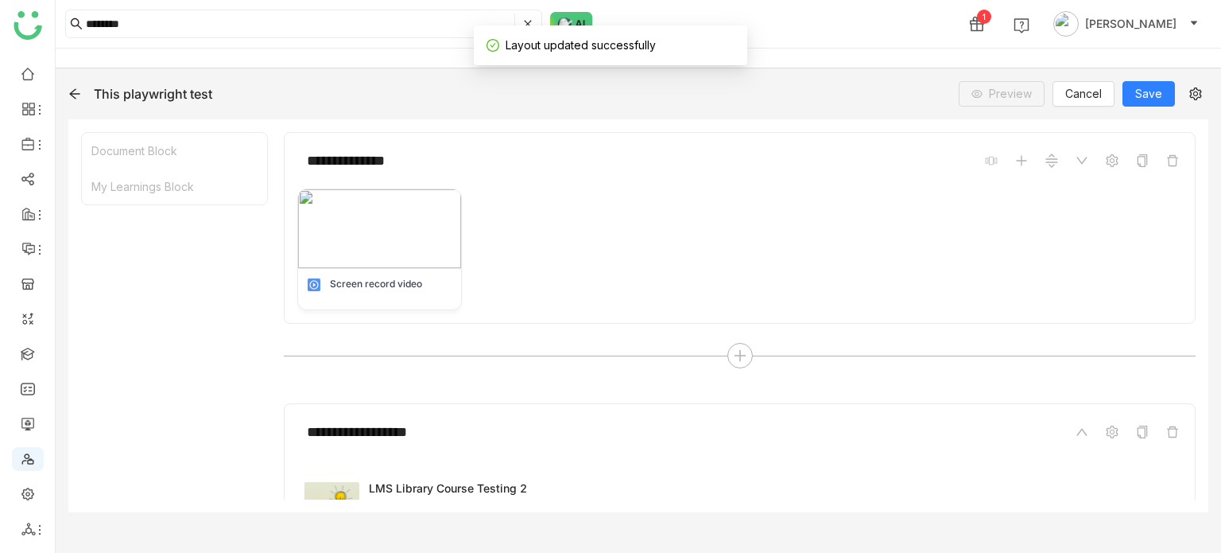
click at [71, 98] on icon at bounding box center [74, 93] width 13 height 13
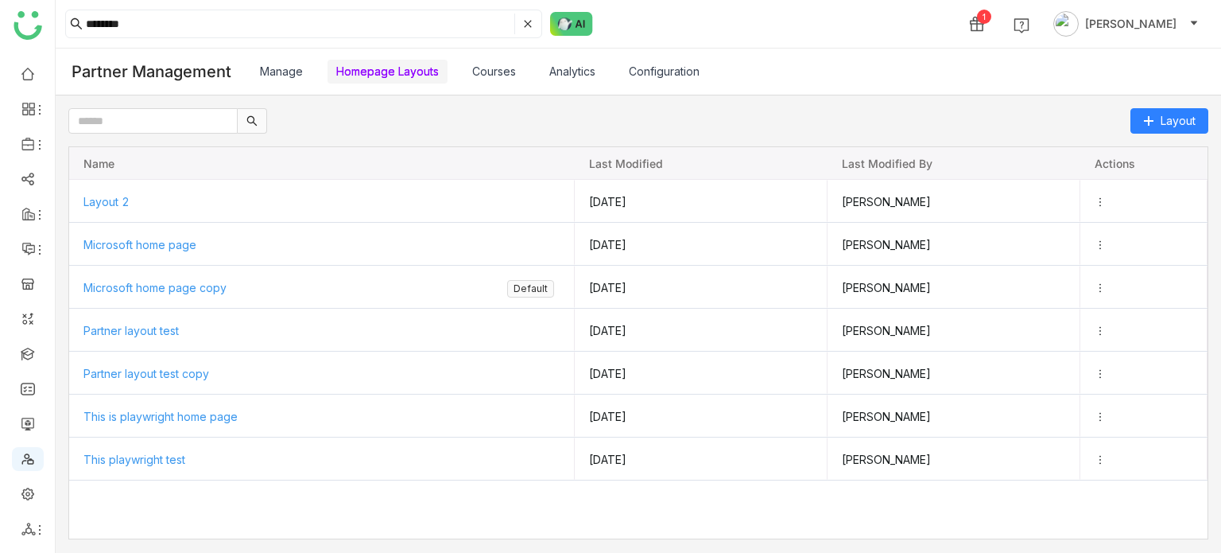
click at [487, 64] on link "Courses" at bounding box center [494, 71] width 44 height 14
click at [29, 346] on link at bounding box center [28, 353] width 14 height 14
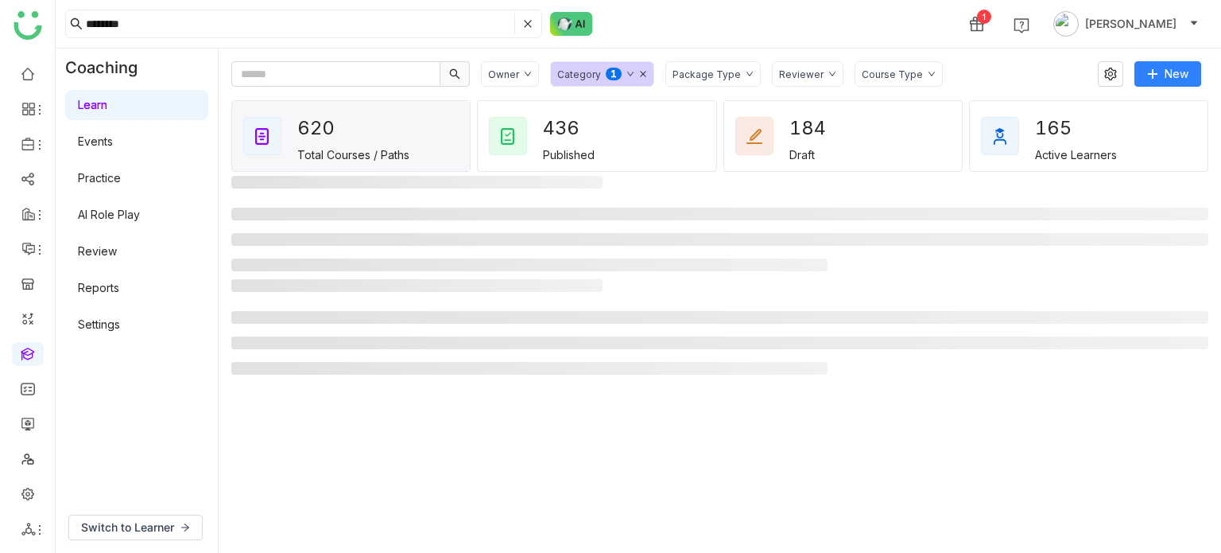
click at [878, 42] on div "******* 1 Arif uddin" at bounding box center [639, 24] width 1166 height 48
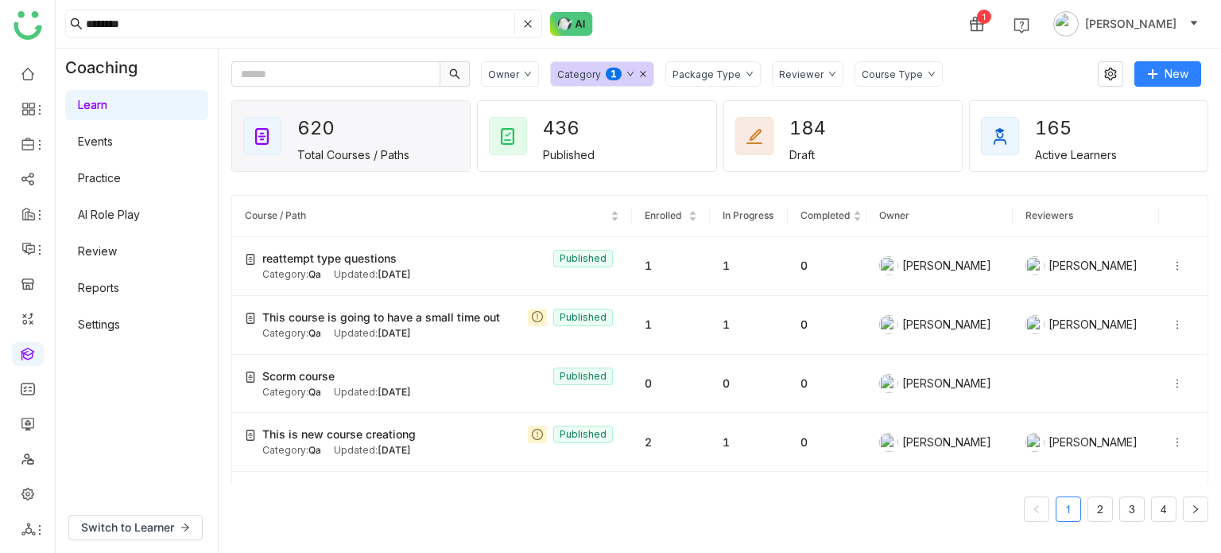
click at [844, 37] on div "******* 1 Arif uddin" at bounding box center [639, 24] width 1166 height 48
click at [1172, 264] on icon at bounding box center [1177, 265] width 11 height 11
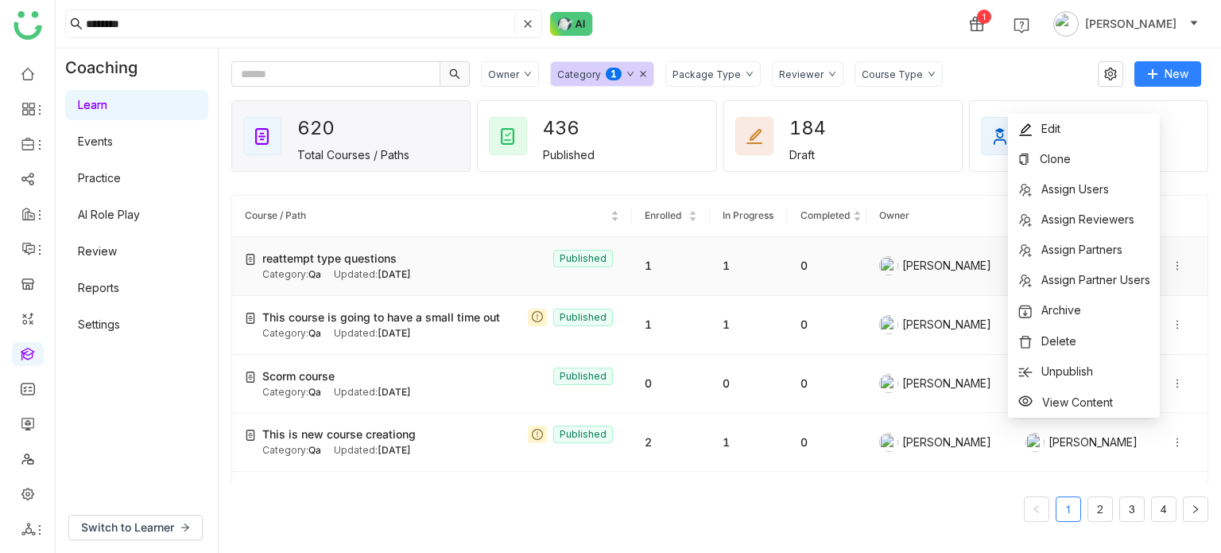
click at [483, 261] on div "reattempt type questions Published" at bounding box center [440, 258] width 357 height 17
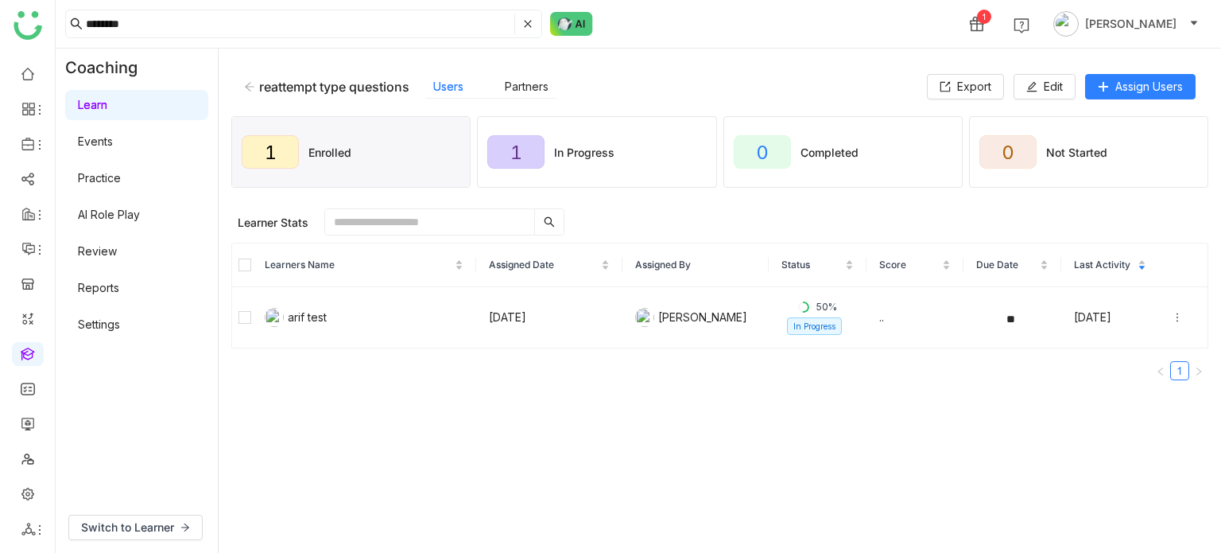
click at [257, 90] on div "reattempt type questions" at bounding box center [326, 87] width 165 height 16
click at [250, 87] on icon at bounding box center [249, 86] width 11 height 11
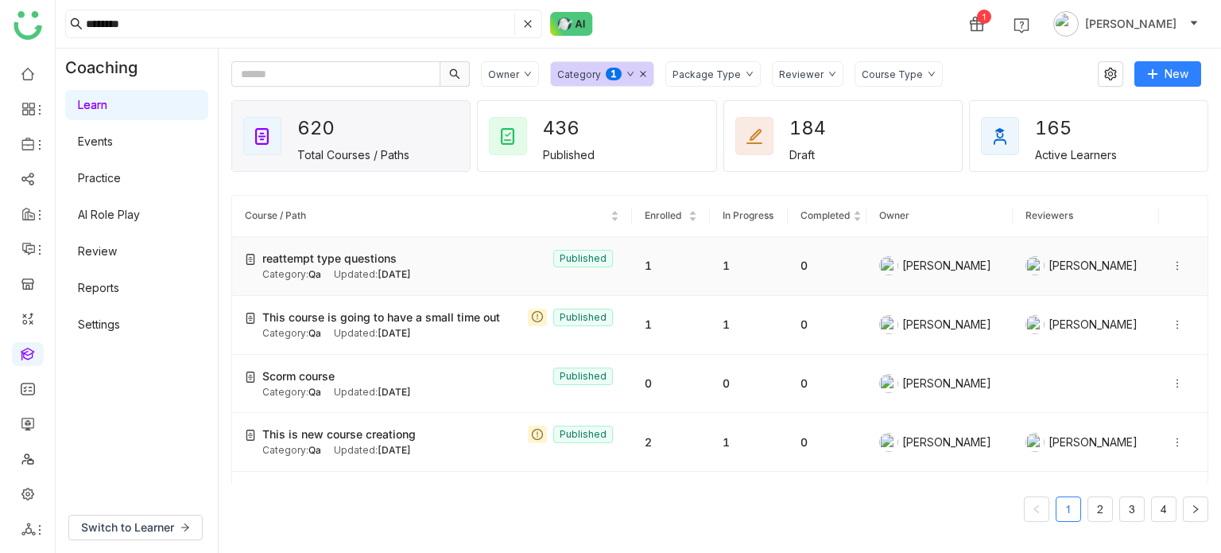
click at [1177, 265] on icon at bounding box center [1178, 266] width 2 height 9
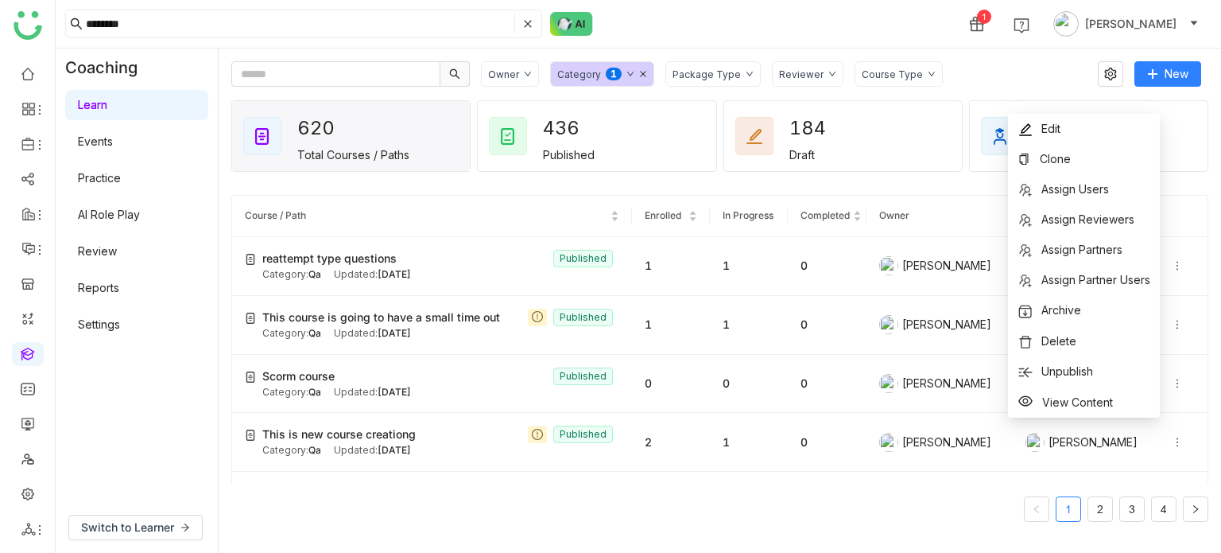
click at [820, 180] on gtmb-course-listing "Course / Path Enrolled In Progress Completed Owner Reviewers reattempt type que…" at bounding box center [719, 358] width 977 height 364
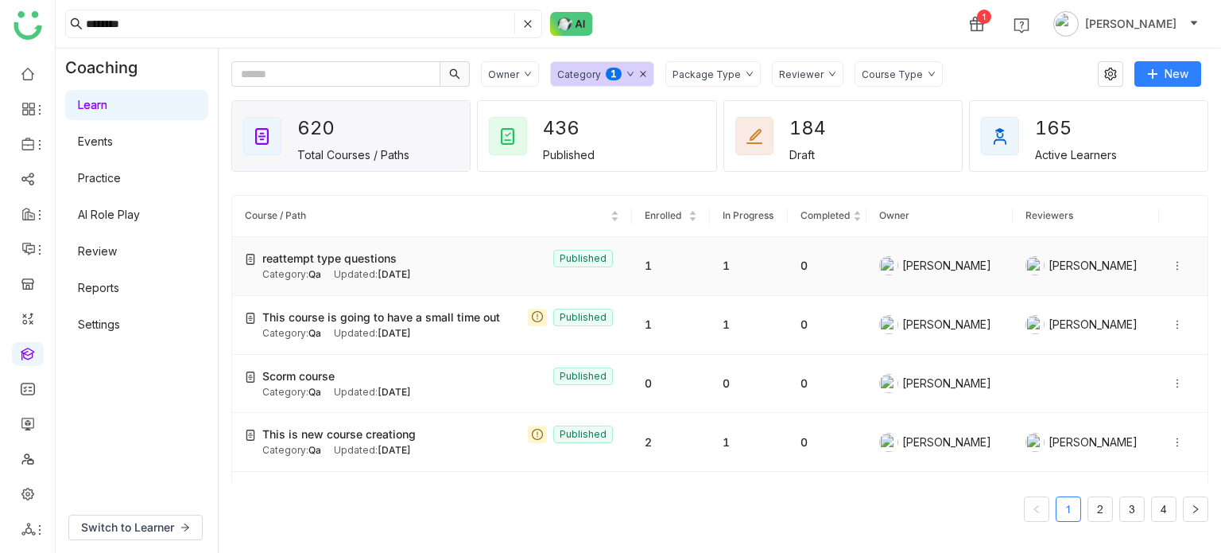
click at [1172, 264] on icon at bounding box center [1177, 265] width 11 height 11
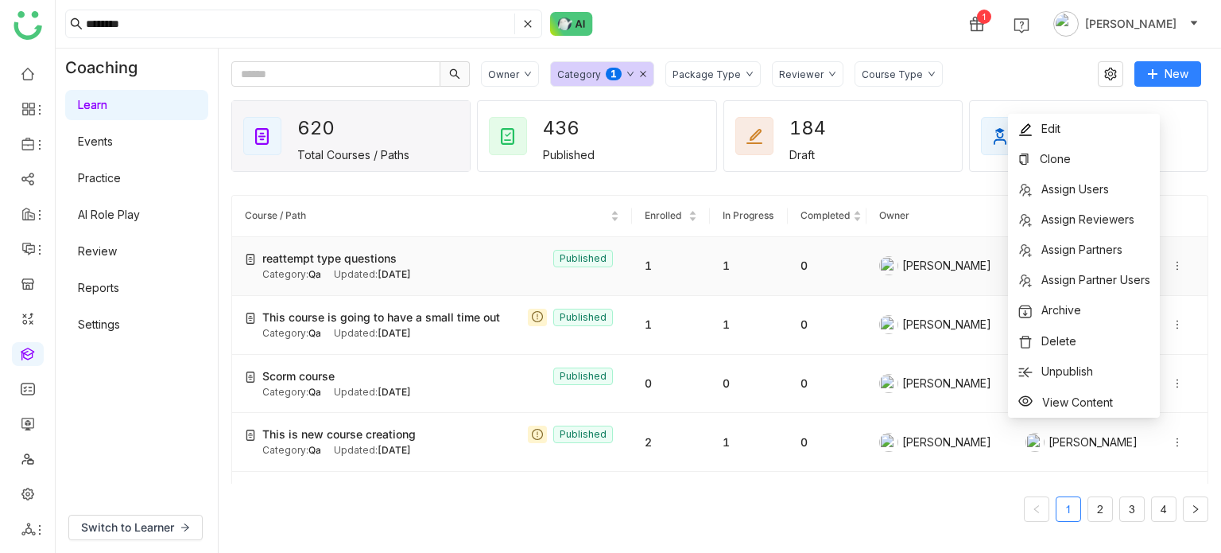
click at [408, 284] on td "reattempt type questions Published Category: Qa Updated: Aug 19, 2025" at bounding box center [432, 266] width 400 height 59
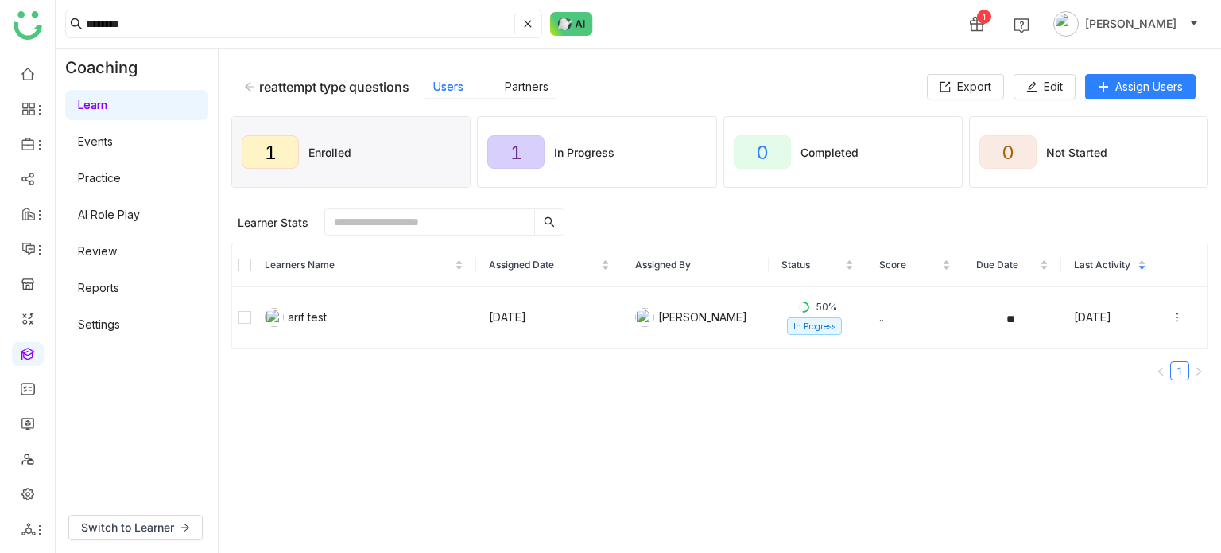
click at [250, 79] on div "reattempt type questions" at bounding box center [326, 87] width 165 height 16
click at [250, 88] on icon at bounding box center [249, 86] width 11 height 11
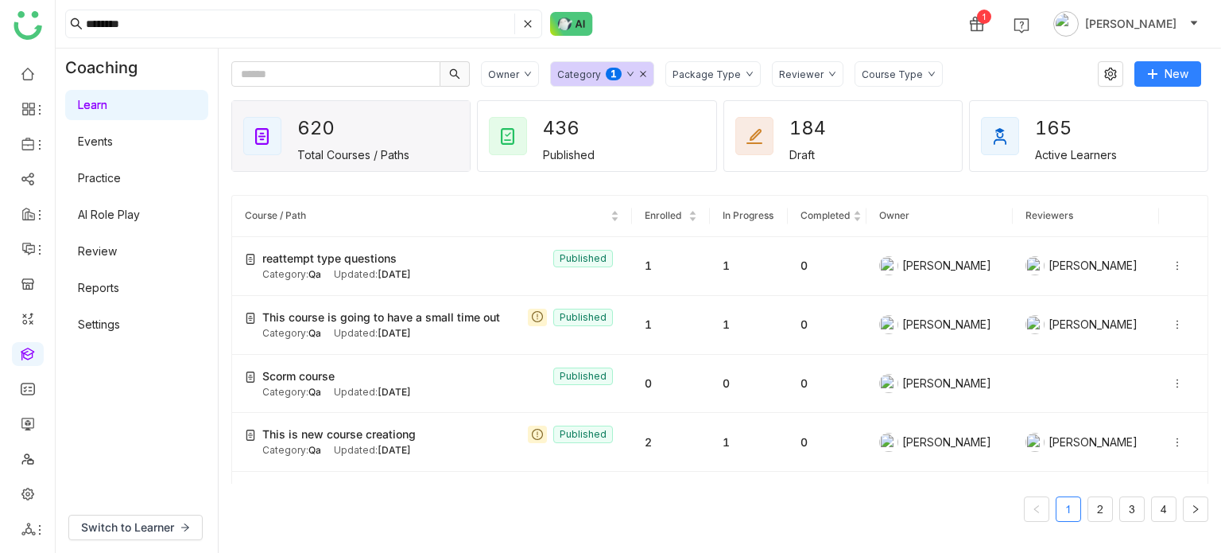
click at [508, 191] on gtmb-course-listing "Course / Path Enrolled In Progress Completed Owner Reviewers reattempt type que…" at bounding box center [719, 358] width 977 height 364
click at [1172, 264] on icon at bounding box center [1177, 265] width 11 height 11
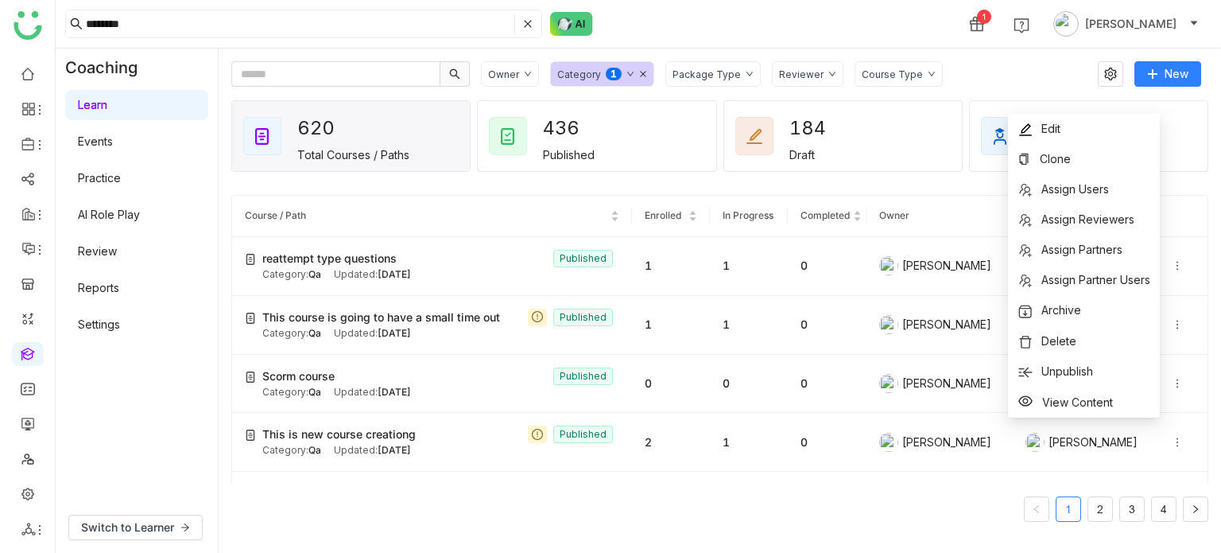
click at [886, 185] on gtmb-course-listing "Course / Path Enrolled In Progress Completed Owner Reviewers reattempt type que…" at bounding box center [719, 358] width 977 height 364
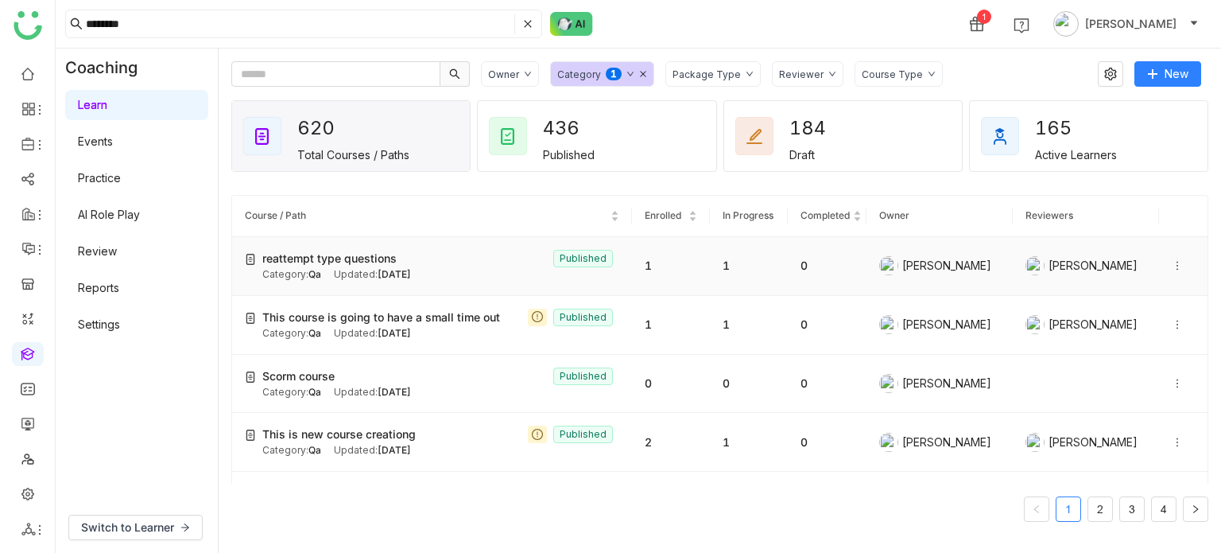
click at [1172, 262] on icon at bounding box center [1177, 265] width 11 height 11
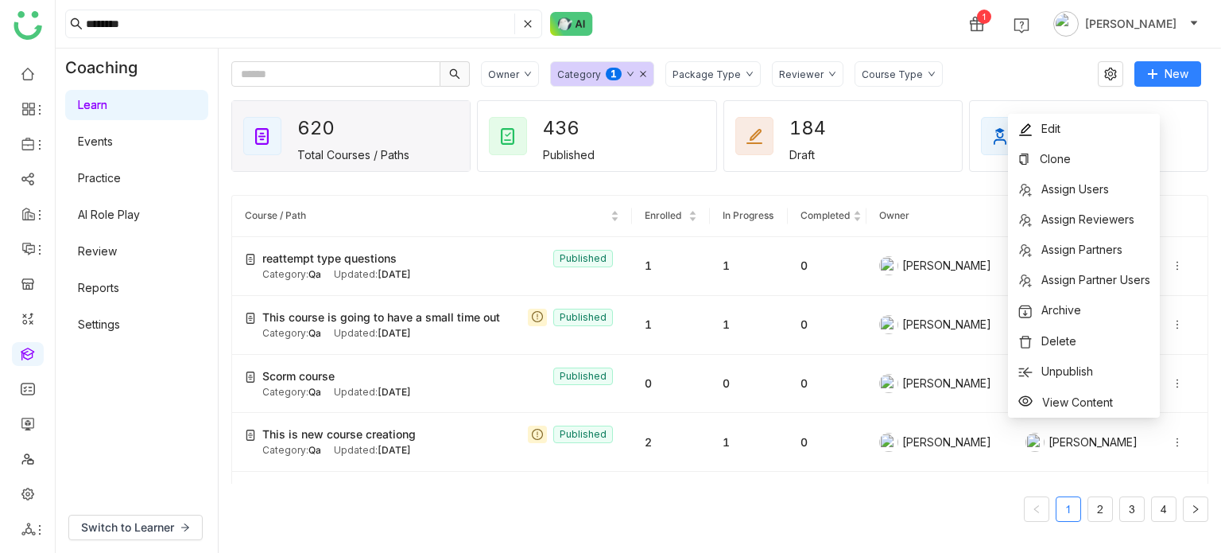
click at [918, 193] on gtmb-course-listing "Course / Path Enrolled In Progress Completed Owner Reviewers reattempt type que…" at bounding box center [719, 358] width 977 height 364
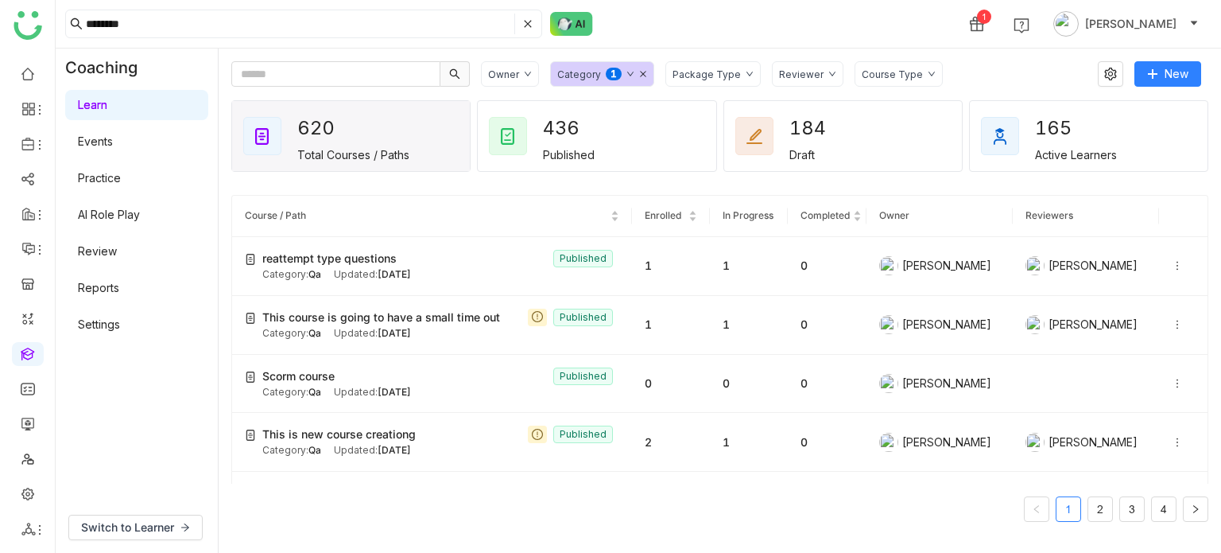
drag, startPoint x: 813, startPoint y: 19, endPoint x: 827, endPoint y: 30, distance: 18.1
click at [813, 19] on div "******* 1 Arif uddin" at bounding box center [639, 24] width 1166 height 48
click at [1172, 265] on icon at bounding box center [1177, 265] width 11 height 11
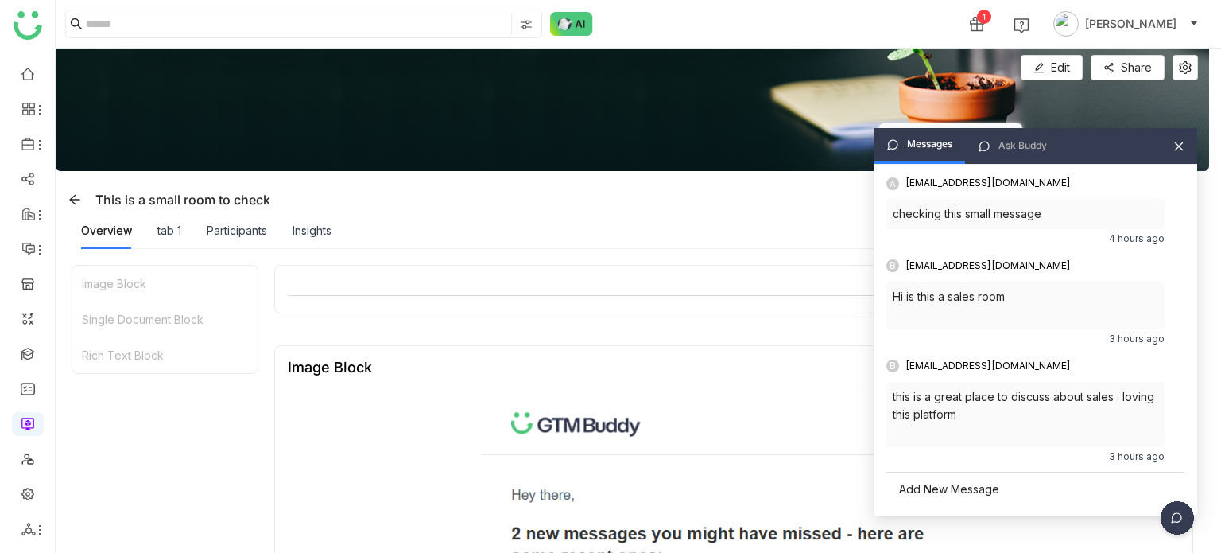
scroll to position [661, 0]
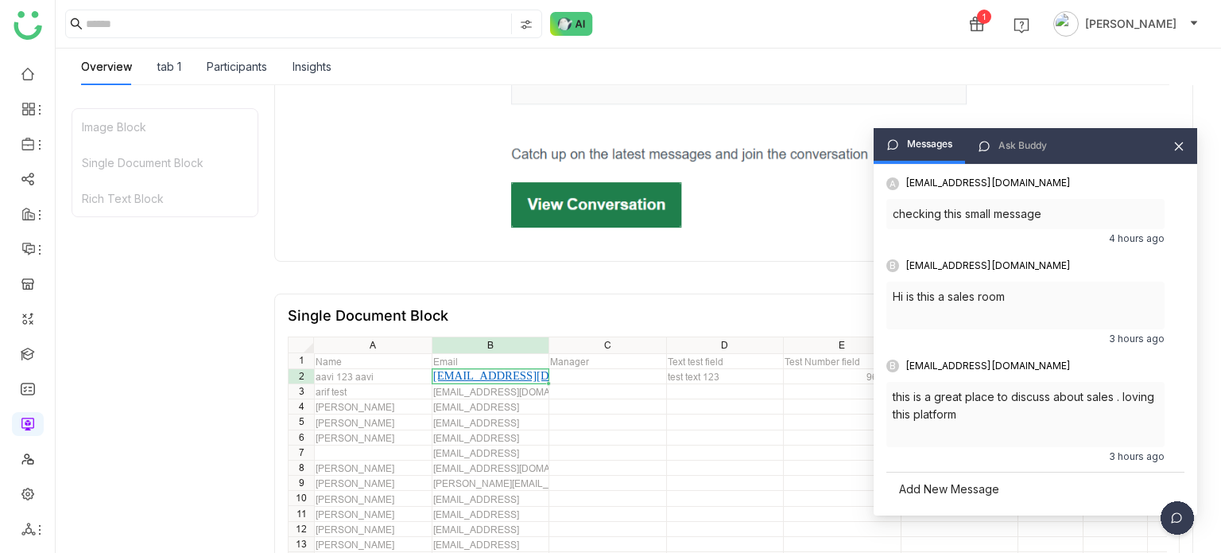
click at [1027, 132] on div "Ask Buddy" at bounding box center [1012, 146] width 95 height 36
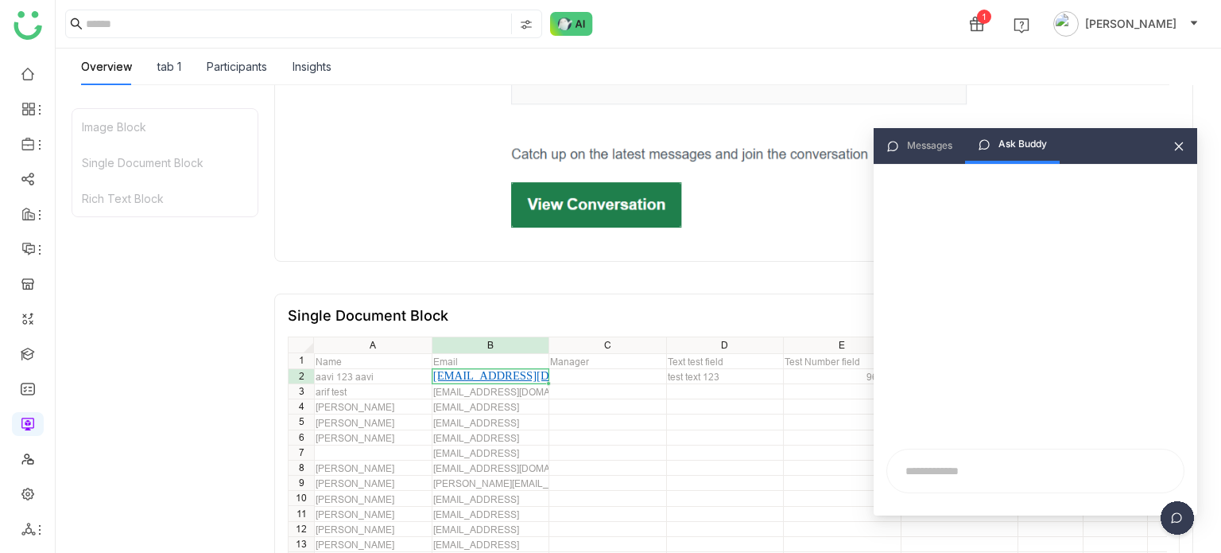
click at [937, 145] on div "Messages" at bounding box center [929, 145] width 45 height 15
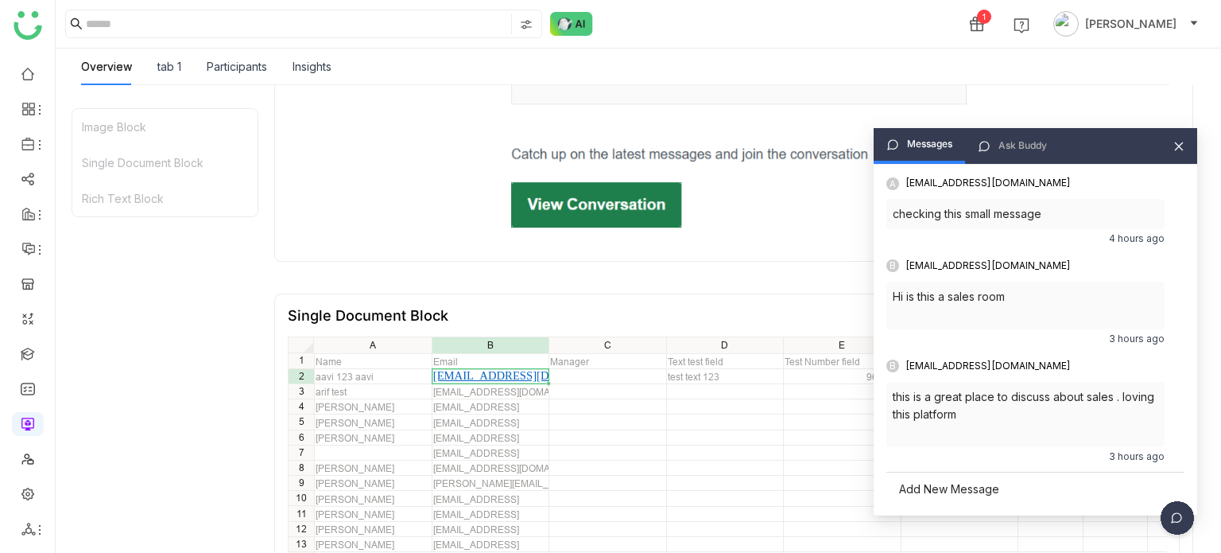
click at [1180, 145] on icon at bounding box center [1179, 146] width 9 height 9
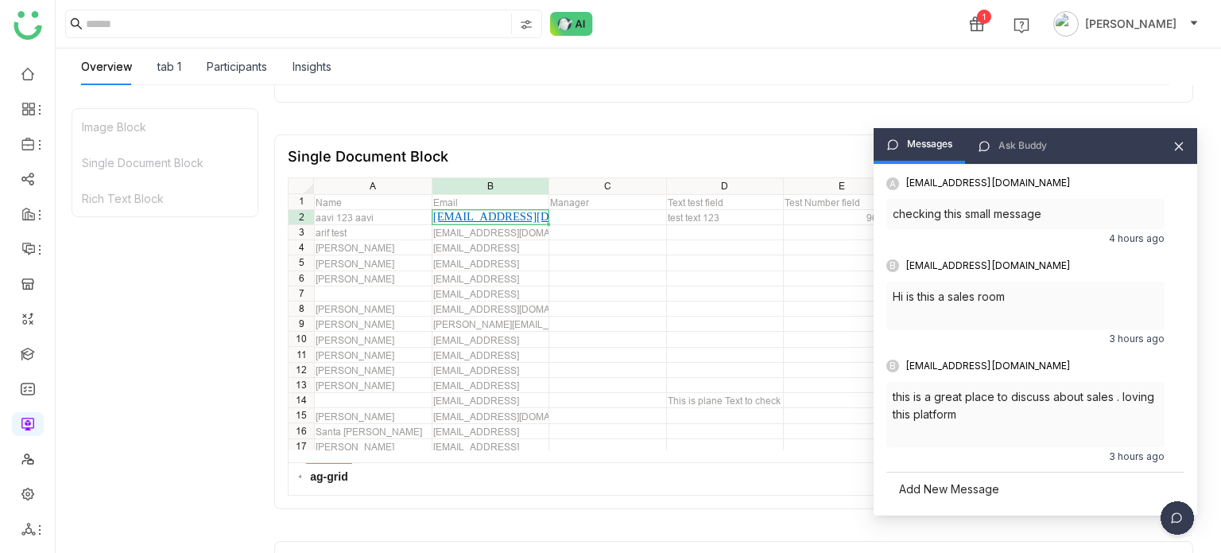
scroll to position [820, 0]
click at [1177, 142] on icon at bounding box center [1178, 146] width 11 height 11
